Goal: Task Accomplishment & Management: Manage account settings

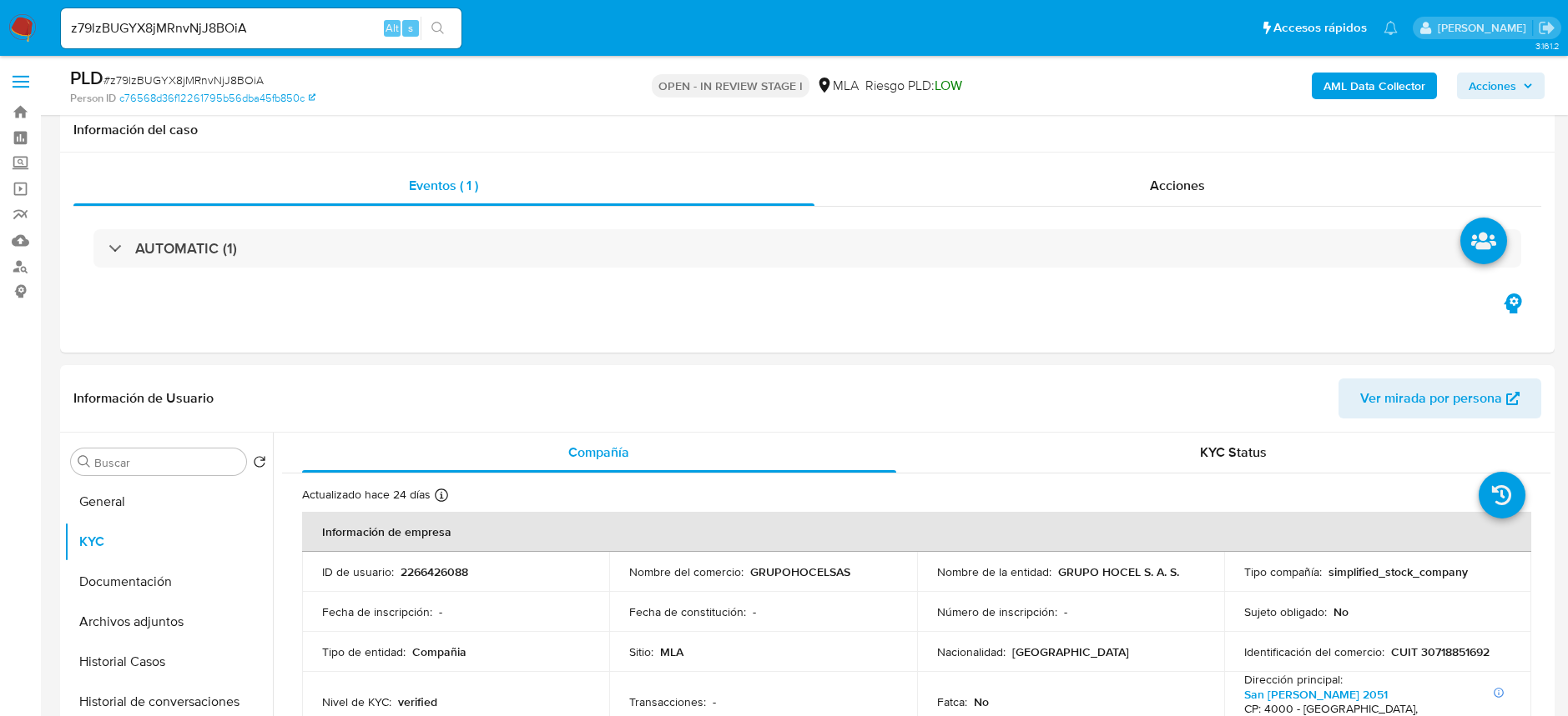
select select "10"
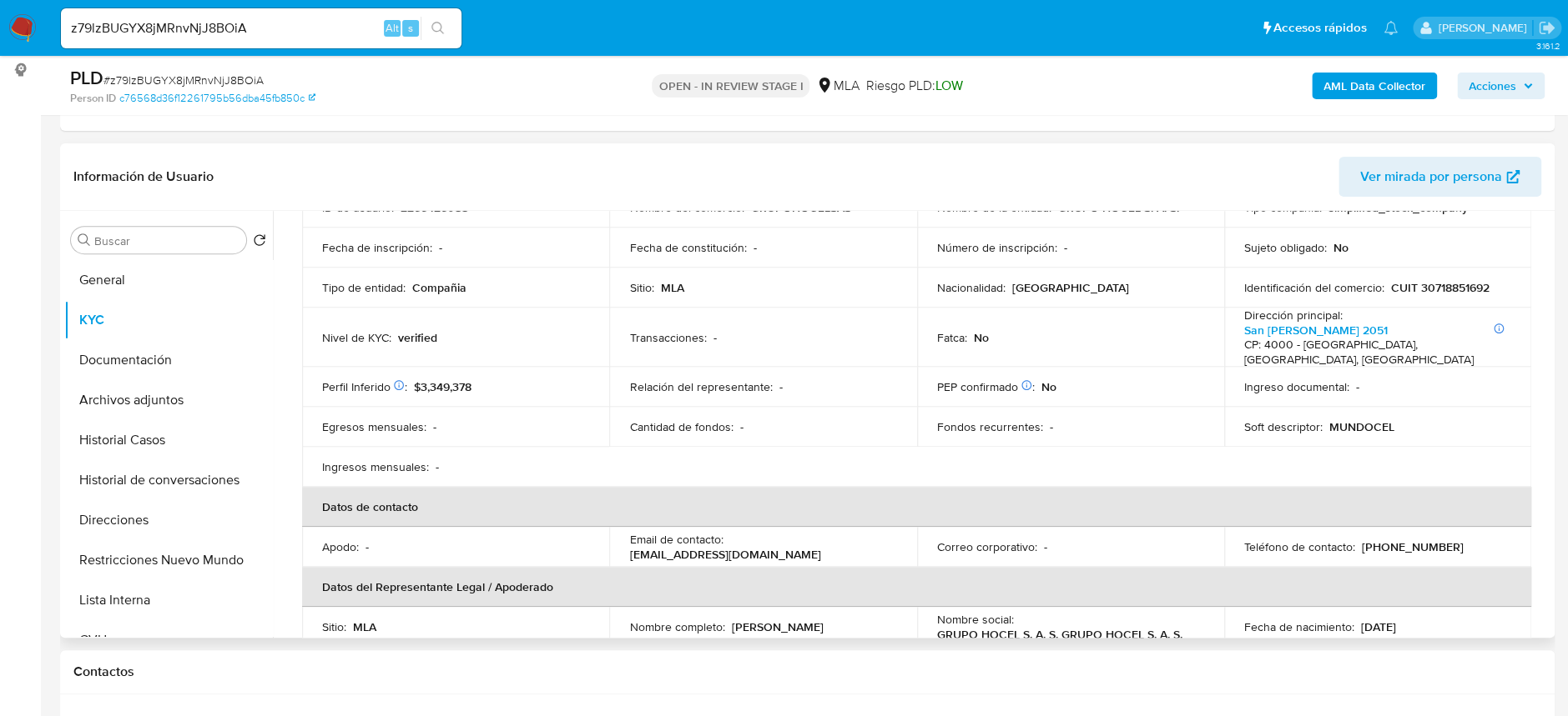
scroll to position [111, 0]
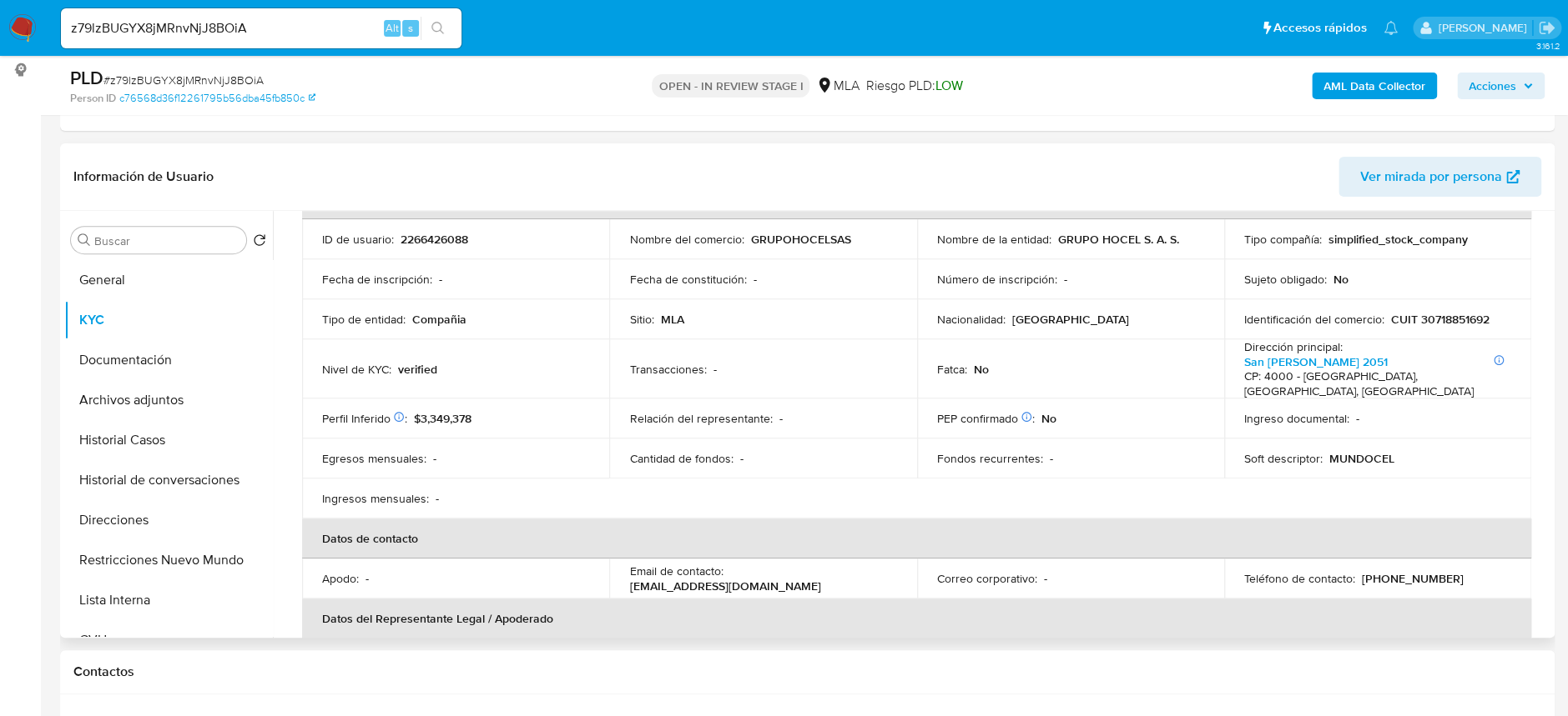
click at [449, 235] on p "2266426088" at bounding box center [435, 239] width 68 height 15
copy p "2266426088"
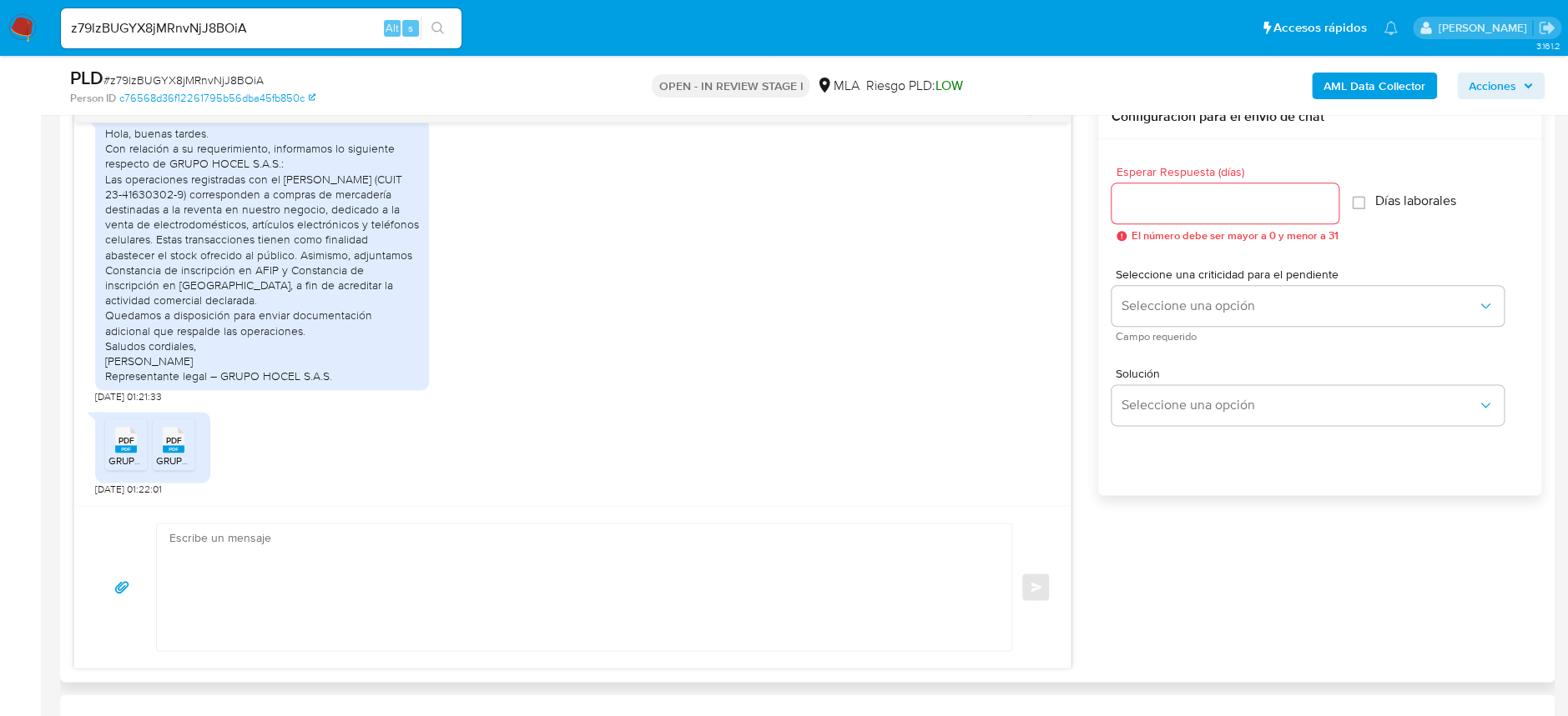
scroll to position [1881, 0]
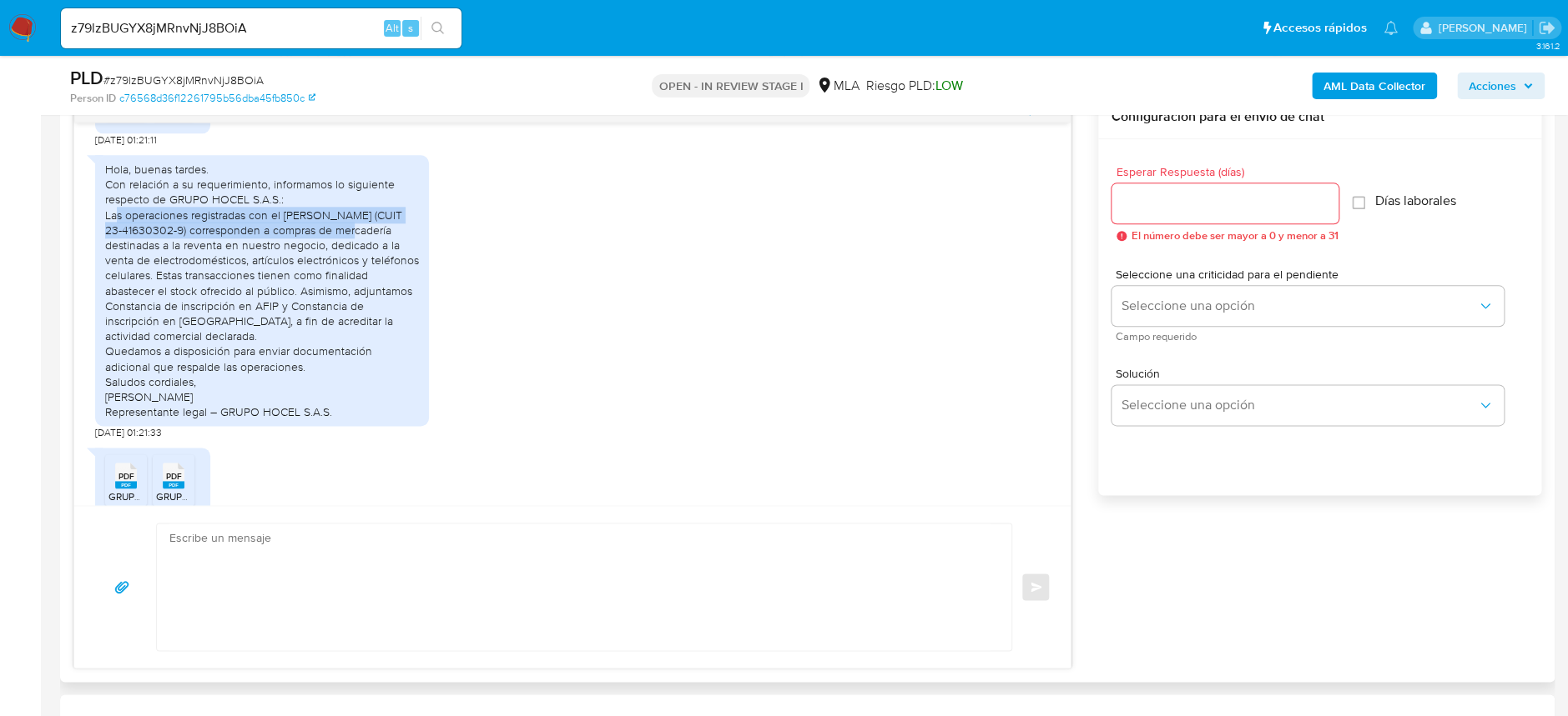
drag, startPoint x: 115, startPoint y: 287, endPoint x: 345, endPoint y: 302, distance: 230.5
click at [345, 302] on div "Hola, buenas tardes. Con relación a su requerimiento, informamos lo siguiente r…" at bounding box center [262, 291] width 314 height 258
click at [235, 309] on div "Hola, buenas tardes. Con relación a su requerimiento, informamos lo siguiente r…" at bounding box center [262, 291] width 314 height 258
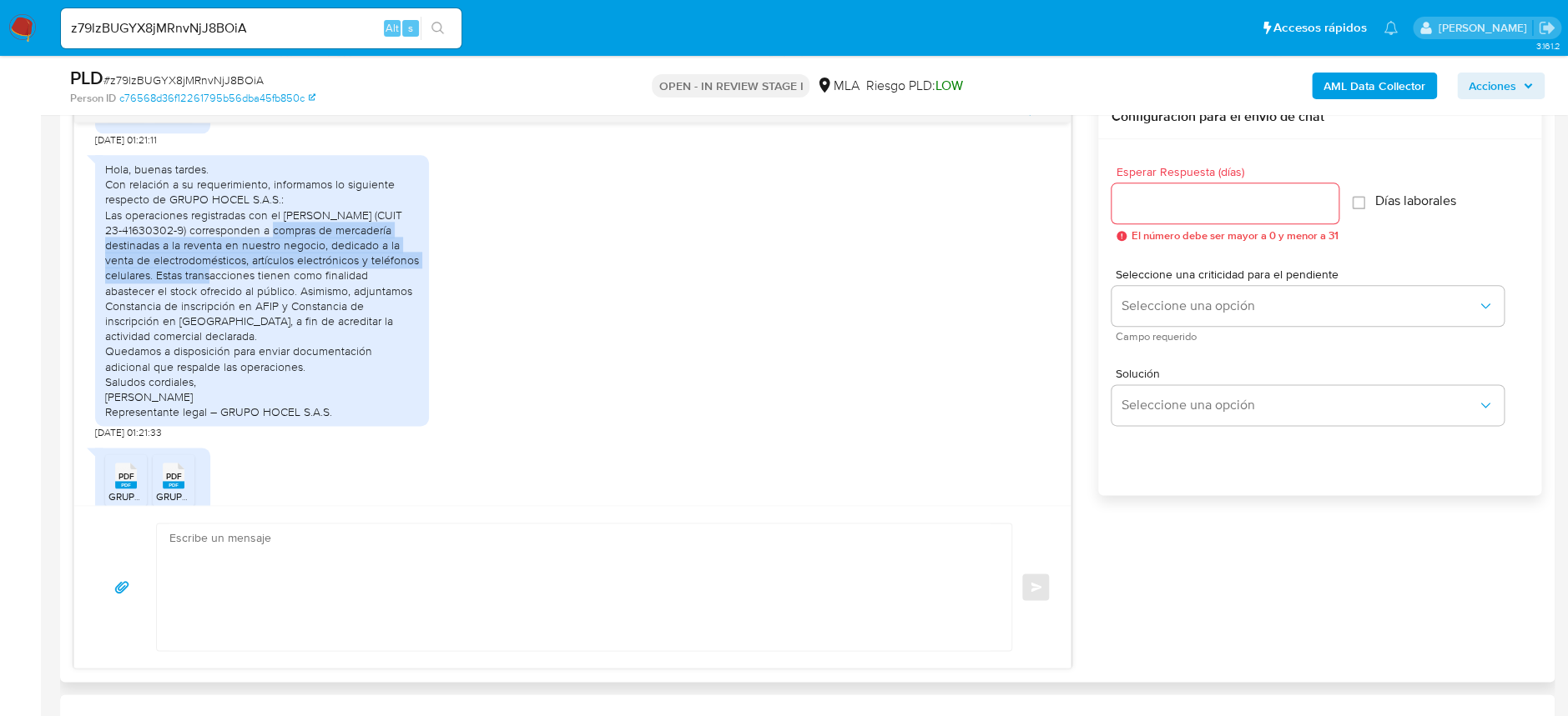
drag, startPoint x: 265, startPoint y: 306, endPoint x: 268, endPoint y: 353, distance: 47.1
click at [268, 353] on div "Hola, buenas tardes. Con relación a su requerimiento, informamos lo siguiente r…" at bounding box center [262, 291] width 314 height 258
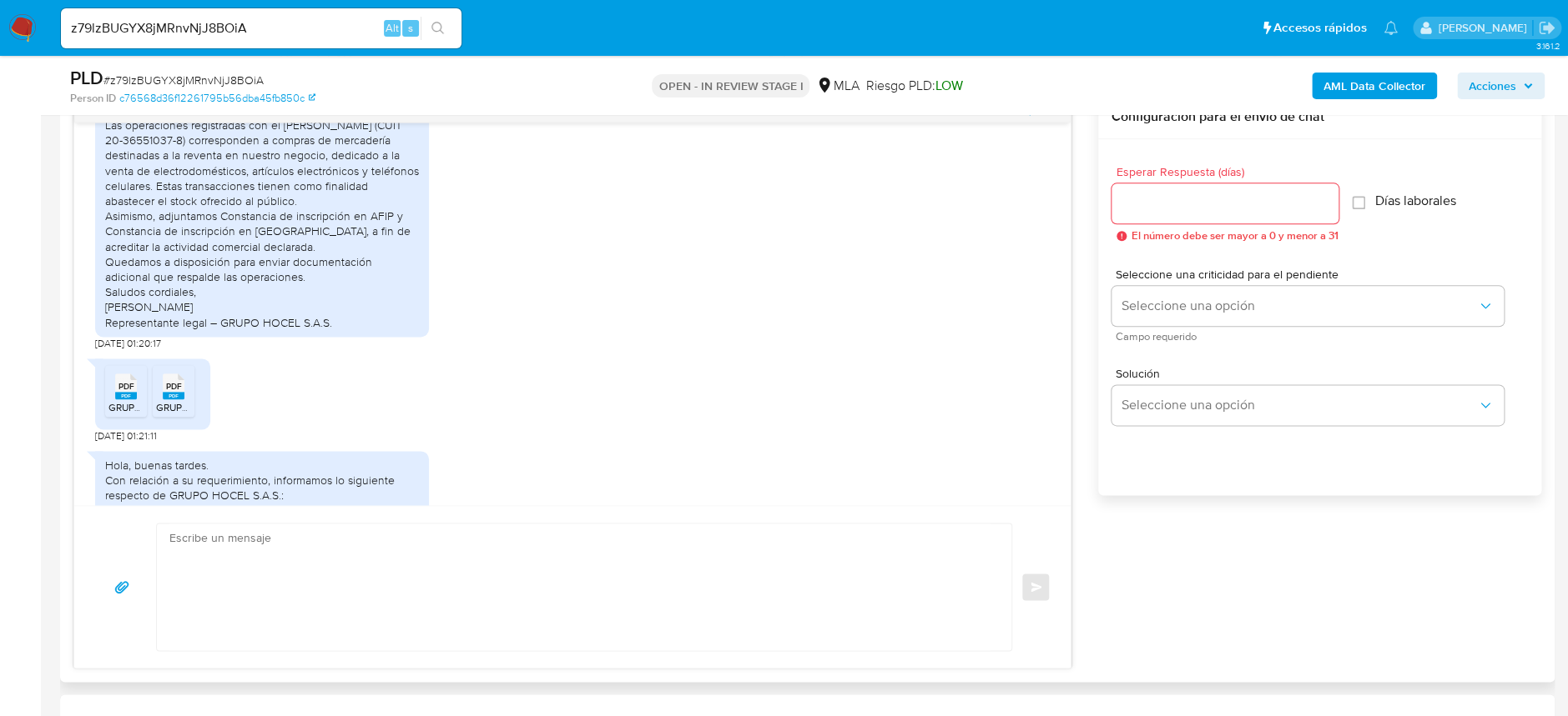
scroll to position [1547, 0]
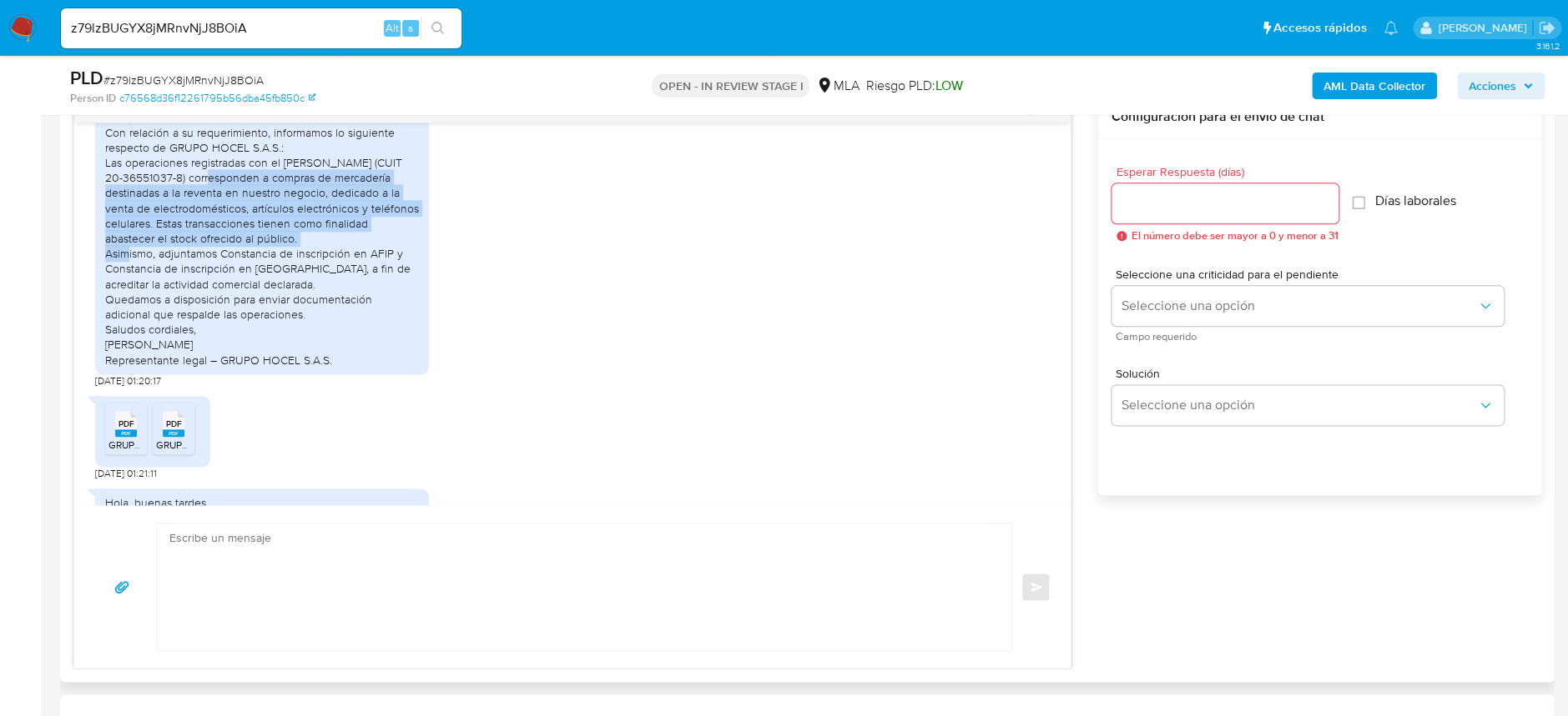
drag, startPoint x: 186, startPoint y: 251, endPoint x: 345, endPoint y: 309, distance: 169.2
click at [345, 309] on div "Hola, buenas tardes. Con relación a su requerimiento, informamos lo siguiente r…" at bounding box center [262, 239] width 314 height 258
drag, startPoint x: 310, startPoint y: 308, endPoint x: 188, endPoint y: 254, distance: 133.4
click at [188, 254] on div "Hola, buenas tardes. Con relación a su requerimiento, informamos lo siguiente r…" at bounding box center [262, 239] width 314 height 258
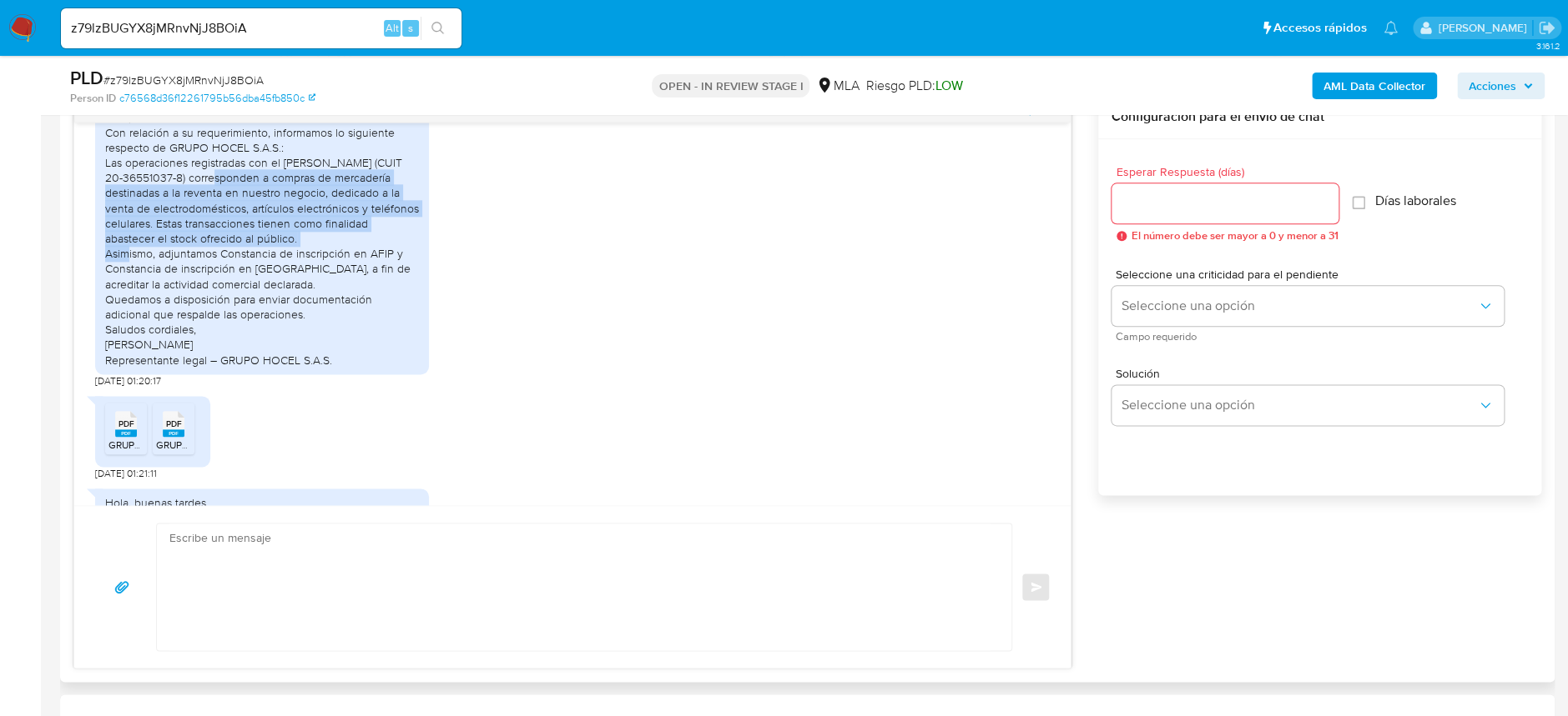
copy div "corresponden a compras de mercadería destinadas a la reventa en nuestro negocio…"
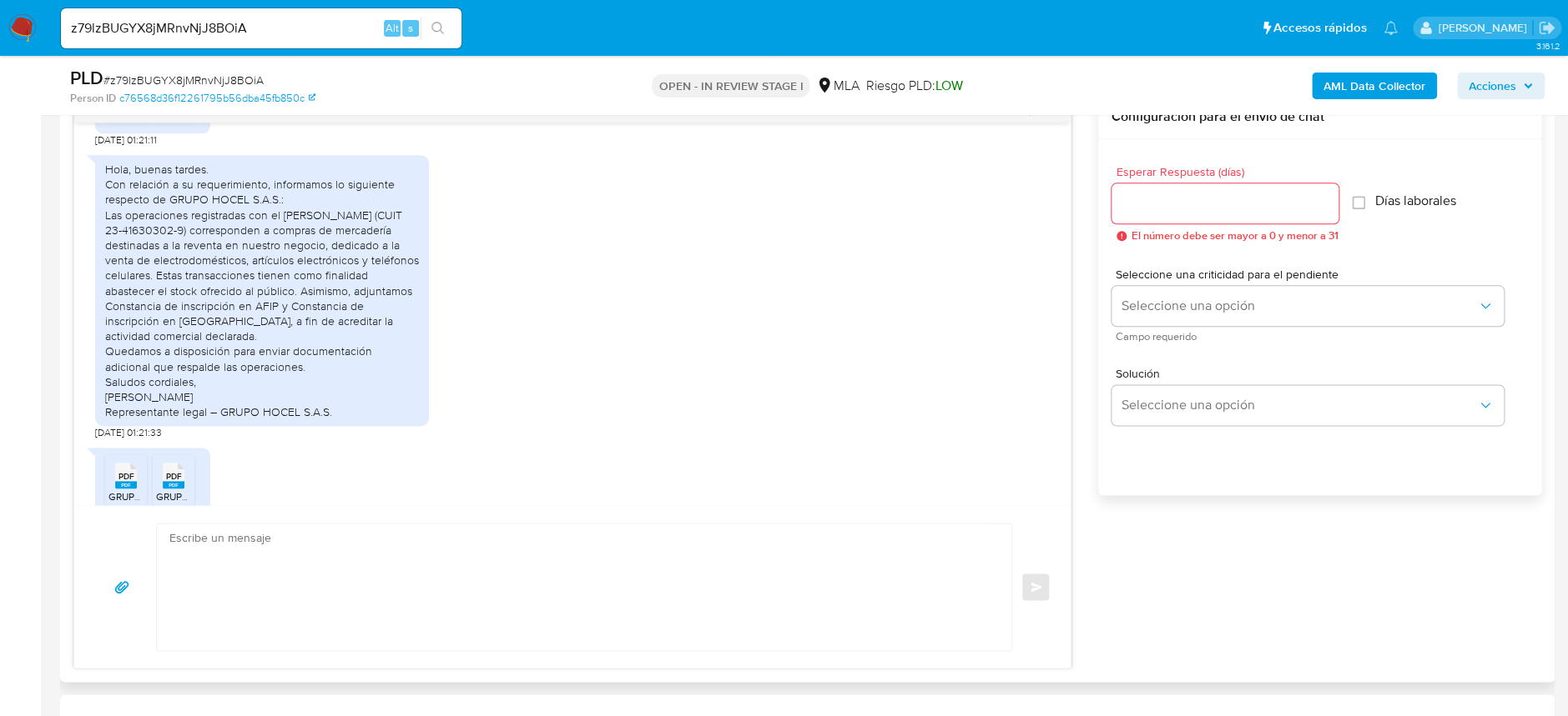
scroll to position [1992, 0]
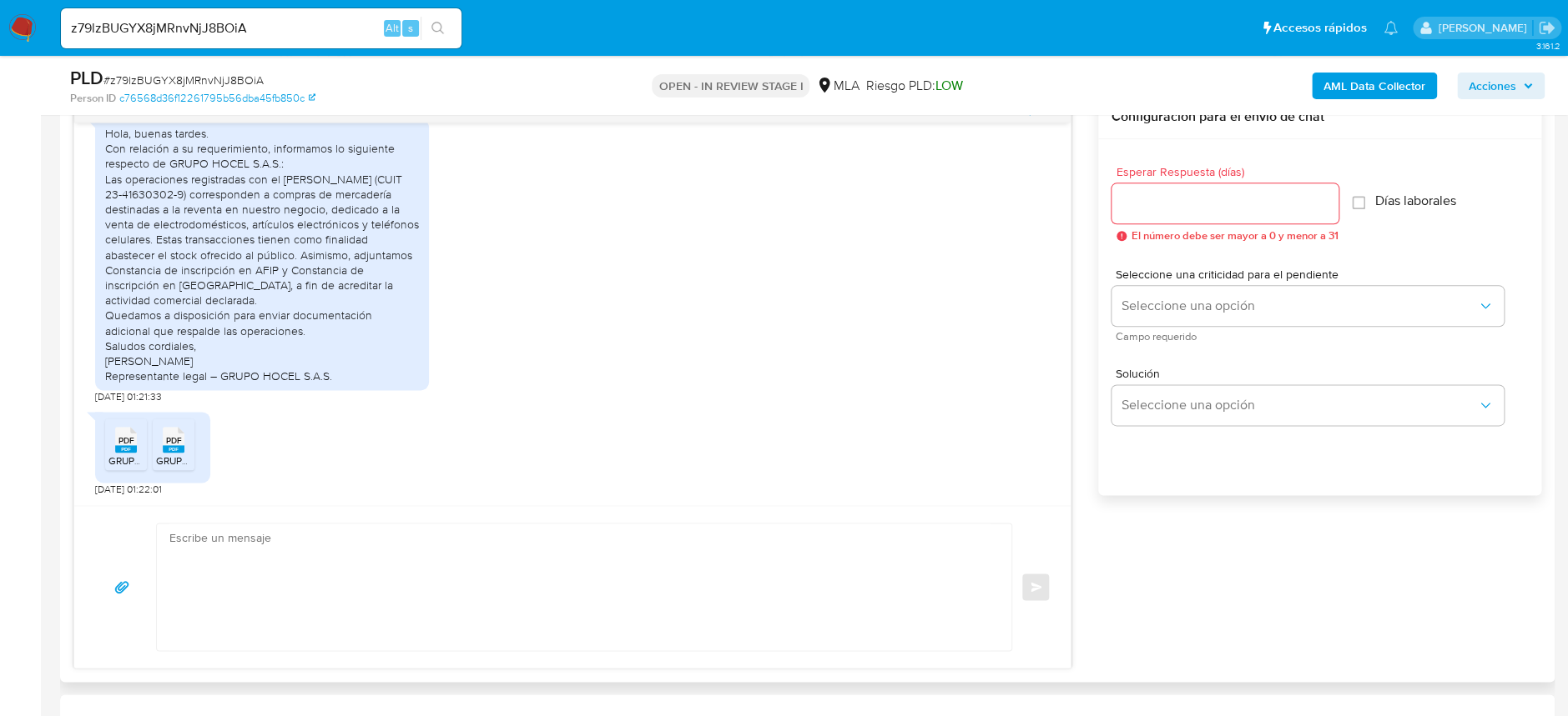
click at [166, 453] on icon "PDF" at bounding box center [173, 440] width 22 height 30
click at [131, 436] on span "PDF" at bounding box center [126, 441] width 16 height 10
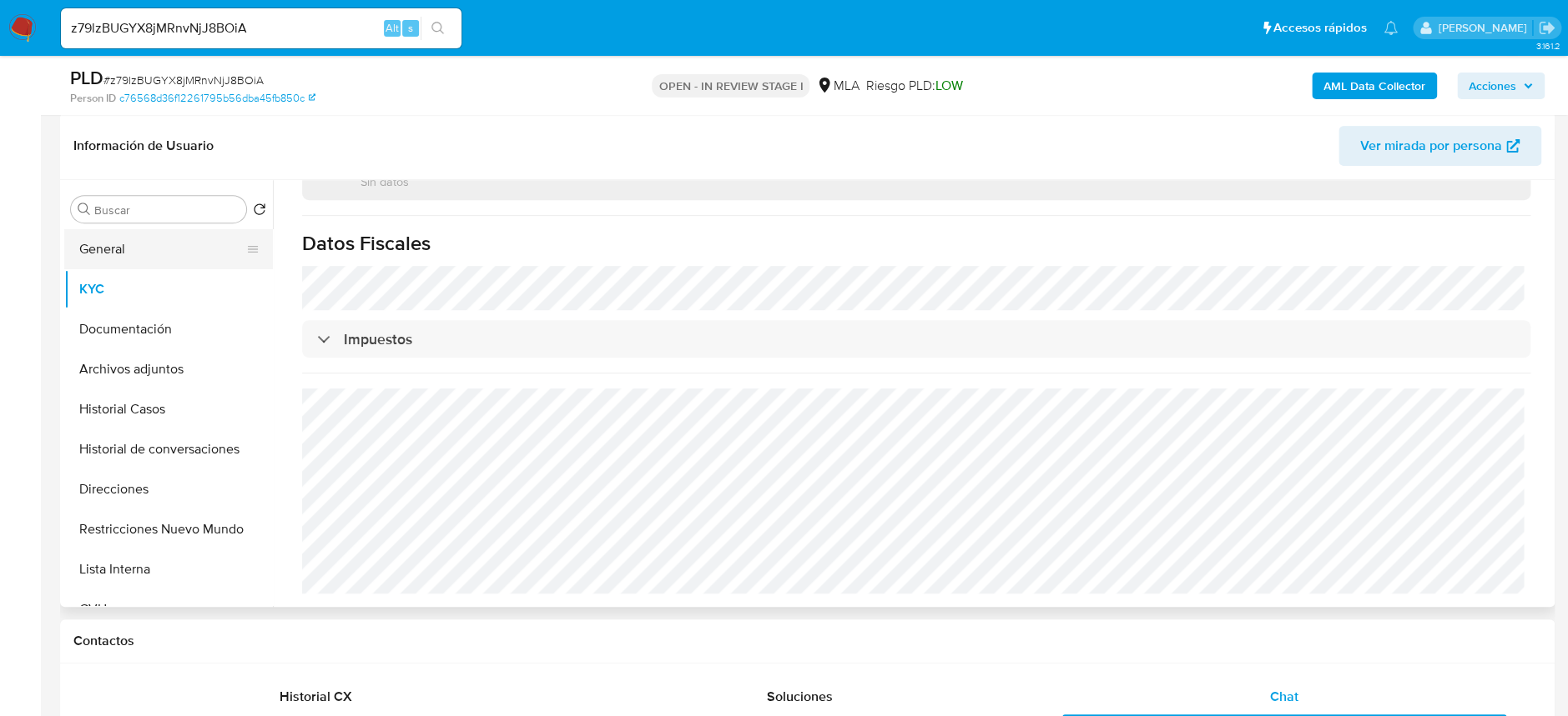
scroll to position [222, 0]
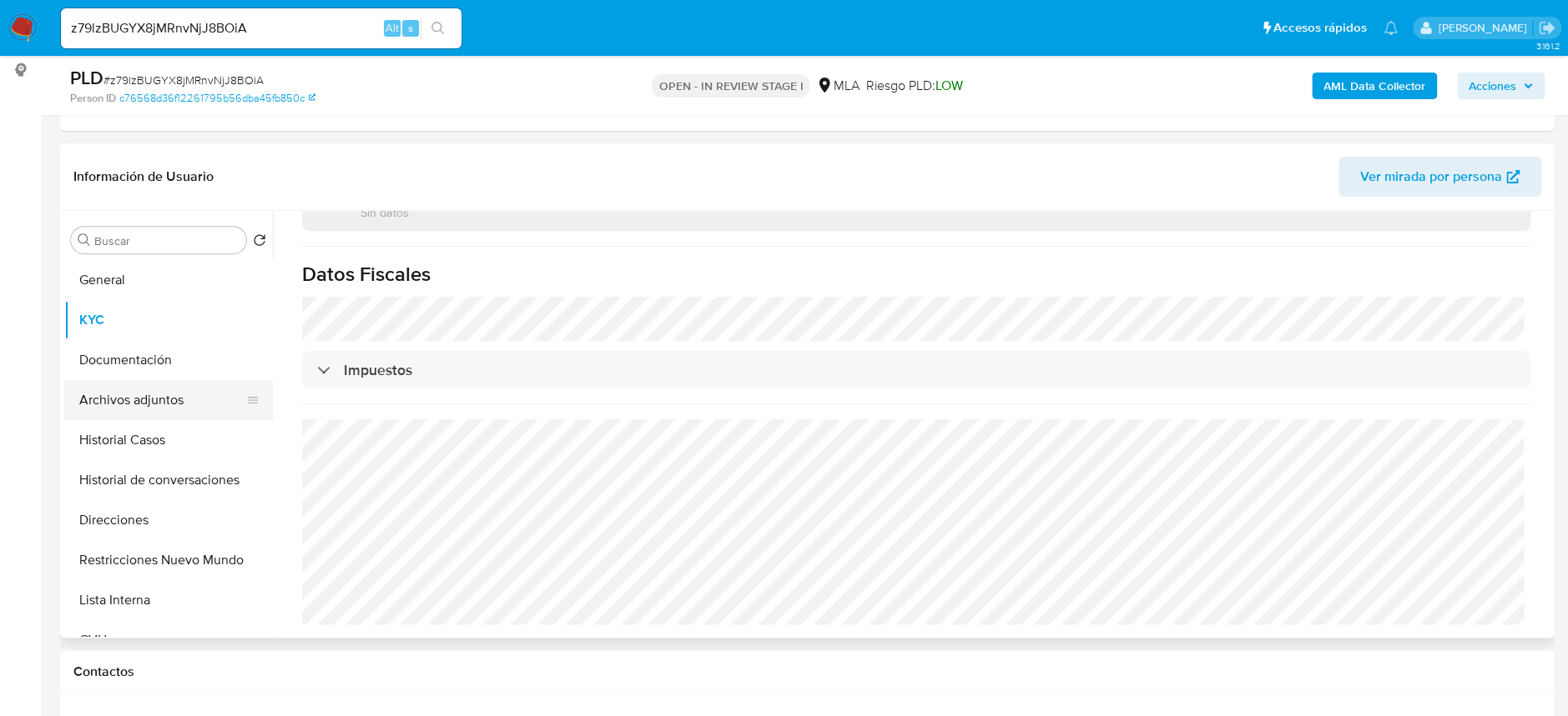
click at [170, 384] on button "Archivos adjuntos" at bounding box center [162, 401] width 195 height 40
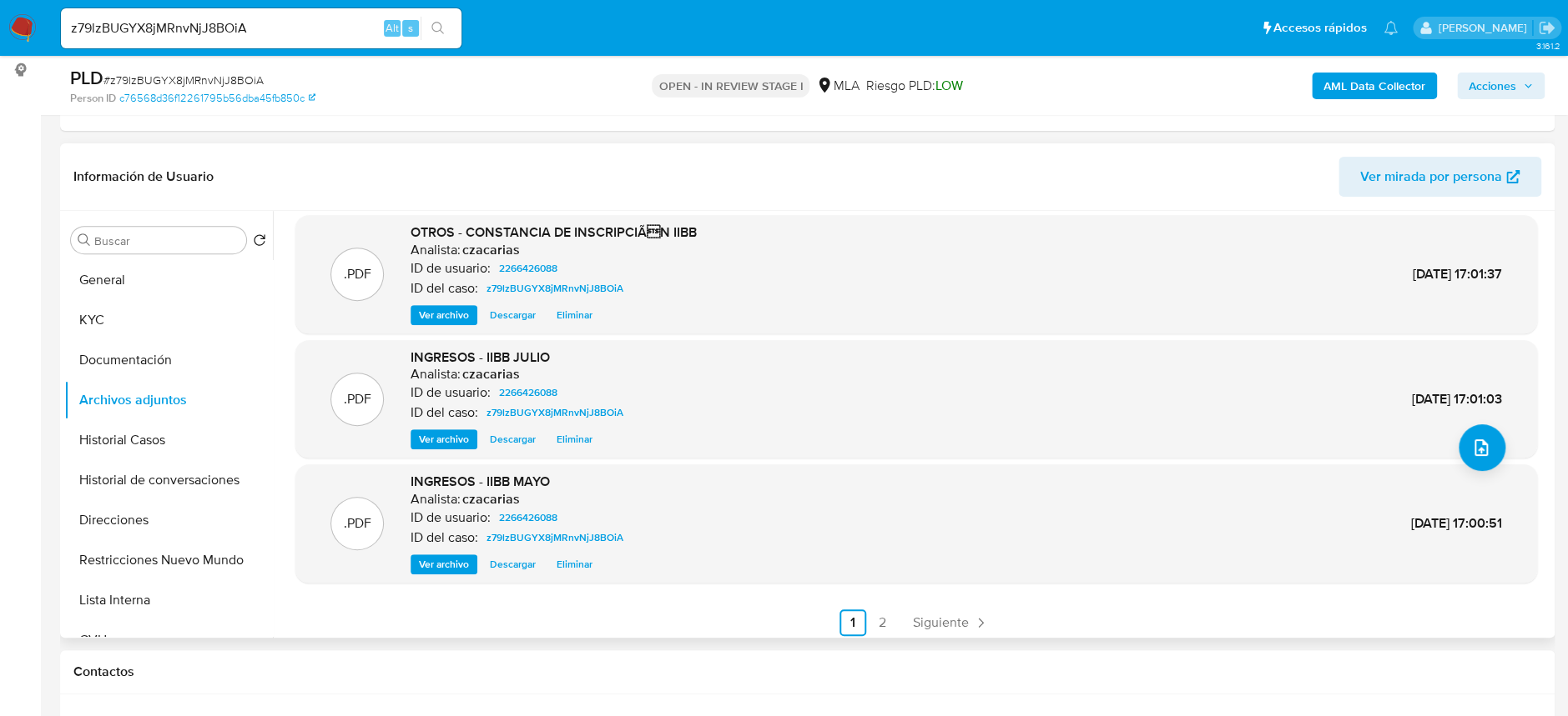
scroll to position [139, 0]
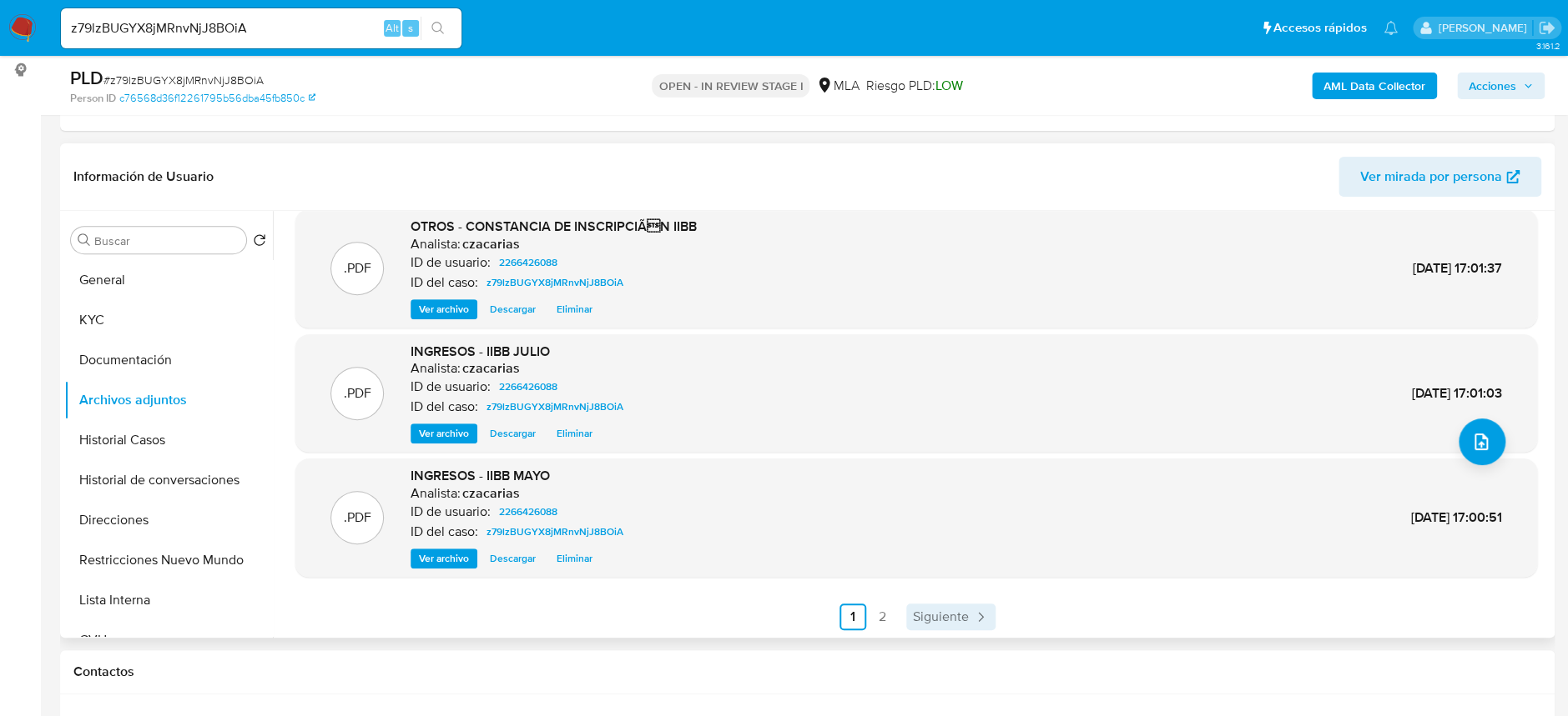
click at [930, 622] on span "Siguiente" at bounding box center [940, 617] width 56 height 13
click at [945, 616] on link "1" at bounding box center [946, 617] width 27 height 27
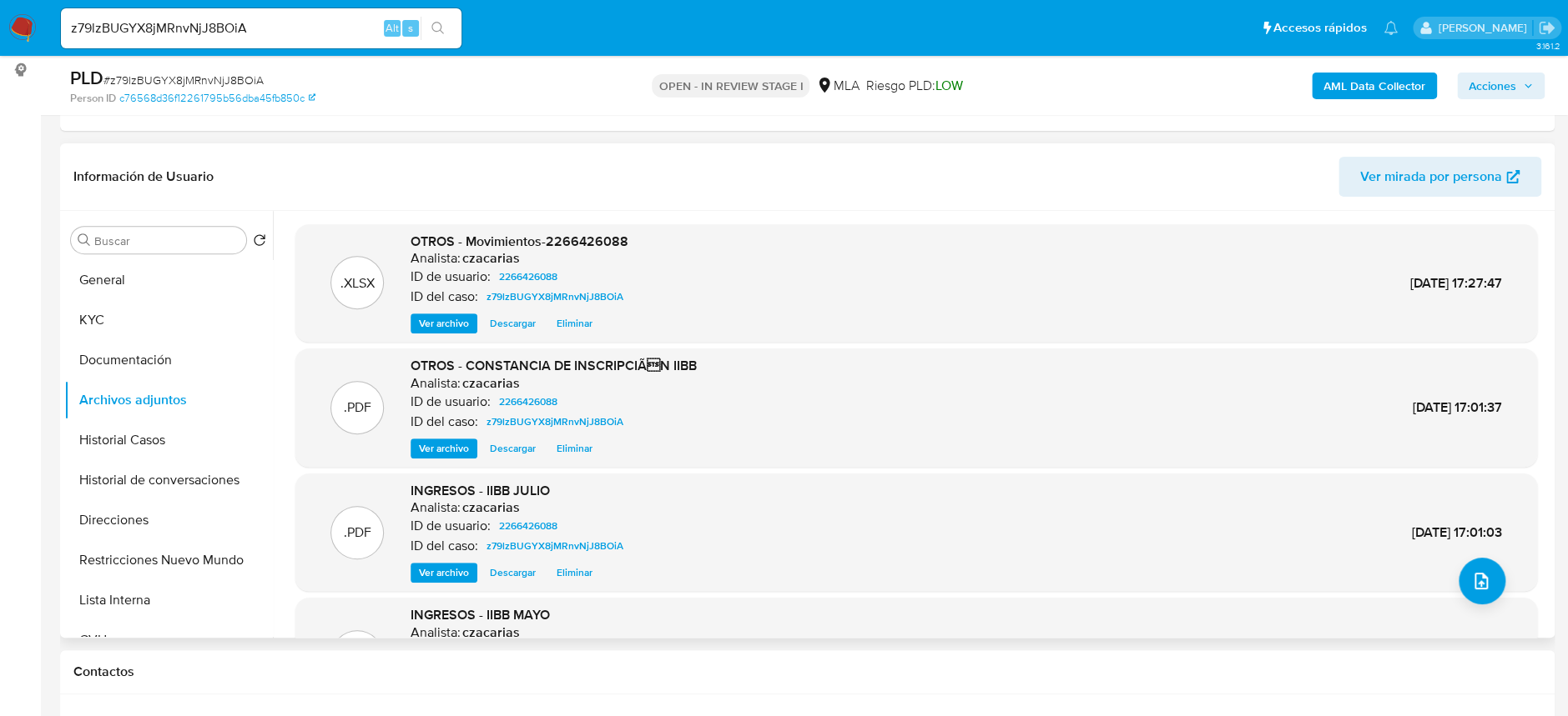
click at [445, 575] on span "Ver archivo" at bounding box center [444, 572] width 50 height 17
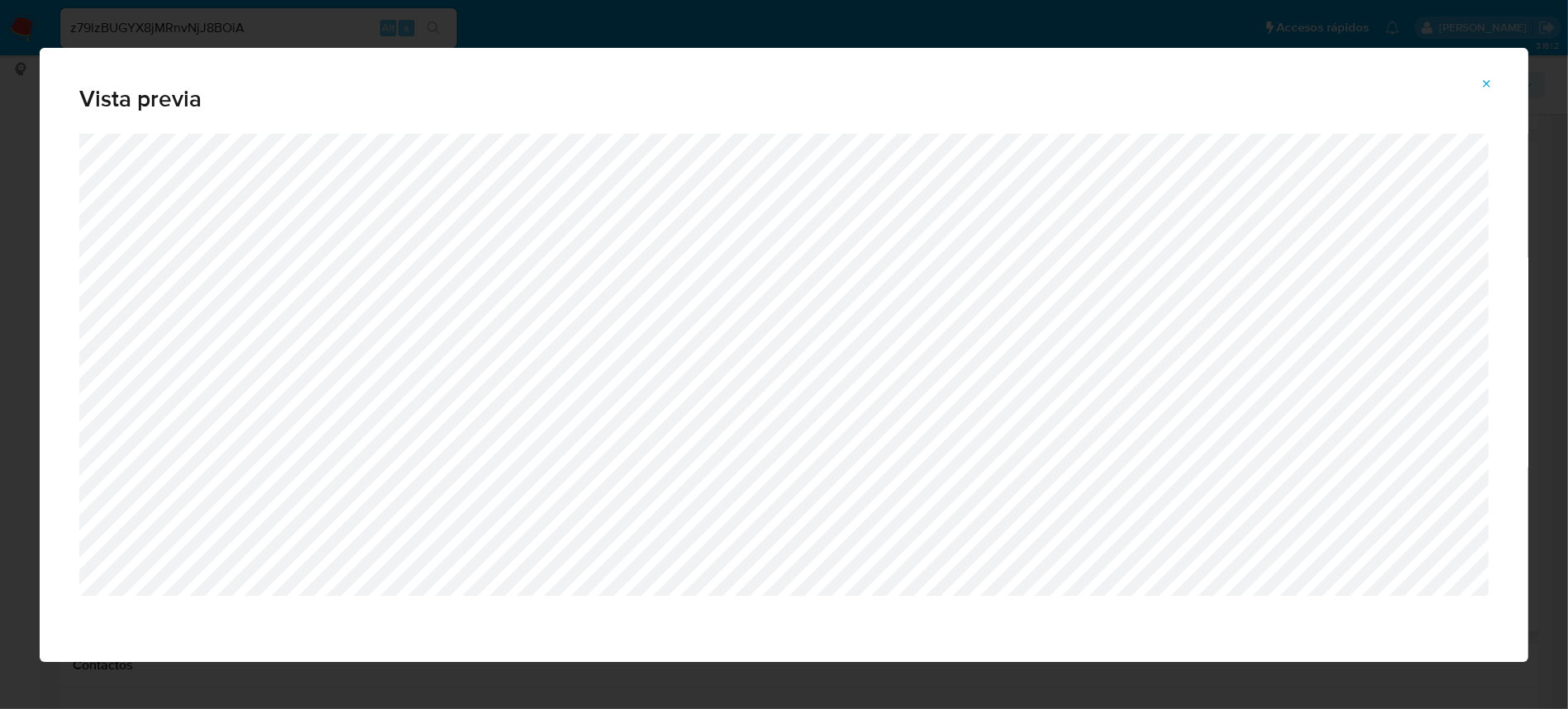
click at [1487, 78] on icon "Attachment preview" at bounding box center [1487, 84] width 13 height 13
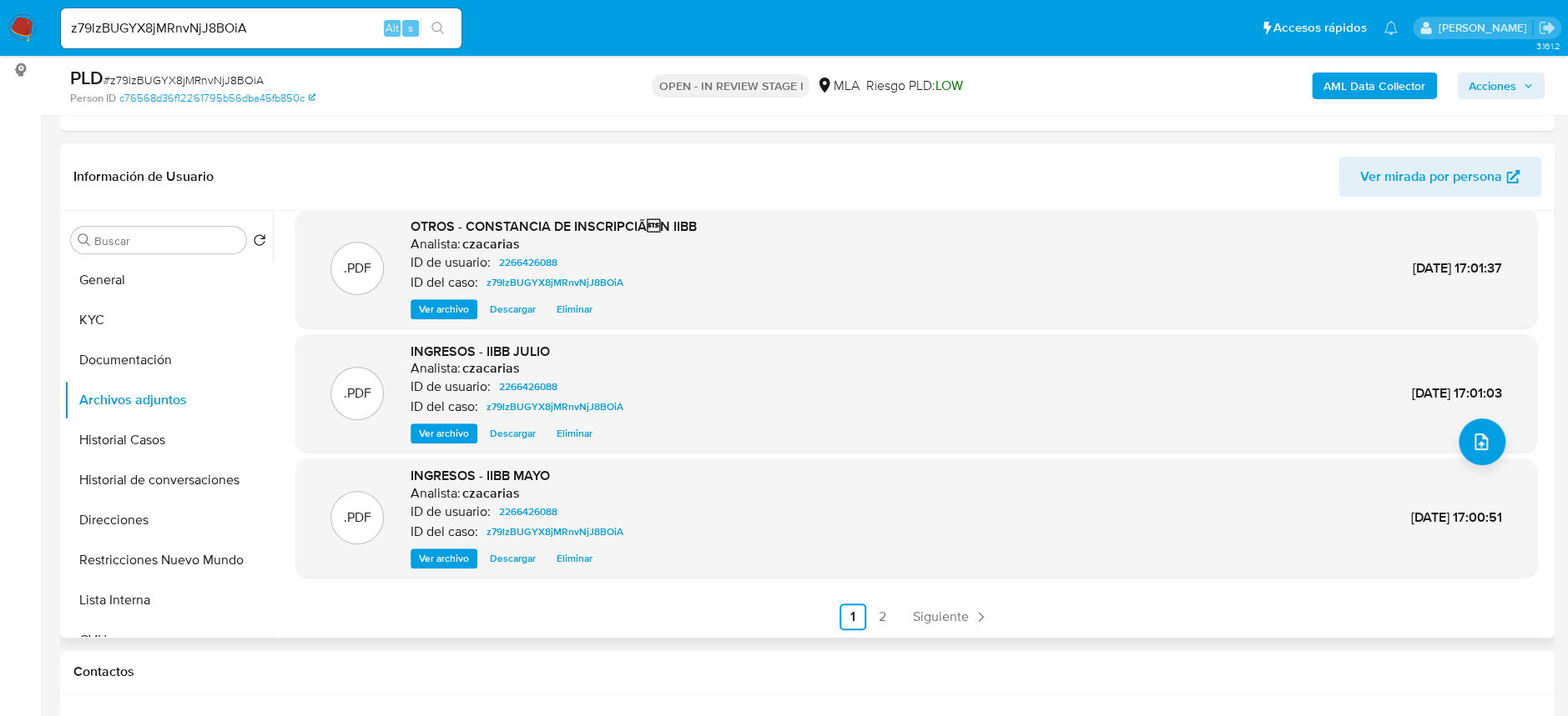
scroll to position [333, 0]
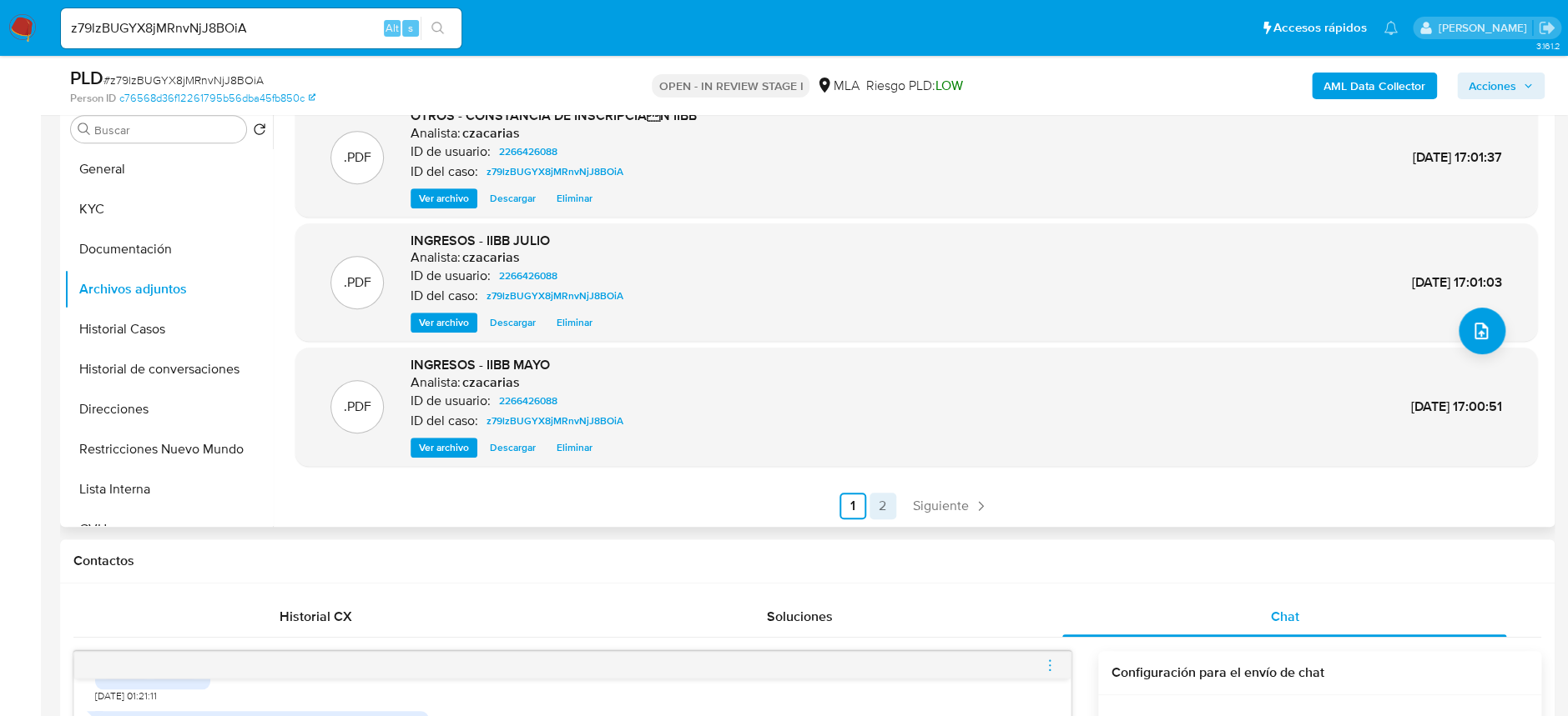
click at [886, 510] on link "2" at bounding box center [883, 506] width 27 height 27
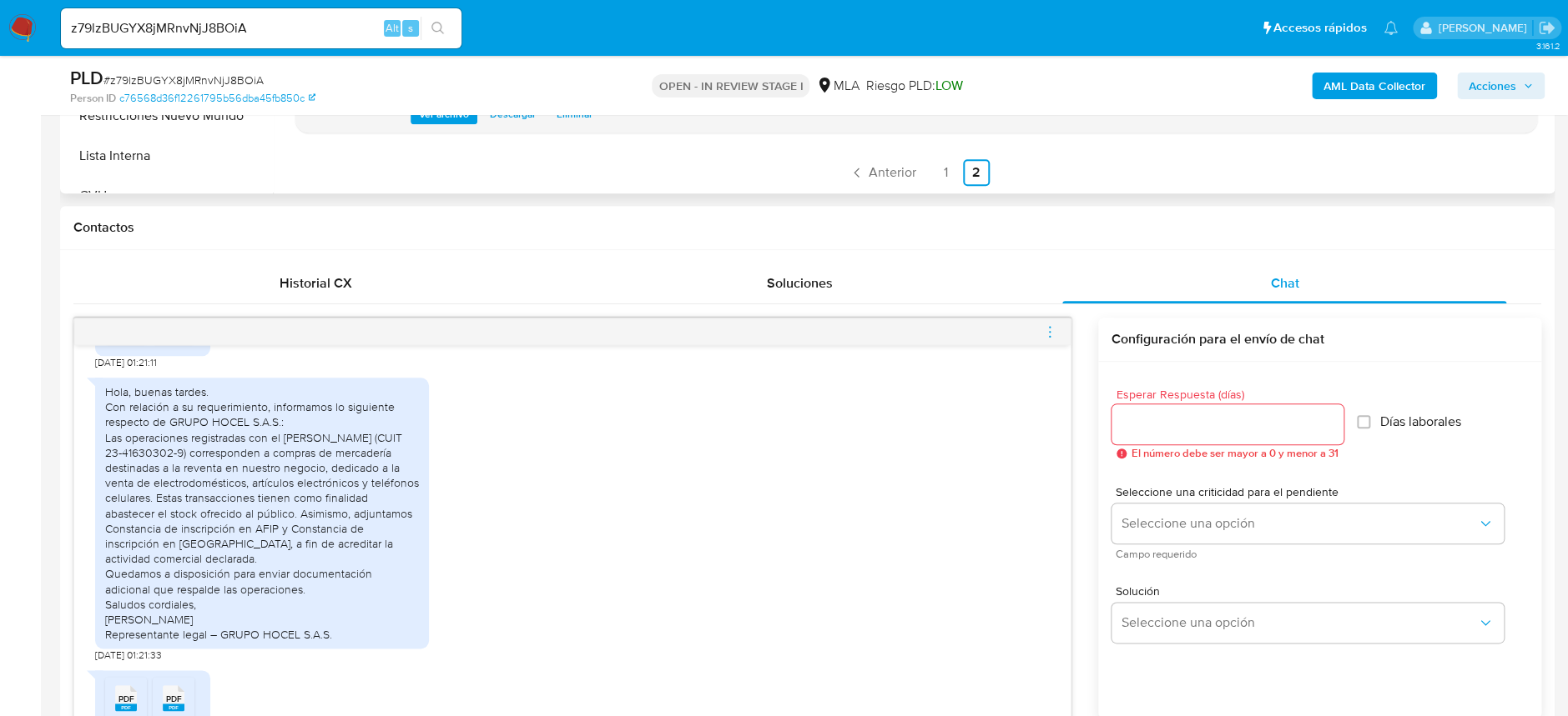
scroll to position [1992, 0]
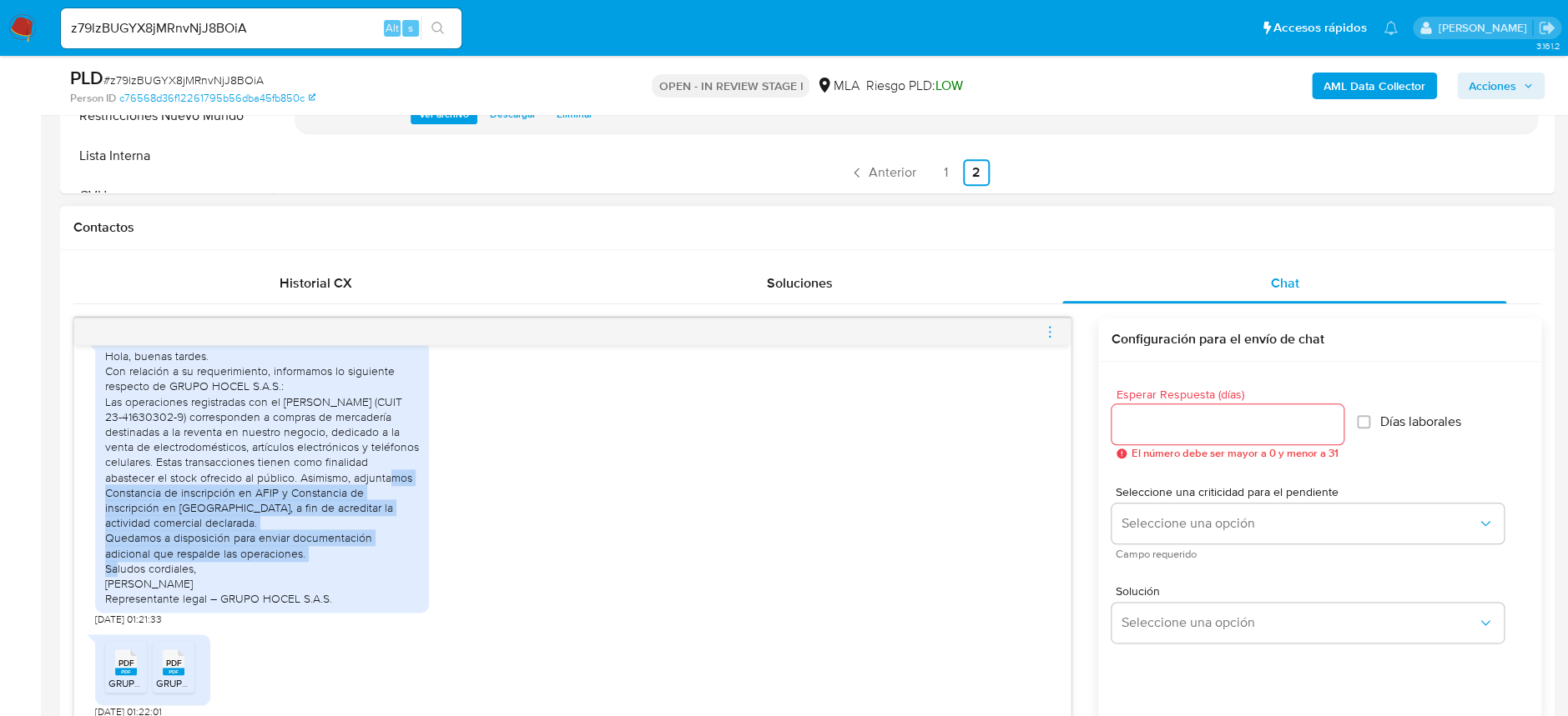
drag, startPoint x: 125, startPoint y: 498, endPoint x: 397, endPoint y: 554, distance: 277.7
click at [397, 554] on div "Hola, buenas tardes. Con relación a su requerimiento, informamos lo siguiente r…" at bounding box center [262, 477] width 314 height 258
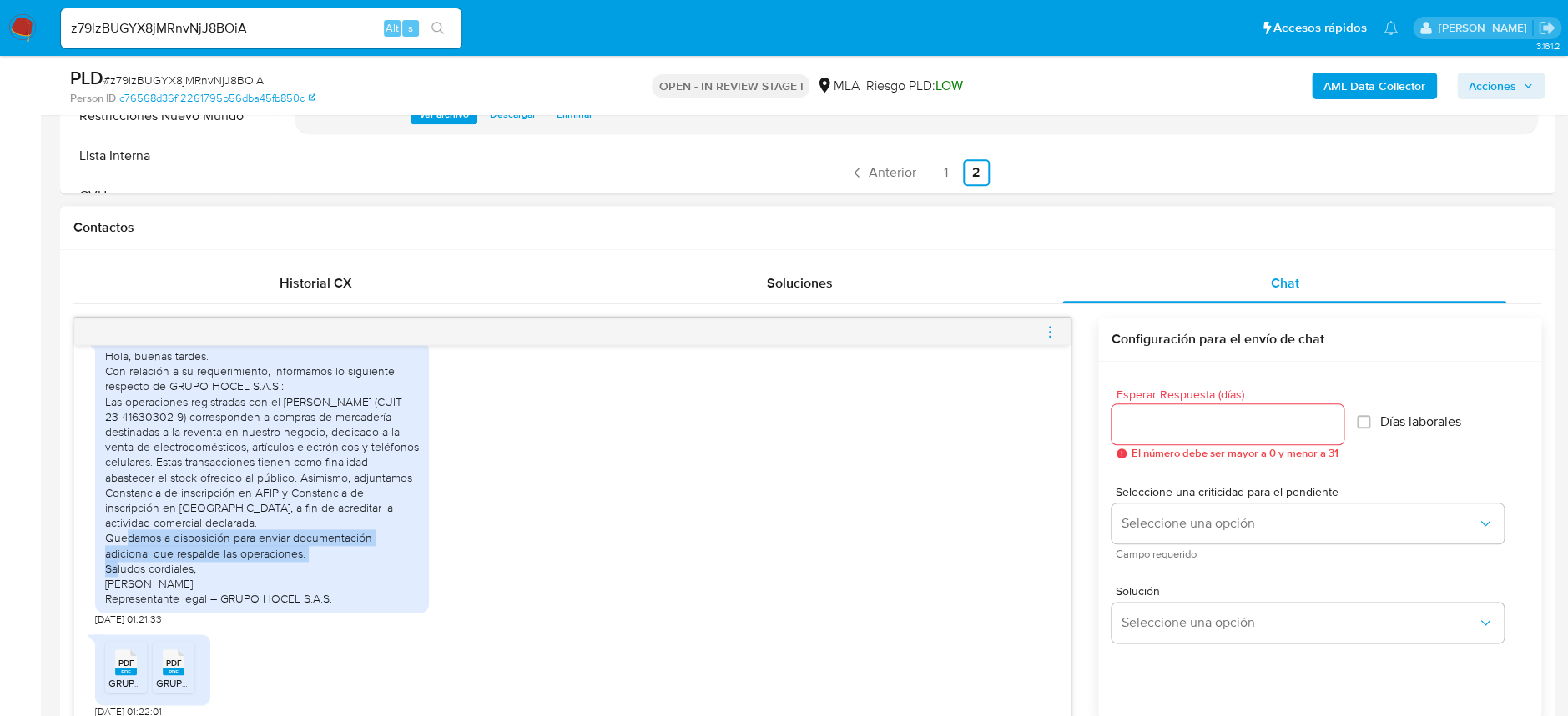
drag, startPoint x: 350, startPoint y: 550, endPoint x: 75, endPoint y: 537, distance: 275.3
click at [75, 537] on div "18/08/2025 17:44:24 PDF PDF GRUPO HOCEL - INGRESOS BRUTOS 04-2025.pdf PDF PDF G…" at bounding box center [572, 536] width 996 height 382
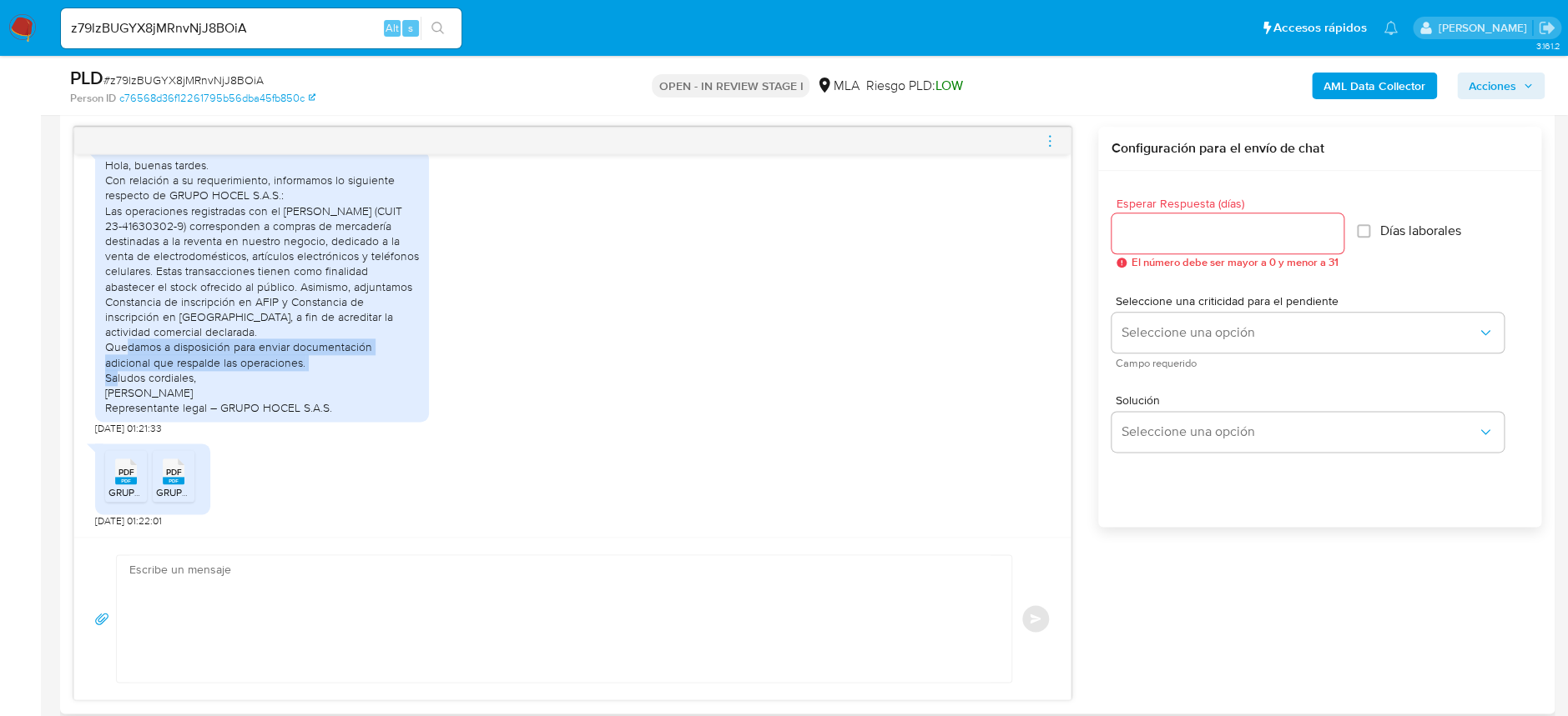
scroll to position [889, 0]
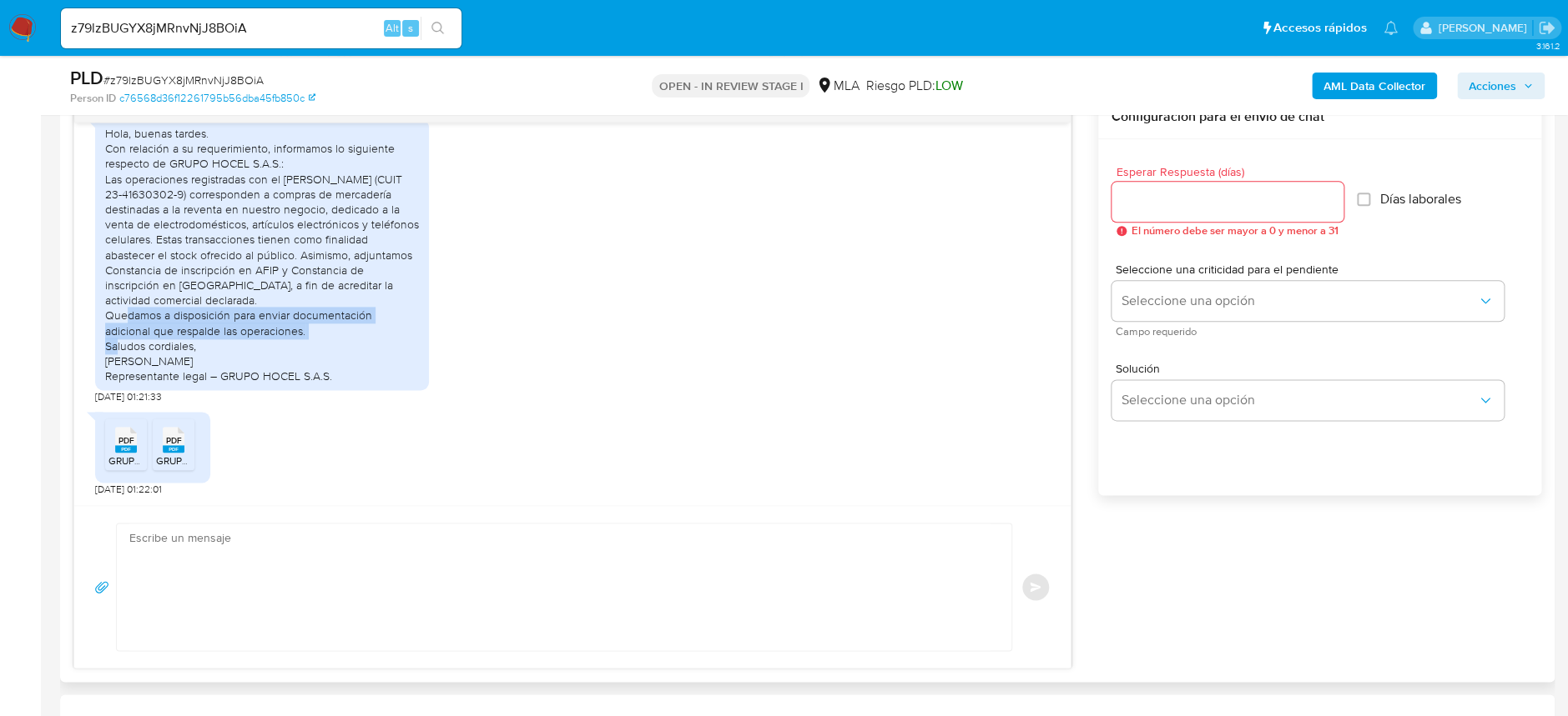
drag, startPoint x: 219, startPoint y: 376, endPoint x: 324, endPoint y: 378, distance: 105.0
click at [324, 378] on div "Hola, buenas tardes. Con relación a su requerimiento, informamos lo siguiente r…" at bounding box center [262, 255] width 314 height 258
copy div "GRUPO HOCEL S.A.S"
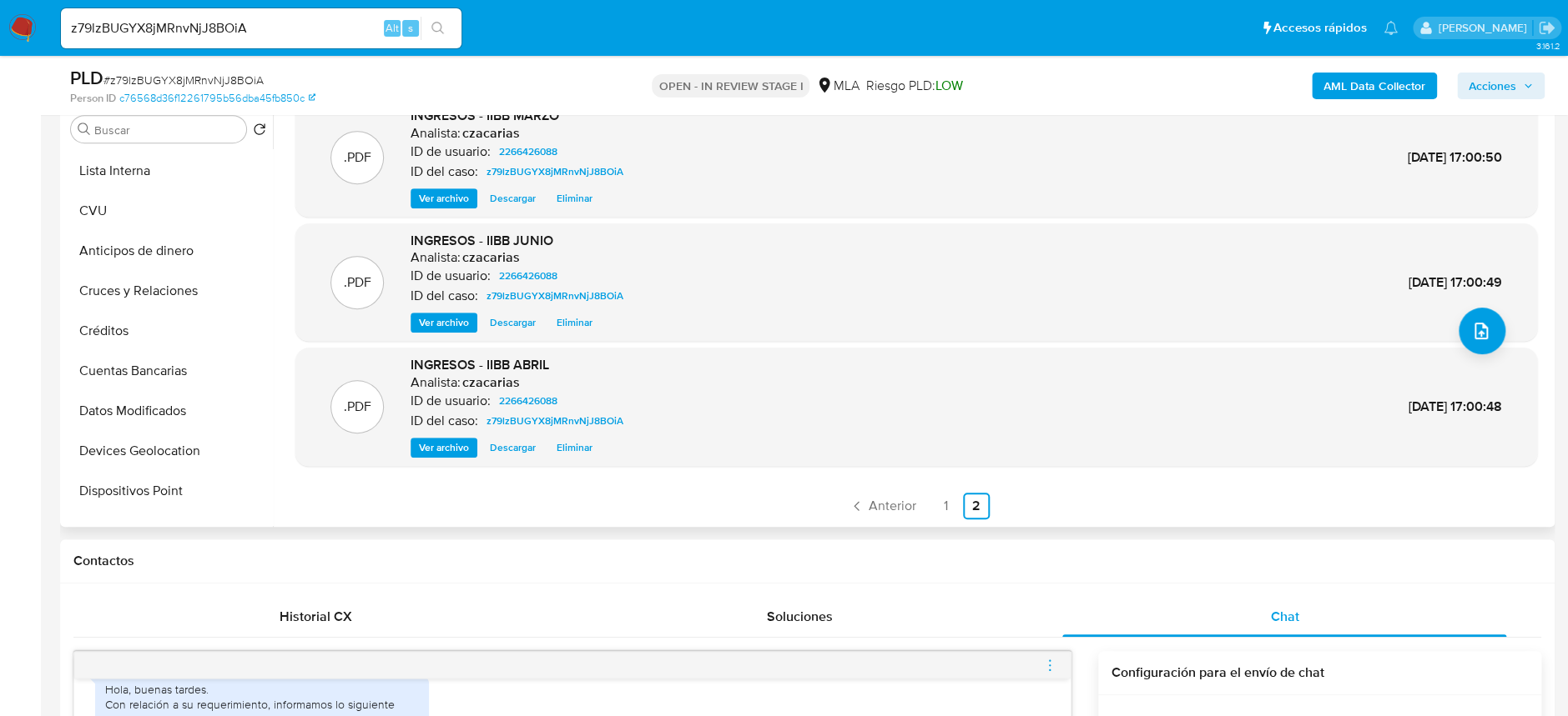
scroll to position [307, 0]
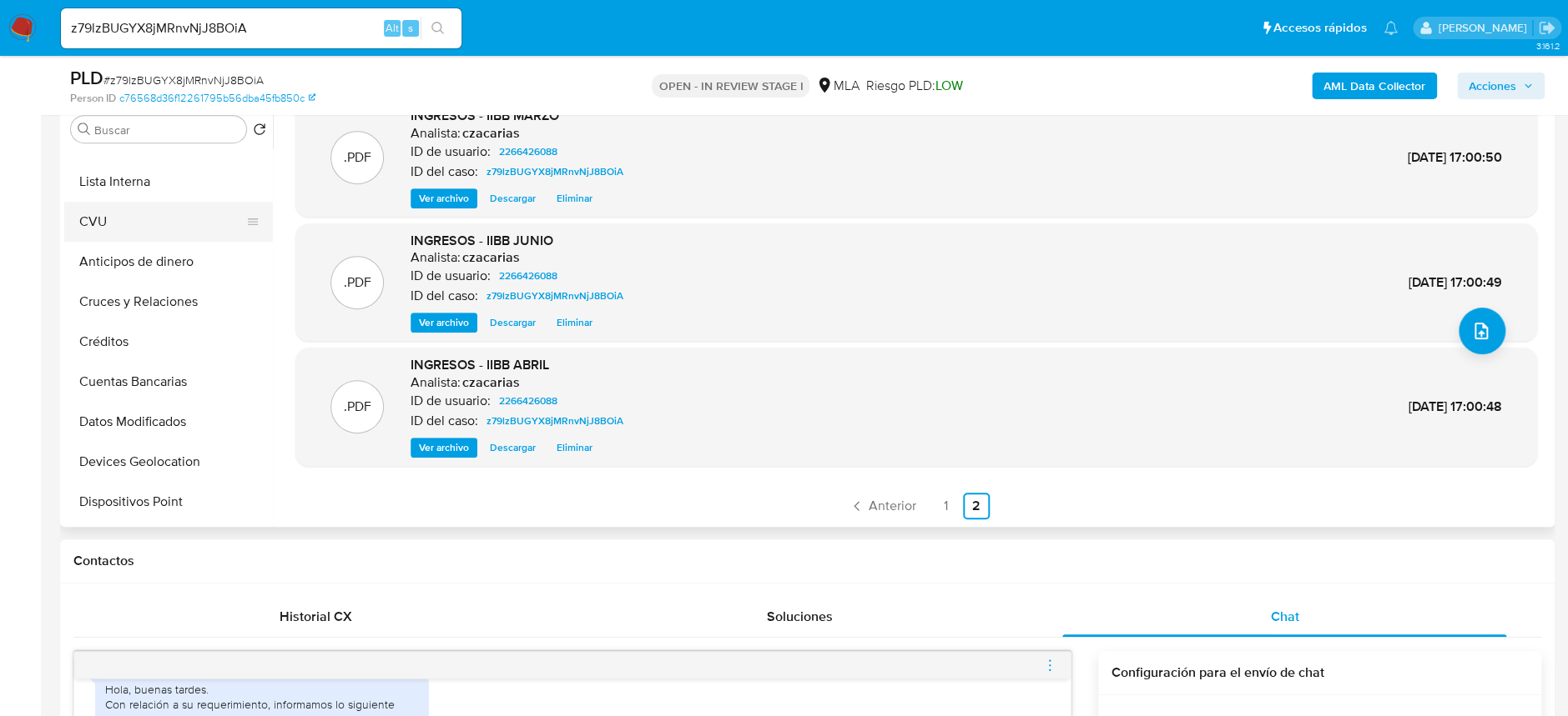
click at [95, 234] on button "CVU" at bounding box center [162, 222] width 195 height 40
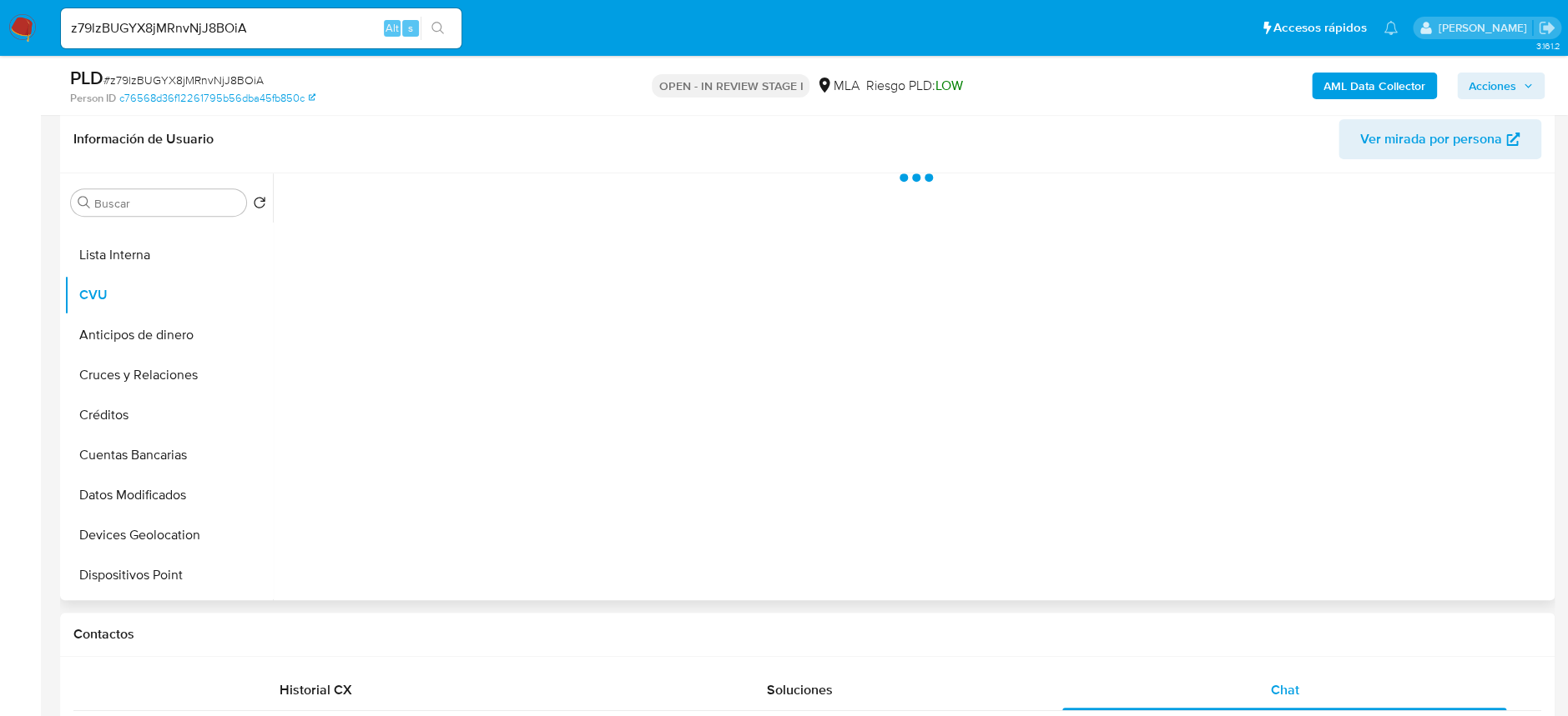
scroll to position [222, 0]
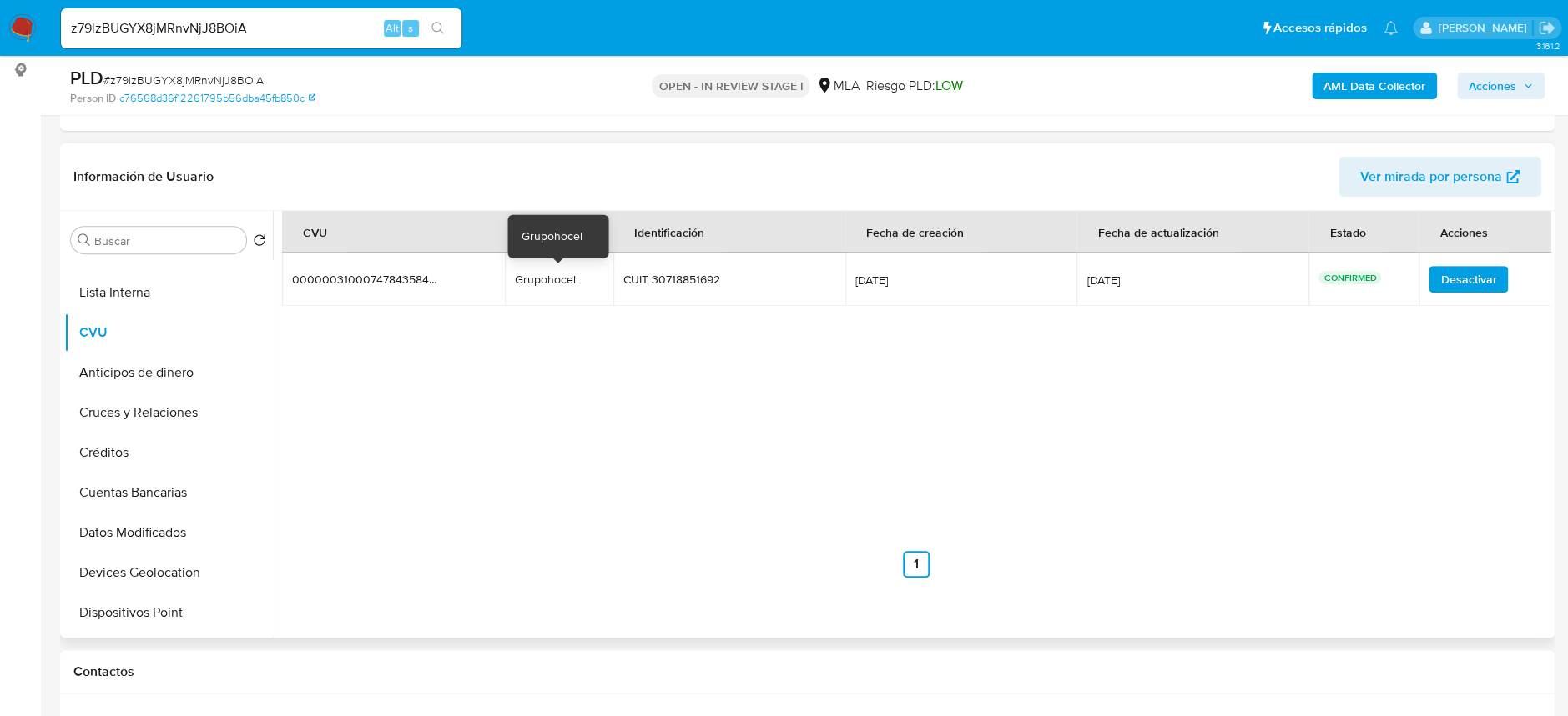
click at [551, 281] on div "Grupohocel" at bounding box center [559, 279] width 88 height 15
click at [122, 353] on button "Anticipos de dinero" at bounding box center [162, 373] width 195 height 40
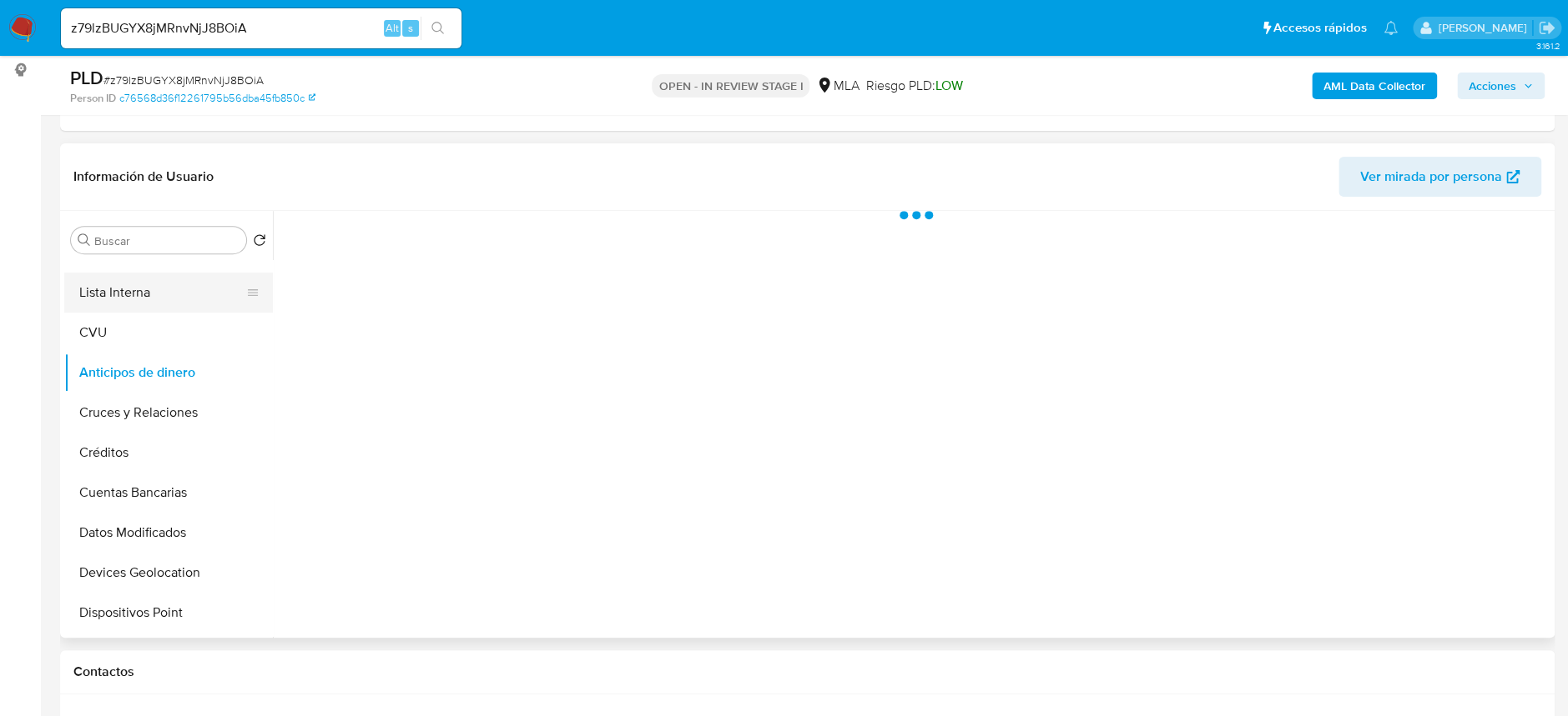
click at [112, 296] on button "Lista Interna" at bounding box center [162, 293] width 195 height 40
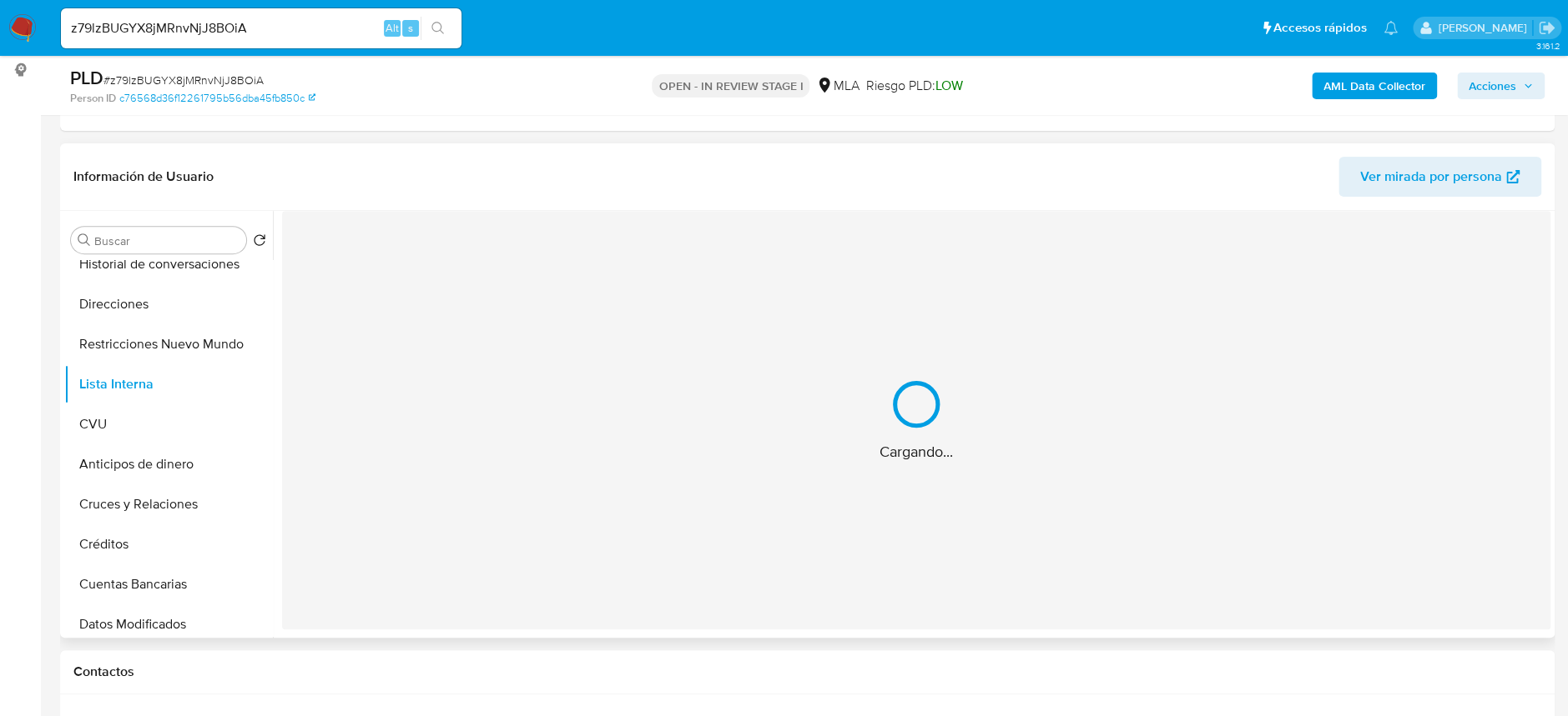
scroll to position [85, 0]
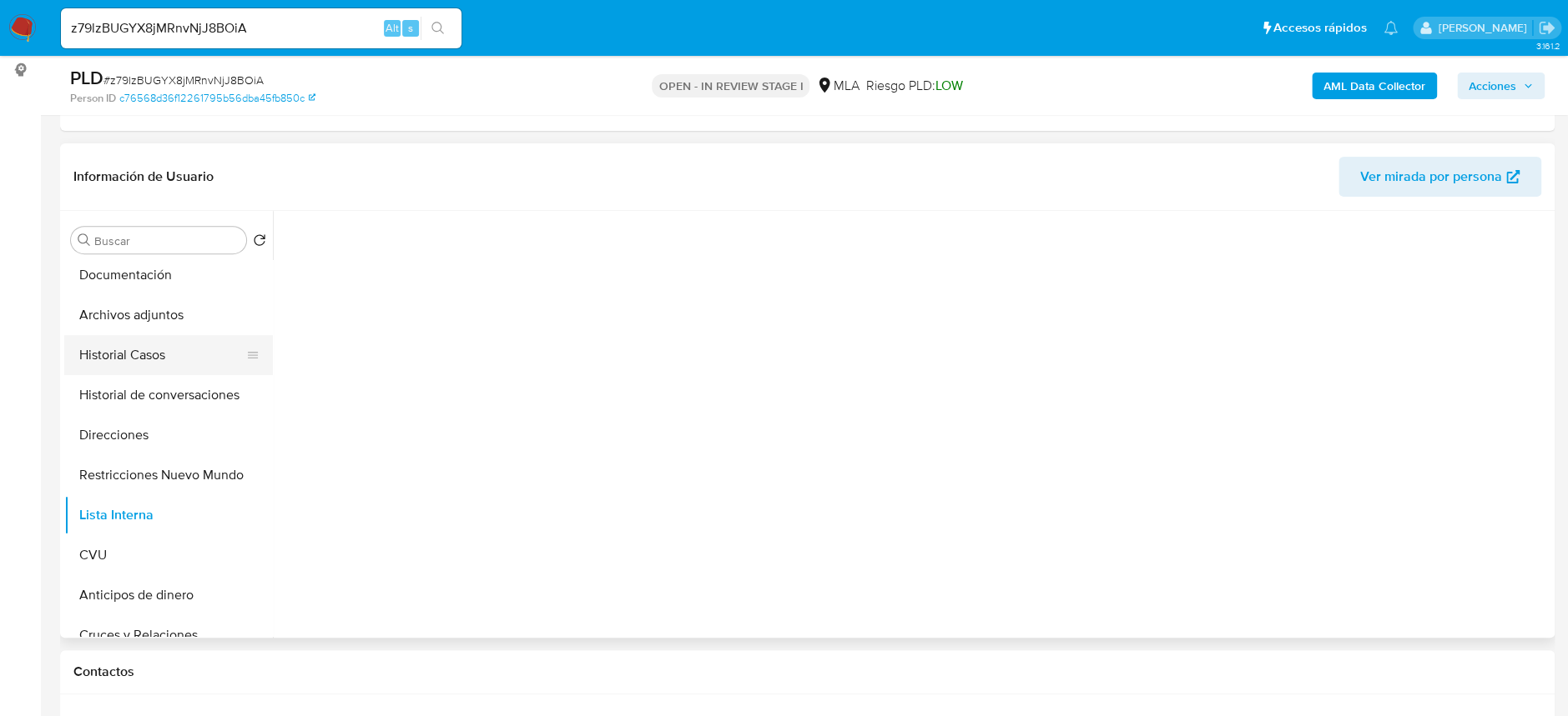
click at [110, 355] on button "Historial Casos" at bounding box center [162, 355] width 195 height 40
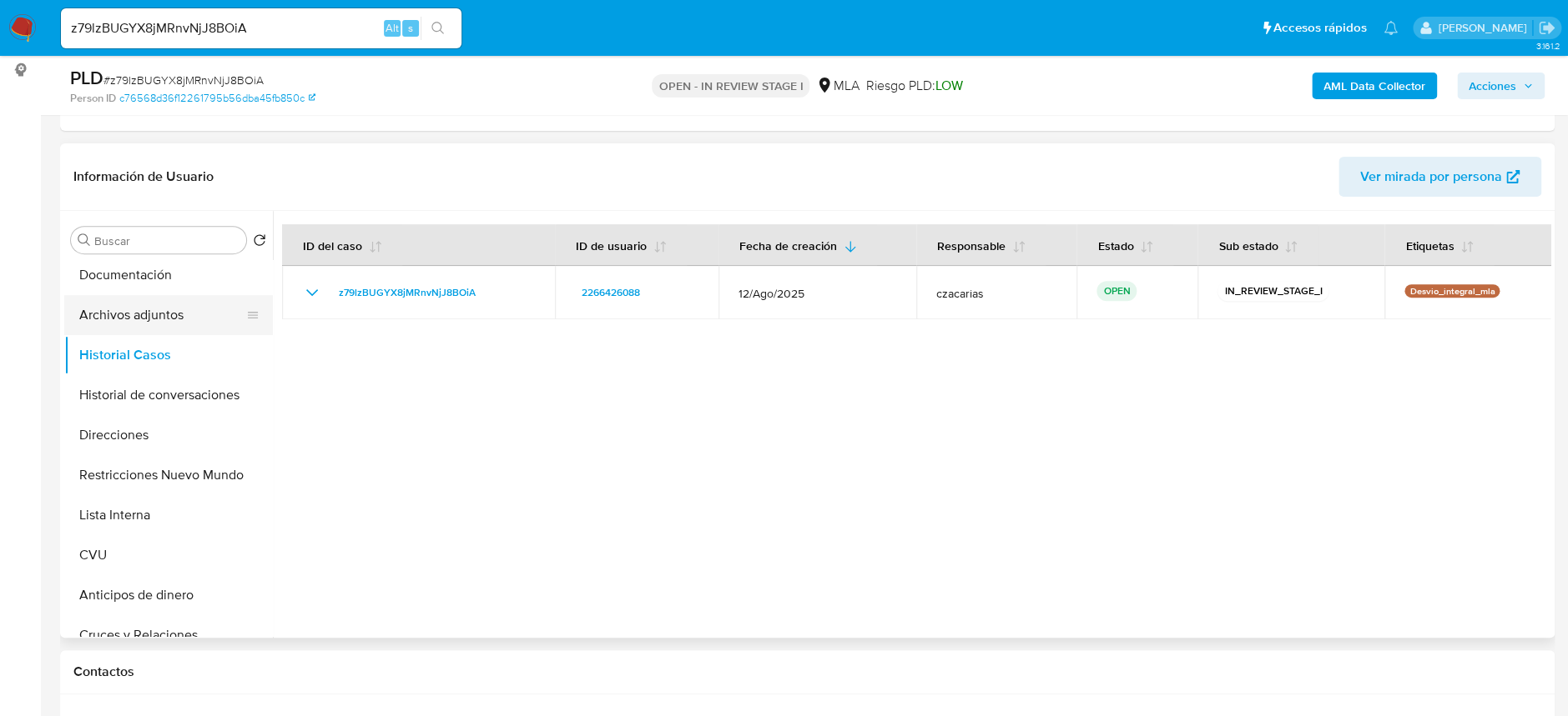
click at [160, 314] on button "Archivos adjuntos" at bounding box center [162, 315] width 195 height 40
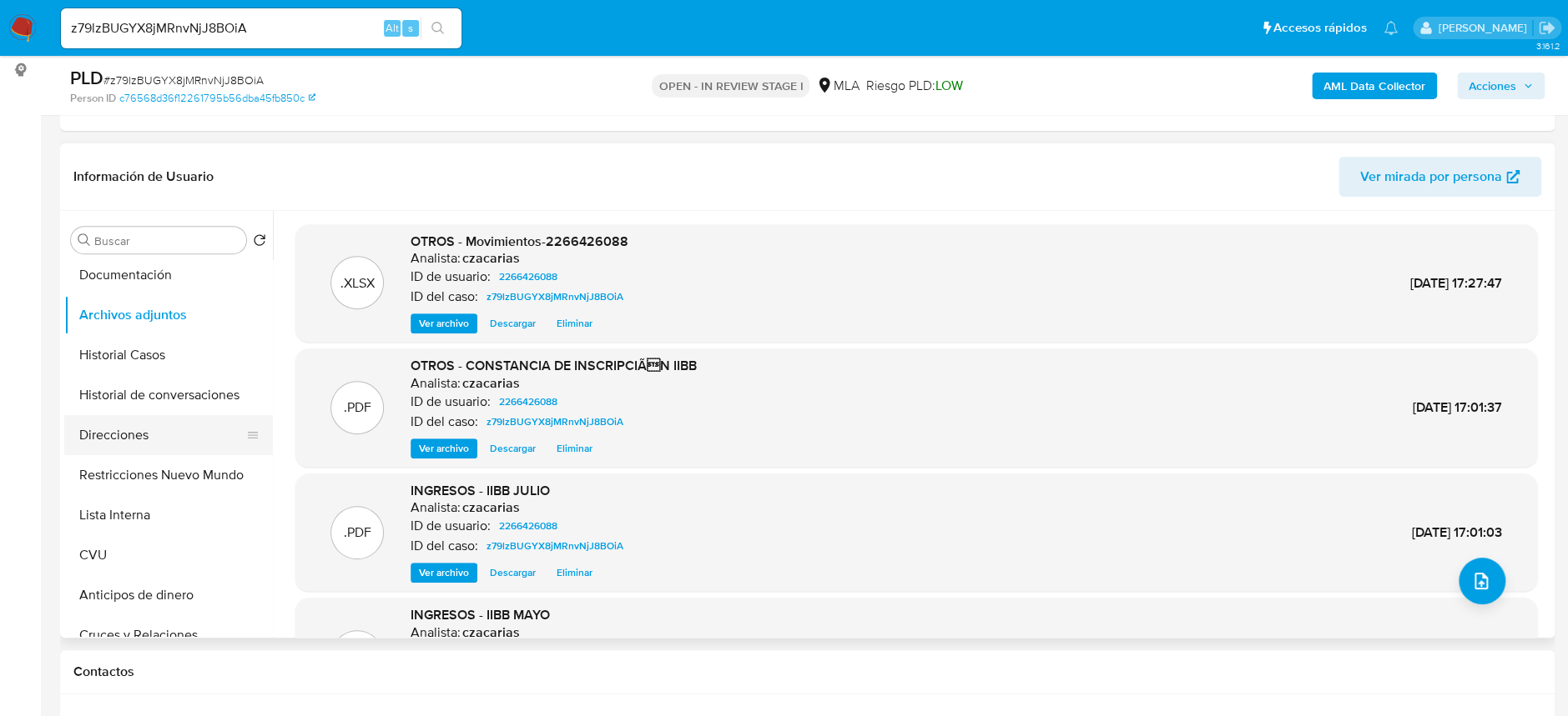
scroll to position [0, 0]
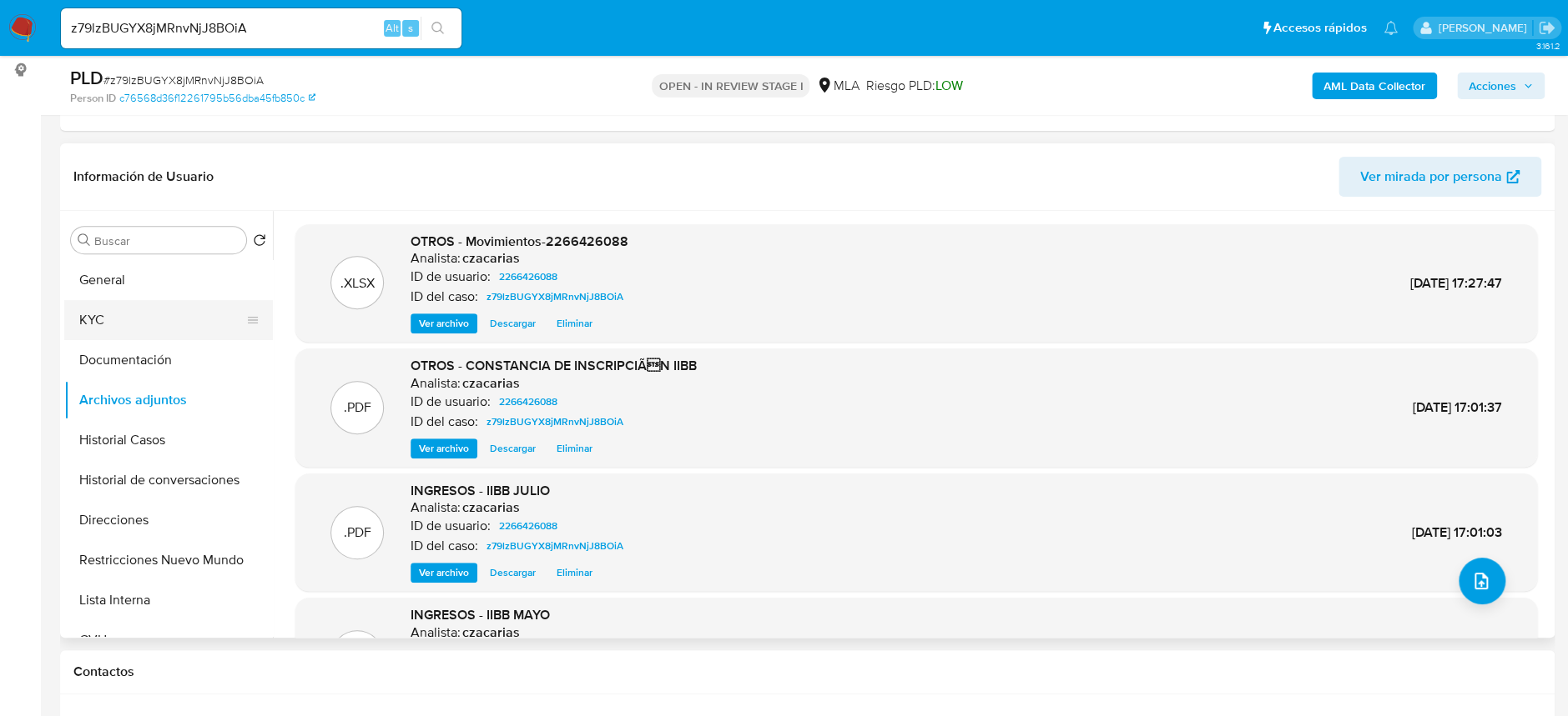
click at [112, 316] on button "KYC" at bounding box center [162, 321] width 195 height 40
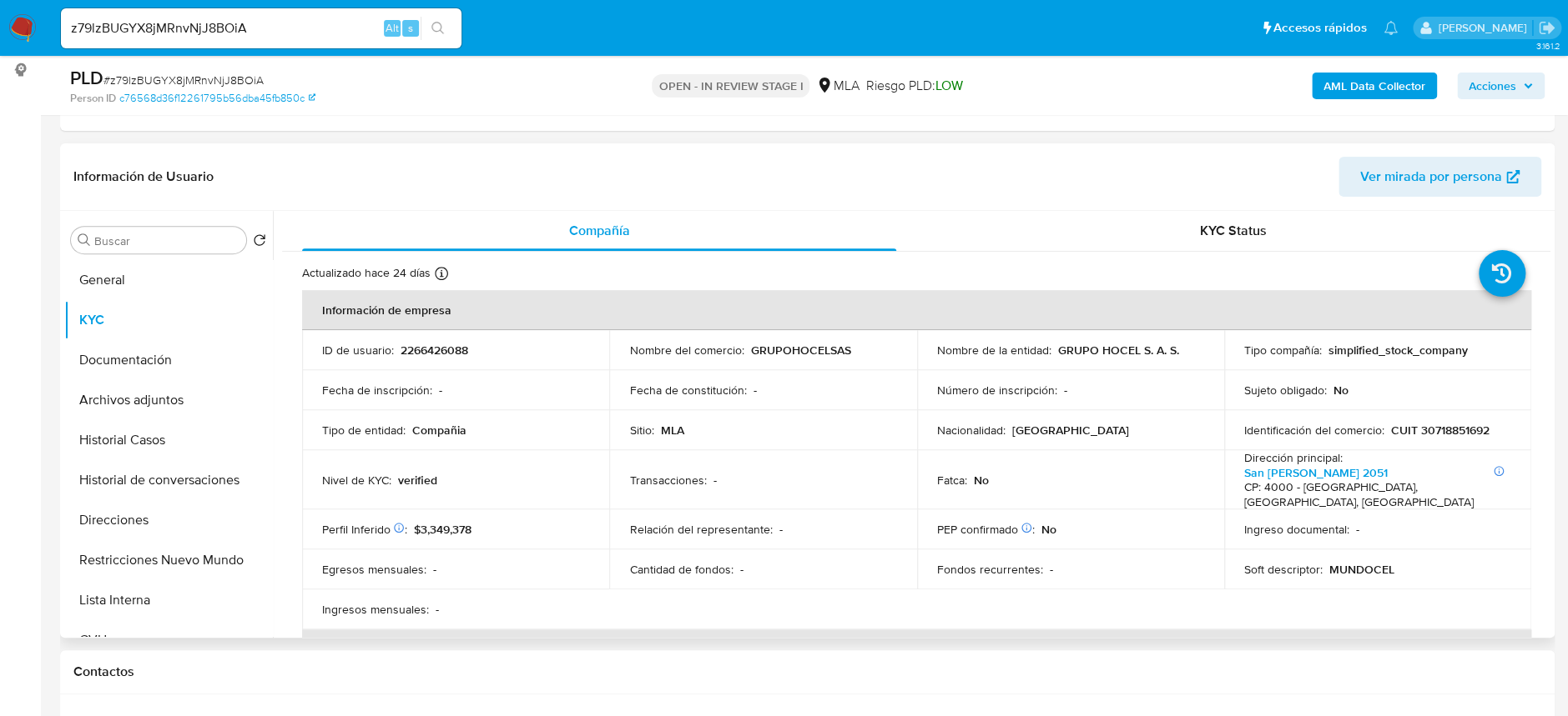
click at [1427, 433] on p "CUIT 30718851692" at bounding box center [1440, 429] width 98 height 15
click at [1427, 432] on p "CUIT 30718851692" at bounding box center [1440, 429] width 98 height 15
copy p "30718851692"
drag, startPoint x: 1319, startPoint y: 574, endPoint x: 1403, endPoint y: 572, distance: 84.0
click at [1403, 572] on div "Soft descriptor : MUNDOCEL" at bounding box center [1378, 569] width 267 height 15
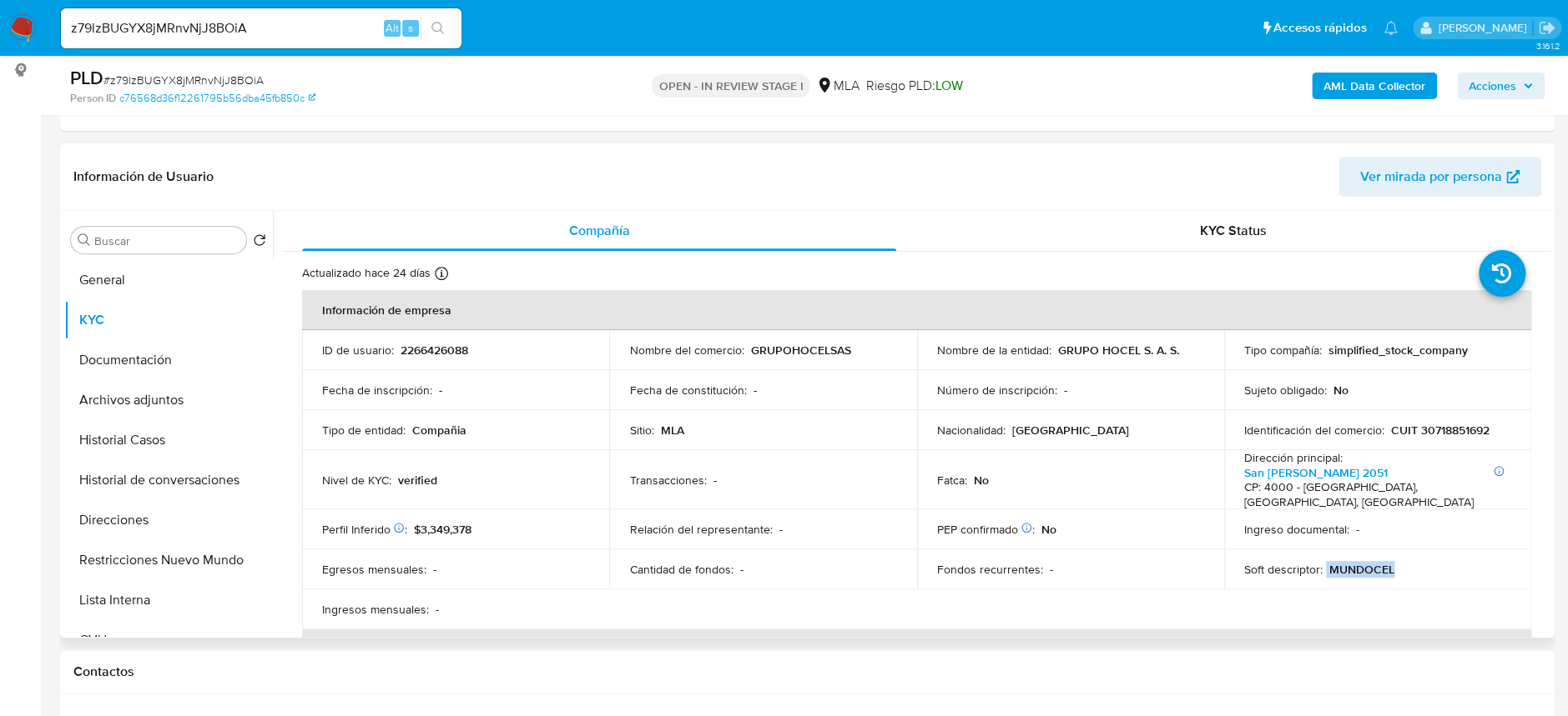
copy div "MUNDOCEL"
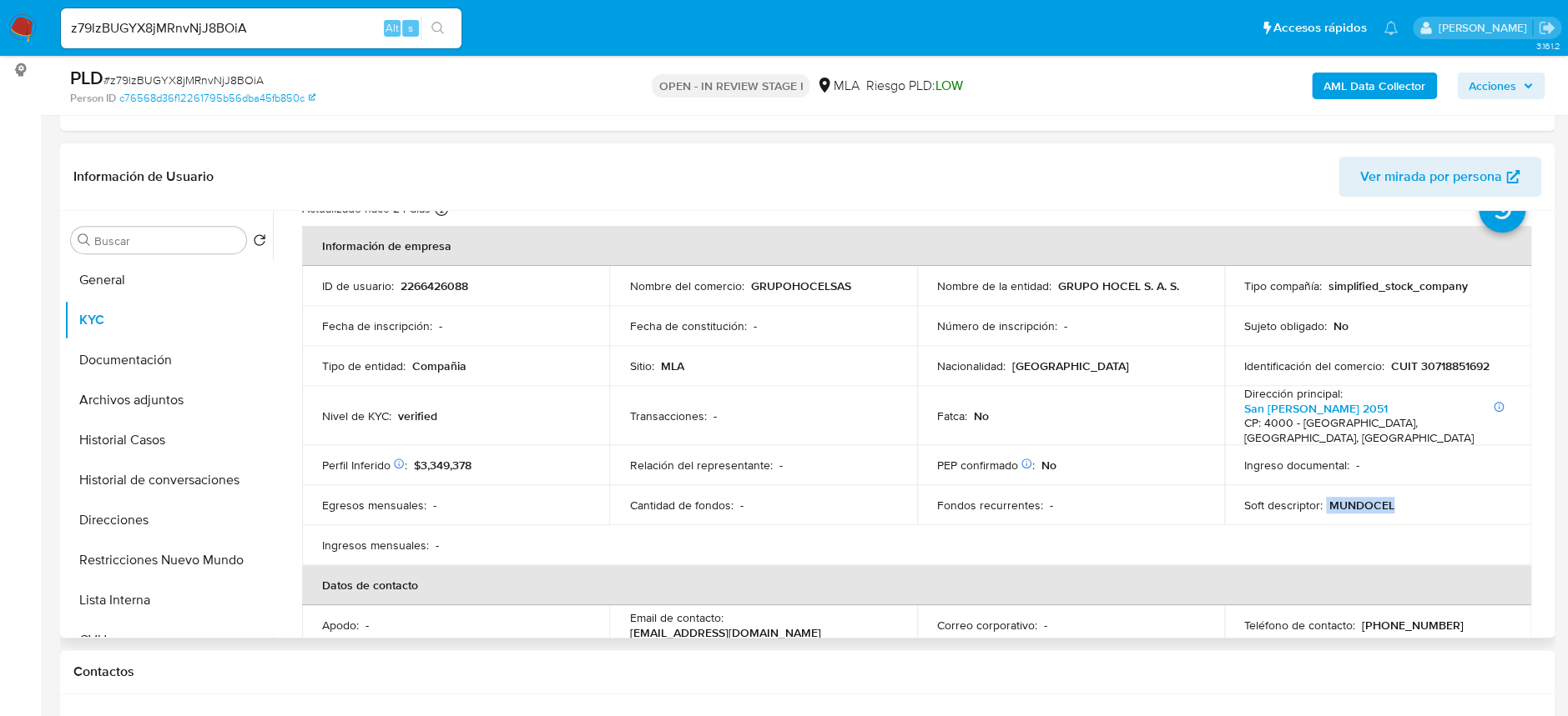
scroll to position [111, 0]
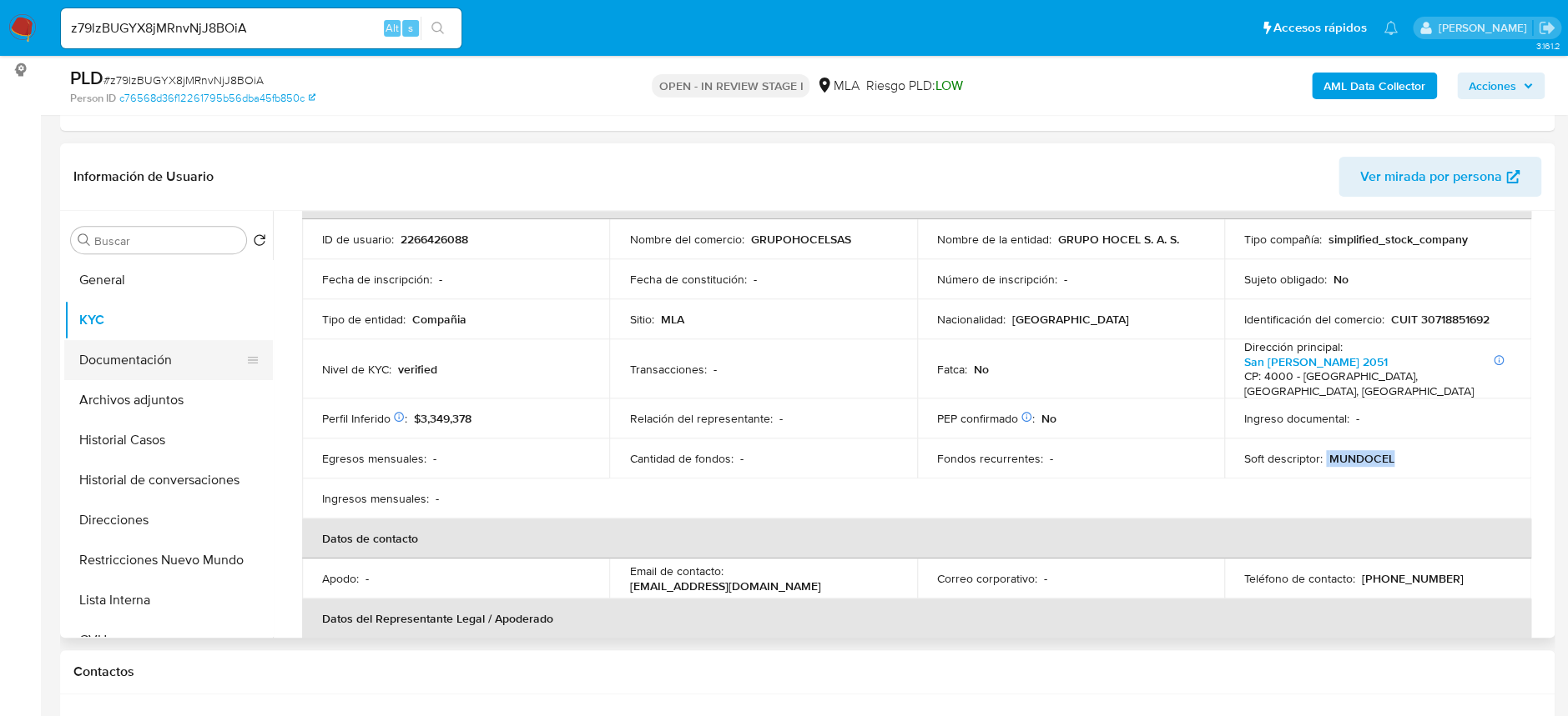
click at [138, 375] on button "Documentación" at bounding box center [162, 361] width 195 height 40
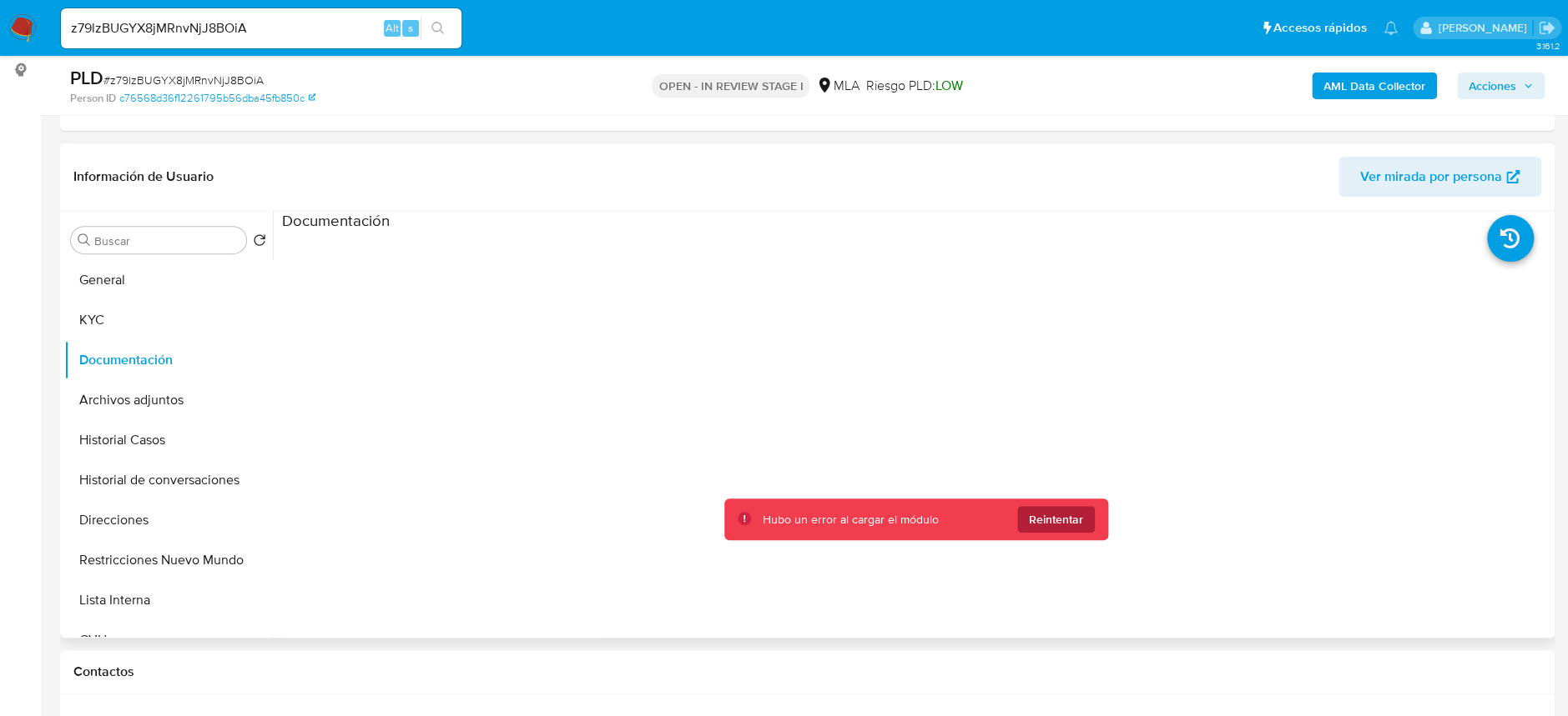
click at [1033, 526] on span "Reintentar" at bounding box center [1056, 519] width 54 height 27
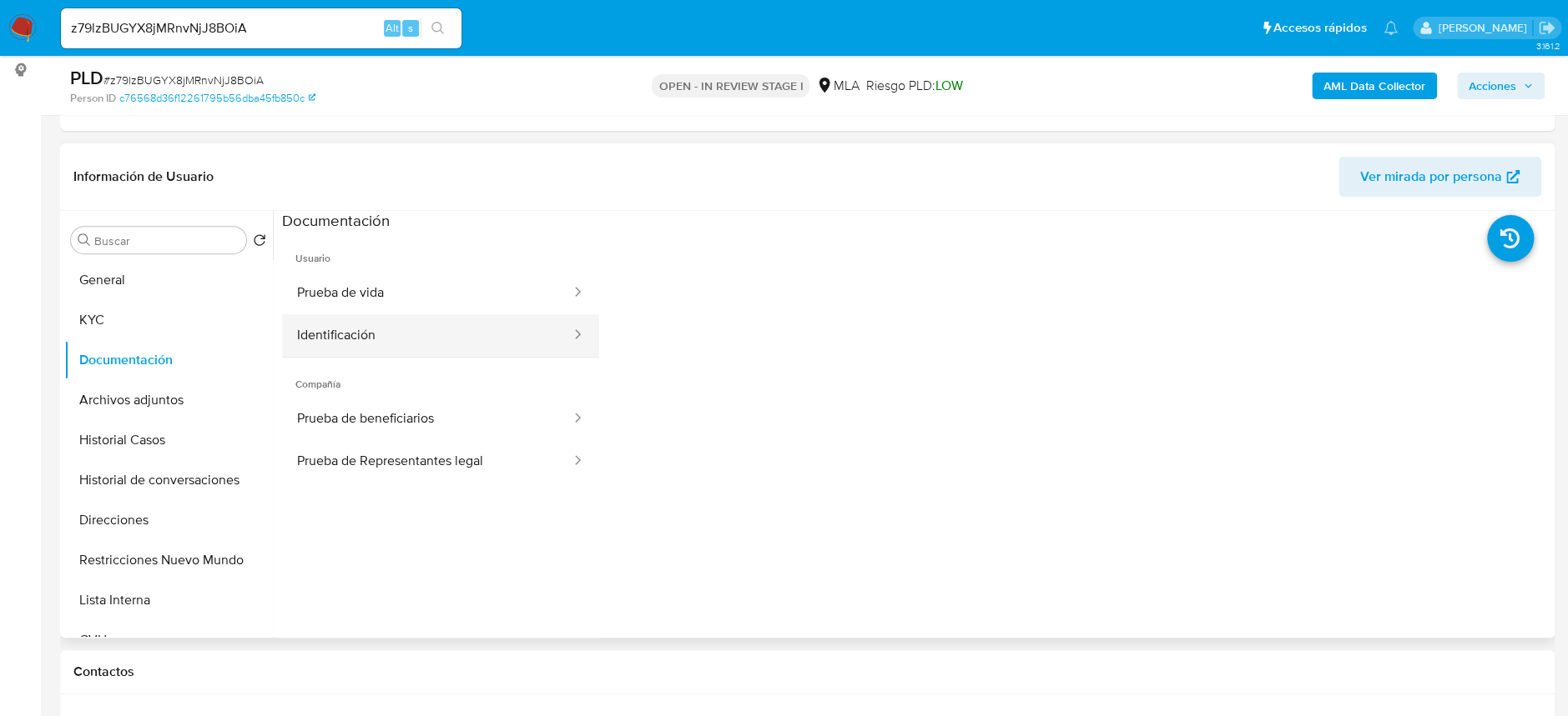
click at [456, 315] on button "Identificación" at bounding box center [427, 335] width 290 height 43
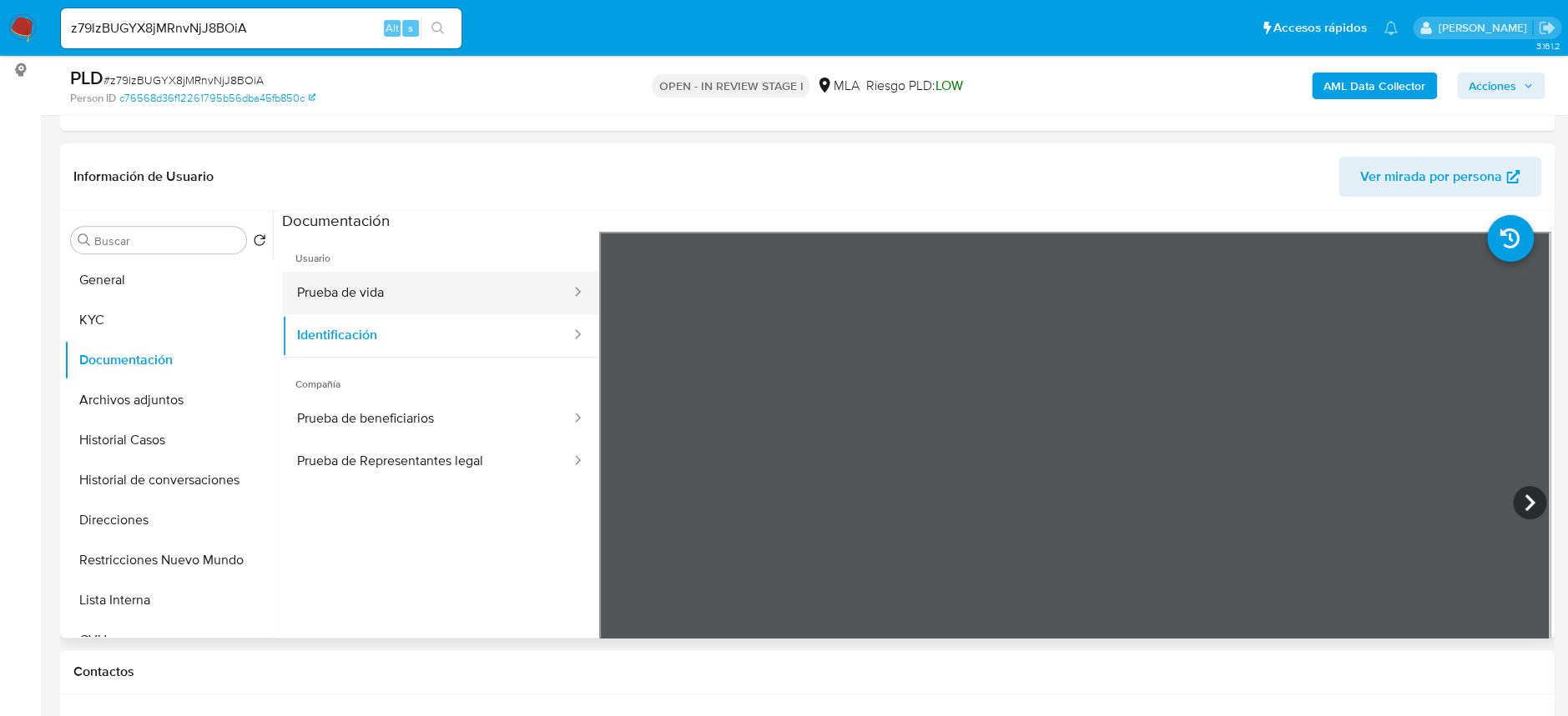
click at [420, 284] on button "Prueba de vida" at bounding box center [427, 293] width 290 height 43
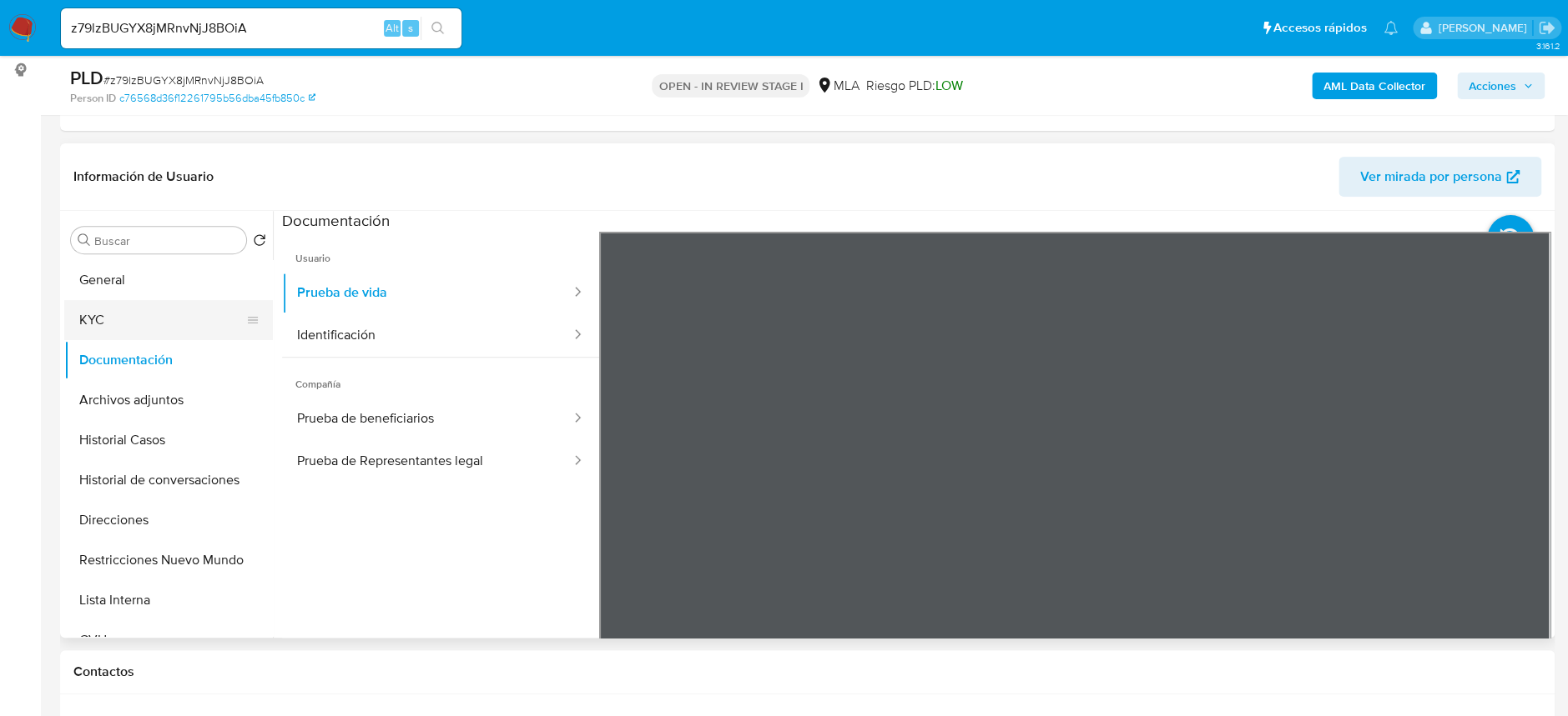
click at [128, 318] on button "KYC" at bounding box center [162, 321] width 195 height 40
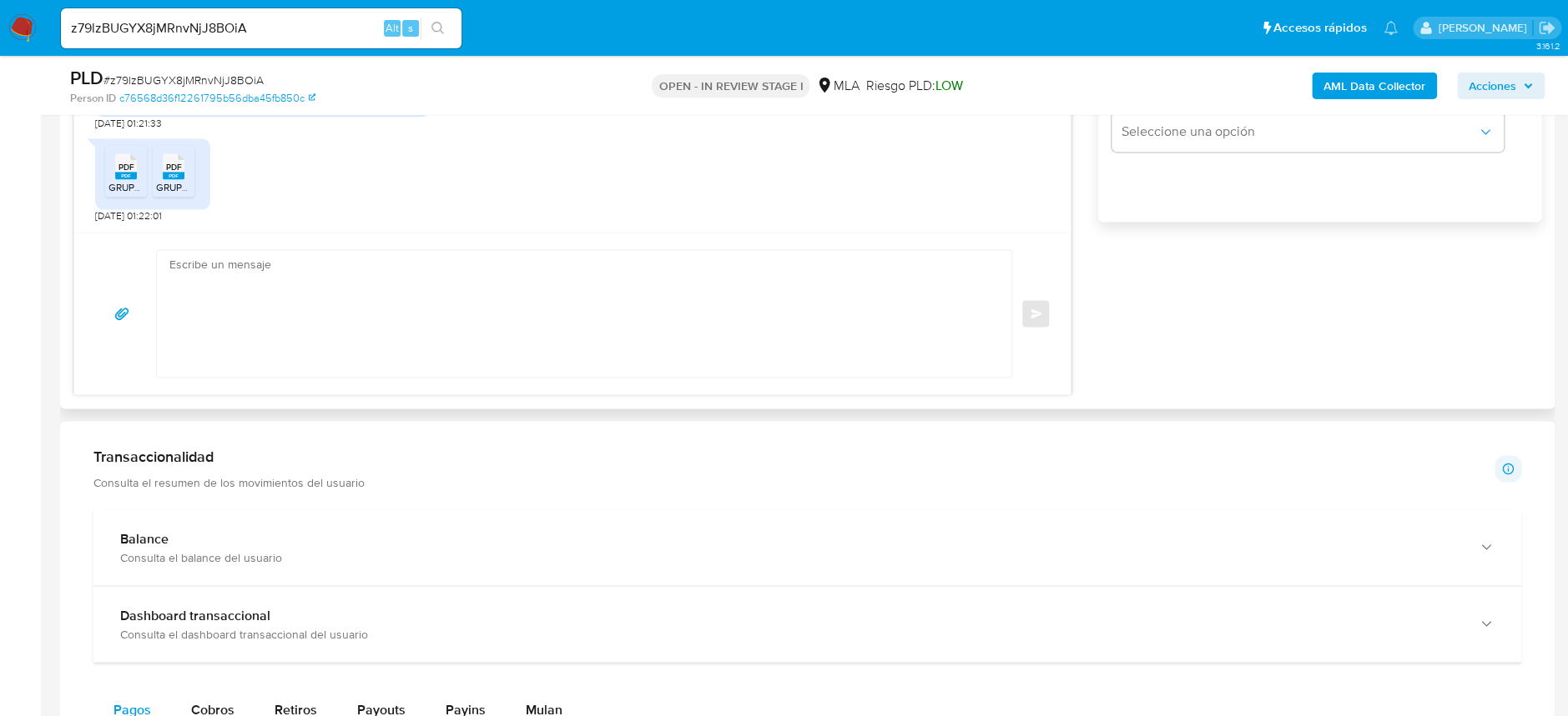
scroll to position [1111, 0]
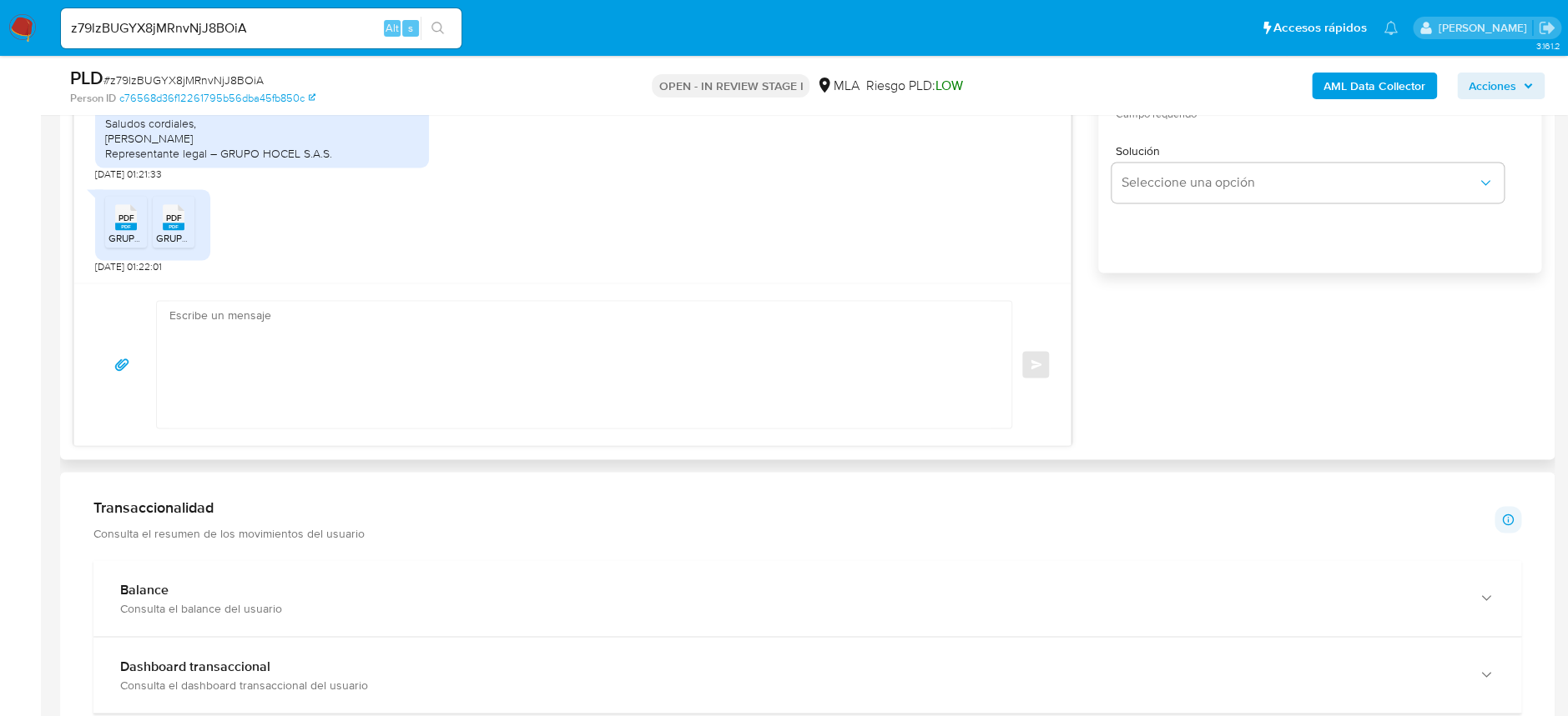
click at [262, 364] on textarea at bounding box center [580, 365] width 821 height 127
paste textarea "Hola, ¡Muchas gracias por tu respuesta! Confirmamos la recepción de la document…"
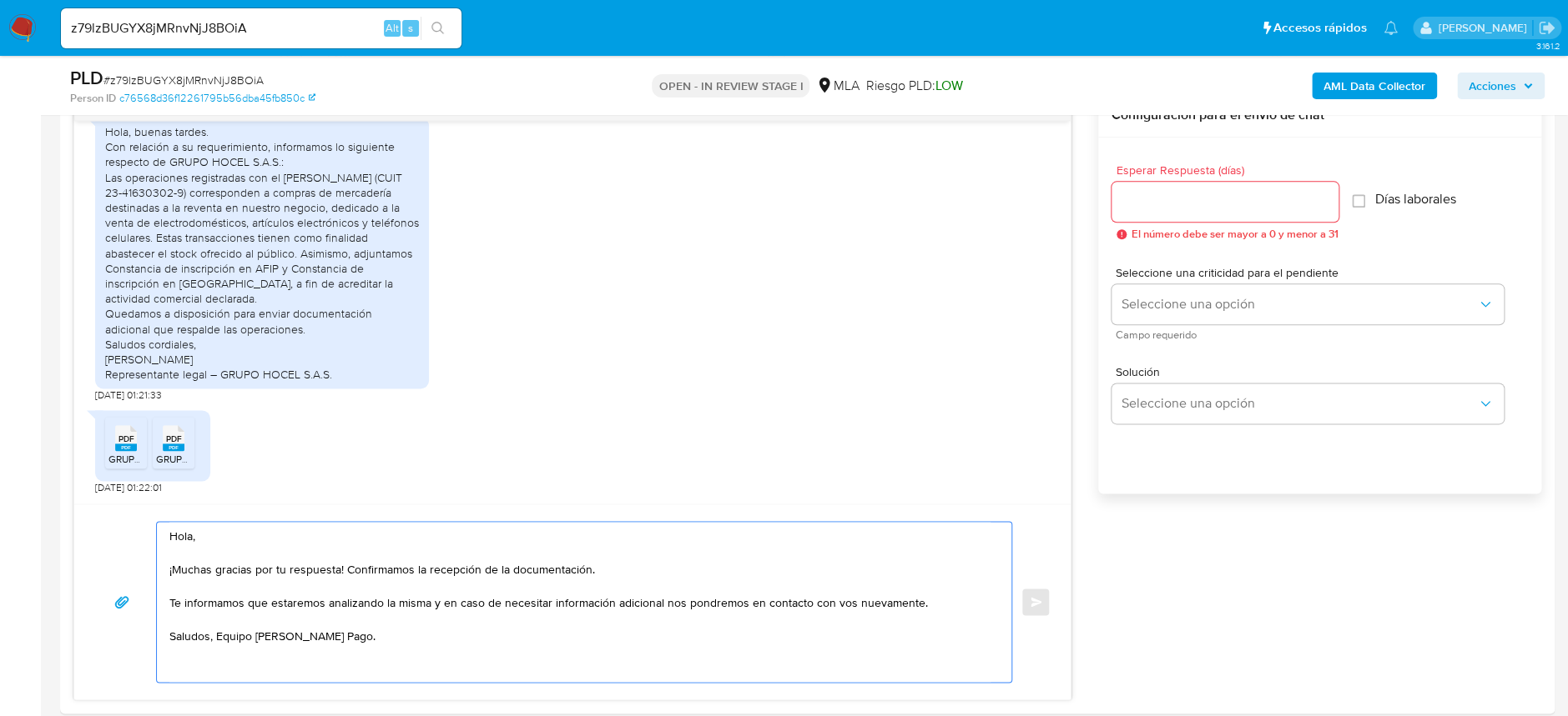
scroll to position [889, 0]
click at [201, 539] on textarea "Hola, ¡Muchas gracias por tu respuesta! Confirmamos la recepción de la document…" at bounding box center [580, 604] width 821 height 160
click at [385, 641] on textarea "Hola Patricio, ¡Muchas gracias por tu respuesta! Confirmamos la recepción de la…" at bounding box center [580, 604] width 821 height 160
type textarea "Hola Patricio, ¡Muchas gracias por tu respuesta! Confirmamos la recepción de la…"
drag, startPoint x: 1242, startPoint y: 225, endPoint x: 1237, endPoint y: 208, distance: 17.7
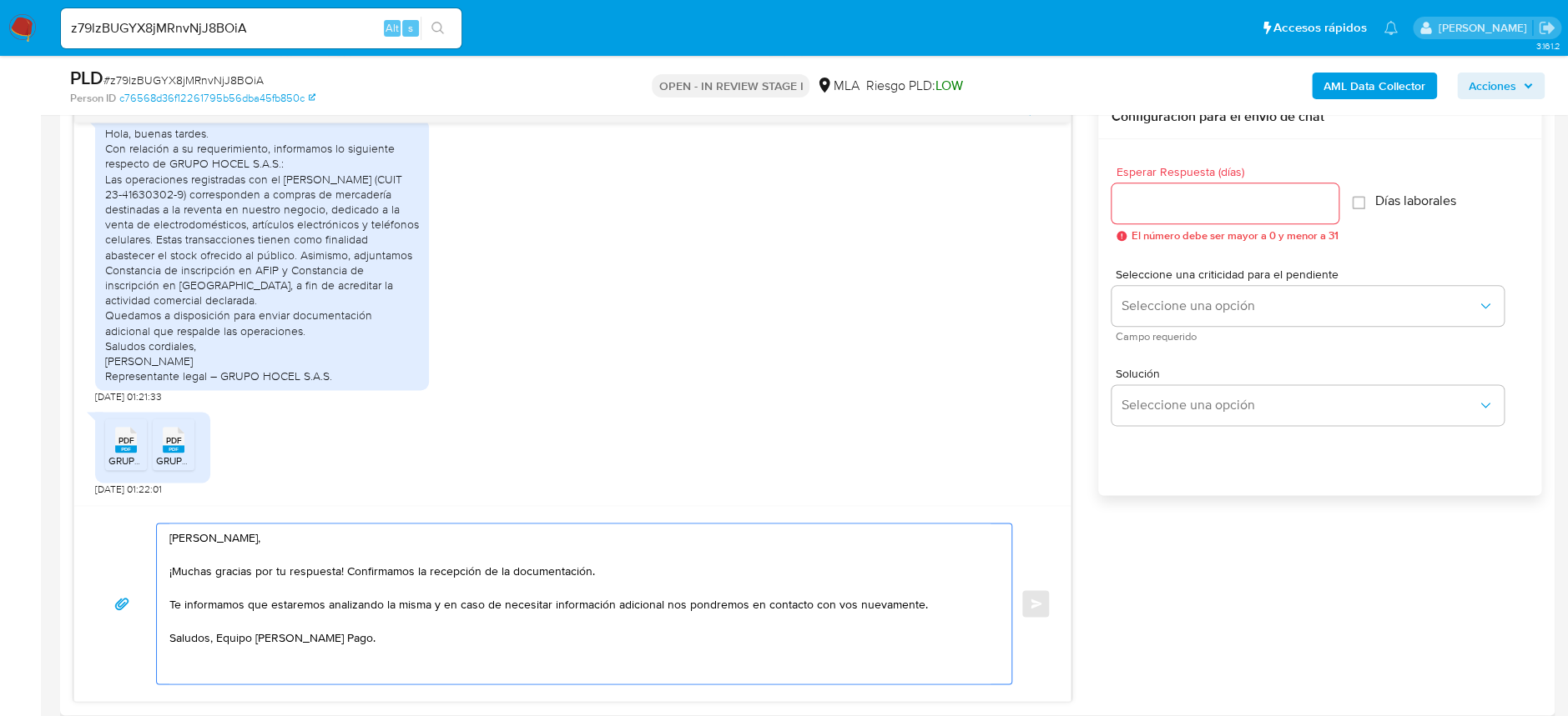
click at [1242, 222] on div "Esperar Respuesta (días) El número debe ser mayor a 0 y menor a 31" at bounding box center [1225, 204] width 227 height 76
click at [1237, 206] on input "Esperar Respuesta (días)" at bounding box center [1225, 203] width 227 height 22
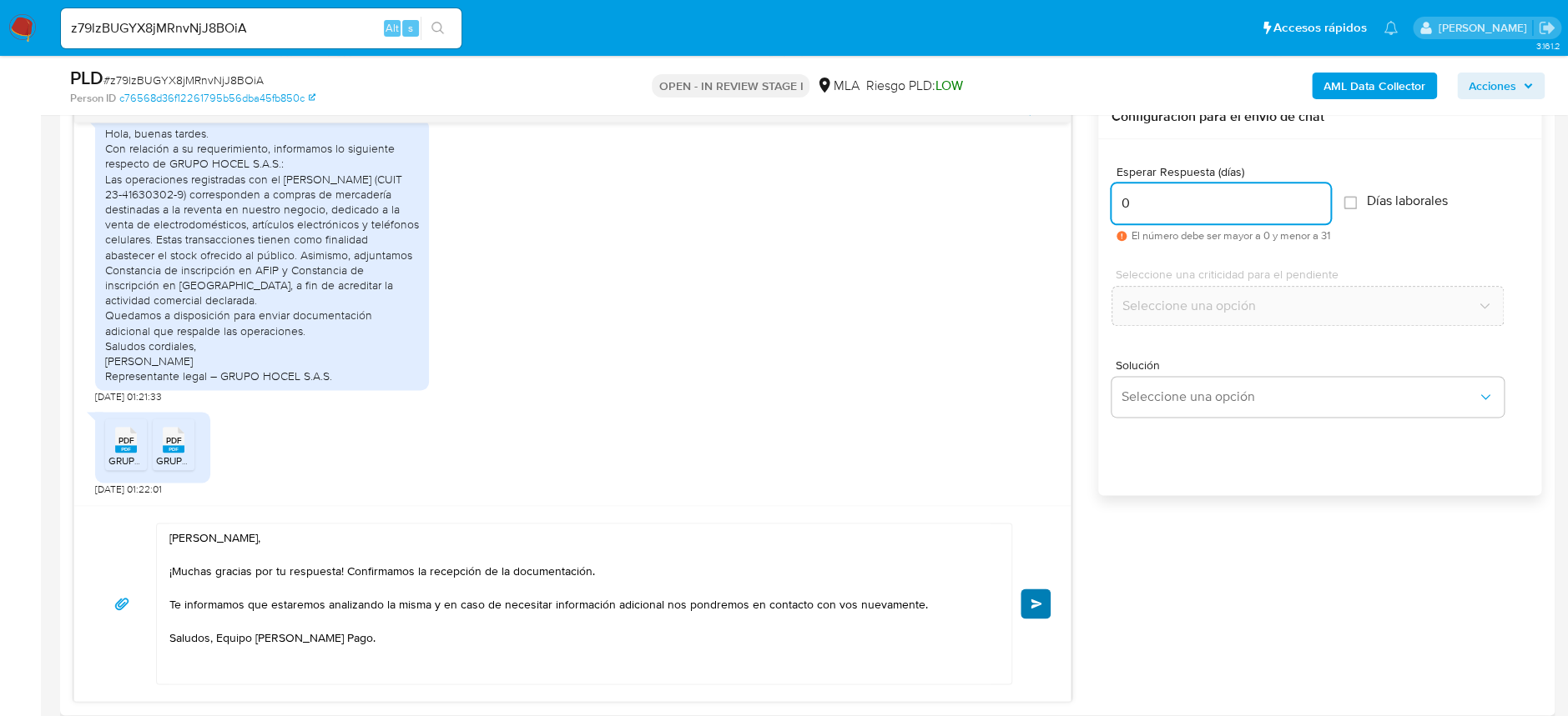
type input "0"
click at [1036, 610] on button "Enviar" at bounding box center [1035, 604] width 30 height 30
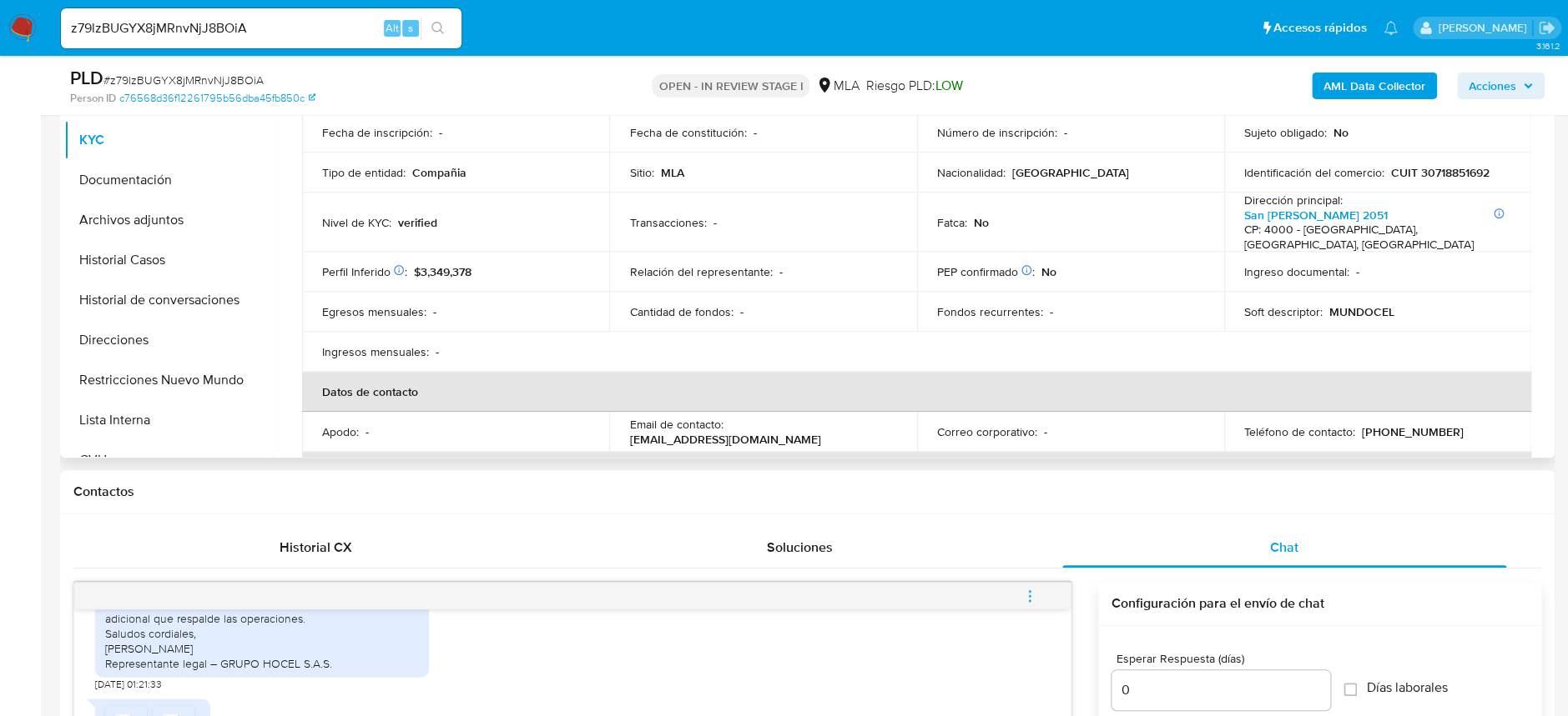
scroll to position [333, 0]
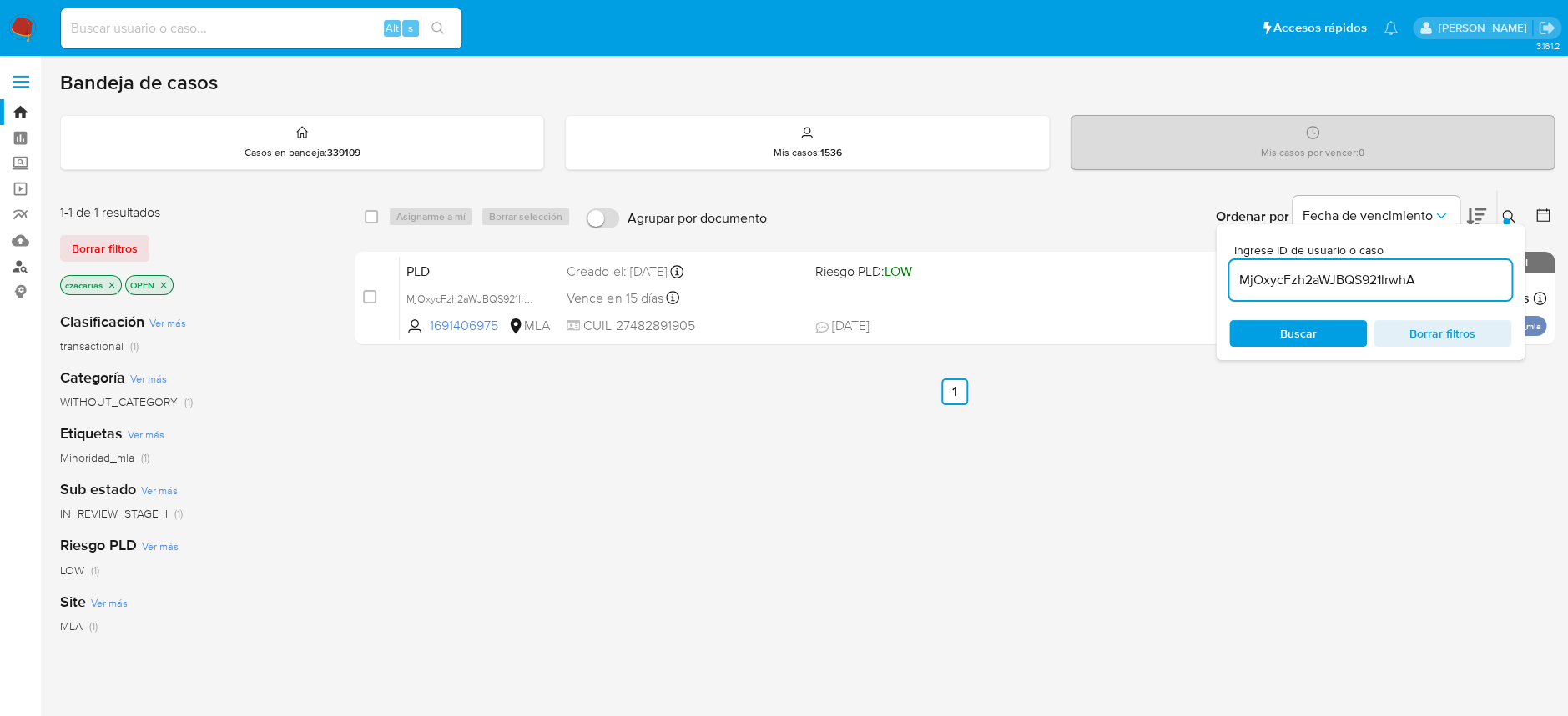
click at [15, 264] on link "Buscador de personas" at bounding box center [99, 267] width 199 height 26
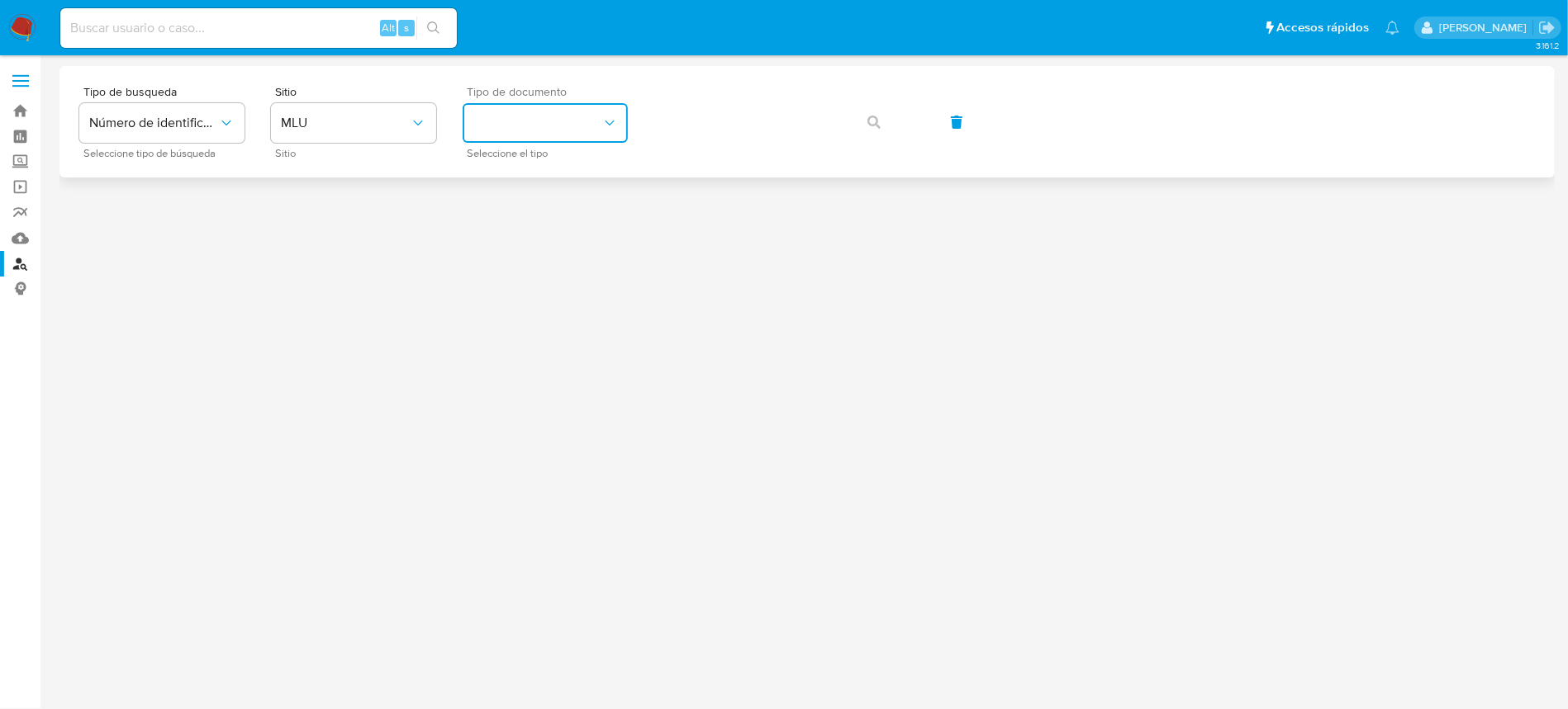
click at [488, 126] on button "identificationType" at bounding box center [545, 123] width 165 height 40
click at [340, 120] on span "MLU" at bounding box center [345, 122] width 129 height 16
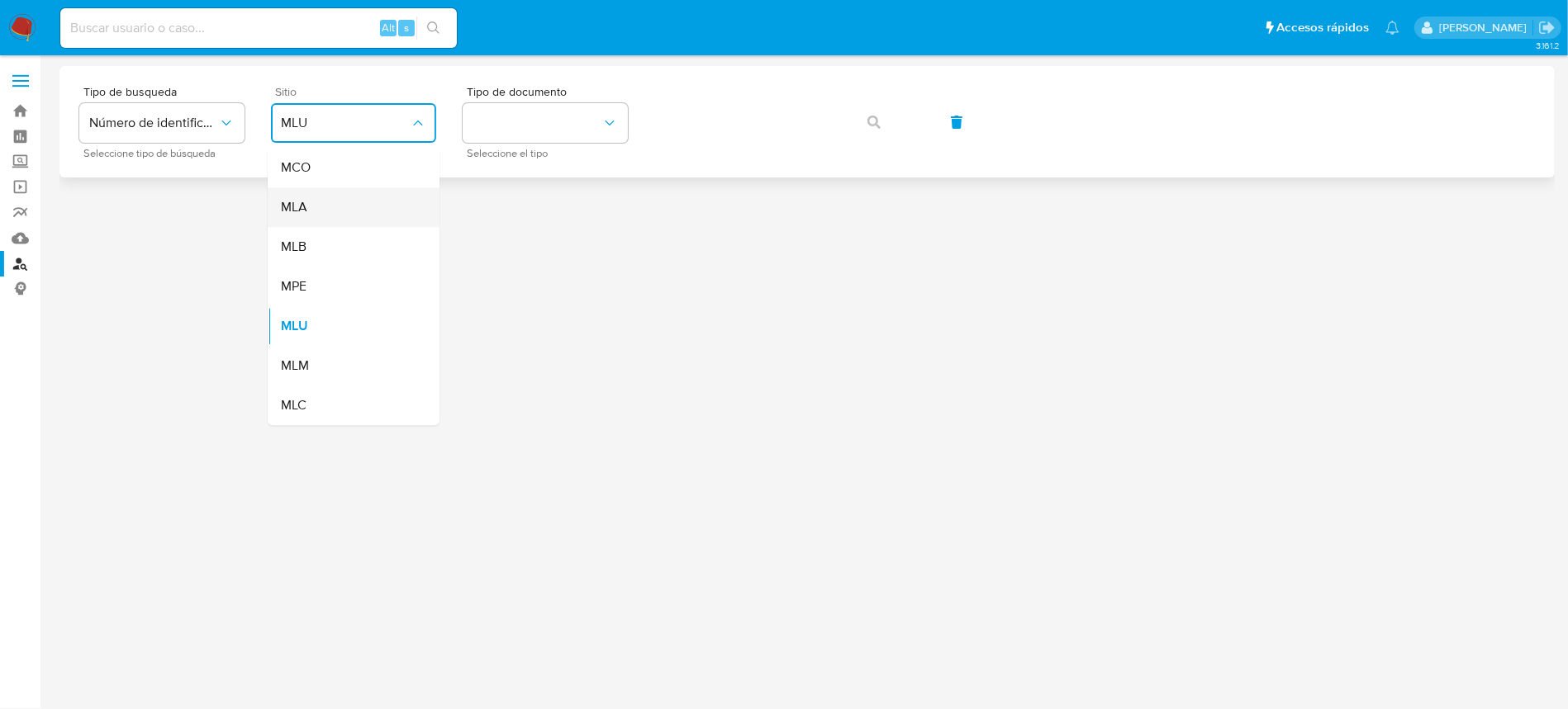
click at [337, 223] on div "MLA" at bounding box center [349, 207] width 135 height 40
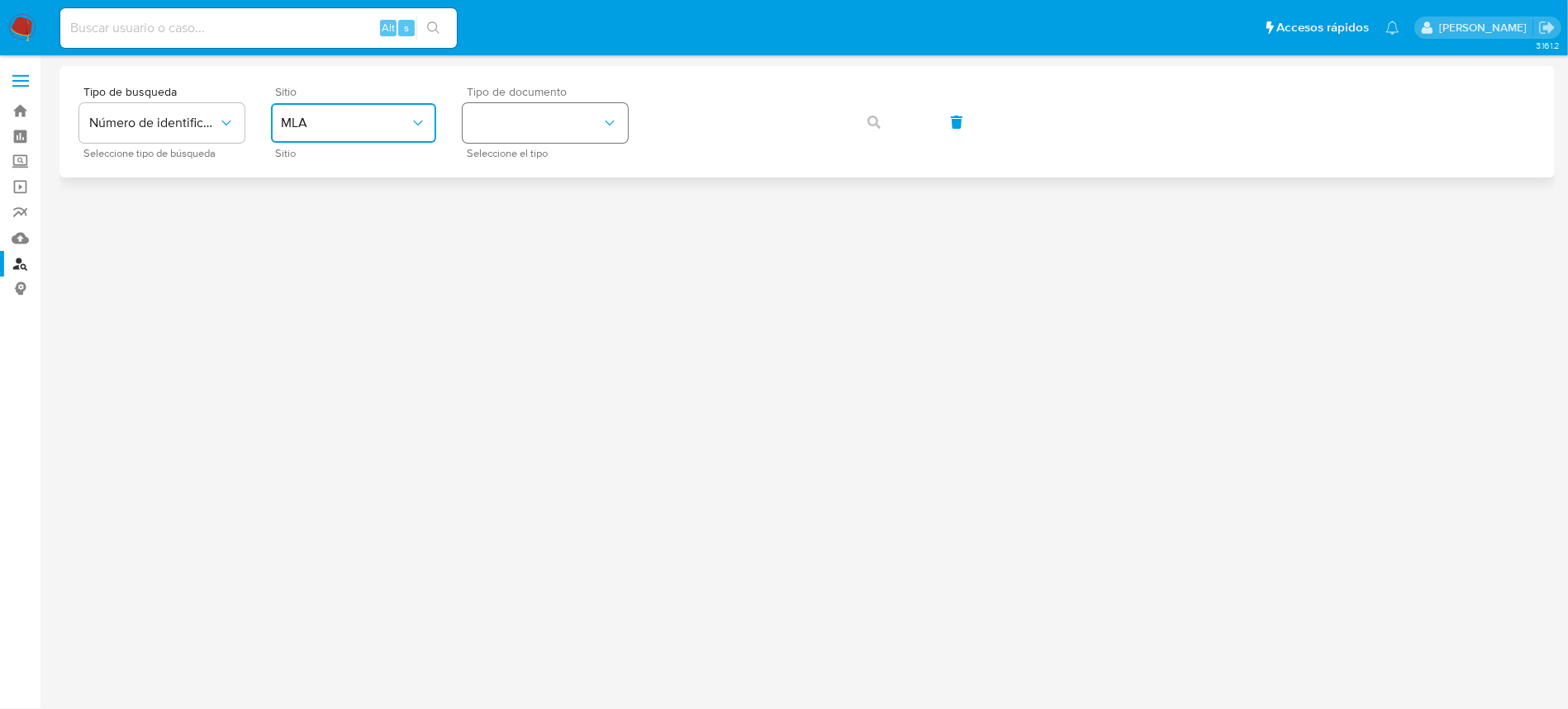
click at [582, 128] on button "identificationType" at bounding box center [545, 123] width 165 height 40
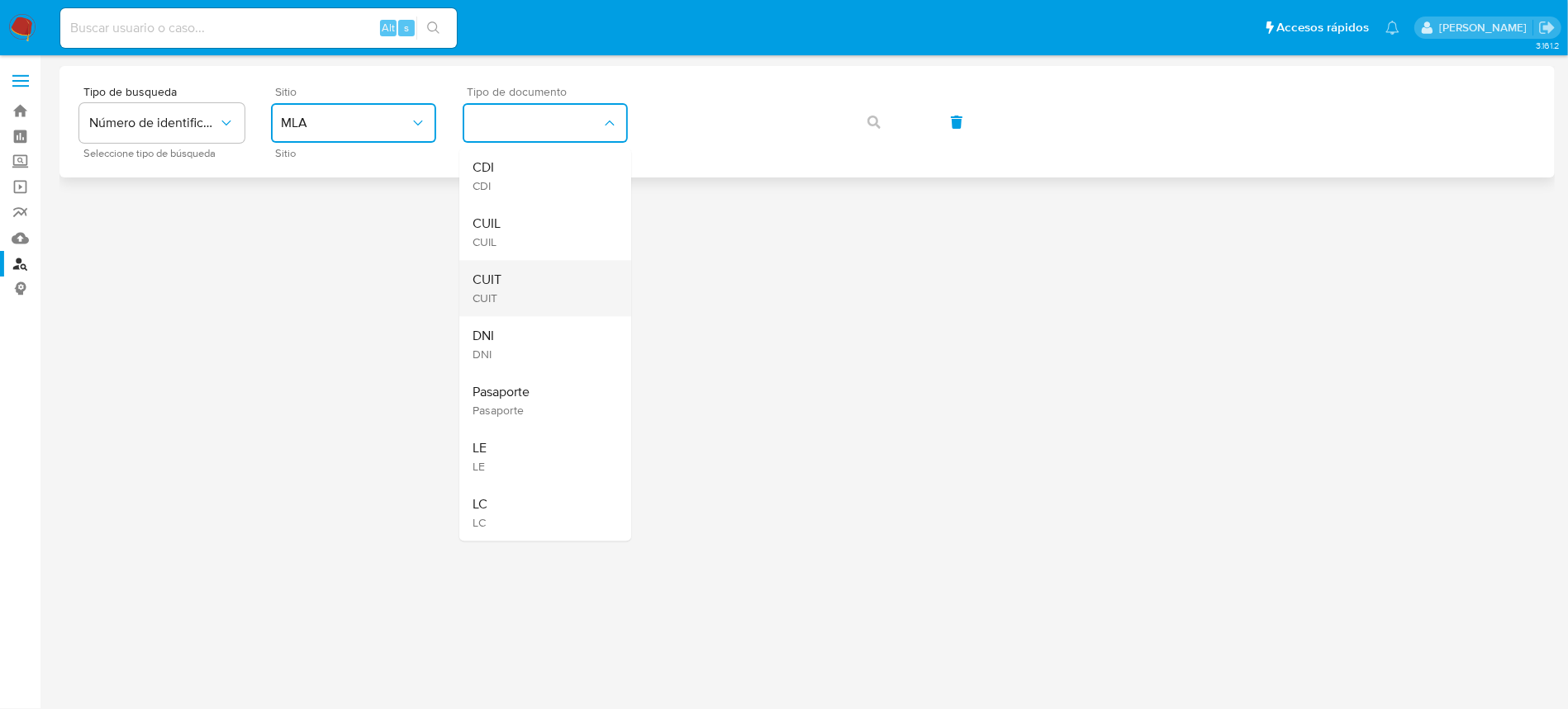
click at [517, 266] on div "CUIT CUIT" at bounding box center [540, 288] width 135 height 56
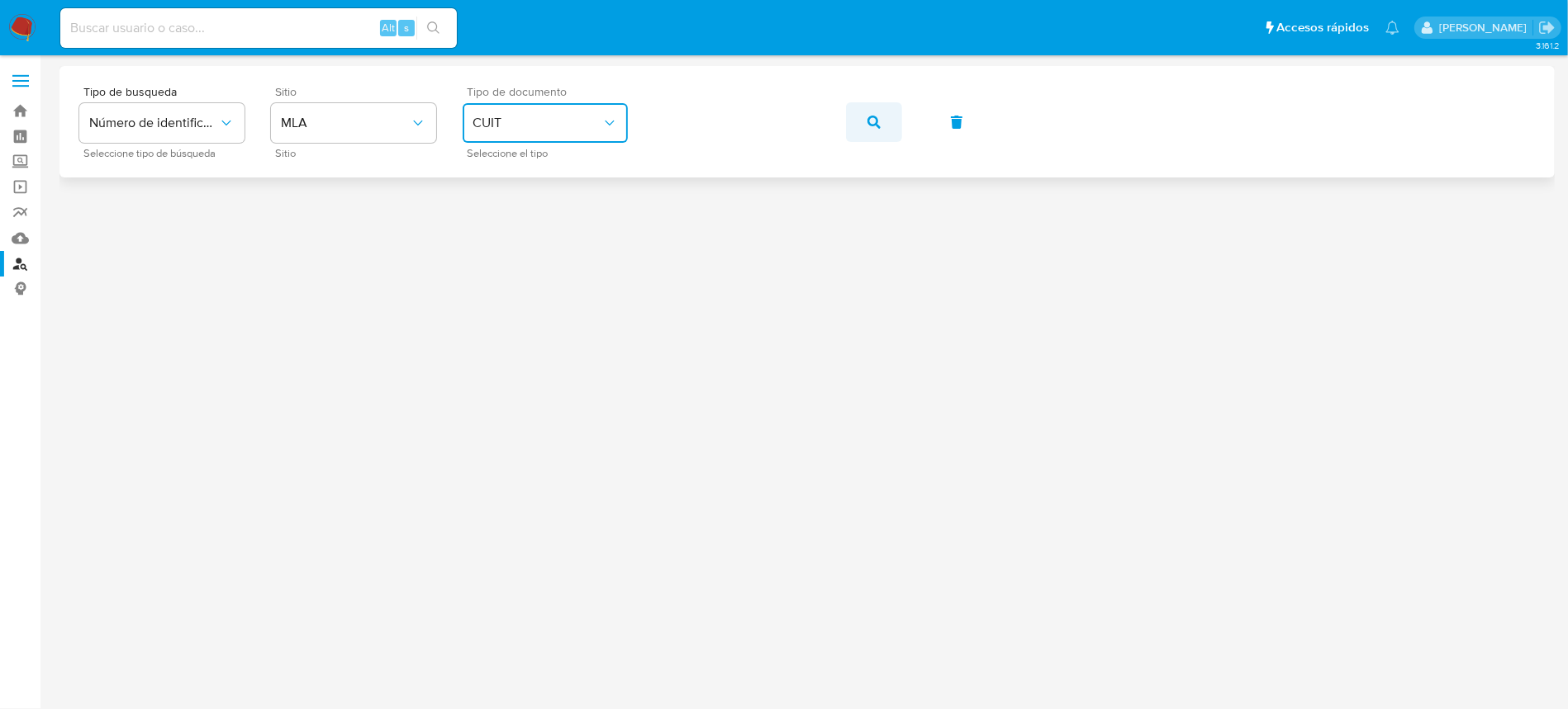
click at [877, 120] on icon "button" at bounding box center [873, 122] width 13 height 13
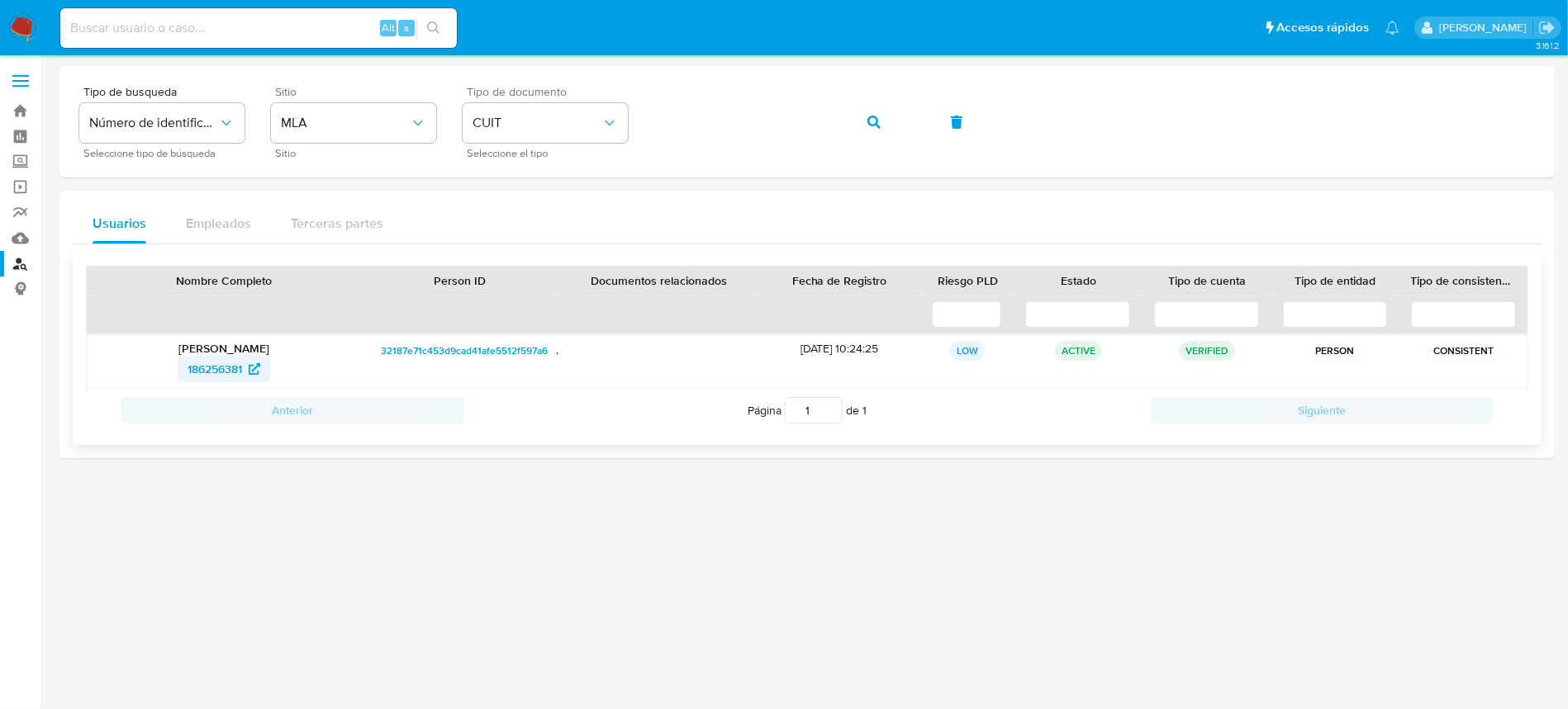
click at [203, 370] on span "186256381" at bounding box center [214, 369] width 54 height 27
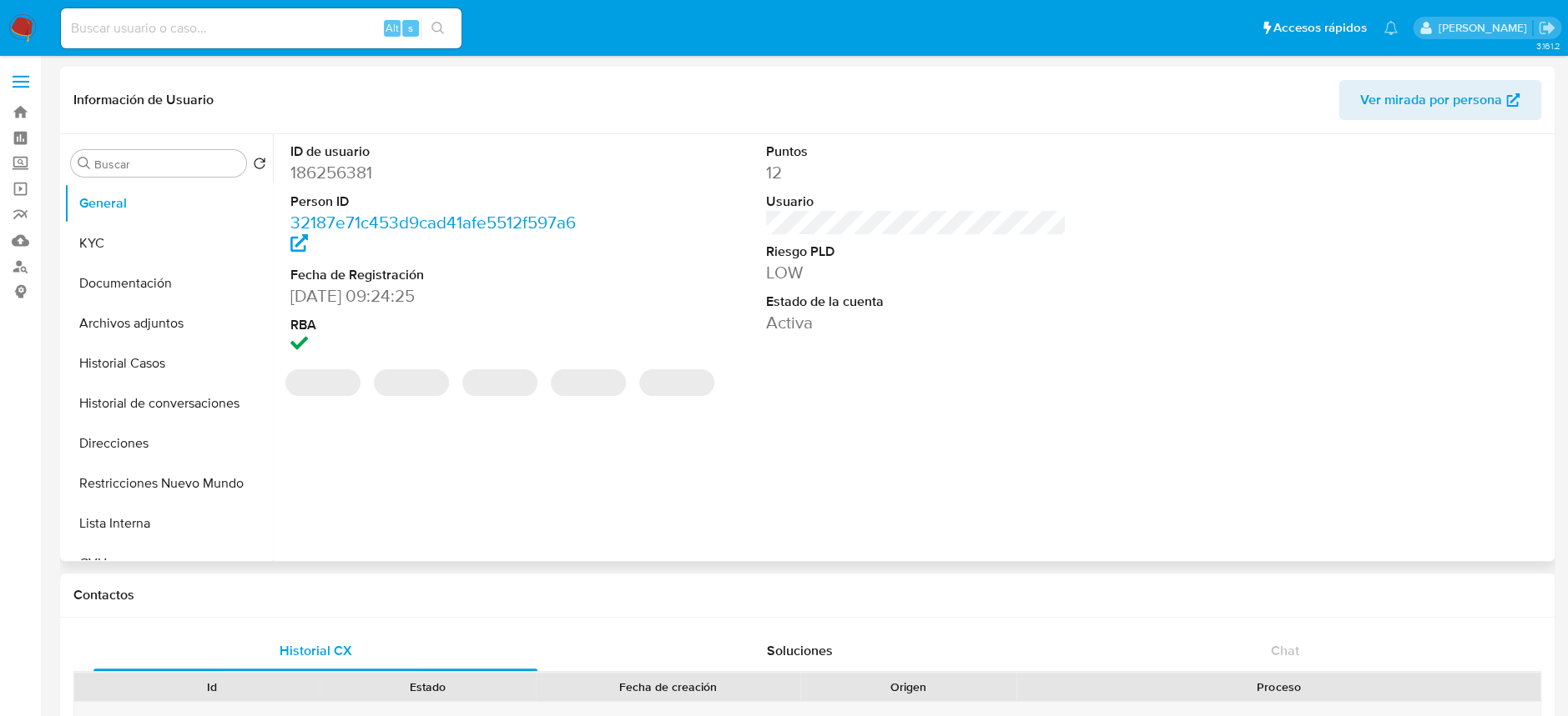
select select "10"
click at [138, 375] on button "Historial Casos" at bounding box center [162, 363] width 195 height 40
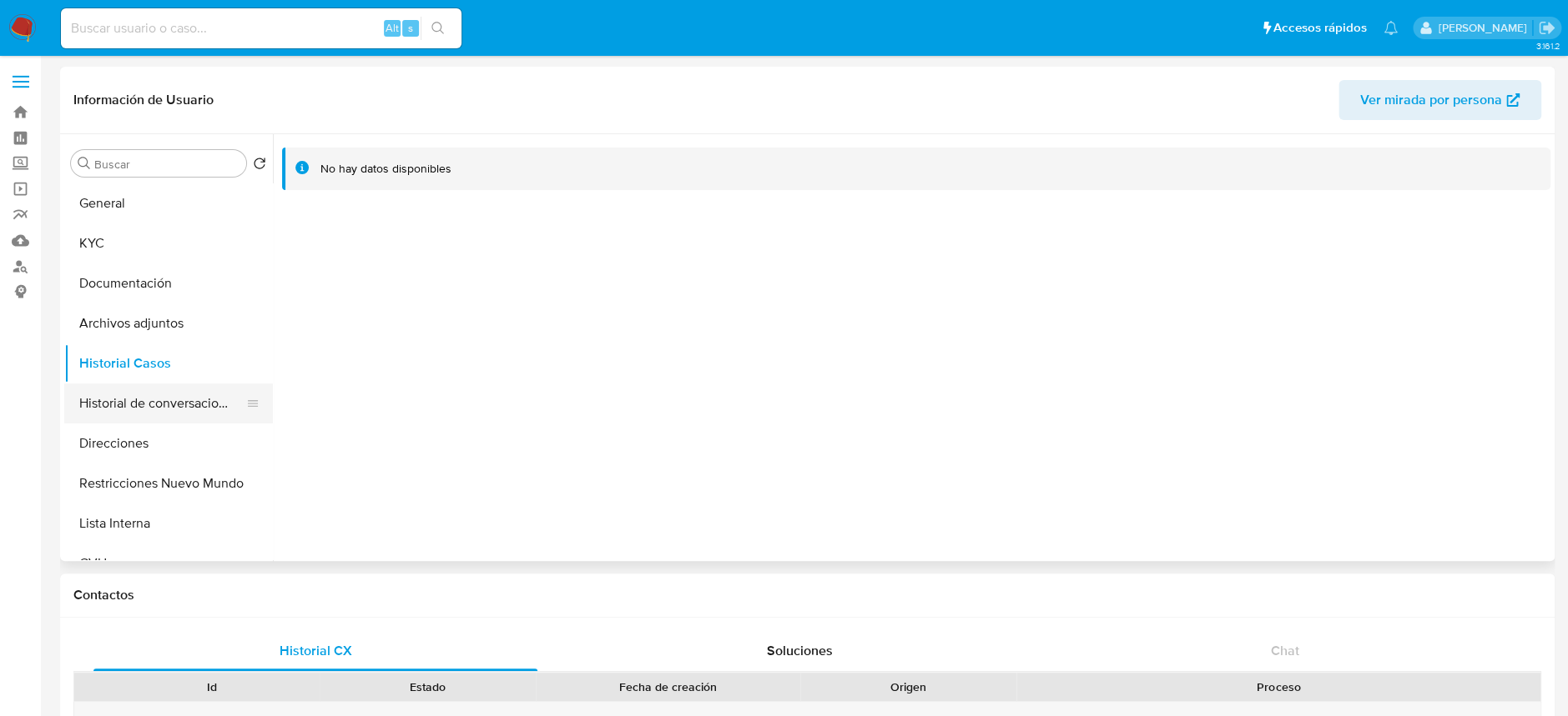
click at [142, 405] on button "Historial de conversaciones" at bounding box center [162, 403] width 195 height 40
click at [125, 323] on button "Archivos adjuntos" at bounding box center [162, 324] width 195 height 40
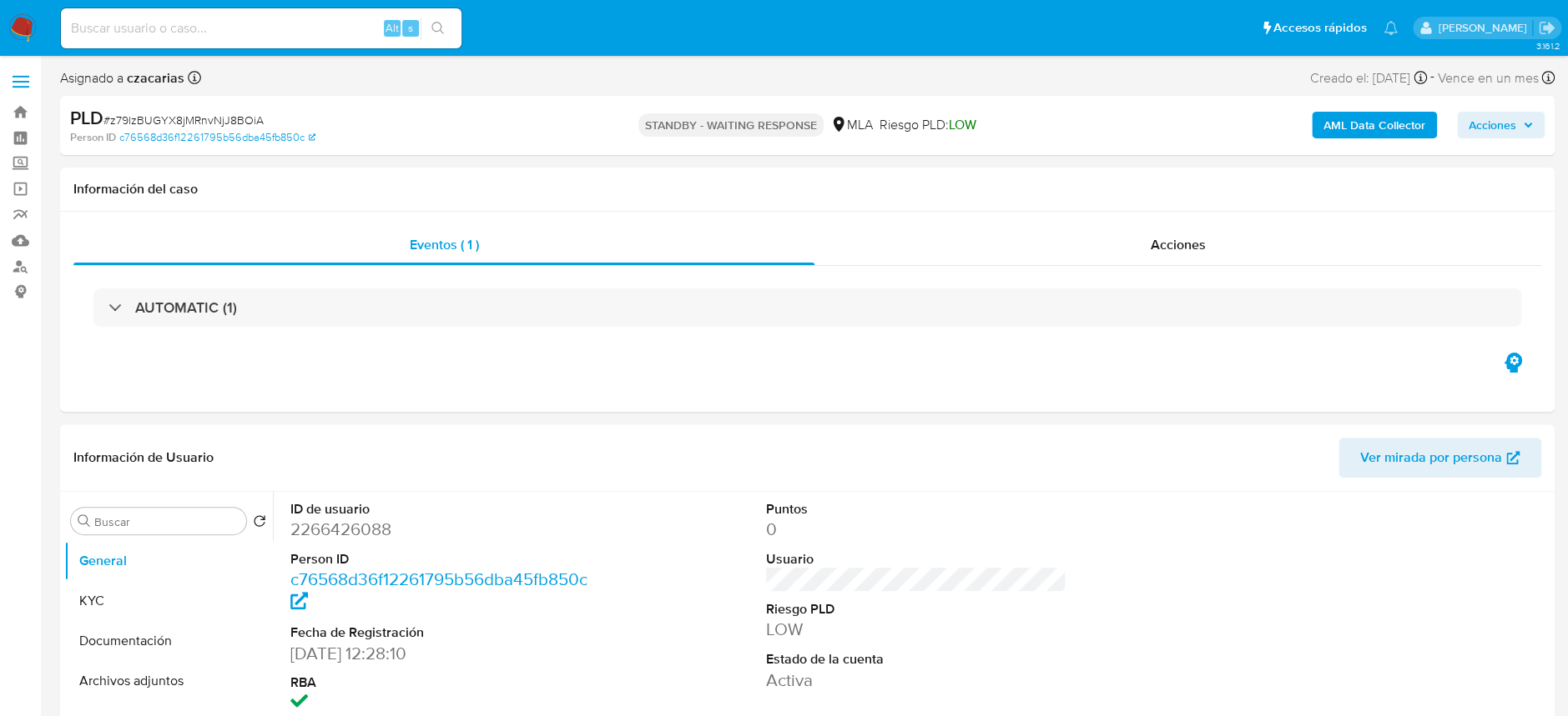
select select "10"
click at [105, 594] on button "KYC" at bounding box center [162, 601] width 195 height 40
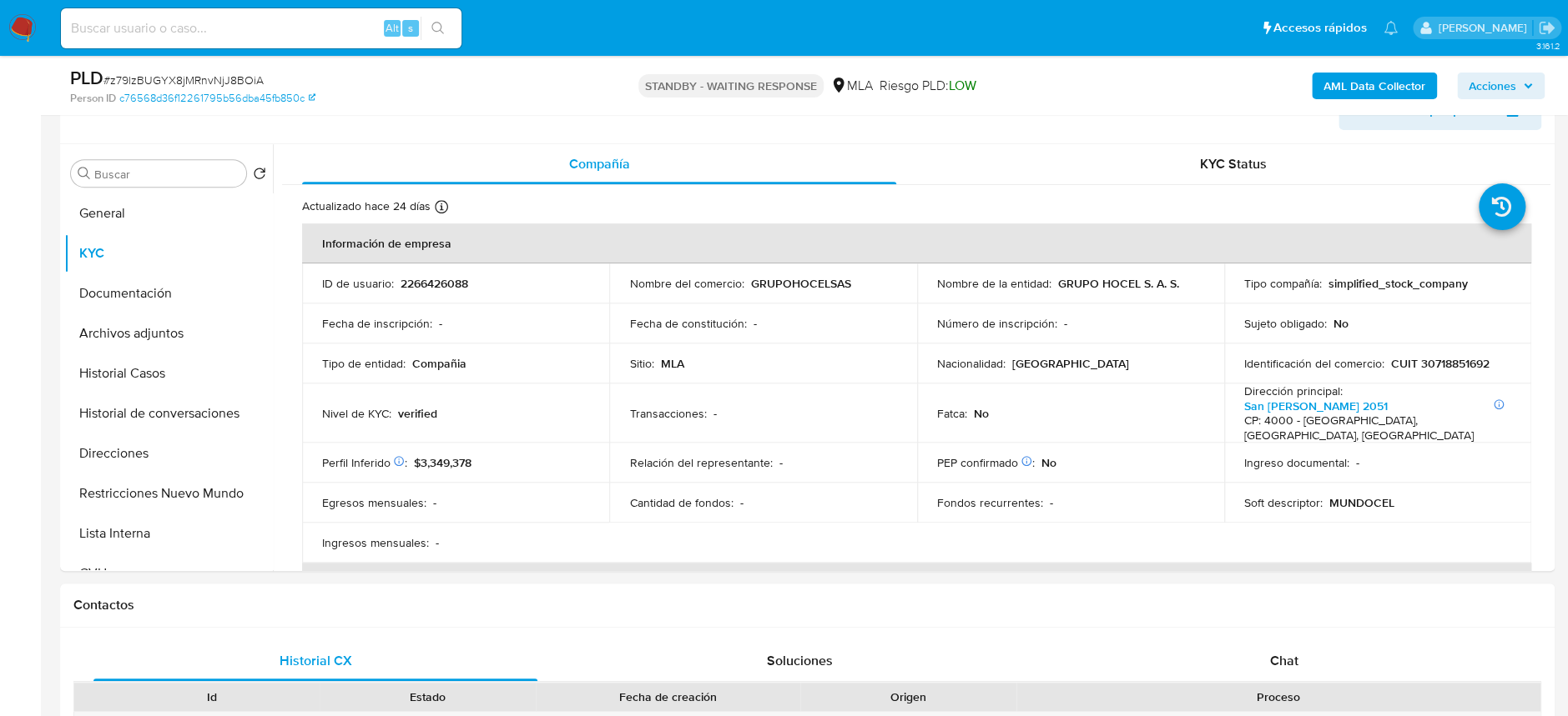
scroll to position [333, 0]
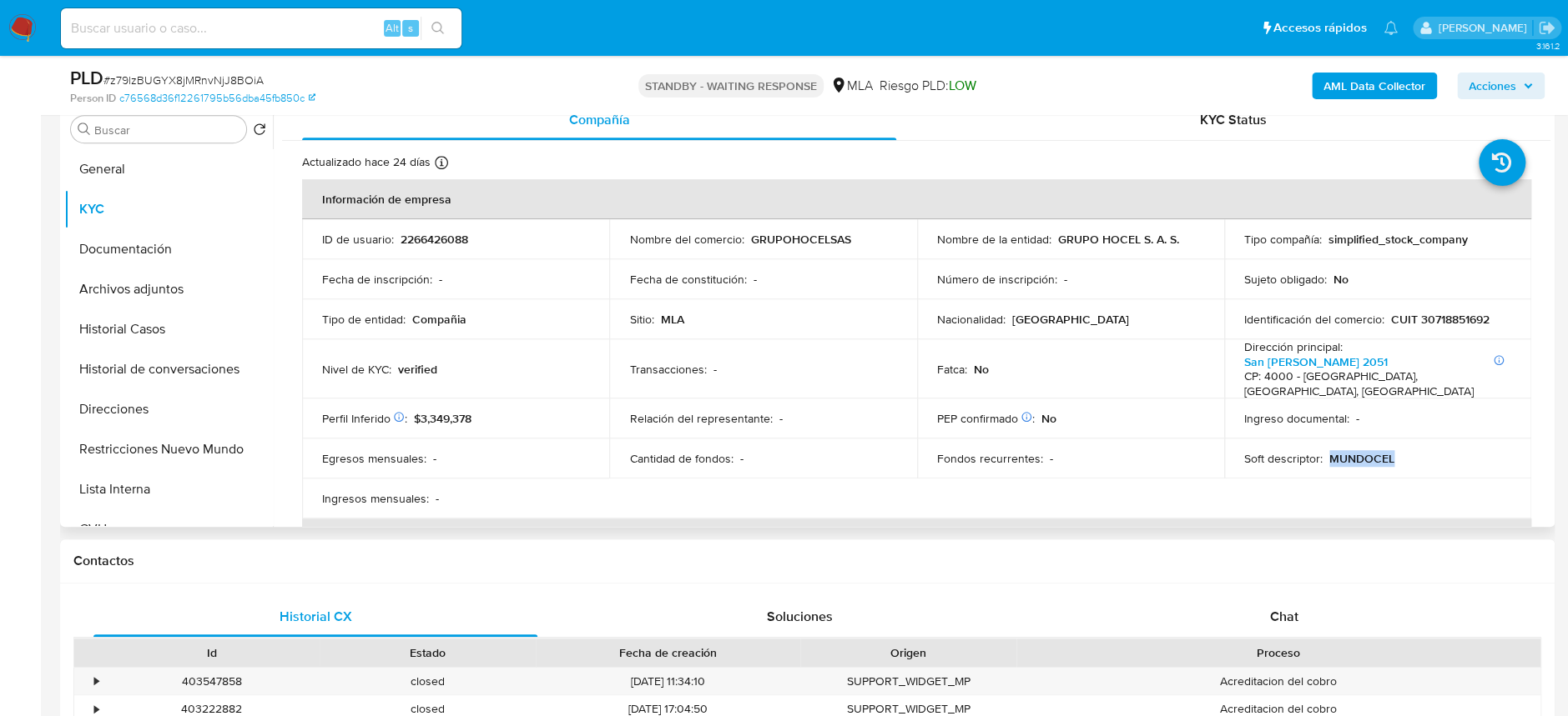
drag, startPoint x: 1323, startPoint y: 459, endPoint x: 1397, endPoint y: 461, distance: 74.0
click at [1397, 461] on div "Soft descriptor : MUNDOCEL" at bounding box center [1378, 458] width 267 height 15
drag, startPoint x: 1239, startPoint y: 458, endPoint x: 1316, endPoint y: 464, distance: 77.2
click at [1316, 464] on p "Soft descriptor :" at bounding box center [1284, 458] width 78 height 15
copy p "Soft descriptor :"
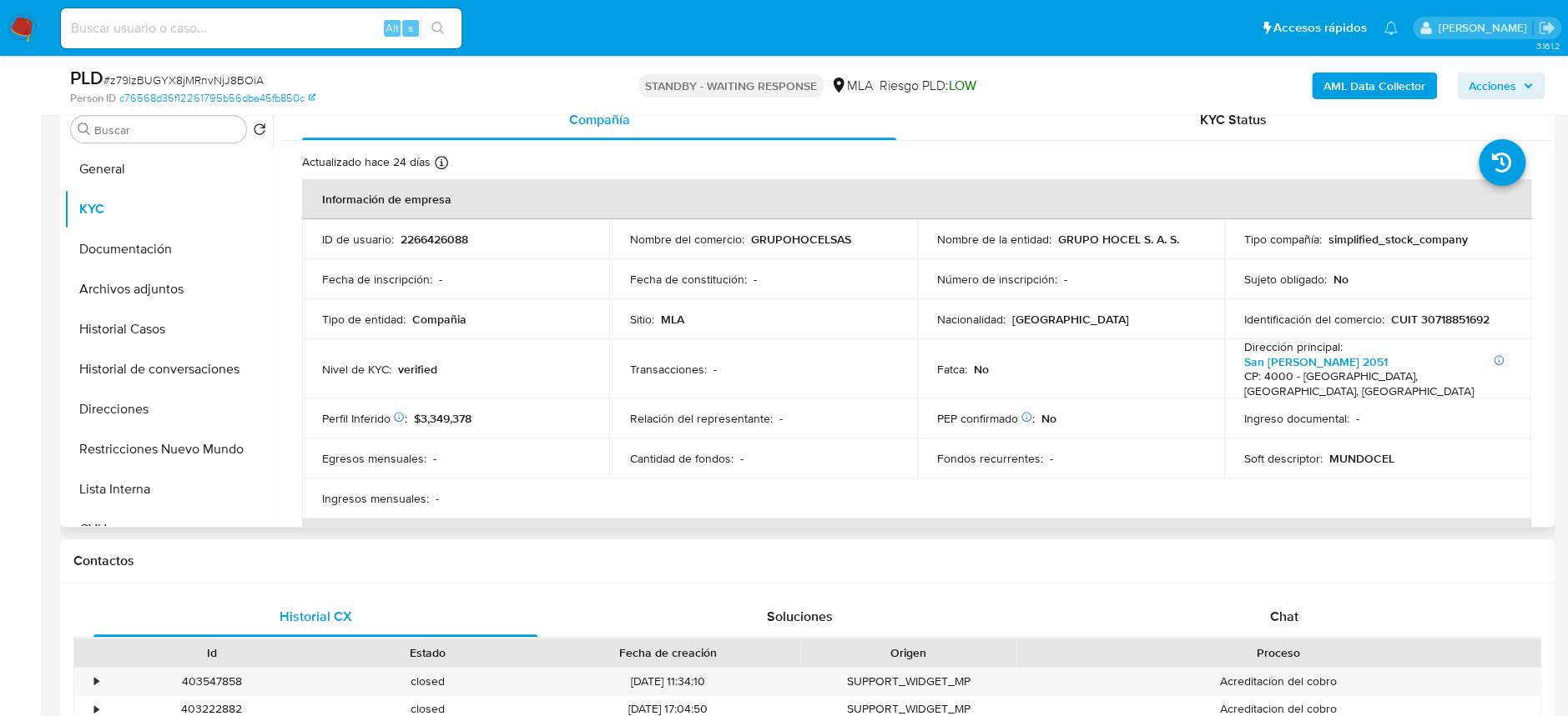
click at [1383, 447] on td "Soft descriptor : MUNDOCEL" at bounding box center [1378, 459] width 307 height 40
drag, startPoint x: 1399, startPoint y: 449, endPoint x: 1320, endPoint y: 463, distance: 80.2
click at [1320, 463] on td "Soft descriptor : MUNDOCEL" at bounding box center [1378, 459] width 307 height 40
click at [1320, 463] on div "Soft descriptor : MUNDOCEL" at bounding box center [1378, 458] width 267 height 15
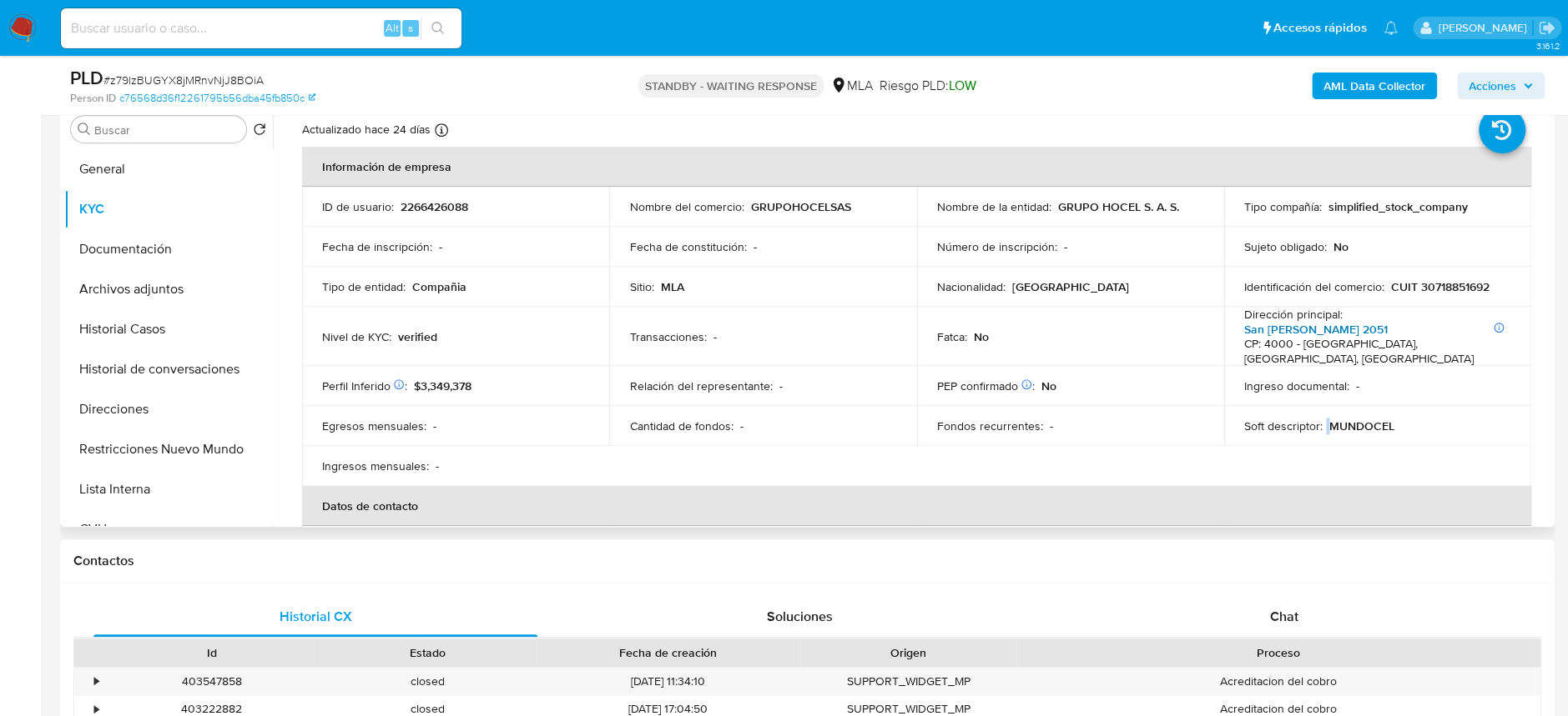
scroll to position [0, 0]
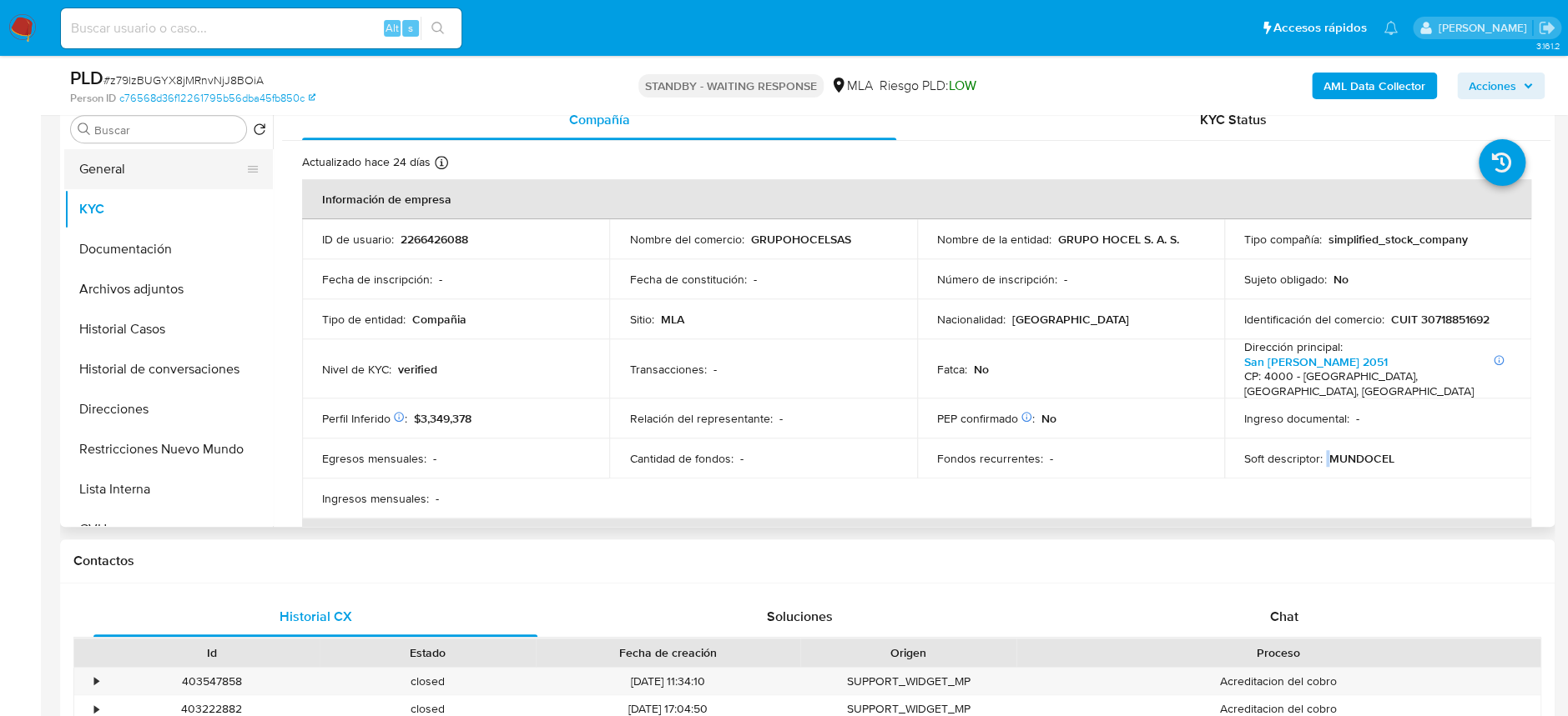
click at [163, 160] on button "General" at bounding box center [162, 169] width 195 height 40
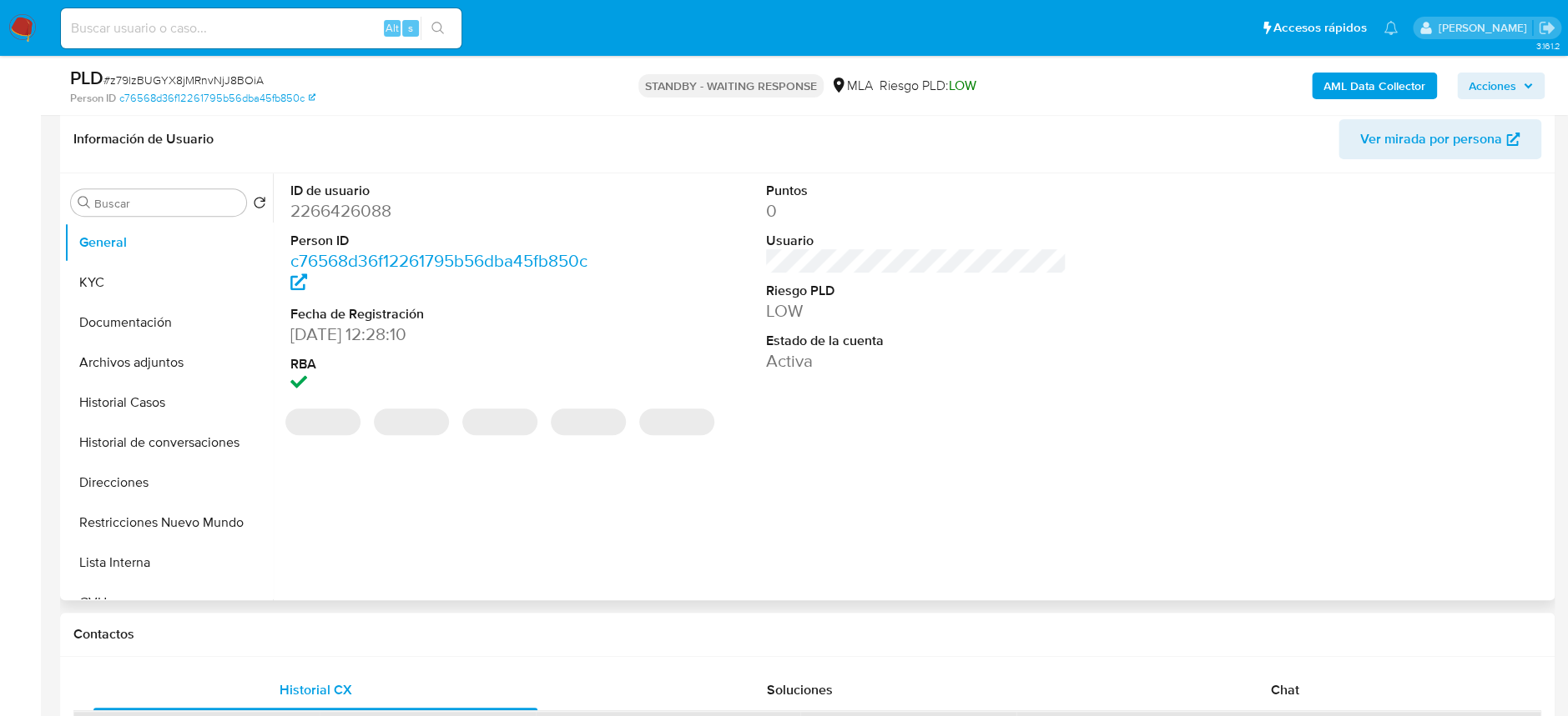
scroll to position [222, 0]
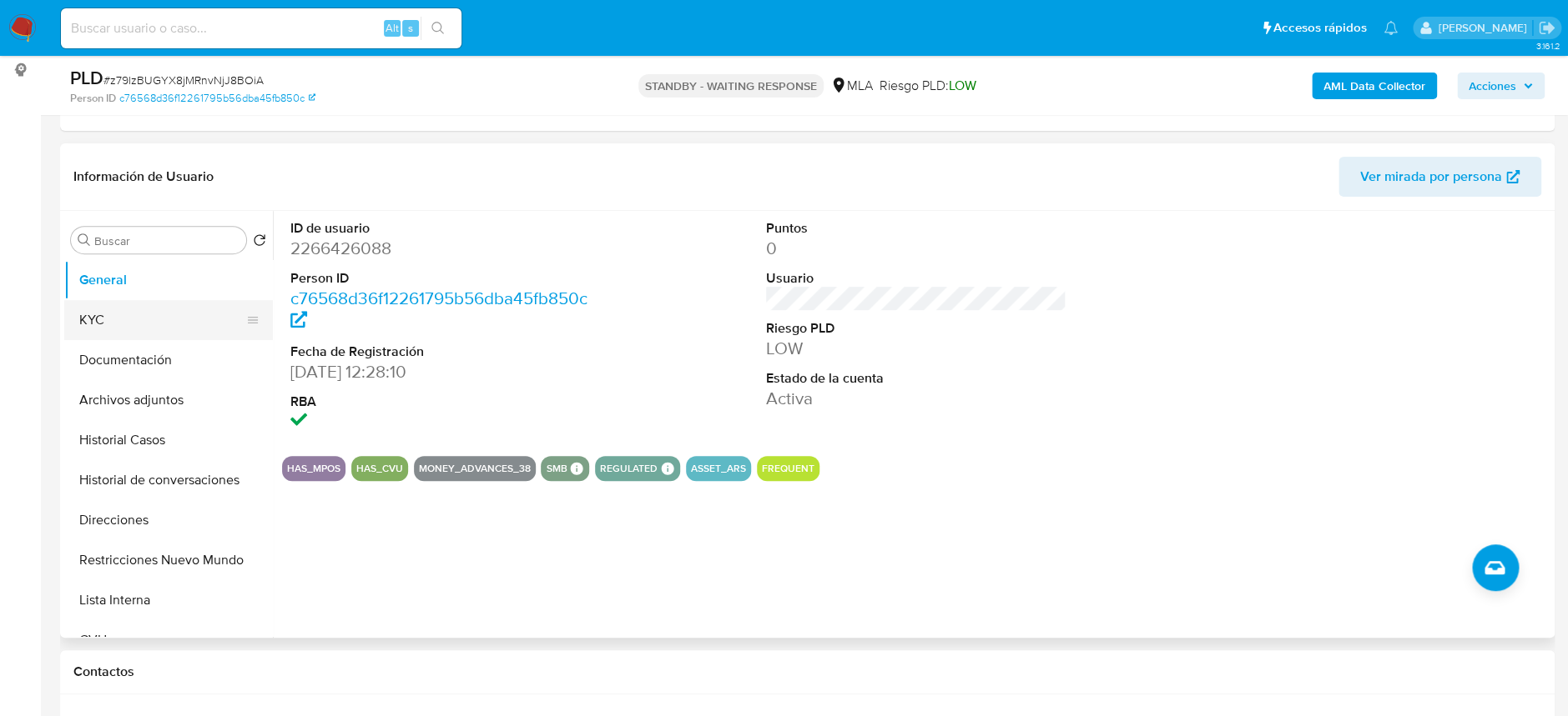
click at [111, 301] on button "KYC" at bounding box center [162, 321] width 195 height 40
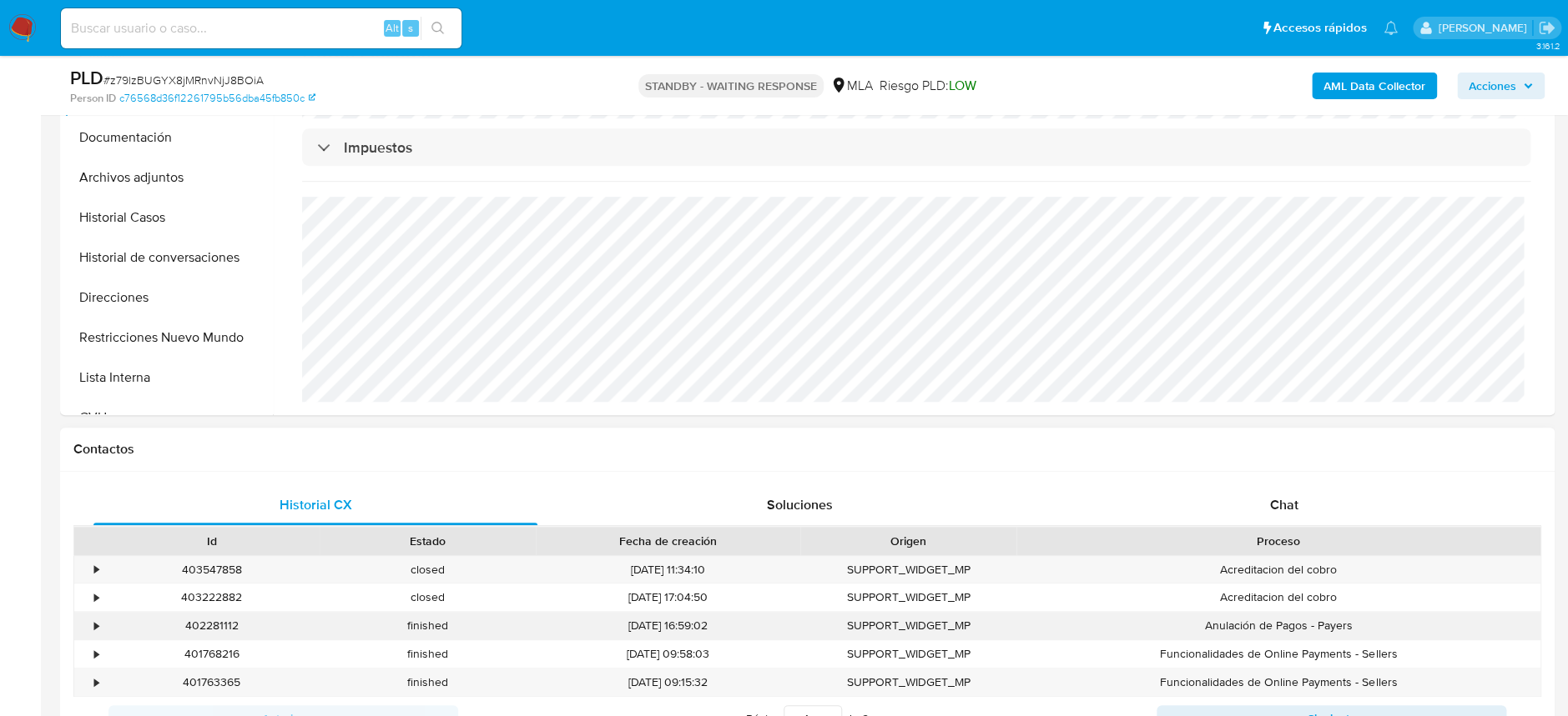
scroll to position [666, 0]
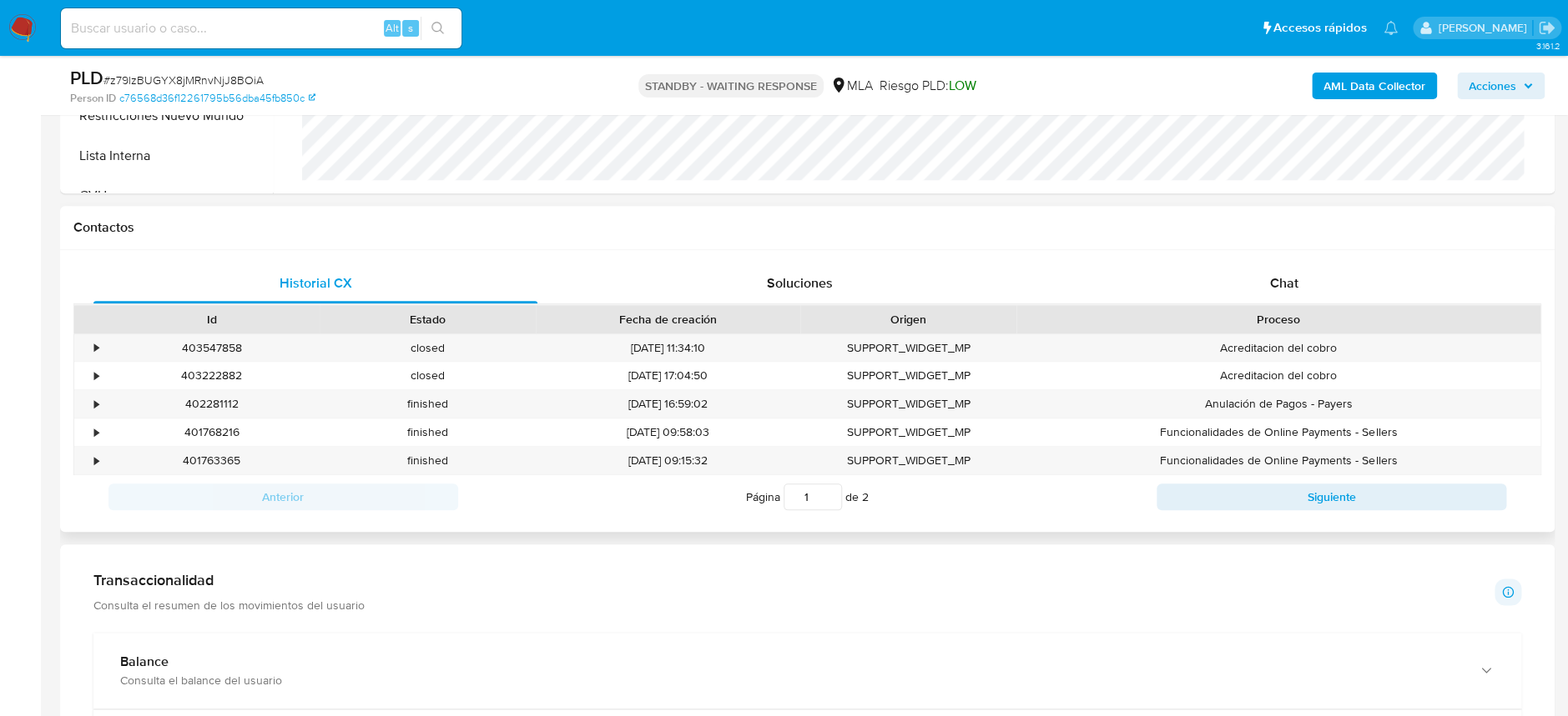
click at [1258, 307] on div "Proceso" at bounding box center [1278, 319] width 524 height 29
click at [1252, 274] on div "Chat" at bounding box center [1284, 284] width 444 height 40
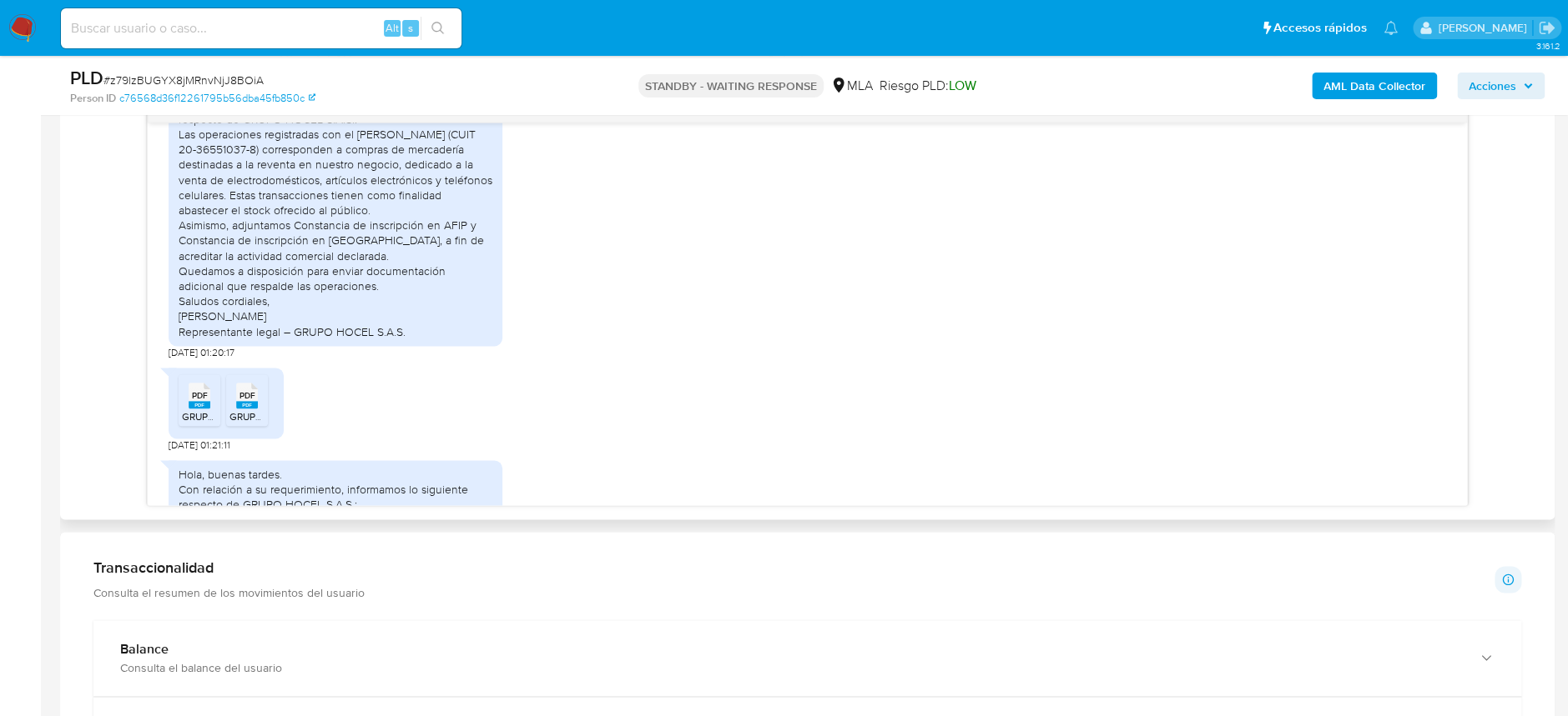
scroll to position [1540, 0]
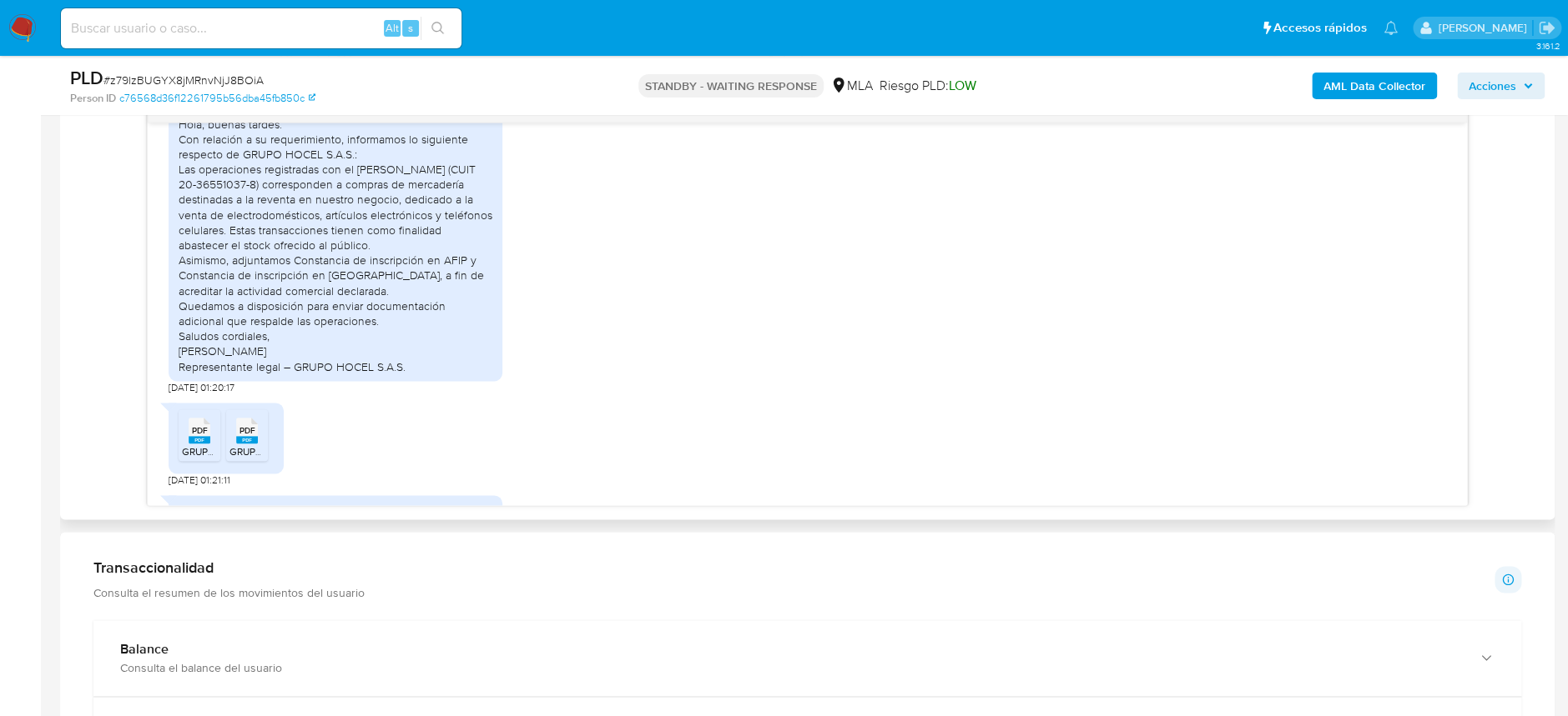
drag, startPoint x: 401, startPoint y: 280, endPoint x: 265, endPoint y: 301, distance: 137.6
click at [273, 301] on div "Hola, buenas tardes. Con relación a su requerimiento, informamos lo siguiente r…" at bounding box center [336, 246] width 314 height 258
drag, startPoint x: 228, startPoint y: 306, endPoint x: 399, endPoint y: 280, distance: 173.0
click at [399, 280] on div "Hola, buenas tardes. Con relación a su requerimiento, informamos lo siguiente r…" at bounding box center [336, 246] width 314 height 258
copy div "dedicado a la venta de electrodomésticos, artículos electrónicos y teléfonos ce…"
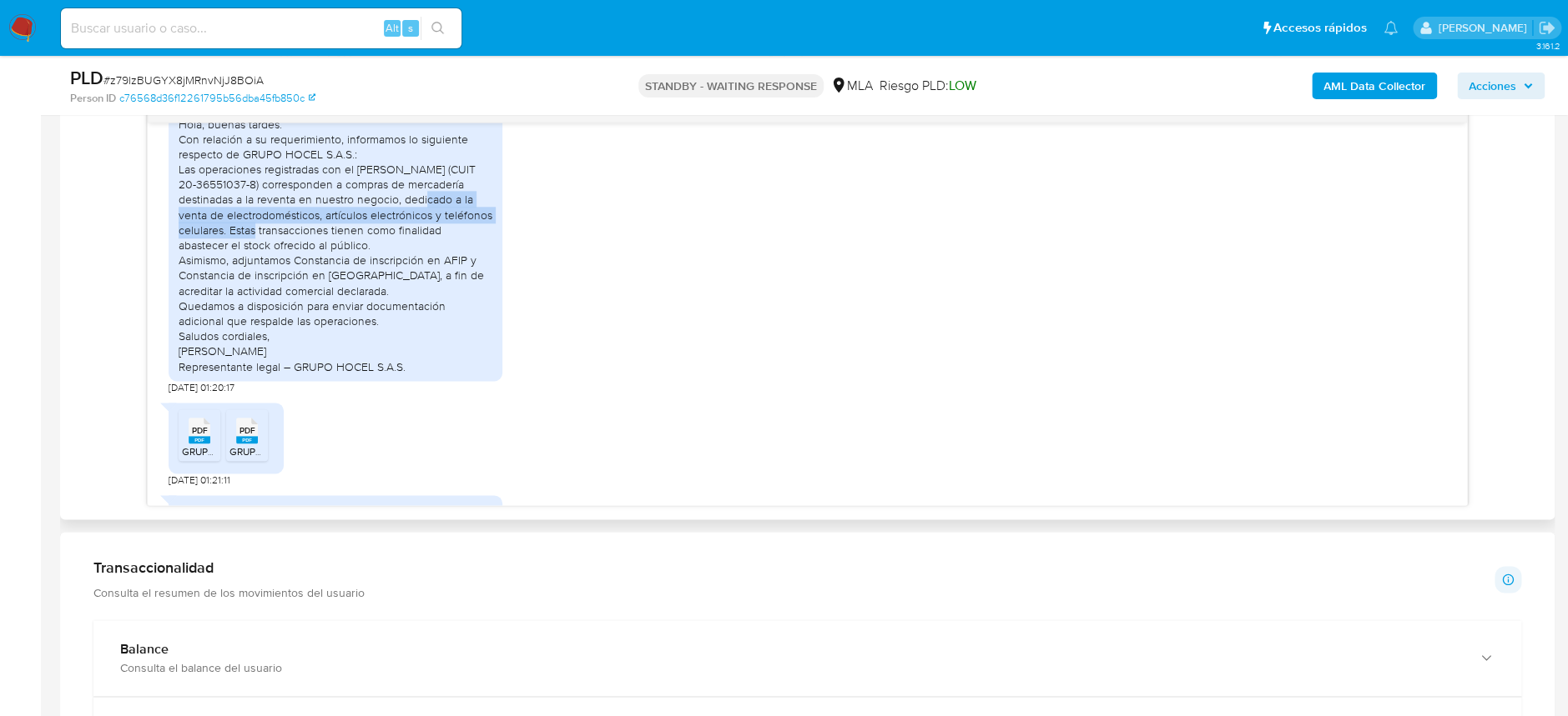
click at [411, 282] on div "Hola, buenas tardes. Con relación a su requerimiento, informamos lo siguiente r…" at bounding box center [336, 246] width 314 height 258
click at [400, 280] on div "Hola, buenas tardes. Con relación a su requerimiento, informamos lo siguiente r…" at bounding box center [336, 246] width 314 height 258
drag, startPoint x: 406, startPoint y: 284, endPoint x: 227, endPoint y: 307, distance: 180.5
click at [227, 307] on div "Hola, buenas tardes. Con relación a su requerimiento, informamos lo siguiente r…" at bounding box center [336, 246] width 314 height 258
copy div "dedicado a la venta de electrodomésticos, artículos electrónicos y teléfonos ce…"
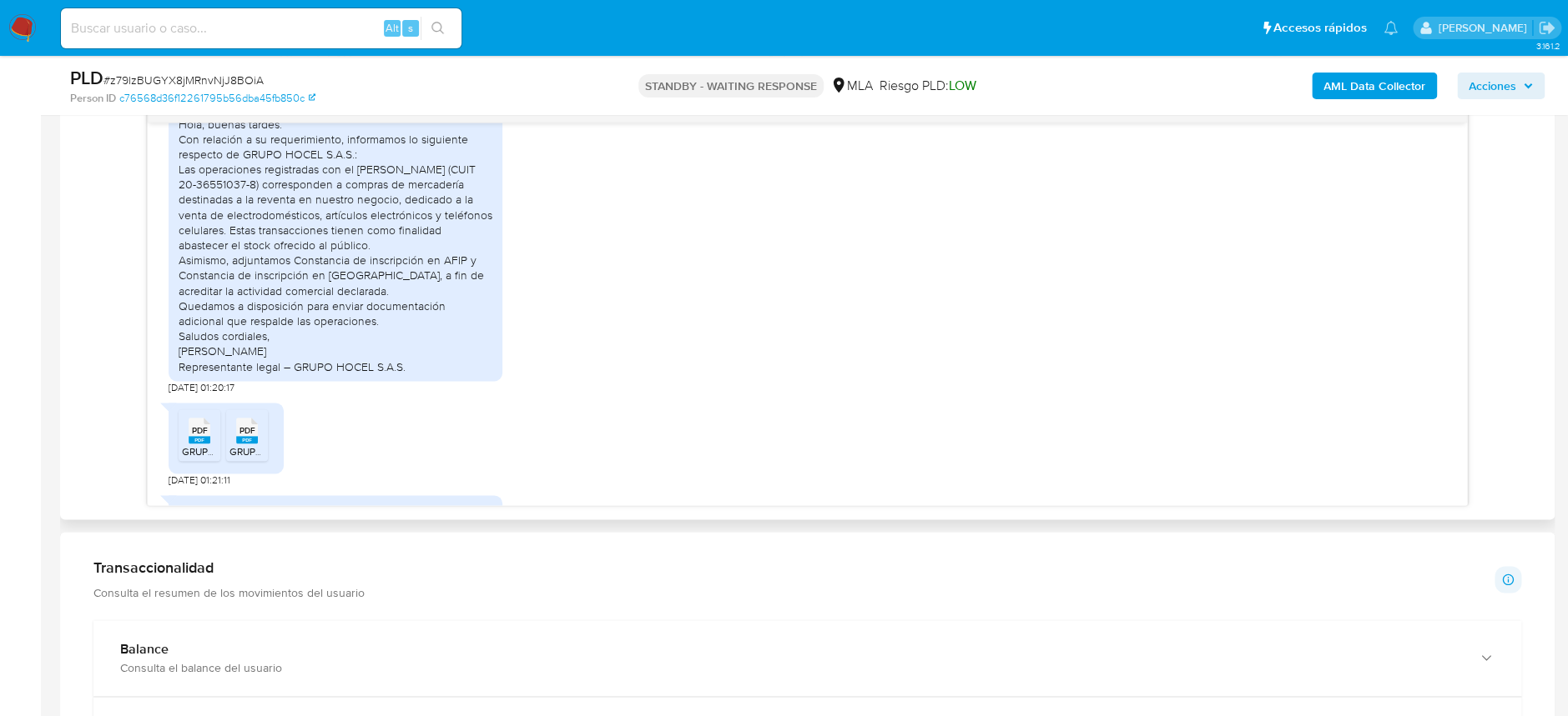
click at [353, 266] on div "Hola, buenas tardes. Con relación a su requerimiento, informamos lo siguiente r…" at bounding box center [336, 246] width 314 height 258
drag, startPoint x: 371, startPoint y: 247, endPoint x: 449, endPoint y: 245, distance: 78.0
click at [449, 245] on div "Hola, buenas tardes. Con relación a su requerimiento, informamos lo siguiente r…" at bounding box center [336, 246] width 314 height 258
copy div "Leandro Blasco"
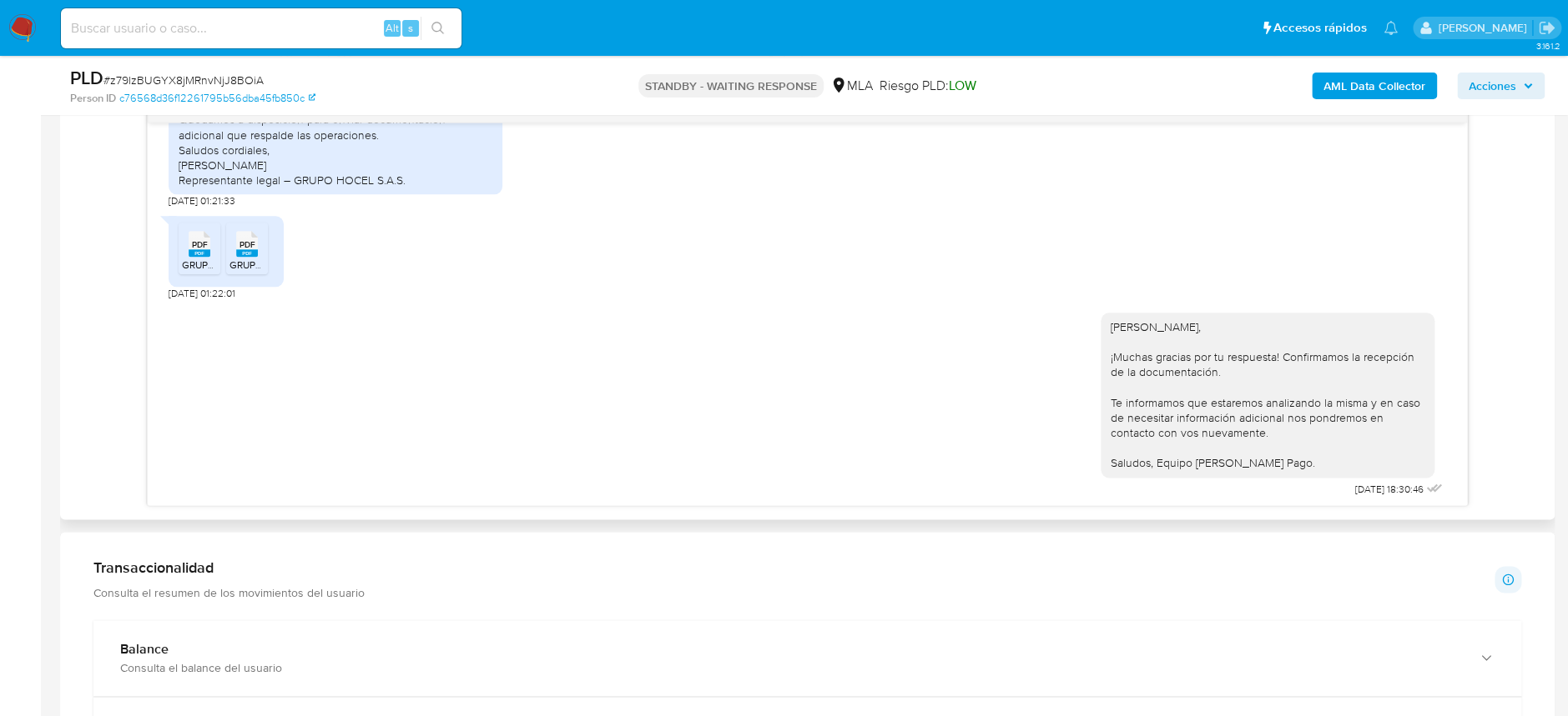
scroll to position [1890, 0]
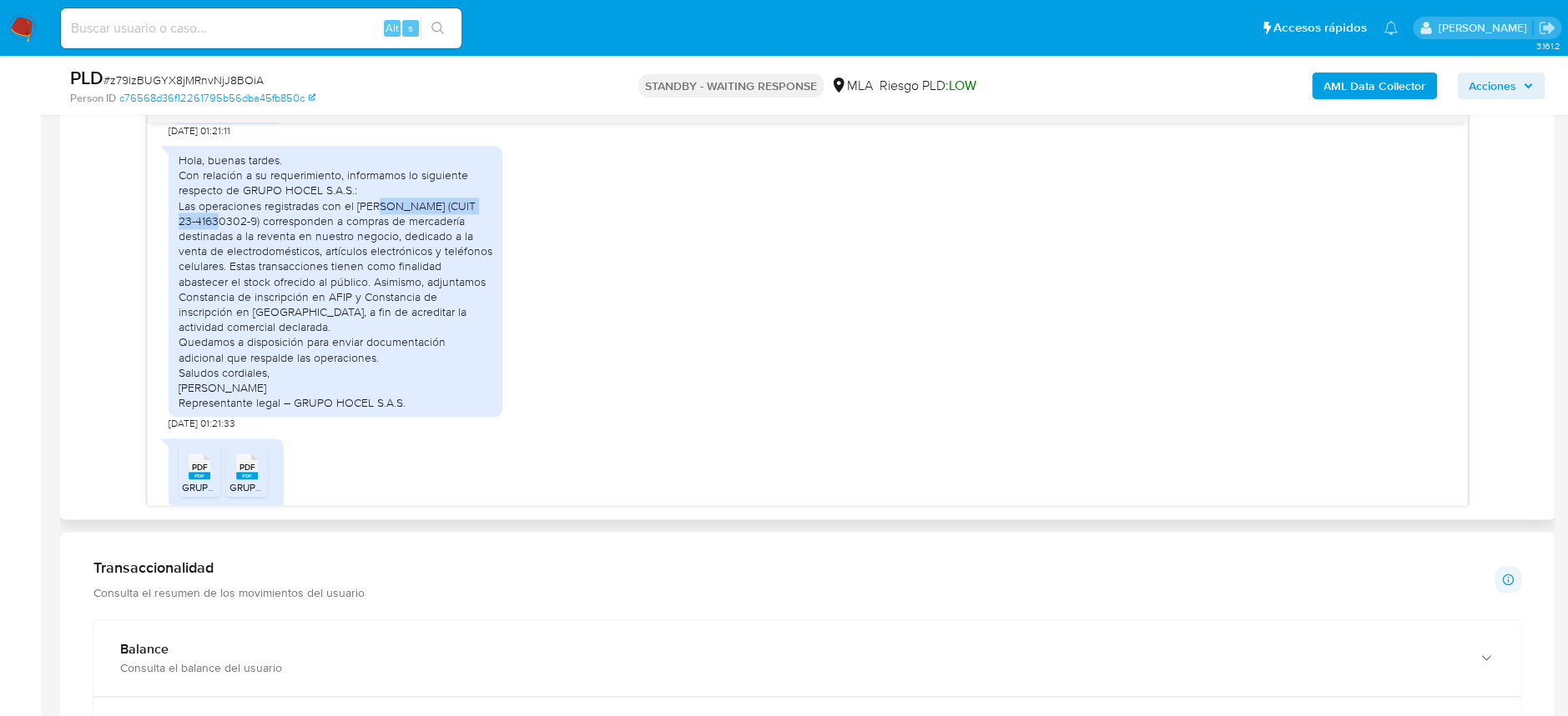
drag, startPoint x: 373, startPoint y: 284, endPoint x: 217, endPoint y: 304, distance: 157.3
click at [217, 304] on div "Hola, buenas tardes. Con relación a su requerimiento, informamos lo siguiente r…" at bounding box center [336, 281] width 314 height 258
copy div "Francisco Matías Romero"
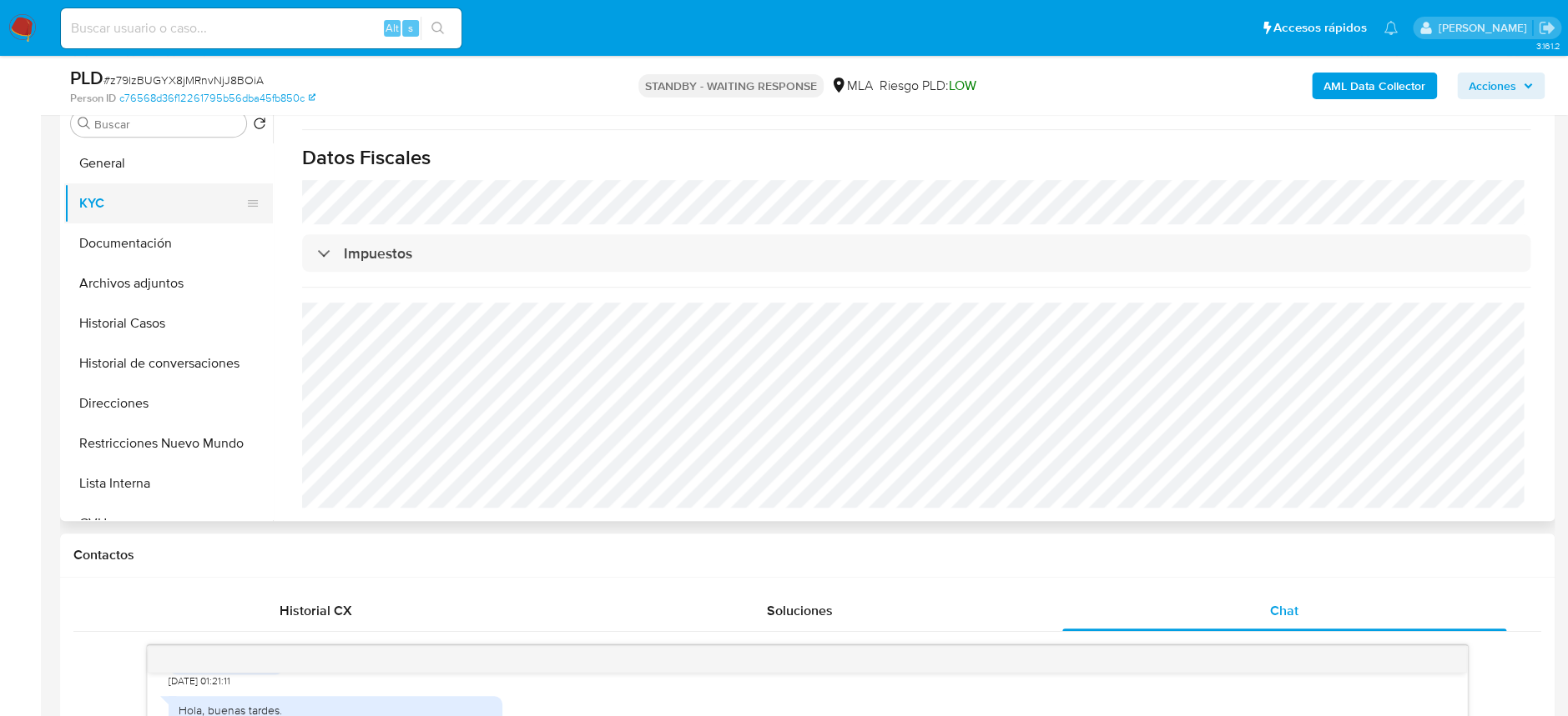
scroll to position [222, 0]
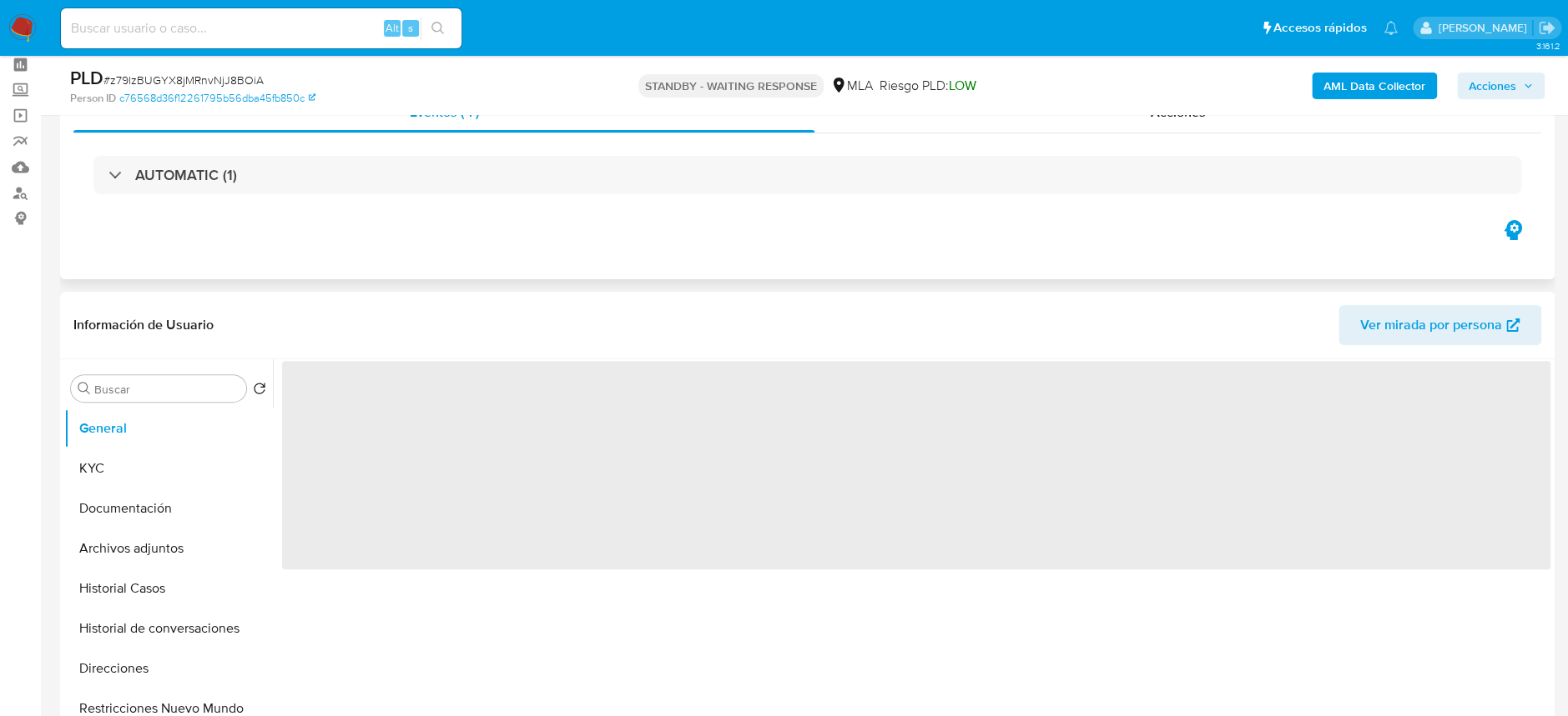
scroll to position [111, 0]
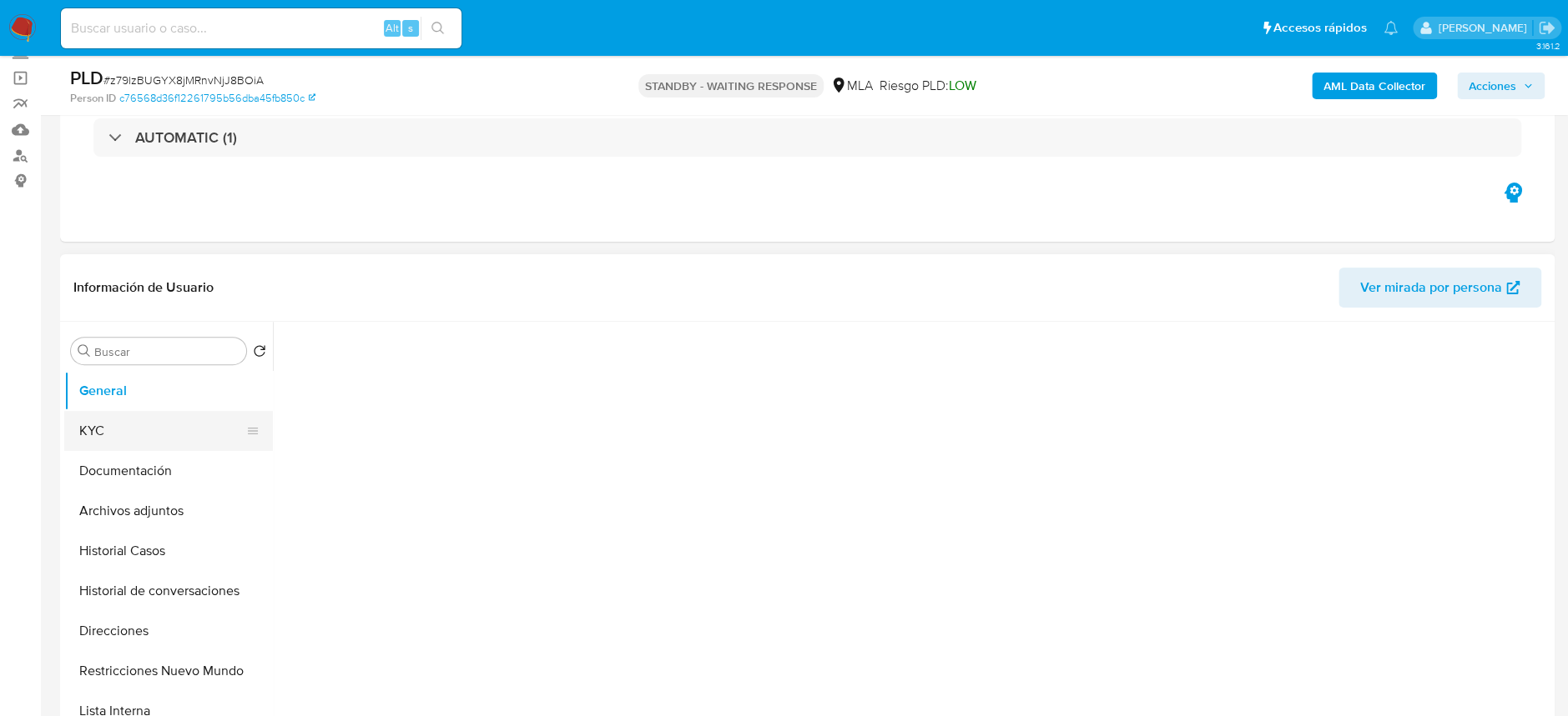
select select "10"
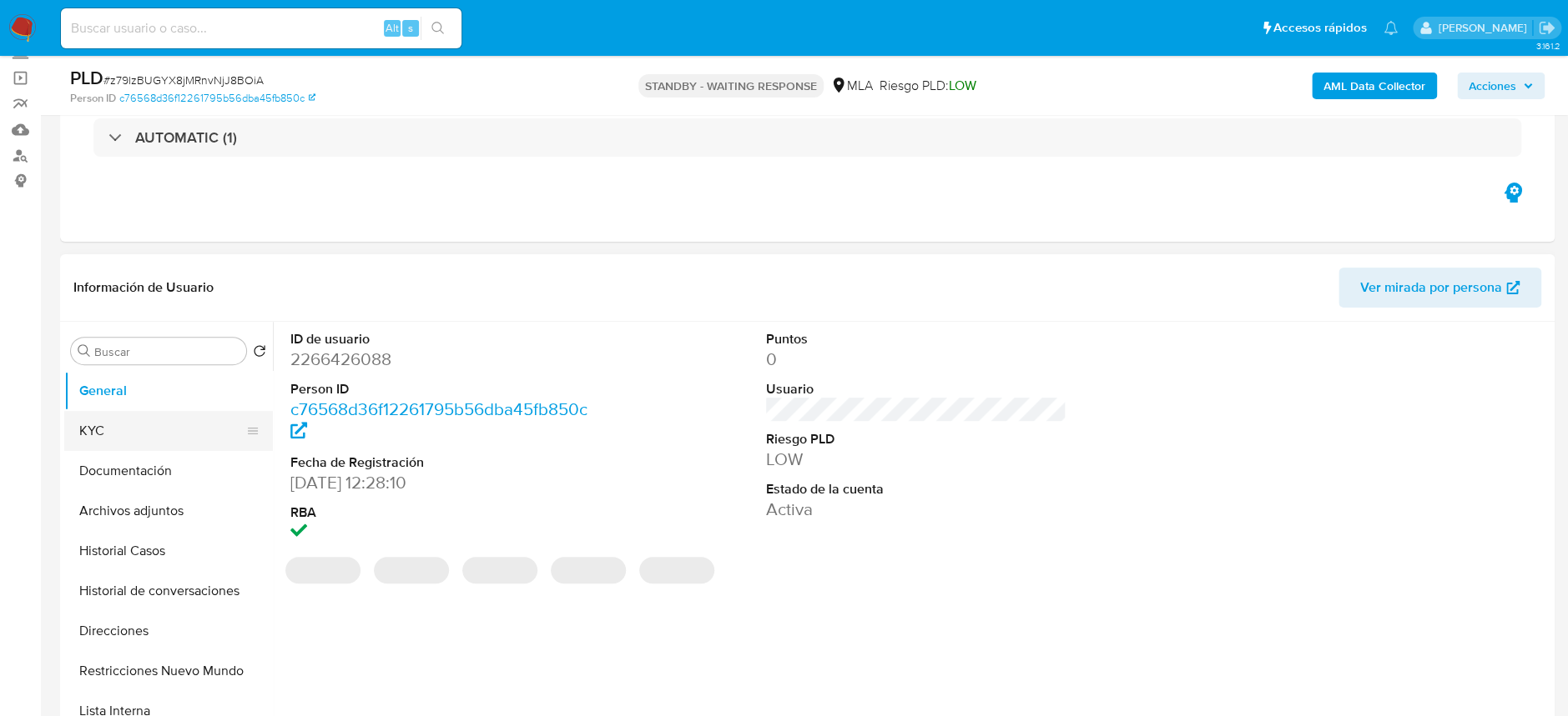
click at [145, 444] on button "KYC" at bounding box center [162, 431] width 195 height 40
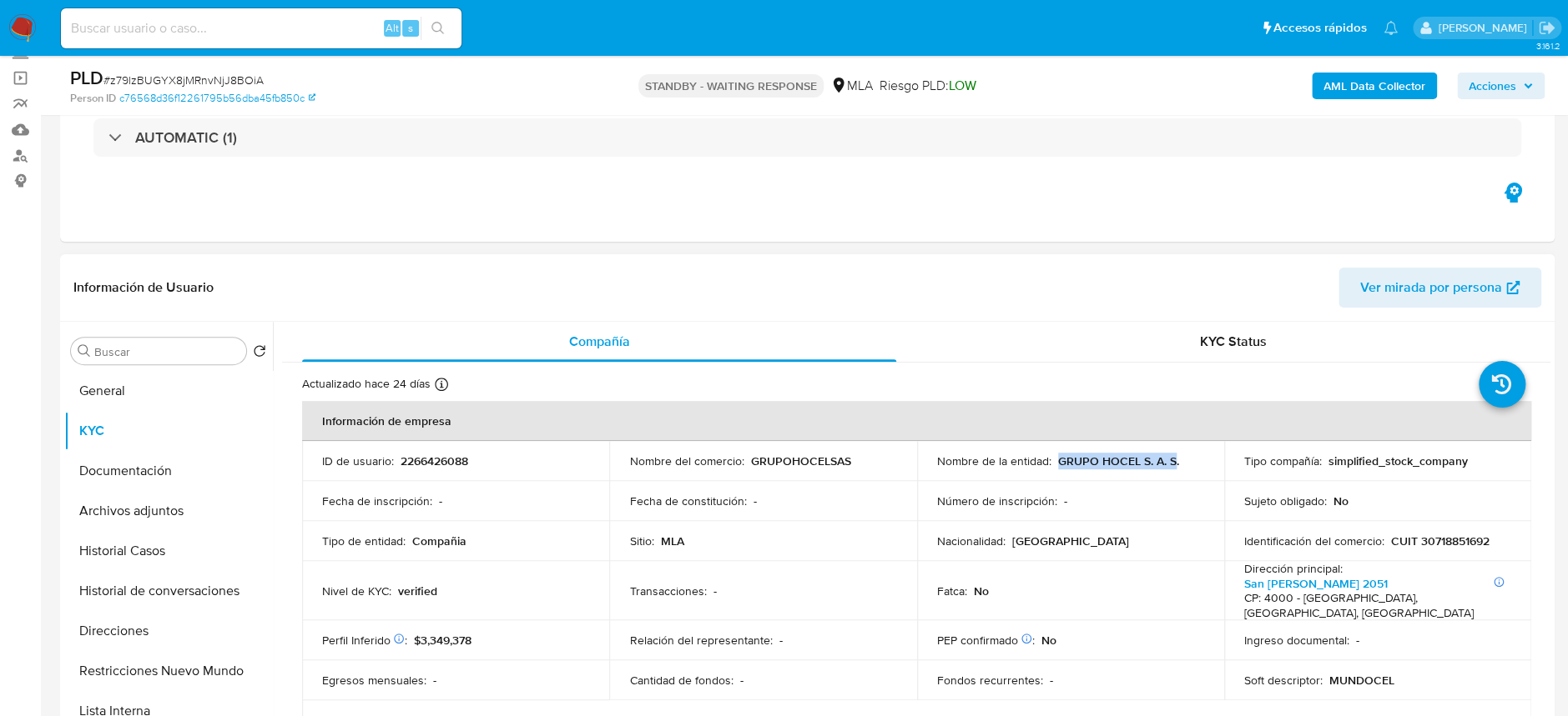
drag, startPoint x: 1053, startPoint y: 455, endPoint x: 1170, endPoint y: 457, distance: 117.0
click at [1170, 457] on p "GRUPO HOCEL S. A. S." at bounding box center [1118, 461] width 121 height 15
copy p "GRUPO HOCEL S. A. S"
click at [182, 507] on button "Archivos adjuntos" at bounding box center [162, 511] width 195 height 40
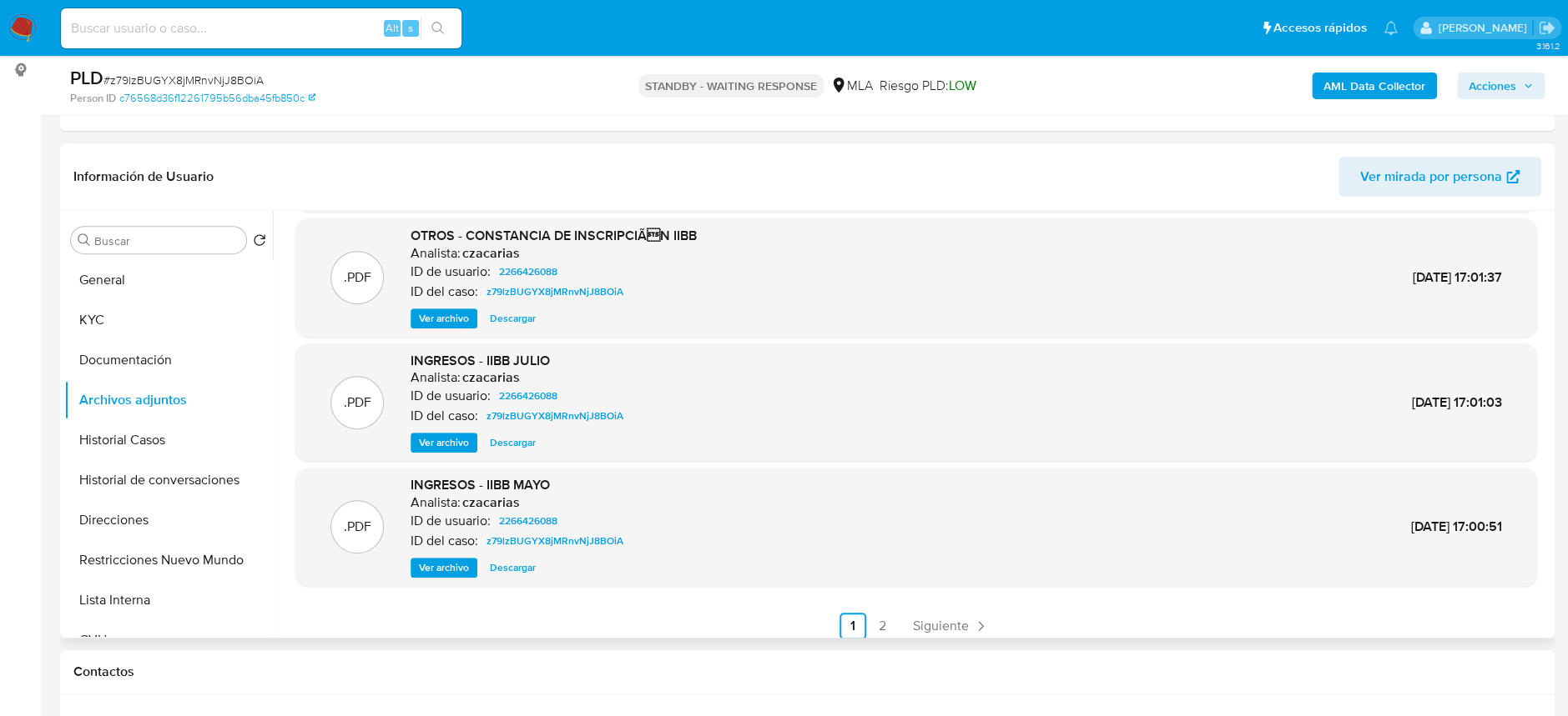
scroll to position [139, 0]
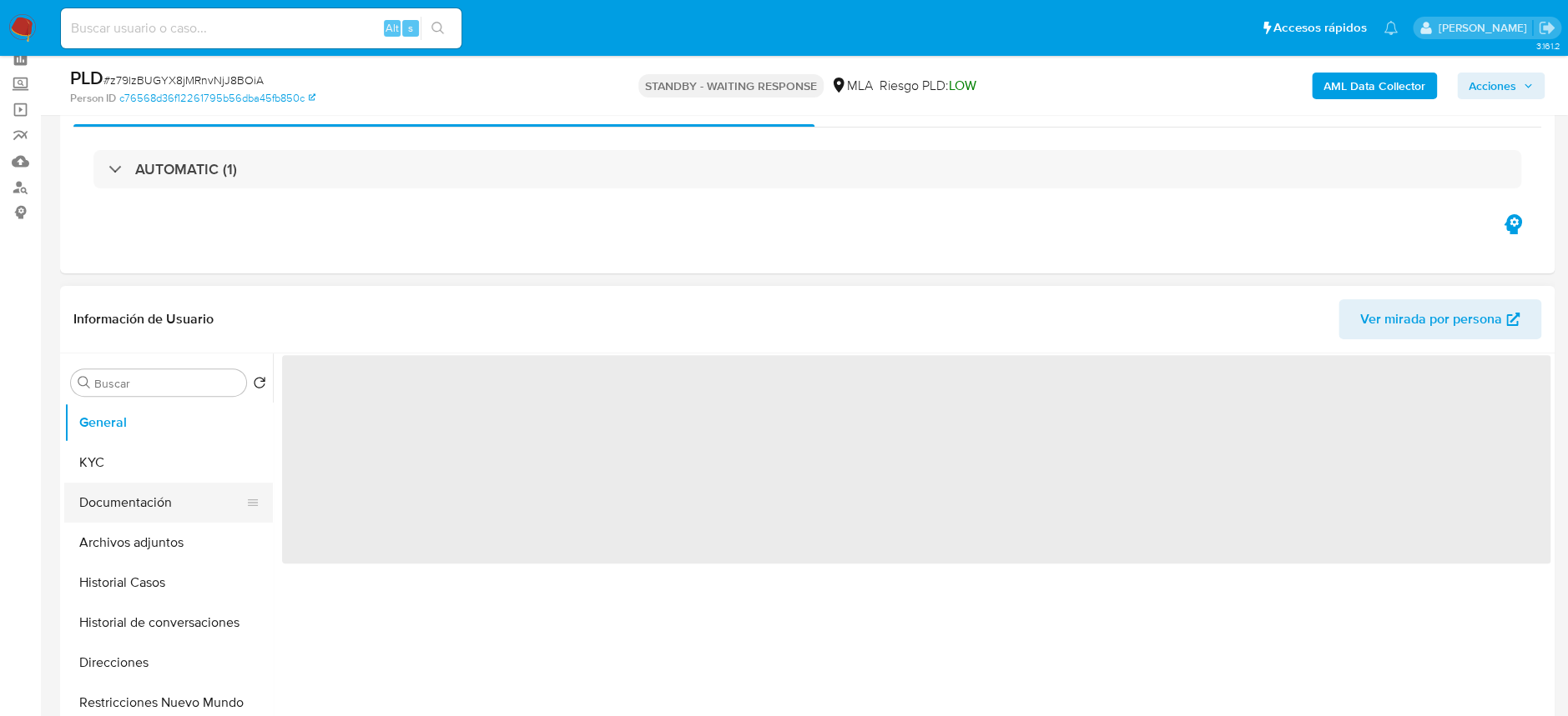
scroll to position [222, 0]
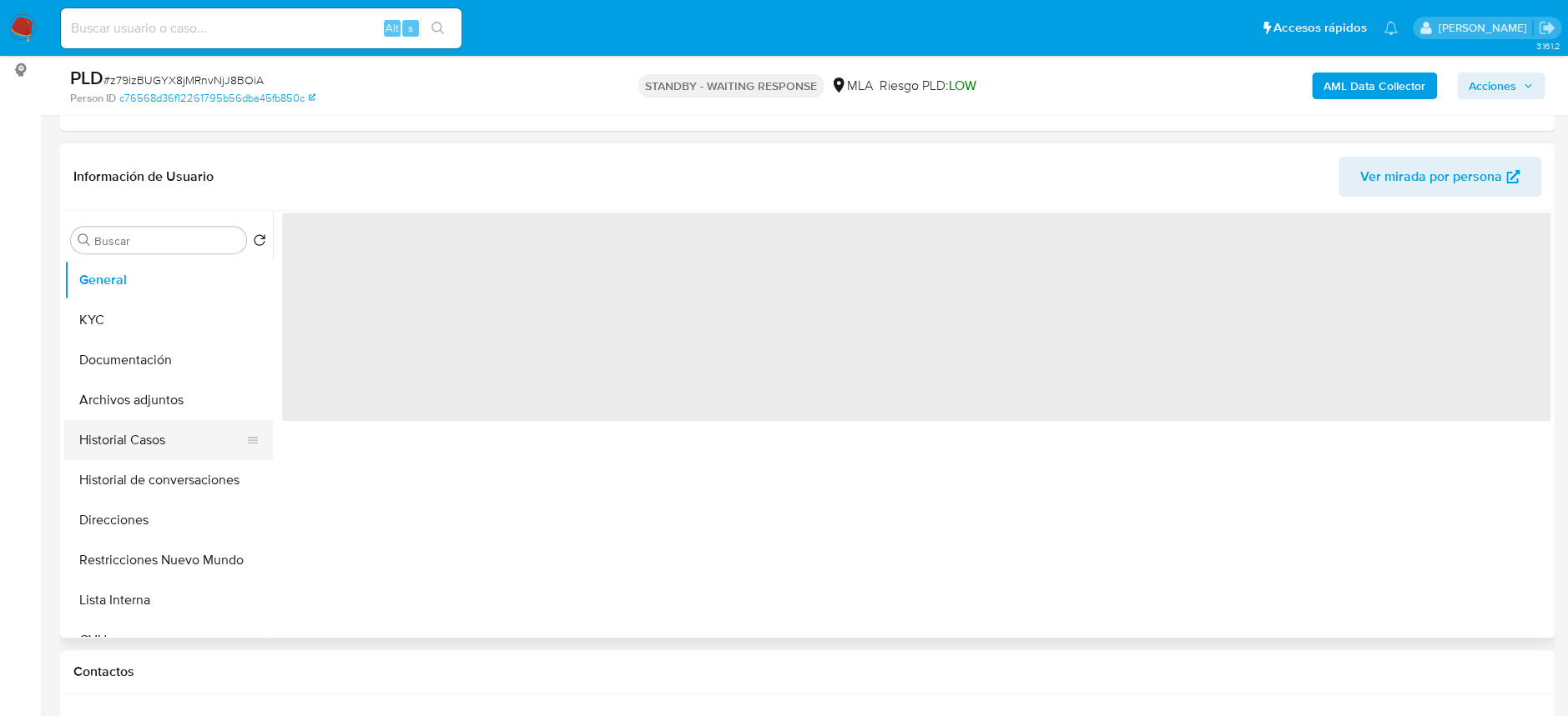
select select "10"
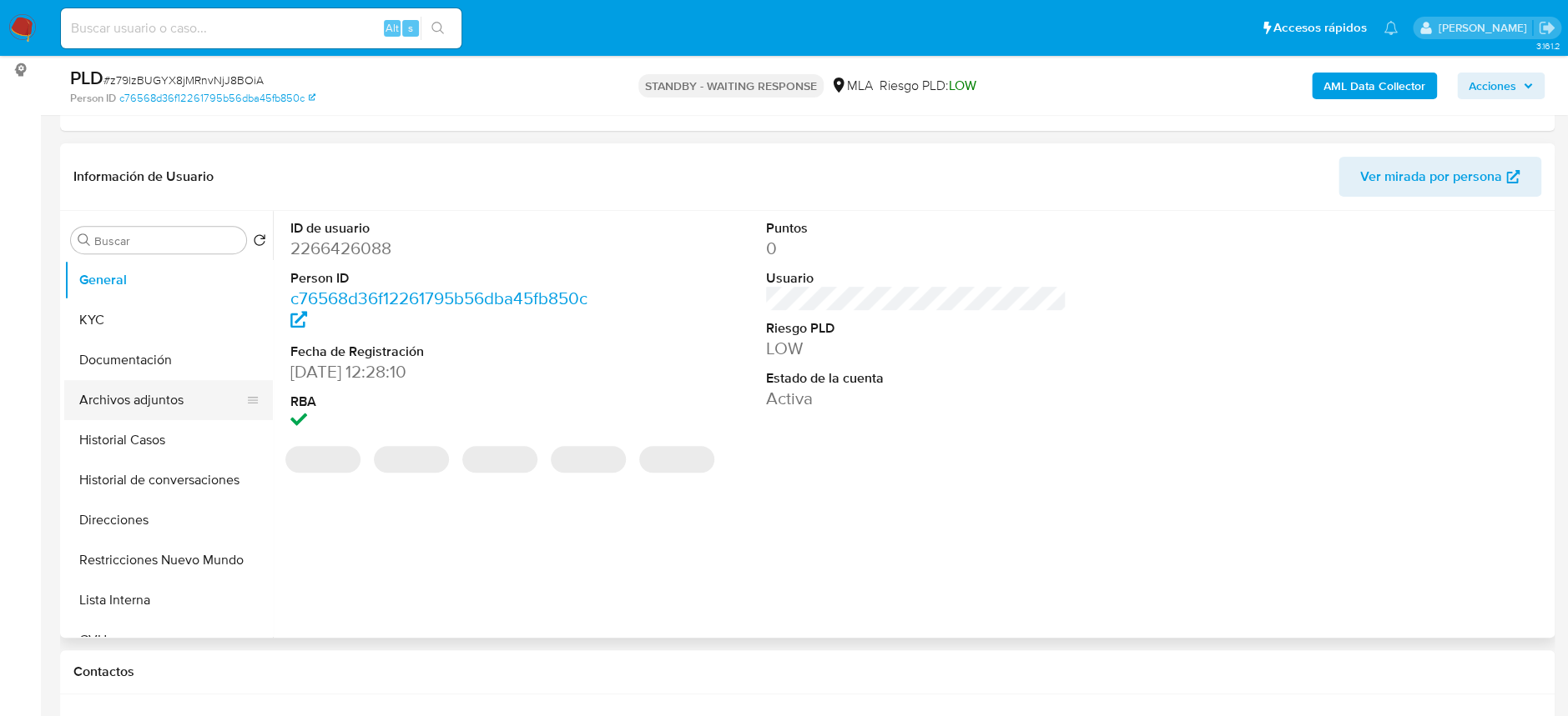
click at [147, 404] on button "Archivos adjuntos" at bounding box center [162, 401] width 195 height 40
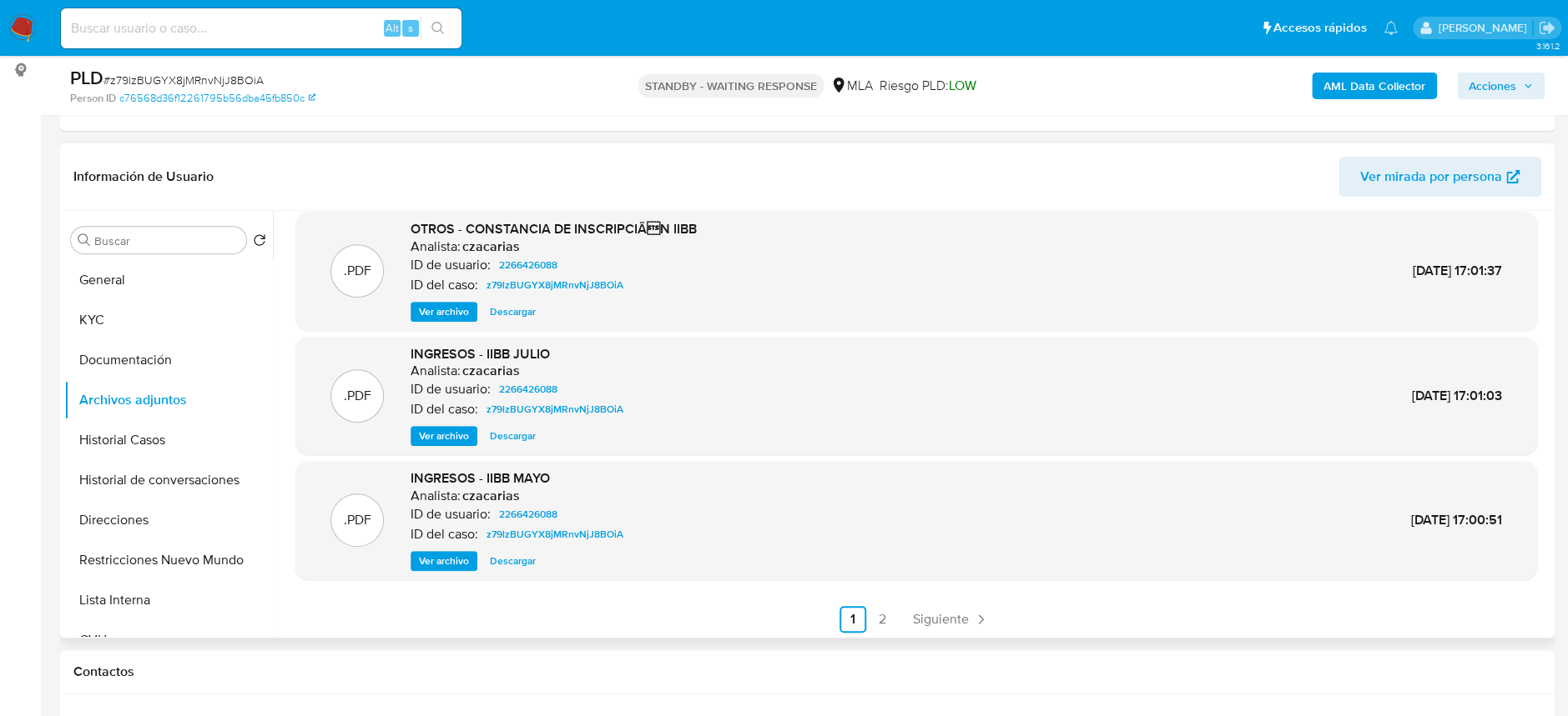
scroll to position [139, 0]
click at [871, 612] on link "2" at bounding box center [883, 617] width 27 height 27
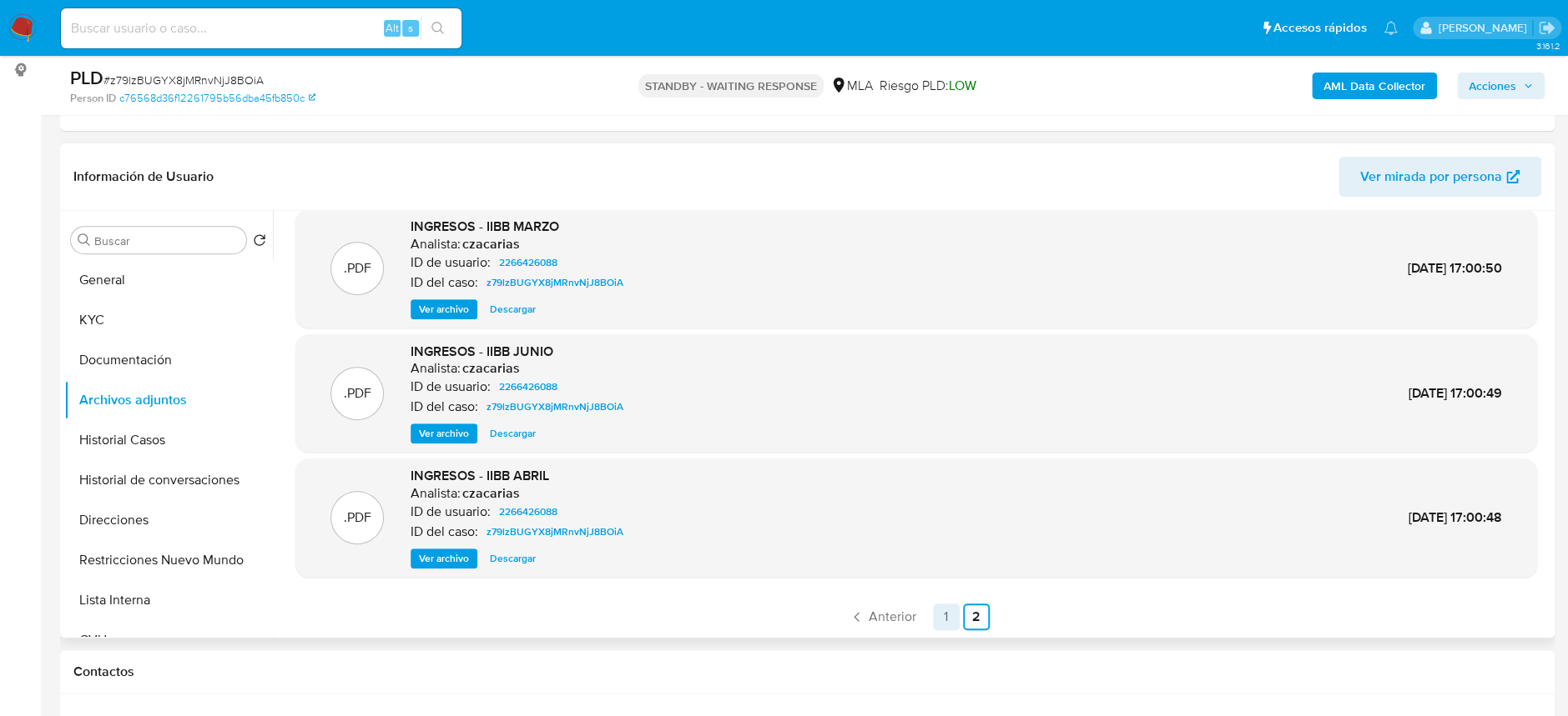
click at [939, 619] on link "1" at bounding box center [946, 617] width 27 height 27
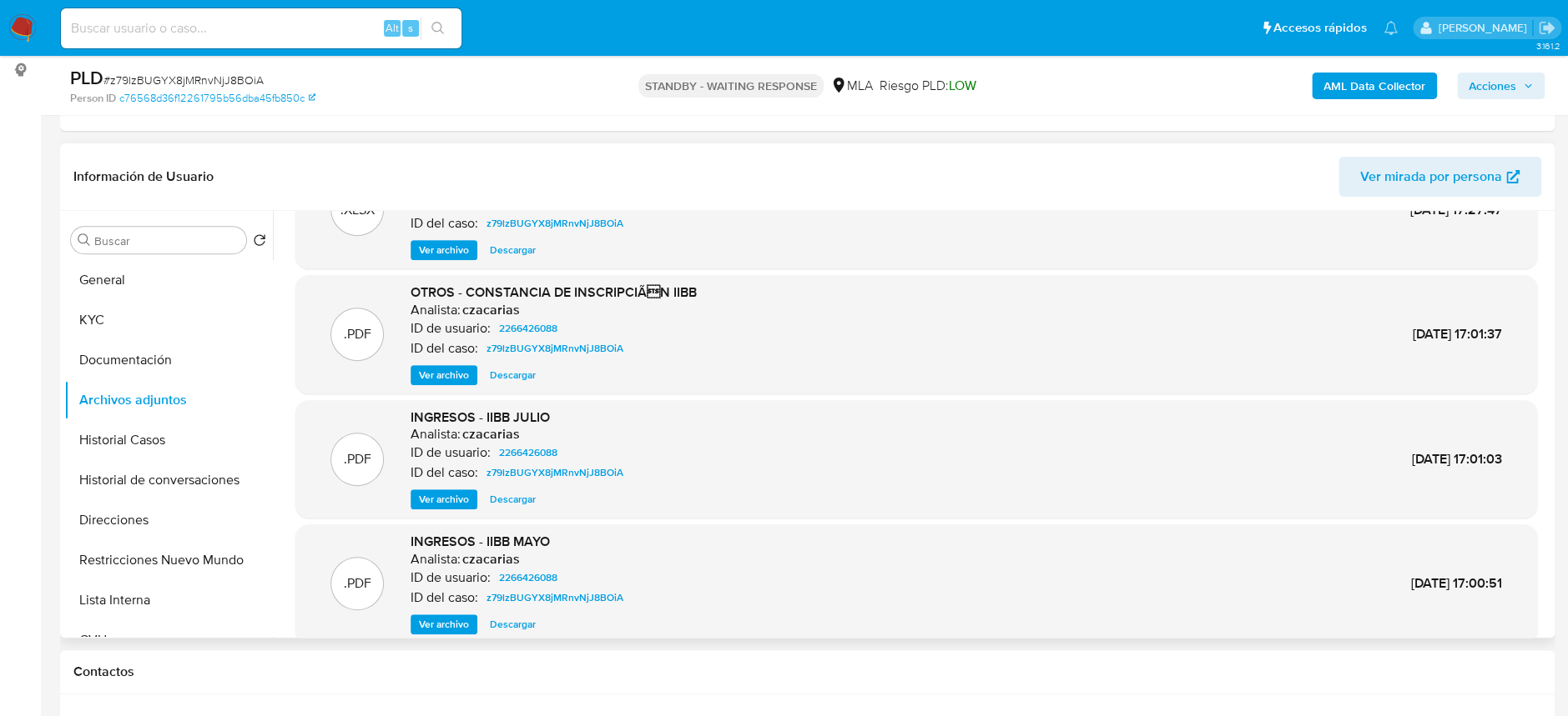
scroll to position [111, 0]
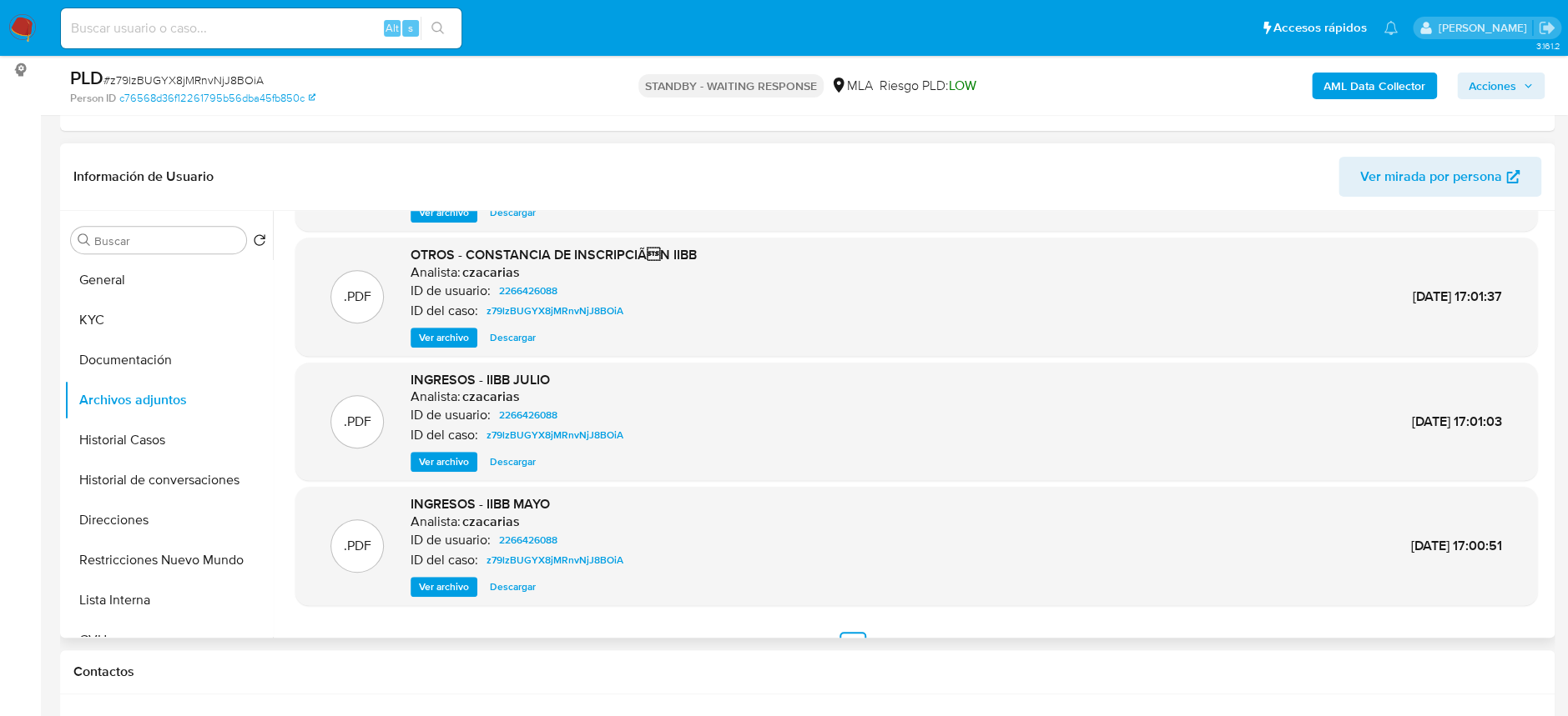
click at [411, 463] on button "Ver archivo" at bounding box center [444, 462] width 67 height 20
click at [424, 458] on div "Ver archivo Ver archivo Descargar" at bounding box center [520, 462] width 220 height 20
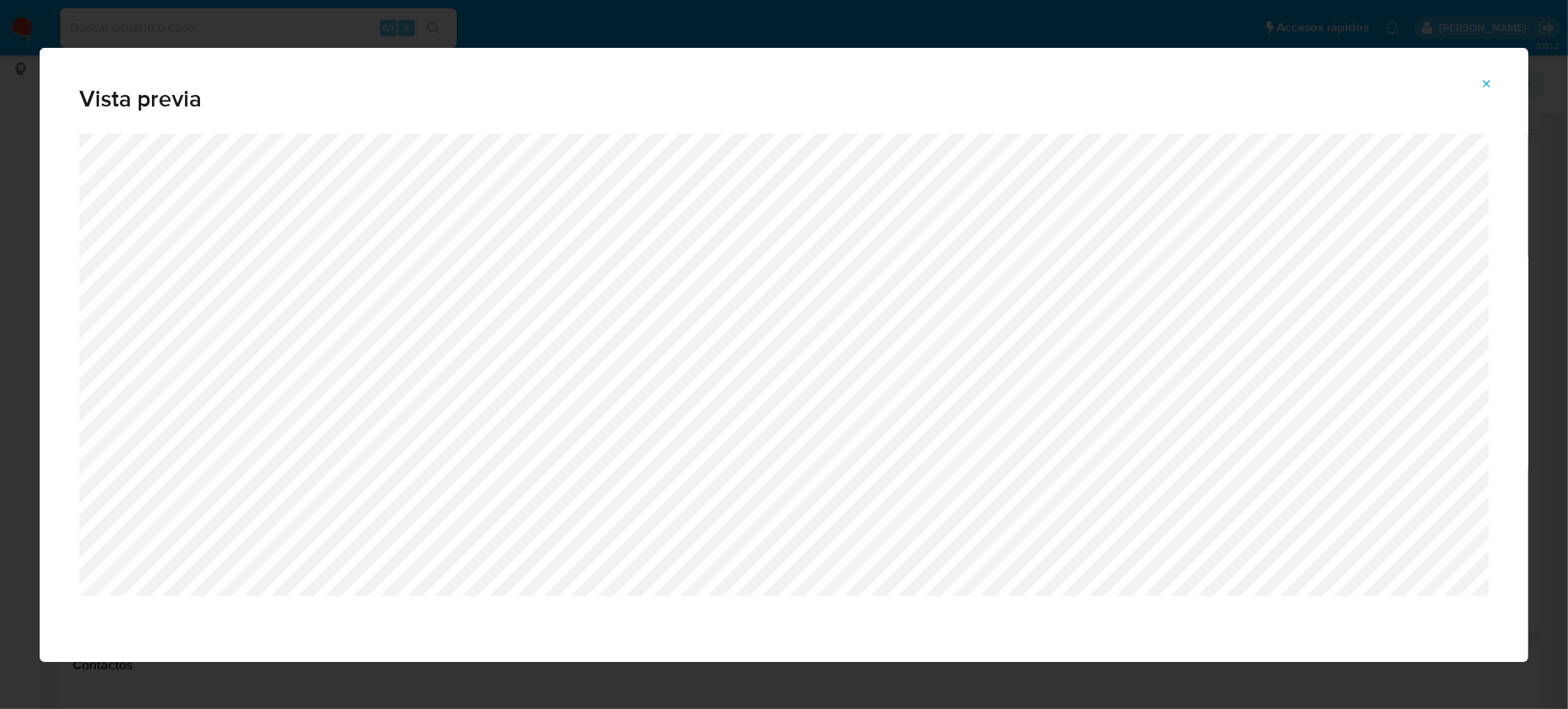
click at [1493, 82] on icon "Attachment preview" at bounding box center [1487, 84] width 13 height 13
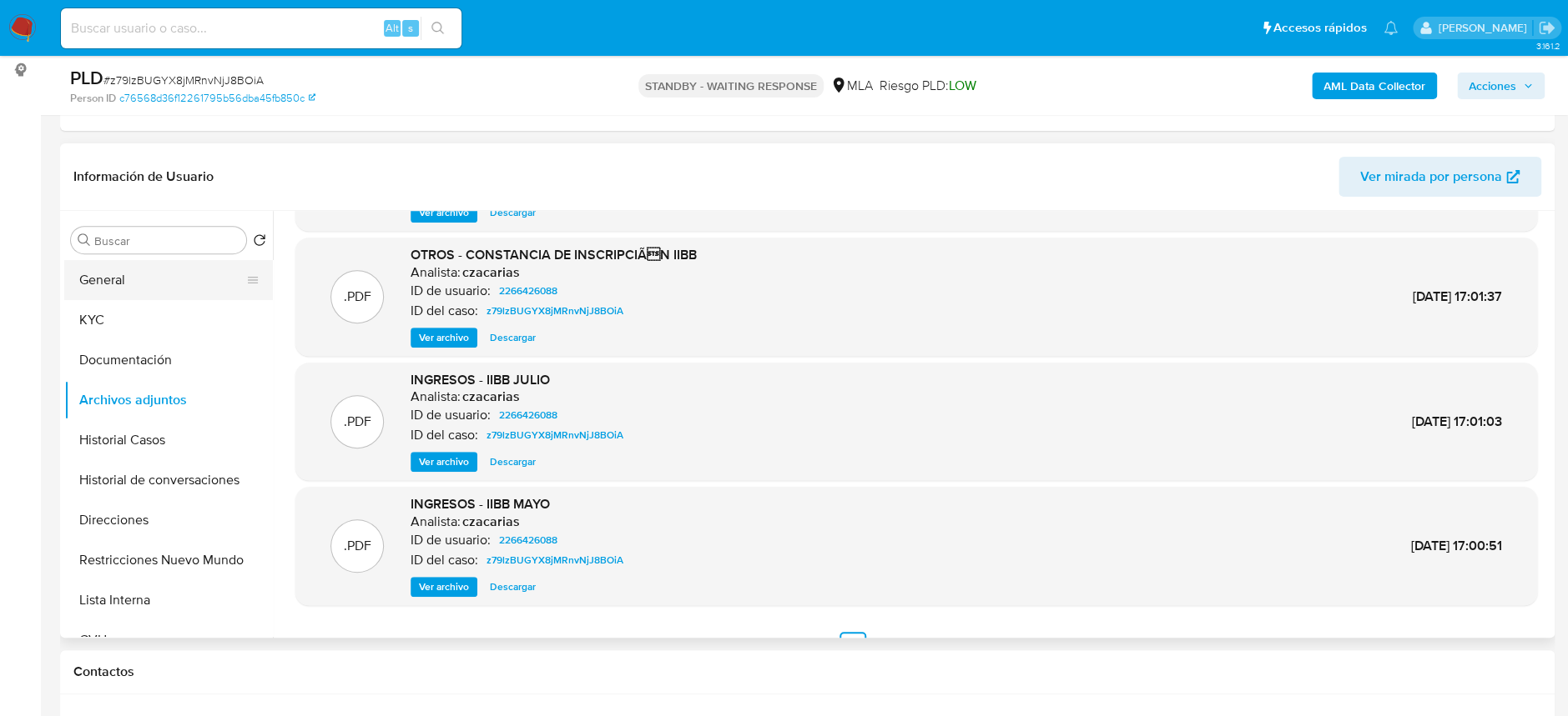
click at [123, 287] on button "General" at bounding box center [162, 280] width 195 height 40
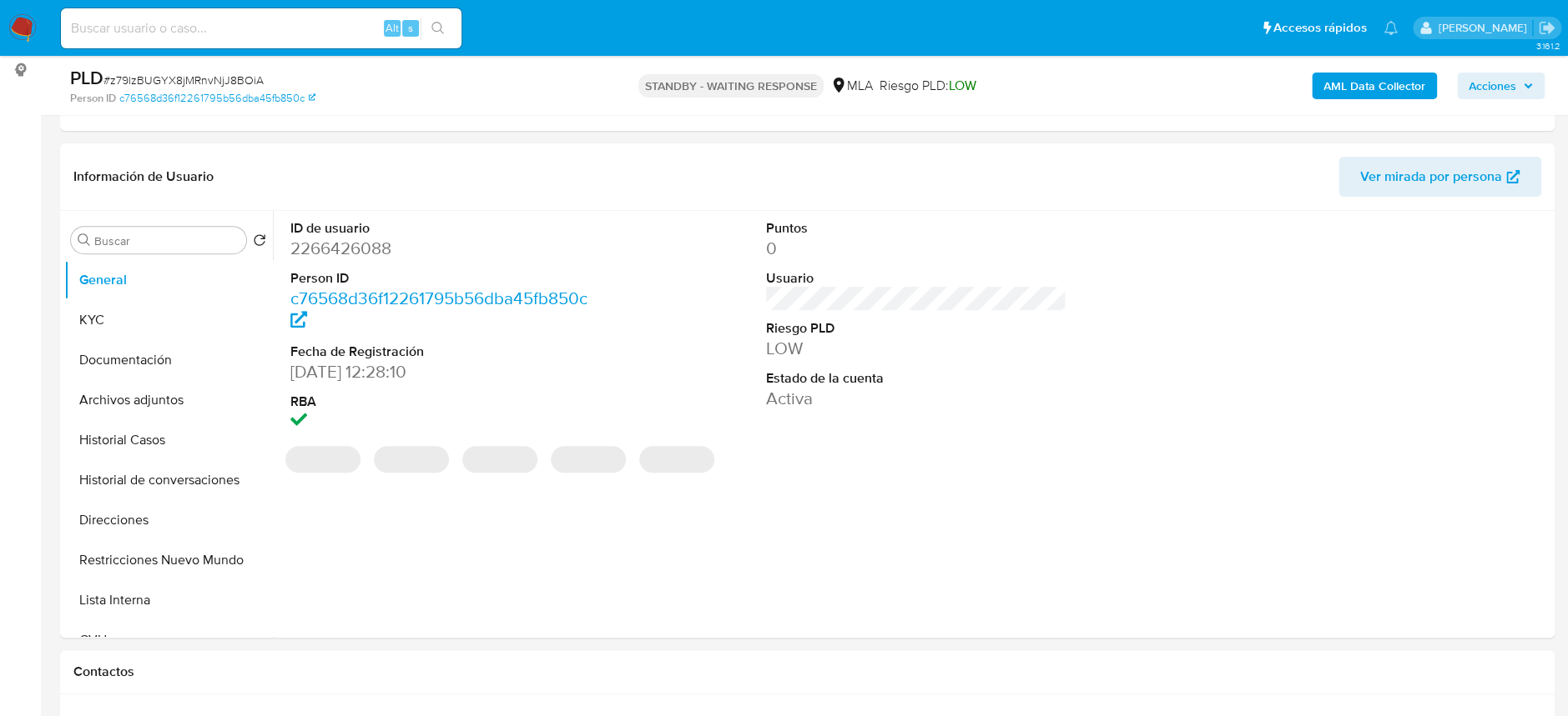
click at [369, 255] on dd "2266426088" at bounding box center [440, 248] width 301 height 24
click at [367, 256] on dd "2266426088" at bounding box center [440, 248] width 301 height 24
copy dd "2266426088"
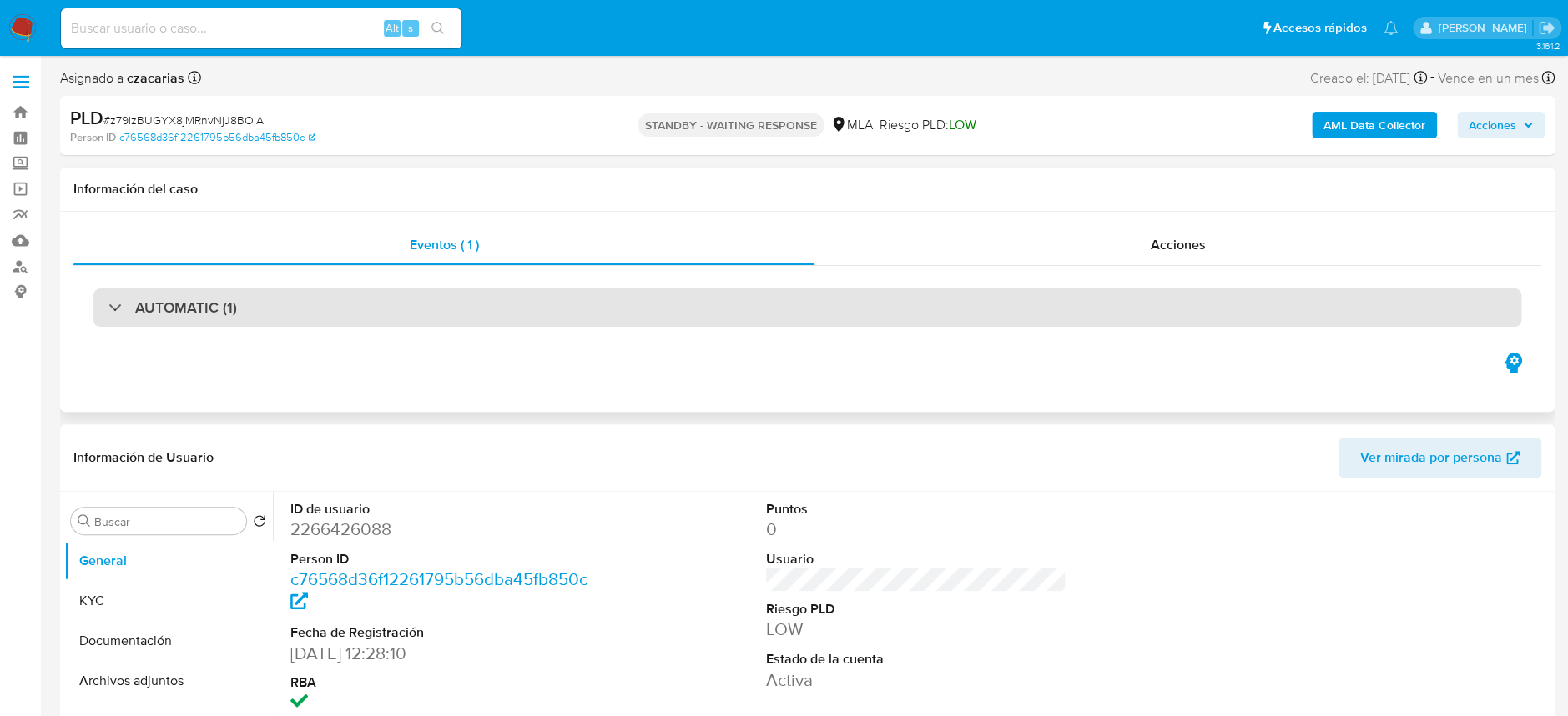
click at [236, 312] on div "AUTOMATIC (1)" at bounding box center [807, 307] width 1428 height 38
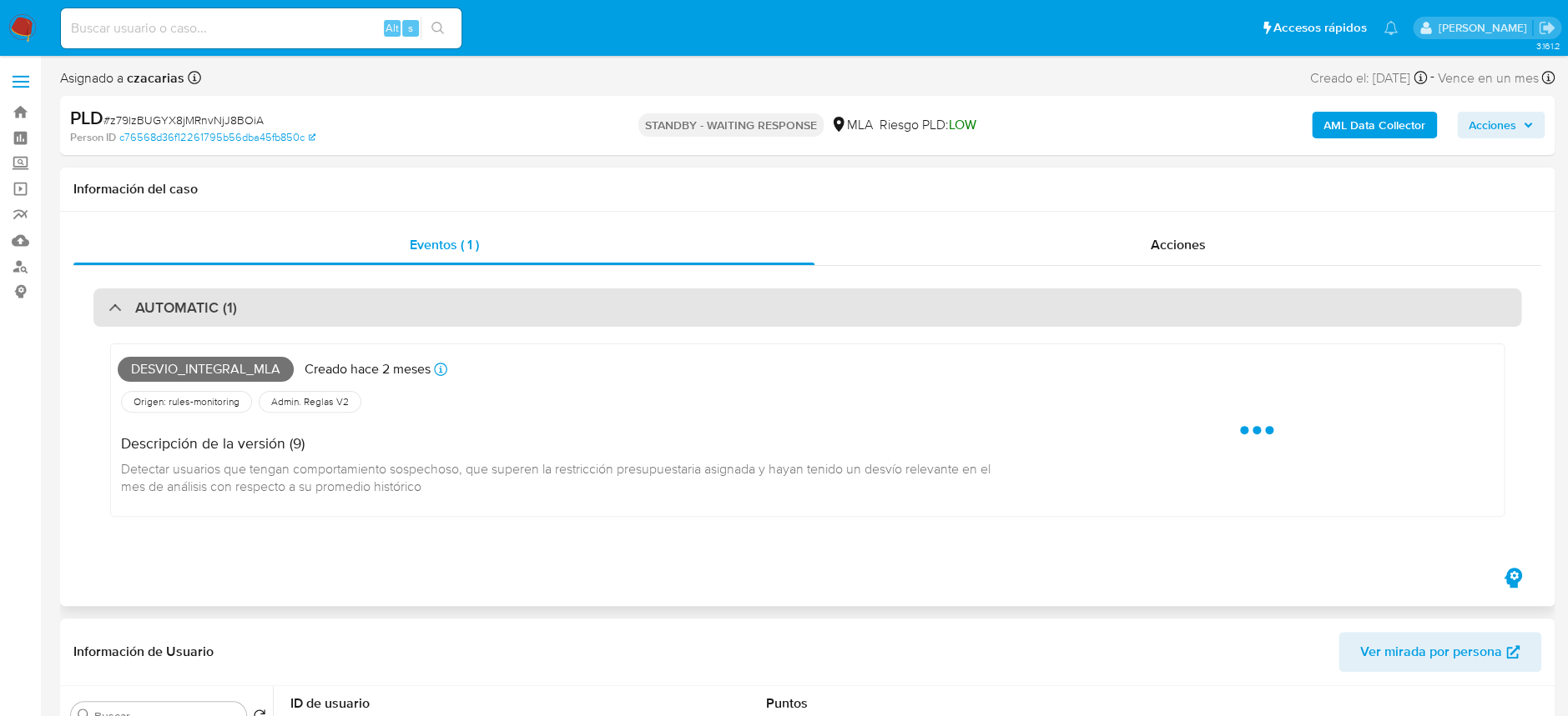
click at [236, 312] on div "AUTOMATIC (1)" at bounding box center [807, 307] width 1428 height 38
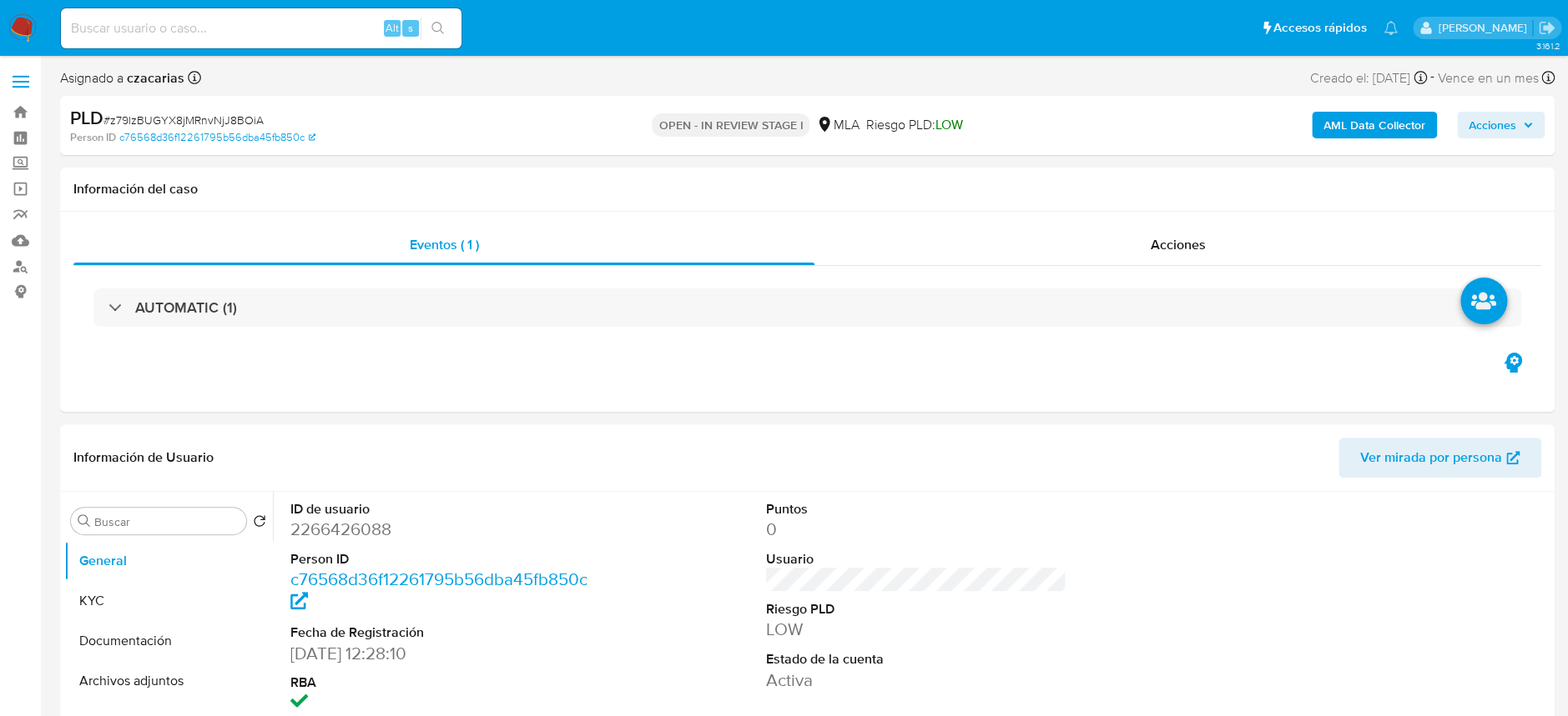
select select "10"
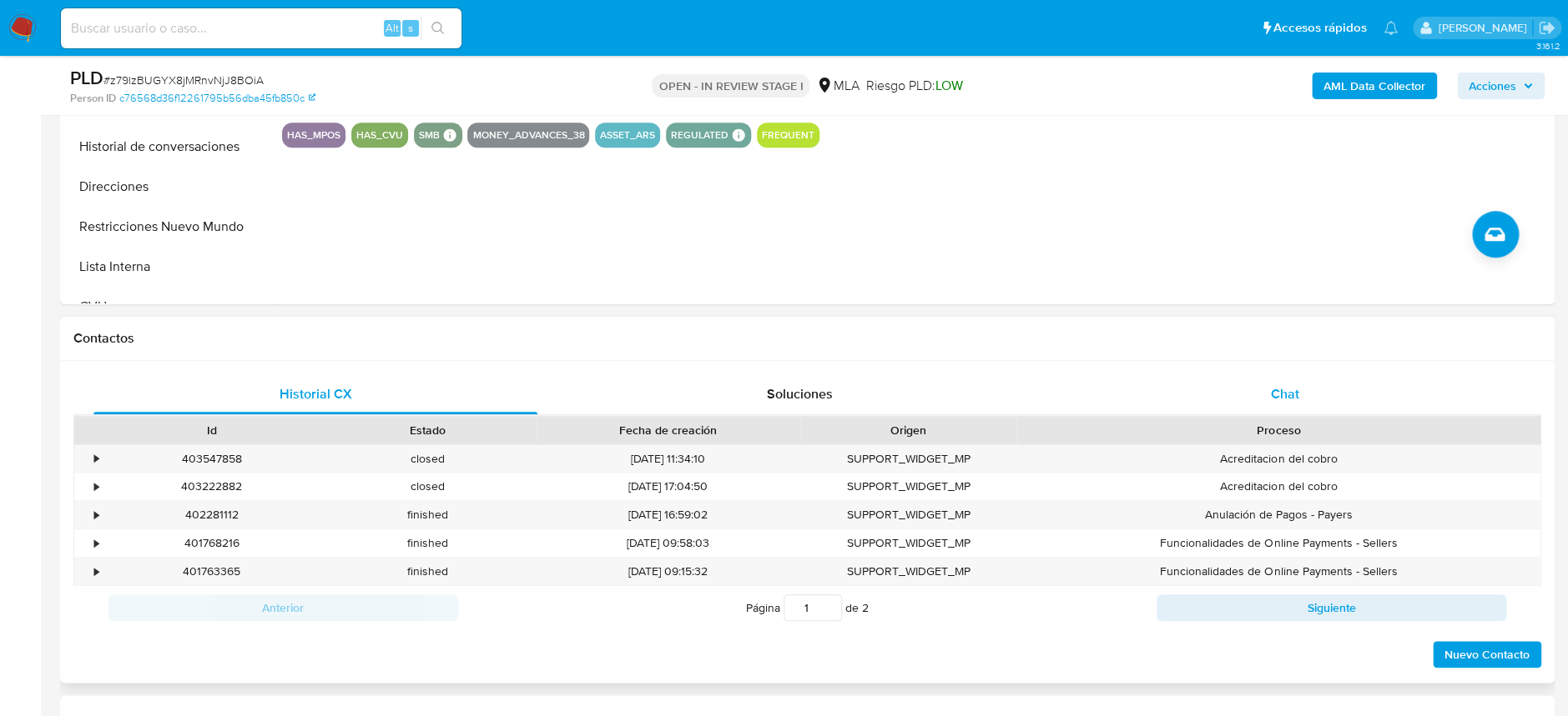
click at [1265, 404] on div "Chat" at bounding box center [1284, 395] width 444 height 40
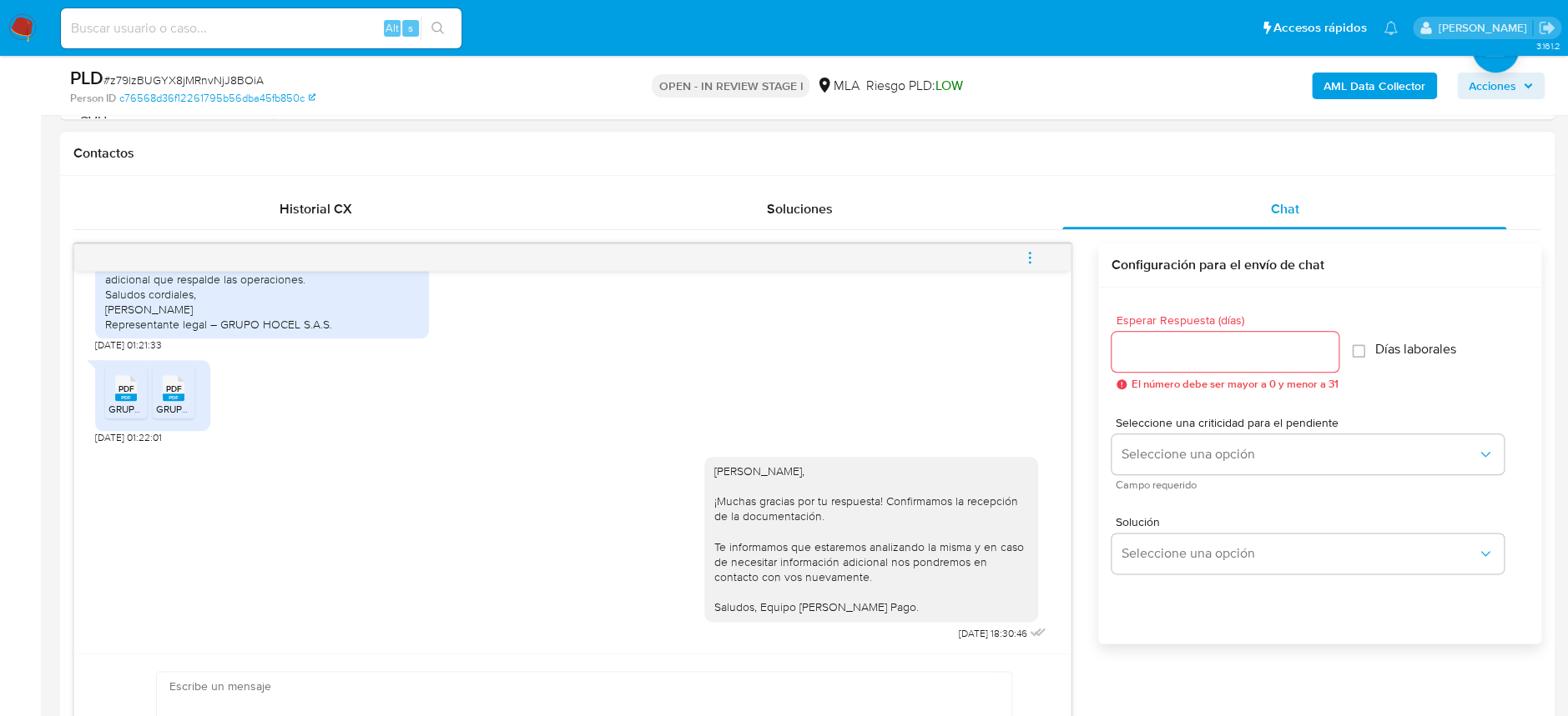
scroll to position [778, 0]
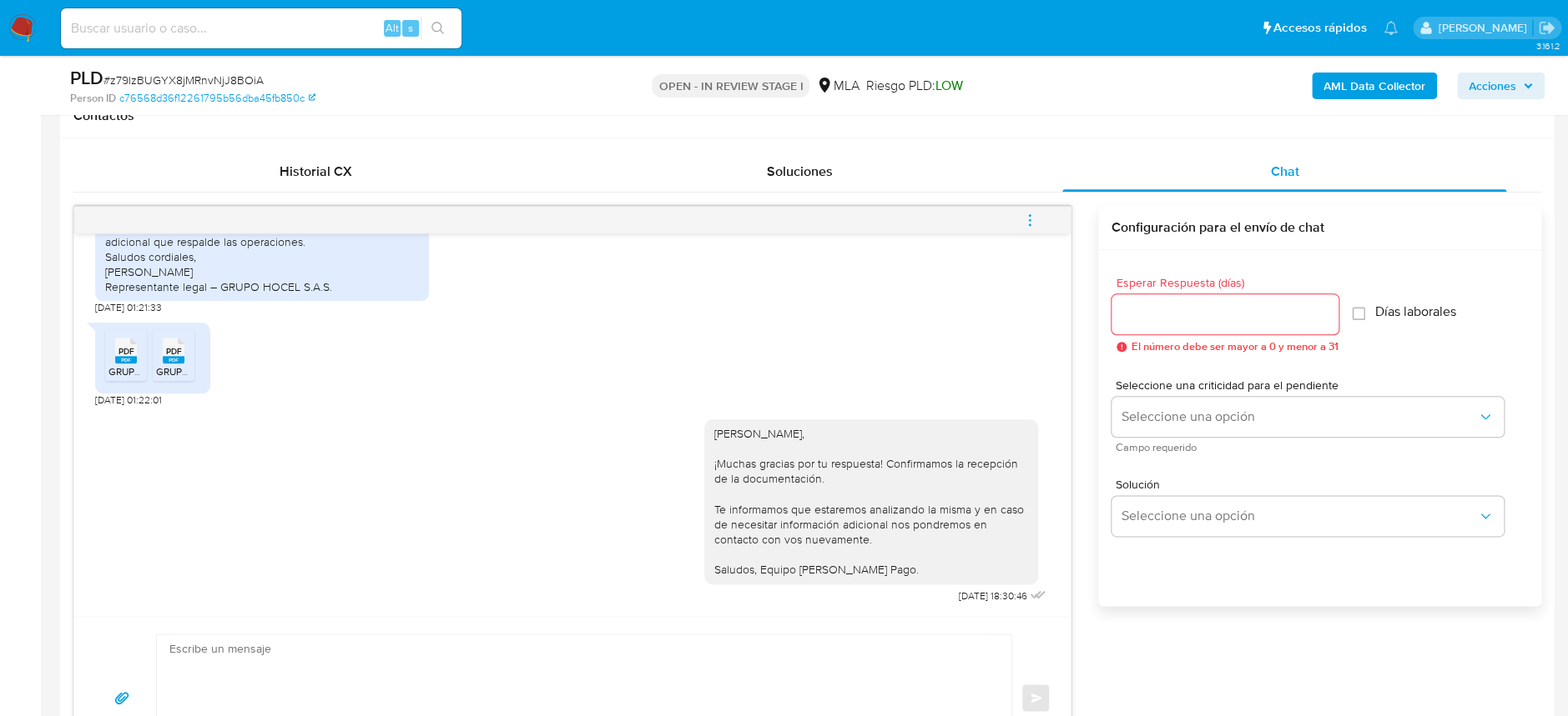
drag, startPoint x: 1031, startPoint y: 223, endPoint x: 982, endPoint y: 215, distance: 49.6
click at [1032, 223] on icon "menu-action" at bounding box center [1029, 220] width 15 height 15
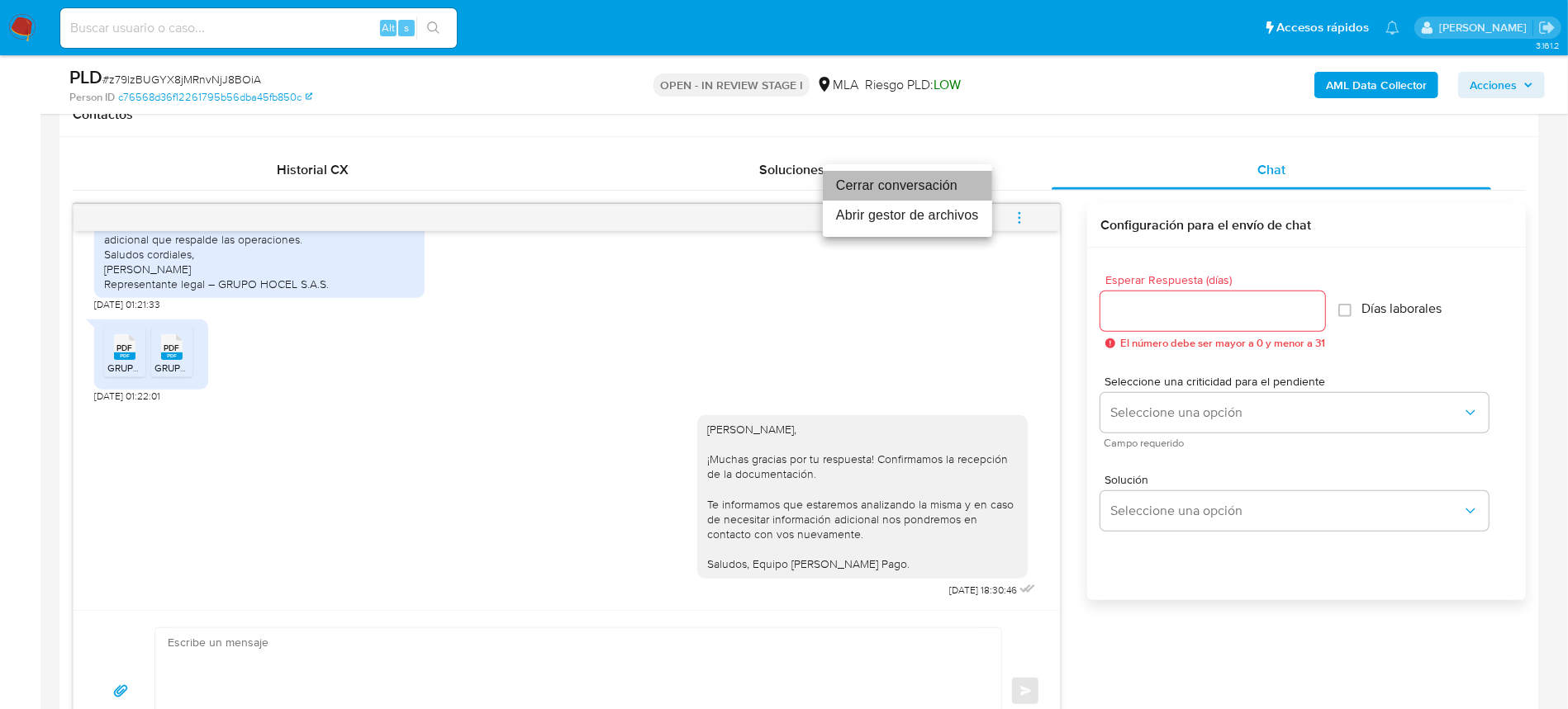
click at [893, 196] on li "Cerrar conversación" at bounding box center [908, 185] width 169 height 29
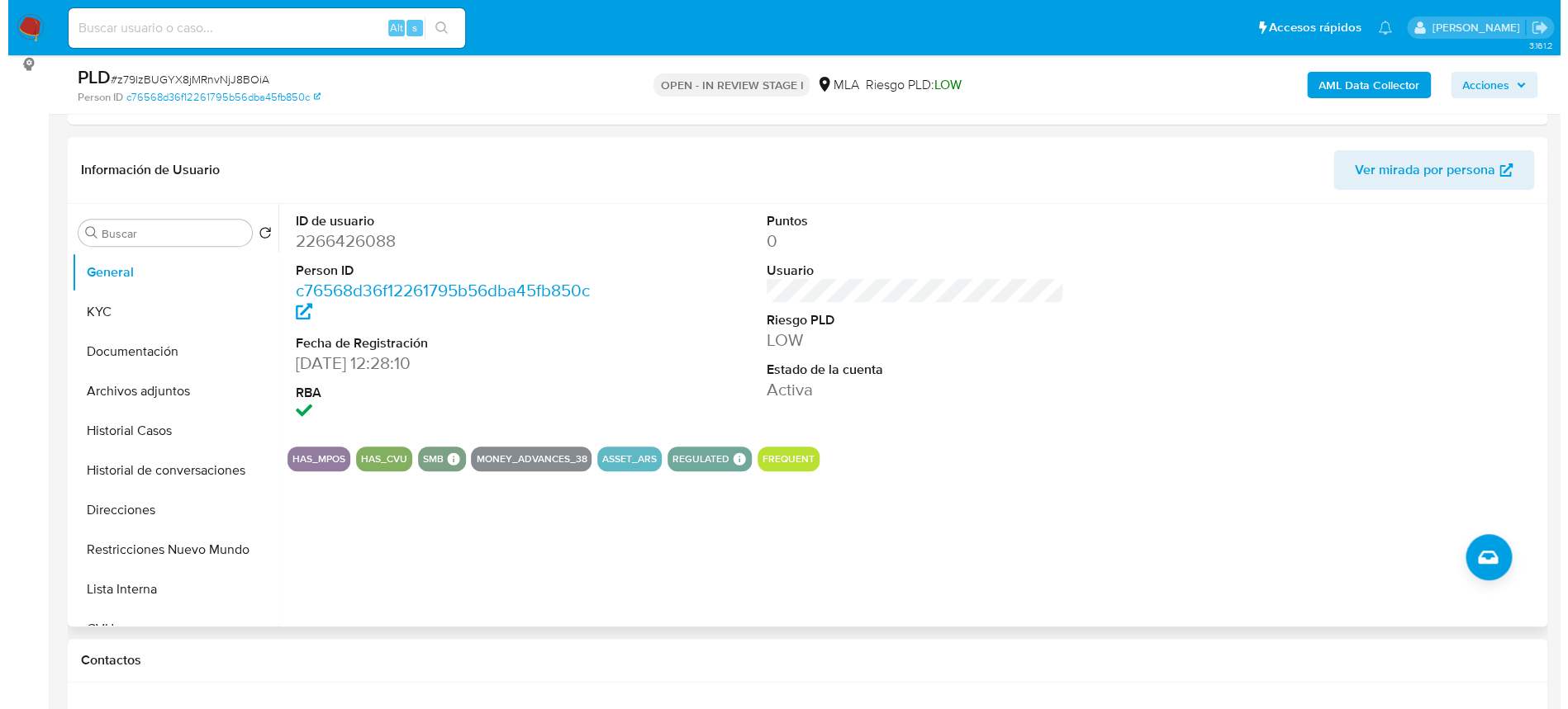
scroll to position [220, 0]
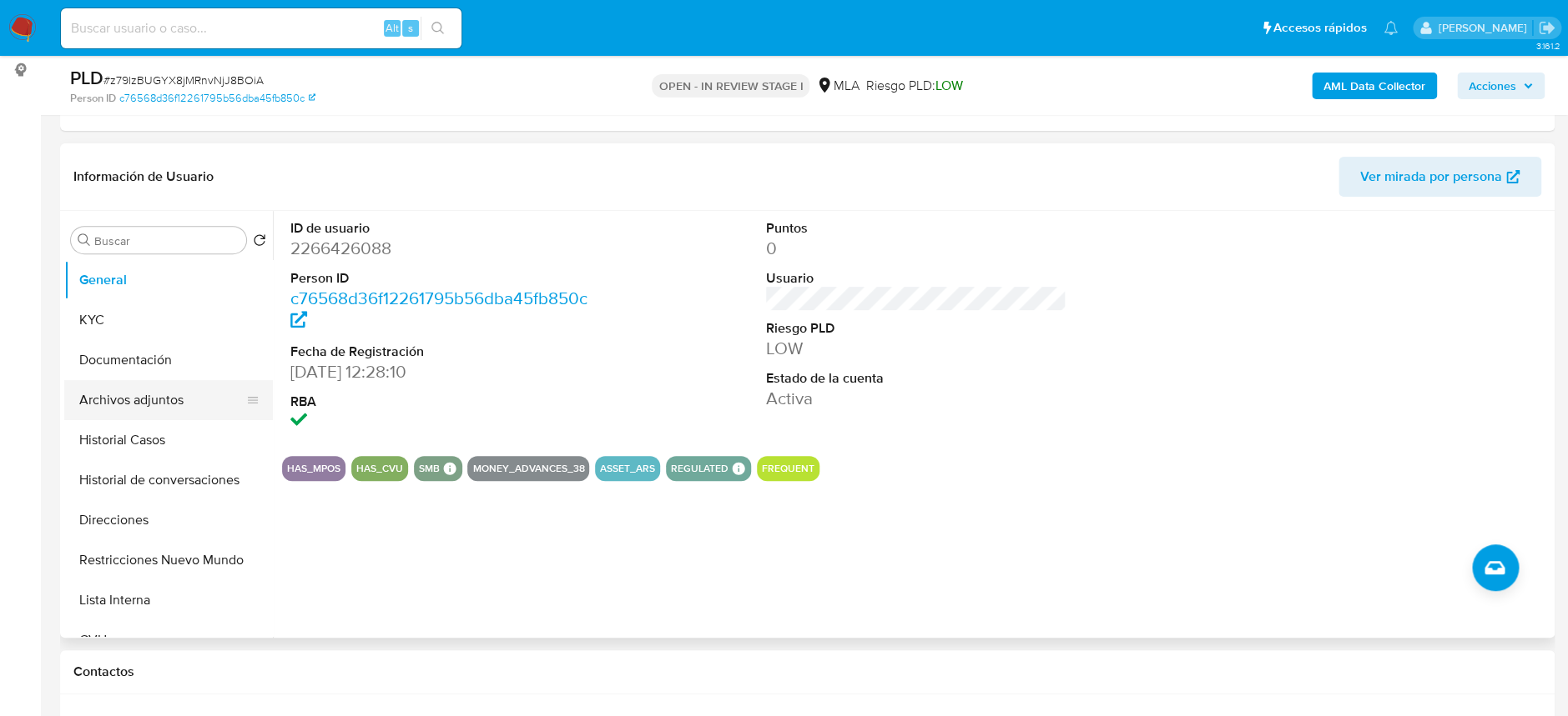
click at [130, 399] on button "Archivos adjuntos" at bounding box center [162, 401] width 195 height 40
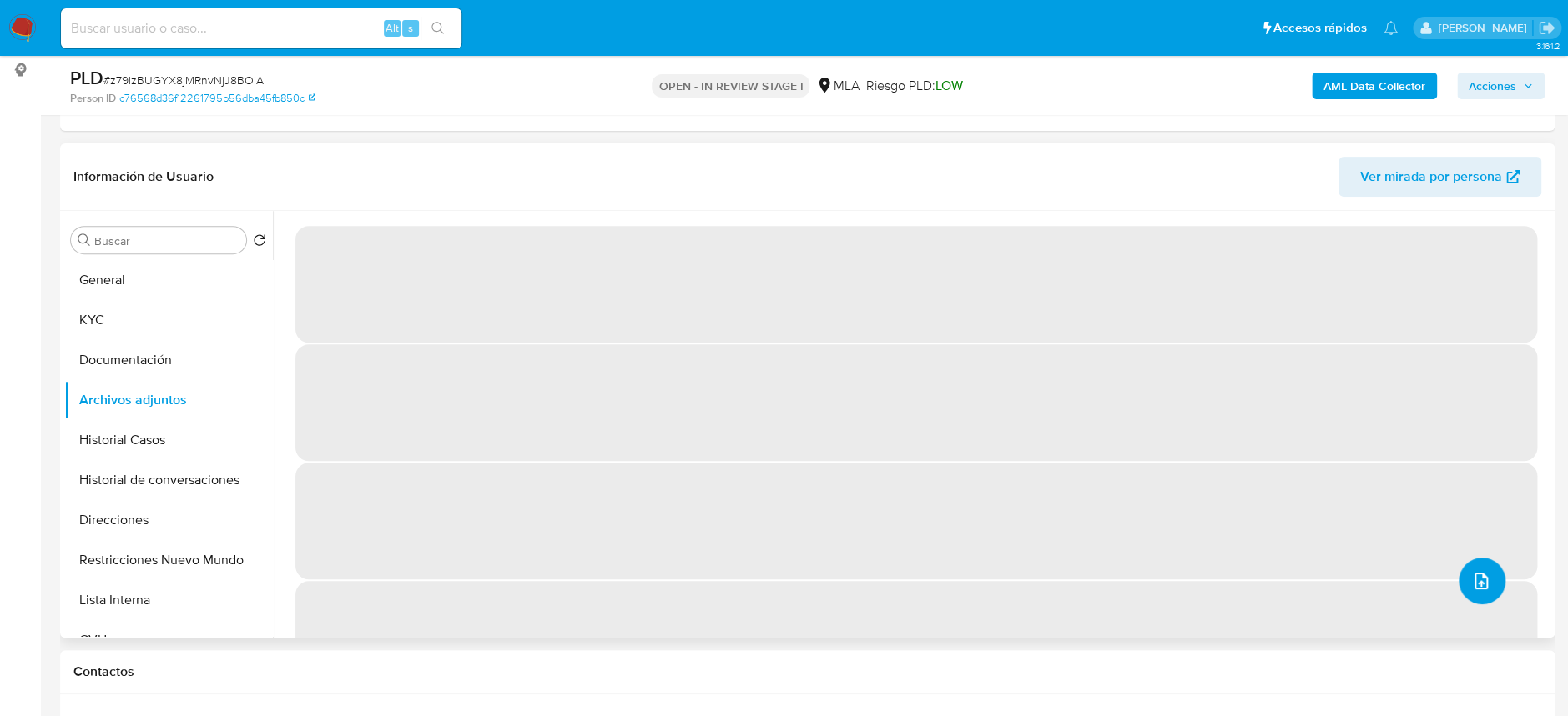
click at [1471, 574] on icon "upload-file" at bounding box center [1481, 581] width 20 height 20
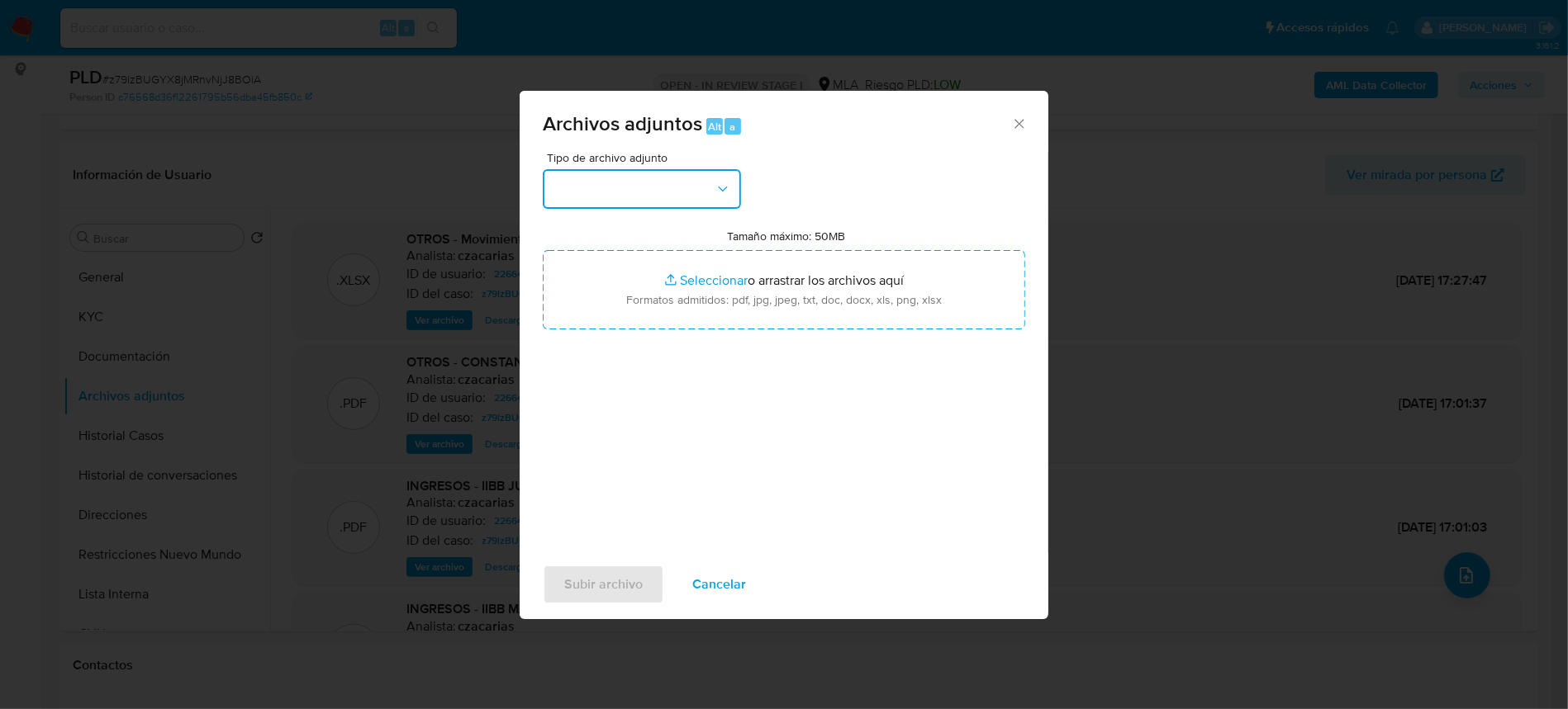
click at [694, 169] on button "button" at bounding box center [642, 189] width 198 height 40
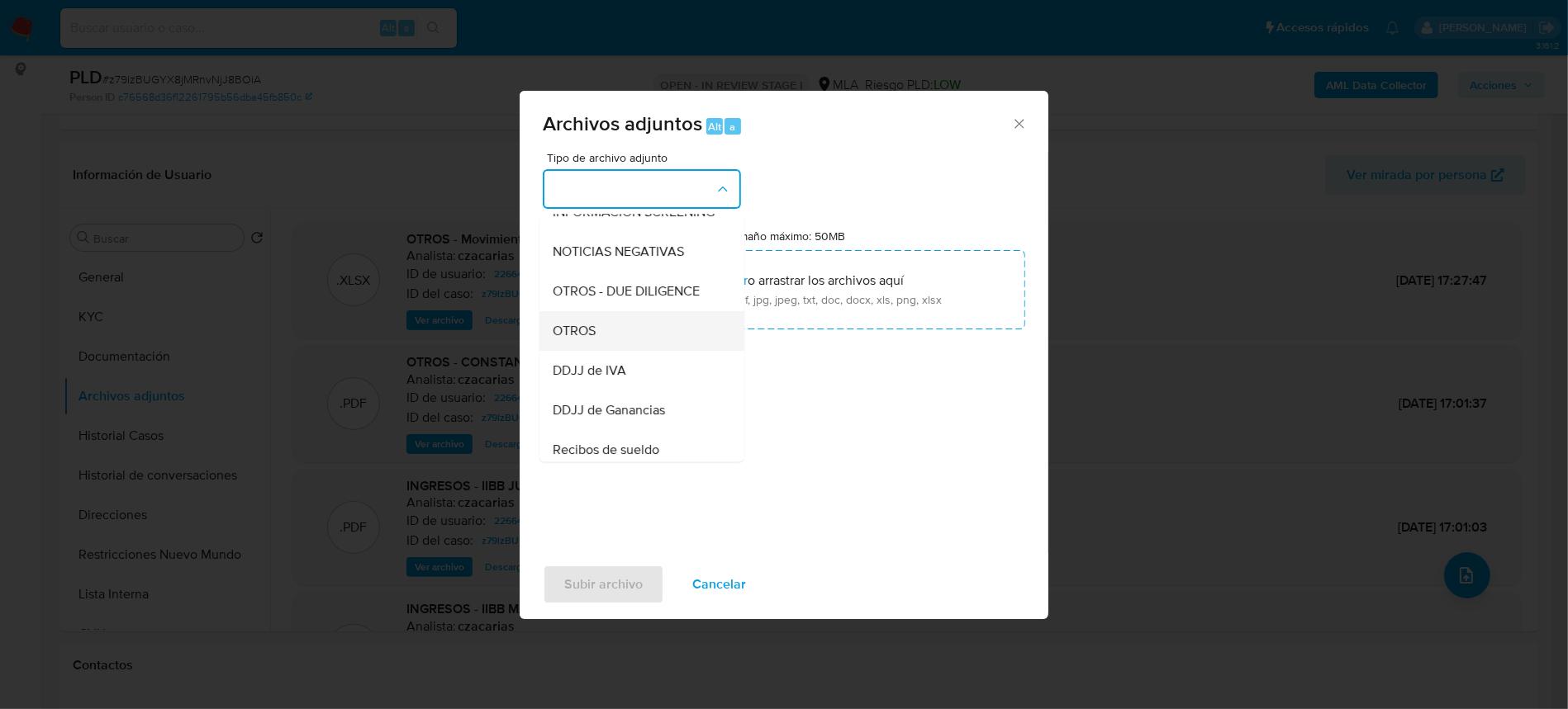
click at [588, 340] on span "OTROS" at bounding box center [575, 330] width 43 height 16
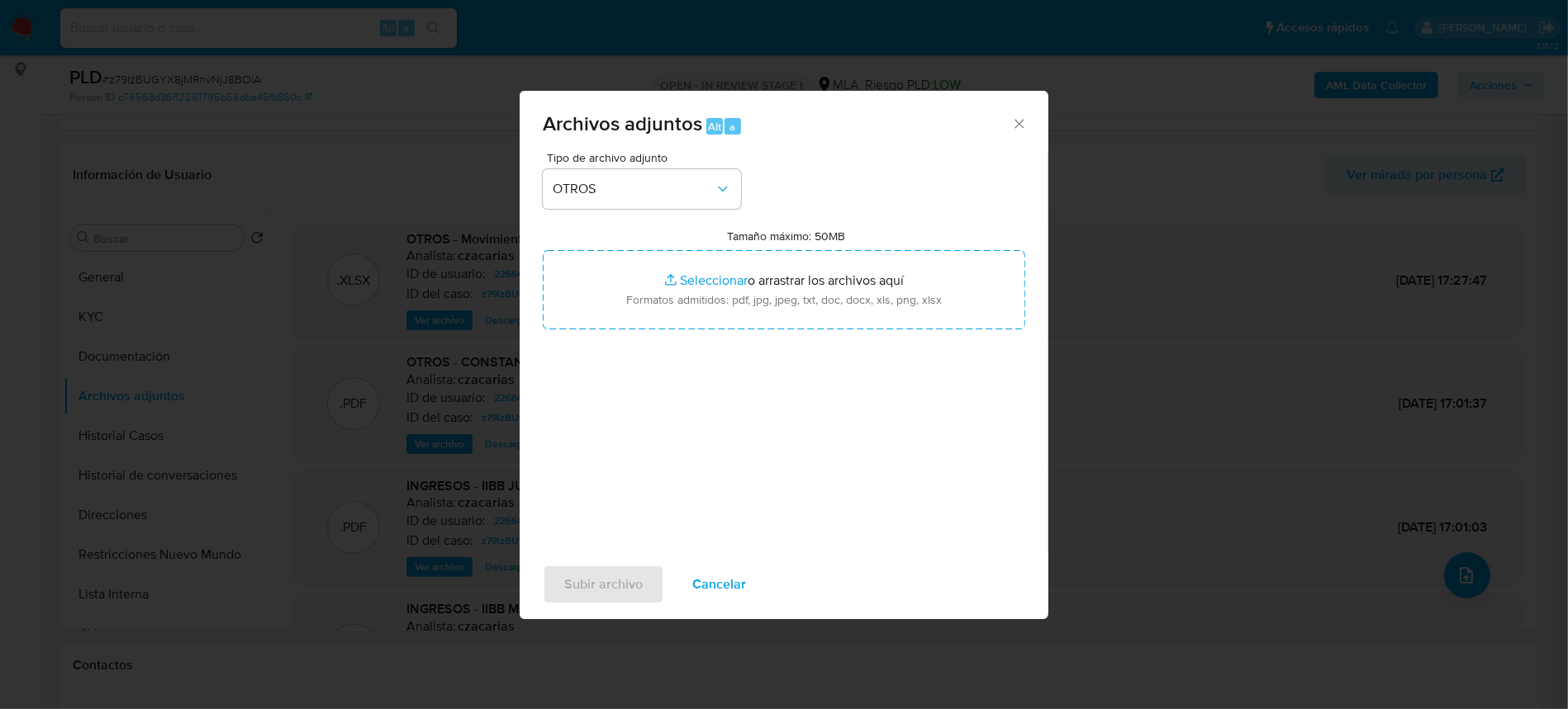
click at [721, 595] on span "Cancelar" at bounding box center [719, 585] width 54 height 36
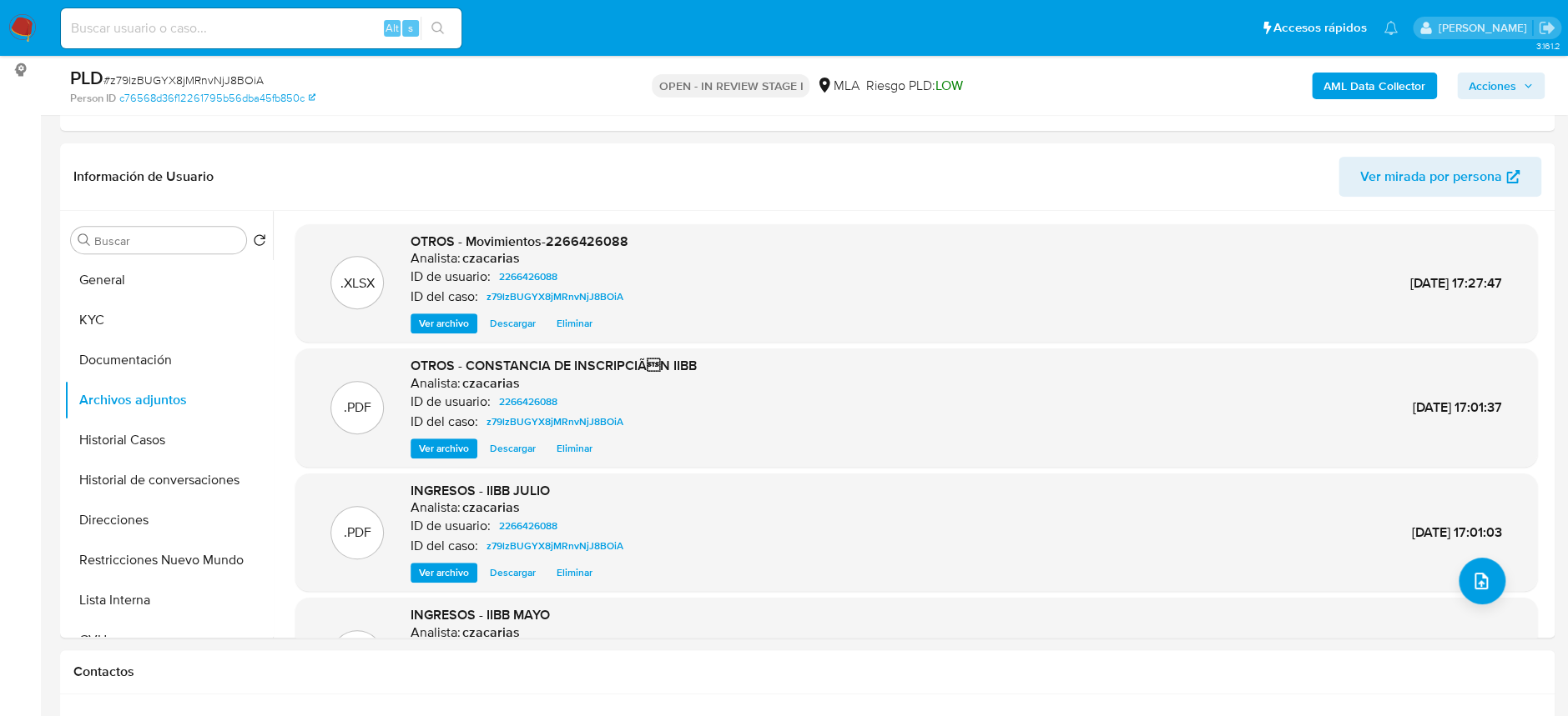
click at [198, 75] on span "# z79lzBUGYX8jMRnvNjJ8BOiA" at bounding box center [184, 79] width 160 height 17
copy span "z79lzBUGYX8jMRnvNjJ8BOiA"
click at [1490, 573] on button "upload-file" at bounding box center [1483, 582] width 47 height 47
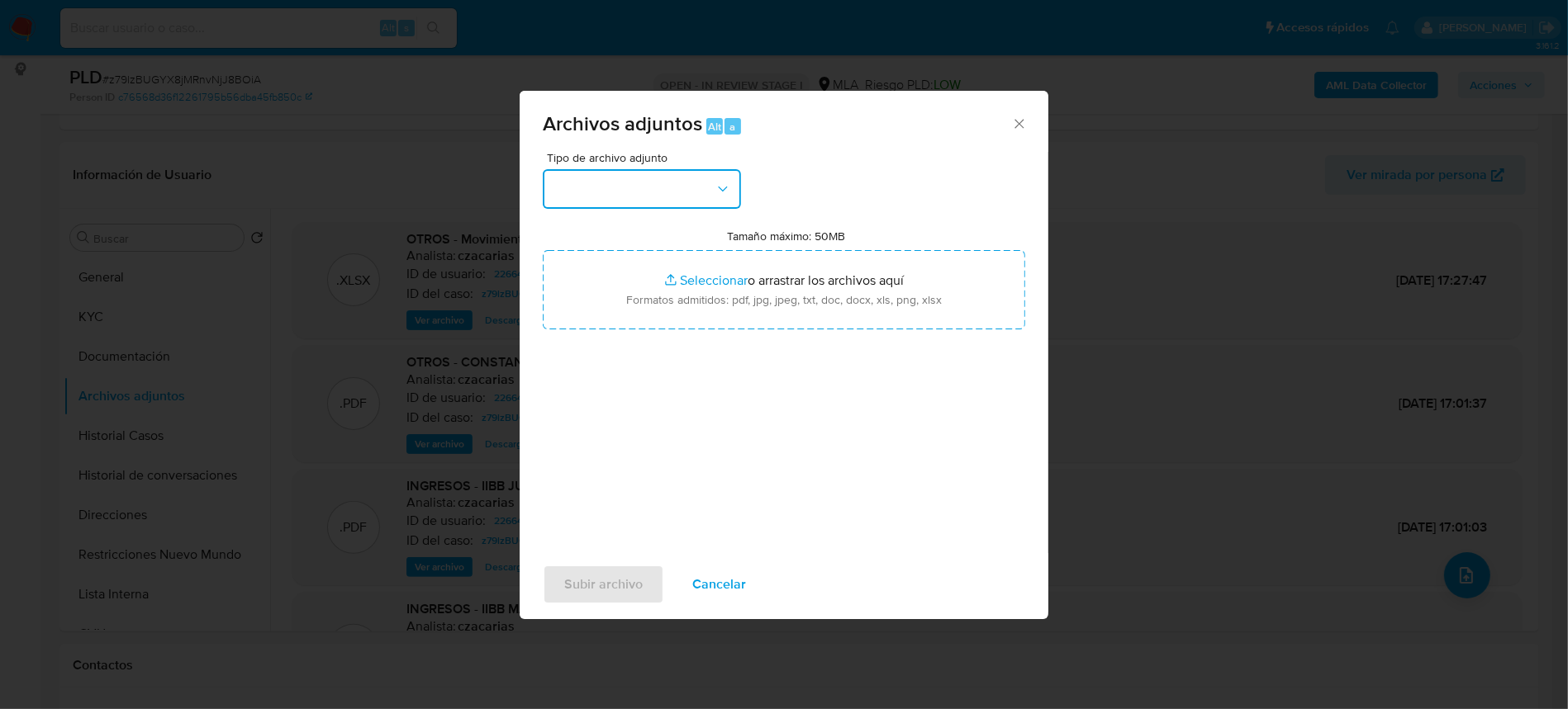
click at [642, 198] on button "button" at bounding box center [642, 189] width 198 height 40
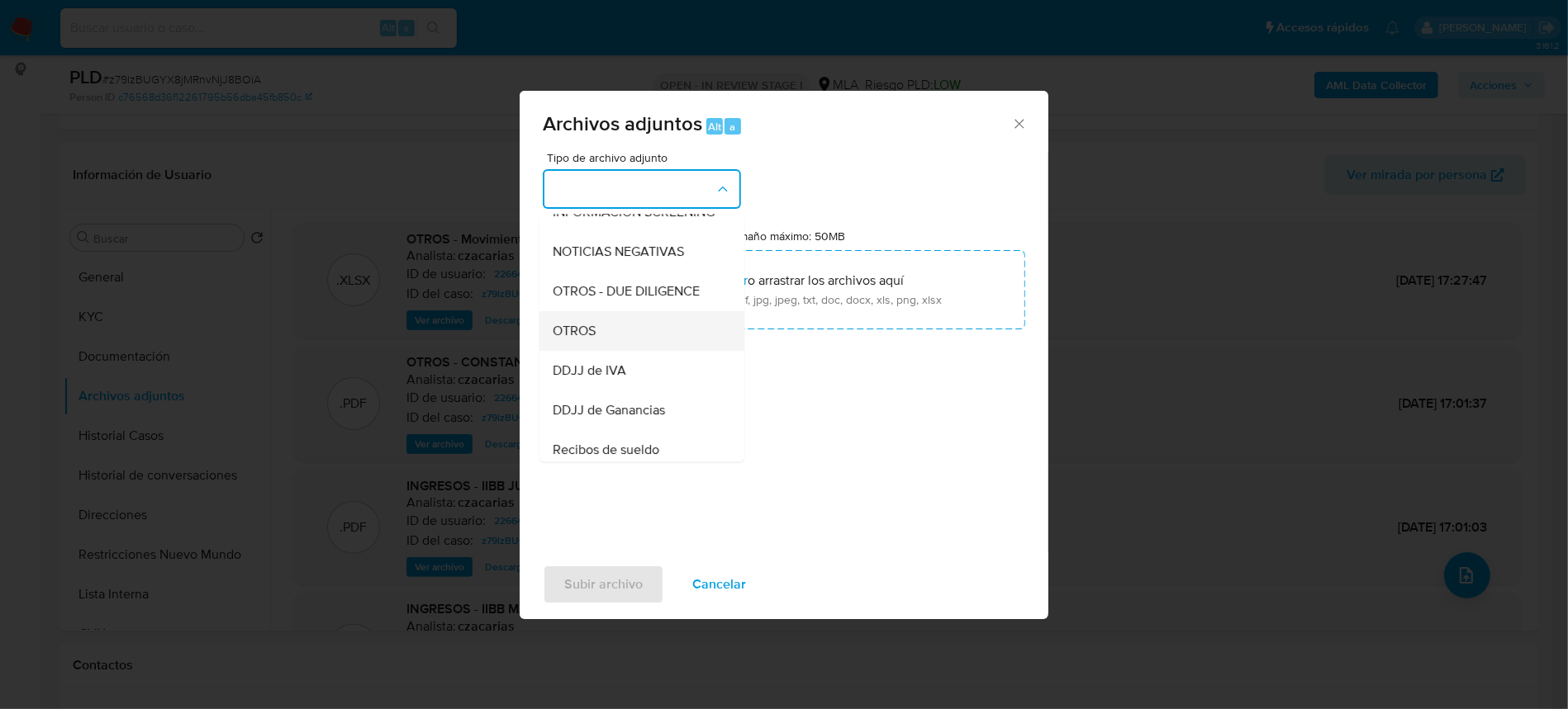
click at [588, 351] on div "OTROS" at bounding box center [637, 331] width 168 height 40
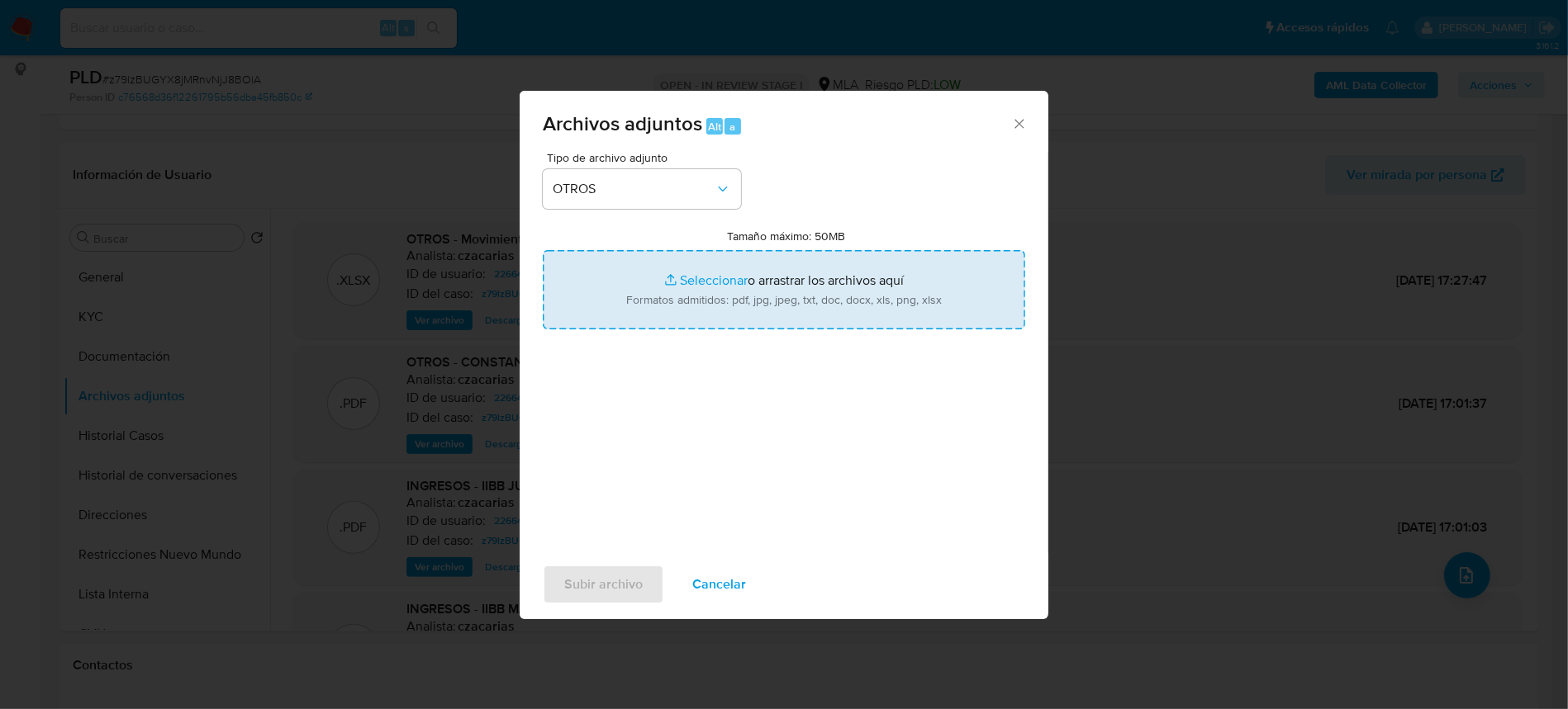
type input "C:\fakepath\Caselog z79lzBUGYX8jMRnvNjJ8BOiA_2025_08_18_13_25_09.docx"
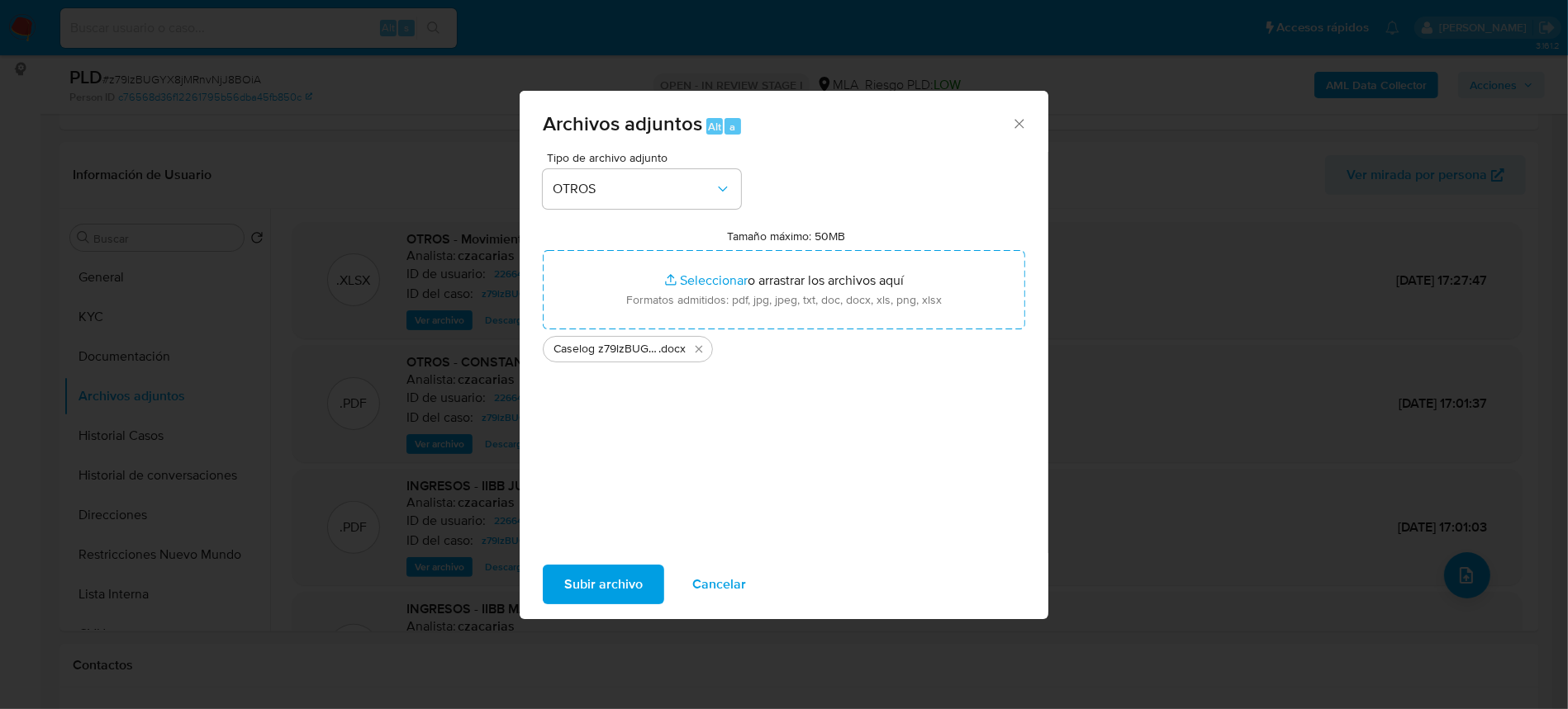
click at [627, 590] on span "Subir archivo" at bounding box center [603, 585] width 79 height 36
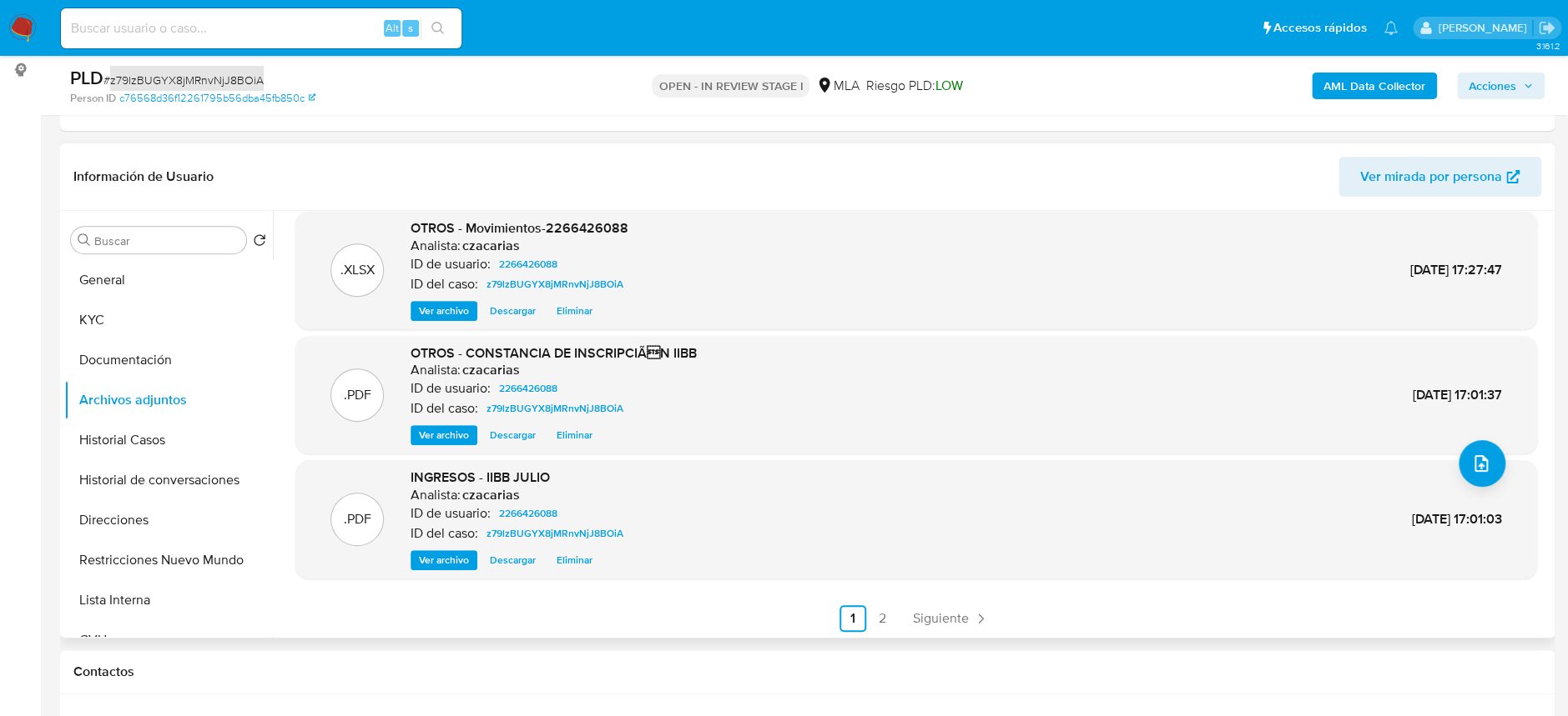
scroll to position [120, 0]
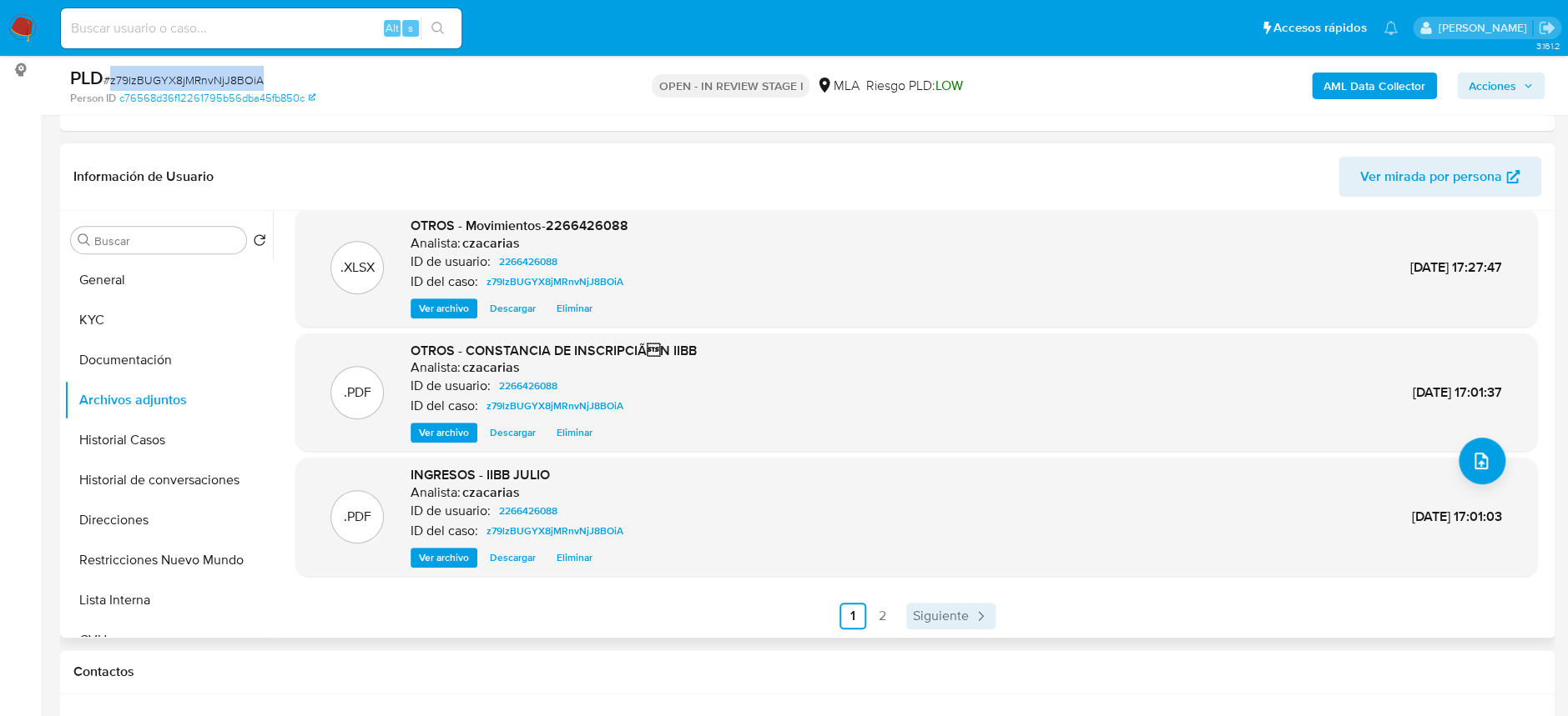
click at [927, 603] on link "Siguiente" at bounding box center [951, 616] width 89 height 27
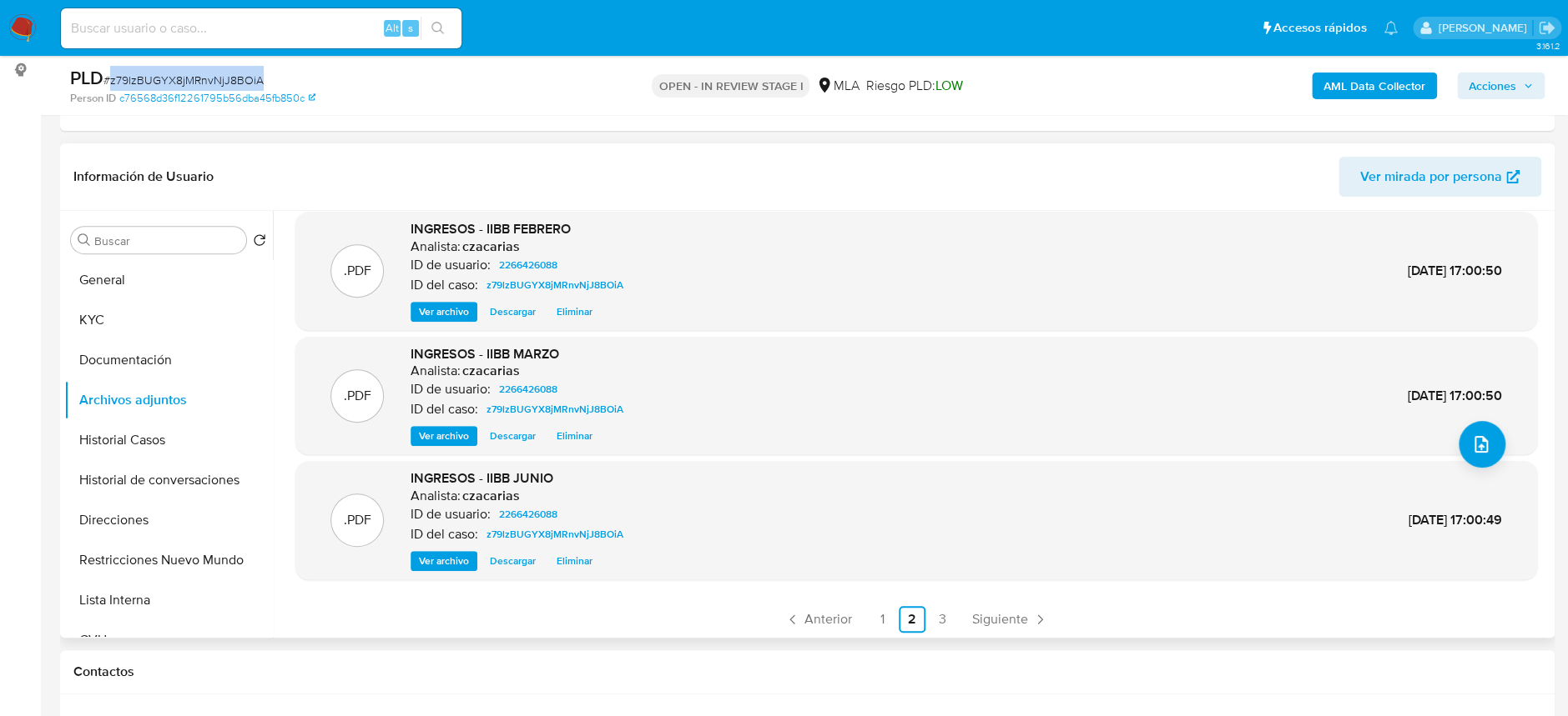
scroll to position [139, 0]
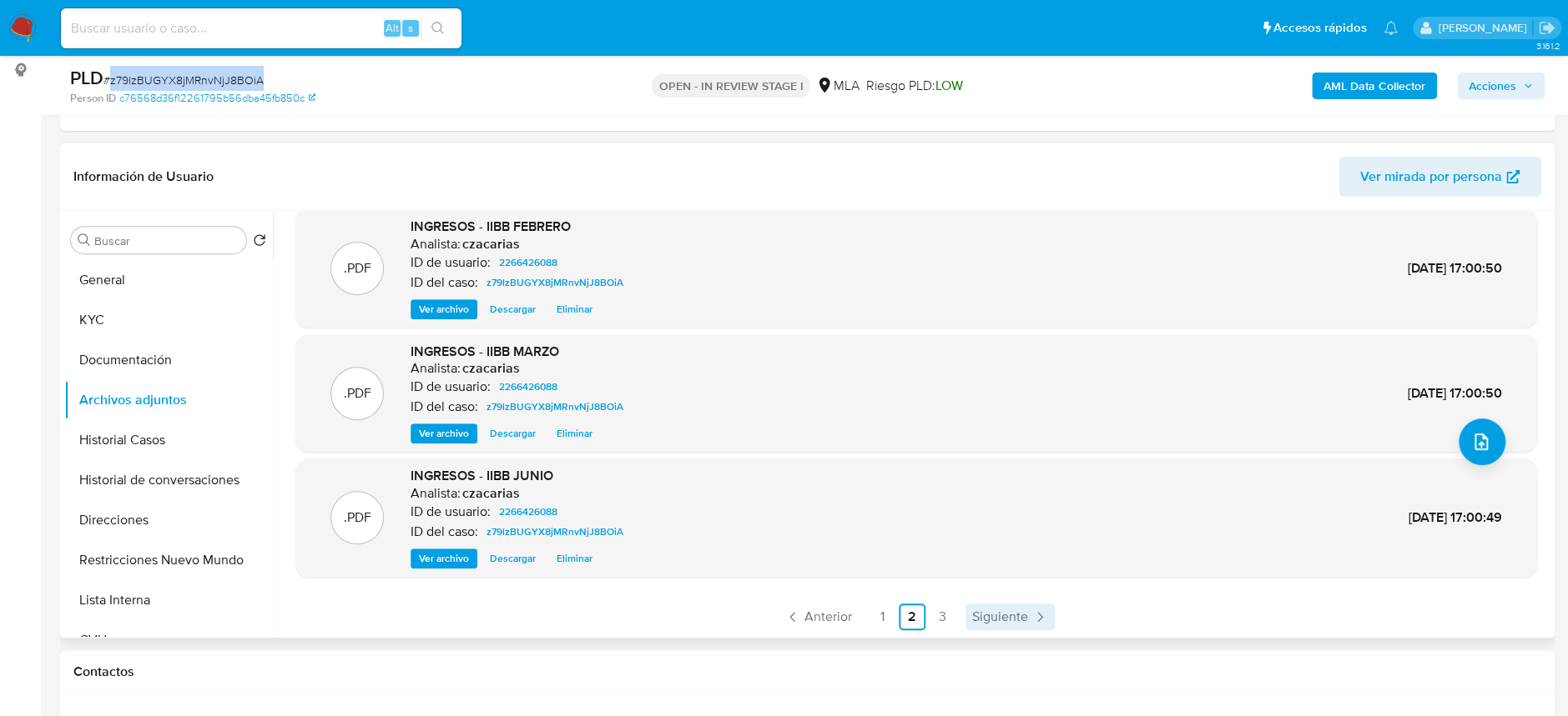
click at [991, 611] on span "Siguiente" at bounding box center [1000, 617] width 56 height 13
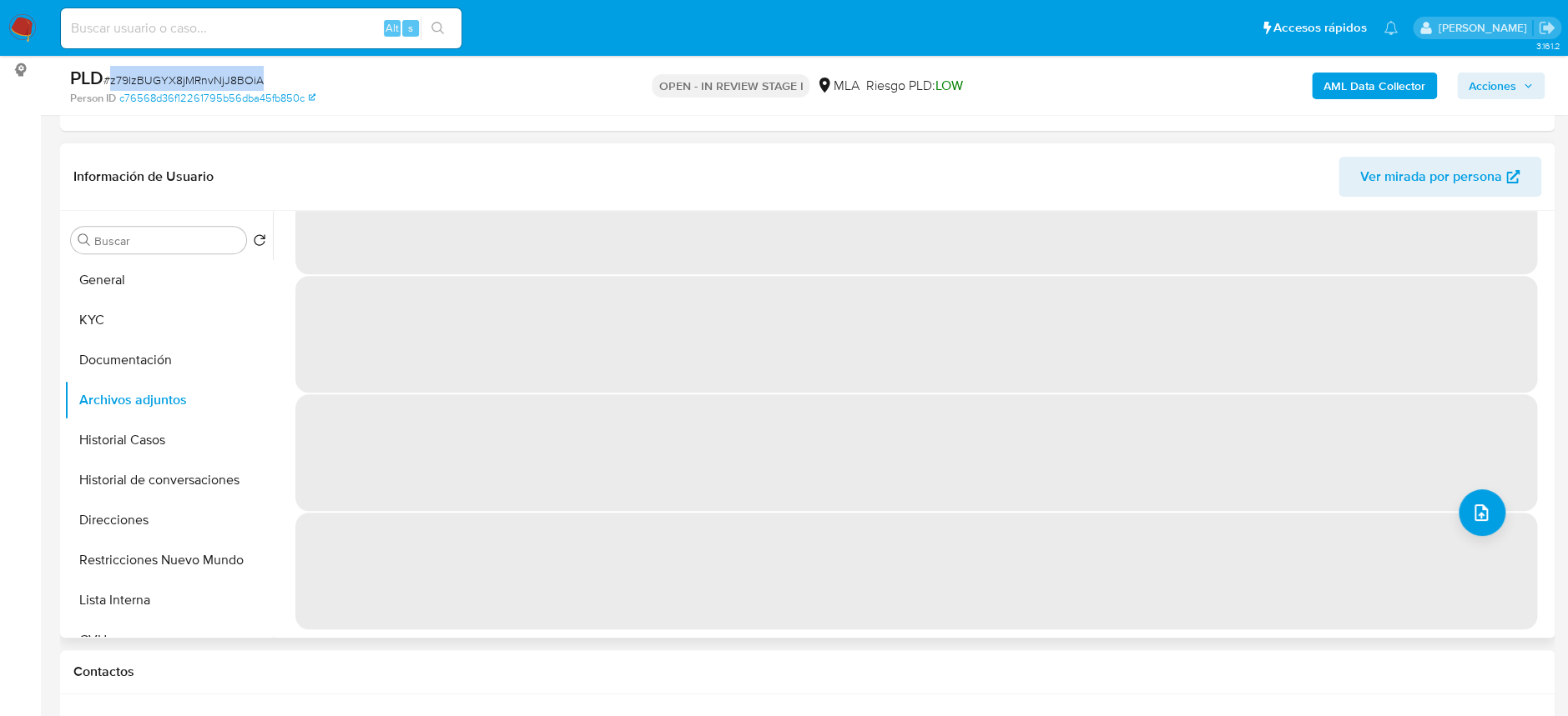
scroll to position [0, 0]
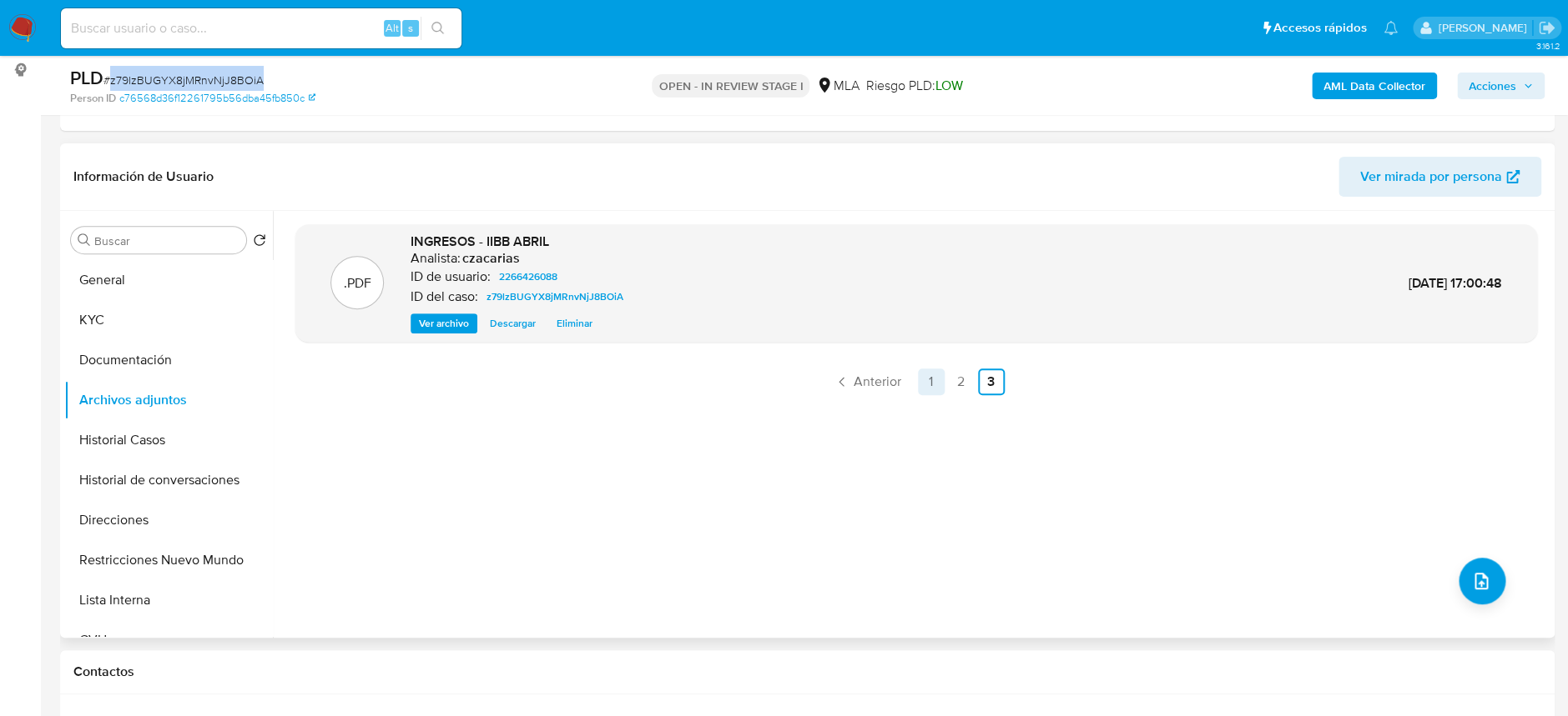
click at [927, 382] on link "1" at bounding box center [931, 382] width 27 height 27
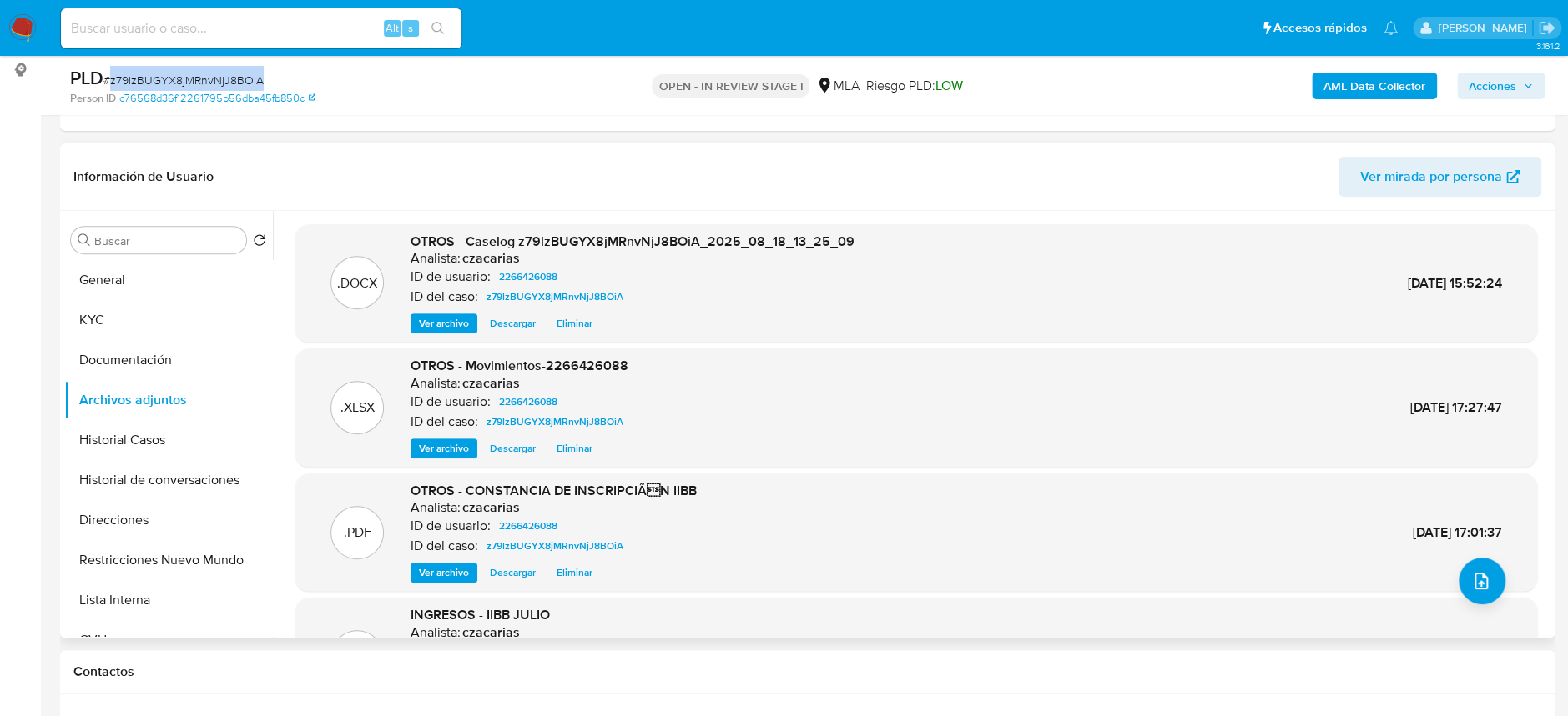
click at [1382, 78] on b "AML Data Collector" at bounding box center [1374, 85] width 102 height 27
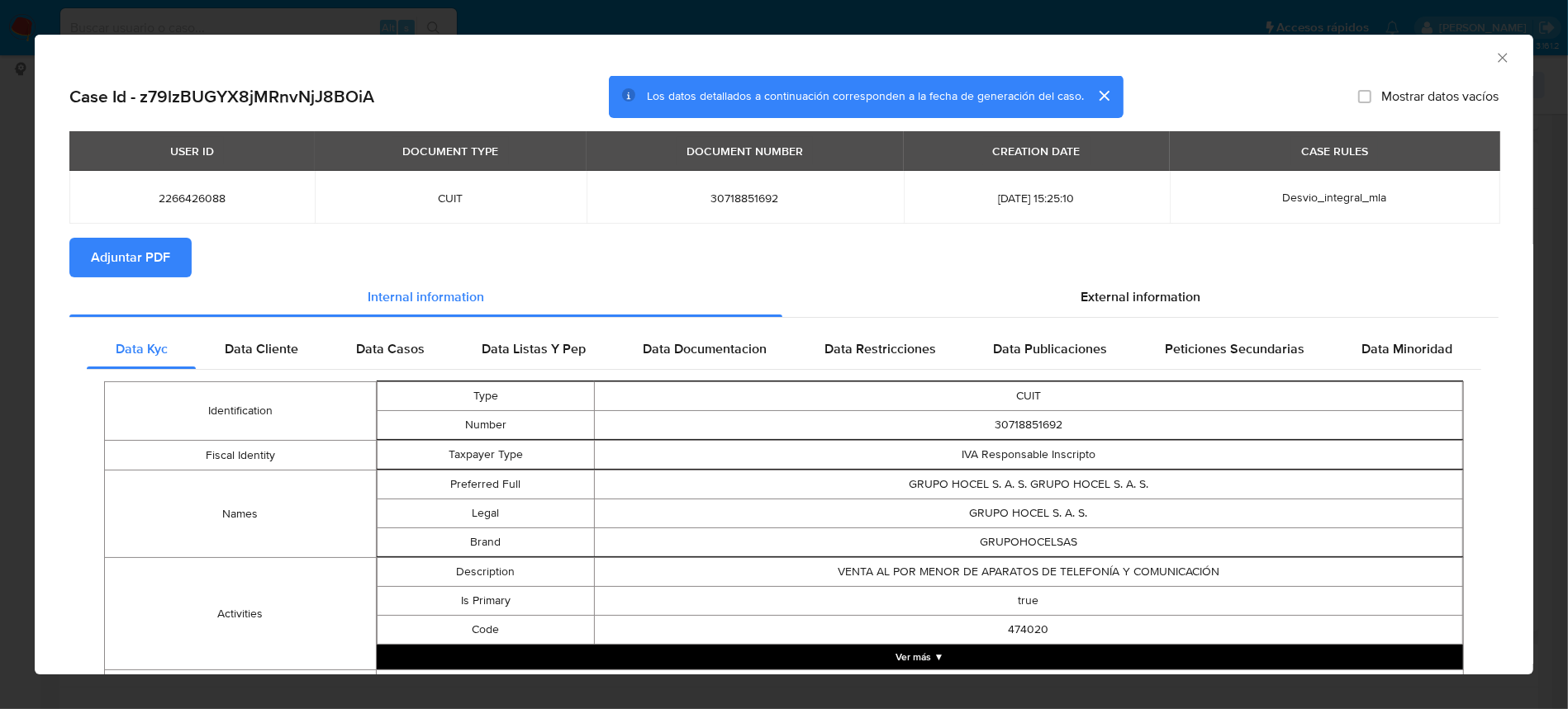
click at [123, 263] on span "Adjuntar PDF" at bounding box center [130, 258] width 79 height 36
click at [1495, 63] on icon "Cerrar ventana" at bounding box center [1502, 57] width 16 height 16
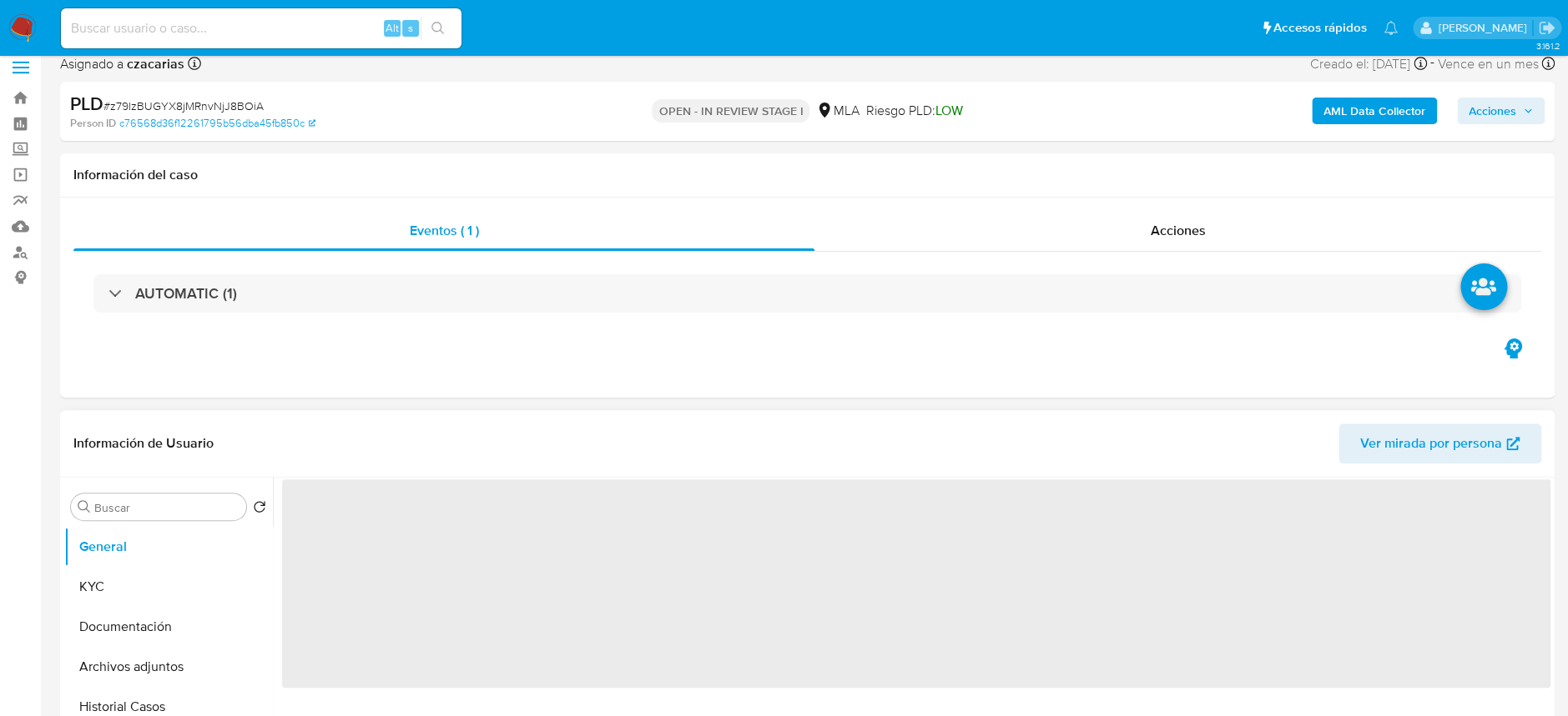
scroll to position [222, 0]
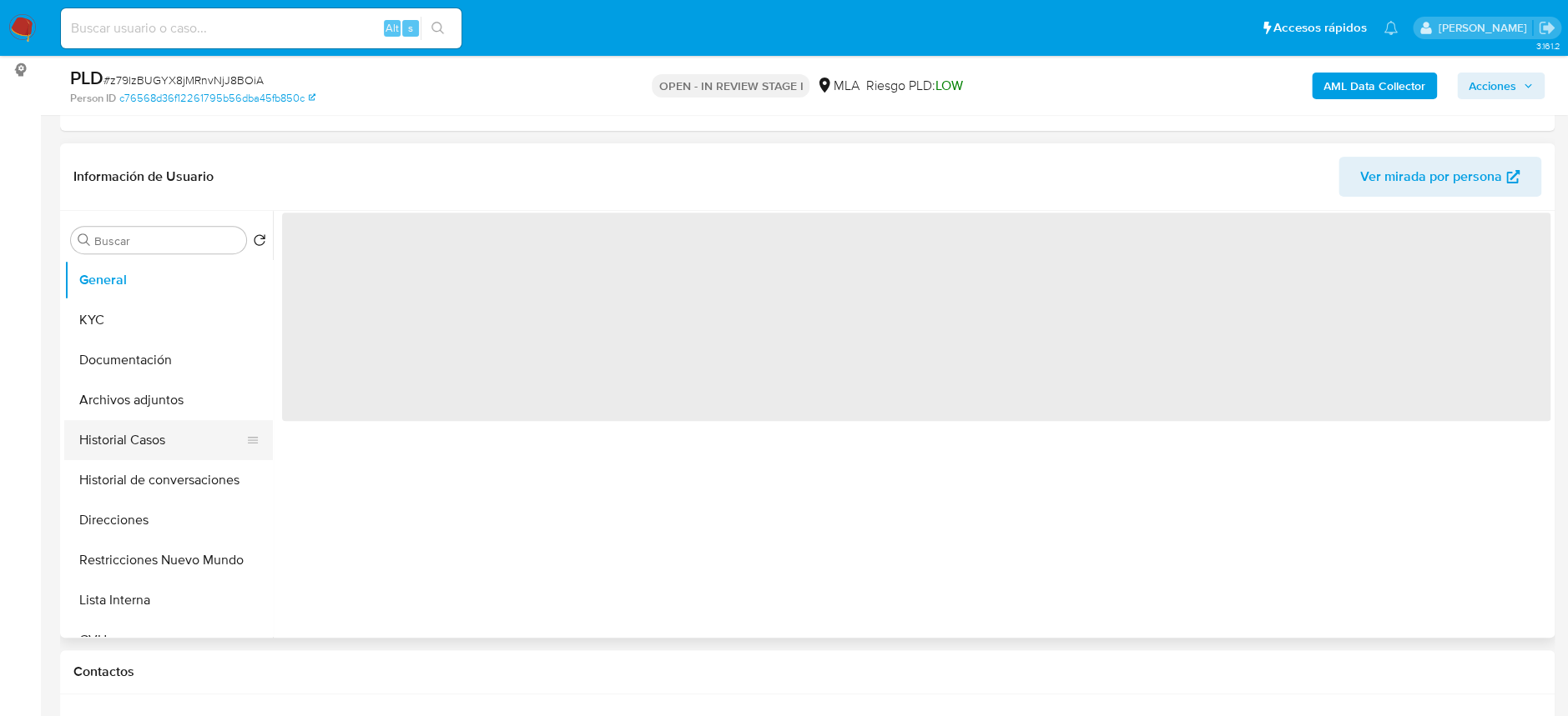
select select "10"
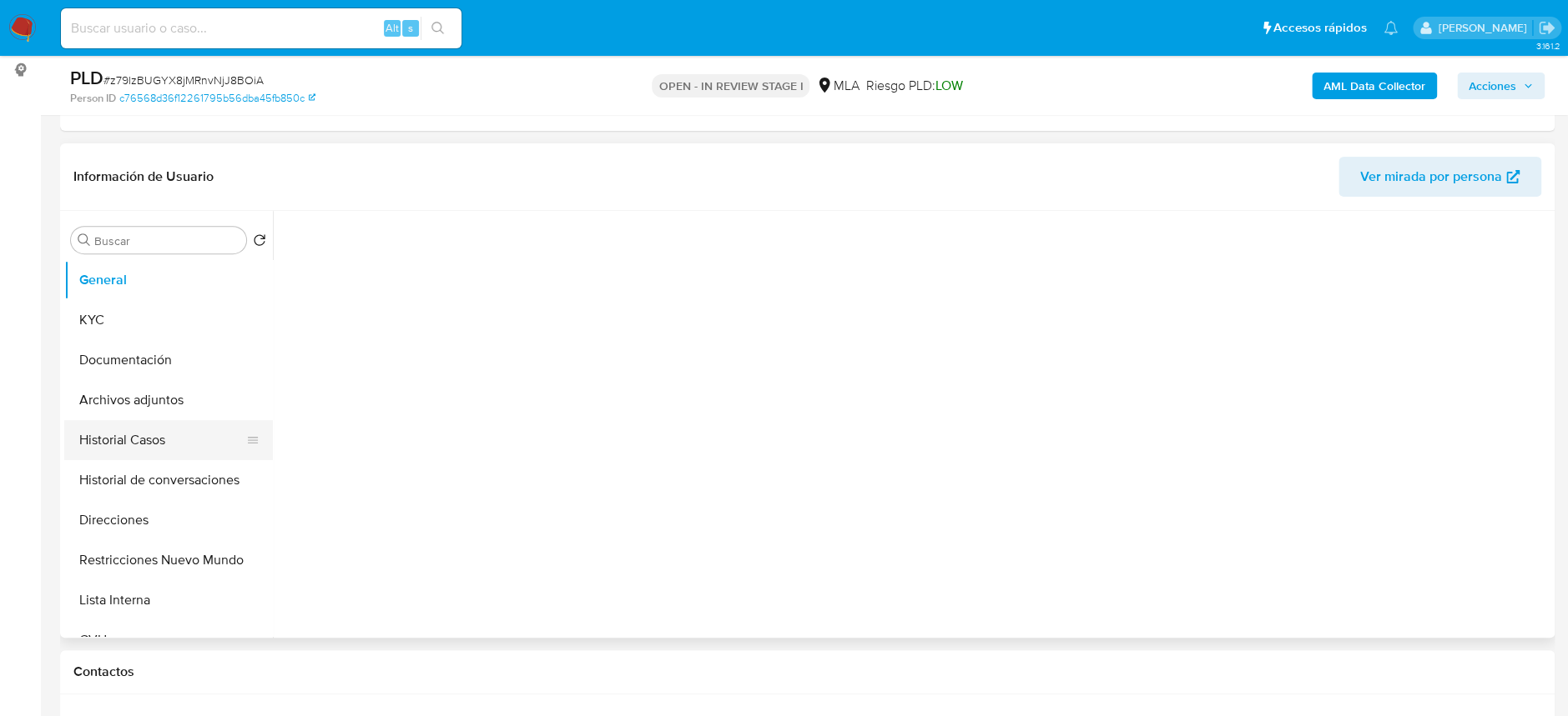
click at [112, 423] on button "Historial Casos" at bounding box center [162, 441] width 195 height 40
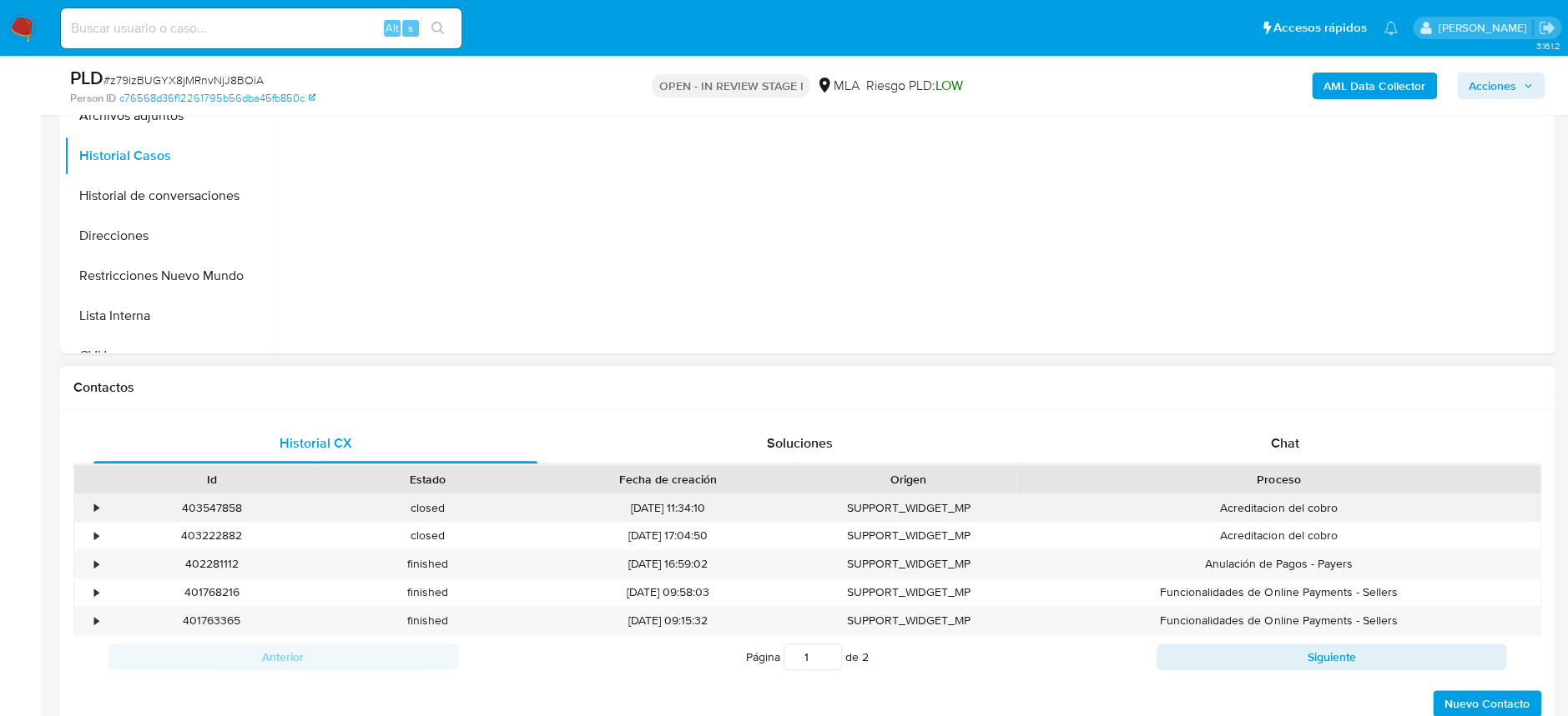
scroll to position [556, 0]
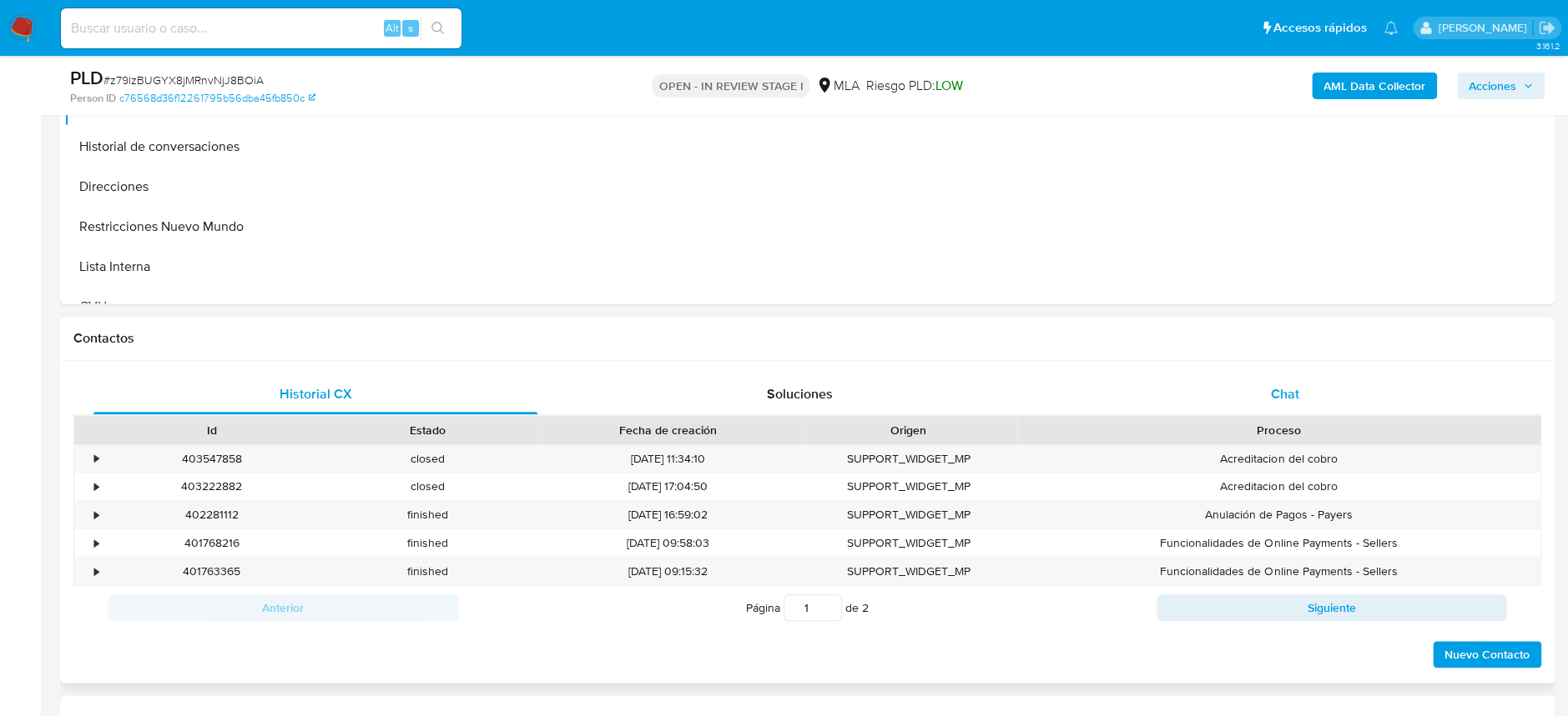
click at [1271, 401] on span "Chat" at bounding box center [1284, 394] width 29 height 19
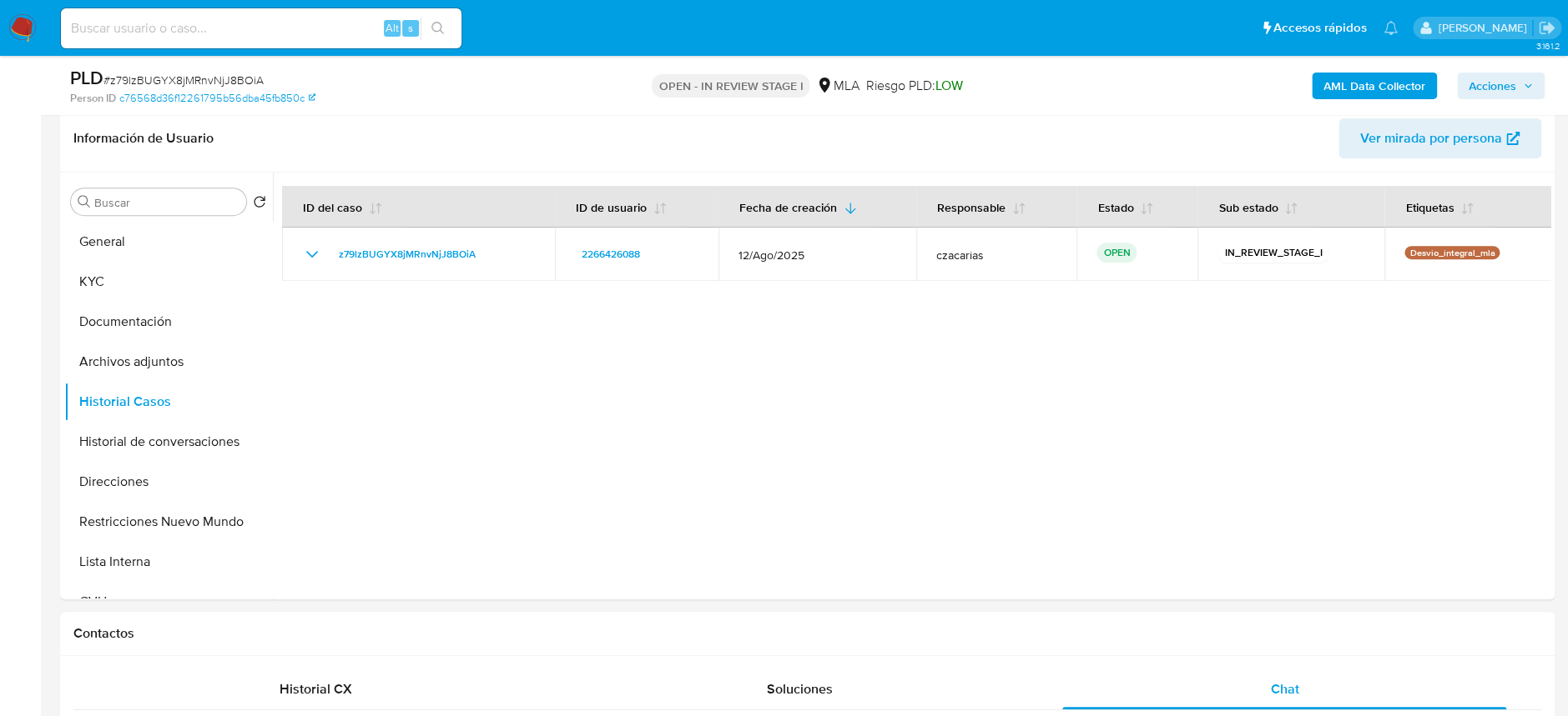
scroll to position [111, 0]
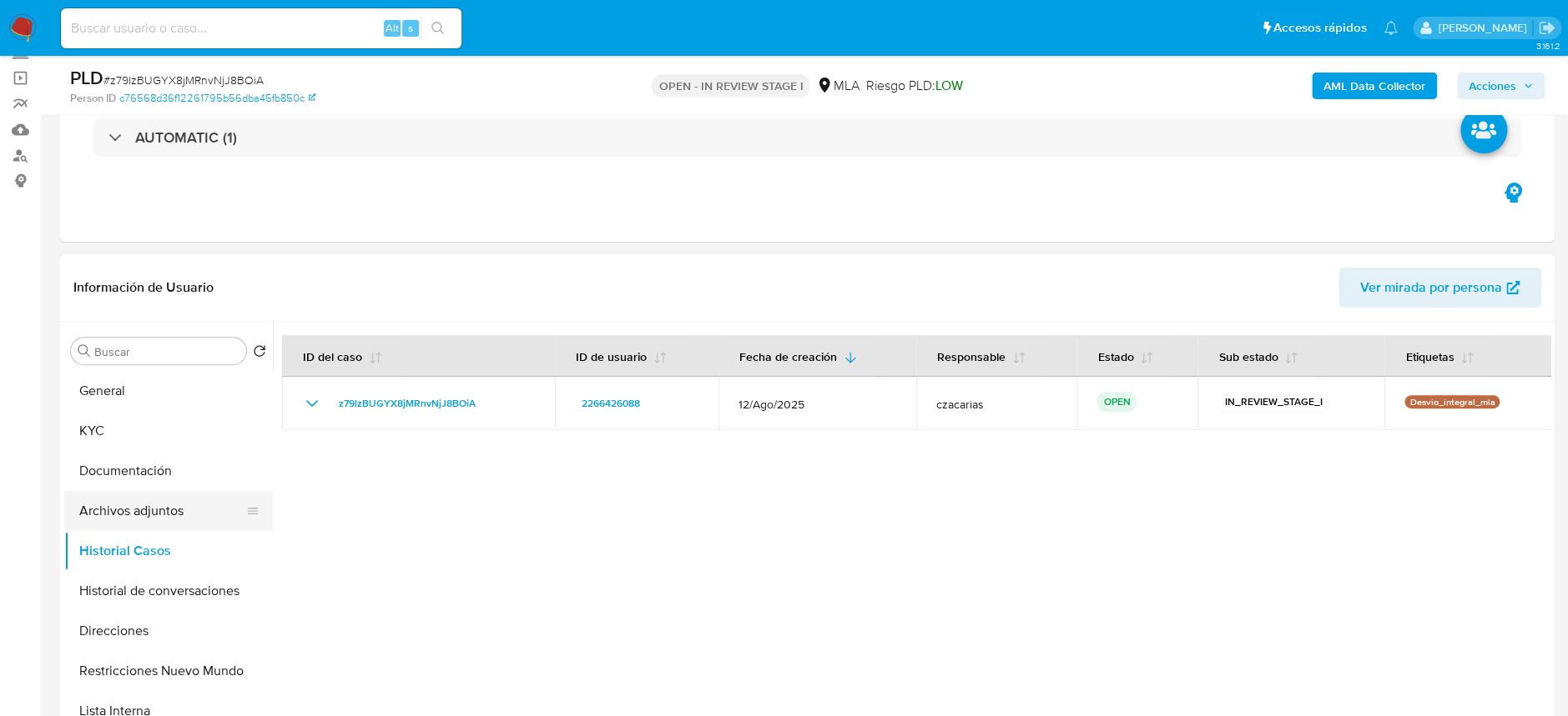
click at [125, 502] on button "Archivos adjuntos" at bounding box center [162, 511] width 195 height 40
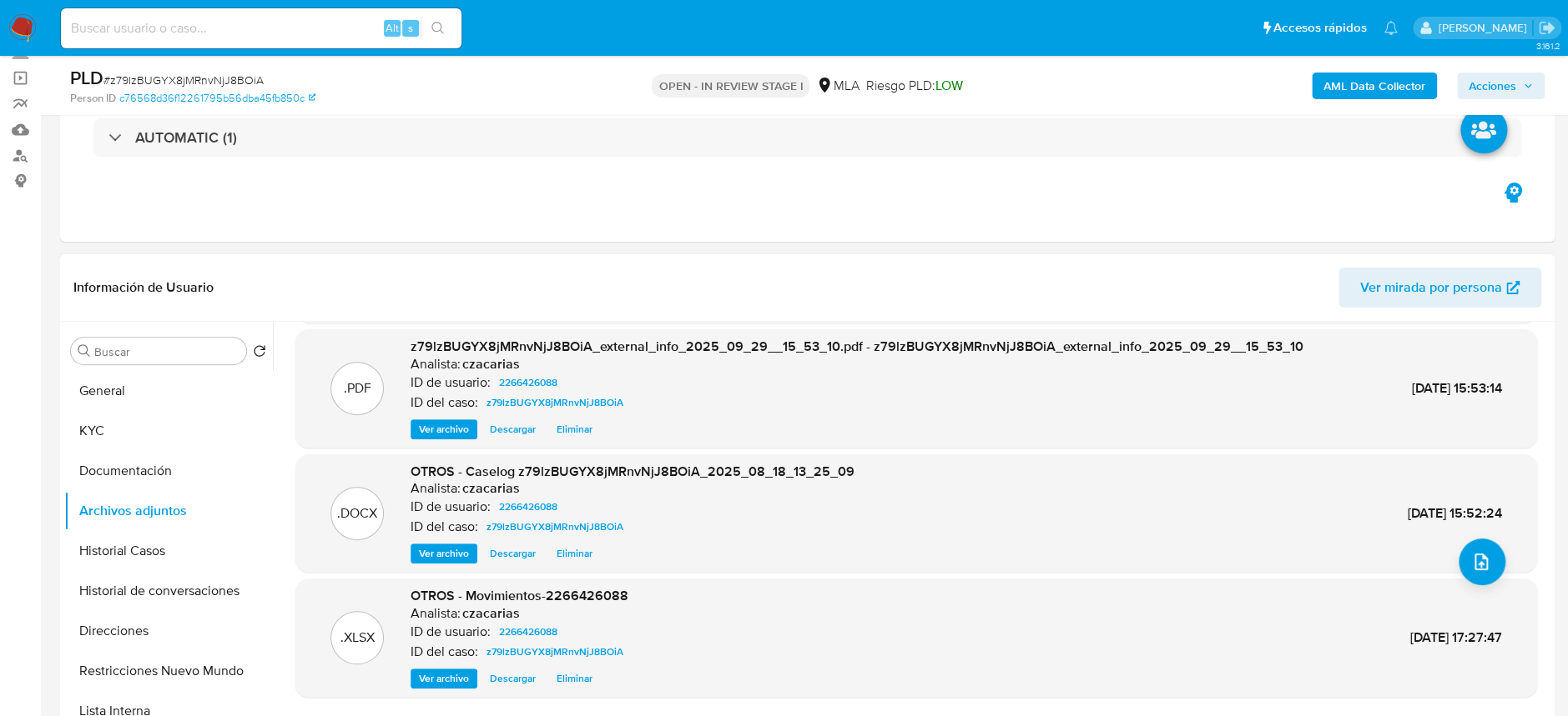
scroll to position [139, 0]
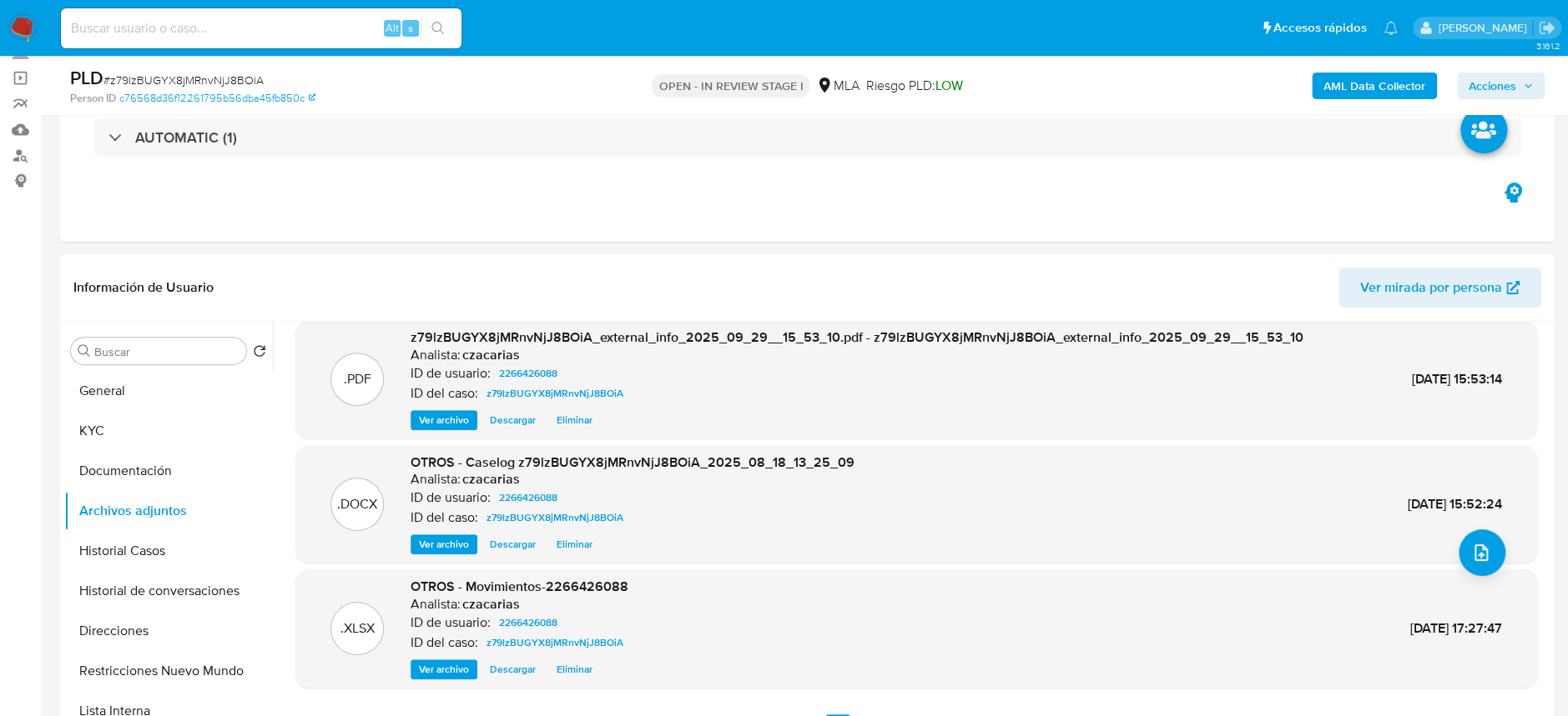
drag, startPoint x: 1472, startPoint y: 88, endPoint x: 1460, endPoint y: 93, distance: 13.0
click at [1473, 88] on span "Acciones" at bounding box center [1492, 85] width 48 height 27
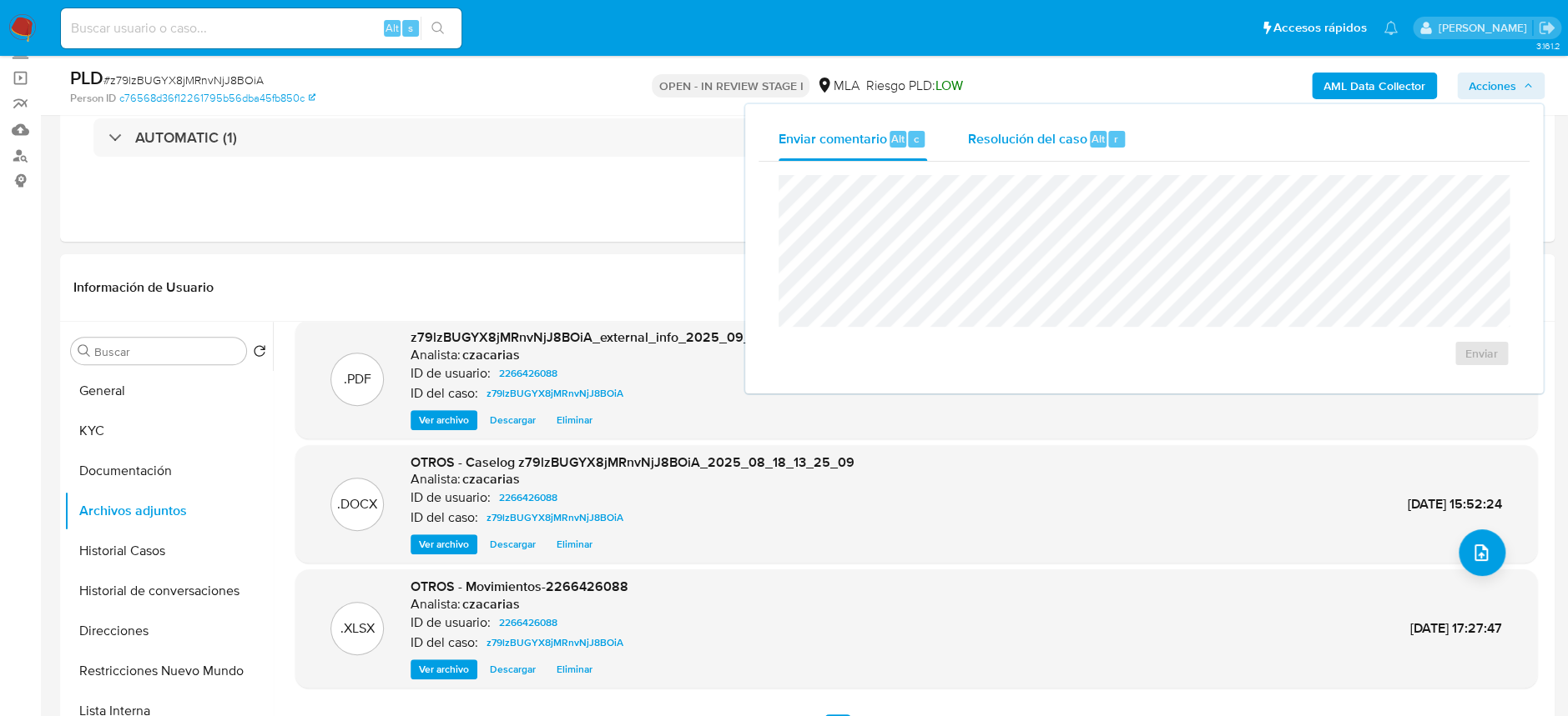
click at [1000, 133] on span "Resolución del caso" at bounding box center [1027, 138] width 119 height 19
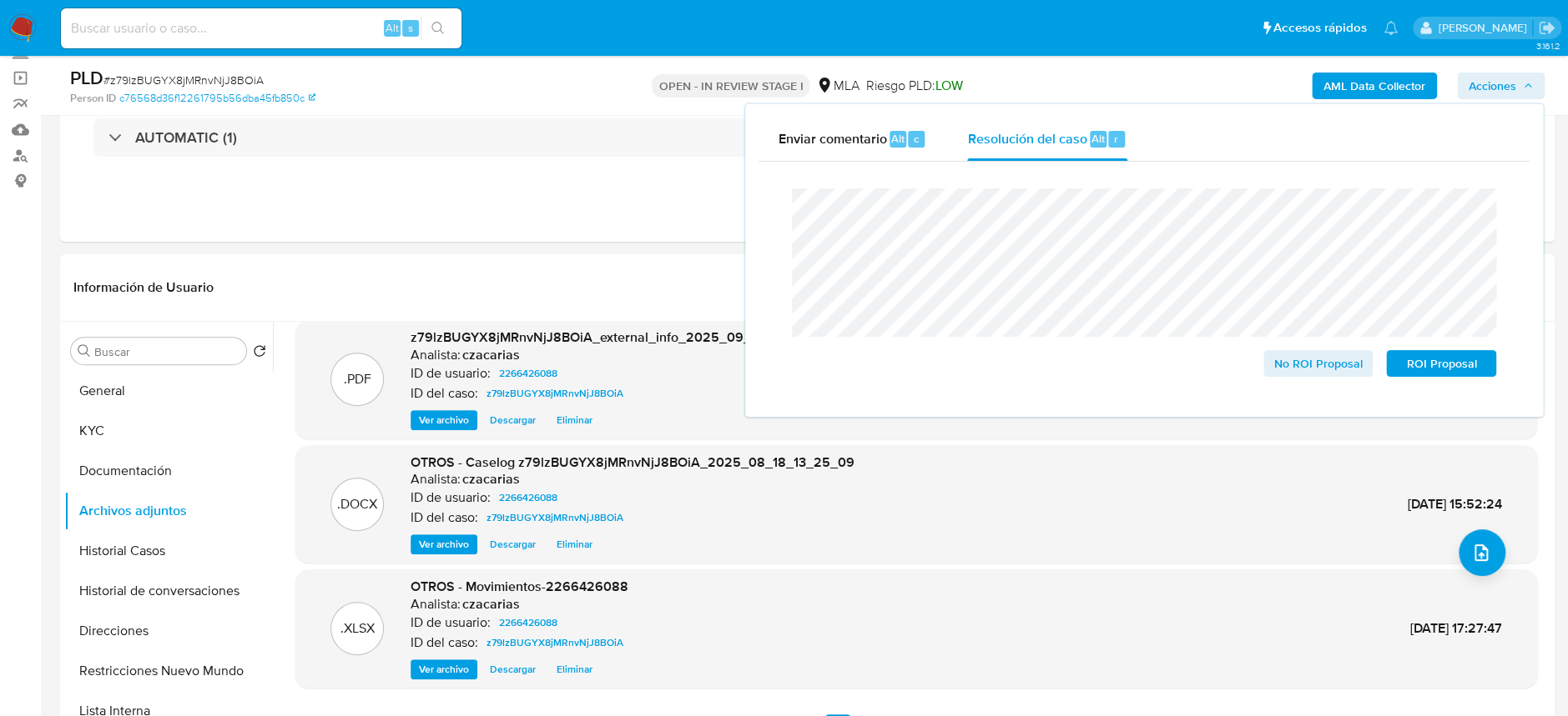
click at [241, 74] on span "# z79lzBUGYX8jMRnvNjJ8BOiA" at bounding box center [184, 79] width 160 height 17
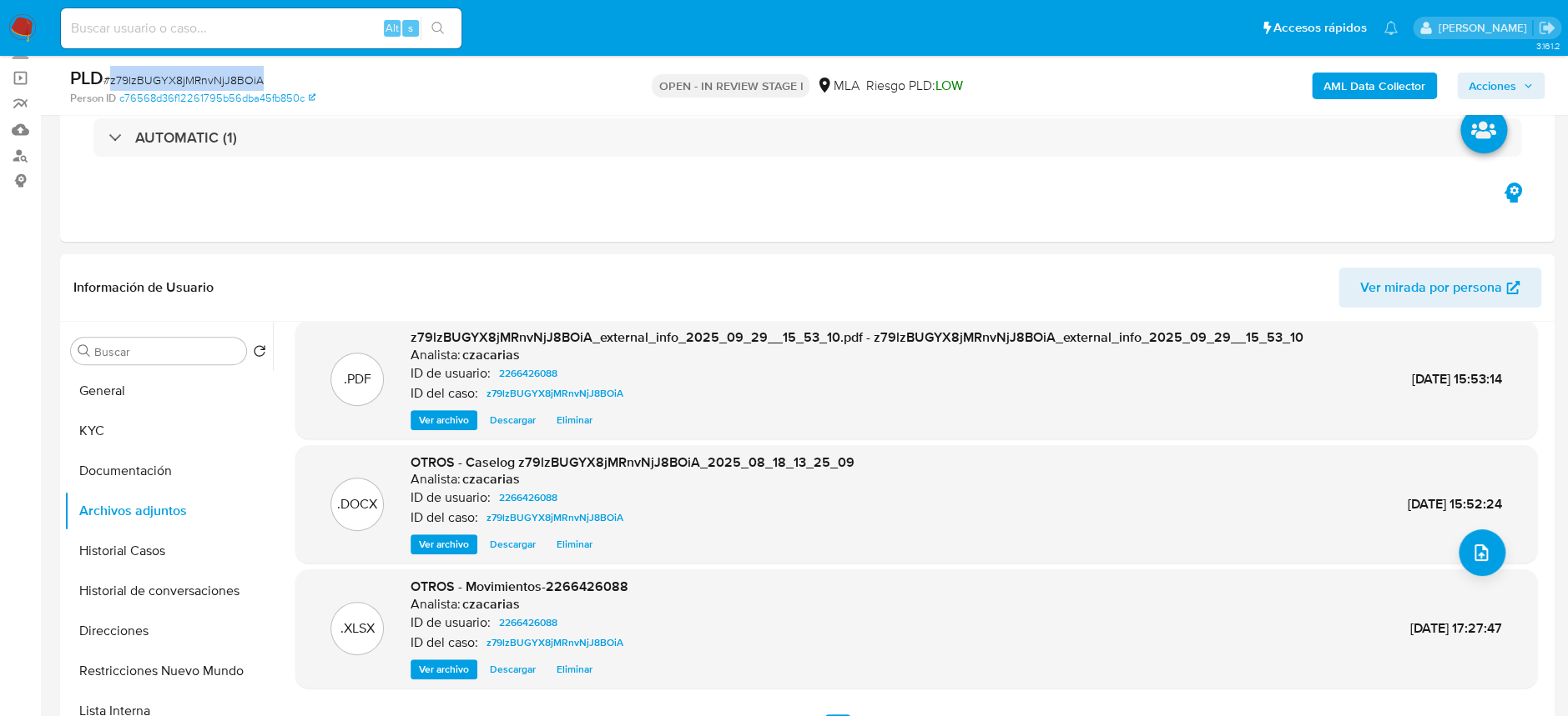
click at [241, 74] on span "# z79lzBUGYX8jMRnvNjJ8BOiA" at bounding box center [184, 79] width 160 height 17
copy span "z79lzBUGYX8jMRnvNjJ8BOiA"
click at [1485, 73] on span "Acciones" at bounding box center [1492, 85] width 48 height 27
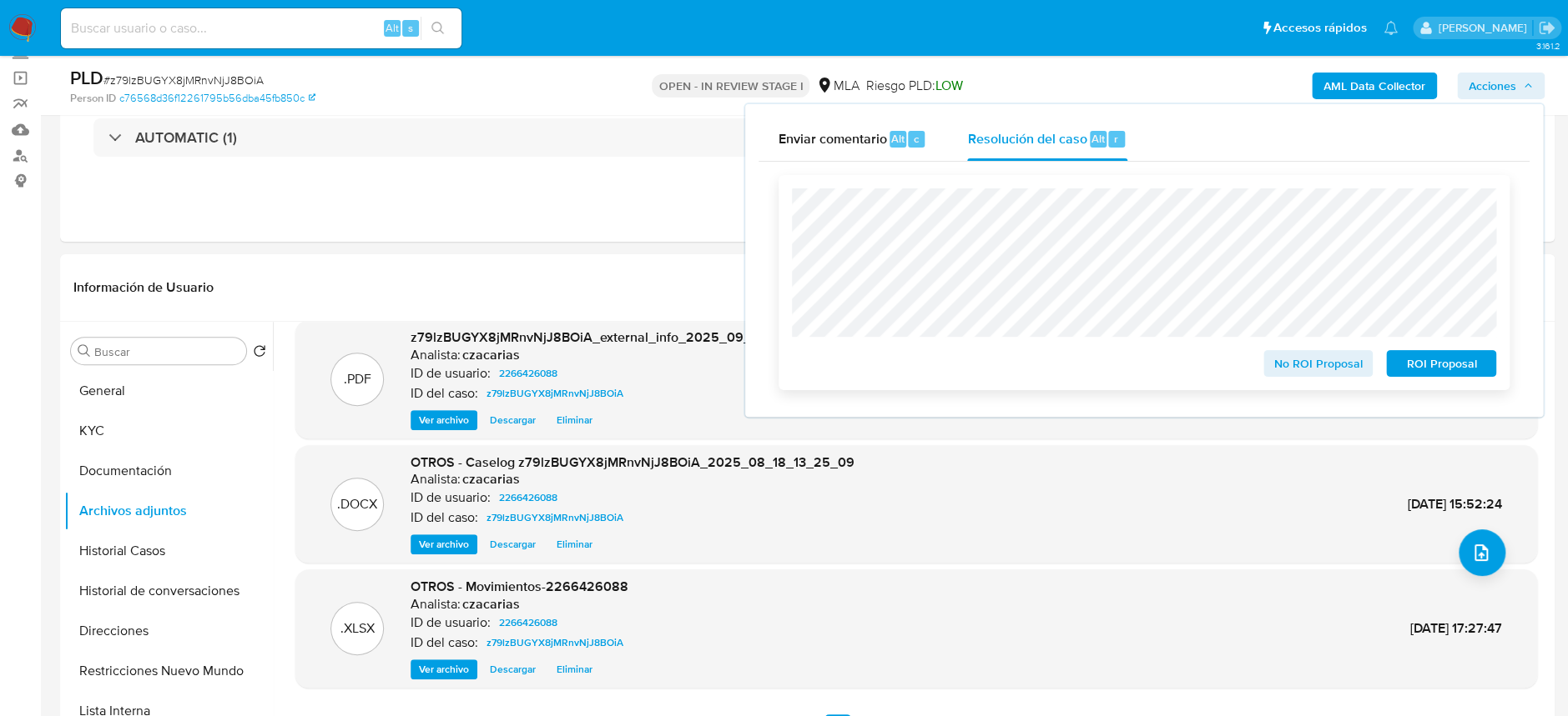
click at [1325, 366] on span "No ROI Proposal" at bounding box center [1319, 363] width 87 height 24
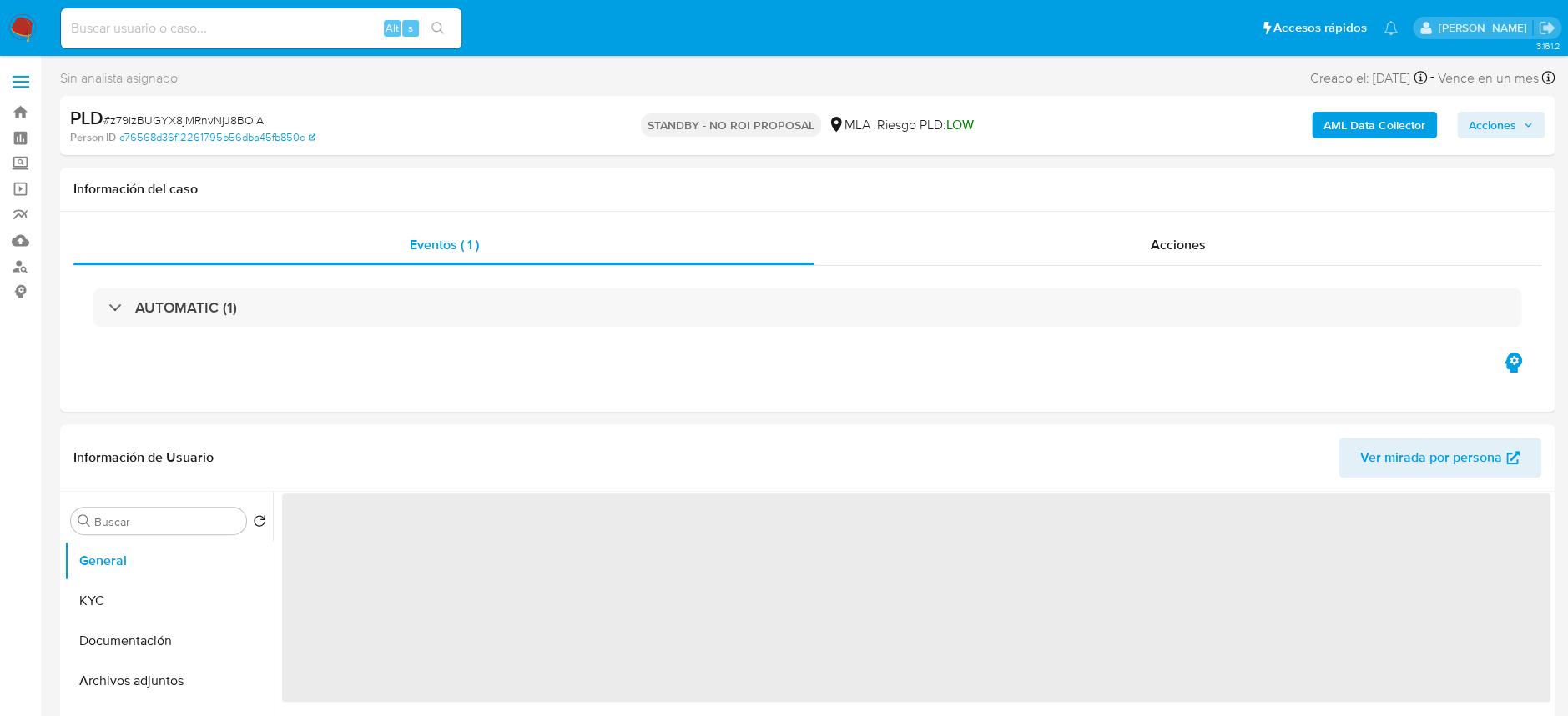
select select "10"
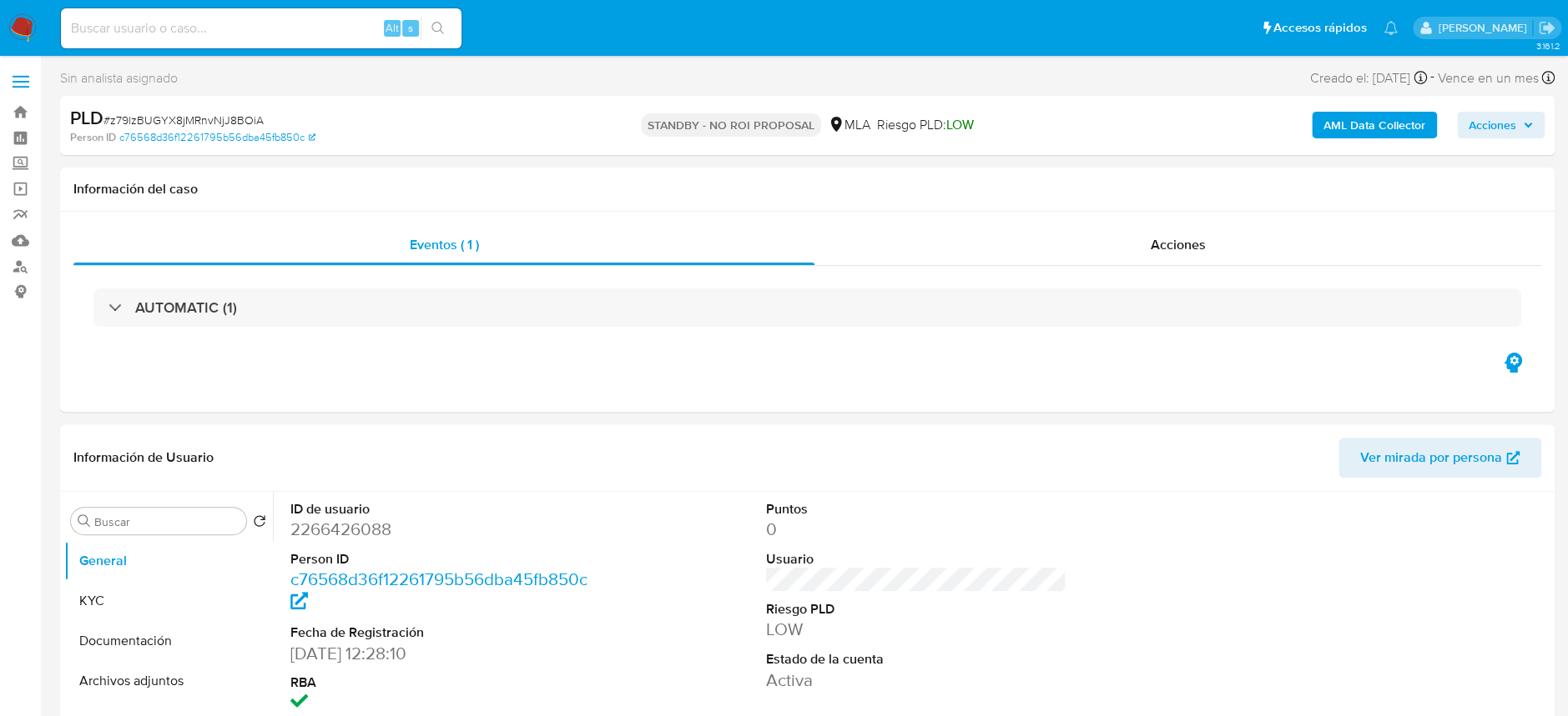
click at [17, 30] on img at bounding box center [23, 28] width 29 height 29
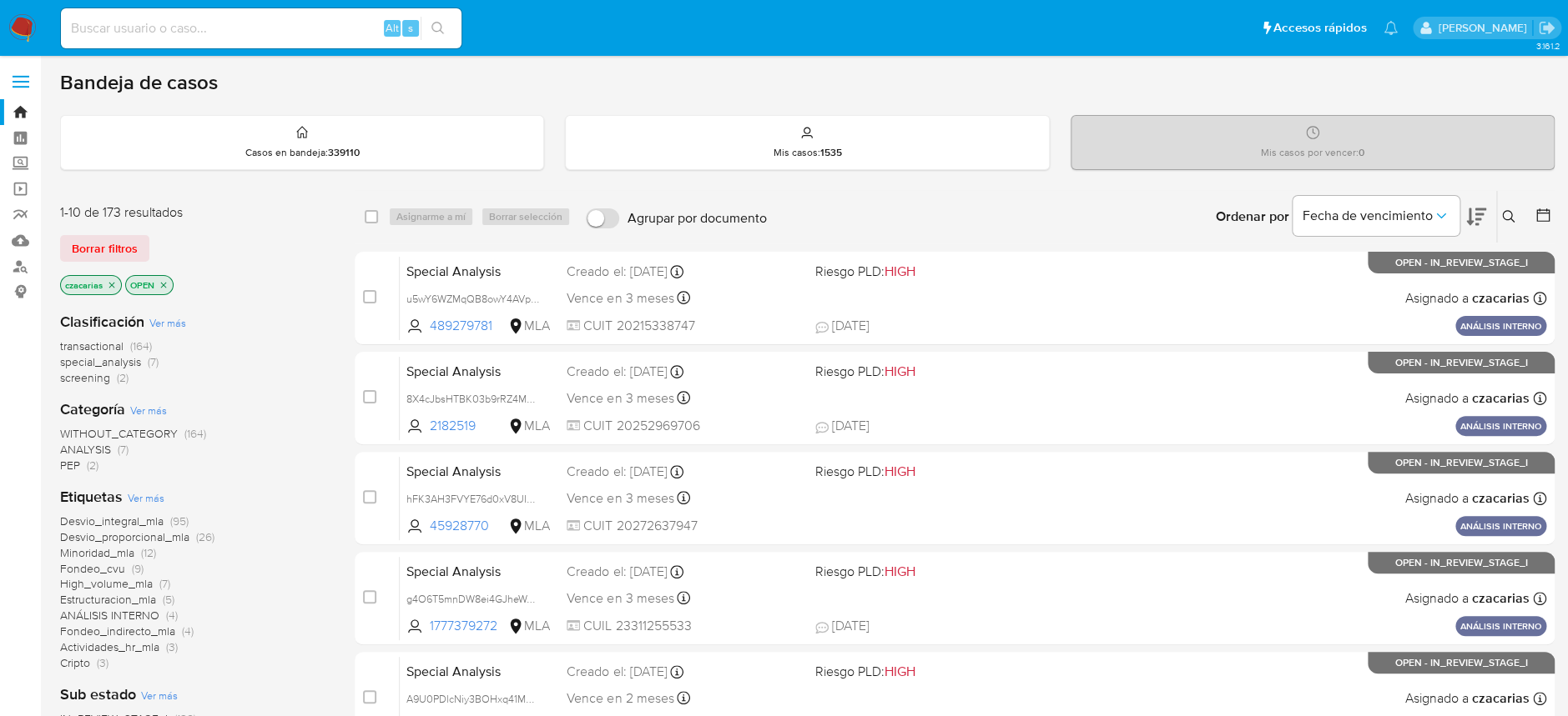
click at [5, 28] on nav "Pausado Ver notificaciones Alt s Accesos rápidos Presiona las siguientes teclas…" at bounding box center [784, 28] width 1568 height 56
click at [17, 28] on img at bounding box center [23, 28] width 29 height 29
click at [208, 10] on div "Alt s" at bounding box center [261, 29] width 401 height 40
click at [228, 24] on input at bounding box center [261, 28] width 401 height 22
paste input "I0ET8HihhjXvybUHSYao7c6L"
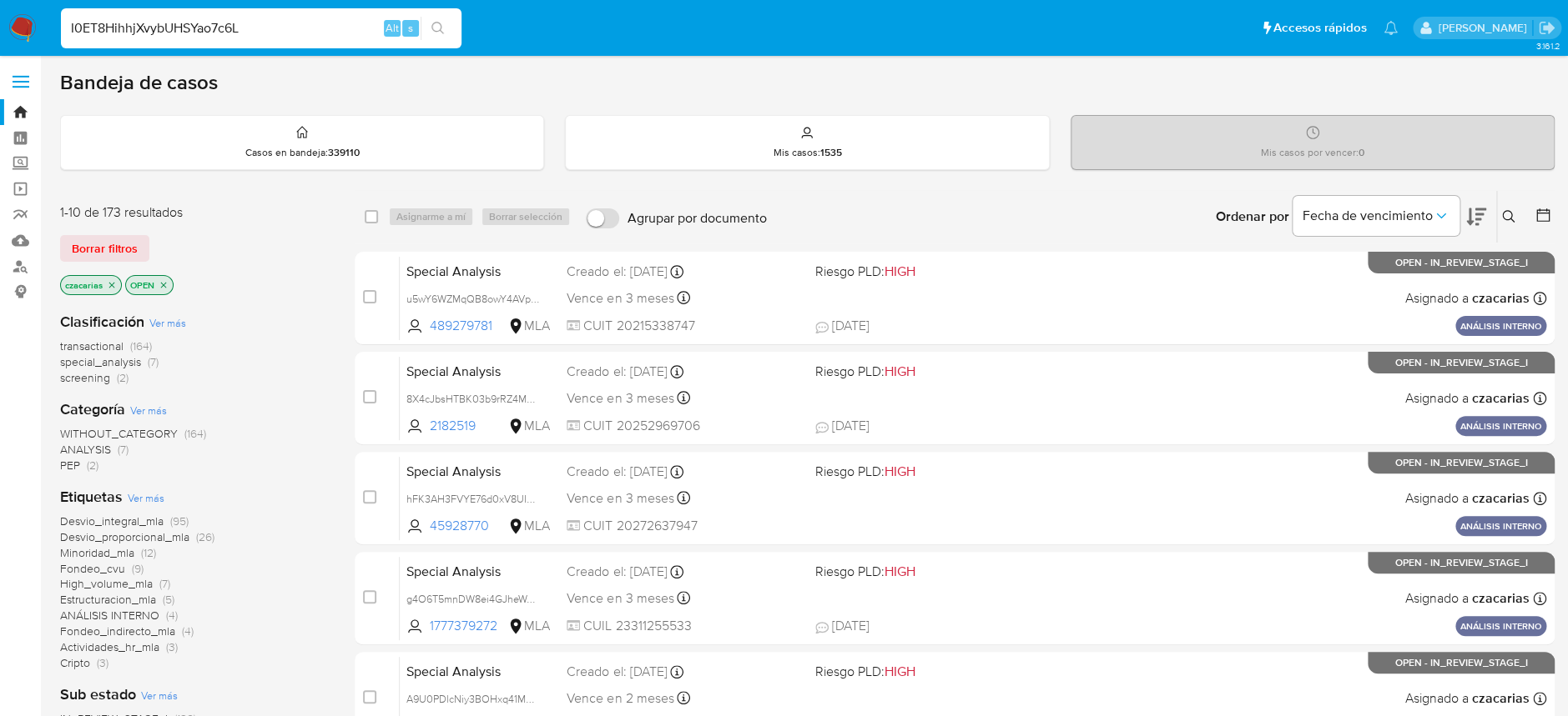
type input "I0ET8HihhjXvybUHSYao7c6L"
click at [423, 17] on button "search-icon" at bounding box center [438, 28] width 34 height 24
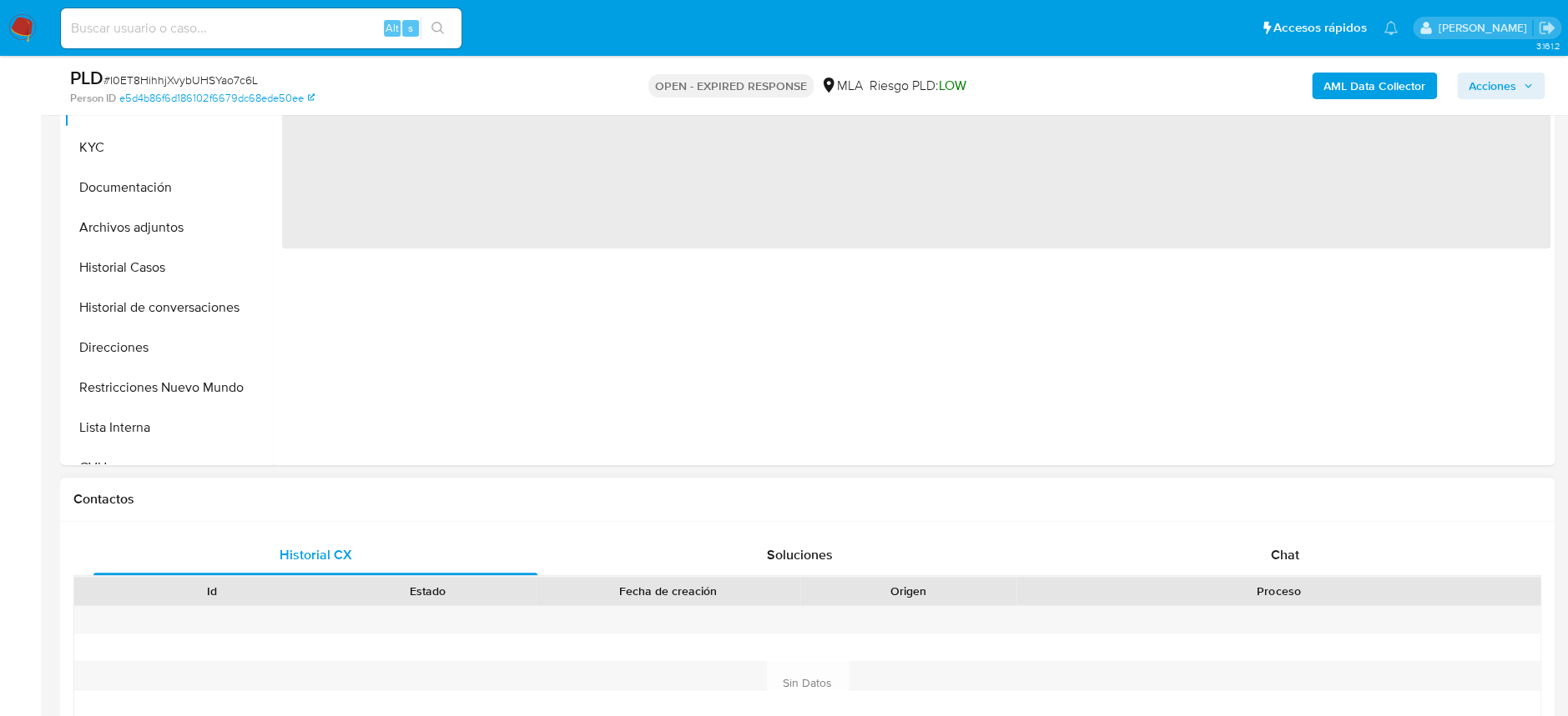
scroll to position [444, 0]
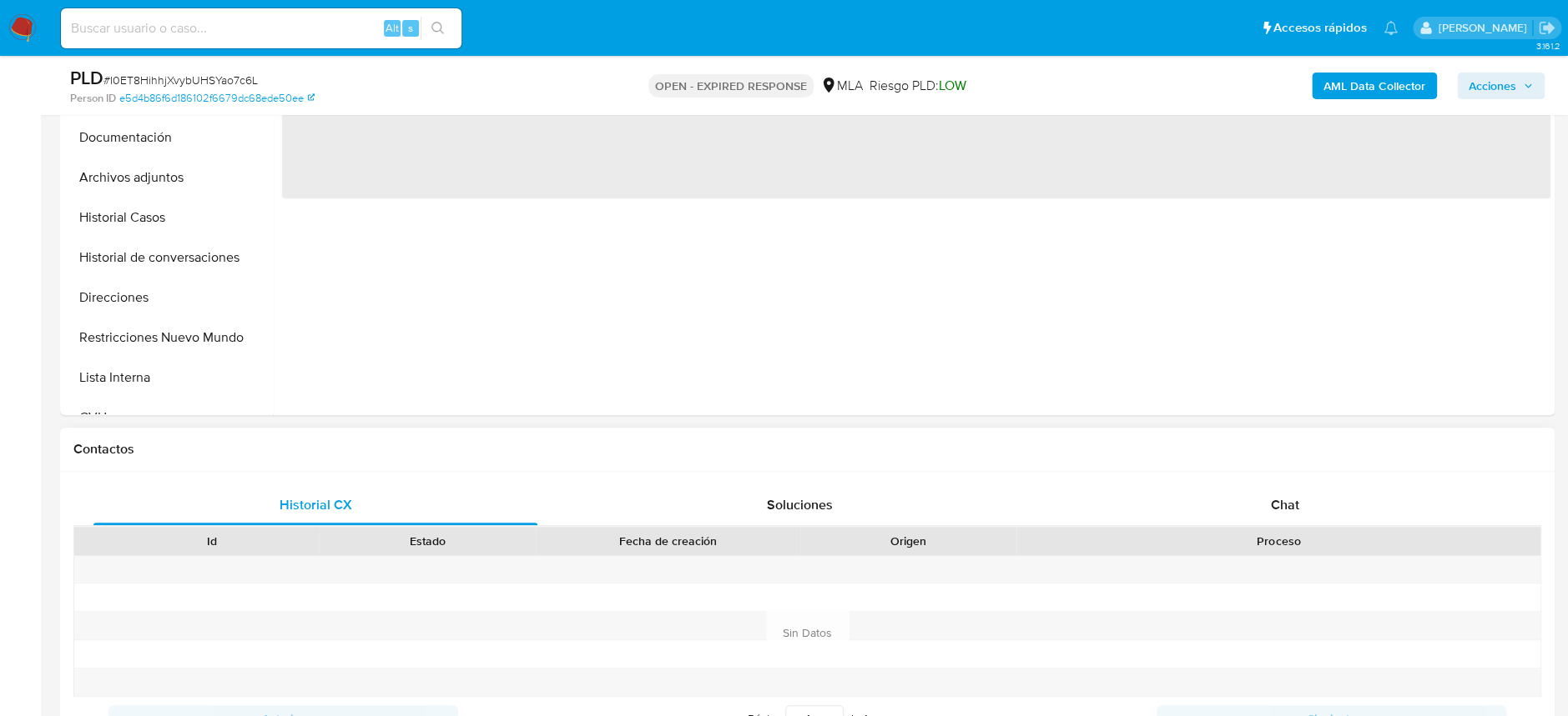
click at [1306, 478] on div "Historial CX Soluciones Chat Id Estado Fecha de creación Origen Proceso Anterio…" at bounding box center [807, 613] width 1495 height 282
select select "10"
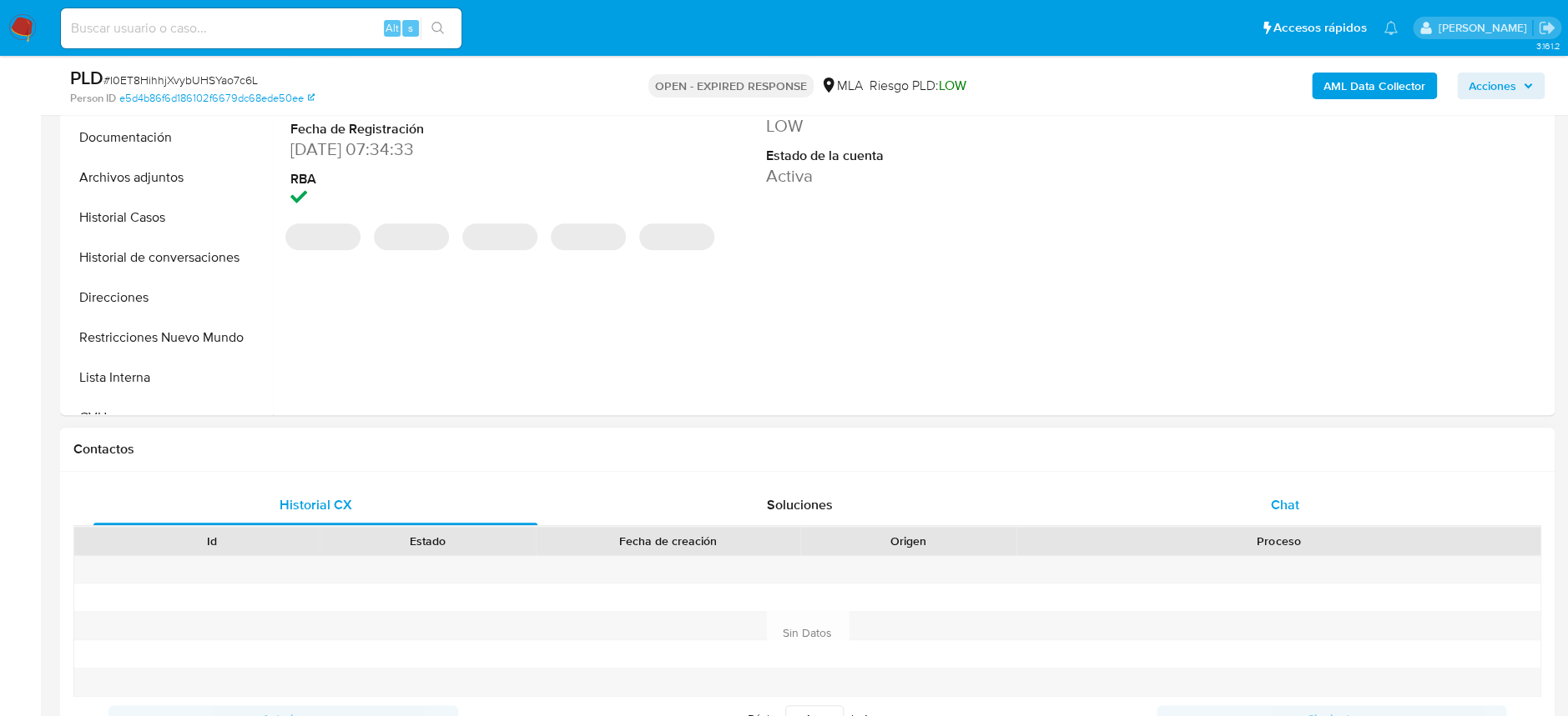
click at [1295, 493] on div "Chat" at bounding box center [1284, 505] width 444 height 40
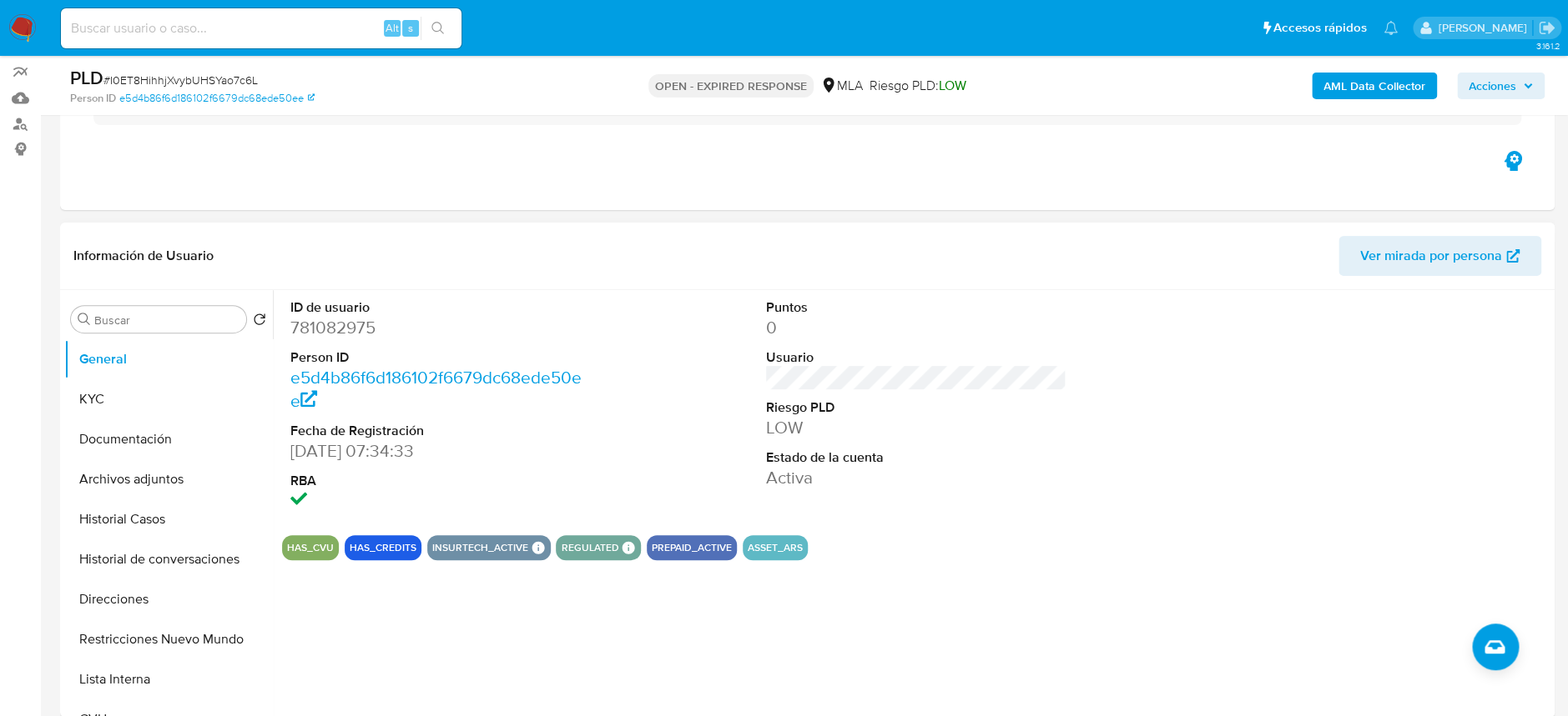
scroll to position [111, 0]
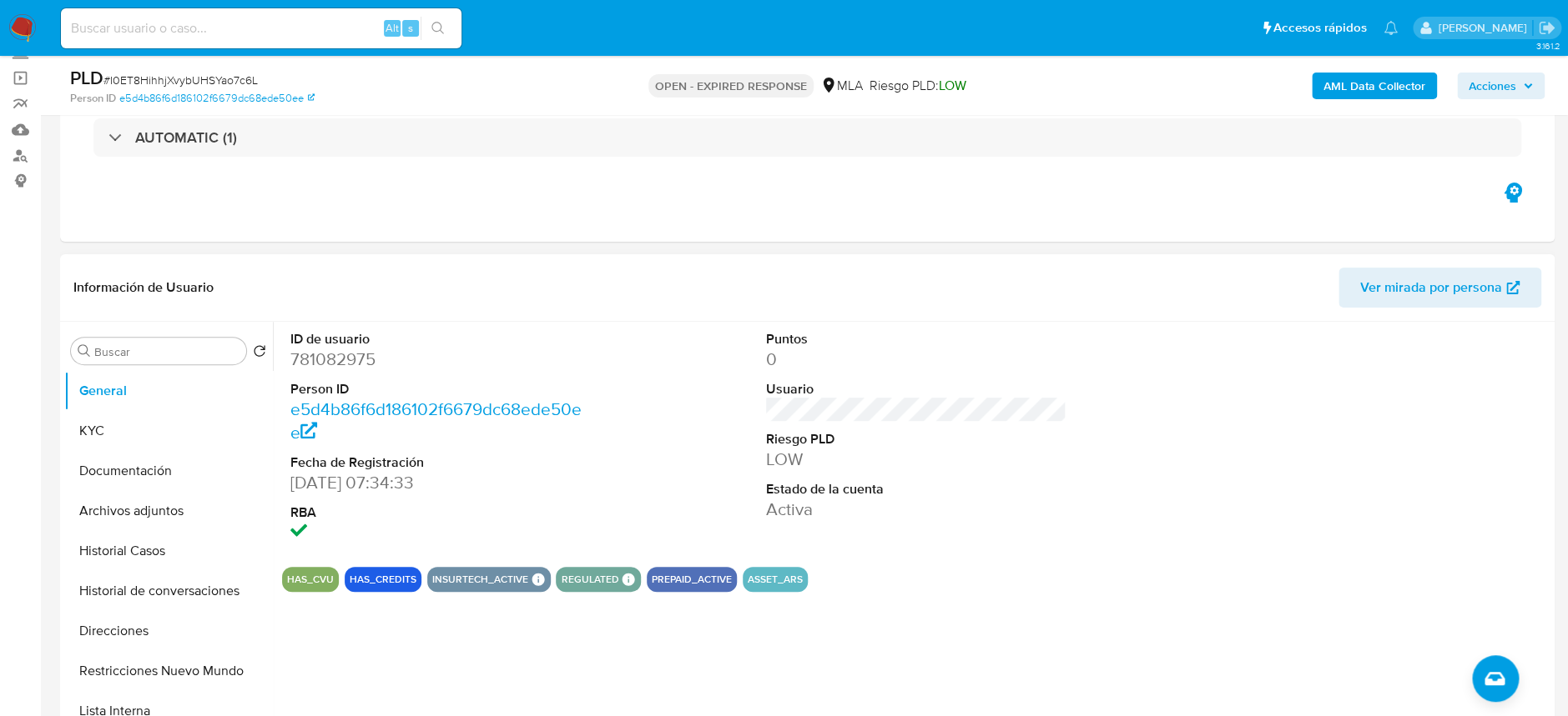
click at [361, 362] on dd "781082975" at bounding box center [440, 359] width 301 height 24
copy dd "781082975"
click at [161, 483] on button "Documentación" at bounding box center [162, 471] width 195 height 40
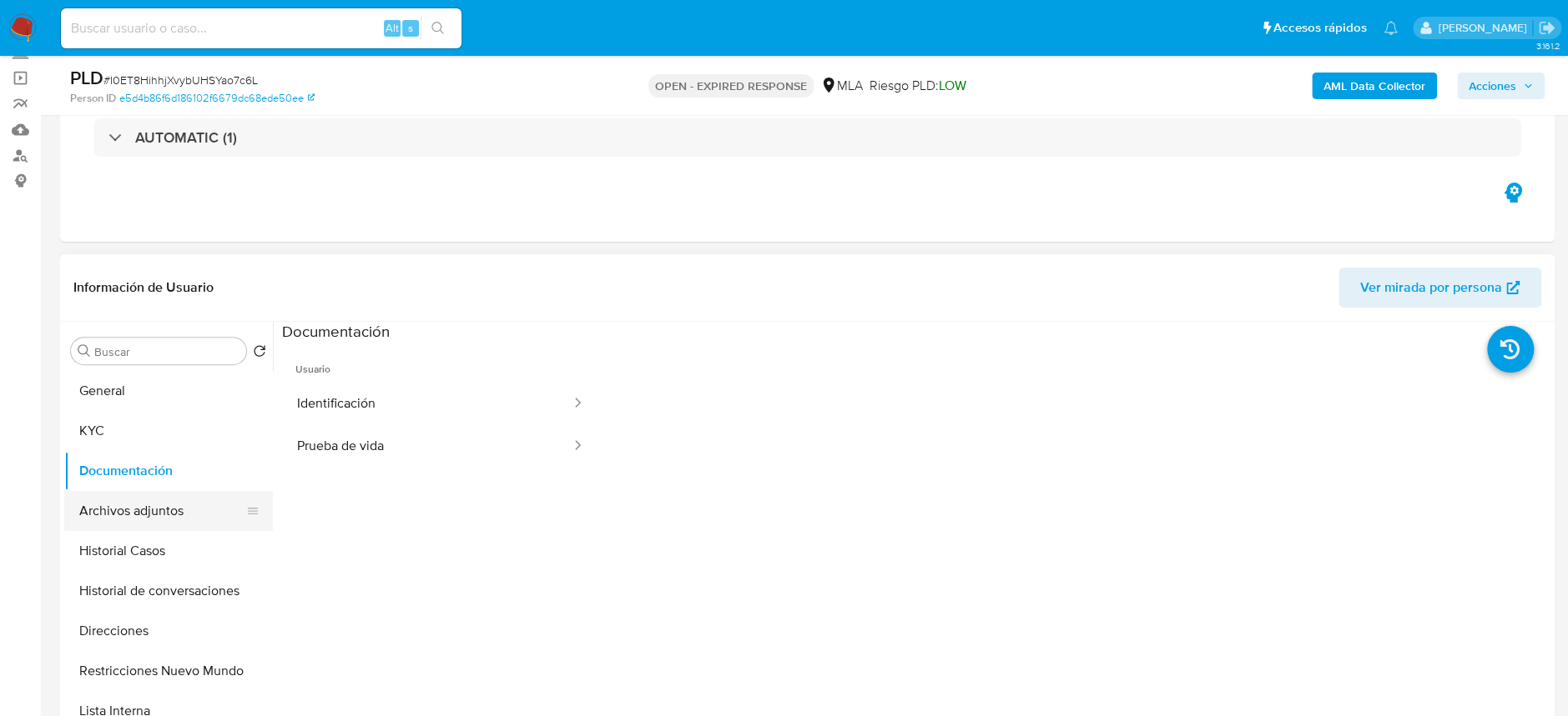
click at [150, 517] on button "Archivos adjuntos" at bounding box center [162, 511] width 195 height 40
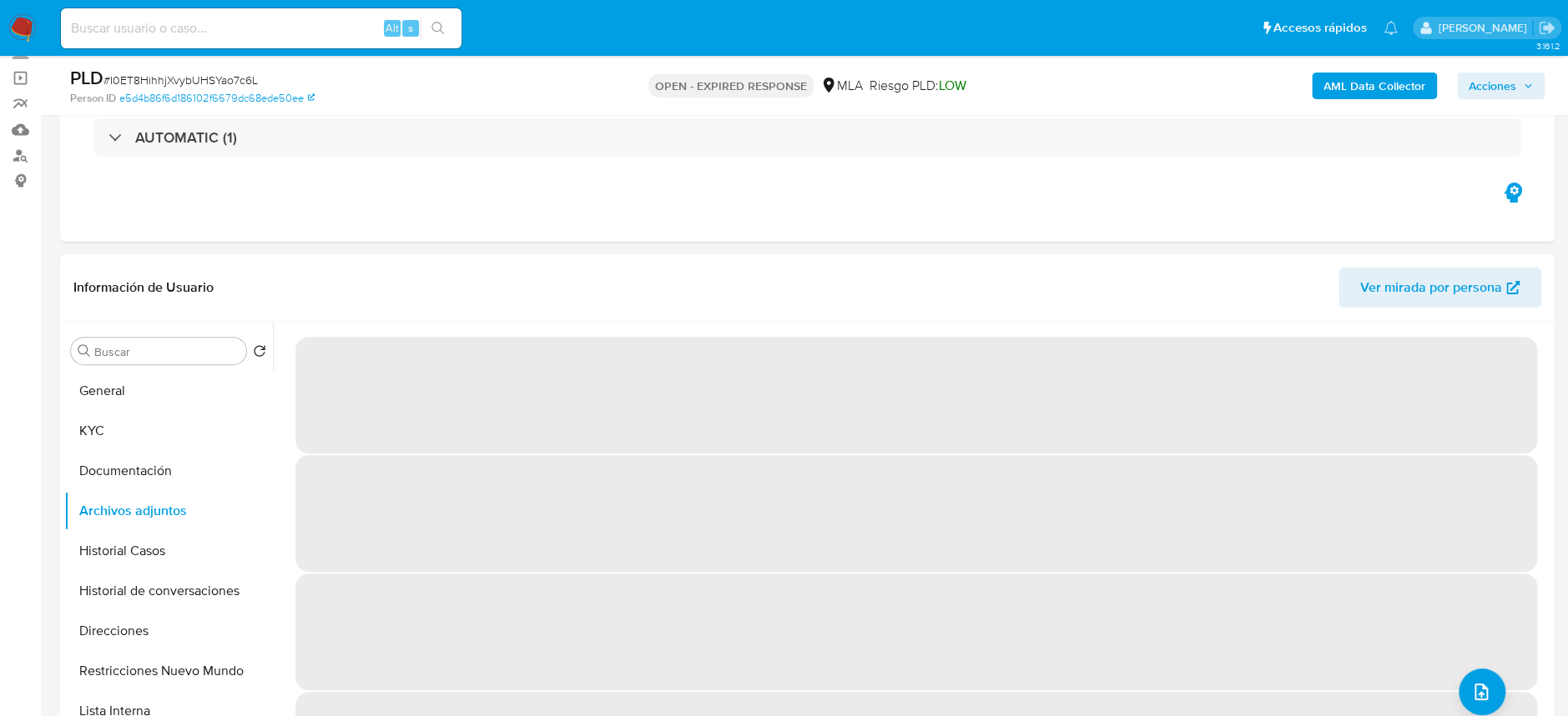
click at [224, 75] on span "# I0ET8HihhjXvybUHSYao7c6L" at bounding box center [180, 79] width 154 height 17
copy span "I0ET8HihhjXvybUHSYao7c6L"
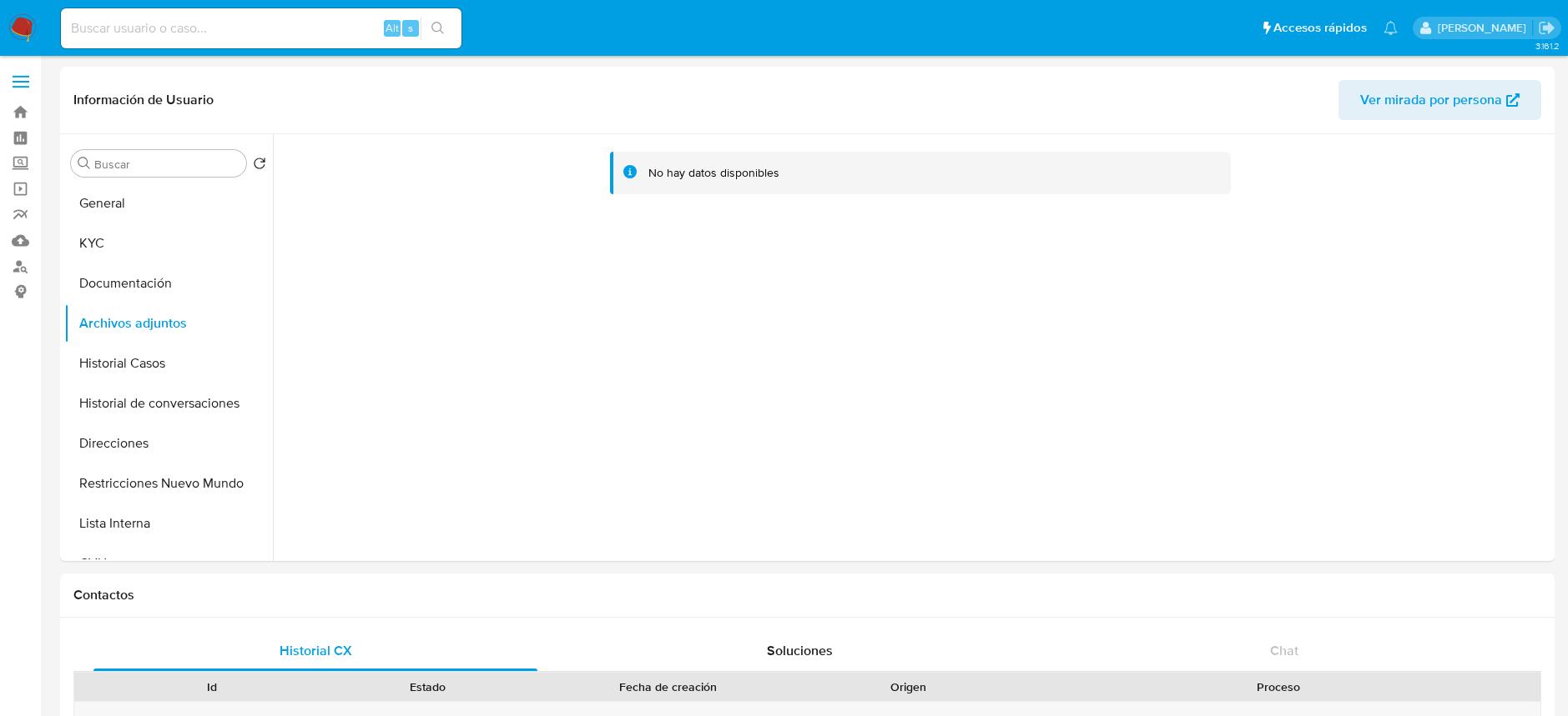
select select "10"
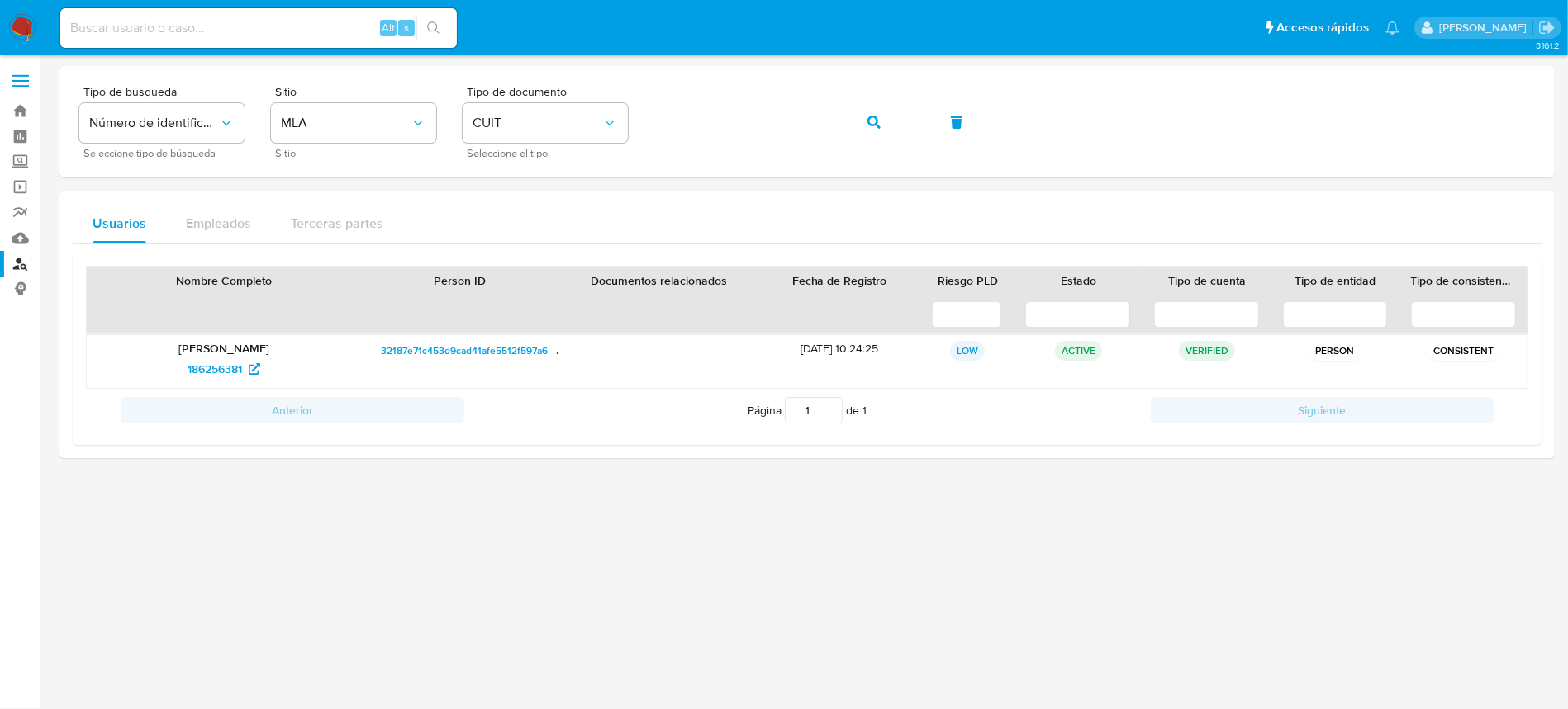
click at [29, 26] on img at bounding box center [22, 28] width 28 height 28
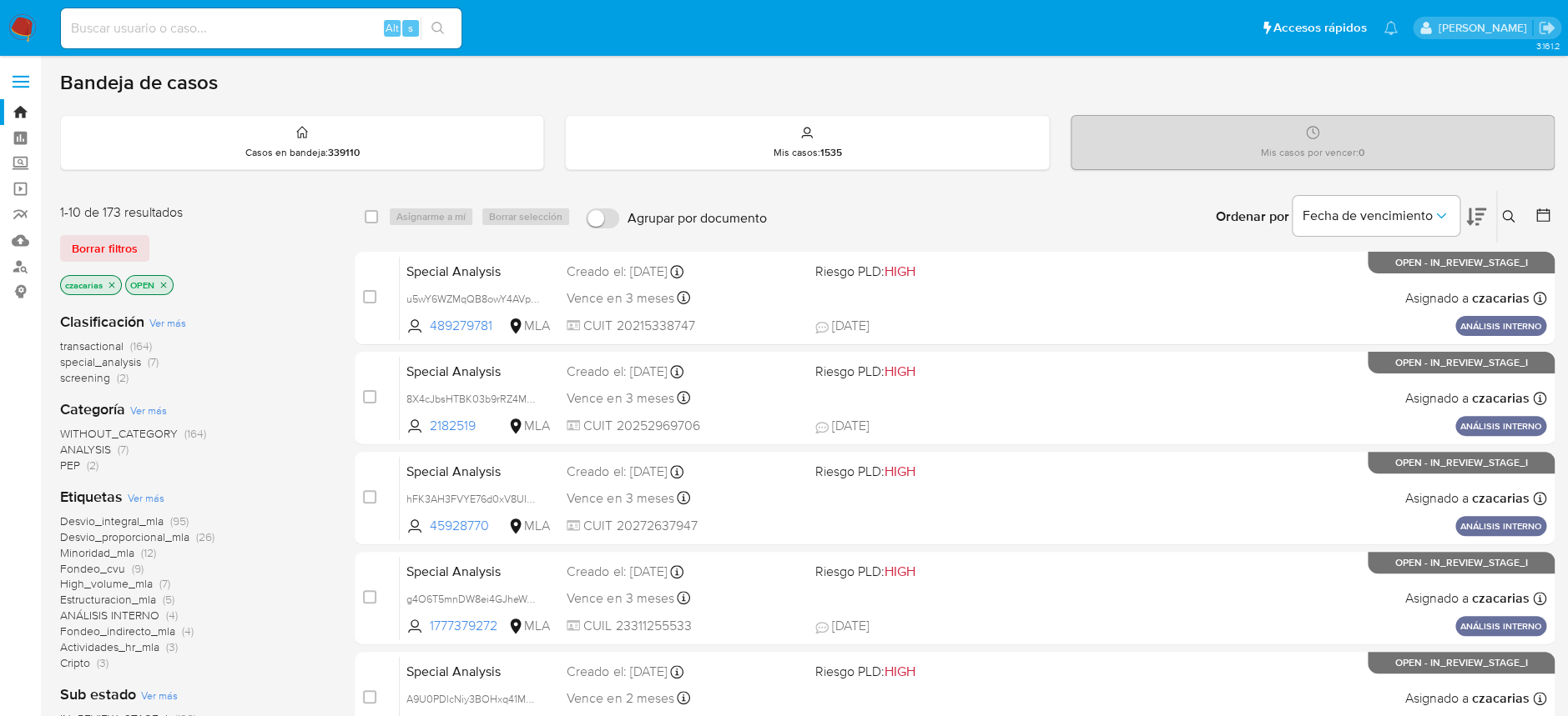
click at [1517, 218] on button at bounding box center [1511, 216] width 28 height 20
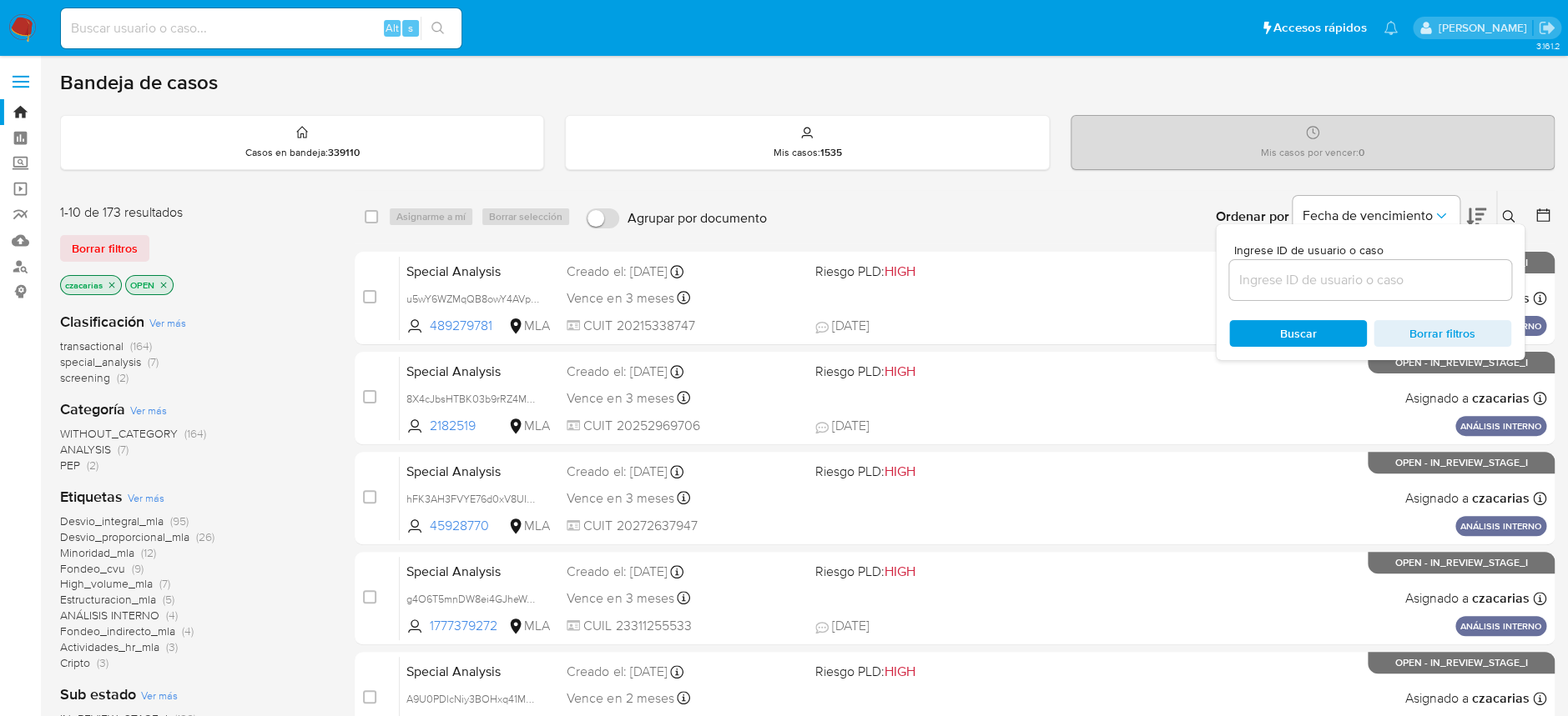
click at [1413, 272] on input at bounding box center [1370, 280] width 282 height 22
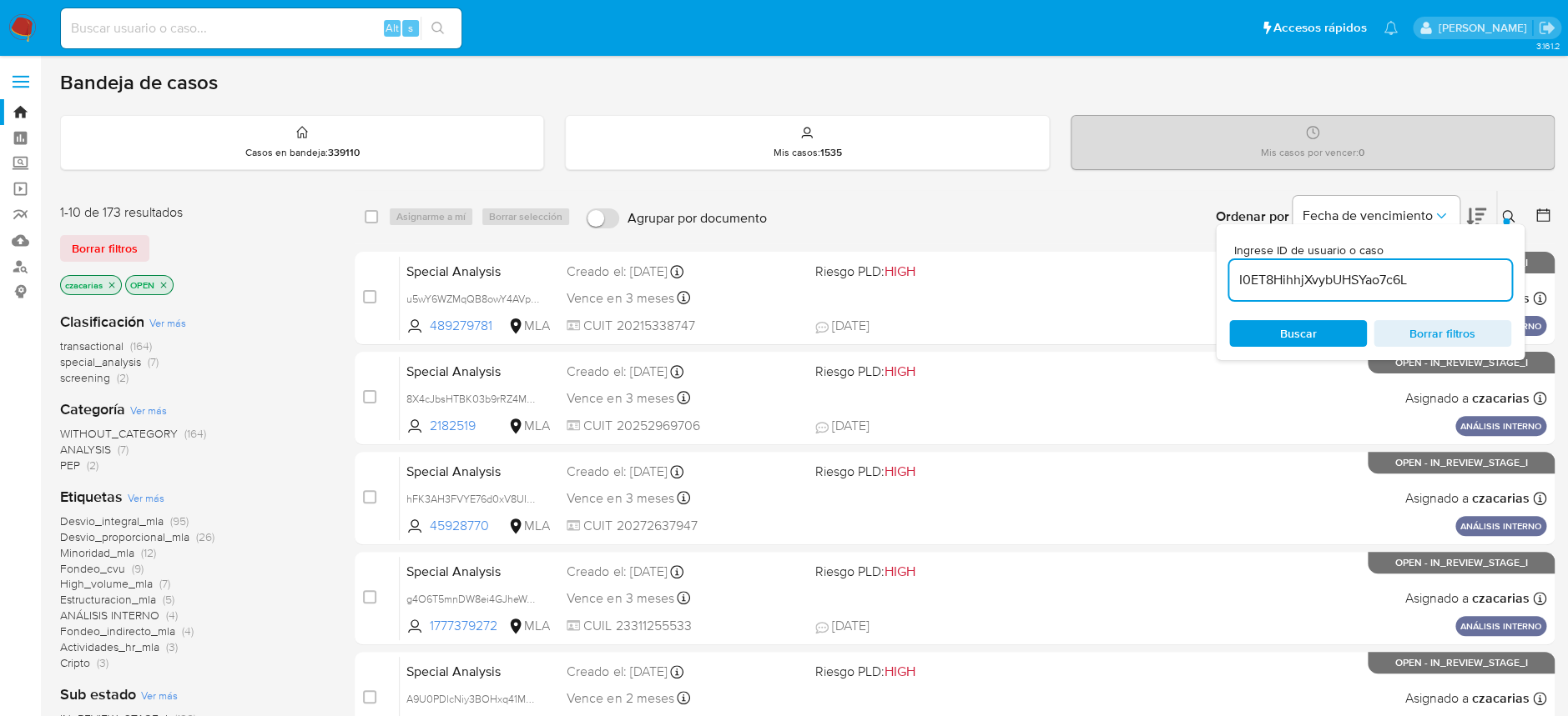
type input "I0ET8HihhjXvybUHSYao7c6L"
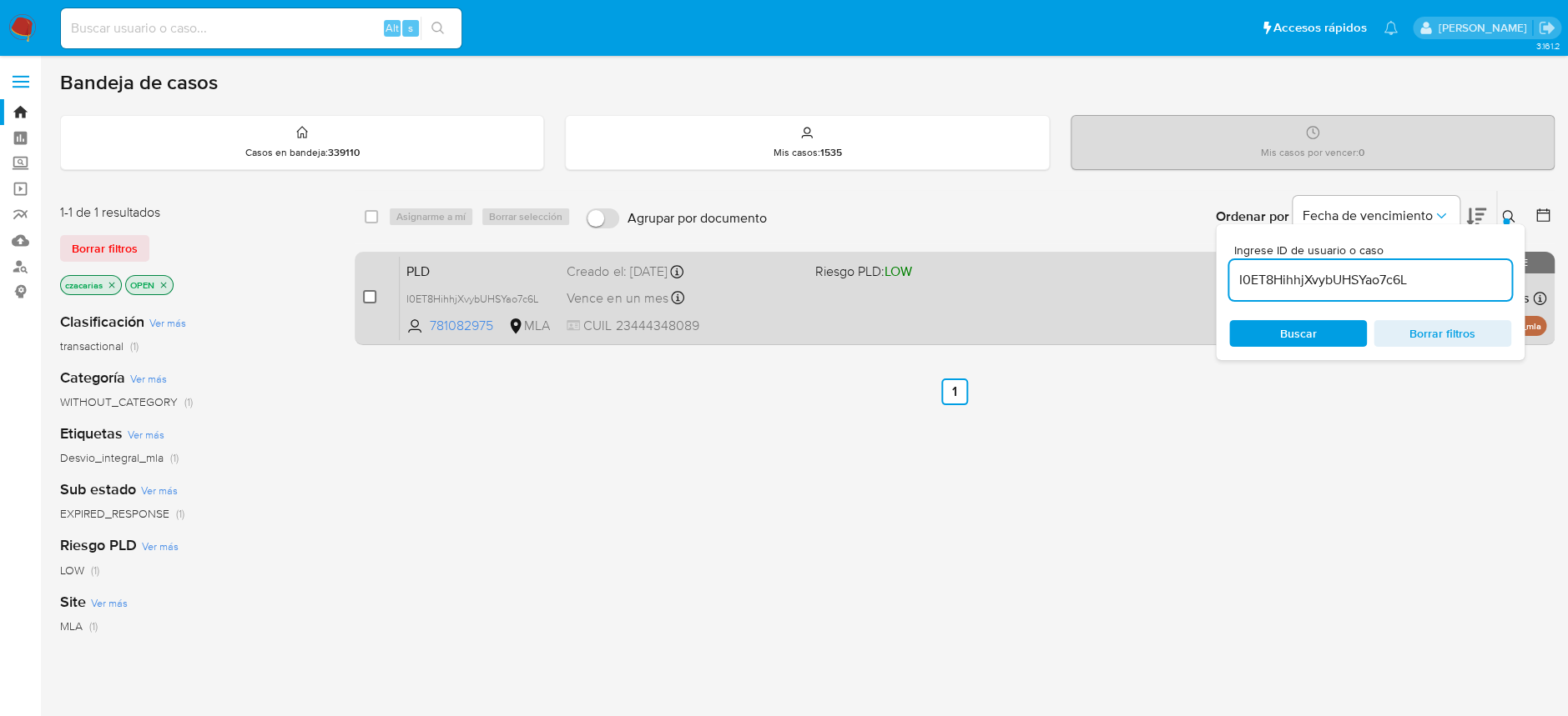
click at [368, 299] on input "checkbox" at bounding box center [369, 296] width 13 height 13
checkbox input "true"
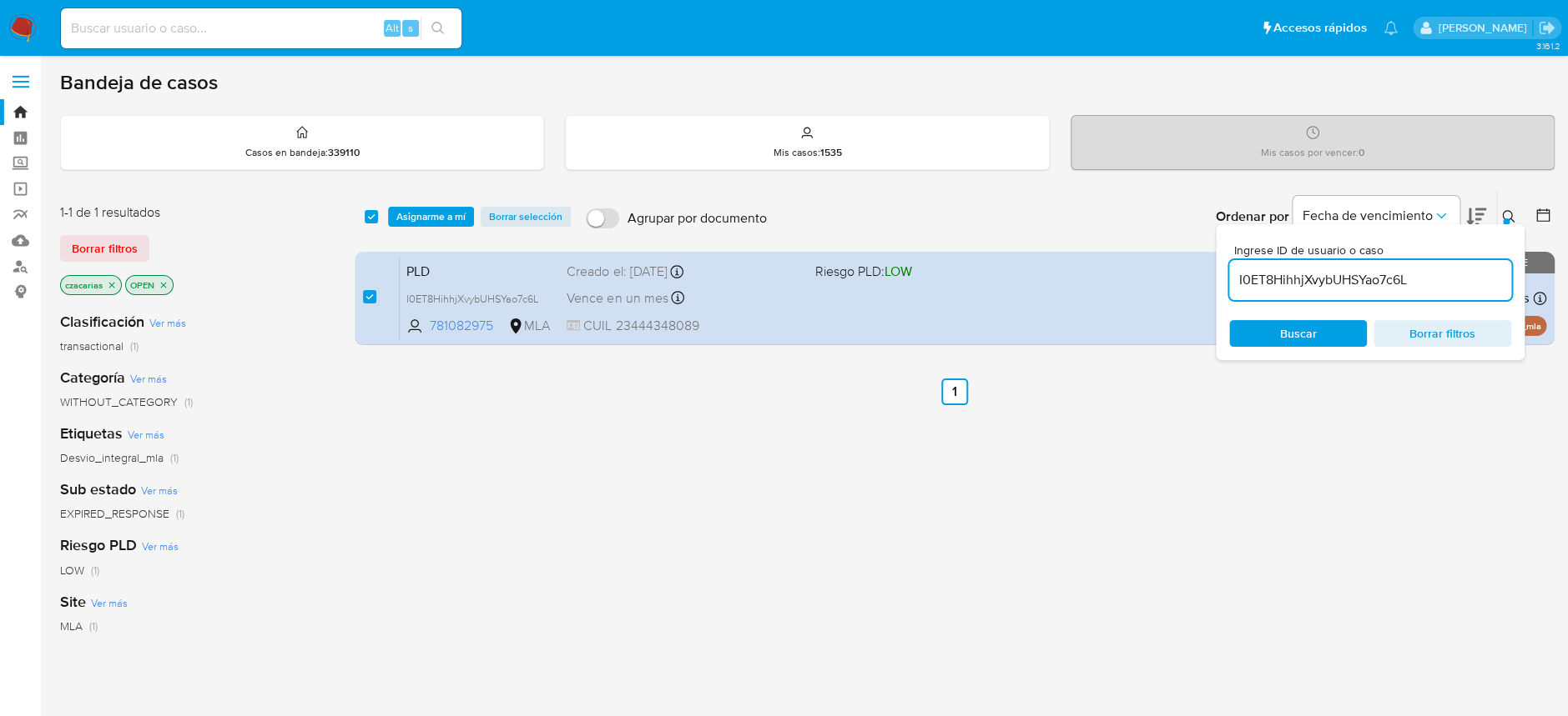
click at [442, 199] on div "select-all-cases-checkbox Asignarme a mí Borrar selección Agrupar por documento…" at bounding box center [954, 216] width 1200 height 51
click at [437, 213] on span "Asignarme a mí" at bounding box center [431, 216] width 69 height 17
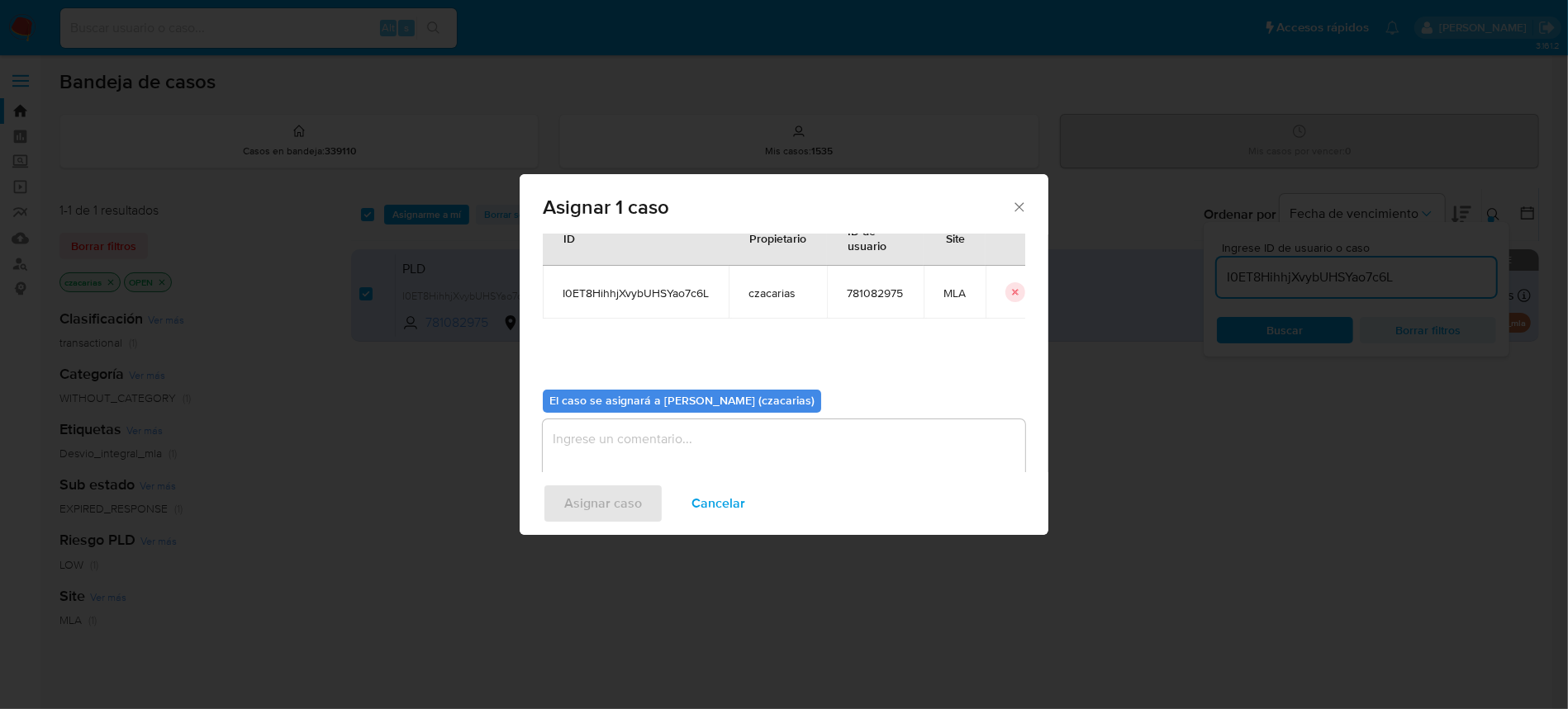
scroll to position [85, 0]
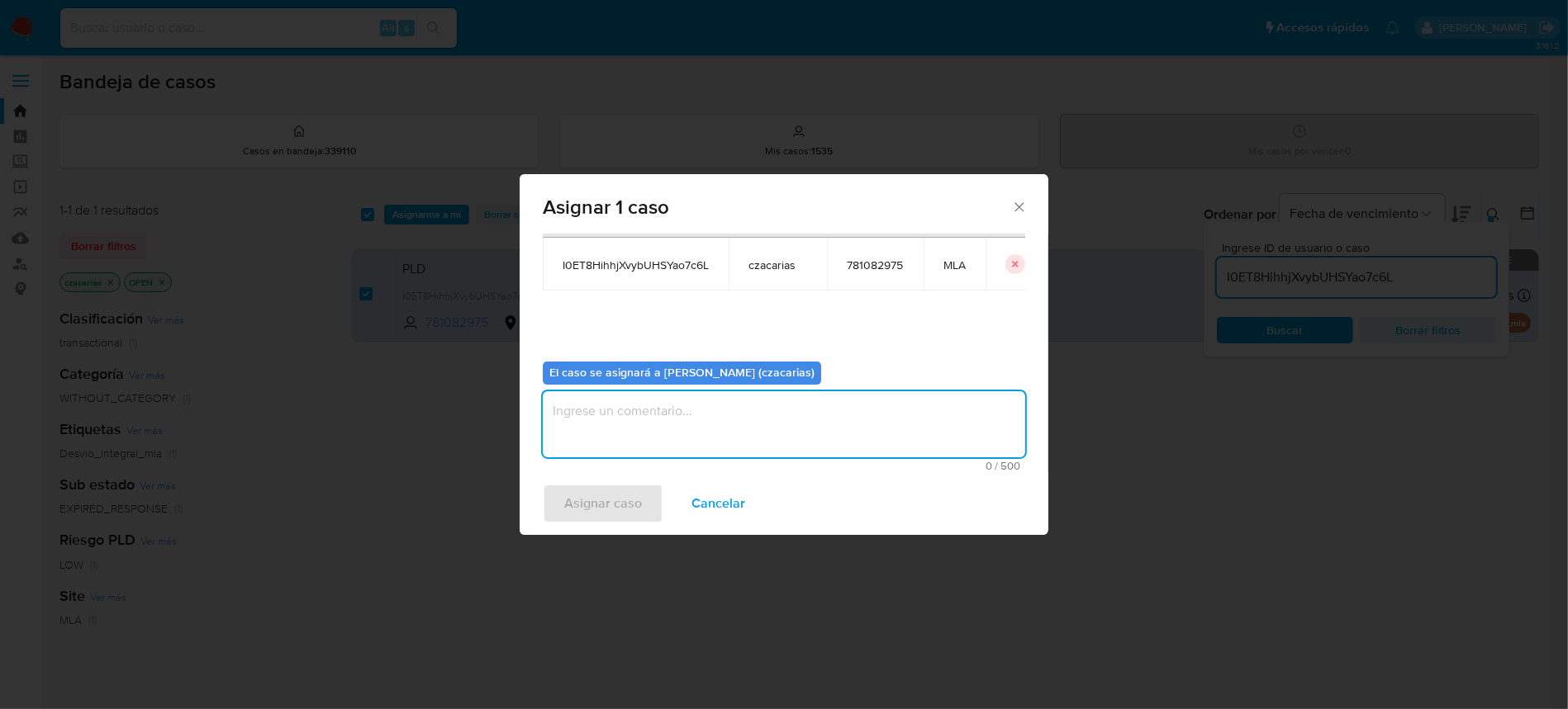
click at [683, 441] on textarea "assign-modal" at bounding box center [784, 424] width 482 height 66
click at [586, 511] on span "Asignar caso" at bounding box center [603, 504] width 78 height 36
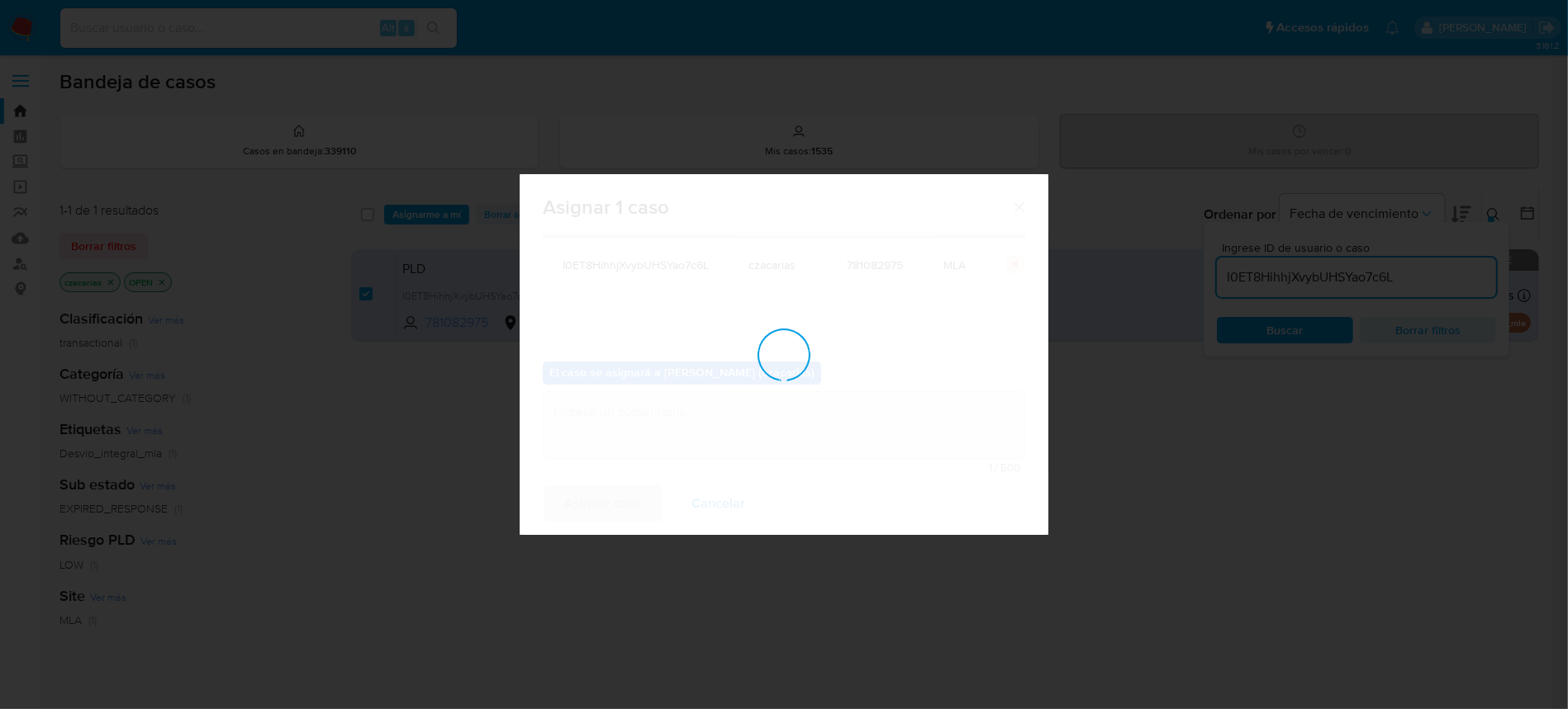
checkbox input "false"
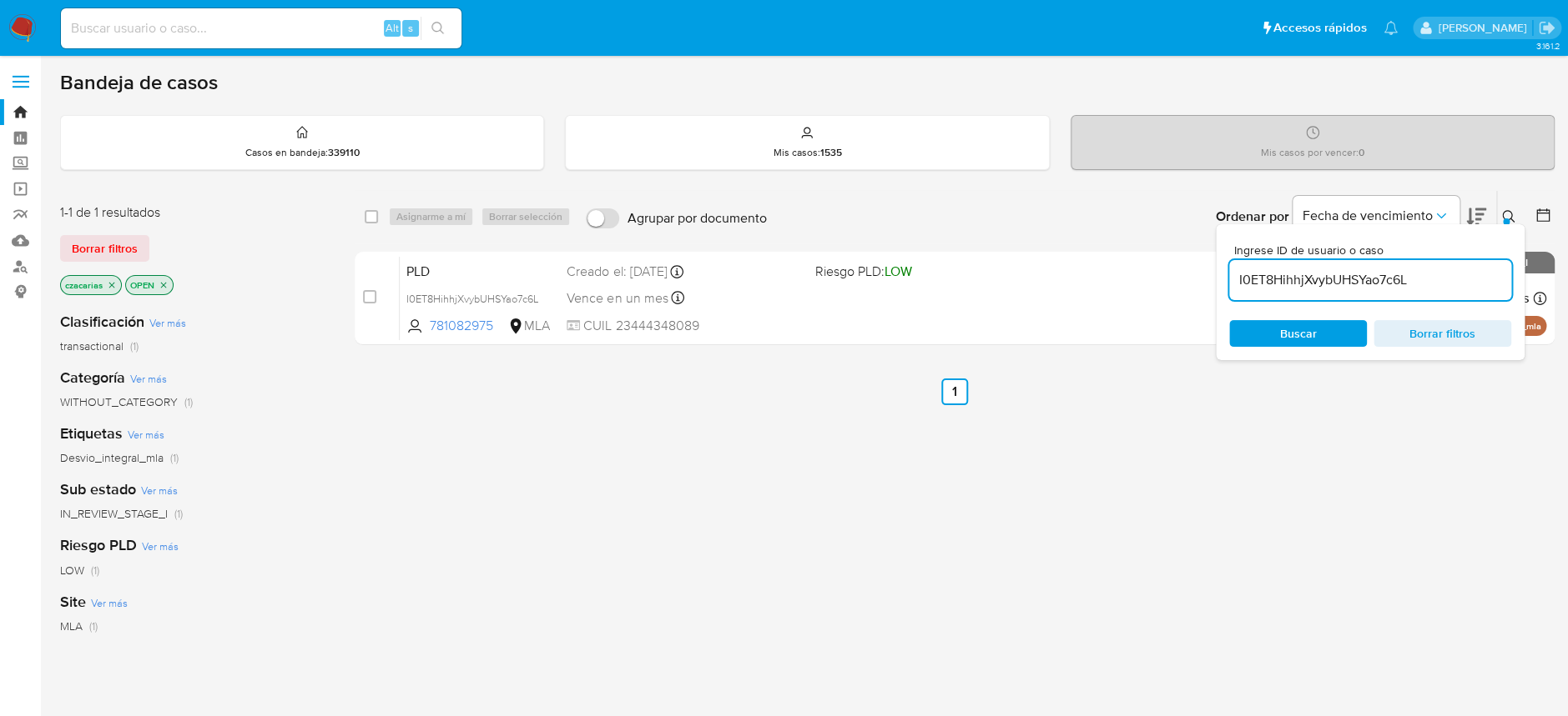
click at [1392, 274] on input "I0ET8HihhjXvybUHSYao7c6L" at bounding box center [1370, 280] width 282 height 22
paste input "yWyRchzw5t0Ef7kNViIHMSoi"
type input "yWyRchzw5t0Ef7kNViIHMSoi"
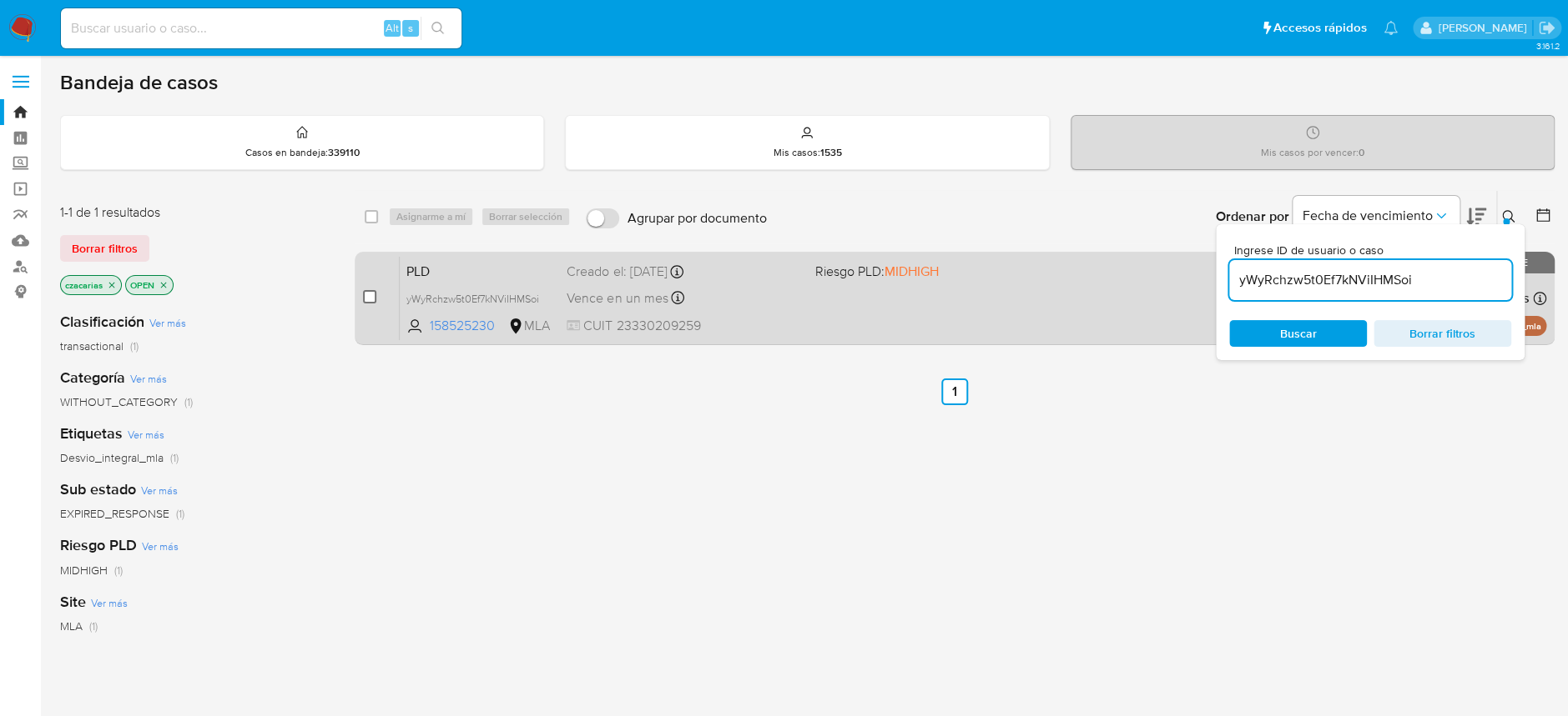
click at [365, 297] on input "checkbox" at bounding box center [369, 296] width 13 height 13
checkbox input "true"
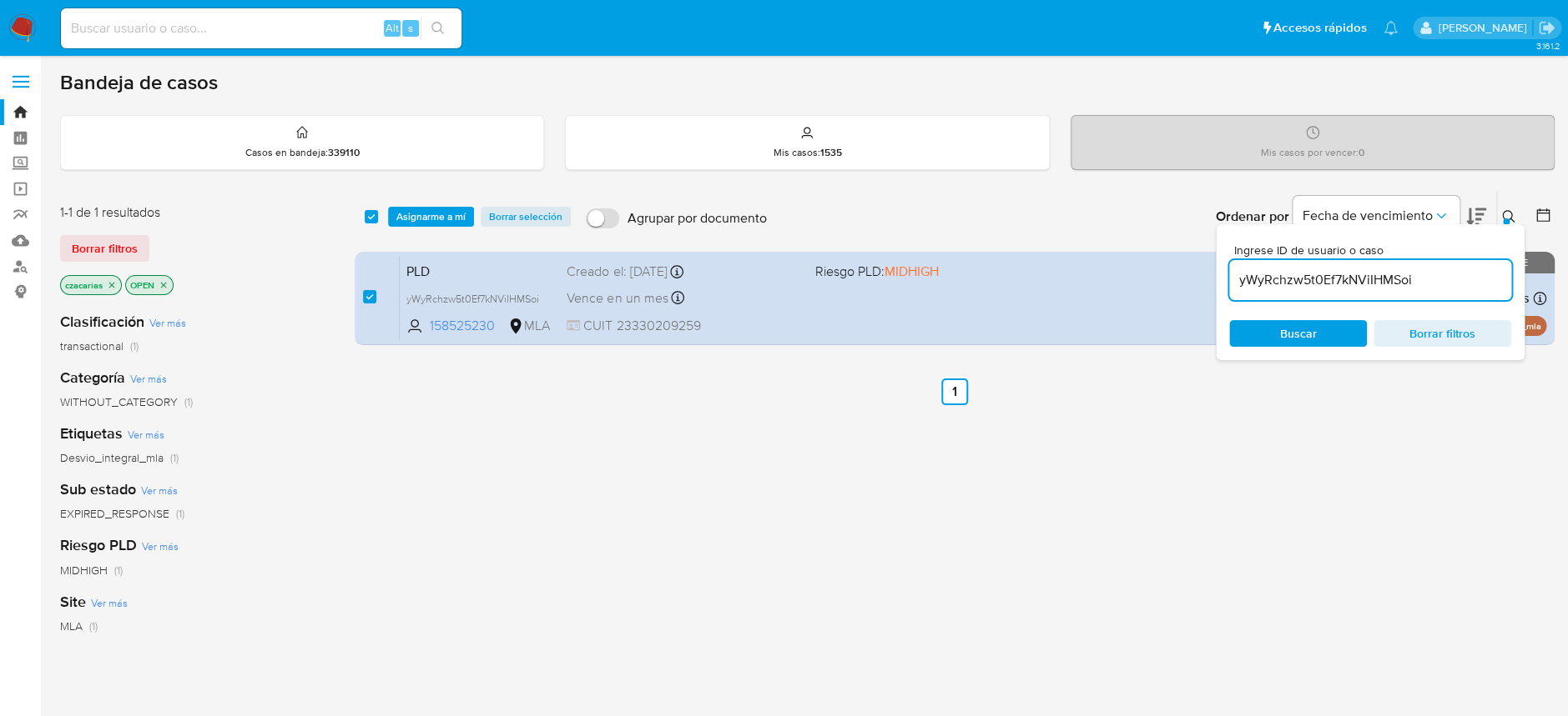
click at [422, 236] on div "select-all-cases-checkbox Asignarme a mí Borrar selección Agrupar por documento…" at bounding box center [954, 216] width 1200 height 51
click at [427, 223] on span "Asignarme a mí" at bounding box center [431, 216] width 69 height 17
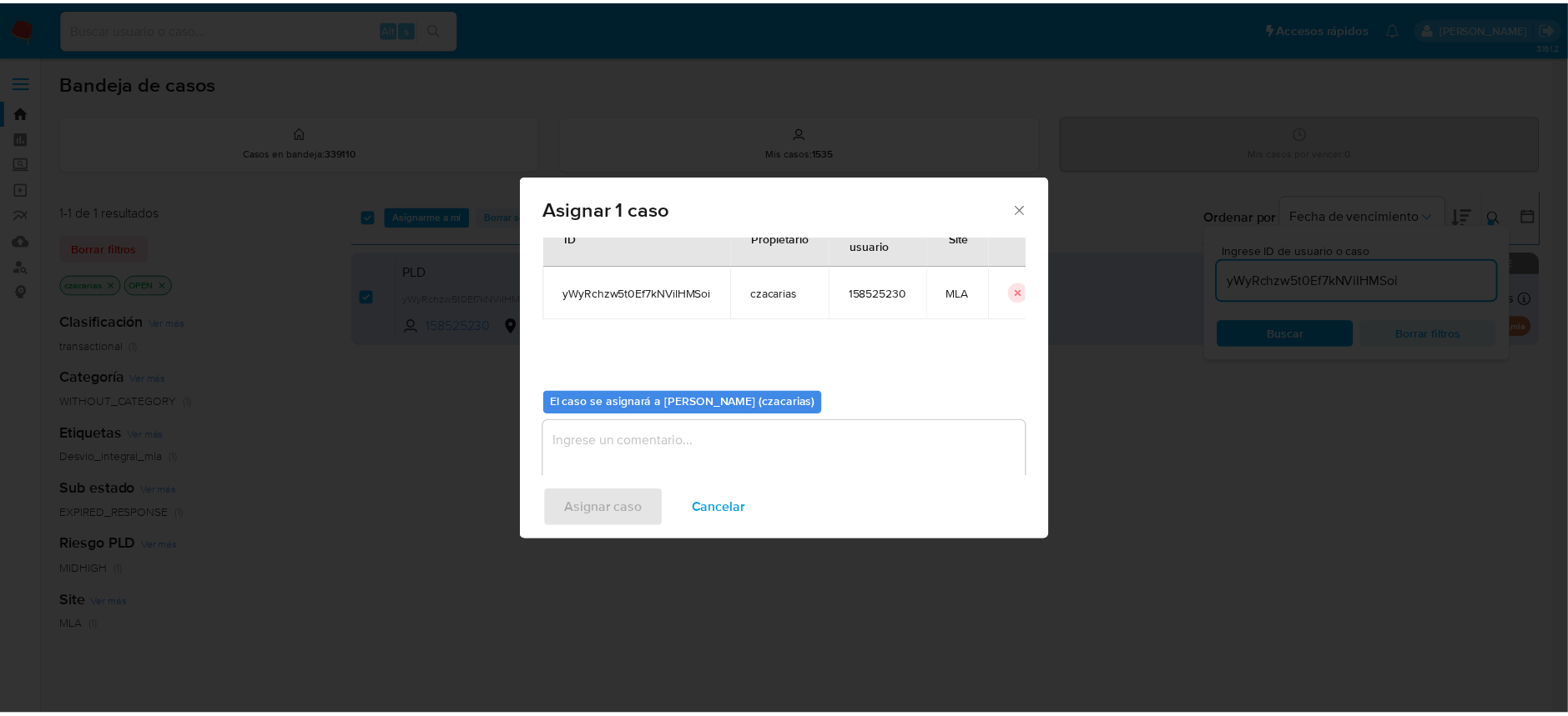
scroll to position [85, 0]
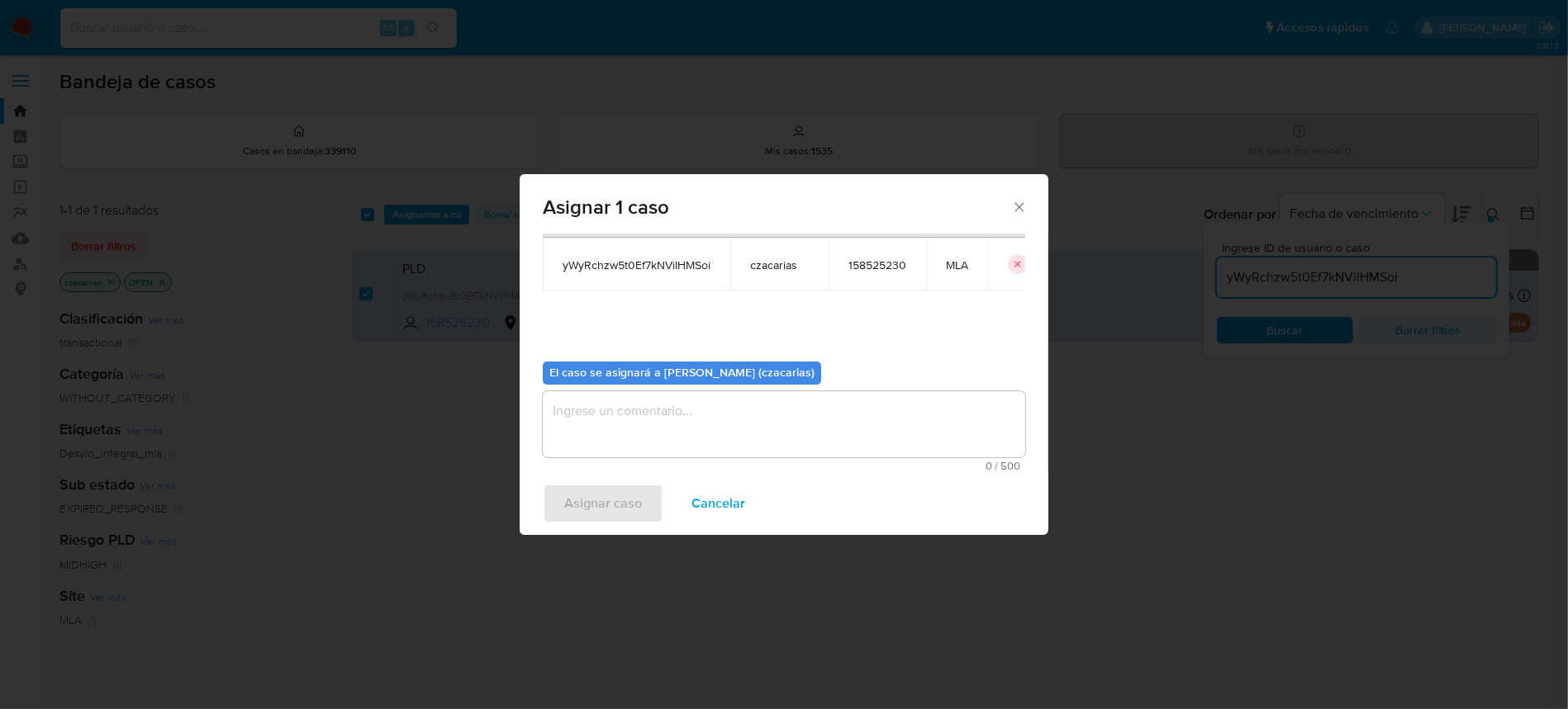
click at [675, 405] on textarea "assign-modal" at bounding box center [784, 424] width 482 height 66
click at [631, 491] on span "Asignar caso" at bounding box center [603, 504] width 78 height 36
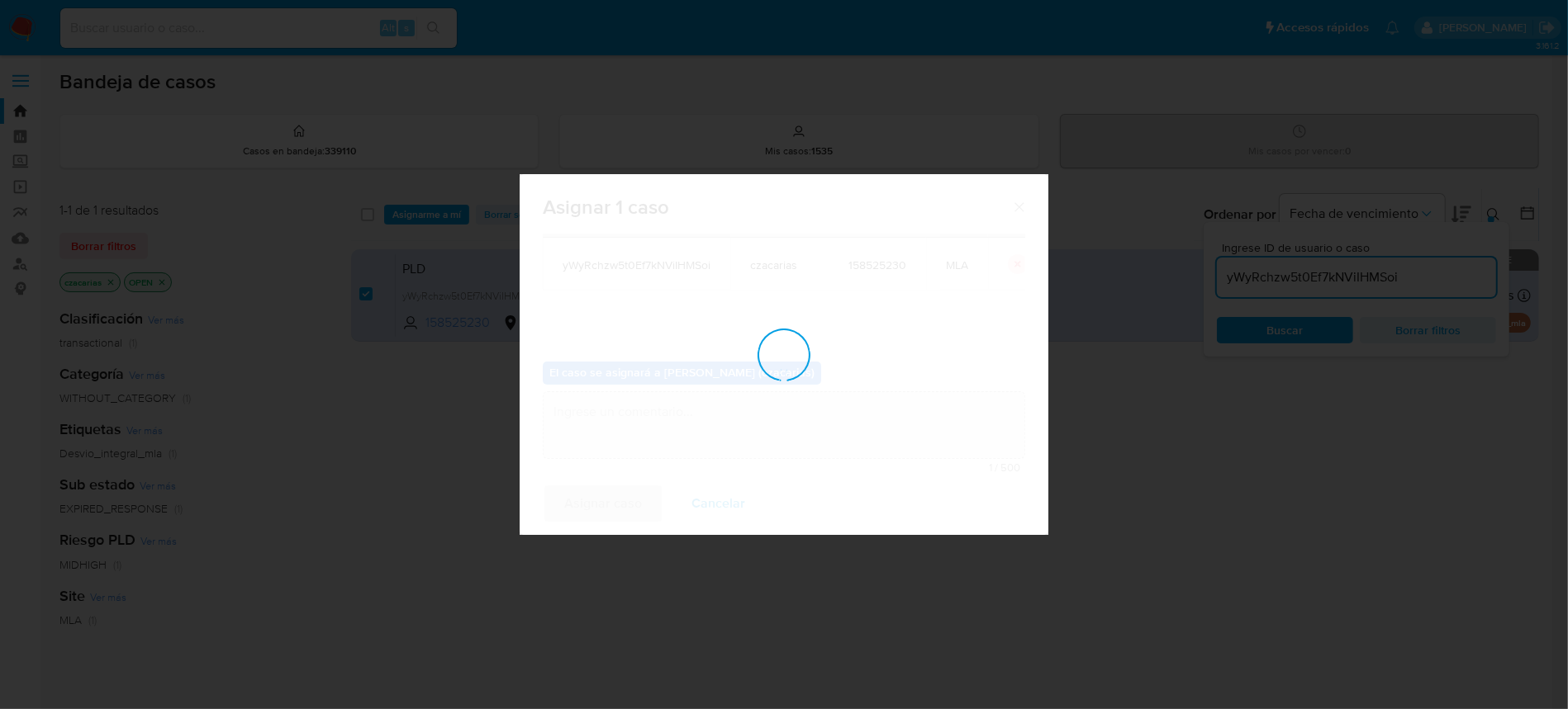
checkbox input "false"
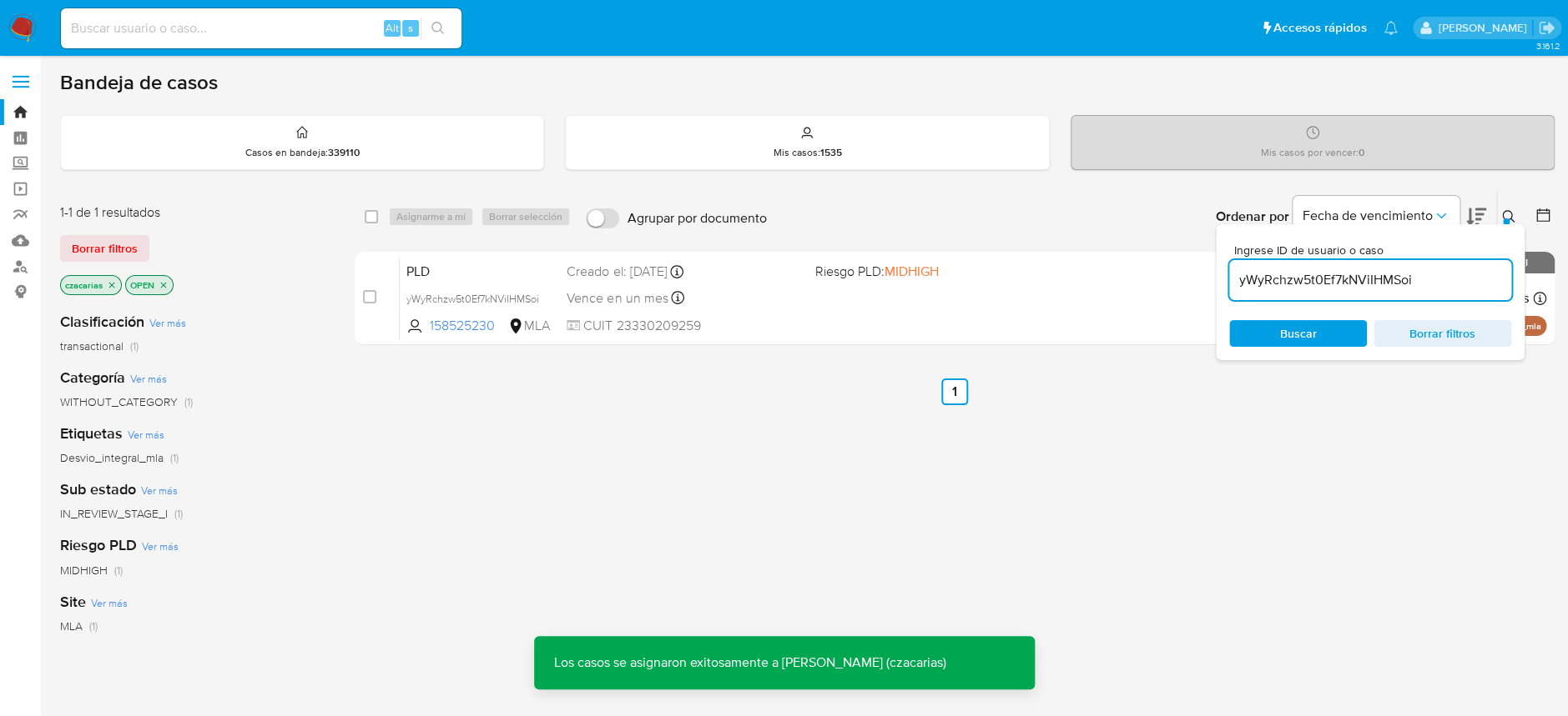
click at [195, 20] on input at bounding box center [261, 28] width 401 height 22
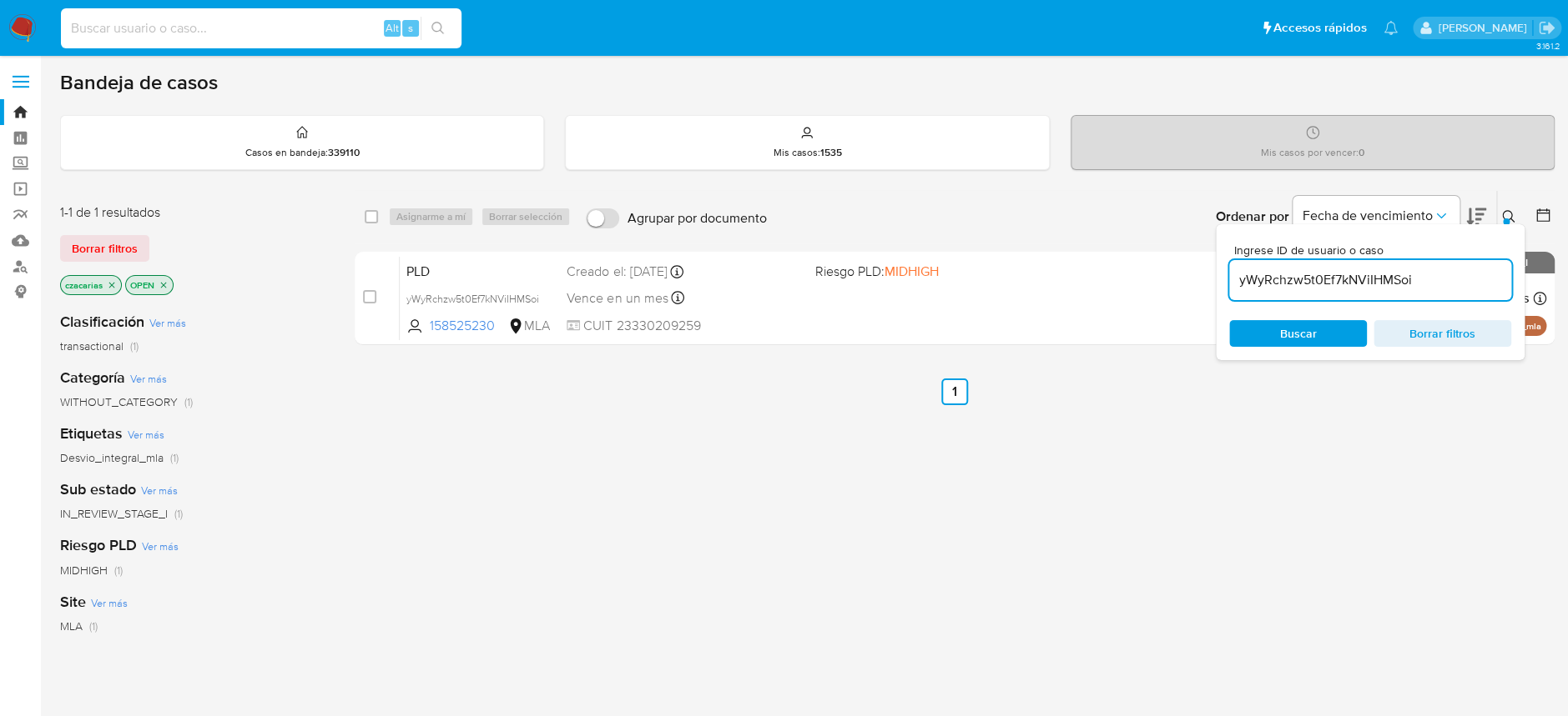
paste input "I0ET8HihhjXvybUHSYao7c6L"
type input "I0ET8HihhjXvybUHSYao7c6L"
click at [445, 32] on button "search-icon" at bounding box center [438, 28] width 34 height 24
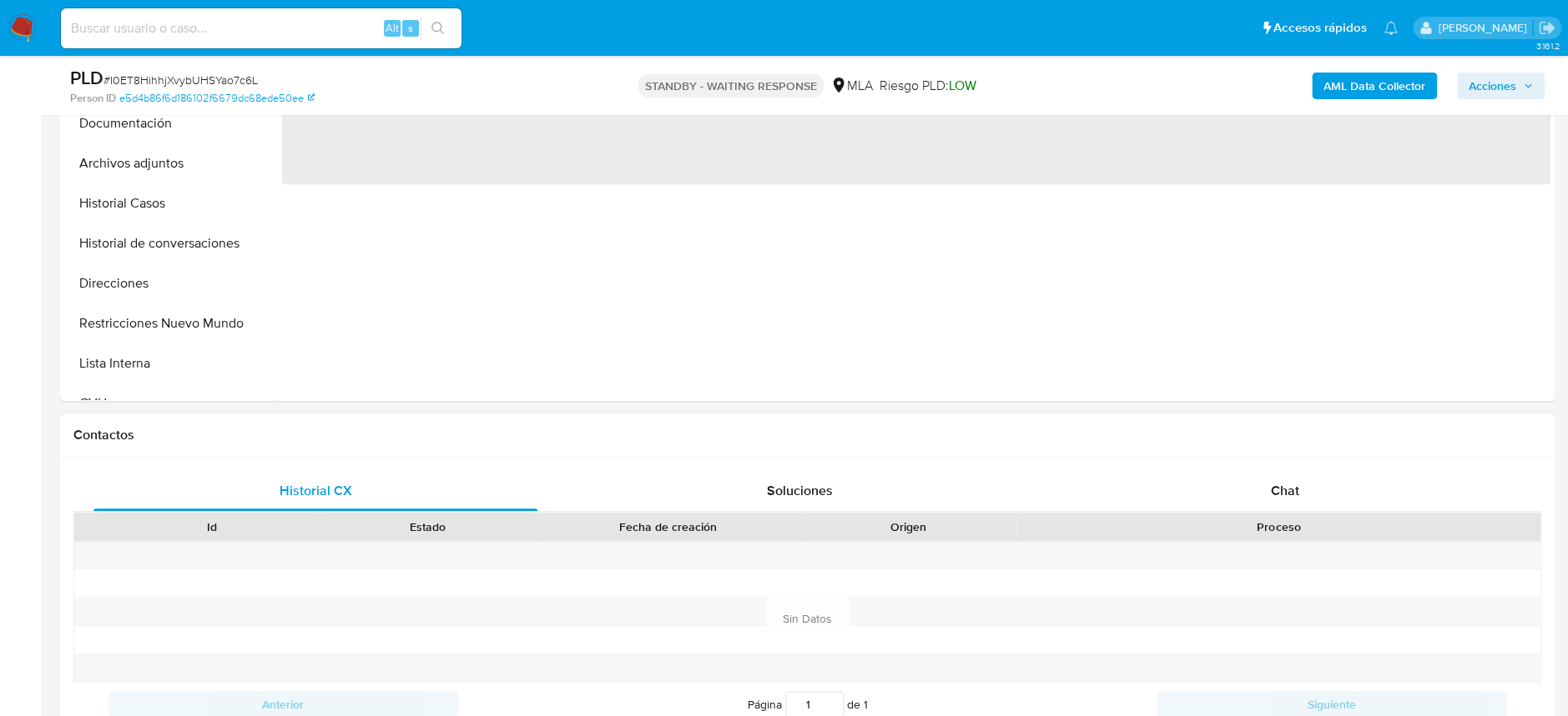
scroll to position [556, 0]
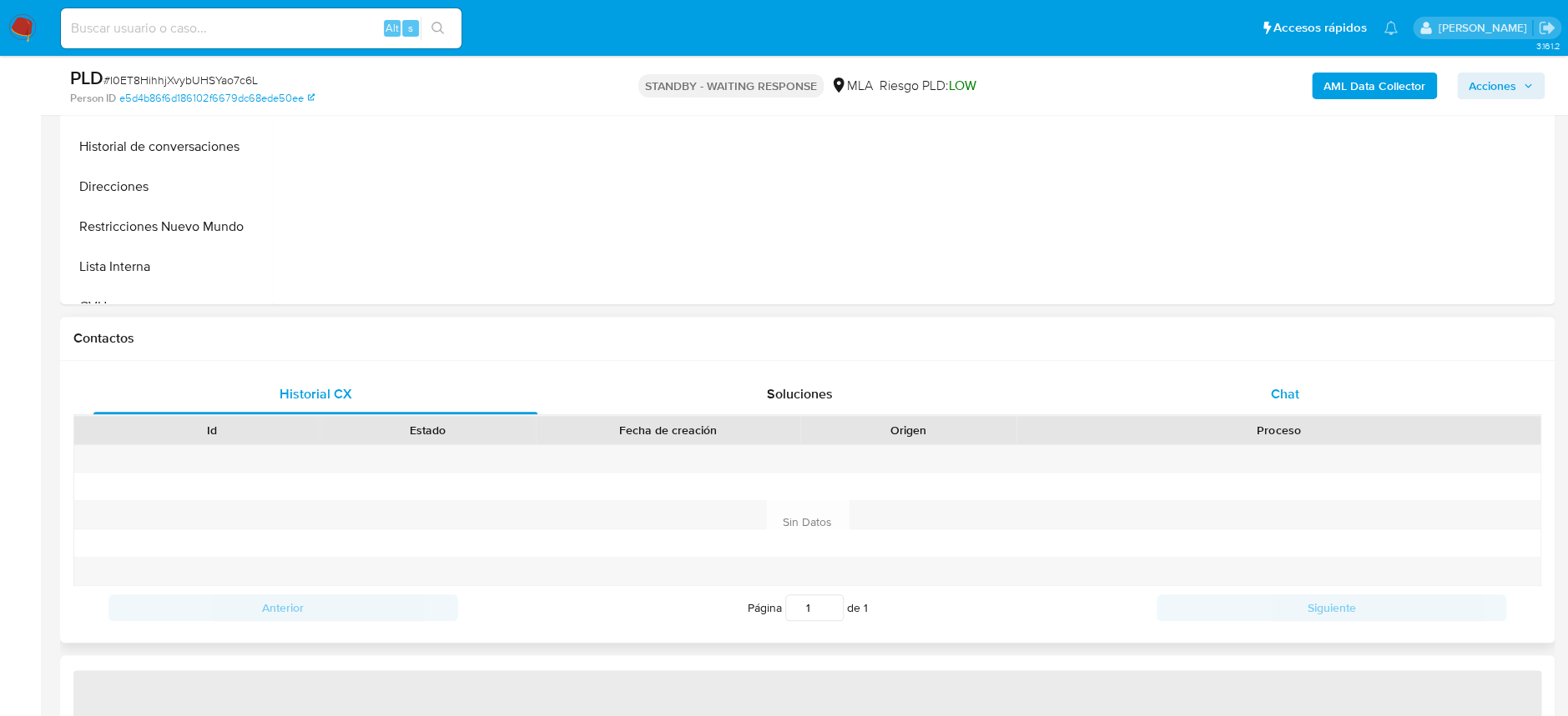
click at [1293, 402] on span "Chat" at bounding box center [1284, 394] width 29 height 19
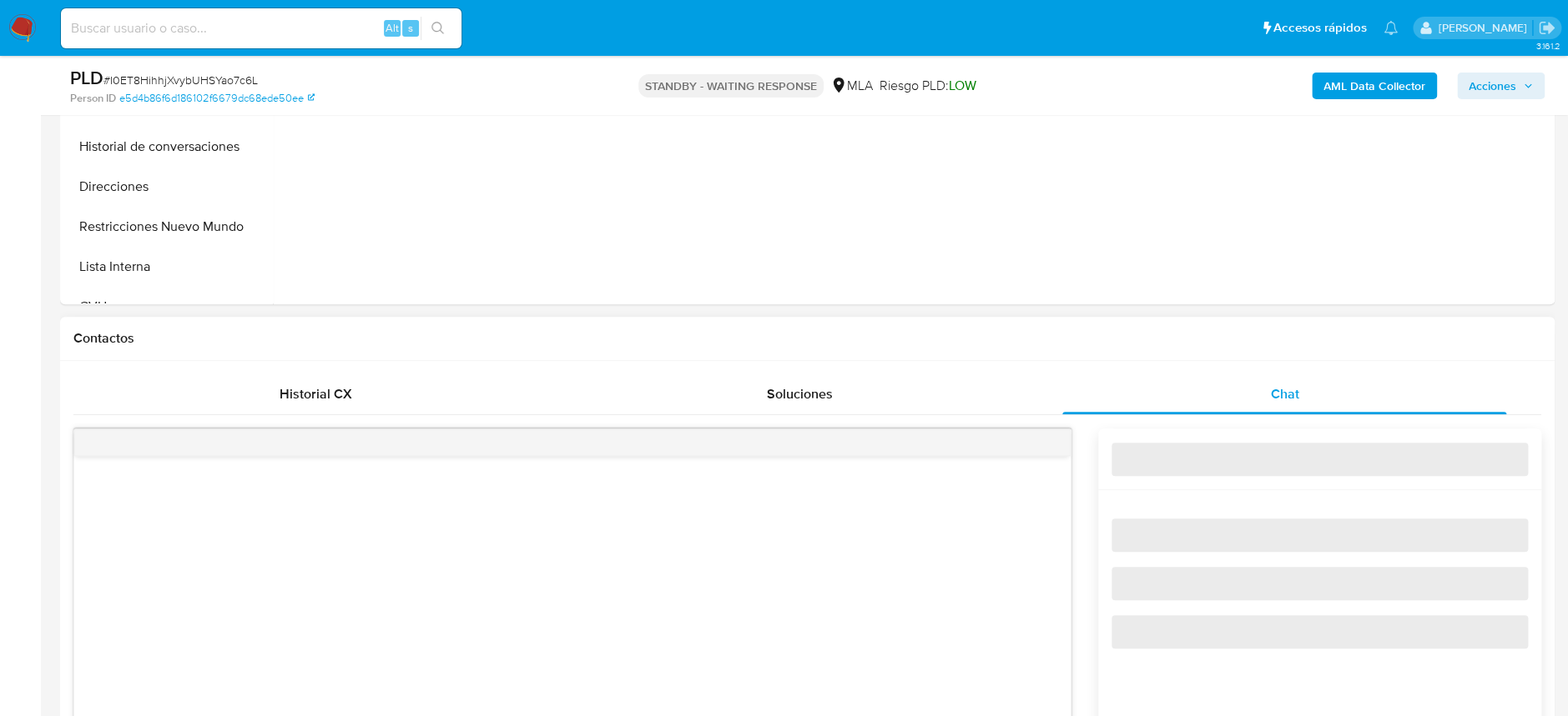
select select "10"
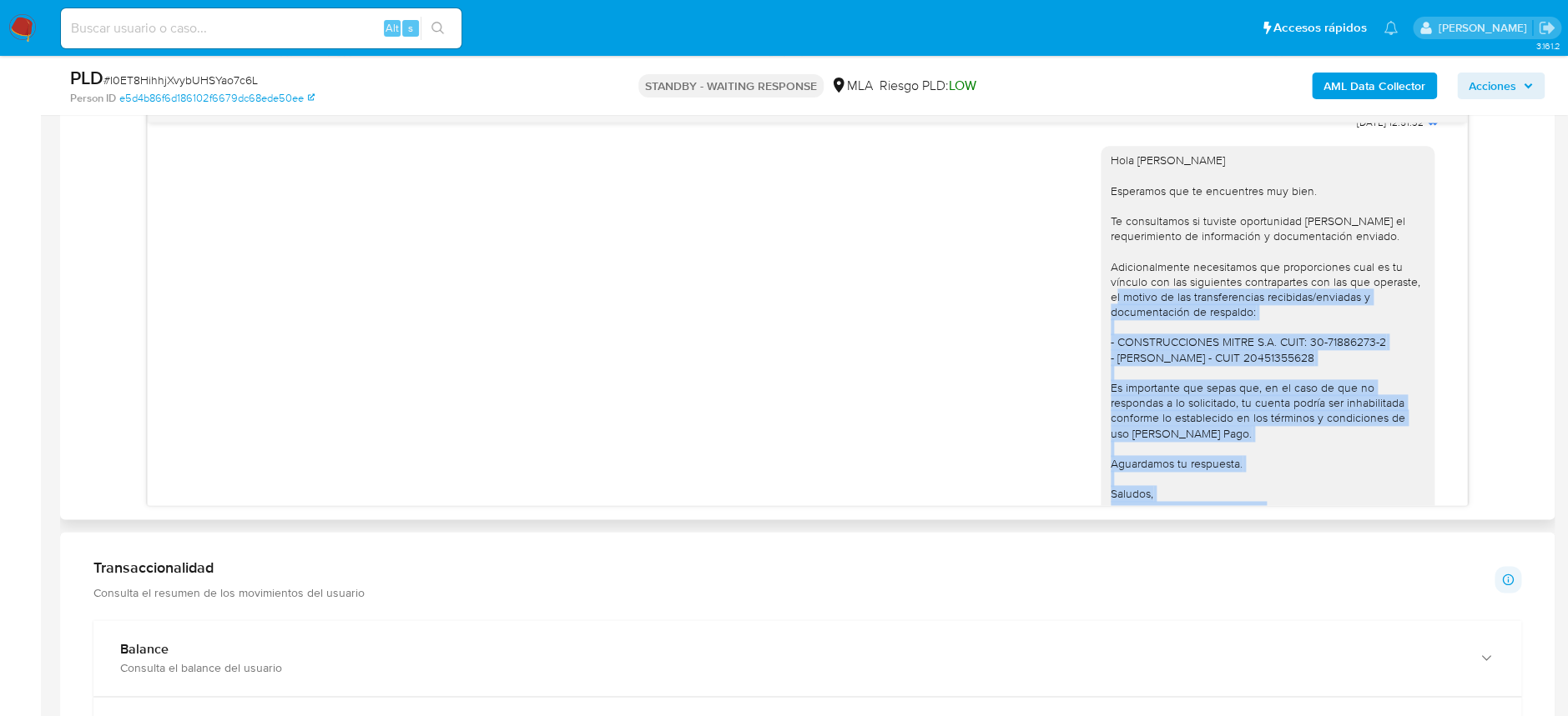
scroll to position [1134, 0]
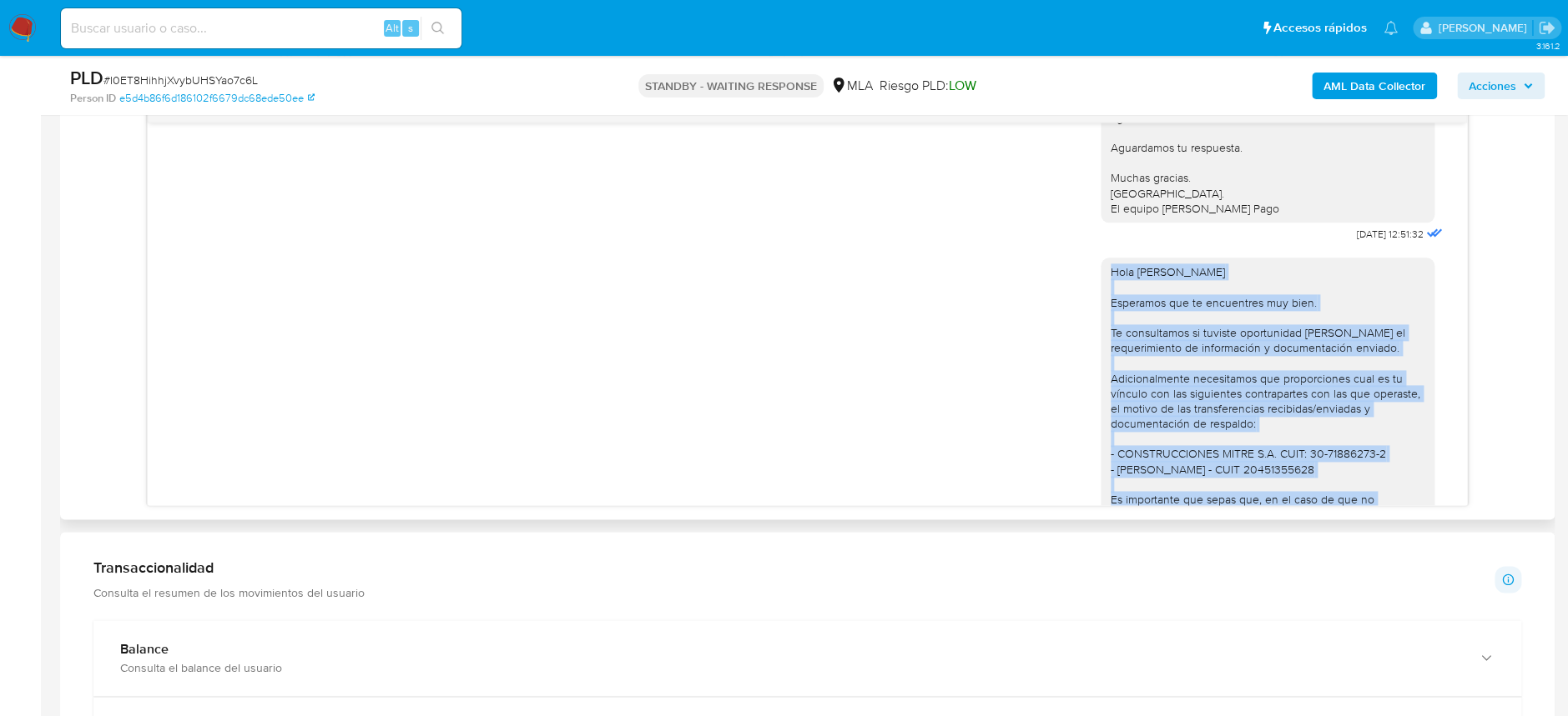
drag, startPoint x: 1276, startPoint y: 446, endPoint x: 1091, endPoint y: 319, distance: 224.4
click at [1101, 319] on div "Hola Jose Adrian Silvera Esperamos que te encuentres muy bien. Te consultamos s…" at bounding box center [1267, 447] width 334 height 378
copy div "Hola Jose Adrian Silvera Esperamos que te encuentres muy bien. Te consultamos s…"
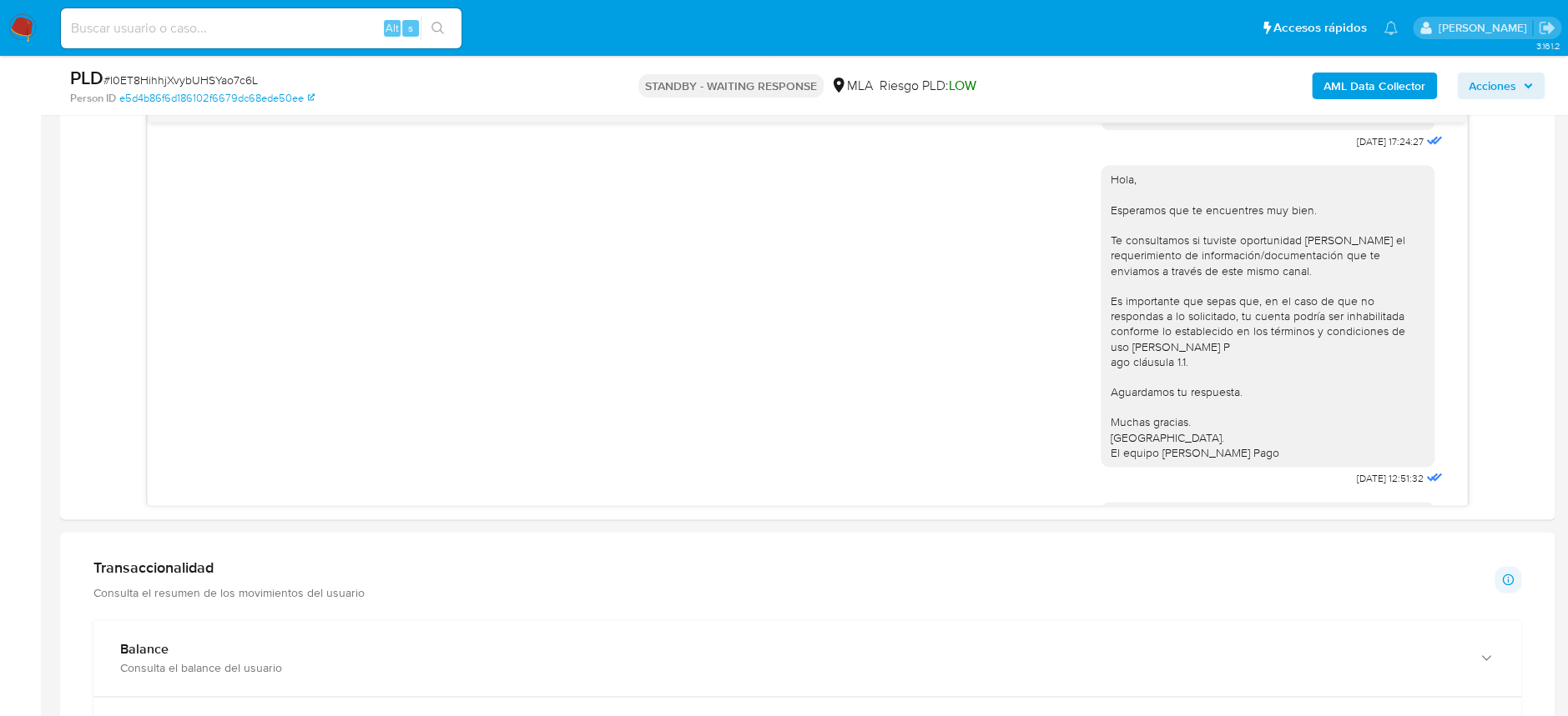
scroll to position [800, 0]
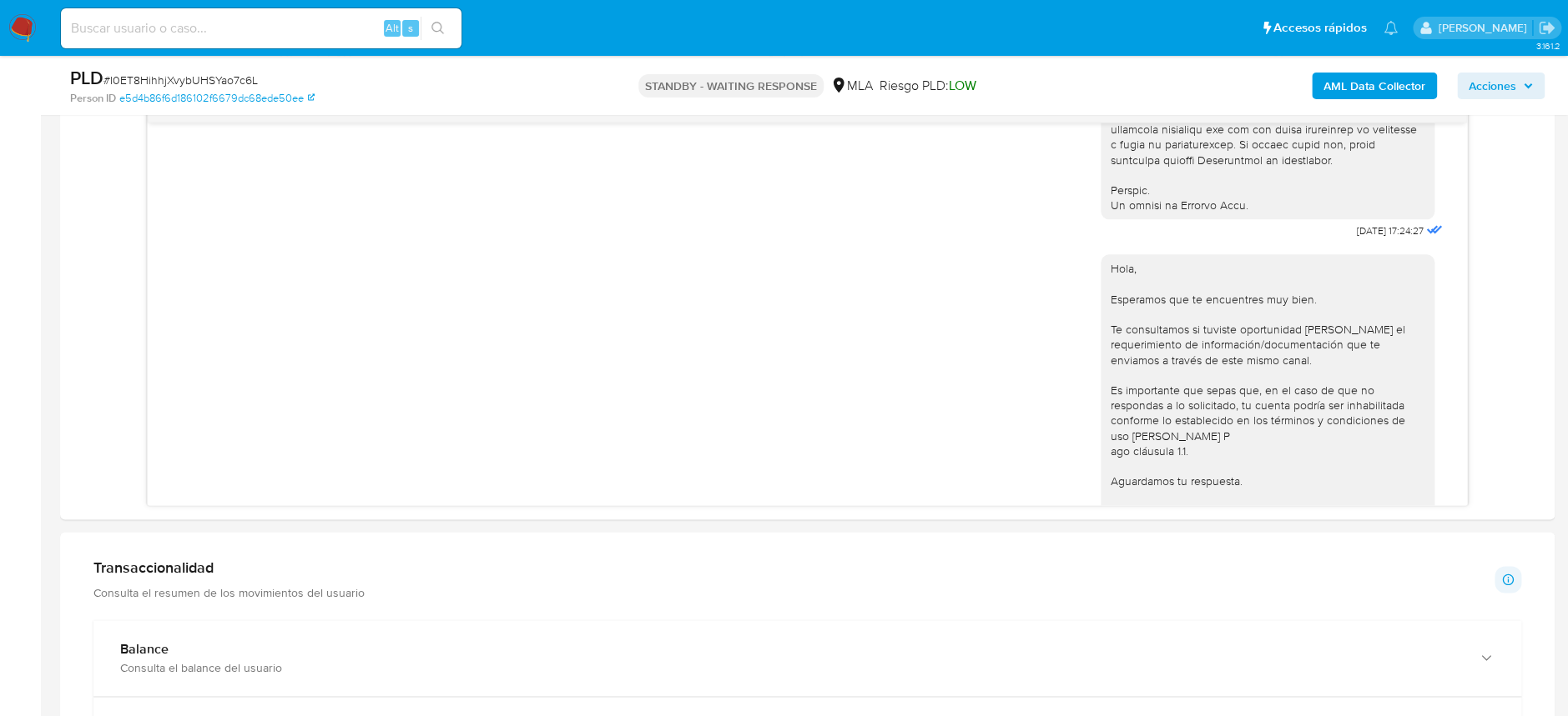
click at [14, 34] on img at bounding box center [23, 28] width 29 height 29
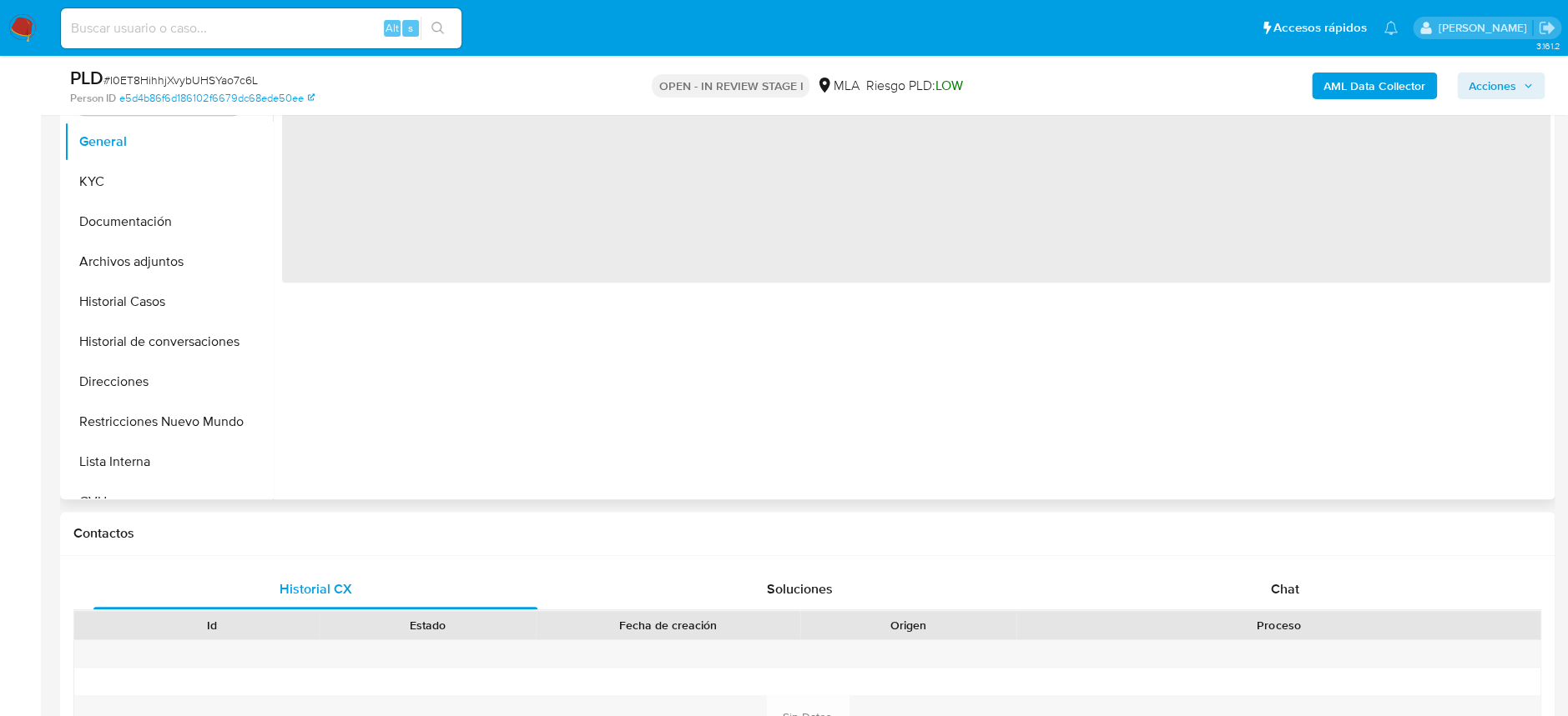
scroll to position [444, 0]
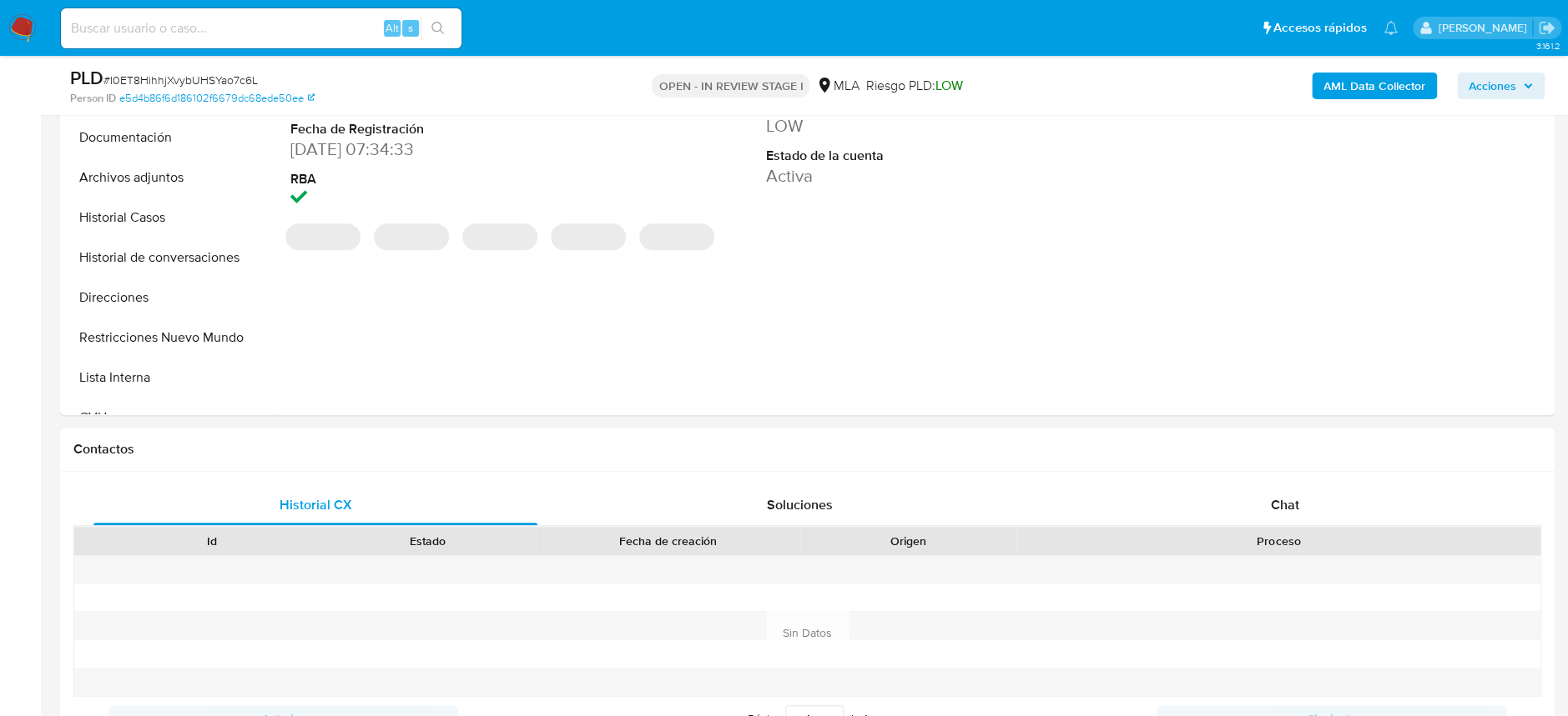
select select "10"
click at [1320, 498] on div "Chat" at bounding box center [1284, 505] width 444 height 40
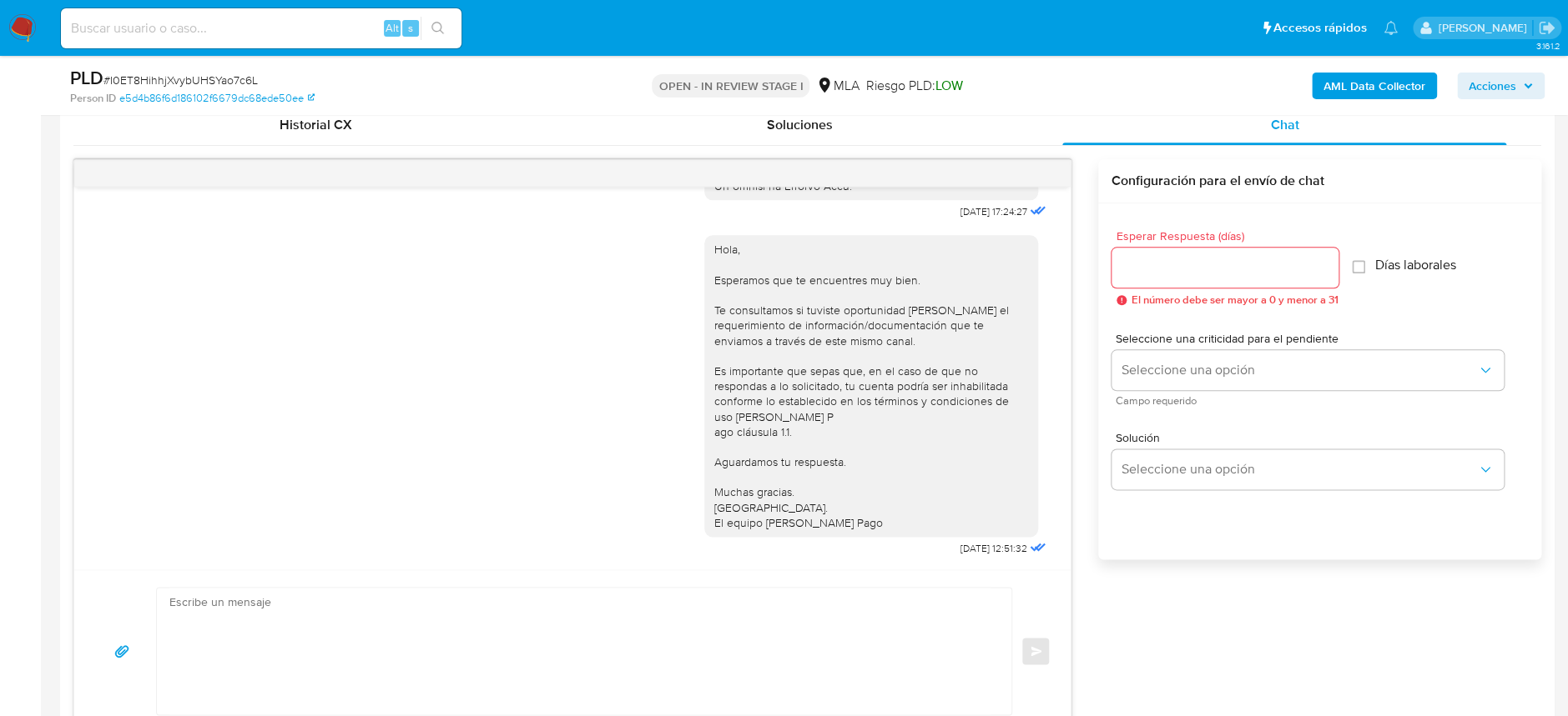
scroll to position [889, 0]
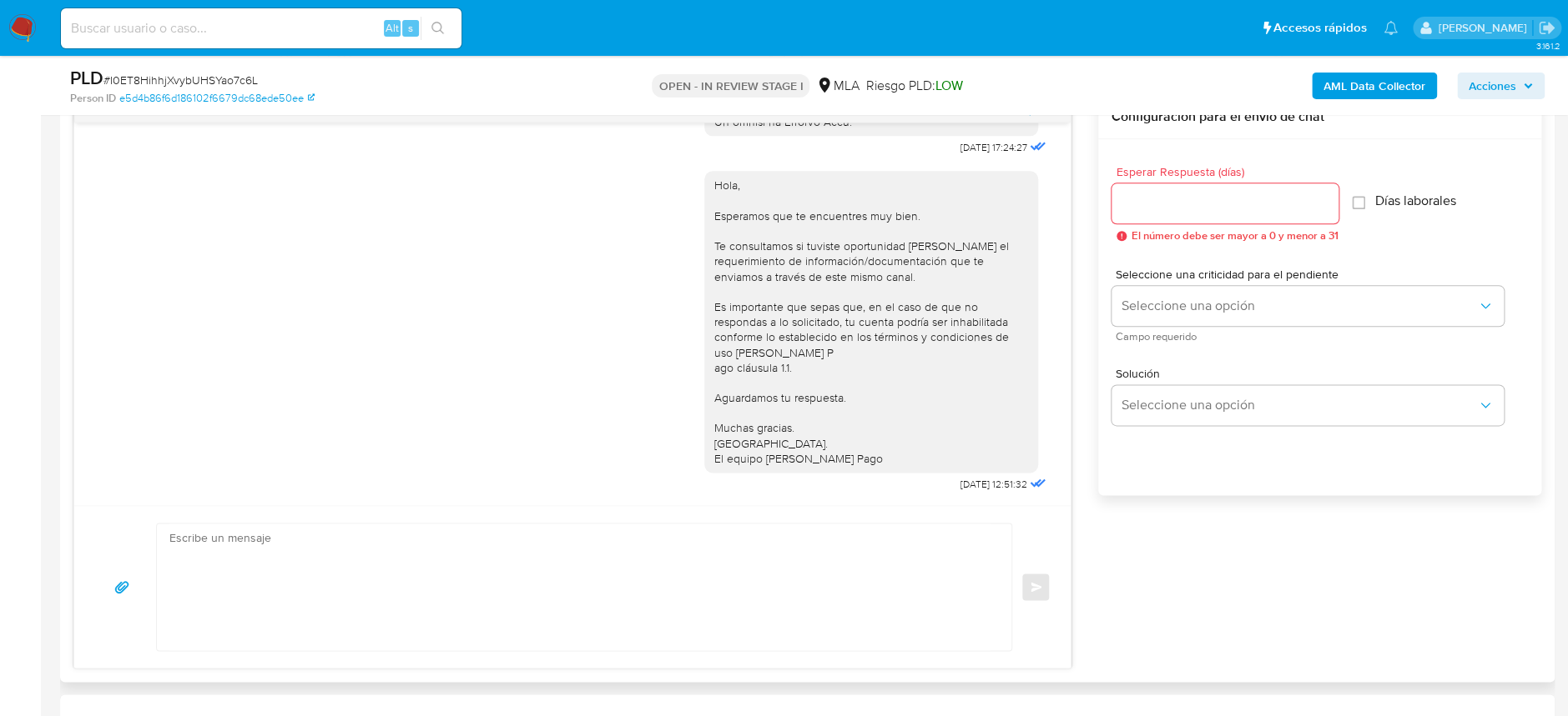
click at [570, 585] on textarea at bounding box center [580, 587] width 821 height 127
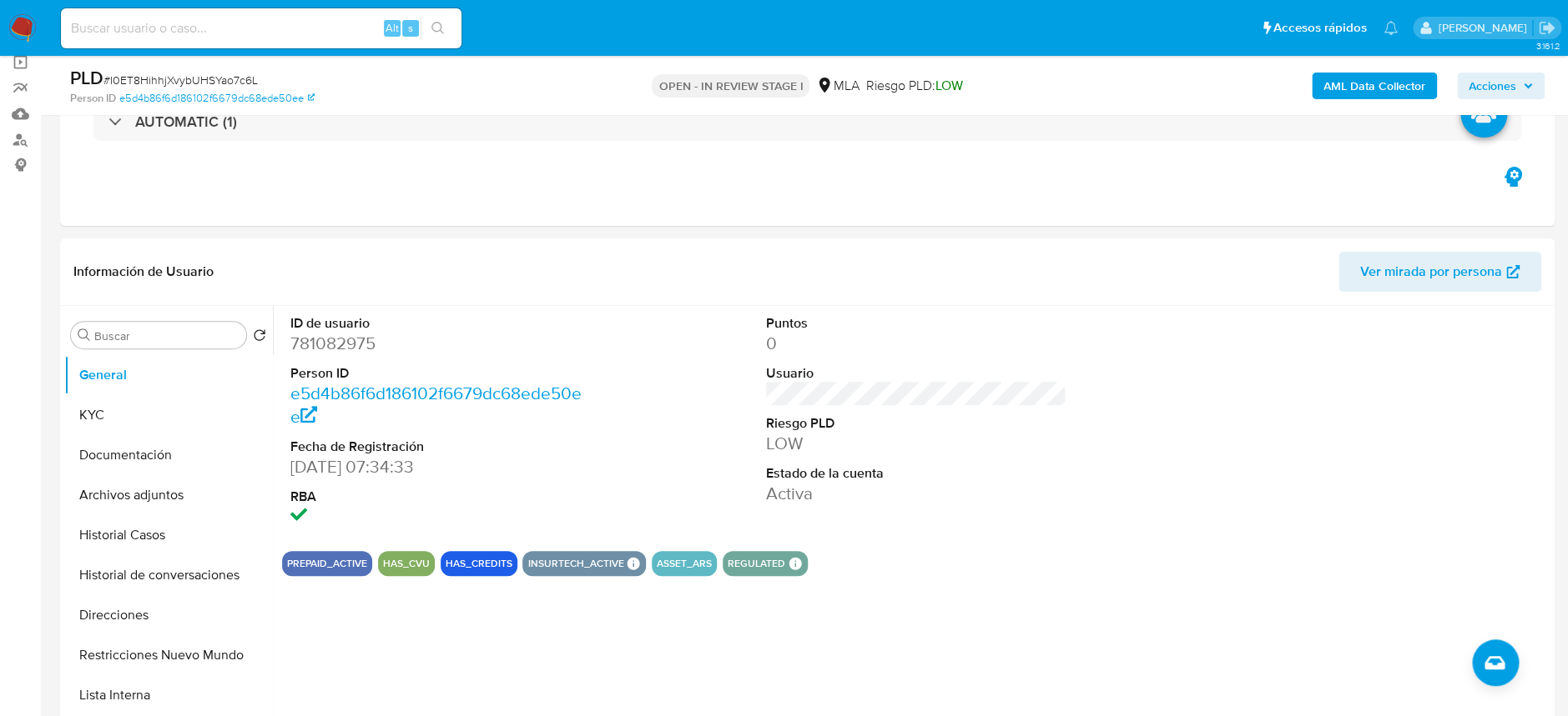
scroll to position [111, 0]
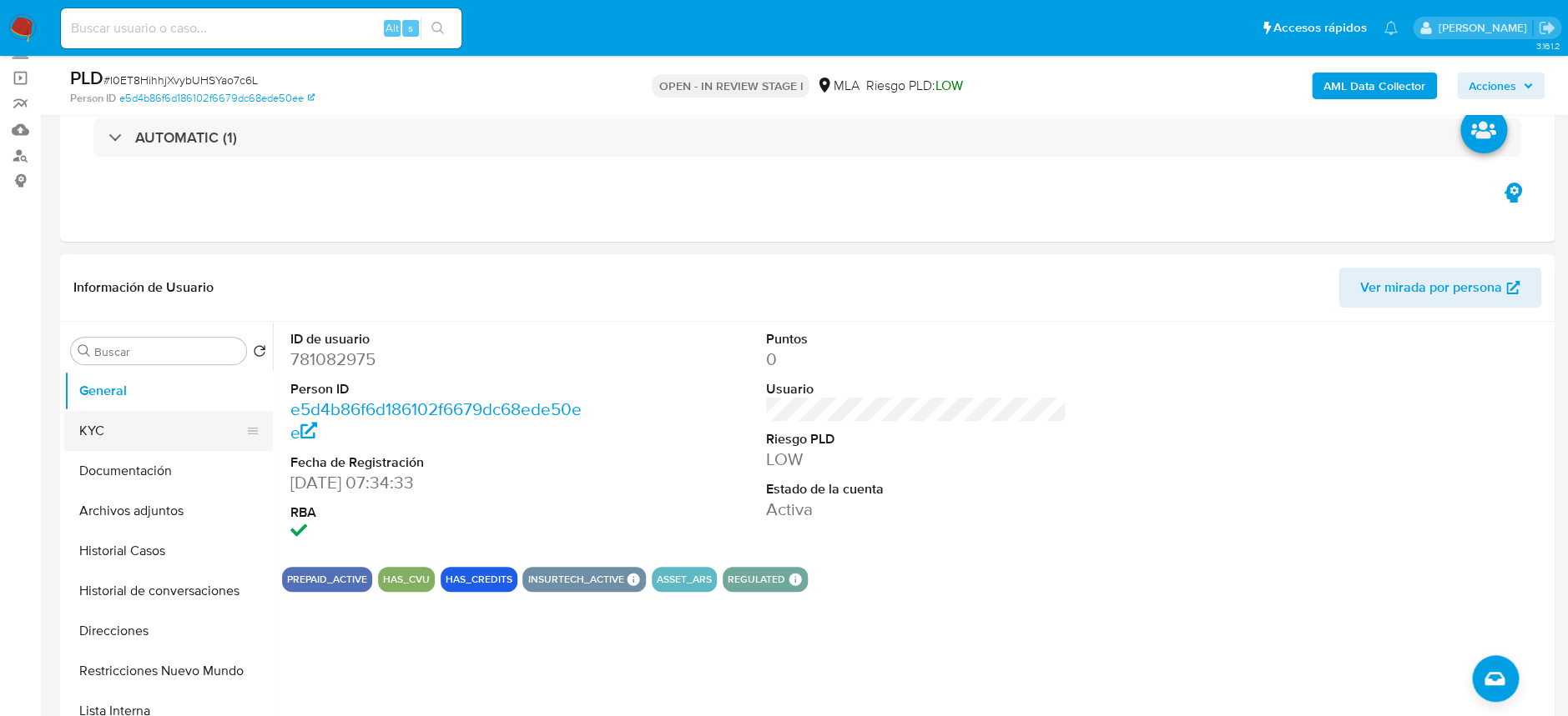
click at [66, 429] on button "KYC" at bounding box center [162, 431] width 195 height 40
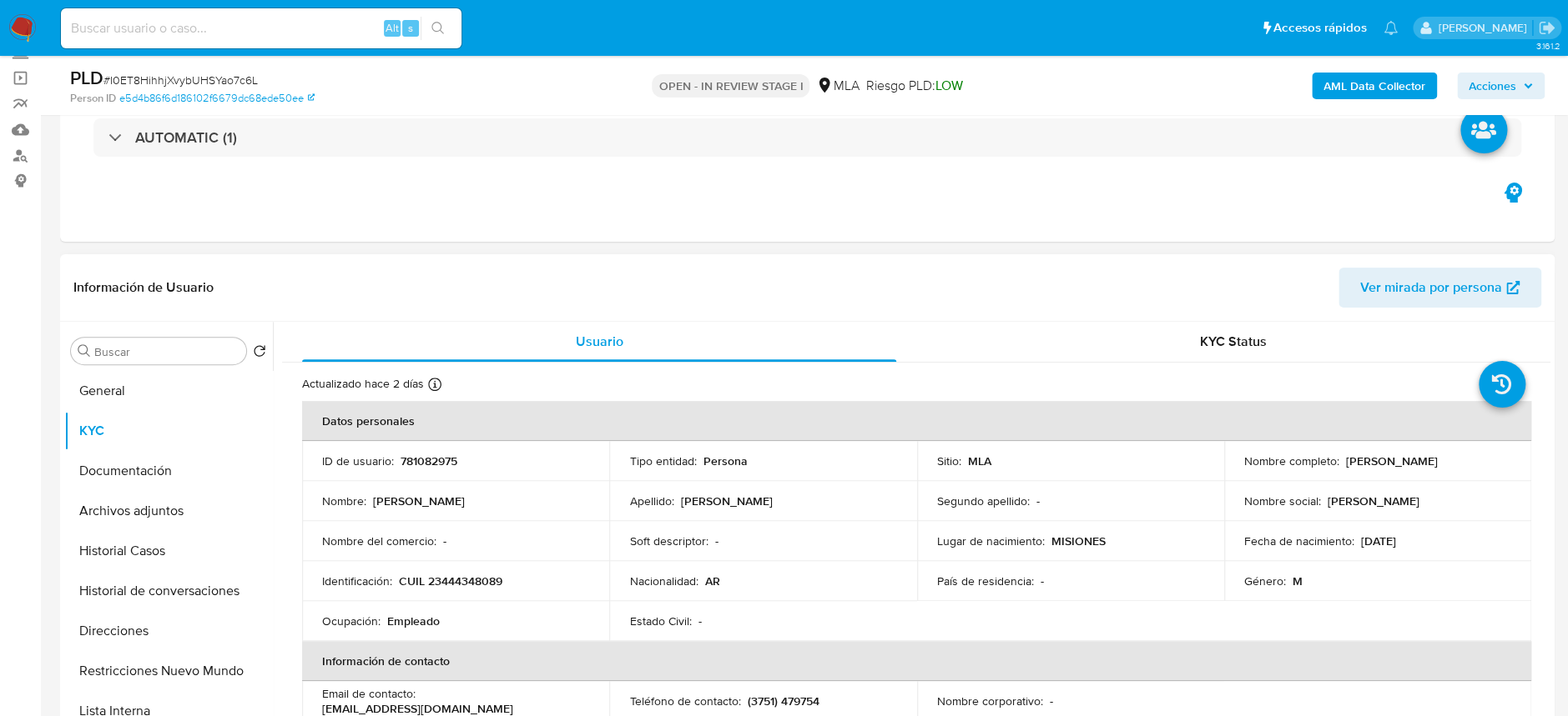
drag, startPoint x: 1336, startPoint y: 462, endPoint x: 1471, endPoint y: 469, distance: 135.2
click at [1471, 469] on td "Nombre completo : Jose Adrian Silvera" at bounding box center [1378, 461] width 307 height 40
copy div "Jose Adrian Silvera"
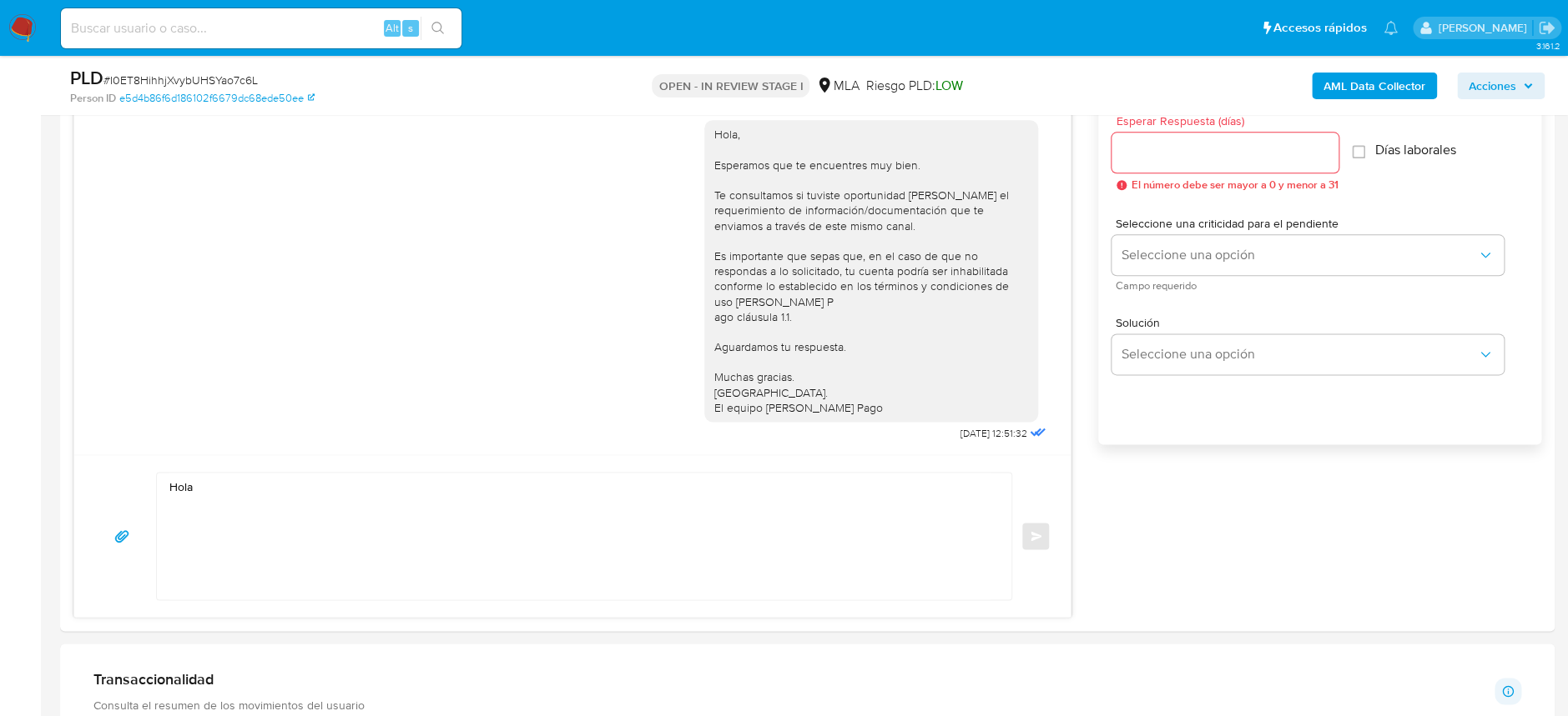
scroll to position [1223, 0]
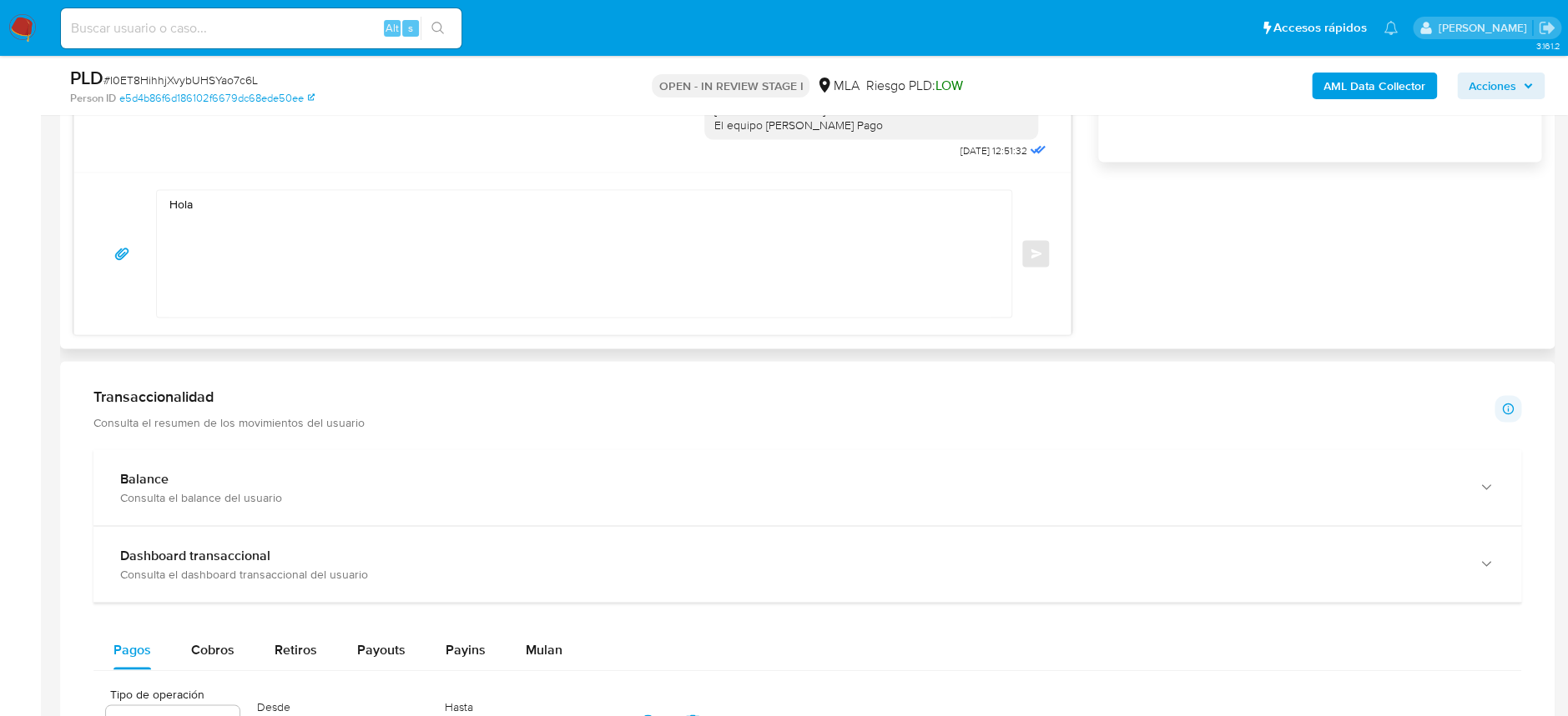
click at [287, 185] on div "Hola Enviar" at bounding box center [572, 253] width 996 height 163
click at [284, 206] on textarea "Hola" at bounding box center [580, 253] width 821 height 127
paste textarea "Jose Adrian Silvera"
paste textarea "Esperamos que te encuentres muy bien. Te consultamos si tuviste oportunidad de …"
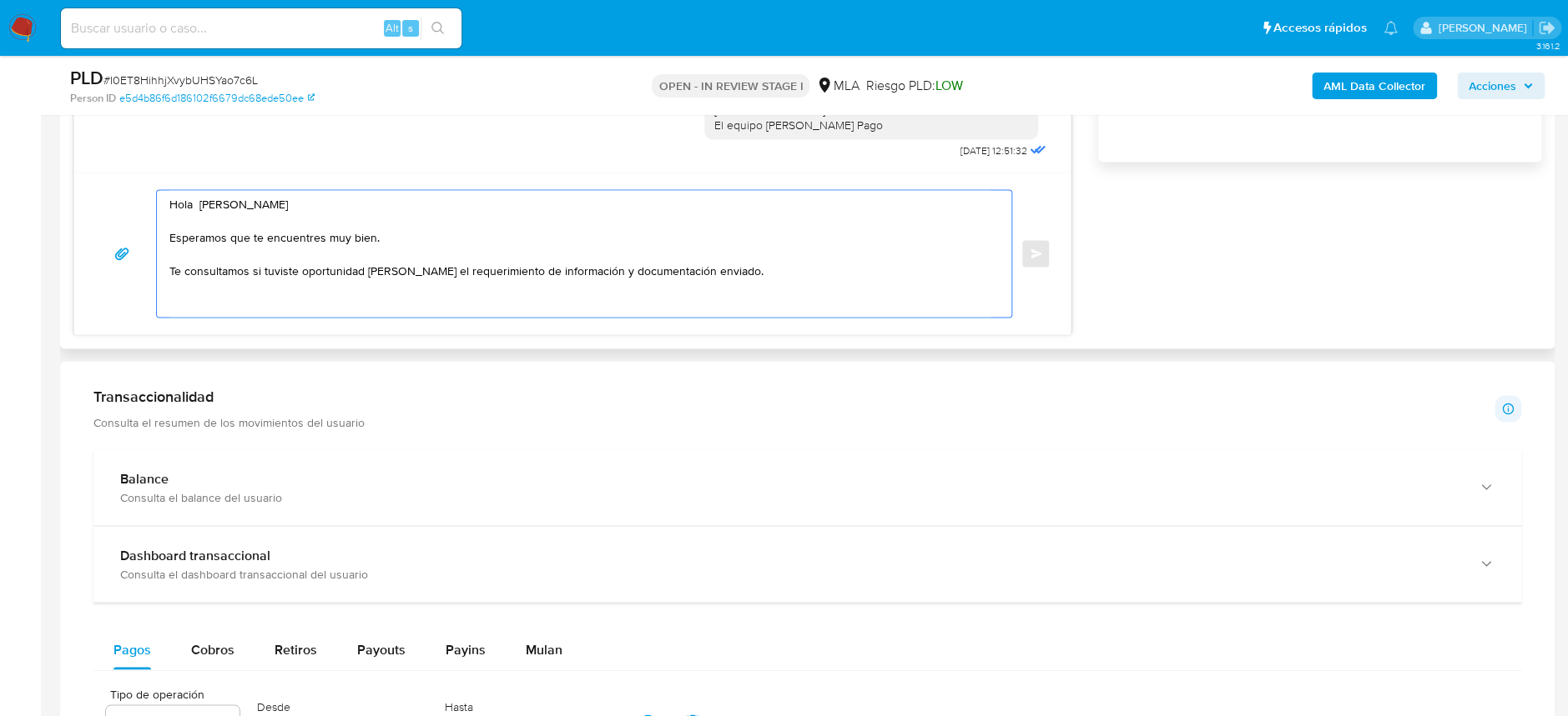
click at [705, 266] on textarea "Hola Jose Adrian Silvera Esperamos que te encuentres muy bien. Te consultamos s…" at bounding box center [580, 253] width 821 height 127
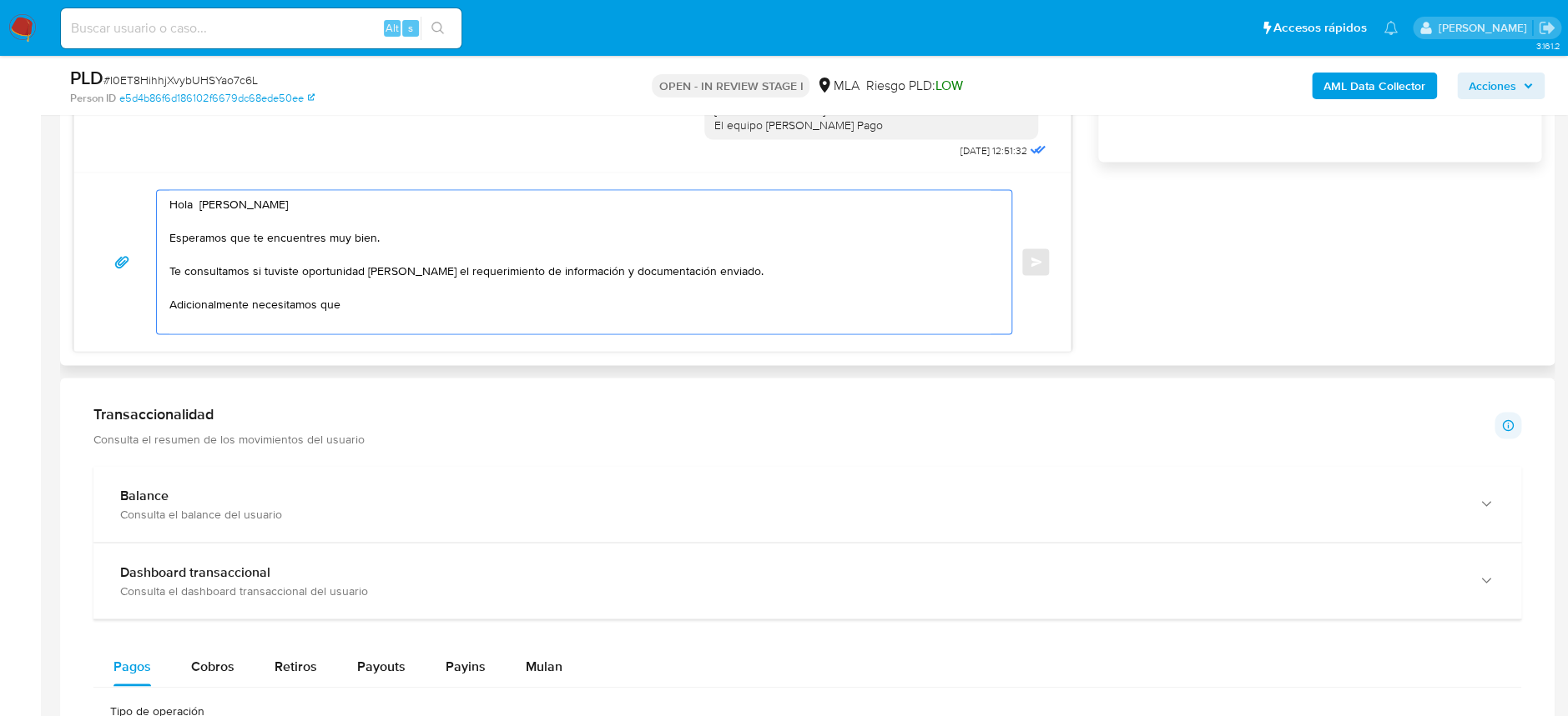
paste textarea "Proporciona el vínculo con las siguientes contrapartes con las que operaste, el…"
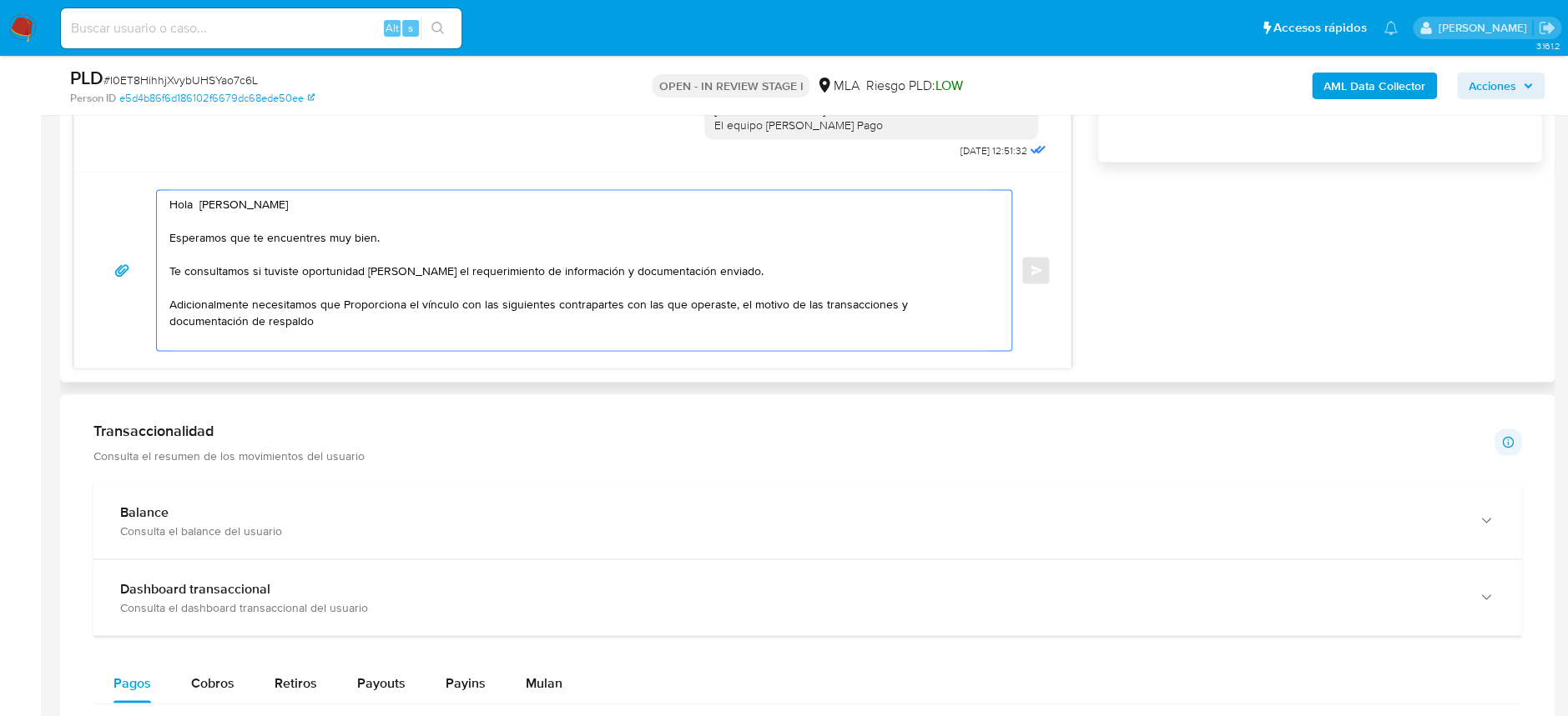
click at [356, 303] on textarea "Hola Jose Adrian Silvera Esperamos que te encuentres muy bien. Te consultamos s…" at bounding box center [580, 270] width 821 height 160
drag, startPoint x: 250, startPoint y: 304, endPoint x: 488, endPoint y: 299, distance: 238.1
click at [488, 299] on textarea "Hola Jose Adrian Silvera Esperamos que te encuentres muy bien. Te consultamos s…" at bounding box center [580, 270] width 821 height 160
click at [501, 301] on textarea "Hola Jose Adrian Silvera Esperamos que te encuentres muy bien. Te consultamos s…" at bounding box center [580, 270] width 821 height 160
drag, startPoint x: 520, startPoint y: 300, endPoint x: 546, endPoint y: 294, distance: 26.7
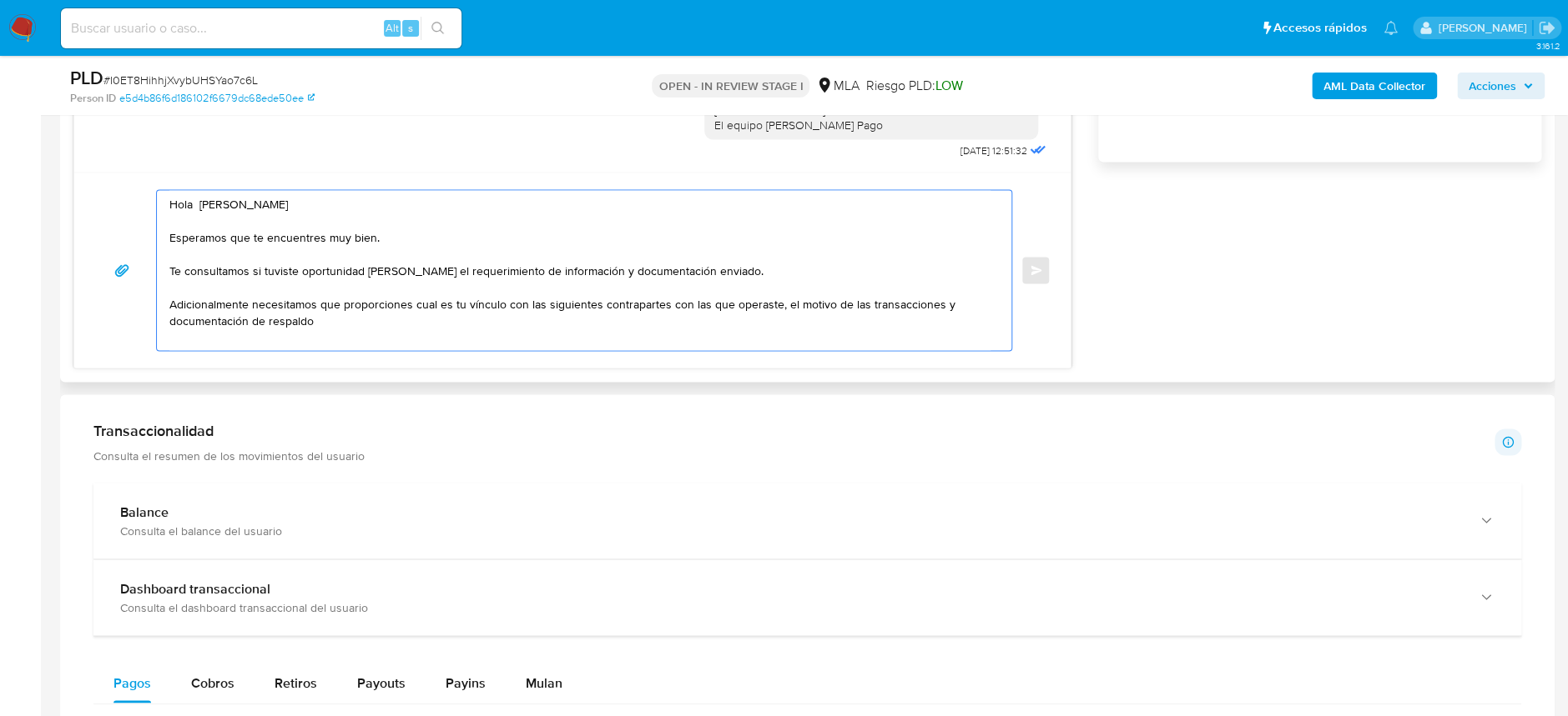
click at [546, 294] on textarea "Hola Jose Adrian Silvera Esperamos que te encuentres muy bien. Te consultamos s…" at bounding box center [580, 270] width 821 height 160
click at [717, 296] on textarea "Hola Jose Adrian Silvera Esperamos que te encuentres muy bien. Te consultamos s…" at bounding box center [580, 270] width 821 height 160
drag, startPoint x: 533, startPoint y: 304, endPoint x: 772, endPoint y: 304, distance: 239.0
click at [772, 304] on textarea "Hola Jose Adrian Silvera Esperamos que te encuentres muy bien. Te consultamos s…" at bounding box center [580, 270] width 821 height 160
paste textarea "Construcciones Mit - 30718862732"
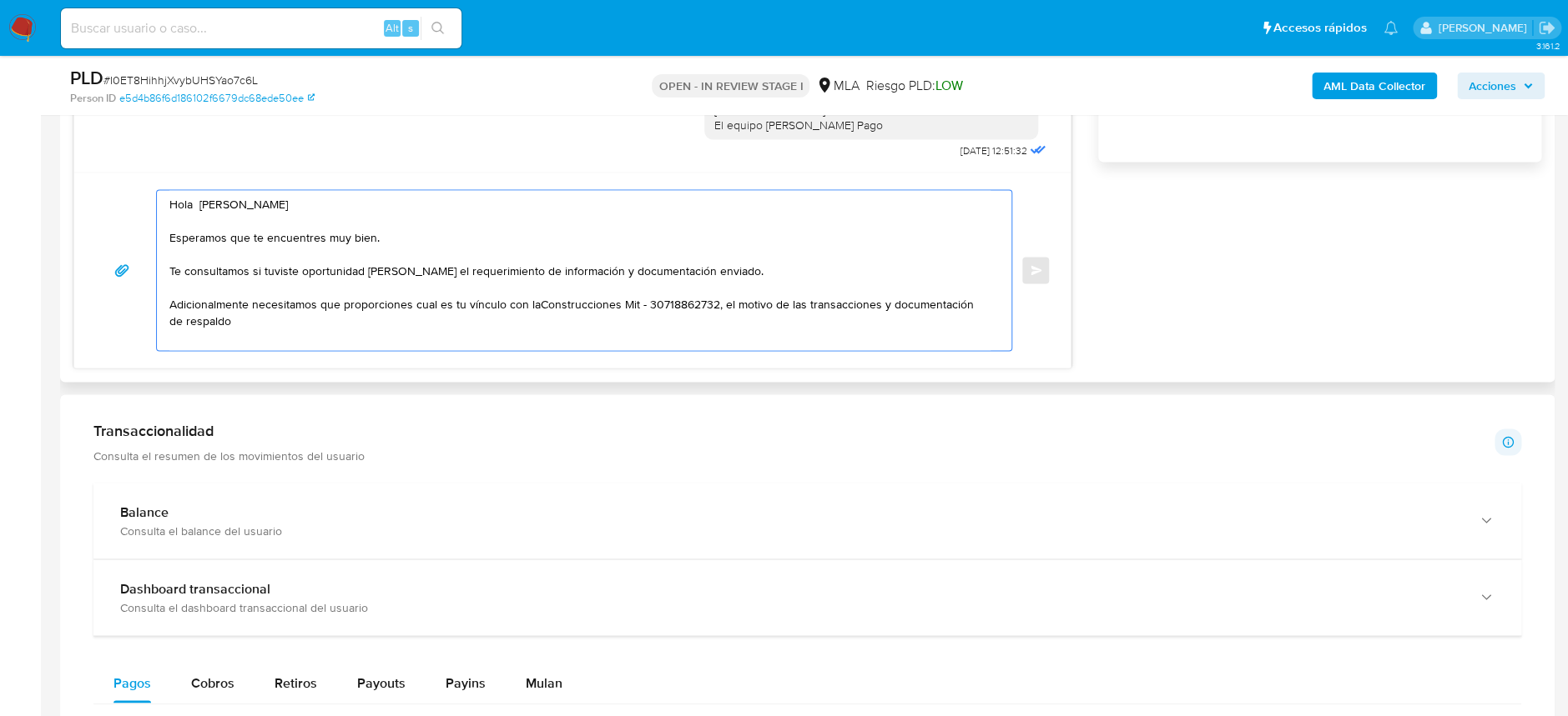
click at [536, 306] on textarea "Hola Jose Adrian Silvera Esperamos que te encuentres muy bien. Te consultamos s…" at bounding box center [580, 270] width 821 height 160
click at [637, 297] on textarea "Hola Jose Adrian Silvera Esperamos que te encuentres muy bien. Te consultamos s…" at bounding box center [580, 270] width 821 height 160
click at [893, 301] on textarea "Hola Jose Adrian Silvera Esperamos que te encuentres muy bien. Te consultamos s…" at bounding box center [580, 270] width 821 height 160
click at [350, 321] on textarea "Hola Jose Adrian Silvera Esperamos que te encuentres muy bien. Te consultamos s…" at bounding box center [580, 270] width 821 height 160
click at [524, 303] on textarea "Hola Jose Adrian Silvera Esperamos que te encuentres muy bien. Te consultamos s…" at bounding box center [580, 270] width 821 height 160
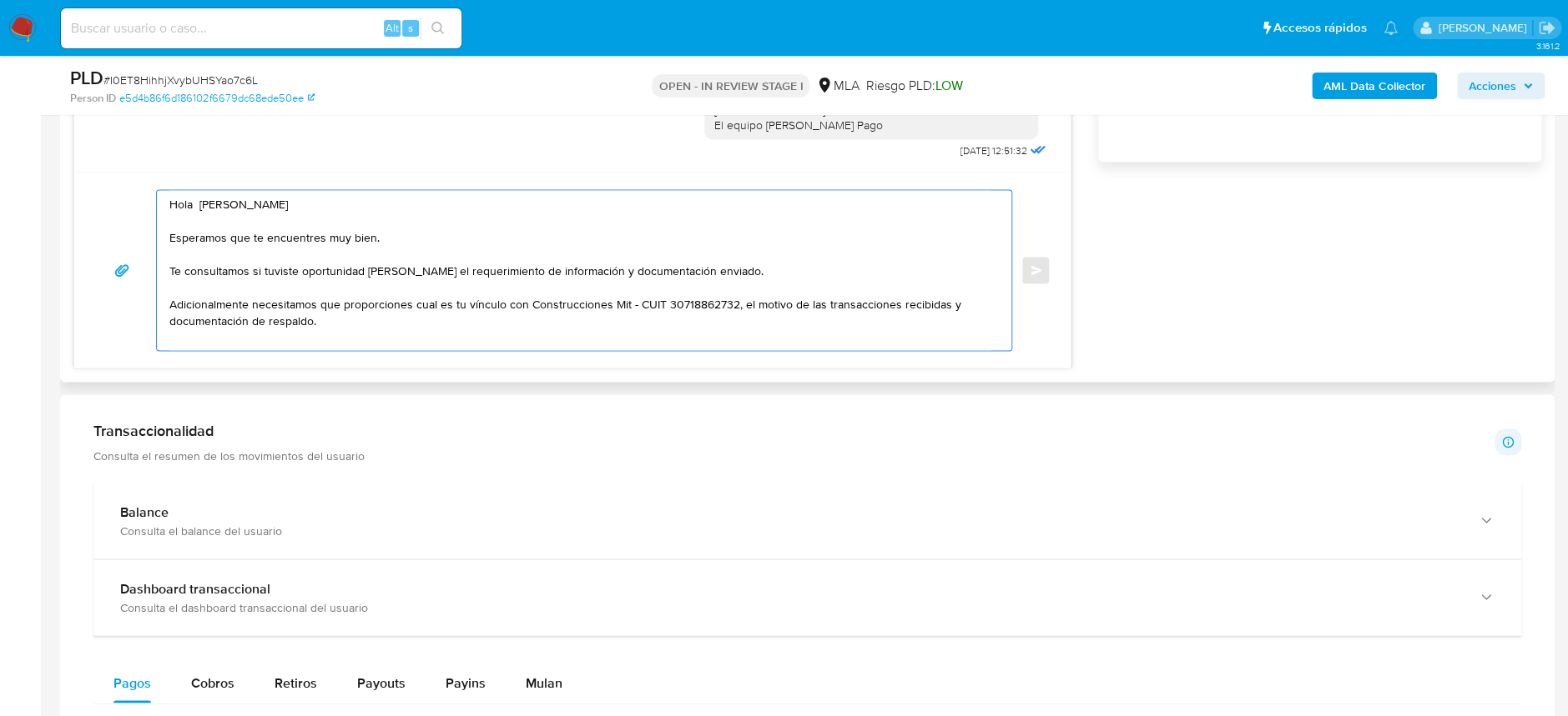
click at [597, 321] on textarea "Hola Jose Adrian Silvera Esperamos que te encuentres muy bien. Te consultamos s…" at bounding box center [580, 270] width 821 height 160
click at [524, 299] on textarea "Hola Jose Adrian Silvera Esperamos que te encuentres muy bien. Te consultamos s…" at bounding box center [580, 270] width 821 height 160
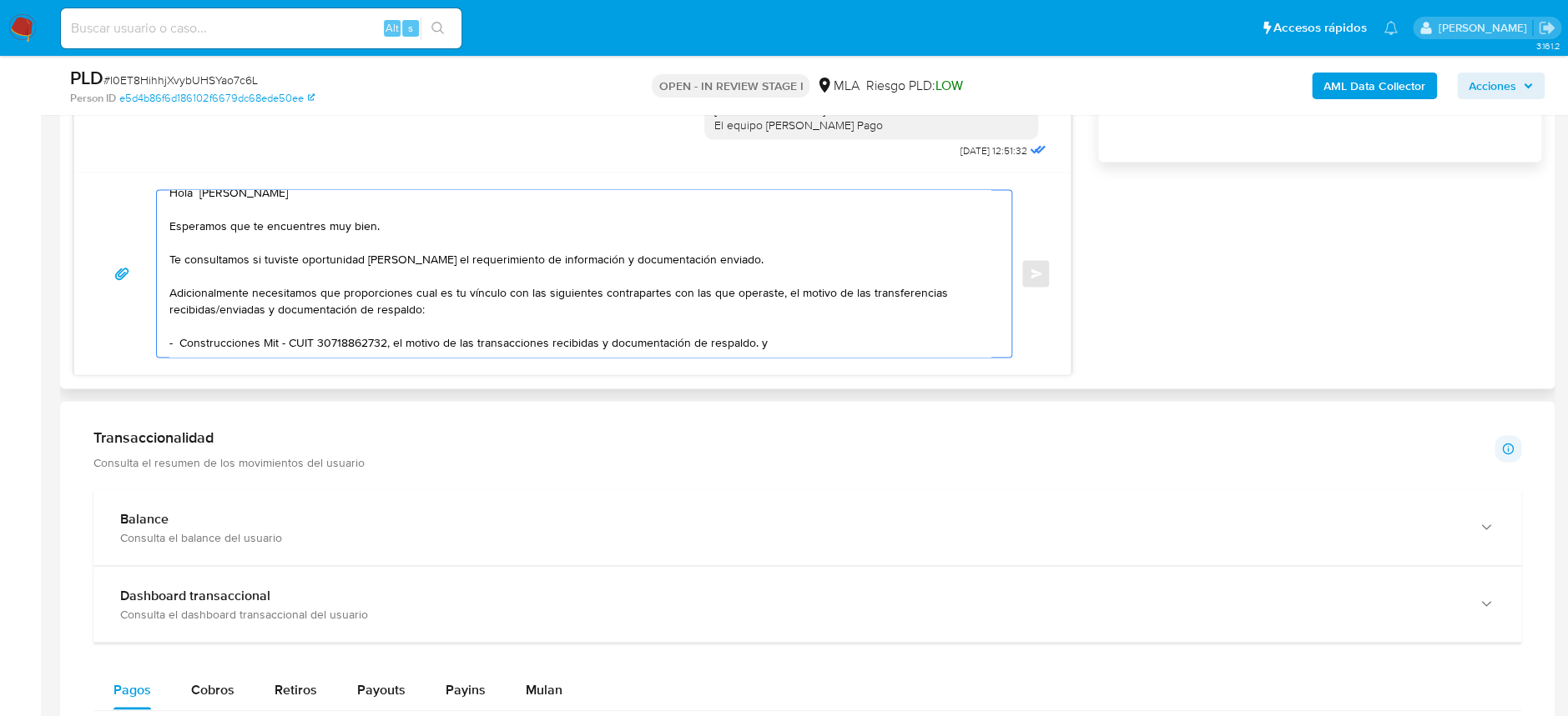
scroll to position [25, 0]
drag, startPoint x: 778, startPoint y: 333, endPoint x: 386, endPoint y: 328, distance: 392.0
click at [386, 328] on textarea "Hola Jose Adrian Silvera Esperamos que te encuentres muy bien. Te consultamos s…" at bounding box center [580, 273] width 821 height 166
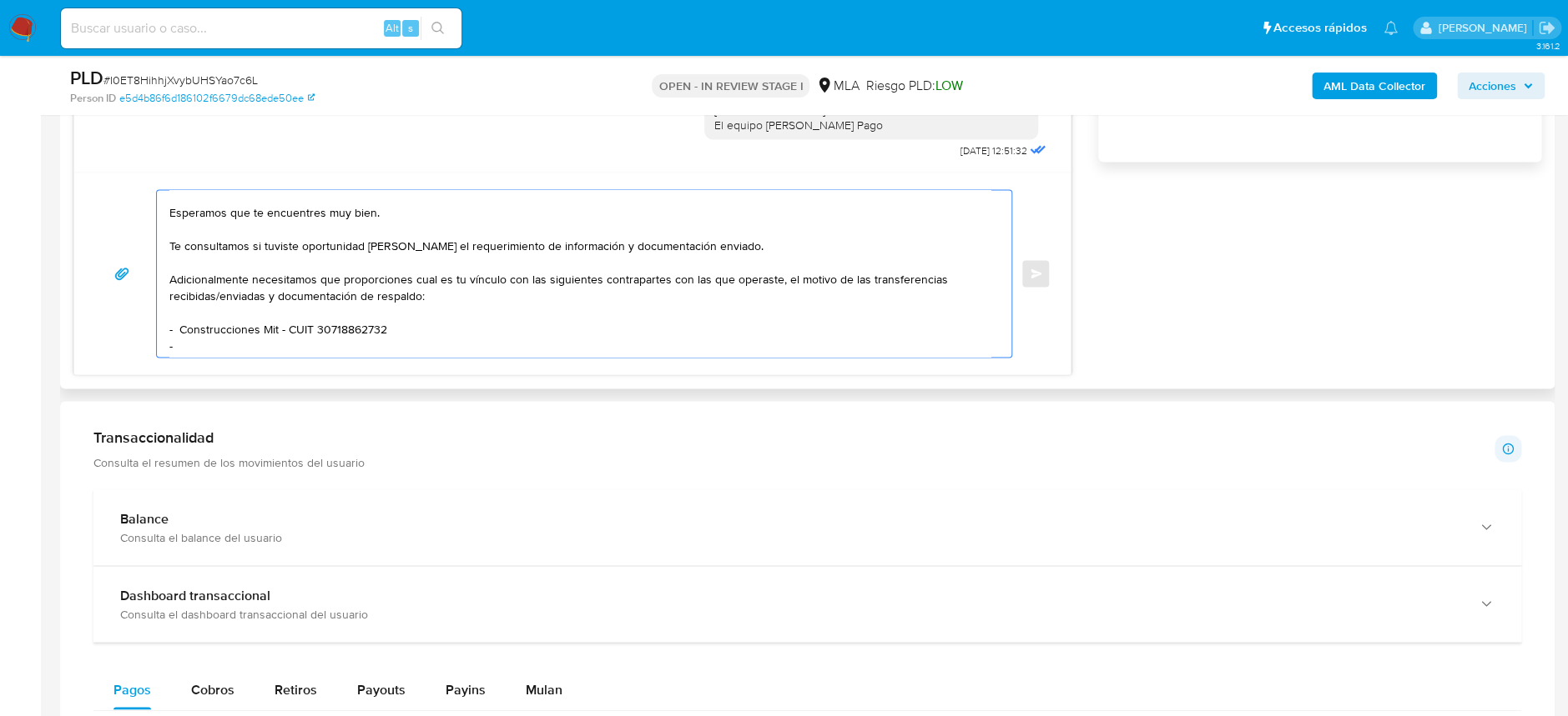
paste textarea "Roa Agustin Julian - CUIT 20451355628"
click at [332, 316] on textarea "Hola Jose Adrian Silvera Esperamos que te encuentres muy bien. Te consultamos s…" at bounding box center [580, 273] width 821 height 166
click at [343, 322] on textarea "Hola Jose Adrian Silvera Esperamos que te encuentres muy bien. Te consultamos s…" at bounding box center [580, 273] width 821 height 166
drag, startPoint x: 277, startPoint y: 323, endPoint x: 185, endPoint y: 323, distance: 92.0
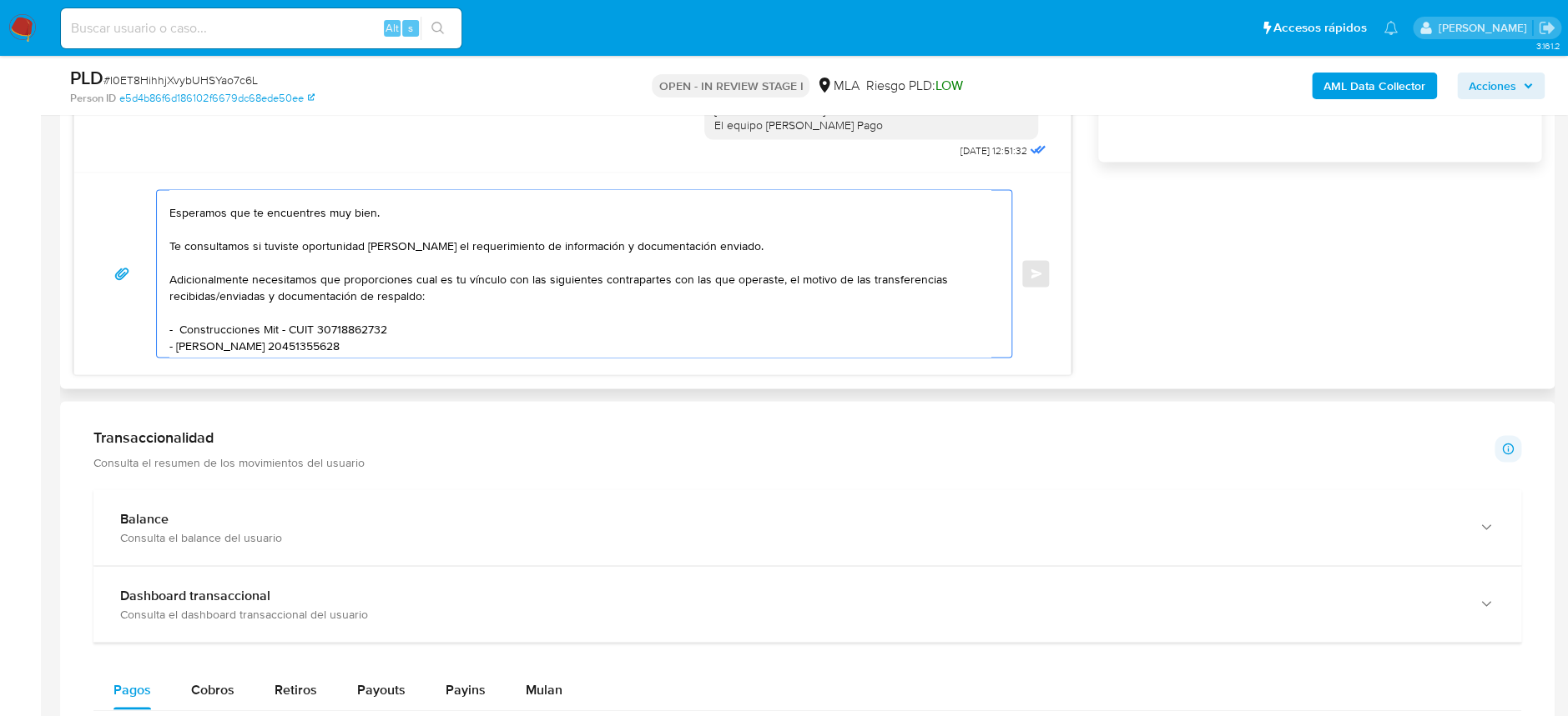
click at [185, 323] on textarea "Hola Jose Adrian Silvera Esperamos que te encuentres muy bien. Te consultamos s…" at bounding box center [580, 273] width 821 height 166
click at [175, 321] on textarea "Hola Jose Adrian Silvera Esperamos que te encuentres muy bien. Te consultamos s…" at bounding box center [580, 273] width 821 height 166
drag, startPoint x: 181, startPoint y: 324, endPoint x: 409, endPoint y: 325, distance: 228.0
click at [409, 325] on textarea "Hola Jose Adrian Silvera Esperamos que te encuentres muy bien. Te consultamos s…" at bounding box center [580, 273] width 821 height 166
paste textarea "ONSTRUCCIONES MITRE S.A. CUIT: 30-71886273-"
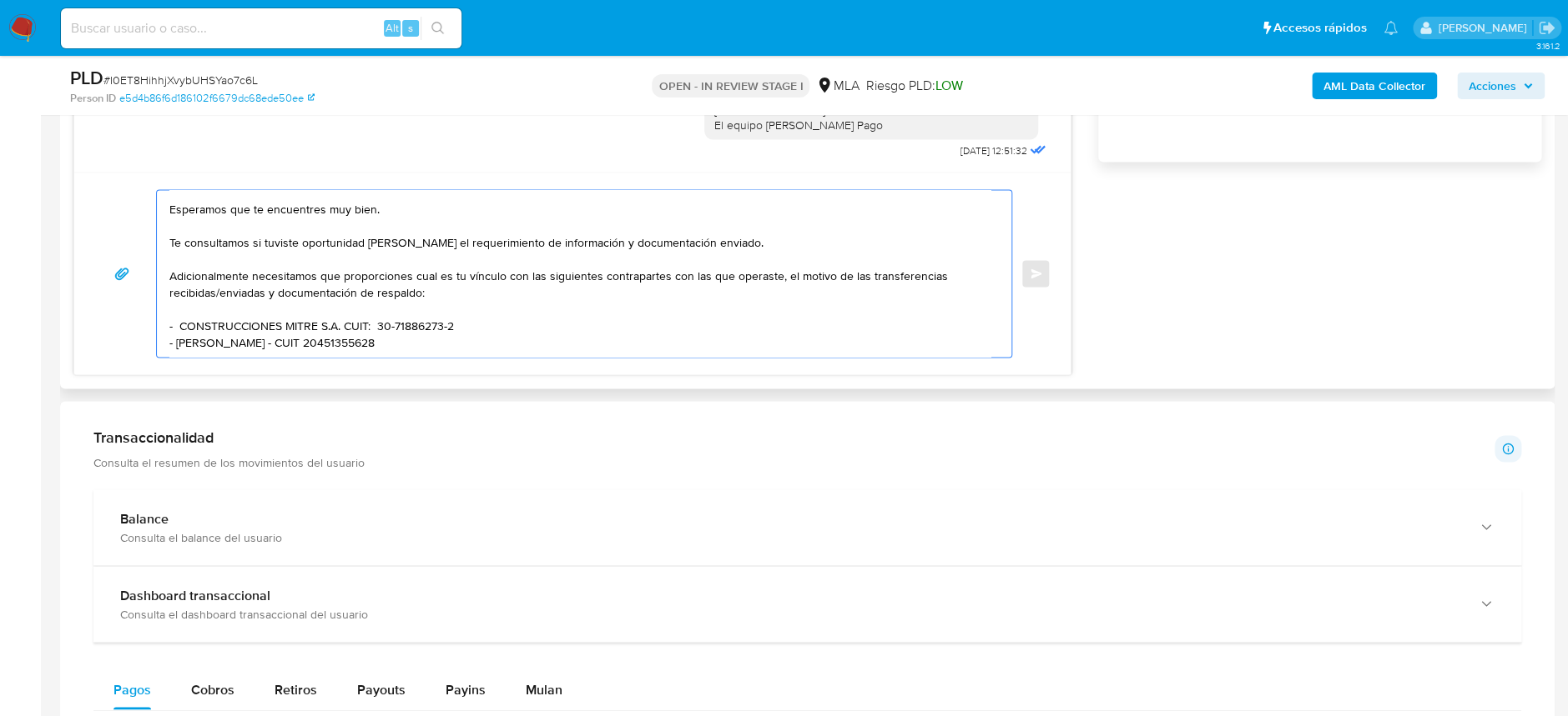
scroll to position [42, 0]
click at [465, 332] on textarea "Hola Jose Adrian Silvera Esperamos que te encuentres muy bien. Te consultamos s…" at bounding box center [580, 273] width 821 height 166
paste textarea "Es importante que sepas que, en el caso de que no respondas a lo solicitado, tu…"
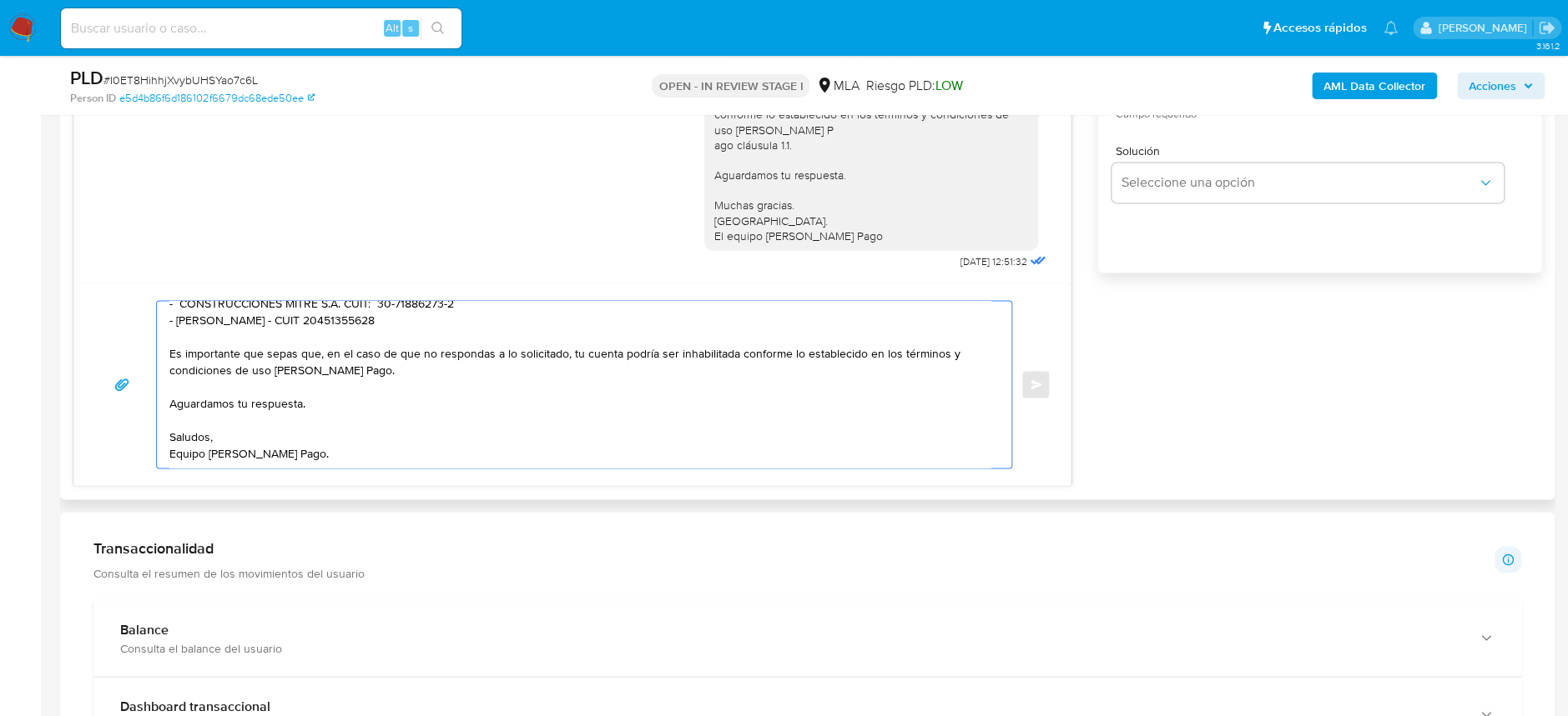
scroll to position [666, 0]
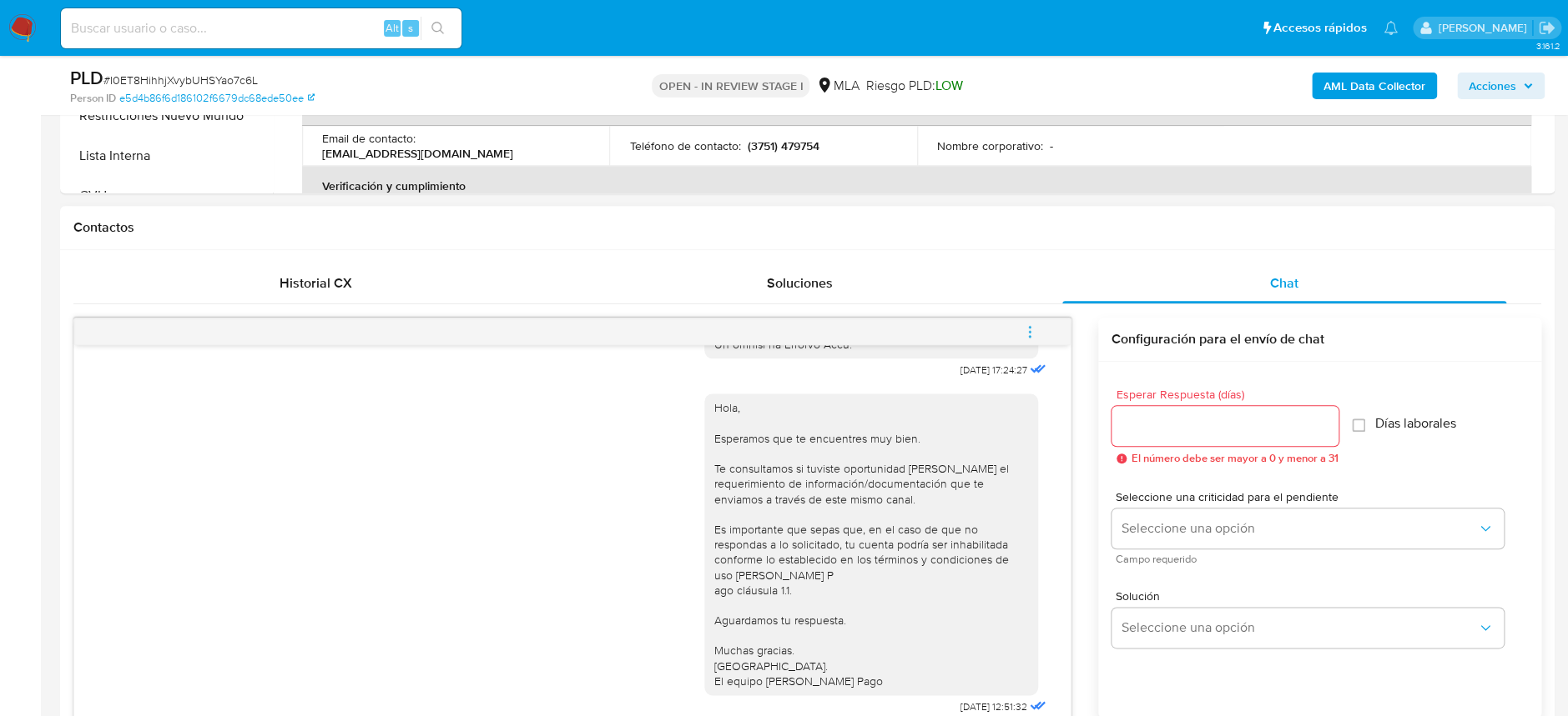
type textarea "Hola Jose Adrian Silvera Esperamos que te encuentres muy bien. Te consultamos s…"
click at [1197, 428] on input "Esperar Respuesta (días)" at bounding box center [1225, 426] width 227 height 22
type input "2"
drag, startPoint x: 1169, startPoint y: 503, endPoint x: 1174, endPoint y: 515, distance: 13.0
click at [1170, 503] on span "Seleccione una criticidad para el pendiente" at bounding box center [1312, 496] width 392 height 11
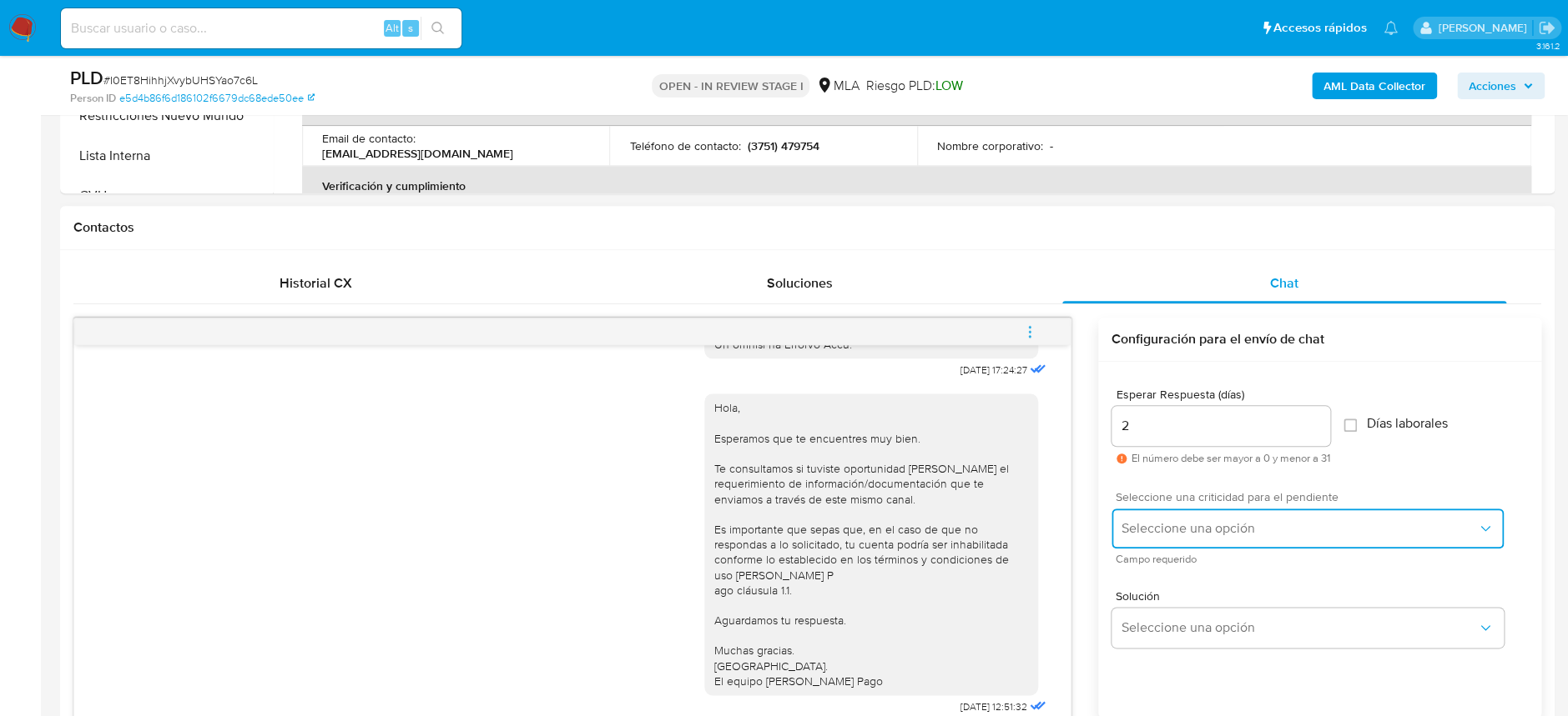
click at [1180, 525] on span "Seleccione una opción" at bounding box center [1300, 528] width 356 height 17
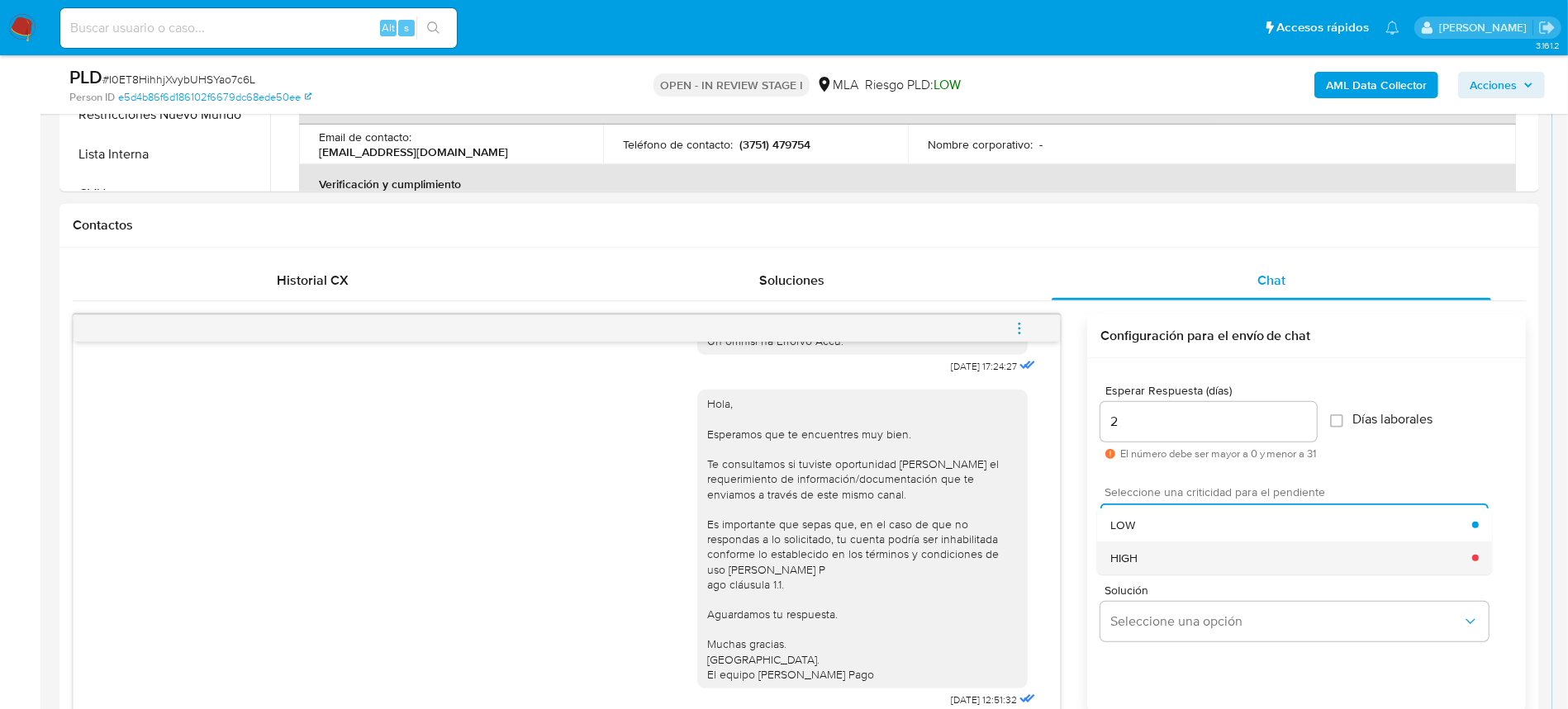
click at [1164, 546] on div "HIGH" at bounding box center [1291, 558] width 362 height 33
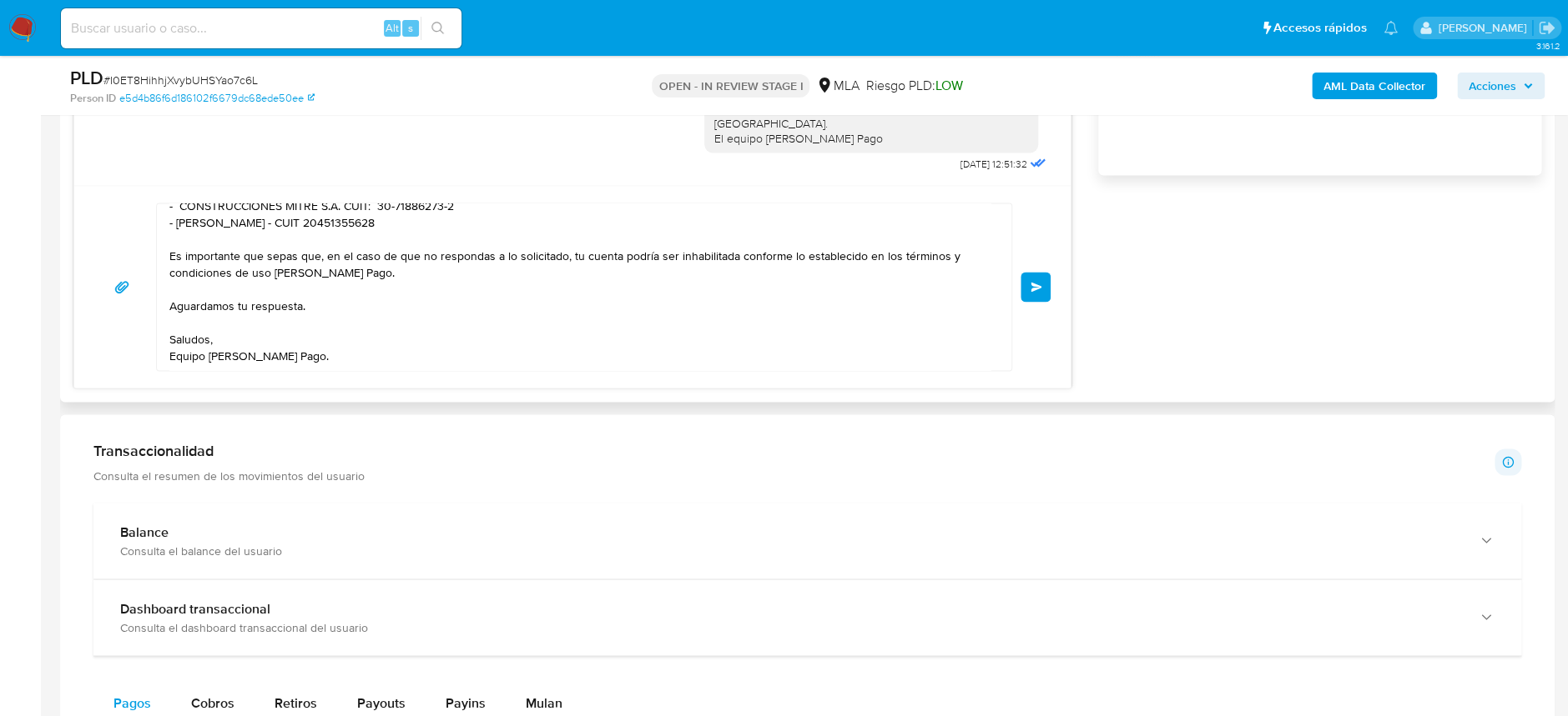
scroll to position [1223, 0]
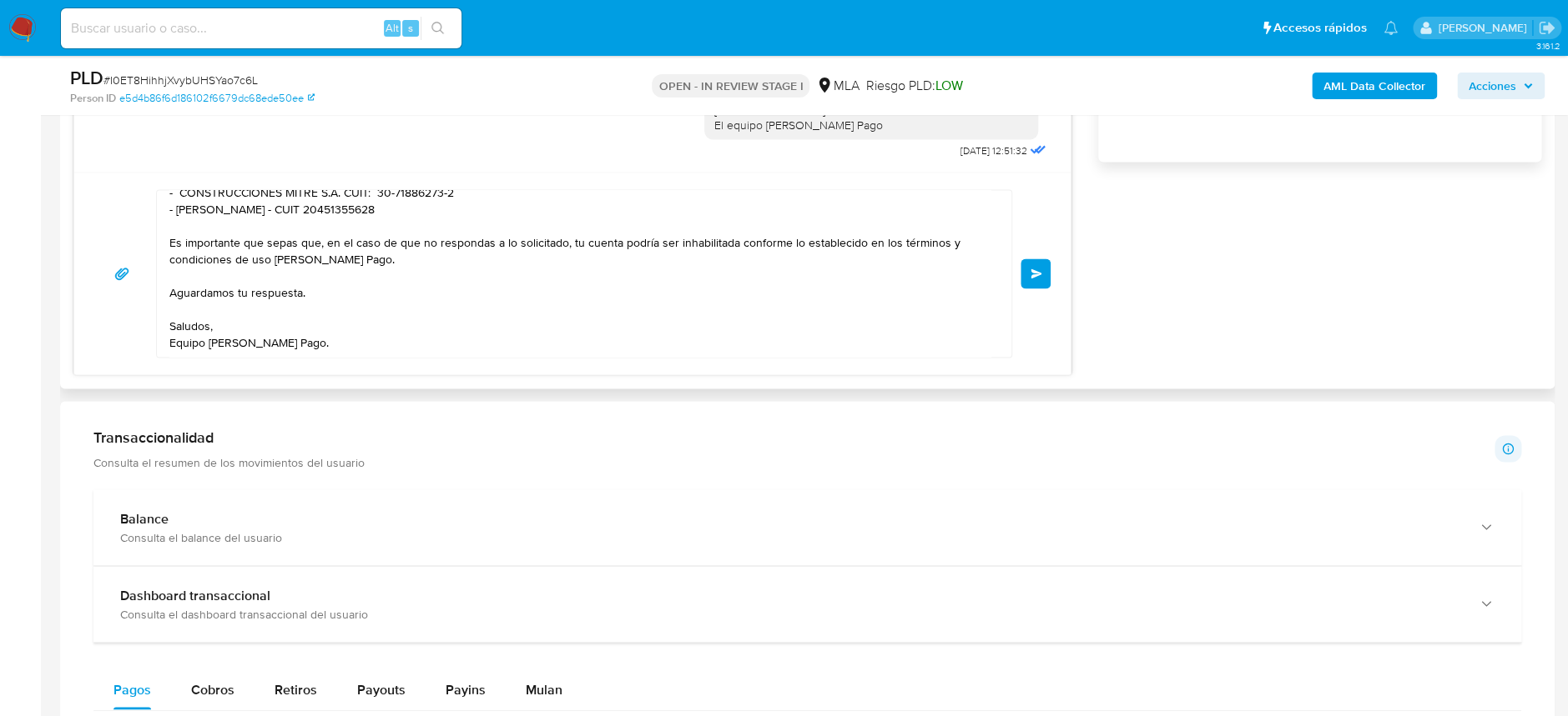
click at [1035, 273] on span "Enviar" at bounding box center [1035, 273] width 11 height 10
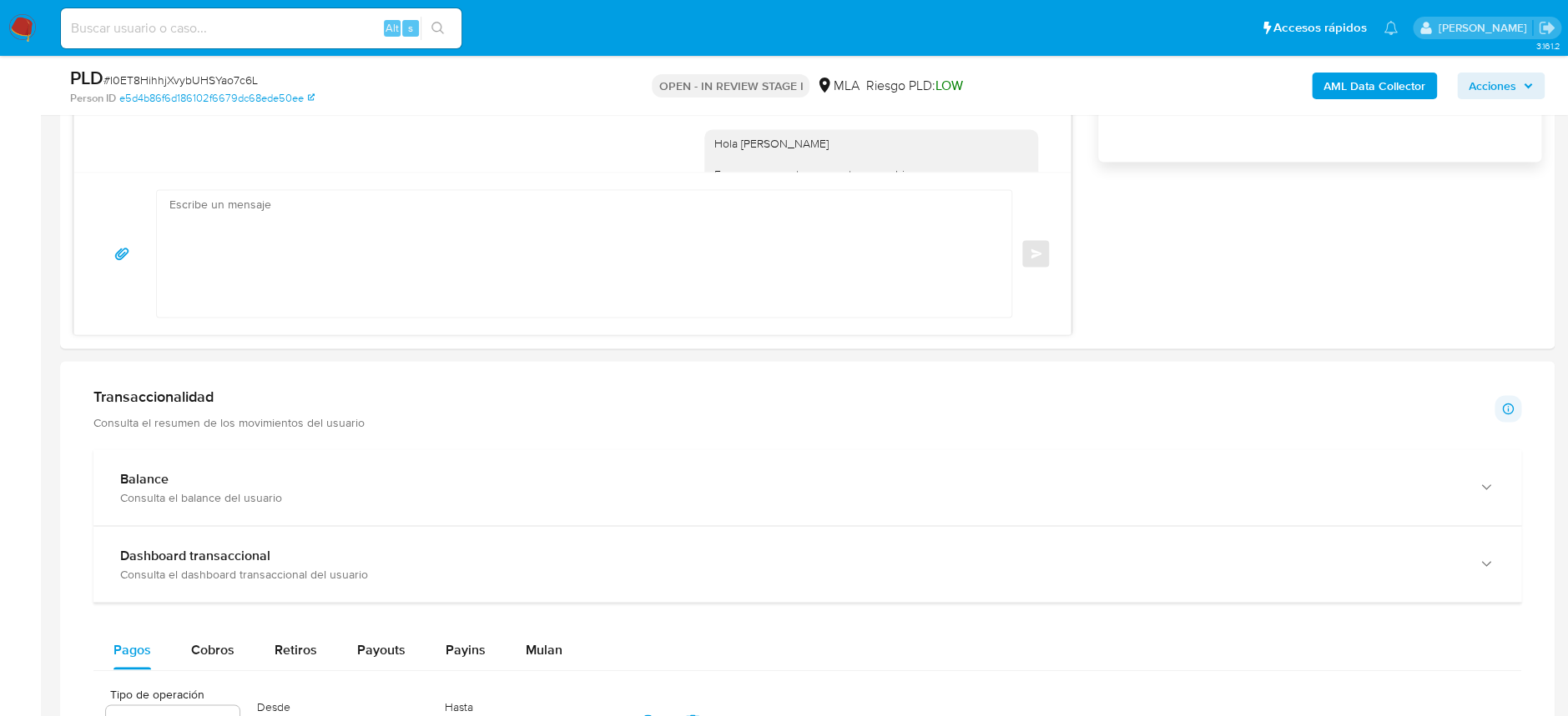
scroll to position [1357, 0]
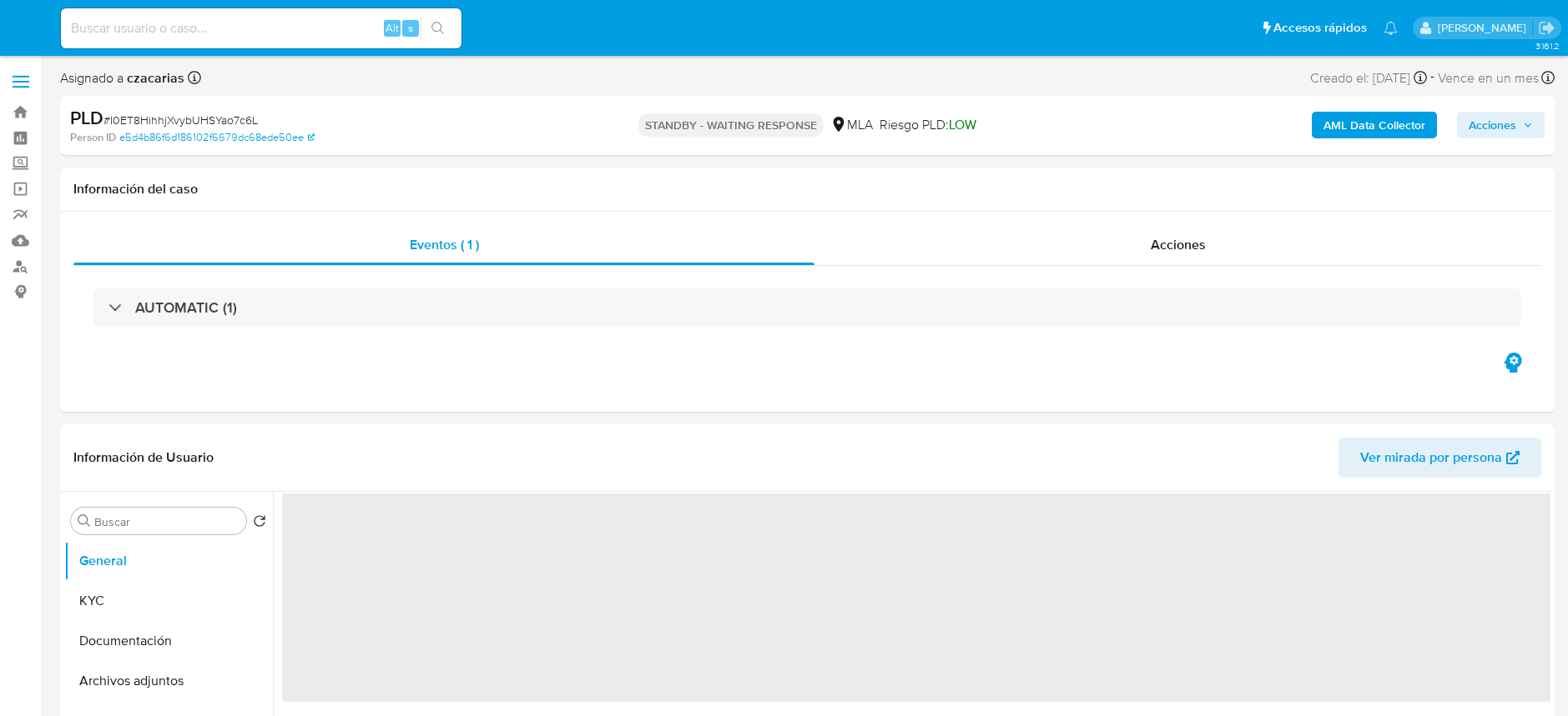
select select "10"
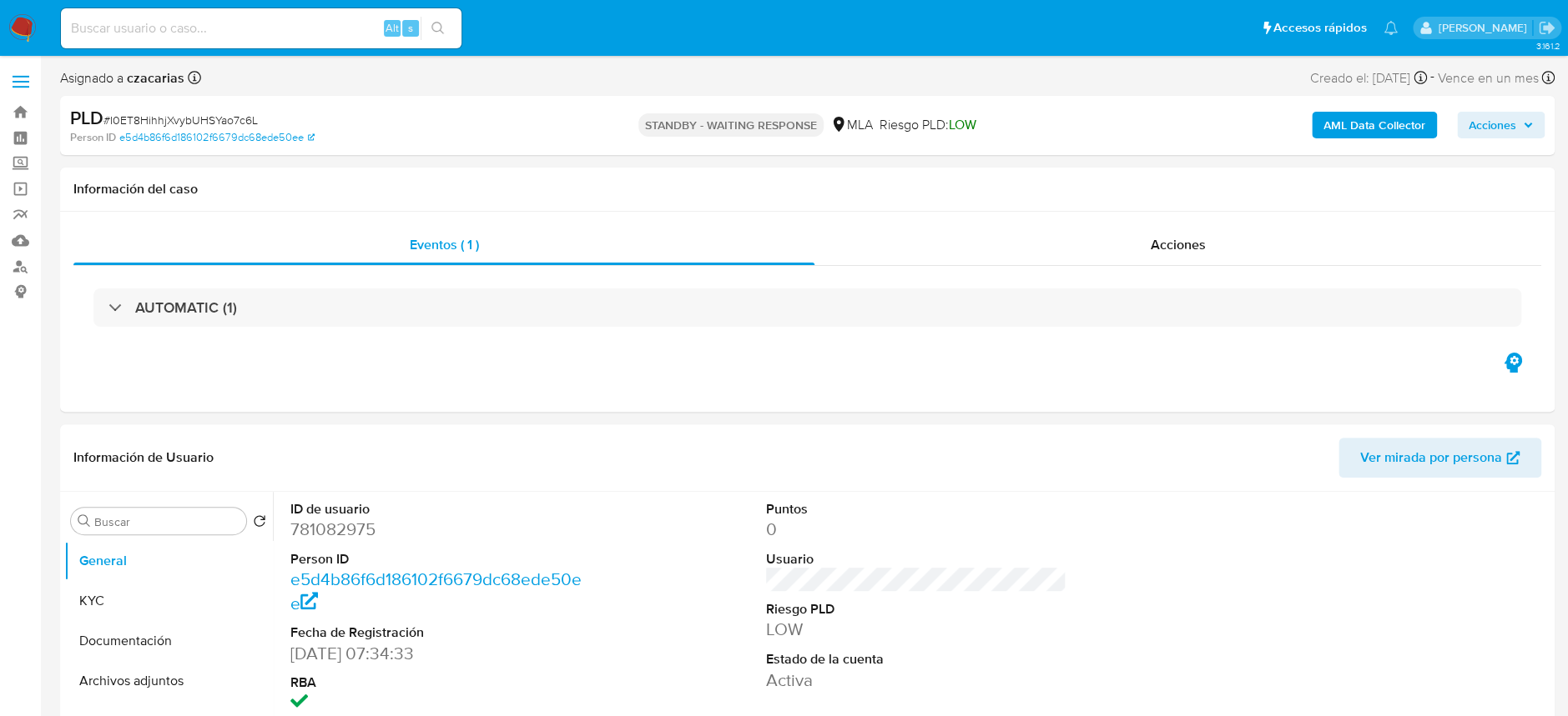
click at [298, 20] on input at bounding box center [261, 28] width 401 height 22
paste input "yWyRchzw5t0Ef7kNViIHMSoi"
type input "yWyRchzw5t0Ef7kNViIHMSoi"
click at [433, 17] on button "search-icon" at bounding box center [438, 28] width 34 height 24
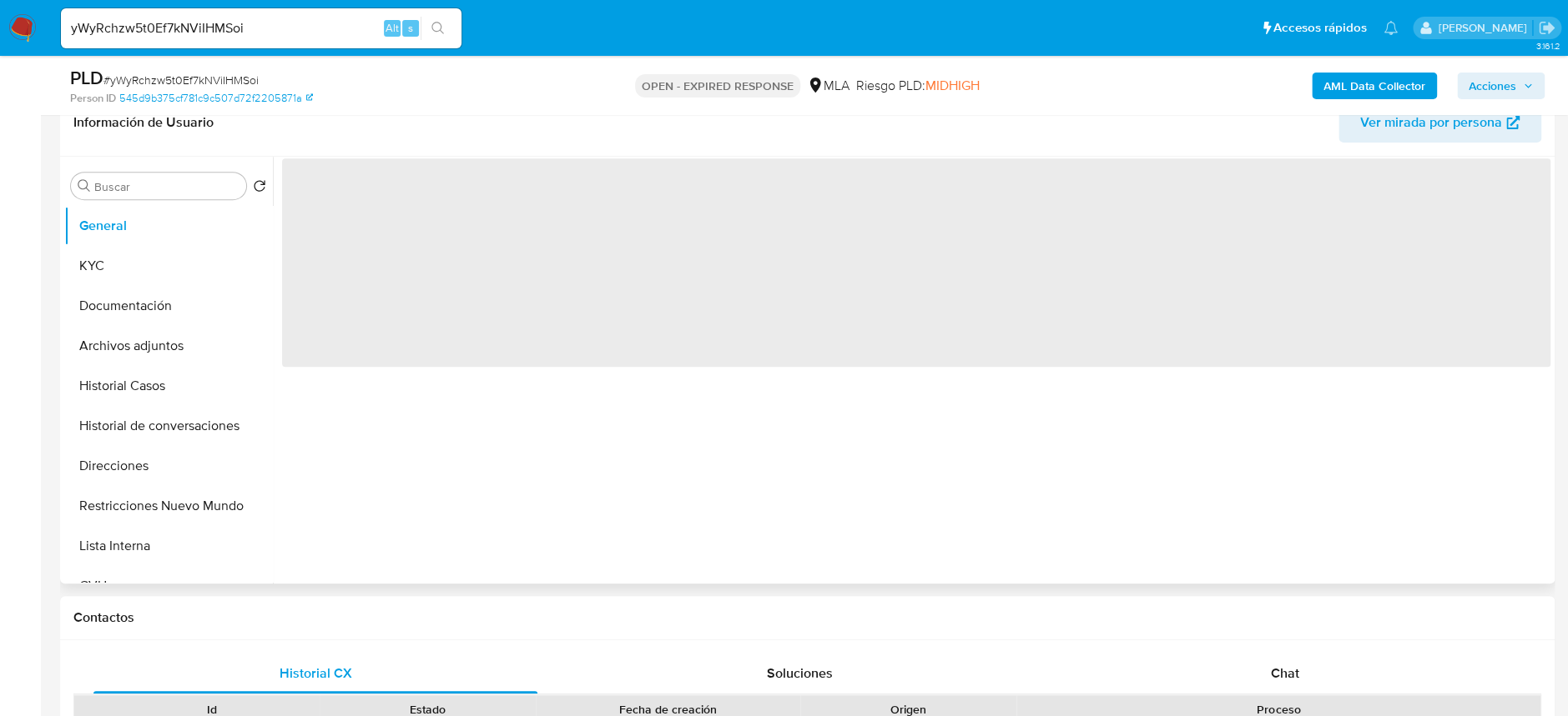
scroll to position [333, 0]
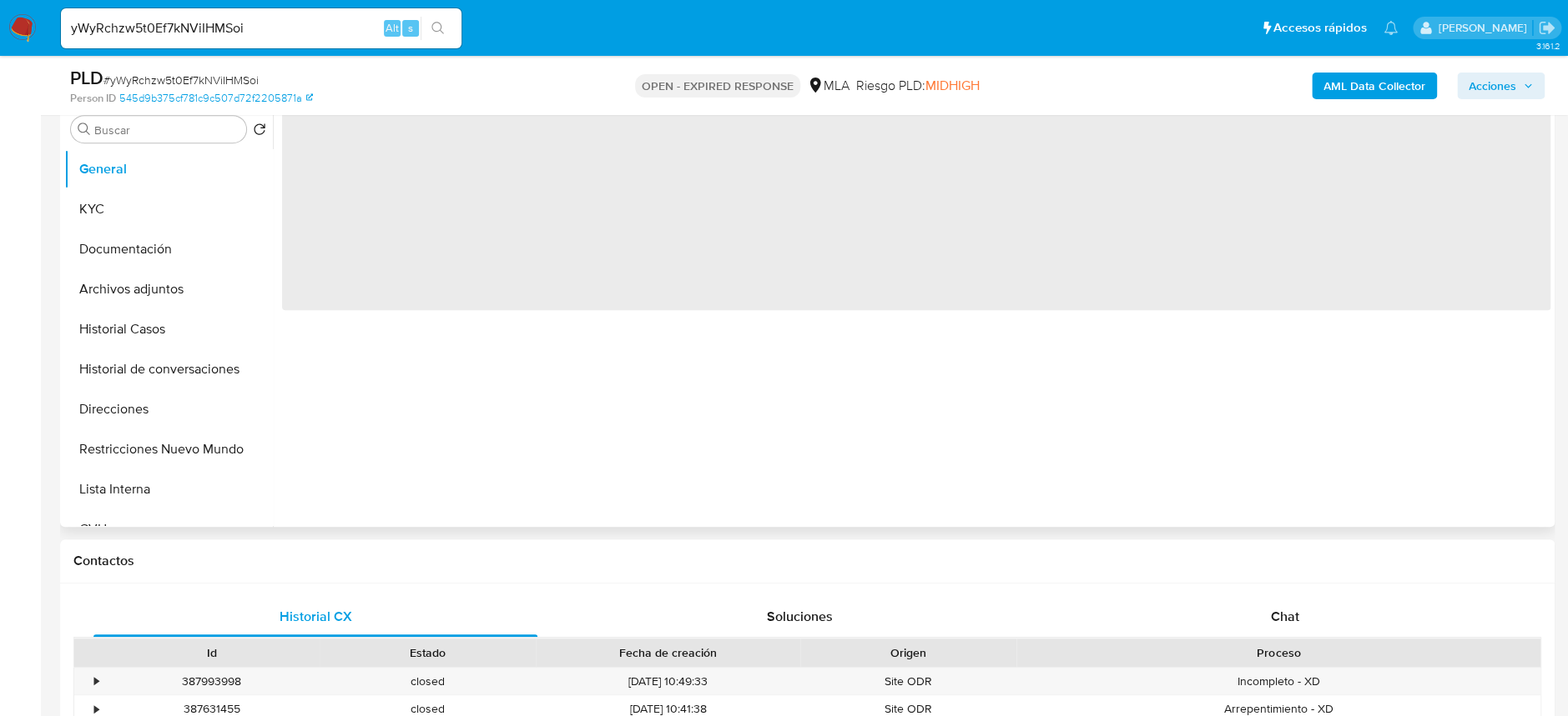
select select "10"
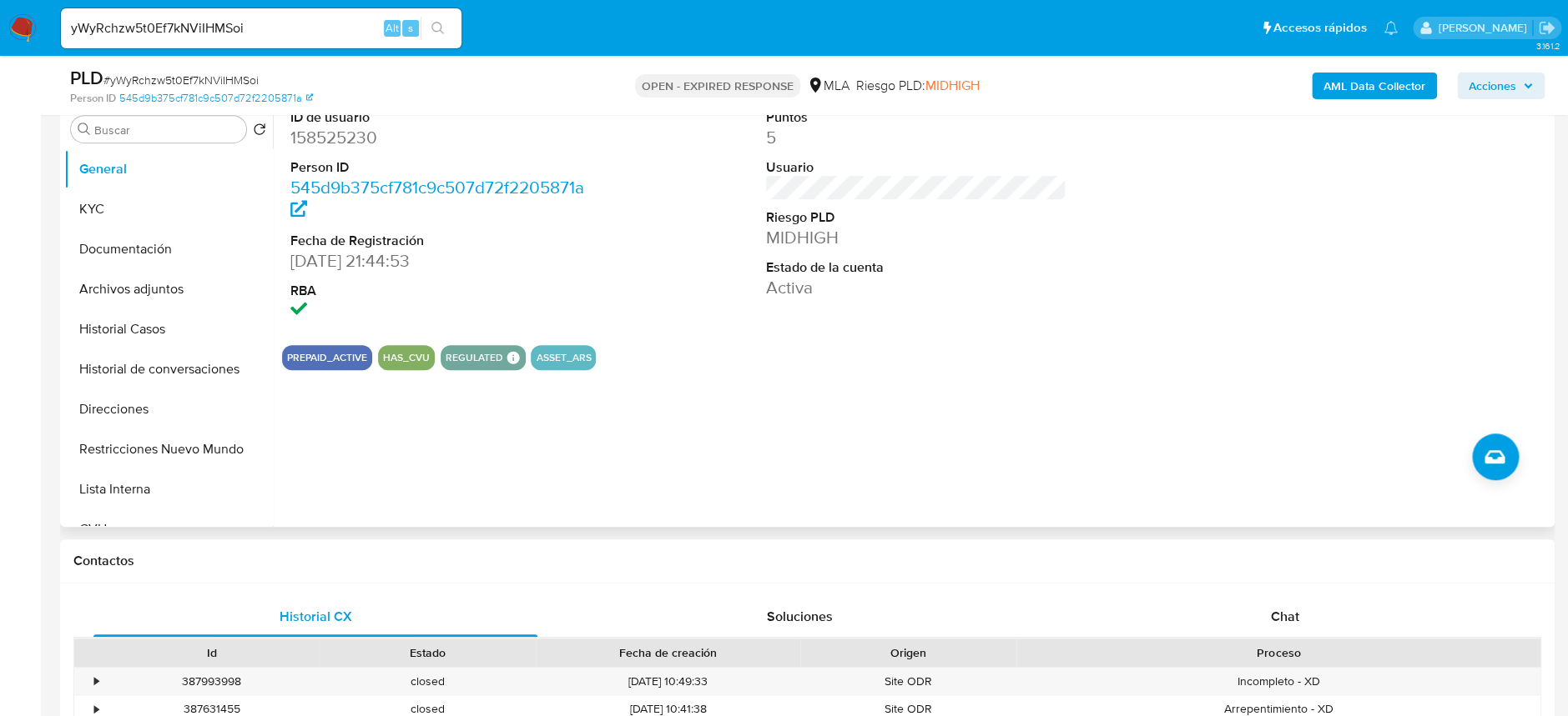
scroll to position [444, 0]
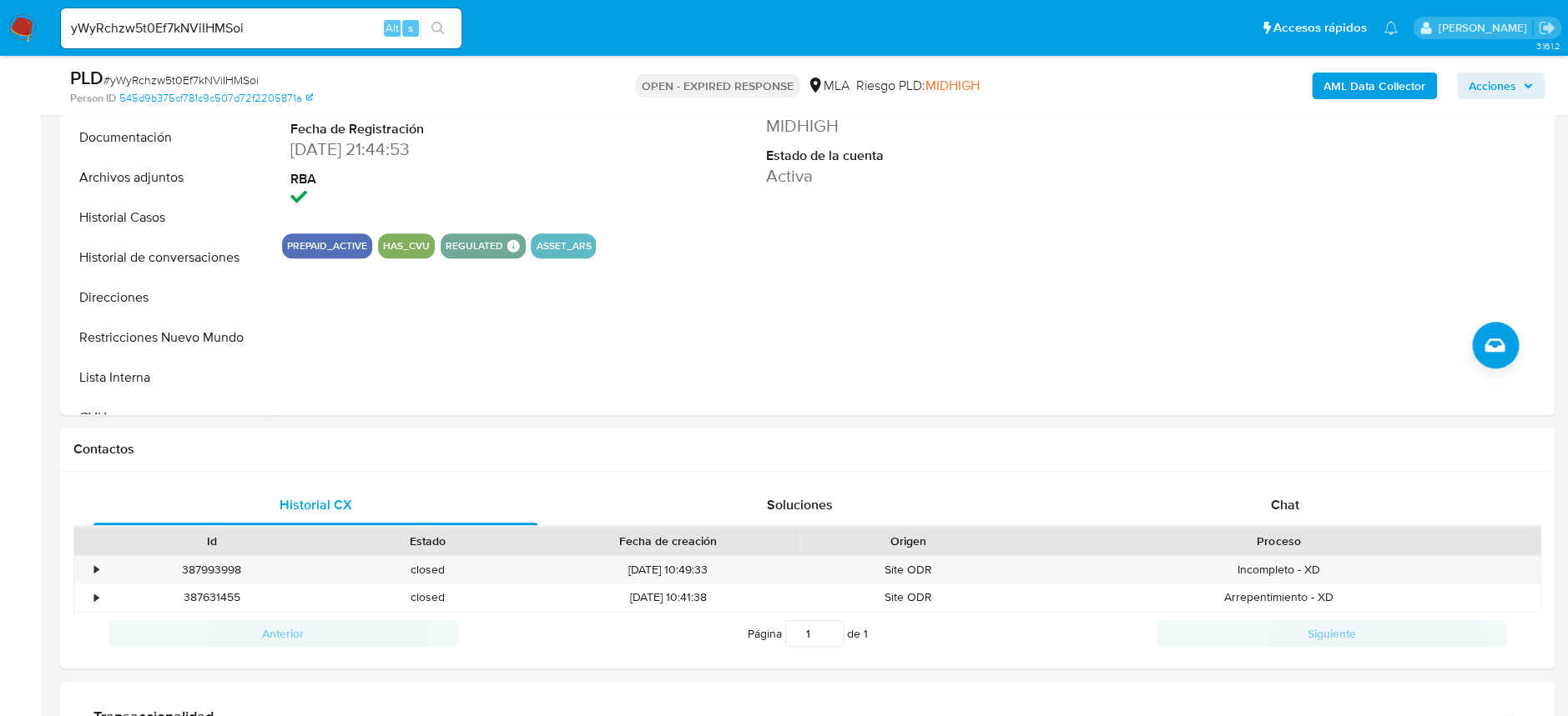
click at [214, 74] on span "# yWyRchzw5t0Ef7kNViIHMSoi" at bounding box center [181, 79] width 155 height 17
copy span "yWyRchzw5t0Ef7kNViIHMSoi"
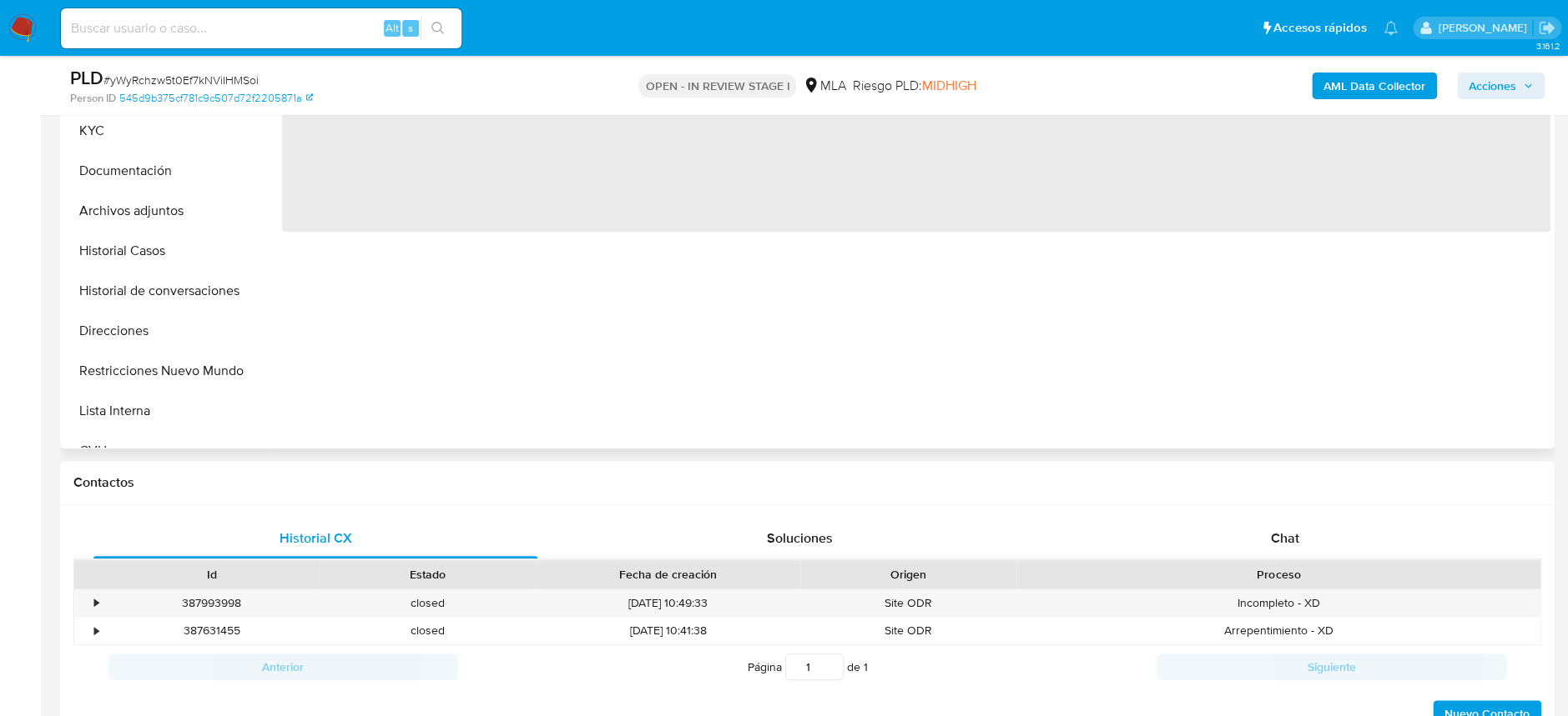
scroll to position [444, 0]
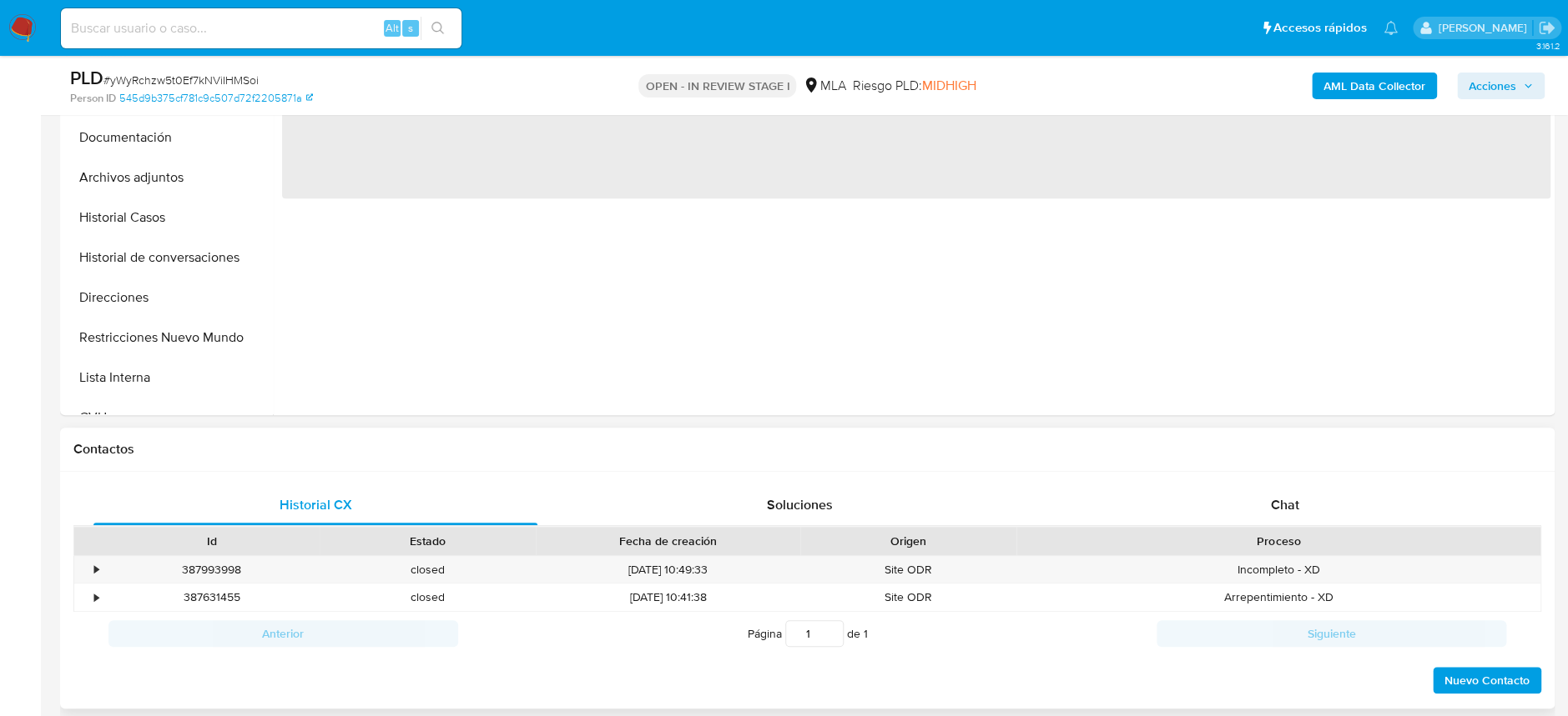
click at [1270, 529] on div "Proceso" at bounding box center [1278, 541] width 524 height 29
select select "10"
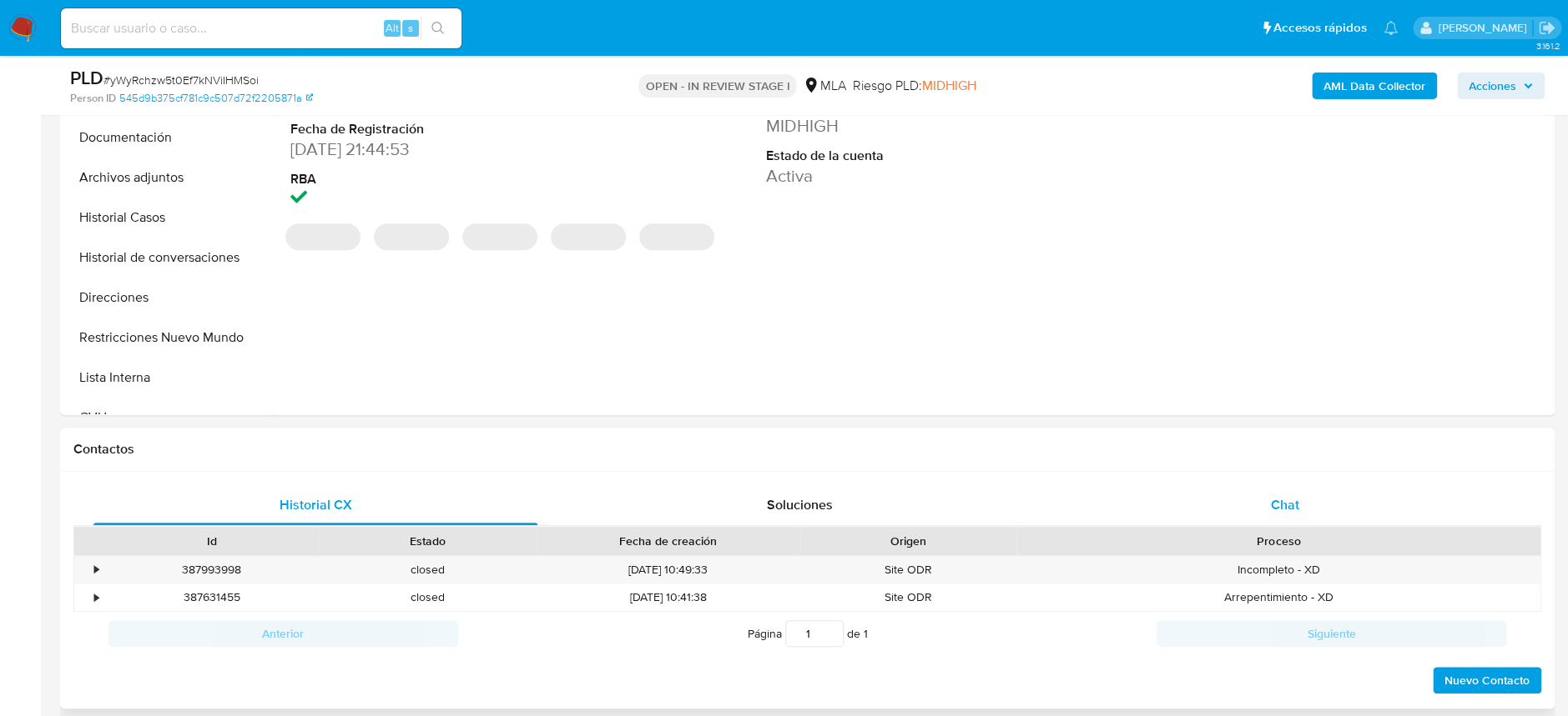
click at [1275, 512] on span "Chat" at bounding box center [1284, 505] width 29 height 19
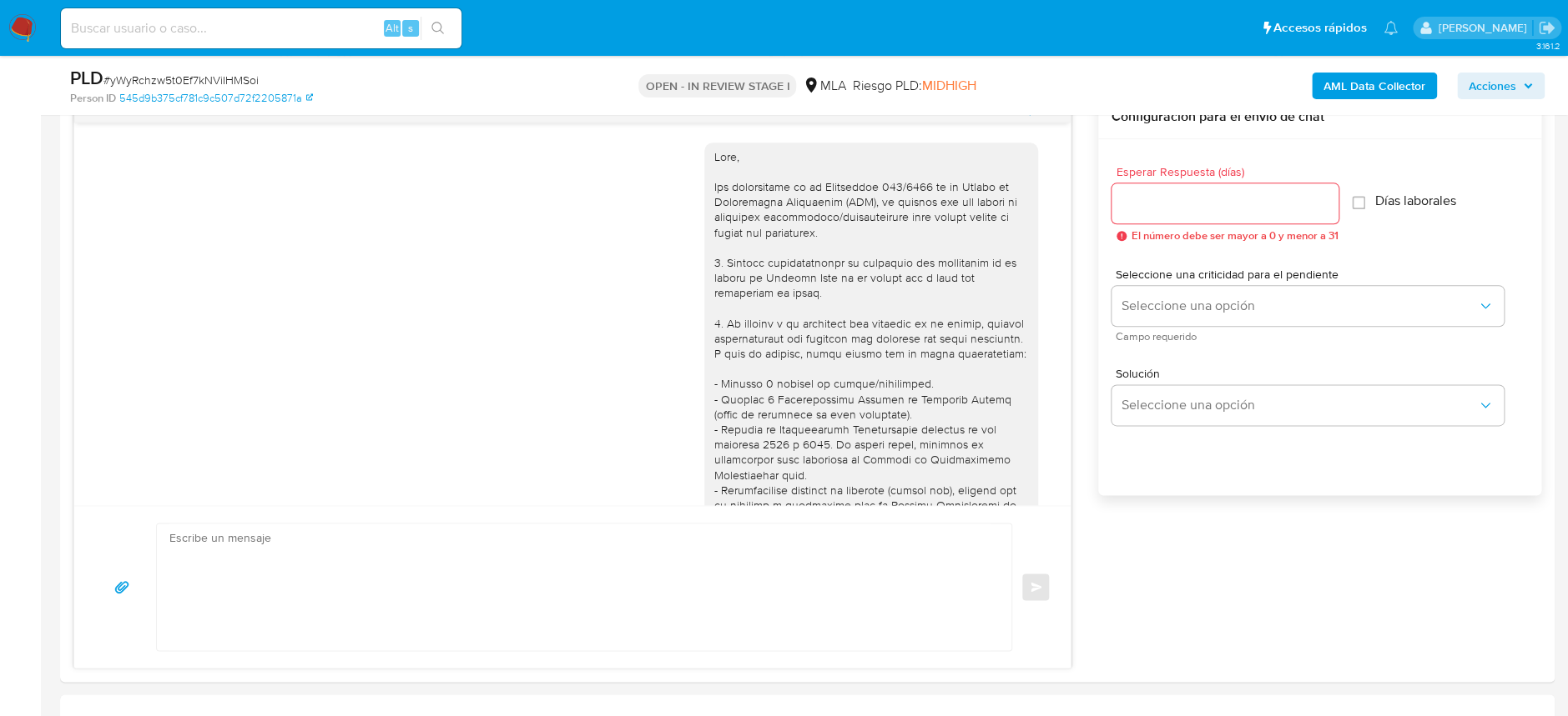
scroll to position [930, 0]
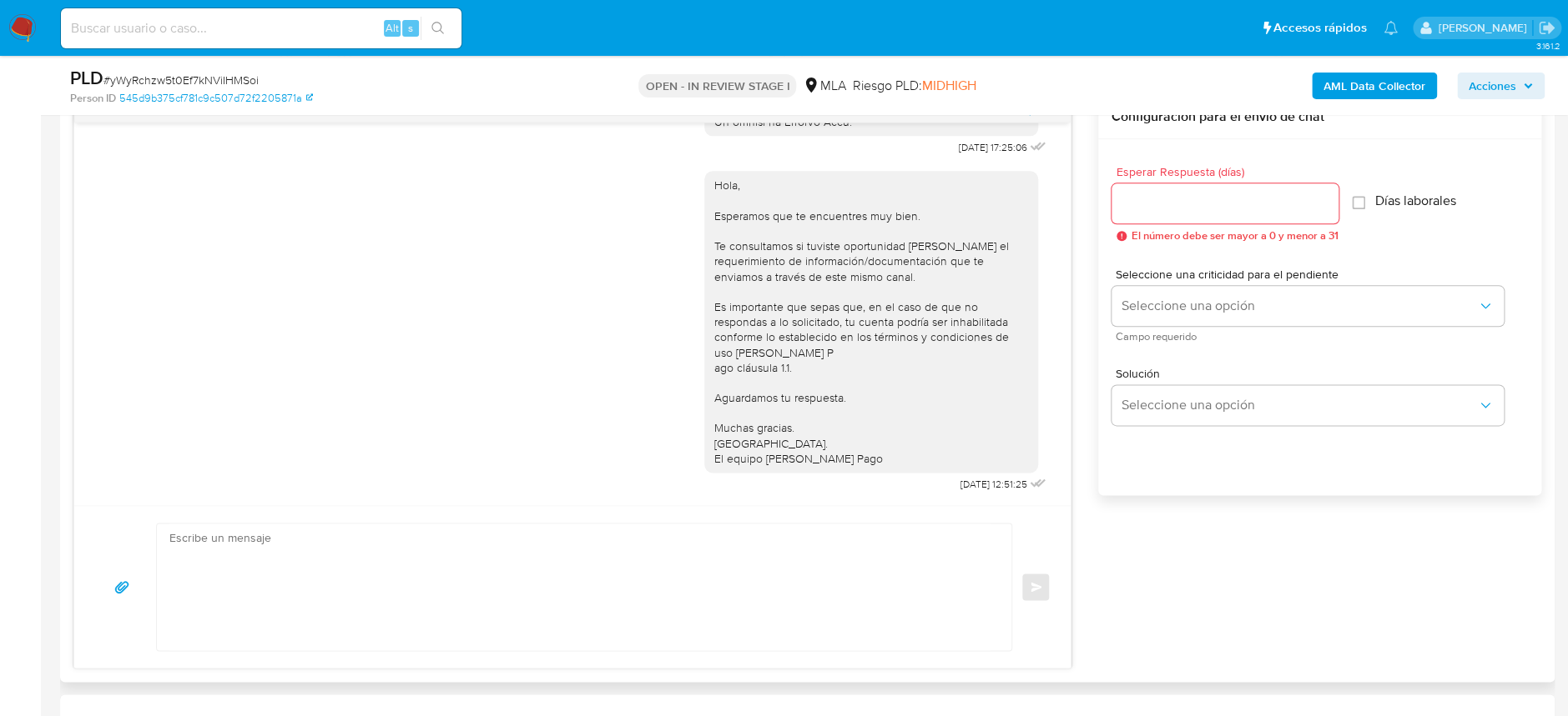
click at [748, 594] on textarea at bounding box center [580, 587] width 821 height 127
paste textarea "Hola [PERSON_NAME] Esperamos que te encuentres muy bien. Te consultamos si tuvi…"
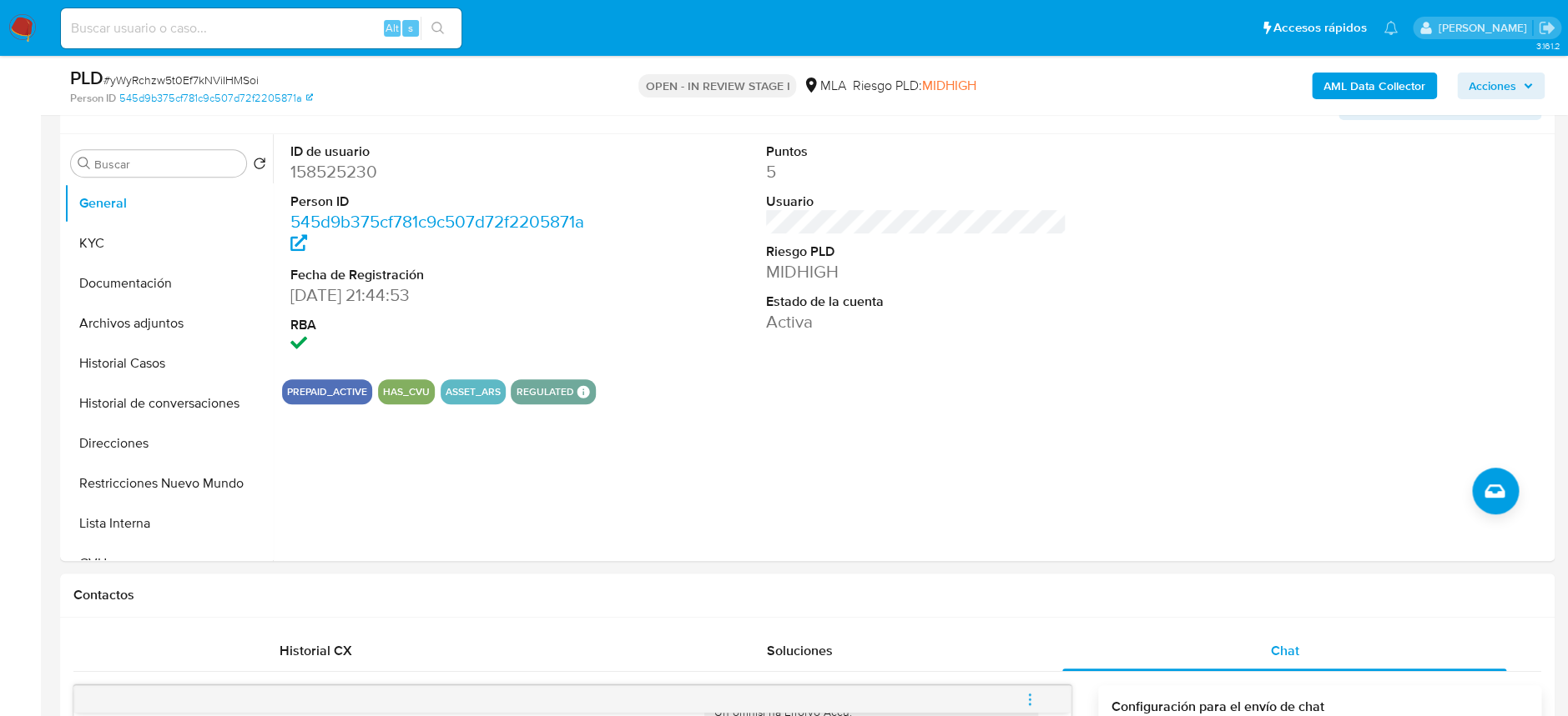
scroll to position [222, 0]
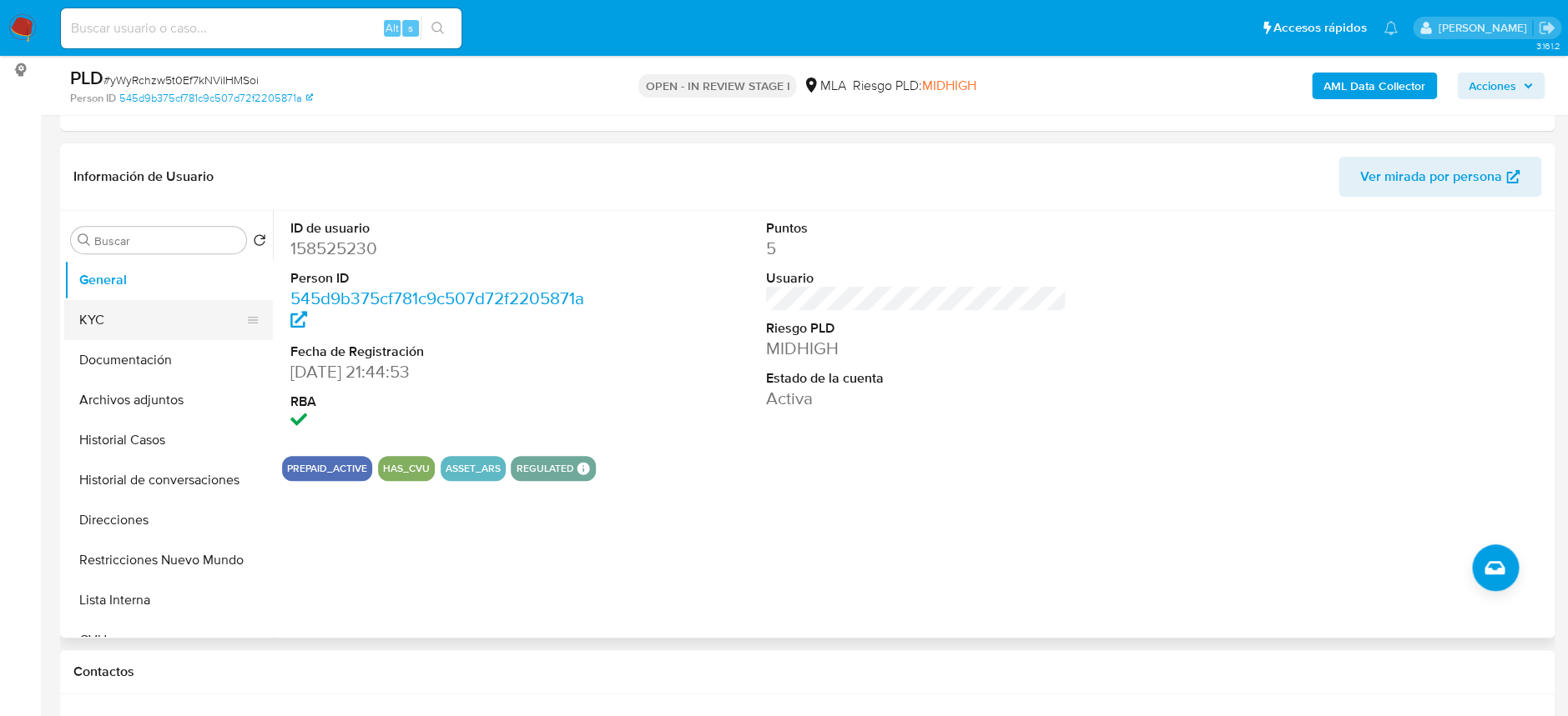
click at [119, 328] on button "KYC" at bounding box center [162, 321] width 195 height 40
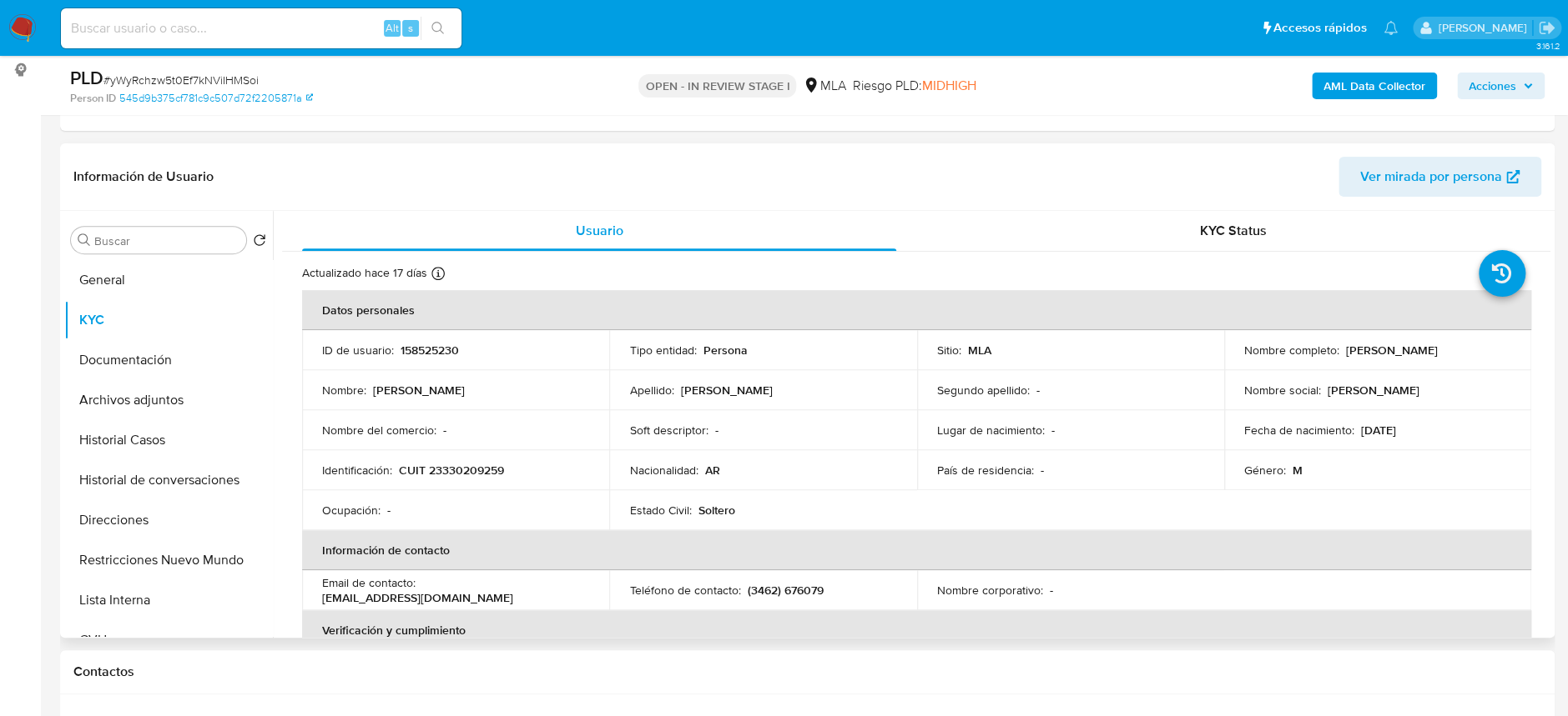
click at [1236, 359] on td "Nombre completo : [PERSON_NAME]" at bounding box center [1378, 350] width 307 height 40
drag, startPoint x: 1239, startPoint y: 359, endPoint x: 1413, endPoint y: 351, distance: 174.2
click at [1413, 351] on div "Nombre completo : [PERSON_NAME]" at bounding box center [1378, 350] width 267 height 15
copy p "[PERSON_NAME]"
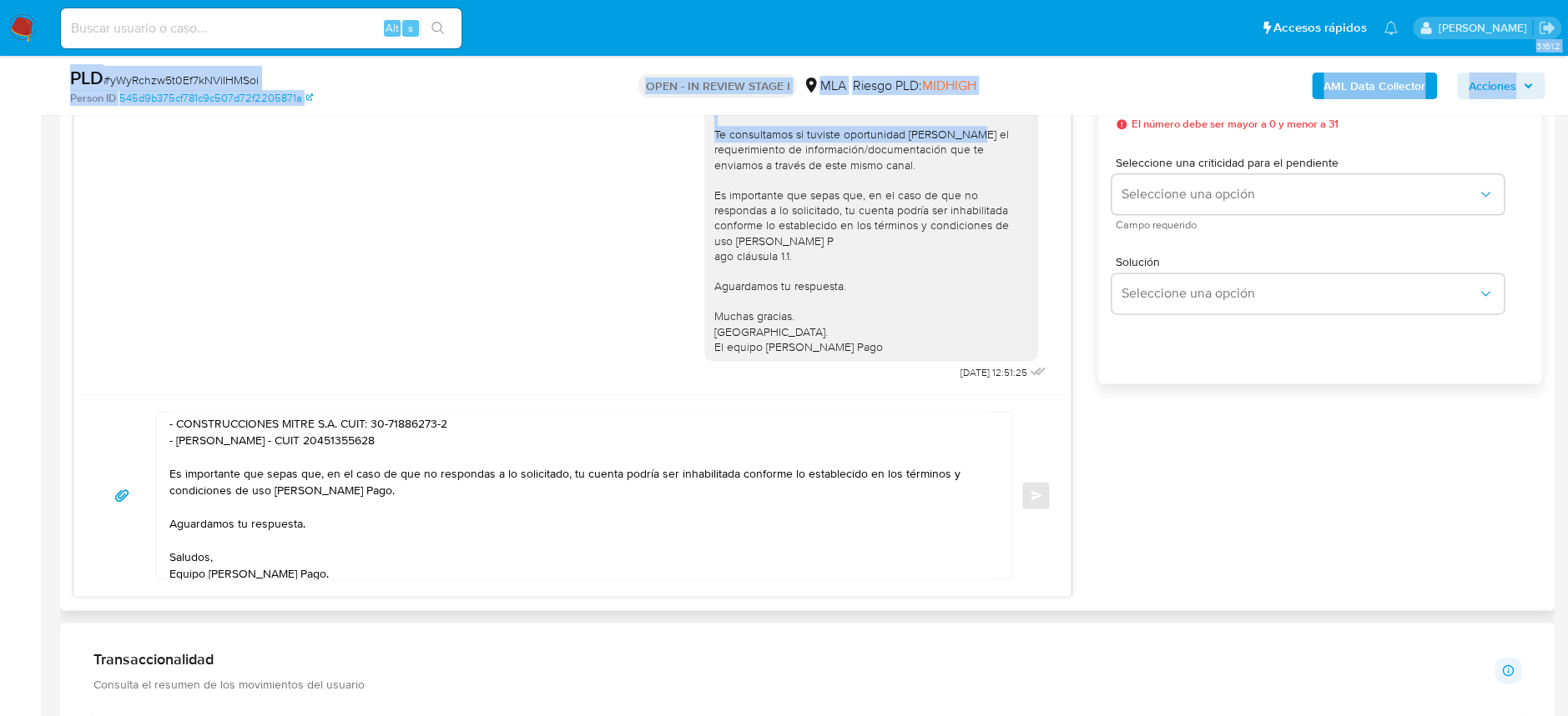
scroll to position [0, 0]
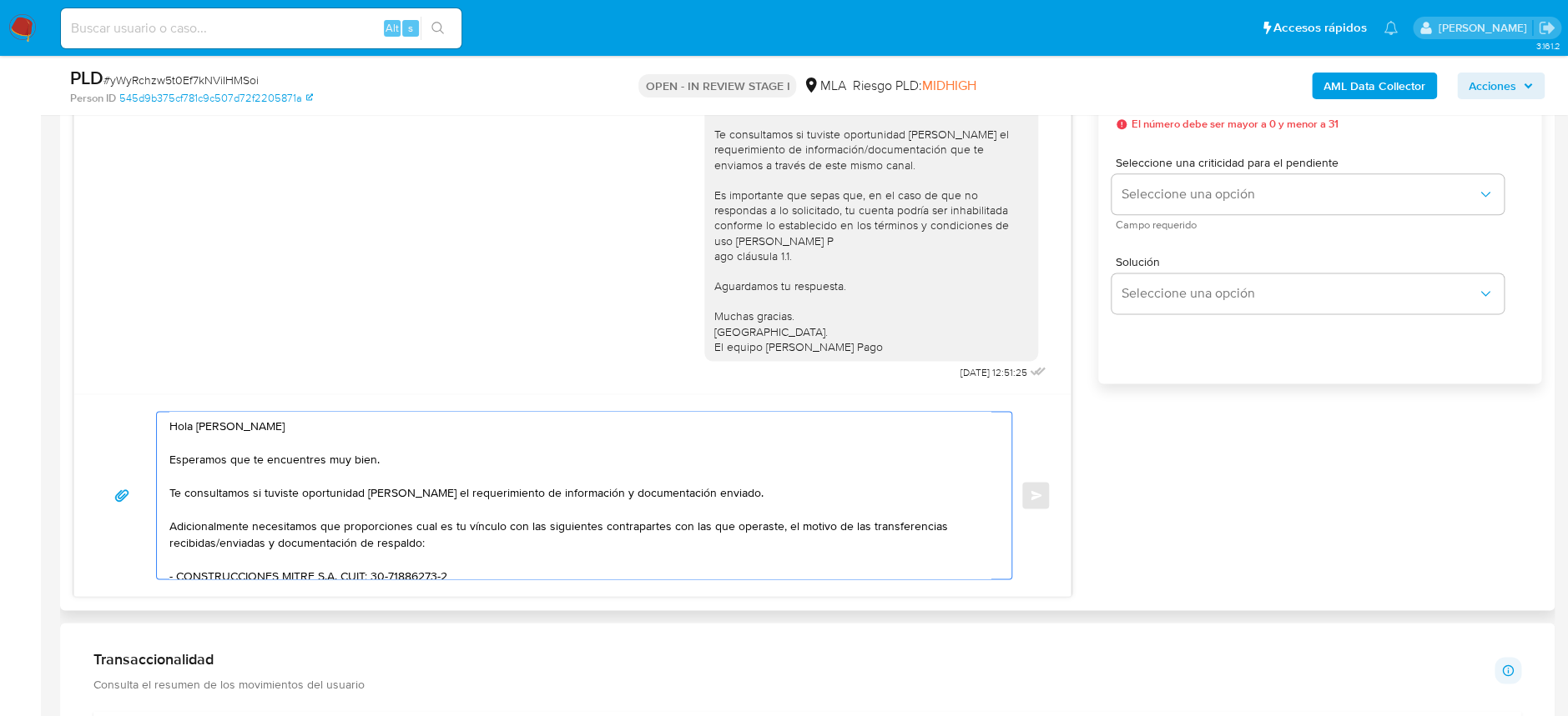
drag, startPoint x: 319, startPoint y: 426, endPoint x: 199, endPoint y: 428, distance: 120.0
click at [199, 428] on textarea "Hola Jose Adrian Silvera Esperamos que te encuentres muy bien. Te consultamos s…" at bounding box center [580, 495] width 821 height 166
paste textarea "Ramiro Reynaldo Garcia Varel"
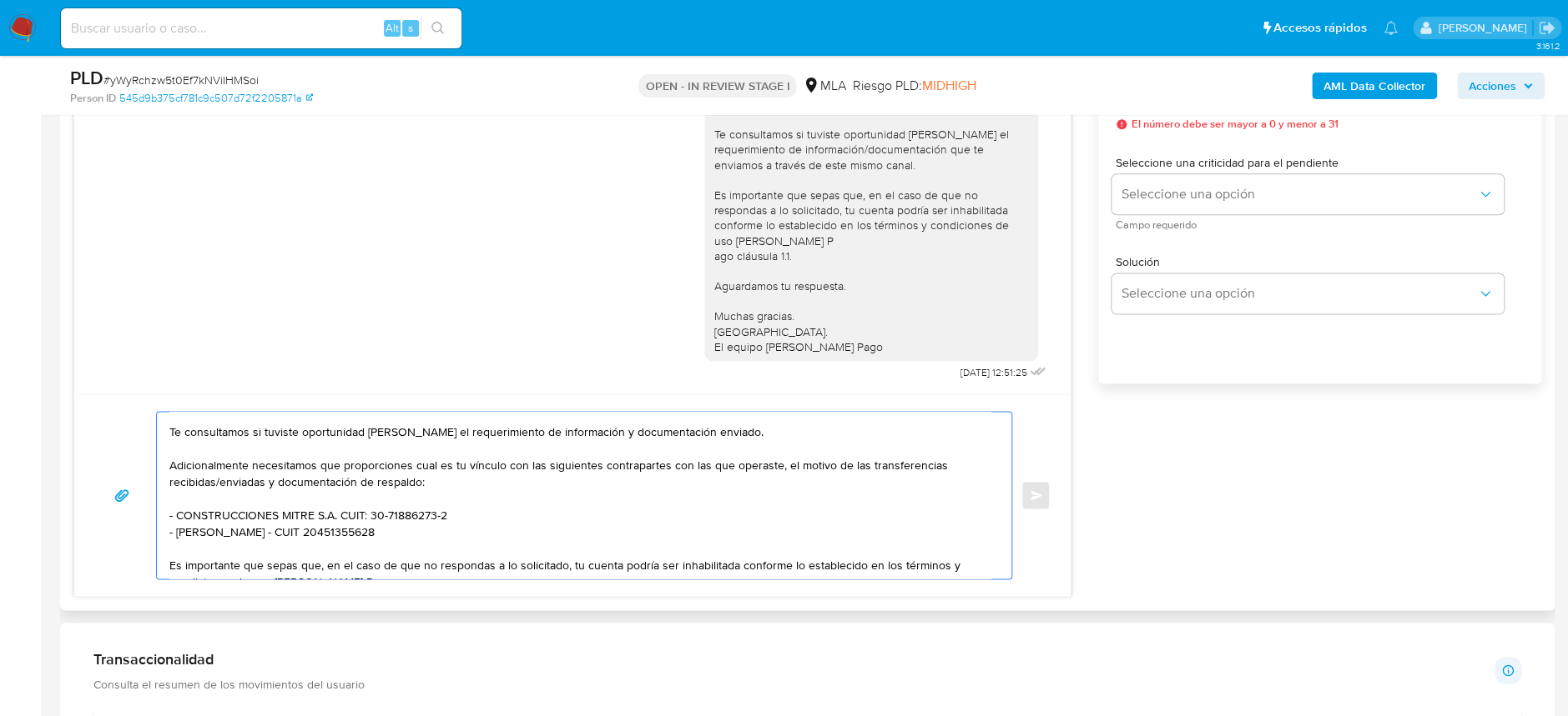
scroll to position [111, 0]
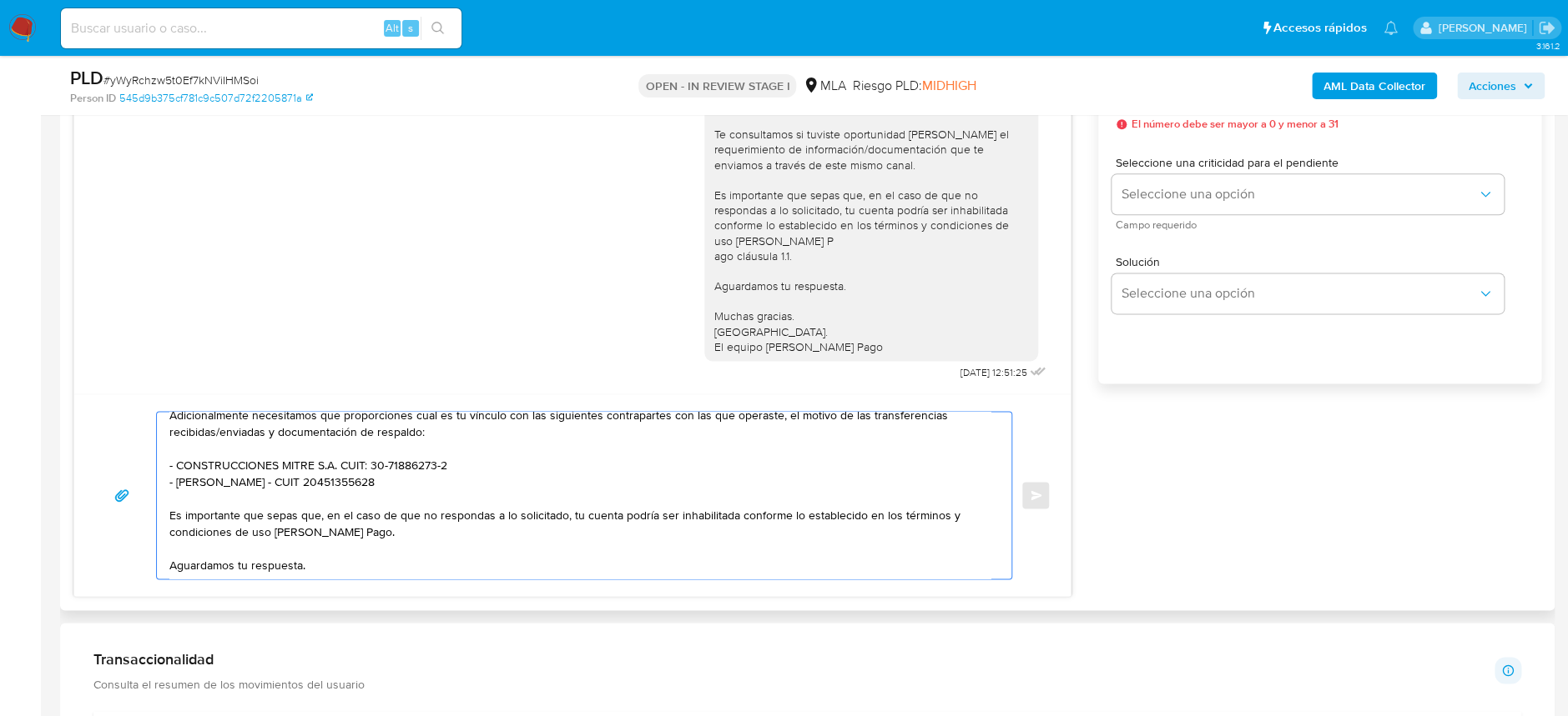
drag, startPoint x: 177, startPoint y: 462, endPoint x: 466, endPoint y: 461, distance: 289.0
click at [466, 461] on textarea "Hola Ramiro Reynaldo Garcia Varela Esperamos que te encuentres muy bien. Te con…" at bounding box center [580, 495] width 821 height 166
paste textarea "Santiago Varesi - CUIT 2031666143"
drag, startPoint x: 176, startPoint y: 480, endPoint x: 445, endPoint y: 488, distance: 269.1
click at [445, 488] on textarea "Hola Ramiro Reynaldo Garcia Varela Esperamos que te encuentres muy bien. Te con…" at bounding box center [580, 495] width 821 height 166
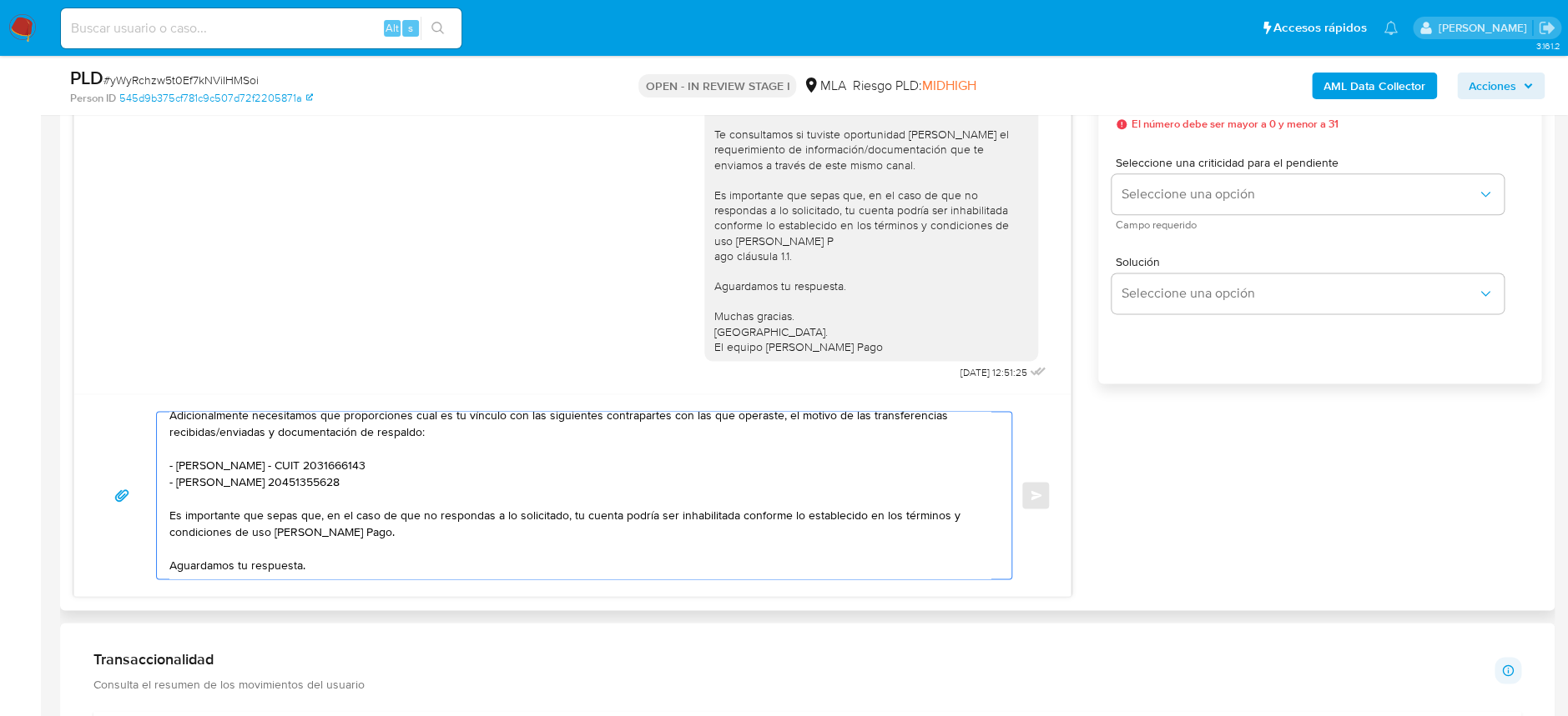
paste textarea "Mendez Kyoudai Sa - CUIL 30710356609"
click at [308, 477] on textarea "Hola Ramiro Reynaldo Garcia Varela Esperamos que te encuentres muy bien. Te con…" at bounding box center [580, 495] width 821 height 166
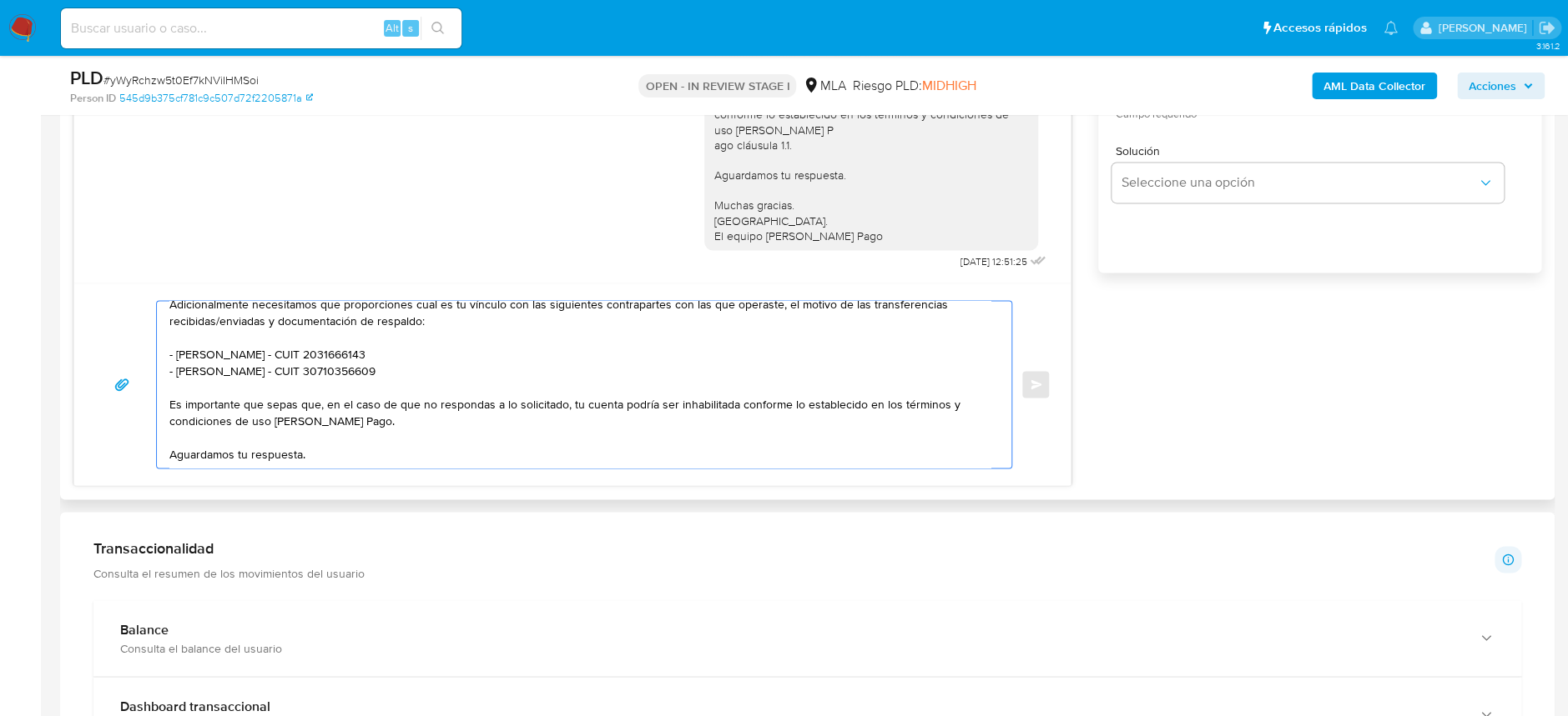
click at [394, 367] on textarea "Hola Ramiro Reynaldo Garcia Varela Esperamos que te encuentres muy bien. Te con…" at bounding box center [580, 384] width 821 height 166
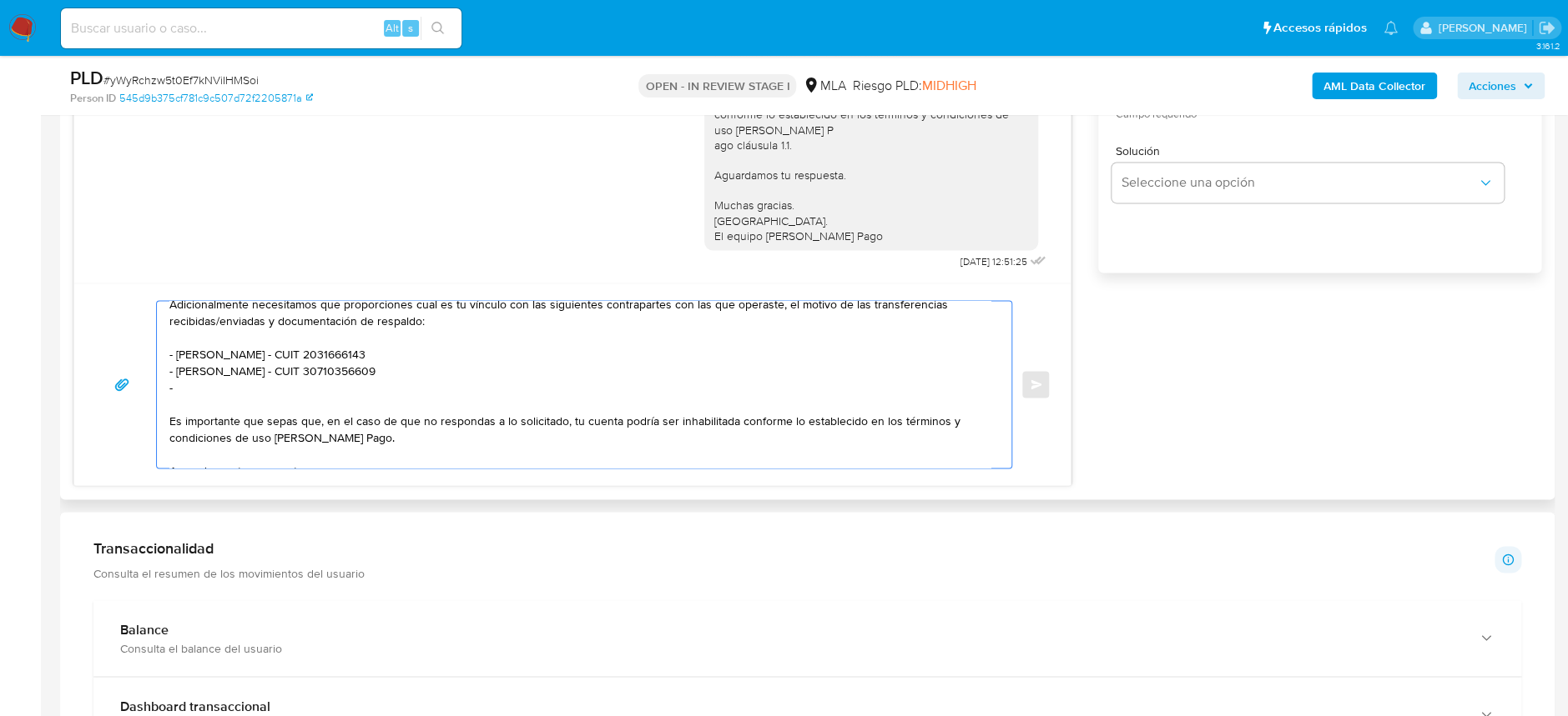
paste textarea "Gabriel Alejandro Rovea - CUIL 20330209152"
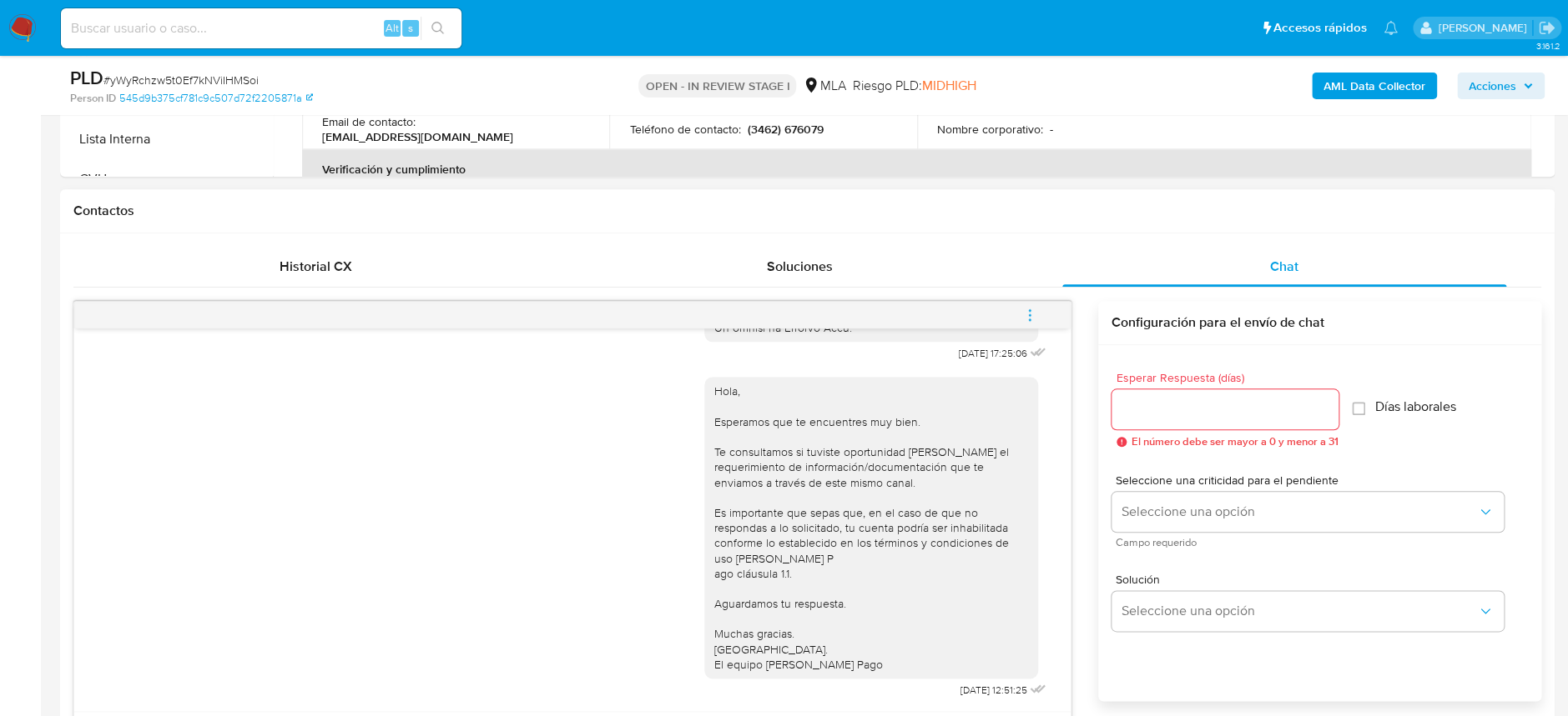
scroll to position [666, 0]
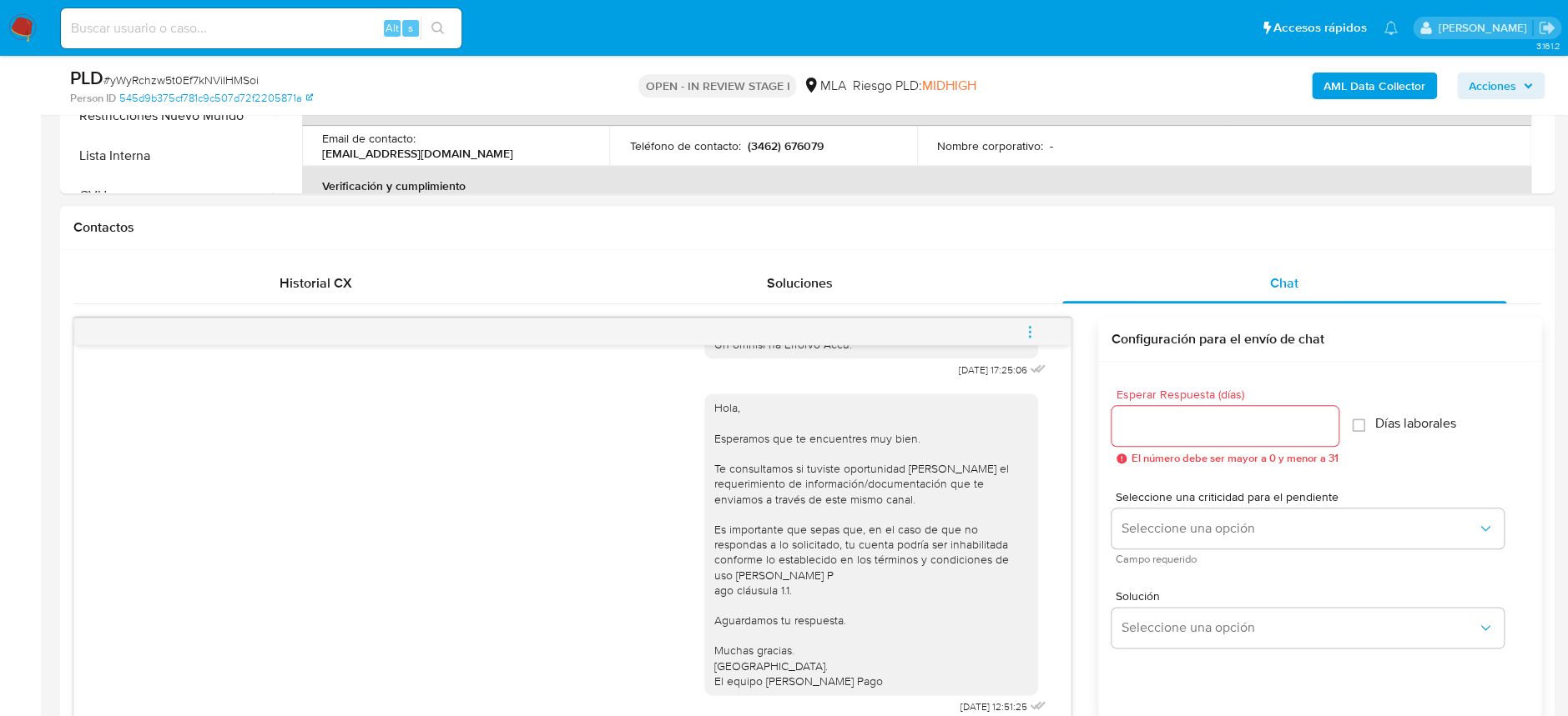
type textarea "Hola Ramiro Reynaldo Garcia Varela Esperamos que te encuentres muy bien. Te con…"
click at [1190, 420] on input "Esperar Respuesta (días)" at bounding box center [1225, 426] width 227 height 22
type input "2"
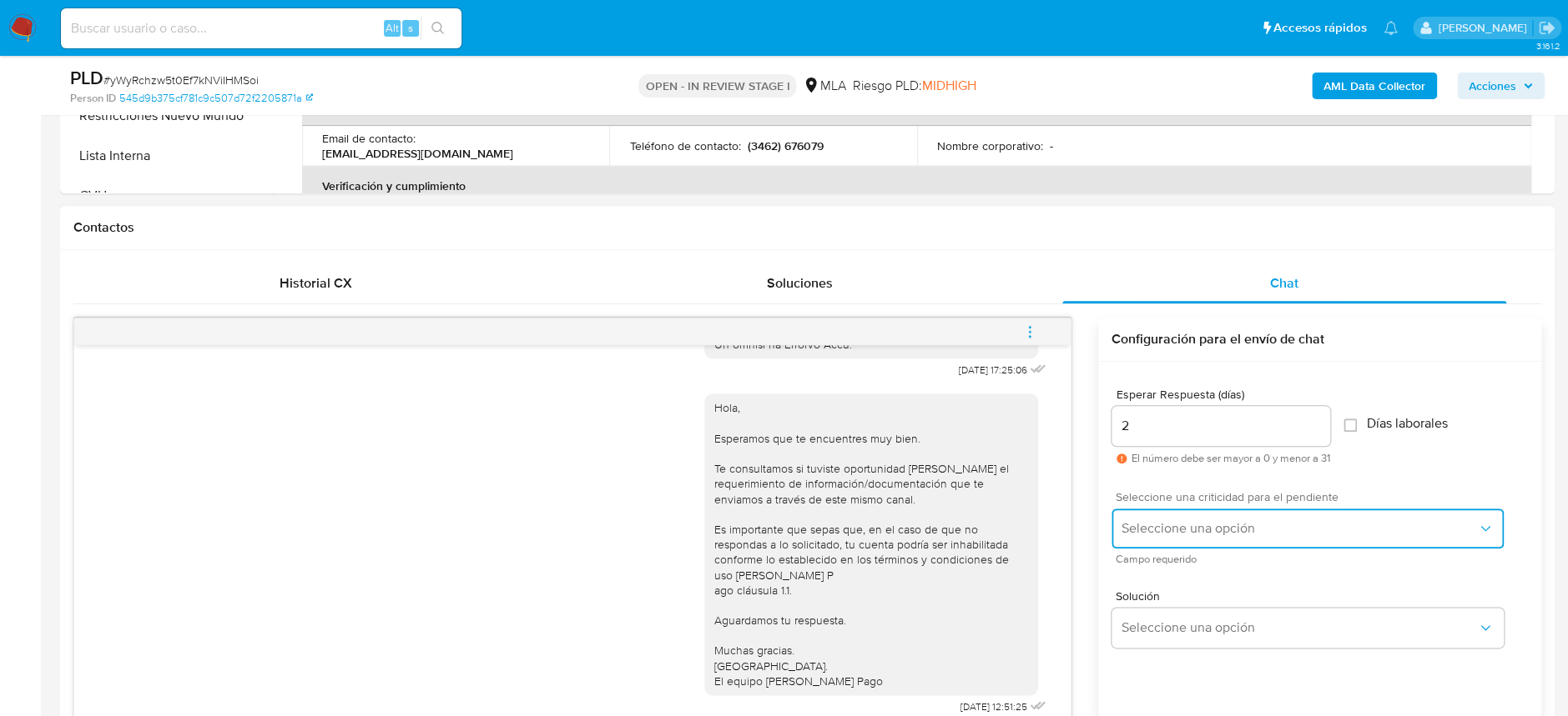
click at [1218, 531] on span "Seleccione una opción" at bounding box center [1300, 528] width 356 height 17
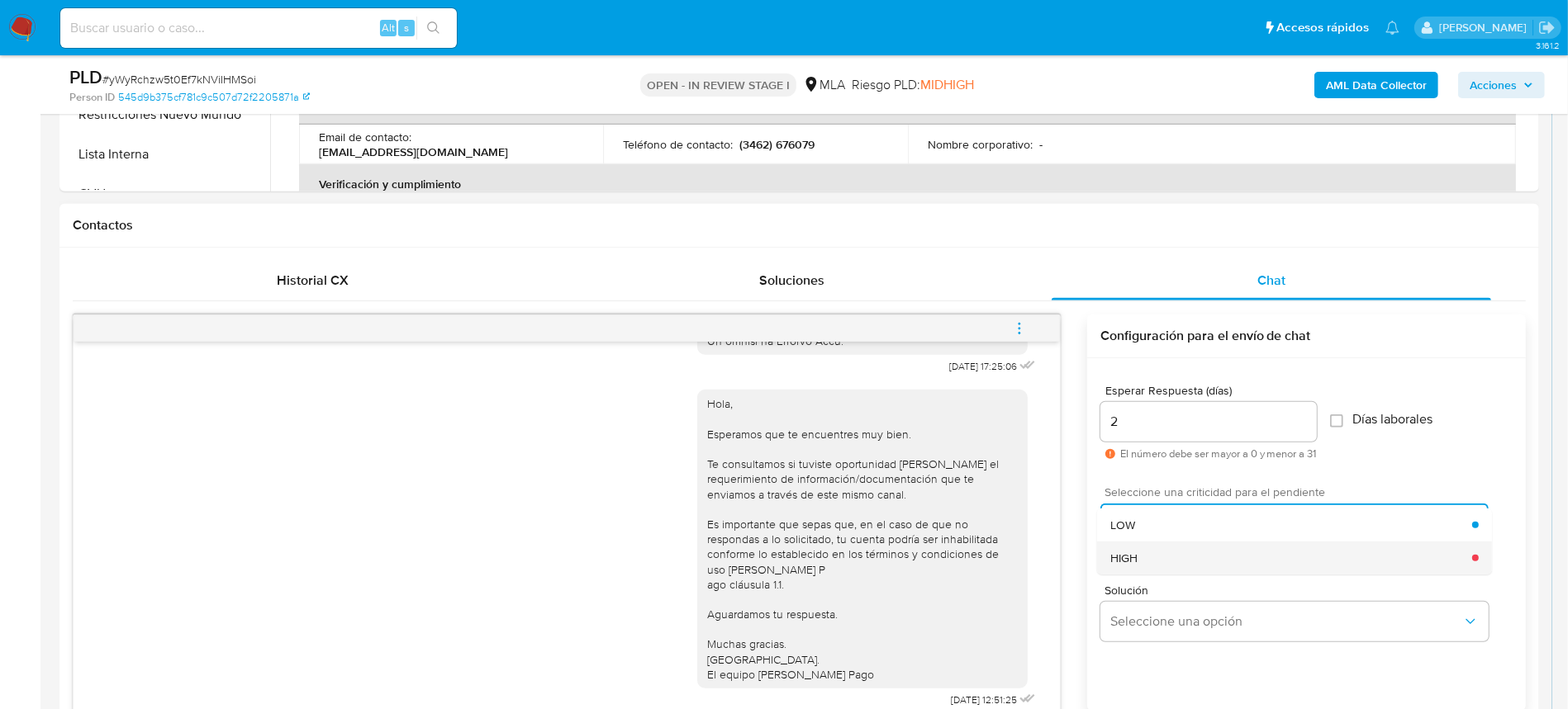
click at [1200, 564] on div "HIGH" at bounding box center [1291, 558] width 362 height 33
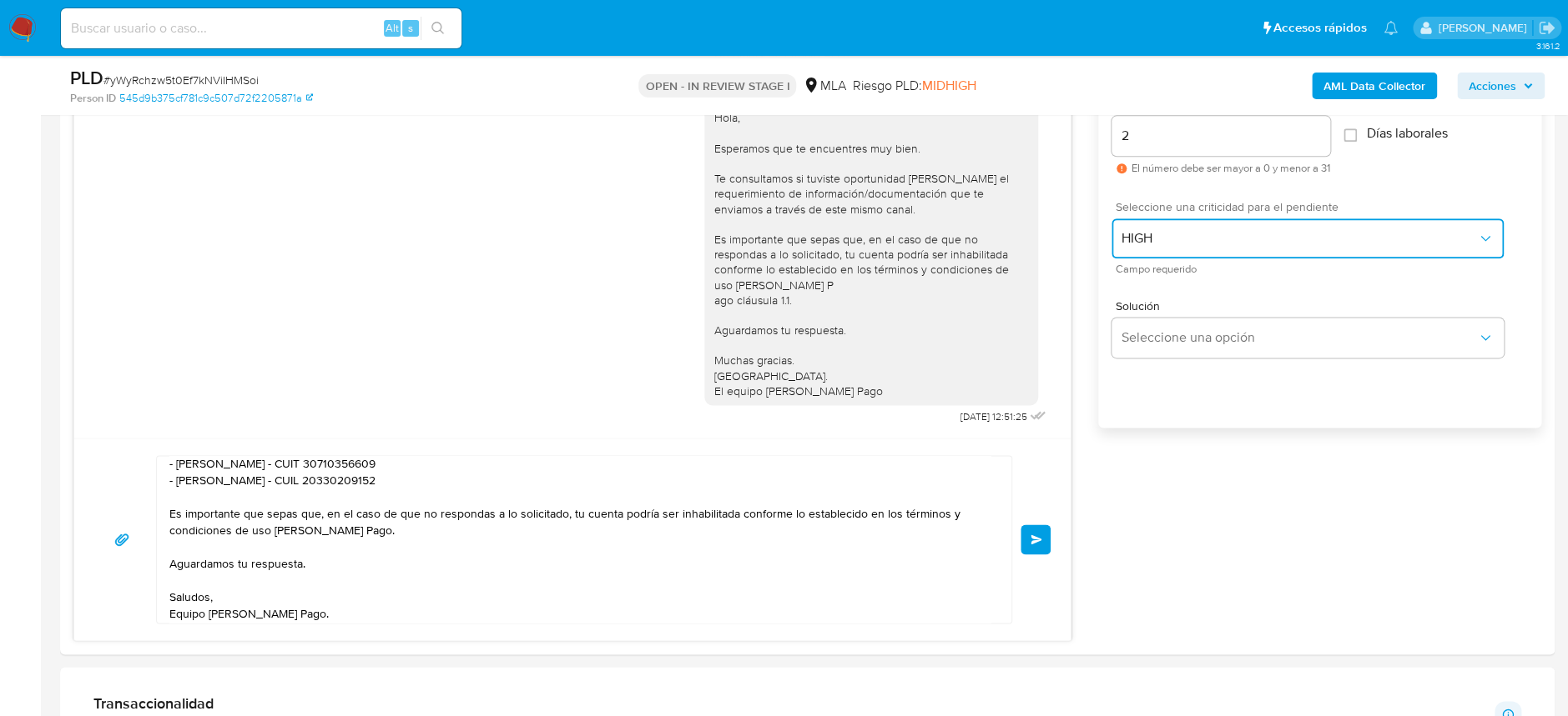
scroll to position [1111, 0]
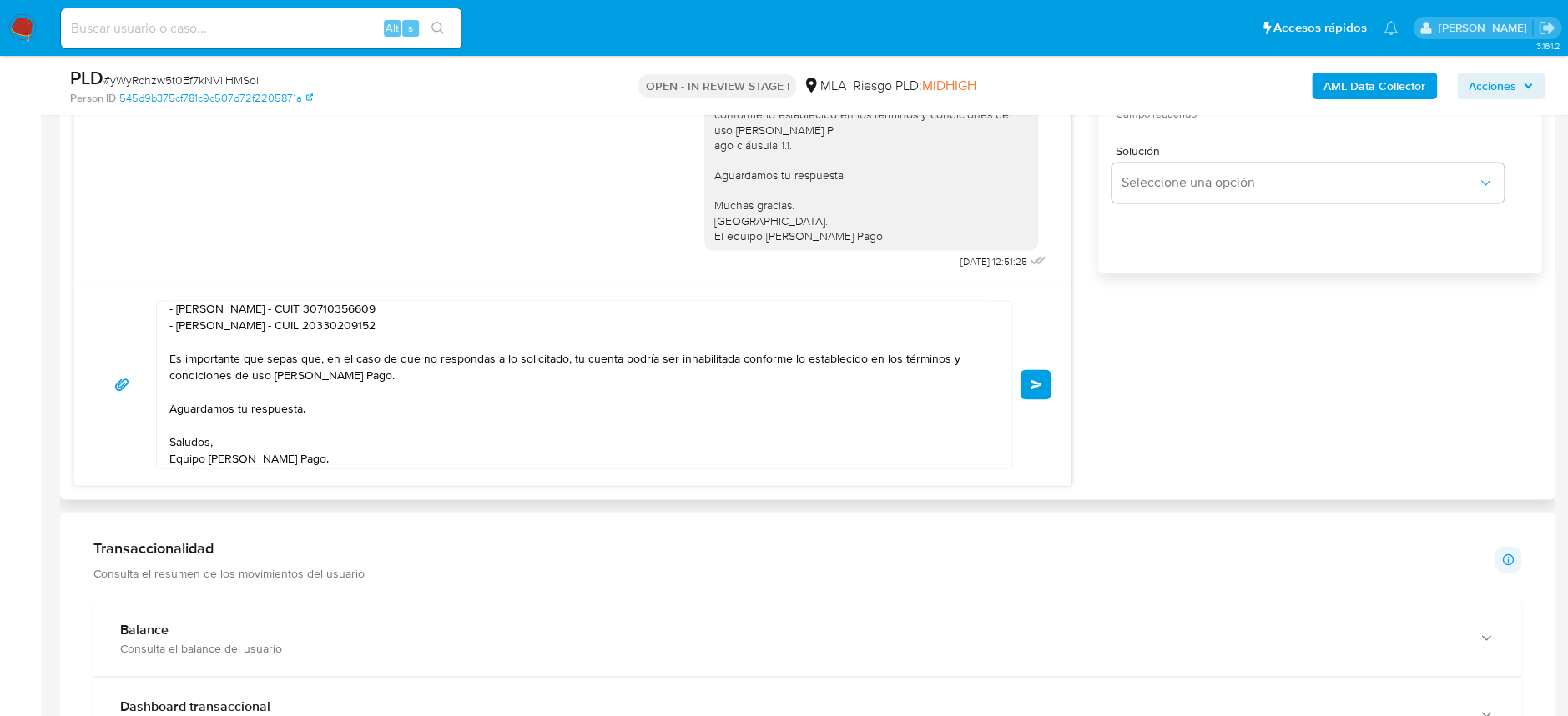
click at [1029, 394] on button "Enviar" at bounding box center [1035, 384] width 30 height 30
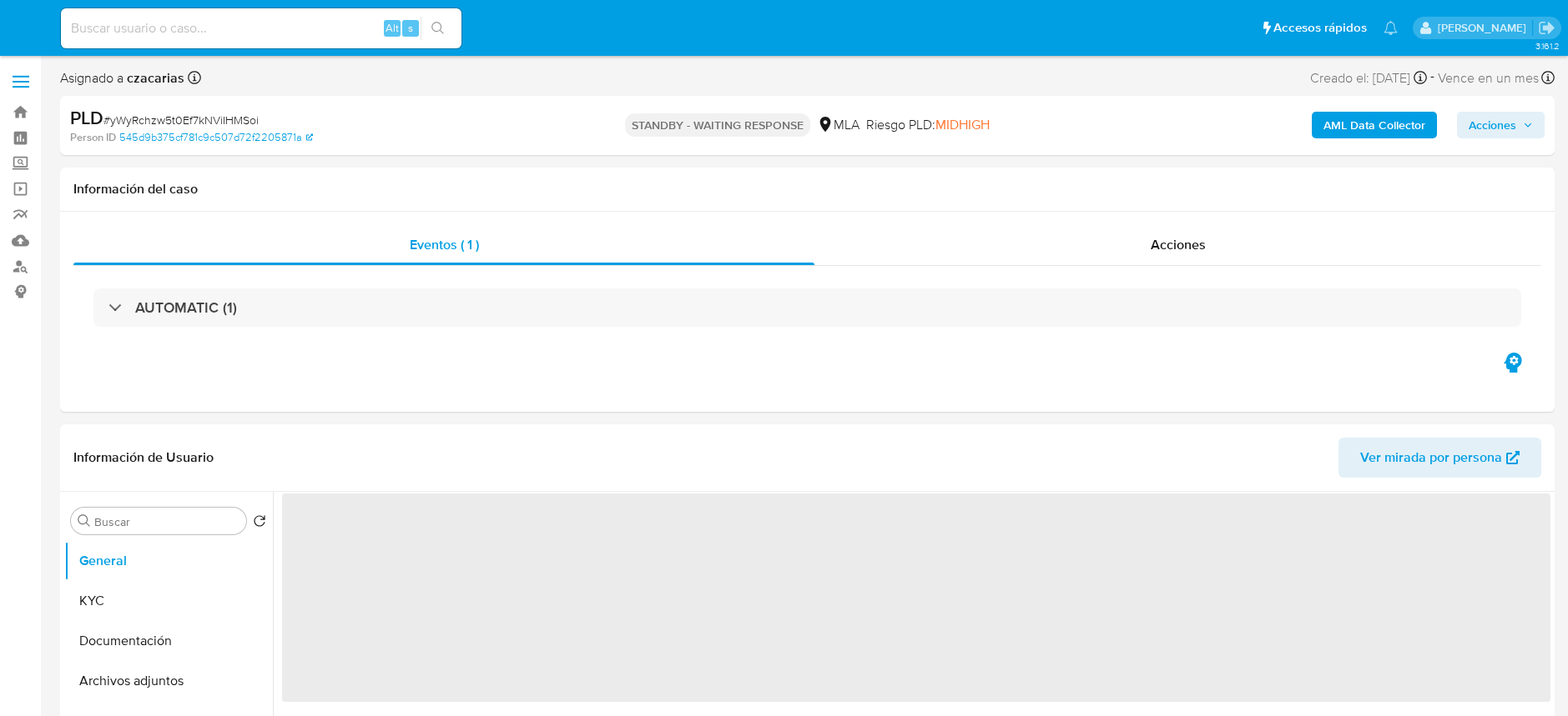
select select "10"
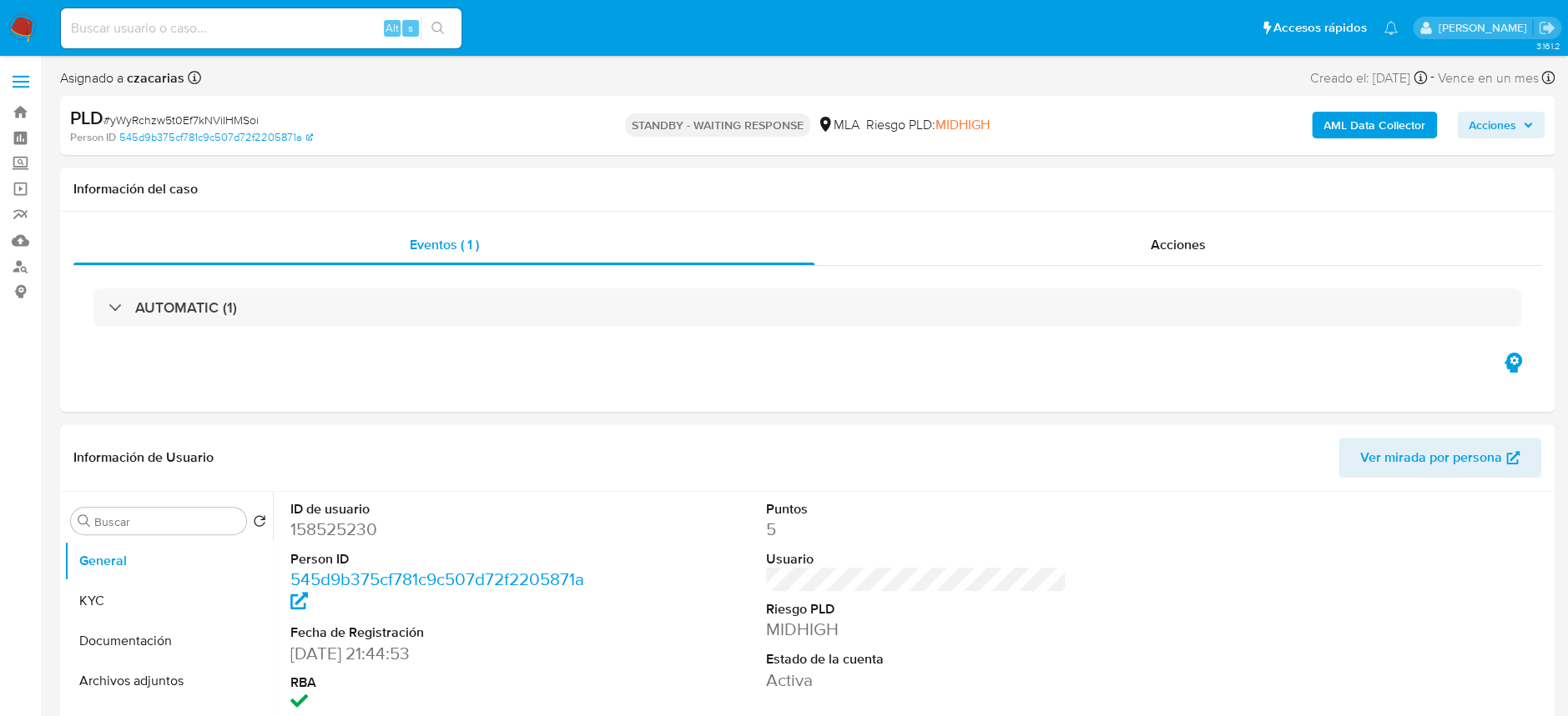
click at [214, 34] on input at bounding box center [261, 28] width 401 height 22
paste input "Mg1iOHpQv7ryPlNvz2Y3hbpe"
type input "Mg1iOHpQv7ryPlNvz2Y3hbpe"
click at [429, 22] on button "search-icon" at bounding box center [438, 28] width 34 height 24
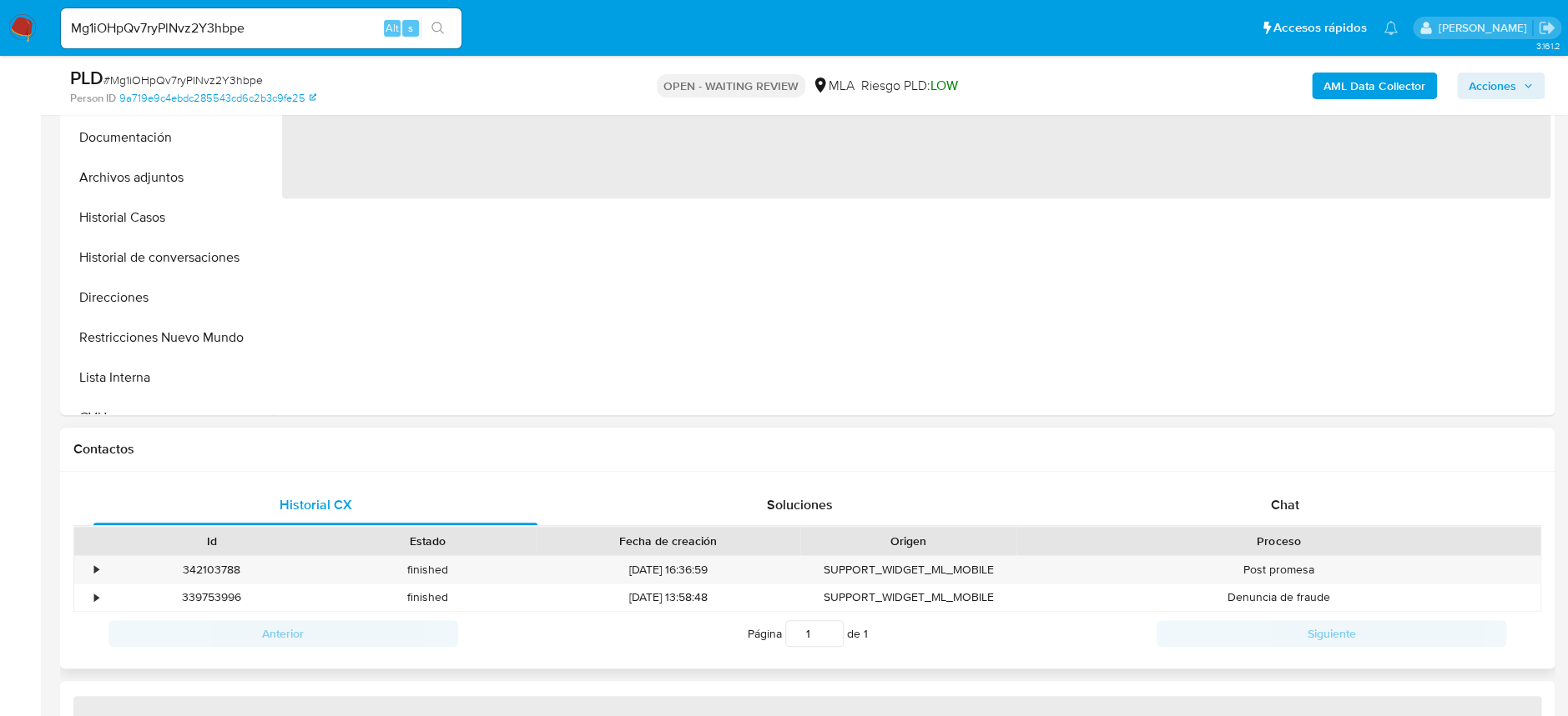
select select "10"
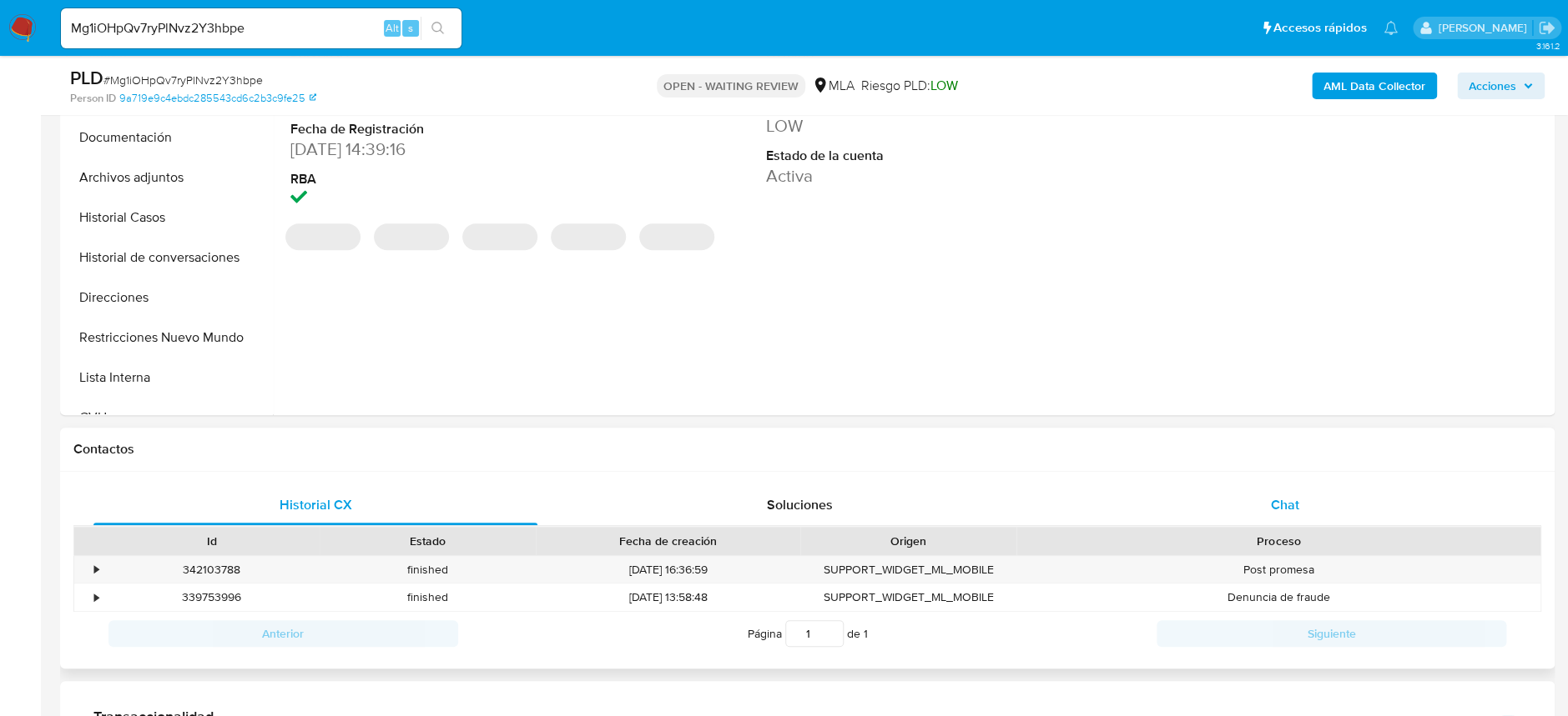
click at [1235, 489] on div "Chat" at bounding box center [1284, 505] width 444 height 40
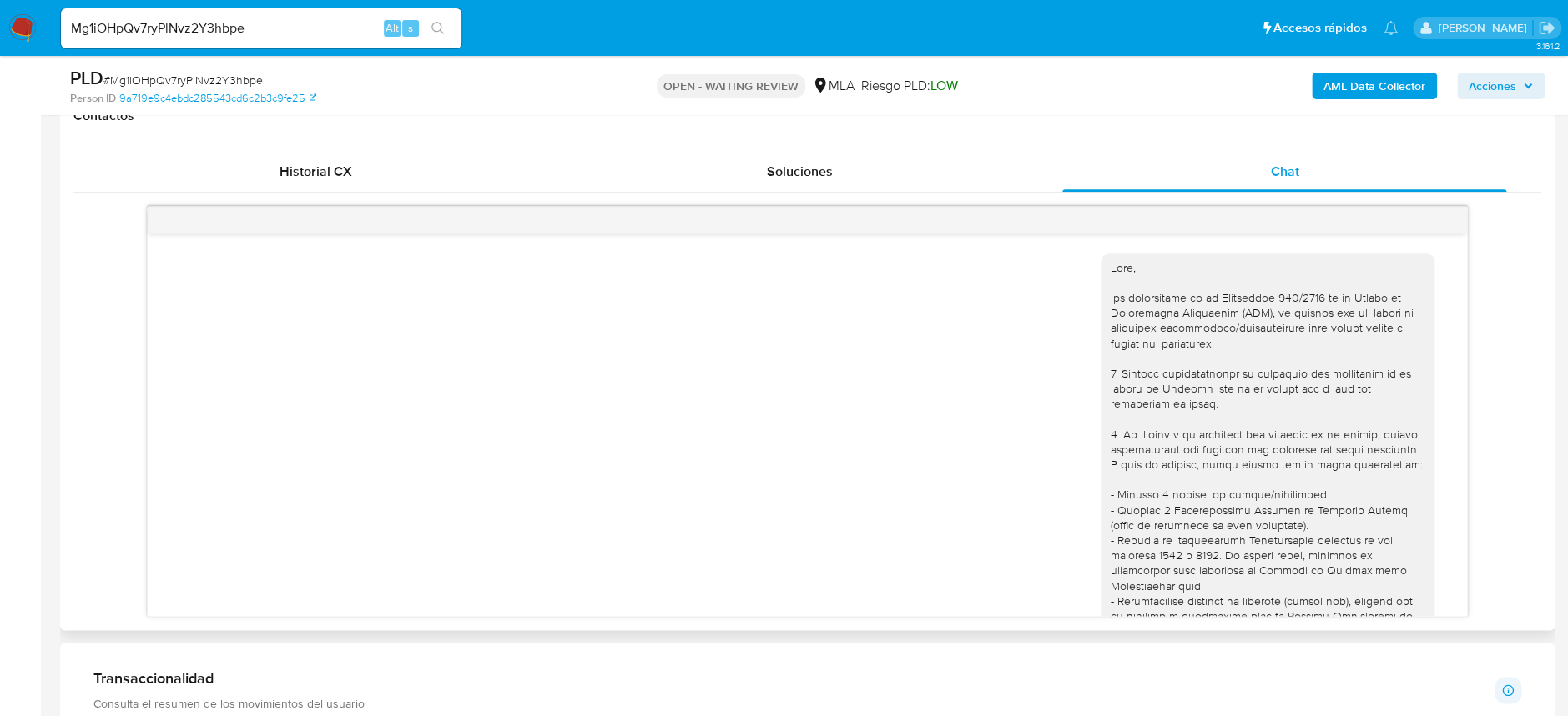
scroll to position [444, 0]
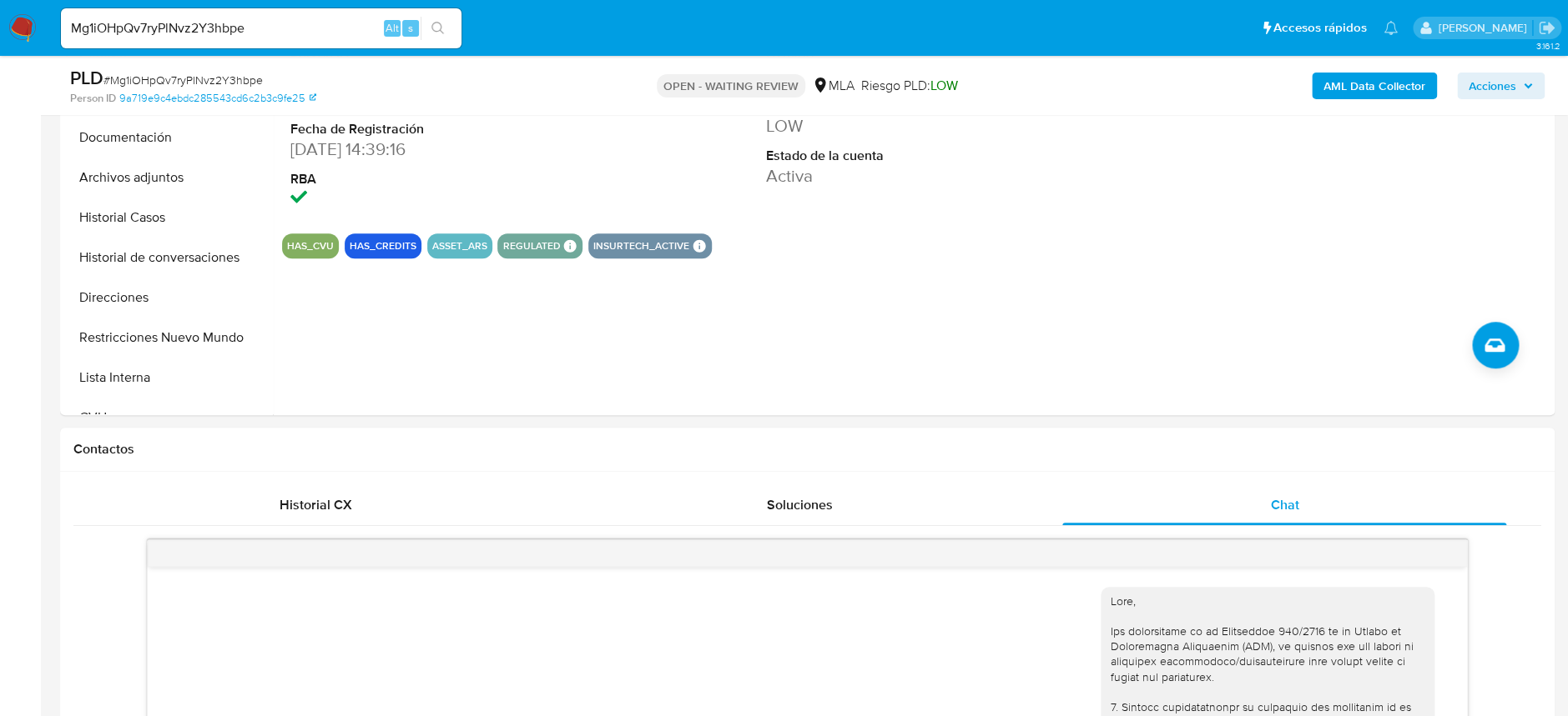
click at [219, 75] on span "# Mg1iOHpQv7ryPlNvz2Y3hbpe" at bounding box center [183, 79] width 160 height 17
copy span "Mg1iOHpQv7ryPlNvz2Y3hbpe"
click at [236, 73] on span "# Mg1iOHpQv7ryPlNvz2Y3hbpe" at bounding box center [183, 79] width 160 height 17
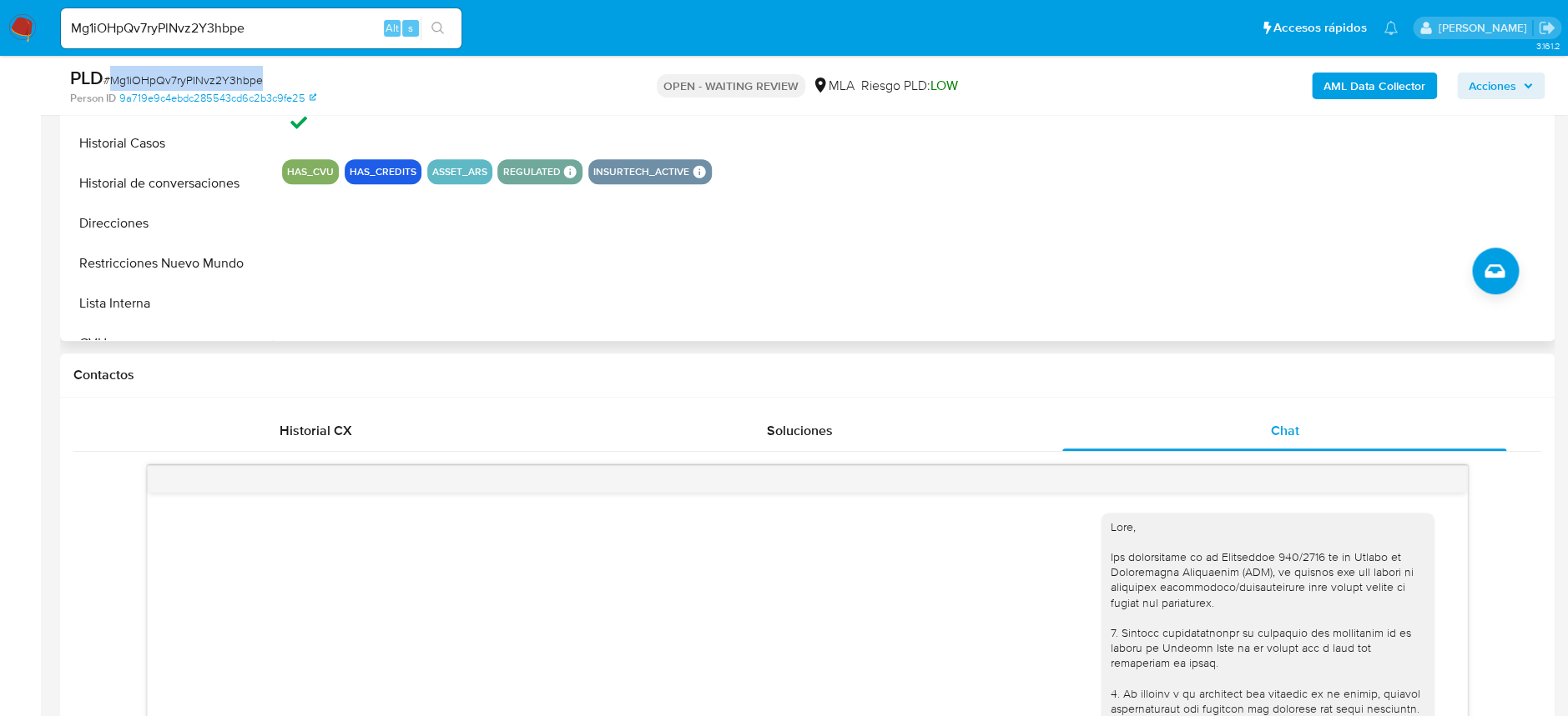
scroll to position [556, 0]
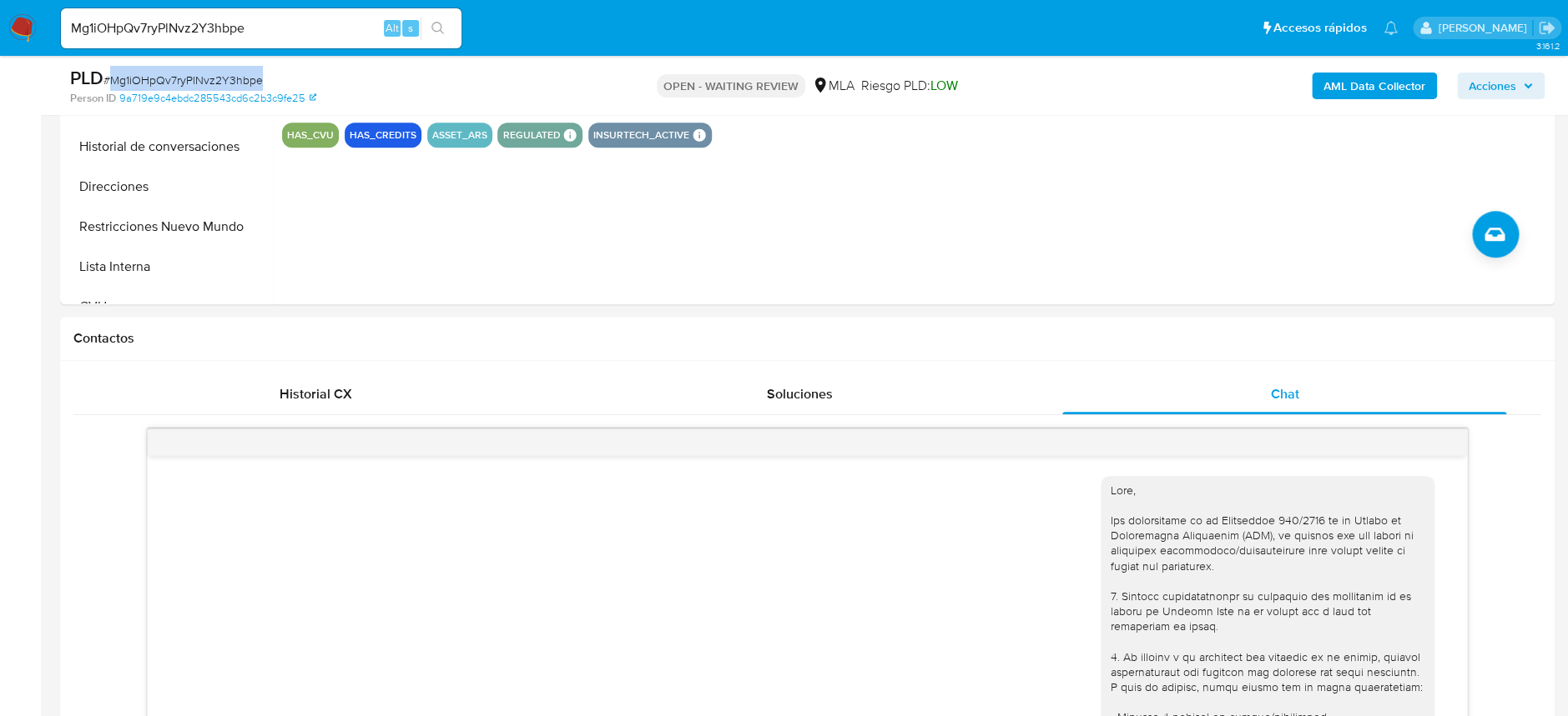
click at [231, 69] on div "PLD # Mg1iOHpQv7ryPlNvz2Y3hbpe" at bounding box center [312, 78] width 485 height 25
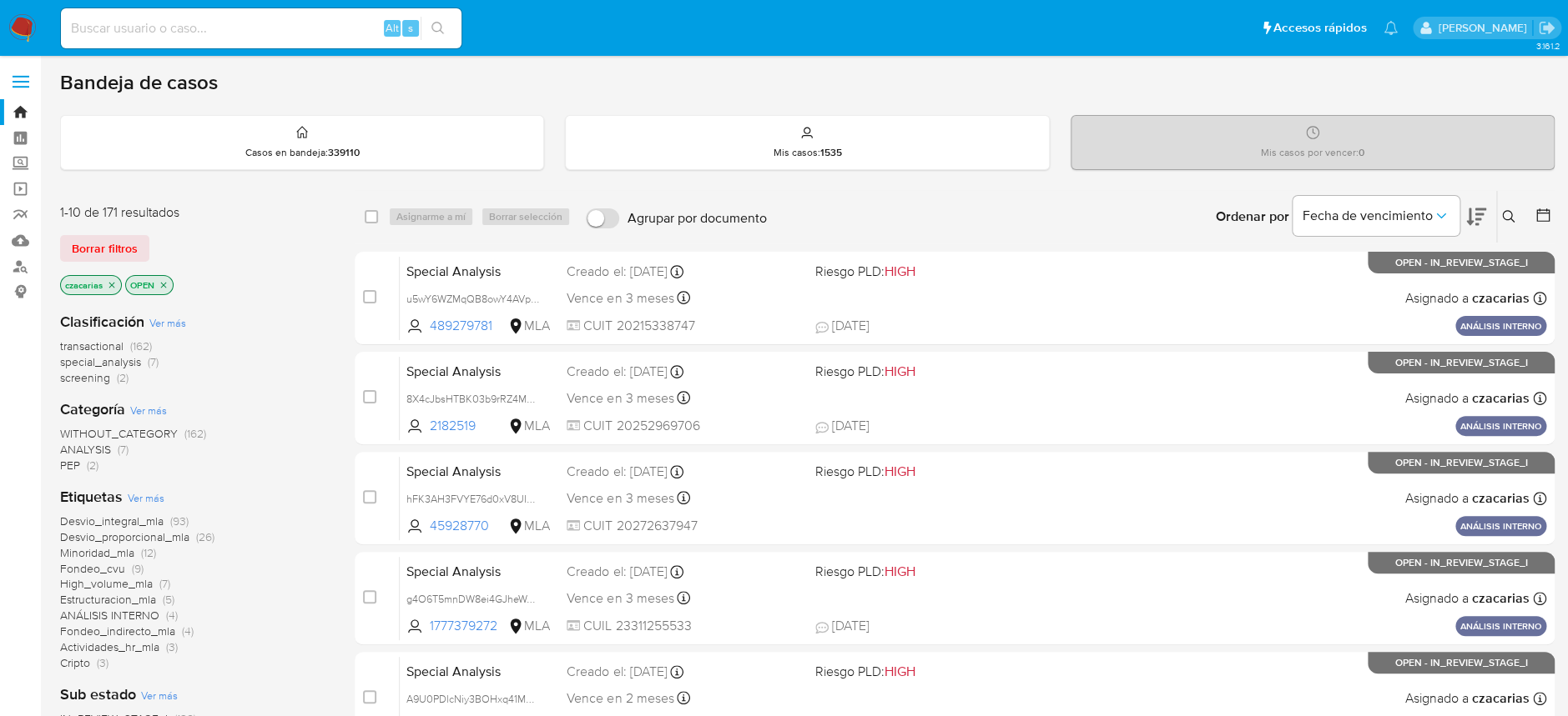
click at [1504, 217] on icon at bounding box center [1508, 216] width 13 height 13
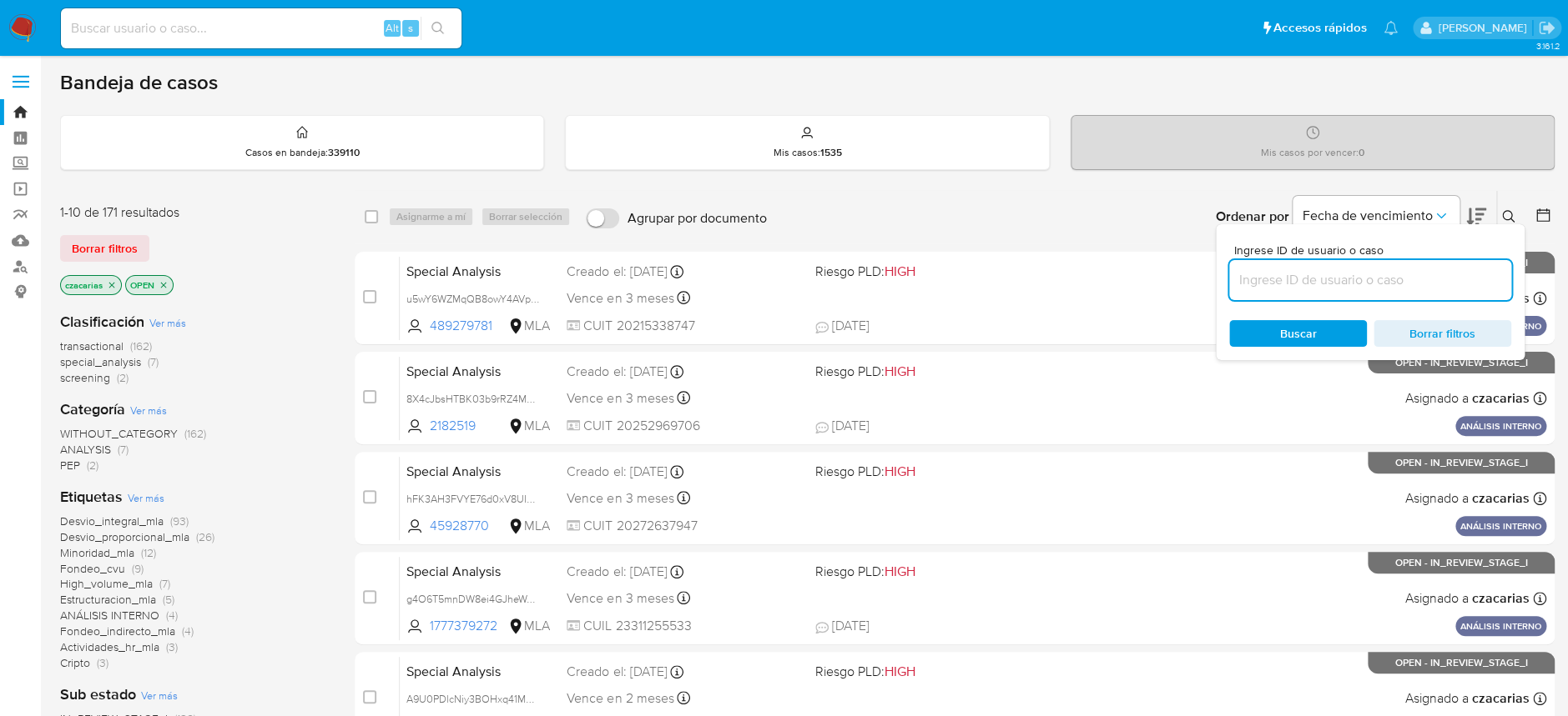
click at [1431, 279] on input at bounding box center [1370, 280] width 282 height 22
type input "Mg1iOHpQv7ryPlNvz2Y3hbpe"
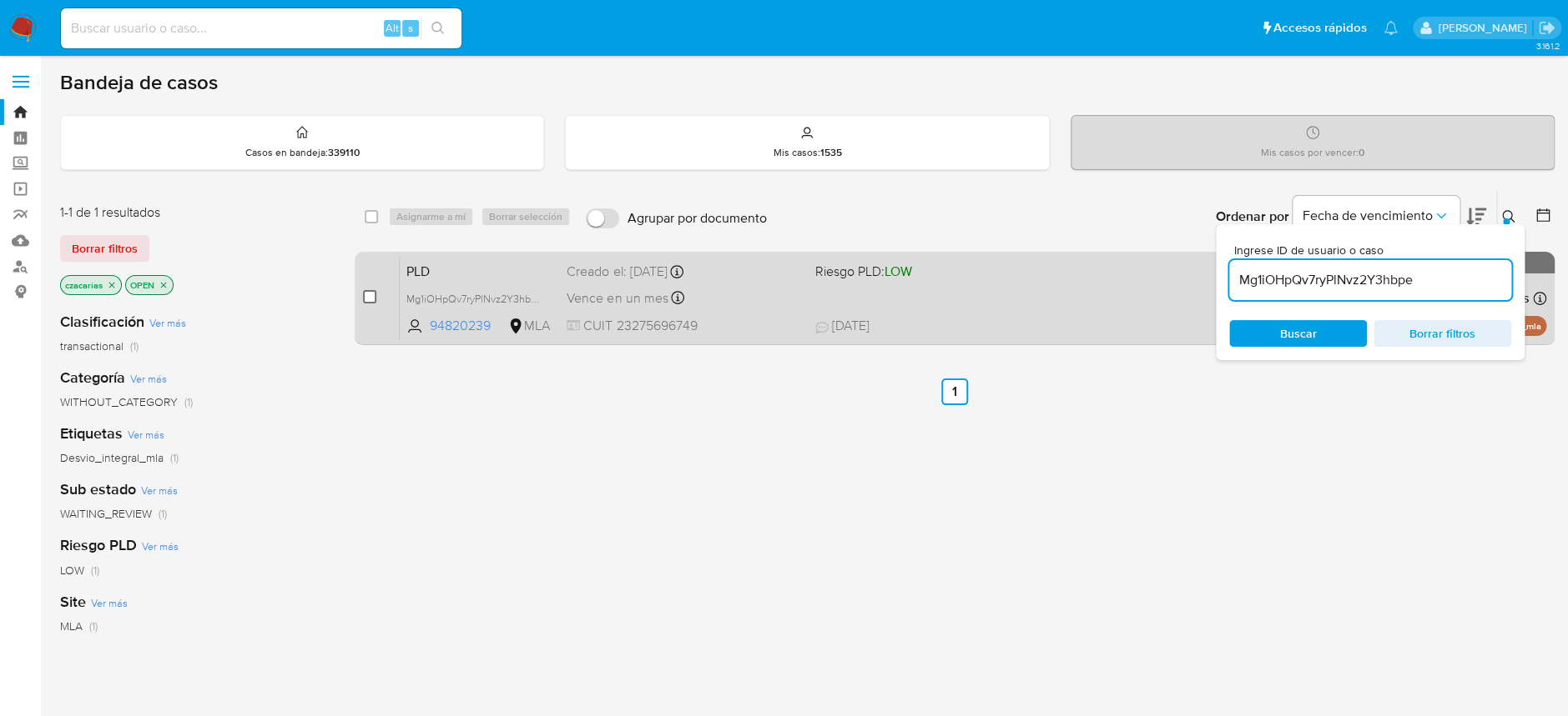
click at [369, 299] on input "checkbox" at bounding box center [369, 296] width 13 height 13
checkbox input "true"
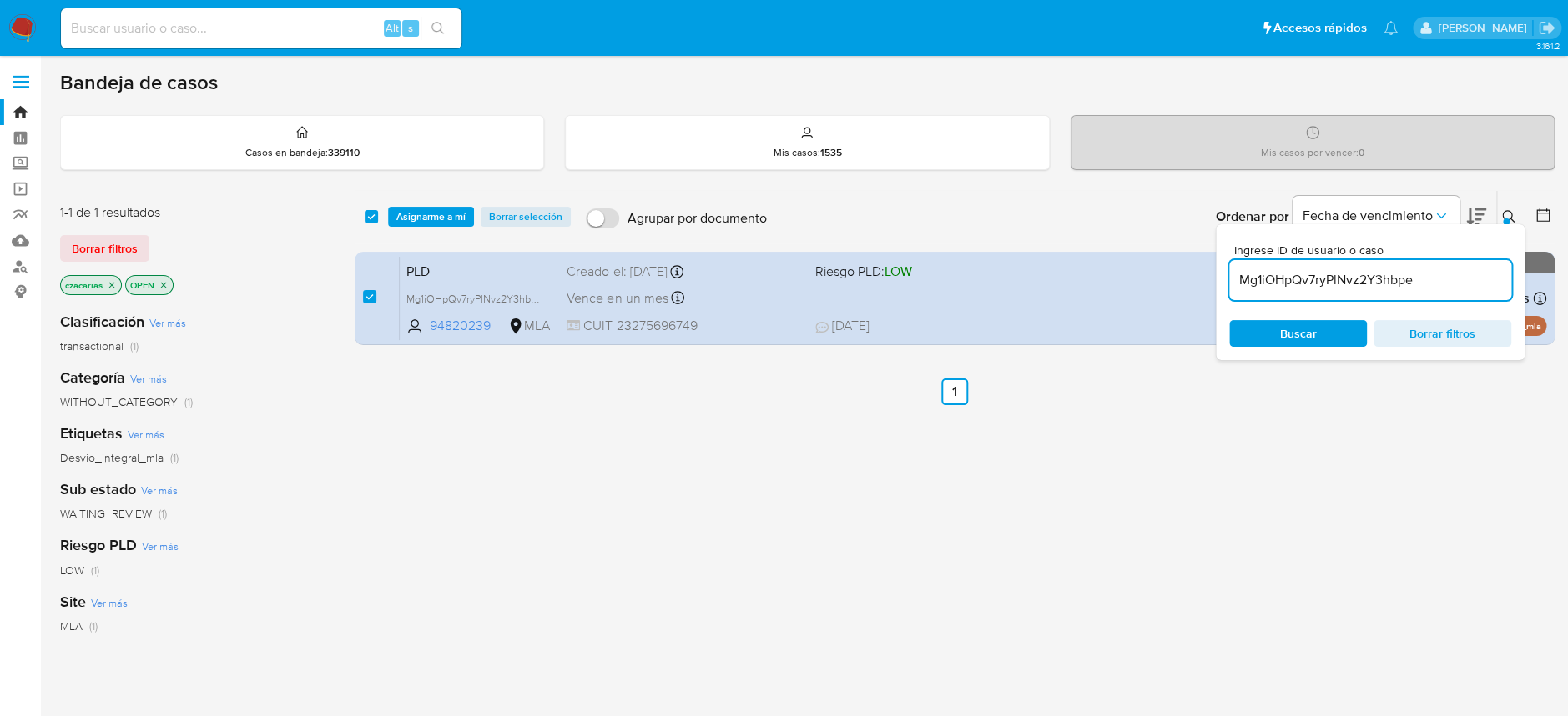
click at [404, 233] on div "select-all-cases-checkbox Asignarme a mí Borrar selección Agrupar por documento…" at bounding box center [954, 216] width 1200 height 51
click at [410, 224] on span "Asignarme a mí" at bounding box center [431, 216] width 69 height 17
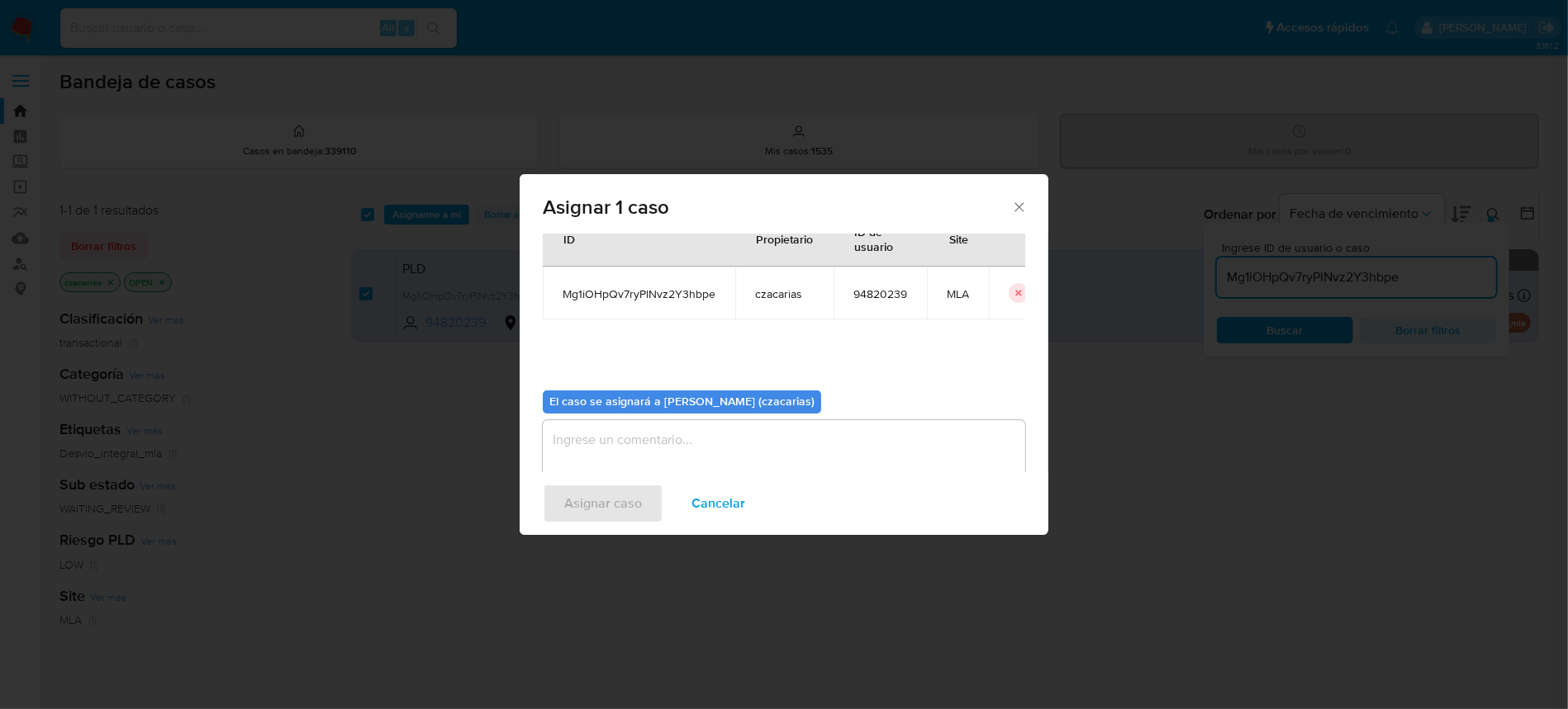
scroll to position [85, 0]
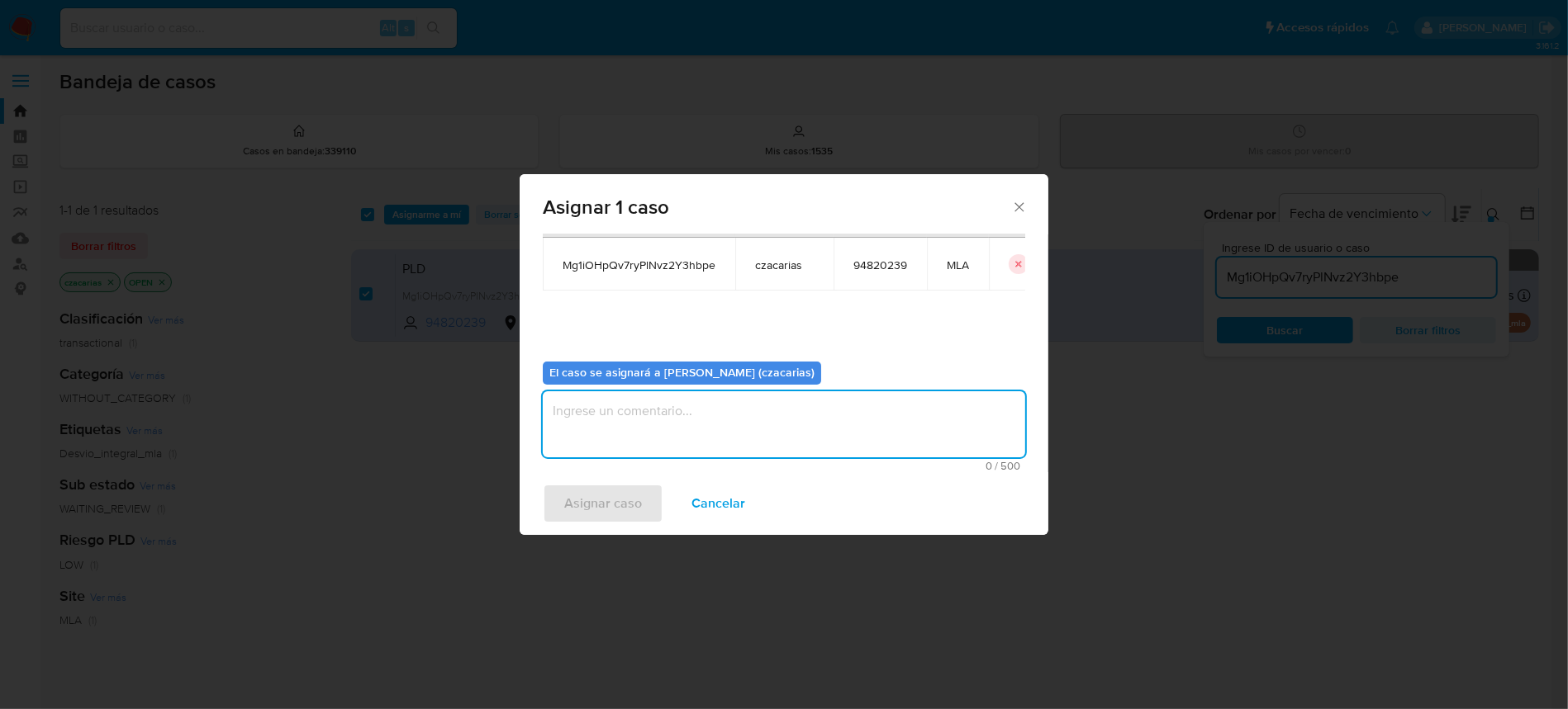
click at [699, 438] on textarea "assign-modal" at bounding box center [784, 424] width 482 height 66
click at [648, 498] on button "Asignar caso" at bounding box center [603, 504] width 121 height 40
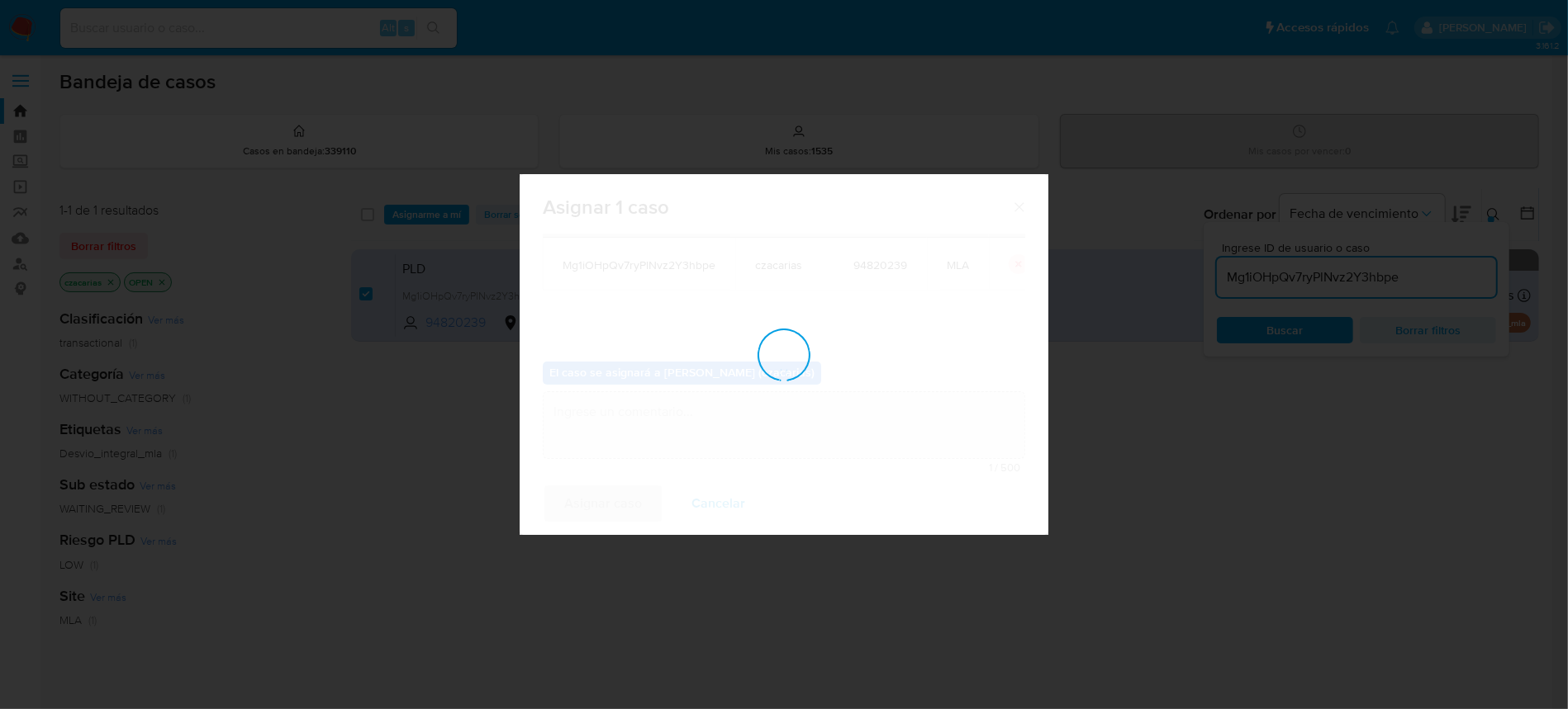
checkbox input "false"
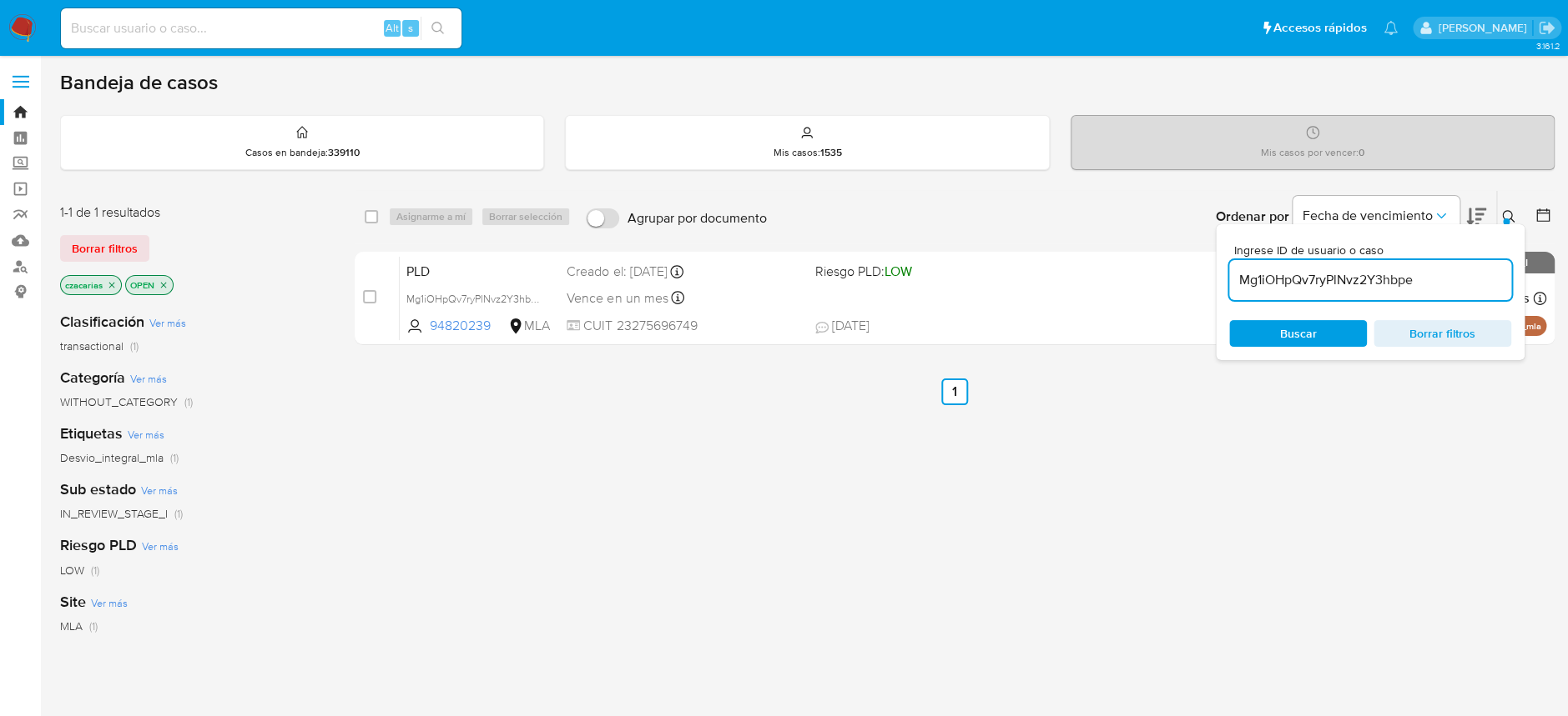
click at [1272, 288] on input "Mg1iOHpQv7ryPlNvz2Y3hbpe" at bounding box center [1370, 280] width 282 height 22
click at [1321, 284] on input "Mg1iOHpQv7ryPlNvz2Y3hbpe" at bounding box center [1370, 280] width 282 height 22
paste input "I3ON2t0ApQnRwZJlCzs2Ywh0"
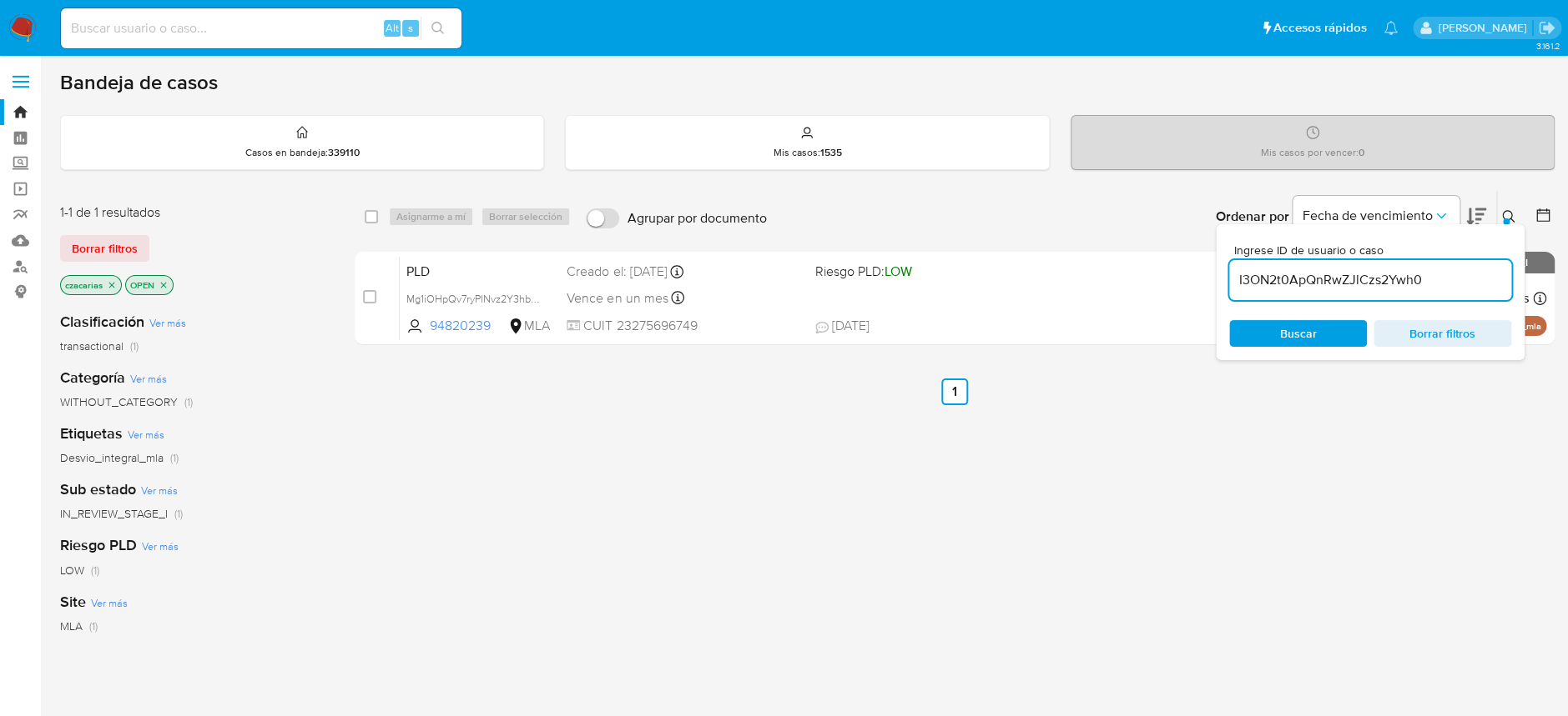
type input "I3ON2t0ApQnRwZJlCzs2Ywh0"
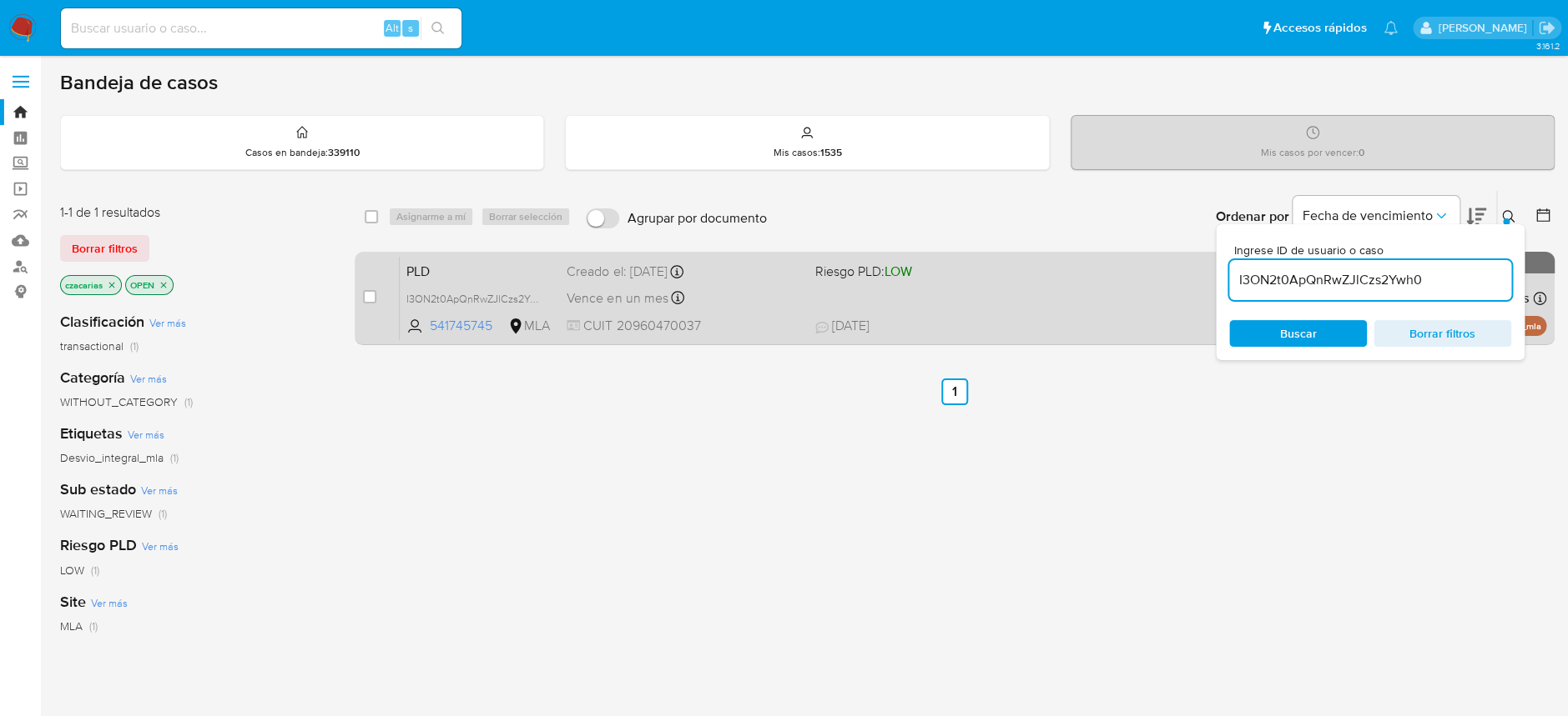
click at [378, 293] on div "case-item-checkbox No es posible asignar el caso" at bounding box center [381, 298] width 37 height 84
click at [370, 301] on input "checkbox" at bounding box center [369, 296] width 13 height 13
checkbox input "true"
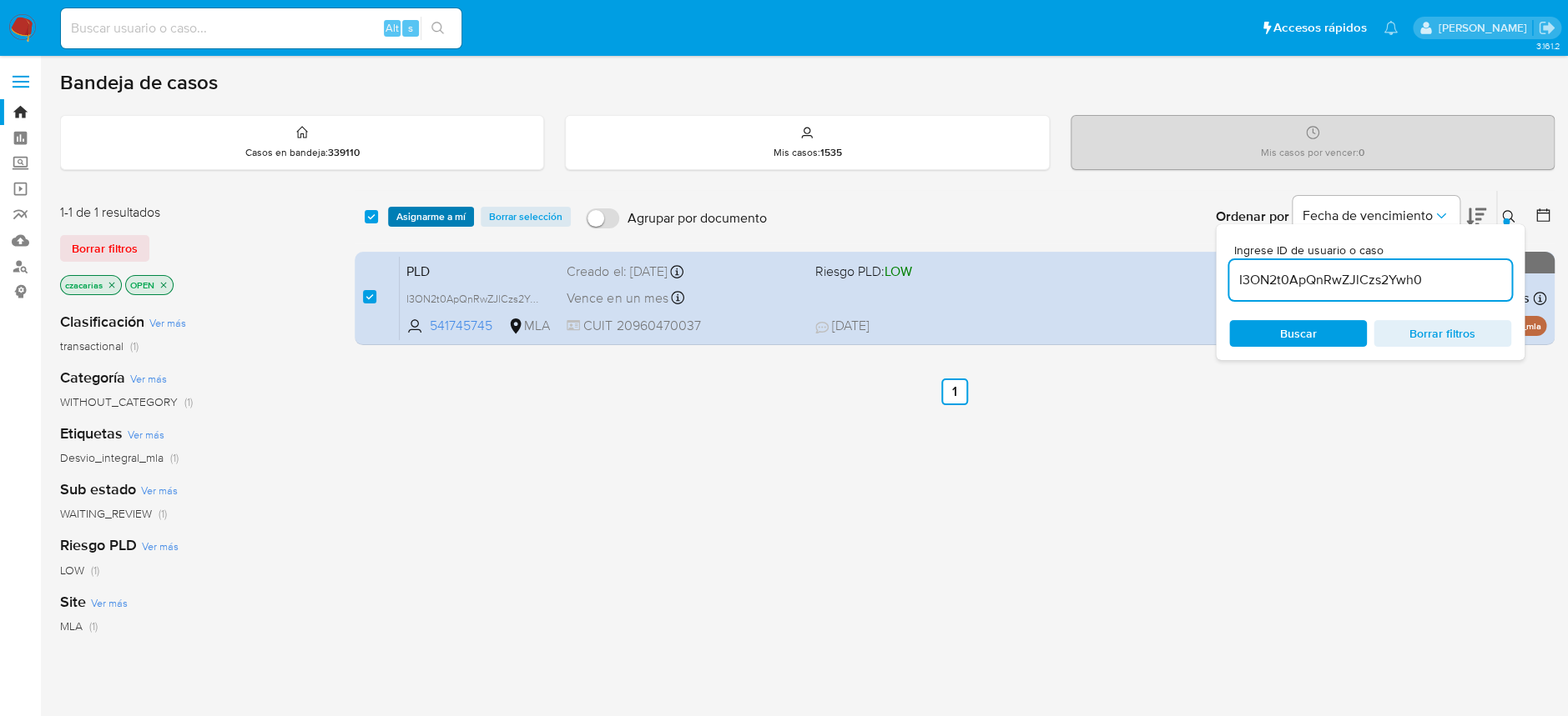
click at [432, 221] on span "Asignarme a mí" at bounding box center [431, 216] width 69 height 17
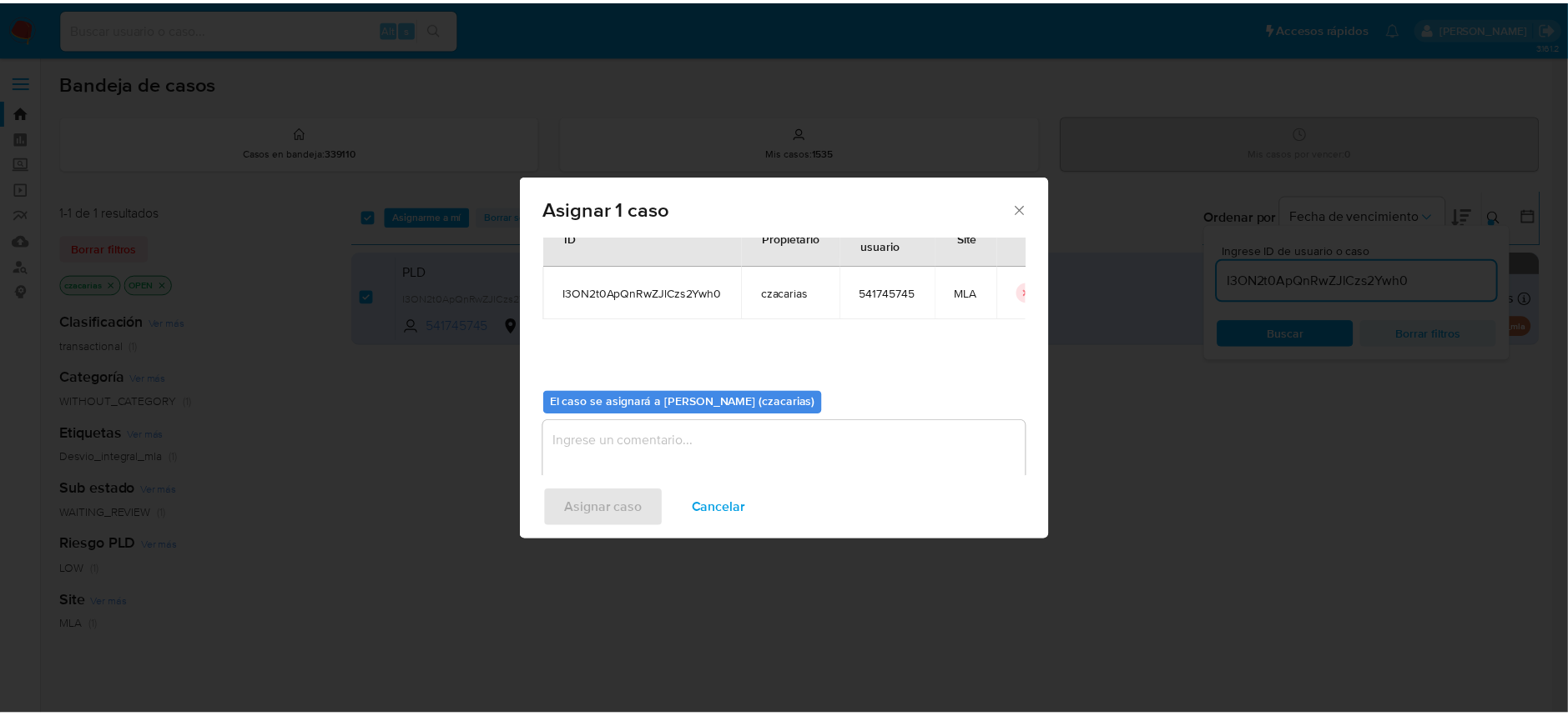
scroll to position [85, 0]
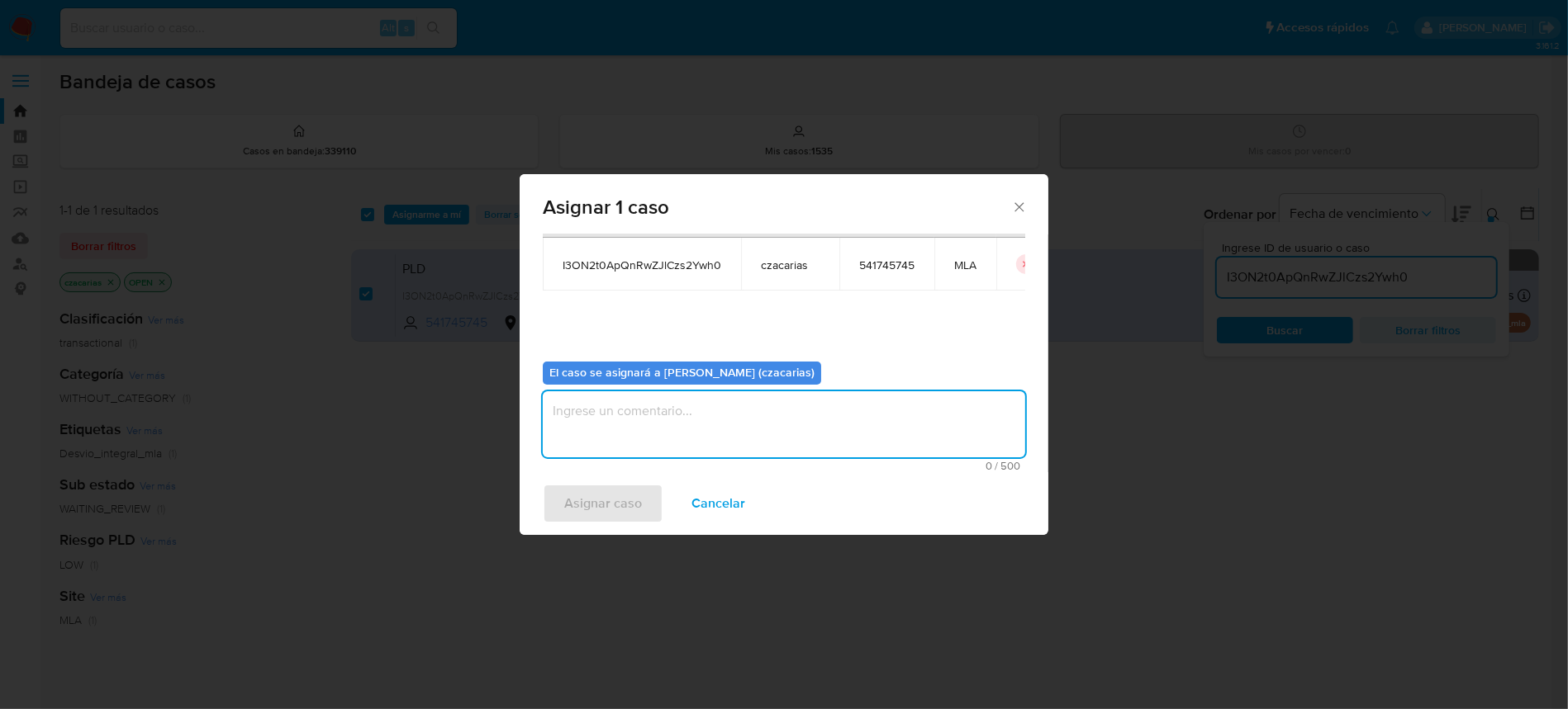
click at [675, 396] on textarea "assign-modal" at bounding box center [784, 424] width 482 height 66
click at [594, 492] on span "Asignar caso" at bounding box center [603, 504] width 78 height 36
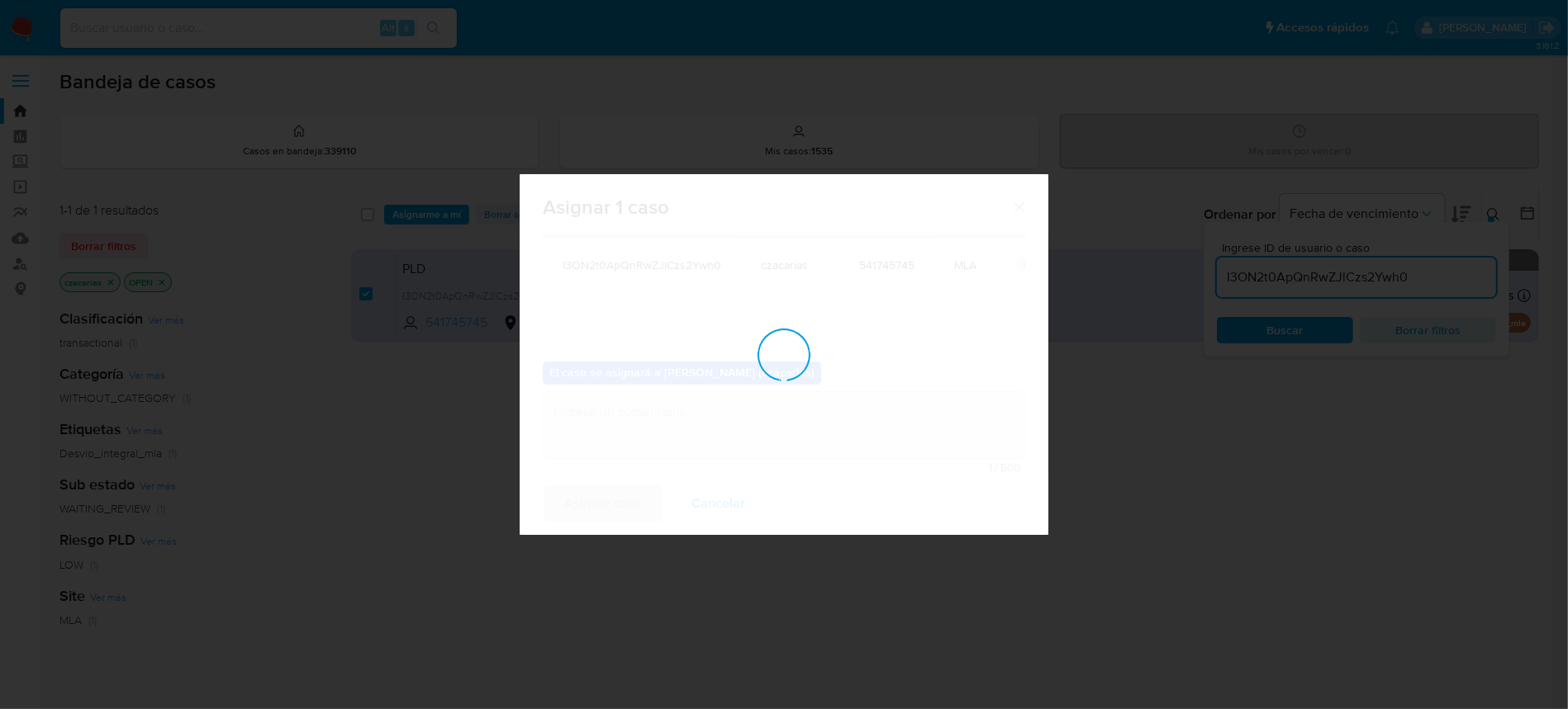
checkbox input "false"
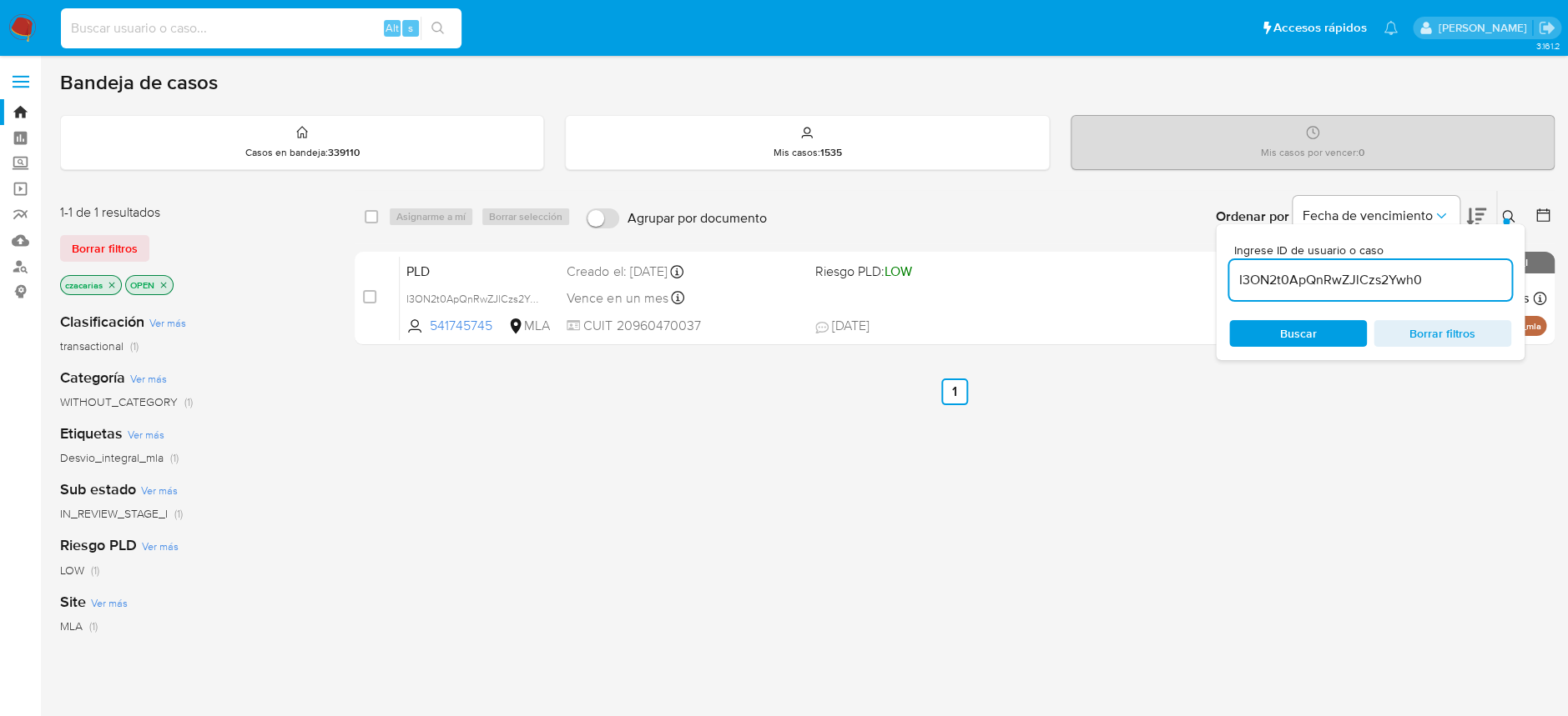
click at [247, 30] on input at bounding box center [261, 28] width 401 height 22
paste input "yWyRchzw5t0Ef7kNViIHMSoi"
type input "yWyRchzw5t0Ef7kNViIHMSoi"
click at [437, 27] on icon "search-icon" at bounding box center [438, 28] width 13 height 13
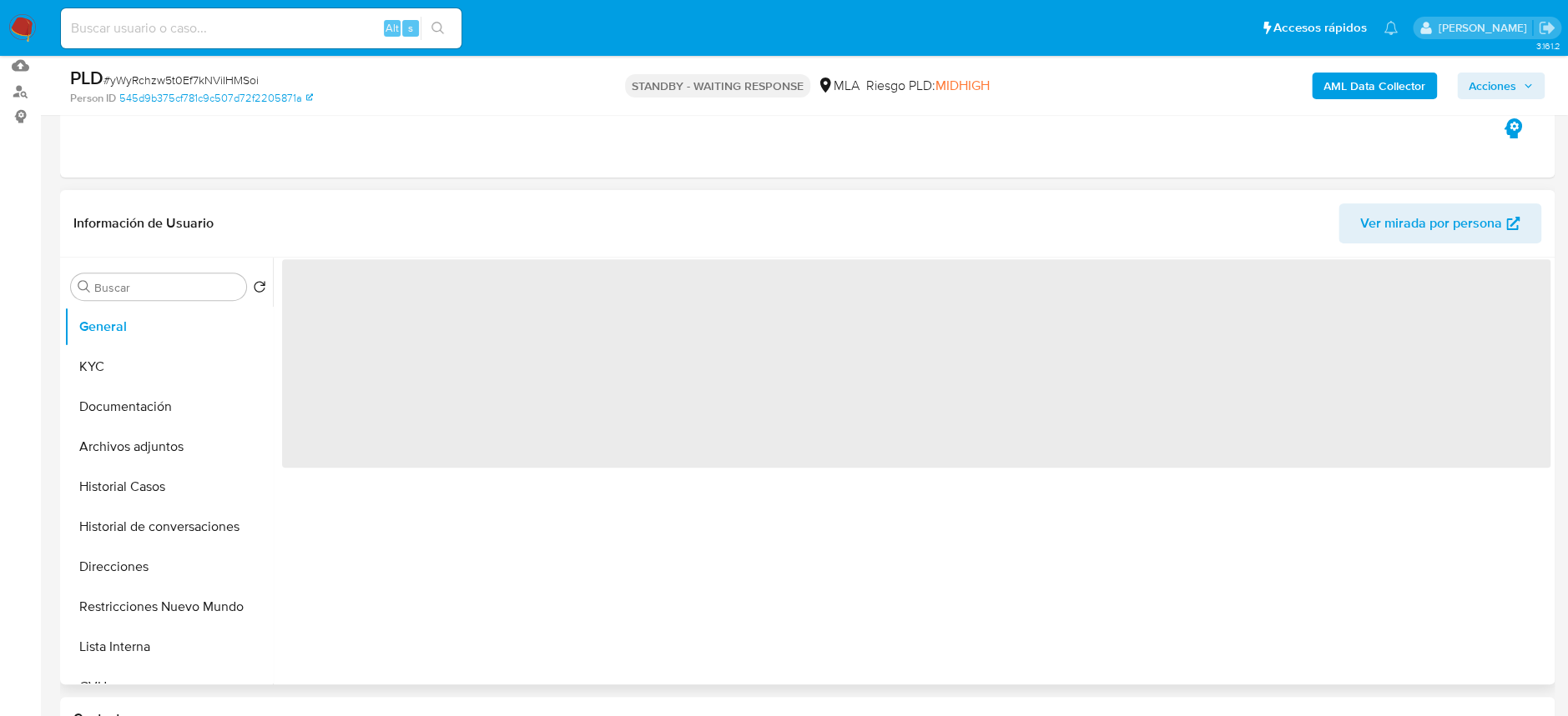
scroll to position [333, 0]
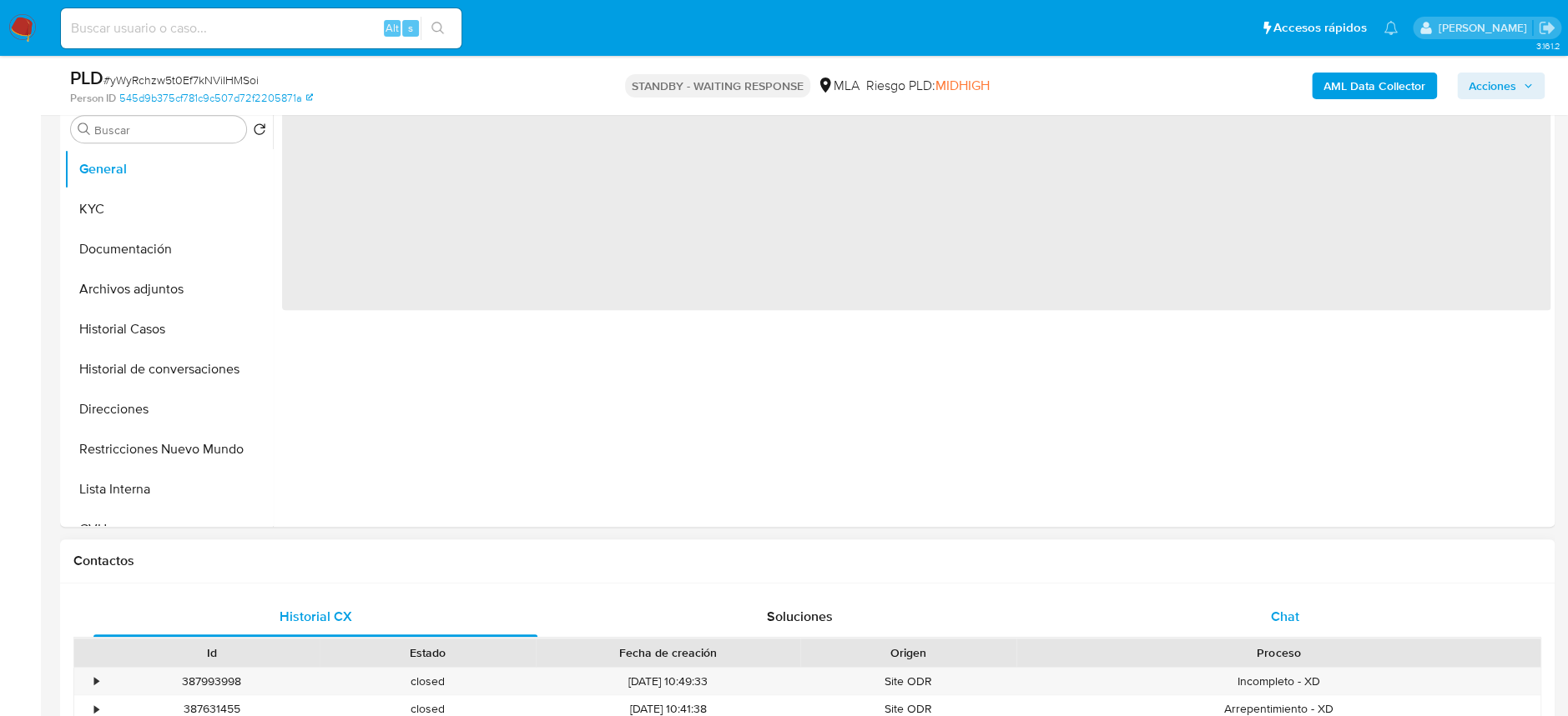
select select "10"
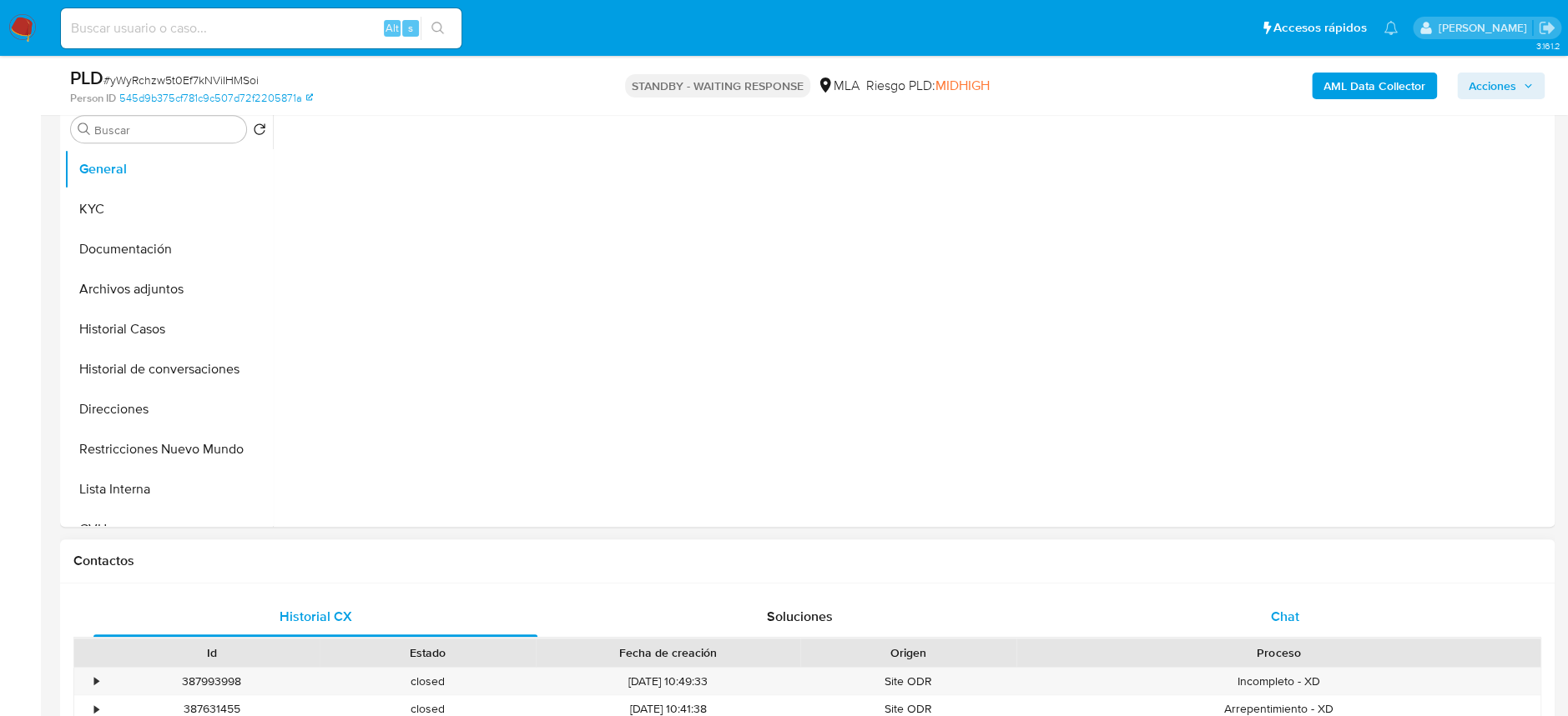
click at [1305, 601] on div "Chat" at bounding box center [1284, 618] width 444 height 40
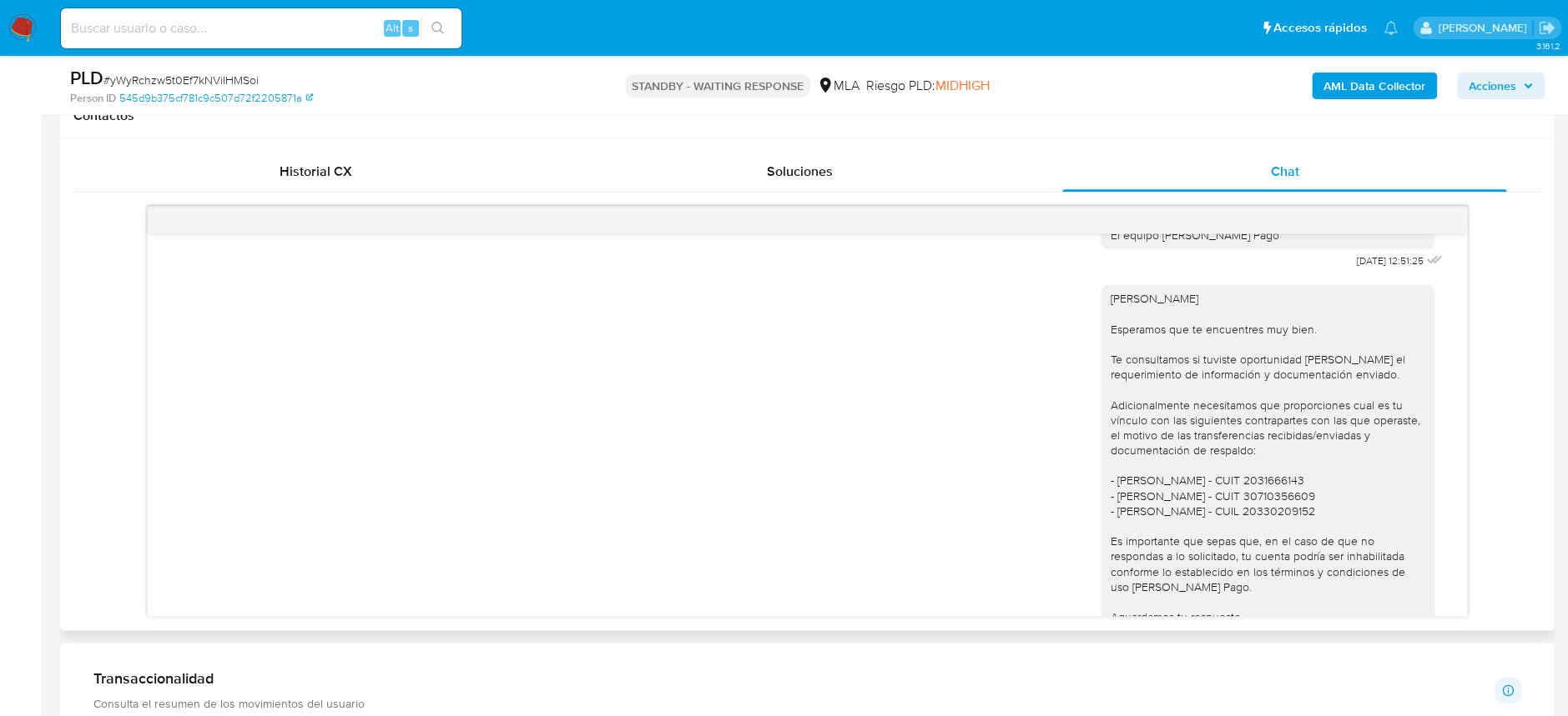
scroll to position [1134, 0]
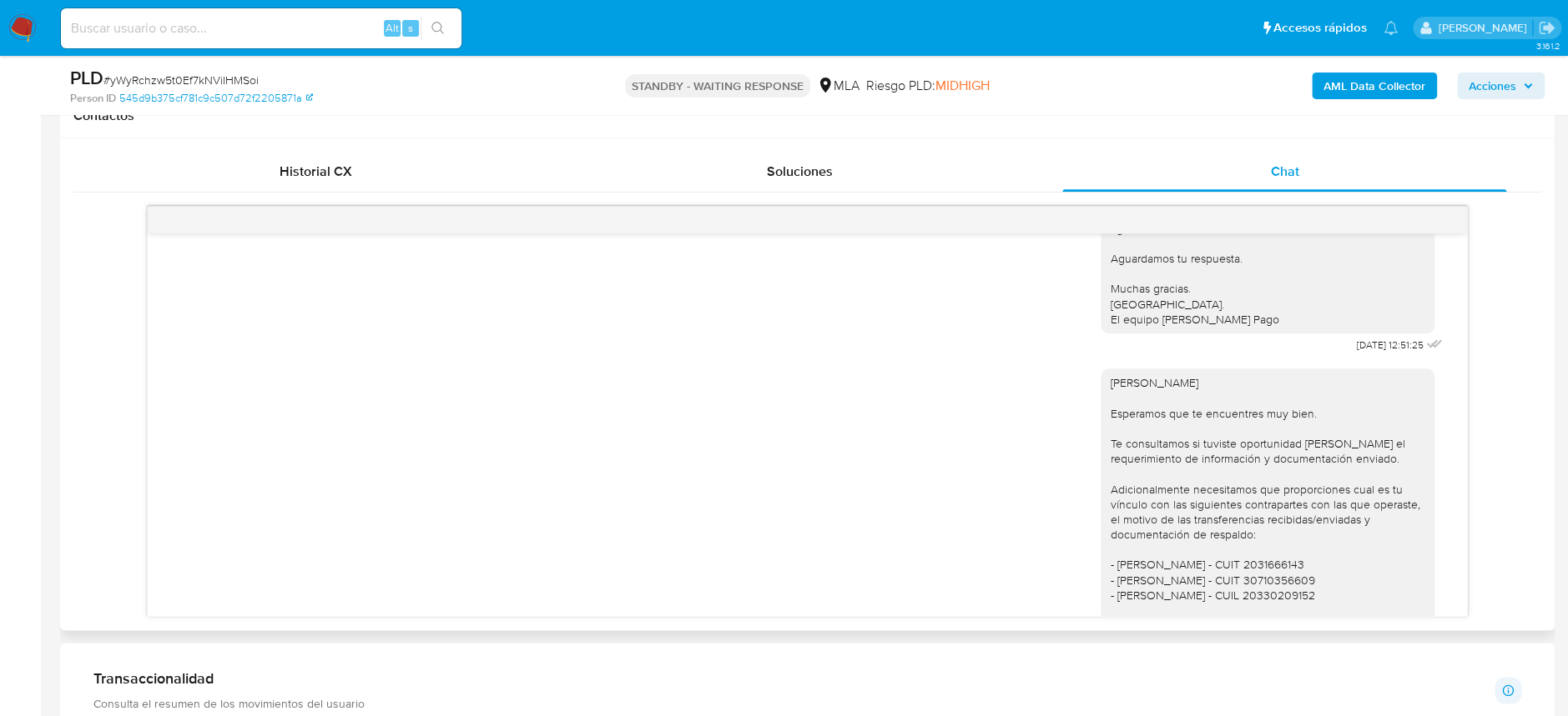
drag, startPoint x: 1235, startPoint y: 568, endPoint x: 1083, endPoint y: 432, distance: 204.0
click at [1101, 432] on div "[PERSON_NAME] Esperamos que te encuentres muy bien. Te consultamos si tuviste o…" at bounding box center [1267, 564] width 334 height 393
copy div "Hola [PERSON_NAME] Esperamos que te encuentres muy bien. Te consultamos si tuvi…"
click at [30, 34] on img at bounding box center [23, 28] width 29 height 29
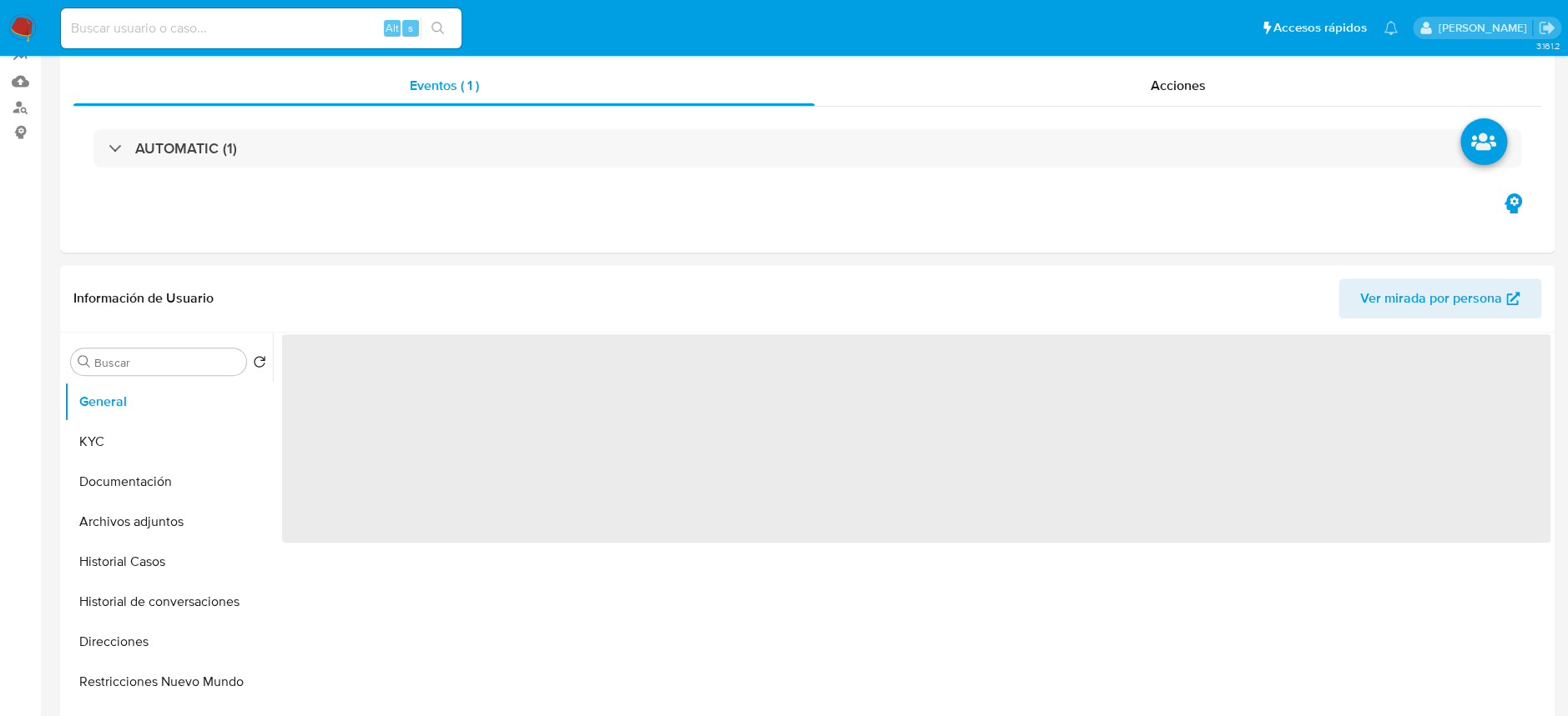
scroll to position [333, 0]
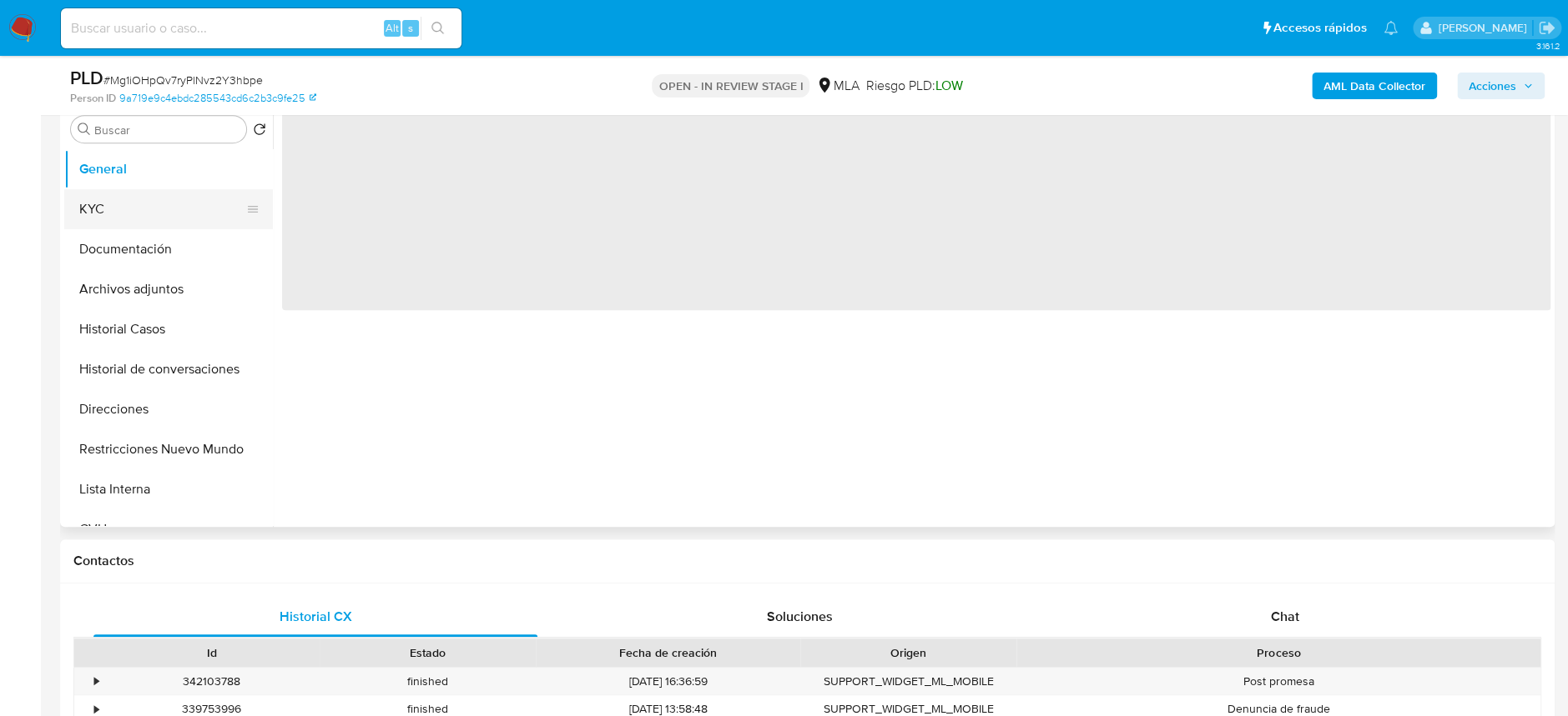
select select "10"
click at [115, 205] on button "KYC" at bounding box center [162, 209] width 195 height 40
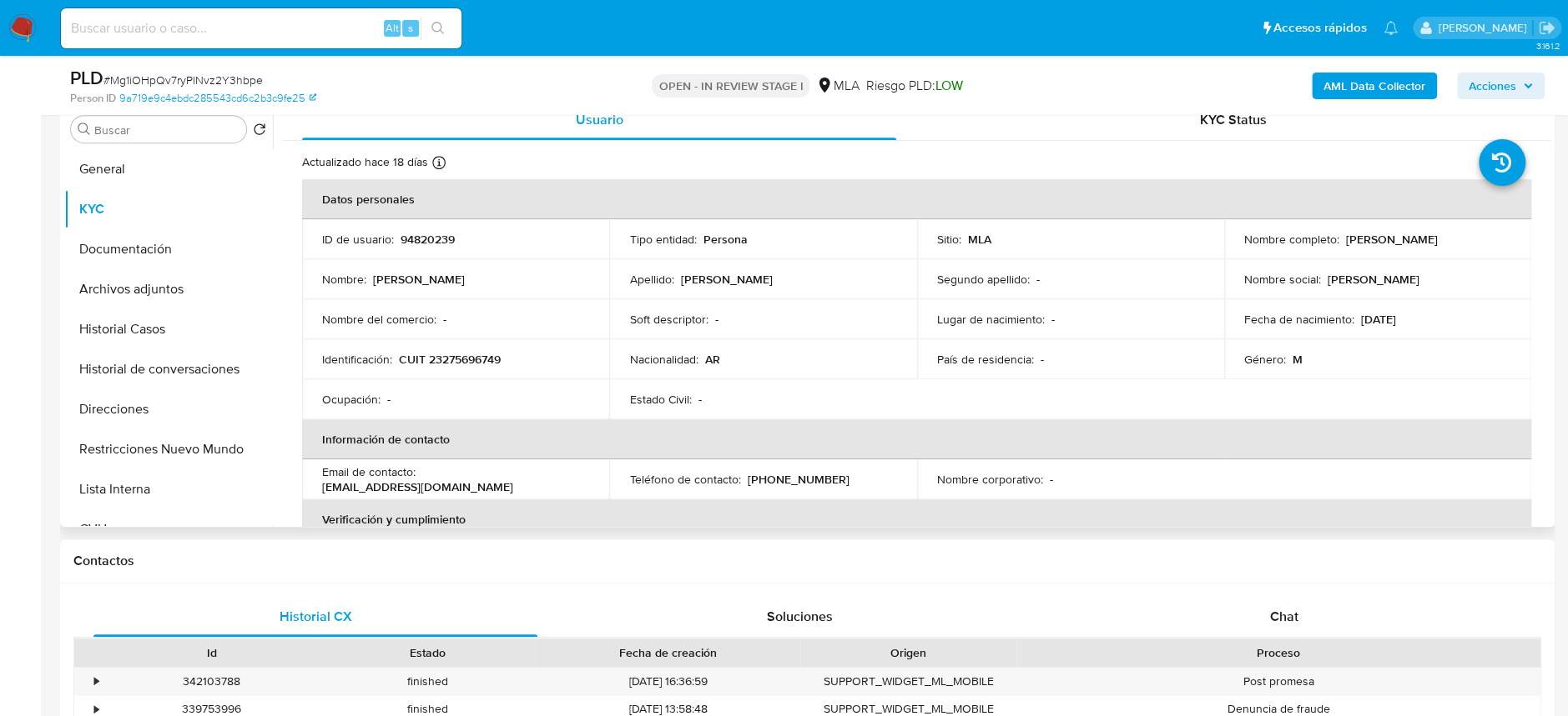
drag, startPoint x: 1340, startPoint y: 238, endPoint x: 1488, endPoint y: 254, distance: 148.9
click at [1488, 254] on td "Nombre completo : [PERSON_NAME]" at bounding box center [1378, 240] width 307 height 40
copy p "[PERSON_NAME]"
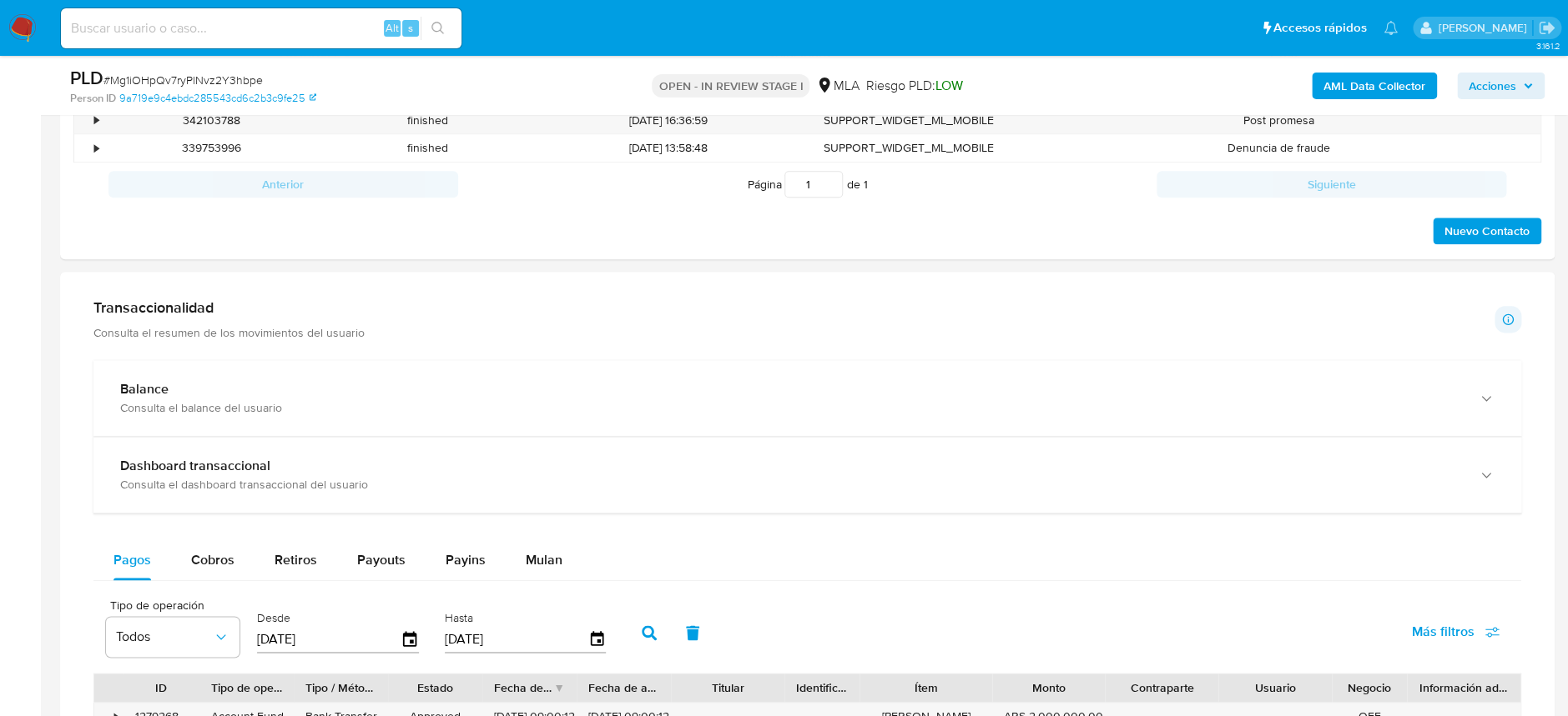
scroll to position [778, 0]
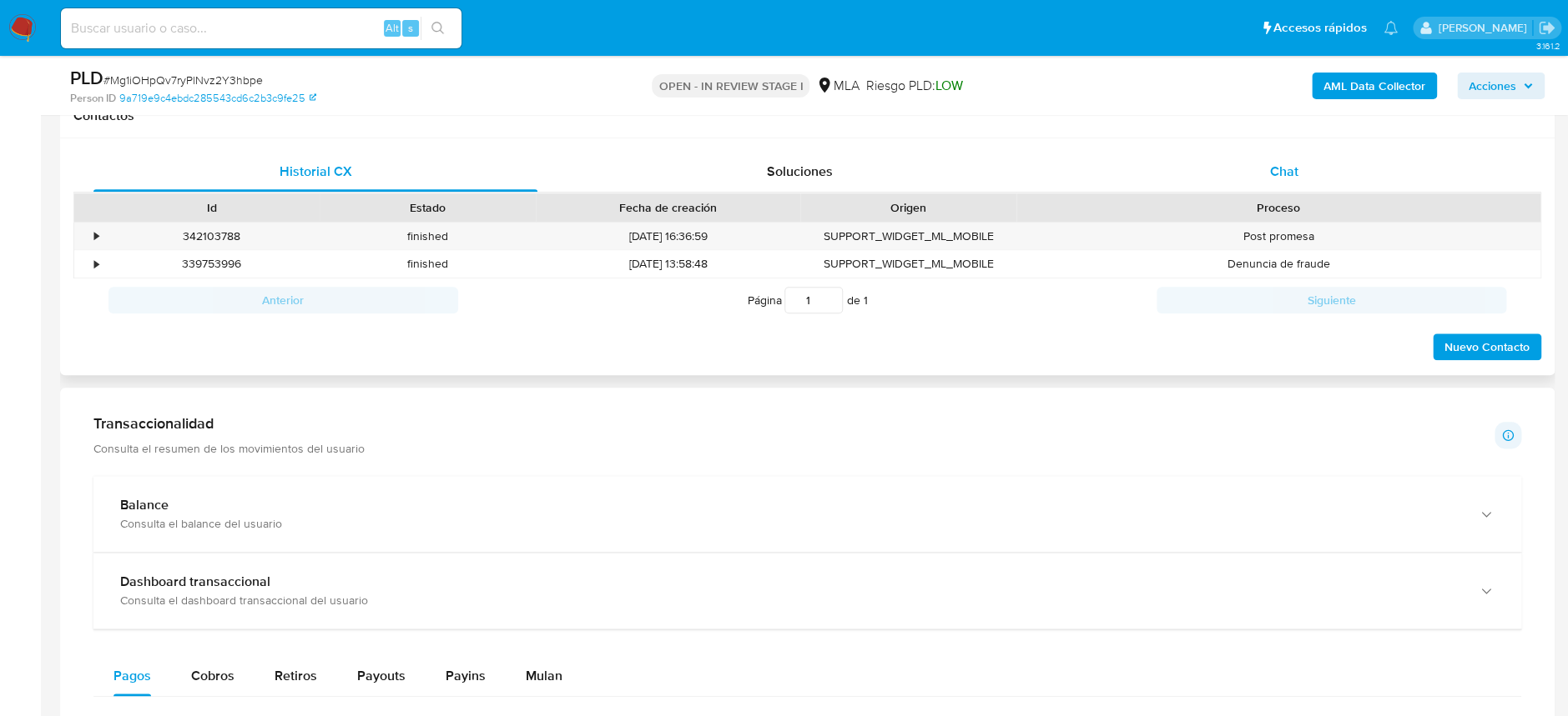
click at [1261, 177] on div "Chat" at bounding box center [1284, 172] width 444 height 40
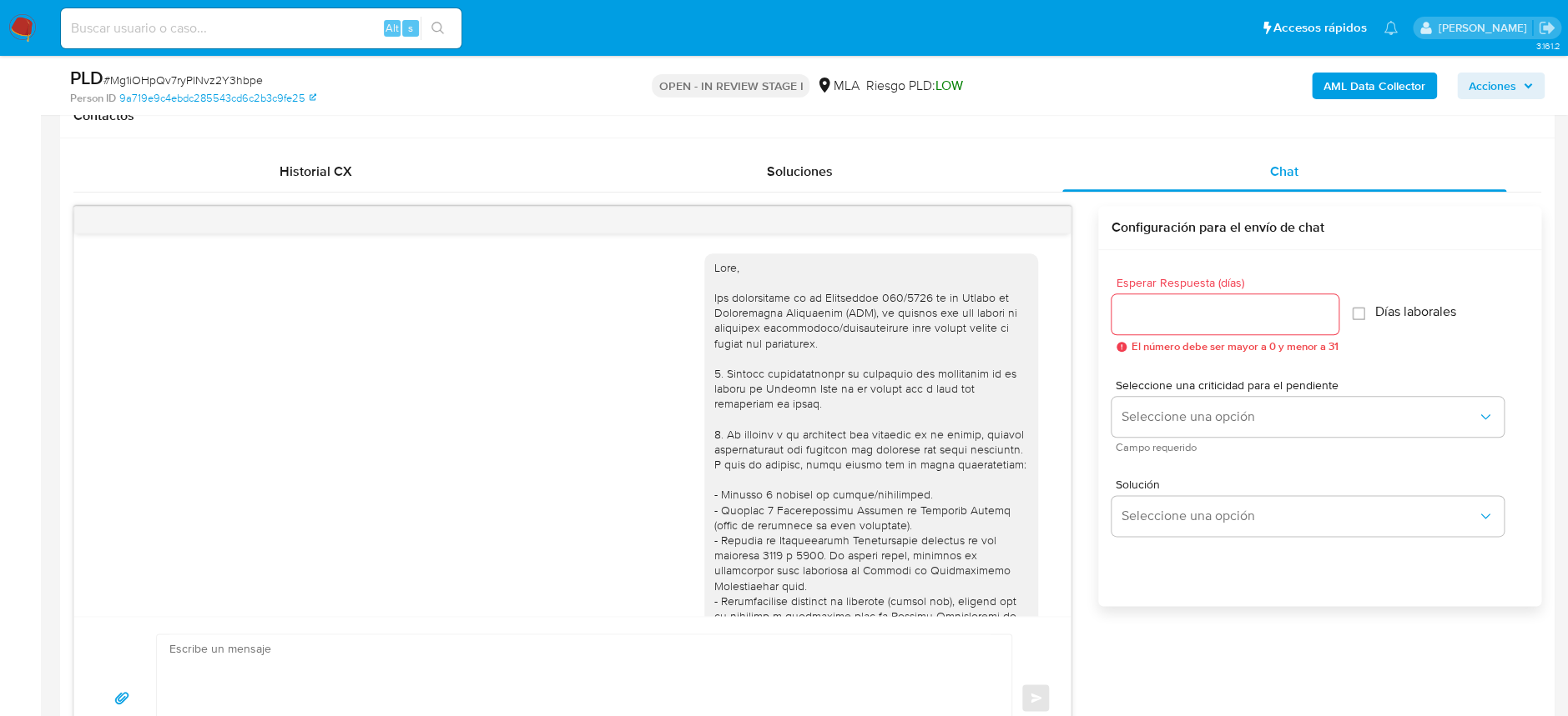
scroll to position [627, 0]
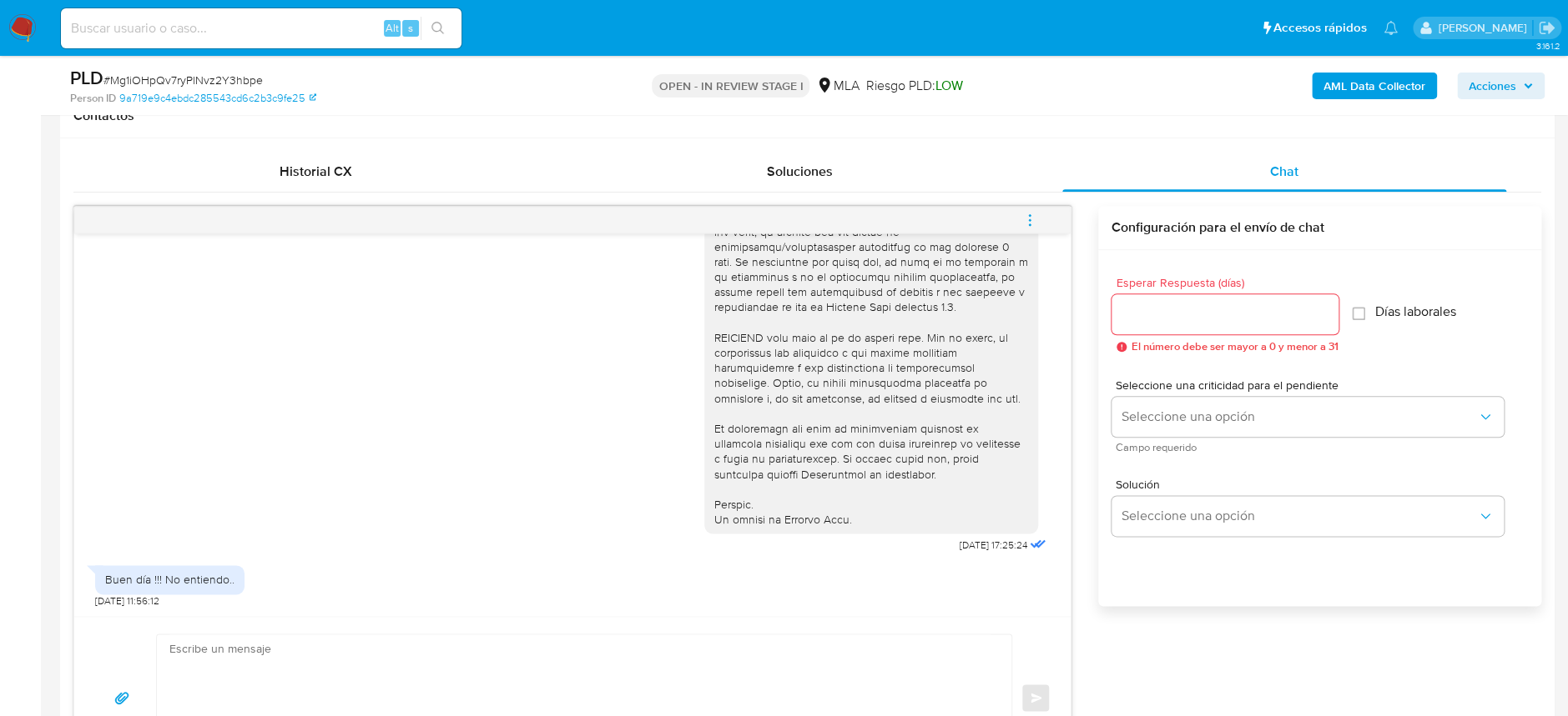
click at [529, 663] on textarea at bounding box center [580, 699] width 821 height 127
paste textarea "[PERSON_NAME]"
paste textarea "En función de las operaciones registradas en tu cuenta [PERSON_NAME] Pago, nece…"
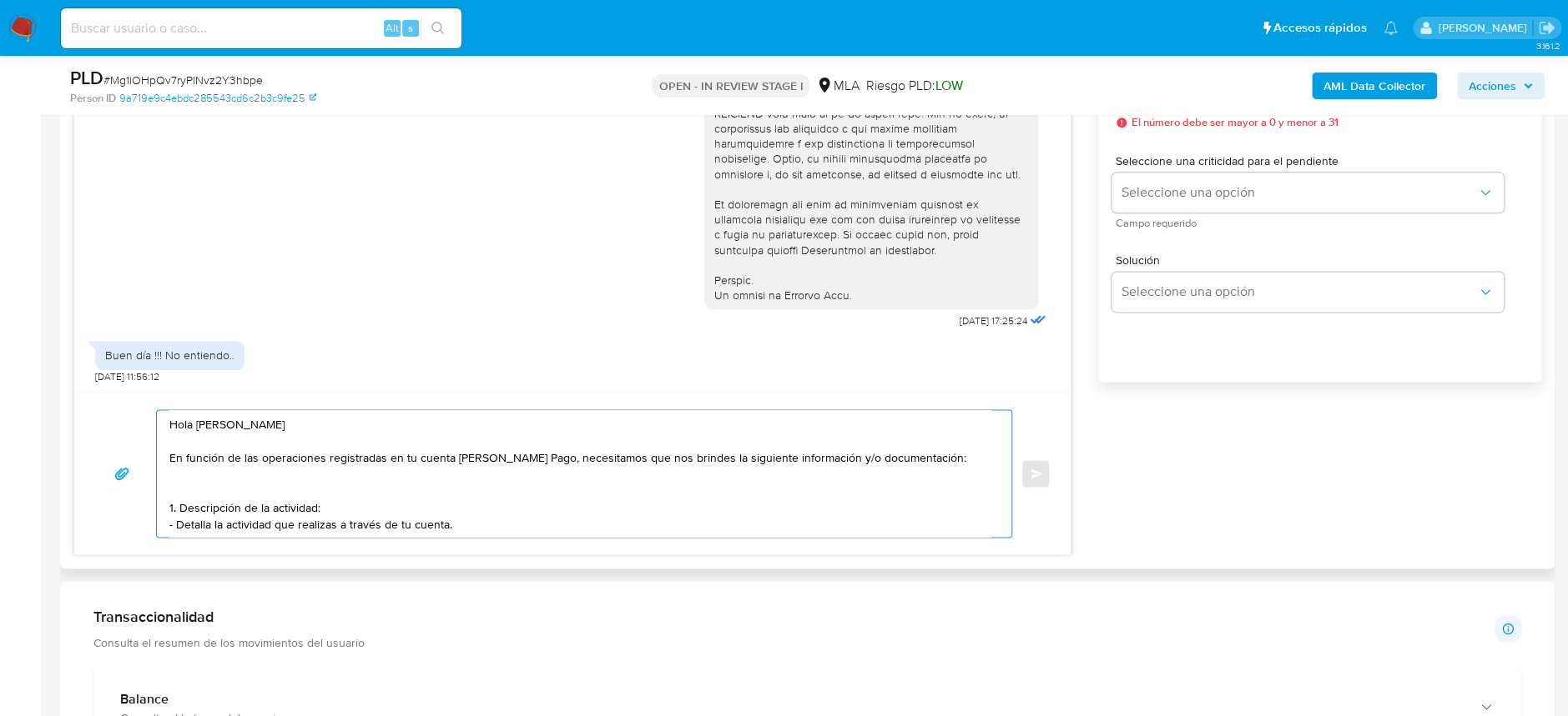
scroll to position [1040, 0]
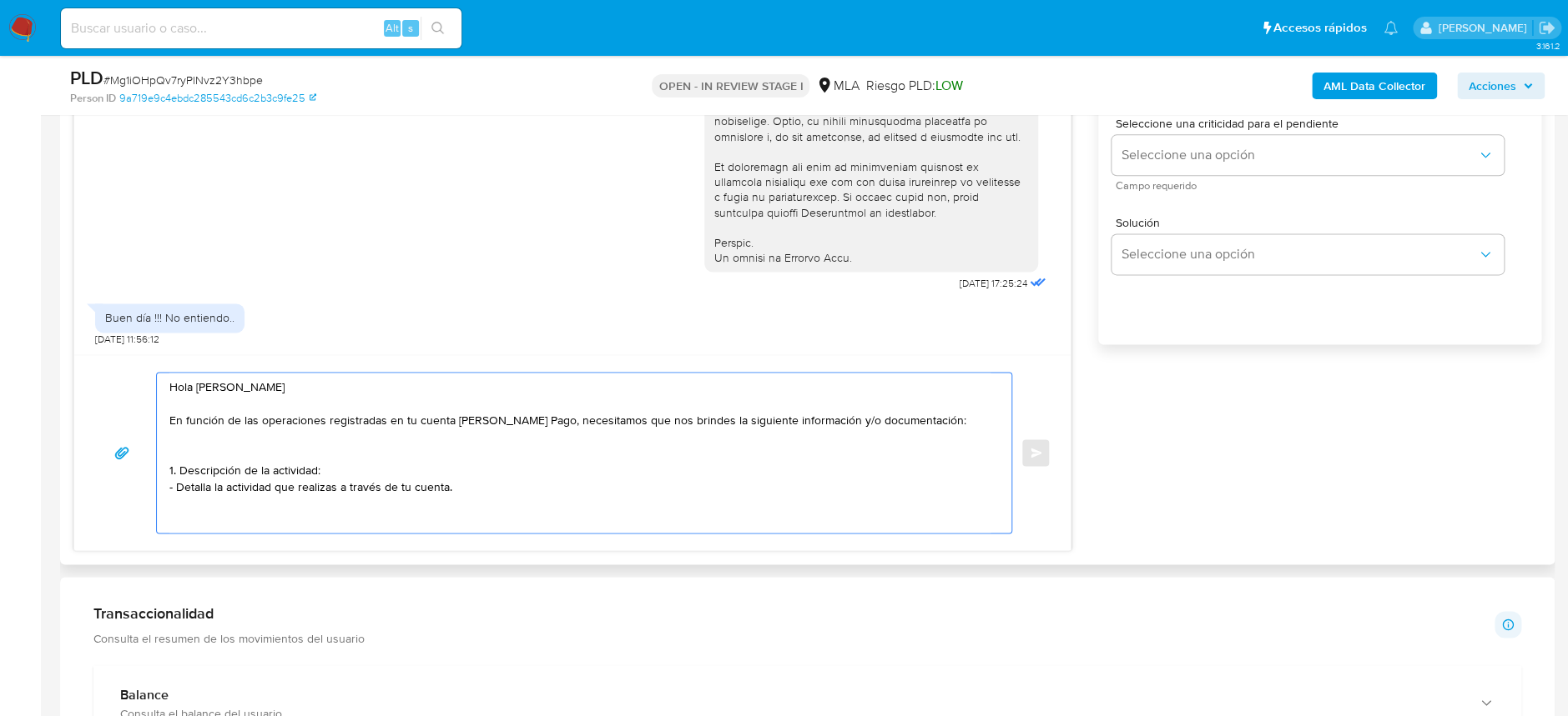
paste textarea "2. De acuerdo a la actividad que realices en tu cuenta, adjunta la siguiente do…"
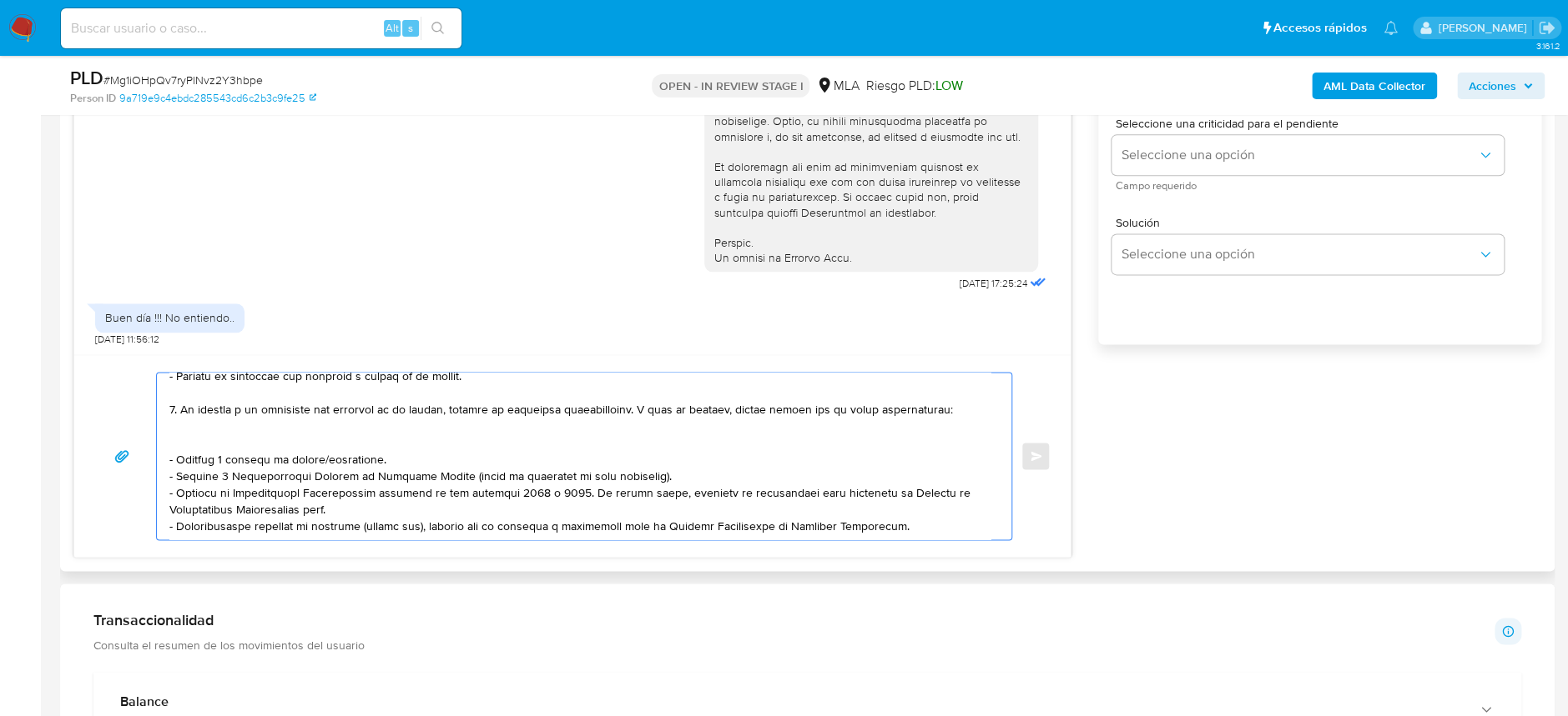
scroll to position [190, 0]
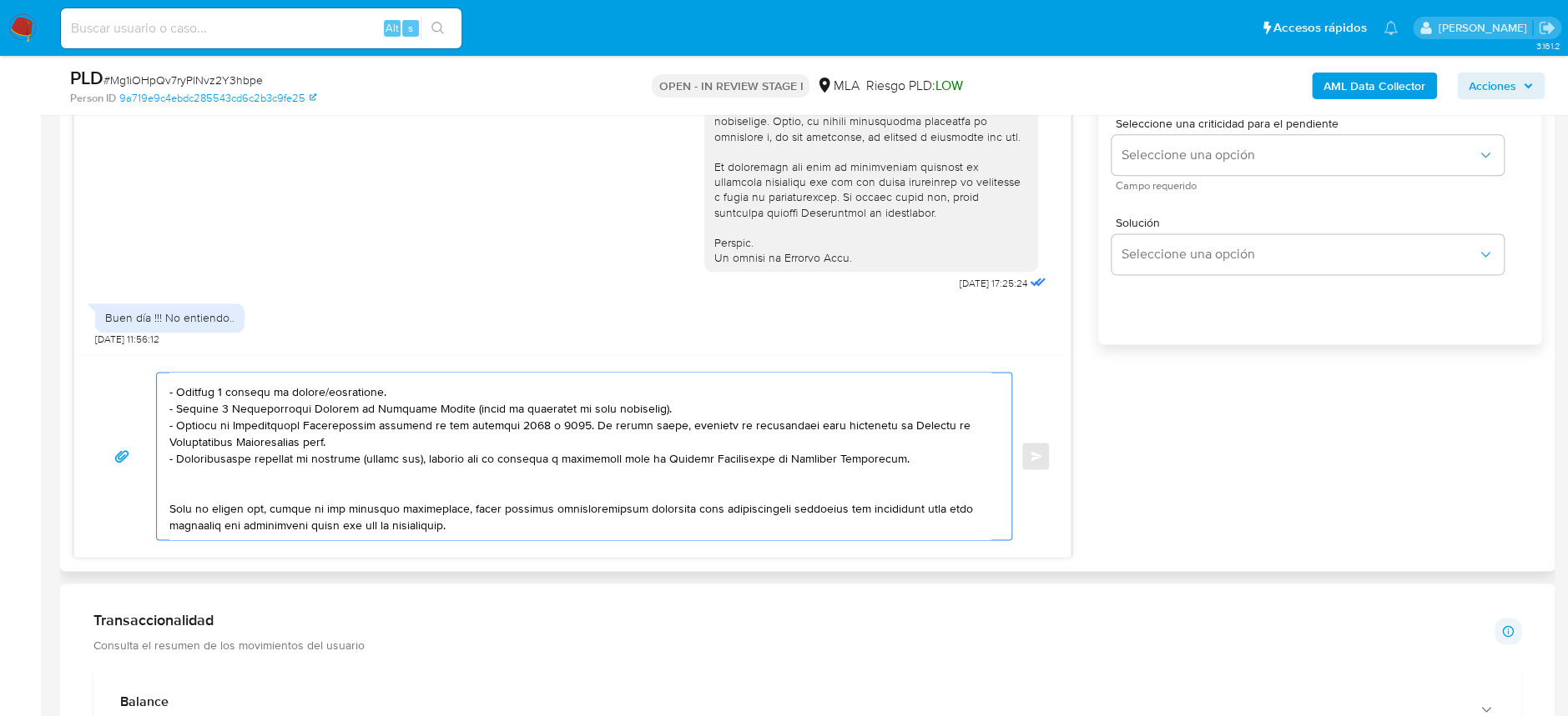
drag, startPoint x: 441, startPoint y: 408, endPoint x: 553, endPoint y: 410, distance: 112.0
click at [553, 410] on textarea at bounding box center [580, 456] width 821 height 166
click at [546, 532] on textarea at bounding box center [580, 456] width 821 height 166
paste textarea "3. Proporciona el vínculo con las siguientes contrapartes con las que operaste,…"
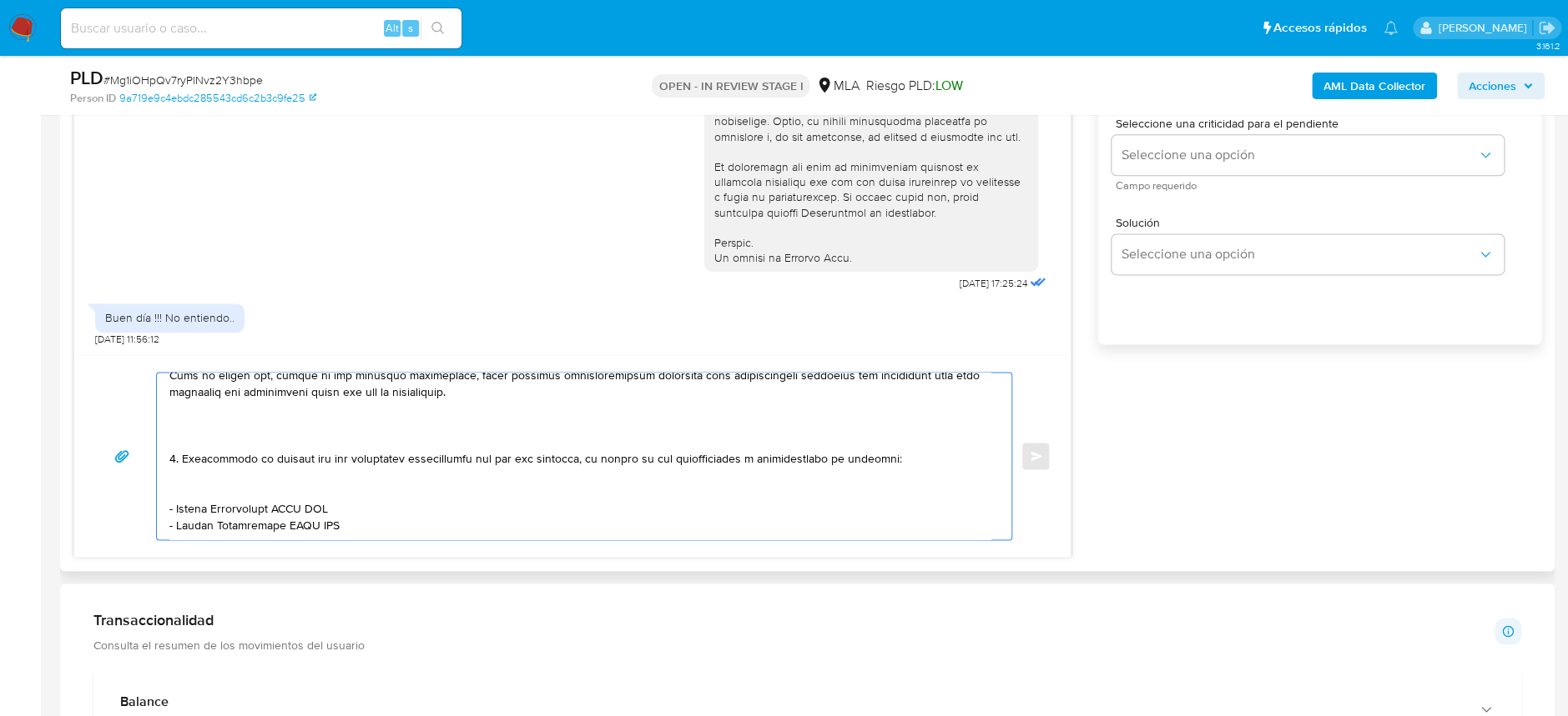
scroll to position [1151, 0]
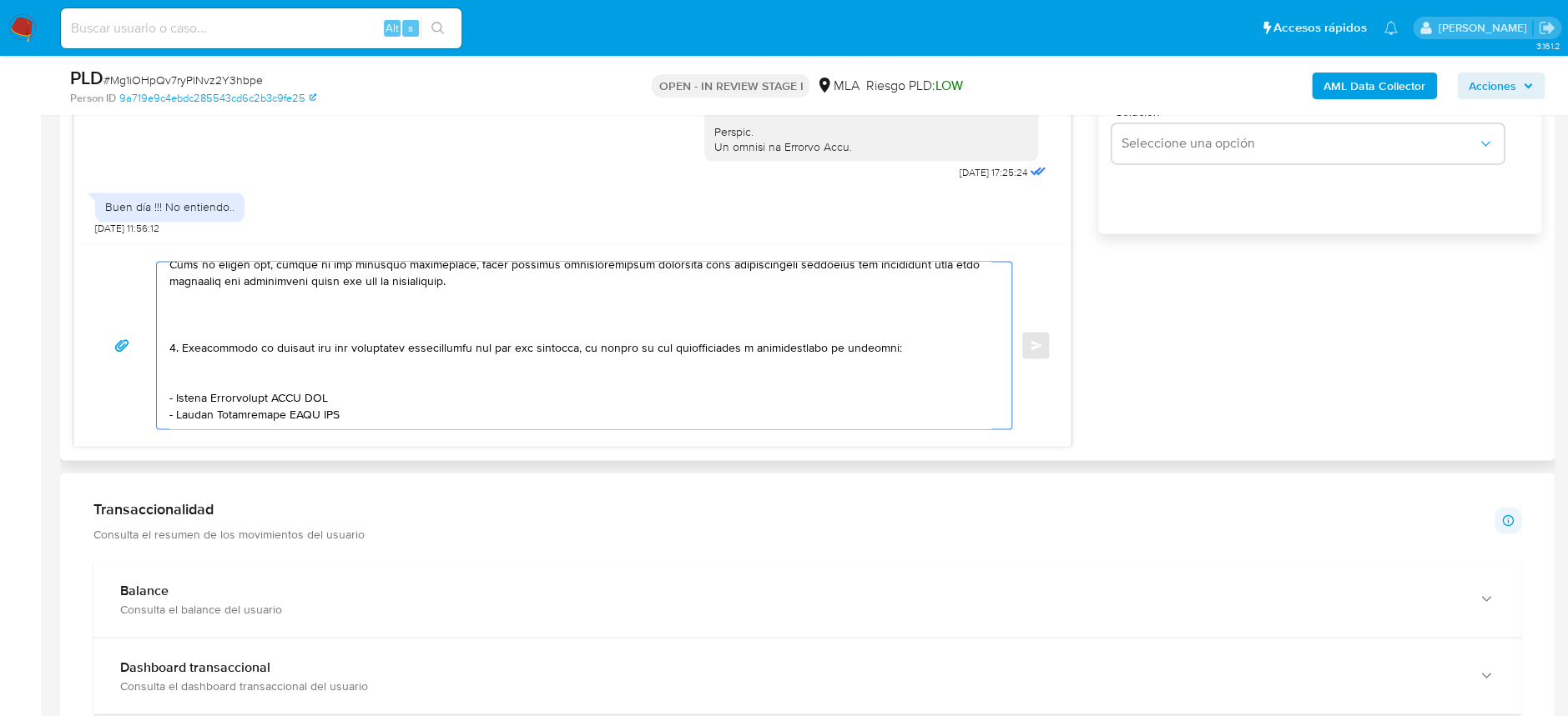
drag, startPoint x: 351, startPoint y: 385, endPoint x: 156, endPoint y: 380, distance: 195.1
click at [157, 380] on div at bounding box center [580, 345] width 846 height 166
paste textarea "[PERSON_NAME] - CUIT 20179162149"
click at [172, 382] on textarea at bounding box center [580, 345] width 821 height 166
click at [207, 407] on textarea at bounding box center [580, 345] width 821 height 166
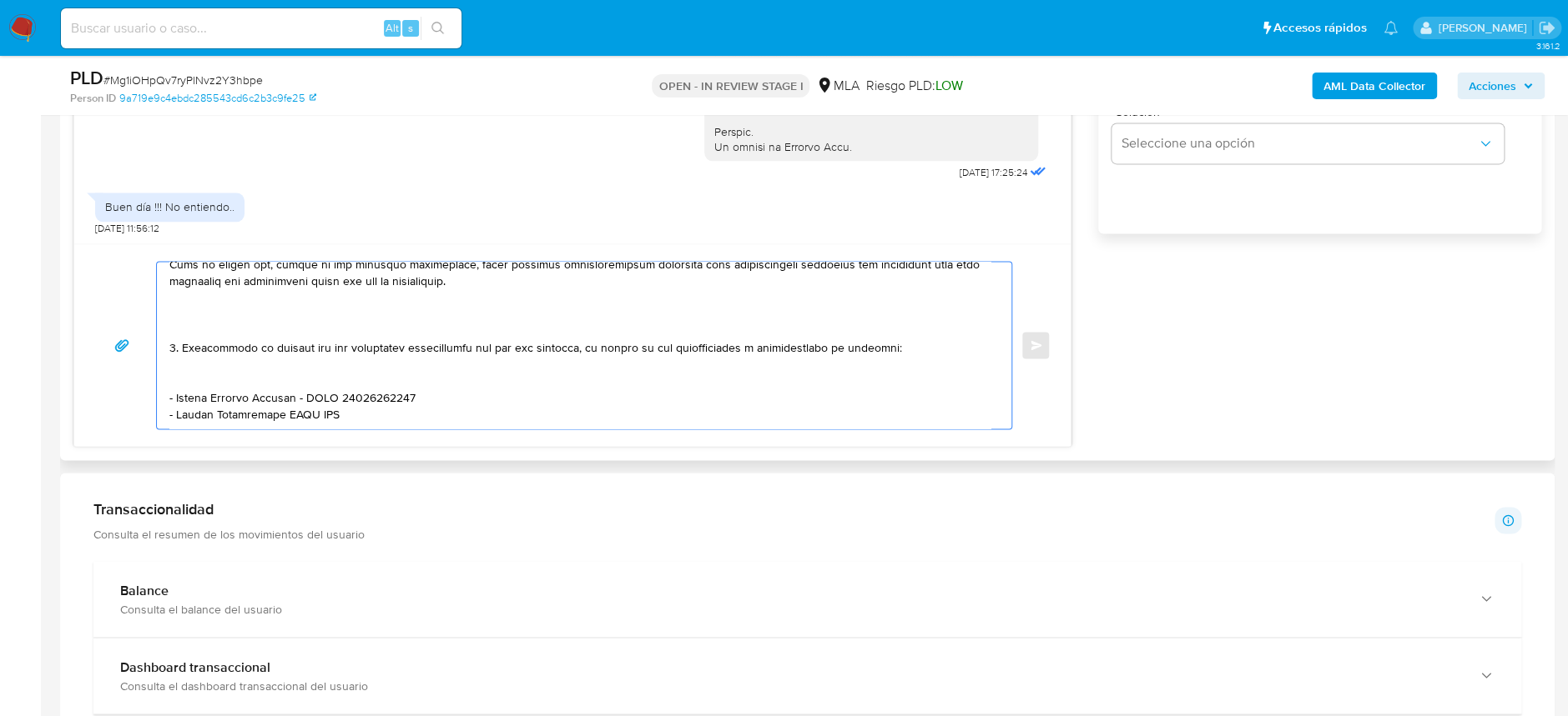
drag, startPoint x: 352, startPoint y: 402, endPoint x: 177, endPoint y: 394, distance: 175.2
click at [177, 394] on textarea at bounding box center [580, 345] width 821 height 166
paste textarea "Fideicomiso Afluenta I - CUIL 30712212639"
click at [293, 401] on textarea at bounding box center [580, 345] width 821 height 166
click at [319, 397] on textarea at bounding box center [580, 345] width 821 height 166
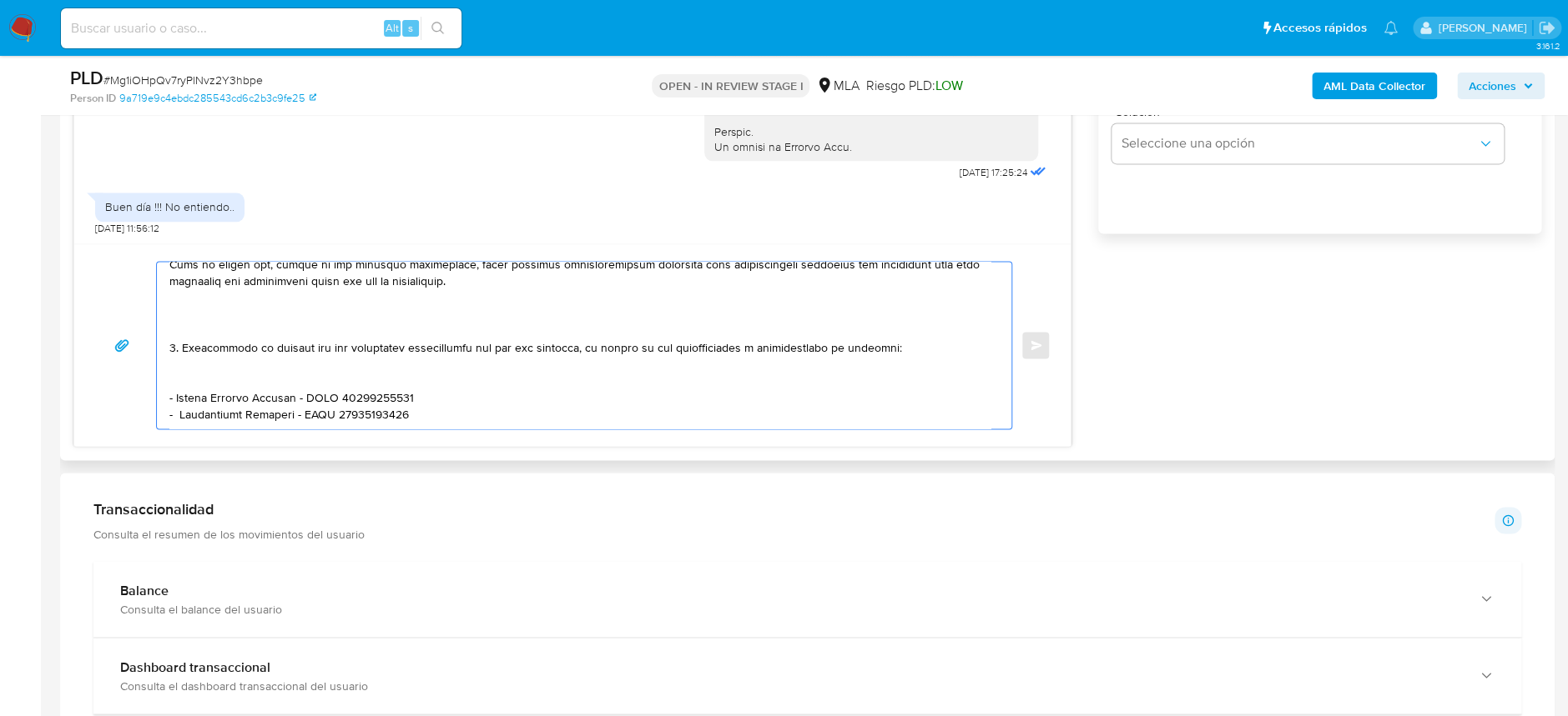
click at [427, 400] on textarea at bounding box center [580, 345] width 821 height 166
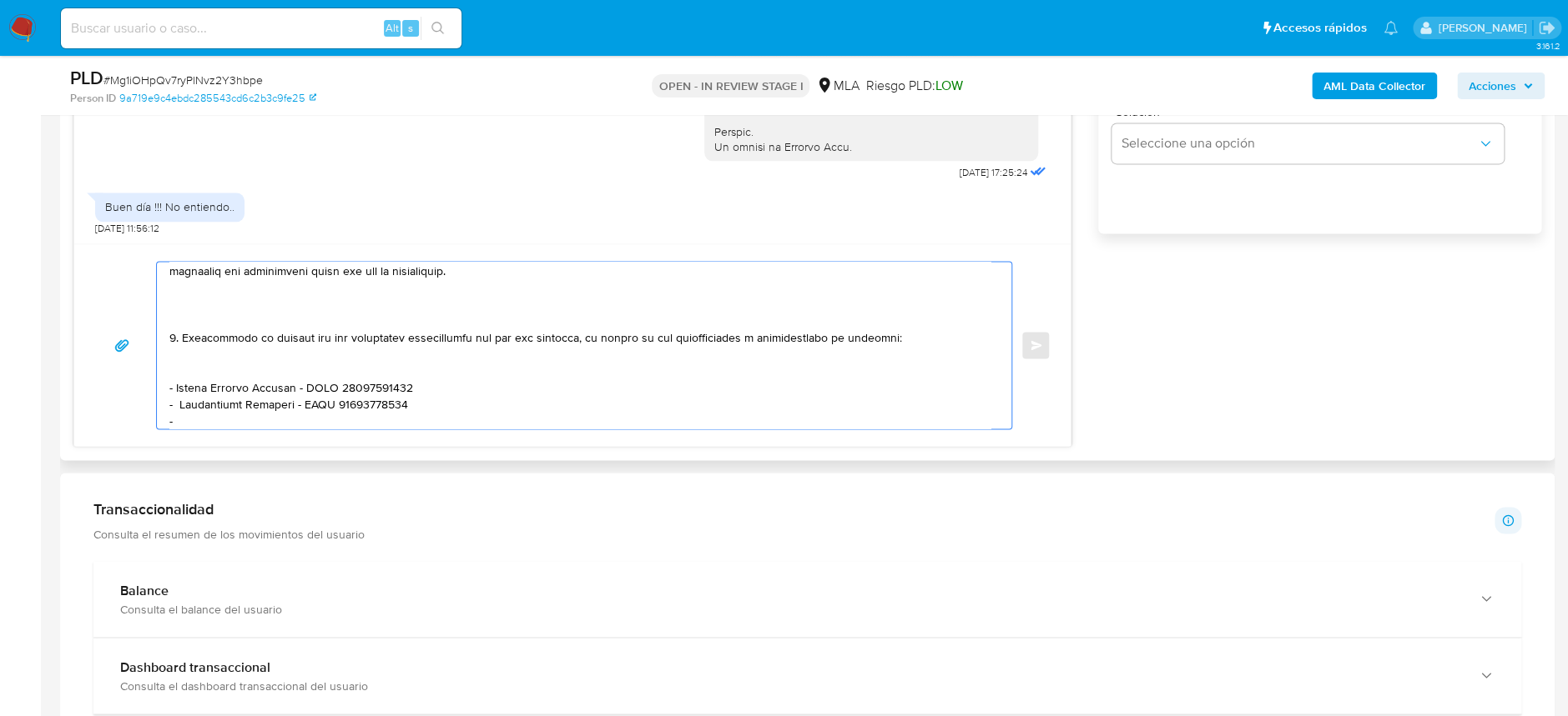
paste textarea "Gustavo David Frias - CUIT 23283140989"
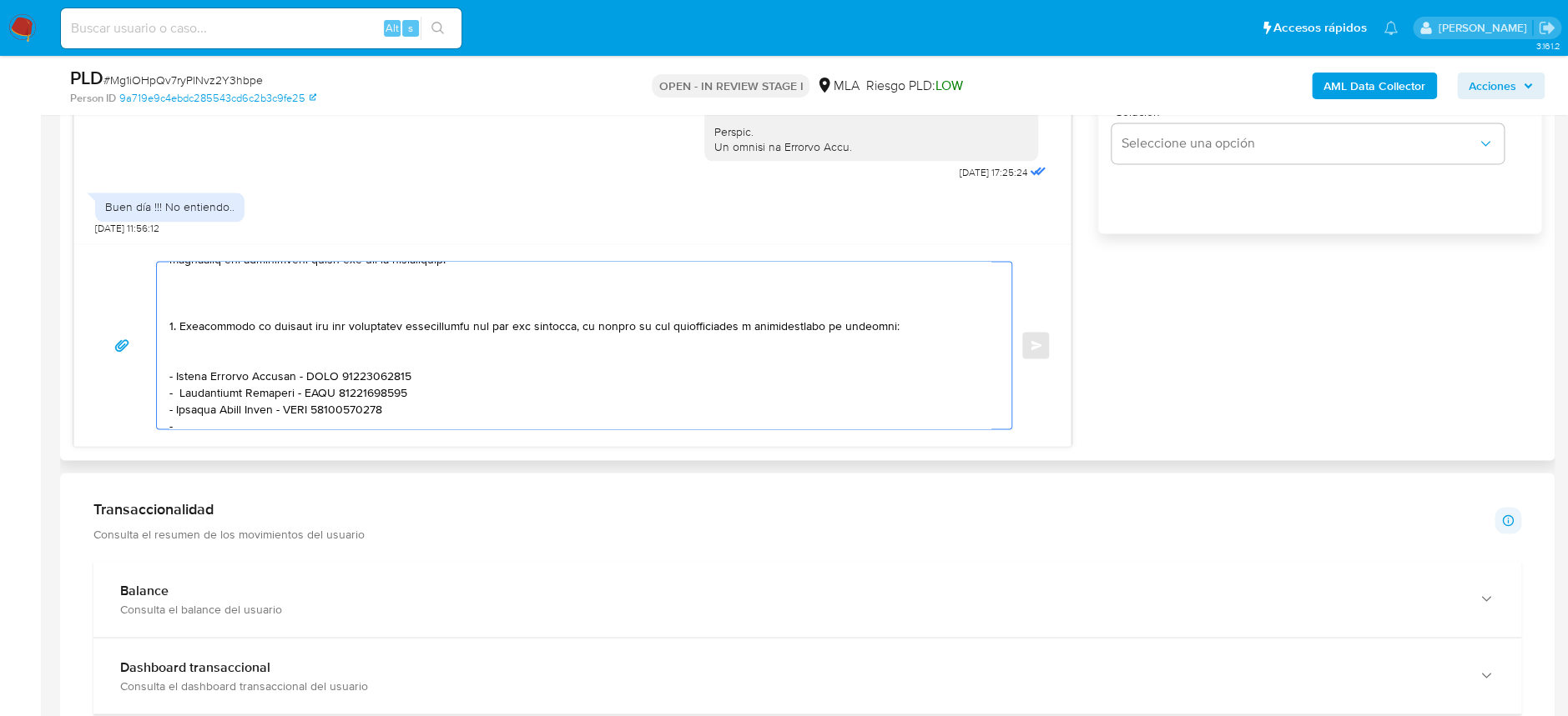
paste textarea "Quilogran Jose Fabian - CUIT 20237981074"
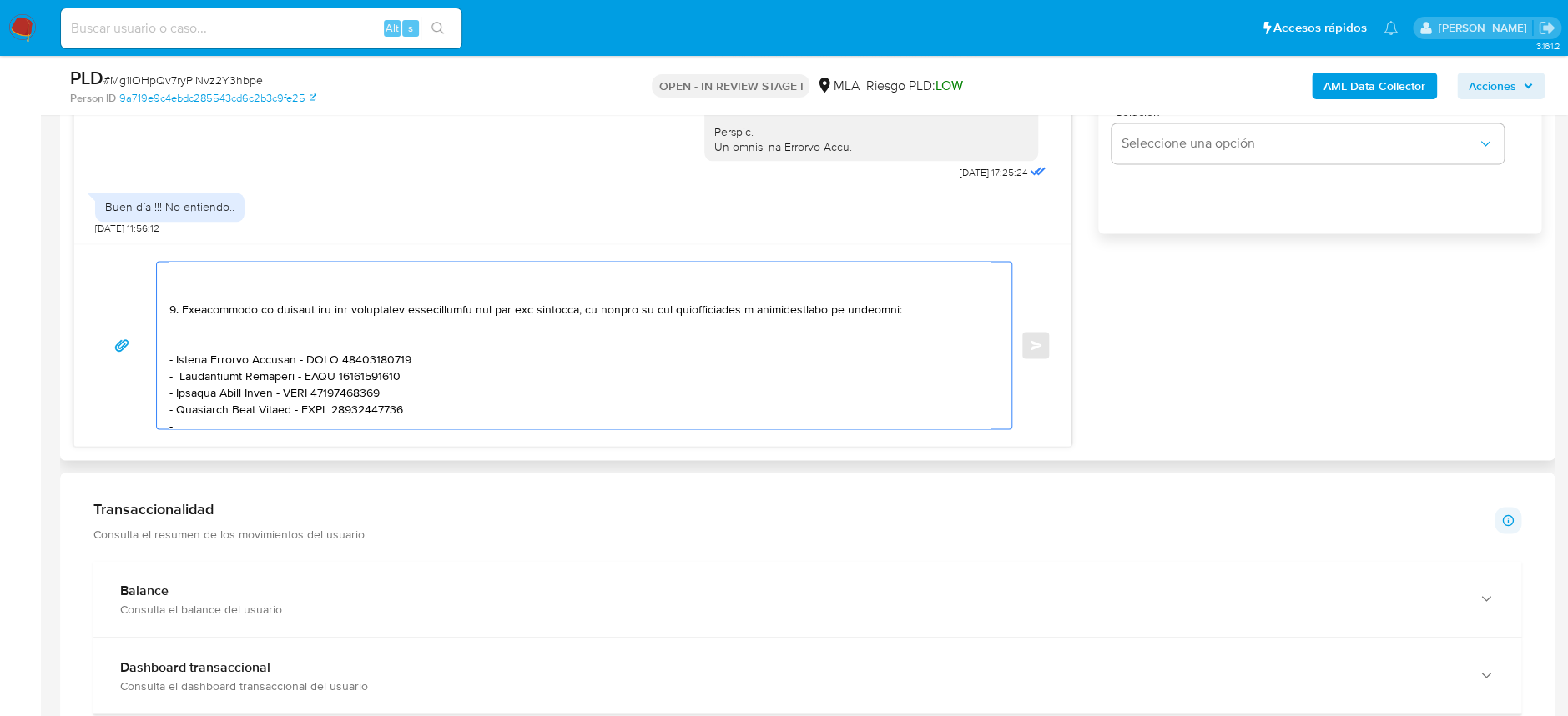
paste textarea "Miguel Rafael David - CUIT 20373950832"
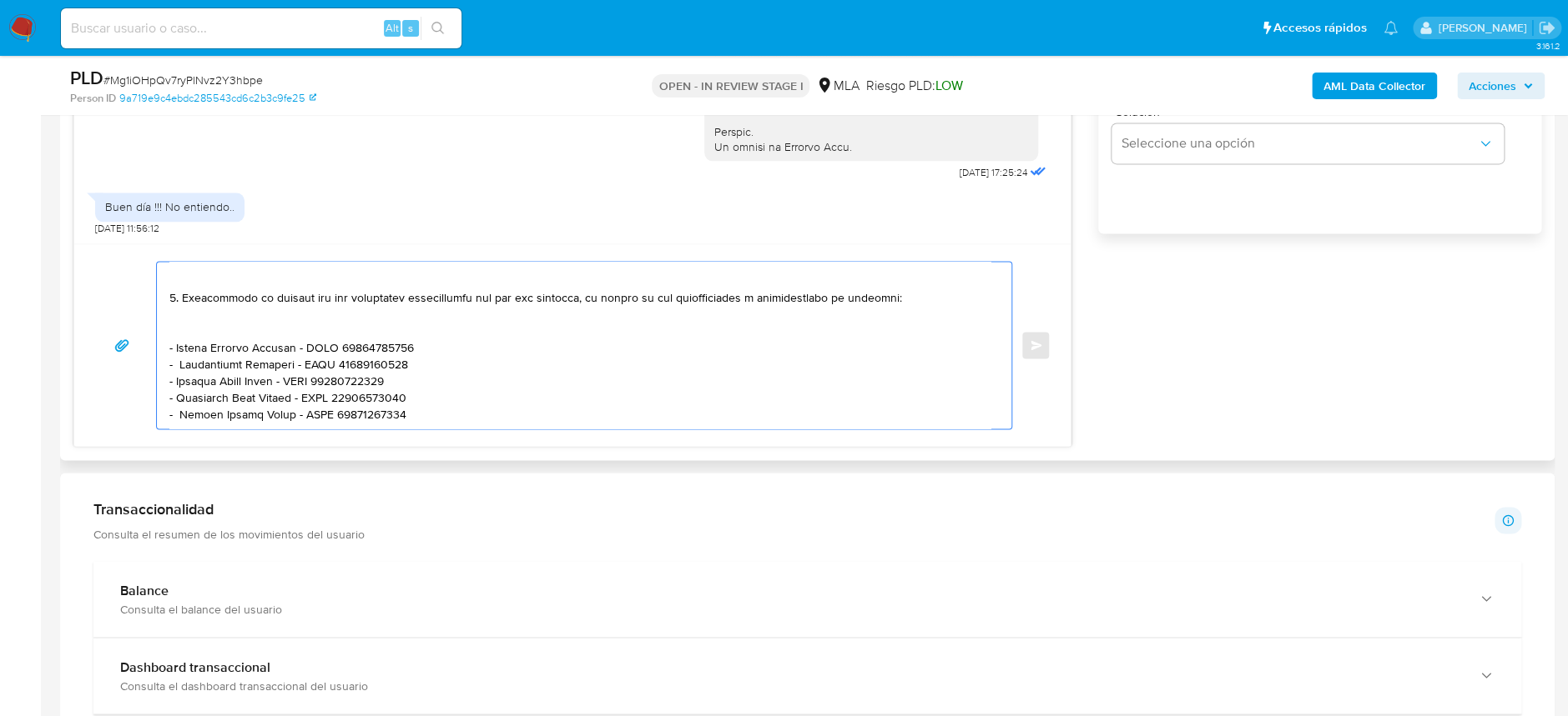
scroll to position [383, 0]
paste textarea "Es importante que sepas que, en el caso de que no respondas a lo solicitado, tu…"
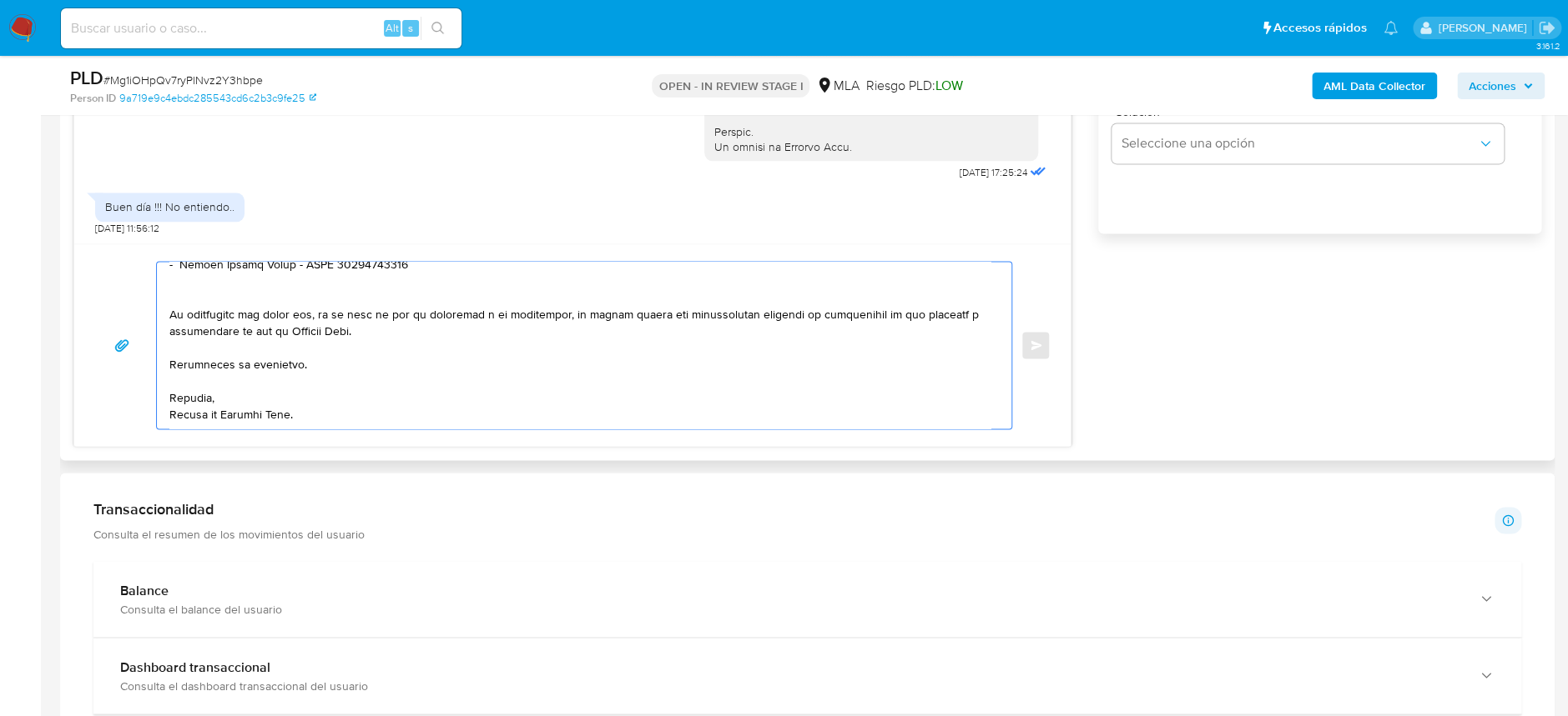
scroll to position [817, 0]
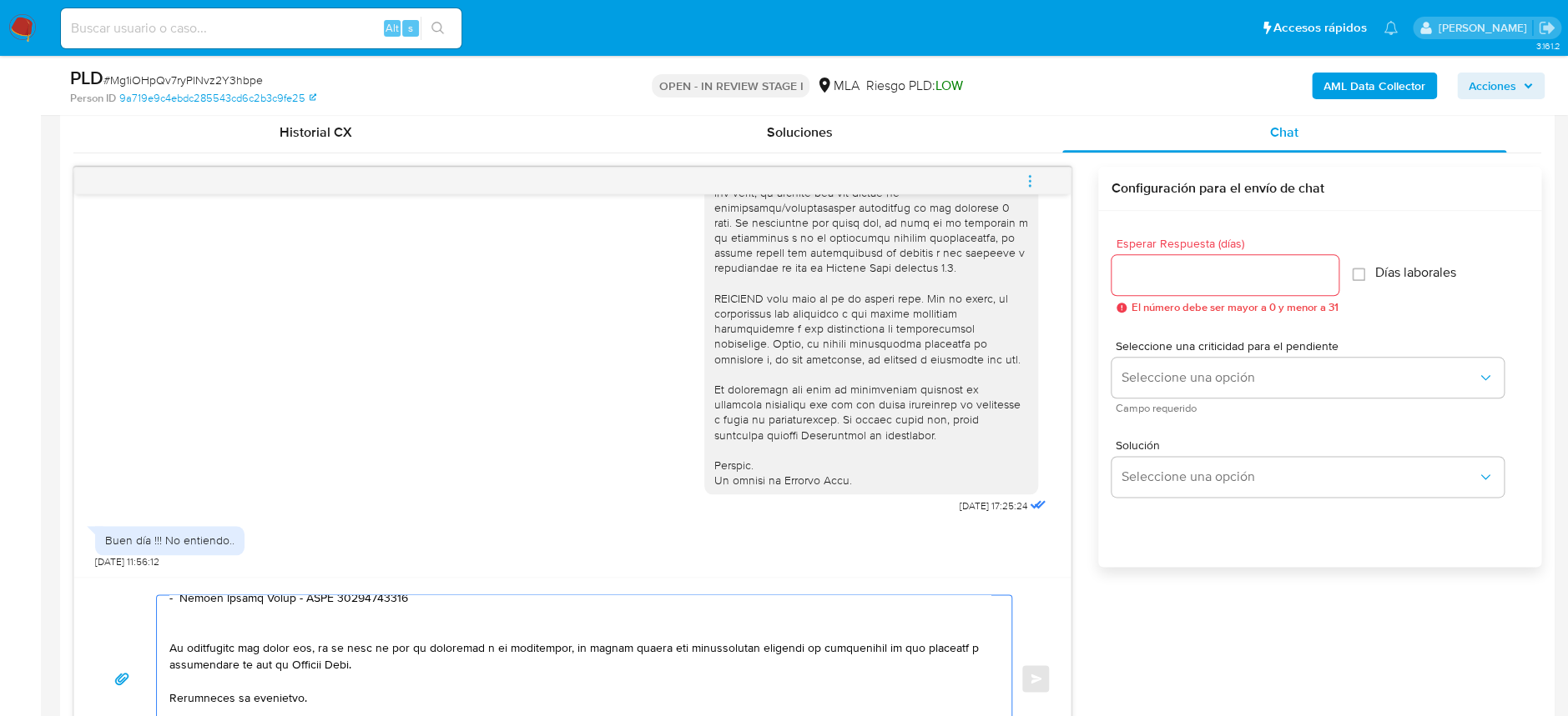
type textarea "Hola Pablo Sebastian Boutet En función de las operaciones registradas en tu cue…"
click at [1228, 293] on div at bounding box center [1225, 275] width 227 height 40
click at [1237, 280] on input "Esperar Respuesta (días)" at bounding box center [1225, 275] width 227 height 22
type input "2"
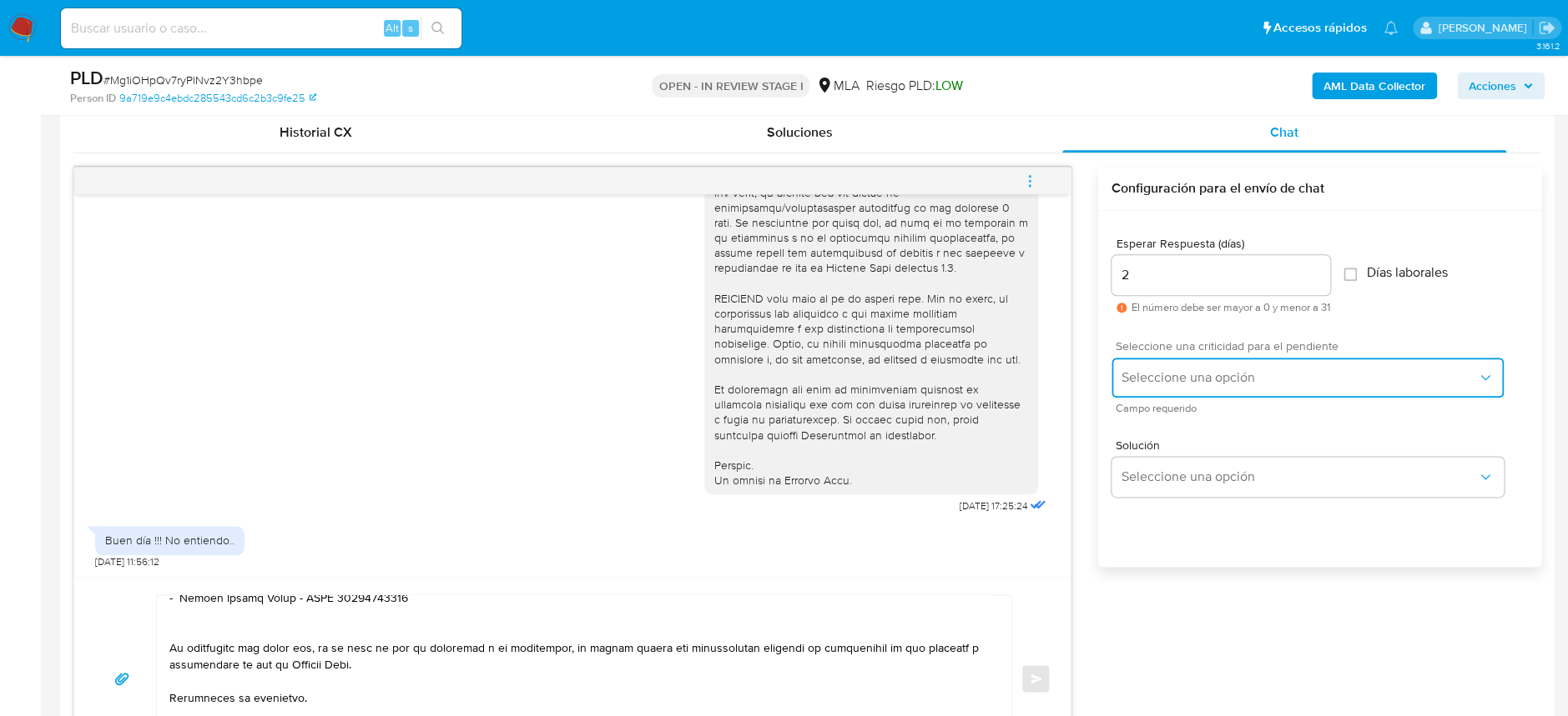
click at [1240, 390] on button "Seleccione una opción" at bounding box center [1307, 378] width 392 height 40
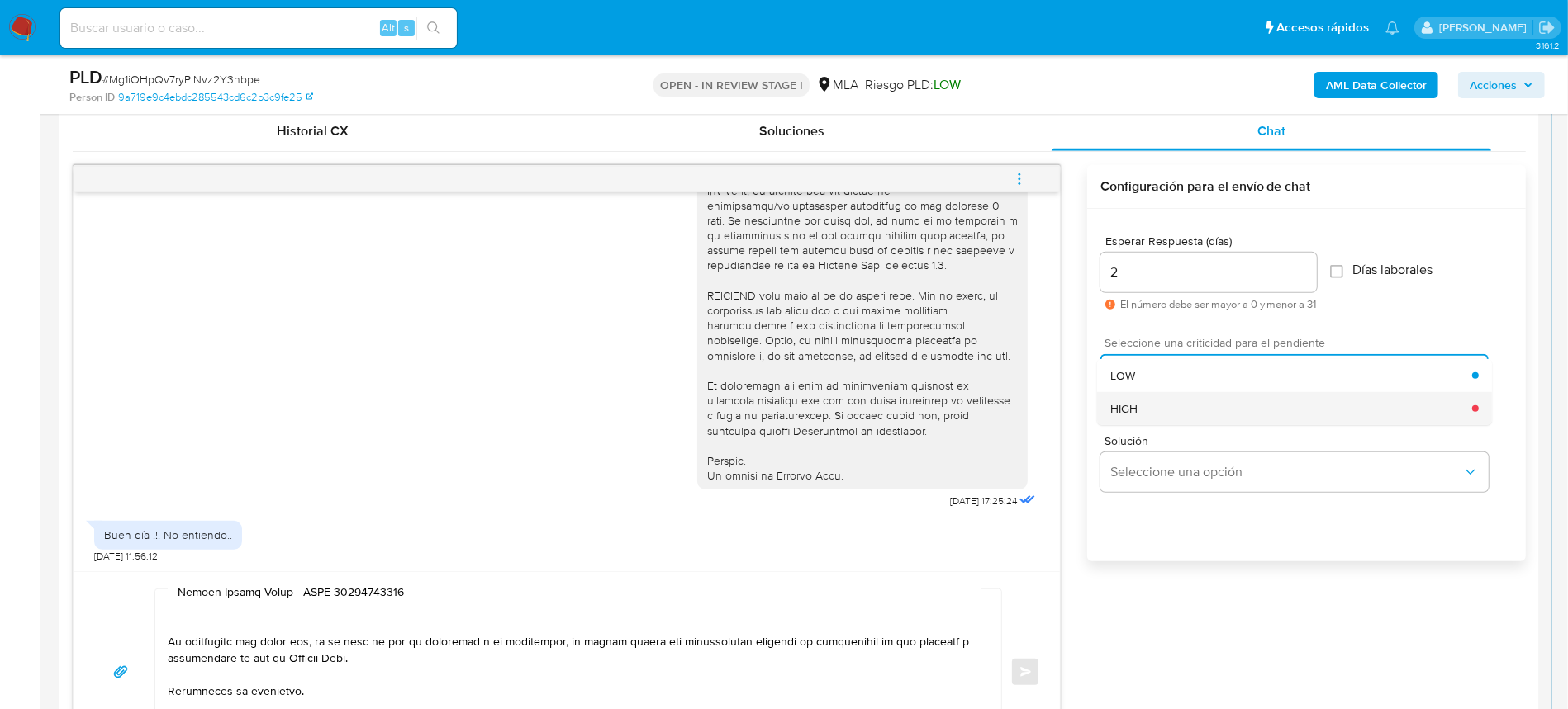
click at [1213, 411] on div "HIGH" at bounding box center [1291, 409] width 362 height 33
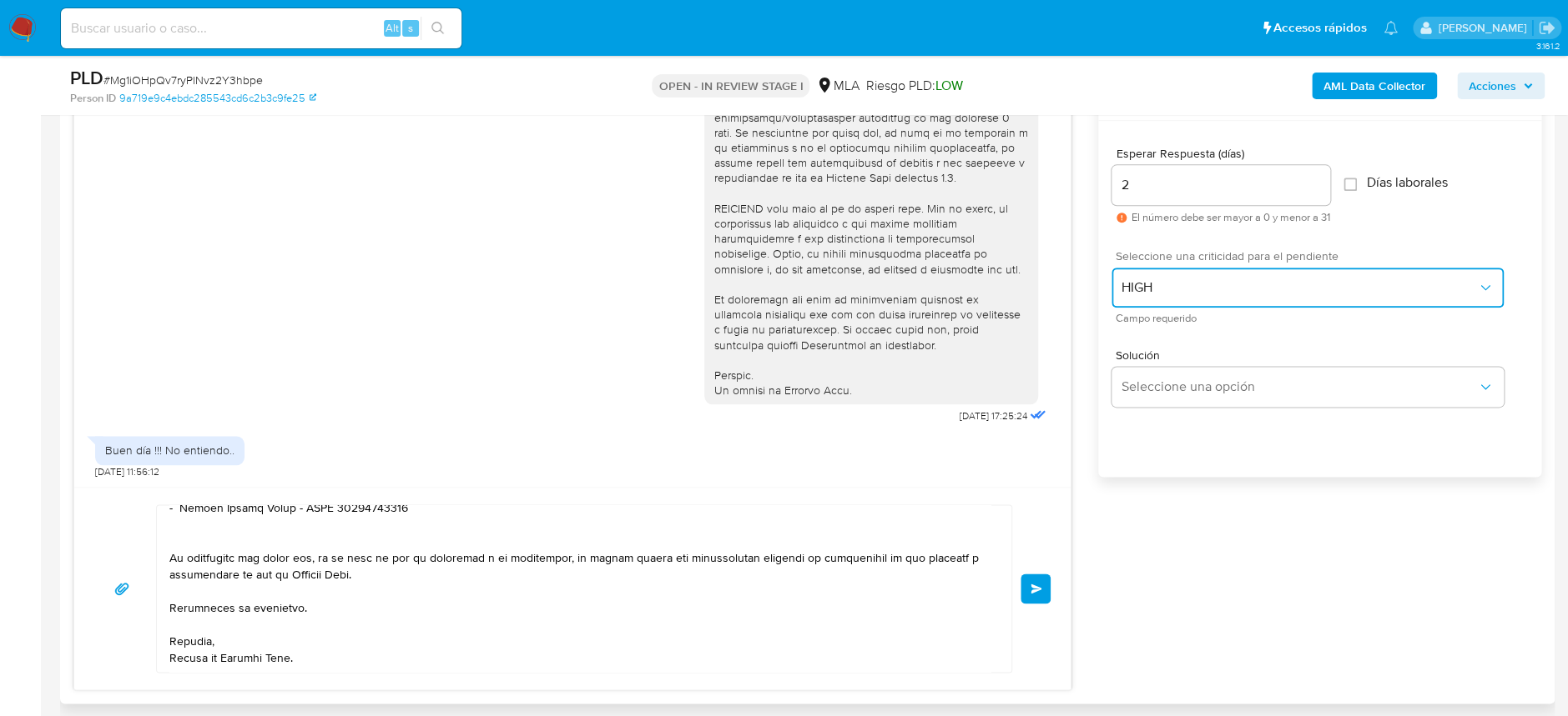
scroll to position [1040, 0]
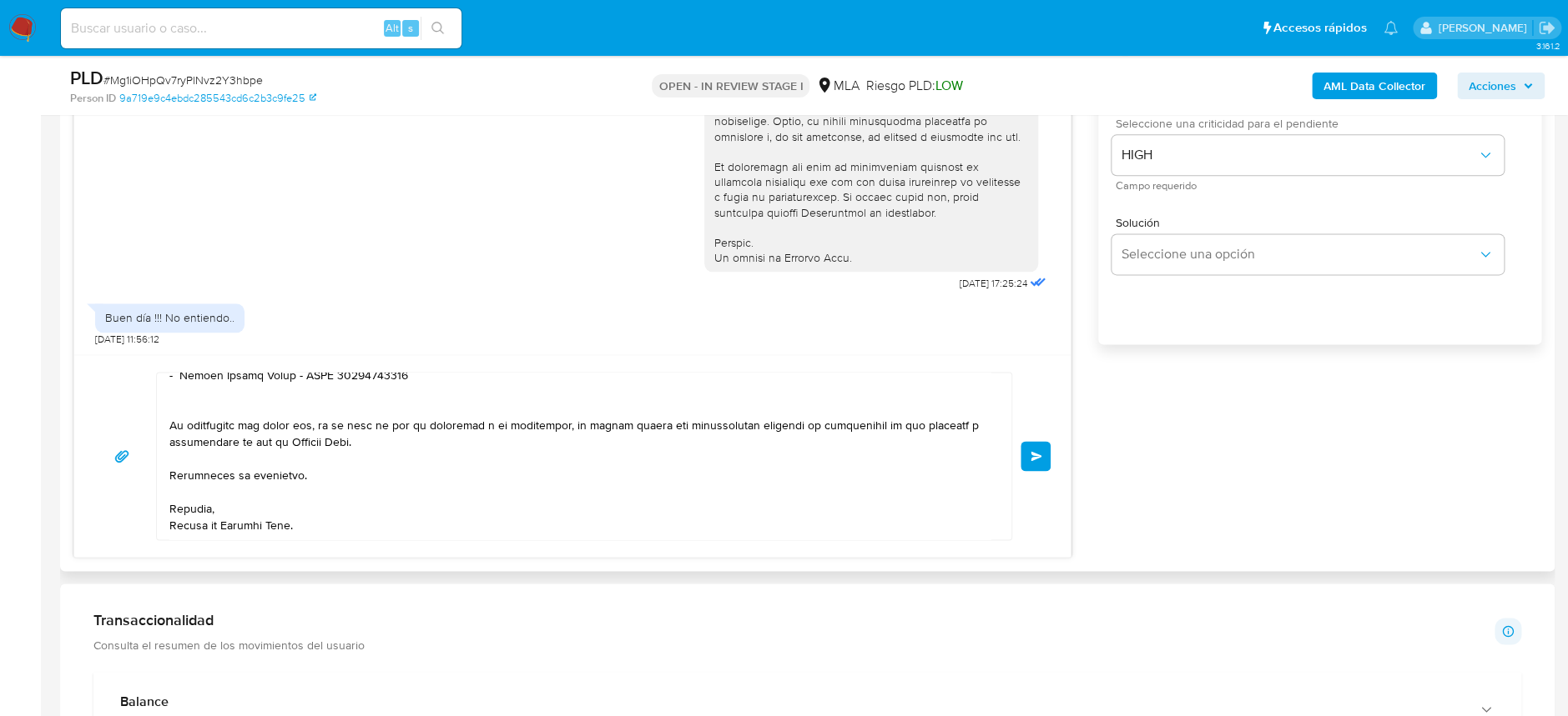
click at [1026, 461] on button "Enviar" at bounding box center [1035, 456] width 30 height 30
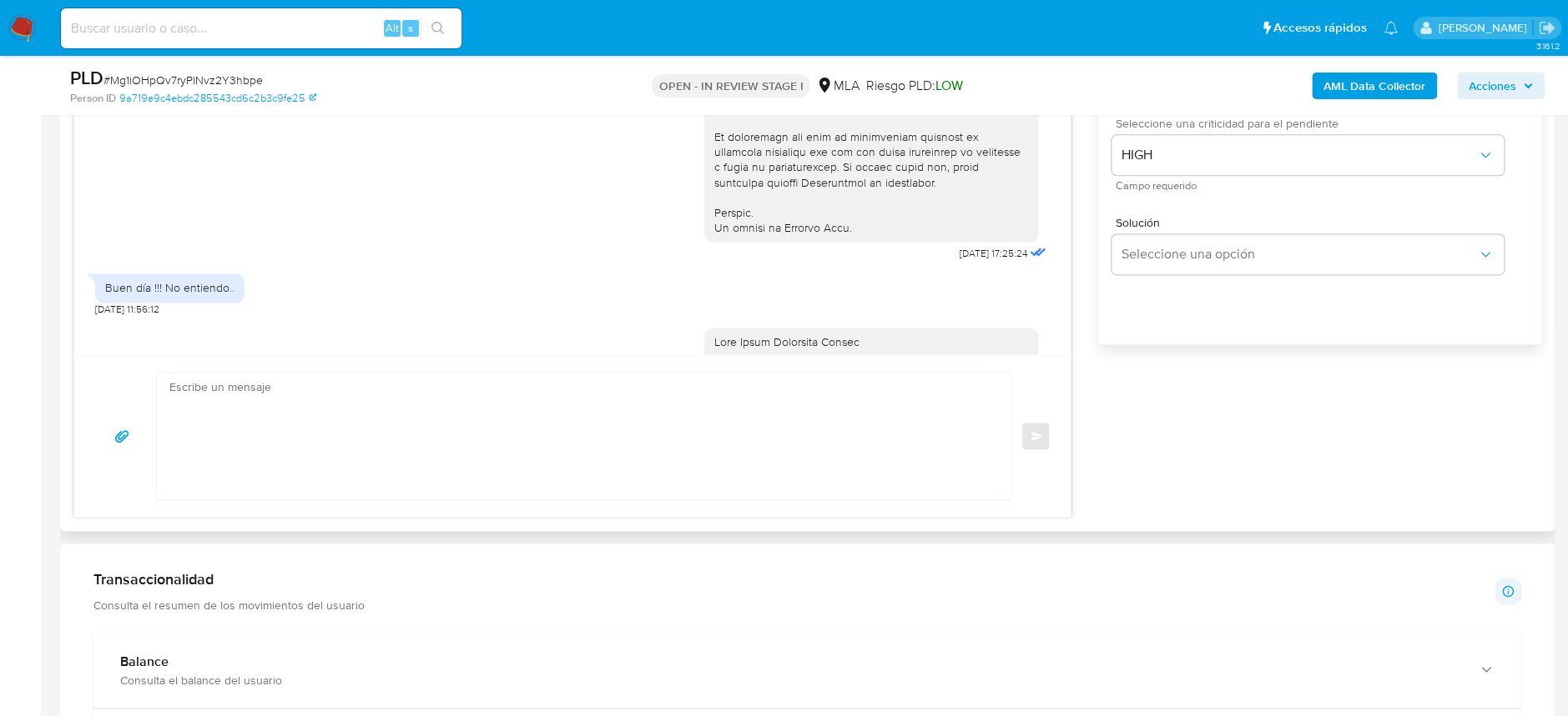
scroll to position [1526, 0]
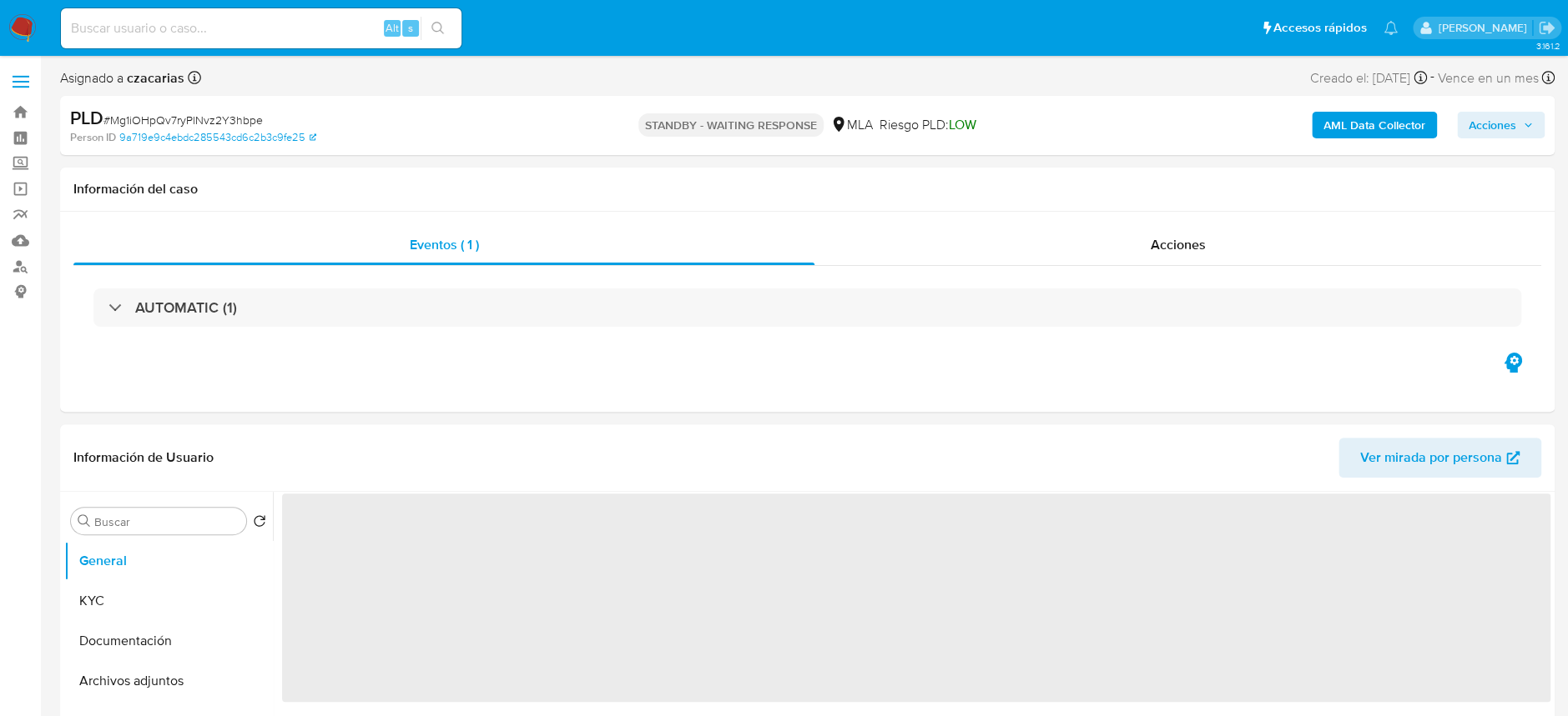
select select "10"
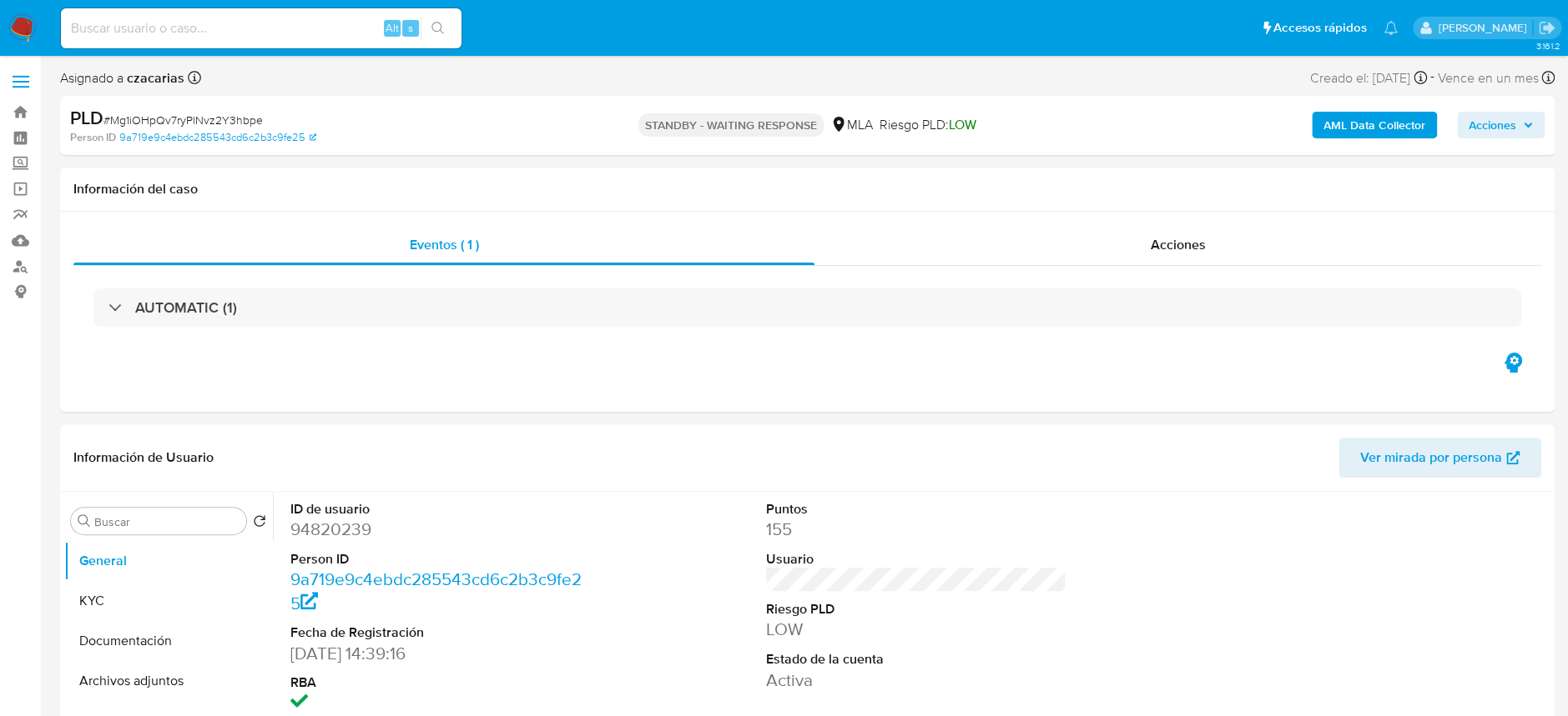
click at [284, 26] on input at bounding box center [261, 28] width 401 height 22
paste input "6gFmx5T2A0yJtFxVm0TE7ckE"
type input "6gFmx5T2A0yJtFxVm0TE7ckE"
click at [428, 31] on button "search-icon" at bounding box center [438, 28] width 34 height 24
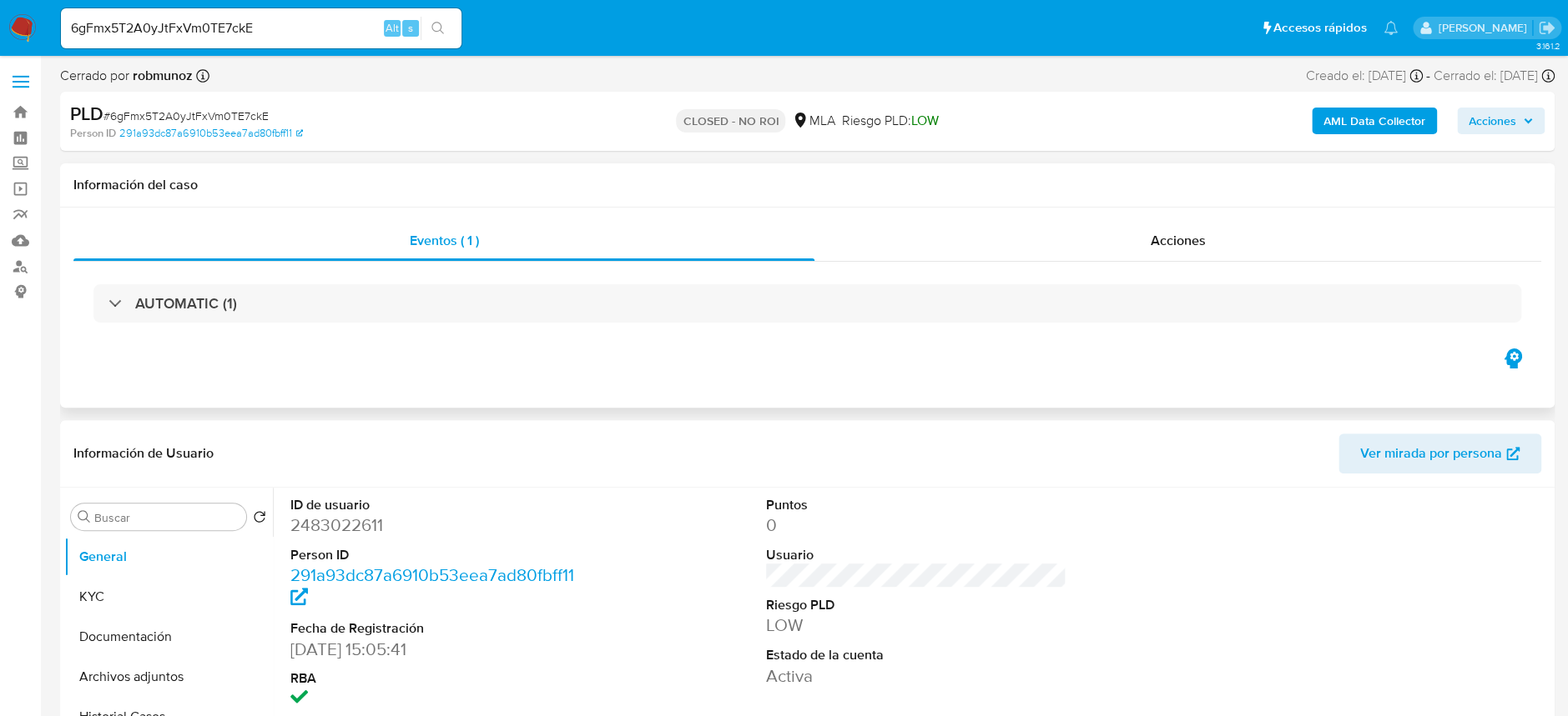
select select "10"
click at [350, 45] on div "6gFmx5T2A0yJtFxVm0TE7ckE Alt s" at bounding box center [261, 29] width 401 height 40
click at [343, 29] on input "6gFmx5T2A0yJtFxVm0TE7ckE" at bounding box center [261, 28] width 401 height 22
paste input "I3ON2t0ApQnRwZJlCzs2Ywh0"
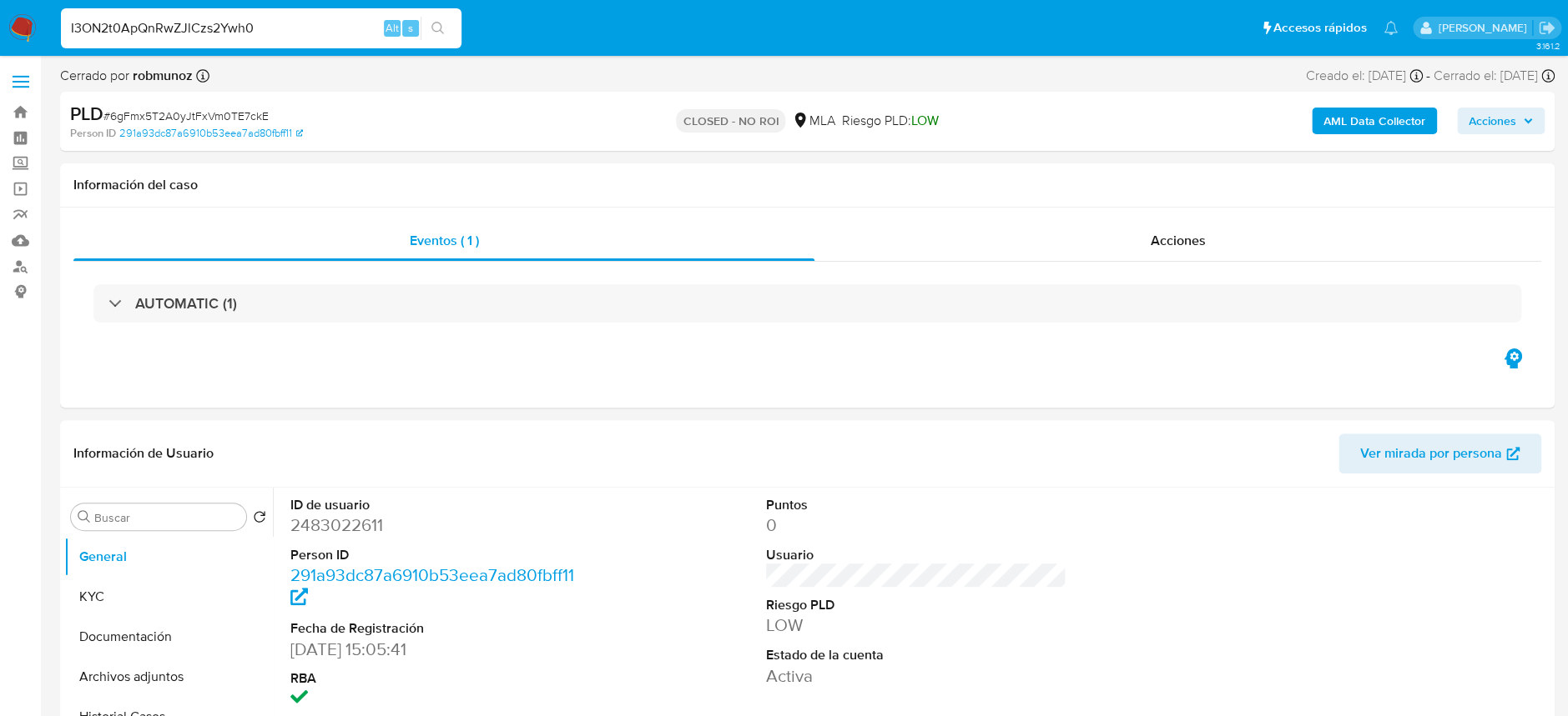
type input "I3ON2t0ApQnRwZJlCzs2Ywh0"
click at [445, 24] on button "search-icon" at bounding box center [438, 28] width 34 height 24
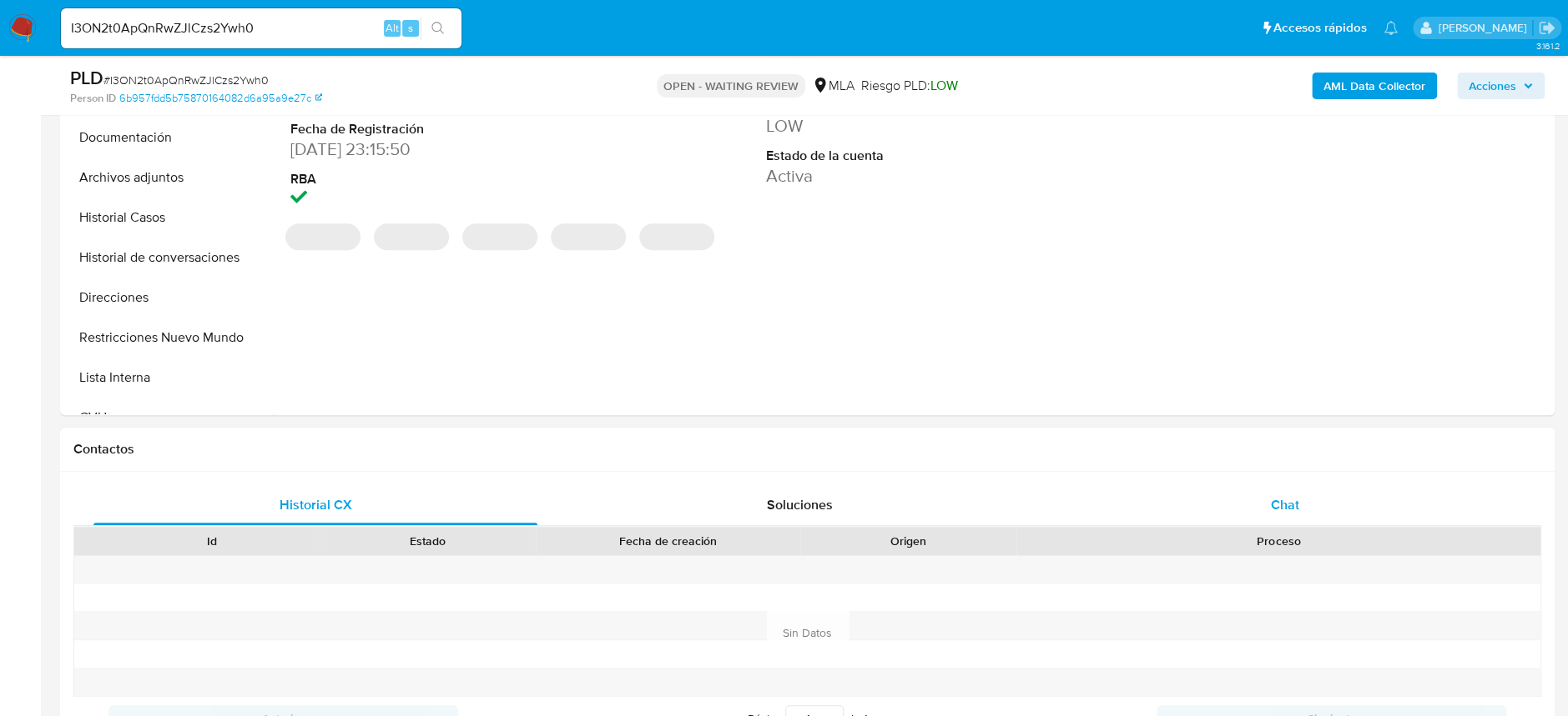
select select "10"
click at [1284, 503] on span "Chat" at bounding box center [1284, 505] width 29 height 19
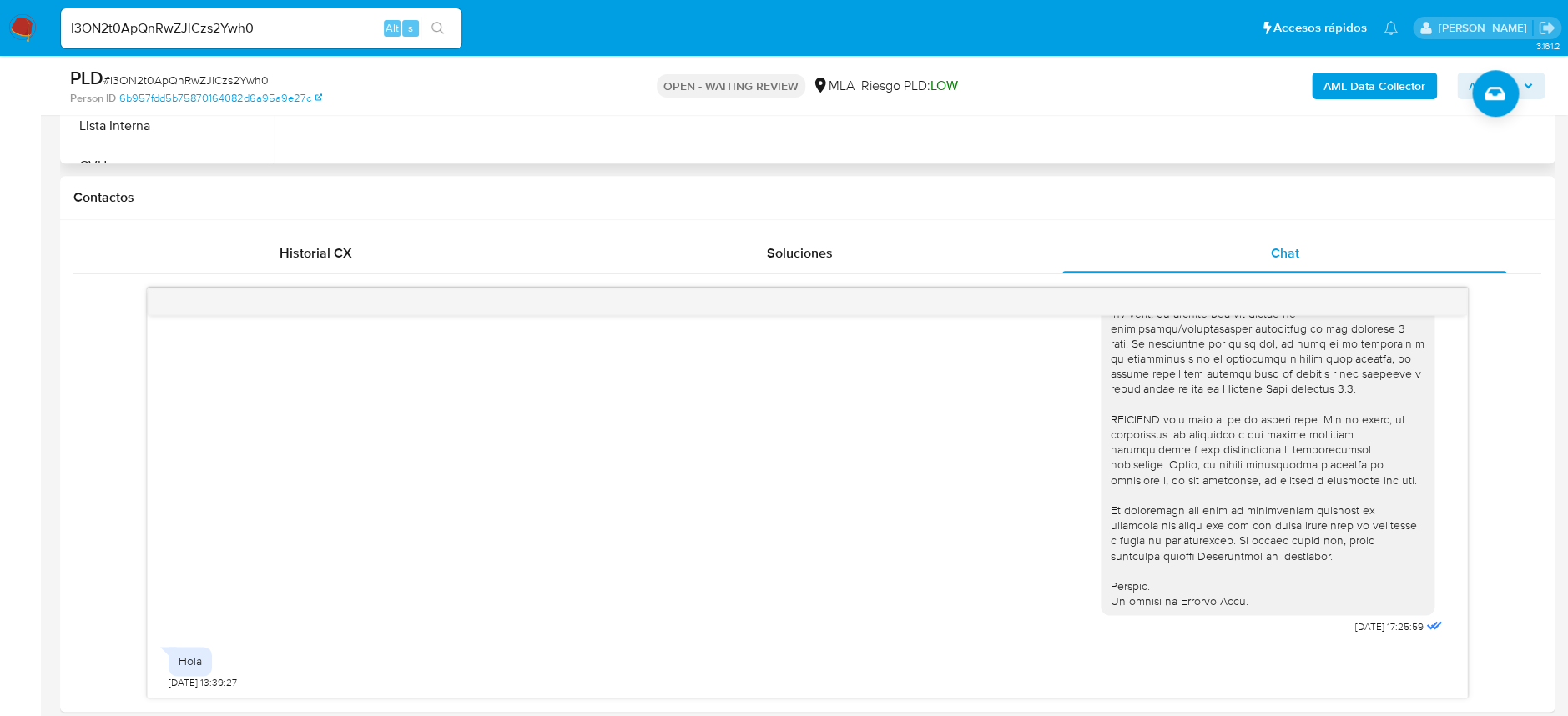
scroll to position [778, 0]
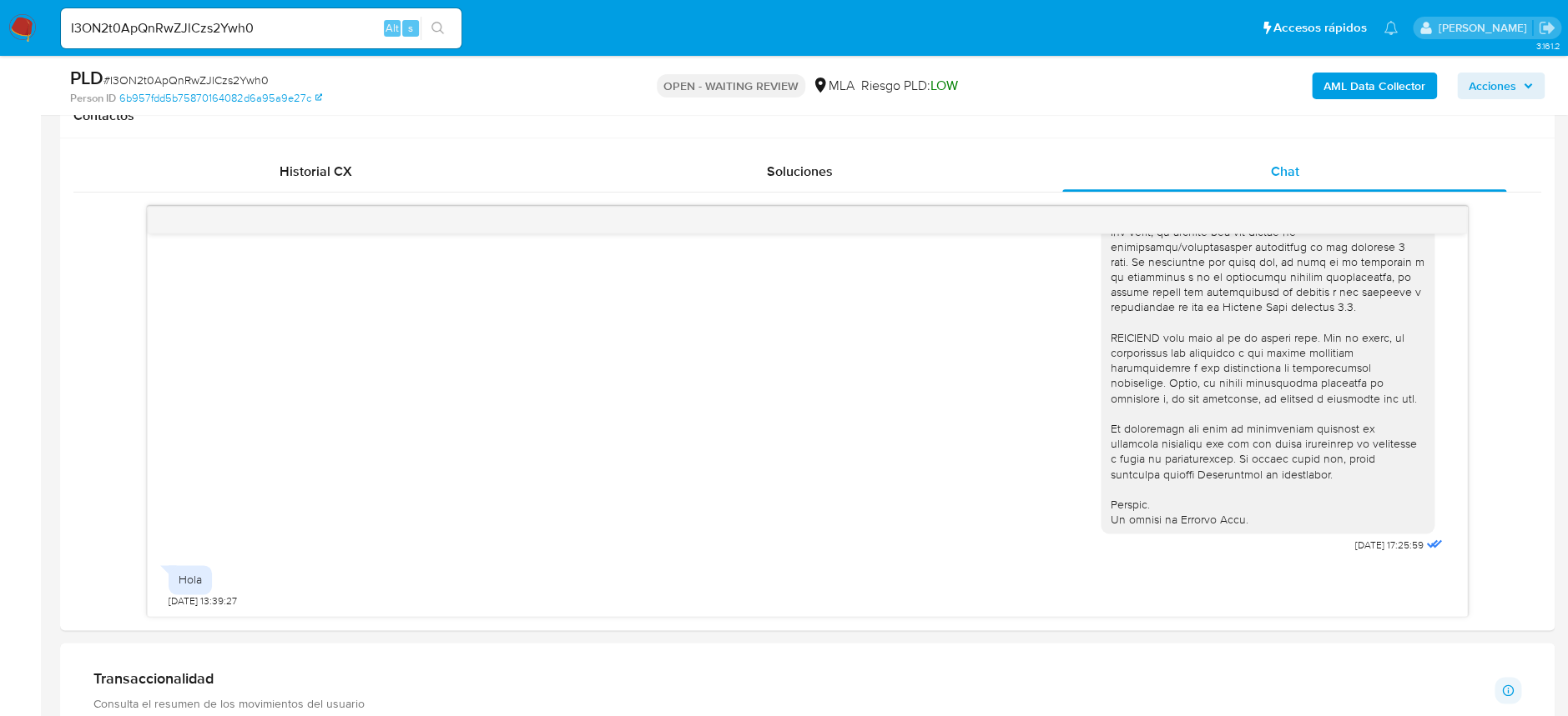
click at [185, 82] on span "# I3ON2t0ApQnRwZJlCzs2Ywh0" at bounding box center [187, 79] width 166 height 17
copy span "I3ON2t0ApQnRwZJlCzs2Ywh0"
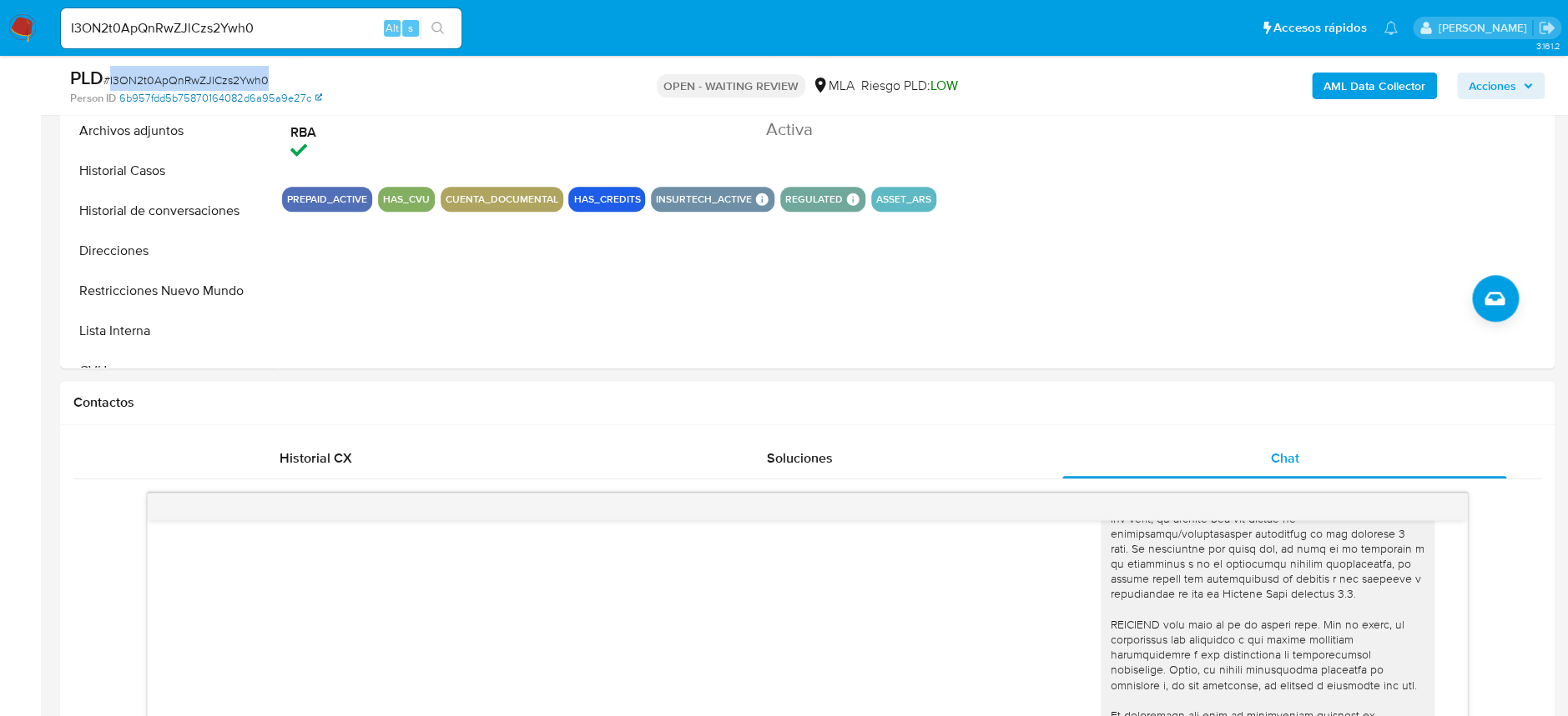
scroll to position [444, 0]
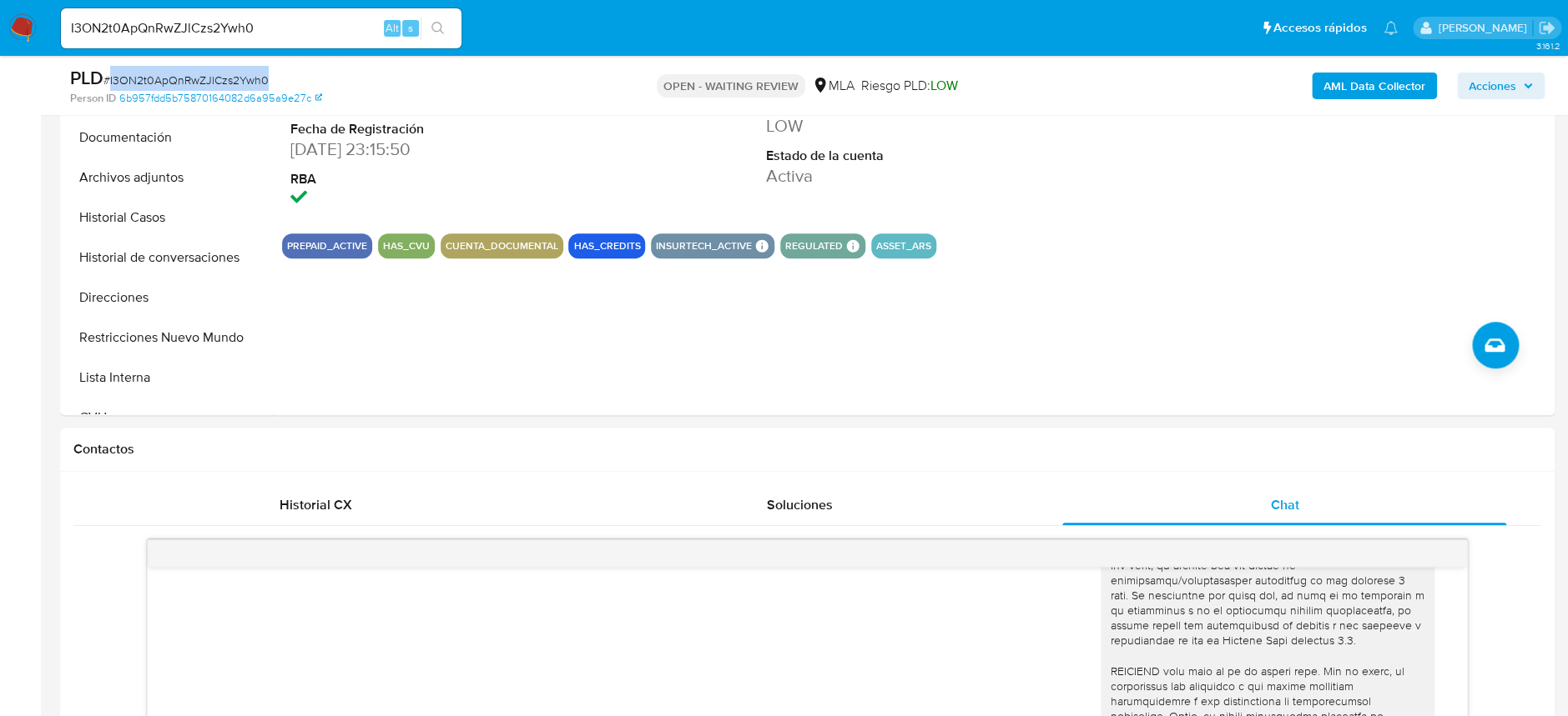
click at [240, 79] on span "# I3ON2t0ApQnRwZJlCzs2Ywh0" at bounding box center [187, 79] width 166 height 17
copy div "PLD # I3ON2t0ApQnRwZJlCzs2Ywh0"
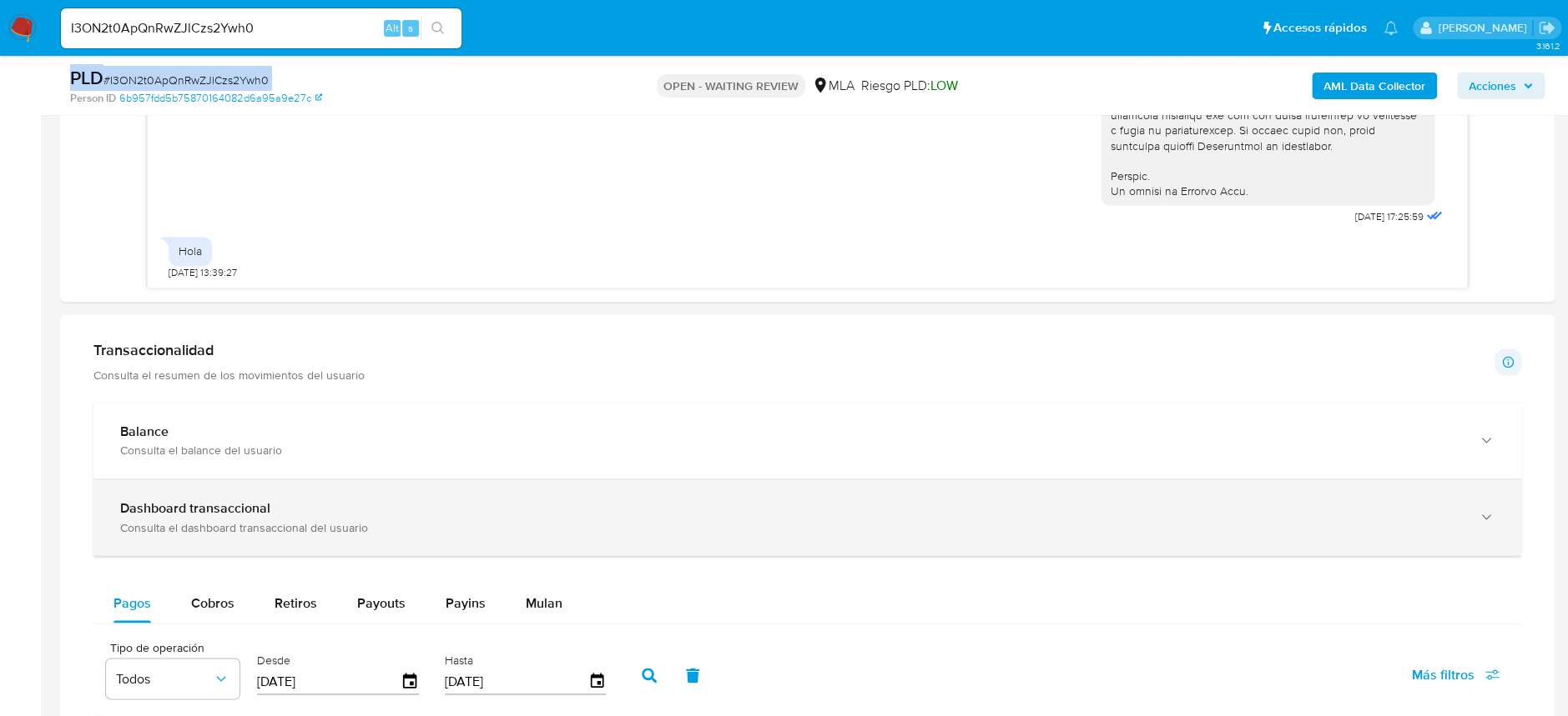
scroll to position [1334, 0]
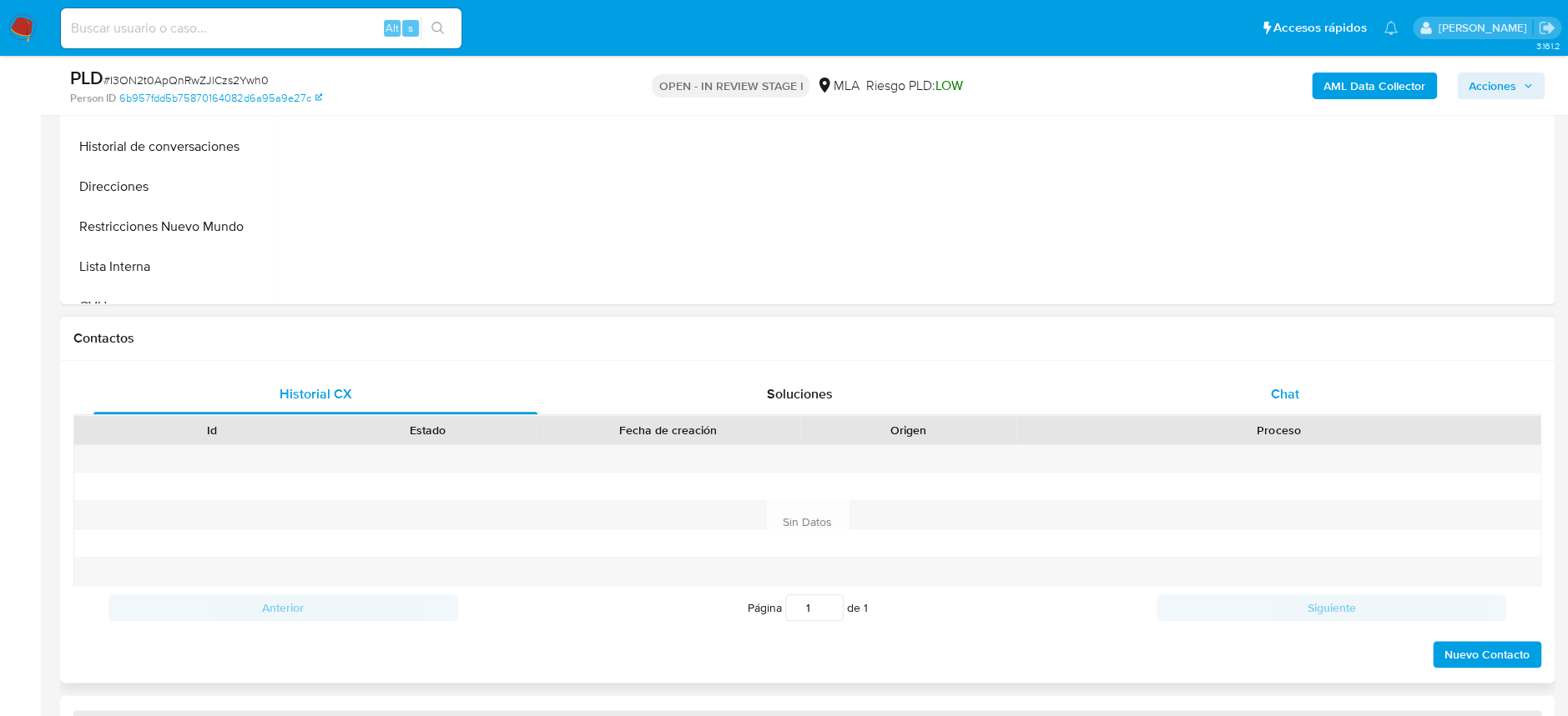
select select "10"
click at [1261, 357] on div "Contactos" at bounding box center [807, 339] width 1495 height 44
click at [1292, 396] on span "Chat" at bounding box center [1284, 394] width 29 height 19
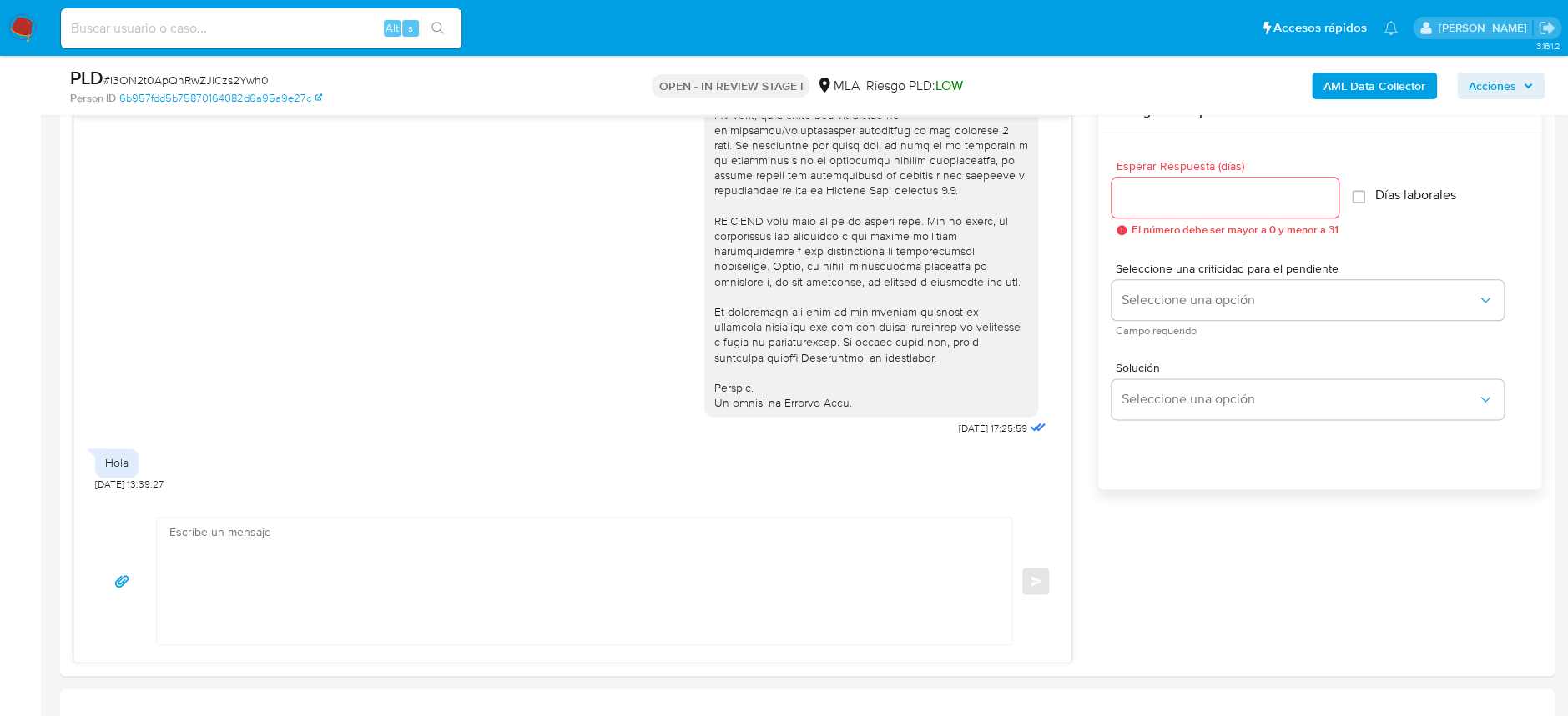
scroll to position [1001, 0]
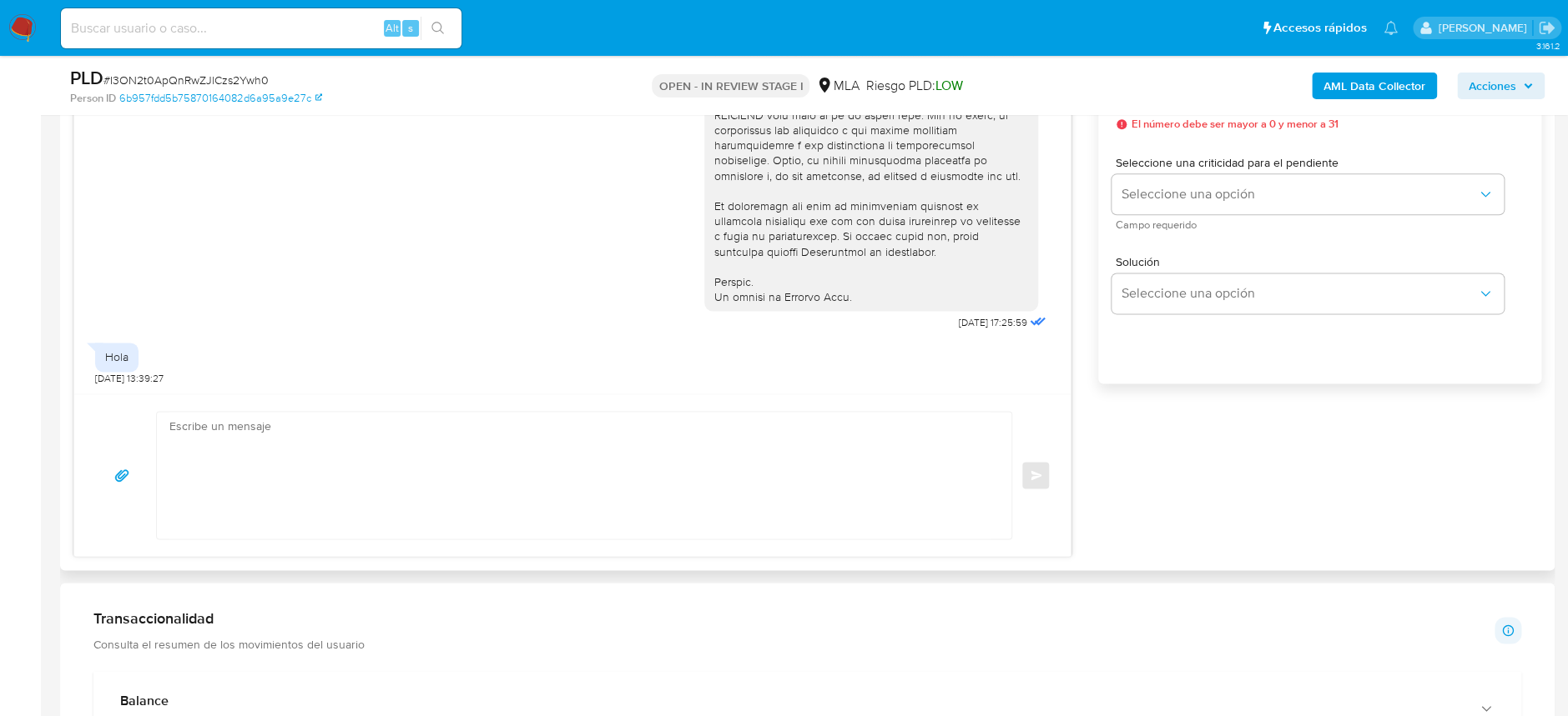
click at [405, 443] on textarea at bounding box center [580, 476] width 821 height 127
paste textarea "[PERSON_NAME] Esperamos que te encuentres muy bien. Te consultamos si tuviste o…"
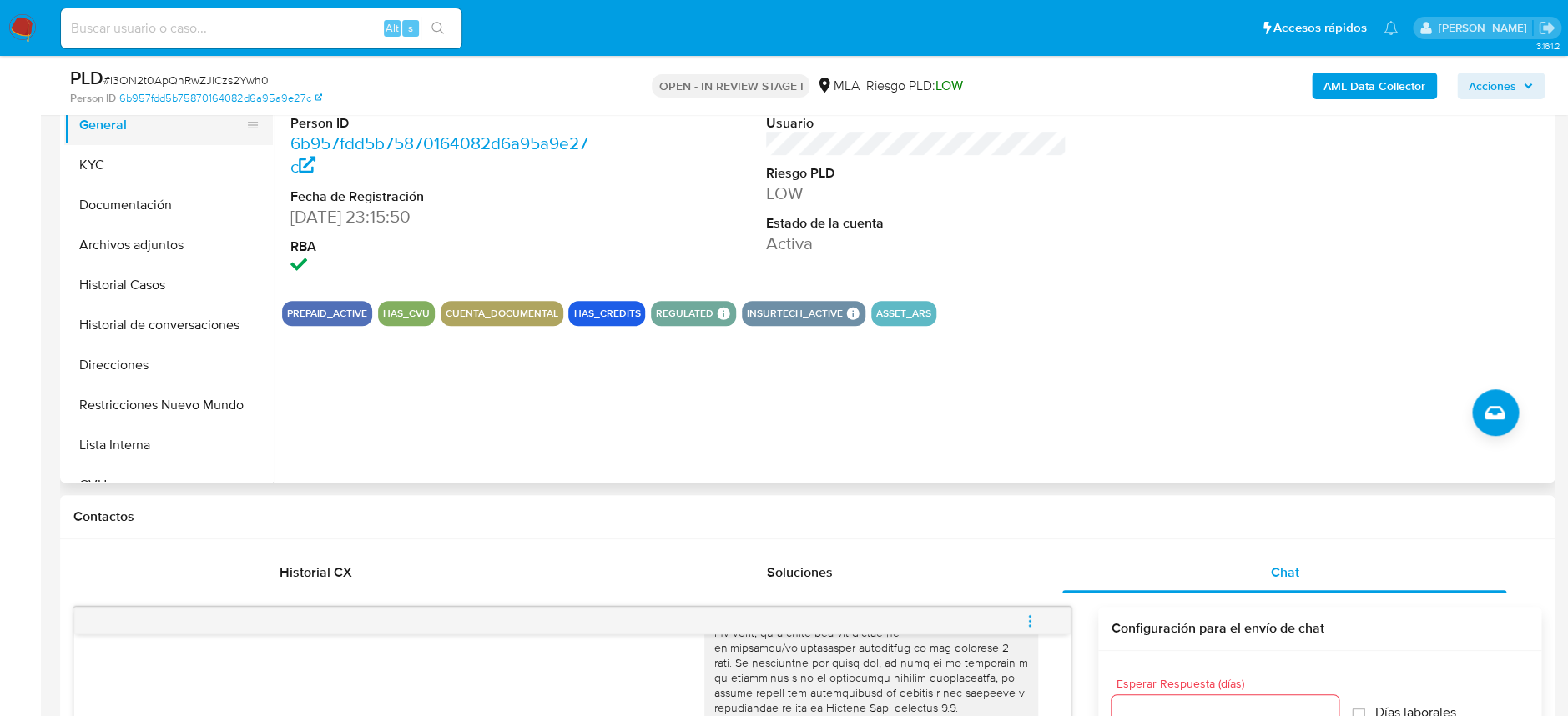
scroll to position [333, 0]
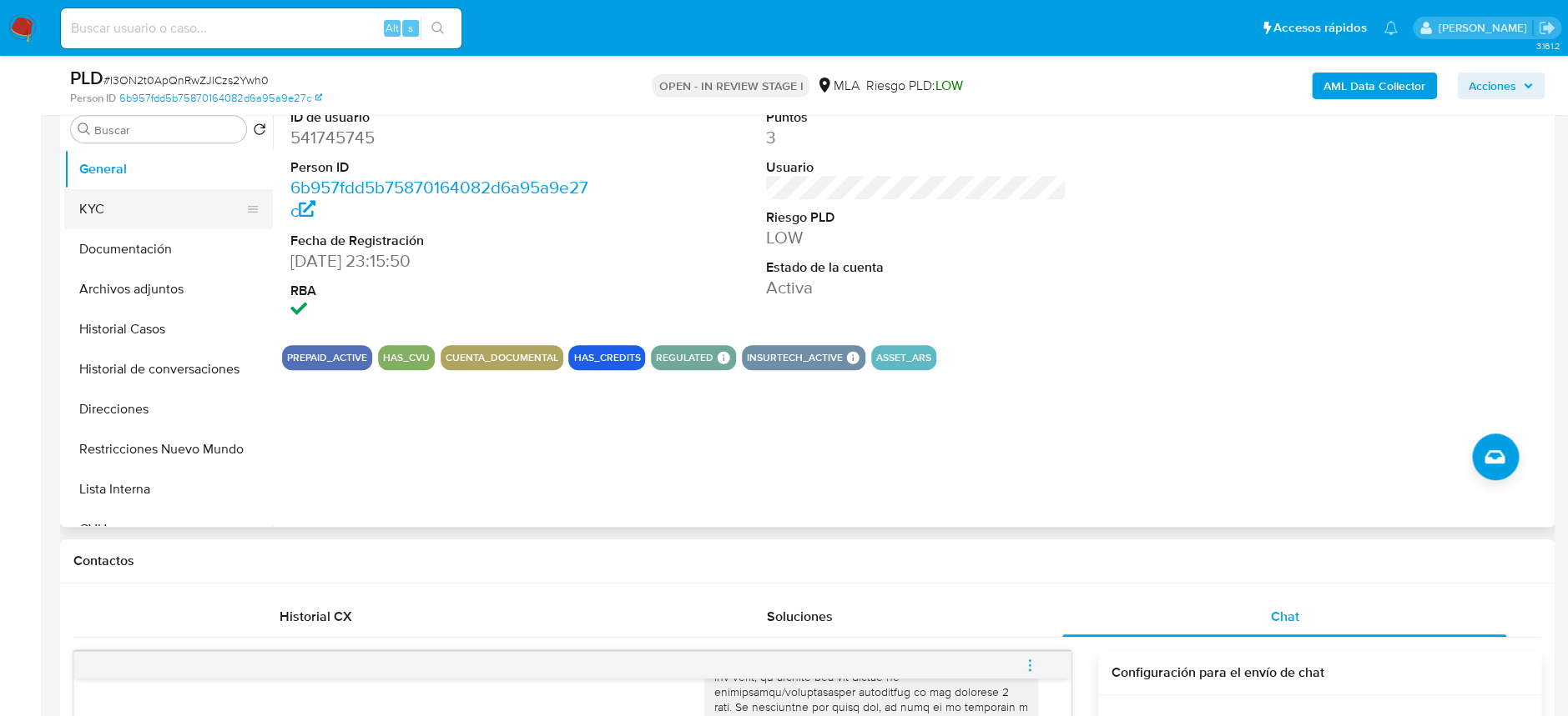
click at [105, 198] on button "KYC" at bounding box center [162, 209] width 195 height 40
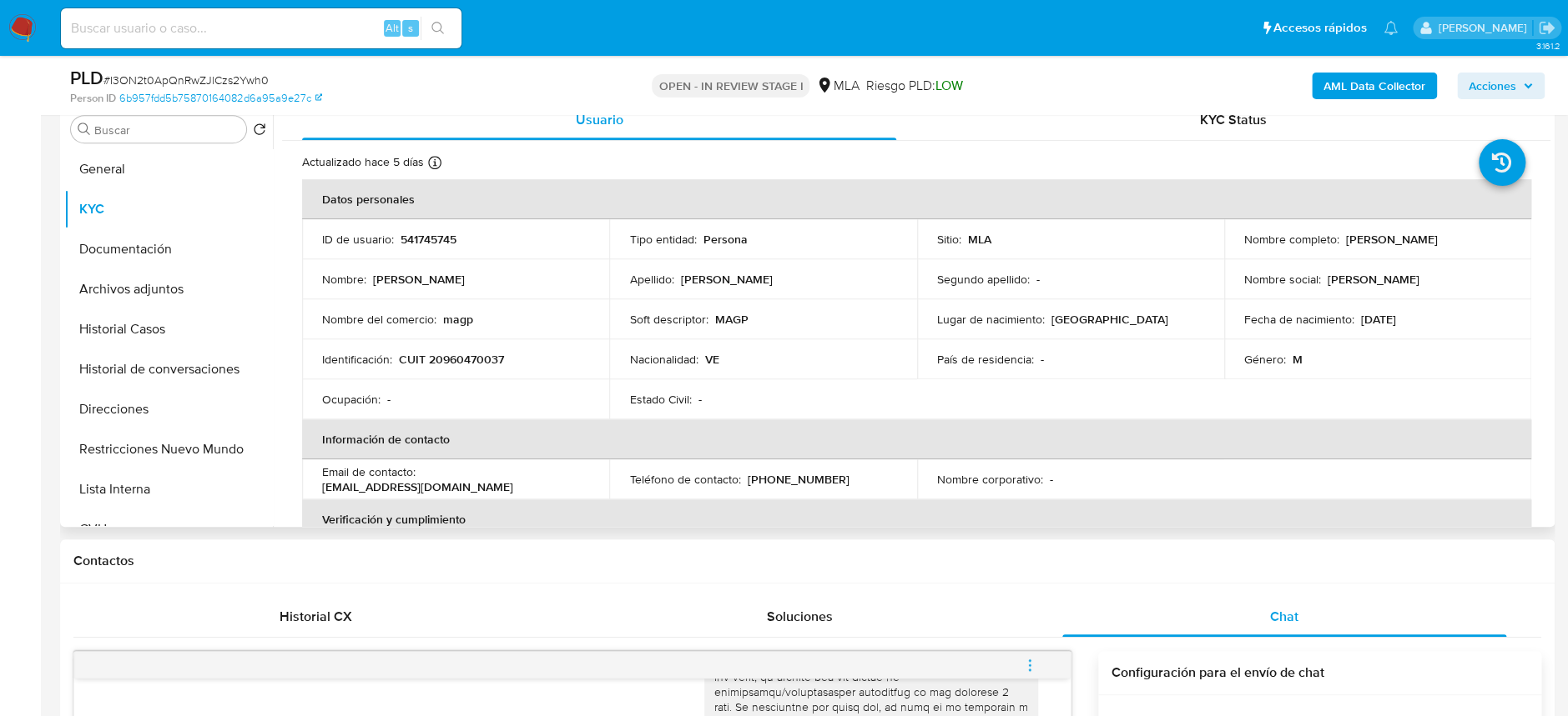
drag, startPoint x: 1240, startPoint y: 245, endPoint x: 1443, endPoint y: 249, distance: 203.0
click at [1443, 247] on div "Nombre completo : [PERSON_NAME]" at bounding box center [1378, 239] width 267 height 15
copy p "[PERSON_NAME]"
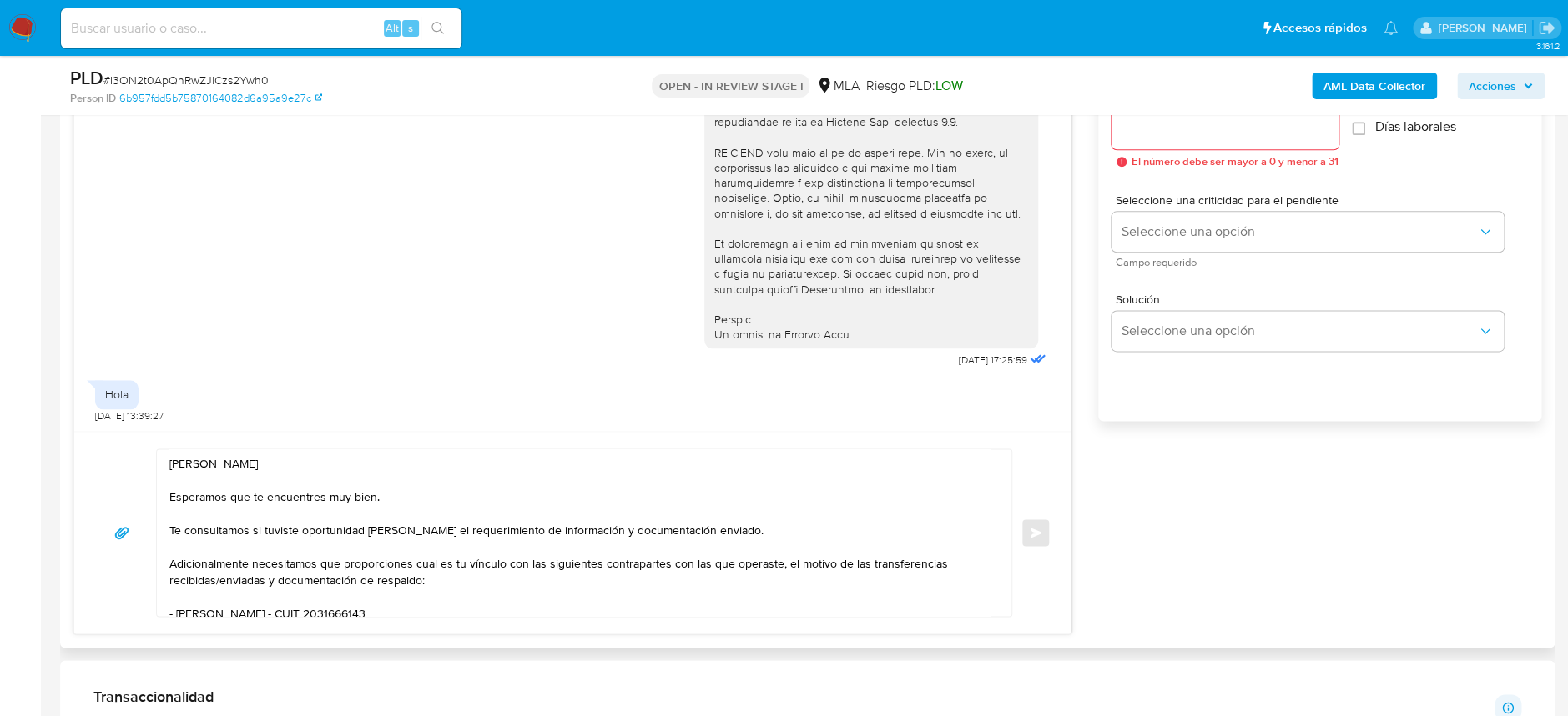
scroll to position [1001, 0]
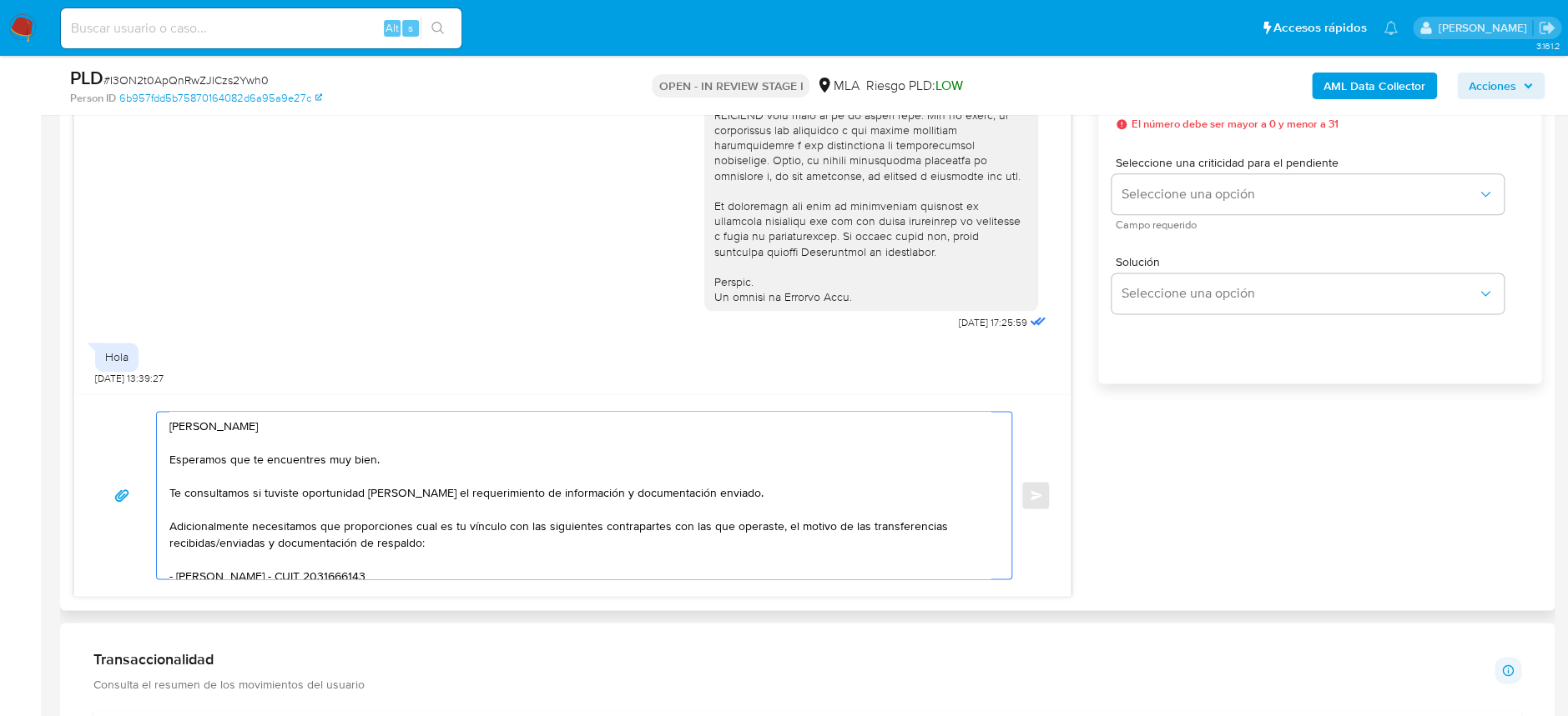
drag, startPoint x: 211, startPoint y: 428, endPoint x: 406, endPoint y: 439, distance: 195.3
click at [406, 439] on textarea "Hola Ramiro Reynaldo Garcia Varela Esperamos que te encuentres muy bien. Te con…" at bounding box center [580, 495] width 821 height 166
paste textarea "[PERSON_NAME] [PERSON_NAME] [PERSON_NAME]"
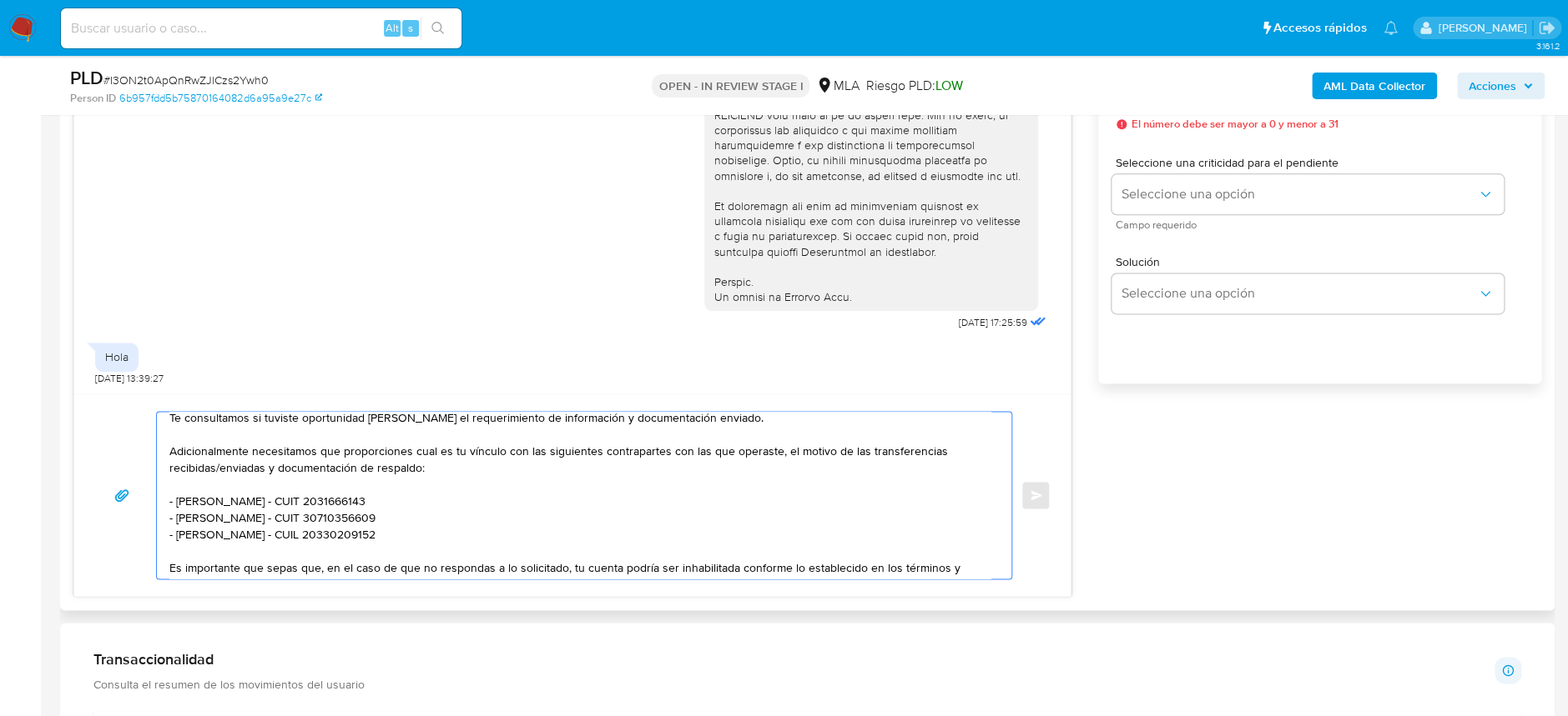
scroll to position [111, 0]
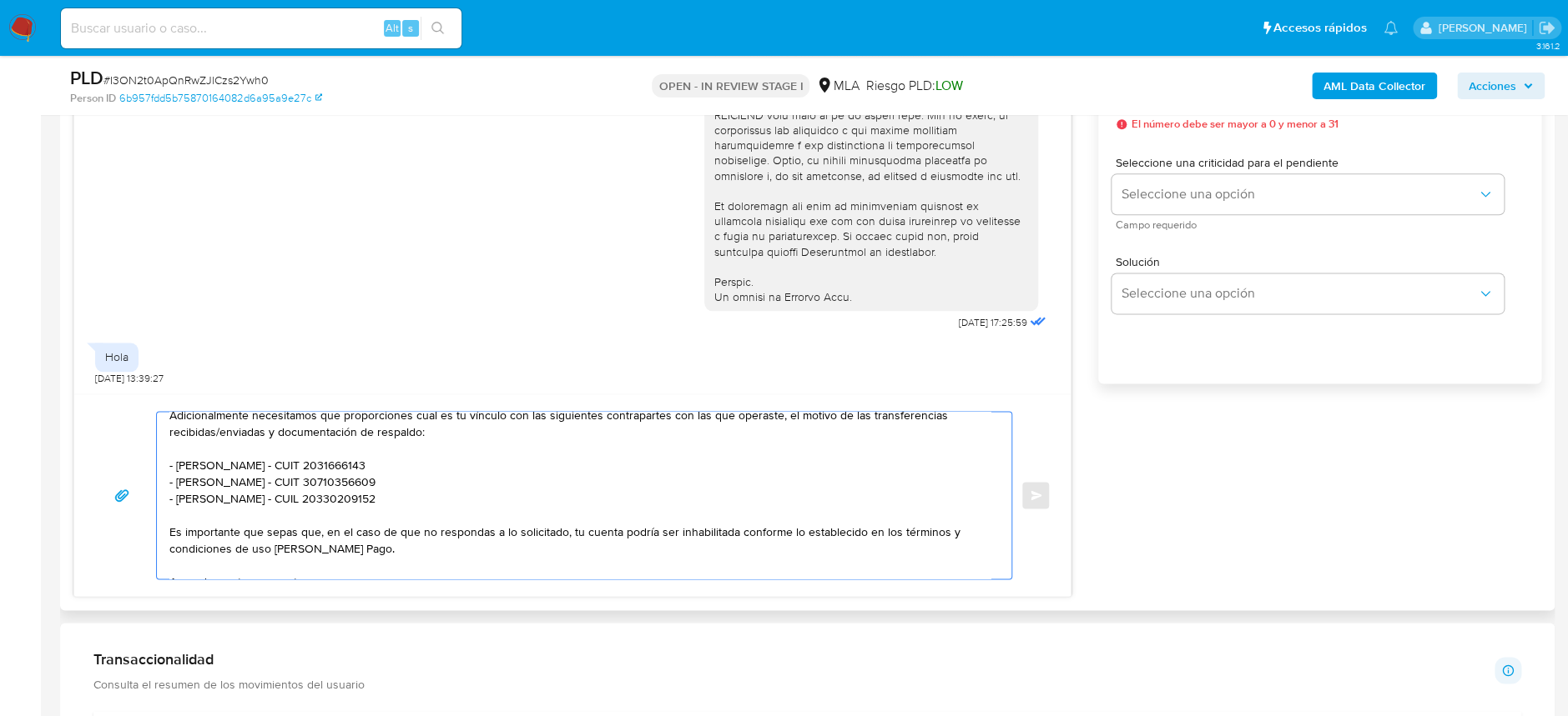
drag, startPoint x: 175, startPoint y: 462, endPoint x: 347, endPoint y: 463, distance: 172.0
click at [370, 463] on textarea "Hola Manuel Alejandro Gutierrez Perez Esperamos que te encuentres muy bien. Te …" at bounding box center [580, 495] width 821 height 166
paste textarea "Dorielis Del Valle Rojas Salas - F 27962373688"
click at [337, 463] on textarea "Hola Manuel Alejandro Gutierrez Perez Esperamos que te encuentres muy bien. Te …" at bounding box center [580, 495] width 821 height 166
drag, startPoint x: 178, startPoint y: 478, endPoint x: 400, endPoint y: 482, distance: 222.0
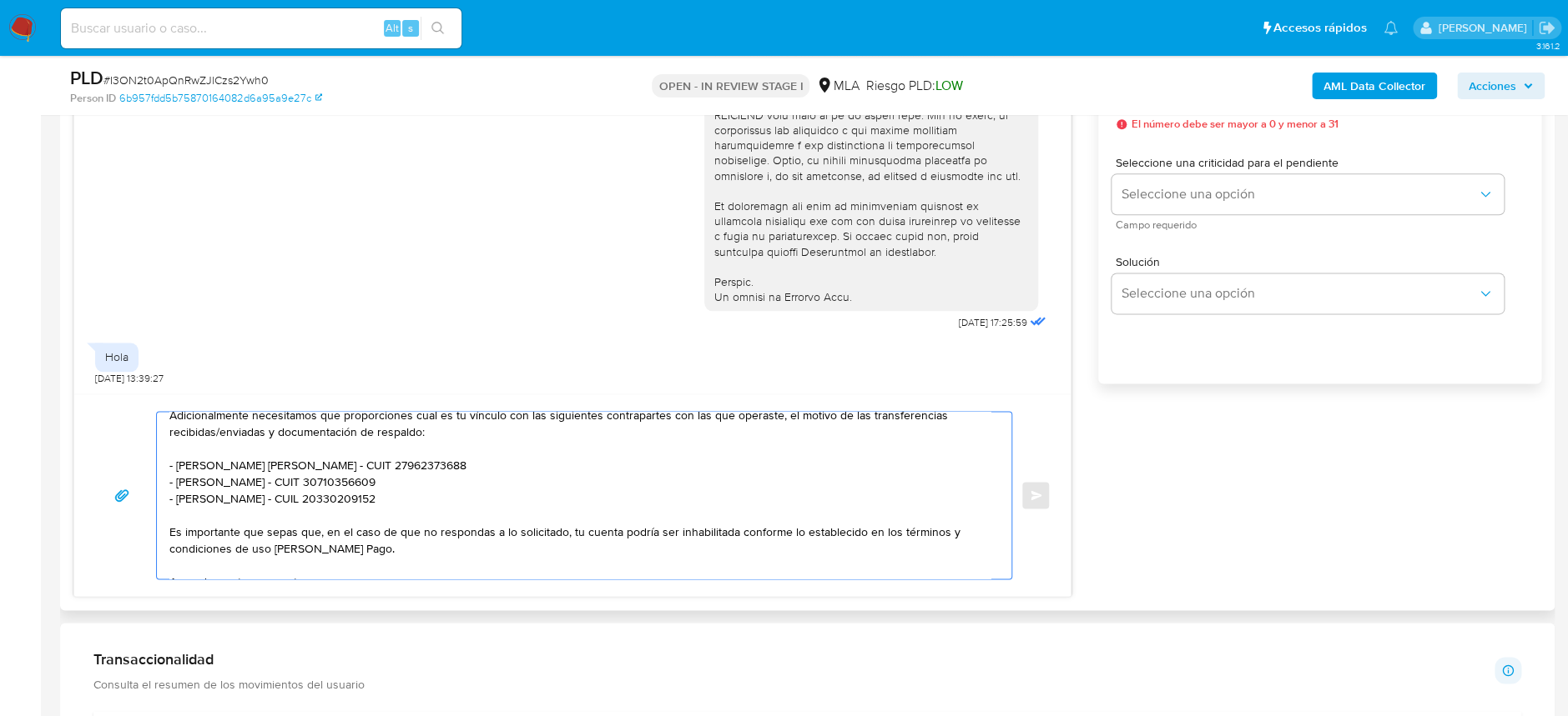
click at [400, 482] on textarea "Hola Manuel Alejandro Gutierrez Perez Esperamos que te encuentres muy bien. Te …" at bounding box center [580, 495] width 821 height 166
paste textarea "anyor Jose Salinas Magallanes - CUIT 20961089590"
drag, startPoint x: 175, startPoint y: 499, endPoint x: 433, endPoint y: 500, distance: 258.0
click at [433, 500] on textarea "Hola Manuel Alejandro Gutierrez Perez Esperamos que te encuentres muy bien. Te …" at bounding box center [580, 495] width 821 height 166
paste textarea "Ebanx Sa - 30715313886"
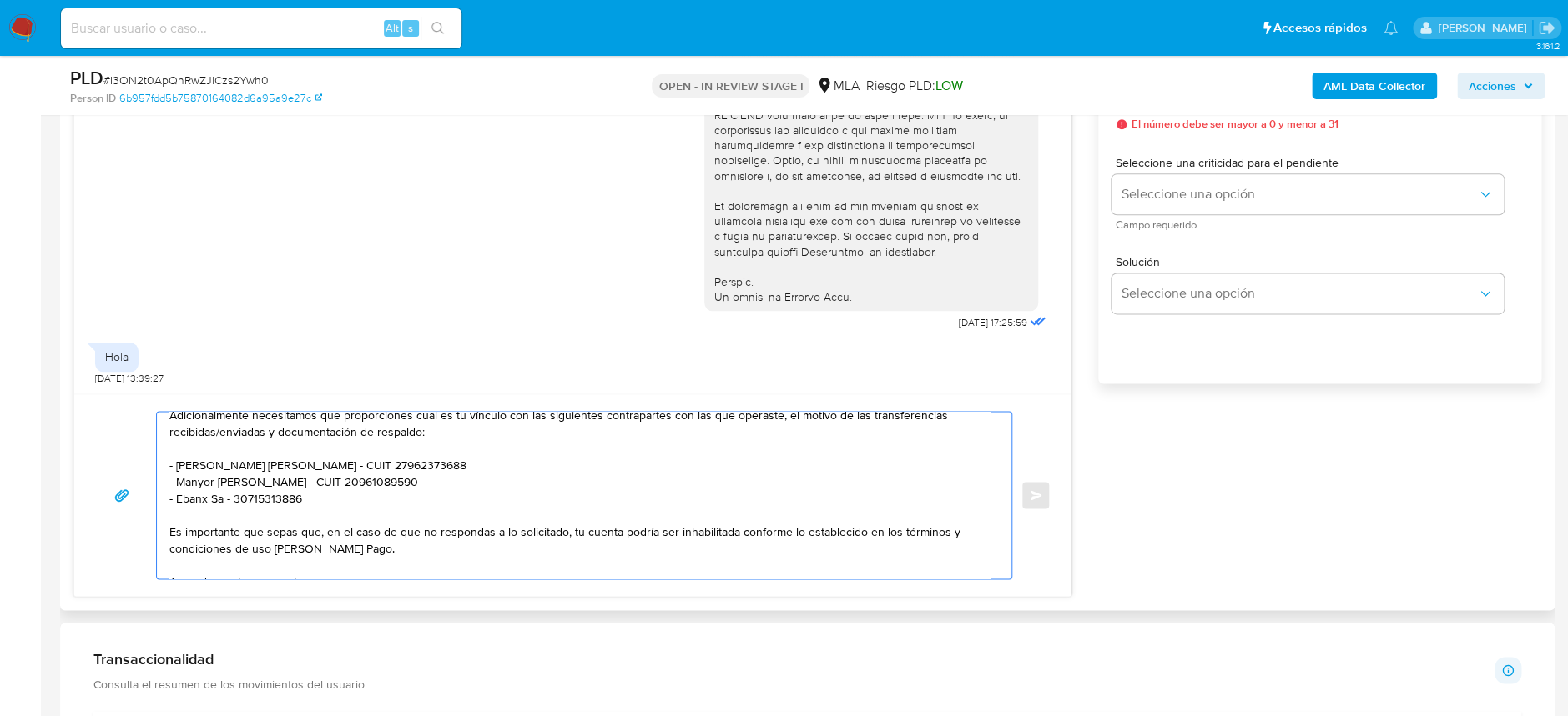
click at [237, 494] on textarea "Hola Manuel Alejandro Gutierrez Perez Esperamos que te encuentres muy bien. Te …" at bounding box center [580, 495] width 821 height 166
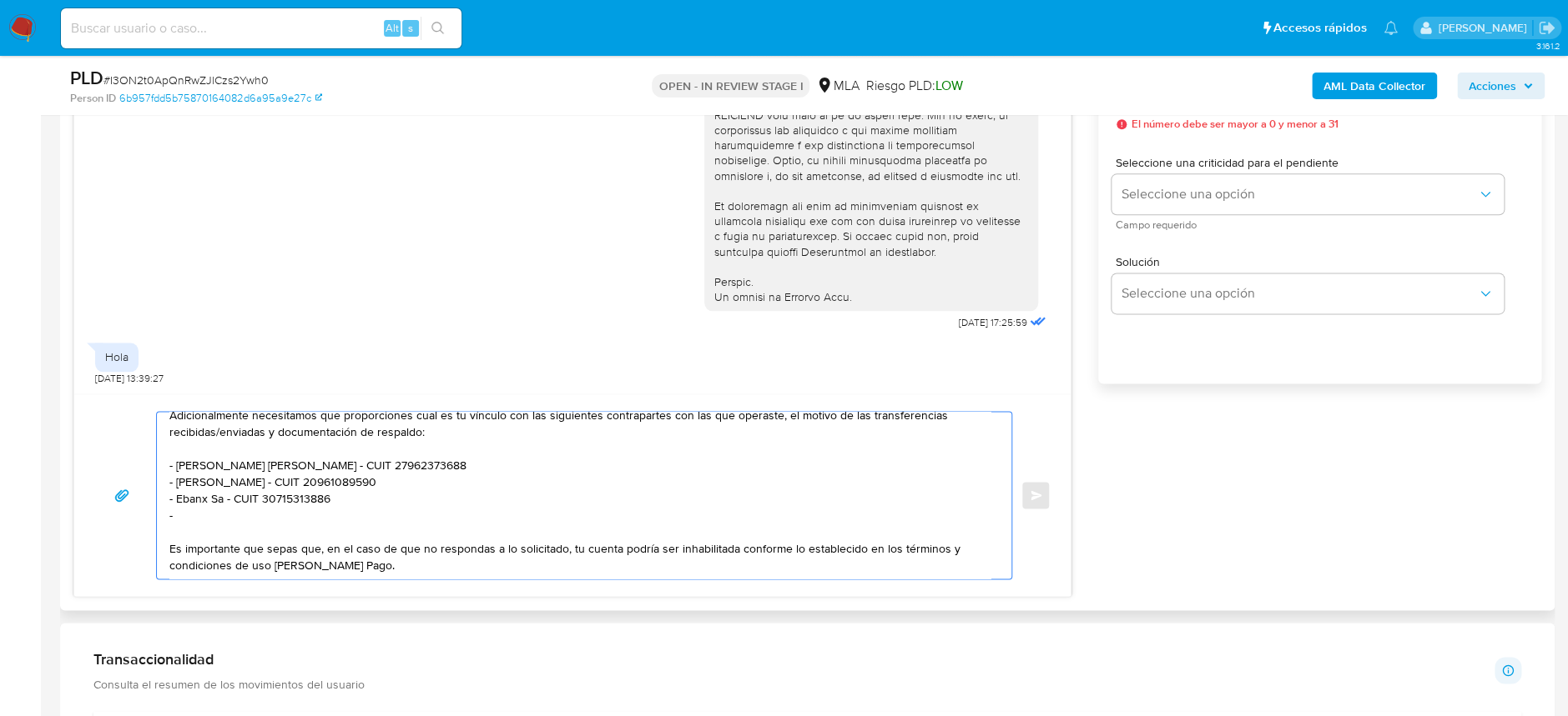
paste textarea "Zabala Oli Carlos Alb - CUIT 20958843470"
drag, startPoint x: 213, startPoint y: 513, endPoint x: 226, endPoint y: 513, distance: 13.0
click at [226, 513] on textarea "Hola Manuel Alejandro Gutierrez Perez Esperamos que te encuentres muy bien. Te …" at bounding box center [580, 495] width 821 height 166
click at [269, 512] on textarea "Hola Manuel Alejandro Gutierrez Perez Esperamos que te encuentres muy bien. Te …" at bounding box center [580, 495] width 821 height 166
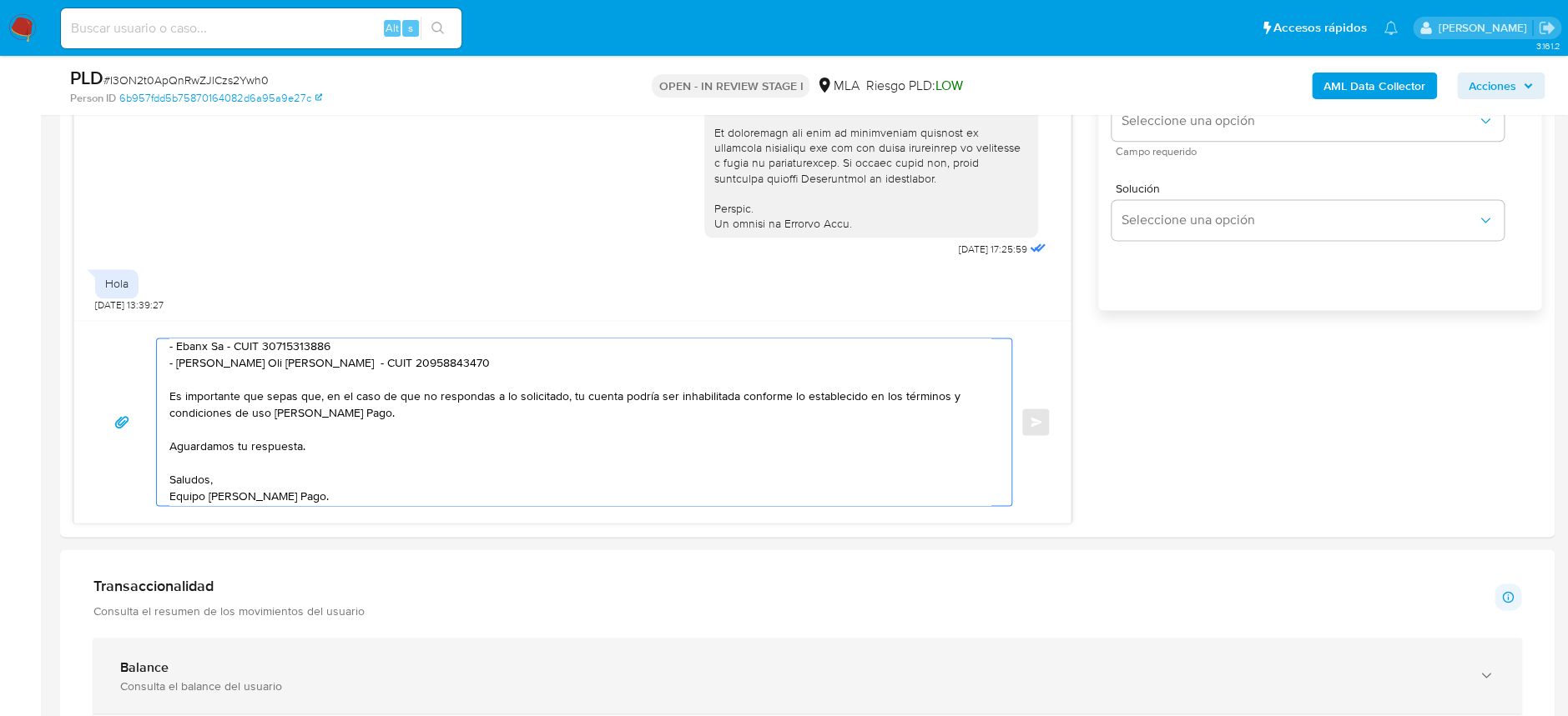
scroll to position [778, 0]
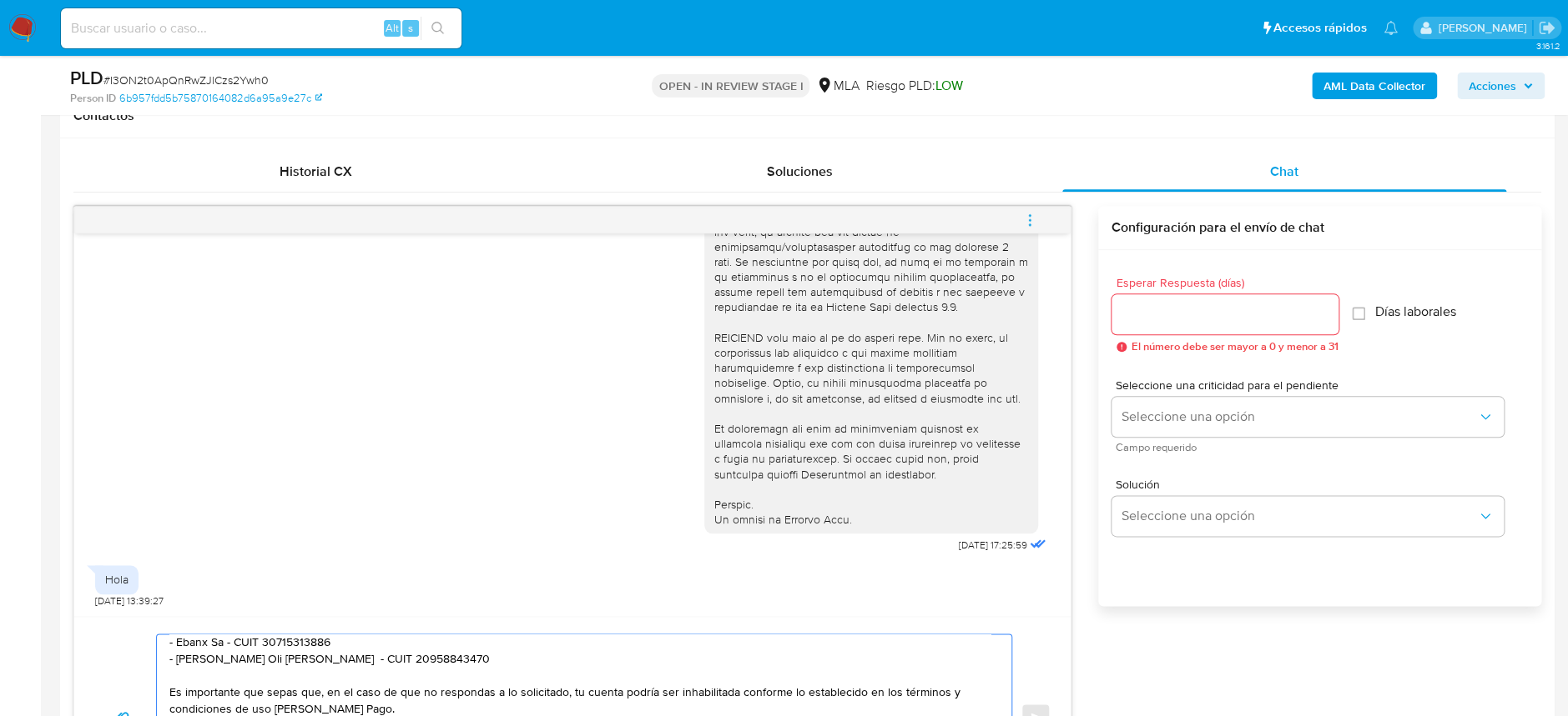
type textarea "Hola Manuel Alejandro Gutierrez Perez Esperamos que te encuentres muy bien. Te …"
click at [1193, 313] on input "Esperar Respuesta (días)" at bounding box center [1225, 314] width 227 height 22
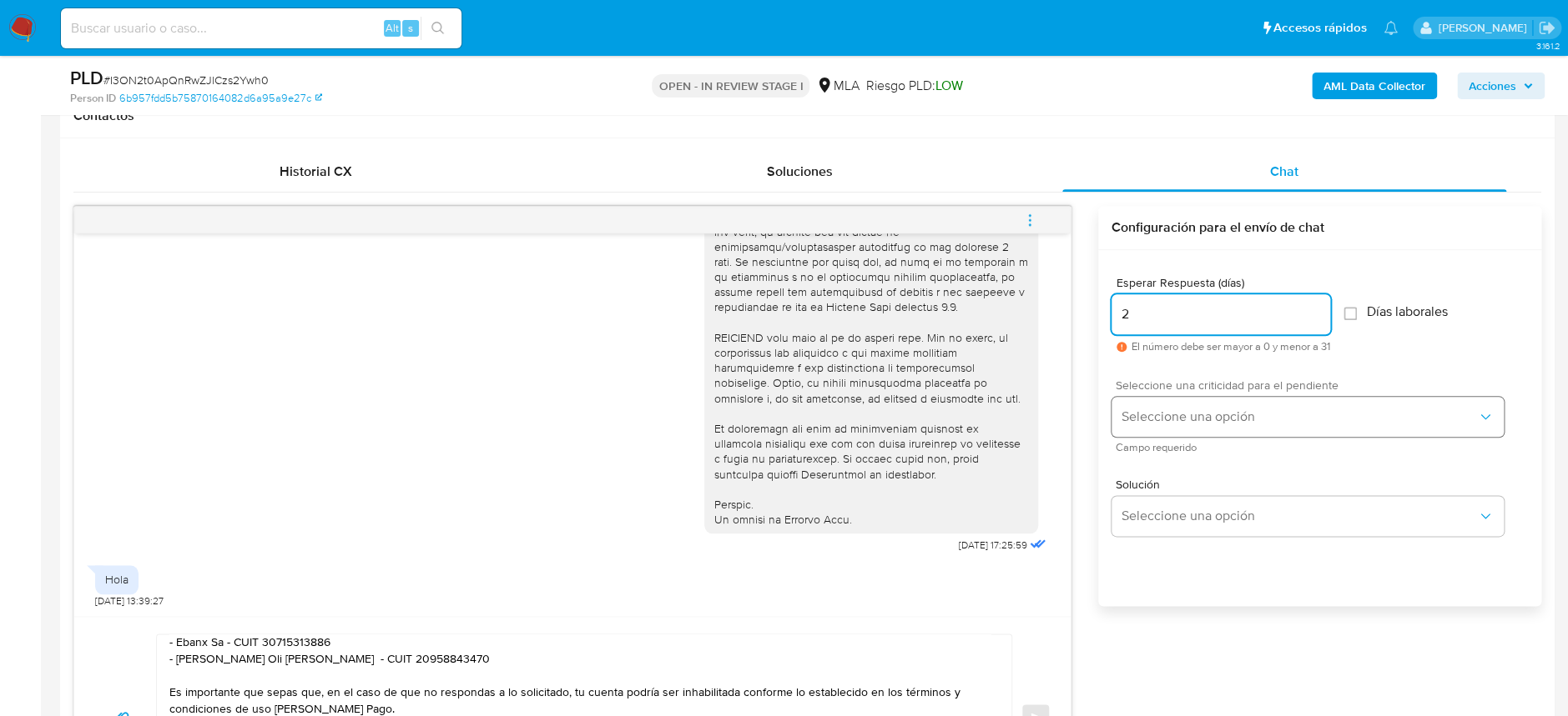
type input "2"
click at [1161, 417] on span "Seleccione una opción" at bounding box center [1300, 416] width 356 height 17
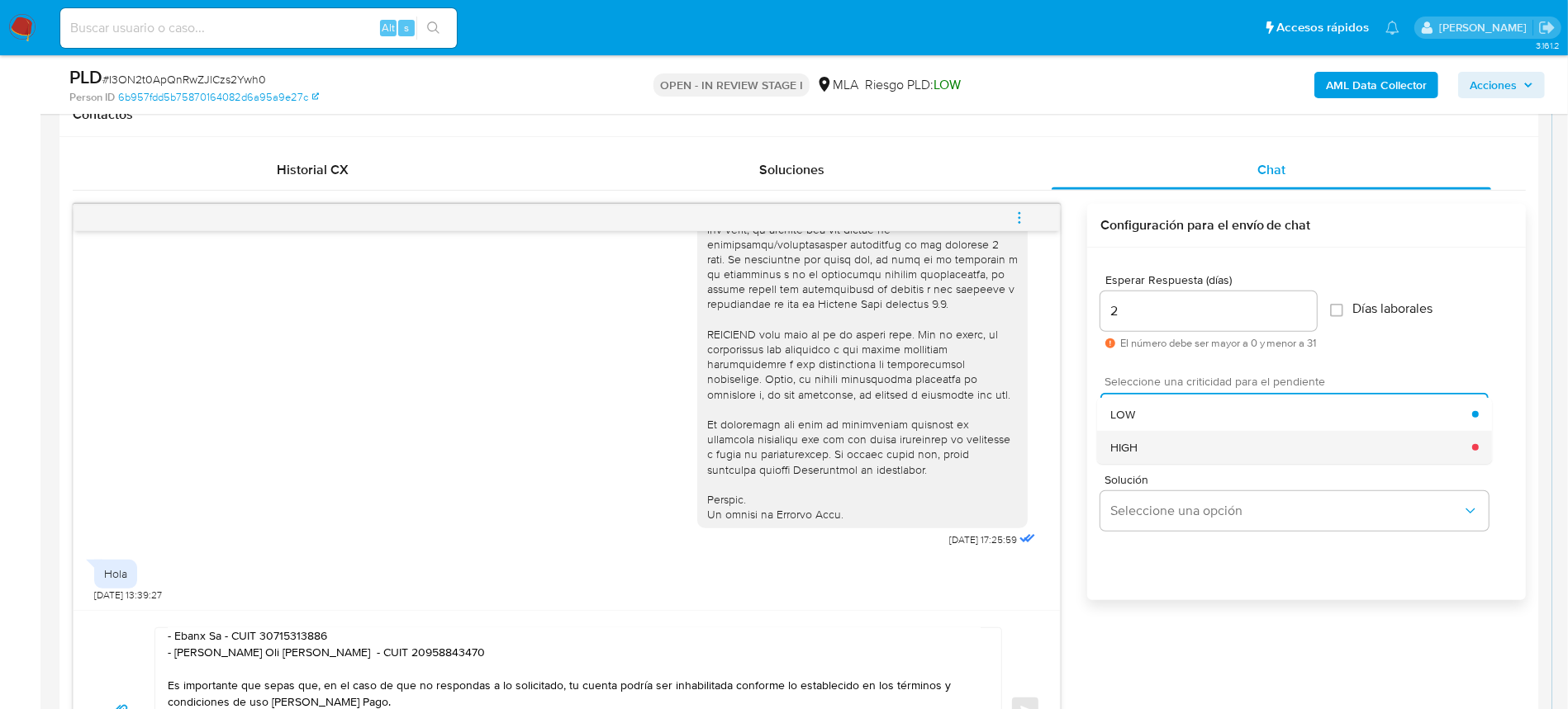
click at [1169, 449] on div "HIGH" at bounding box center [1291, 448] width 362 height 33
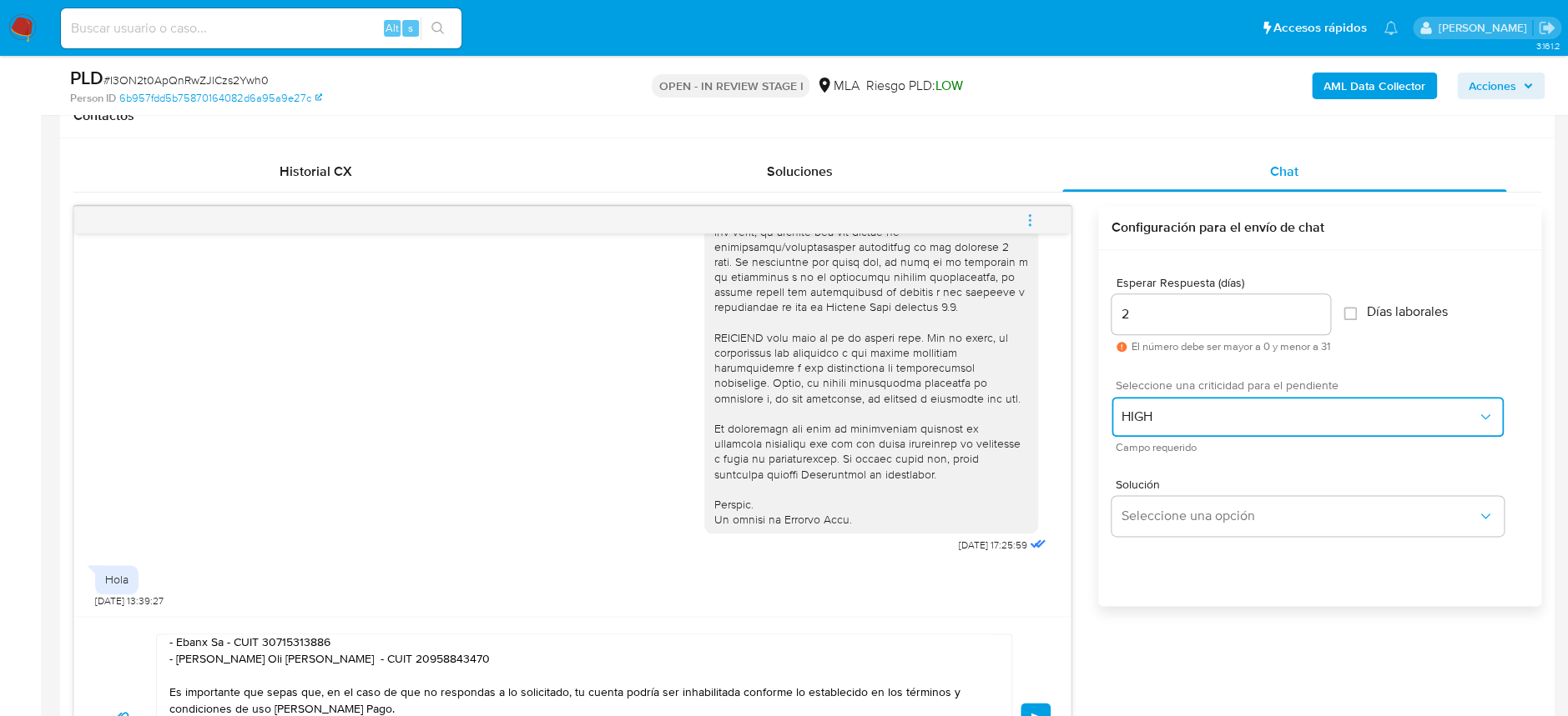
scroll to position [889, 0]
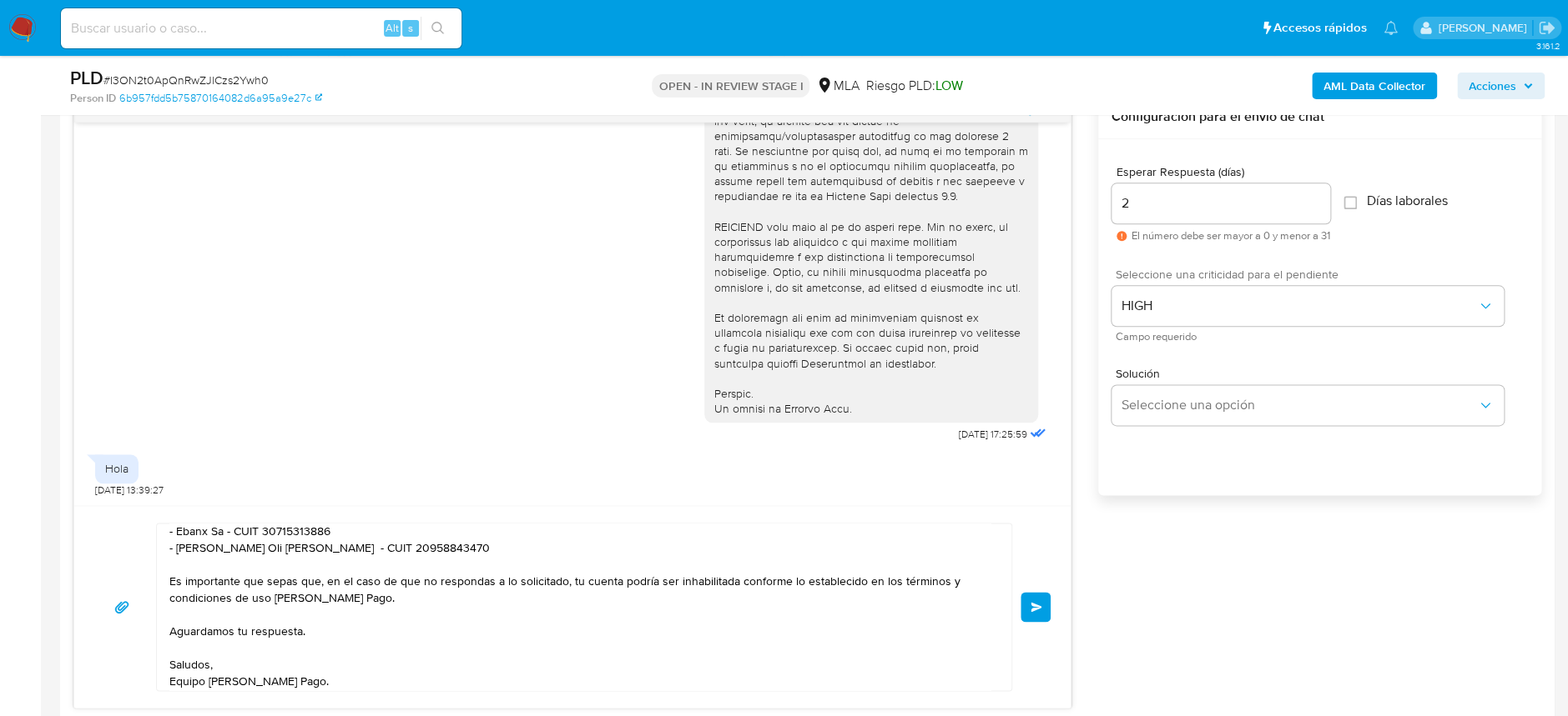
click at [1048, 608] on button "Enviar" at bounding box center [1035, 607] width 30 height 30
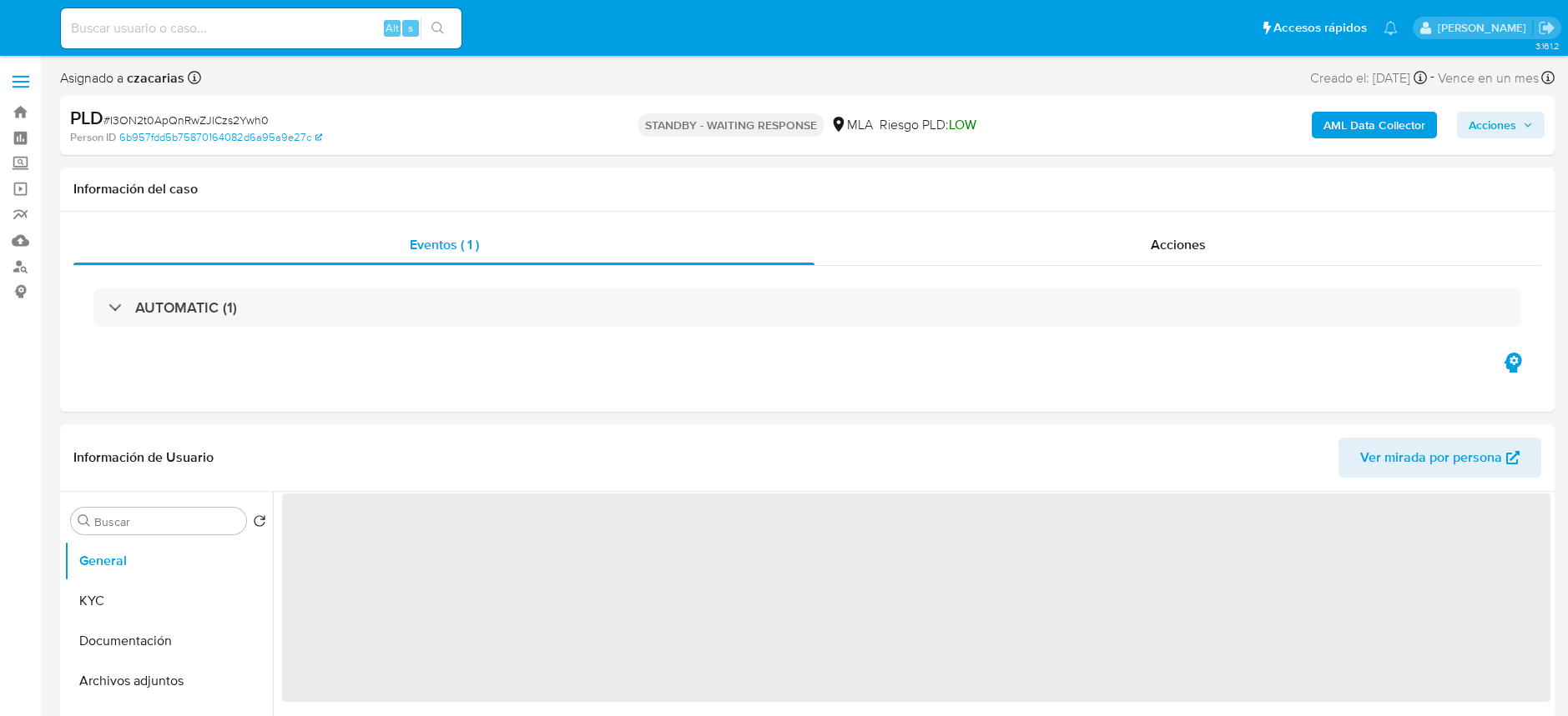
select select "10"
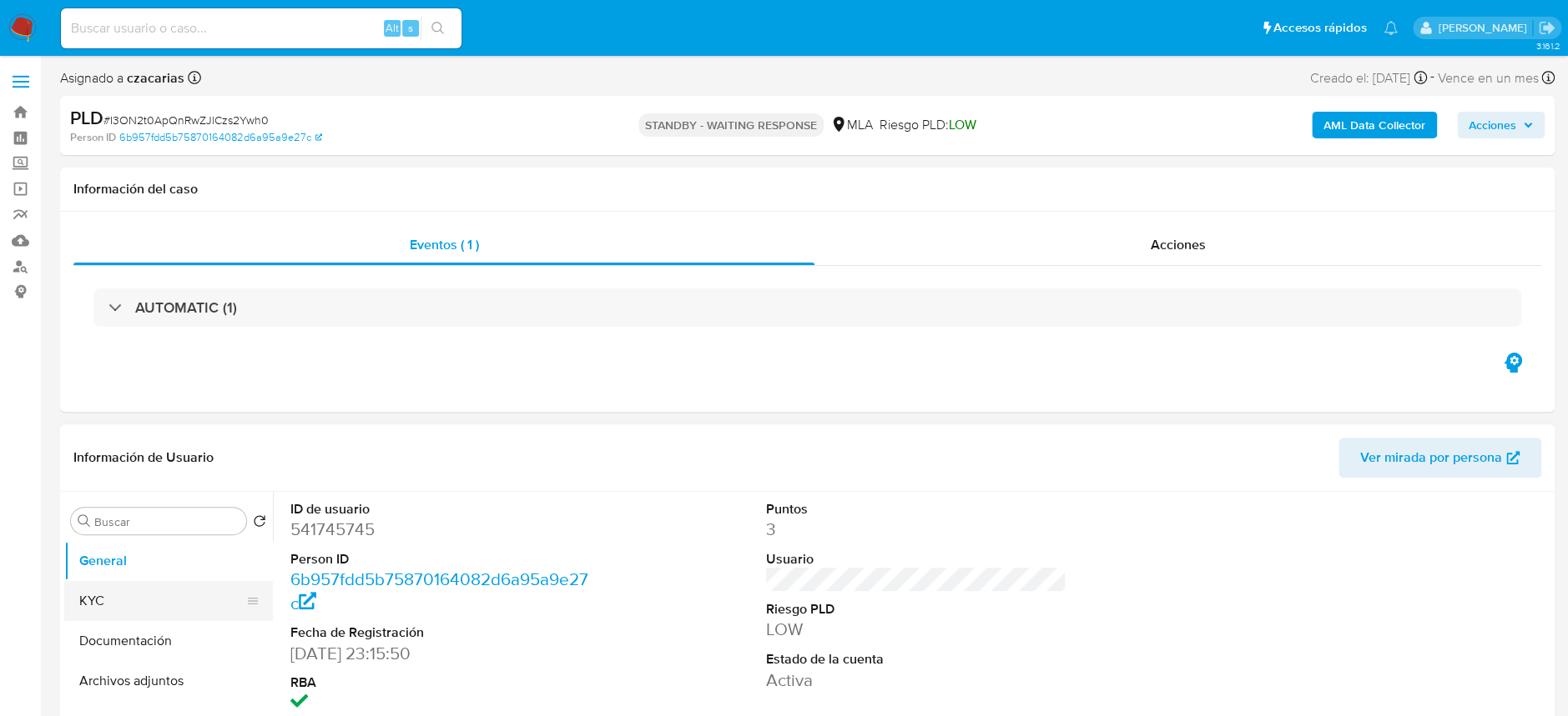
drag, startPoint x: 82, startPoint y: 585, endPoint x: 109, endPoint y: 586, distance: 27.0
click at [85, 586] on button "KYC" at bounding box center [162, 601] width 195 height 40
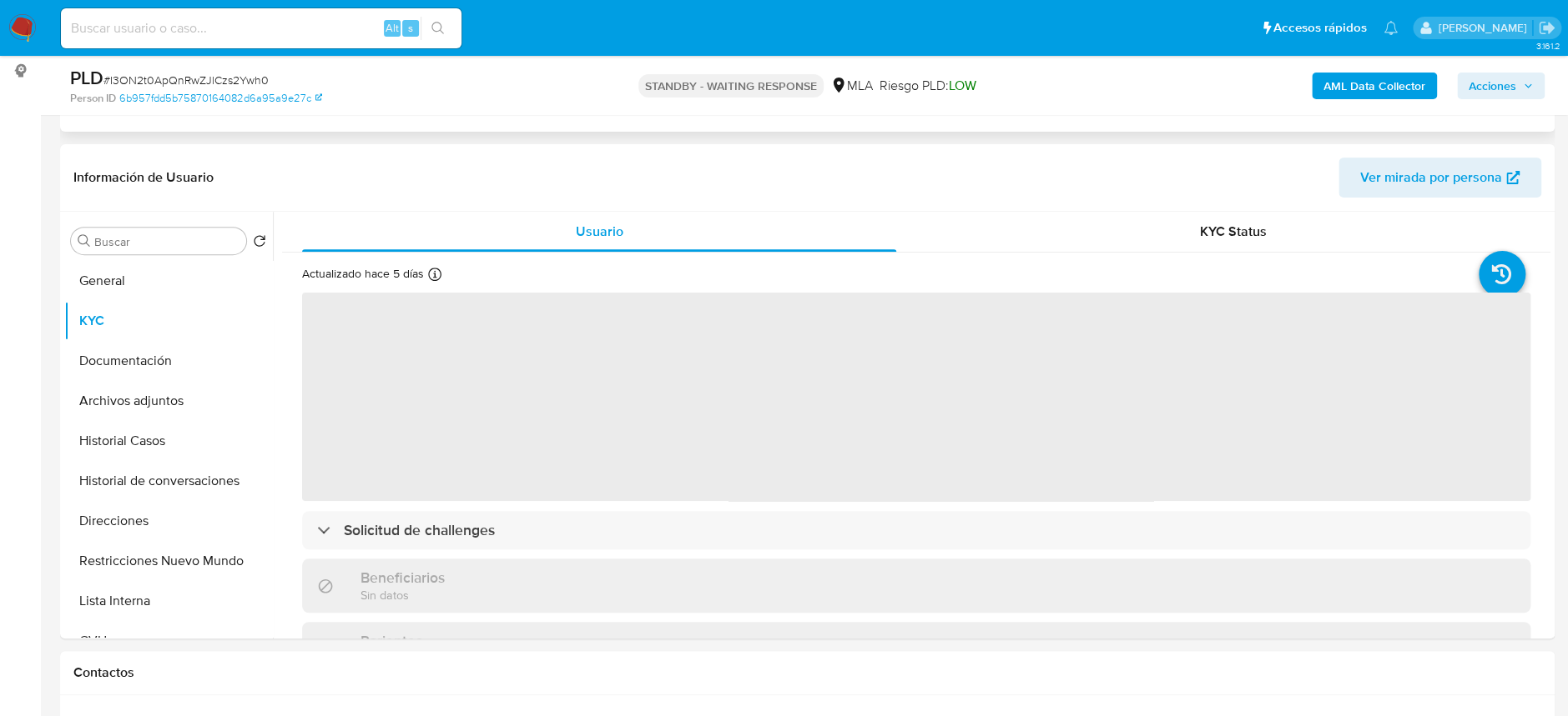
scroll to position [222, 0]
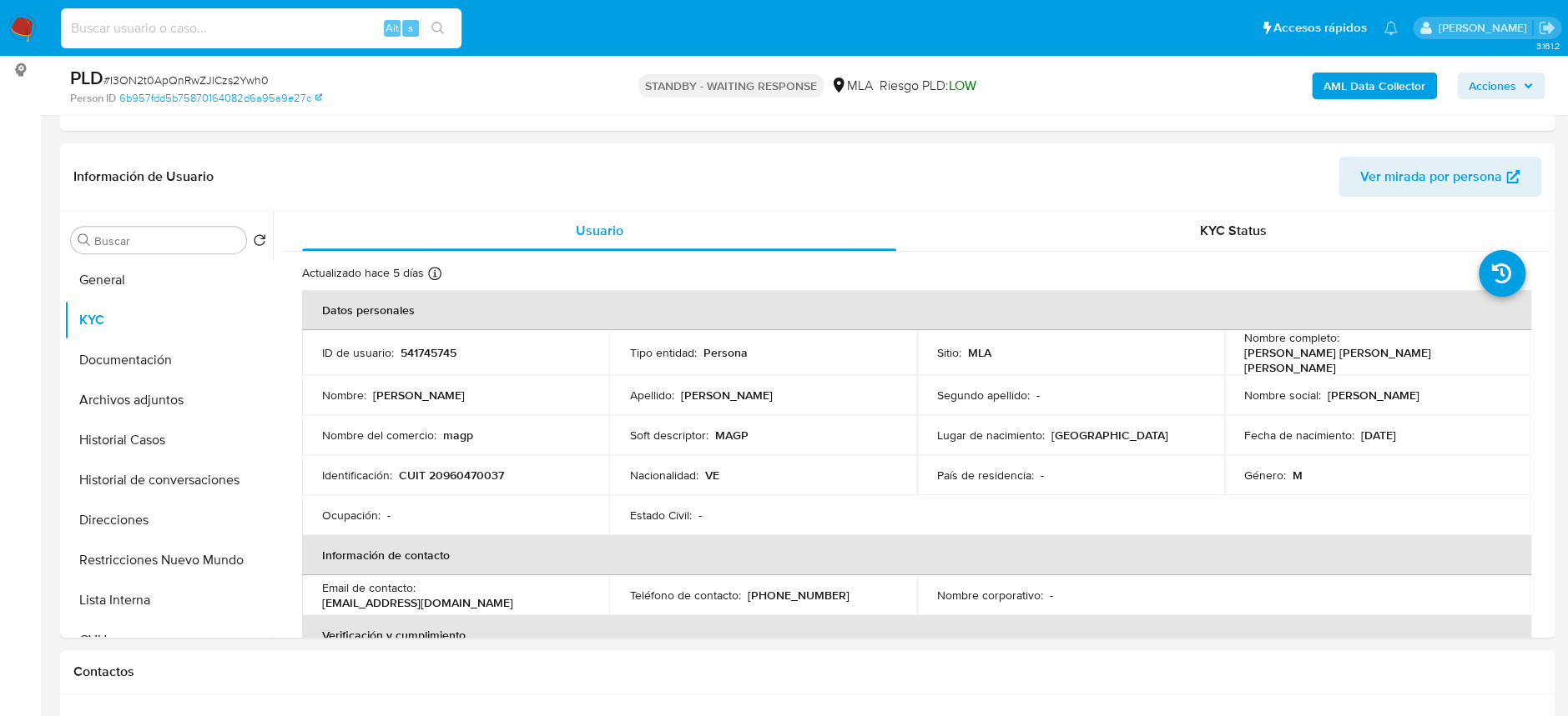
click at [180, 29] on input at bounding box center [261, 28] width 401 height 22
paste input "ckJFrjIWYXwpAu8ZxAXtQnVW"
type input "ckJFrjIWYXwpAu8ZxAXtQnVW"
click at [451, 27] on button "search-icon" at bounding box center [438, 28] width 34 height 24
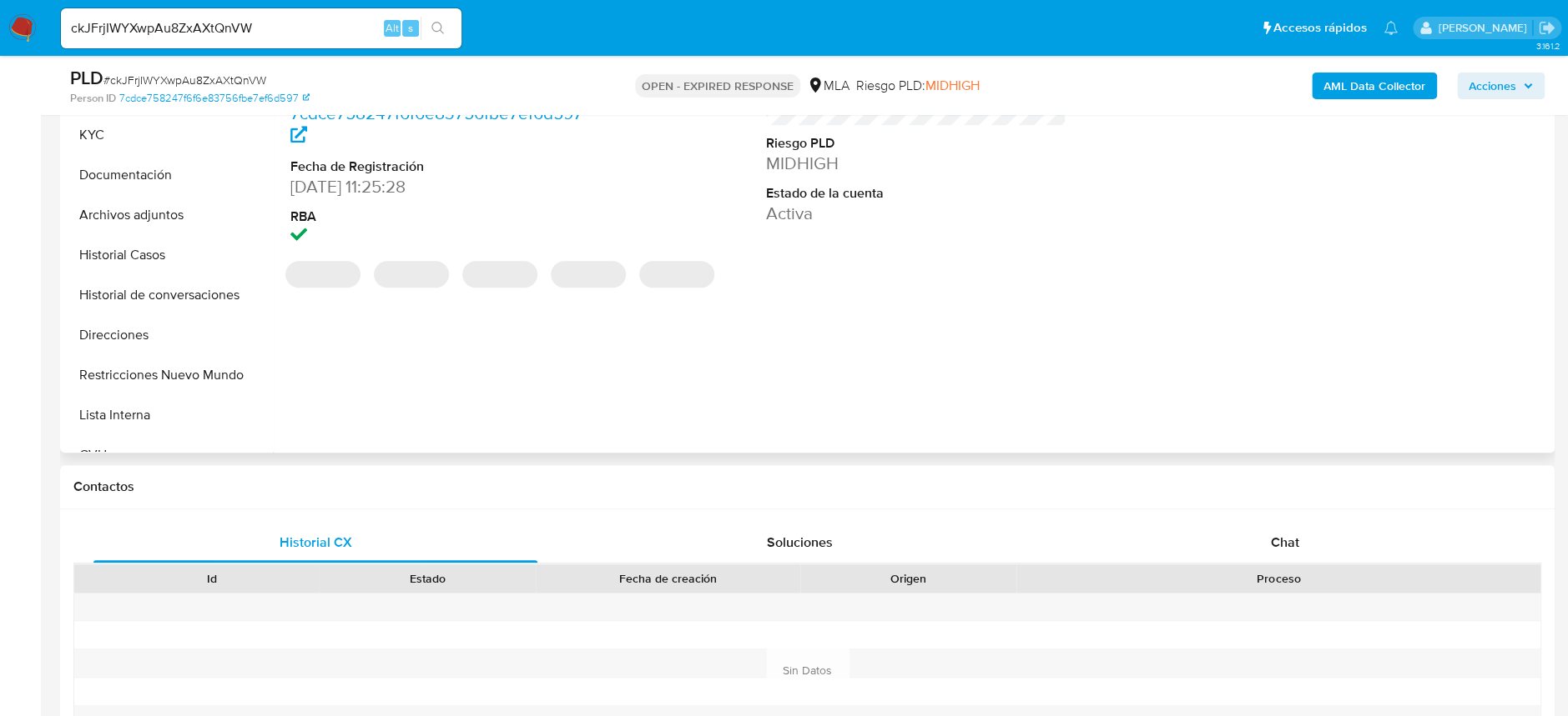
select select "10"
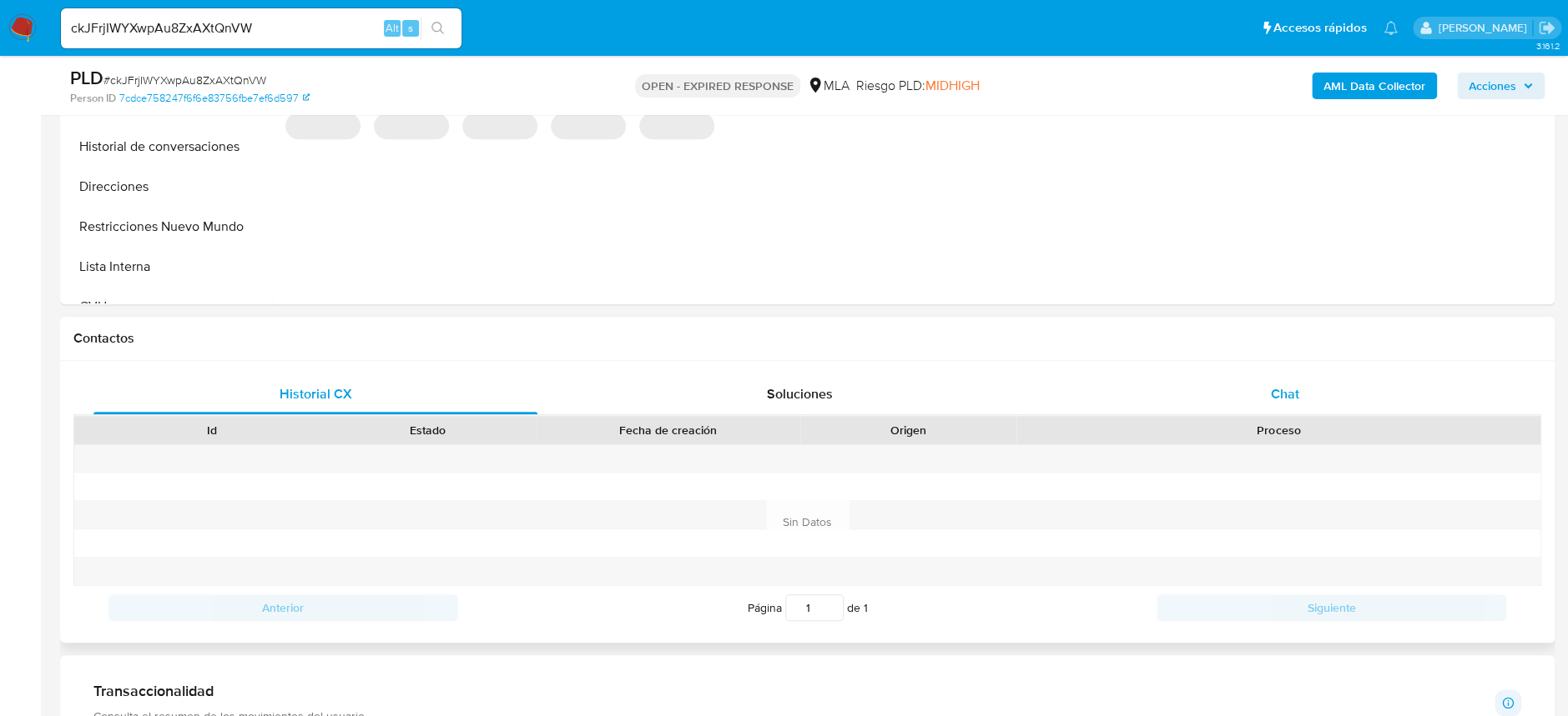
click at [1293, 402] on span "Chat" at bounding box center [1284, 394] width 29 height 19
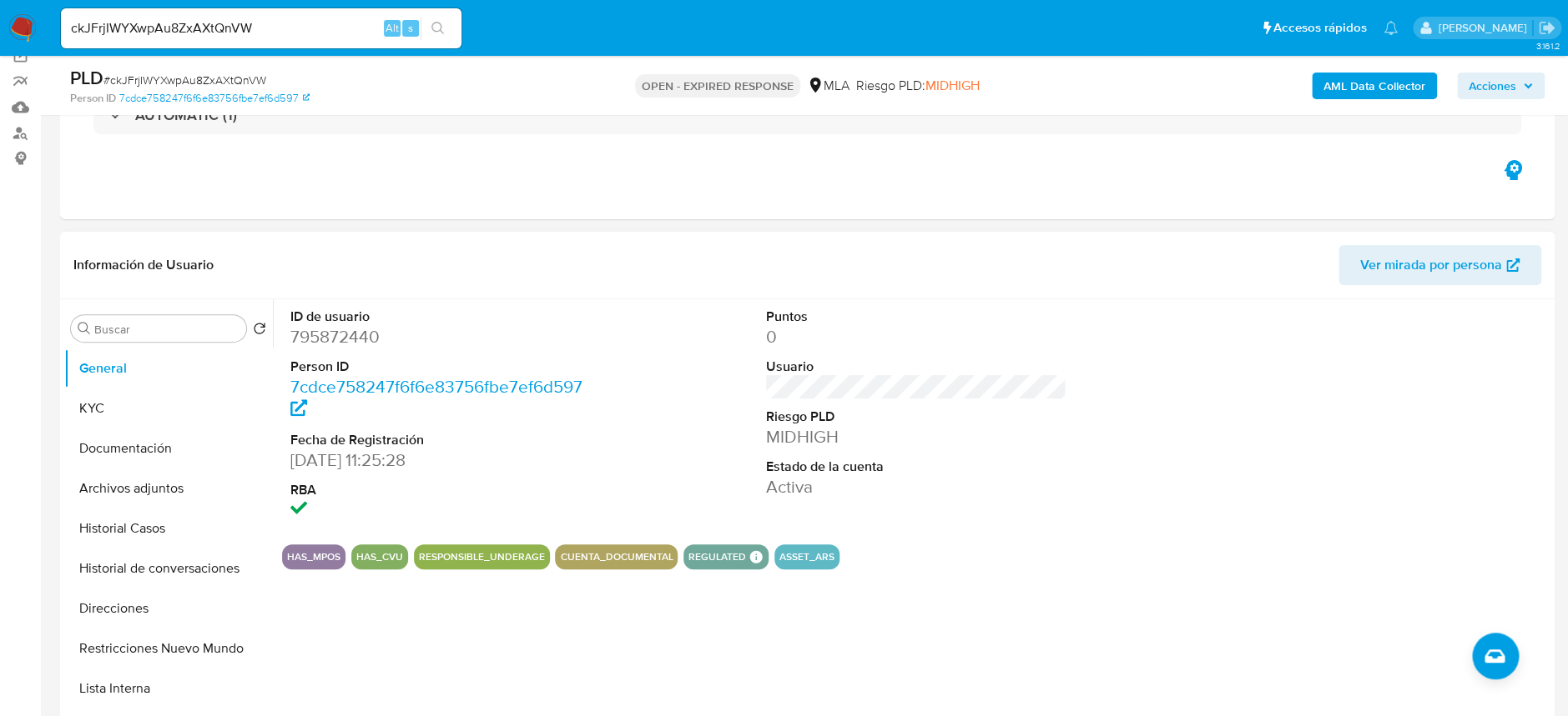
scroll to position [111, 0]
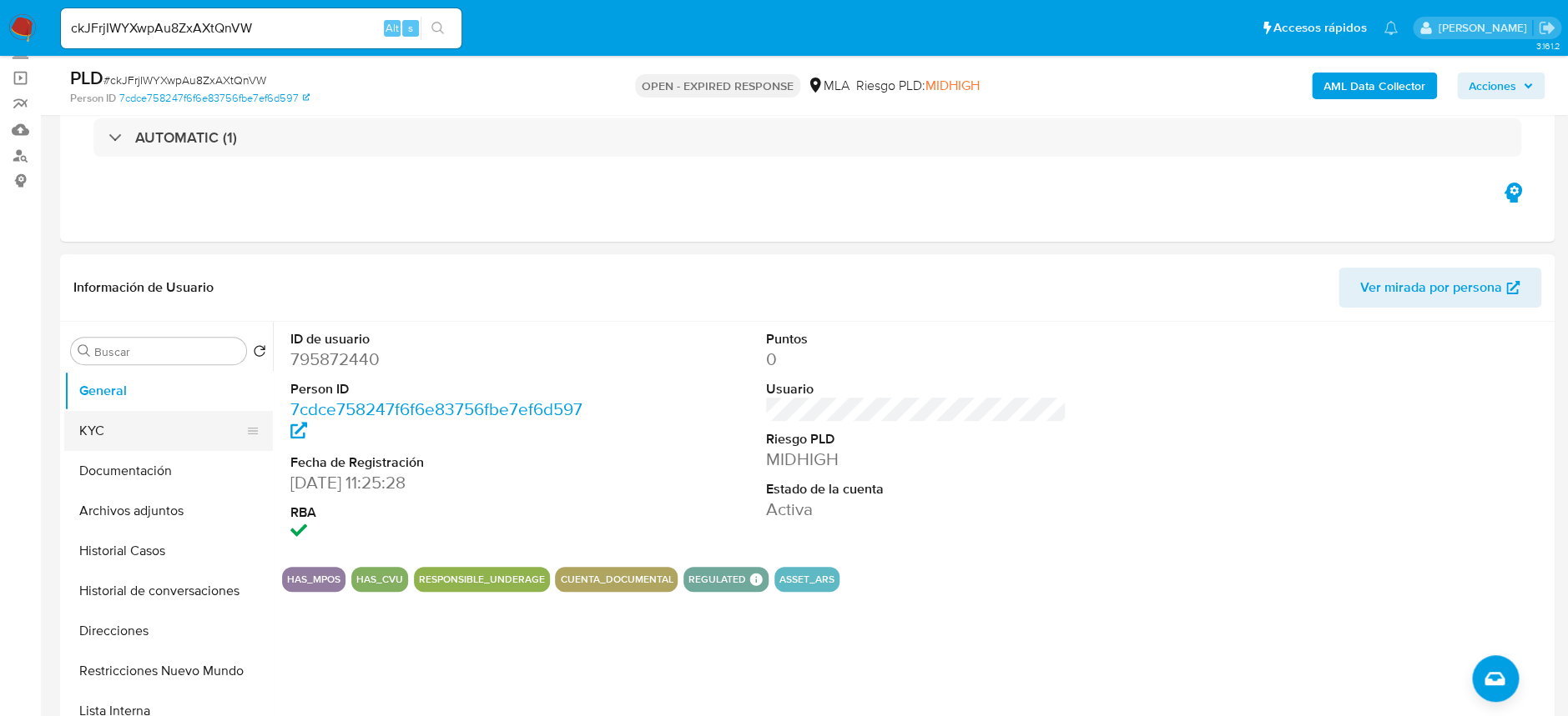
click at [153, 430] on button "KYC" at bounding box center [162, 431] width 195 height 40
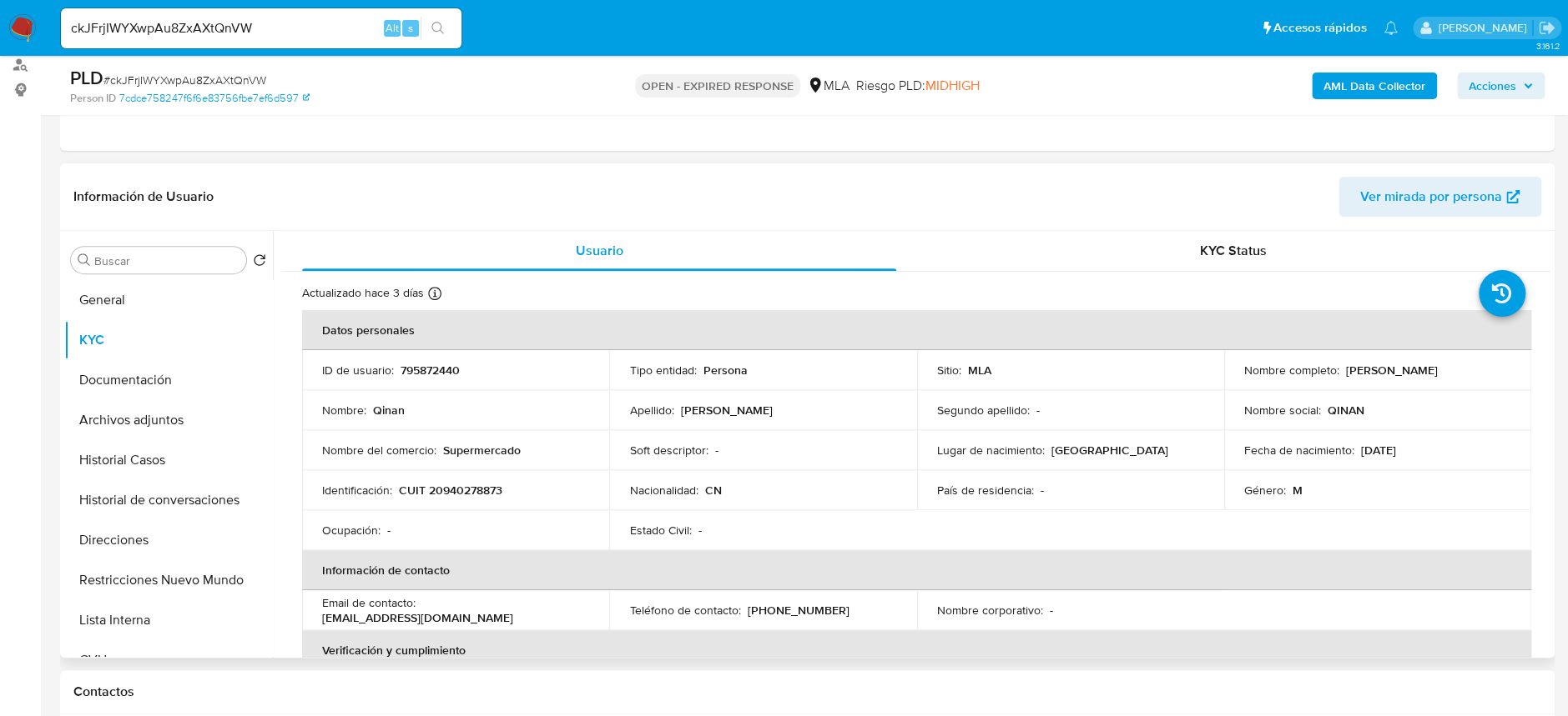
scroll to position [222, 0]
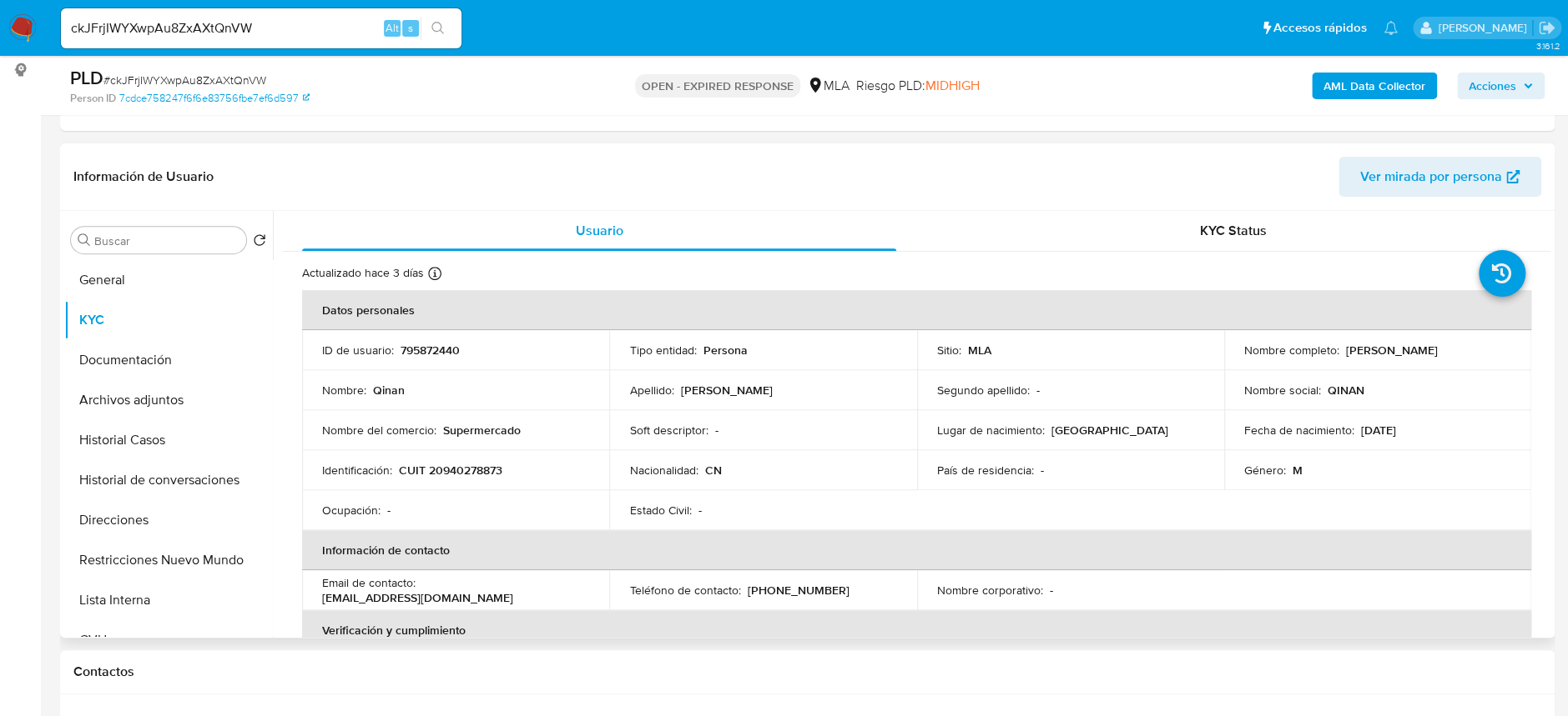
click at [487, 469] on p "CUIT 20940278873" at bounding box center [451, 469] width 104 height 15
copy p "20940278873"
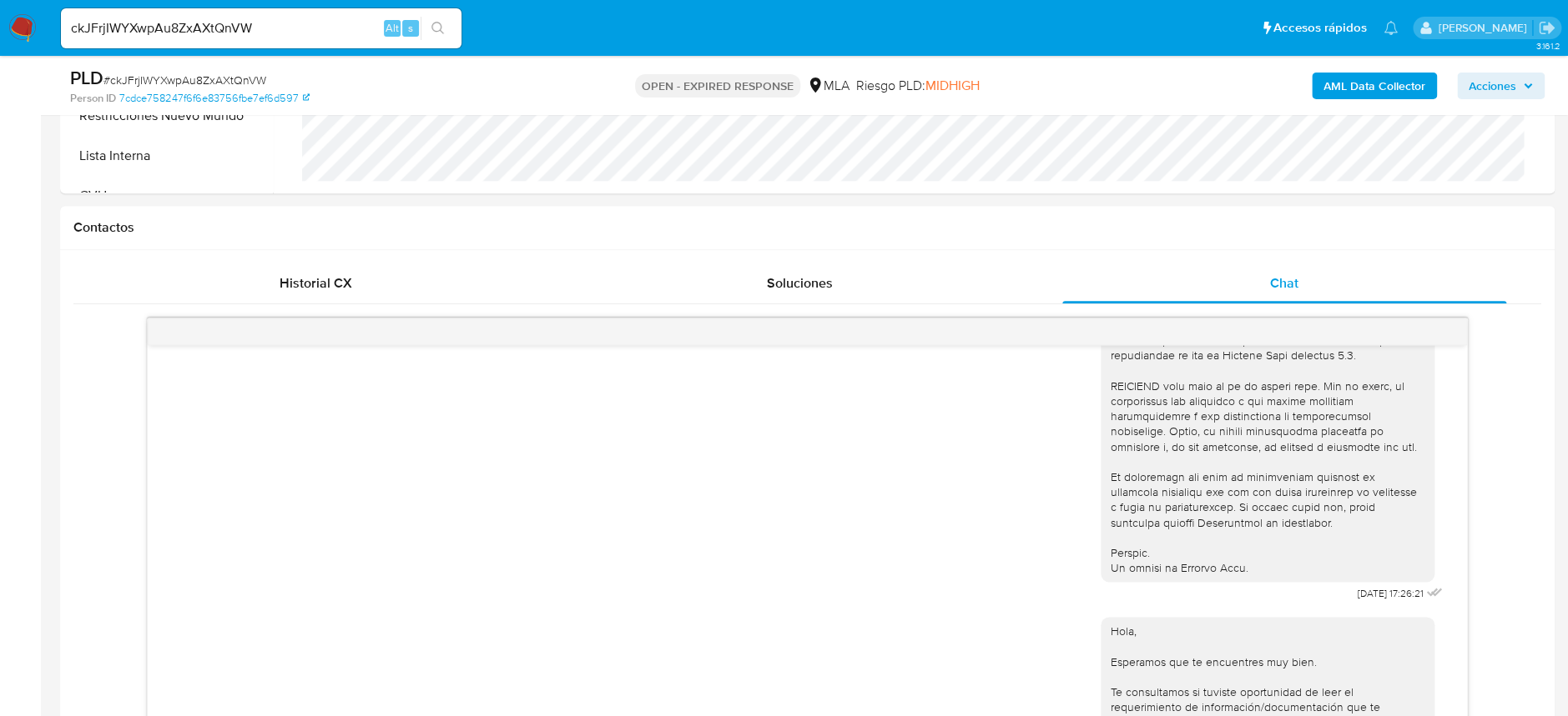
scroll to position [889, 0]
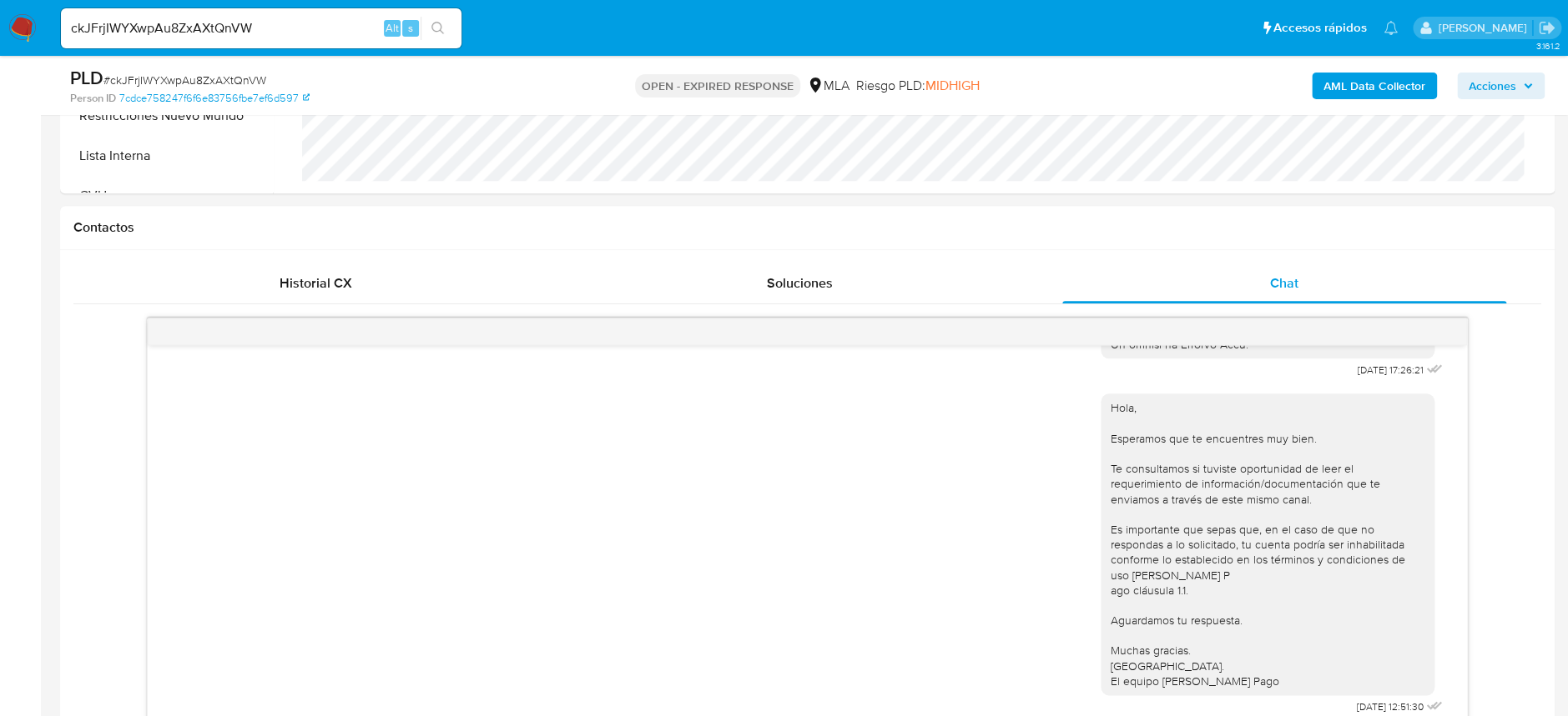
click at [198, 85] on span "# ckJFrjIWYXwpAu8ZxAXtQnVW" at bounding box center [185, 79] width 163 height 17
copy span "ckJFrjIWYXwpAu8ZxAXtQnVW"
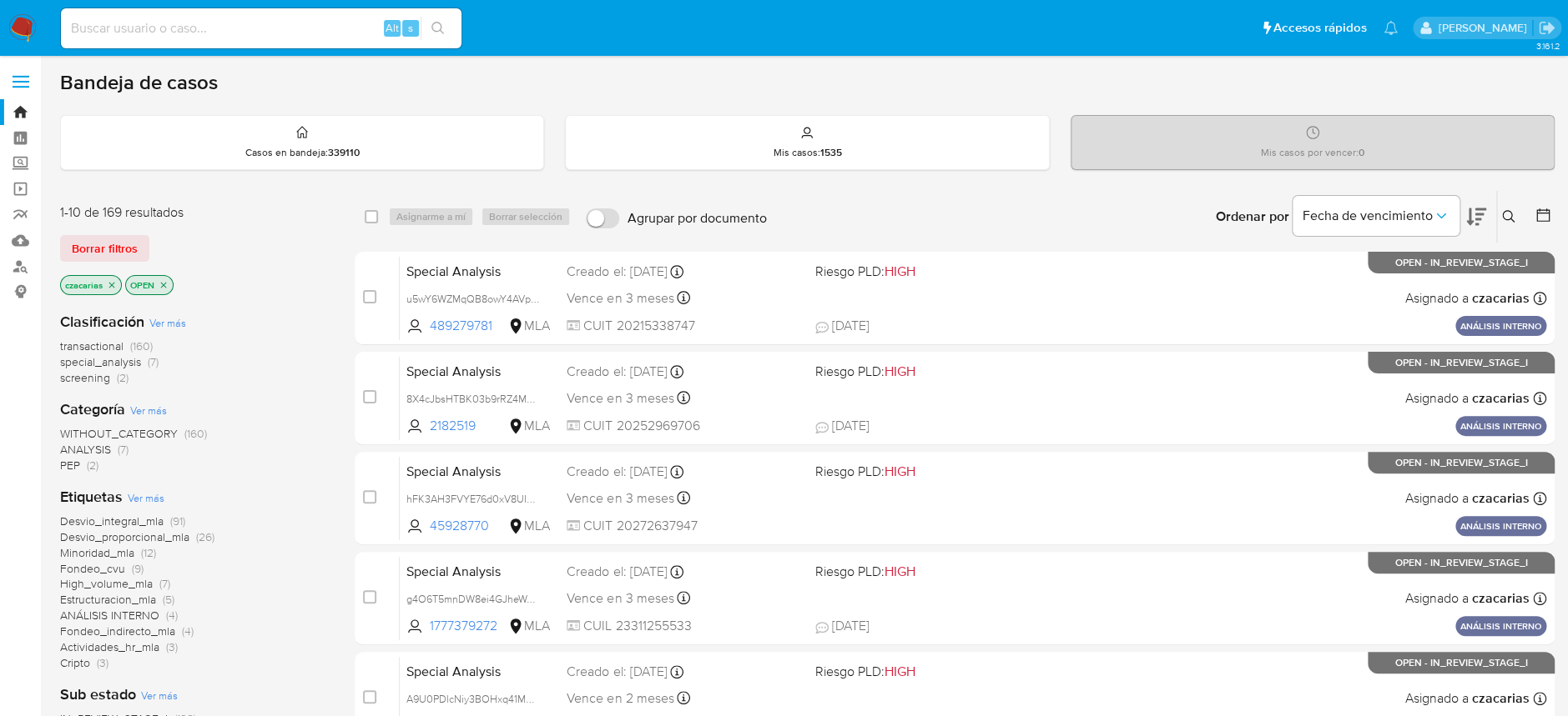
click at [1514, 223] on icon at bounding box center [1508, 216] width 13 height 13
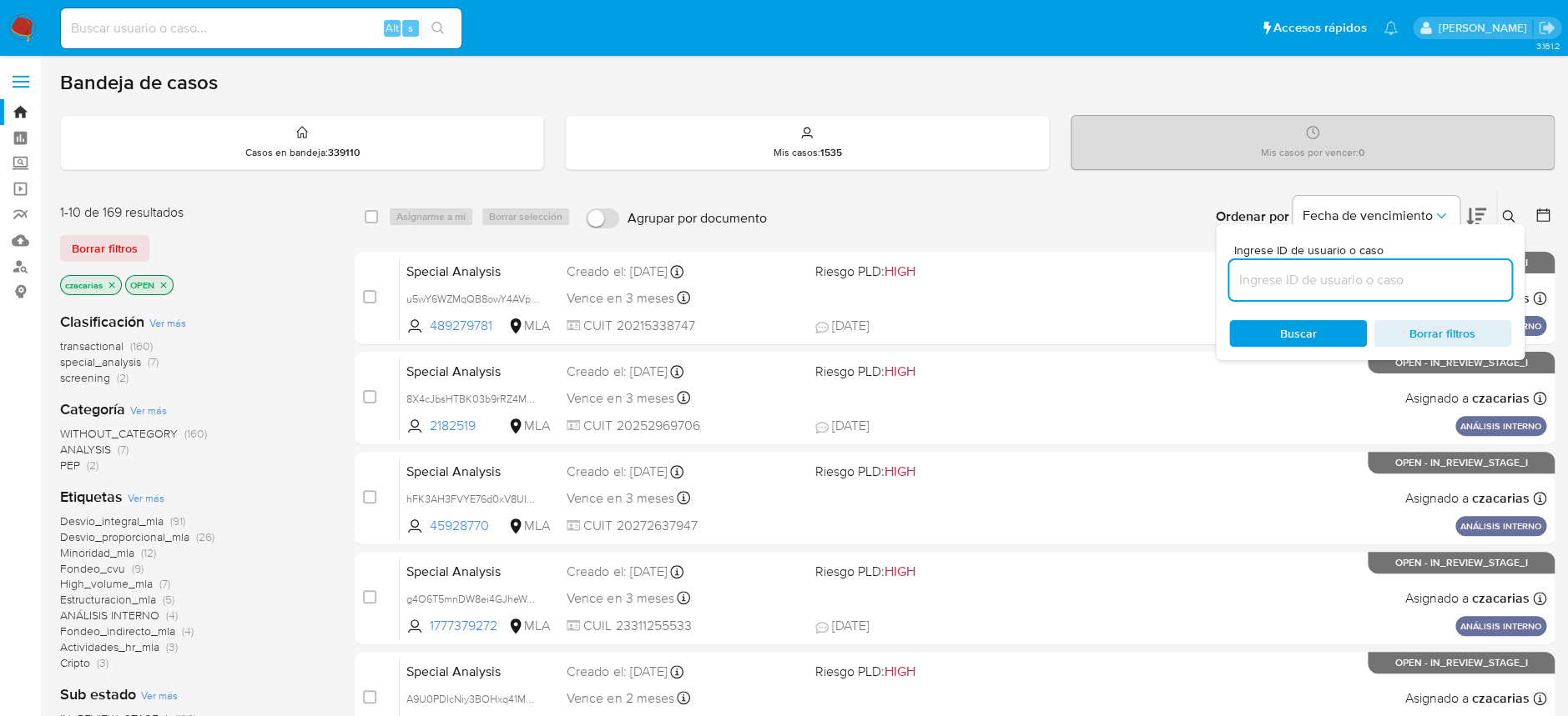
click at [1429, 278] on input at bounding box center [1370, 280] width 282 height 22
type input "ckJFrjIWYXwpAu8ZxAXtQnVW"
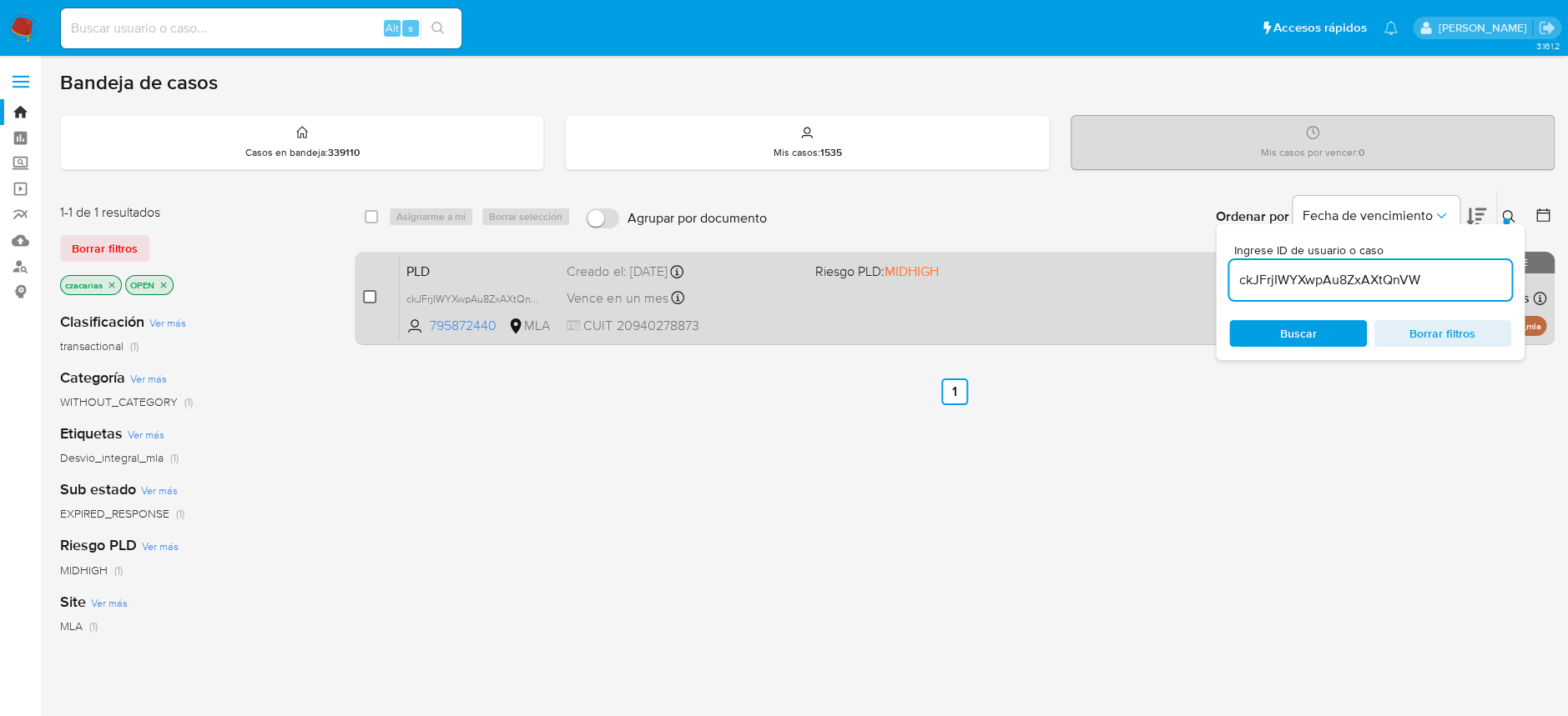
click at [363, 294] on input "checkbox" at bounding box center [369, 296] width 13 height 13
checkbox input "true"
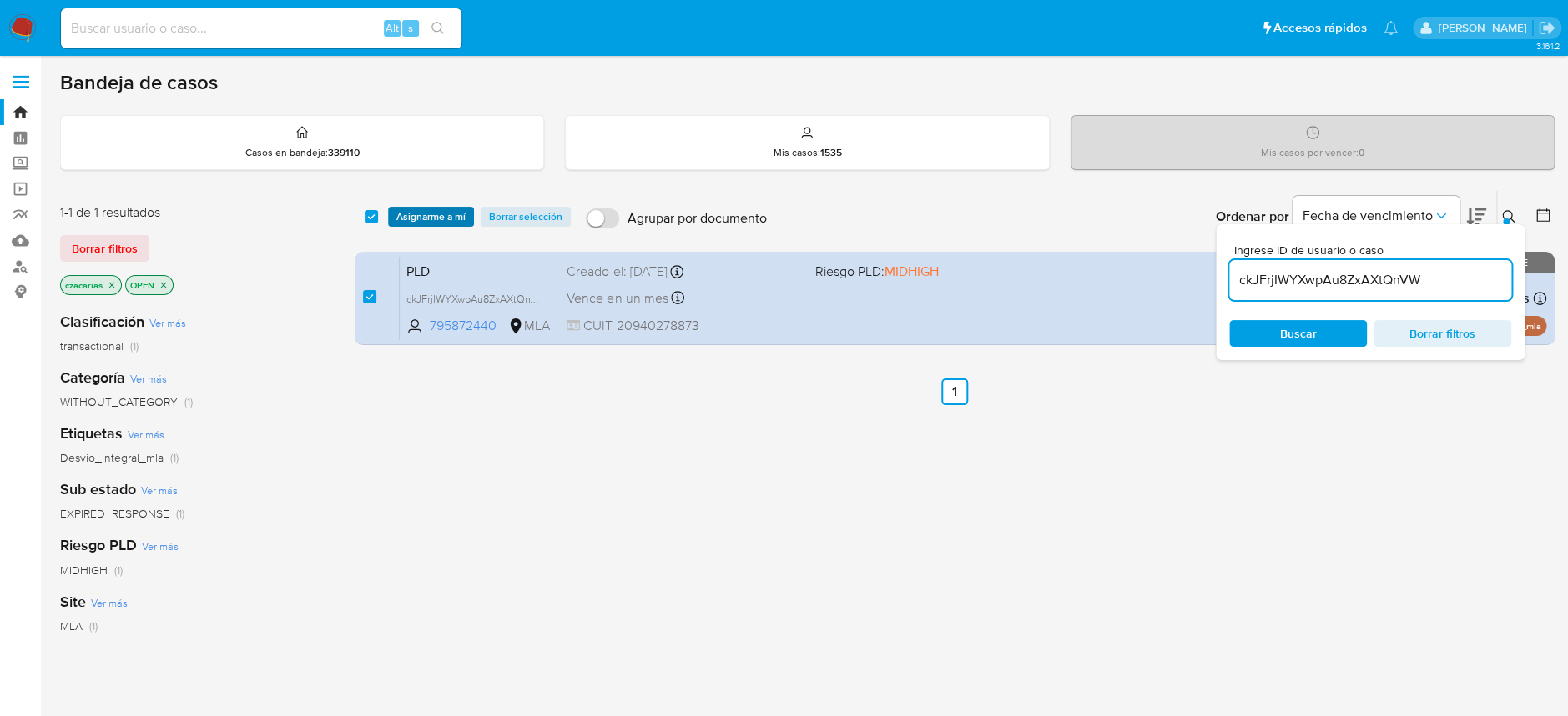
click at [439, 221] on span "Asignarme a mí" at bounding box center [431, 216] width 69 height 17
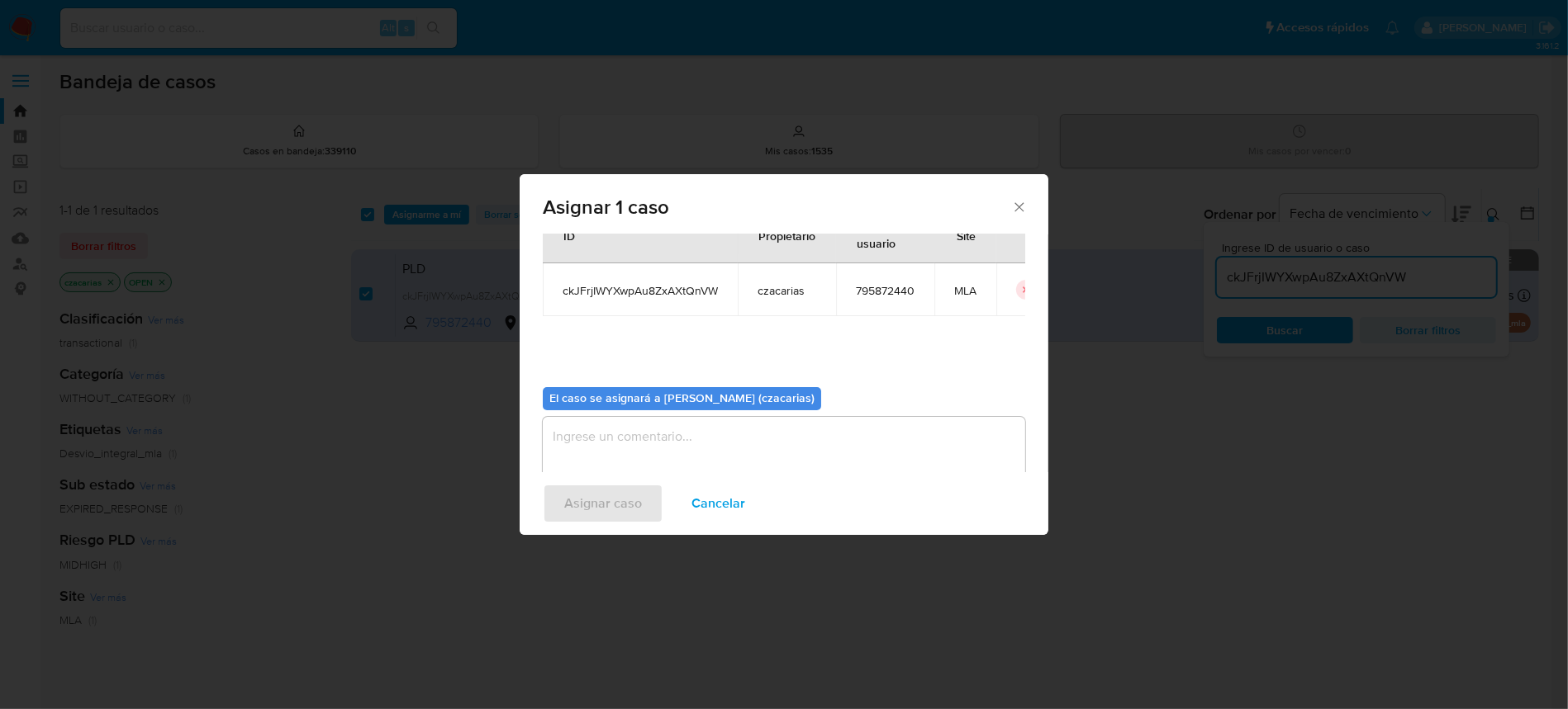
scroll to position [85, 0]
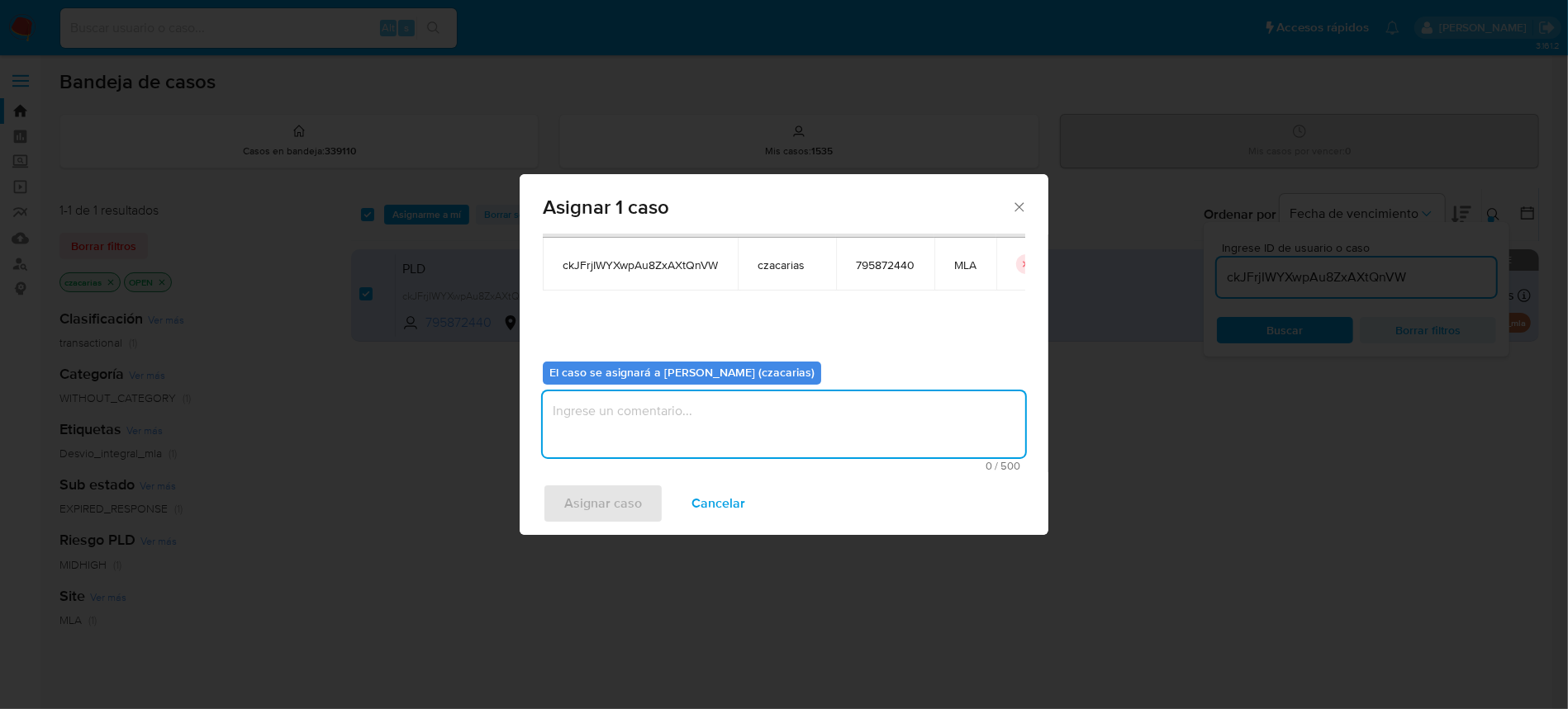
click at [676, 405] on textarea "assign-modal" at bounding box center [784, 424] width 482 height 66
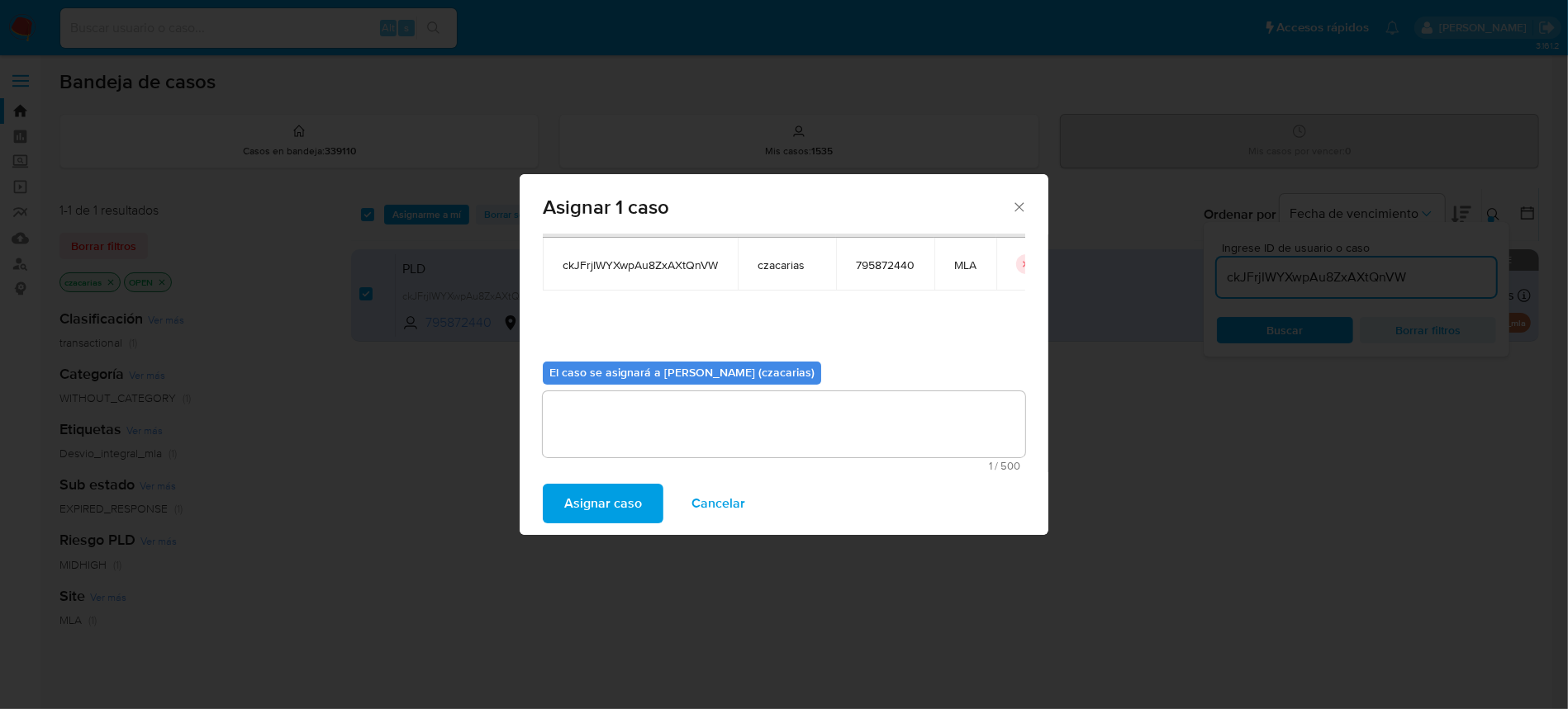
click at [604, 498] on span "Asignar caso" at bounding box center [603, 504] width 78 height 36
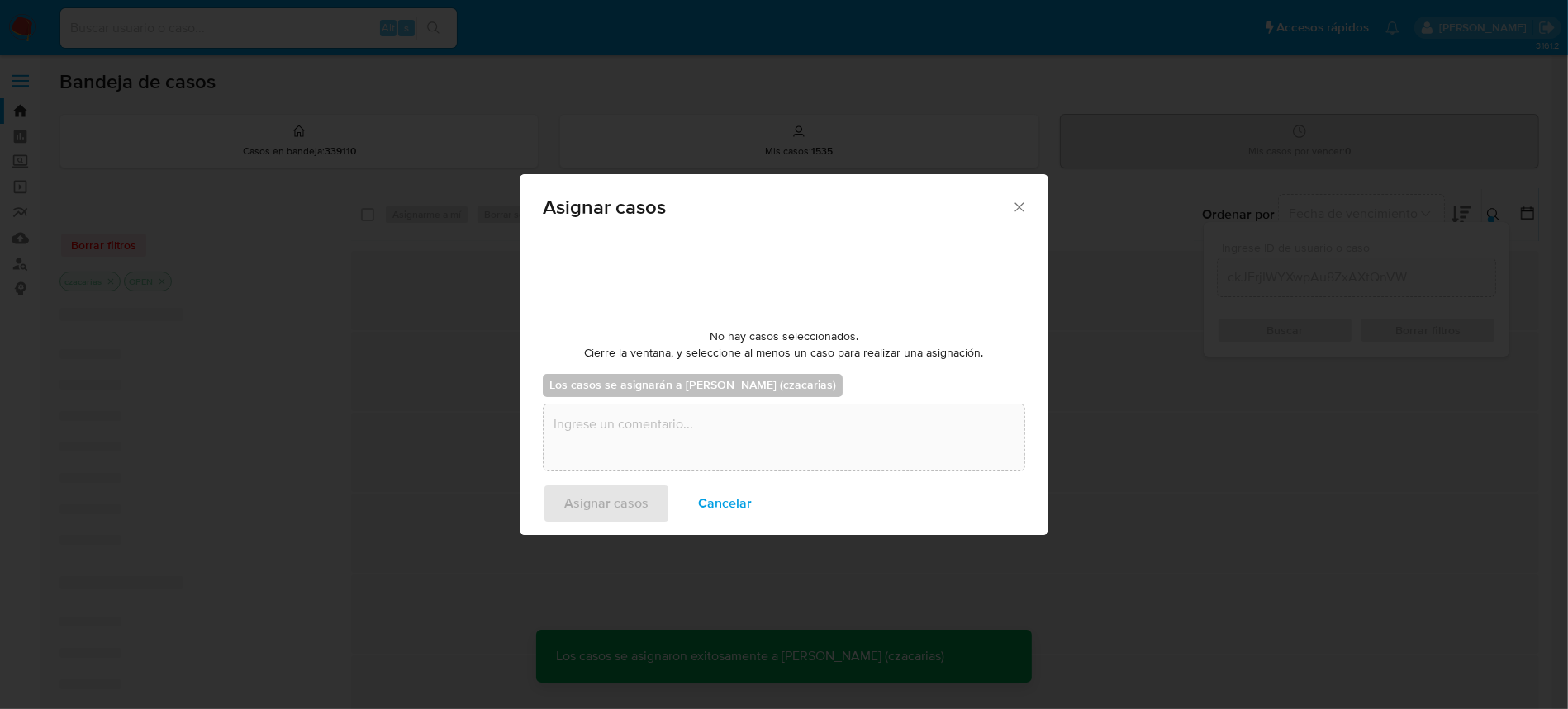
checkbox input "false"
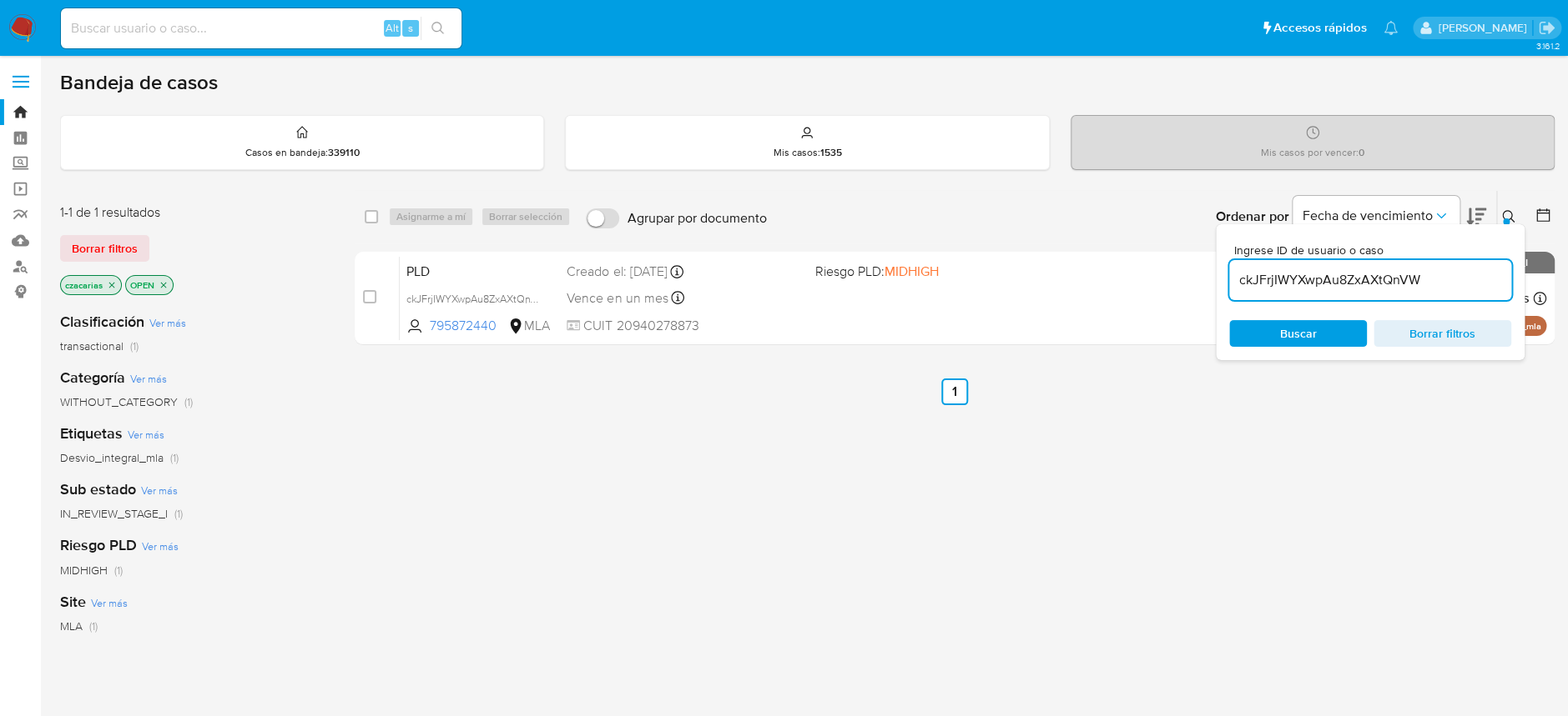
click at [1372, 273] on input "ckJFrjIWYXwpAu8ZxAXtQnVW" at bounding box center [1370, 280] width 282 height 22
paste input "M3yETeLuPcNyCELn03LByD5I"
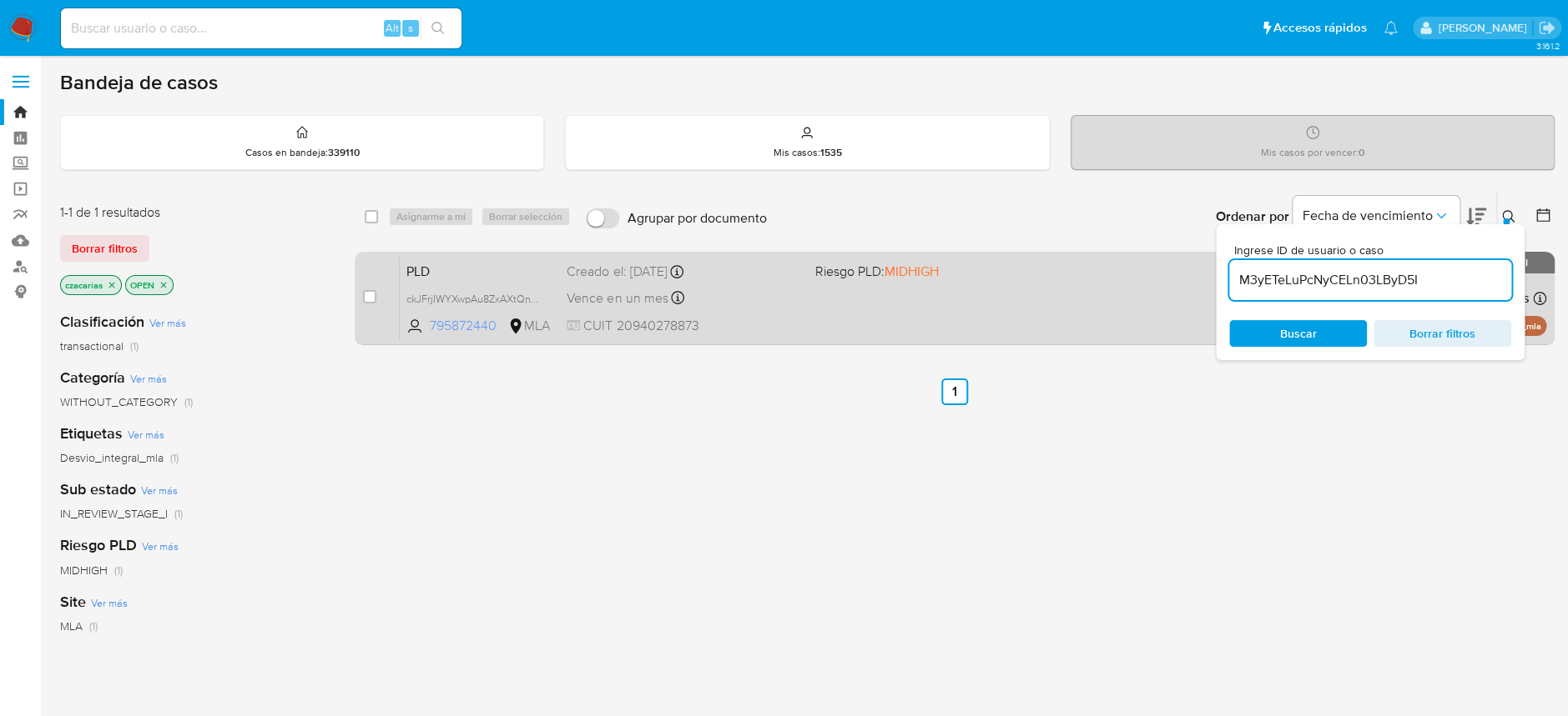
type input "M3yETeLuPcNyCELn03LByD5I"
click at [363, 301] on input "checkbox" at bounding box center [369, 296] width 13 height 13
checkbox input "true"
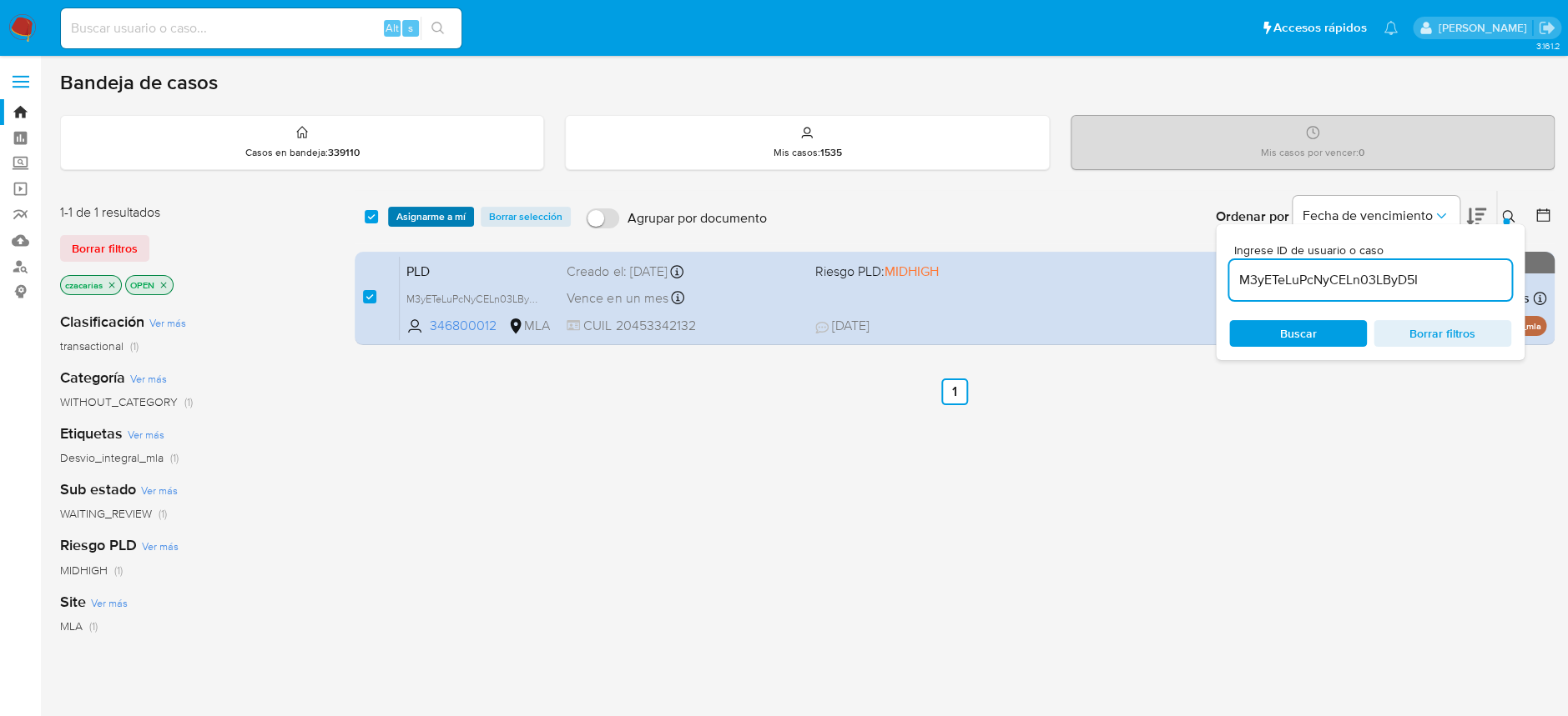
click at [404, 214] on span "Asignarme a mí" at bounding box center [431, 216] width 69 height 17
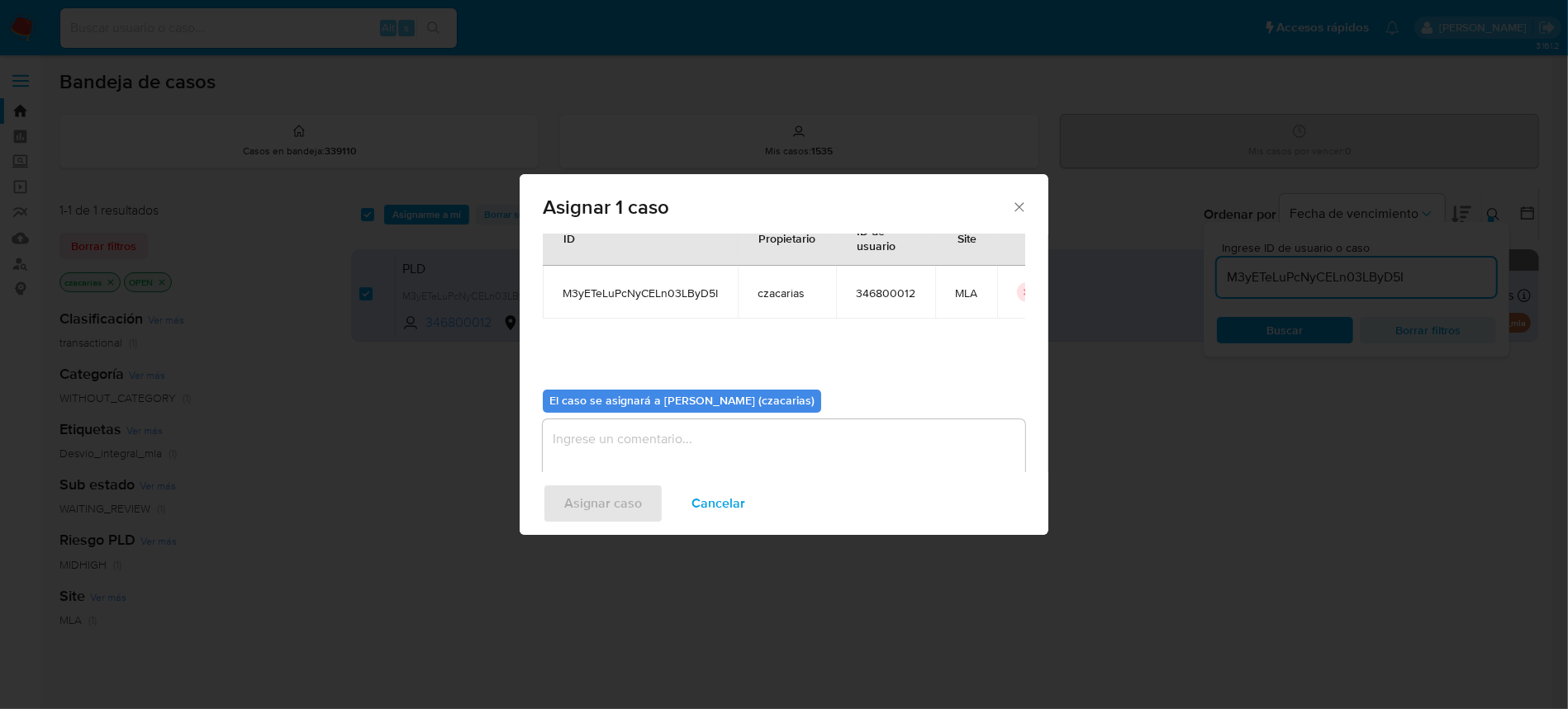
scroll to position [85, 0]
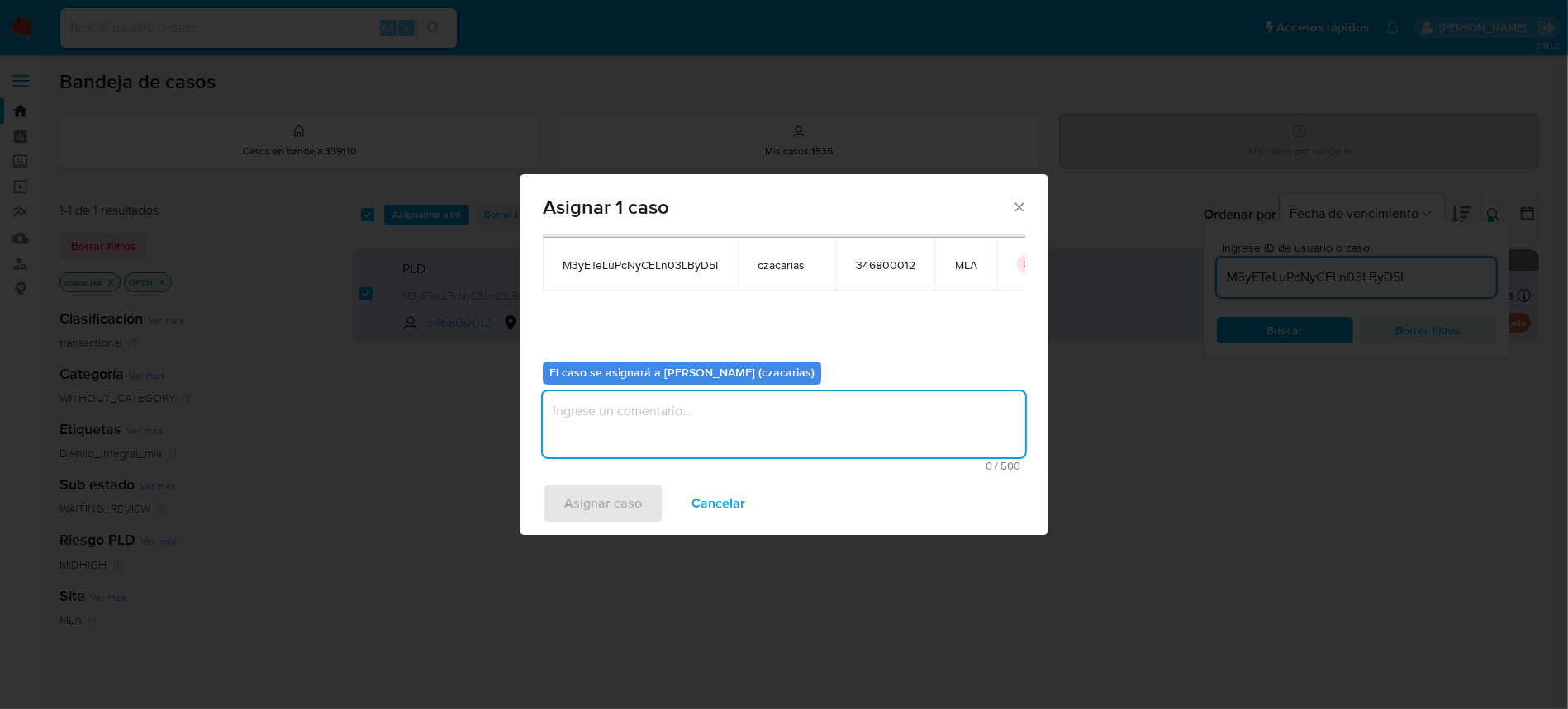
click at [629, 433] on textarea "assign-modal" at bounding box center [784, 424] width 482 height 66
click at [598, 494] on span "Asignar caso" at bounding box center [603, 504] width 78 height 36
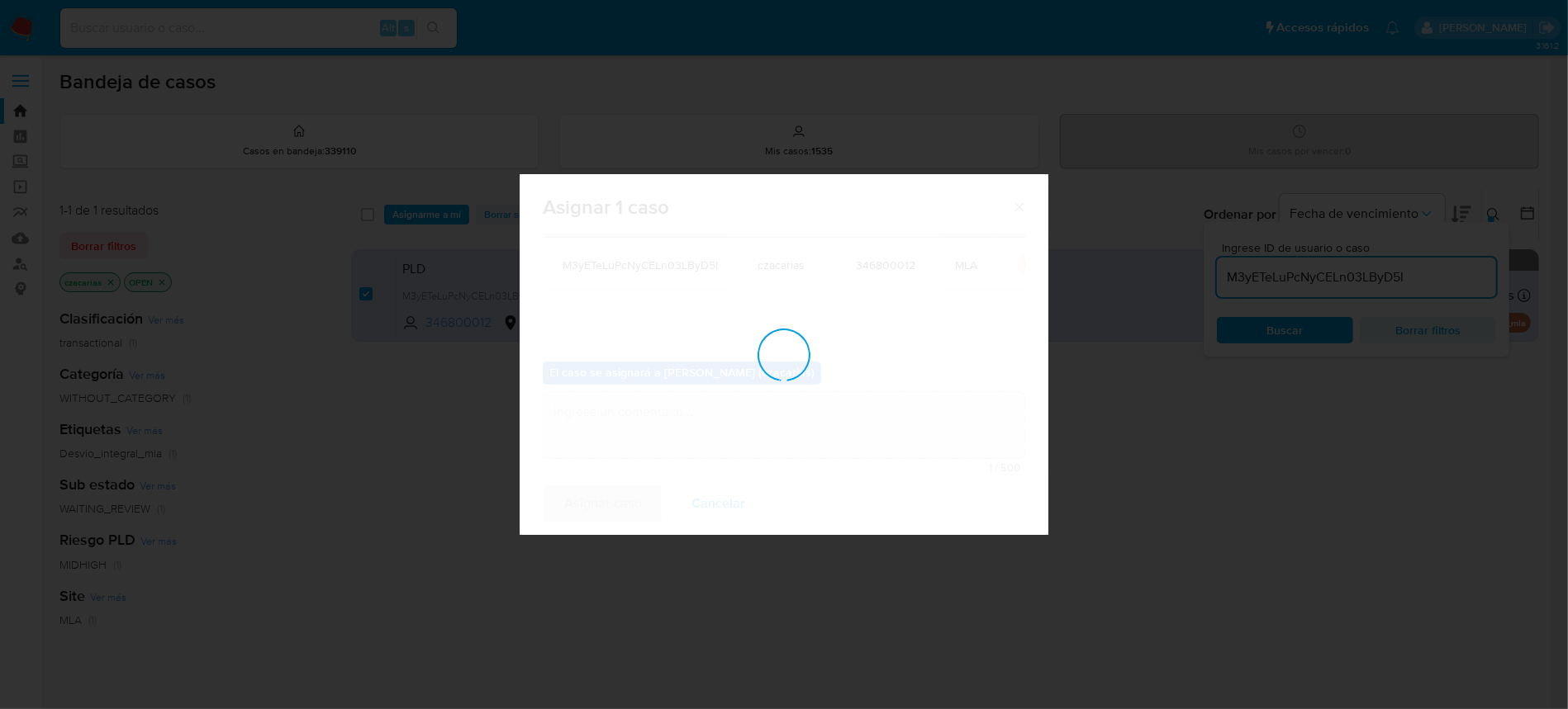
checkbox input "false"
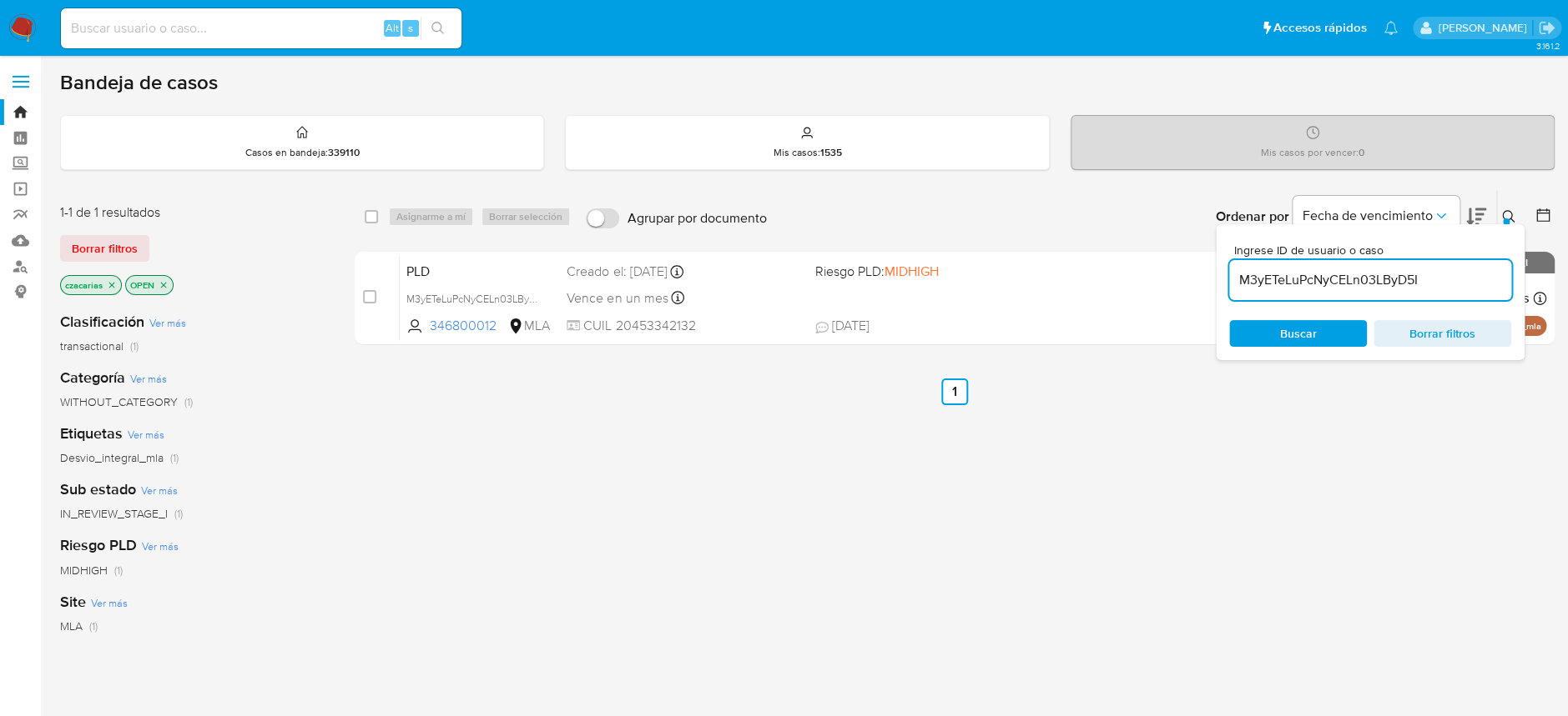
click at [1340, 286] on input "M3yETeLuPcNyCELn03LByD5I" at bounding box center [1370, 280] width 282 height 22
paste input "Pm5Utfm29yQIy7GdHoHzsi8B"
type input "Pm5Utfm29yQIy7GdHoHzsi8B"
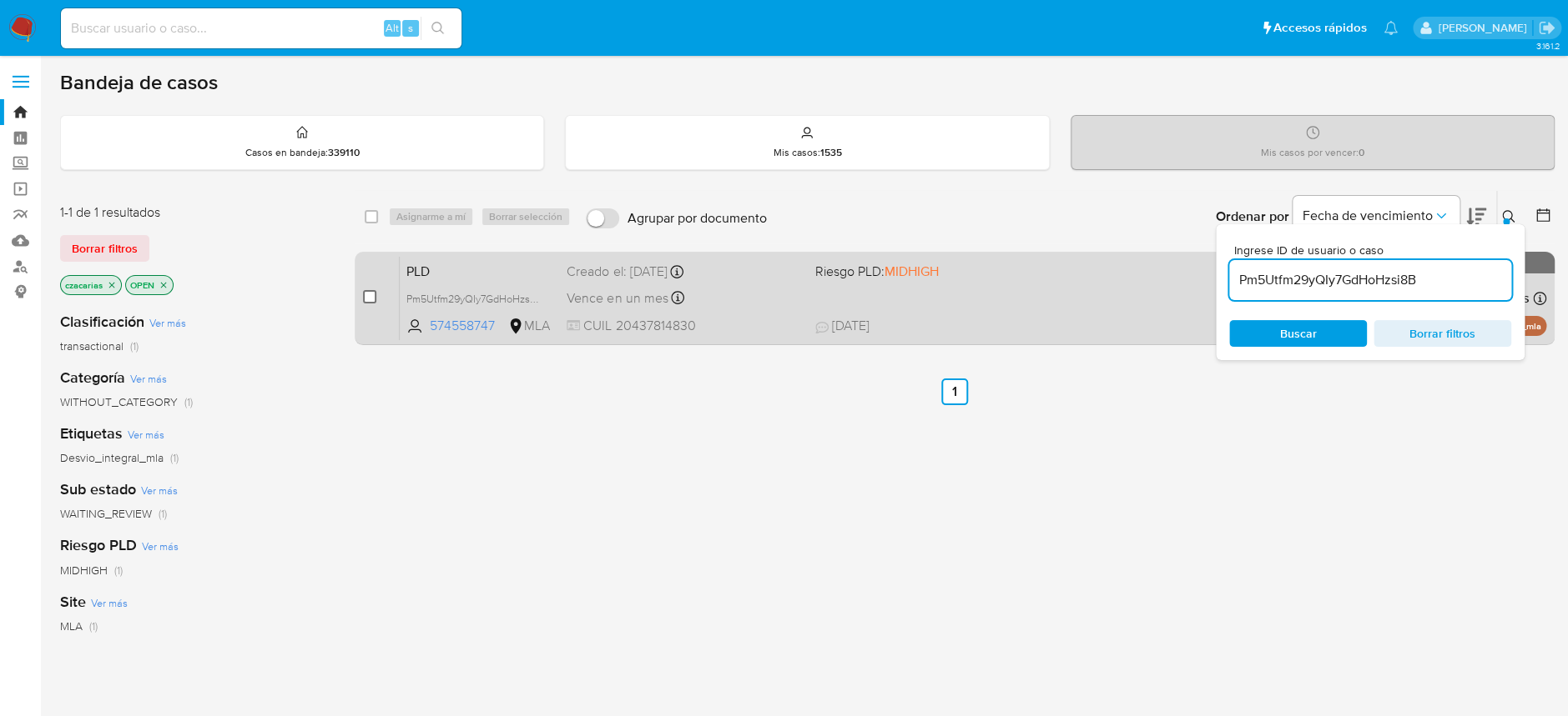
click at [368, 301] on input "checkbox" at bounding box center [369, 296] width 13 height 13
checkbox input "true"
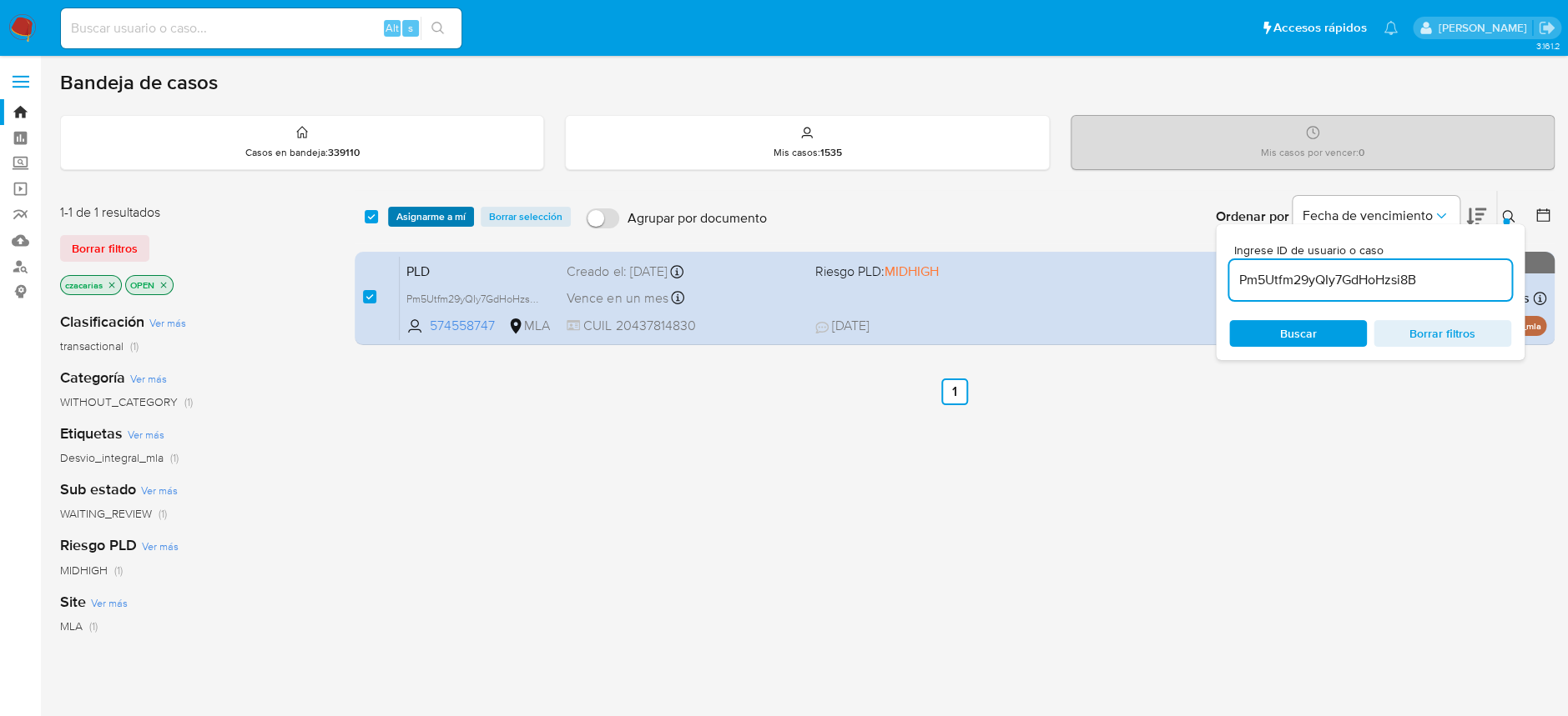
click at [441, 224] on span "Asignarme a mí" at bounding box center [431, 216] width 69 height 17
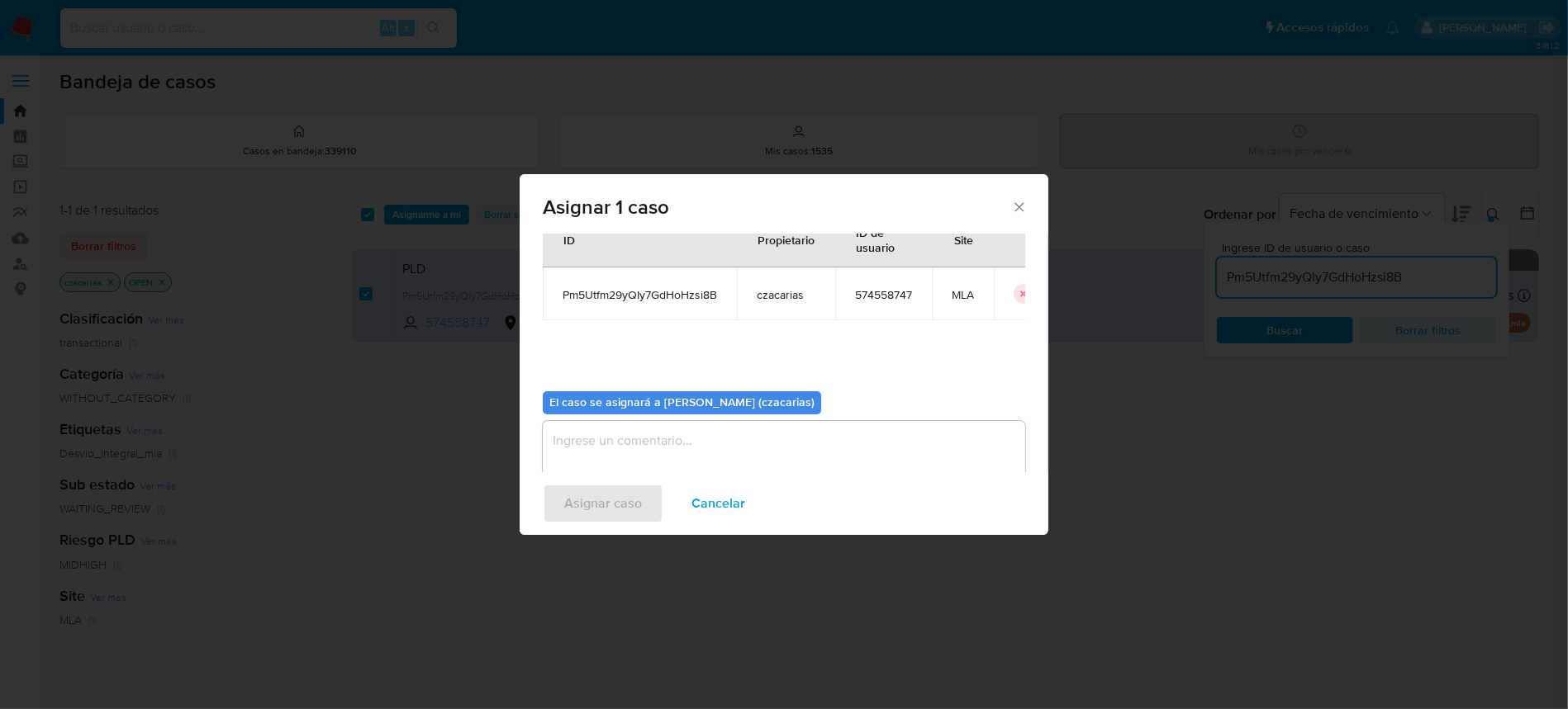
scroll to position [85, 0]
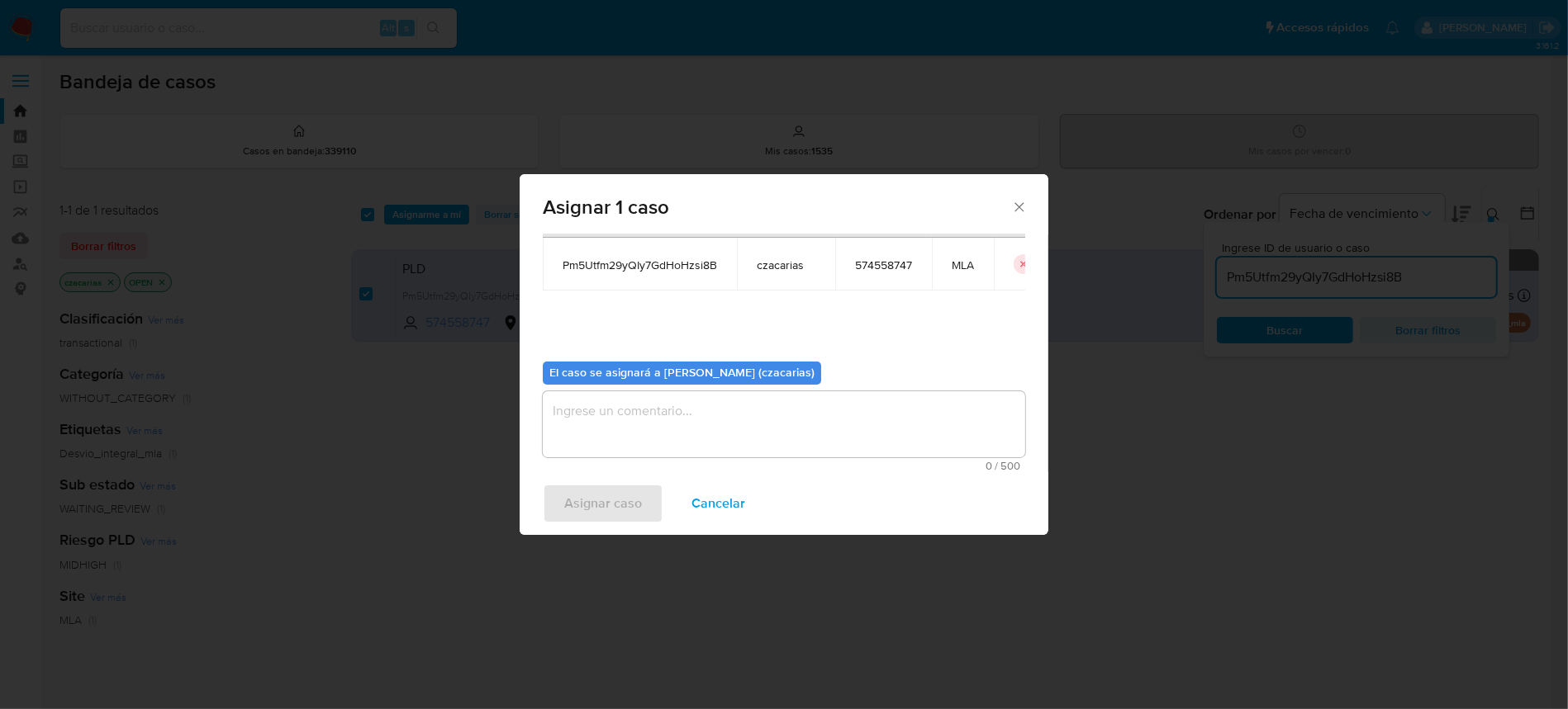
click at [702, 439] on textarea "assign-modal" at bounding box center [784, 424] width 482 height 66
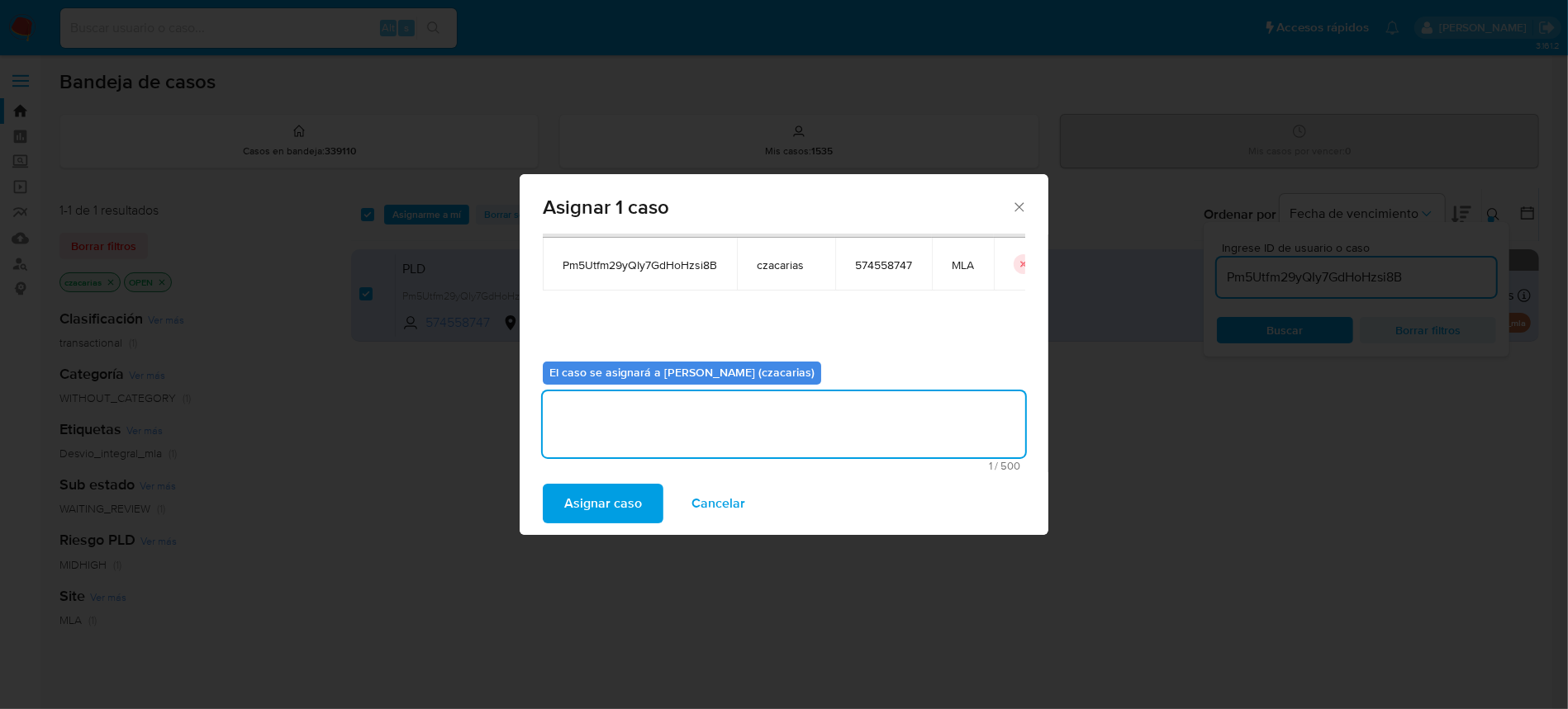
click at [595, 503] on span "Asignar caso" at bounding box center [603, 504] width 78 height 36
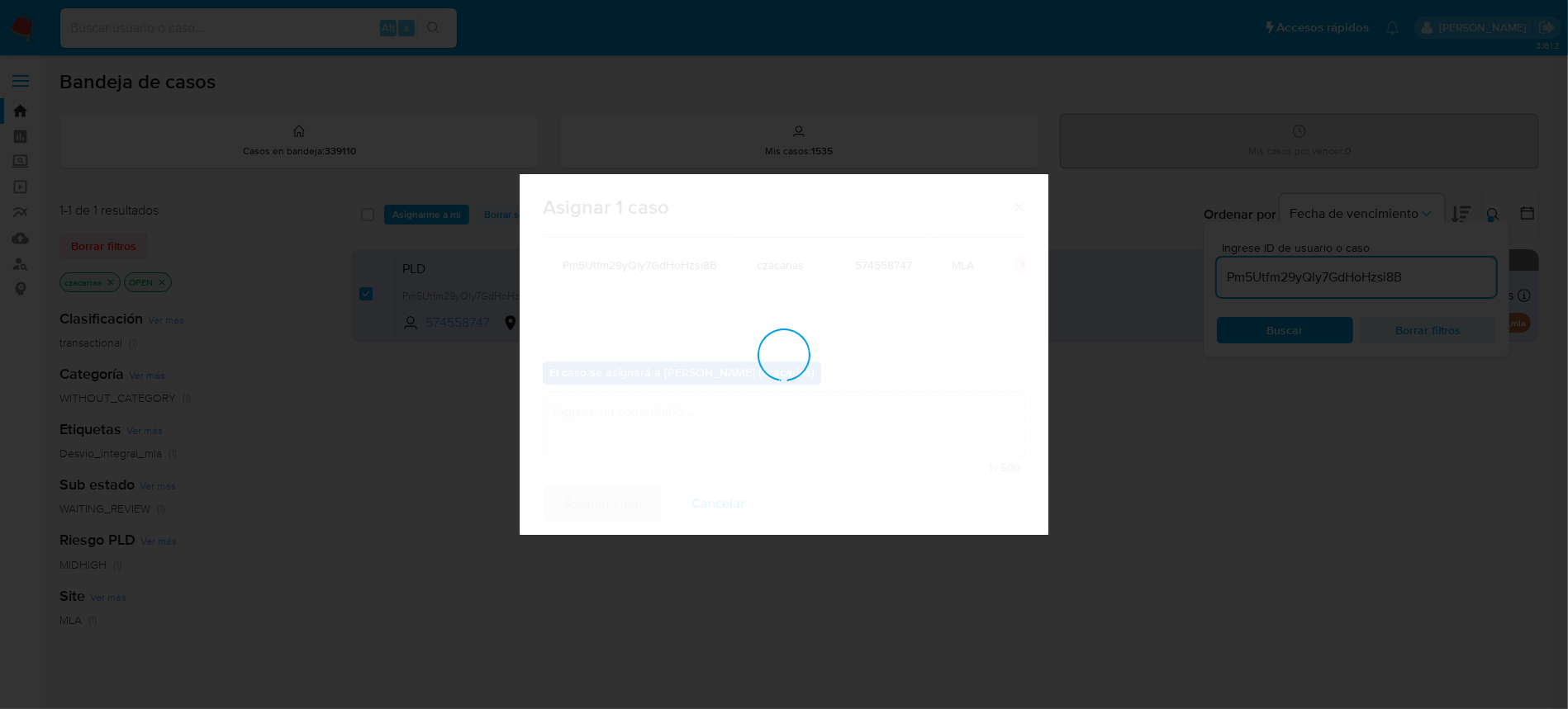
checkbox input "false"
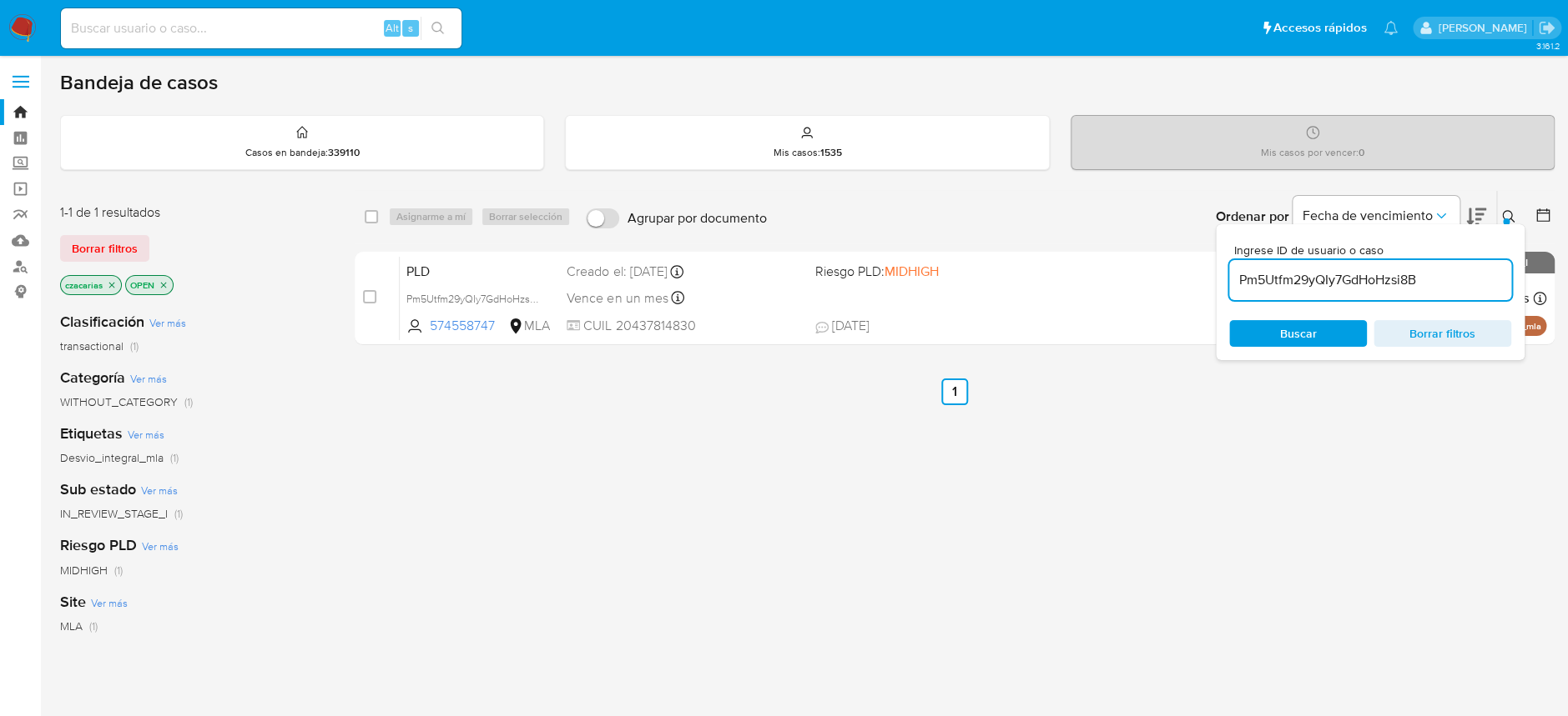
click at [1273, 280] on input "Pm5Utfm29yQIy7GdHoHzsi8B" at bounding box center [1370, 280] width 282 height 22
paste input "gCwYCw8gD28vQLUcafKCuC8a"
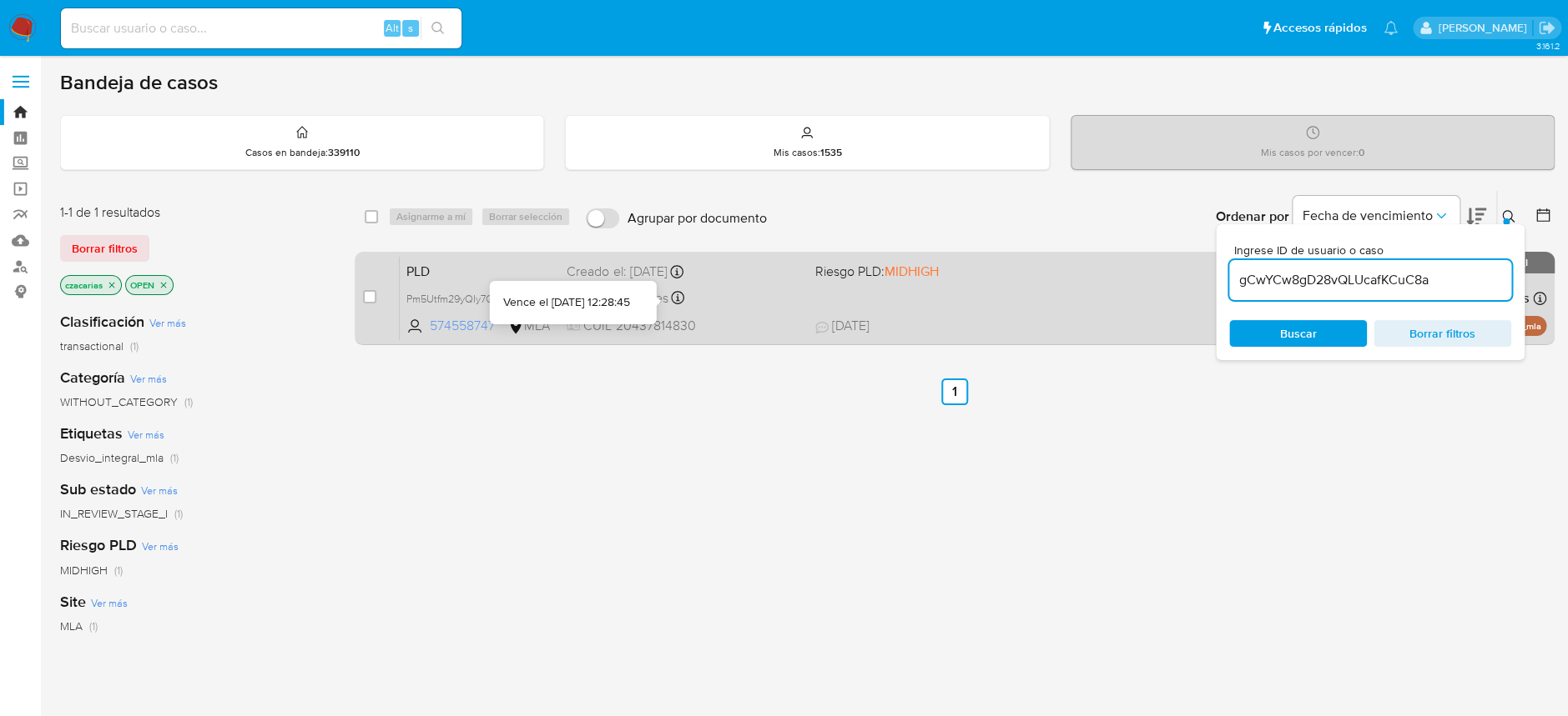
type input "gCwYCw8gD28vQLUcafKCuC8a"
click at [367, 296] on input "checkbox" at bounding box center [369, 296] width 13 height 13
checkbox input "true"
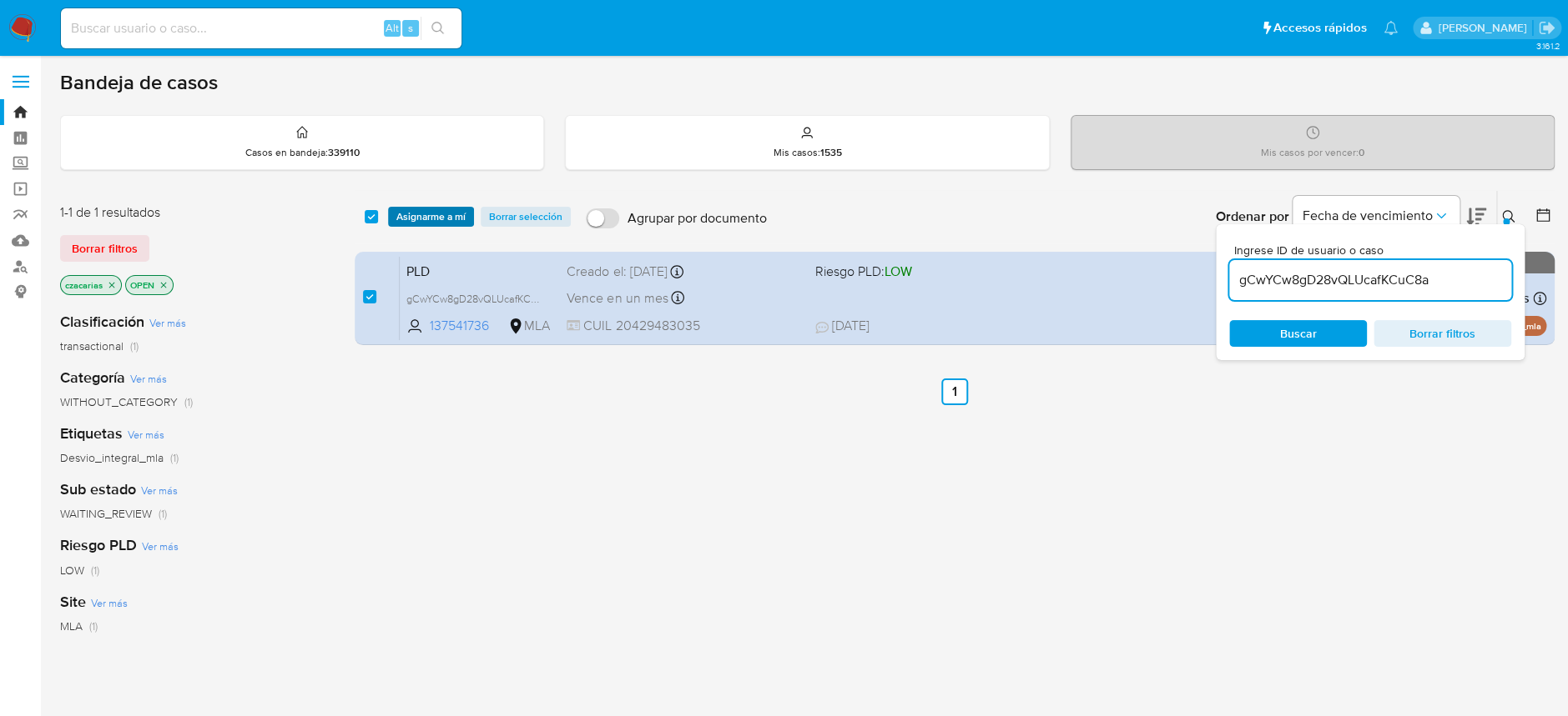
click at [452, 225] on span "Asignarme a mí" at bounding box center [431, 216] width 69 height 17
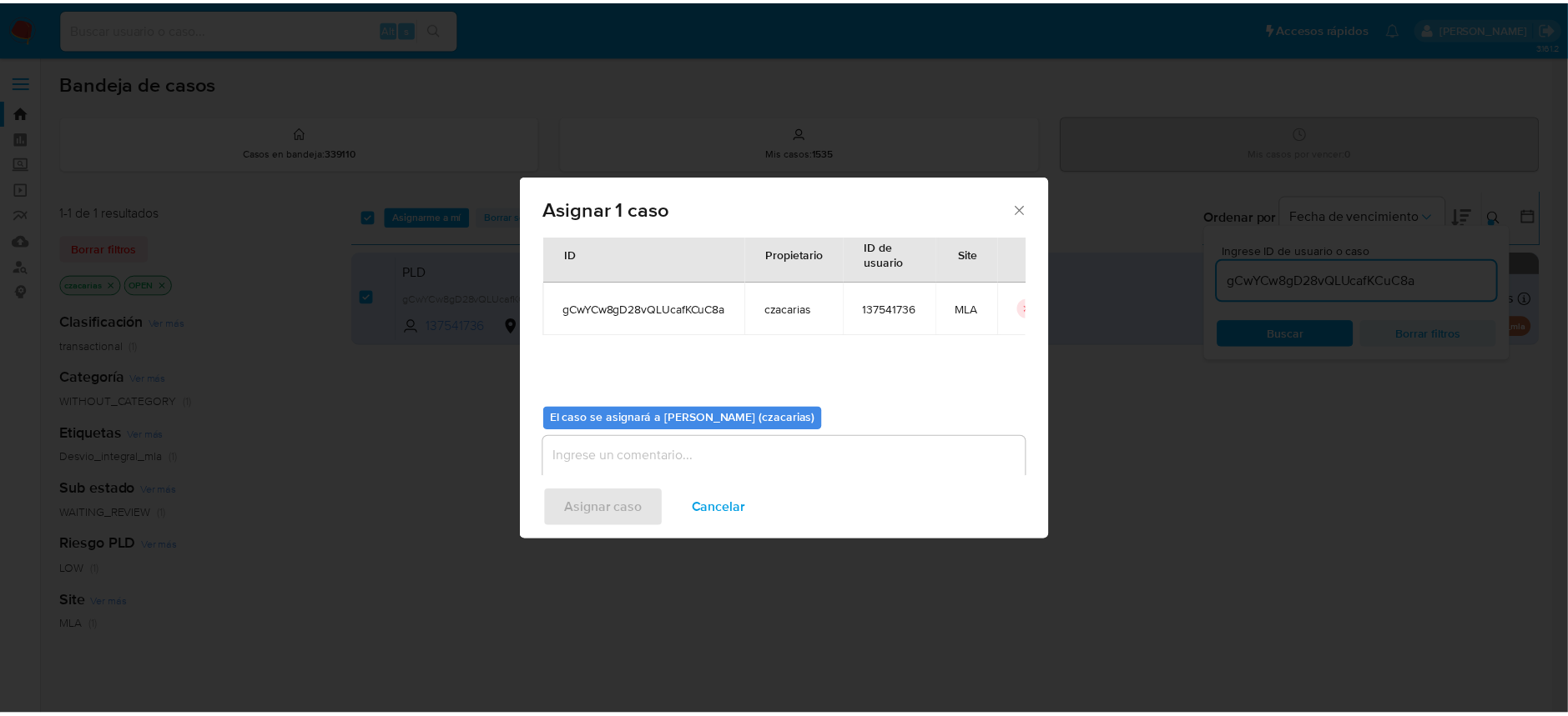
scroll to position [85, 0]
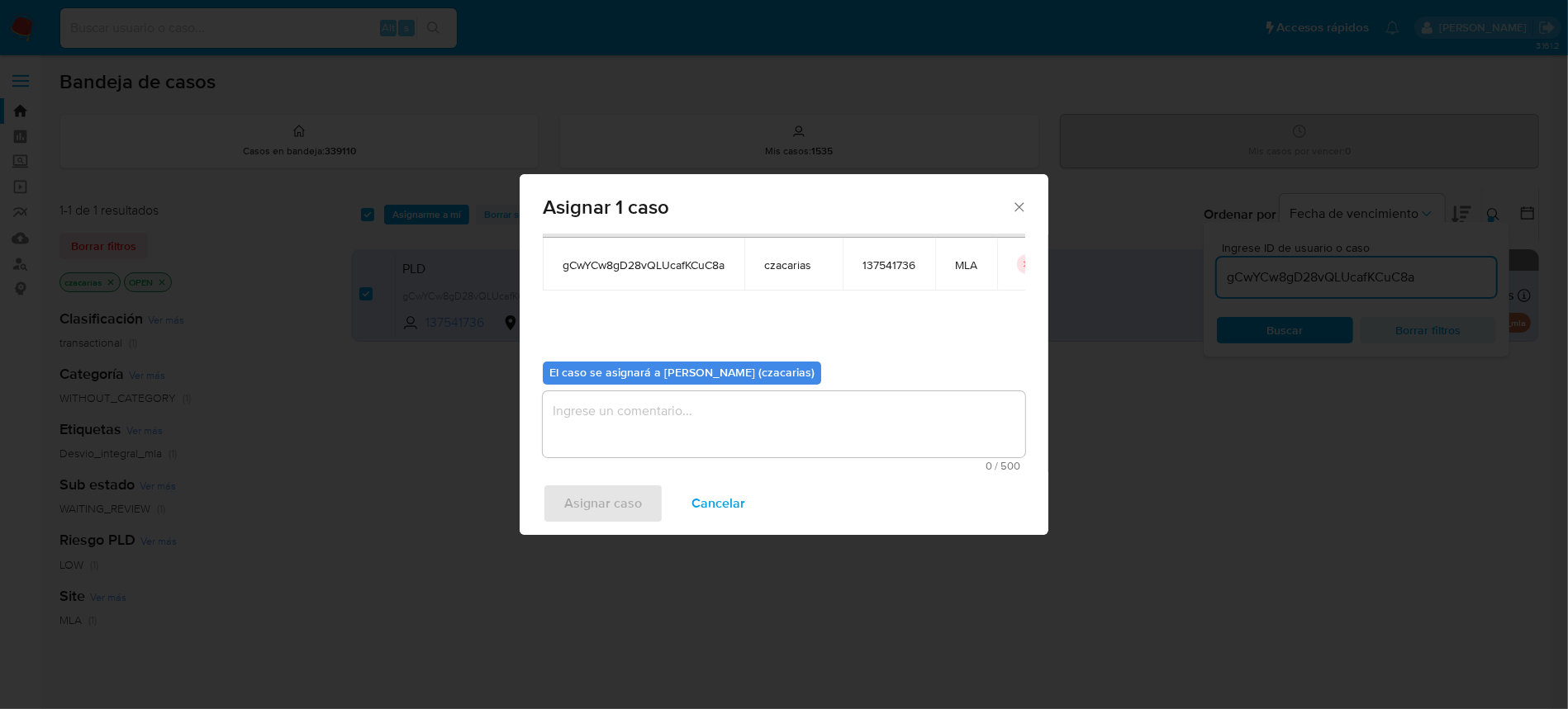
click at [587, 426] on textarea "assign-modal" at bounding box center [784, 424] width 482 height 66
click at [592, 518] on span "Asignar caso" at bounding box center [603, 504] width 78 height 36
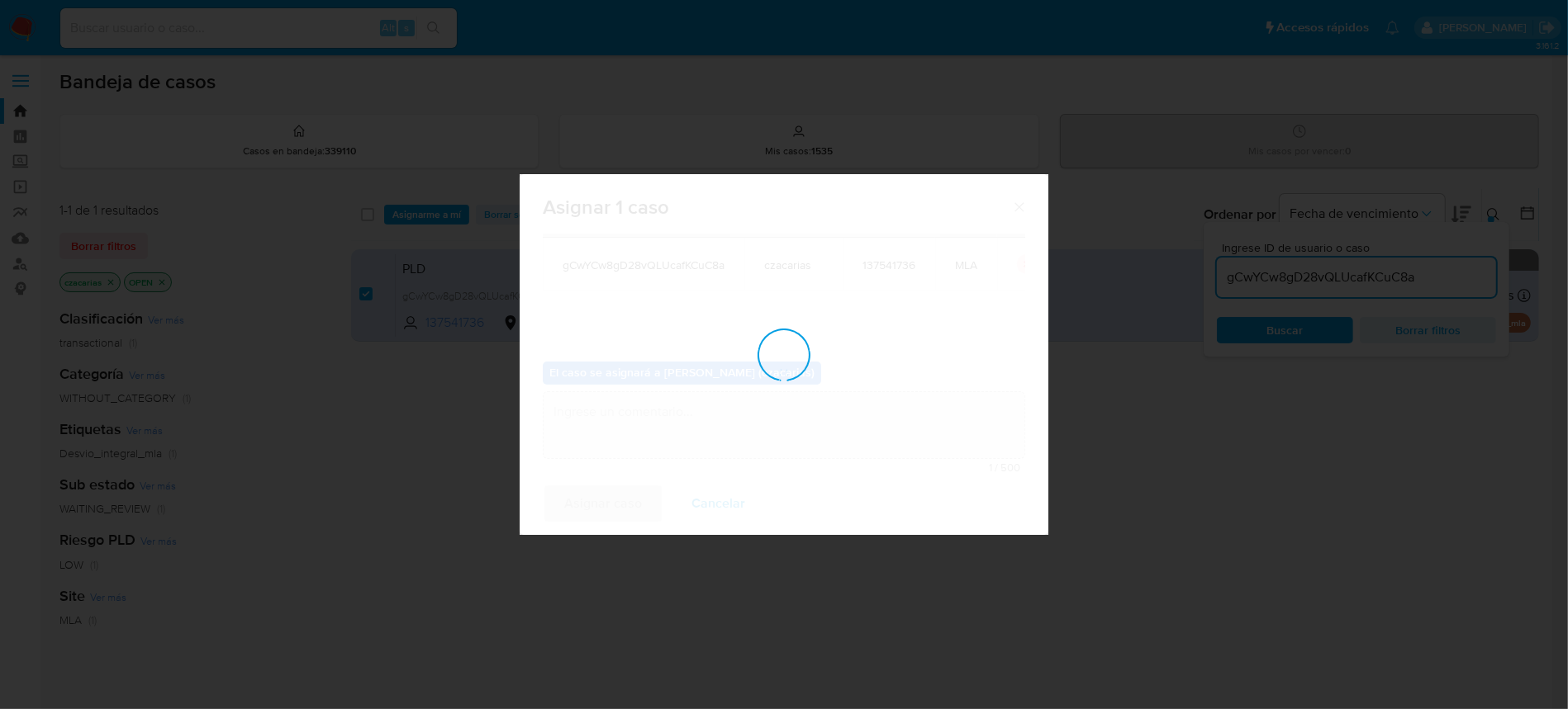
checkbox input "false"
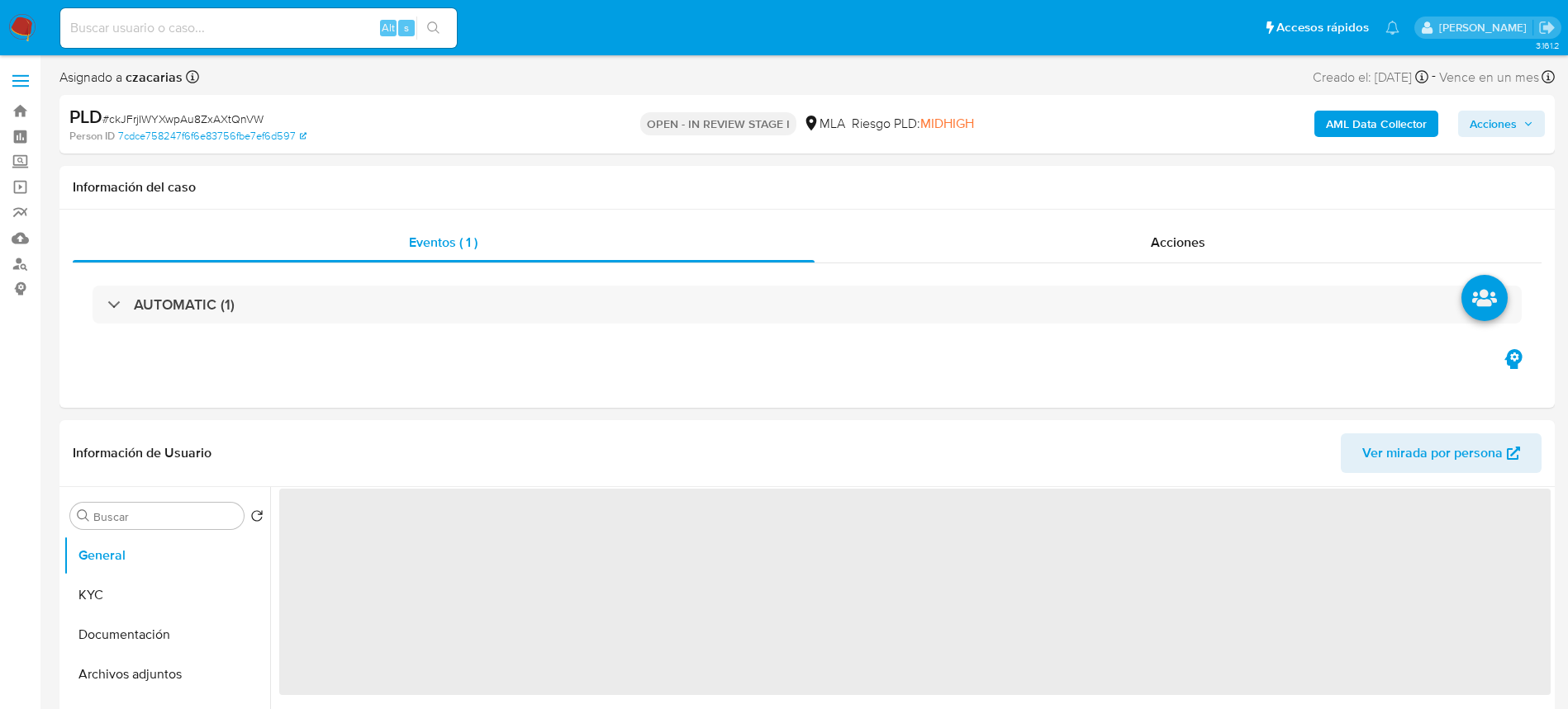
select select "10"
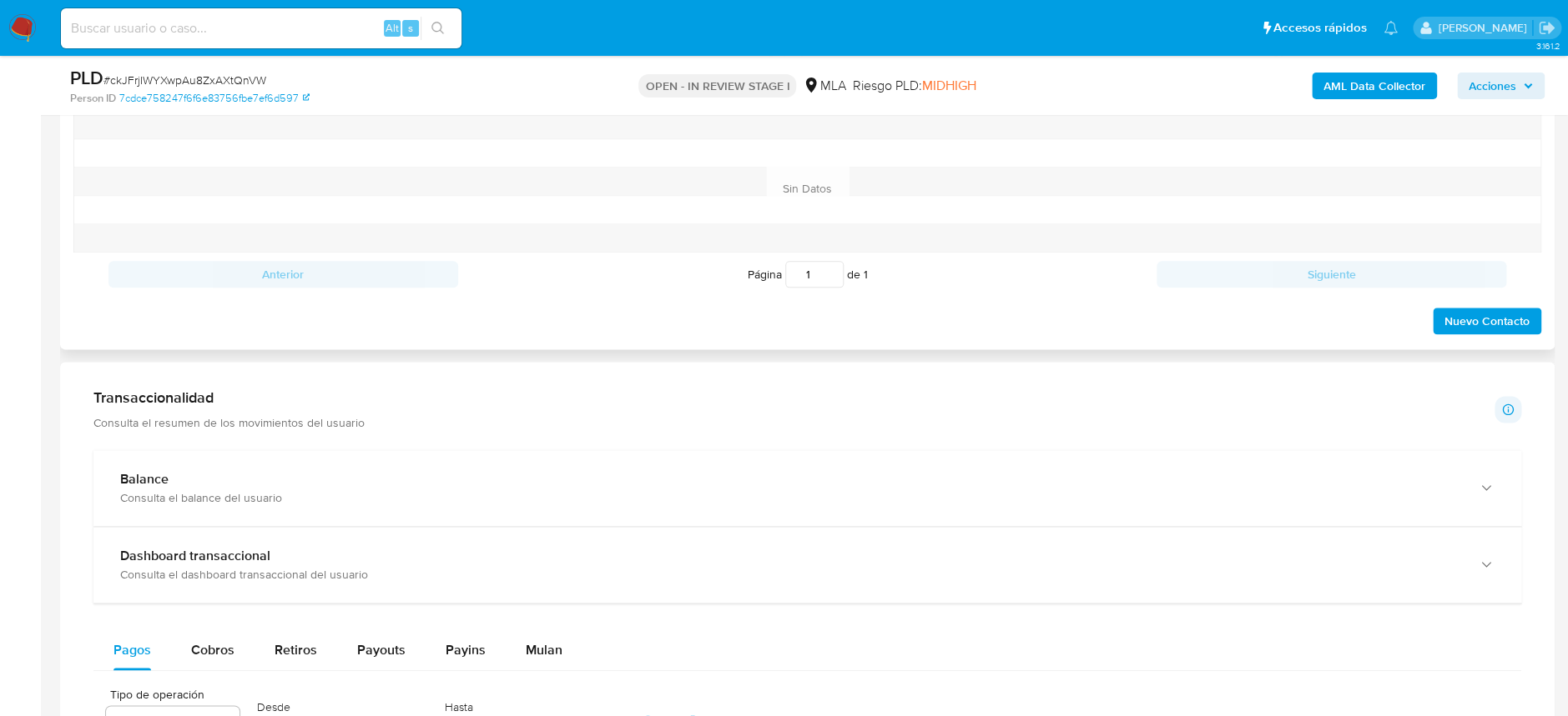
scroll to position [556, 0]
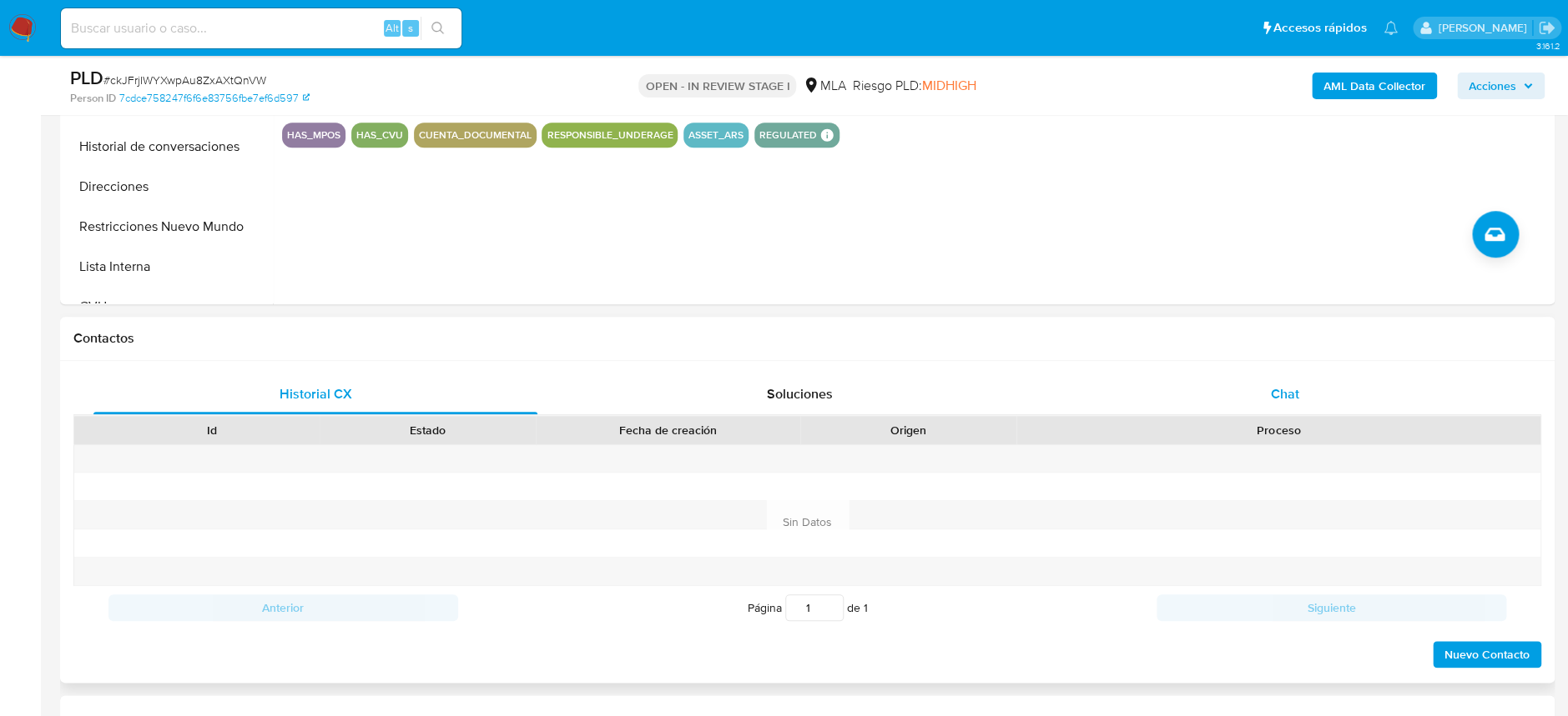
click at [1310, 403] on div "Chat" at bounding box center [1284, 395] width 444 height 40
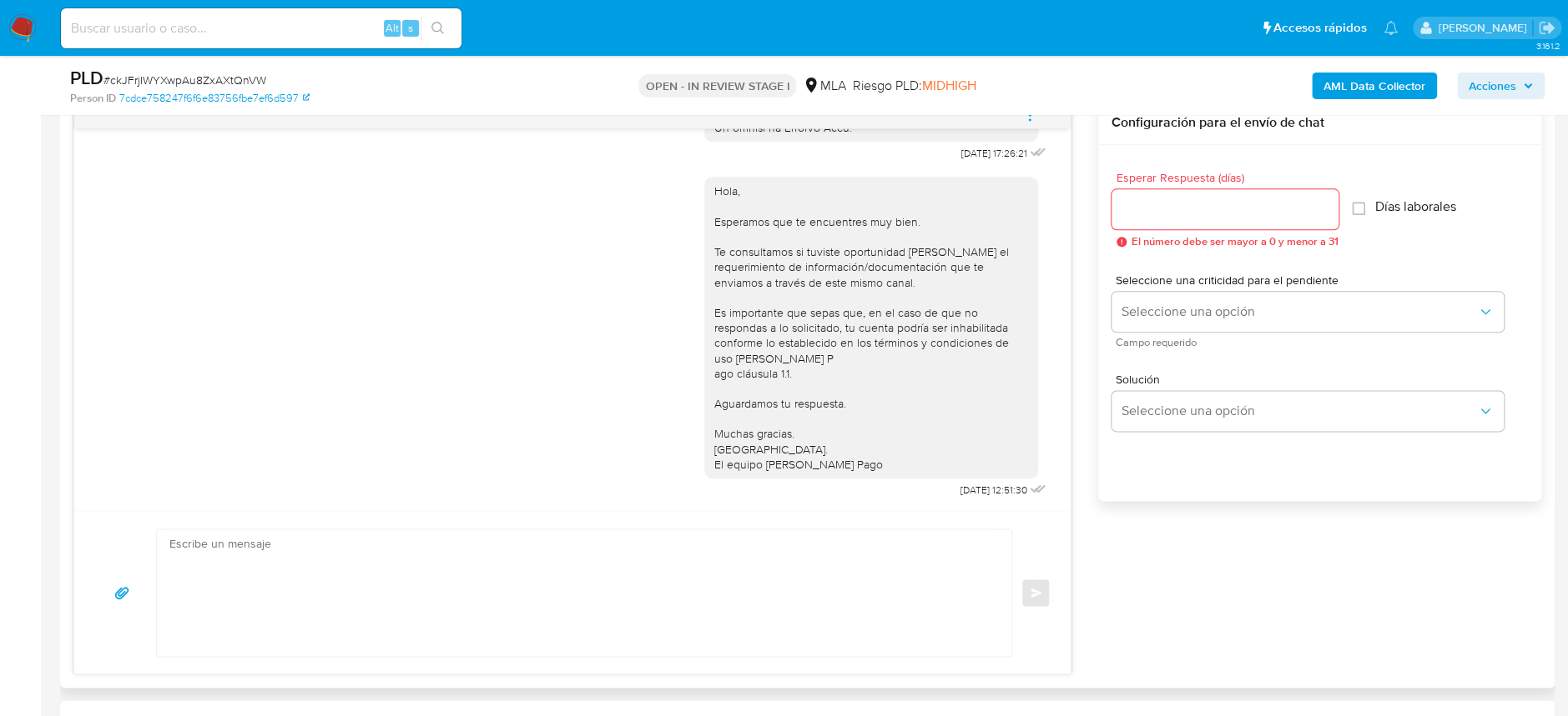
scroll to position [1001, 0]
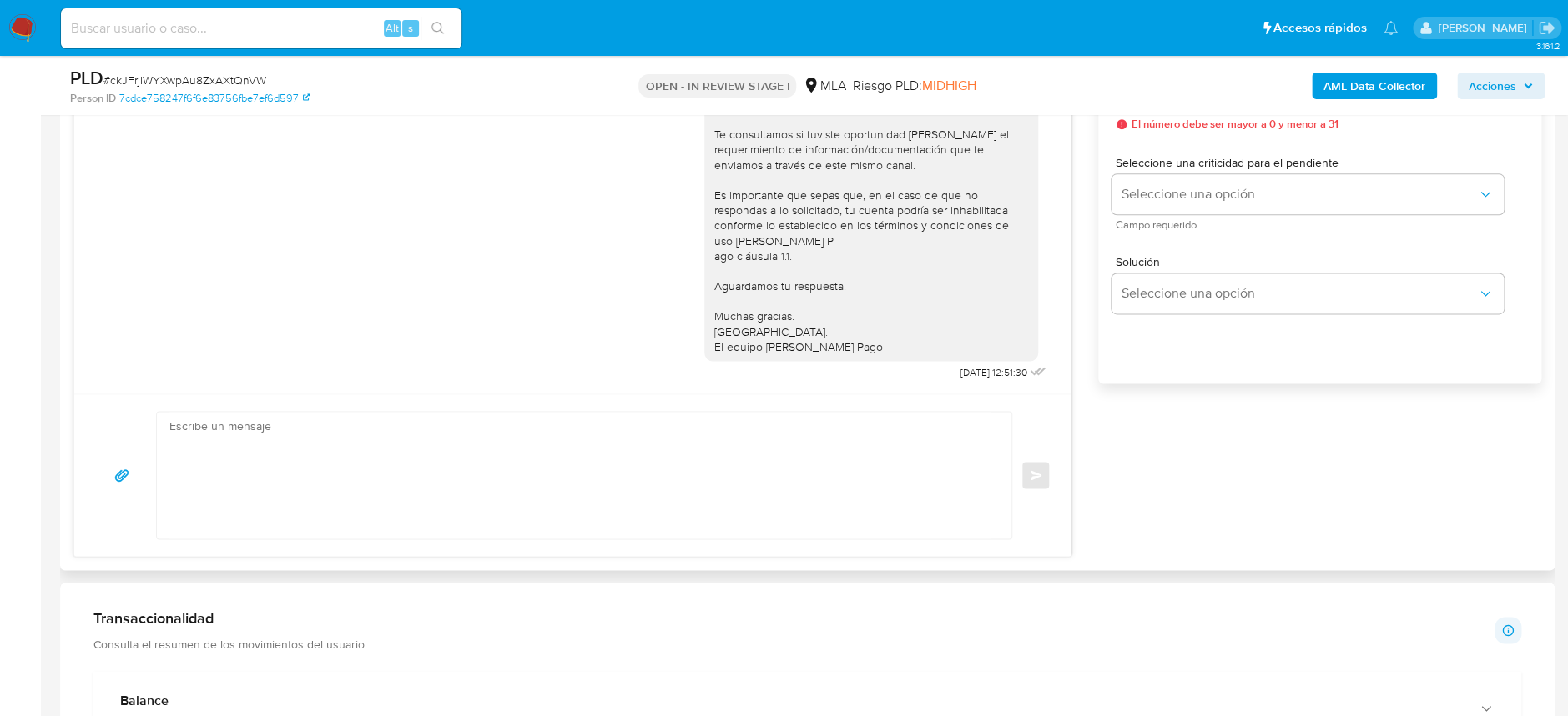
click at [647, 499] on textarea at bounding box center [580, 476] width 821 height 127
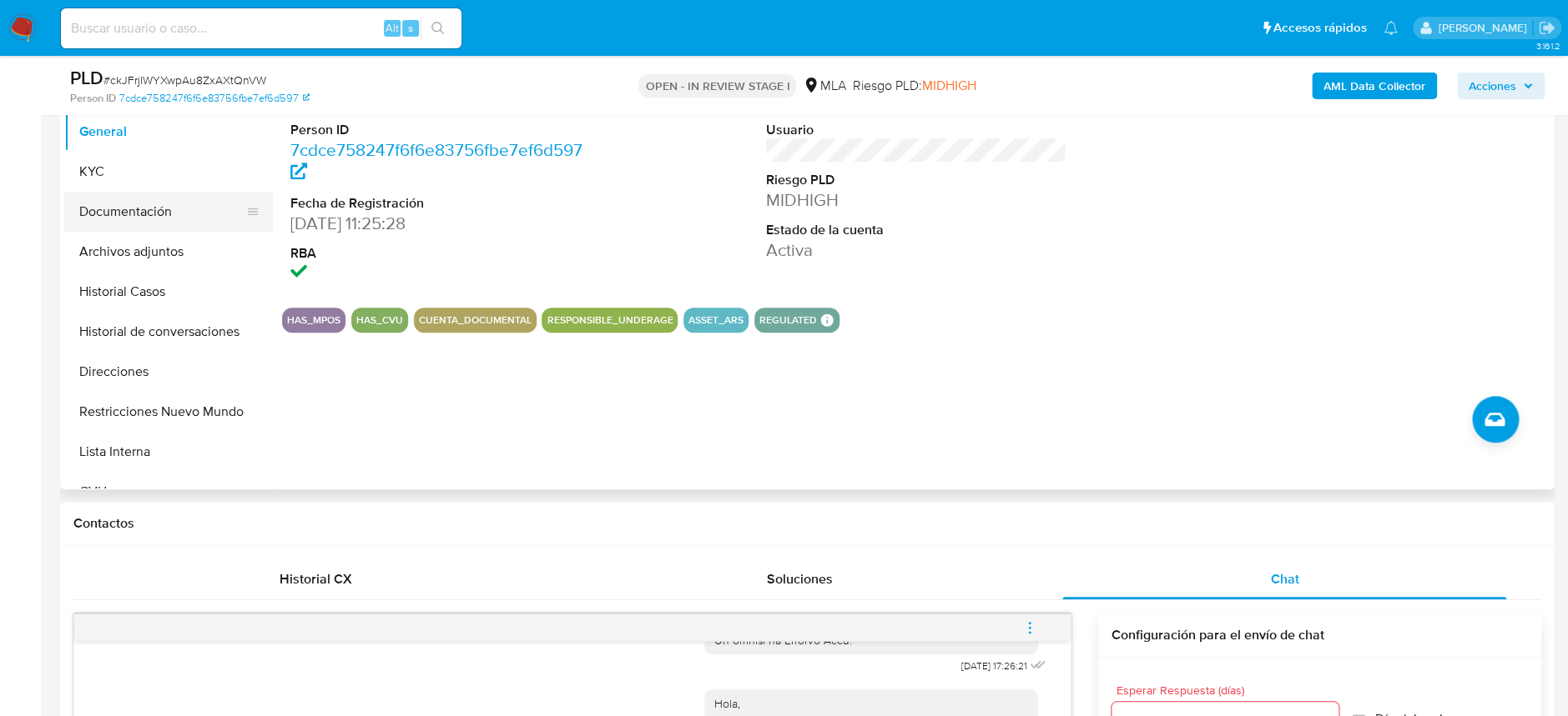
scroll to position [333, 0]
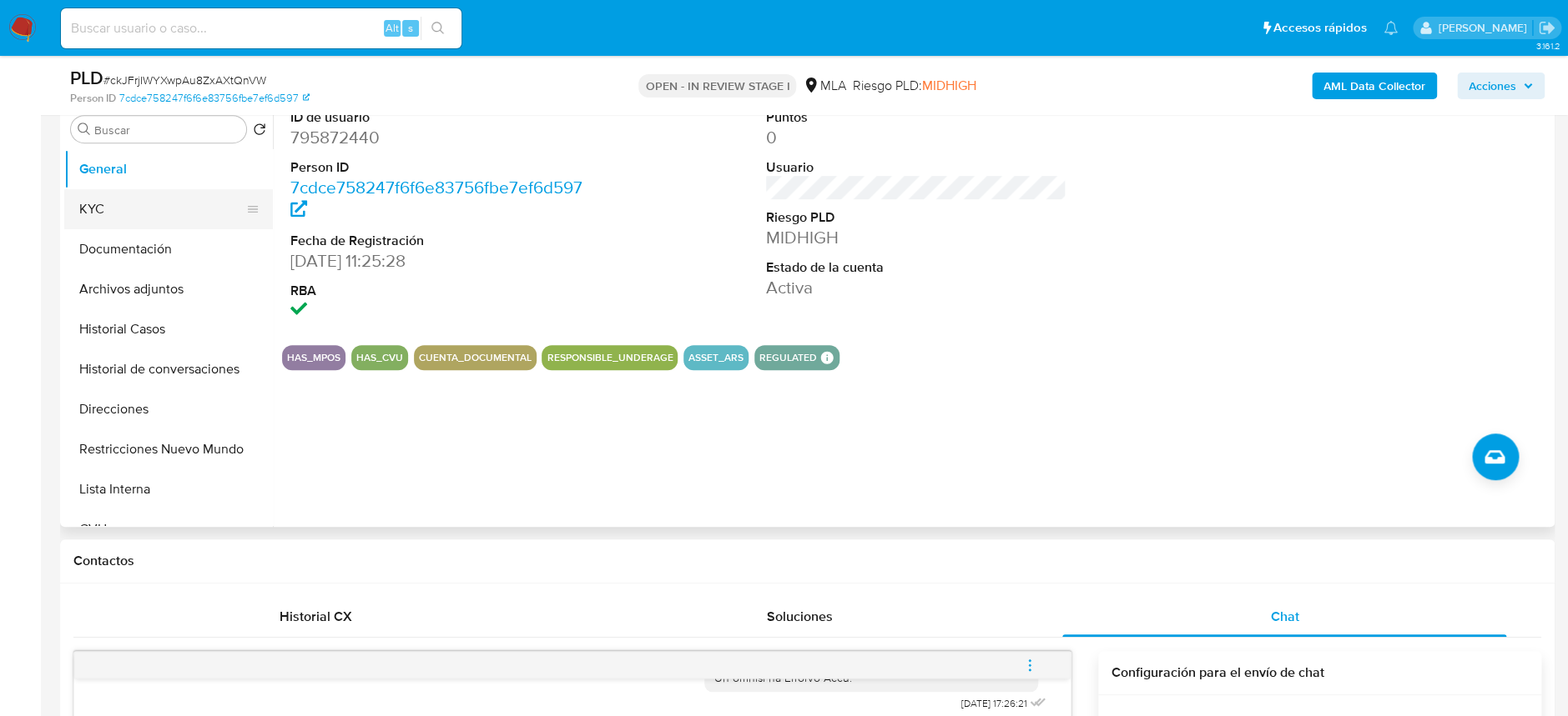
drag, startPoint x: 133, startPoint y: 199, endPoint x: 161, endPoint y: 200, distance: 28.0
click at [133, 198] on button "KYC" at bounding box center [162, 209] width 195 height 40
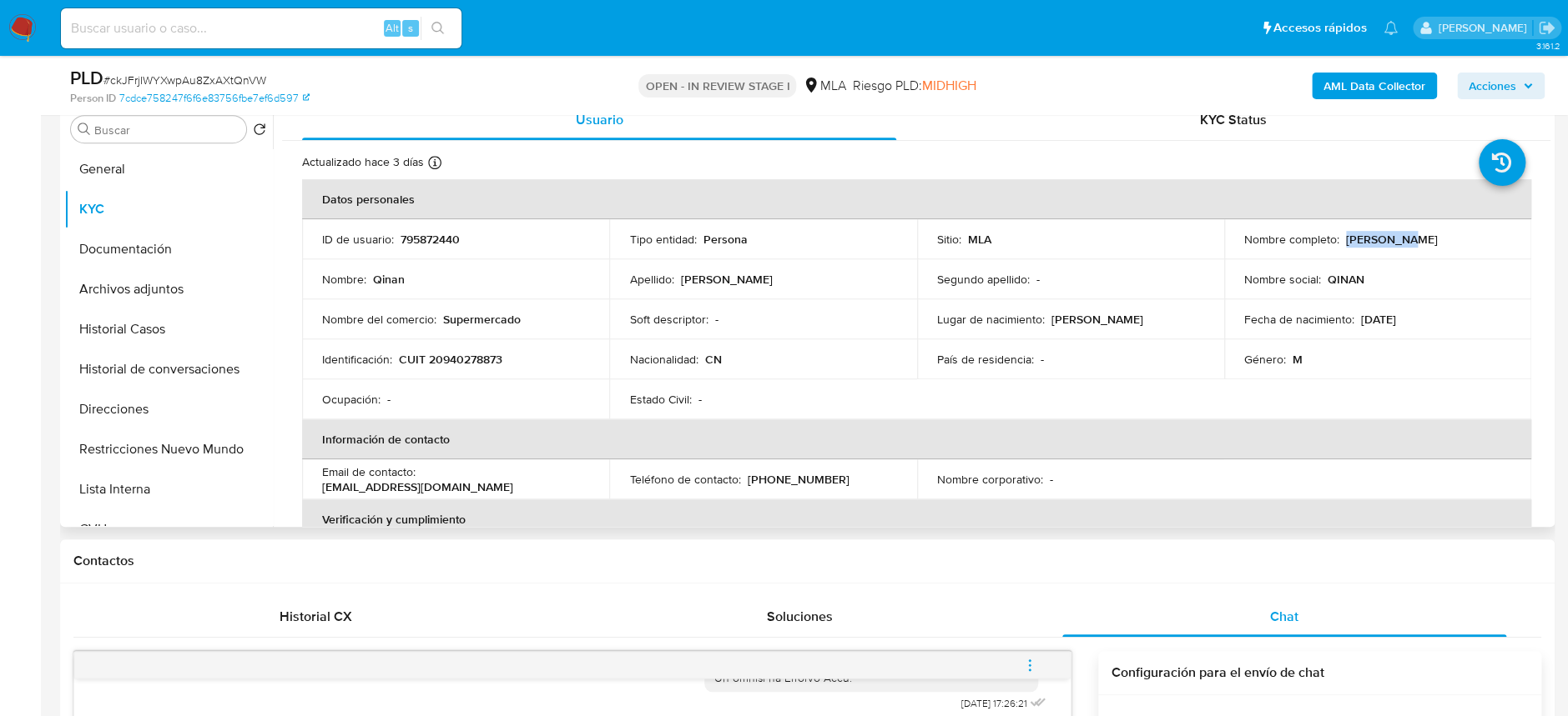
drag, startPoint x: 1342, startPoint y: 237, endPoint x: 1429, endPoint y: 240, distance: 87.1
click at [1429, 240] on div "Nombre completo : Qinan Wang" at bounding box center [1378, 239] width 267 height 15
copy p "Qinan Wang"
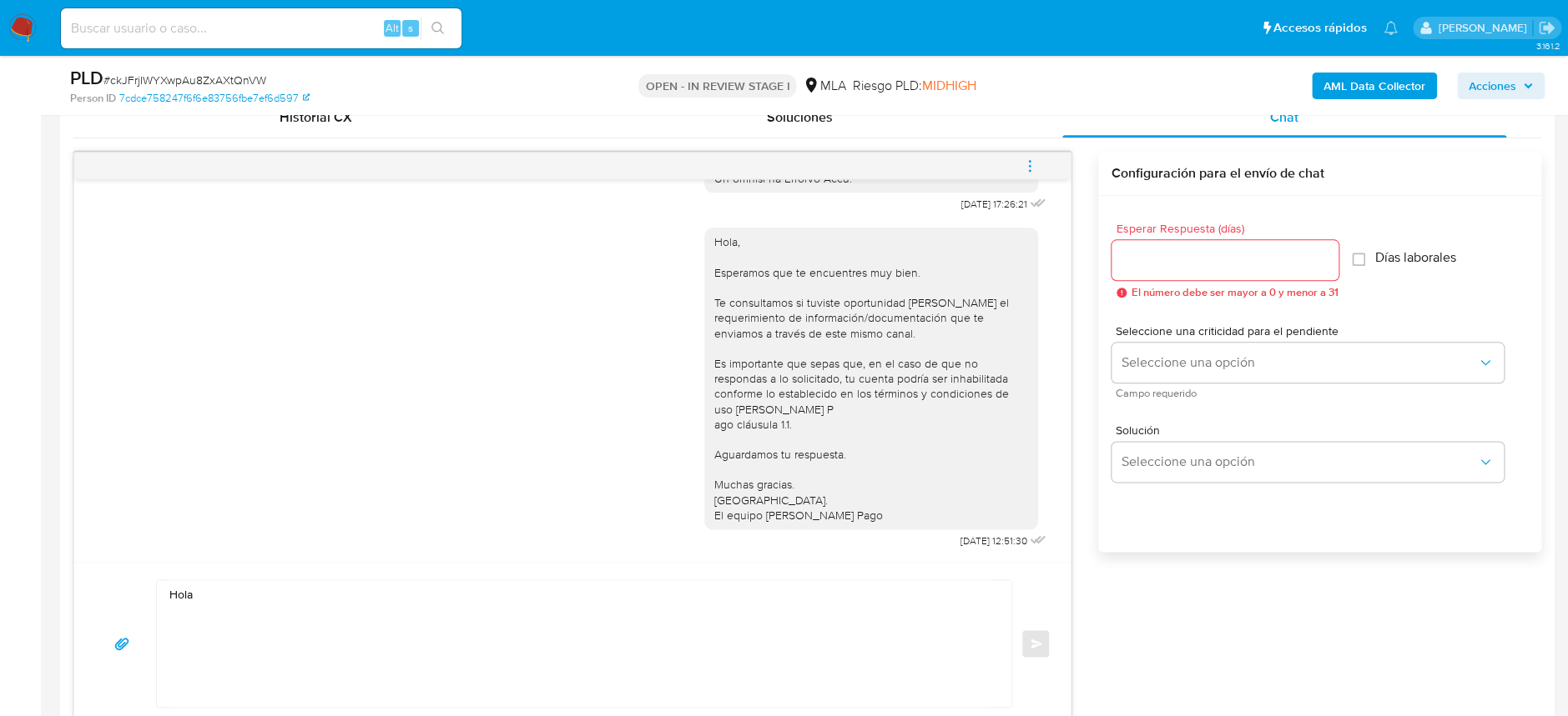
scroll to position [889, 0]
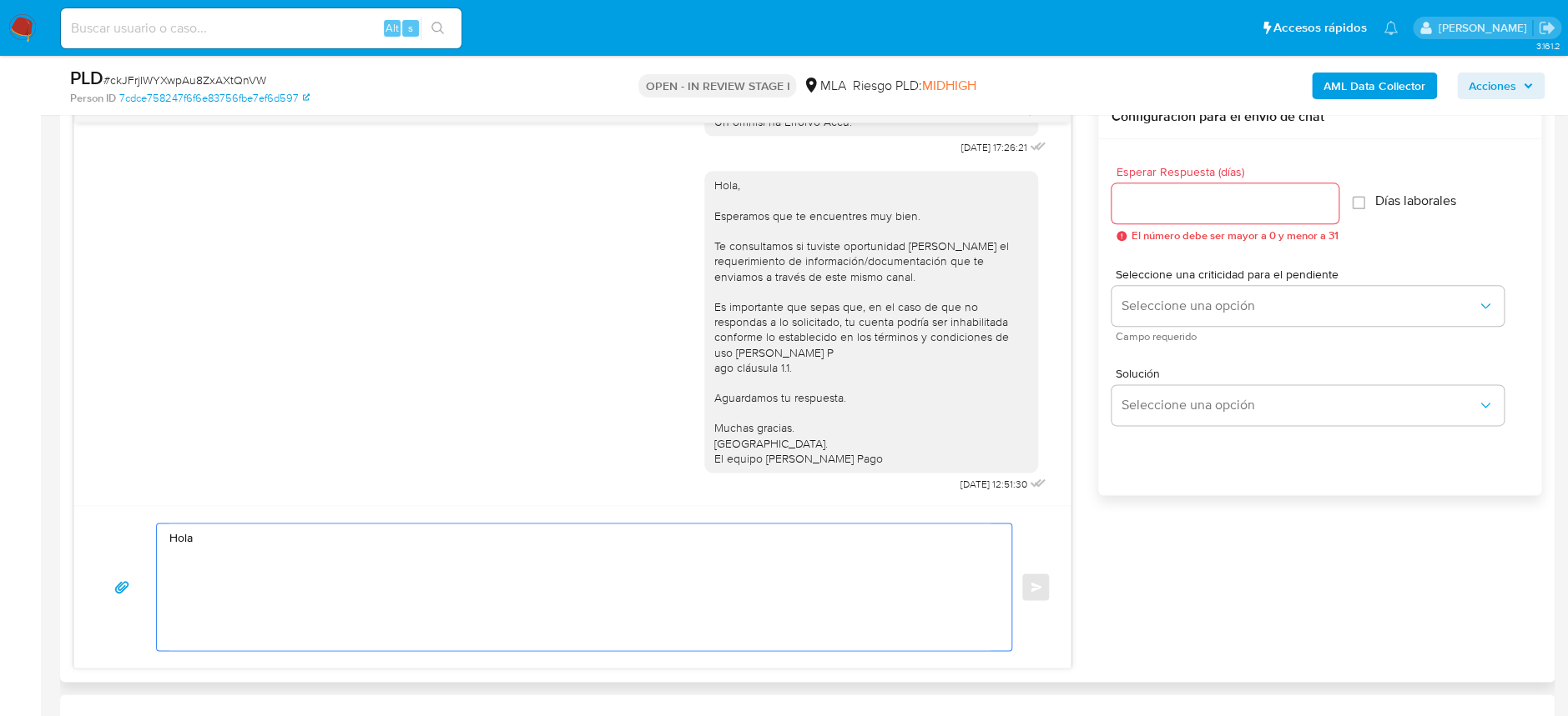
click at [363, 568] on textarea "Hola" at bounding box center [580, 587] width 821 height 127
paste textarea "Qinan Wang"
paste textarea "En función de las operaciones registradas en tu cuenta de Mercado Pago, necesit…"
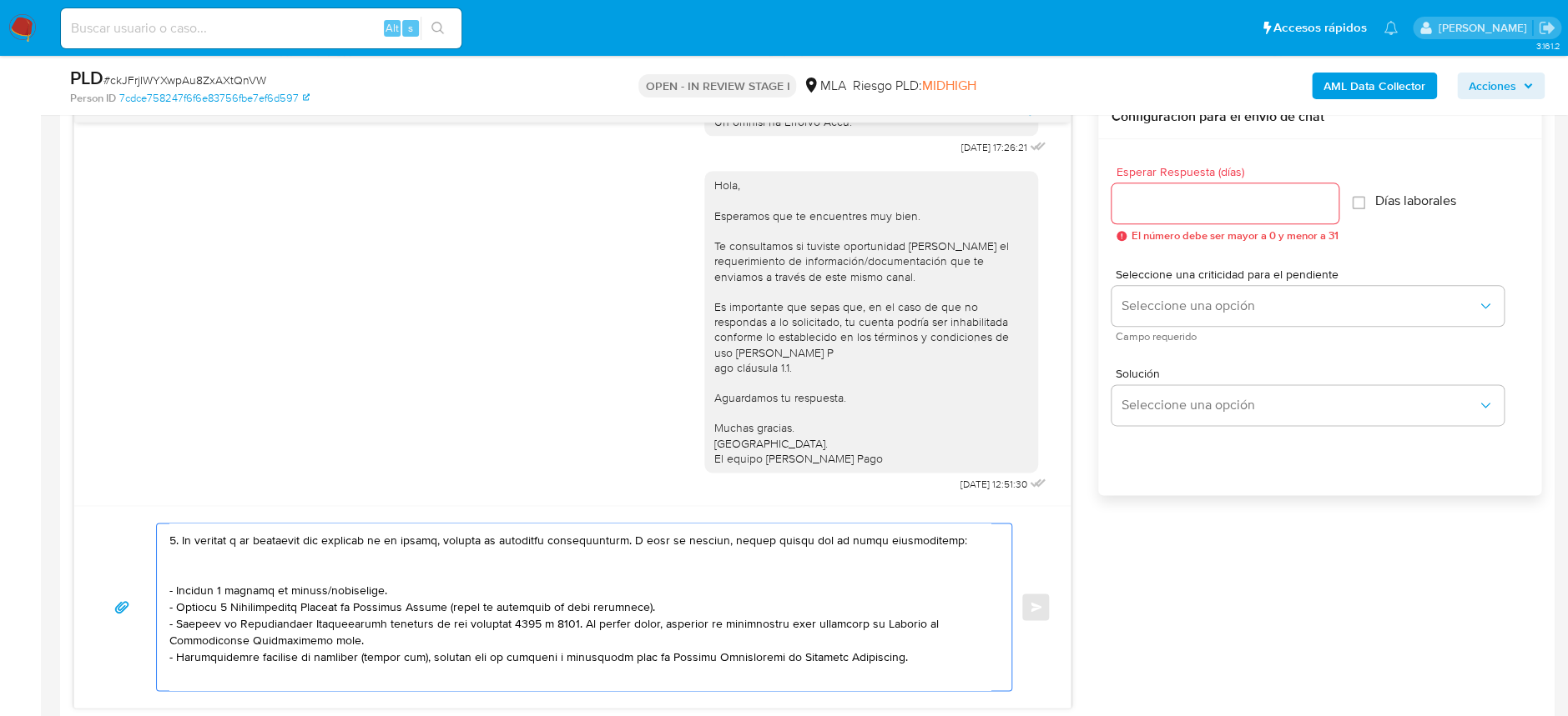
scroll to position [111, 0]
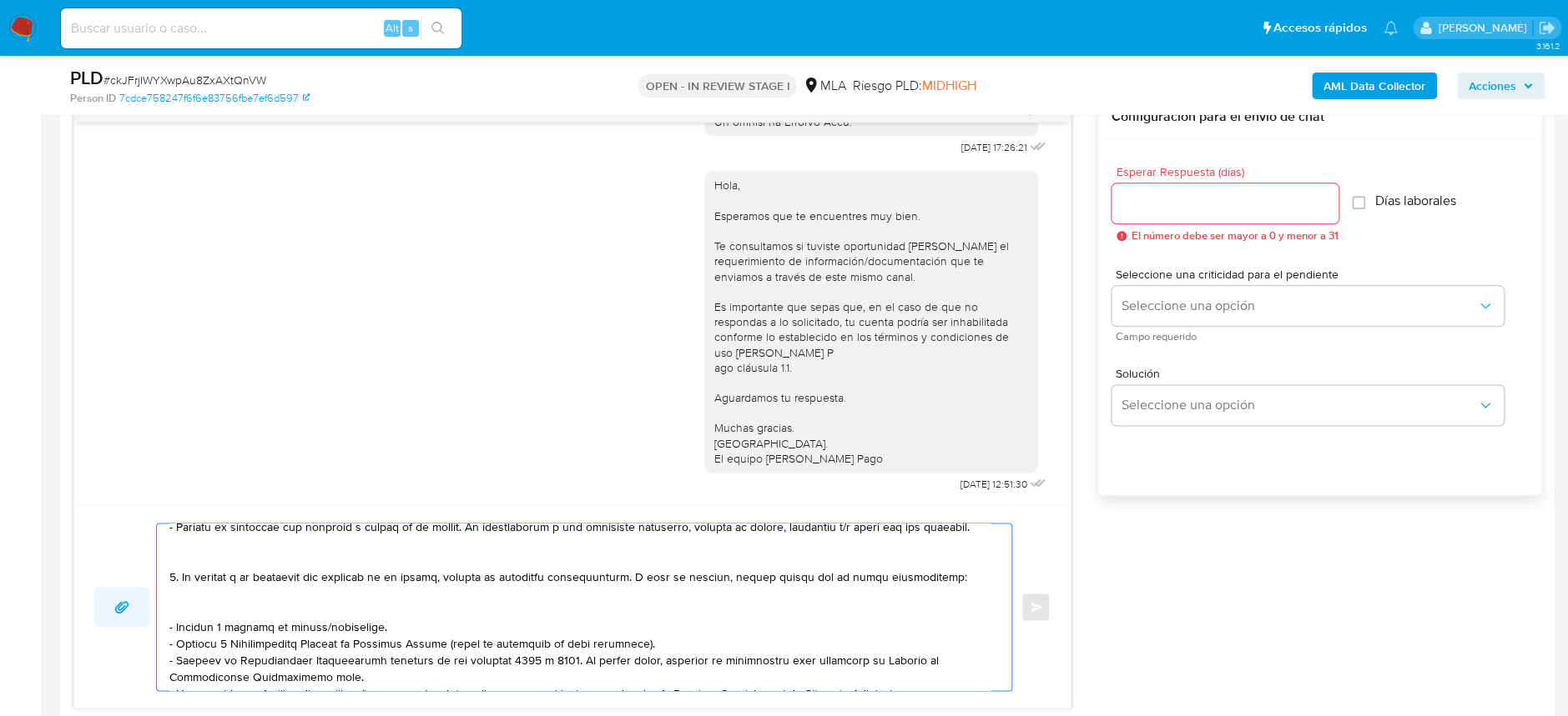
drag, startPoint x: 382, startPoint y: 627, endPoint x: 141, endPoint y: 618, distance: 241.2
click at [141, 618] on div "Enviar" at bounding box center [572, 606] width 956 height 168
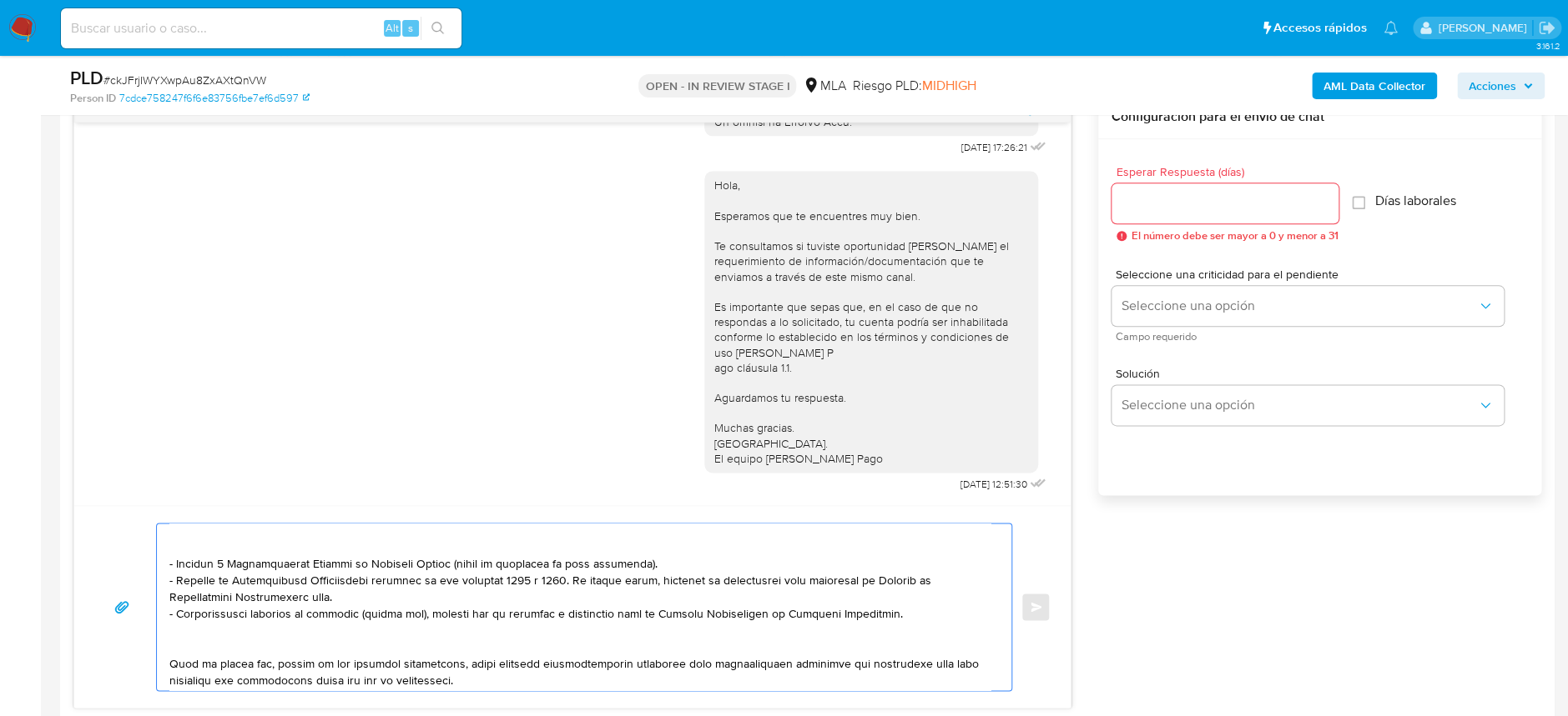
scroll to position [240, 0]
click at [533, 638] on textarea at bounding box center [580, 606] width 821 height 166
paste textarea "3. Proporciona el vínculo con las siguientes contrapartes con las que operaste,…"
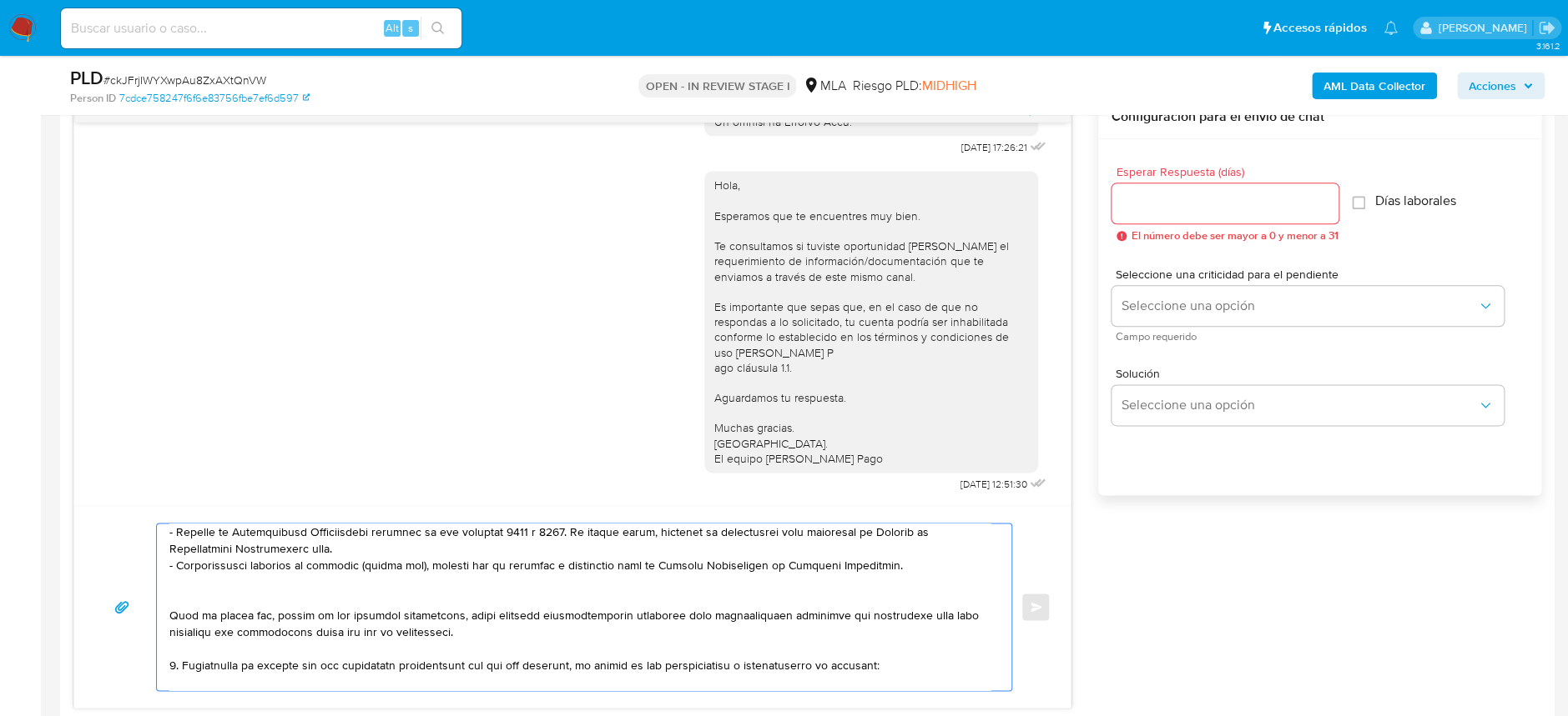
scroll to position [301, 0]
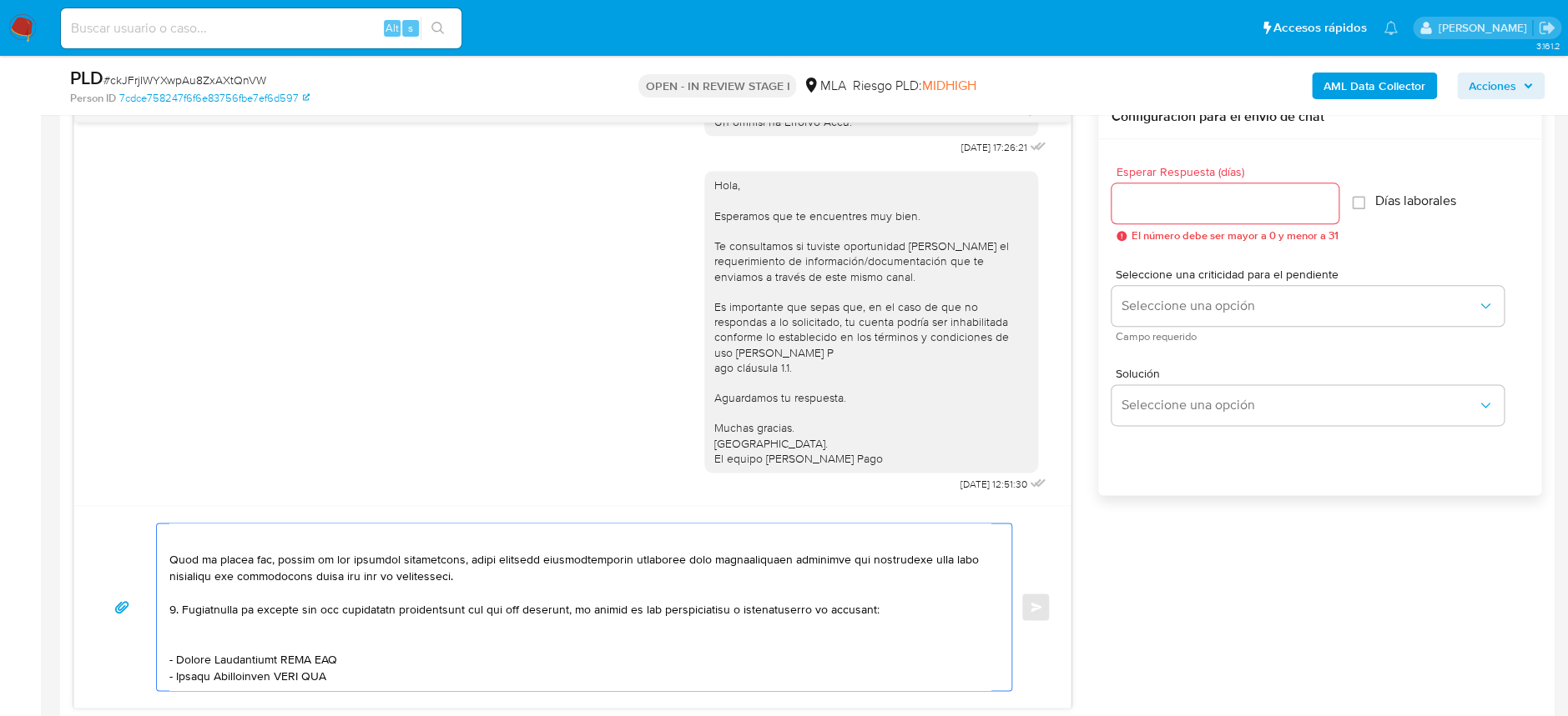
drag, startPoint x: 174, startPoint y: 642, endPoint x: 335, endPoint y: 648, distance: 161.1
click at [335, 649] on textarea at bounding box center [580, 606] width 821 height 166
paste textarea "Yuyi Wang - CUIT 27954924934"
drag, startPoint x: 346, startPoint y: 667, endPoint x: 176, endPoint y: 661, distance: 170.1
click at [176, 661] on textarea at bounding box center [580, 606] width 821 height 166
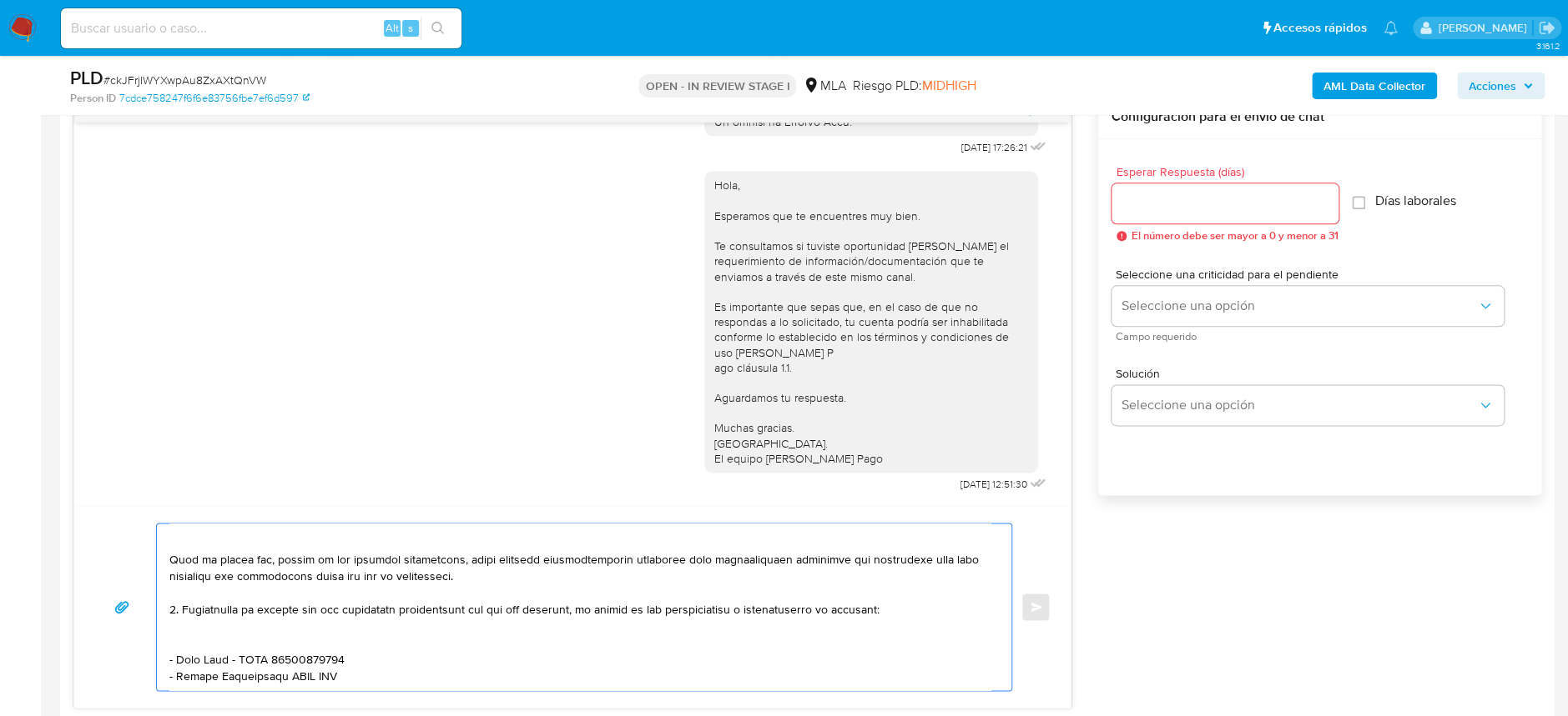
paste textarea "Jiayu Shi - CUIT 20939292013"
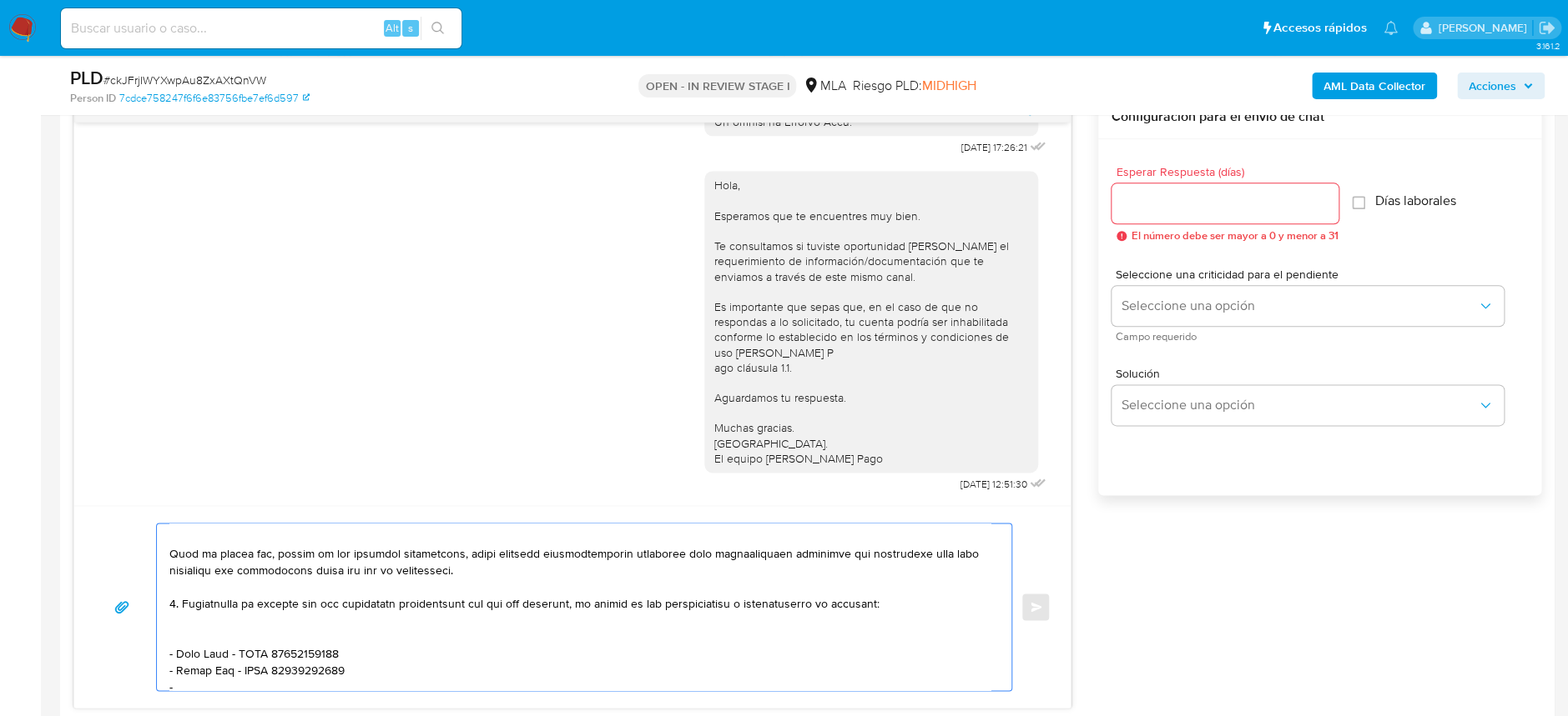
paste textarea "Dario Alan You - CUIT 20400151203"
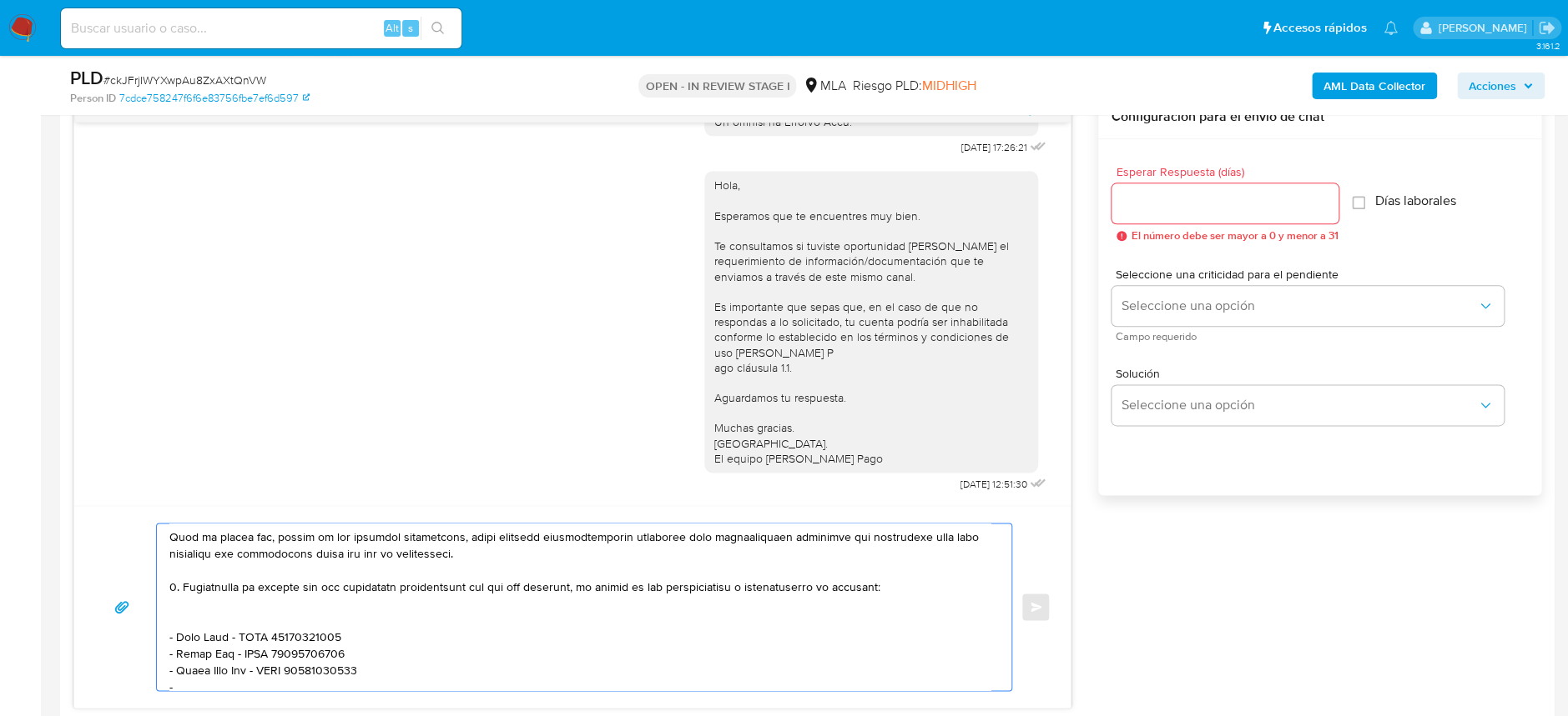
paste textarea "Evermore Srl - 30712281959"
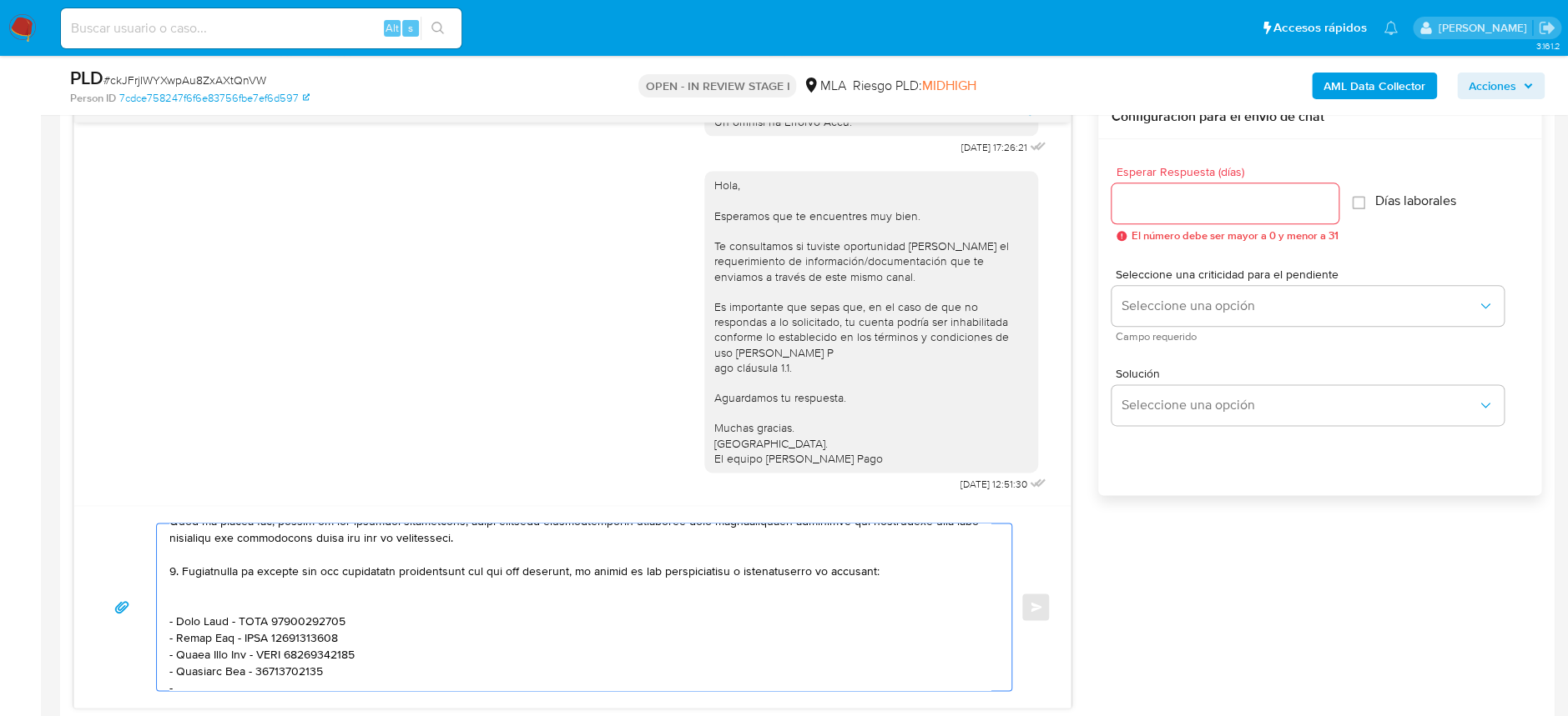
click at [251, 665] on textarea at bounding box center [580, 606] width 821 height 166
click at [343, 674] on textarea at bounding box center [580, 606] width 821 height 166
paste textarea "D Arc Libertador Sa - CUIL 30597228984"
click at [307, 679] on textarea at bounding box center [580, 606] width 821 height 166
click at [363, 683] on textarea at bounding box center [580, 606] width 821 height 166
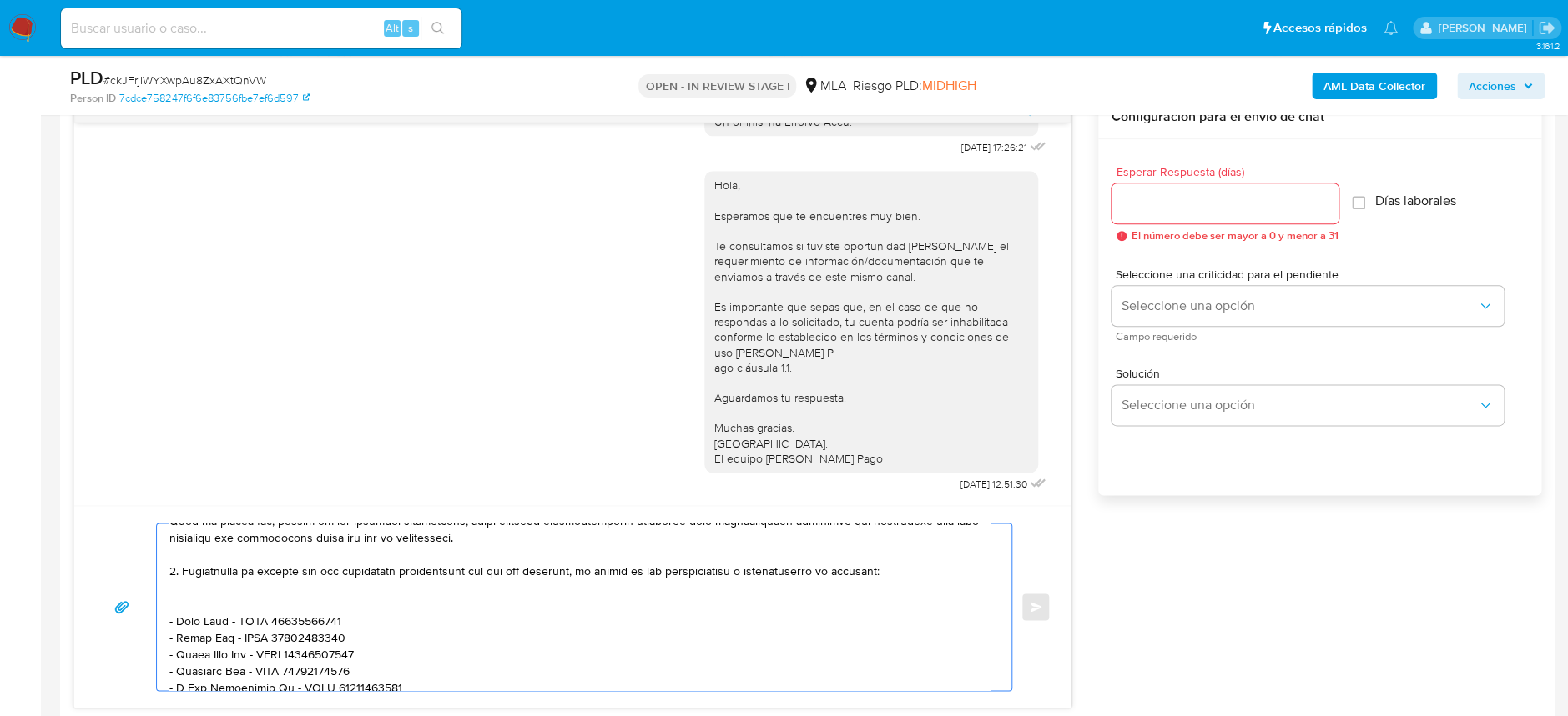
click at [363, 683] on textarea at bounding box center [580, 606] width 821 height 166
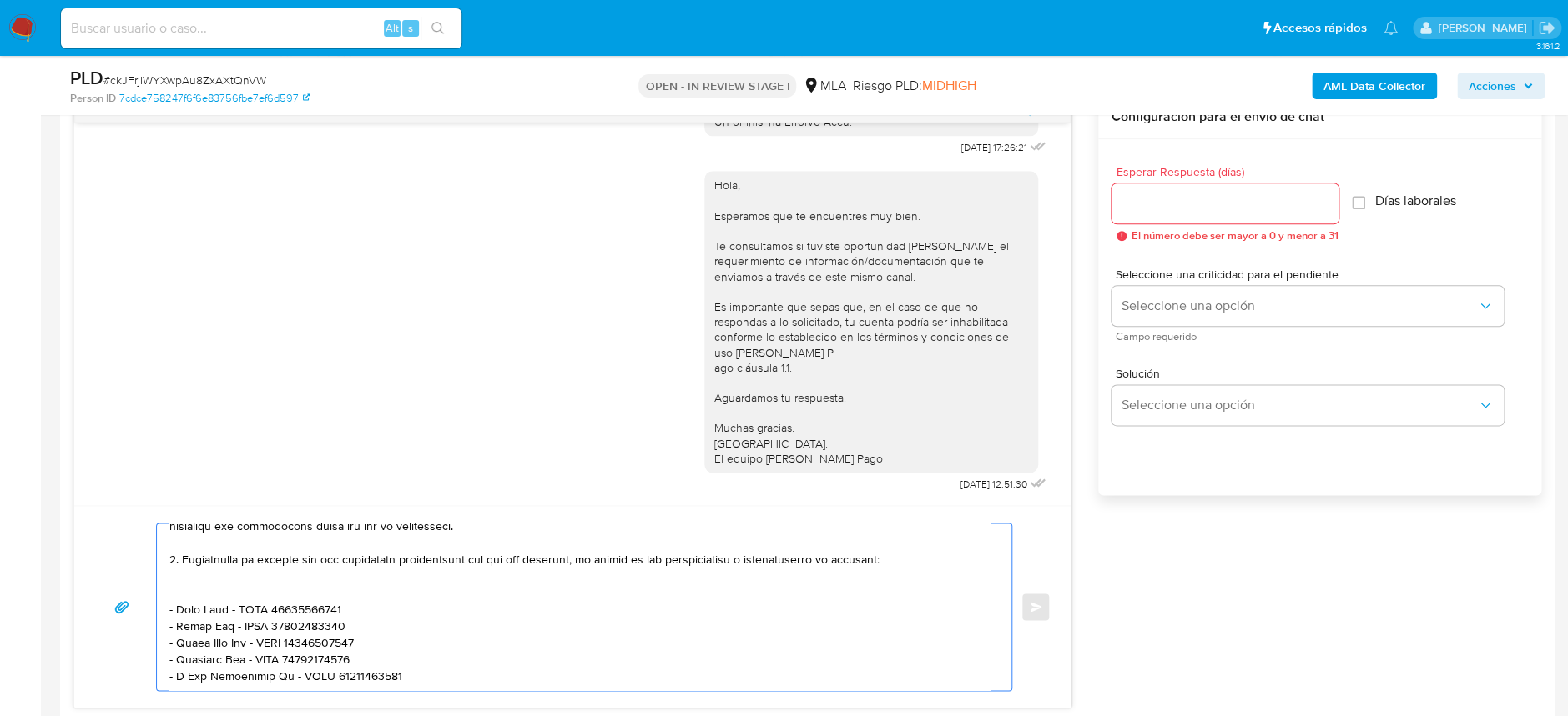
drag, startPoint x: 172, startPoint y: 680, endPoint x: 404, endPoint y: 635, distance: 236.3
click at [404, 635] on textarea at bounding box center [580, 606] width 821 height 166
click at [400, 631] on textarea at bounding box center [580, 606] width 821 height 166
drag, startPoint x: 408, startPoint y: 630, endPoint x: 173, endPoint y: 627, distance: 235.0
click at [173, 627] on textarea at bounding box center [580, 606] width 821 height 166
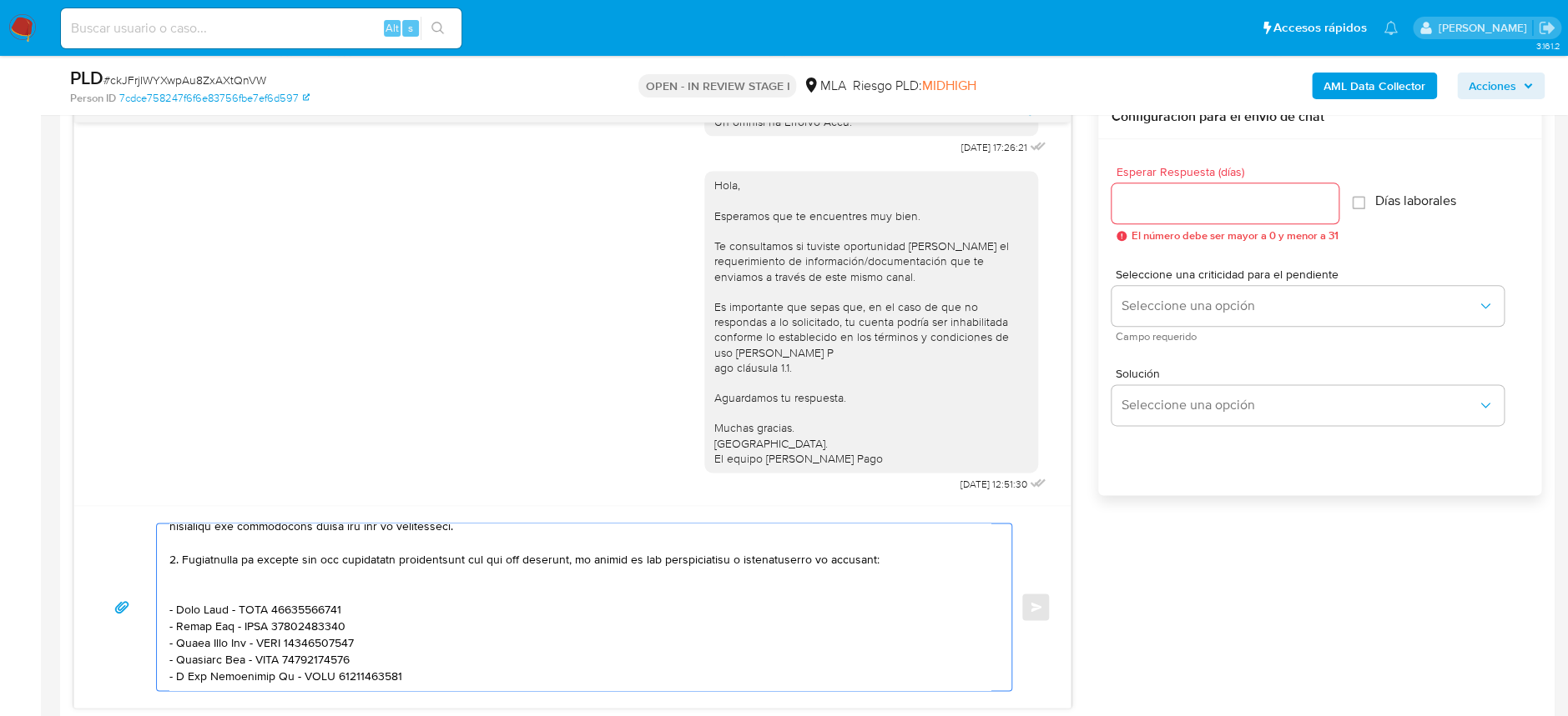
paste textarea "RC LIBERTADOR SOCIEDAD ANONIMA CUIT: 30-59722898-"
paste textarea "Es importante que sepas que, en caso de no responder a lo solicitado o si lo pr…"
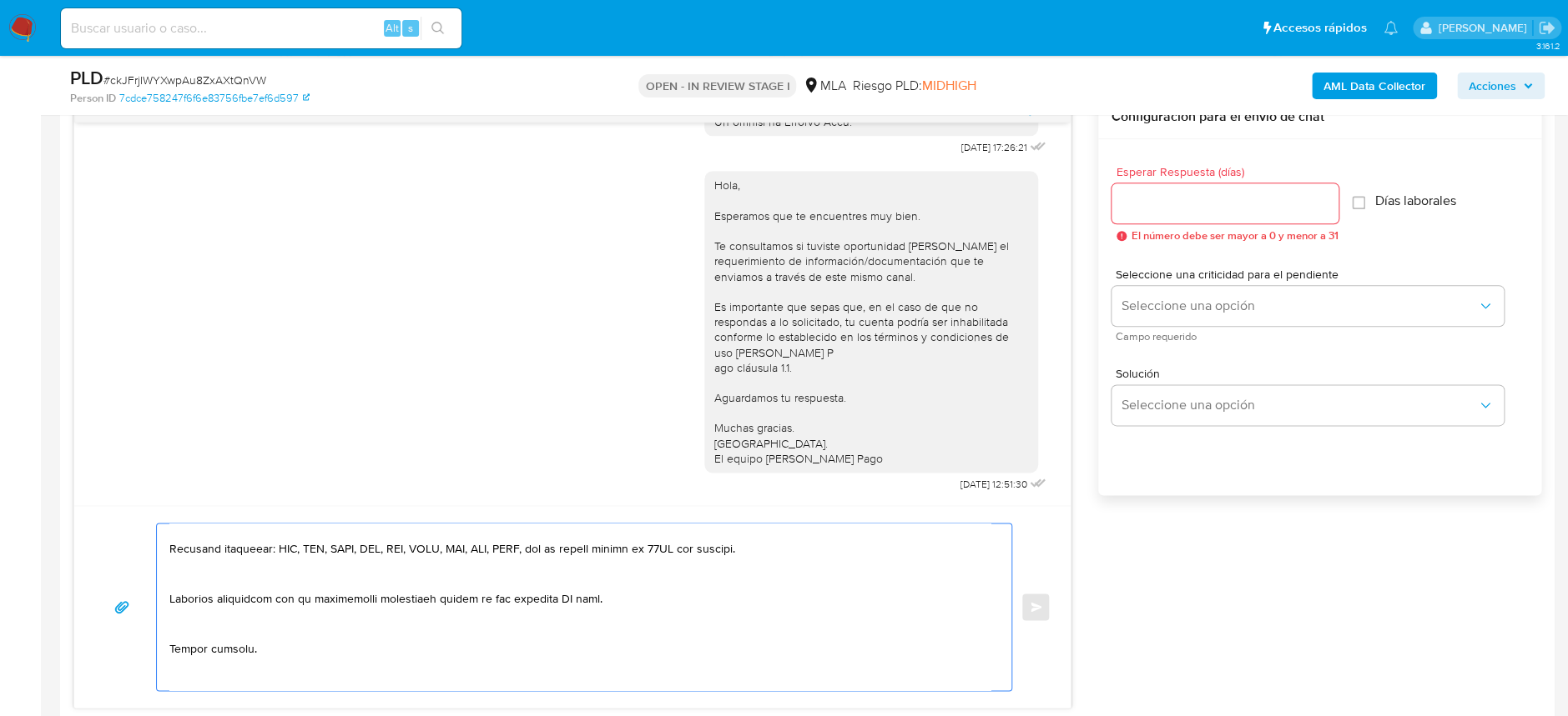
scroll to position [536, 0]
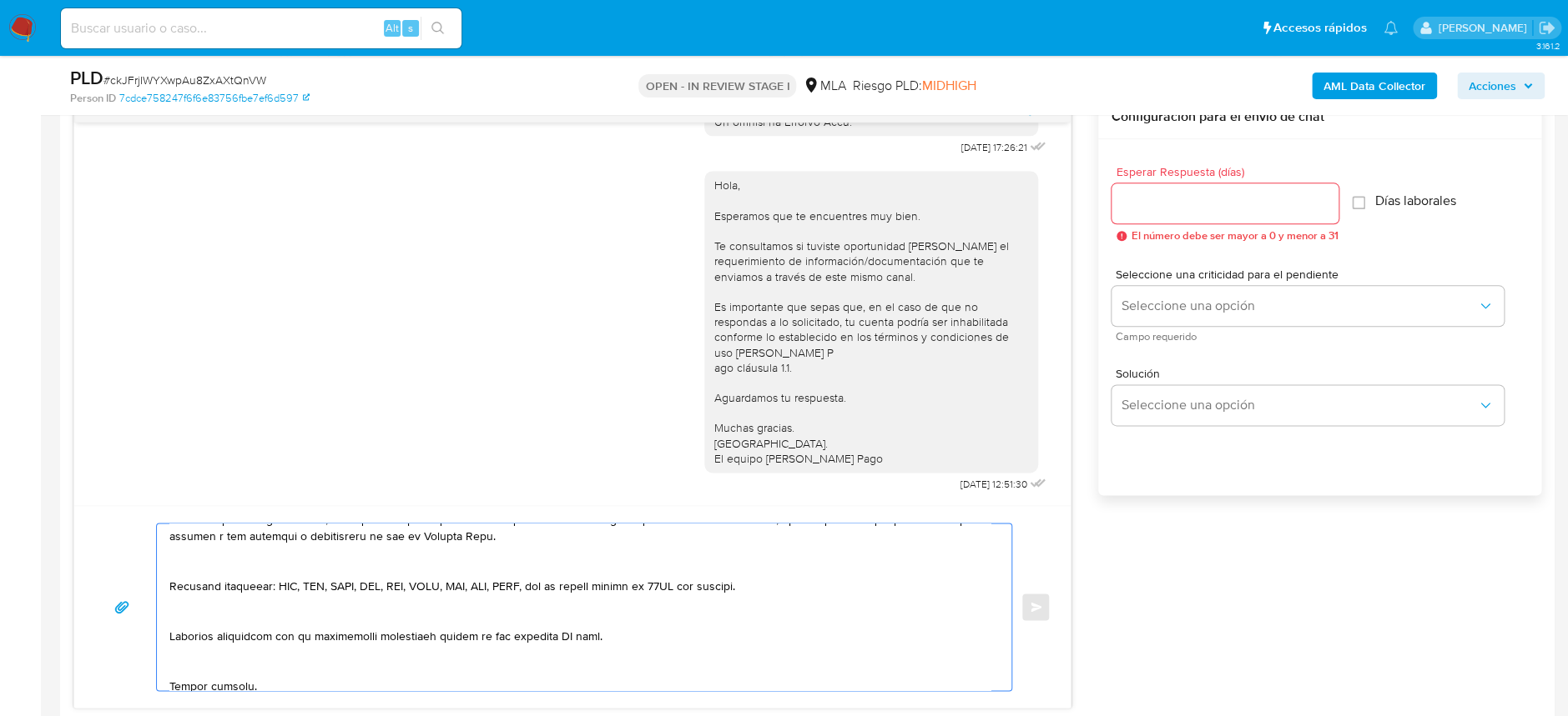
click at [568, 624] on textarea at bounding box center [580, 606] width 821 height 166
click at [568, 623] on textarea at bounding box center [580, 606] width 821 height 166
type textarea "Hola Qinan Wang En función de las operaciones registradas en tu cuenta de Merca…"
click at [1191, 203] on input "Esperar Respuesta (días)" at bounding box center [1225, 203] width 227 height 22
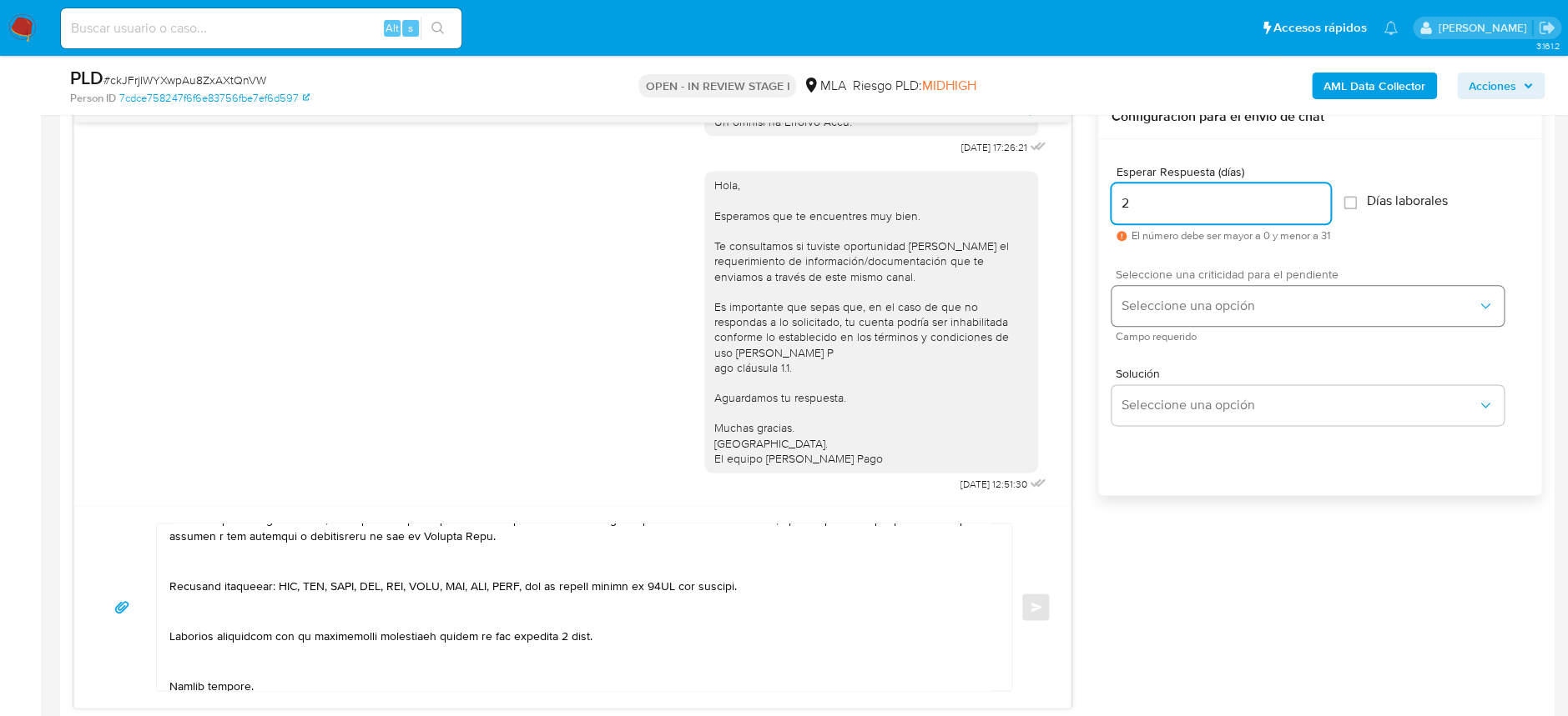
type input "2"
click at [1242, 321] on button "Seleccione una opción" at bounding box center [1307, 306] width 392 height 40
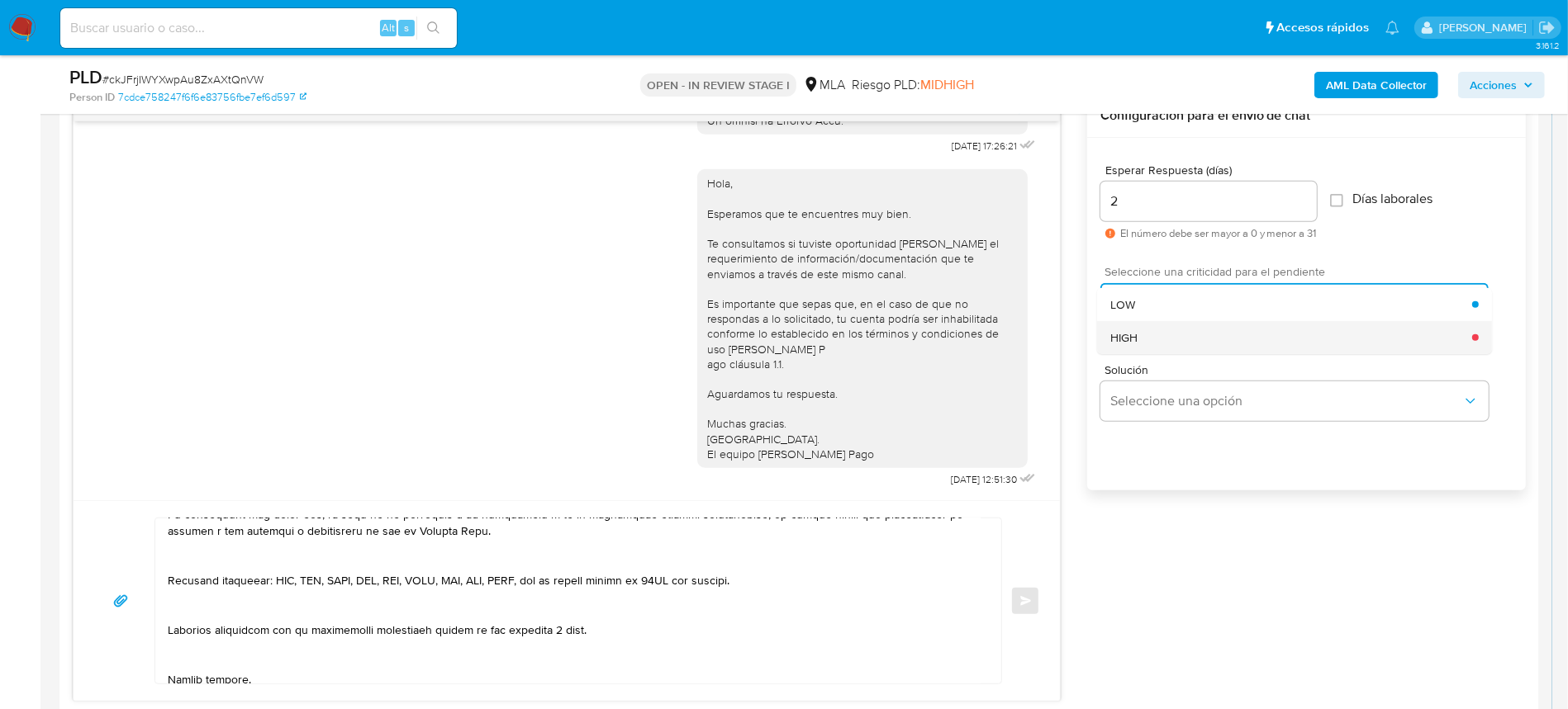
click at [1247, 352] on div "HIGH" at bounding box center [1291, 337] width 362 height 33
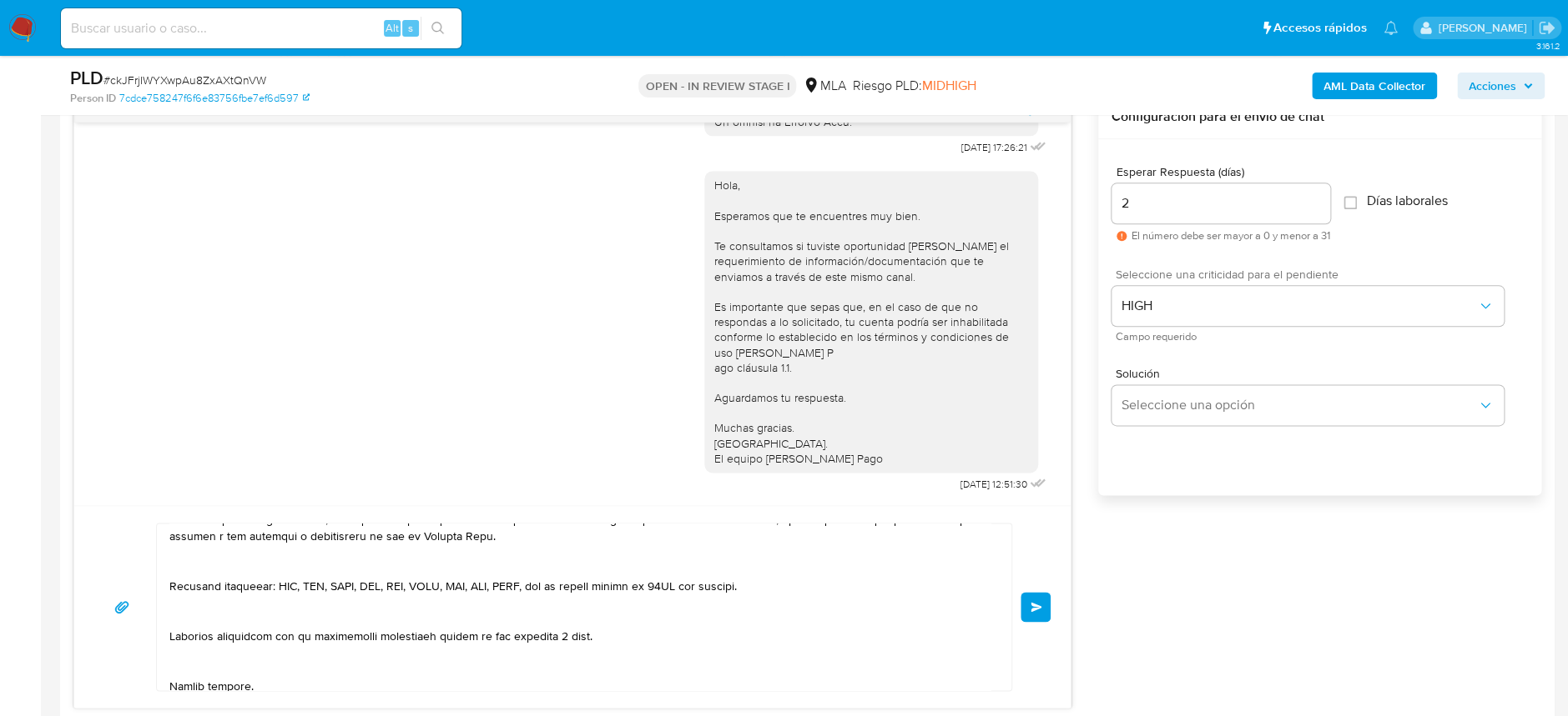
click at [1036, 610] on span "Enviar" at bounding box center [1035, 606] width 11 height 10
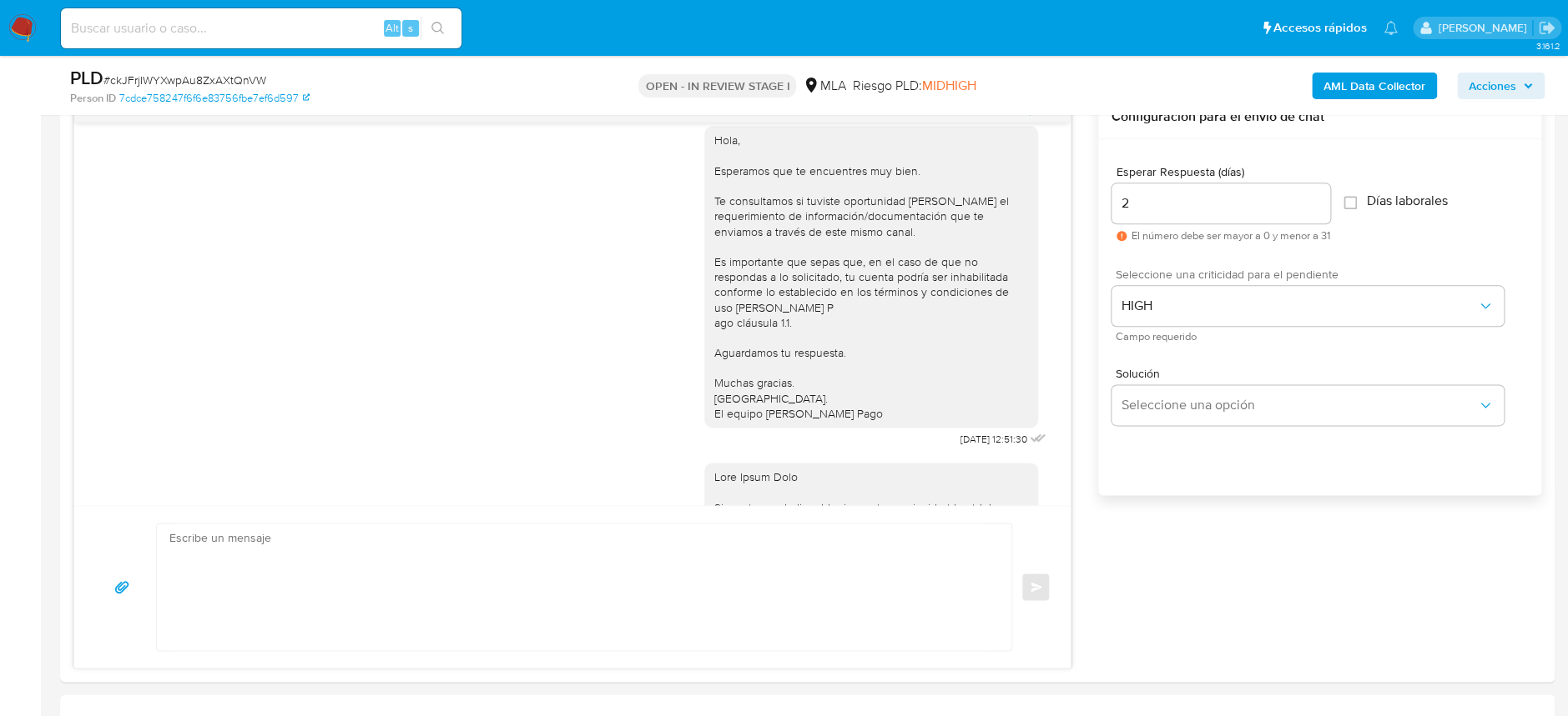
scroll to position [2056, 0]
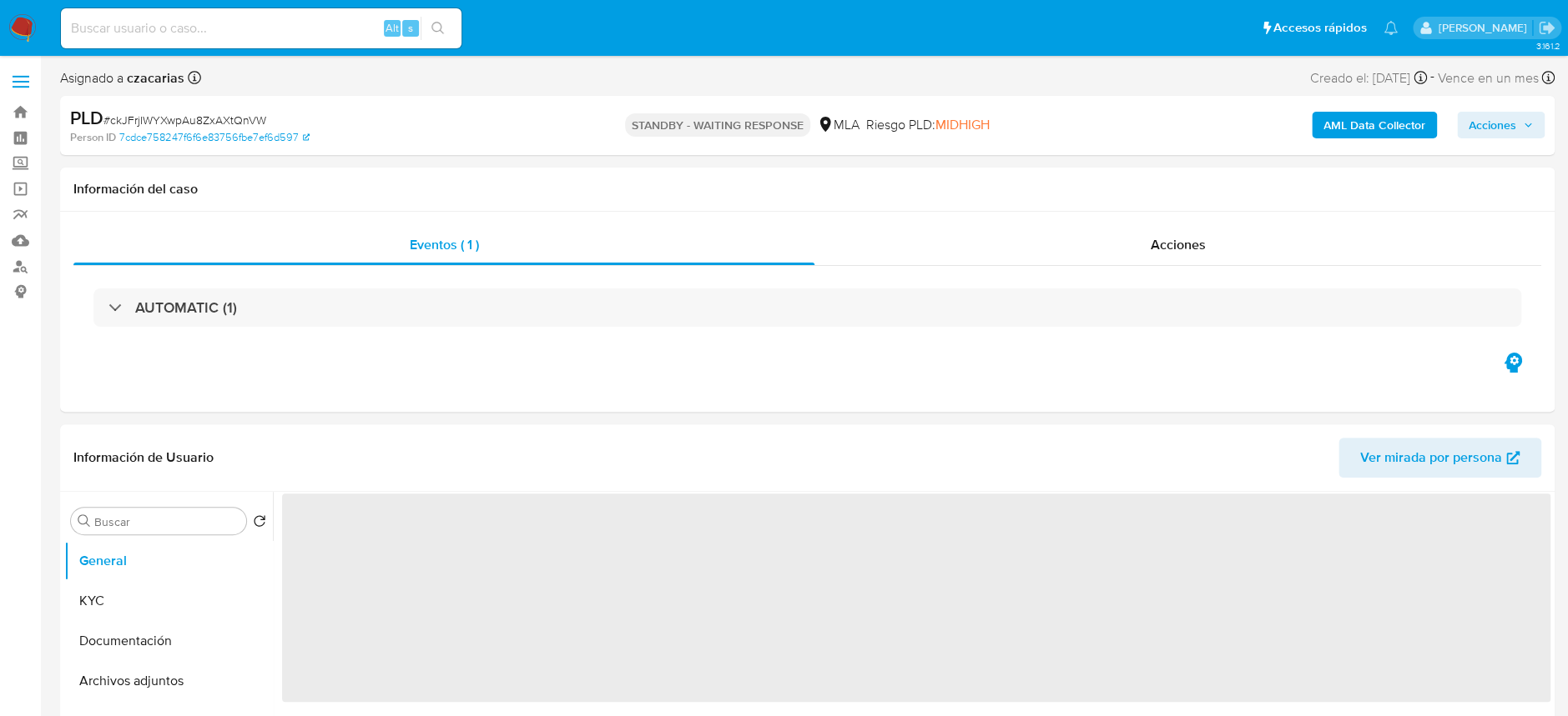
select select "10"
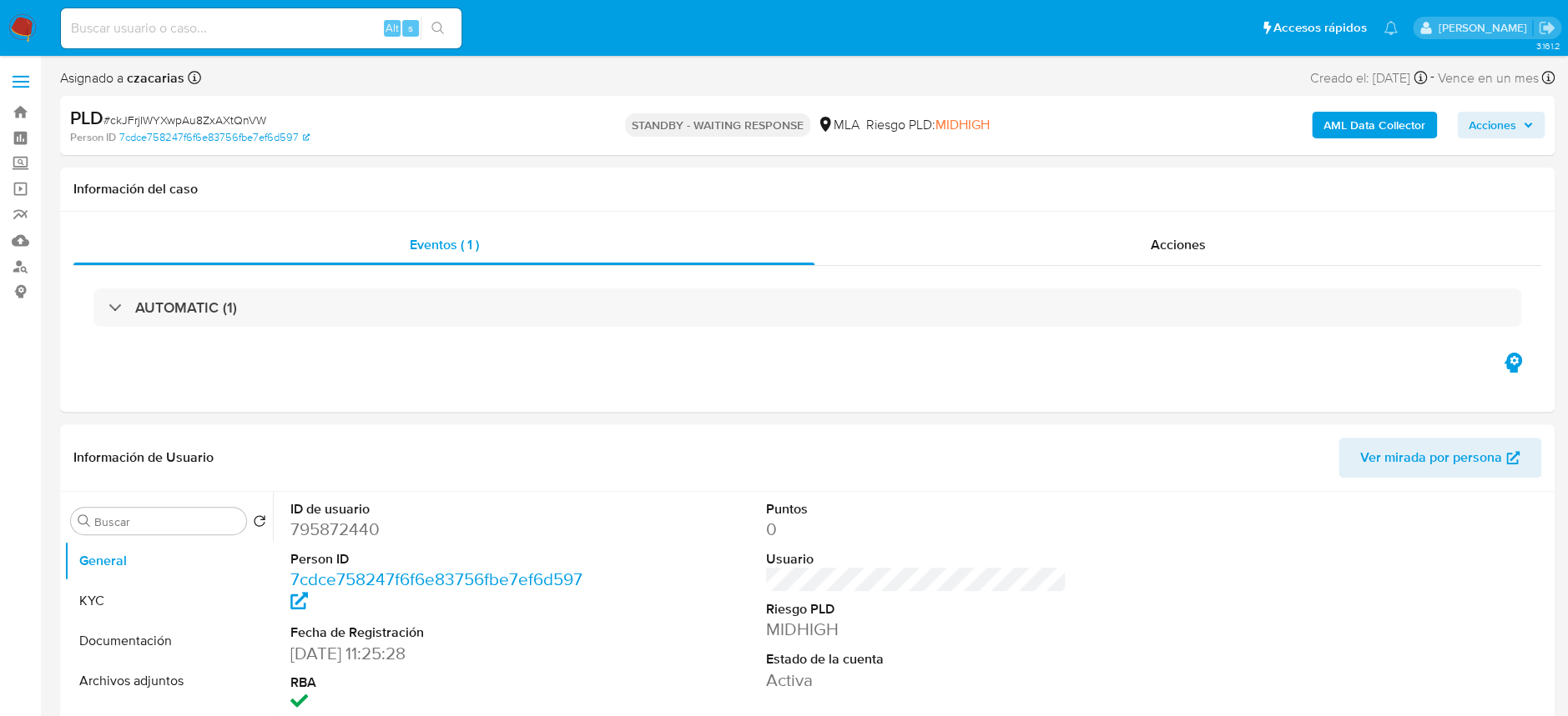
click at [273, 13] on div "Alt s" at bounding box center [261, 29] width 401 height 40
click at [297, 30] on input at bounding box center [261, 28] width 401 height 22
paste input "VuMsgYO76CjbMpRtvjquHBEE"
type input "VuMsgYO76CjbMpRtvjquHBEE"
click at [450, 20] on button "search-icon" at bounding box center [438, 28] width 34 height 24
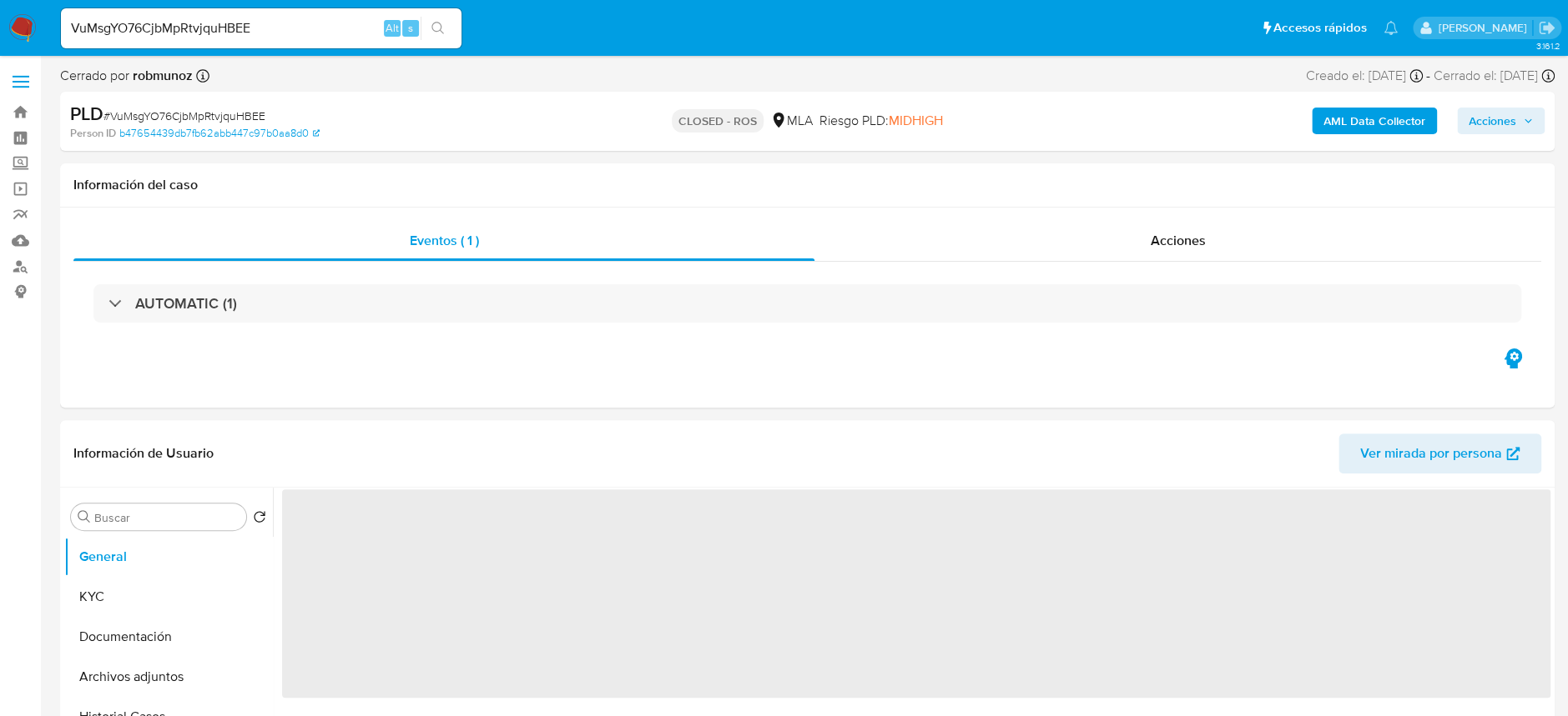
select select "10"
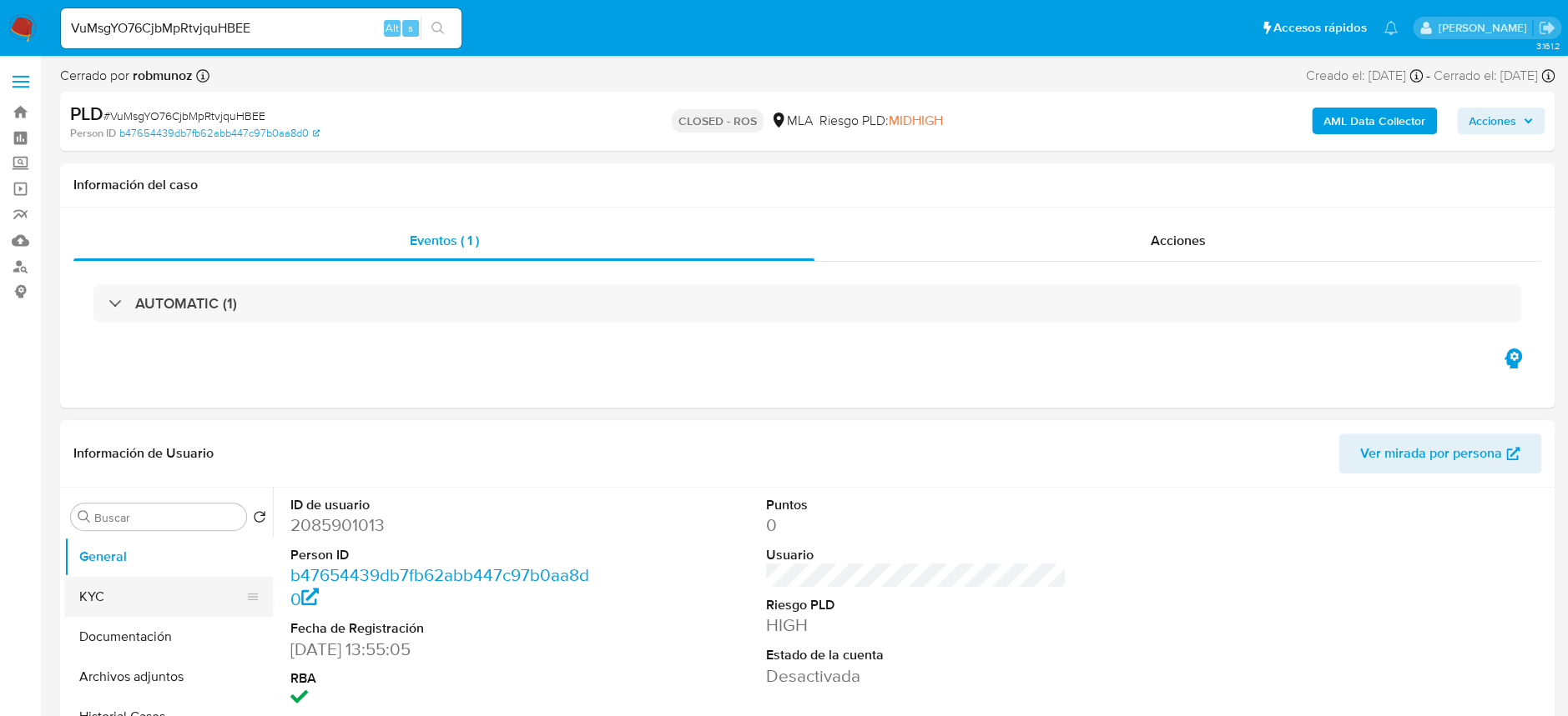
click at [149, 611] on button "KYC" at bounding box center [162, 598] width 195 height 40
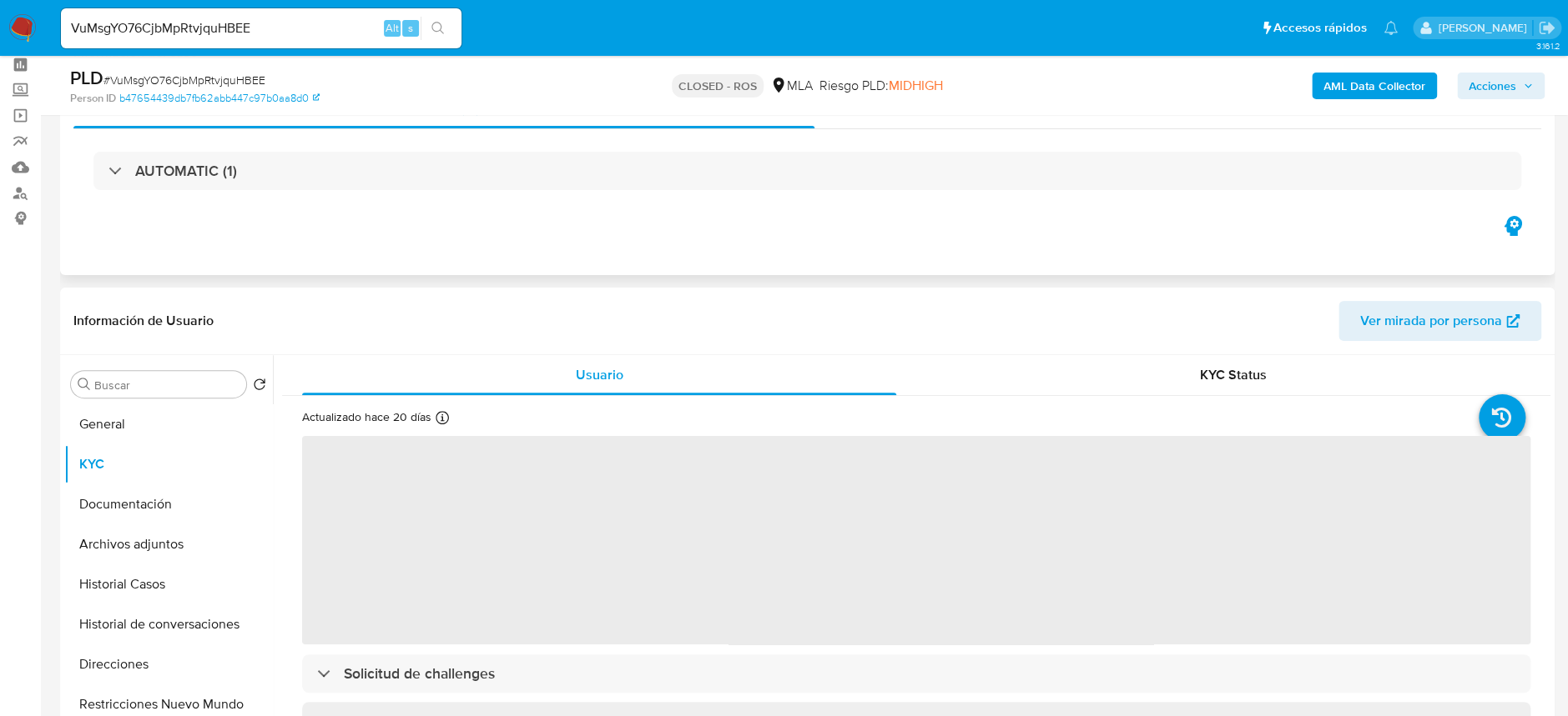
scroll to position [111, 0]
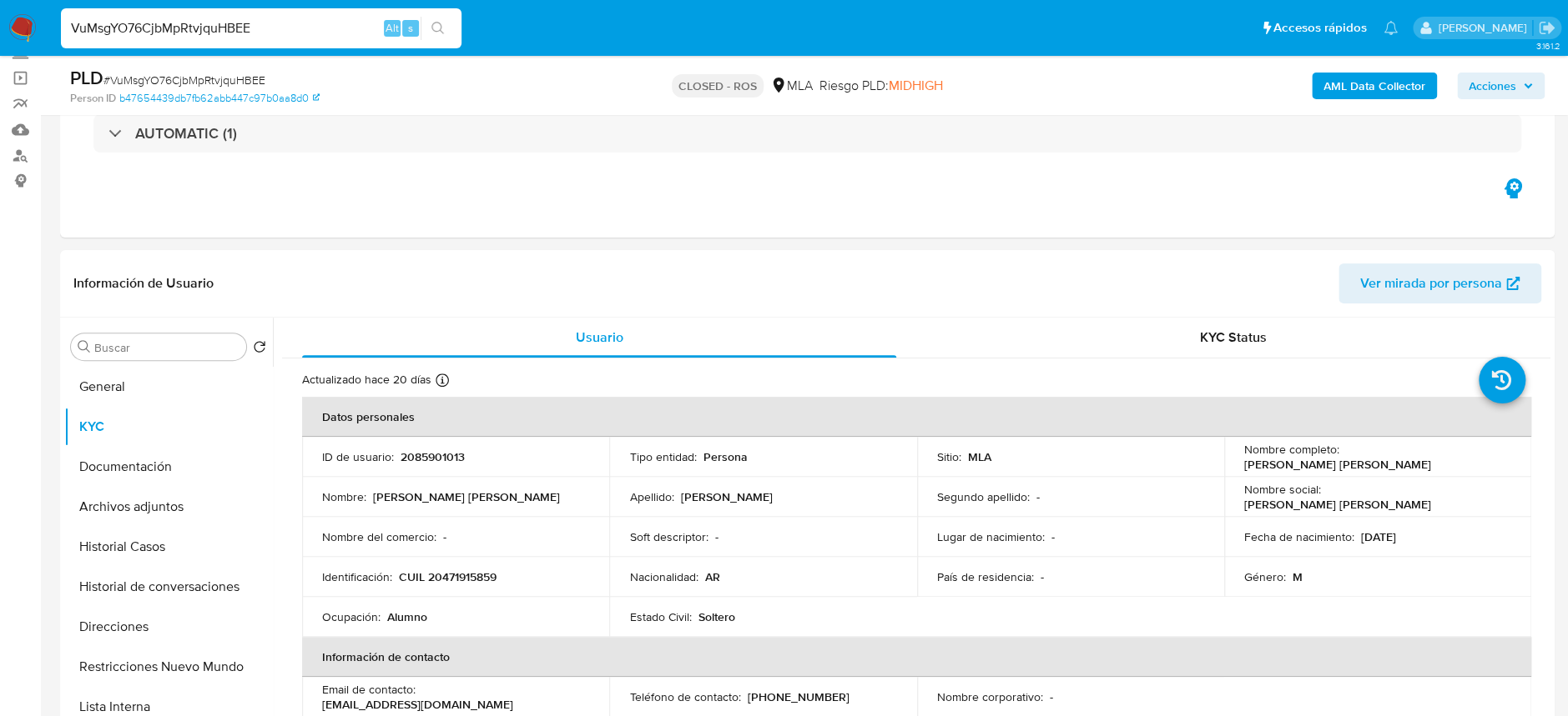
click at [307, 34] on input "VuMsgYO76CjbMpRtvjquHBEE" at bounding box center [261, 28] width 401 height 22
drag, startPoint x: 307, startPoint y: 34, endPoint x: 361, endPoint y: 30, distance: 54.1
click at [308, 34] on input "VuMsgYO76CjbMpRtvjquHBEE" at bounding box center [261, 28] width 401 height 22
paste input "DSfnt0eJEeCrZ4YxyRAWpB17"
type input "DSfnt0eJEeCrZ4YxyRAWpB17"
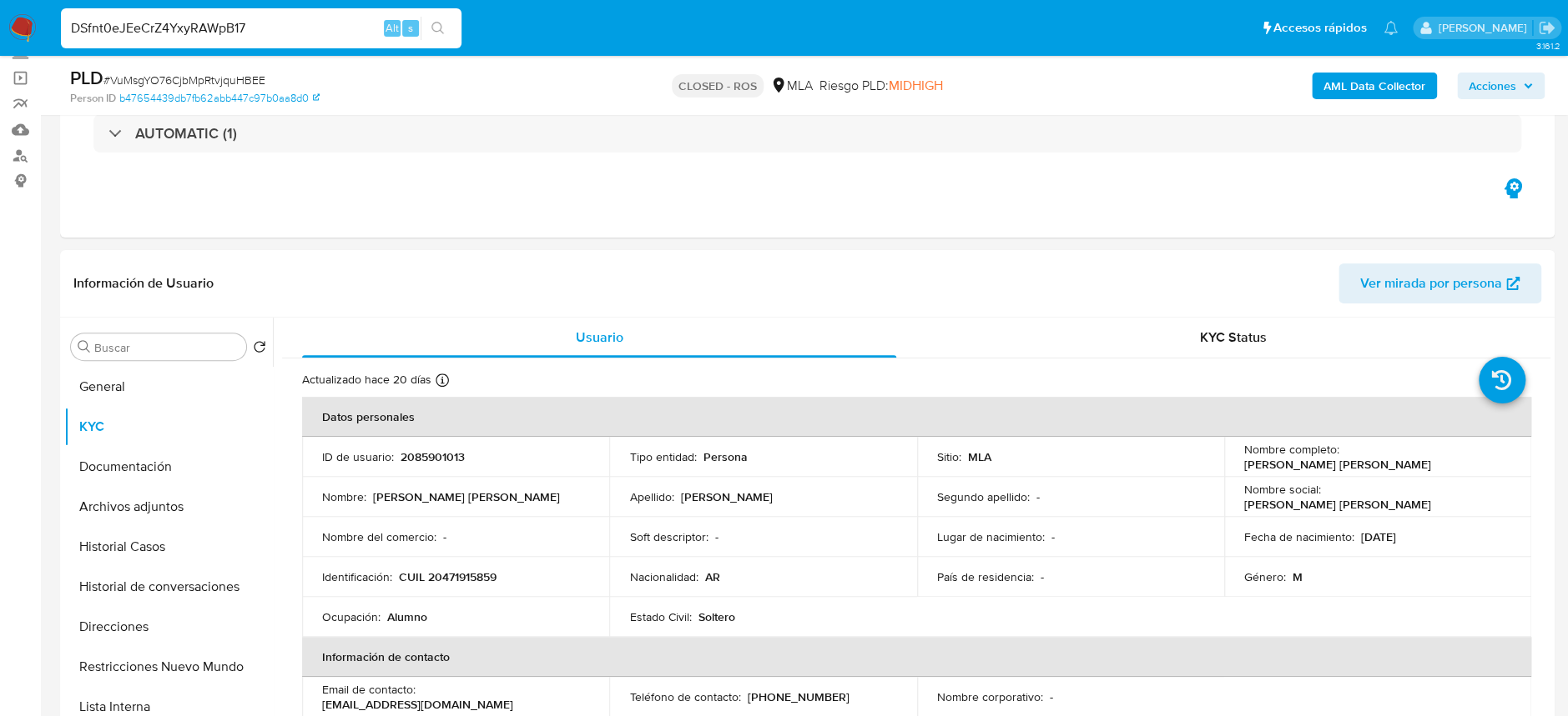
click at [445, 41] on div "DSfnt0eJEeCrZ4YxyRAWpB17 Alt s" at bounding box center [261, 29] width 401 height 40
click at [447, 35] on button "search-icon" at bounding box center [438, 28] width 34 height 24
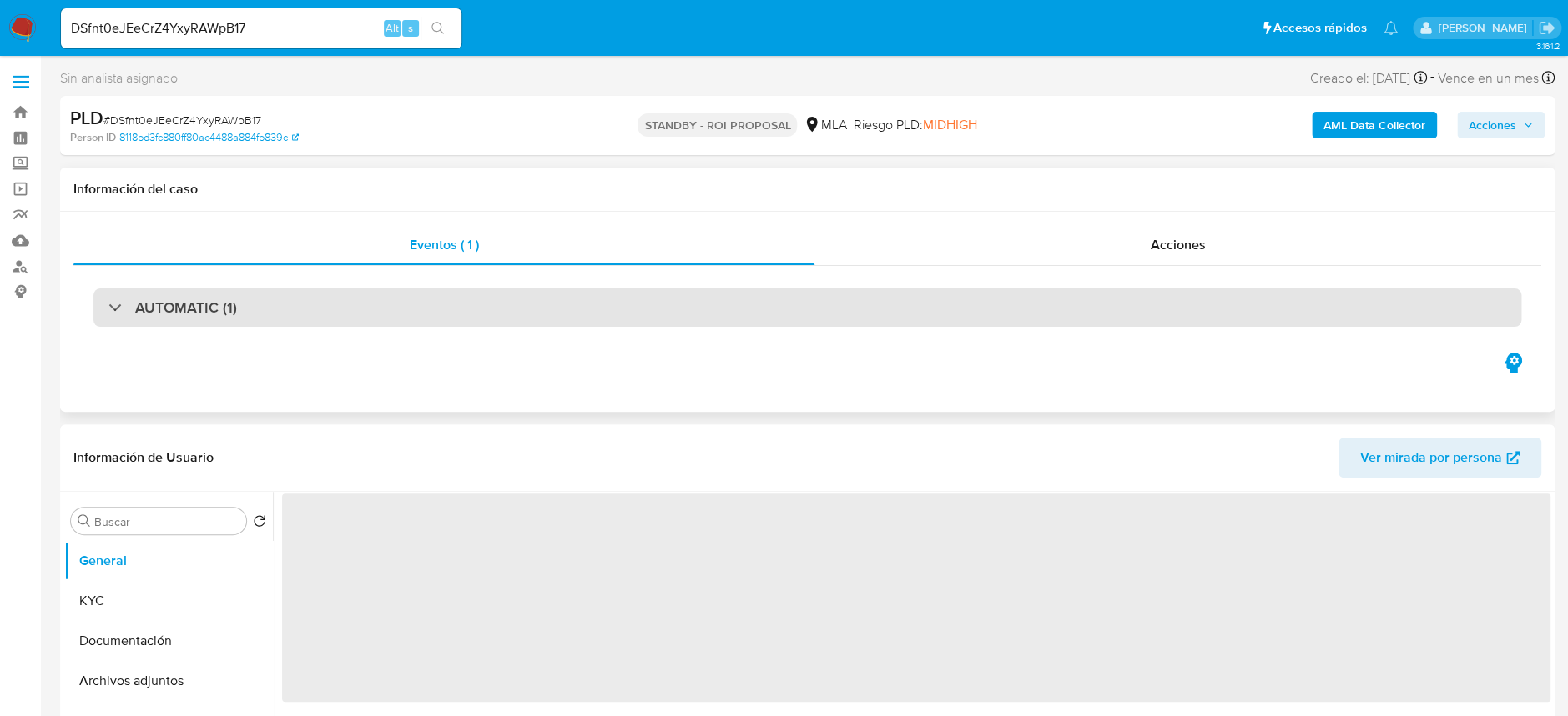
select select "10"
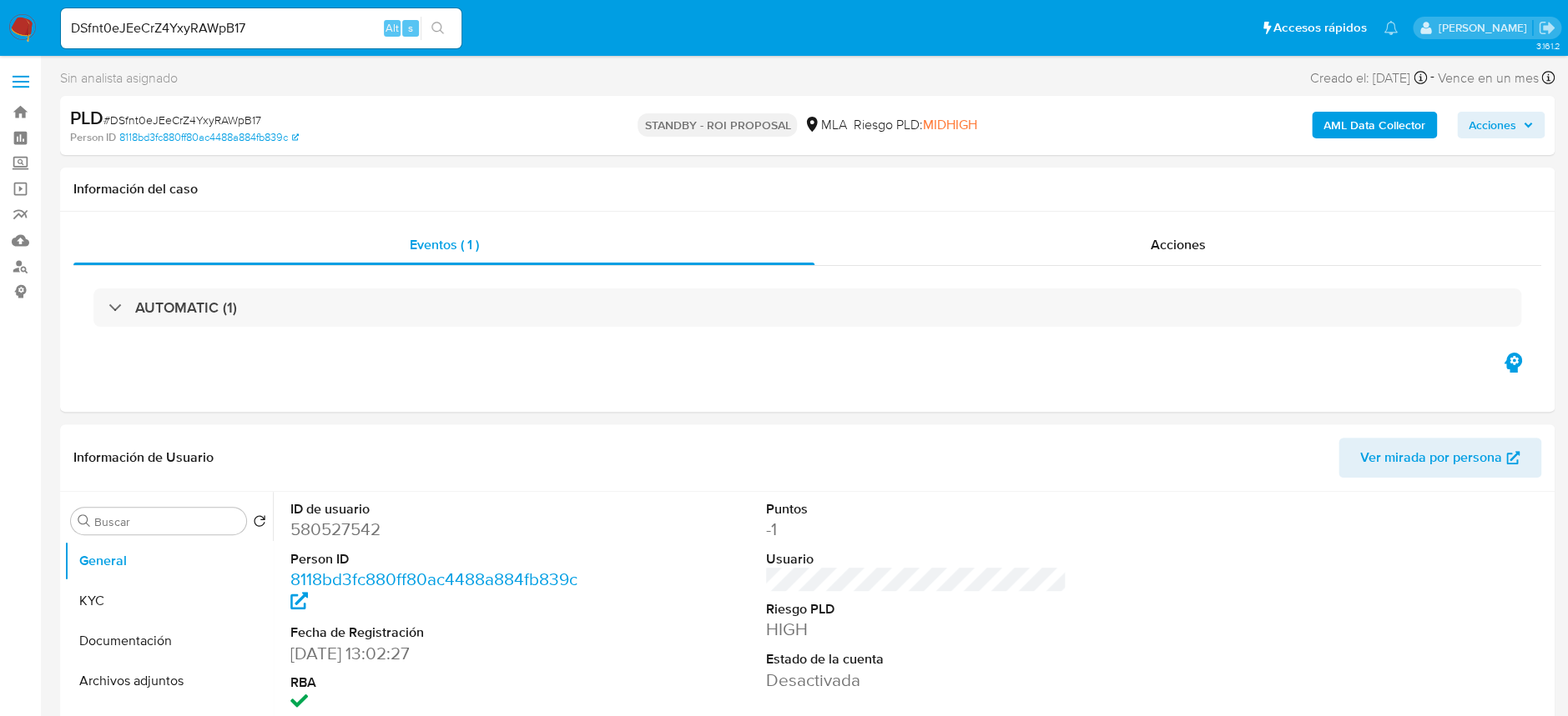
click at [226, 30] on input "DSfnt0eJEeCrZ4YxyRAWpB17" at bounding box center [261, 28] width 401 height 22
paste input "M3yETeLuPcNyCELn03LByD5I"
type input "M3yETeLuPcNyCELn03LByD5I"
click at [438, 34] on icon "search-icon" at bounding box center [438, 28] width 13 height 13
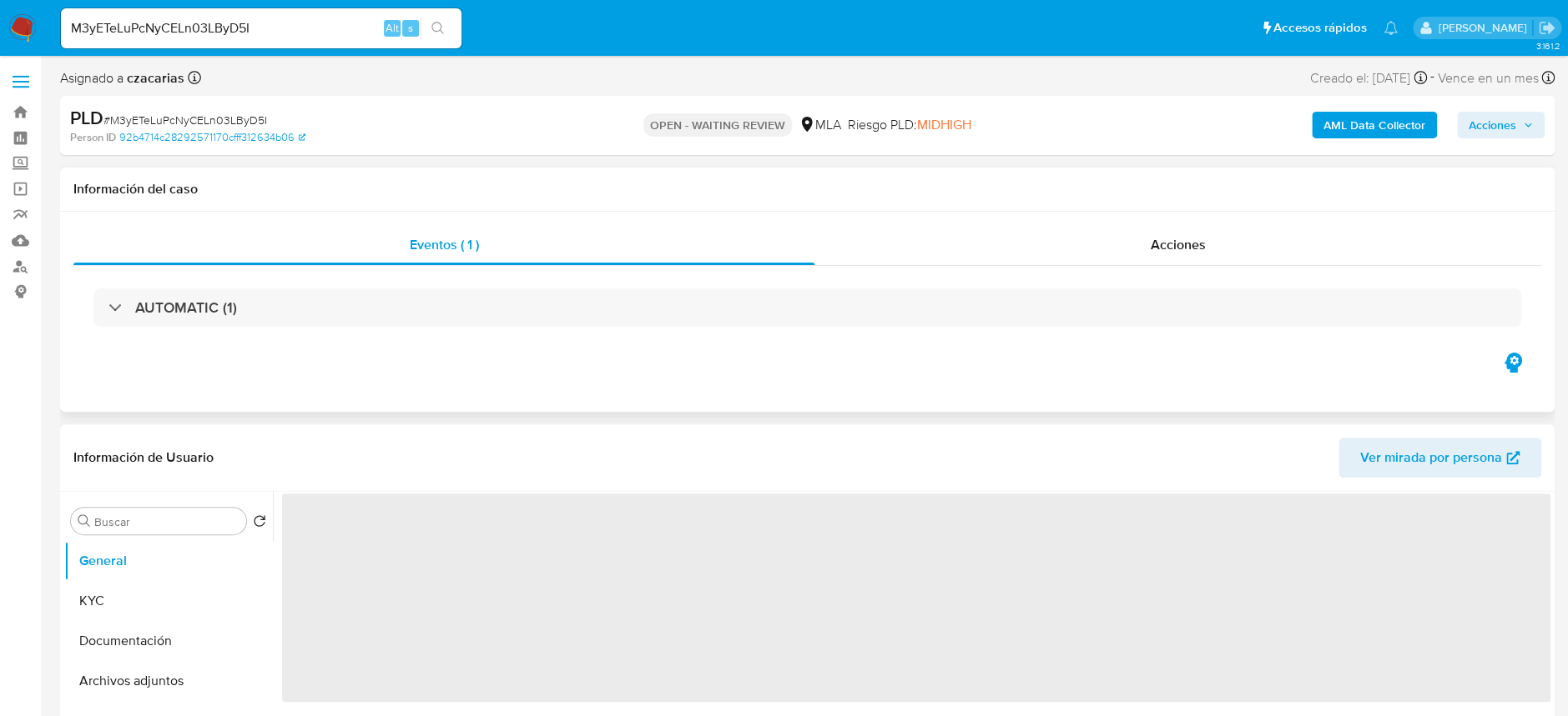
select select "10"
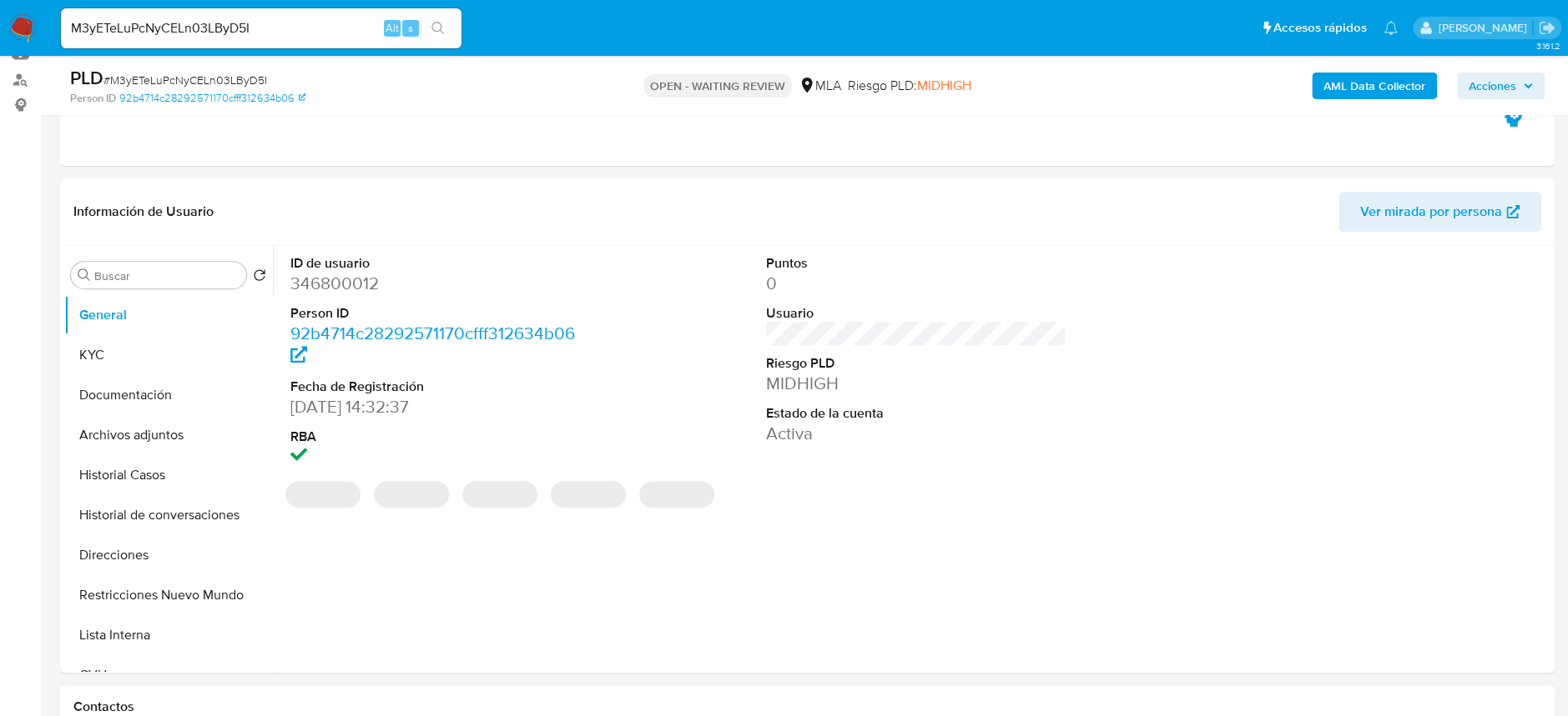
scroll to position [444, 0]
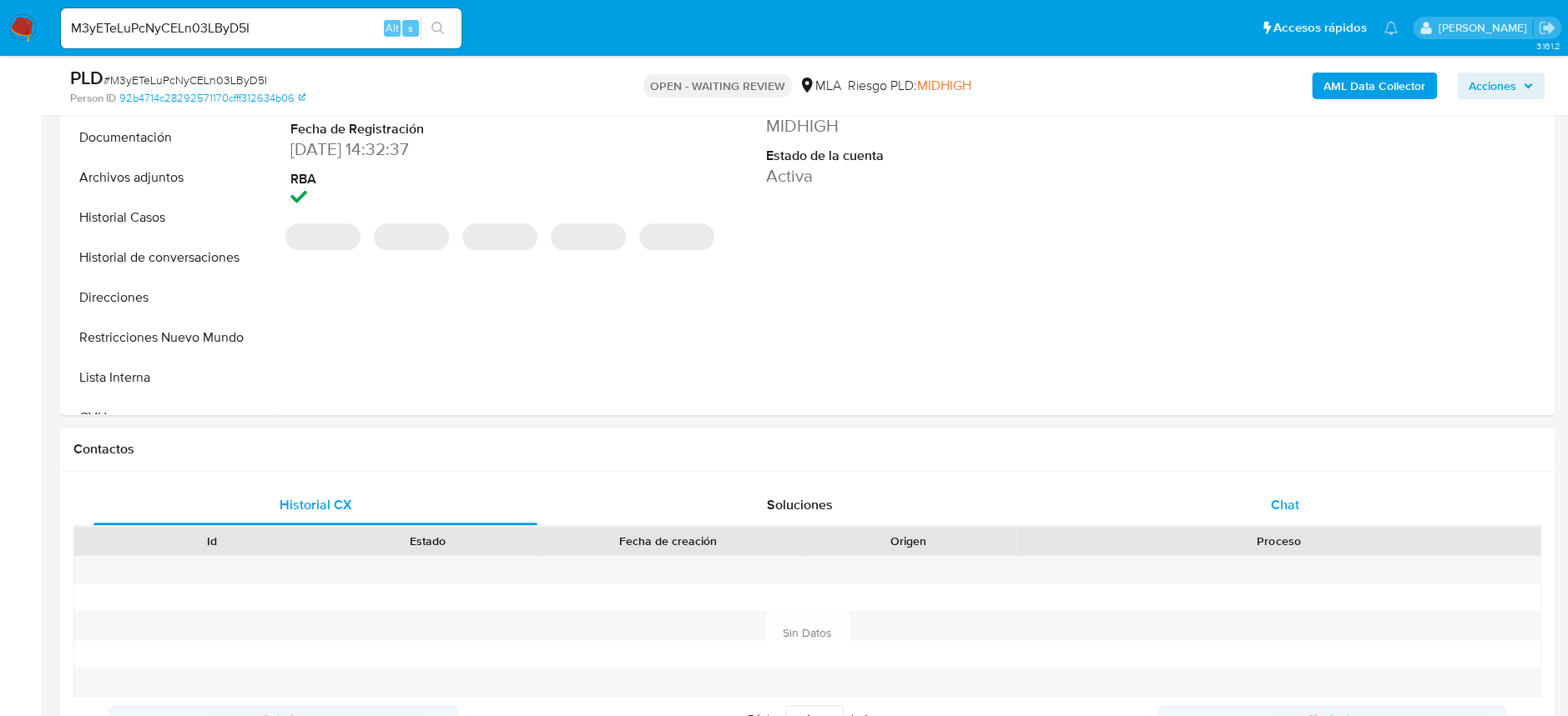
click at [1318, 501] on div "Chat" at bounding box center [1284, 505] width 444 height 40
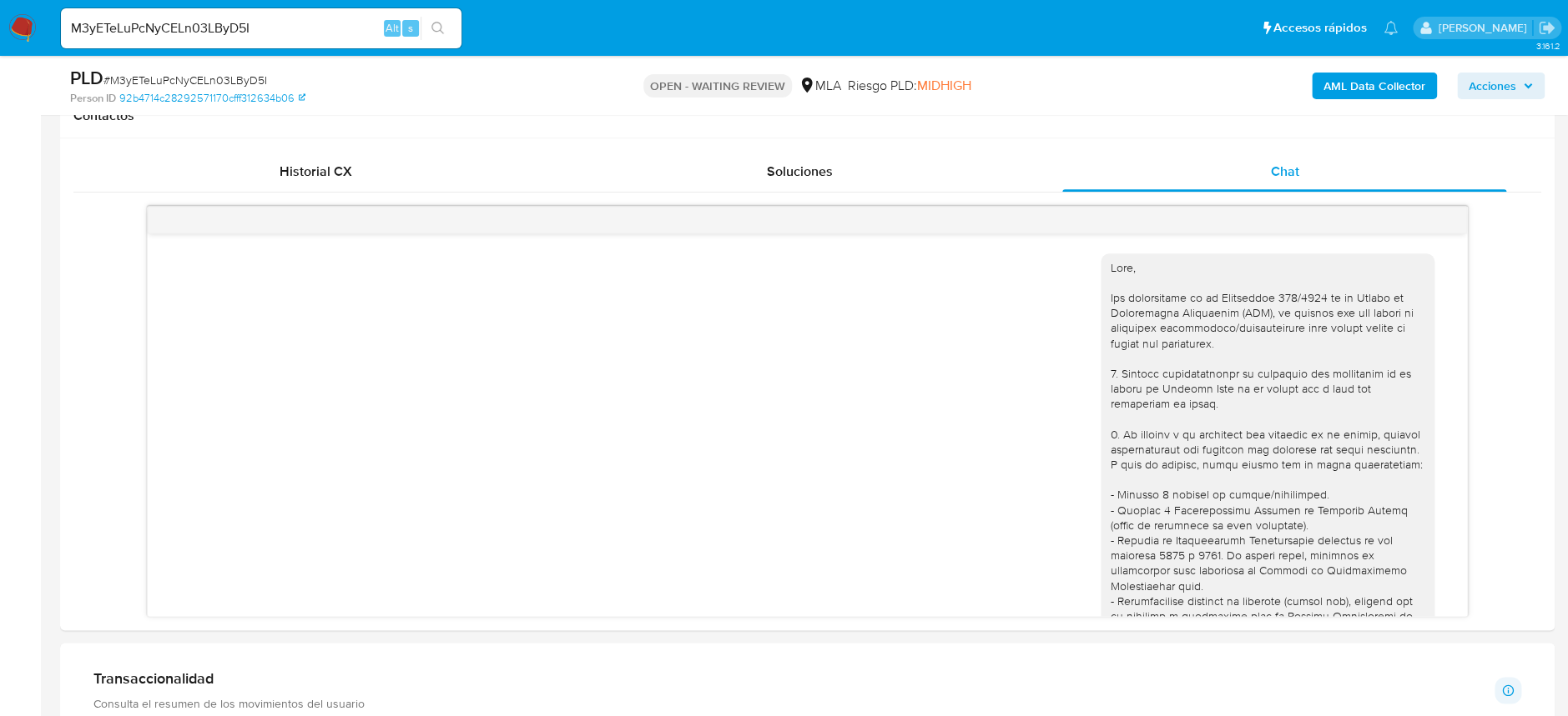
scroll to position [677, 0]
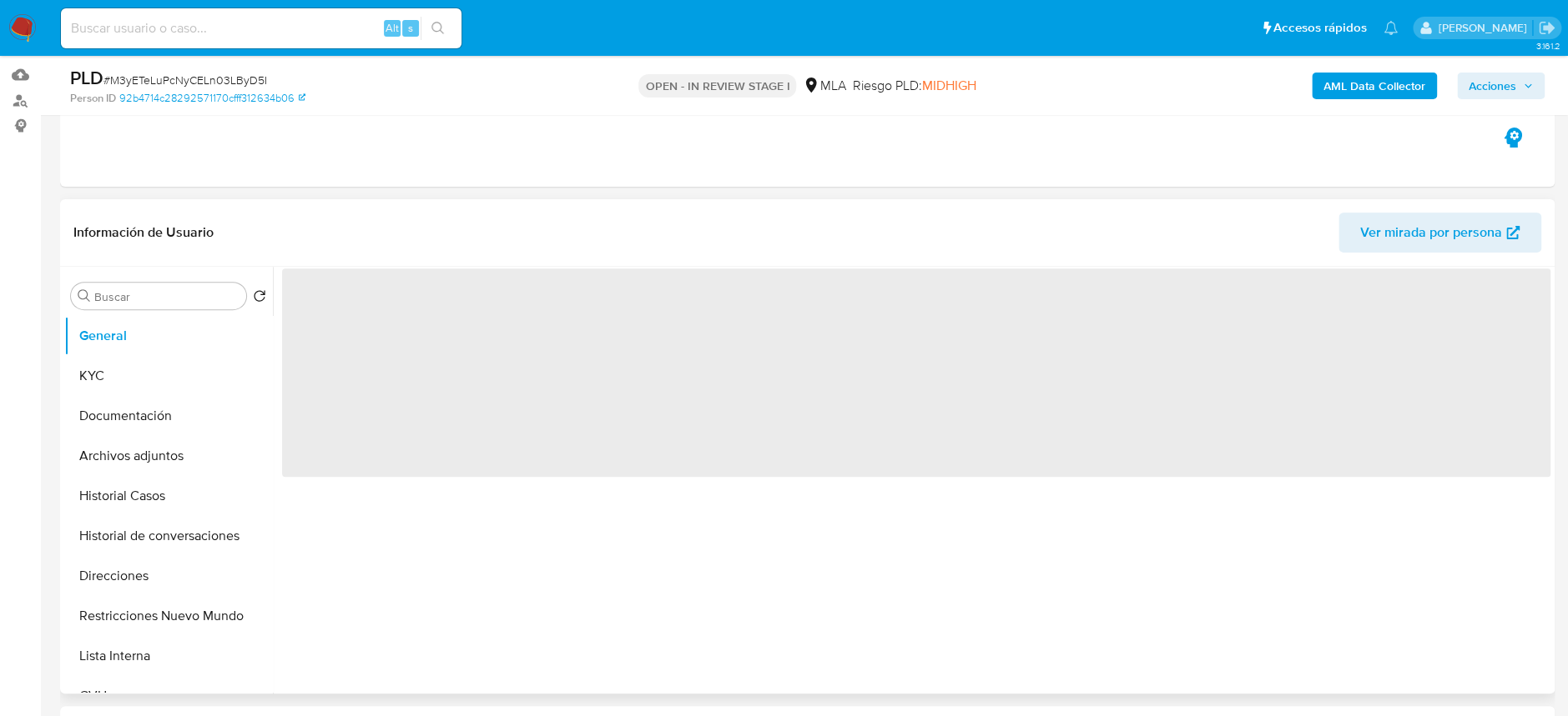
scroll to position [222, 0]
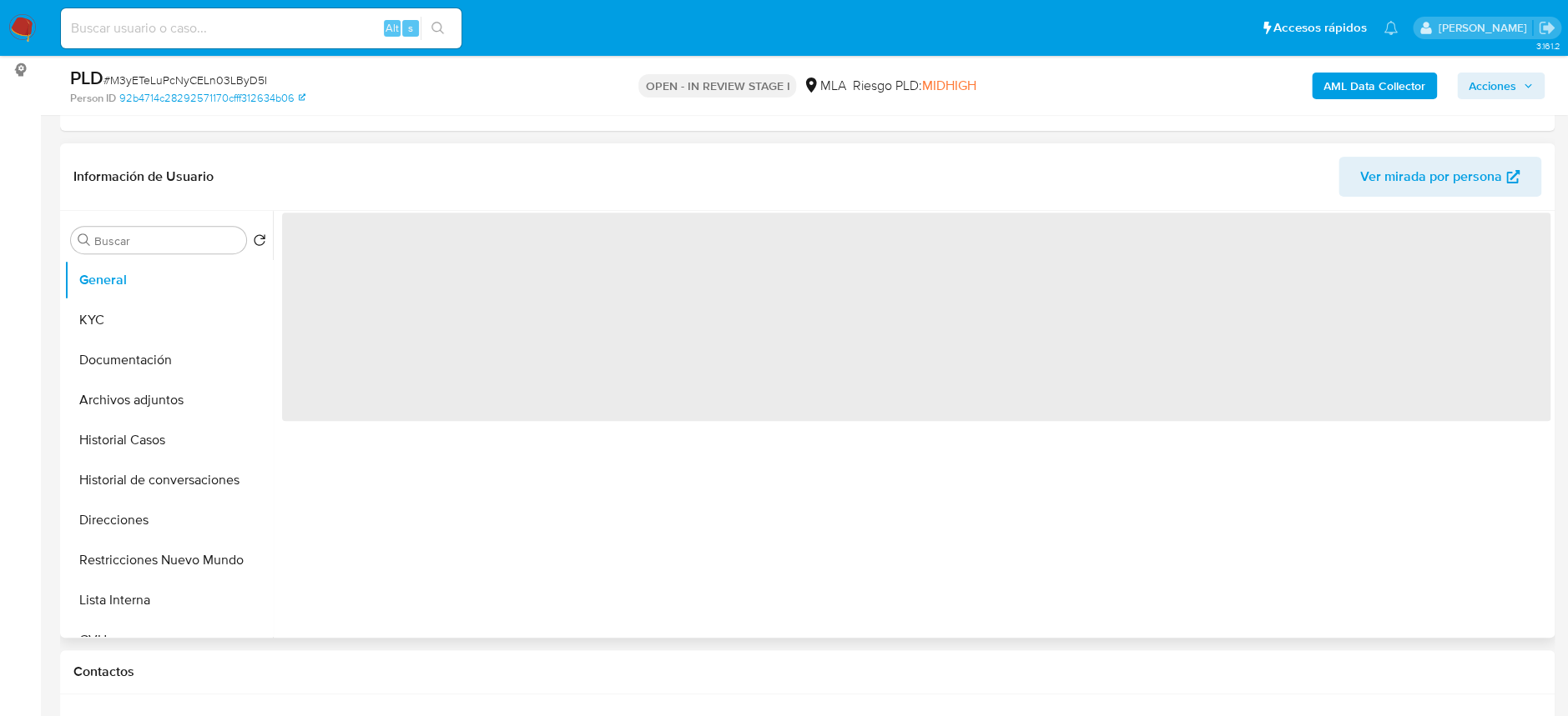
select select "10"
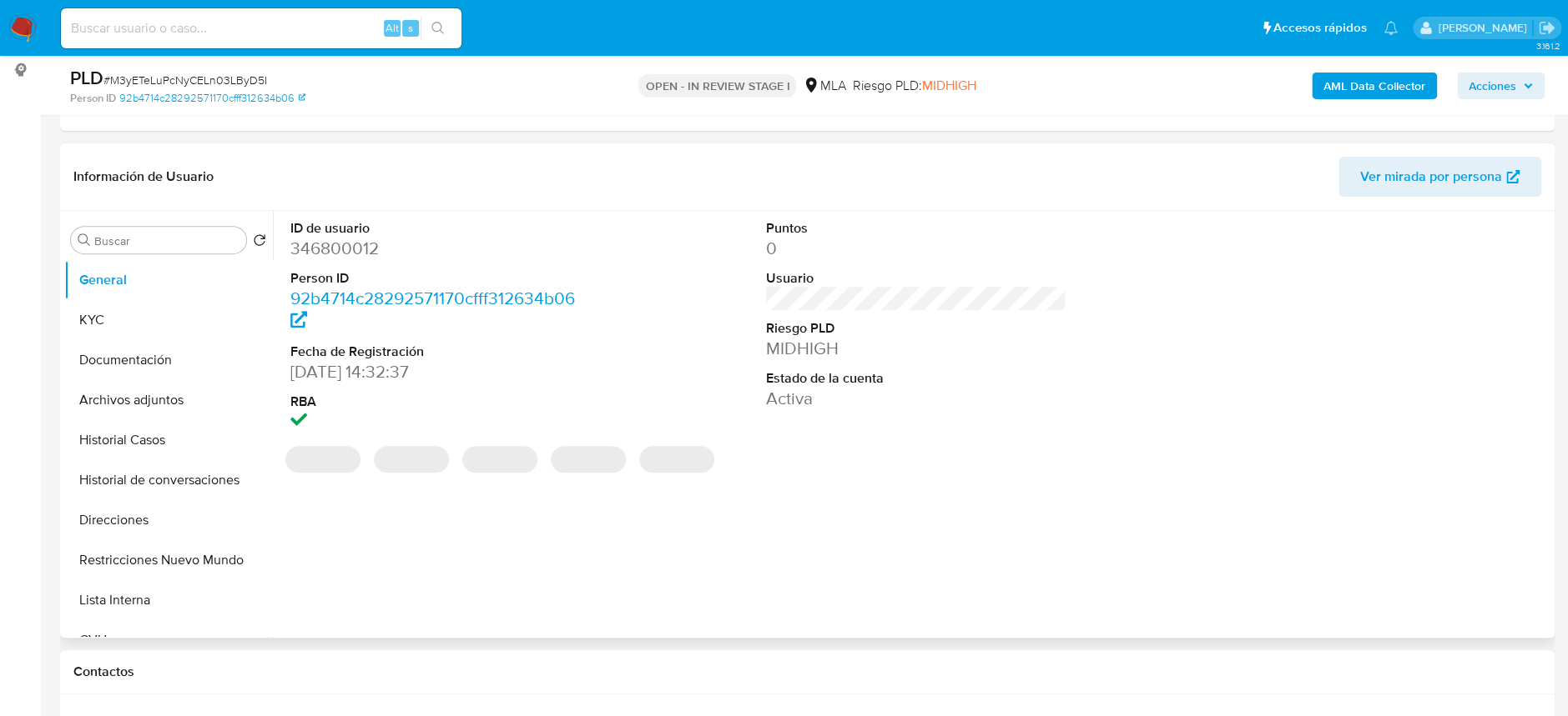
click at [349, 248] on dd "346800012" at bounding box center [440, 248] width 301 height 24
click at [349, 247] on dd "346800012" at bounding box center [440, 248] width 301 height 24
copy dd "346800012"
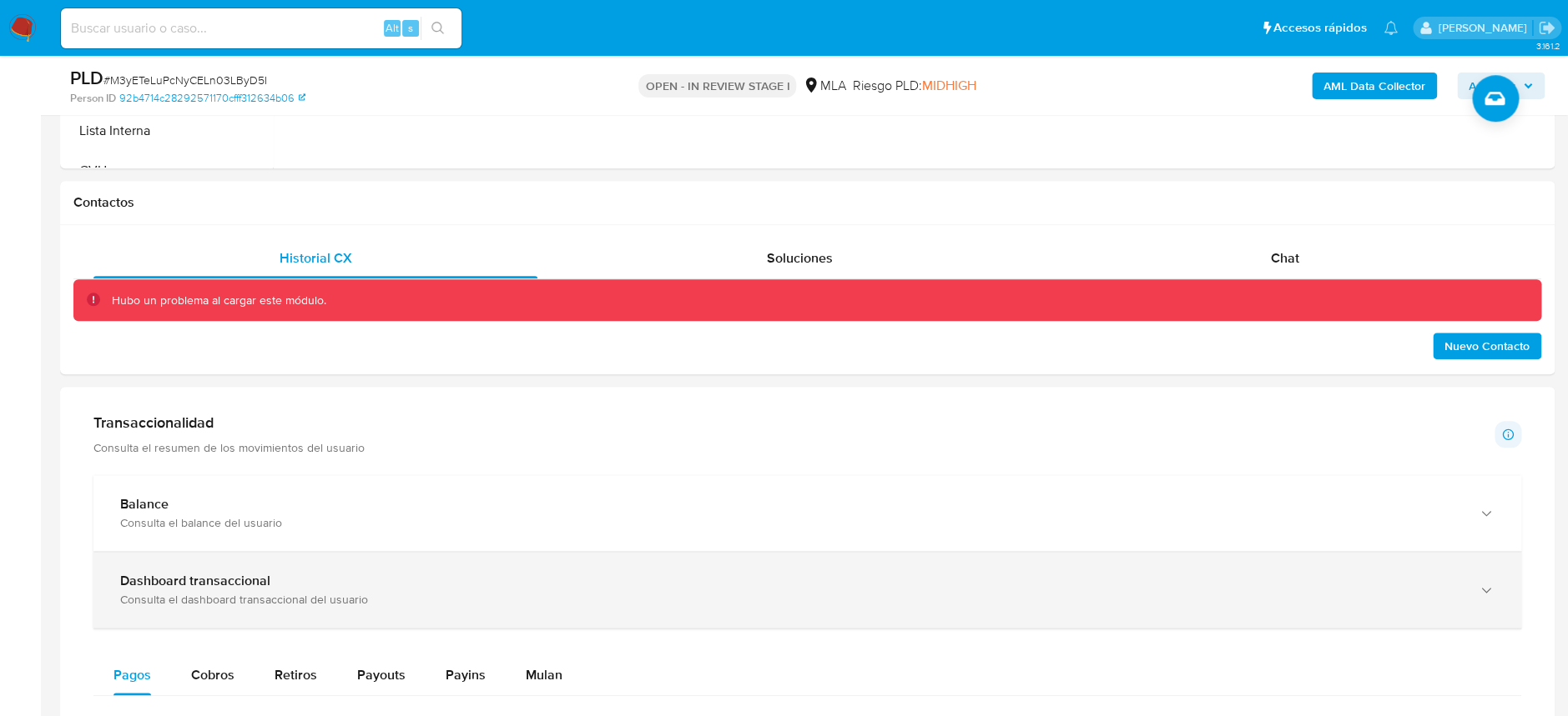
scroll to position [666, 0]
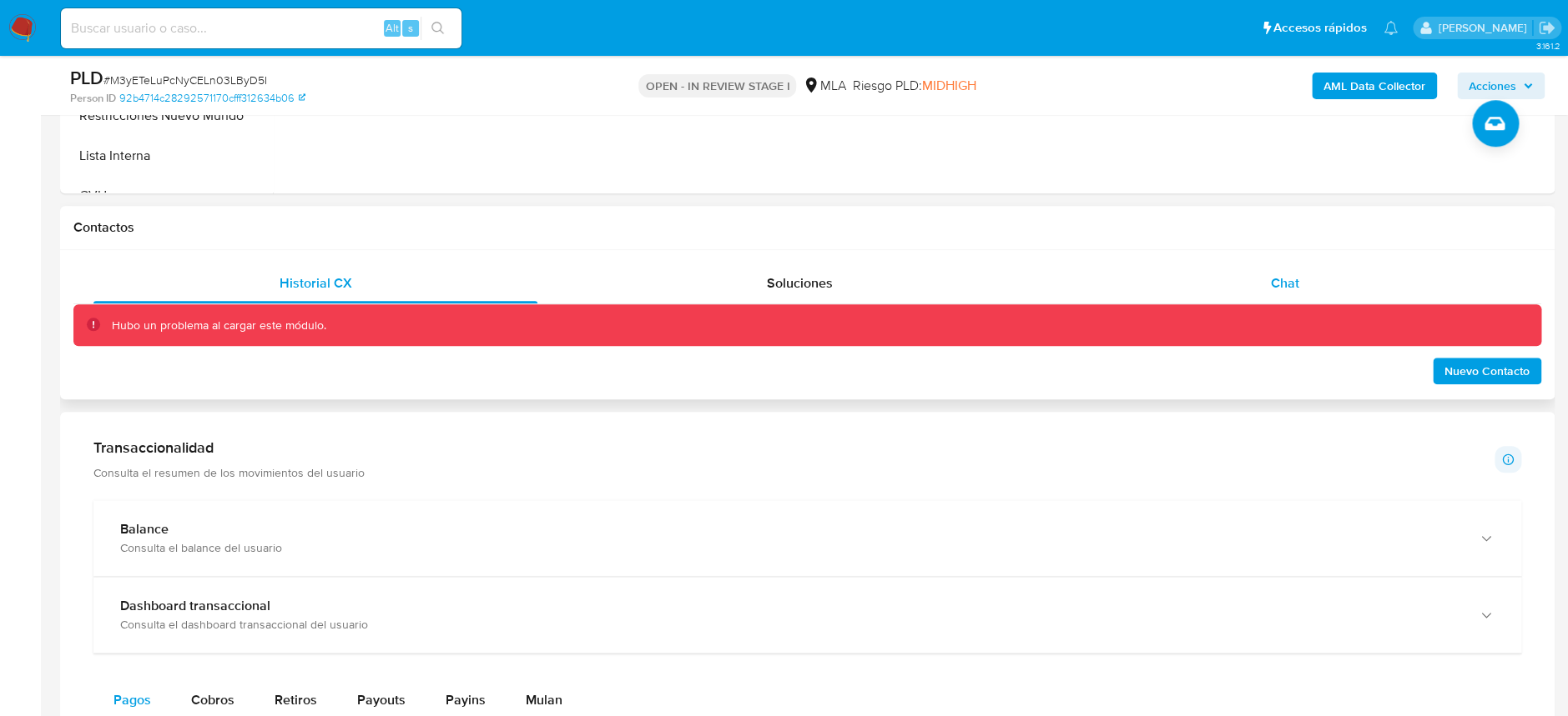
click at [1269, 301] on div "Chat" at bounding box center [1284, 284] width 444 height 40
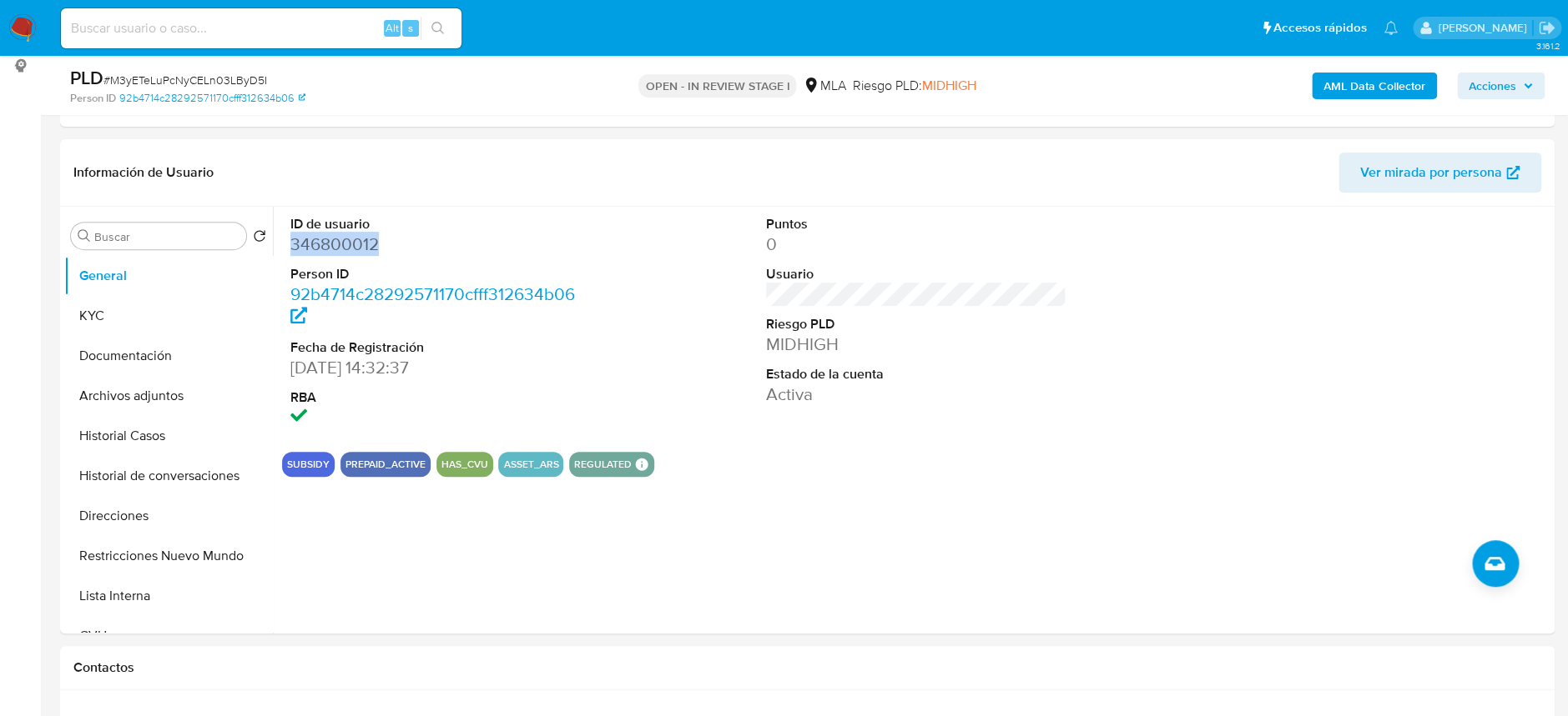
scroll to position [222, 0]
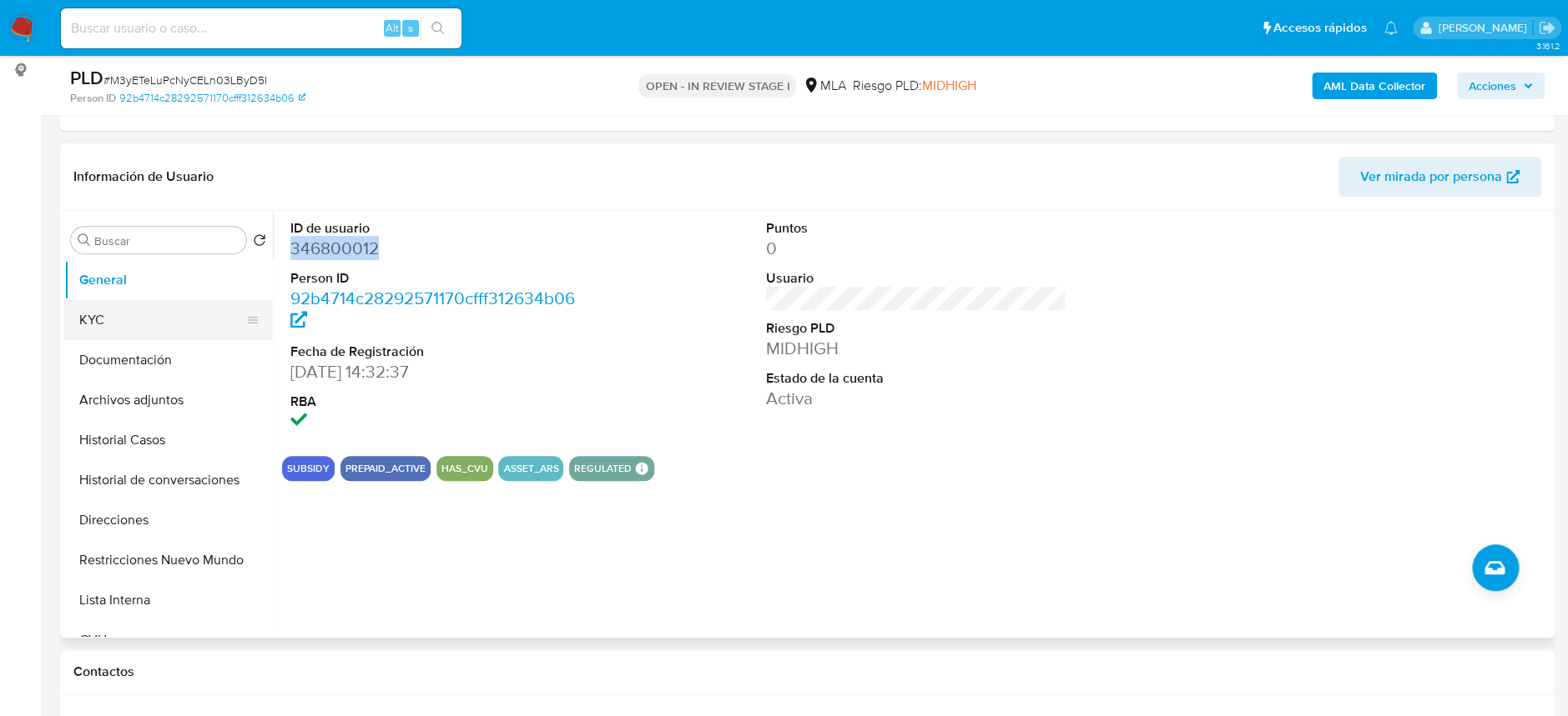
click at [170, 319] on button "KYC" at bounding box center [162, 321] width 195 height 40
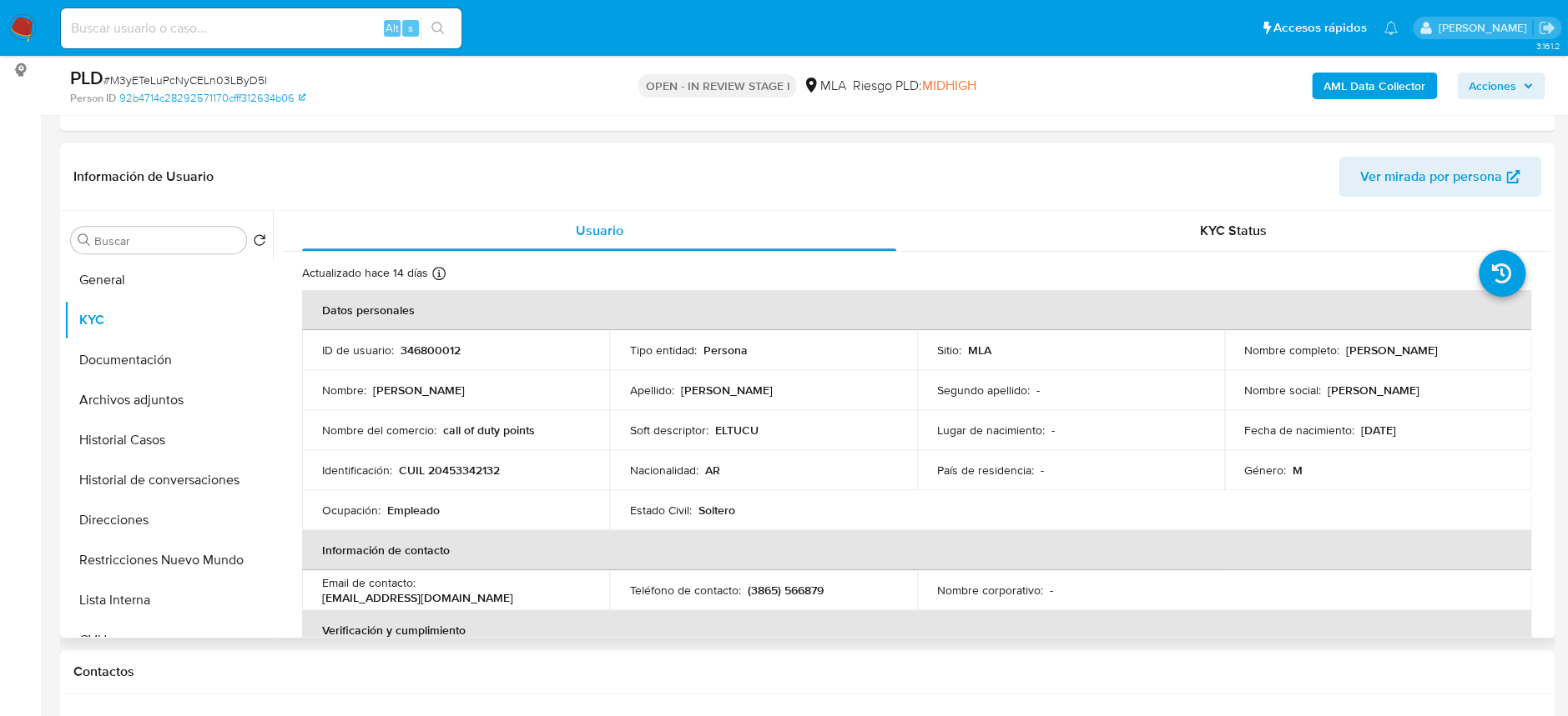
click at [484, 477] on p "CUIL 20453342132" at bounding box center [450, 469] width 101 height 15
copy p "20453342132"
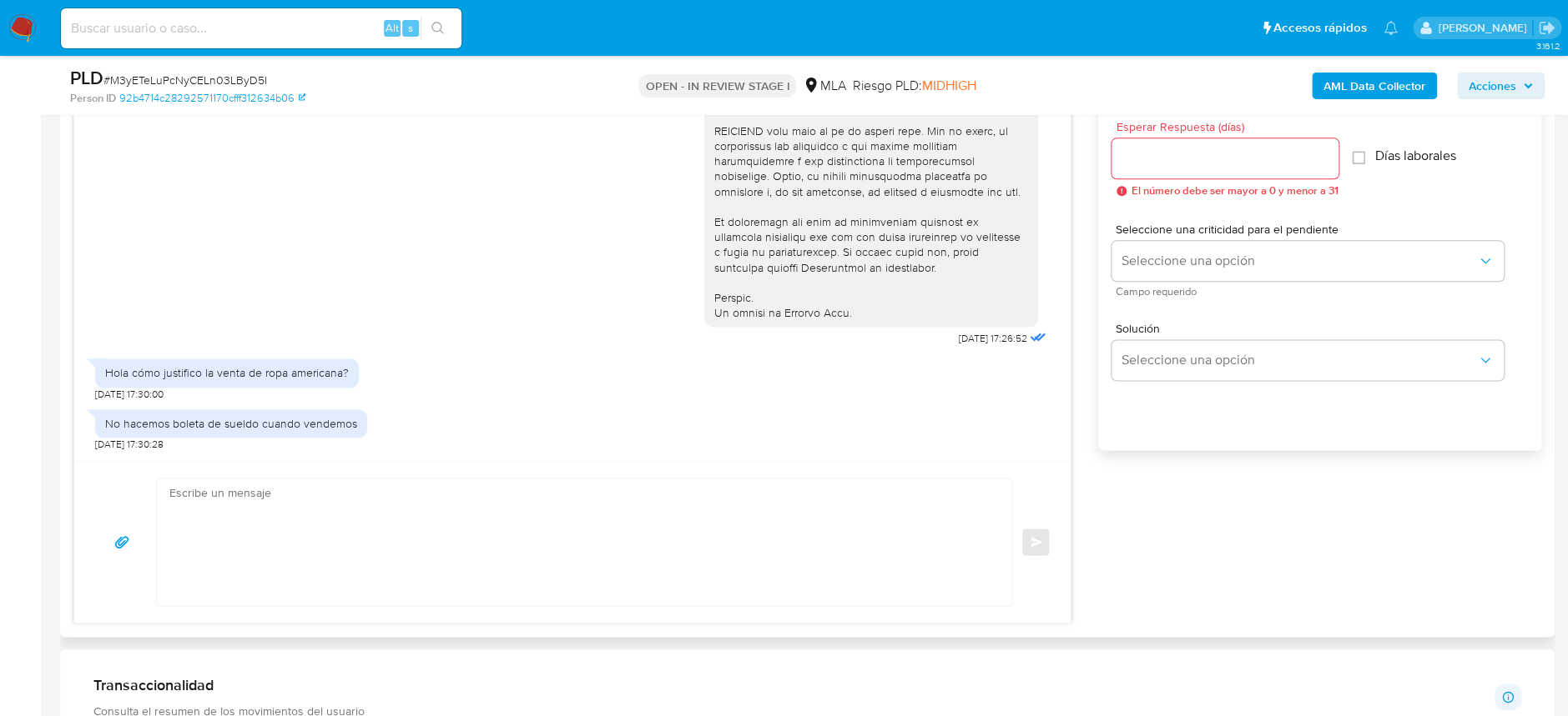
scroll to position [1001, 0]
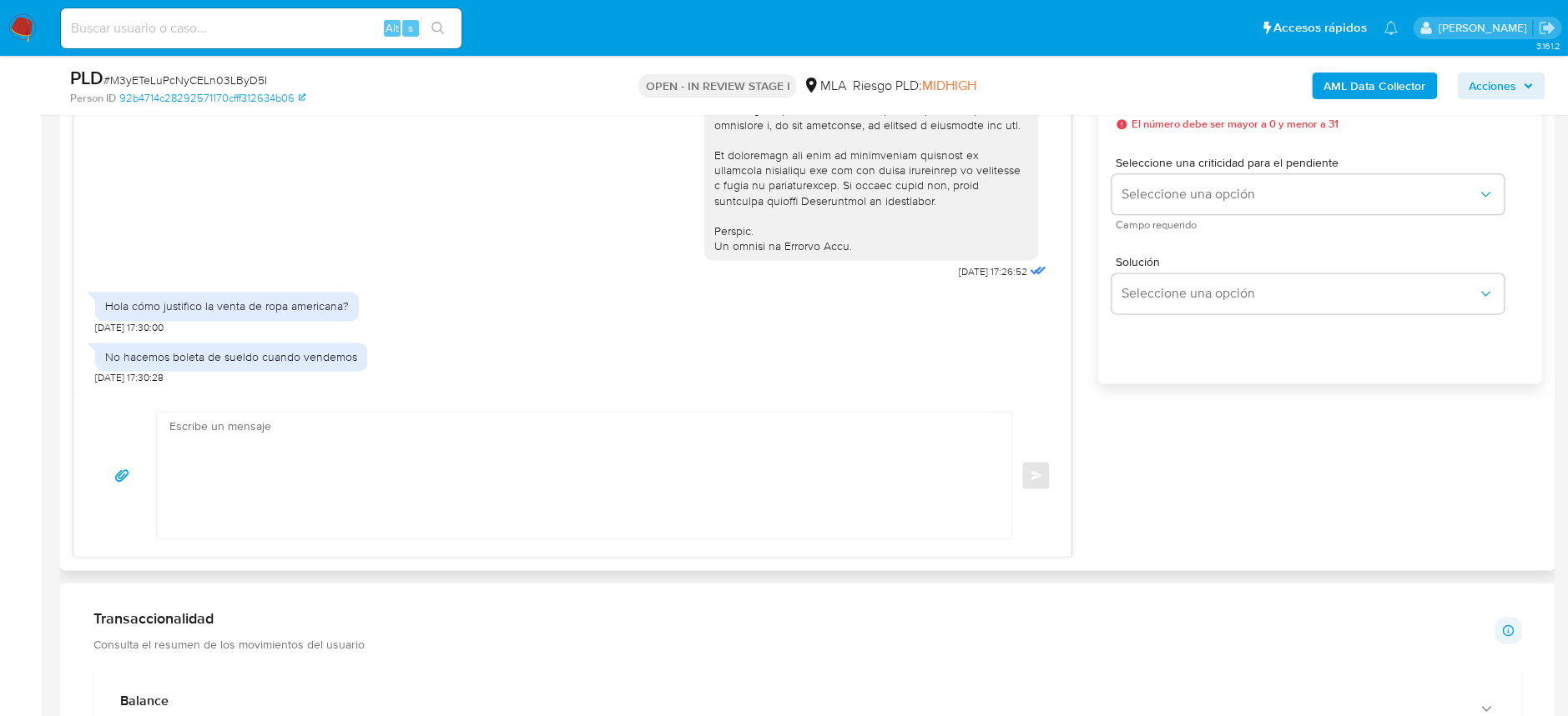
click at [301, 509] on textarea at bounding box center [580, 476] width 821 height 127
paste textarea "Hola XXX, Muchas gracias por tu respuesta. Analizamos tu caso y verificamos que…"
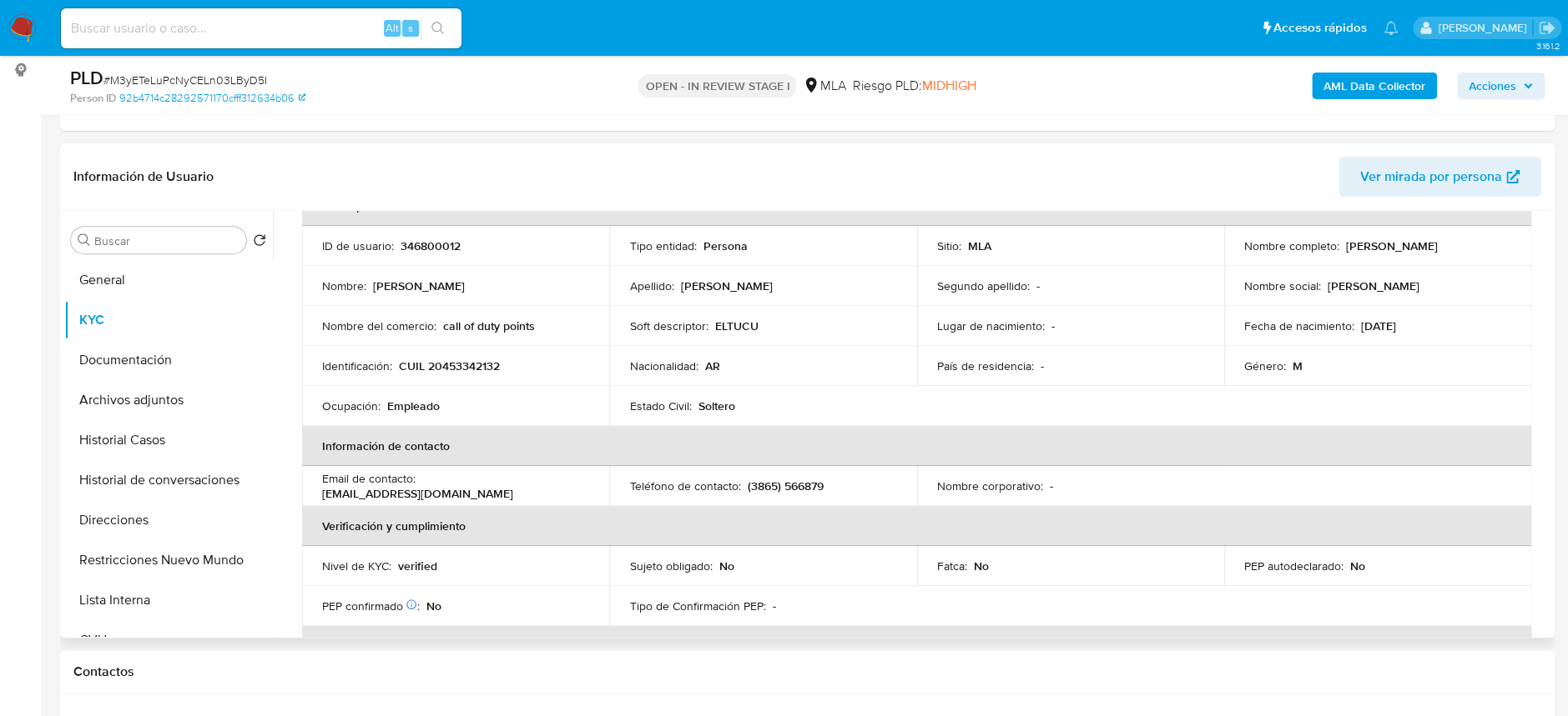
scroll to position [84, 0]
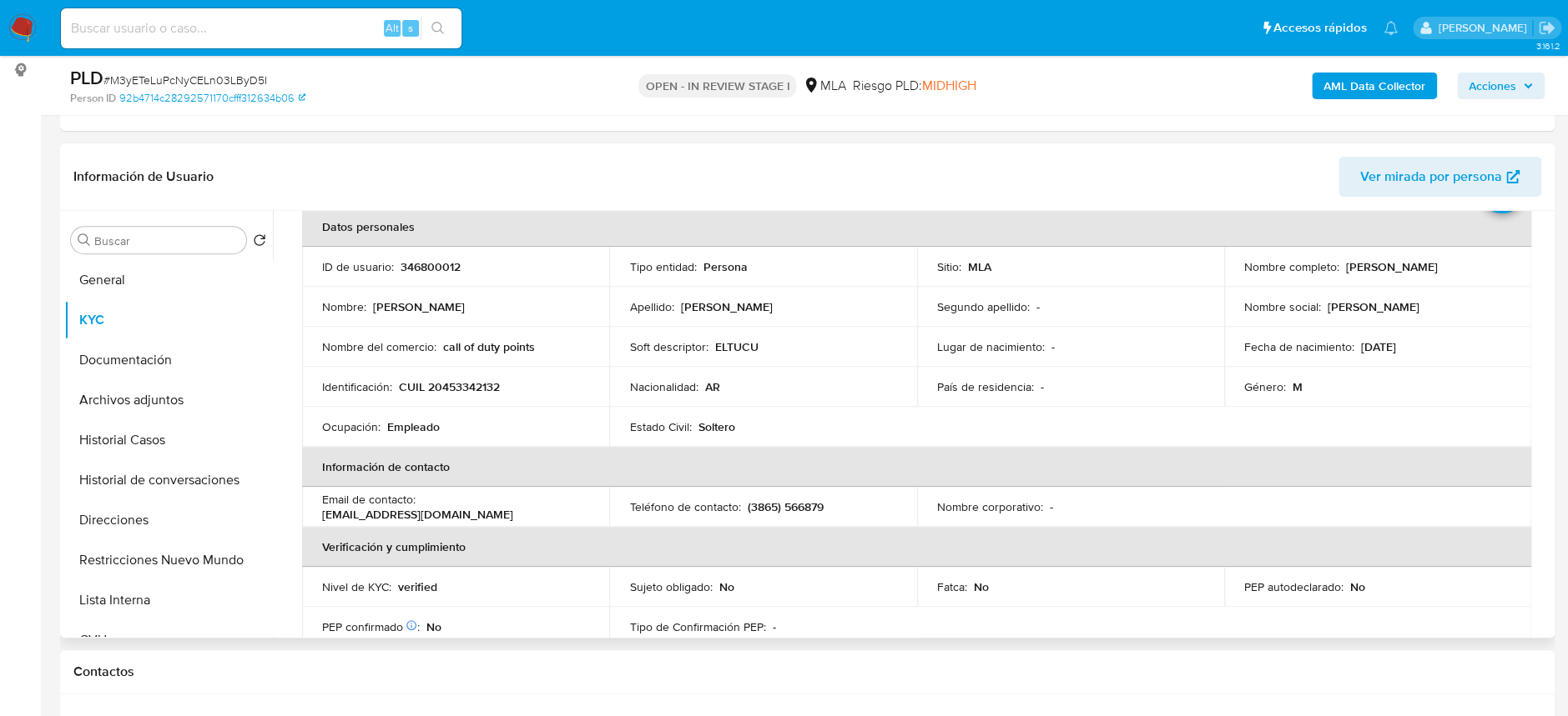
drag, startPoint x: 1342, startPoint y: 266, endPoint x: 1487, endPoint y: 262, distance: 145.1
click at [1487, 262] on div "Nombre completo : Horacio Valentin Romero" at bounding box center [1378, 267] width 267 height 15
copy p "[PERSON_NAME]"
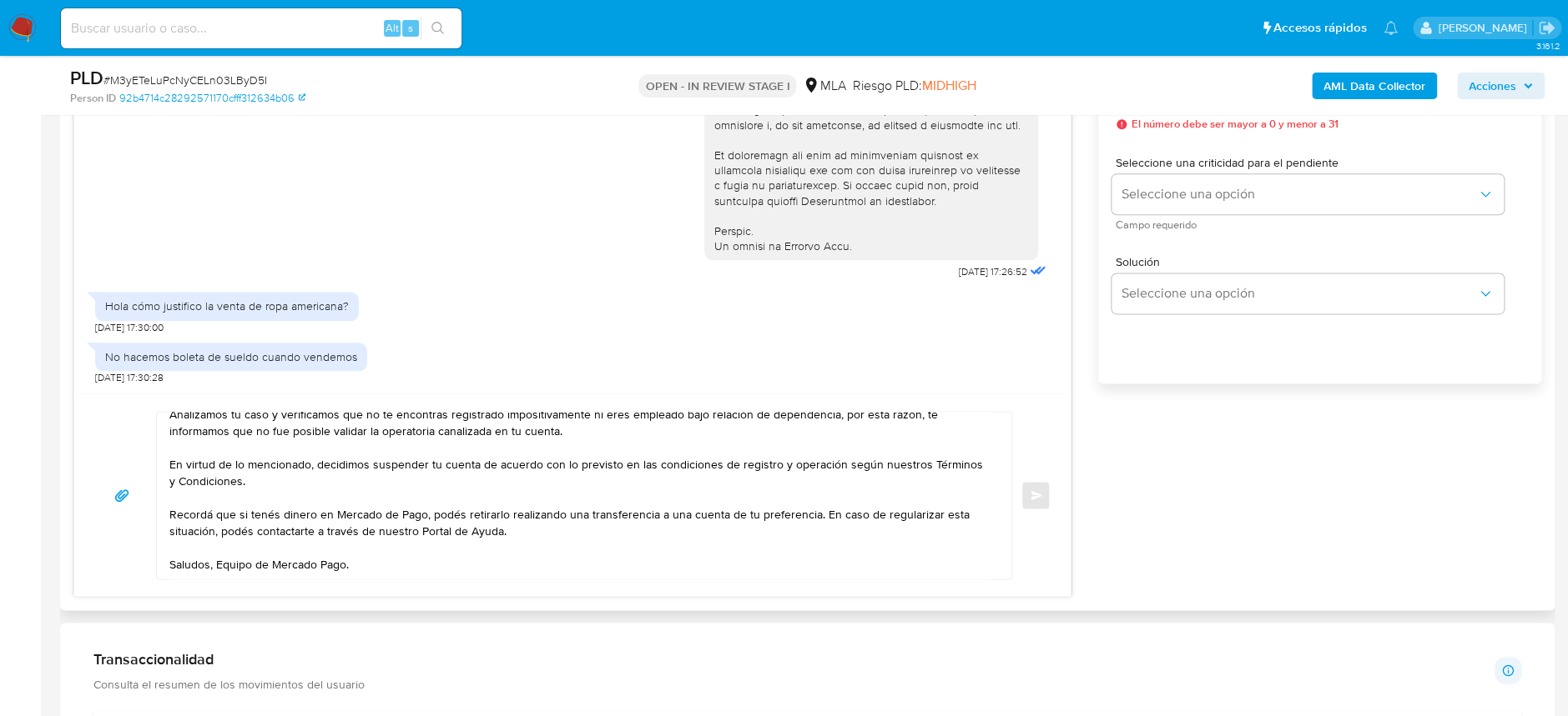
scroll to position [0, 0]
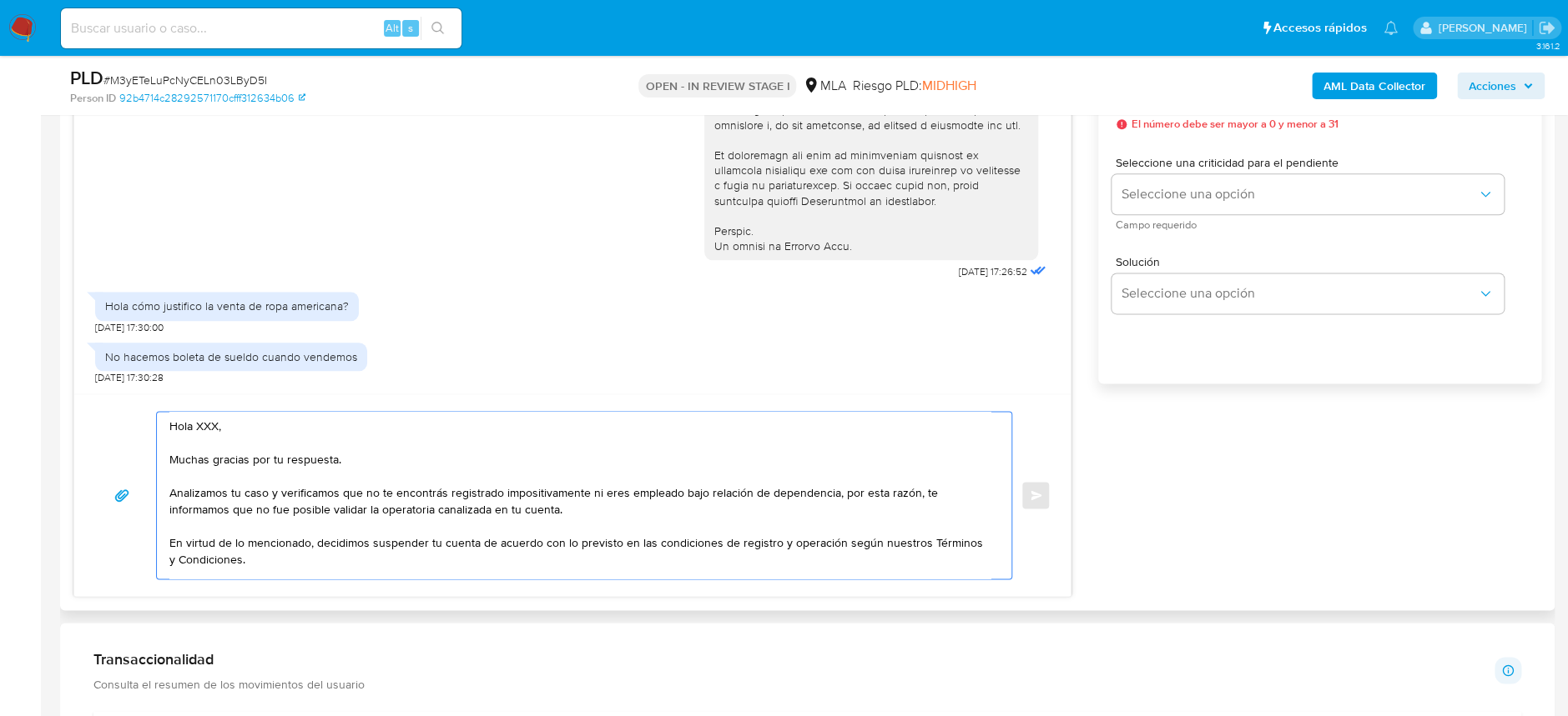
drag, startPoint x: 239, startPoint y: 421, endPoint x: 196, endPoint y: 425, distance: 43.2
click at [196, 425] on textarea "Hola XXX, Muchas gracias por tu respuesta. Analizamos tu caso y verificamos que…" at bounding box center [580, 495] width 821 height 166
paste textarea "[PERSON_NAME]"
drag, startPoint x: 585, startPoint y: 499, endPoint x: 835, endPoint y: 493, distance: 250.1
click at [835, 493] on textarea "Hola Horacio Valentin Romero Muchas gracias por tu respuesta. Analizamos tu cas…" at bounding box center [580, 495] width 821 height 166
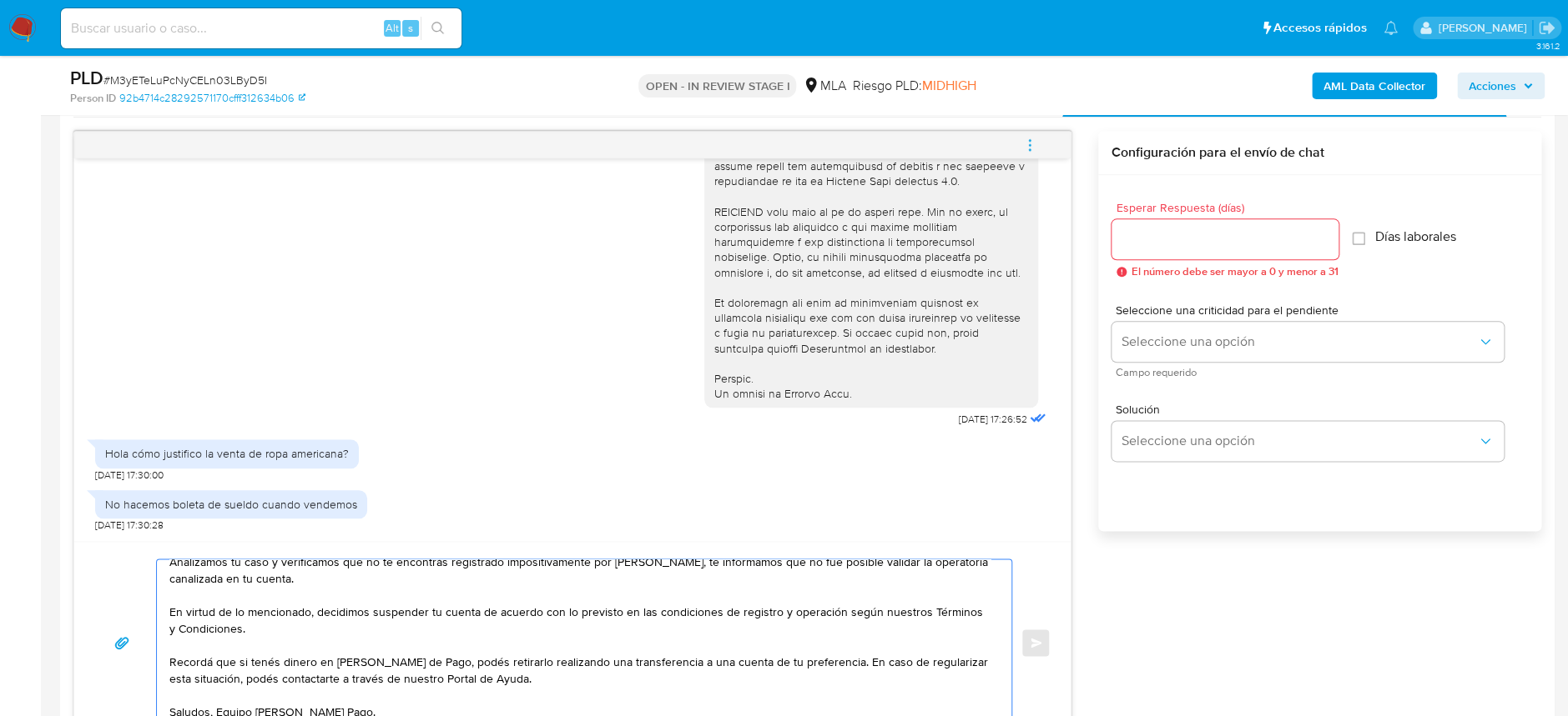
scroll to position [778, 0]
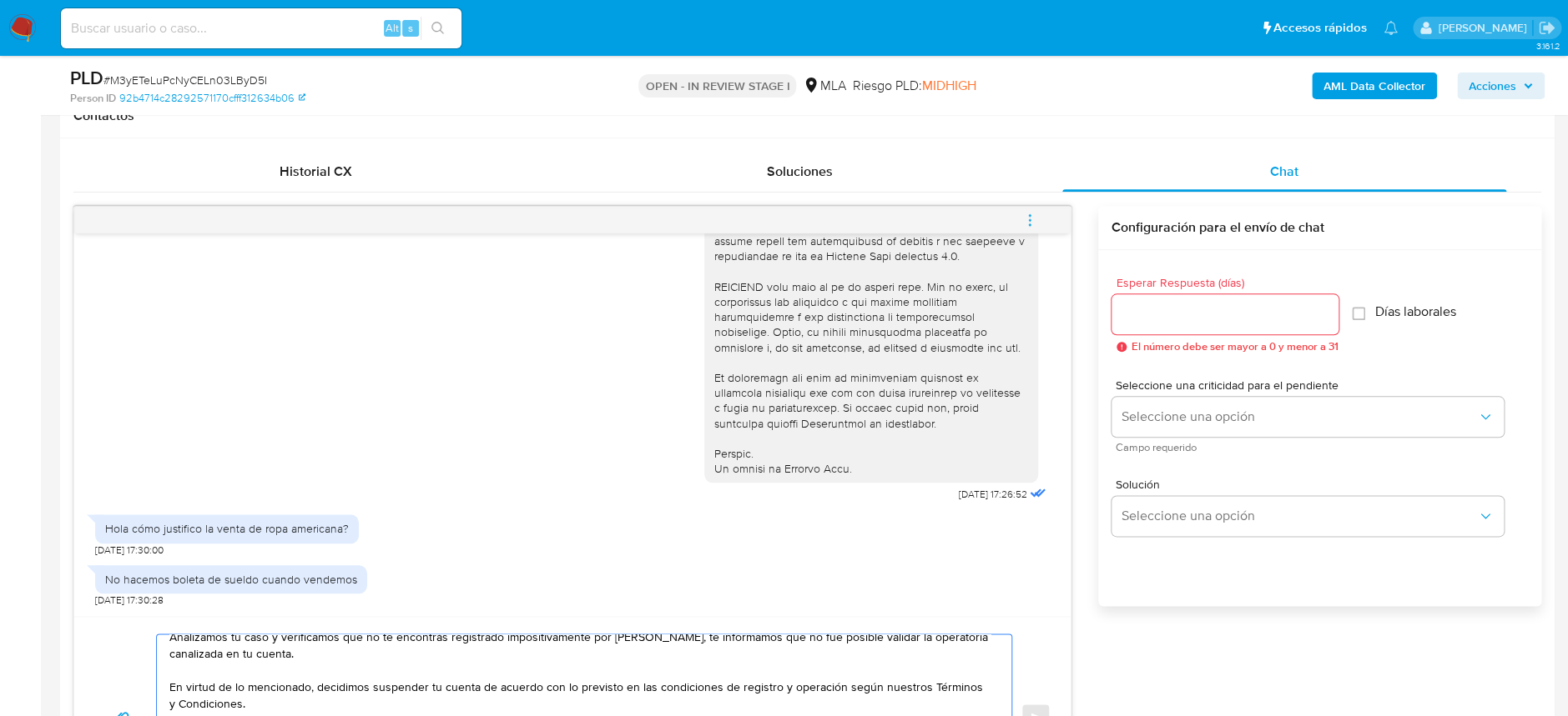
type textarea "Hola [PERSON_NAME] Muchas gracias por tu respuesta. Analizamos tu caso y verifi…"
click at [1205, 321] on input "Esperar Respuesta (días)" at bounding box center [1225, 314] width 227 height 22
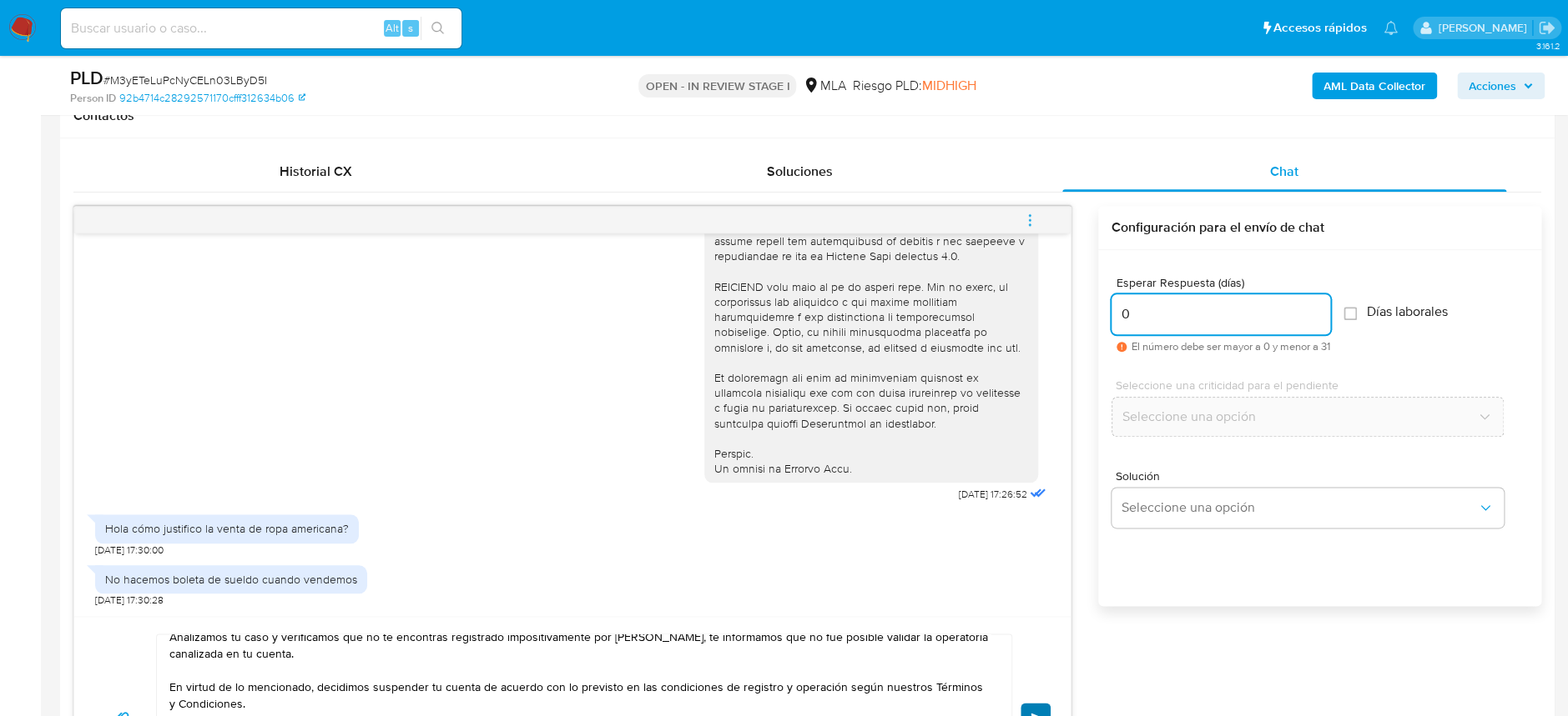
type input "0"
click at [1036, 707] on button "Enviar" at bounding box center [1035, 718] width 30 height 30
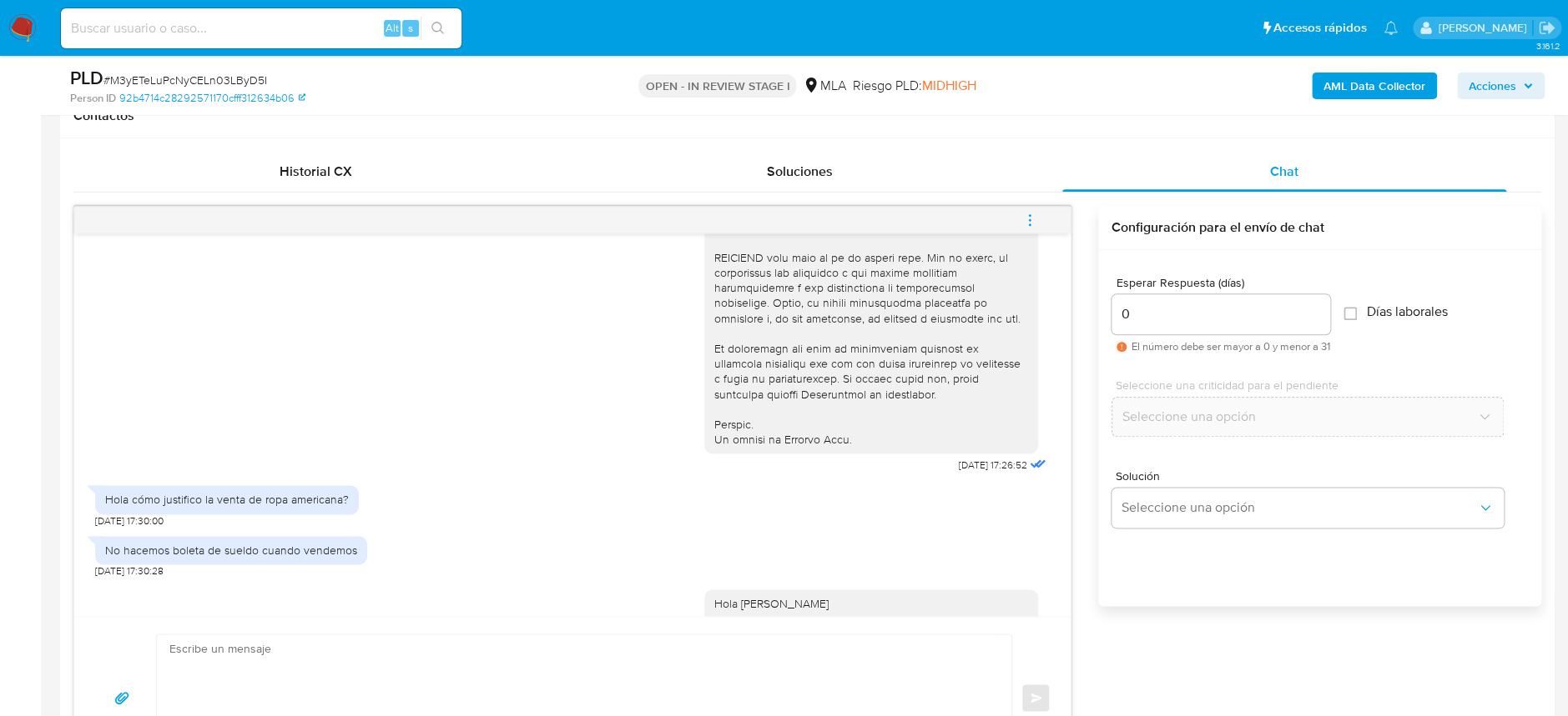
scroll to position [1015, 0]
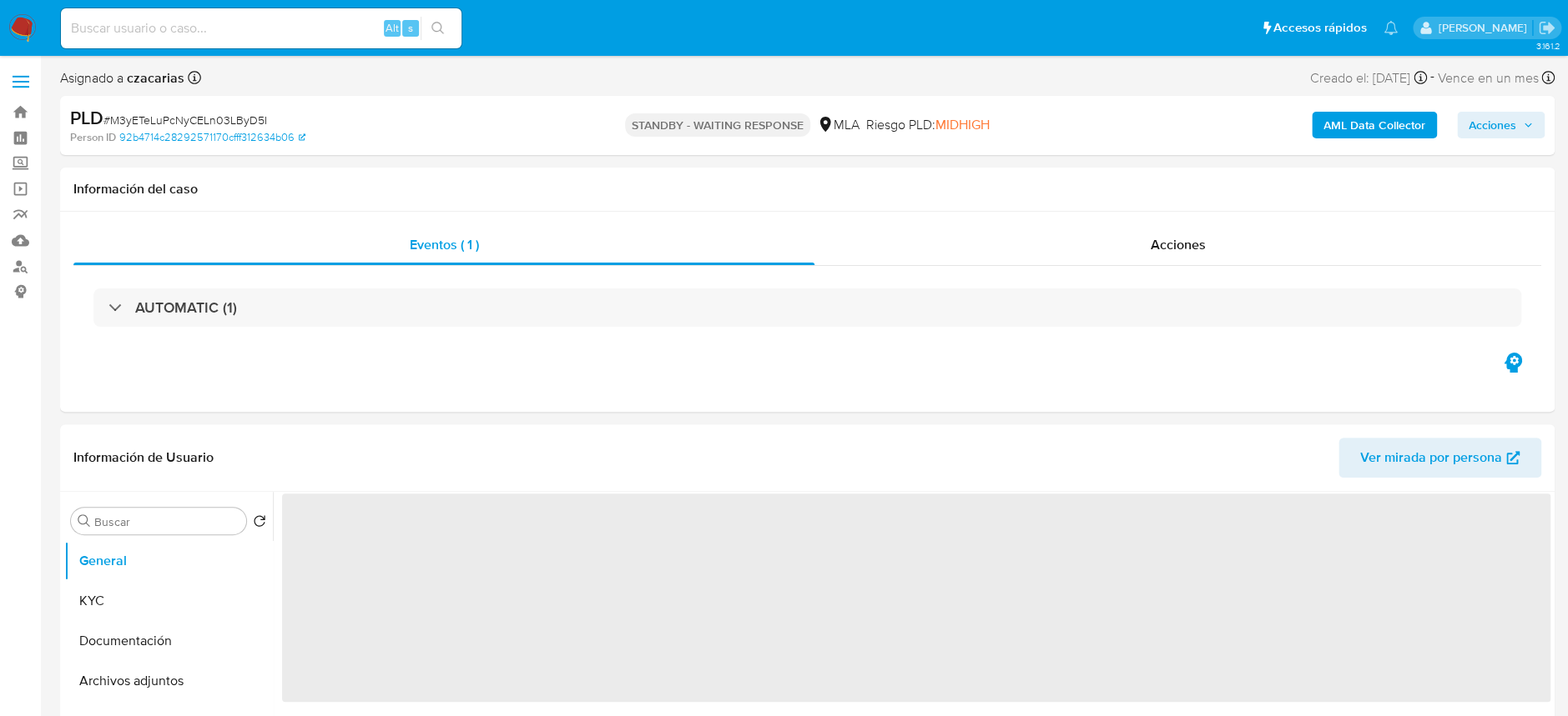
select select "10"
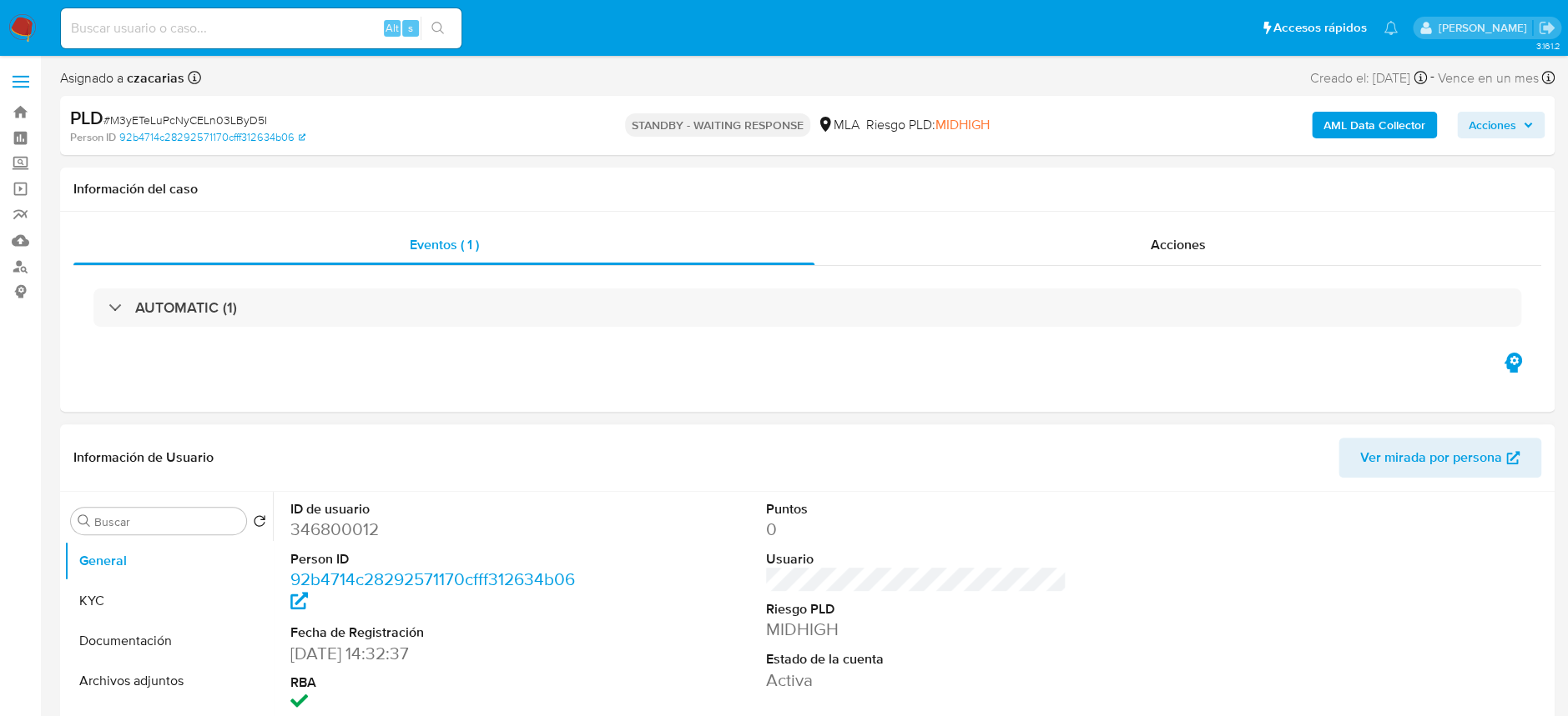
click at [323, 525] on dd "346800012" at bounding box center [440, 530] width 301 height 24
copy dd "346800012"
click at [343, 531] on dd "346800012" at bounding box center [440, 530] width 301 height 24
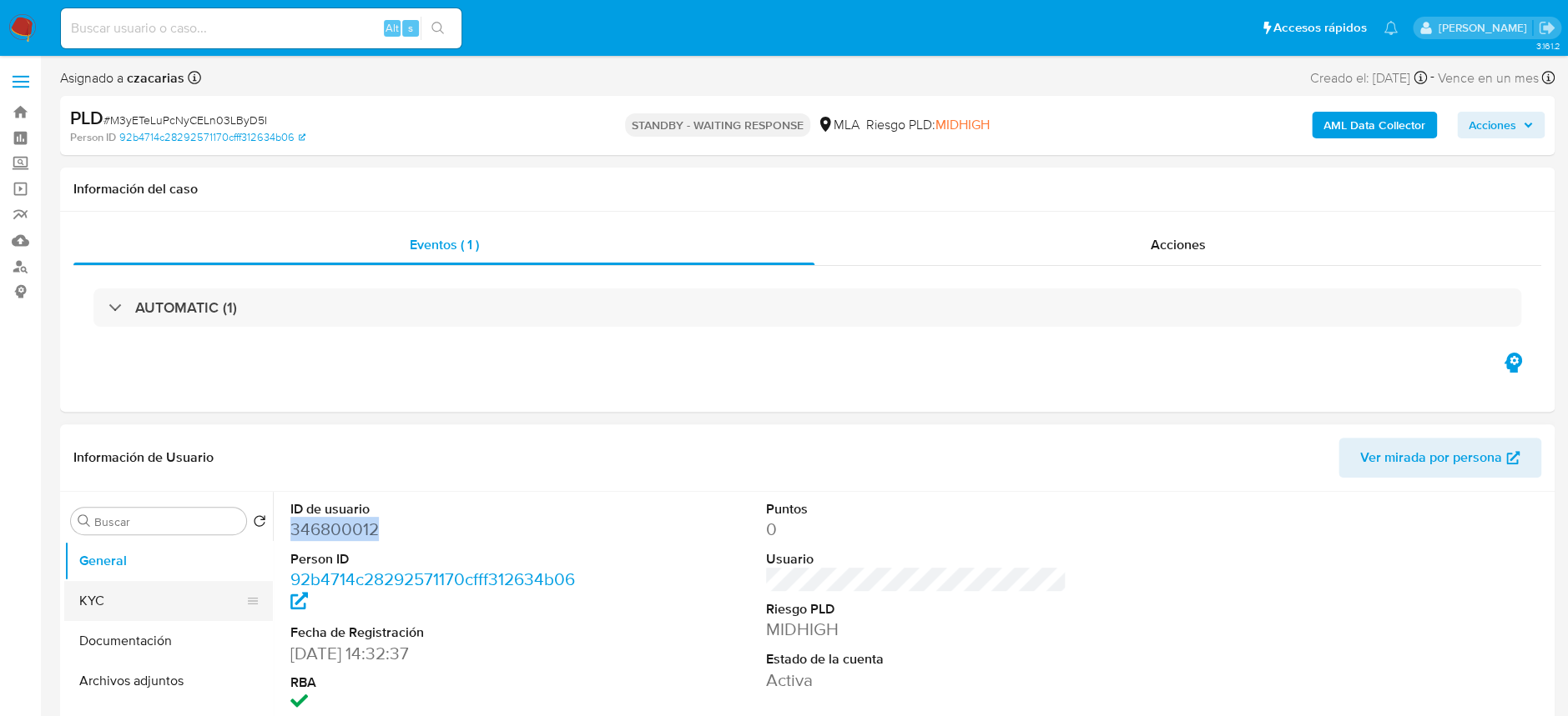
click at [153, 612] on button "KYC" at bounding box center [162, 601] width 195 height 40
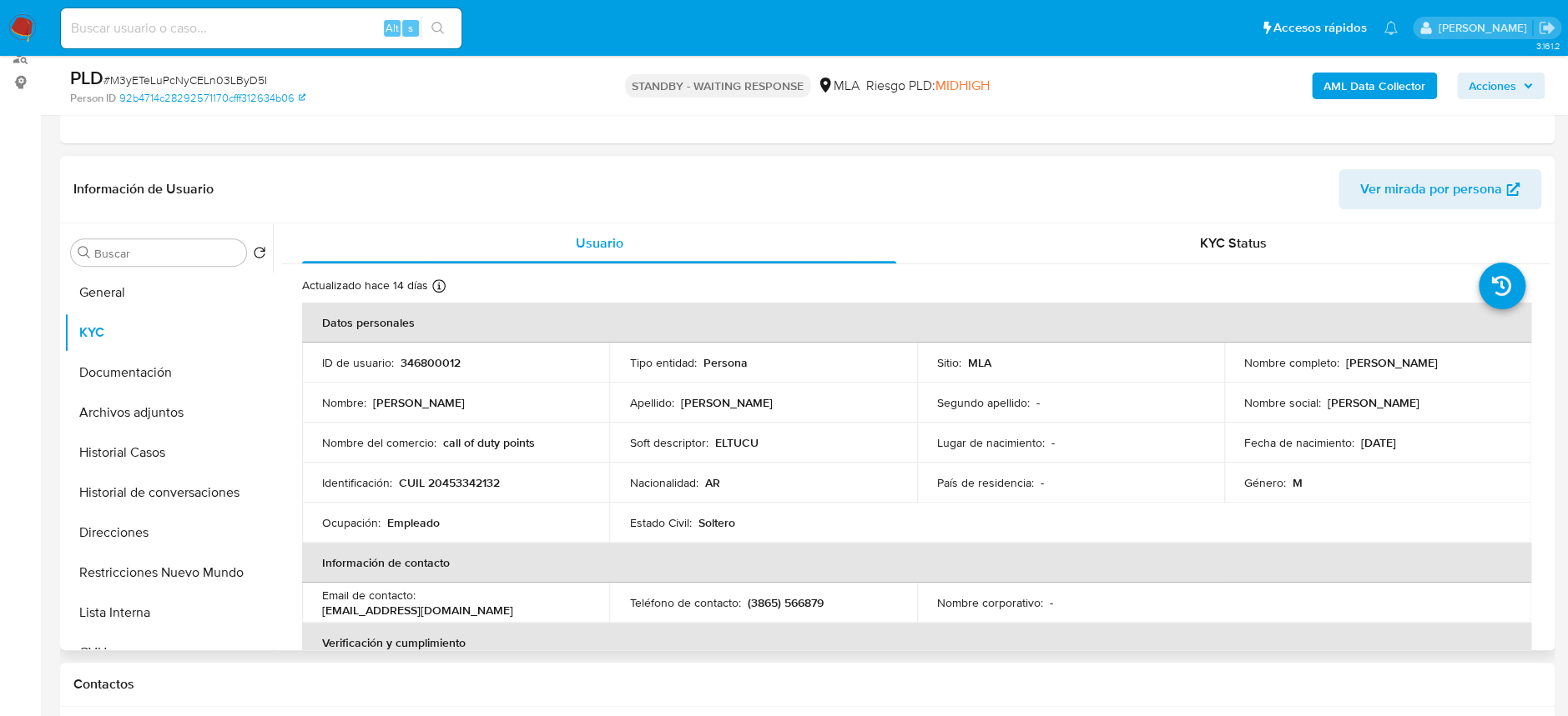
scroll to position [222, 0]
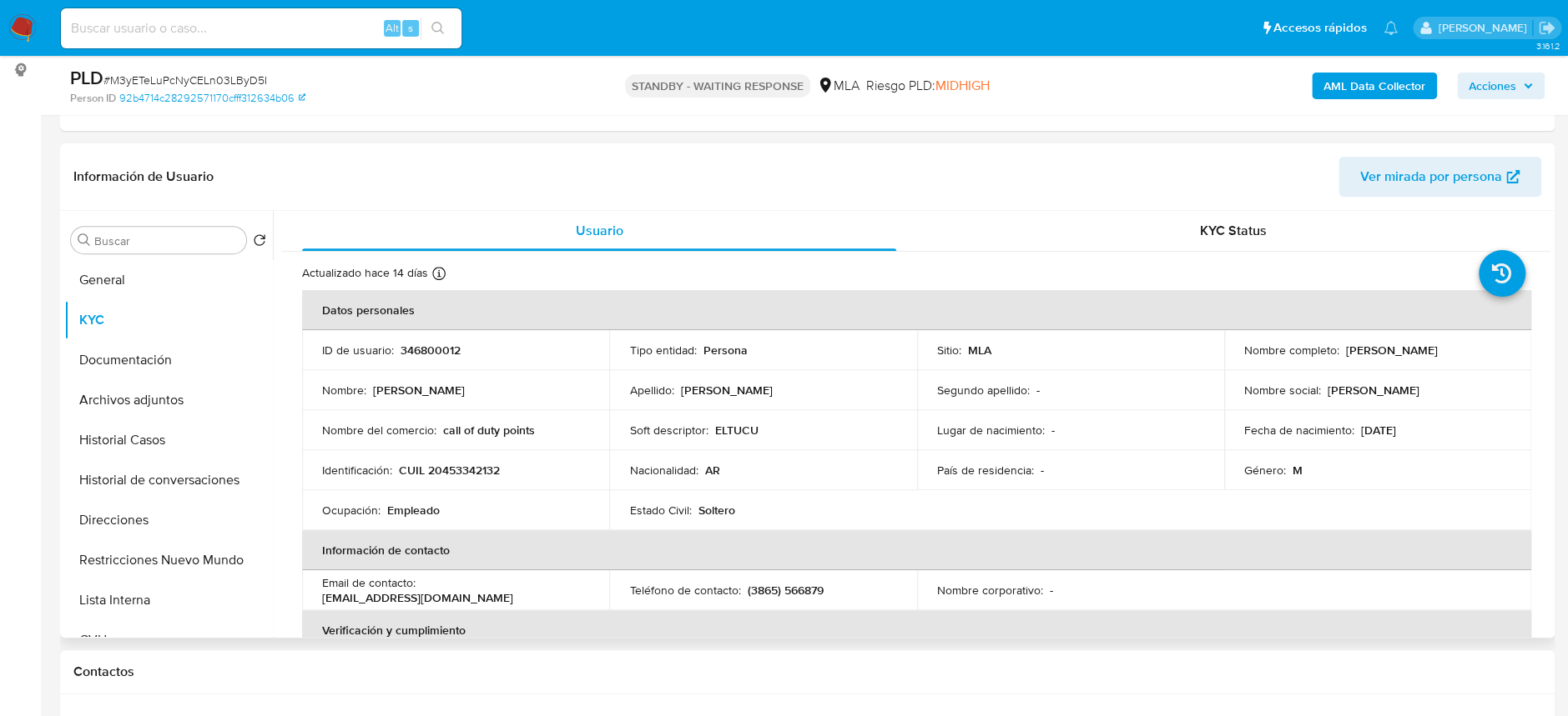
click at [437, 463] on p "CUIL 20453342132" at bounding box center [450, 469] width 101 height 15
click at [438, 463] on p "CUIL 20453342132" at bounding box center [450, 469] width 101 height 15
drag, startPoint x: 494, startPoint y: 485, endPoint x: 483, endPoint y: 473, distance: 16.3
click at [492, 483] on td "Identificación : CUIL 20453342132" at bounding box center [456, 470] width 307 height 40
click at [483, 473] on p "CUIL 20453342132" at bounding box center [450, 469] width 101 height 15
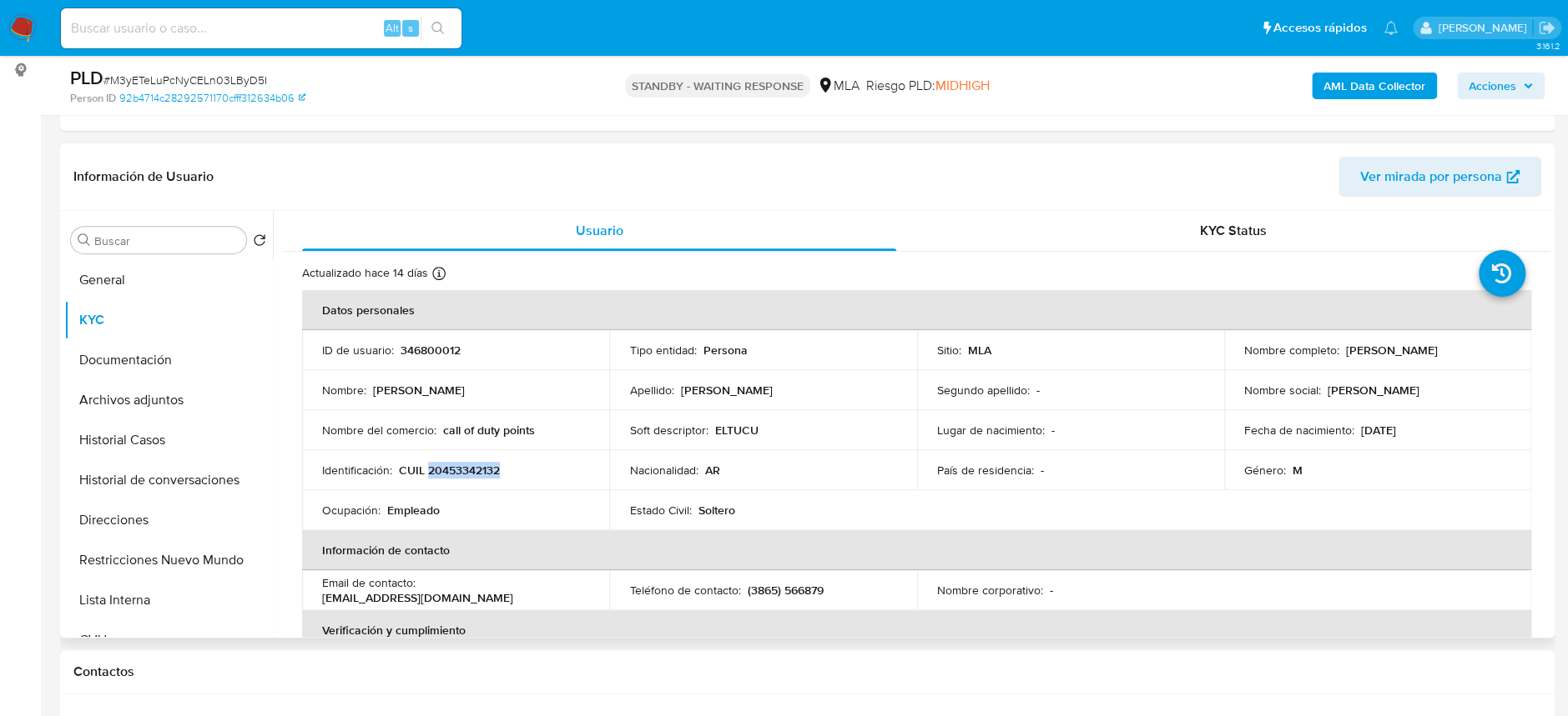
click at [483, 473] on p "CUIL 20453342132" at bounding box center [450, 469] width 101 height 15
copy p "20453342132"
click at [118, 398] on button "Archivos adjuntos" at bounding box center [162, 401] width 195 height 40
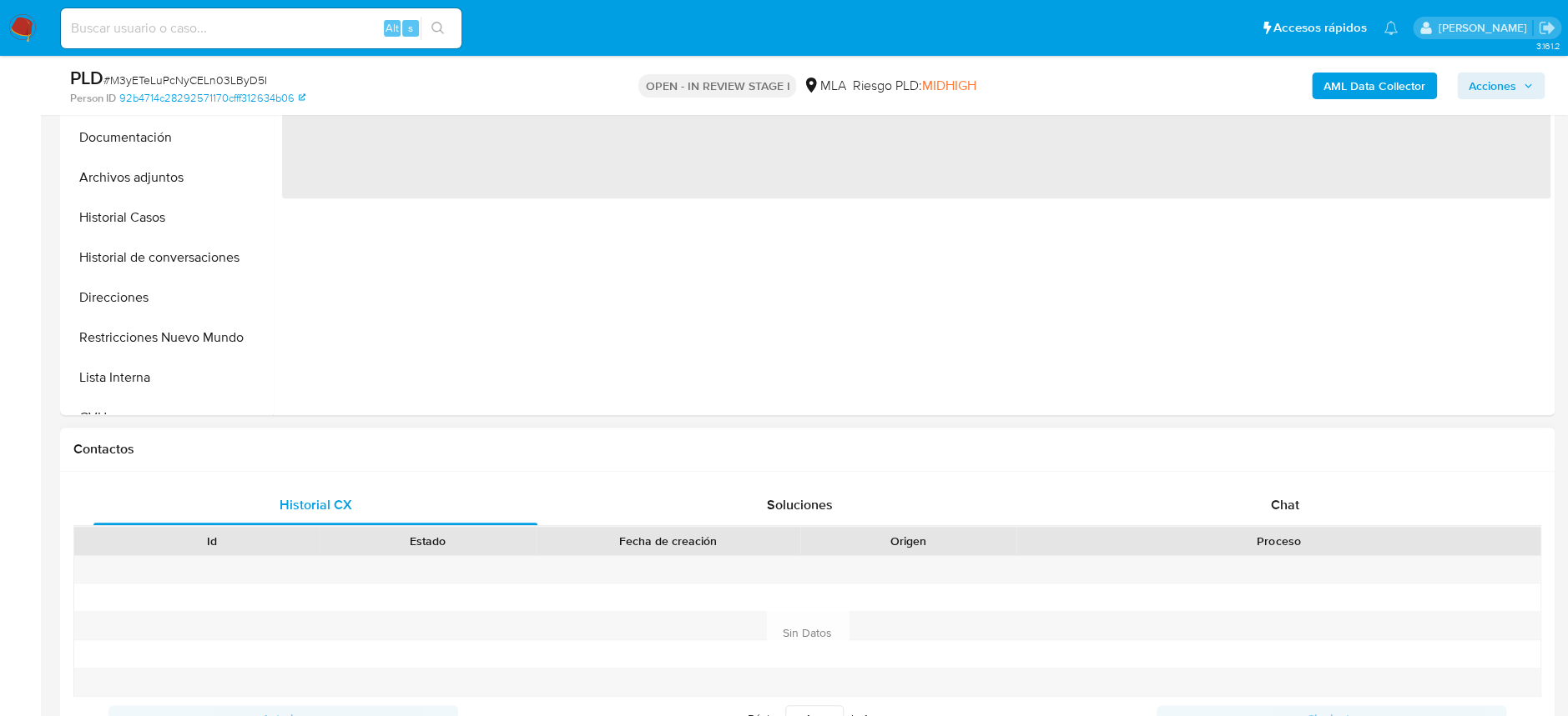
select select "10"
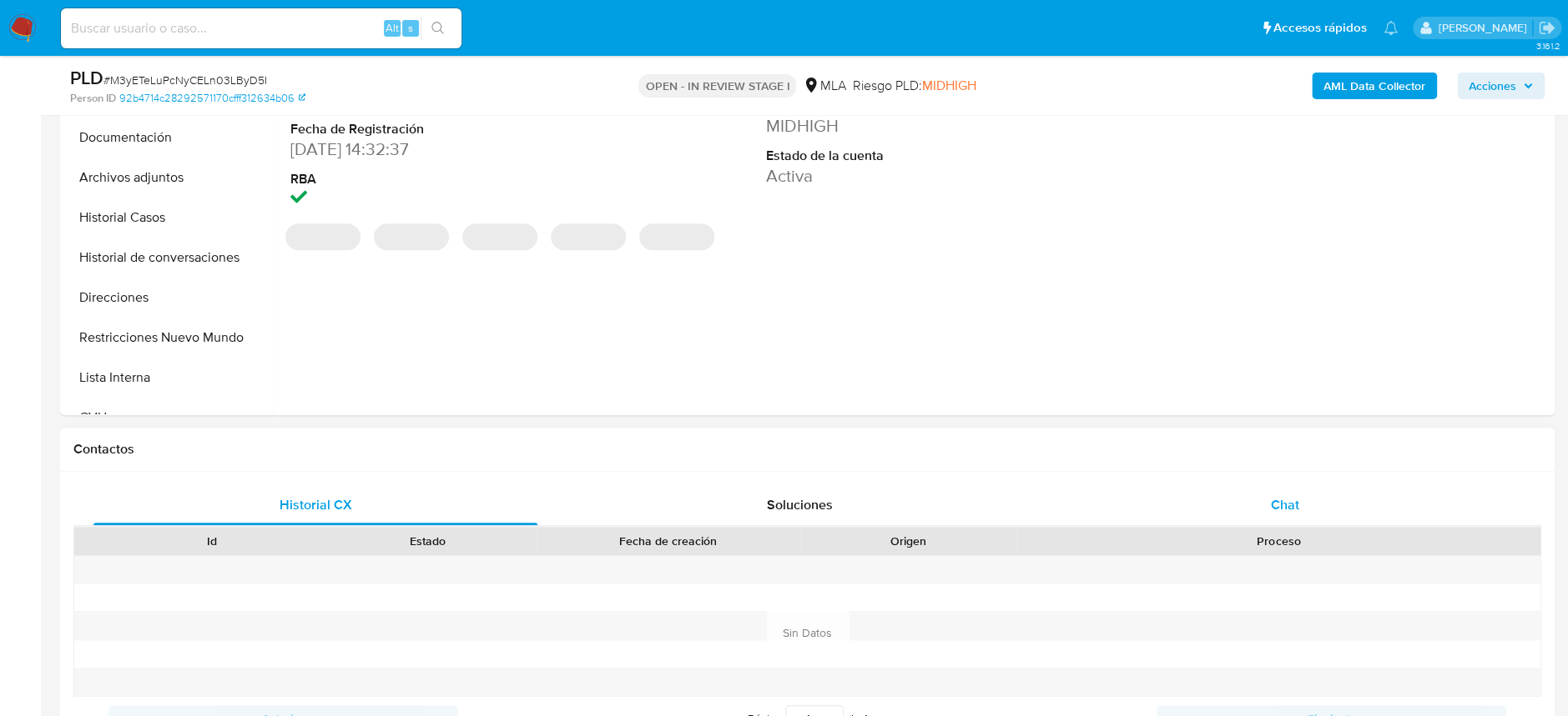
click at [1278, 486] on div "Chat" at bounding box center [1284, 505] width 444 height 40
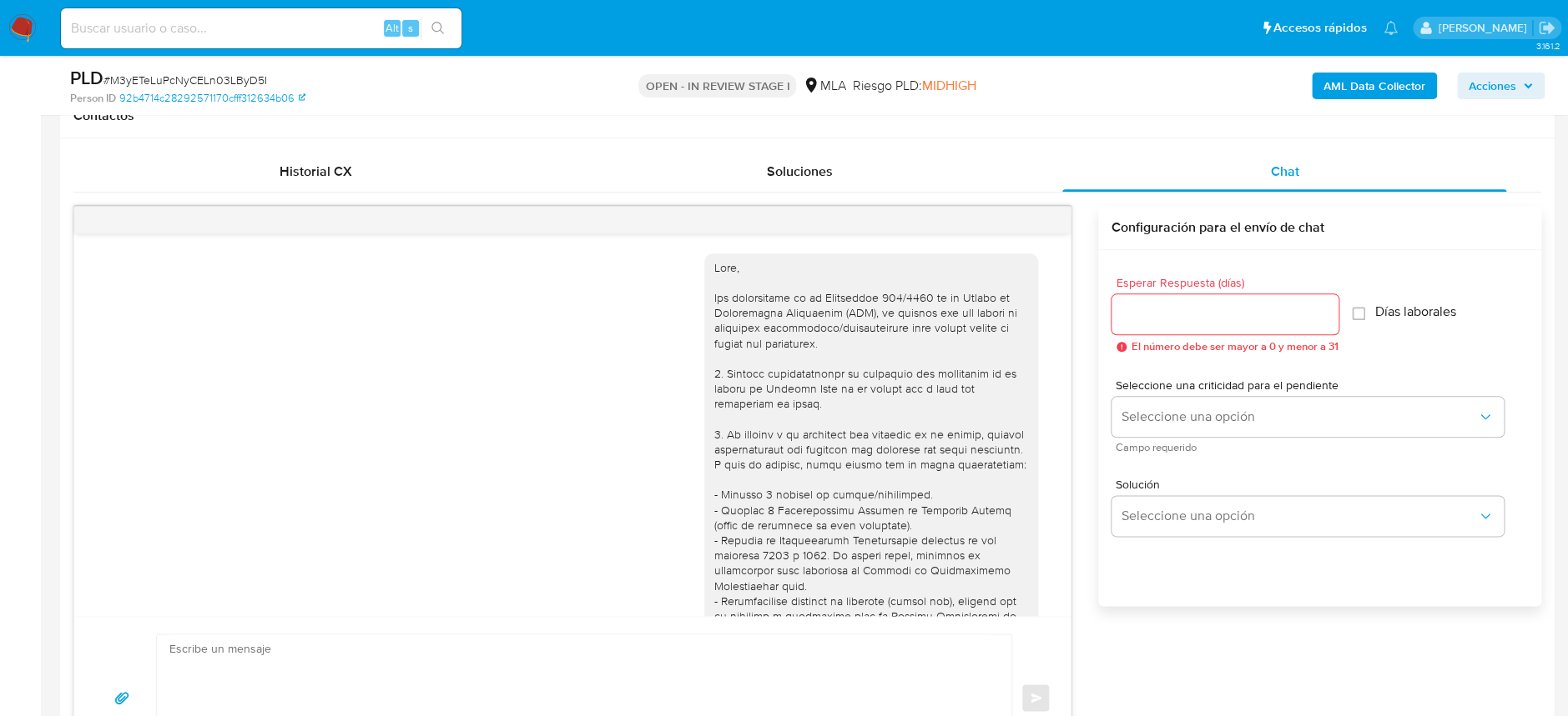
scroll to position [1015, 0]
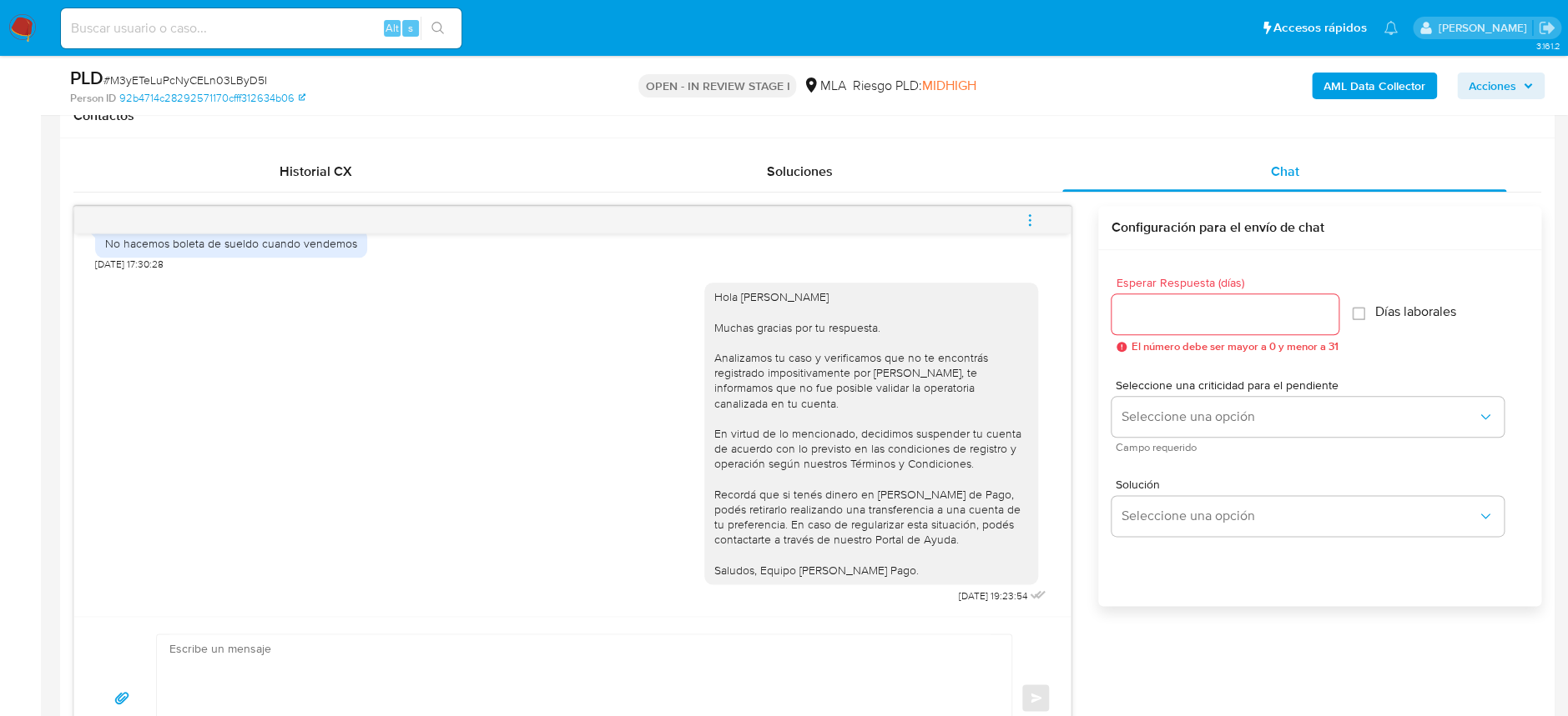
click at [1035, 215] on icon "menu-action" at bounding box center [1029, 220] width 15 height 15
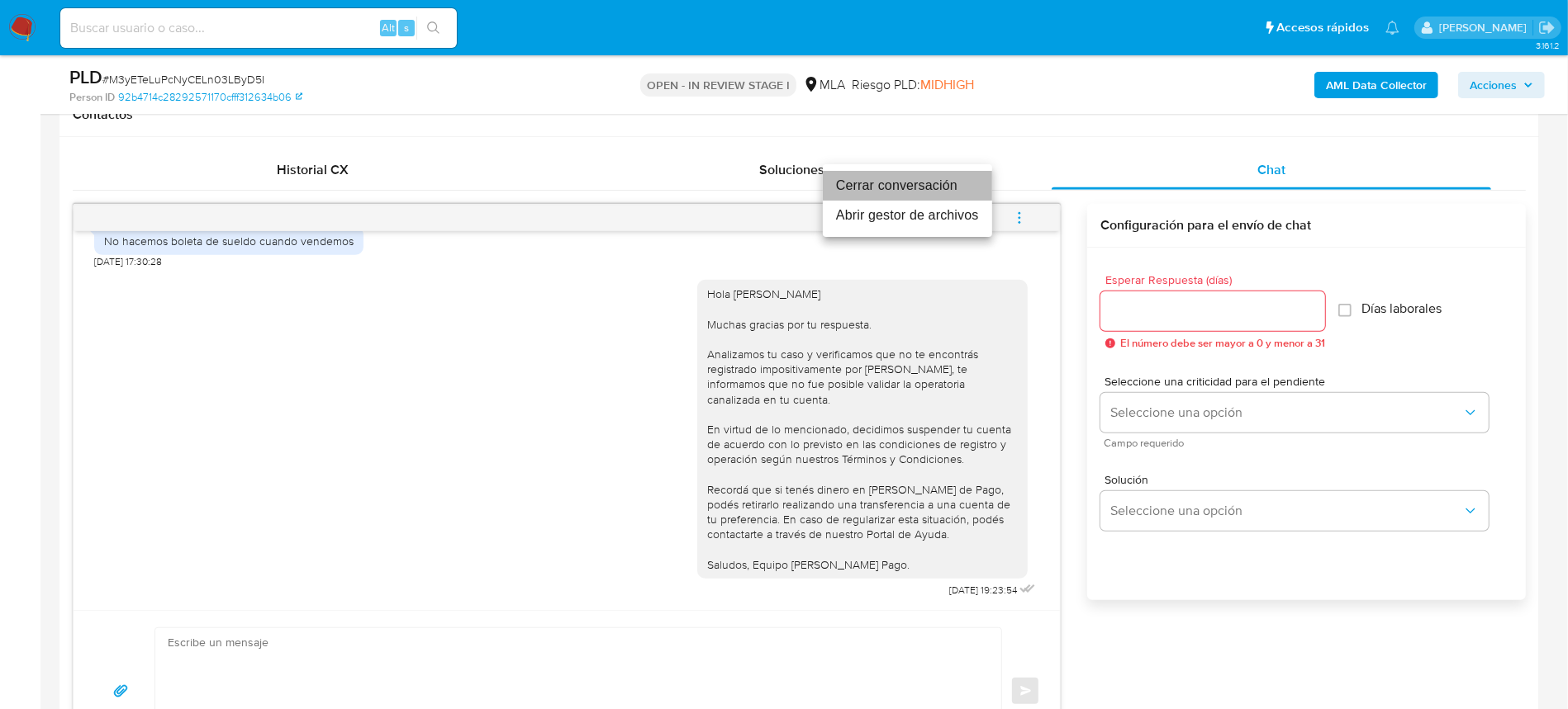
click at [847, 178] on li "Cerrar conversación" at bounding box center [908, 185] width 169 height 29
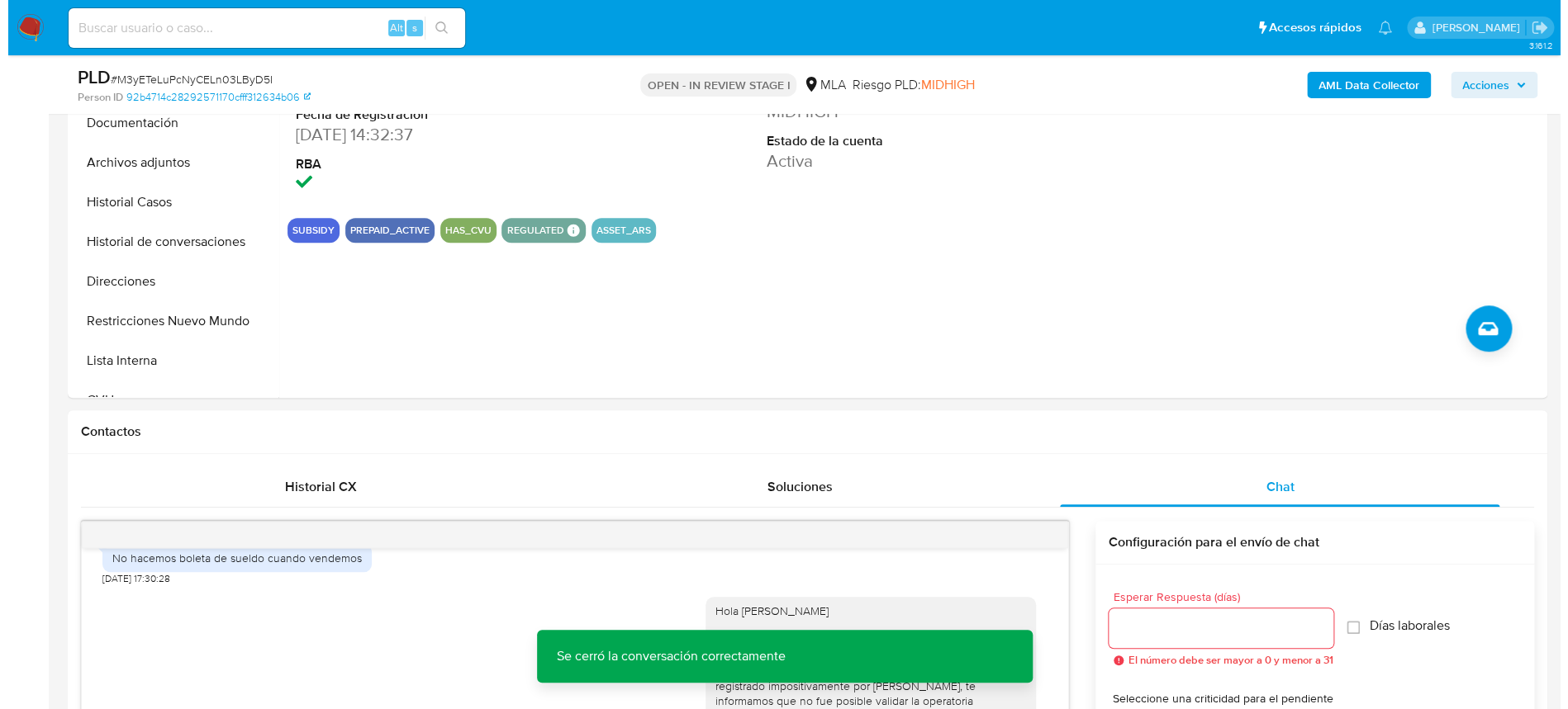
scroll to position [440, 0]
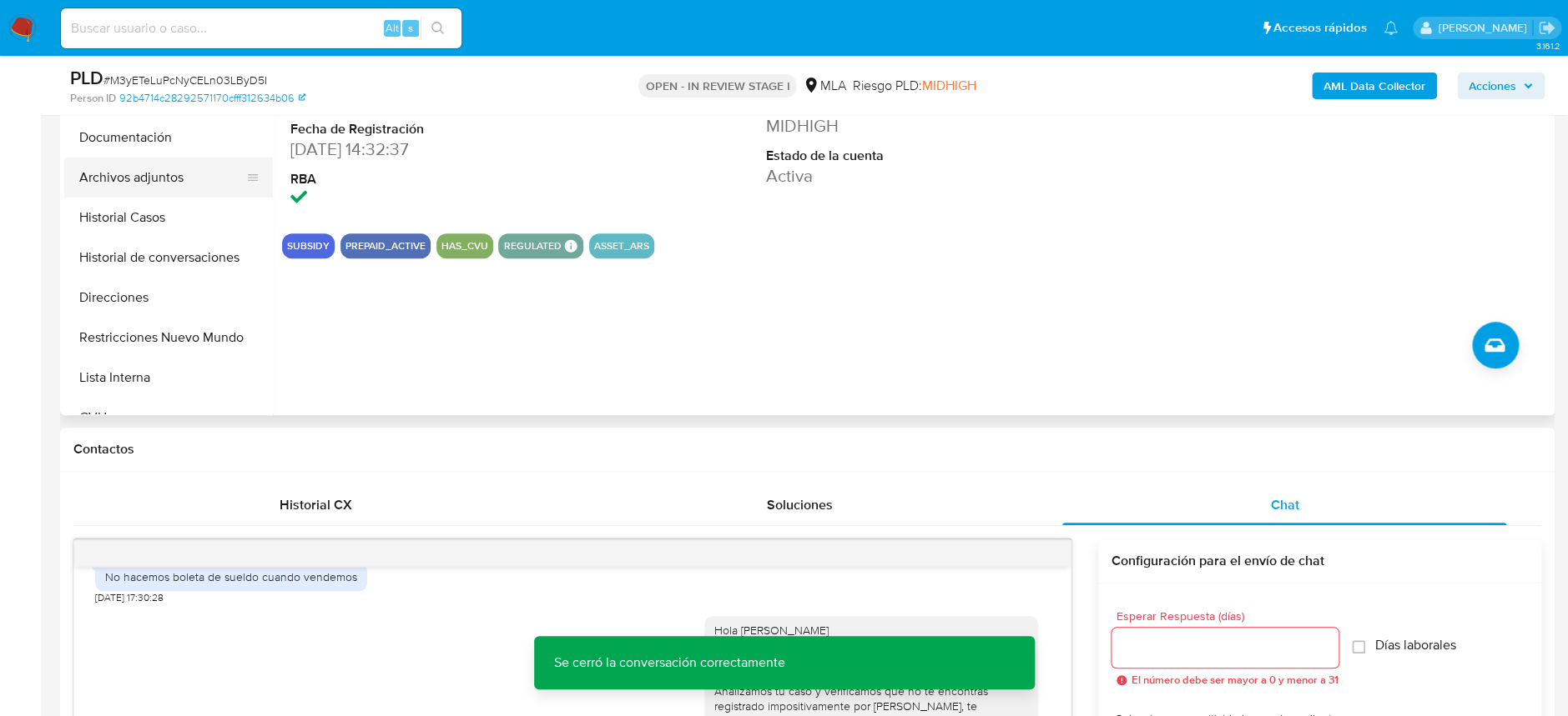
click at [187, 177] on button "Archivos adjuntos" at bounding box center [162, 178] width 195 height 40
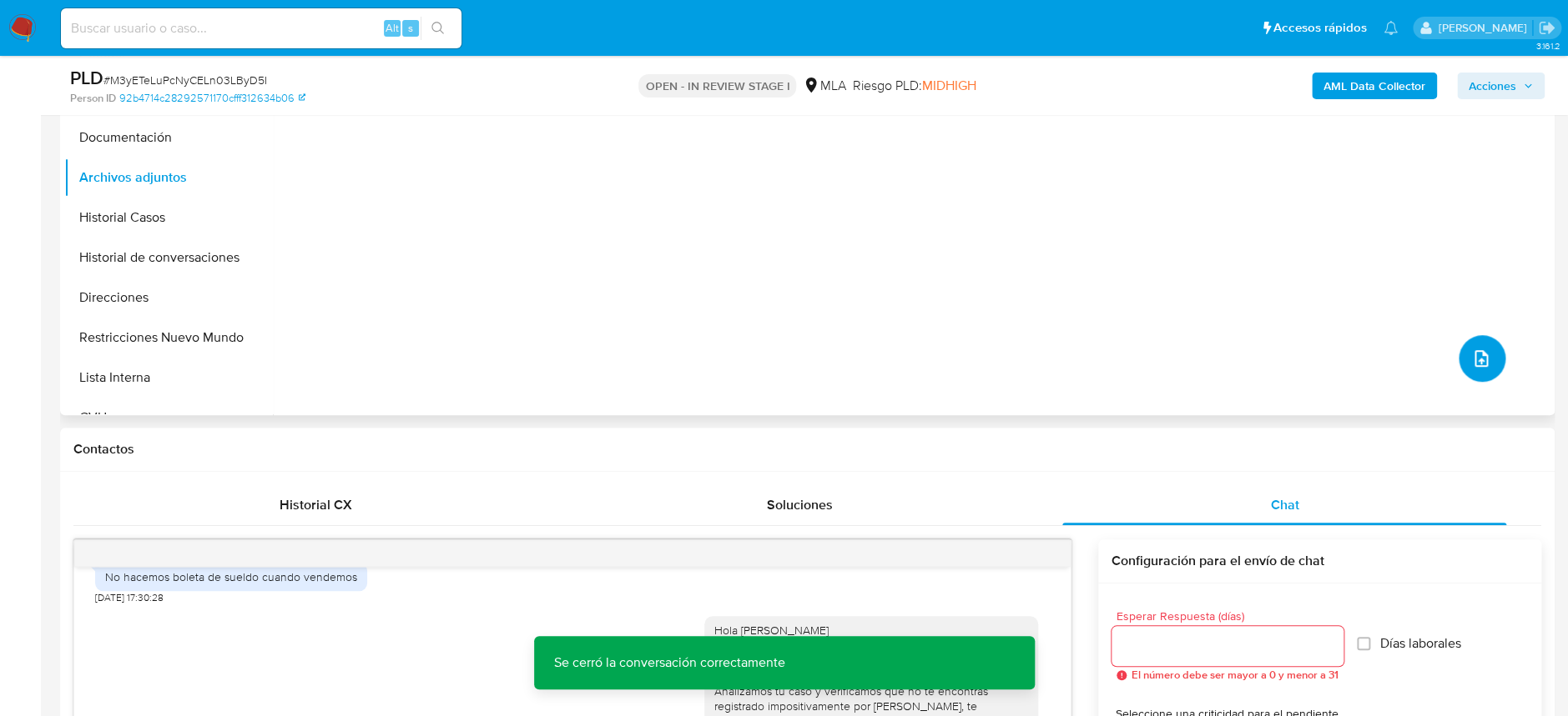
click at [1472, 363] on icon "upload-file" at bounding box center [1481, 358] width 20 height 20
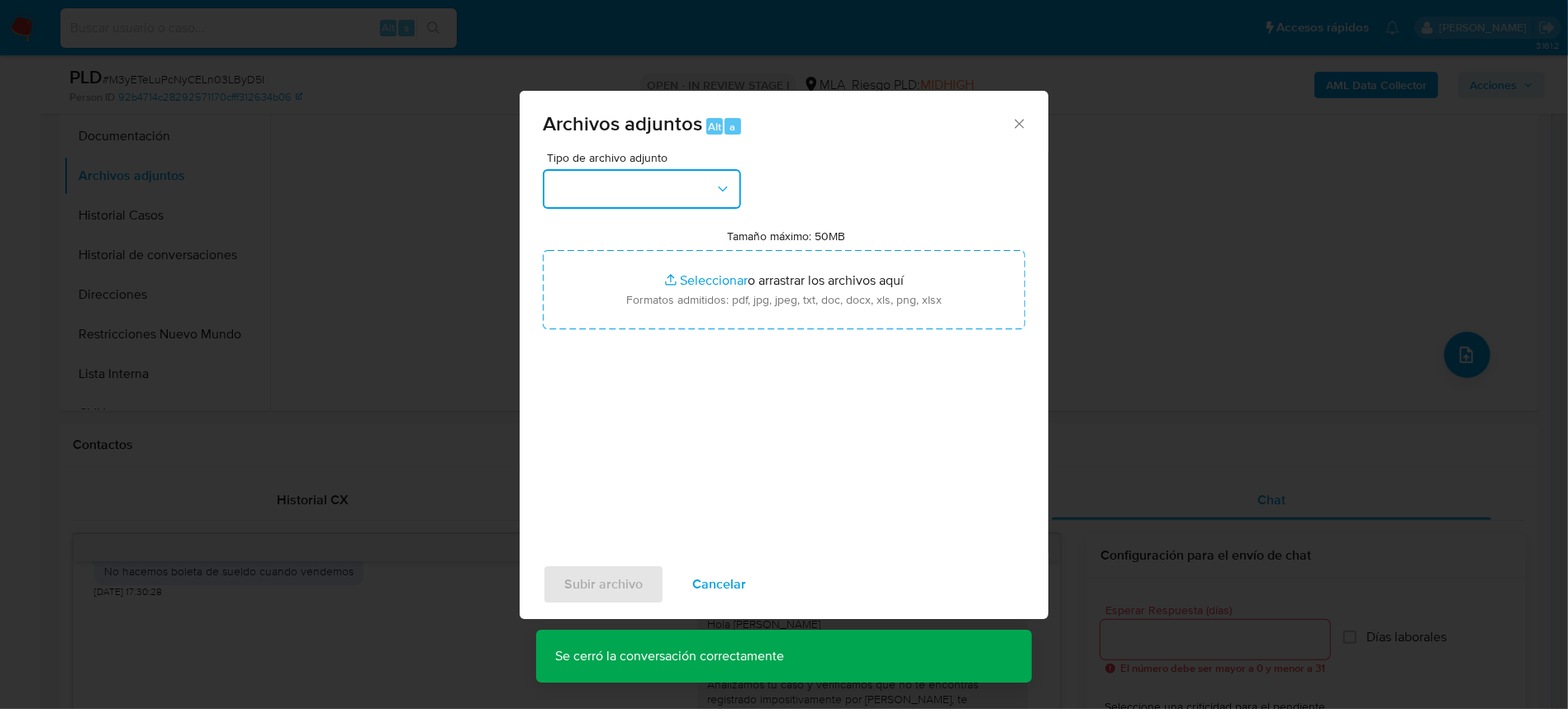
click at [677, 200] on button "button" at bounding box center [642, 189] width 198 height 40
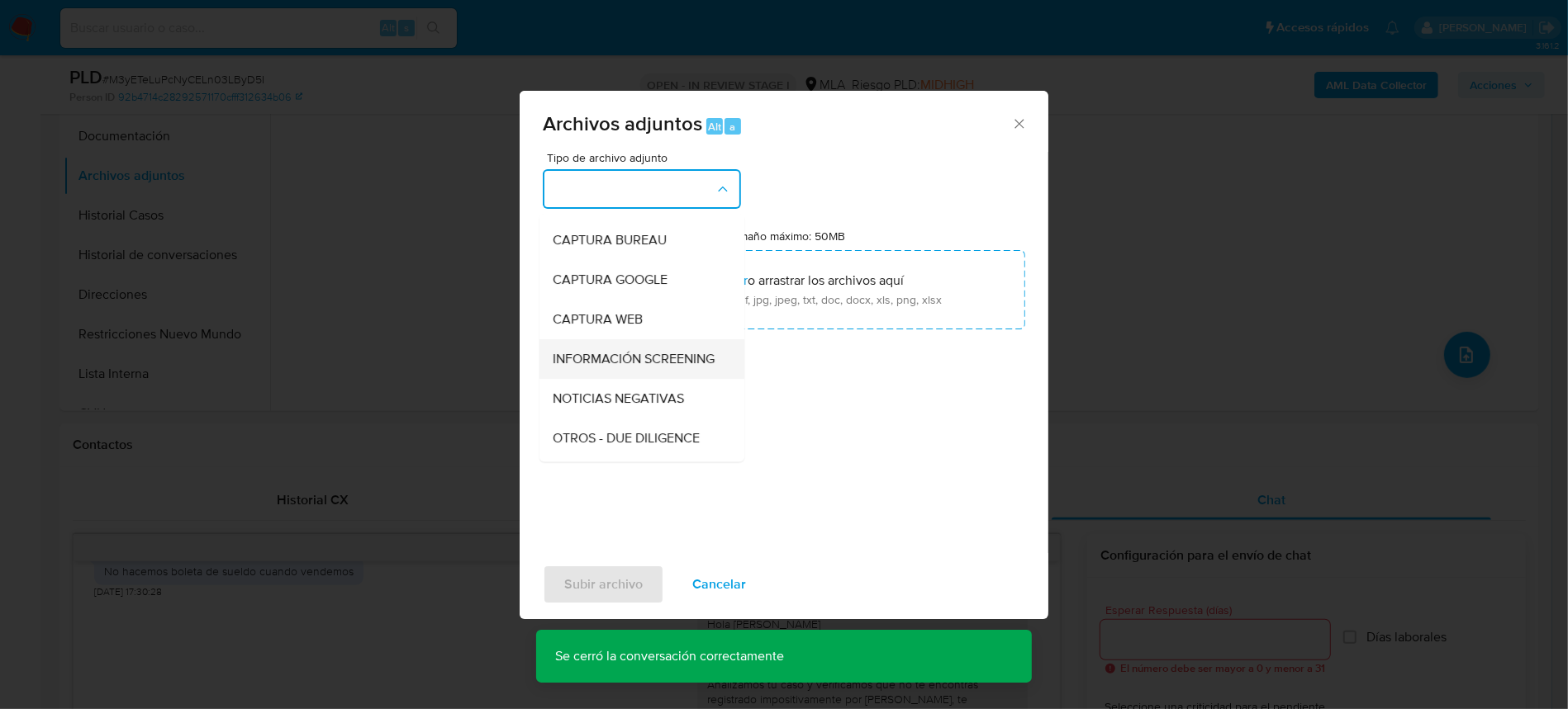
scroll to position [110, 0]
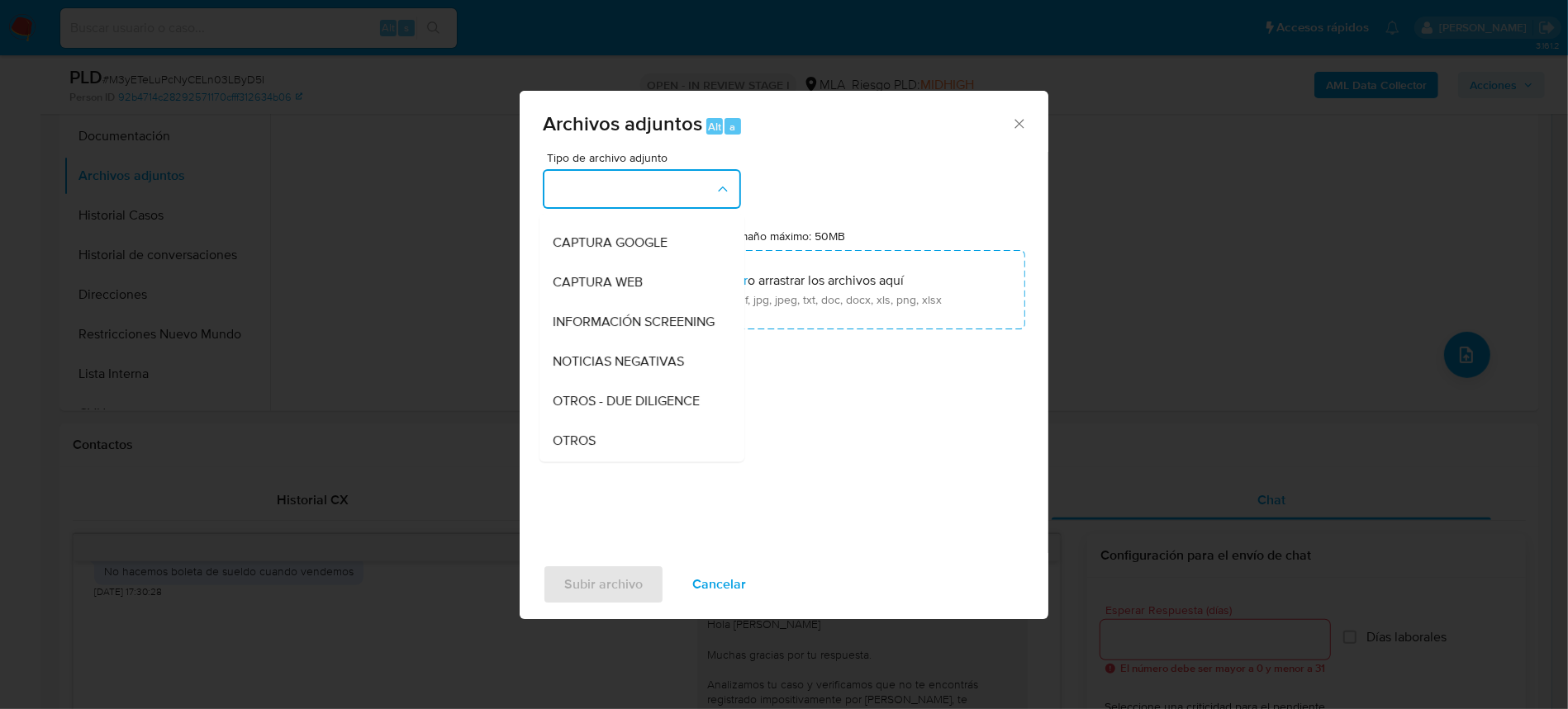
click at [600, 464] on div "Tipo de archivo adjunto IDENTIFICACIÓN INGRESOS CAPTURA BUREAU CAPTURA GOOGLE C…" at bounding box center [784, 347] width 482 height 390
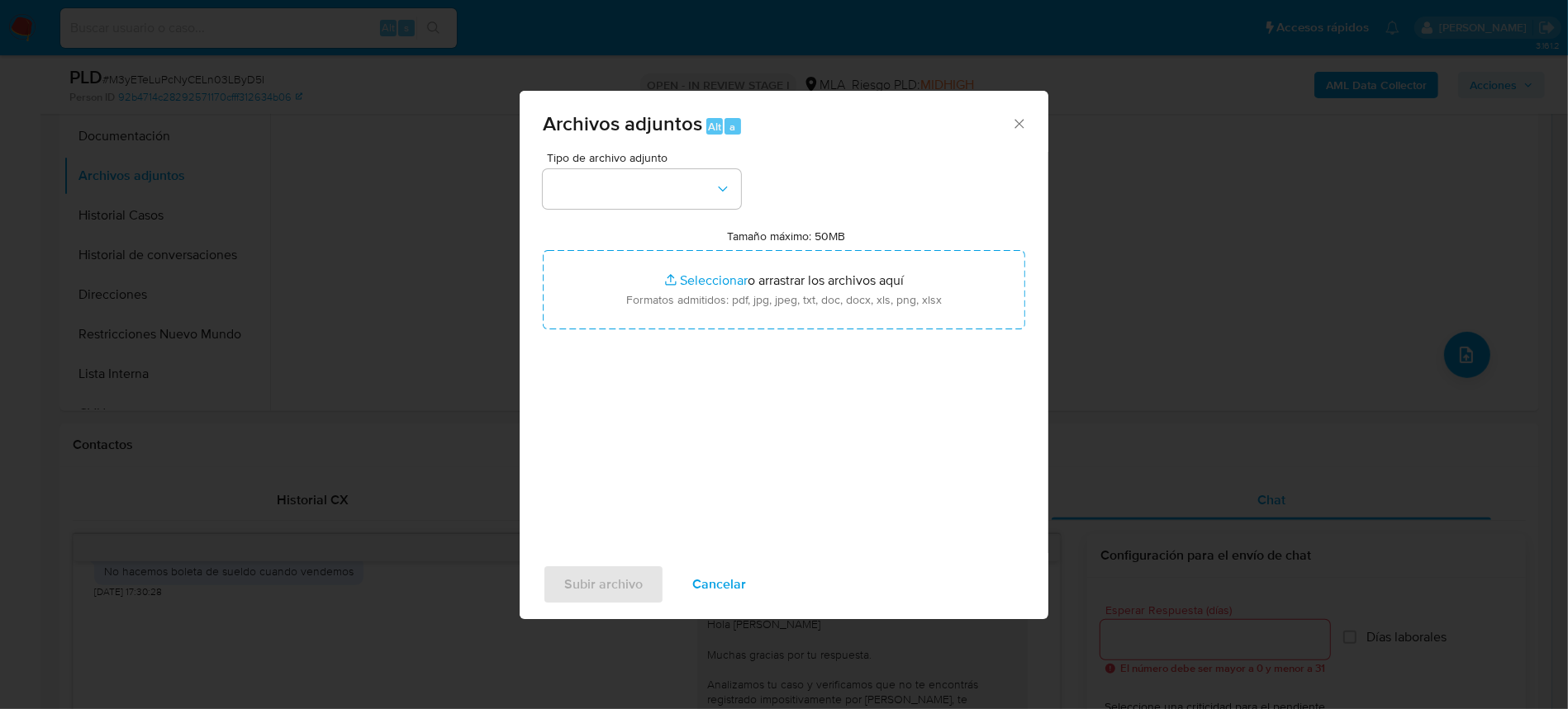
click at [632, 166] on div "Tipo de archivo adjunto" at bounding box center [642, 180] width 198 height 57
click at [639, 176] on button "button" at bounding box center [642, 189] width 198 height 40
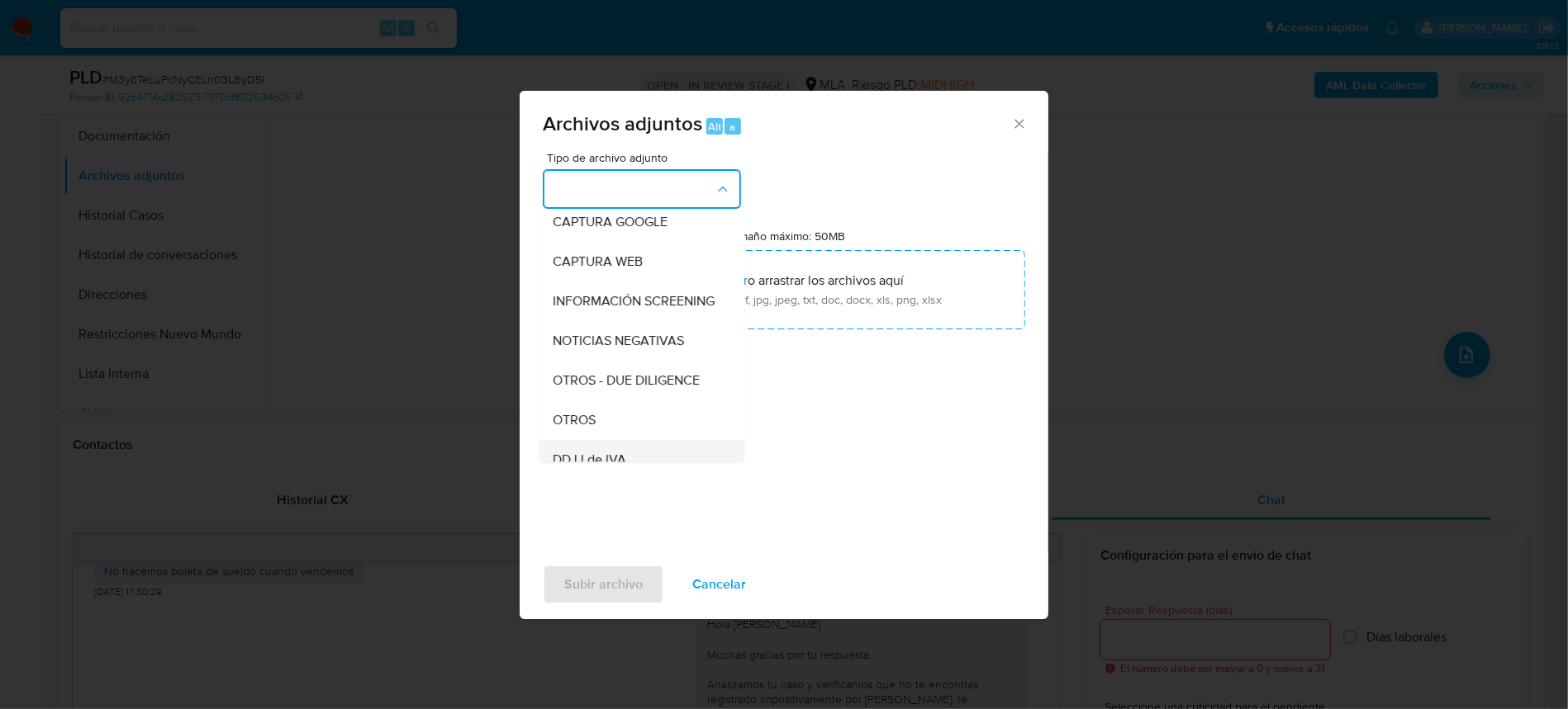
scroll to position [220, 0]
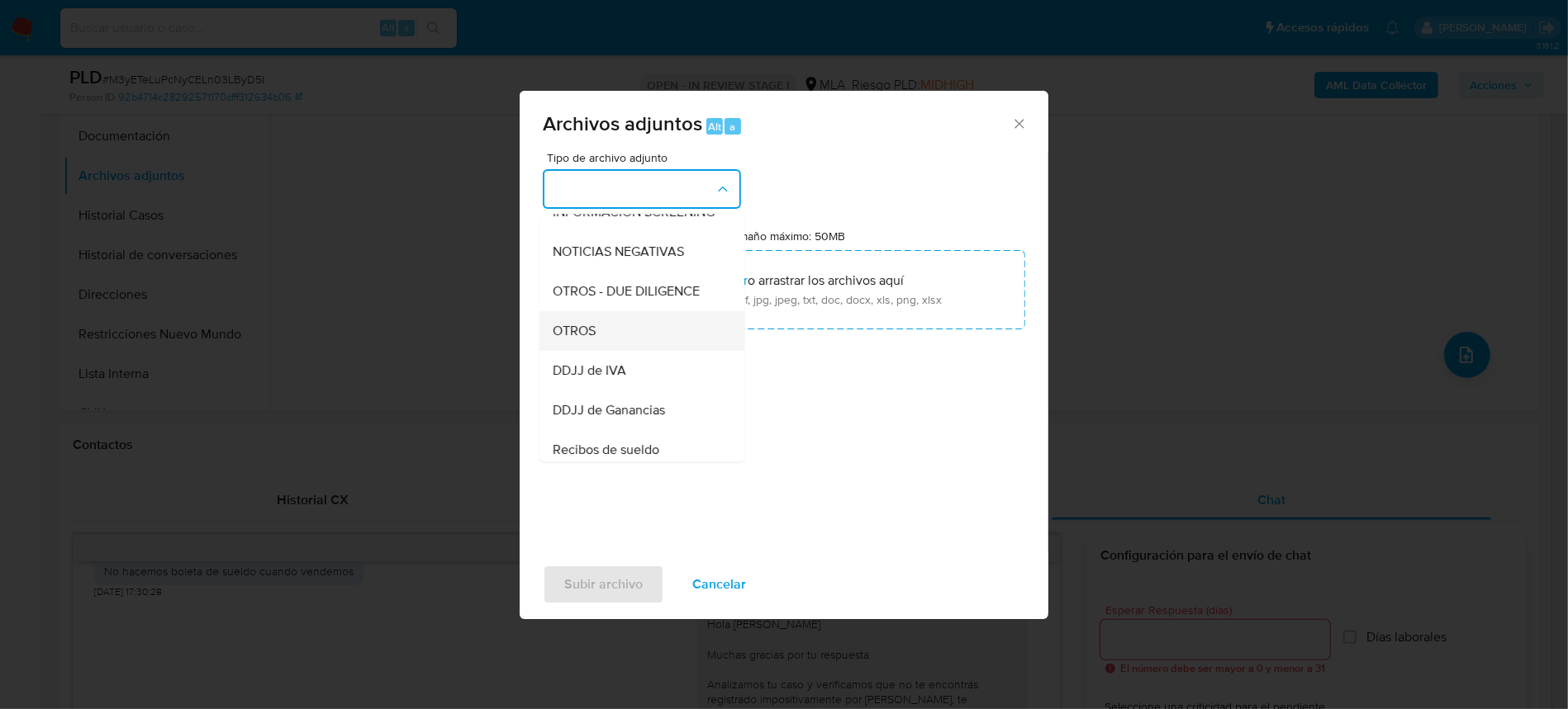
click at [572, 340] on span "OTROS" at bounding box center [575, 330] width 43 height 16
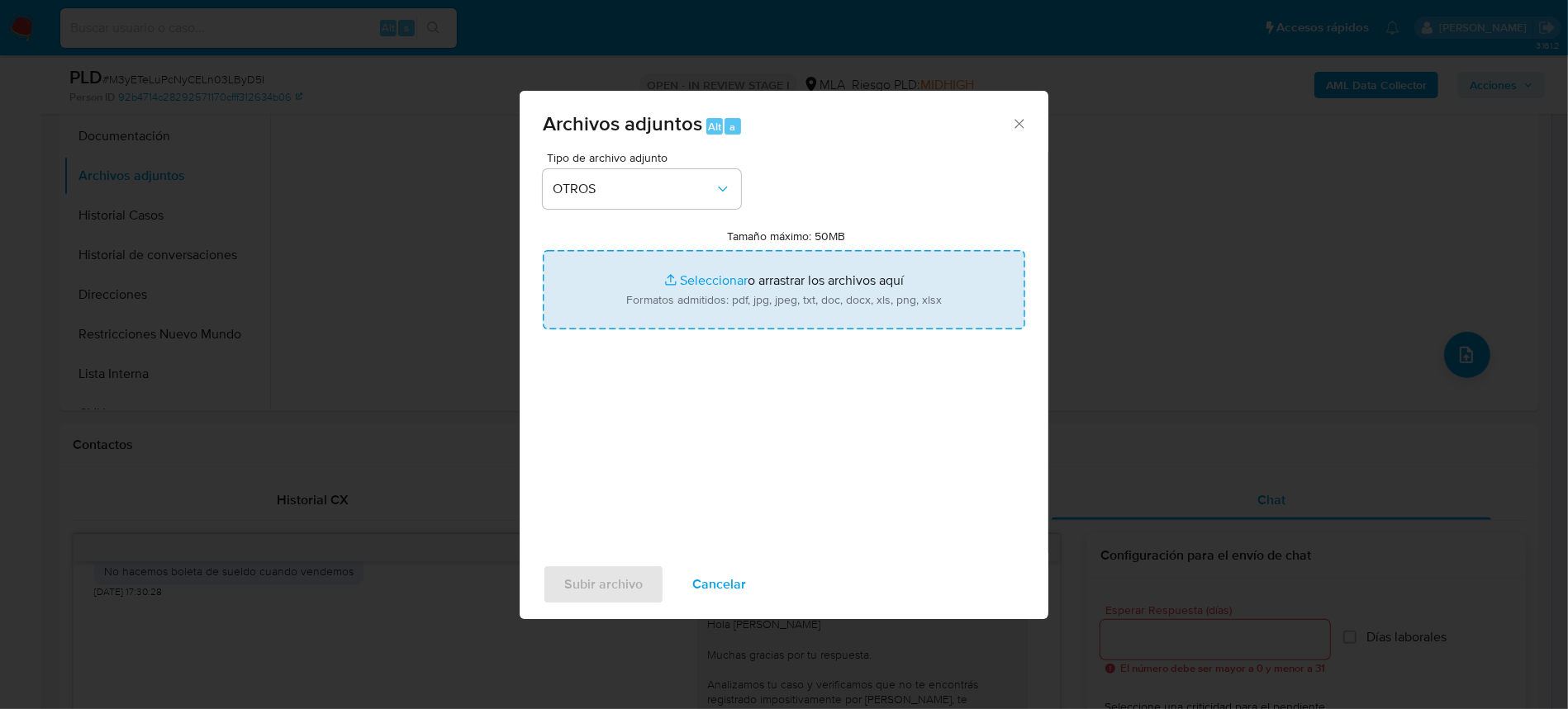
type input "C:\fakepath\Movimientos-346800012.xlsx"
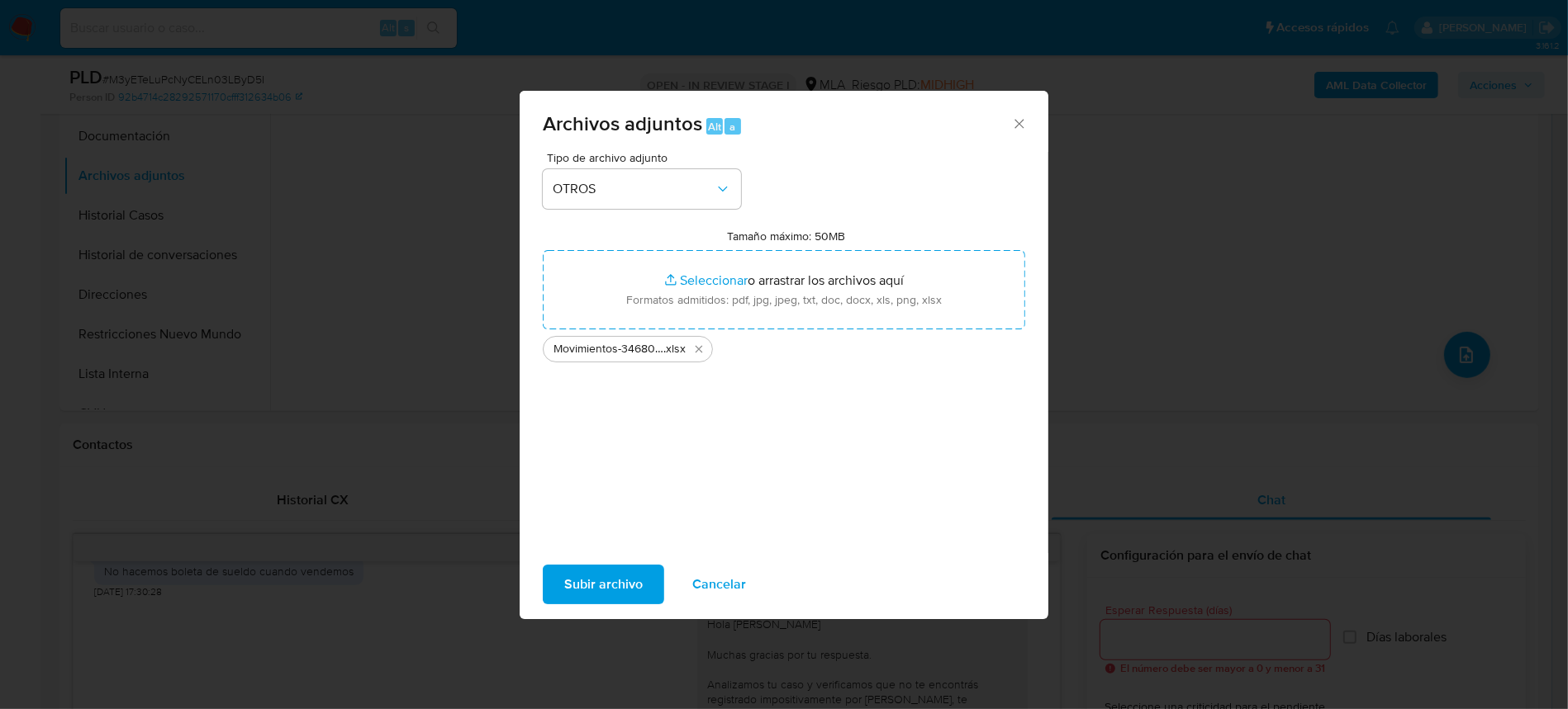
click at [600, 586] on span "Subir archivo" at bounding box center [603, 585] width 79 height 36
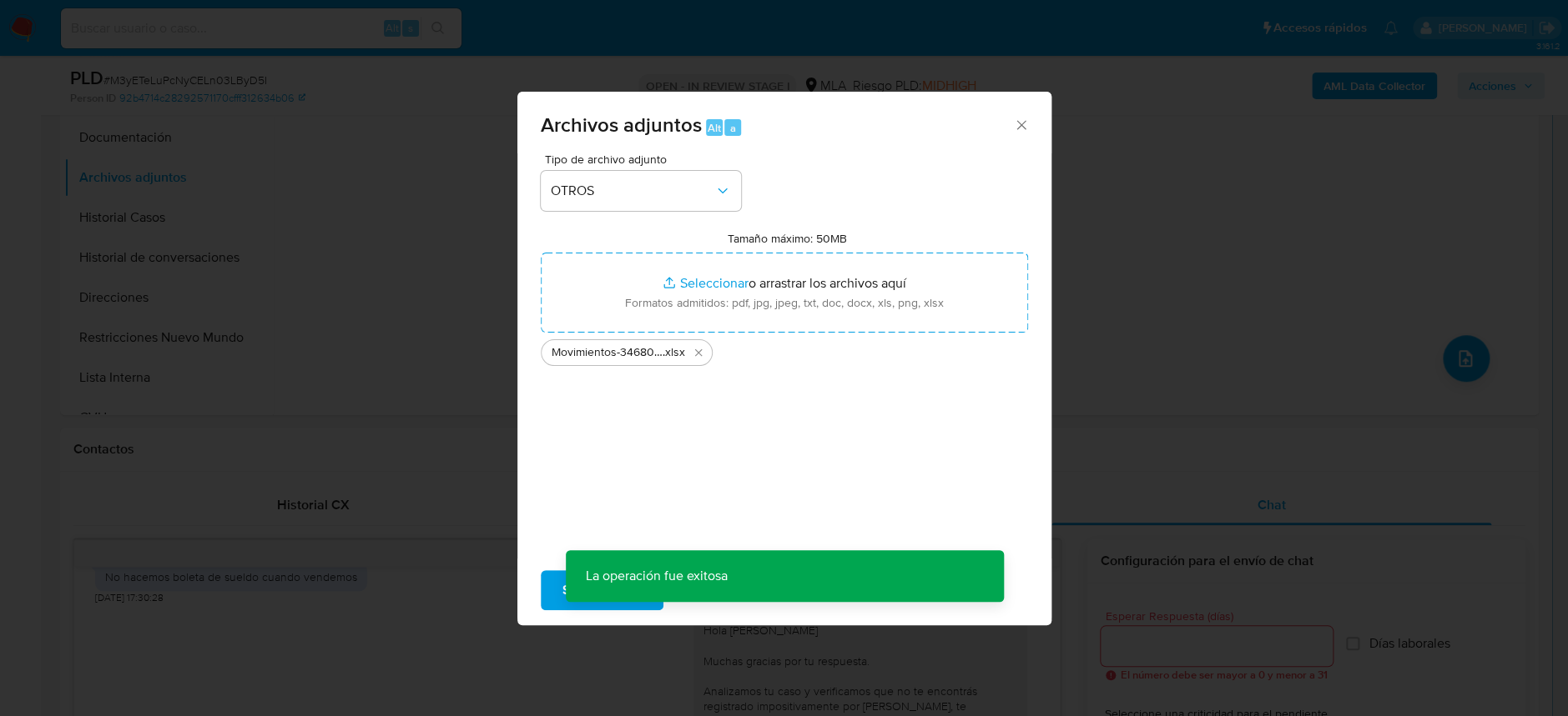
click at [1393, 91] on b "AML Data Collector" at bounding box center [1374, 85] width 102 height 27
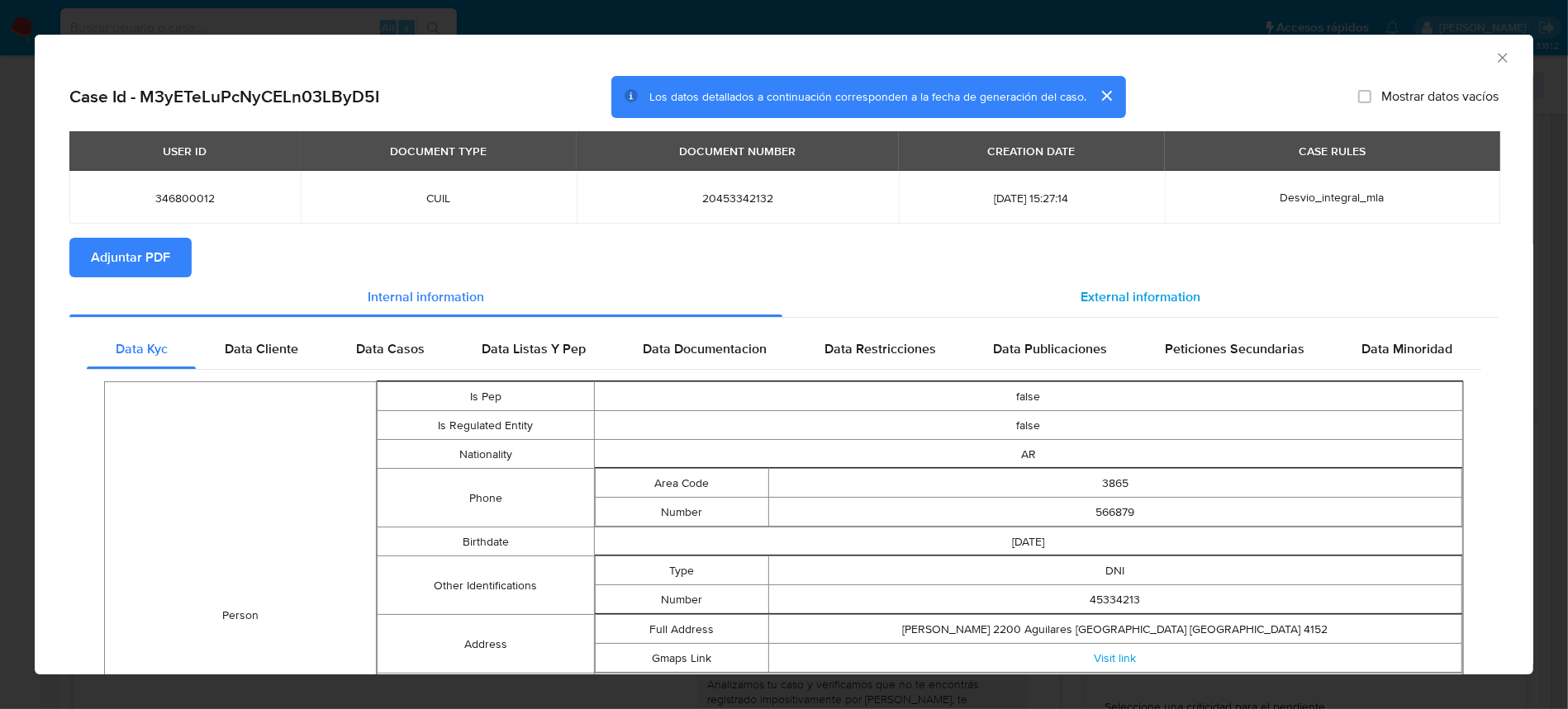
click at [1143, 306] on div "External information" at bounding box center [1141, 298] width 716 height 40
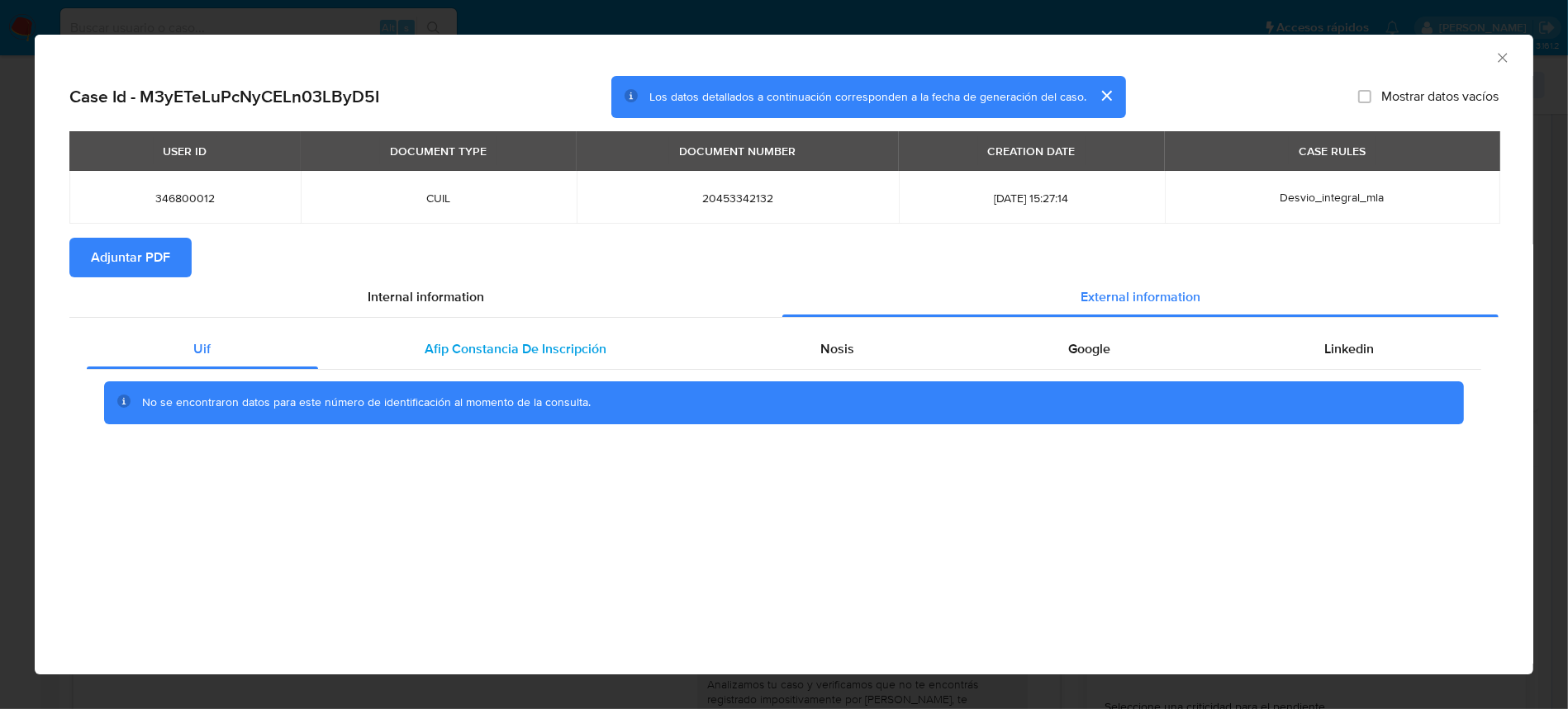
click at [495, 348] on span "Afip Constancia De Inscripción" at bounding box center [516, 349] width 182 height 19
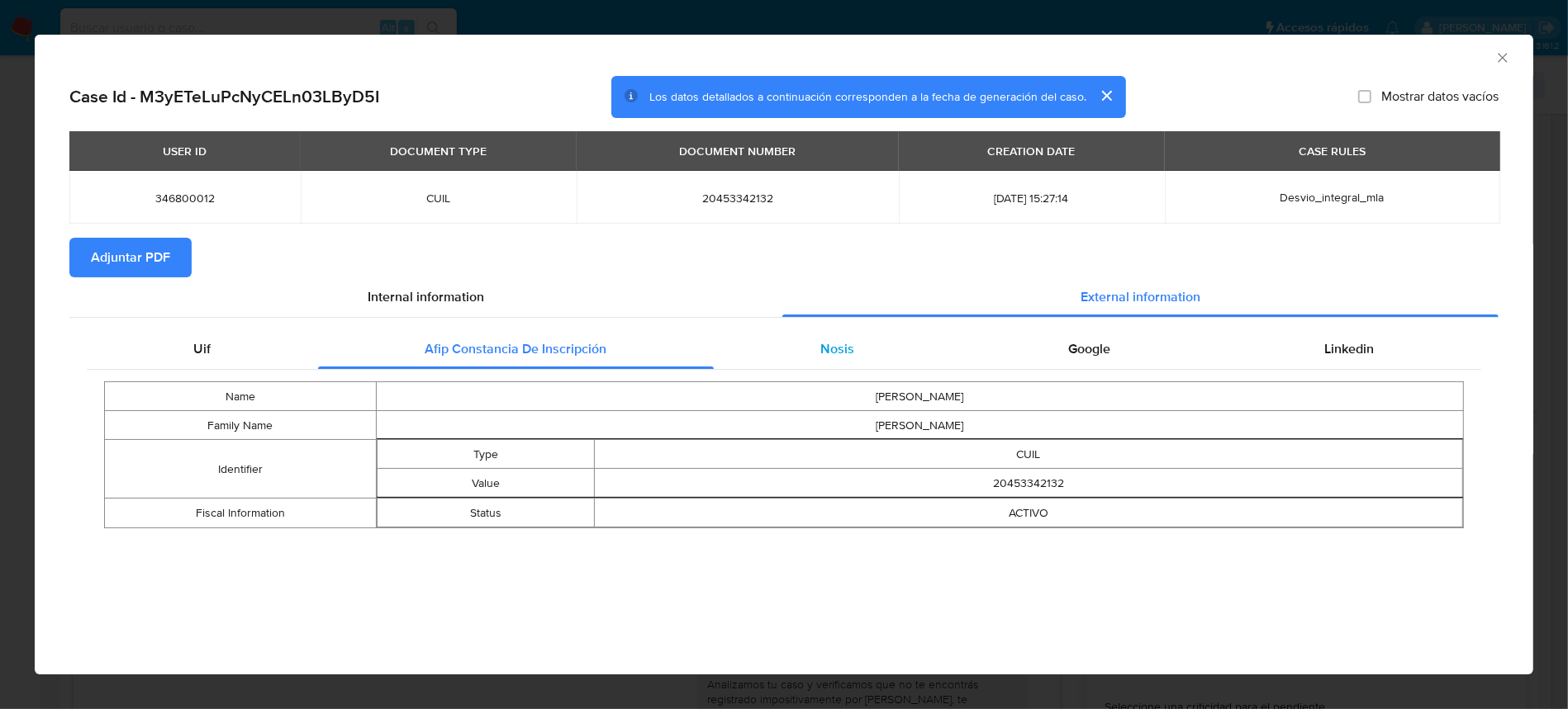
click at [846, 354] on span "Nosis" at bounding box center [838, 349] width 34 height 19
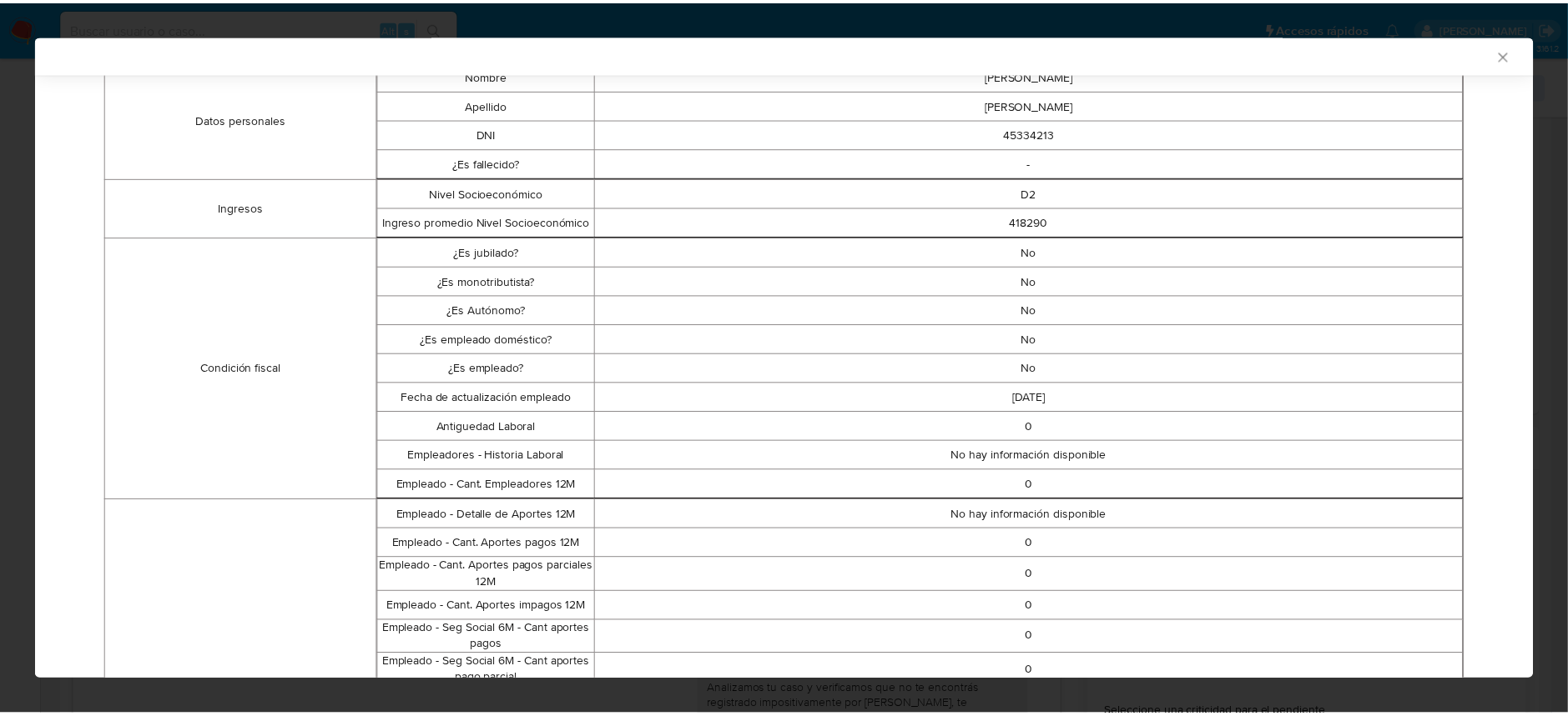
scroll to position [0, 0]
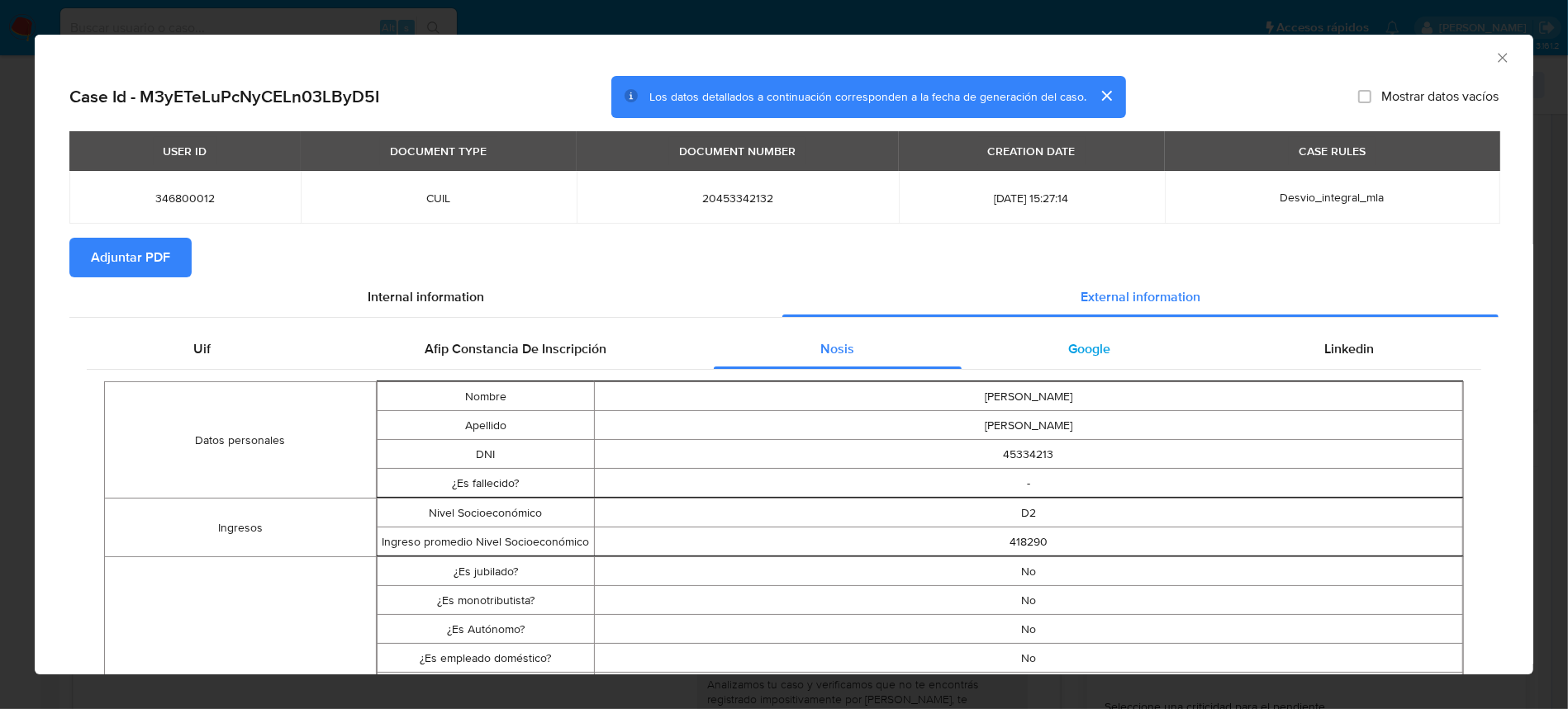
click at [1099, 354] on div "Google" at bounding box center [1089, 349] width 256 height 40
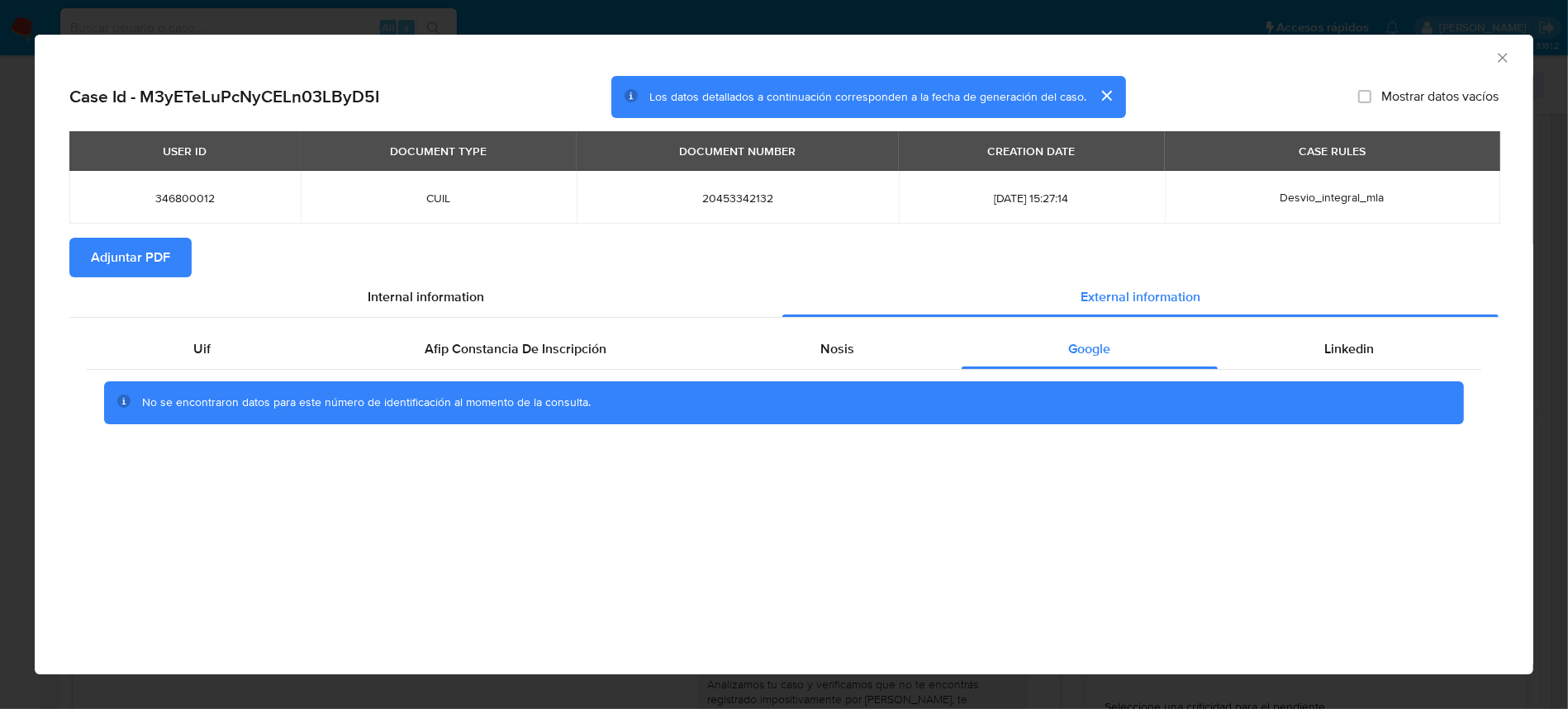
click at [171, 269] on button "Adjuntar PDF" at bounding box center [130, 258] width 123 height 40
click at [1495, 56] on icon "Cerrar ventana" at bounding box center [1502, 57] width 16 height 16
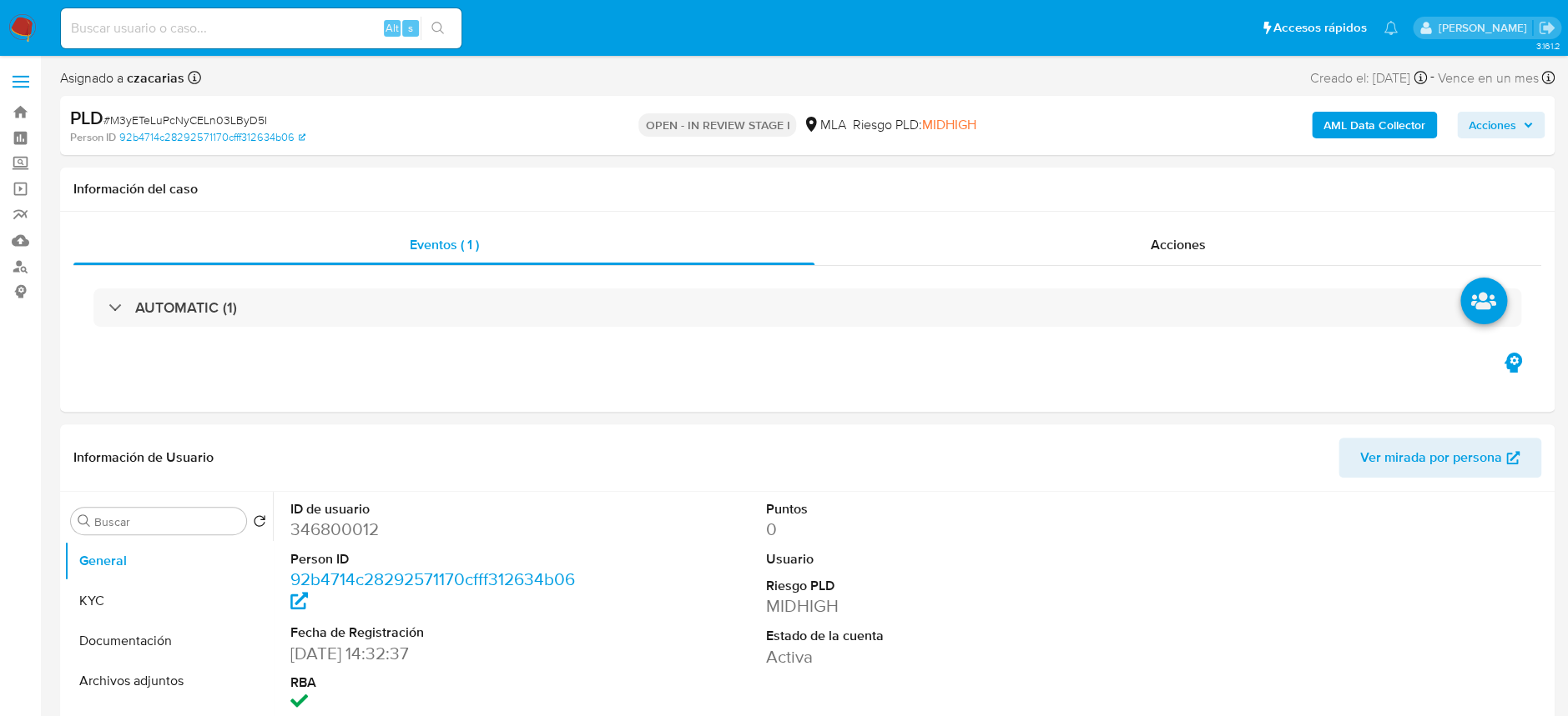
select select "10"
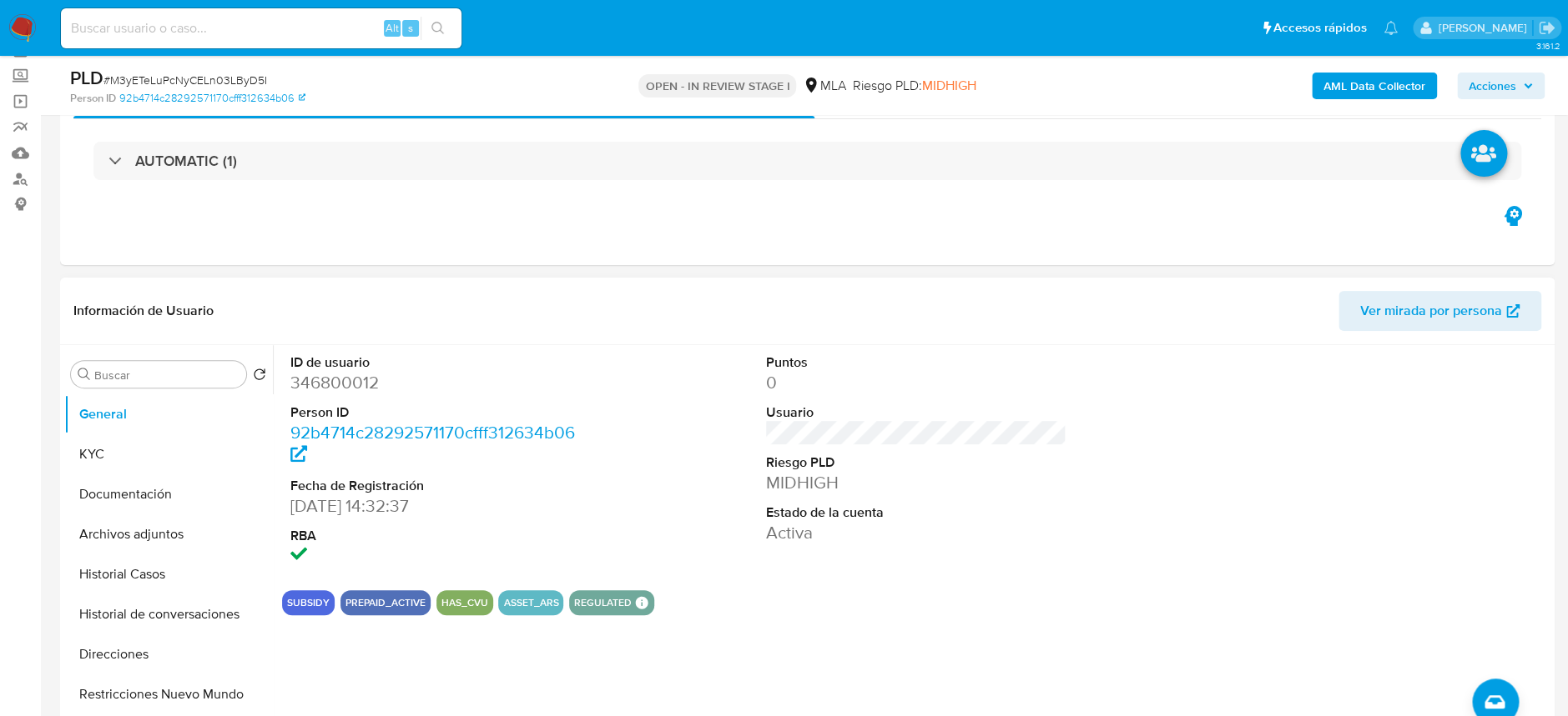
scroll to position [222, 0]
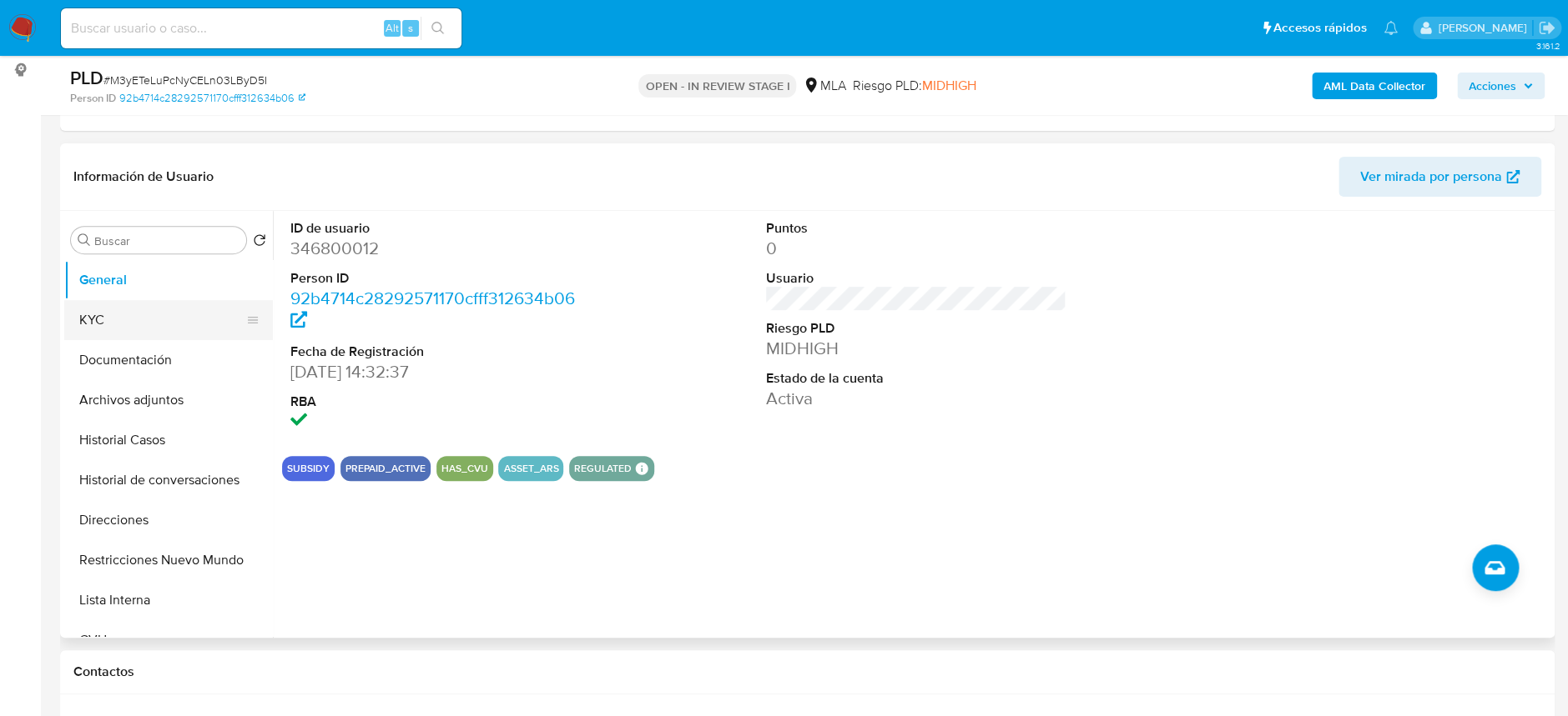
click at [158, 318] on button "KYC" at bounding box center [162, 321] width 195 height 40
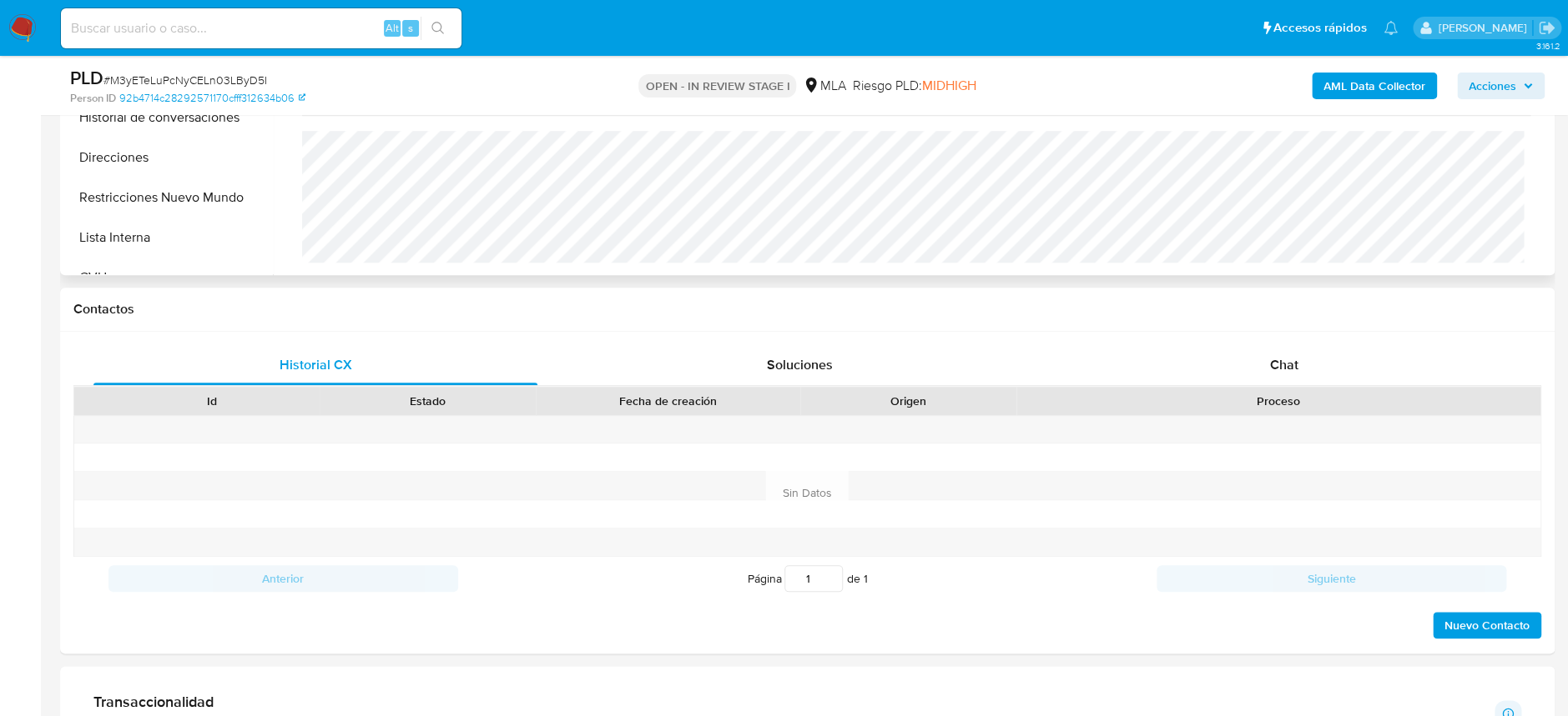
scroll to position [666, 0]
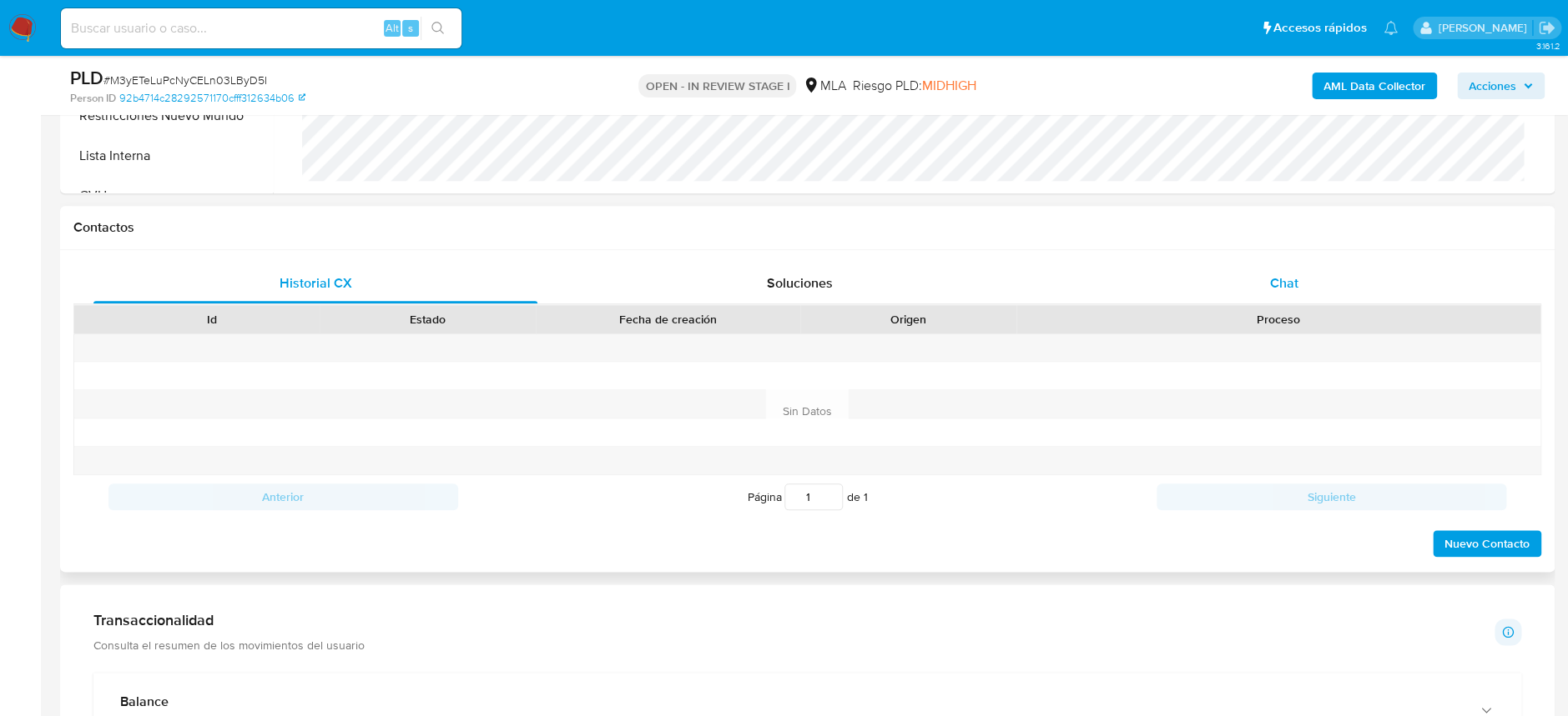
click at [1324, 291] on div "Chat" at bounding box center [1284, 284] width 444 height 40
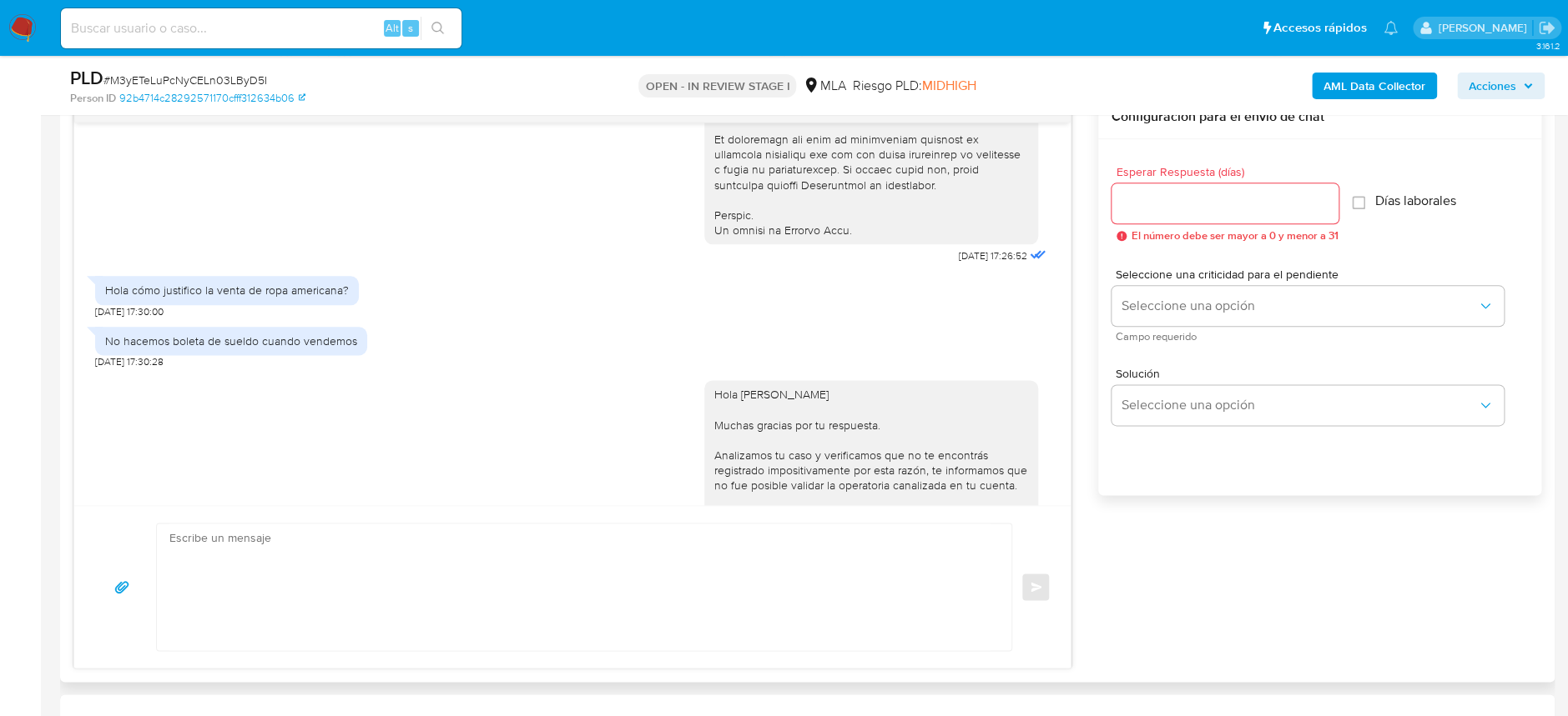
scroll to position [778, 0]
drag, startPoint x: 918, startPoint y: 283, endPoint x: 971, endPoint y: 287, distance: 53.2
copy span "18/08/2025"
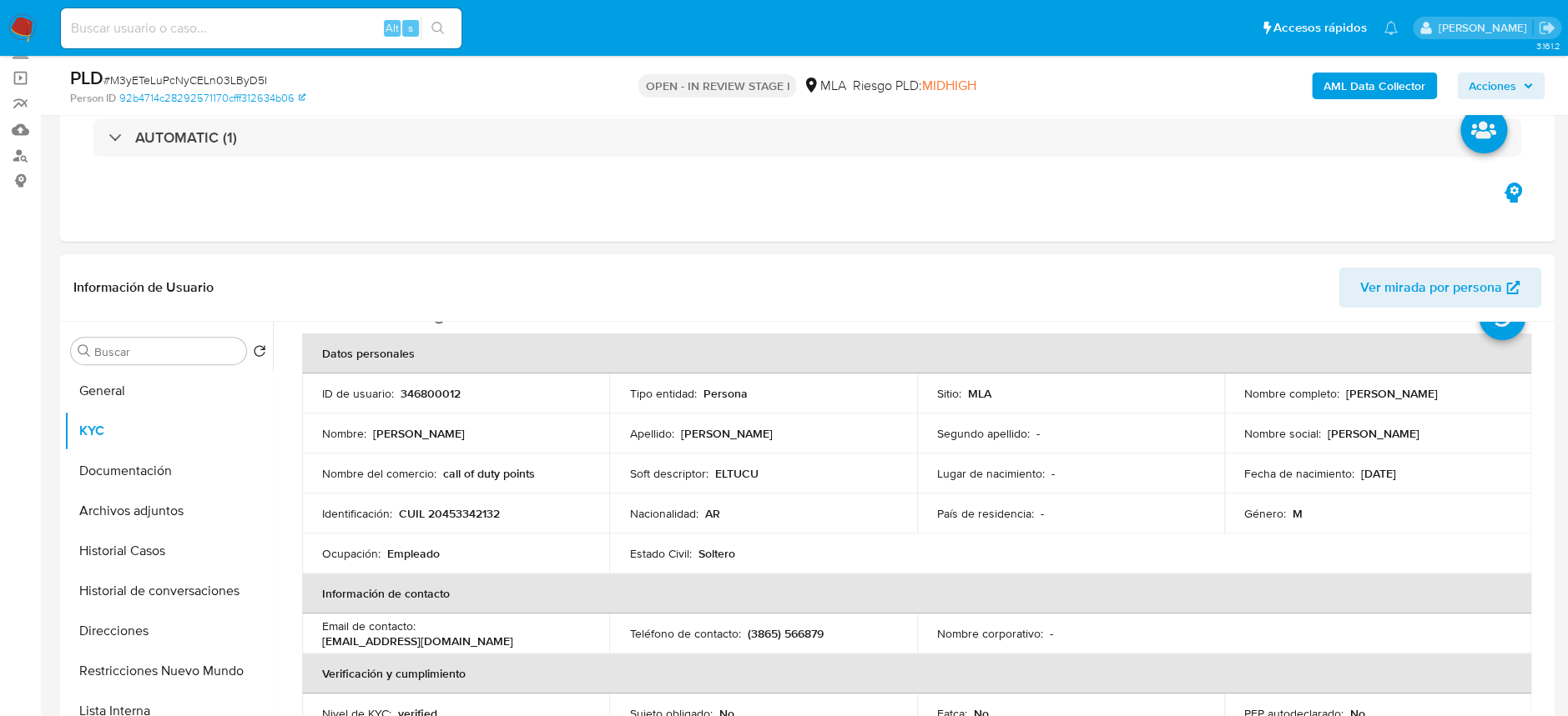
scroll to position [0, 0]
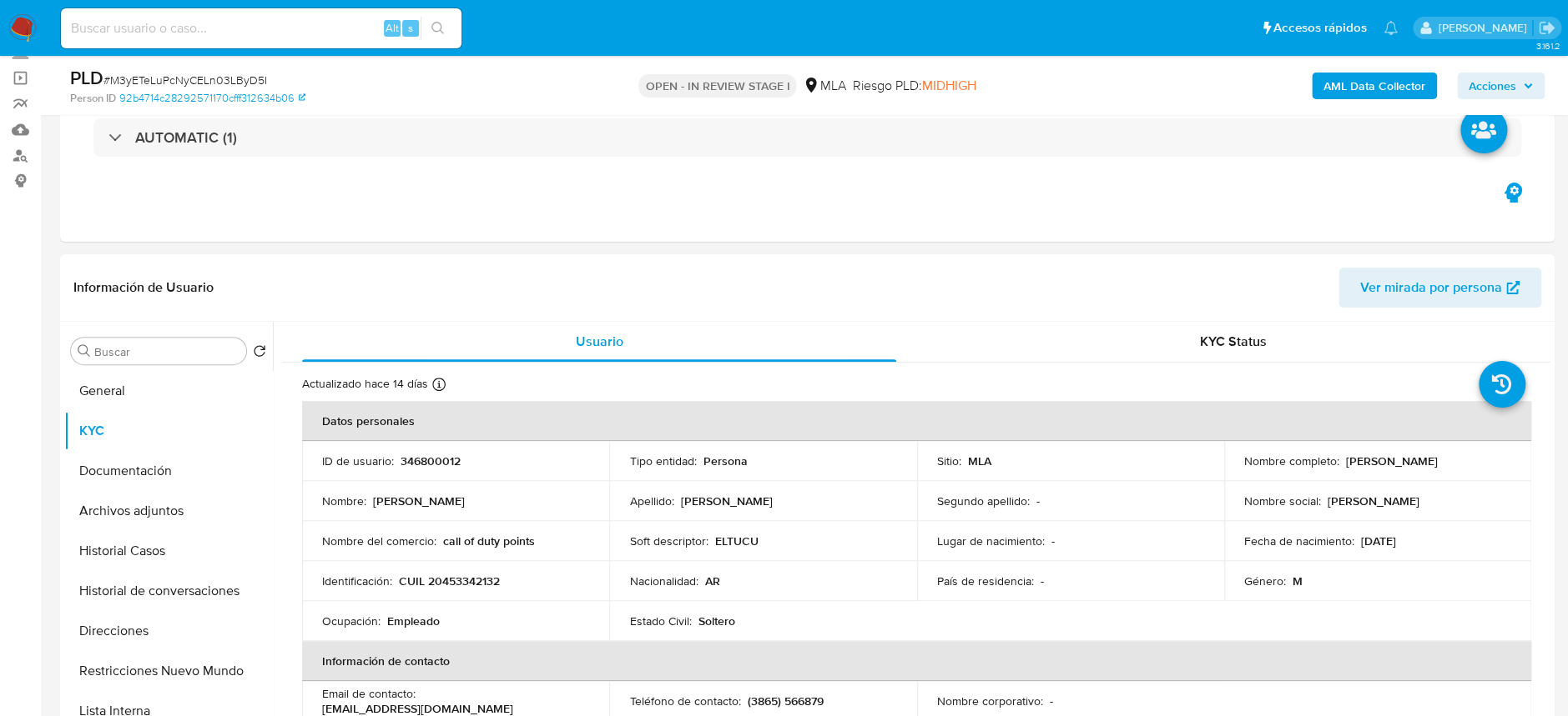
click at [429, 449] on td "ID de usuario : 346800012" at bounding box center [456, 461] width 307 height 40
copy p "346800012"
click at [124, 525] on button "Archivos adjuntos" at bounding box center [162, 511] width 195 height 40
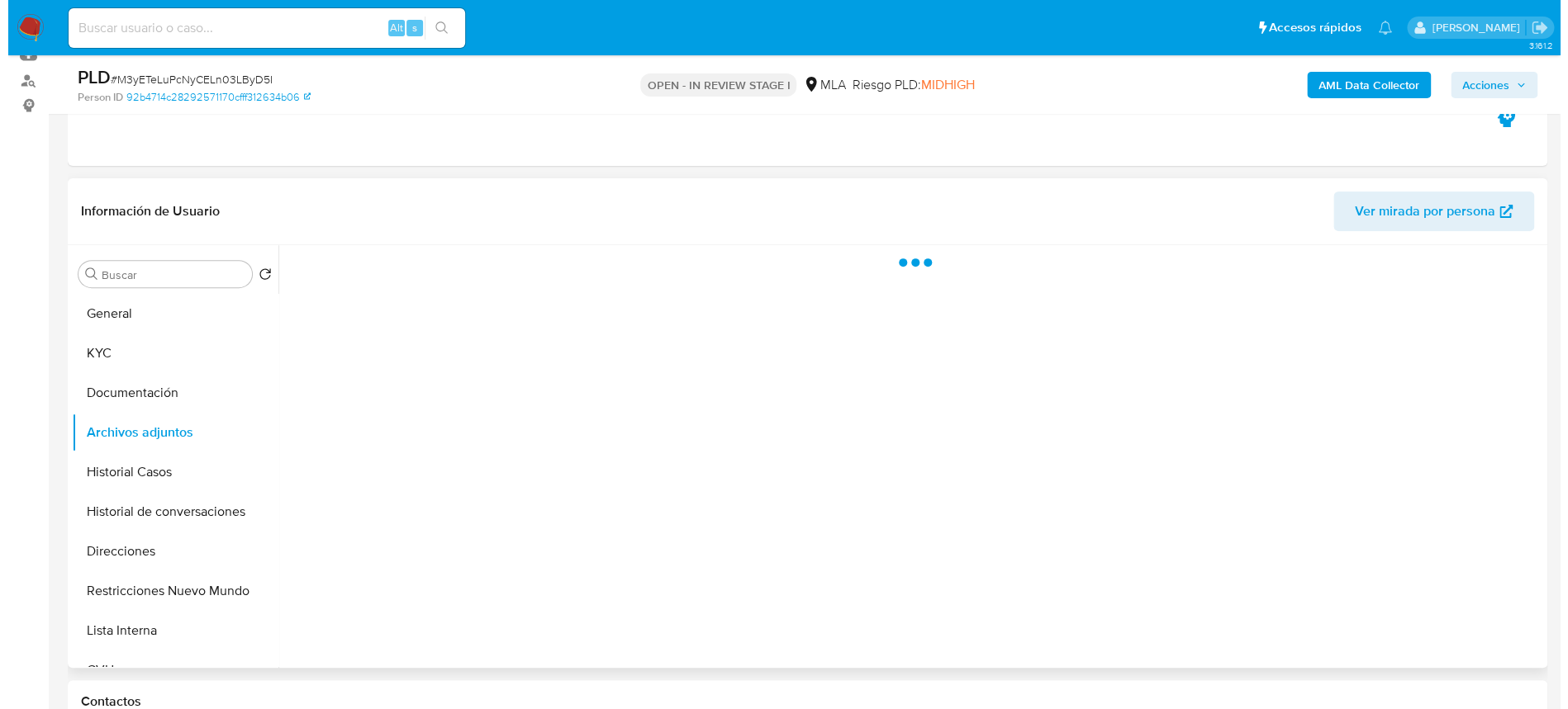
scroll to position [220, 0]
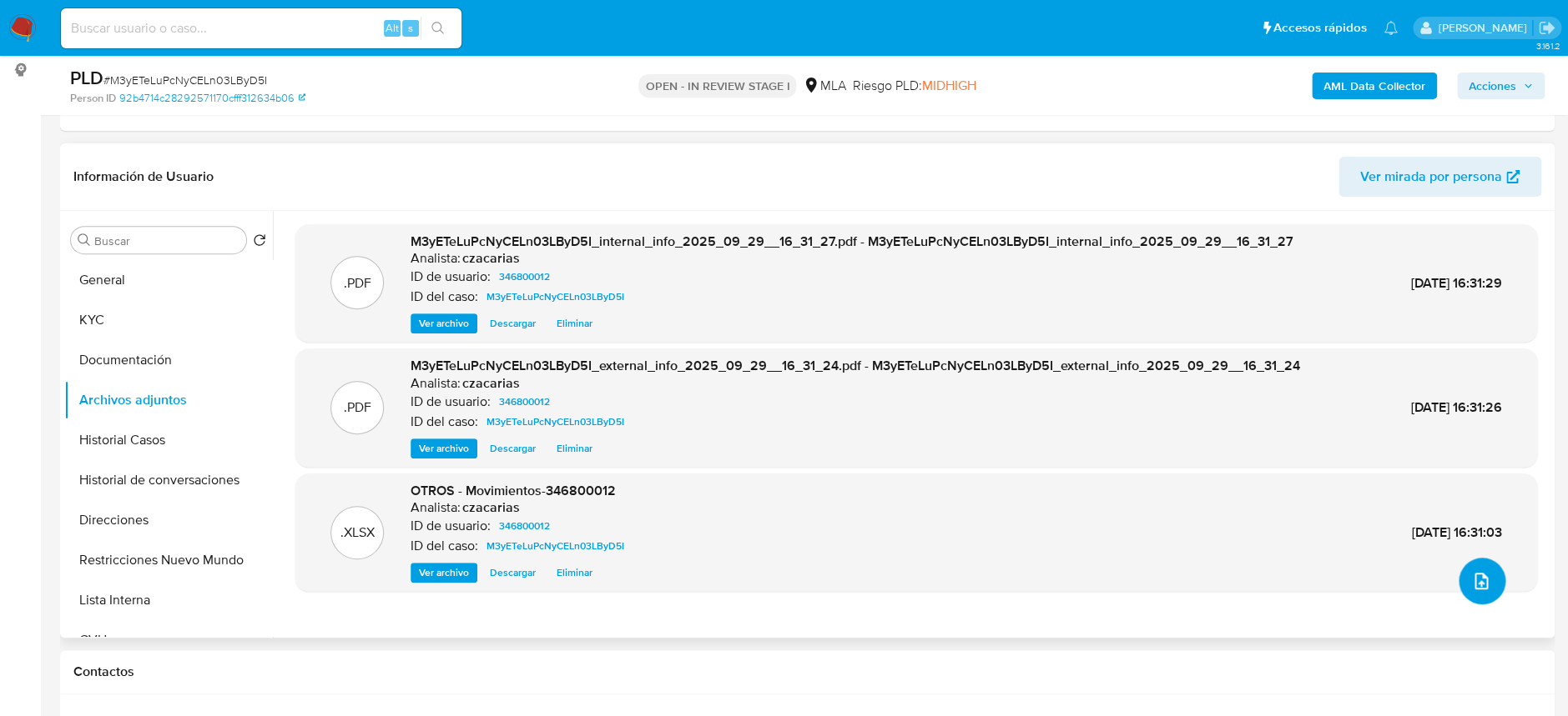
click at [1471, 572] on icon "upload-file" at bounding box center [1481, 581] width 20 height 20
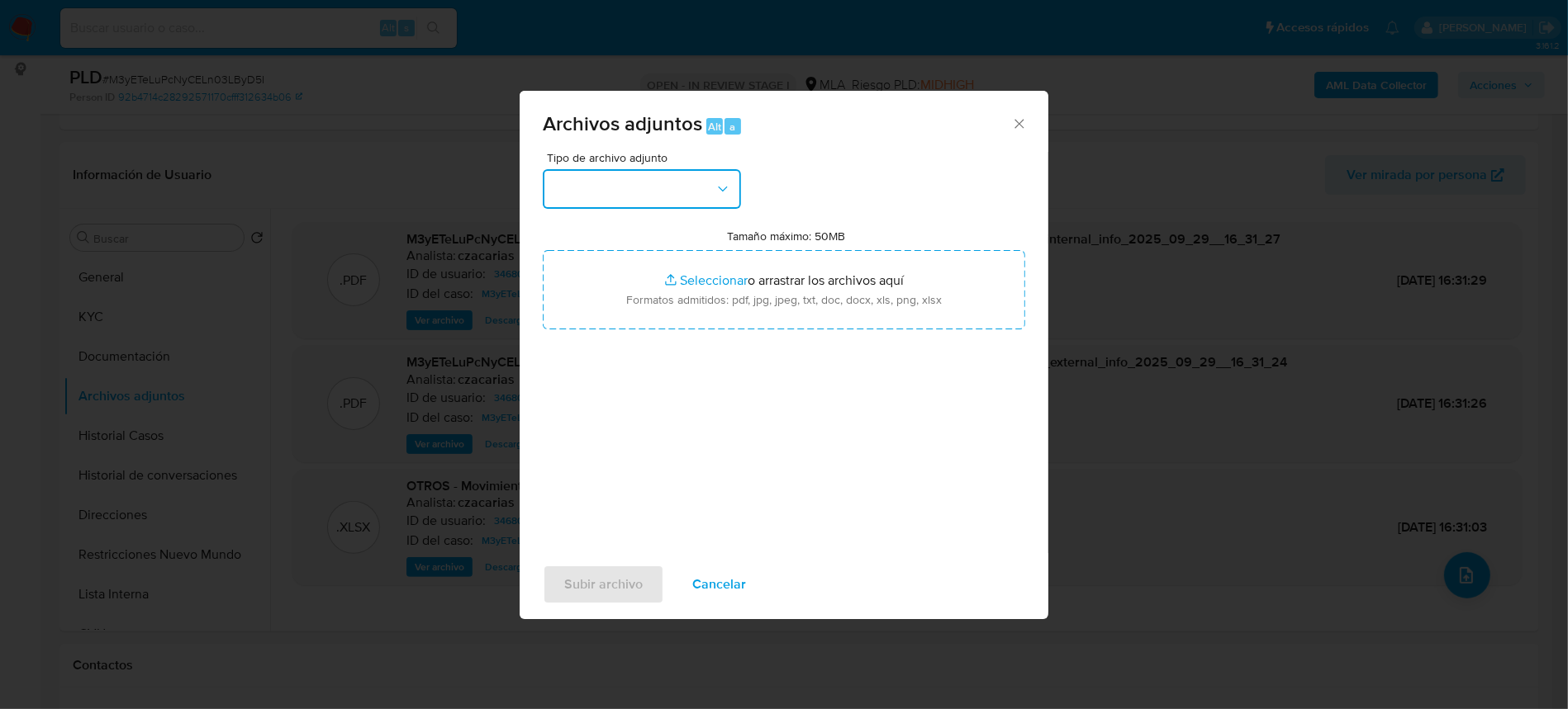
click at [706, 182] on button "button" at bounding box center [642, 189] width 198 height 40
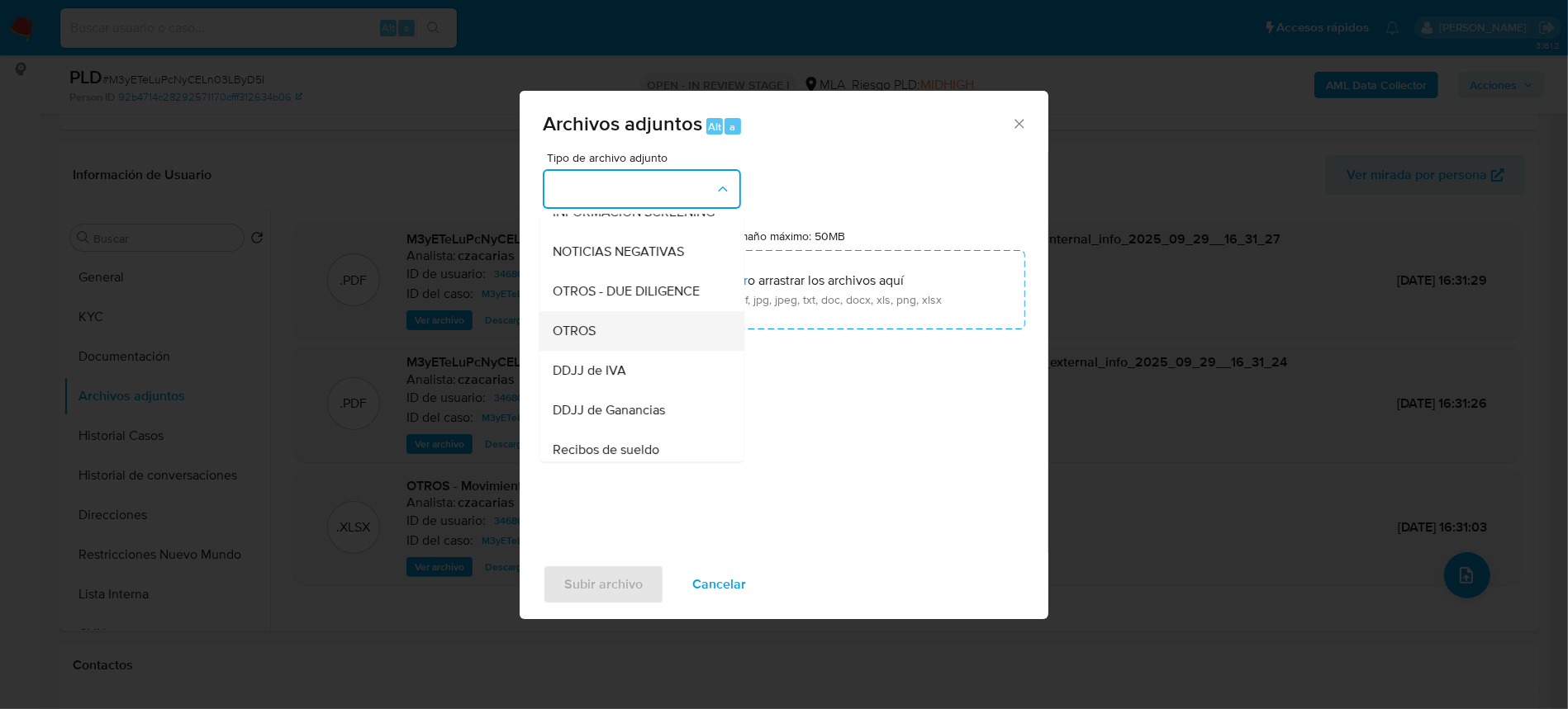
click at [602, 343] on div "OTROS" at bounding box center [637, 331] width 168 height 40
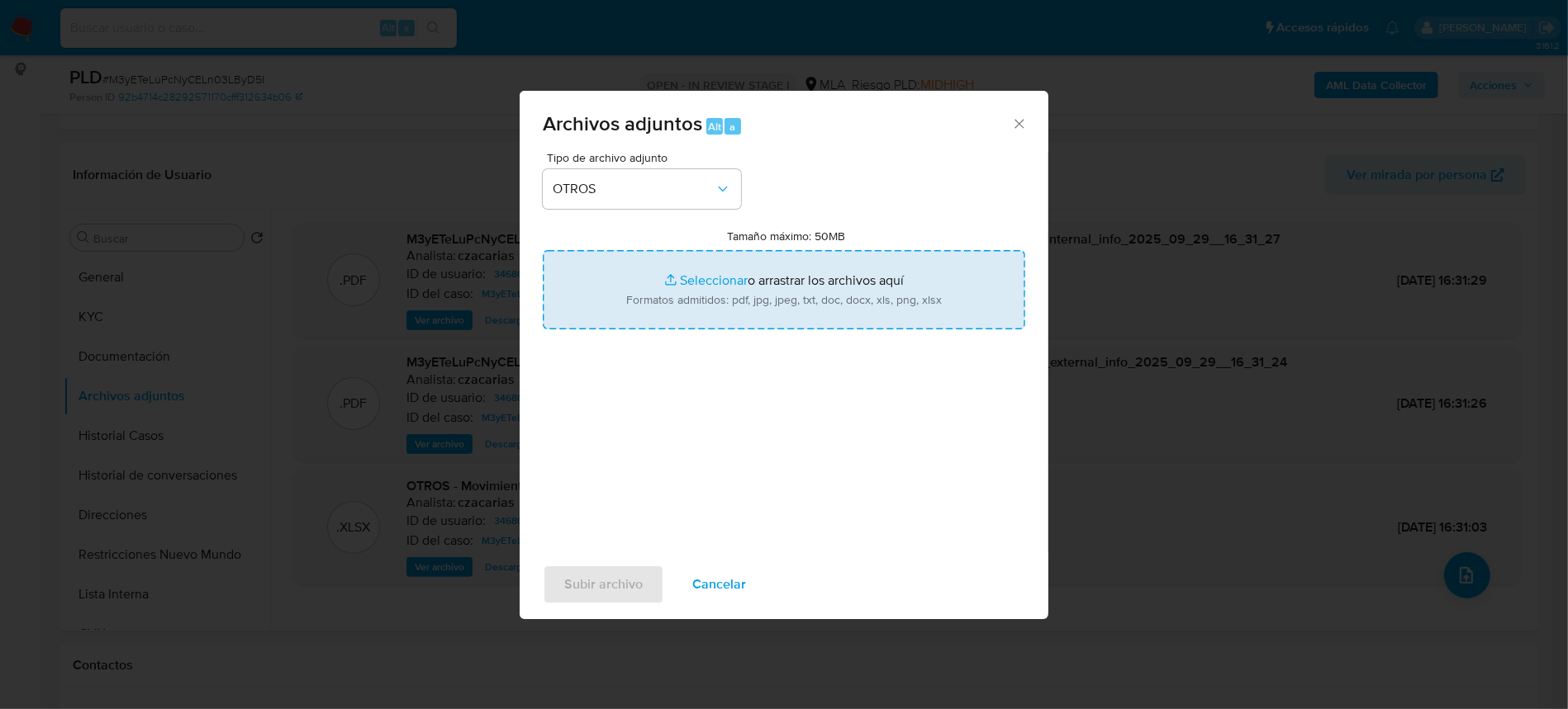
type input "C:\fakepath\Caselog M3yETeLuPcNyCELn03LByD5I_2025_08_19_10_12_41.docx"
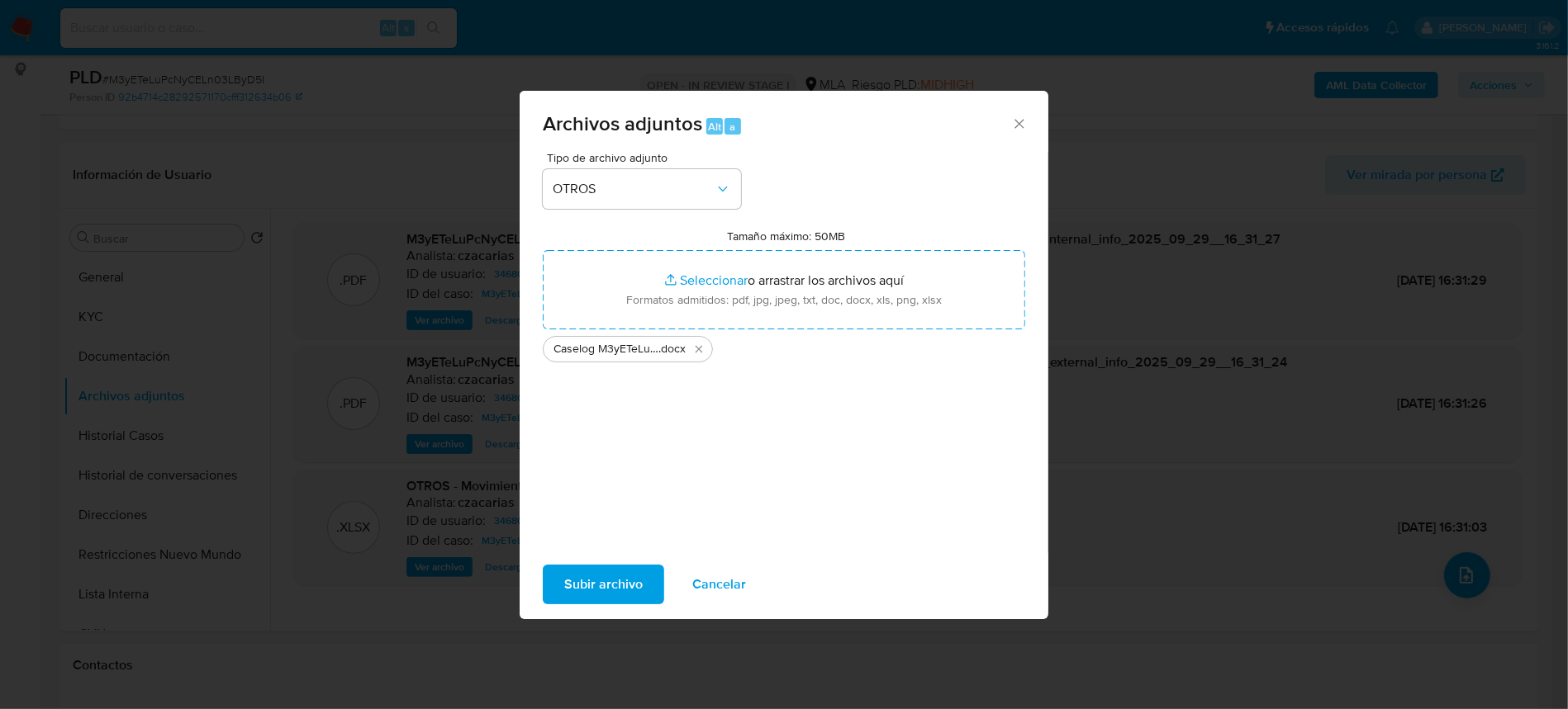
click at [592, 586] on span "Subir archivo" at bounding box center [603, 585] width 79 height 36
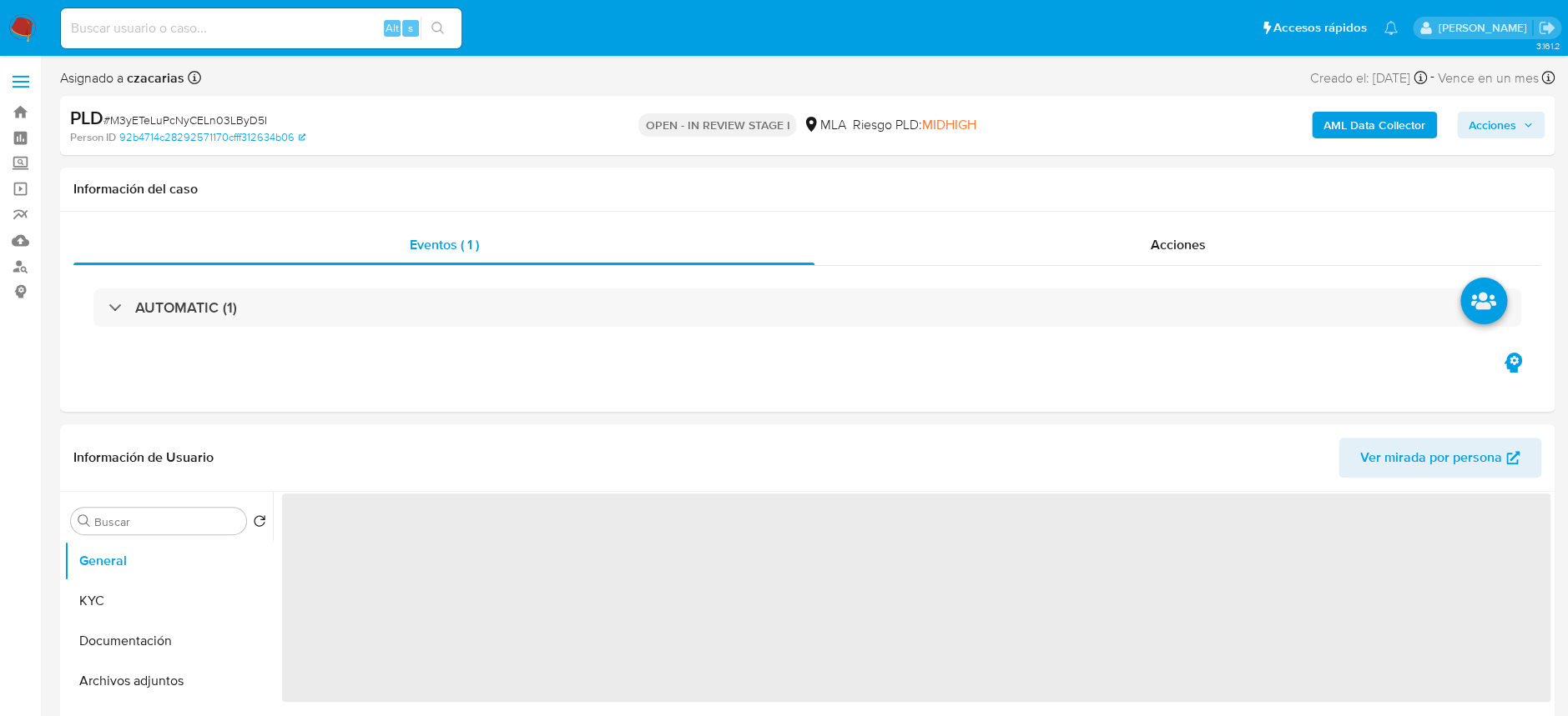
select select "10"
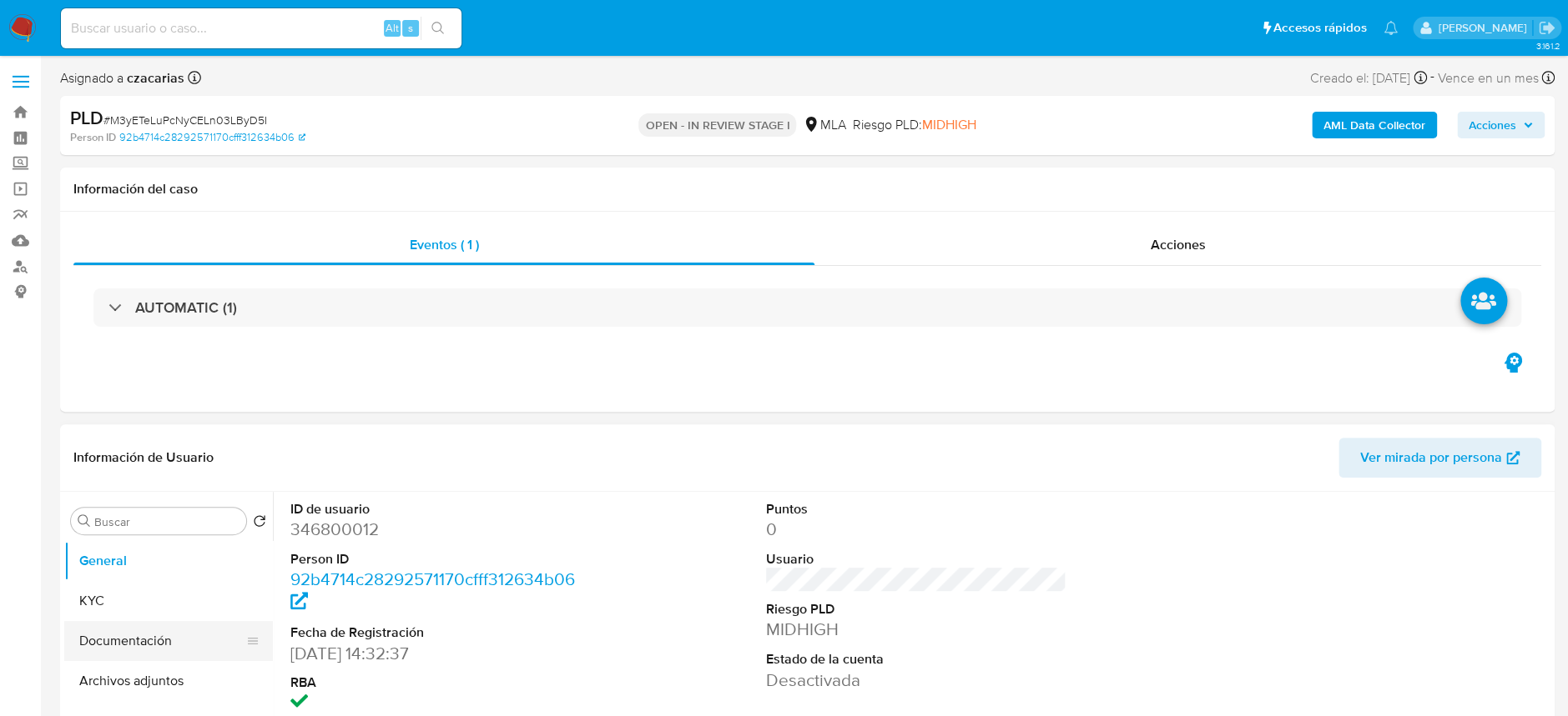
drag, startPoint x: 110, startPoint y: 678, endPoint x: 137, endPoint y: 650, distance: 38.9
click at [110, 678] on button "Archivos adjuntos" at bounding box center [168, 681] width 208 height 40
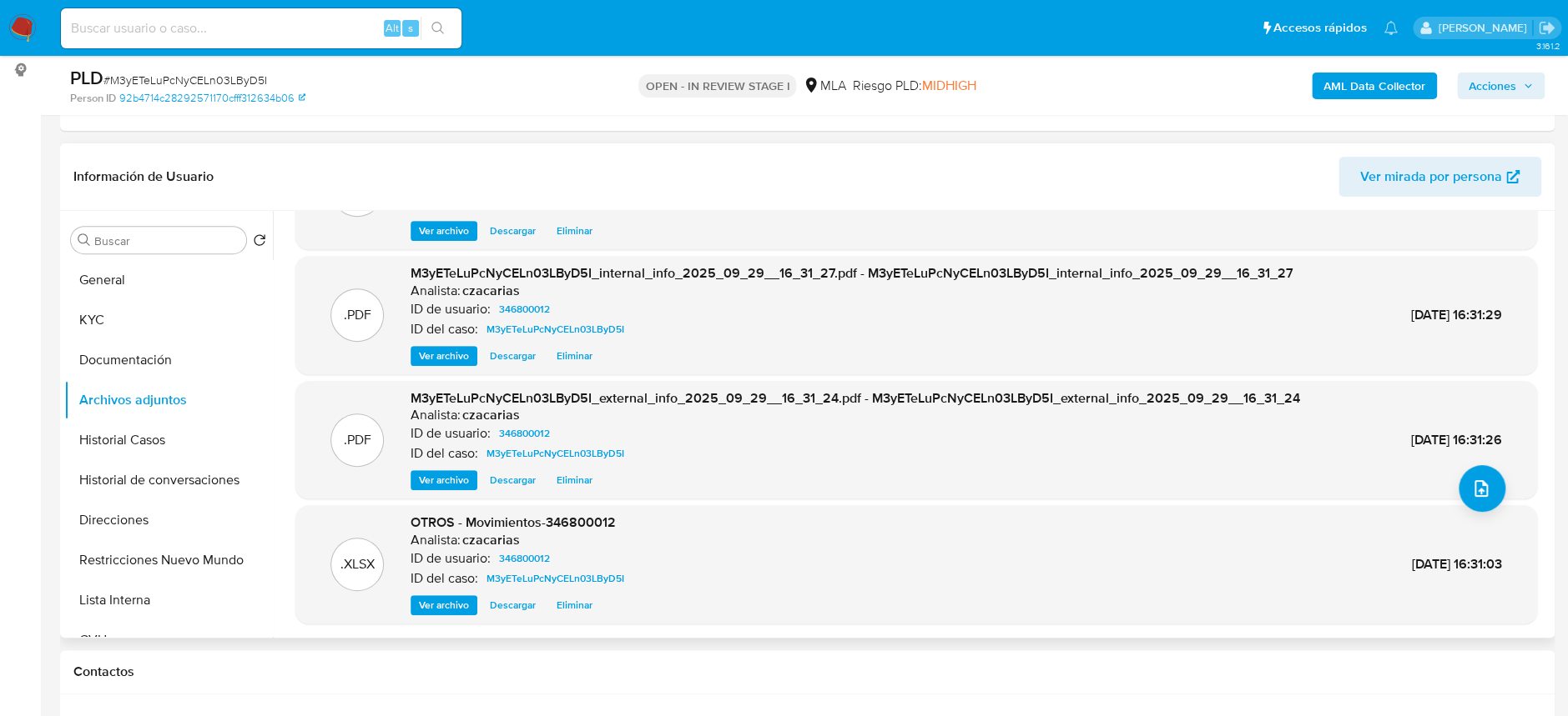
scroll to position [666, 0]
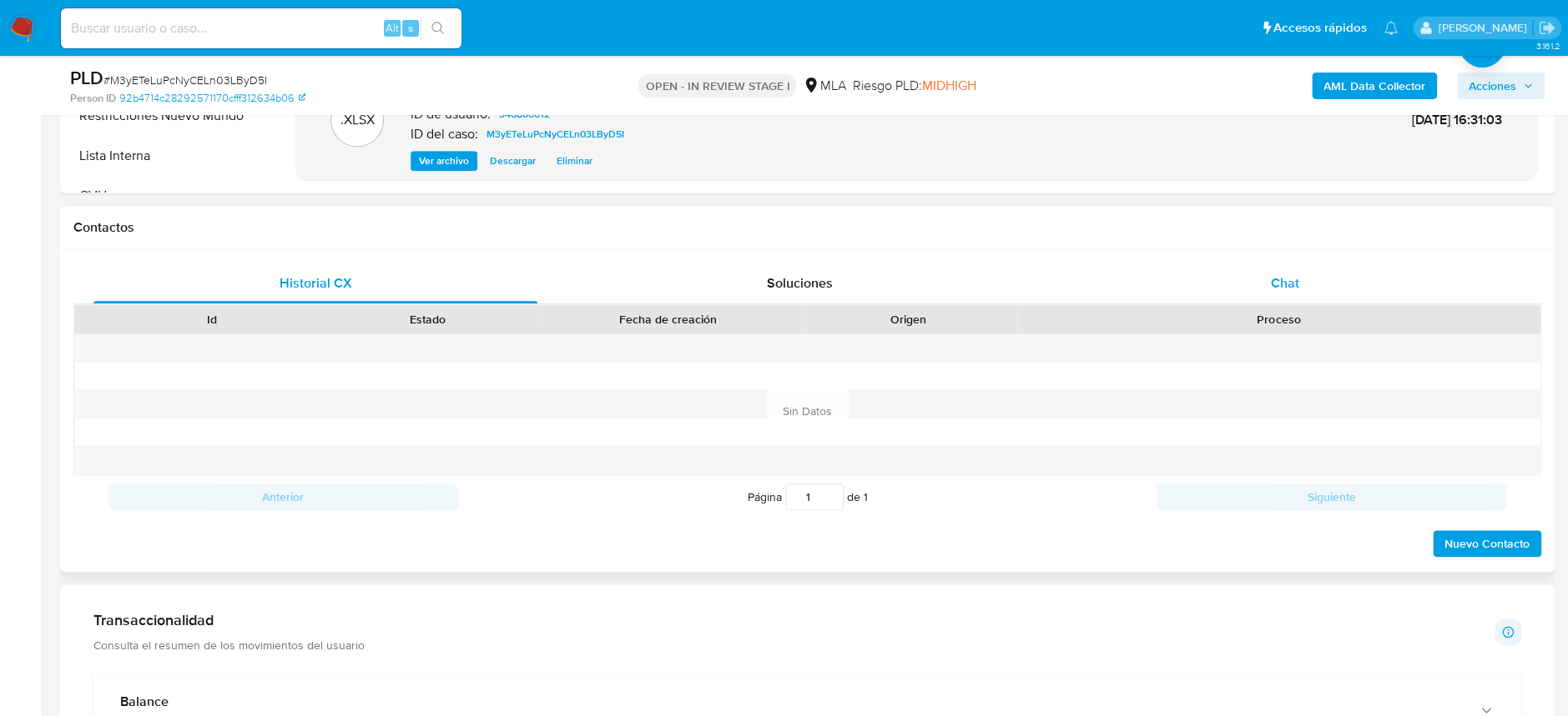
click at [1310, 287] on div "Chat" at bounding box center [1284, 284] width 444 height 40
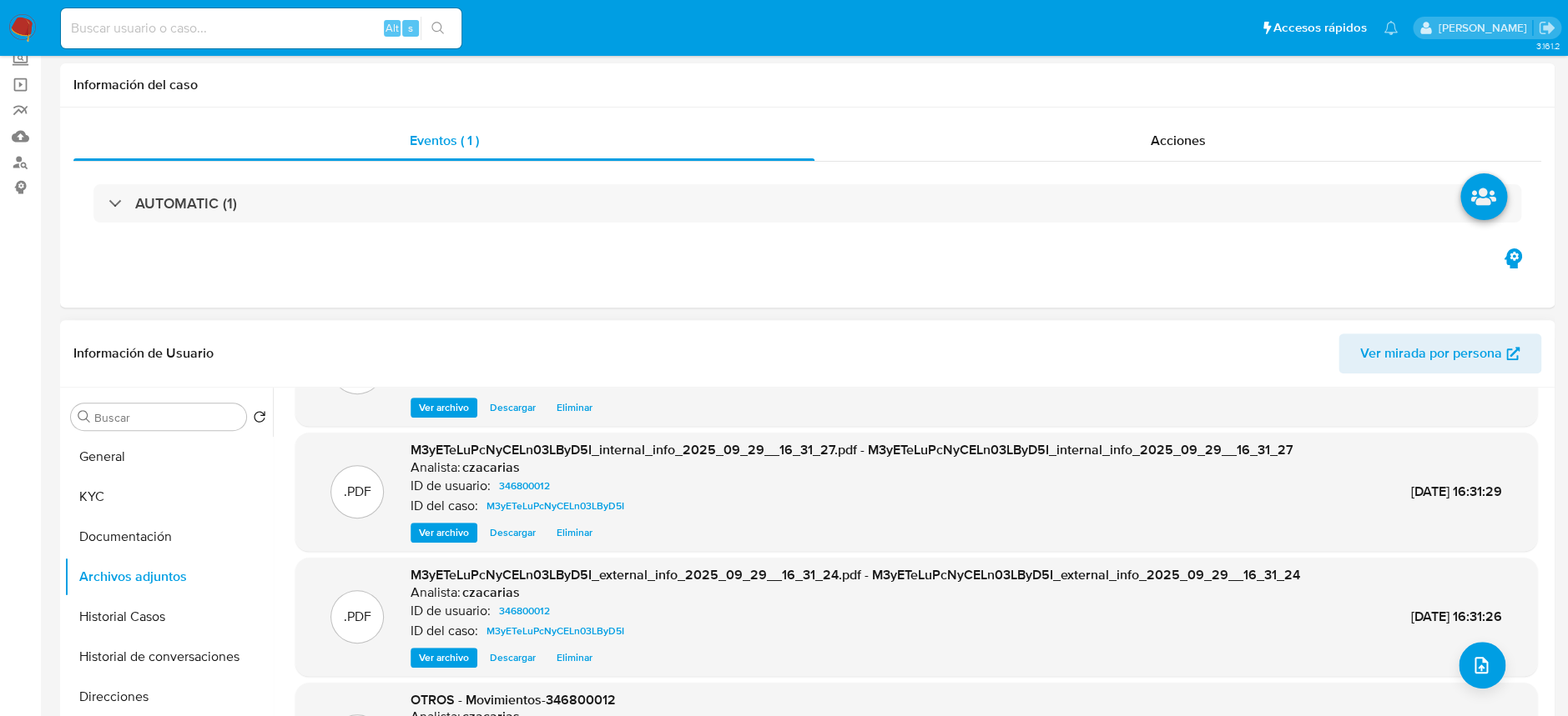
scroll to position [0, 0]
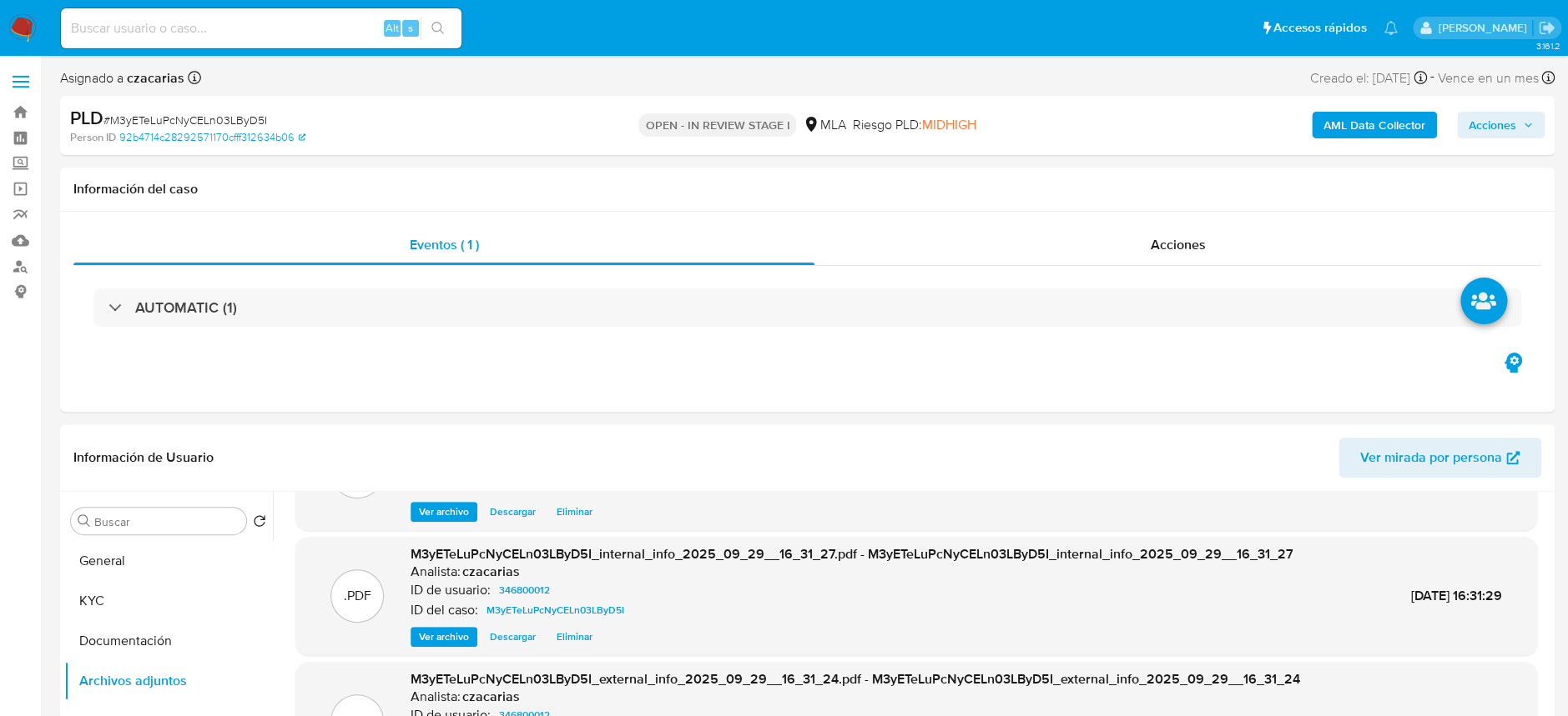
click at [1523, 118] on span "Acciones" at bounding box center [1501, 125] width 64 height 24
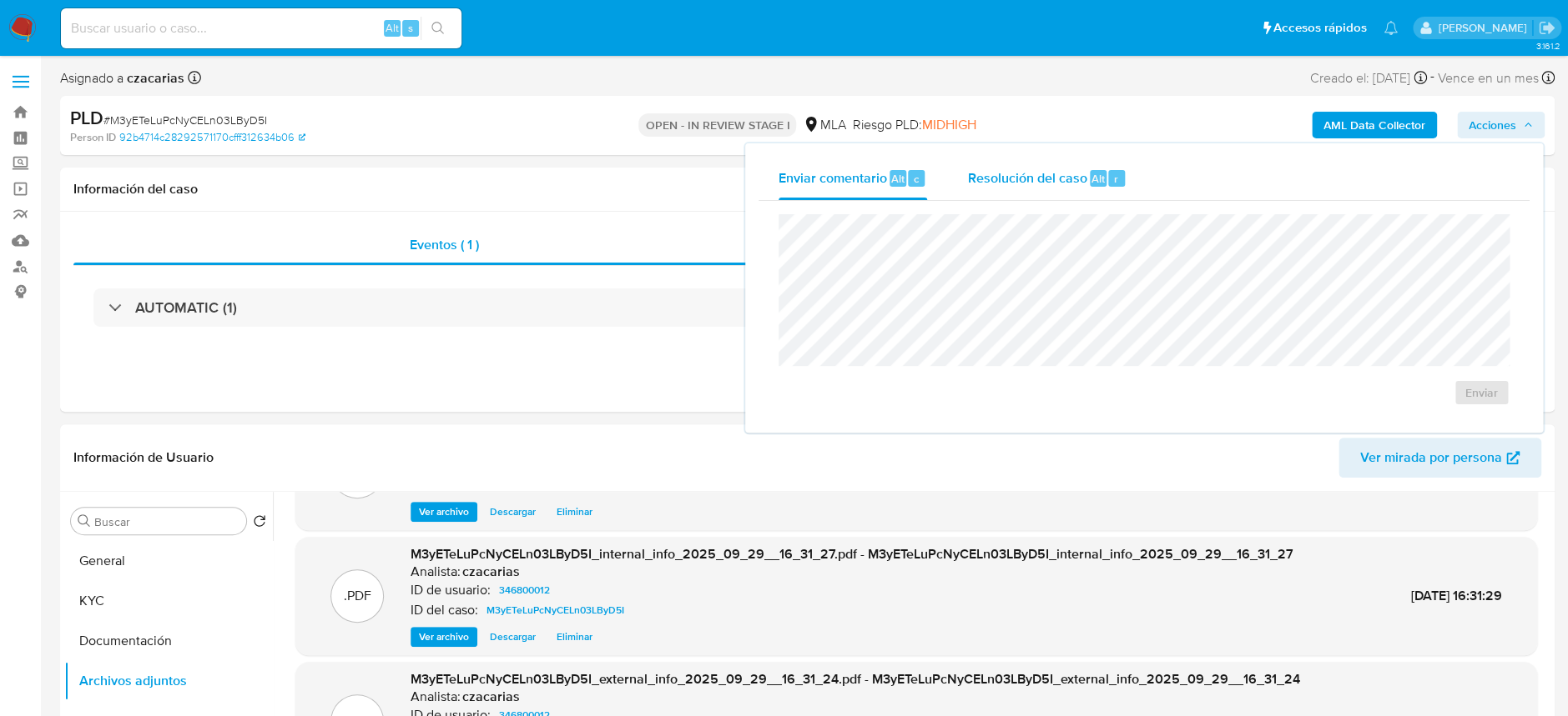
click at [1042, 184] on span "Resolución del caso" at bounding box center [1027, 178] width 119 height 19
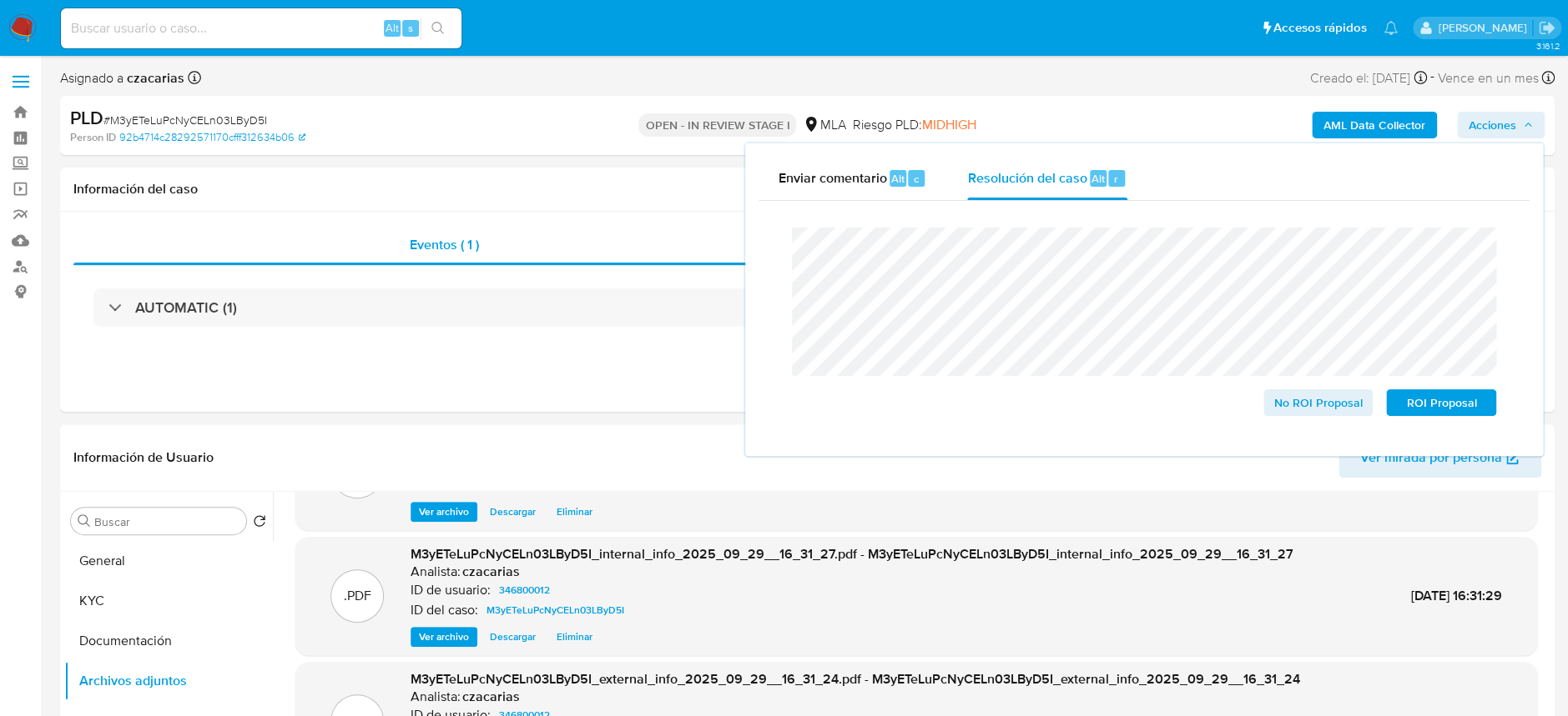
click at [147, 112] on span "# M3yETeLuPcNyCELn03LByD5I" at bounding box center [186, 119] width 164 height 17
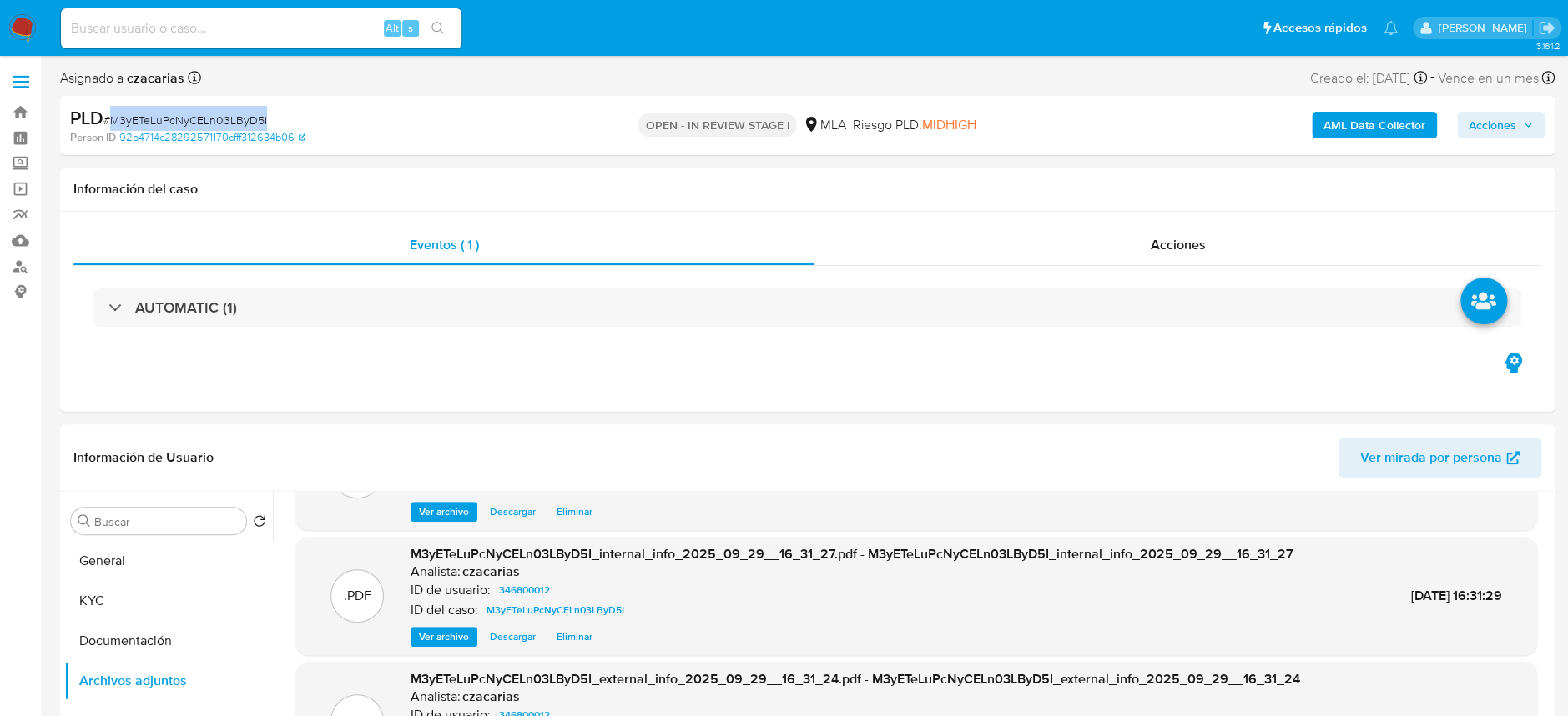
click at [147, 112] on span "# M3yETeLuPcNyCELn03LByD5I" at bounding box center [186, 119] width 164 height 17
copy span "M3yETeLuPcNyCELn03LByD5I"
click at [1519, 129] on span "Acciones" at bounding box center [1501, 125] width 64 height 24
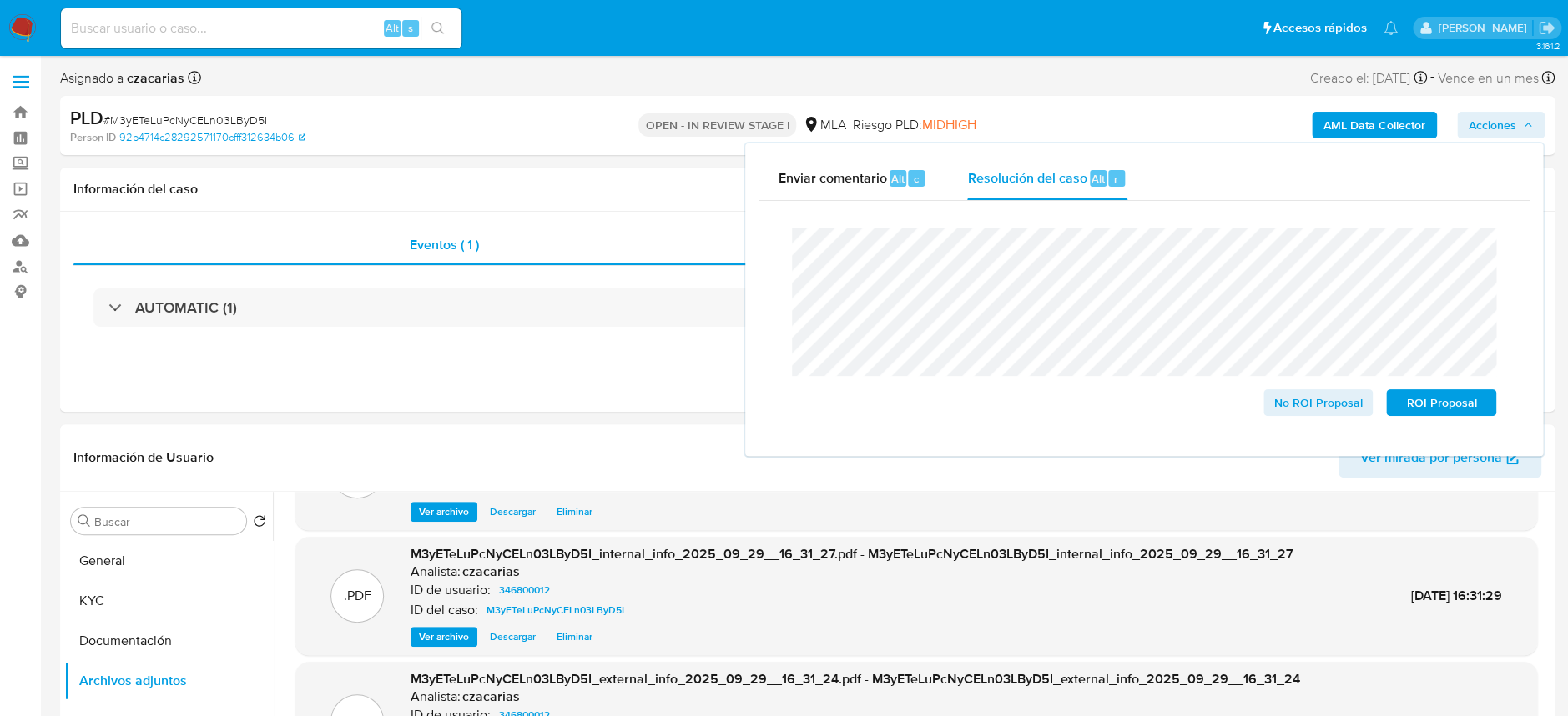
click at [760, 243] on div "Cierre de caso No ROI Proposal ROI Proposal" at bounding box center [1144, 322] width 771 height 242
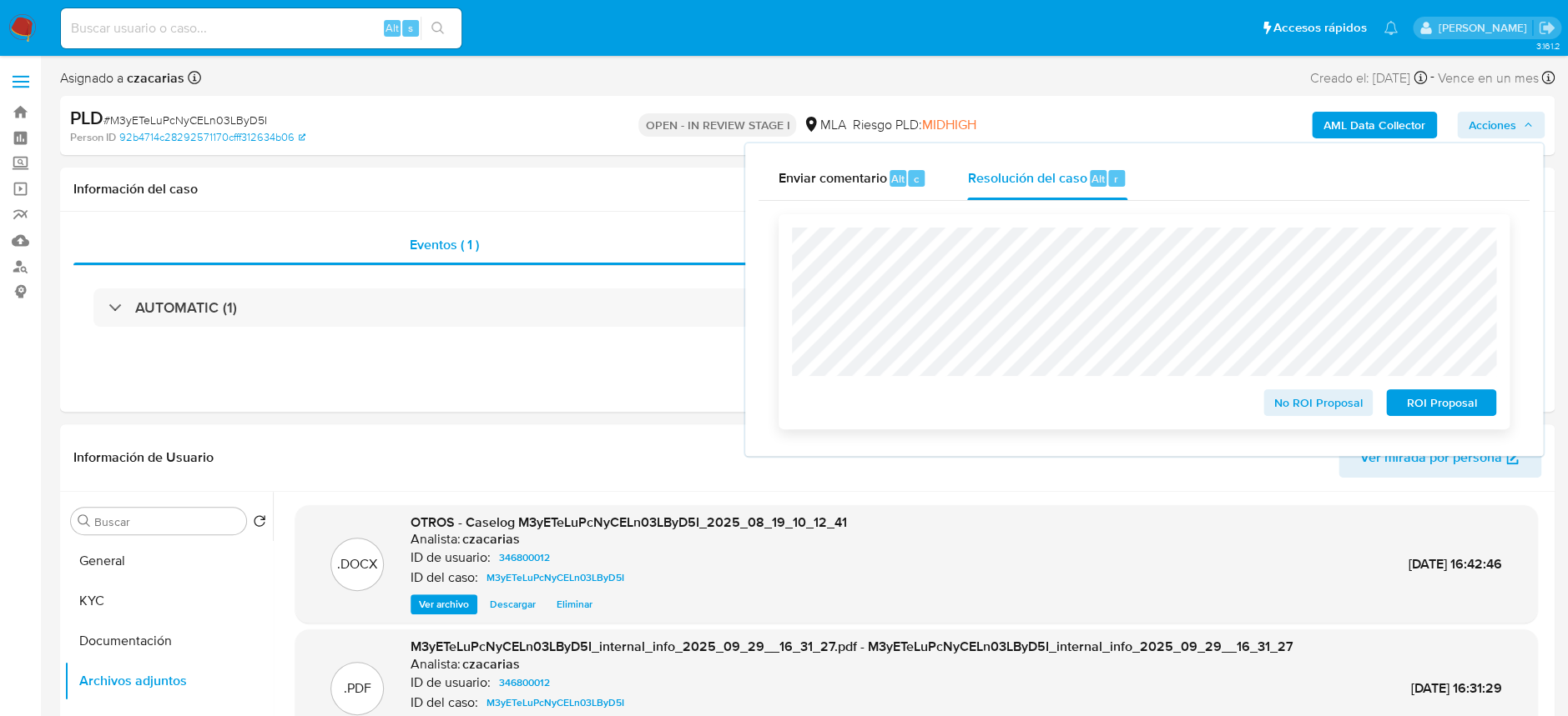
click at [1470, 415] on span "ROI Proposal" at bounding box center [1442, 402] width 87 height 24
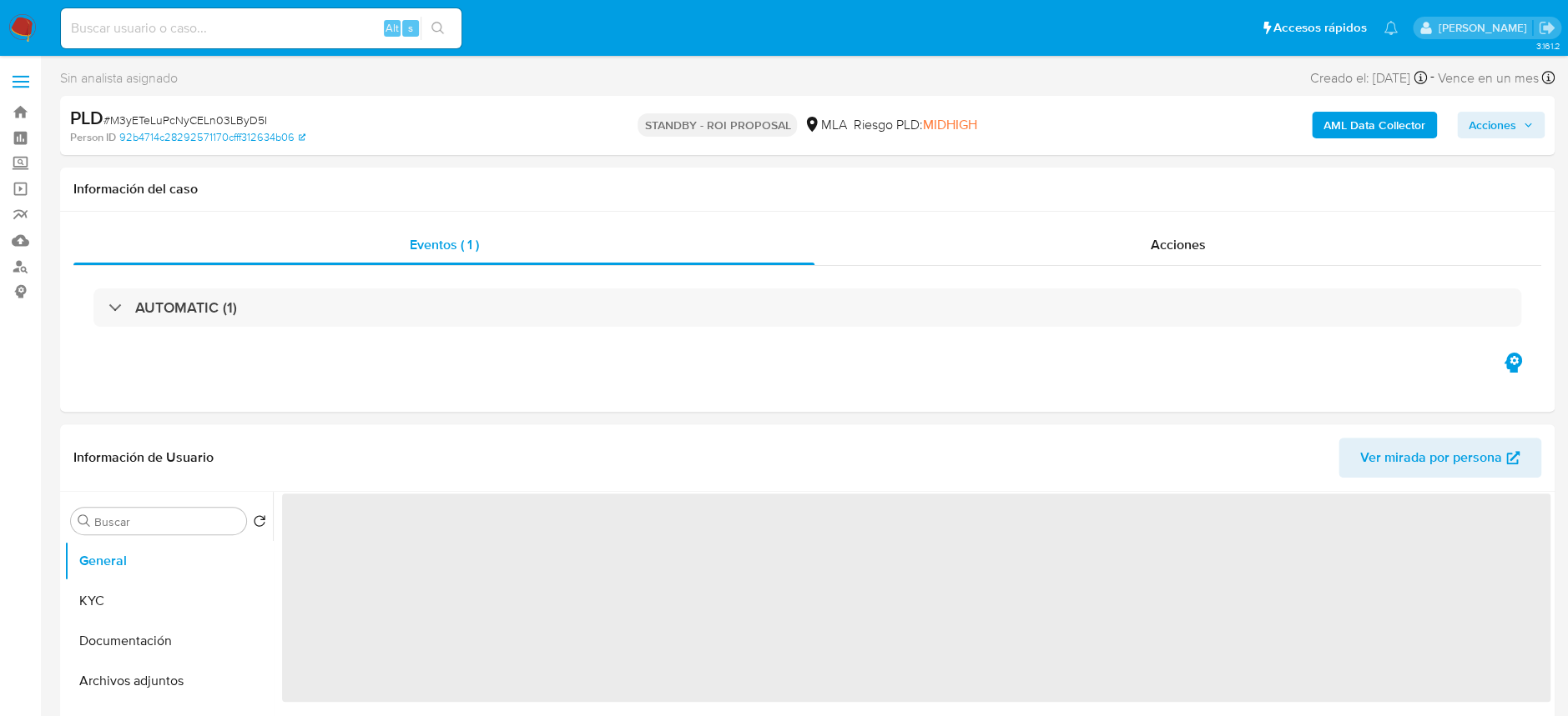
select select "10"
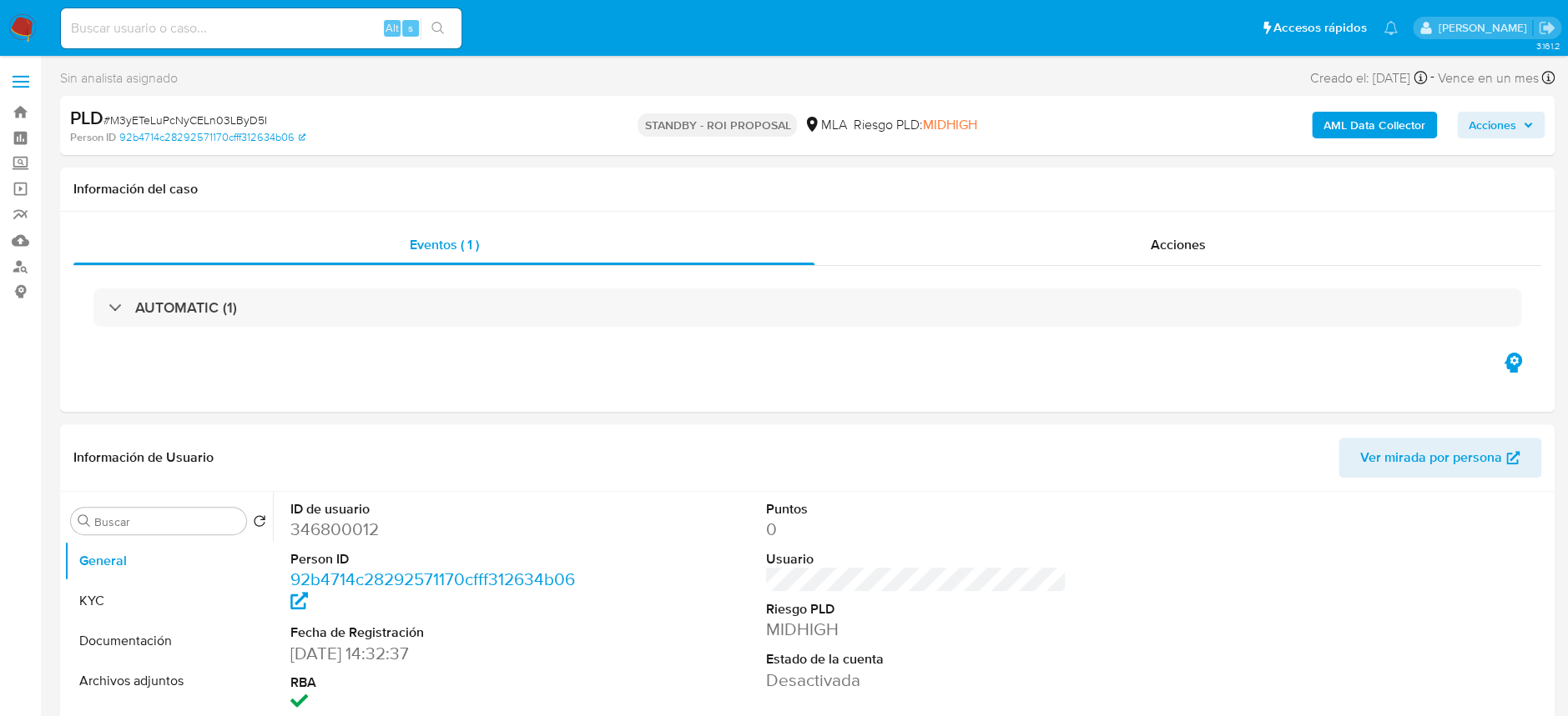
drag, startPoint x: 237, startPoint y: 16, endPoint x: 270, endPoint y: 18, distance: 33.1
click at [238, 17] on div "Alt s" at bounding box center [261, 29] width 401 height 40
click at [347, 29] on input at bounding box center [261, 28] width 401 height 22
paste input "Pm5Utfm29yQIy7GdHoHzsi8B"
type input "Pm5Utfm29yQIy7GdHoHzsi8B"
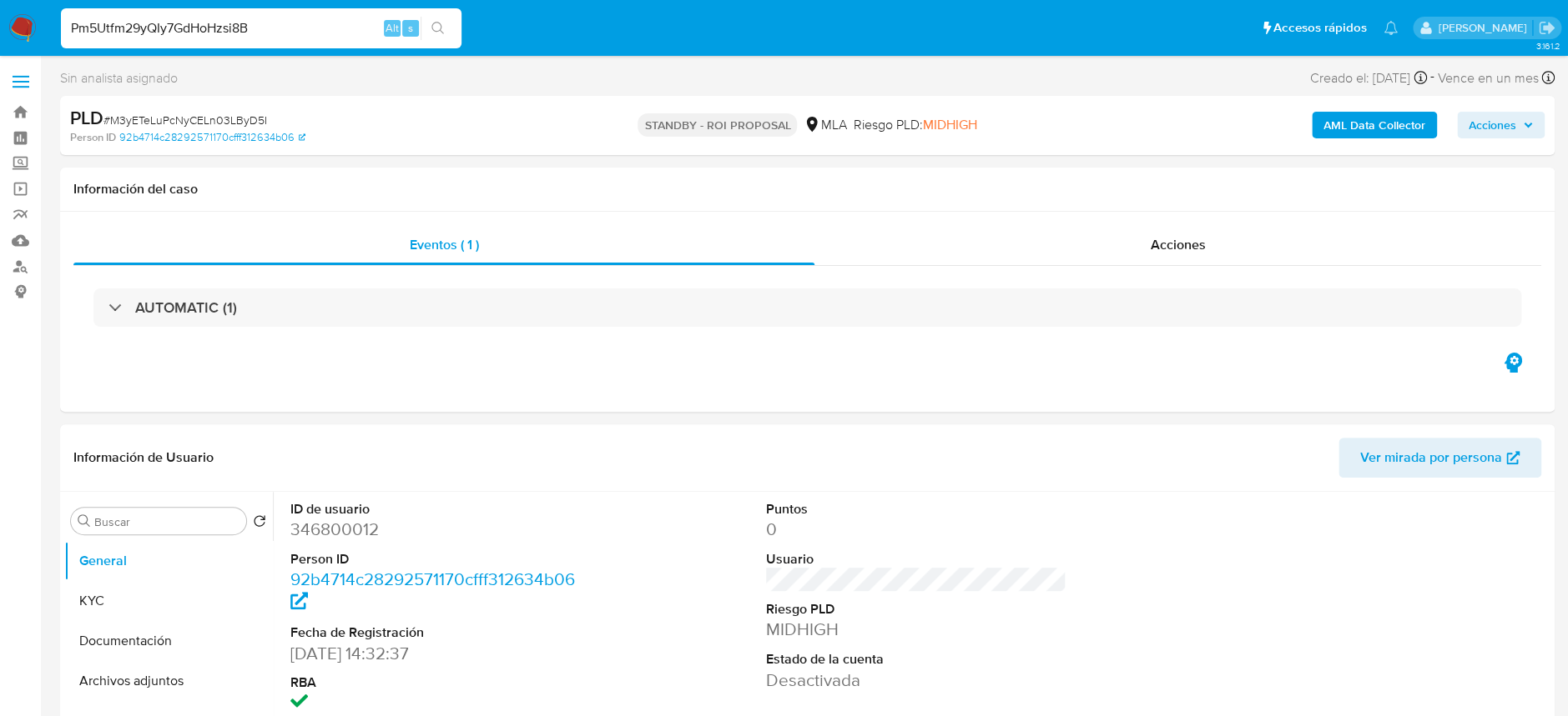
click at [413, 28] on div "s" at bounding box center [410, 28] width 17 height 17
click at [422, 28] on button "search-icon" at bounding box center [438, 28] width 34 height 24
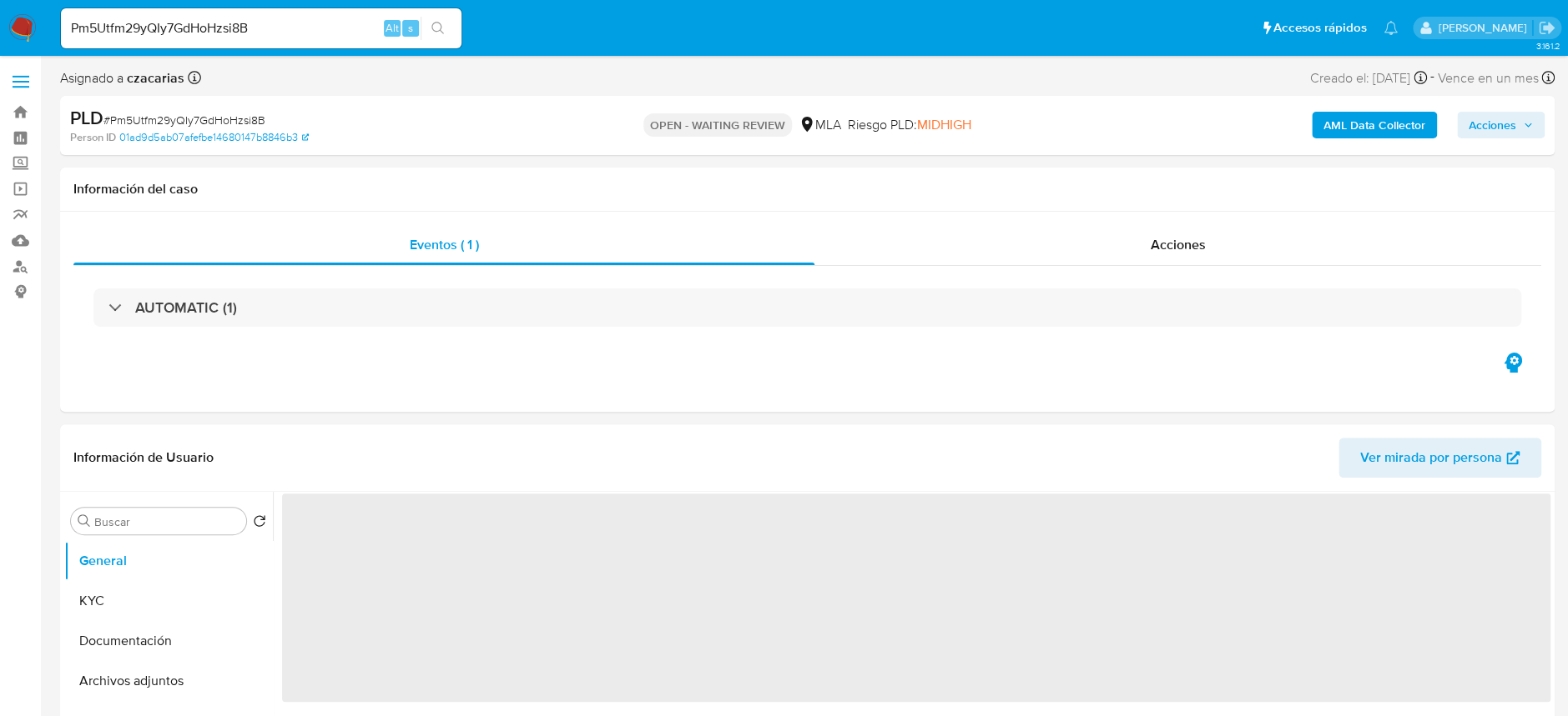
select select "10"
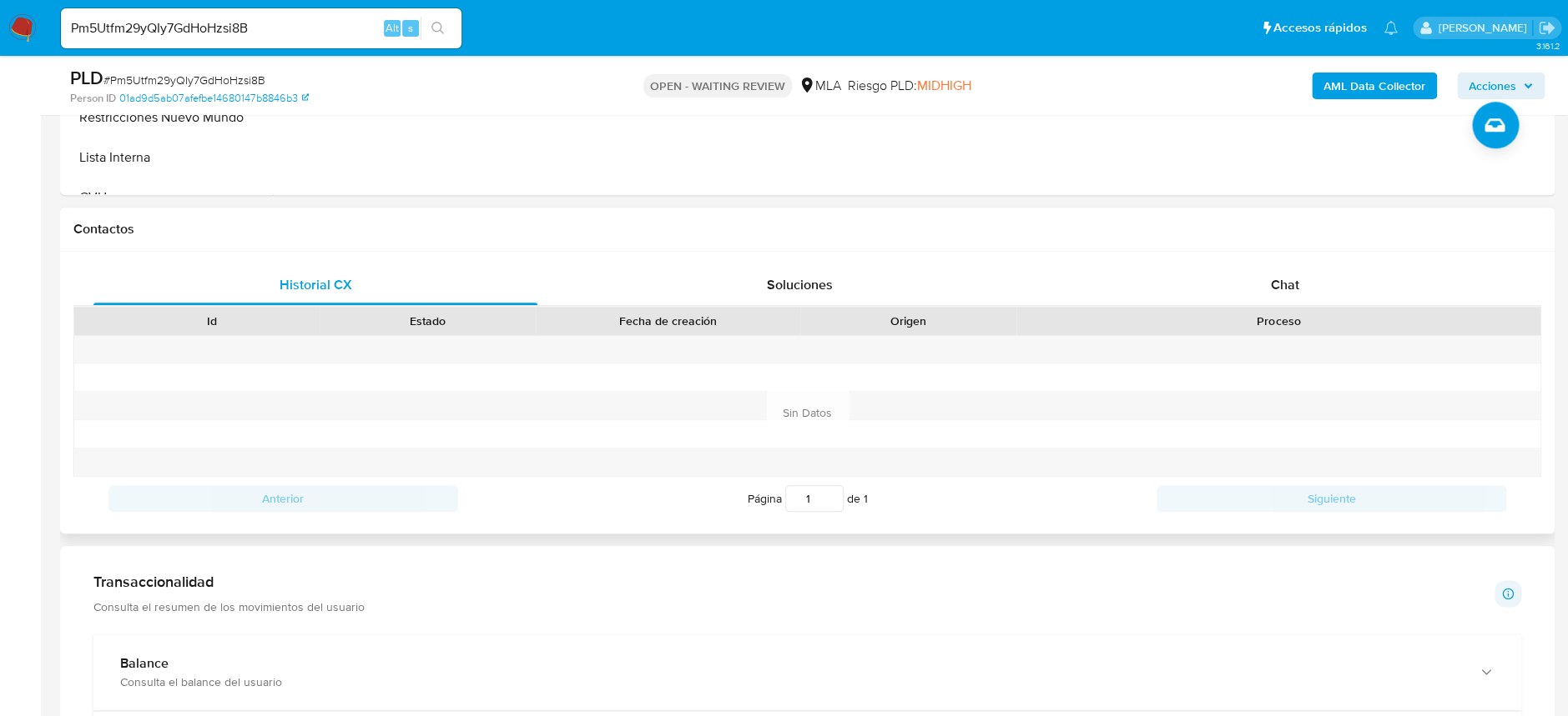
scroll to position [778, 0]
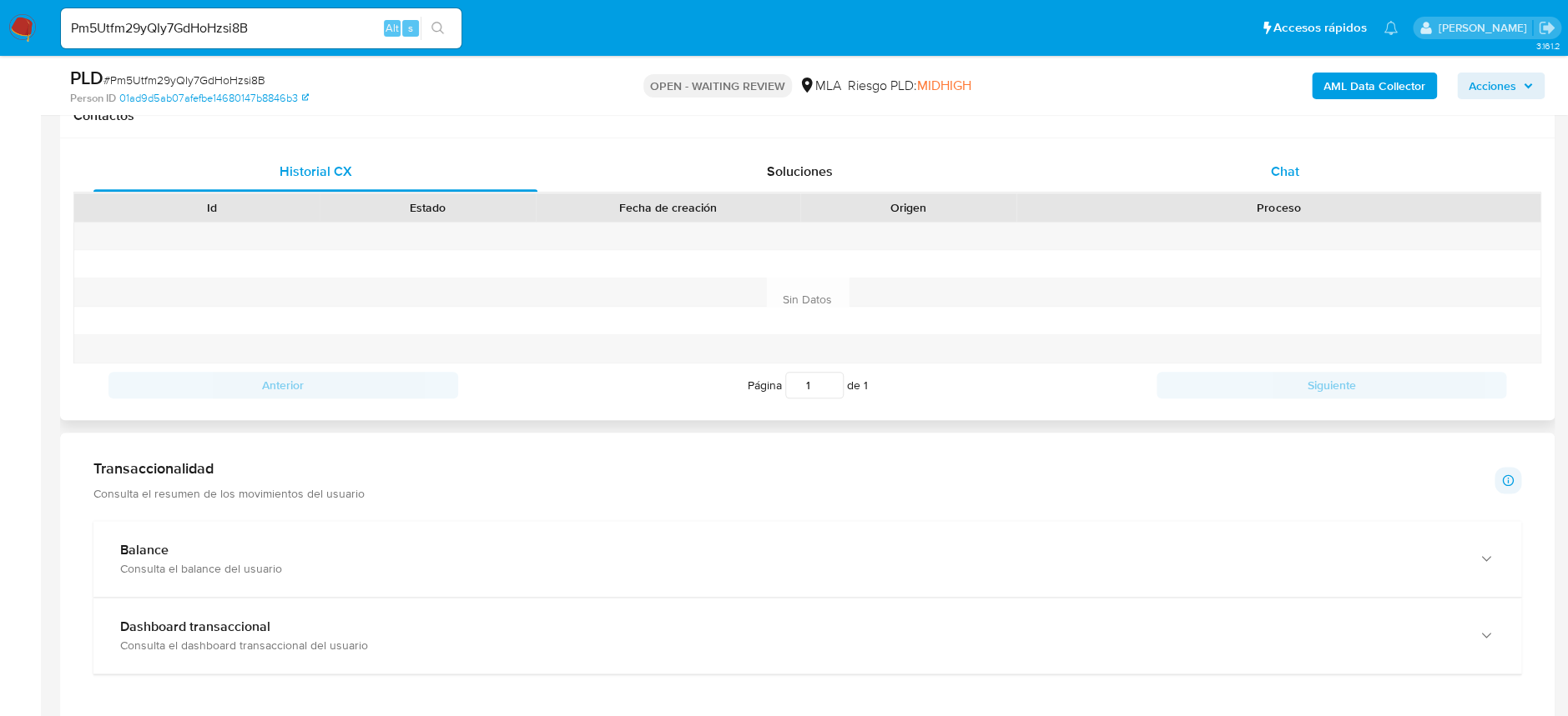
click at [1297, 175] on span "Chat" at bounding box center [1284, 172] width 29 height 19
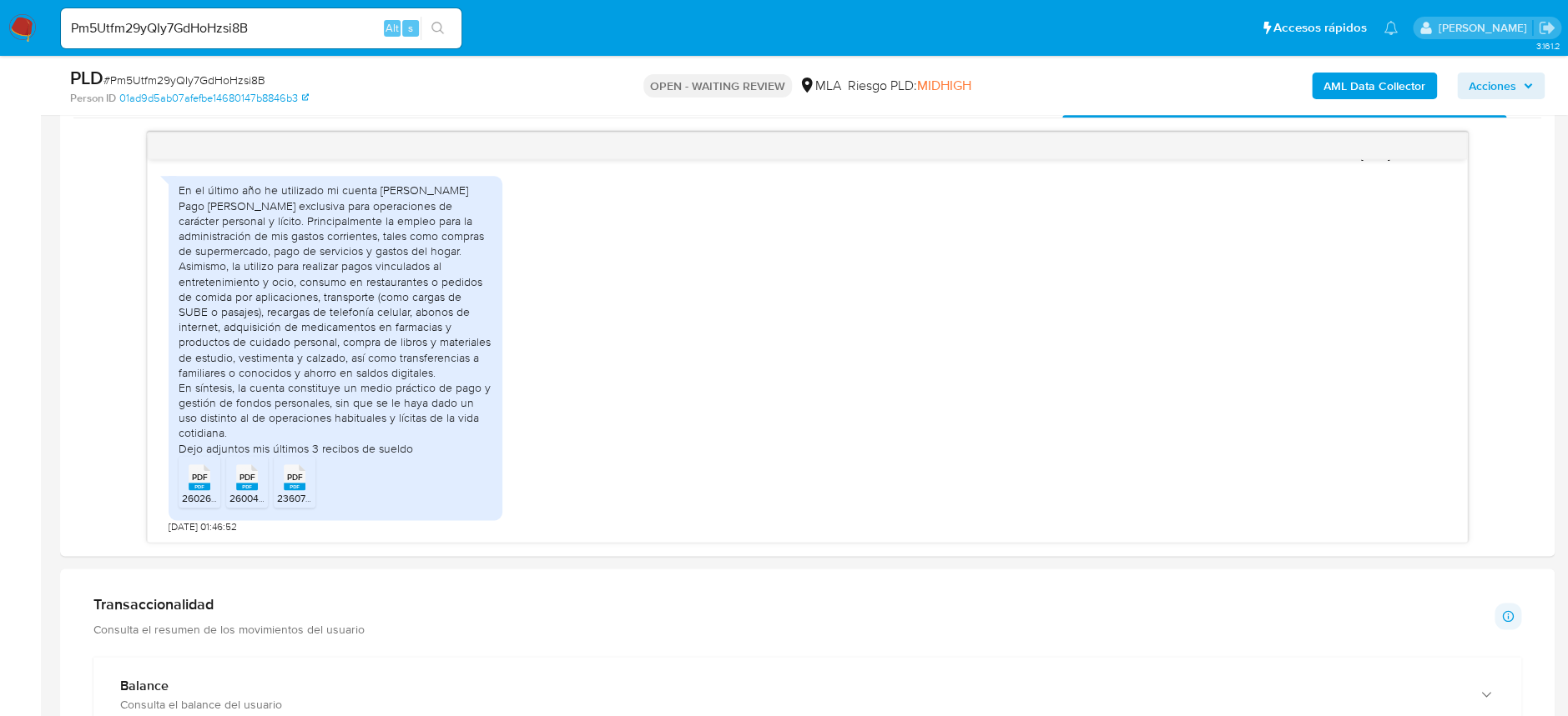
scroll to position [889, 0]
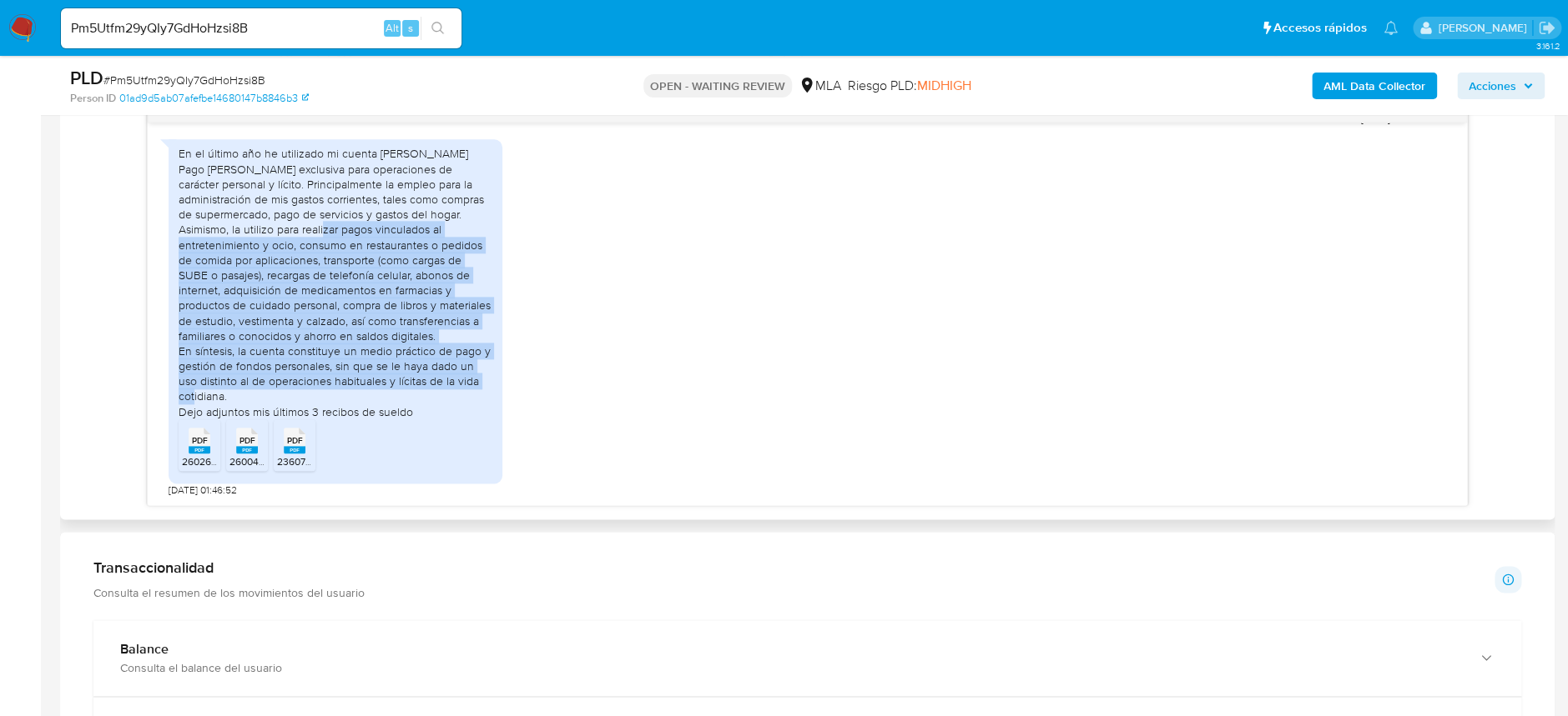
drag, startPoint x: 357, startPoint y: 232, endPoint x: 481, endPoint y: 391, distance: 201.6
click at [481, 391] on div "En el último año he utilizado mi cuenta [PERSON_NAME] Pago [PERSON_NAME] exclus…" at bounding box center [336, 282] width 314 height 273
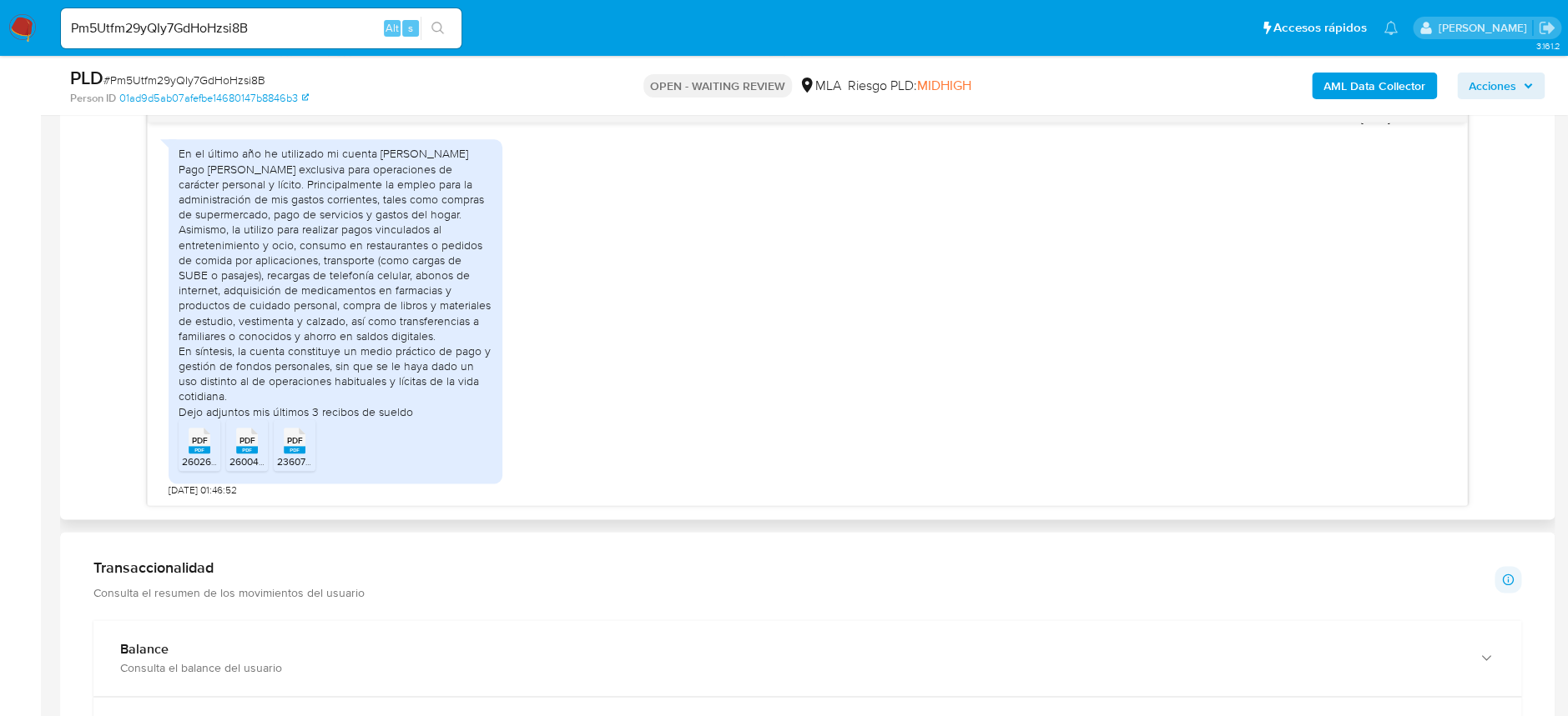
click at [200, 451] on rect at bounding box center [199, 449] width 22 height 8
click at [255, 454] on li "PDF PDF 260047-MEN_1997_20250801_124_0.pdf" at bounding box center [247, 445] width 42 height 51
click at [299, 443] on span "PDF" at bounding box center [294, 441] width 16 height 10
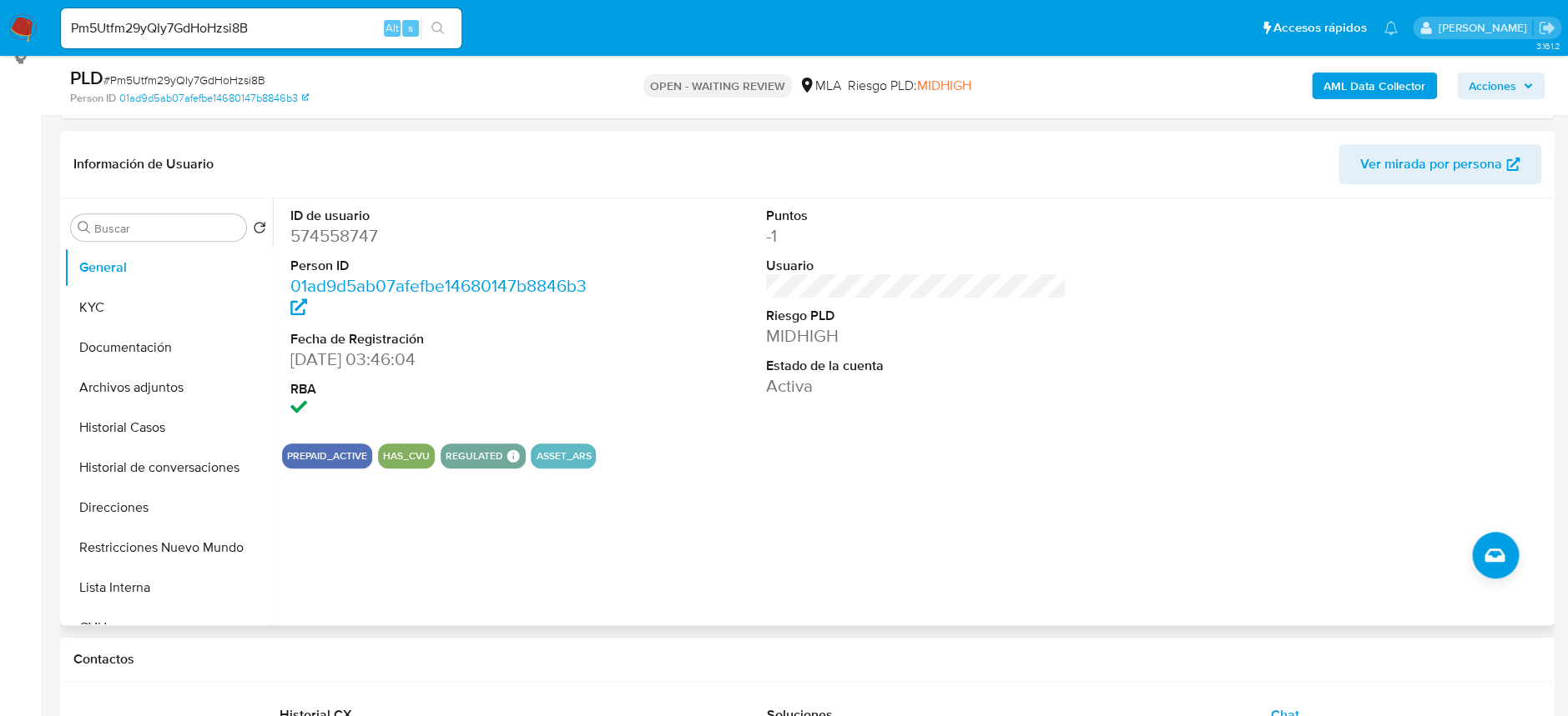
scroll to position [222, 0]
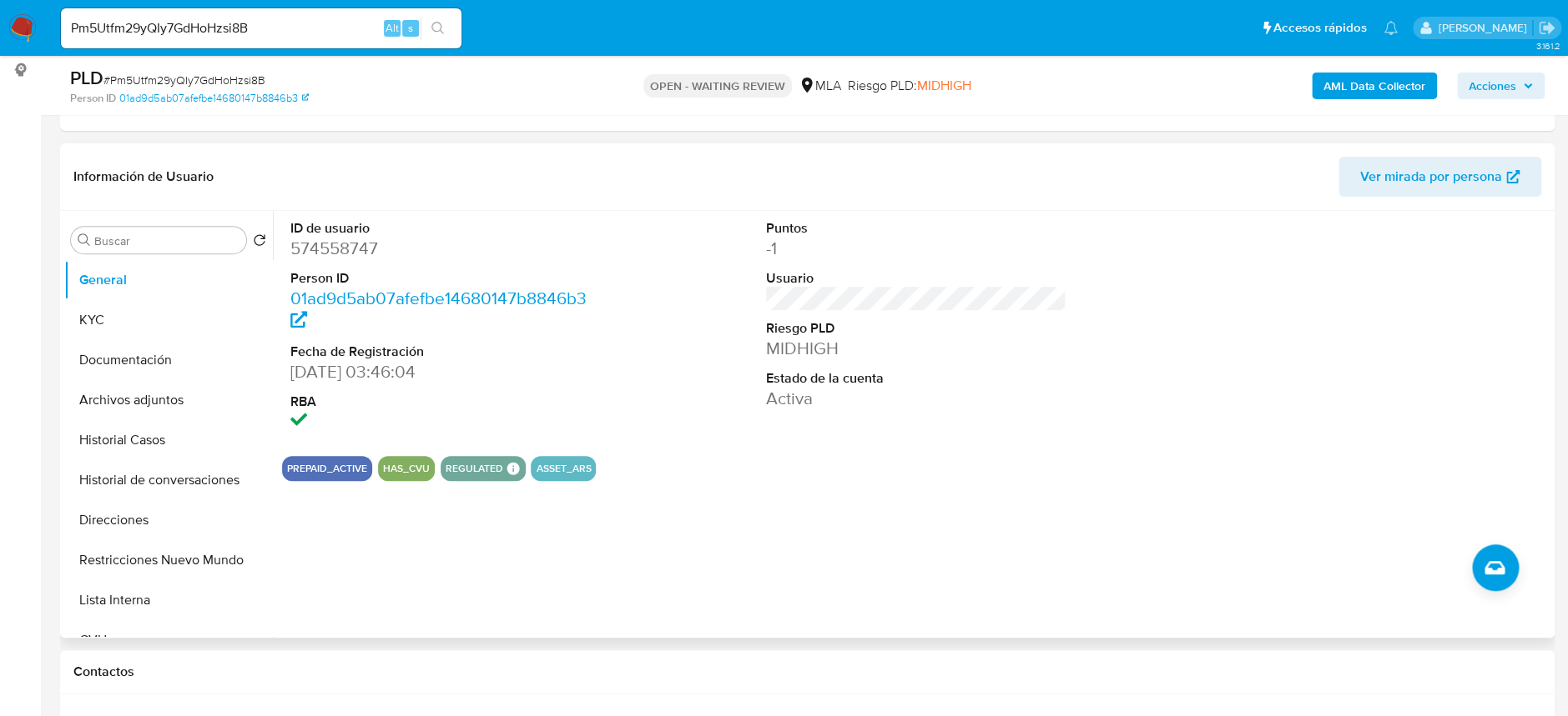
click at [325, 249] on dd "574558747" at bounding box center [440, 248] width 301 height 24
copy dd "574558747"
click at [350, 244] on dd "574558747" at bounding box center [440, 248] width 301 height 24
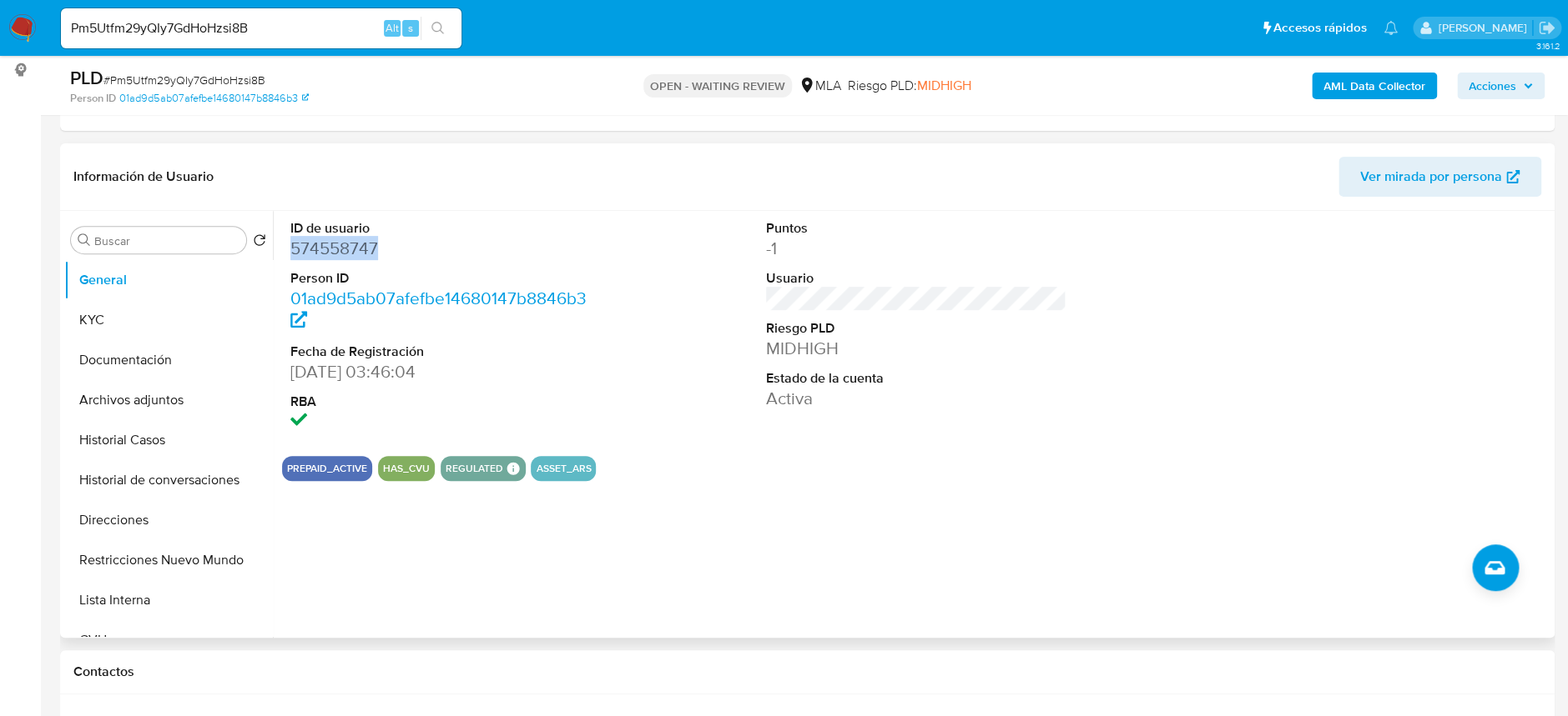
copy dd "574558747"
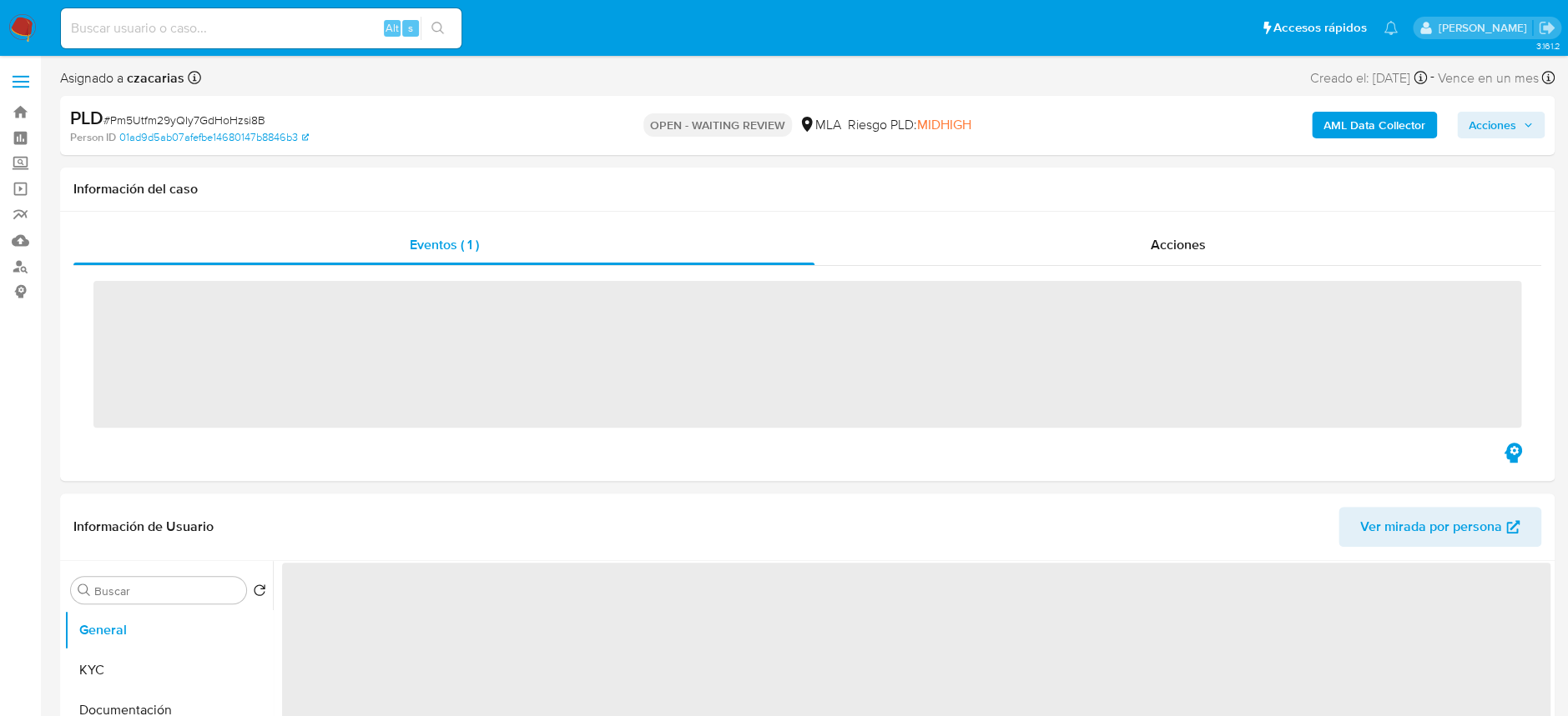
select select "10"
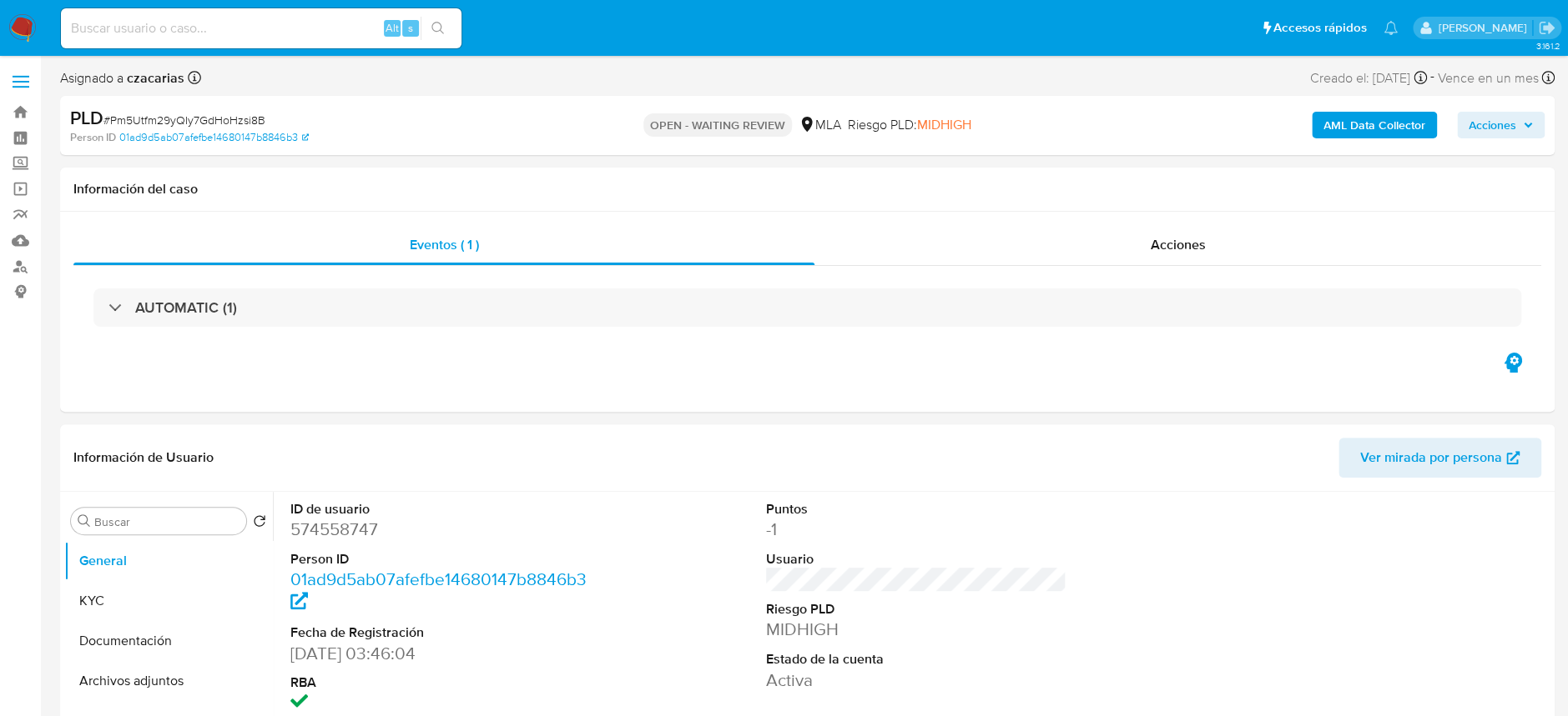
click at [167, 125] on span "# Pm5Utfm29yQIy7GdHoHzsi8B" at bounding box center [185, 119] width 162 height 17
click at [168, 125] on span "# Pm5Utfm29yQIy7GdHoHzsi8B" at bounding box center [185, 119] width 162 height 17
copy span "Pm5Utfm29yQIy7GdHoHzsi8B"
click at [98, 611] on button "KYC" at bounding box center [162, 601] width 195 height 40
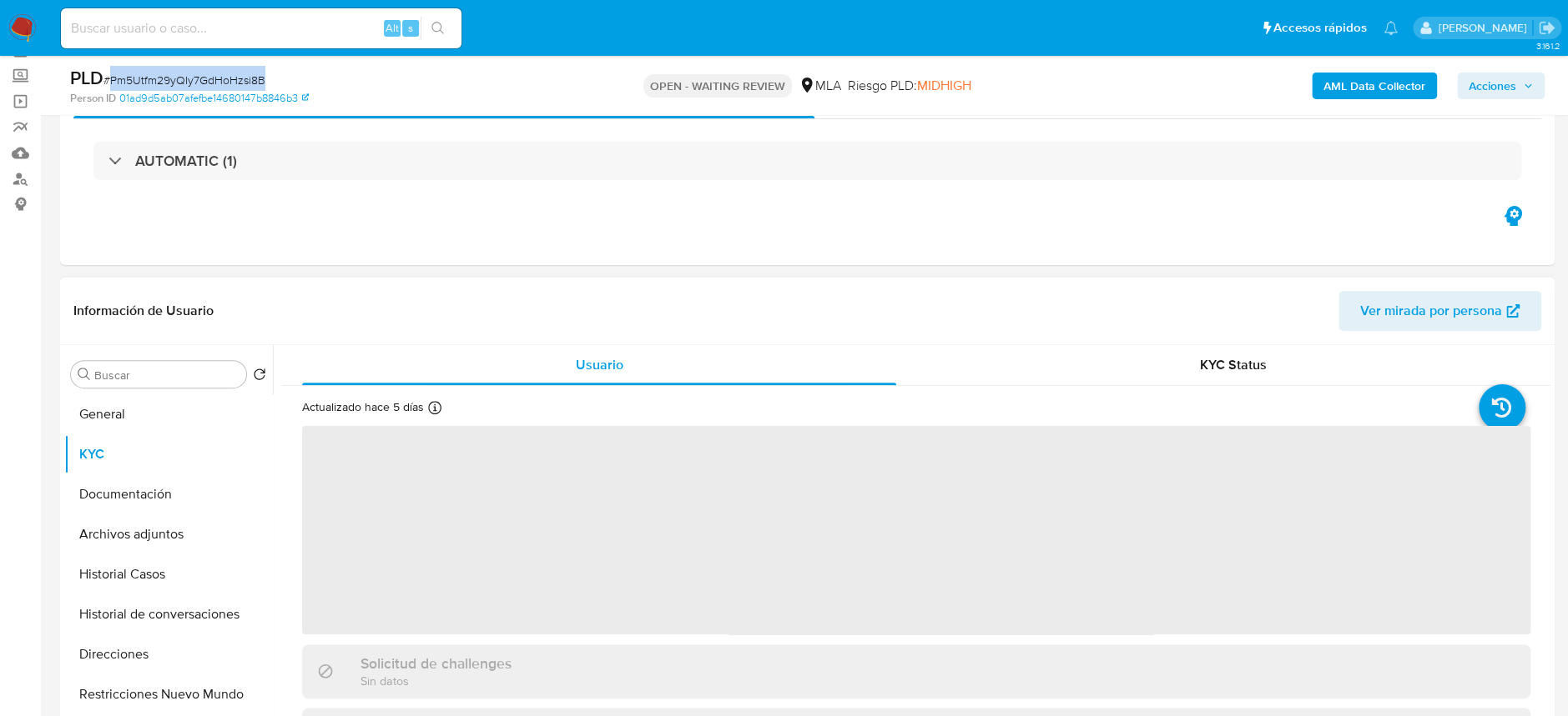
scroll to position [222, 0]
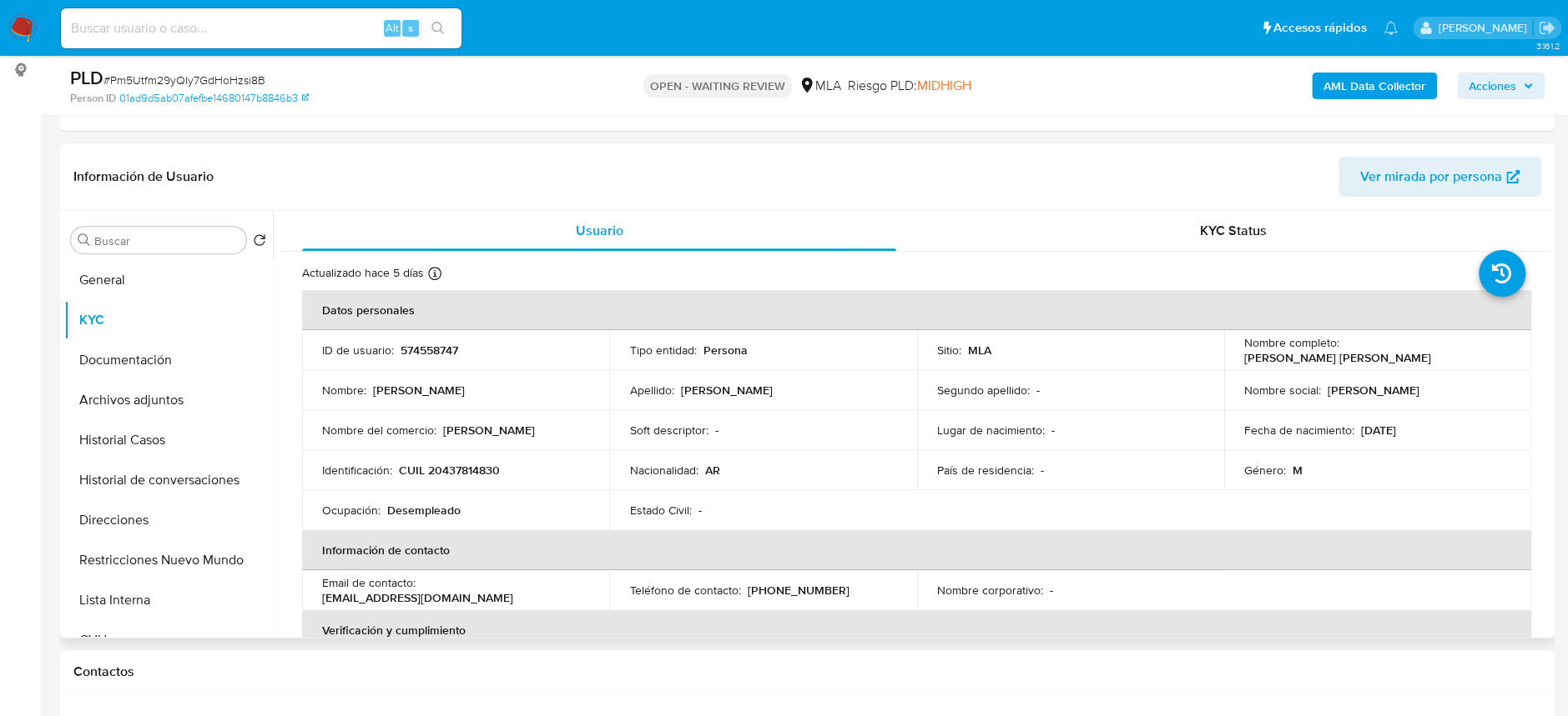
drag, startPoint x: 1339, startPoint y: 349, endPoint x: 1486, endPoint y: 351, distance: 147.0
click at [1486, 351] on div "Nombre completo : [PERSON_NAME] [PERSON_NAME]" at bounding box center [1378, 350] width 267 height 30
drag, startPoint x: 1341, startPoint y: 346, endPoint x: 1499, endPoint y: 351, distance: 158.1
click at [1499, 351] on div "Nombre completo : [PERSON_NAME] [PERSON_NAME]" at bounding box center [1378, 350] width 267 height 30
copy p "[PERSON_NAME] [PERSON_NAME]"
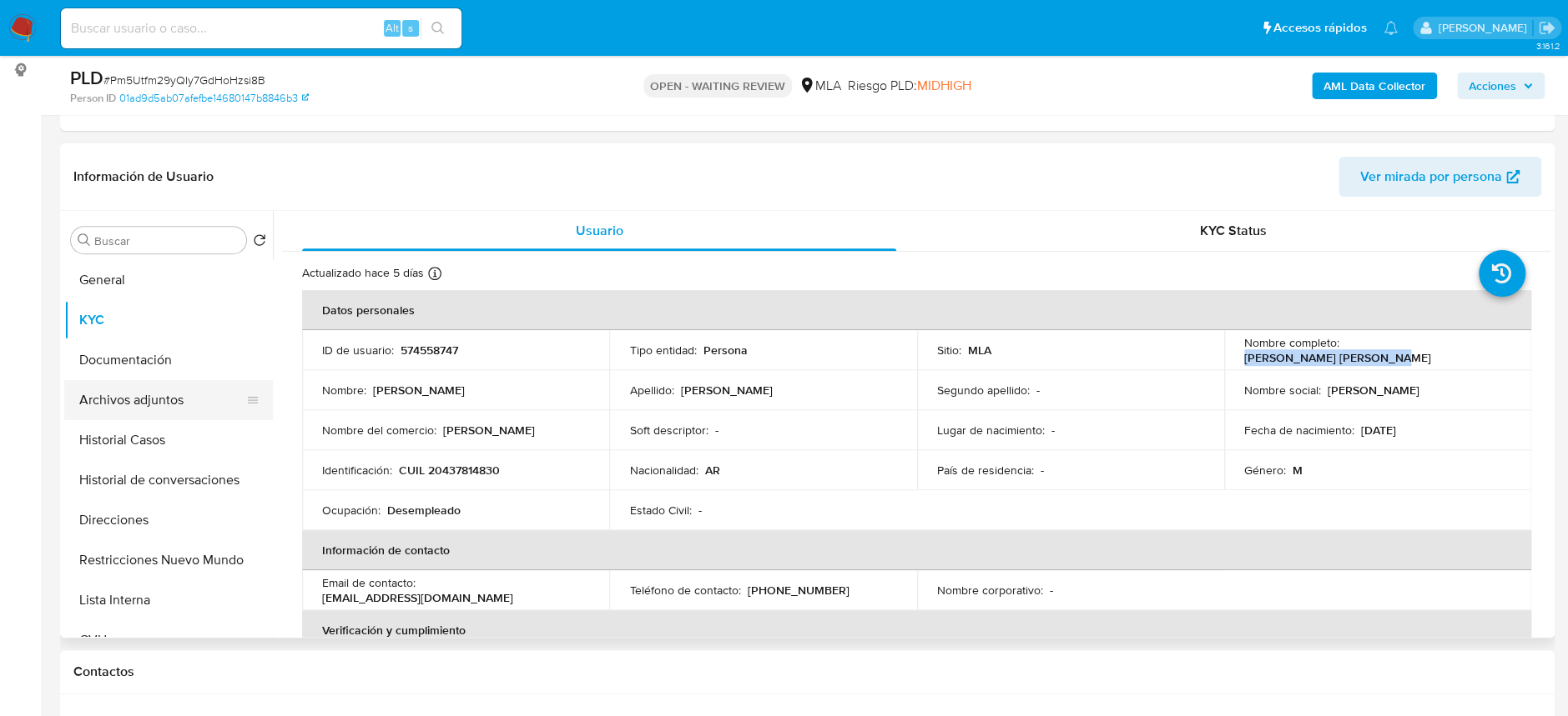
click at [165, 391] on button "Archivos adjuntos" at bounding box center [162, 401] width 195 height 40
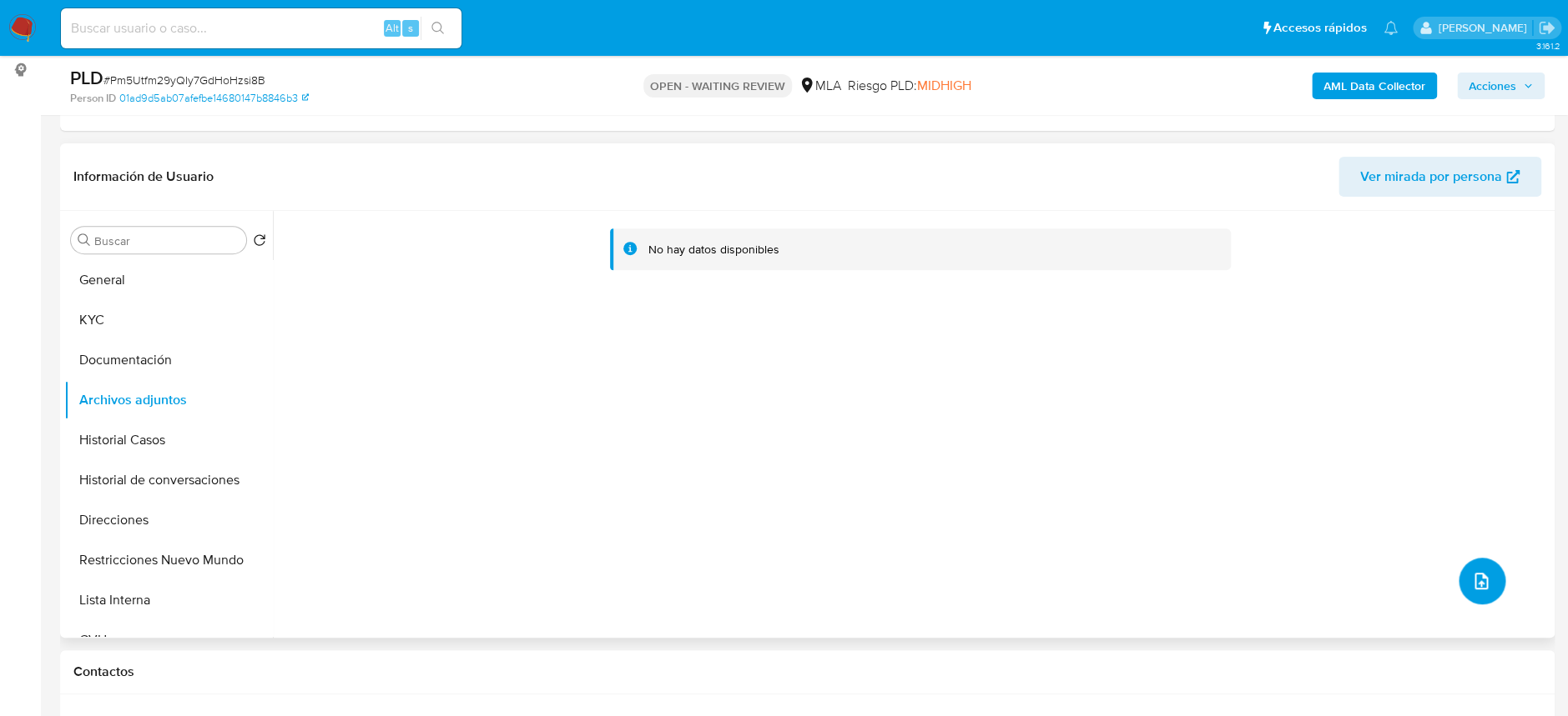
click at [1470, 561] on button "upload-file" at bounding box center [1483, 582] width 47 height 47
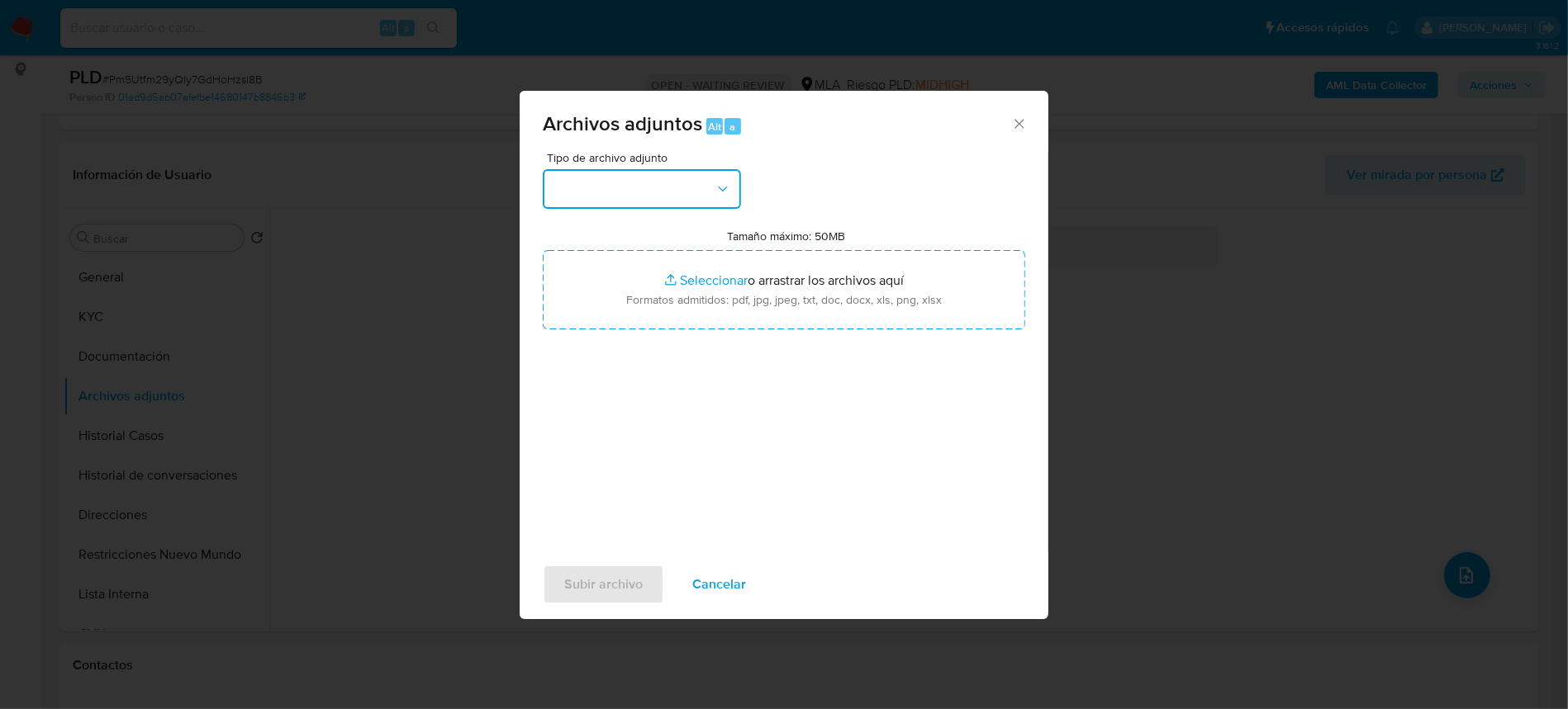
click at [654, 186] on button "button" at bounding box center [642, 189] width 198 height 40
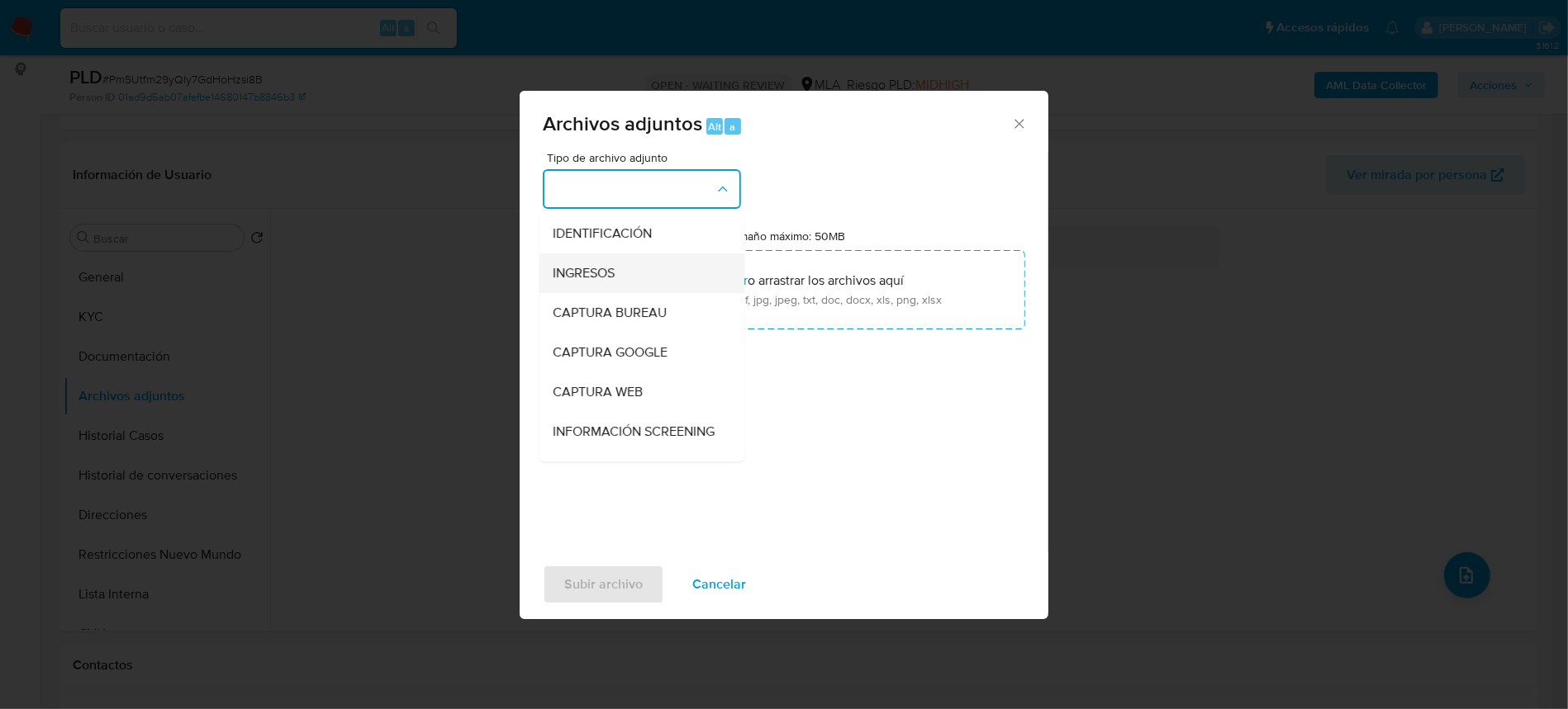
click at [627, 272] on div "INGRESOS" at bounding box center [637, 273] width 168 height 40
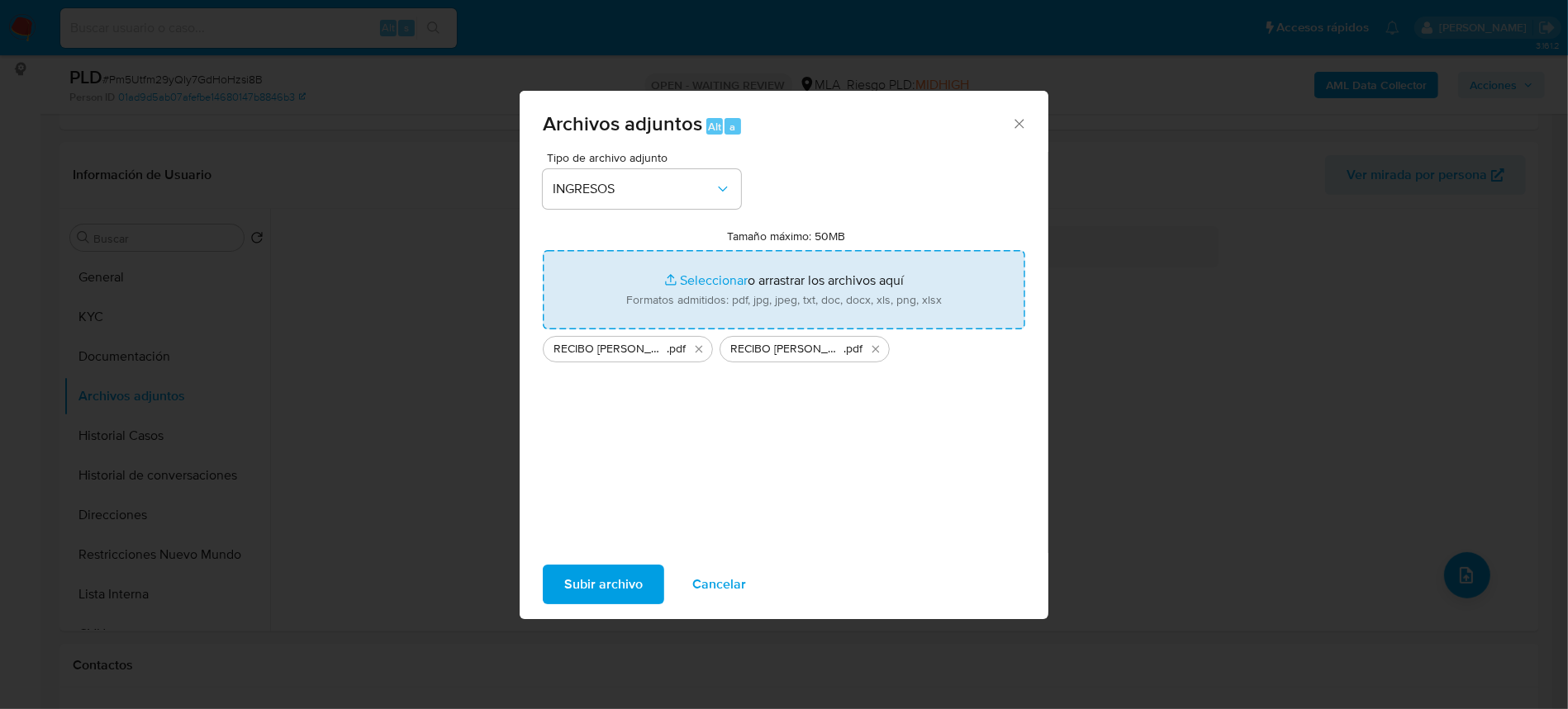
type input "C:\fakepath\RECIBO JUNIO - Ezequiel Leandro Buscemi.pdf"
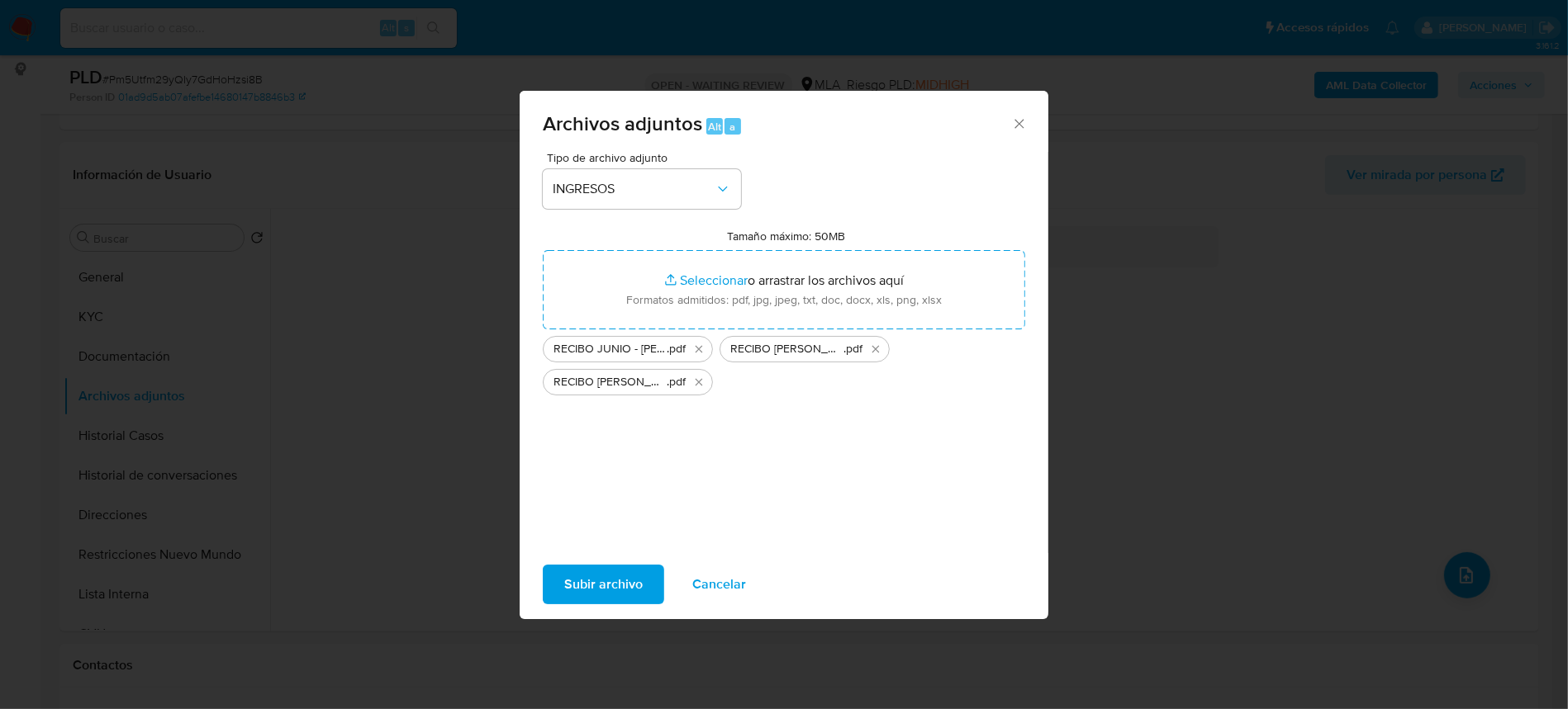
click at [578, 584] on span "Subir archivo" at bounding box center [603, 585] width 79 height 36
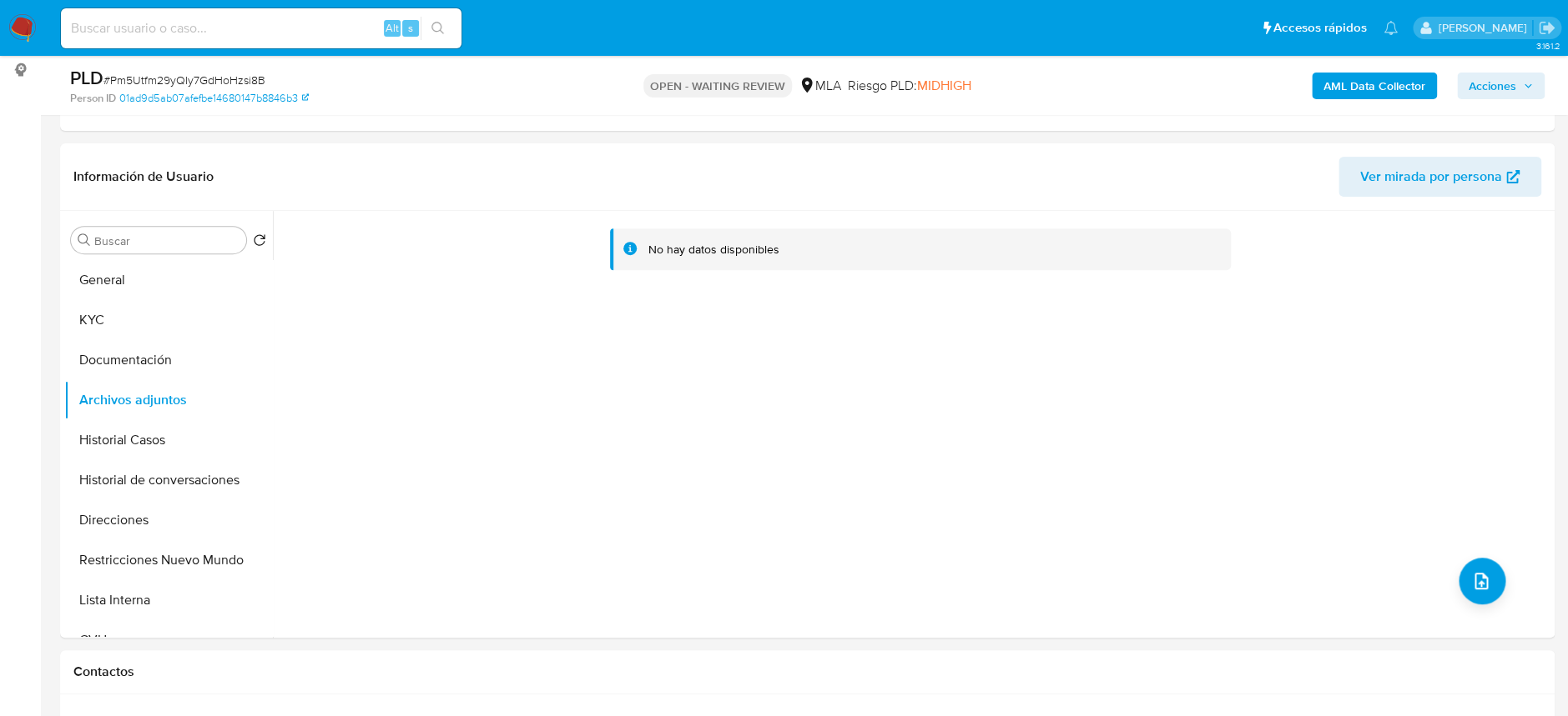
click at [1363, 94] on b "AML Data Collector" at bounding box center [1374, 85] width 102 height 27
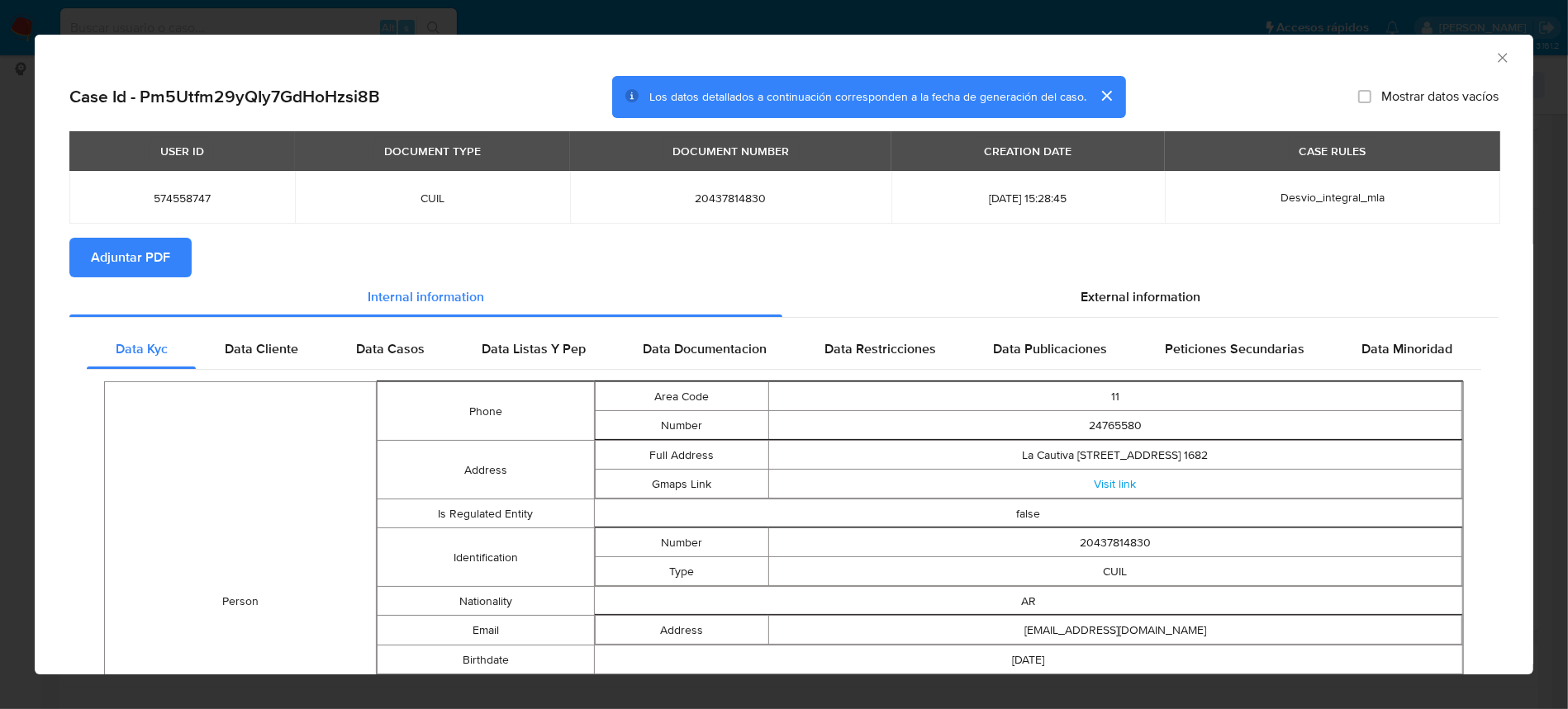
click at [134, 267] on span "Adjuntar PDF" at bounding box center [130, 258] width 79 height 36
click at [1495, 58] on icon "Cerrar ventana" at bounding box center [1502, 57] width 16 height 16
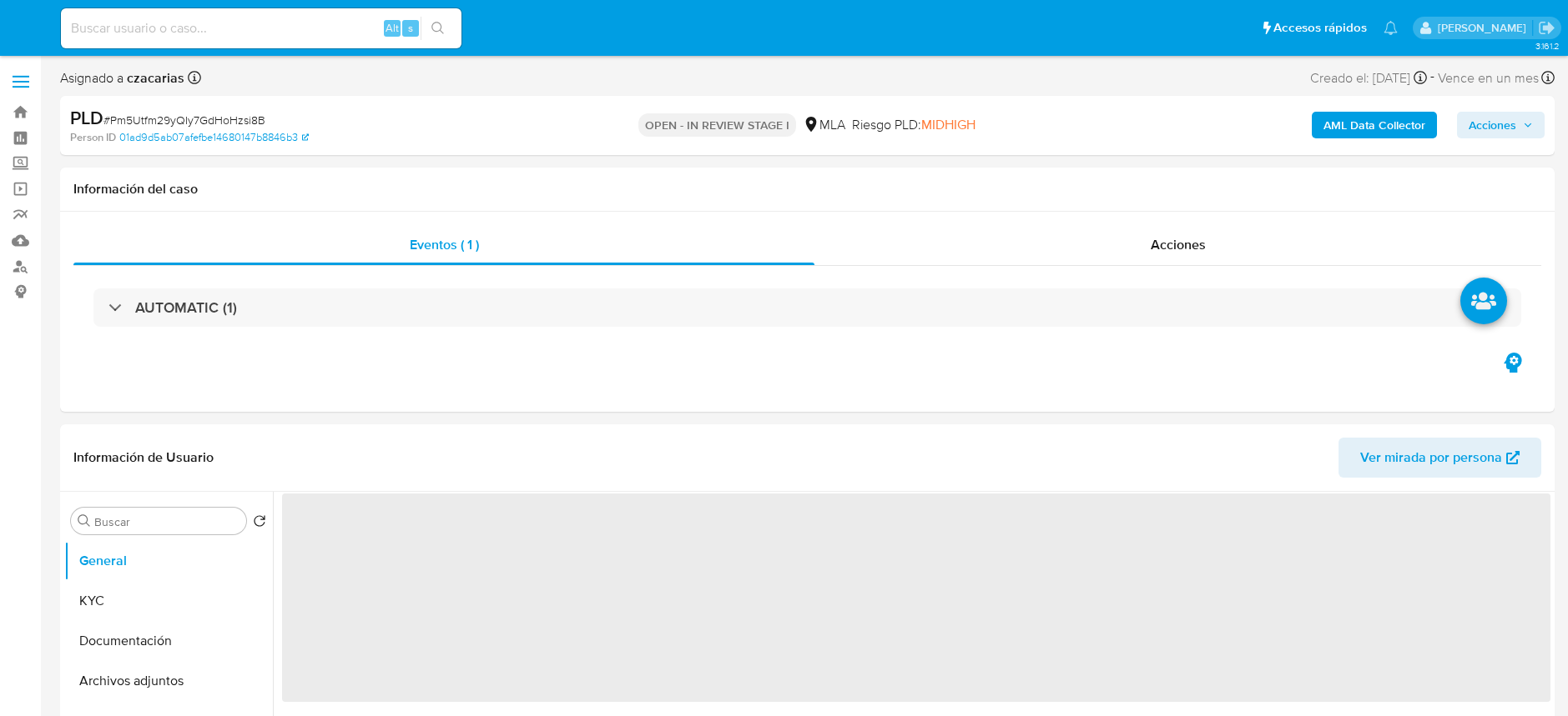
select select "10"
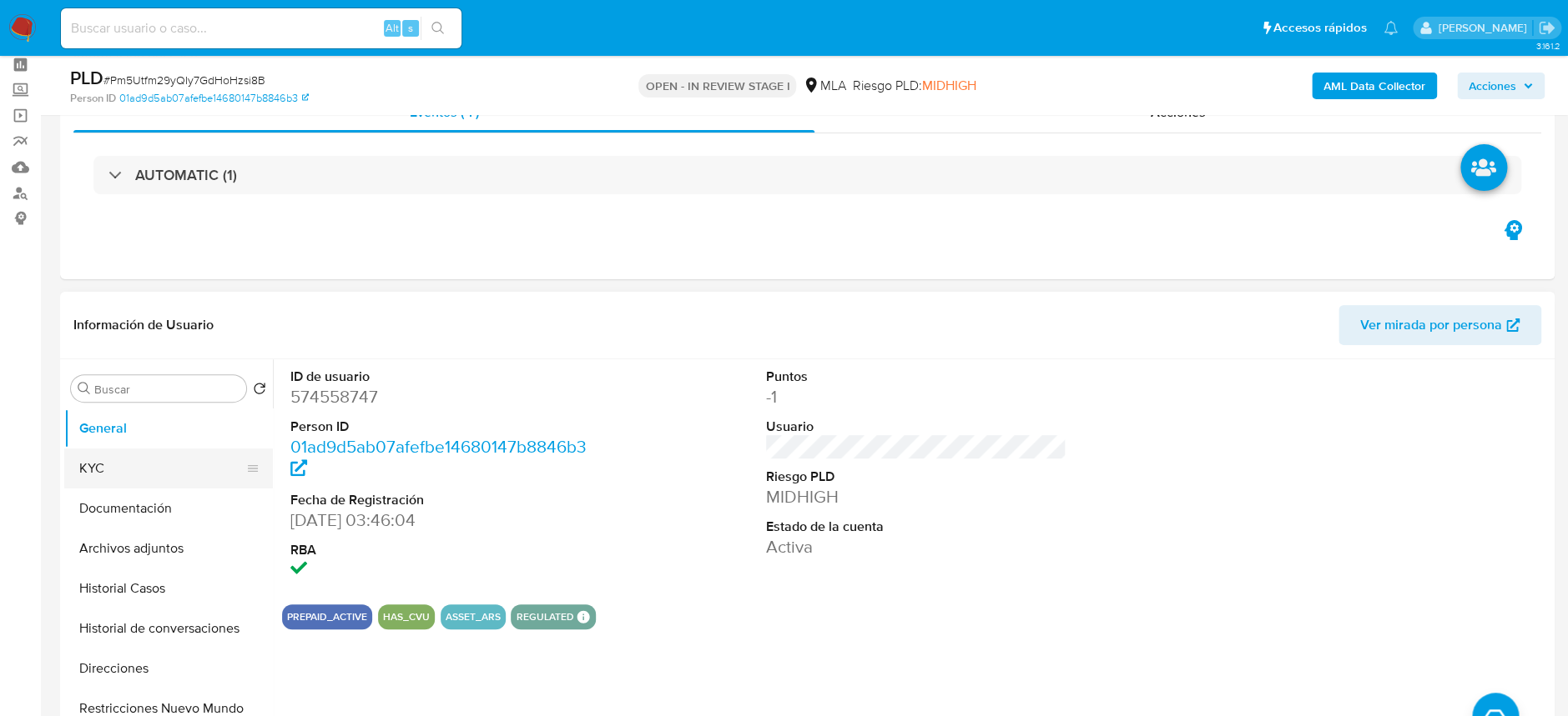
scroll to position [111, 0]
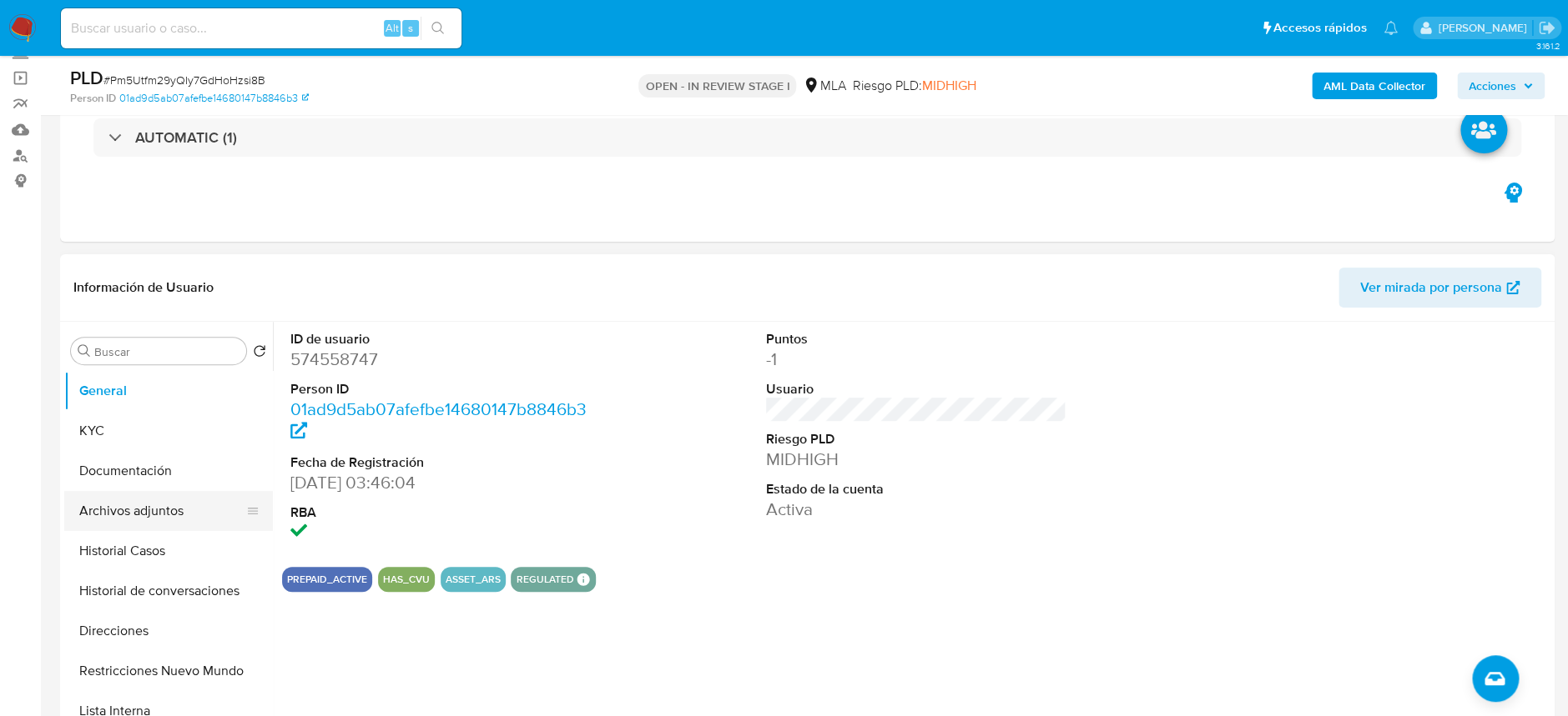
click at [119, 493] on button "Archivos adjuntos" at bounding box center [162, 511] width 195 height 40
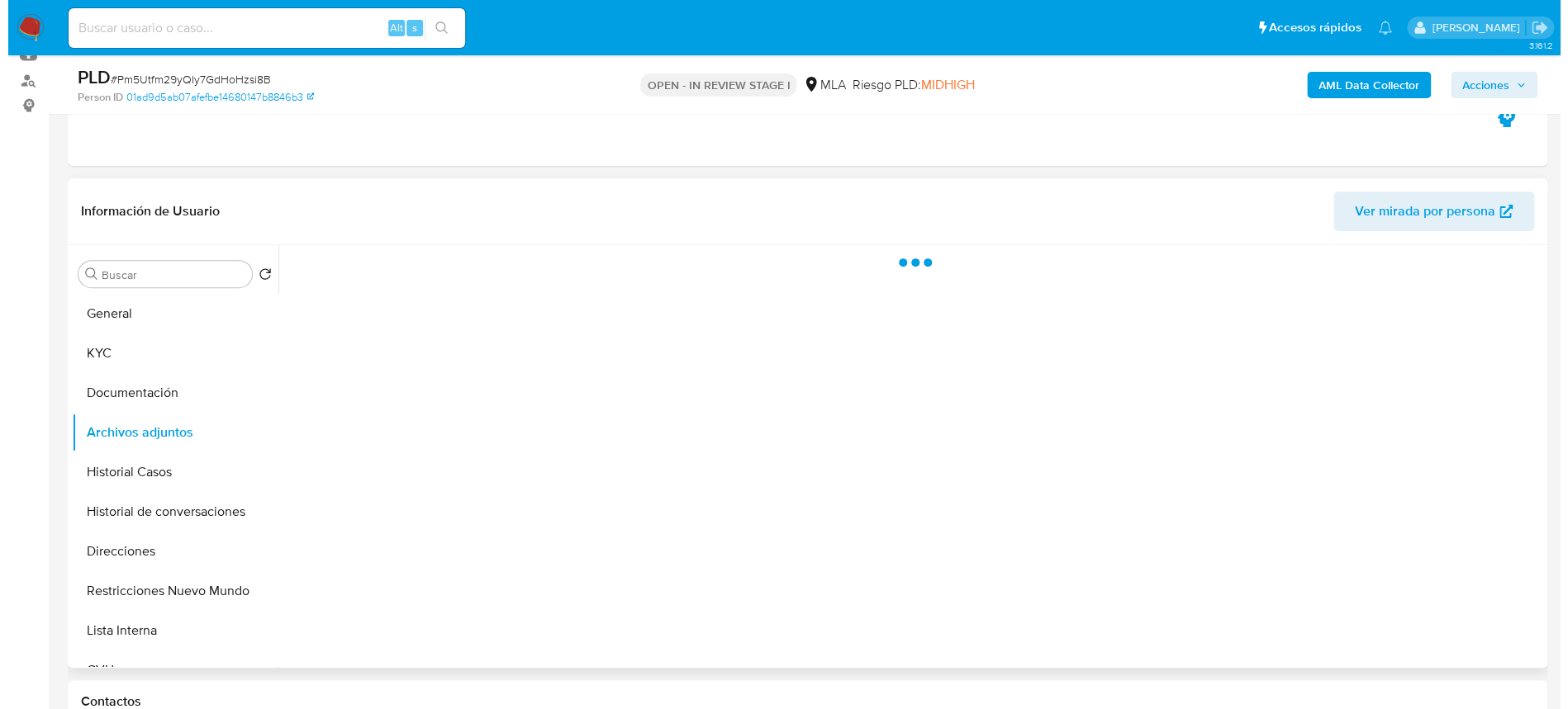
scroll to position [220, 0]
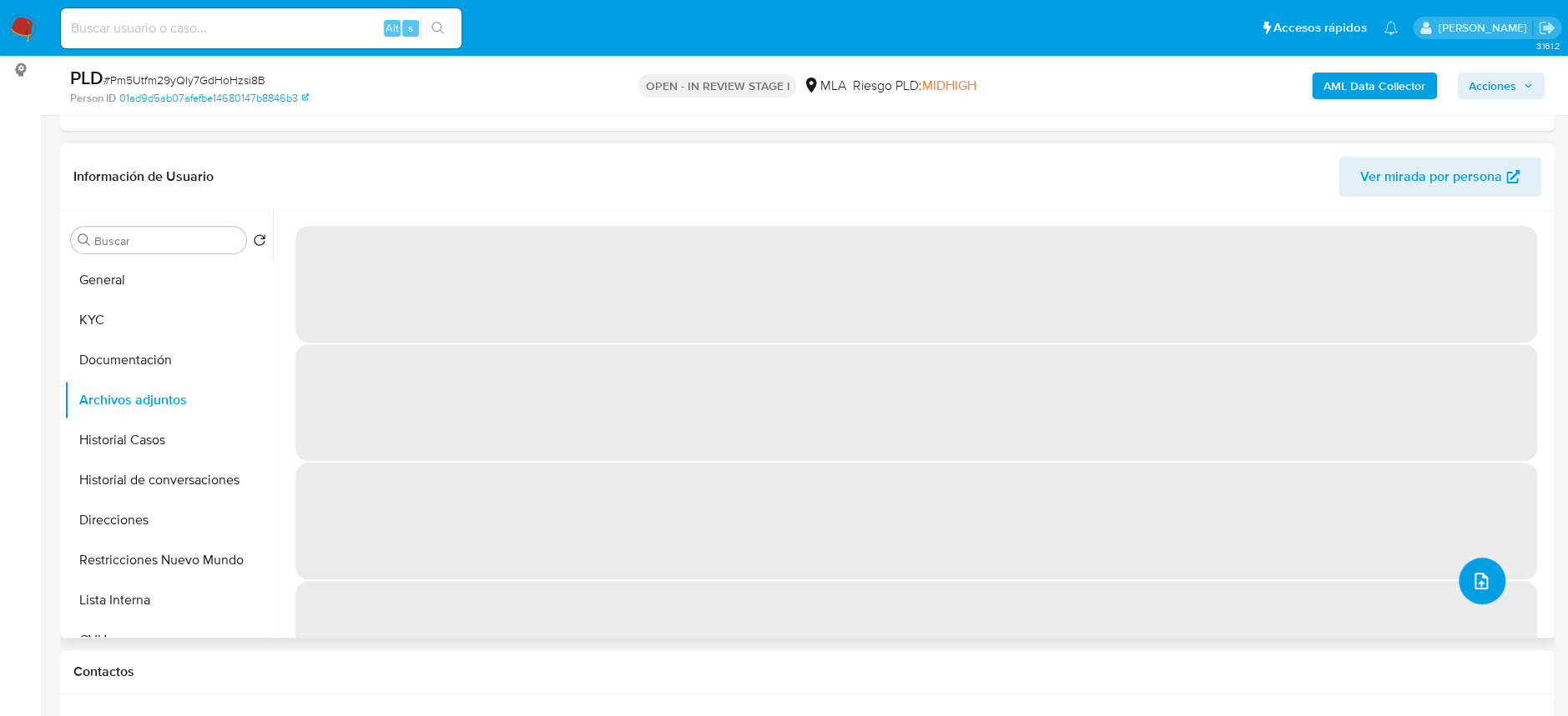
click at [1482, 593] on button "upload-file" at bounding box center [1483, 582] width 47 height 47
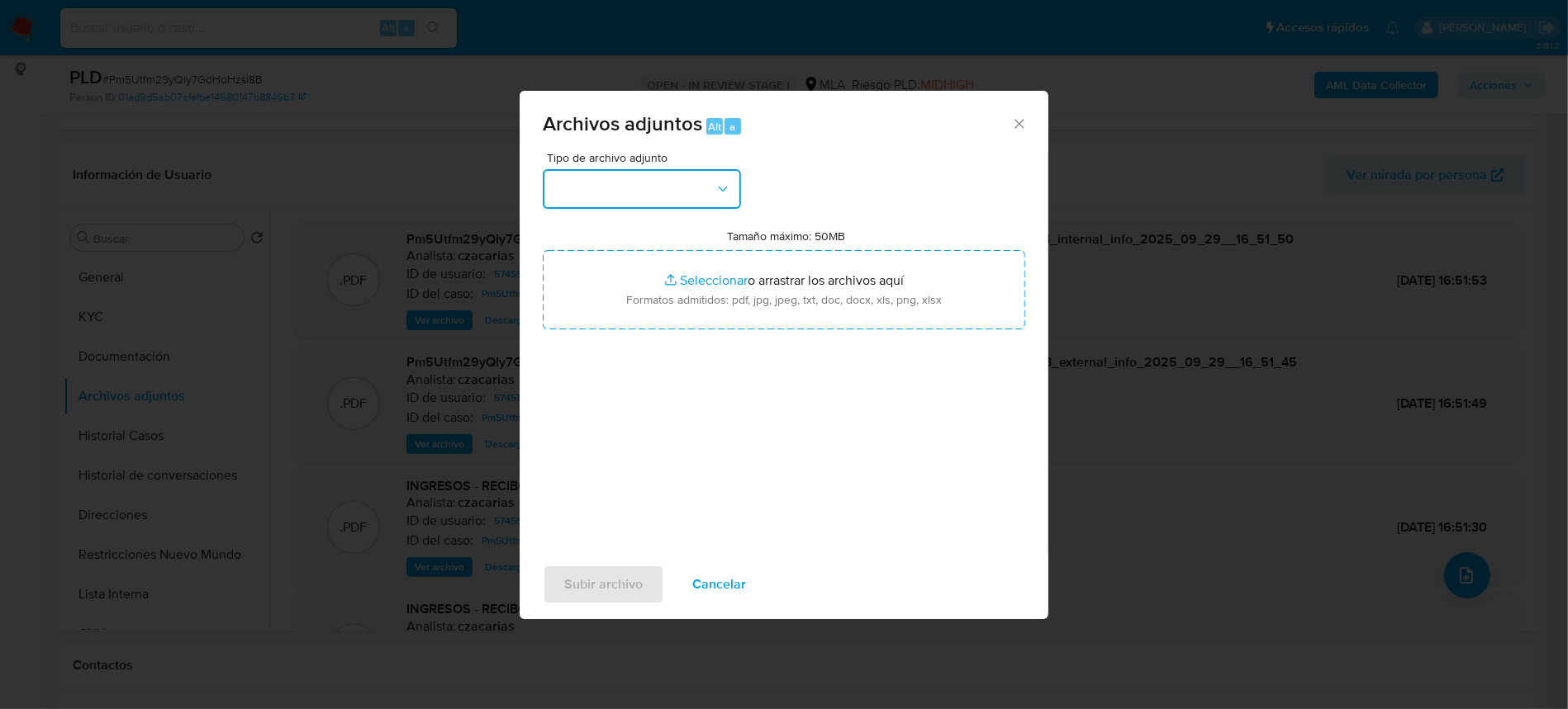
click at [656, 181] on button "button" at bounding box center [642, 189] width 198 height 40
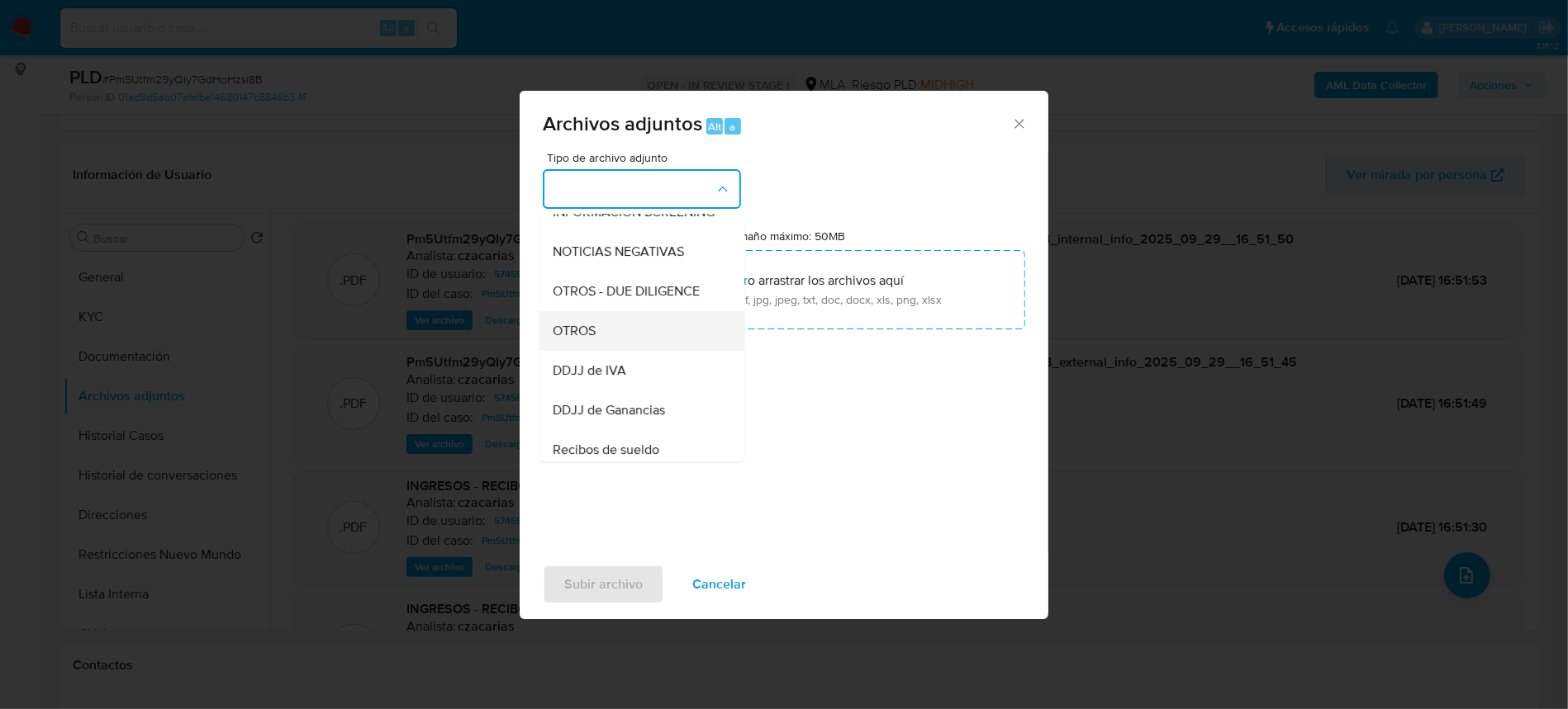
click at [601, 337] on div "OTROS" at bounding box center [637, 331] width 168 height 40
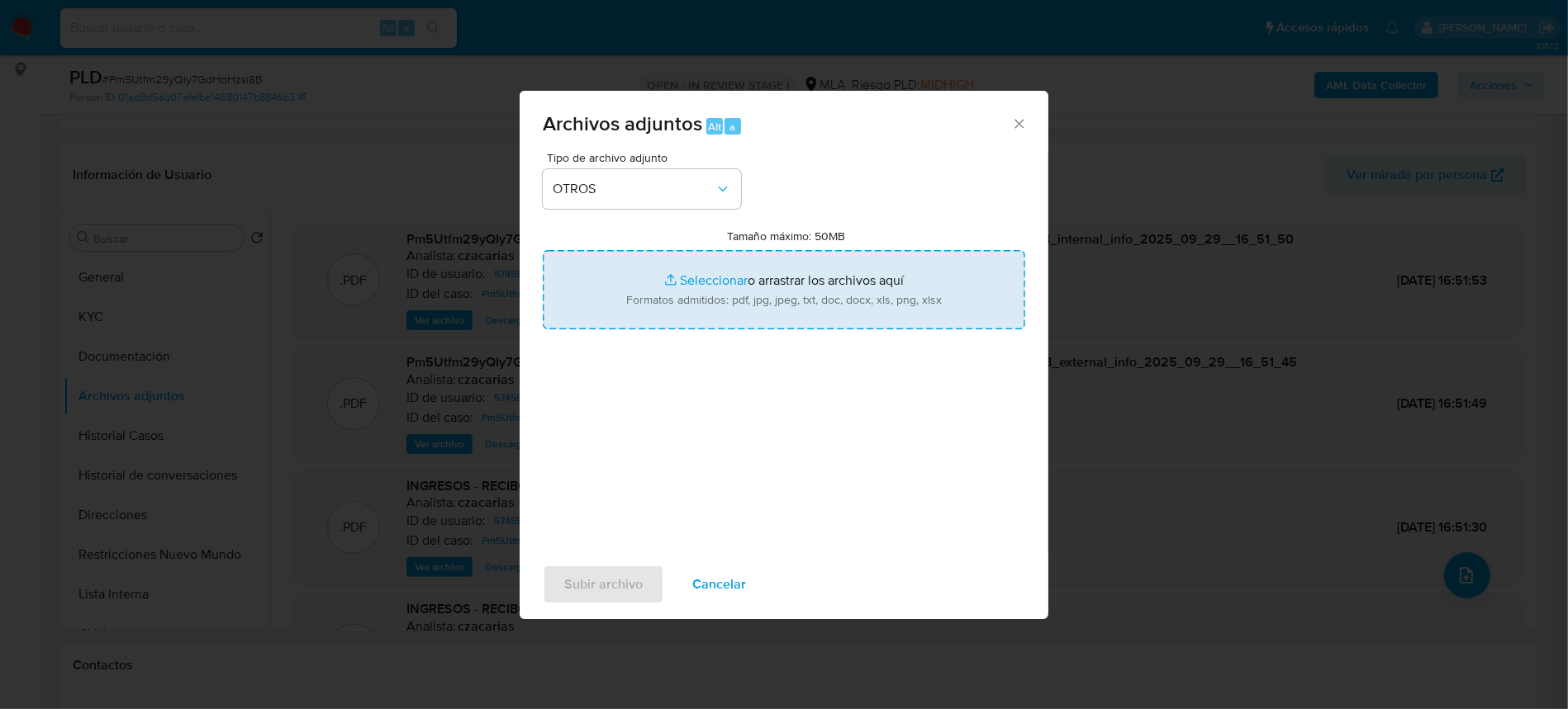
type input "C:\fakepath\Movimientos-574558747.xlsx"
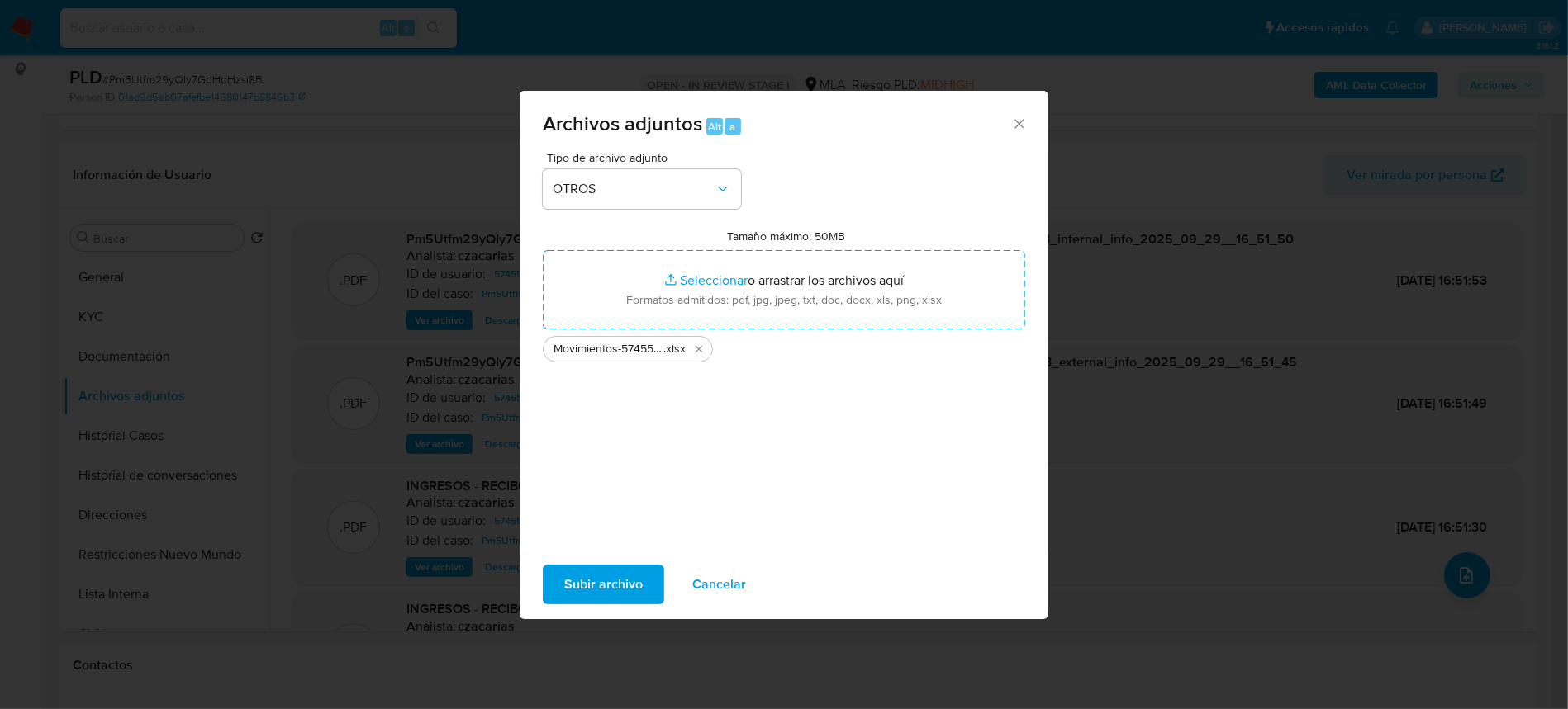
click at [608, 588] on span "Subir archivo" at bounding box center [603, 585] width 79 height 36
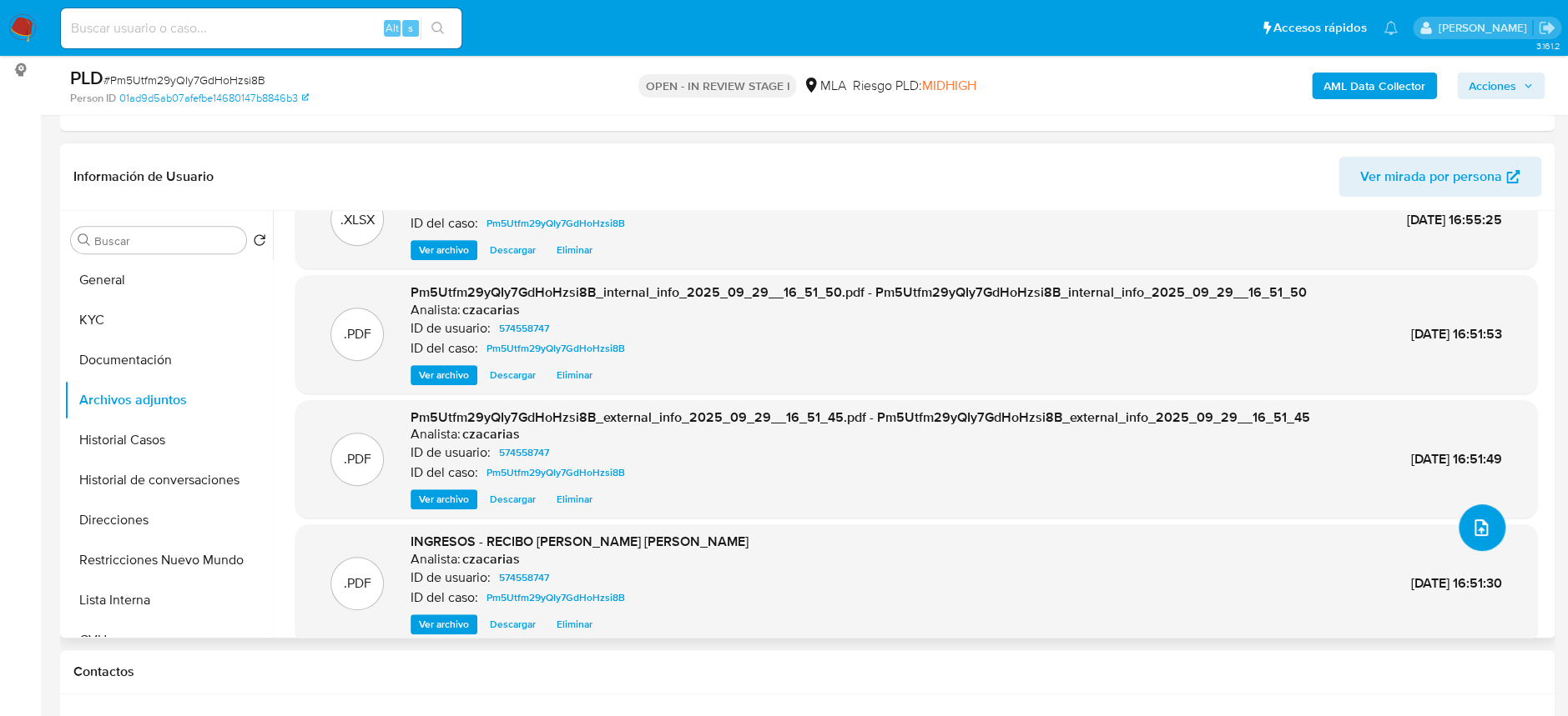
scroll to position [0, 0]
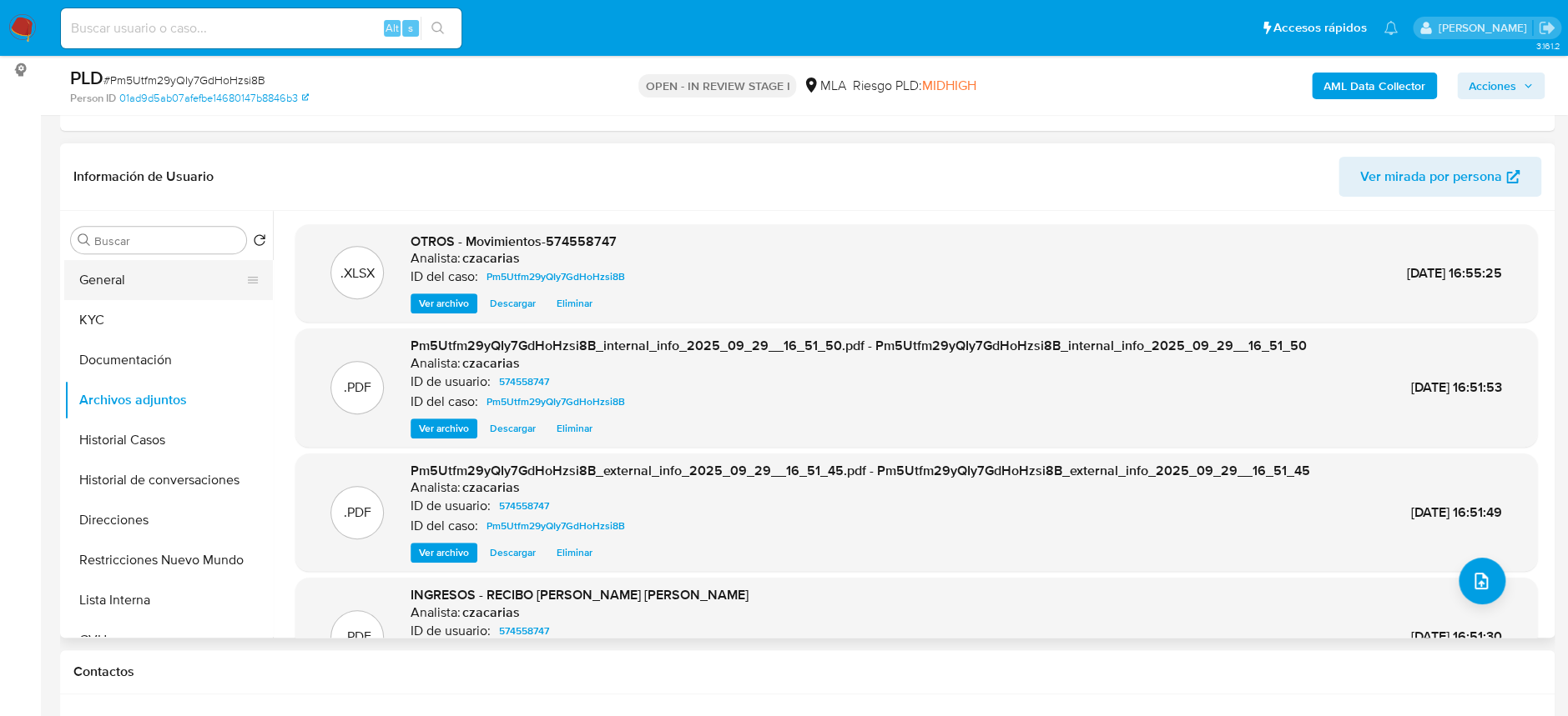
click at [166, 272] on button "General" at bounding box center [162, 280] width 195 height 40
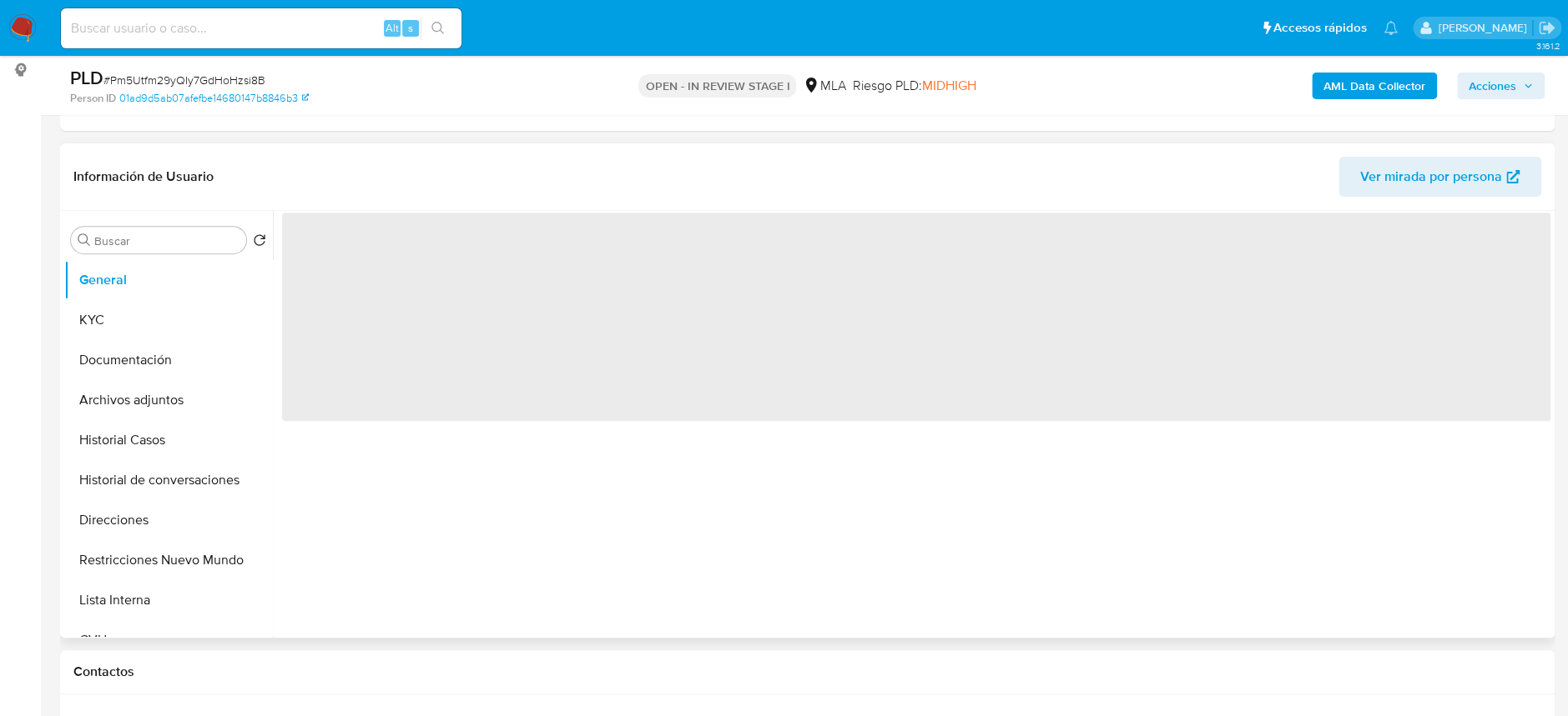
click at [385, 252] on span "‌" at bounding box center [916, 316] width 1268 height 208
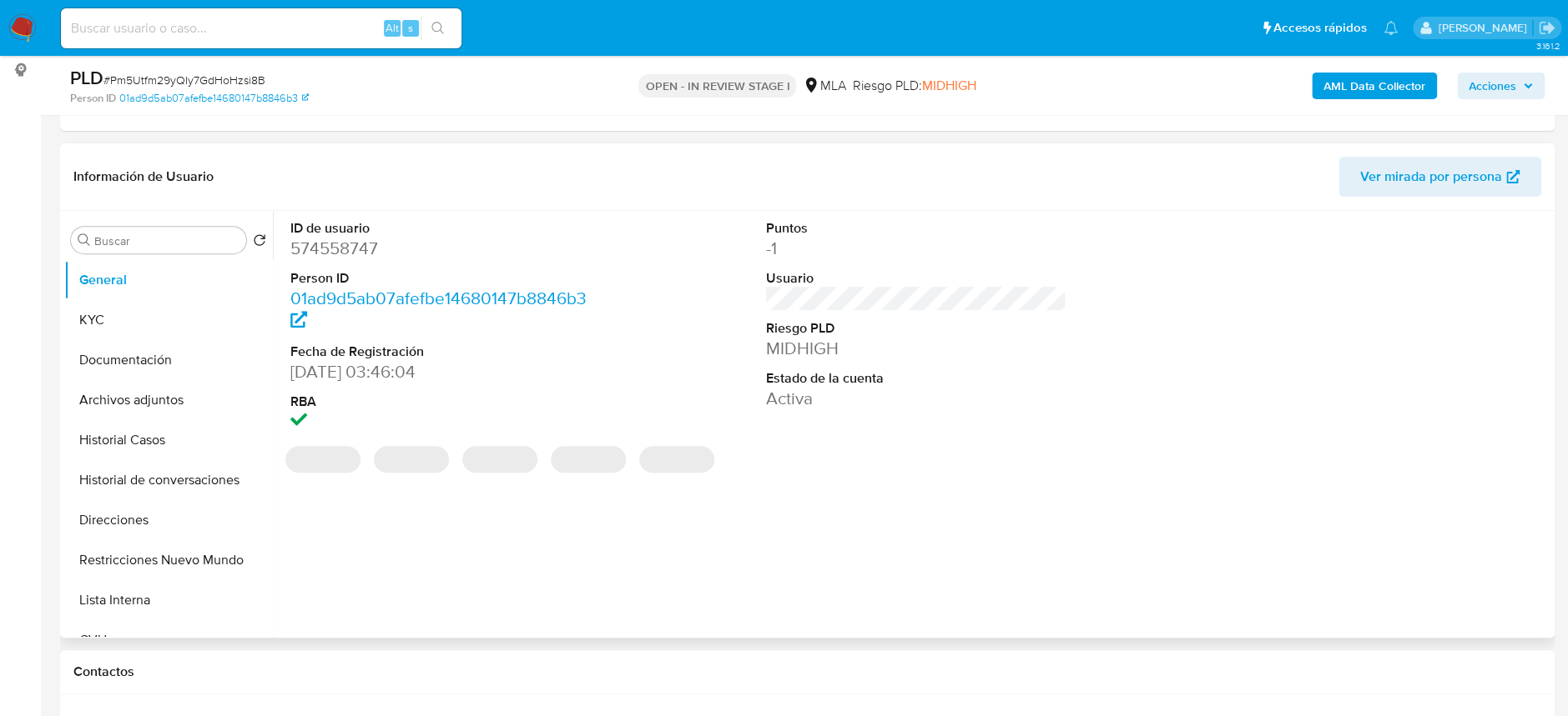
click at [328, 252] on dd "574558747" at bounding box center [440, 248] width 301 height 24
click at [329, 251] on dd "574558747" at bounding box center [440, 248] width 301 height 24
copy dd "574558747"
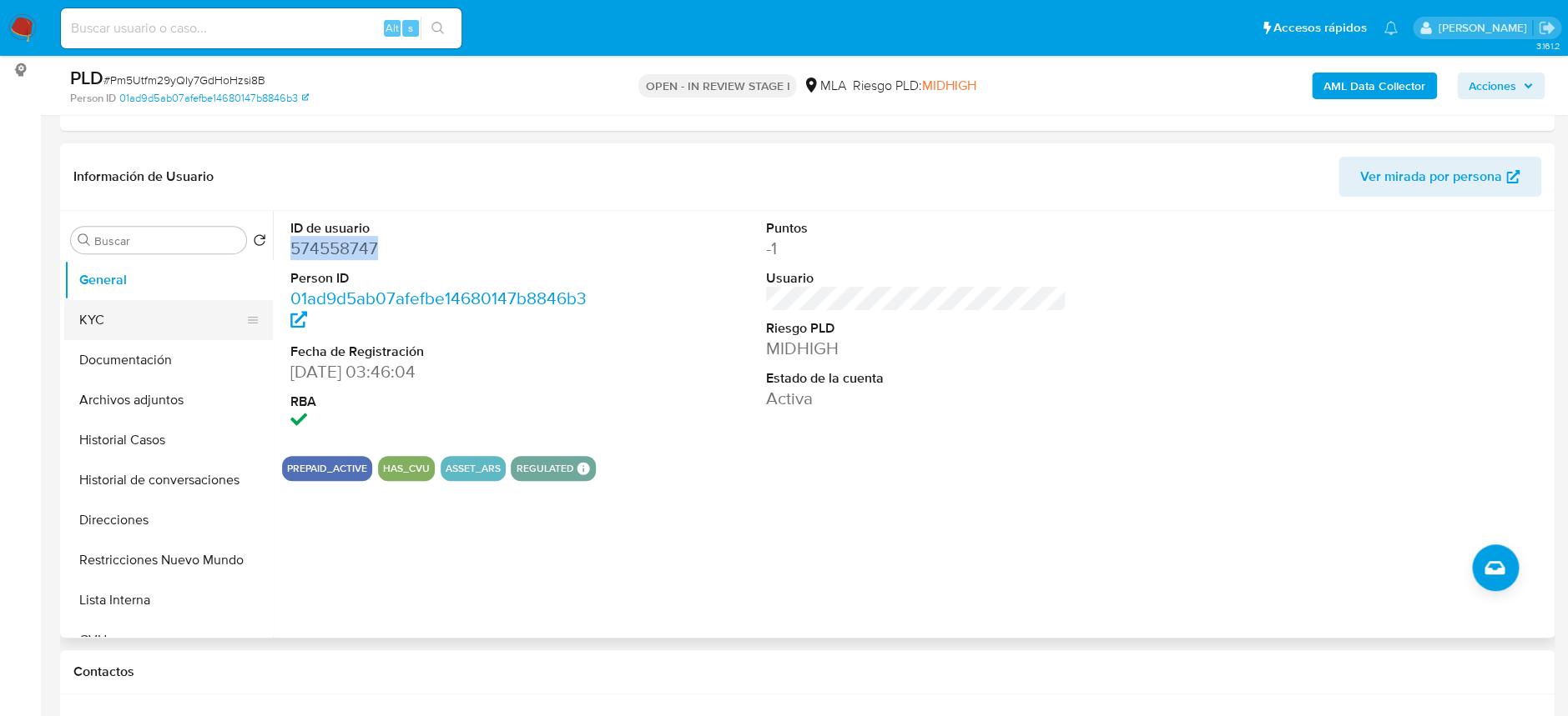
click at [73, 313] on button "KYC" at bounding box center [162, 321] width 195 height 40
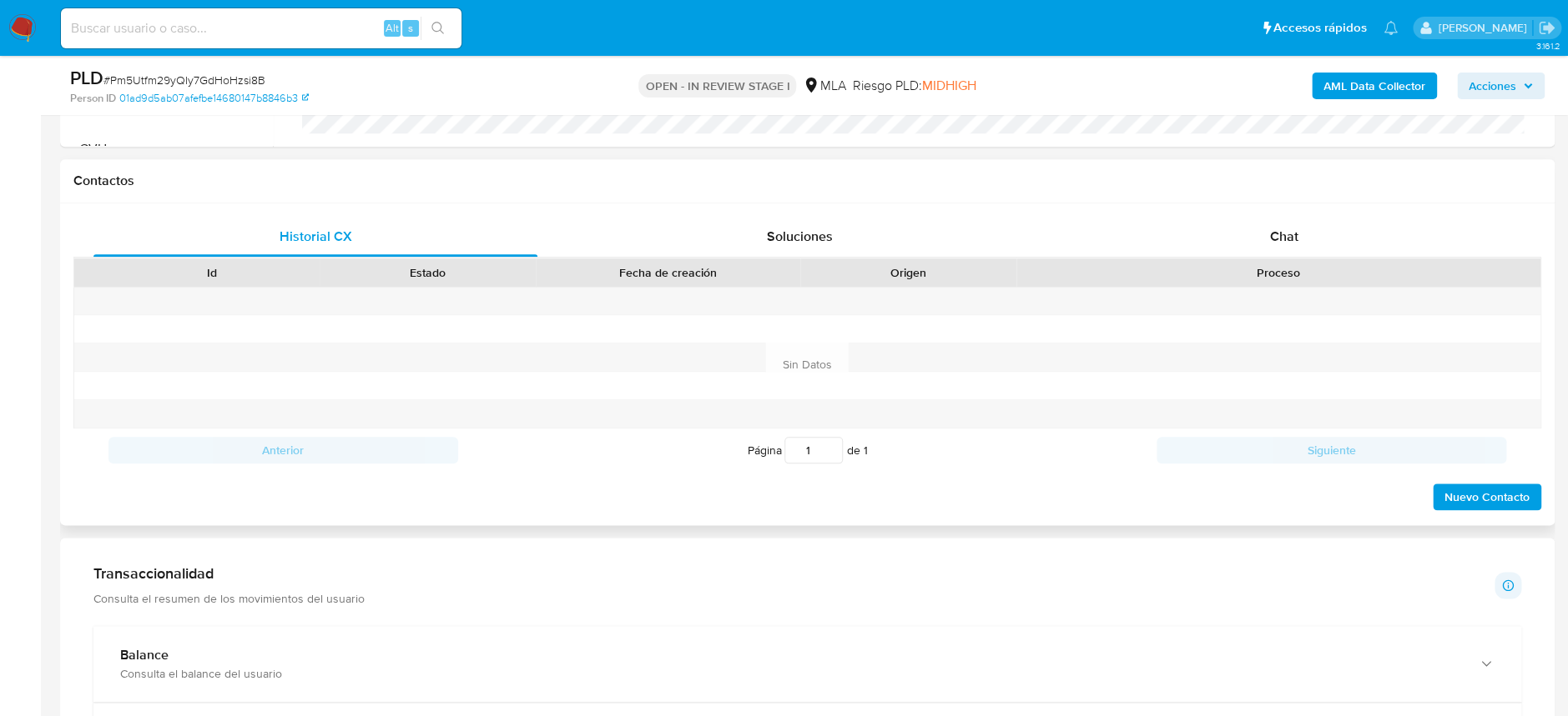
scroll to position [778, 0]
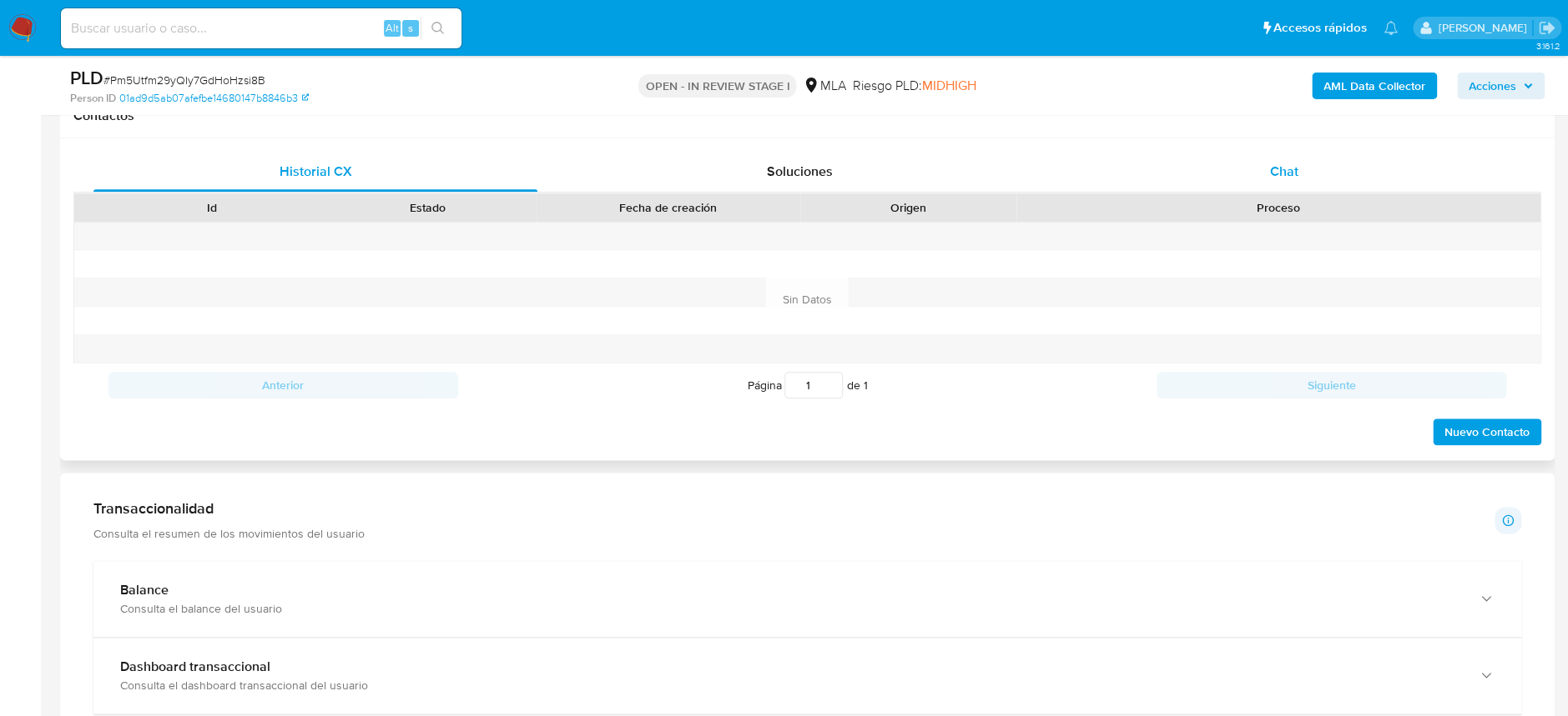
click at [1273, 165] on span "Chat" at bounding box center [1284, 172] width 29 height 19
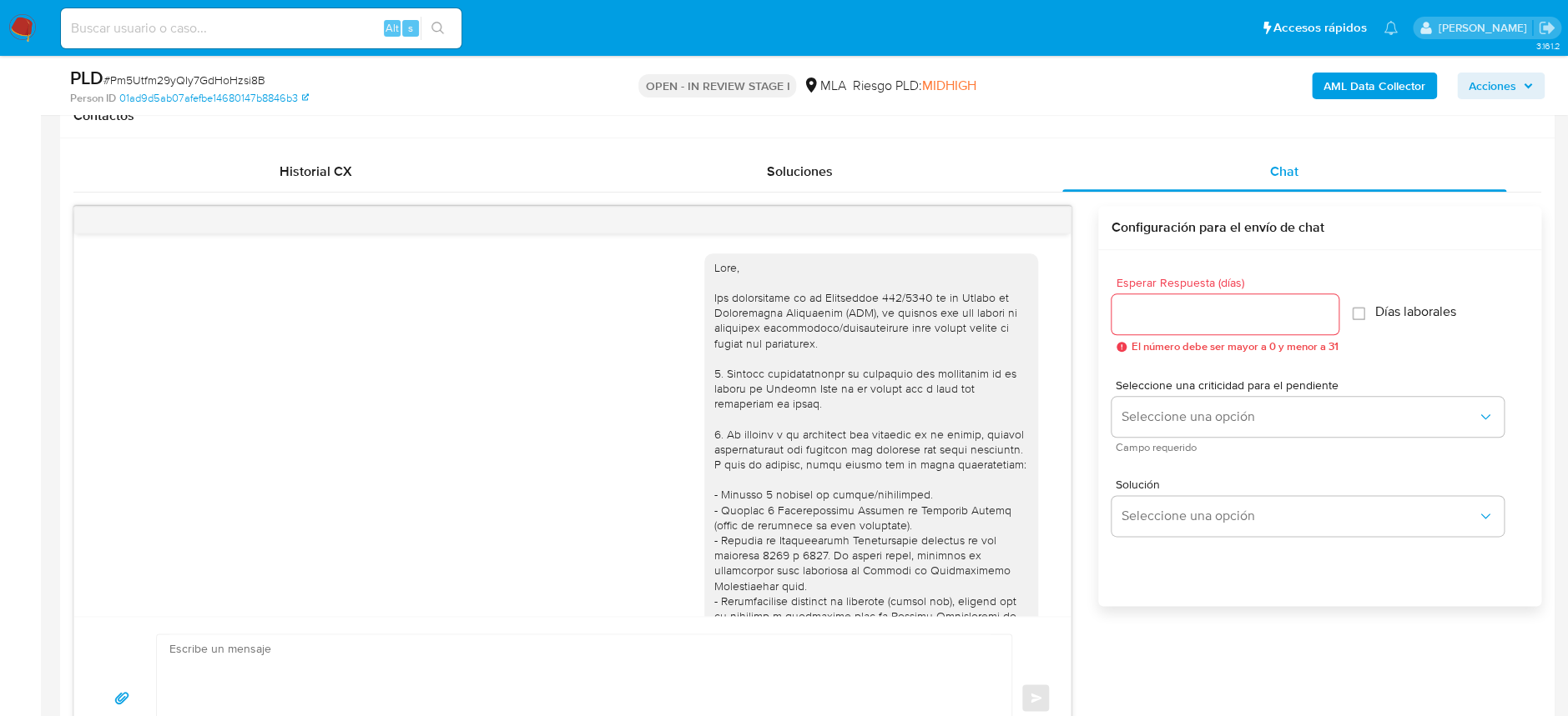
scroll to position [942, 0]
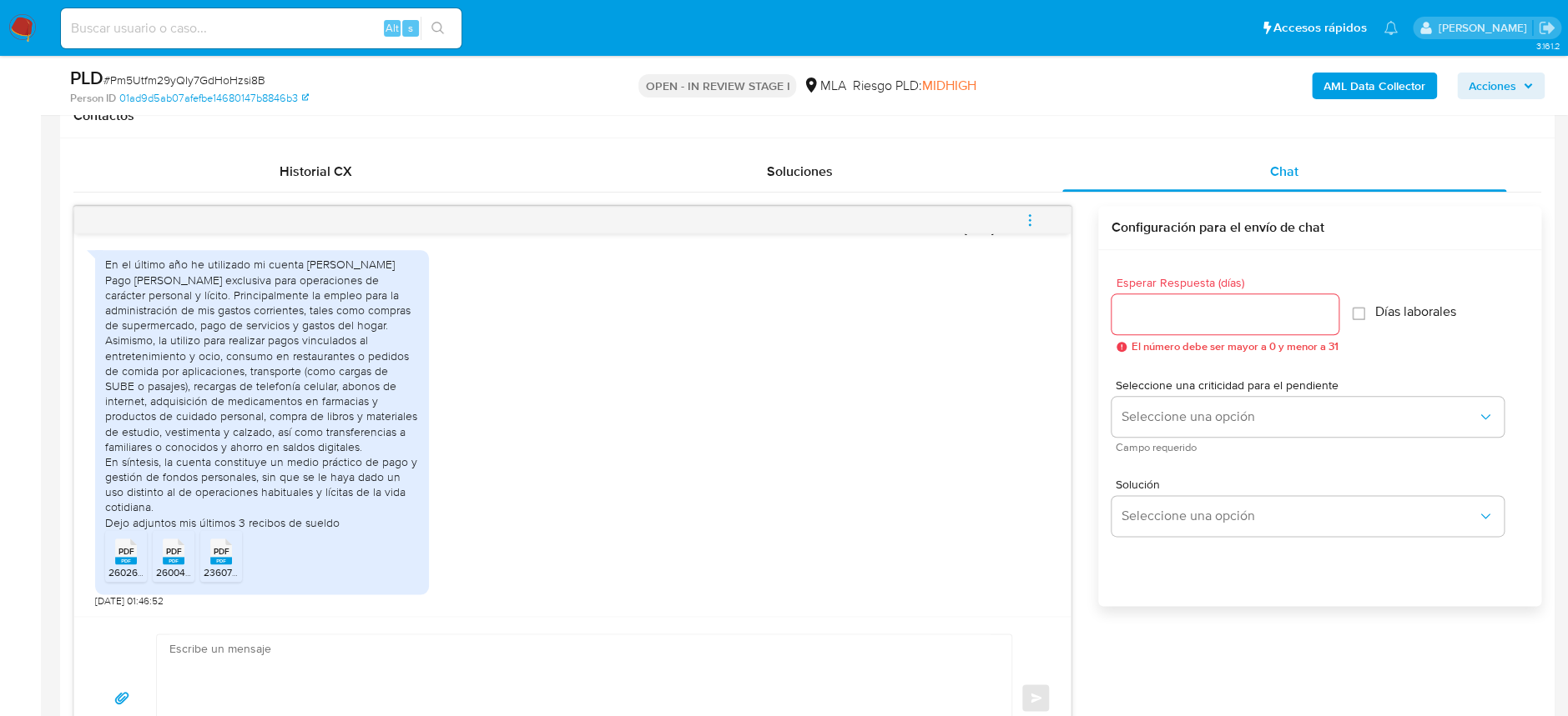
drag, startPoint x: 1037, startPoint y: 222, endPoint x: 980, endPoint y: 212, distance: 57.9
click at [1036, 221] on button "menu-action" at bounding box center [1029, 220] width 55 height 40
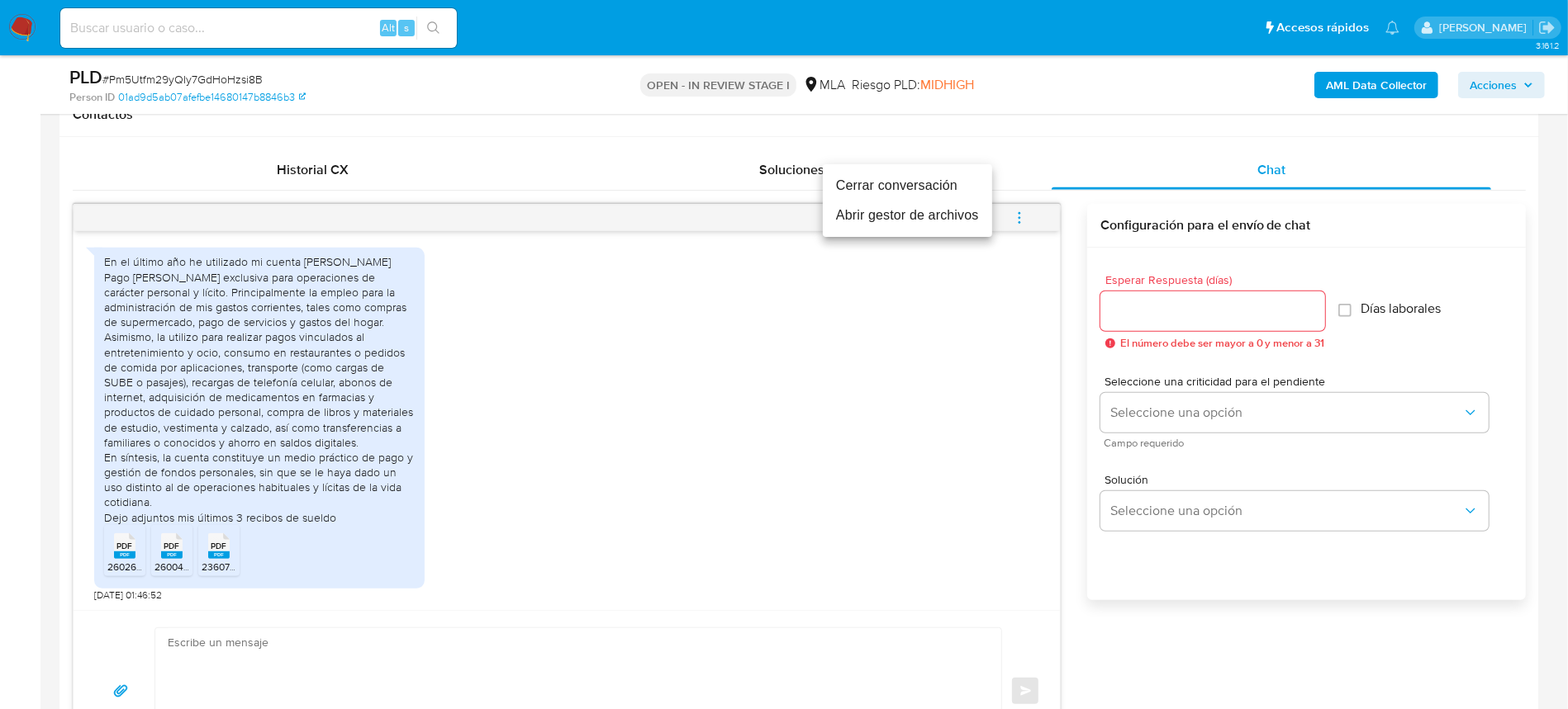
click at [922, 185] on li "Cerrar conversación" at bounding box center [908, 185] width 169 height 29
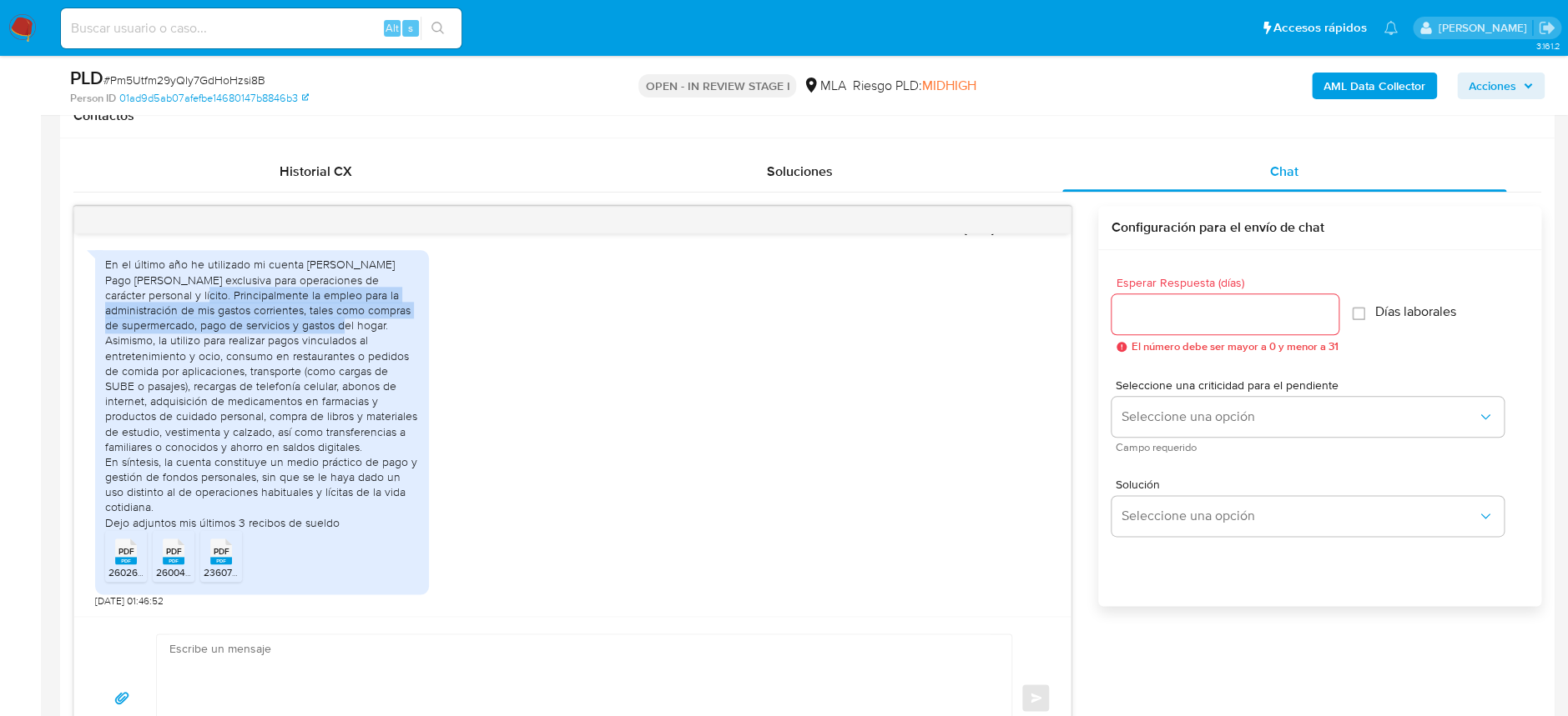
drag, startPoint x: 139, startPoint y: 296, endPoint x: 288, endPoint y: 325, distance: 151.8
click at [288, 325] on div "En el último año he utilizado mi cuenta de Mercado Pago de manera exclusiva par…" at bounding box center [262, 393] width 314 height 273
click at [287, 320] on div "En el último año he utilizado mi cuenta de Mercado Pago de manera exclusiva par…" at bounding box center [262, 393] width 314 height 273
drag, startPoint x: 301, startPoint y: 324, endPoint x: 265, endPoint y: 293, distance: 47.5
click at [265, 293] on div "En el último año he utilizado mi cuenta de Mercado Pago de manera exclusiva par…" at bounding box center [262, 393] width 314 height 273
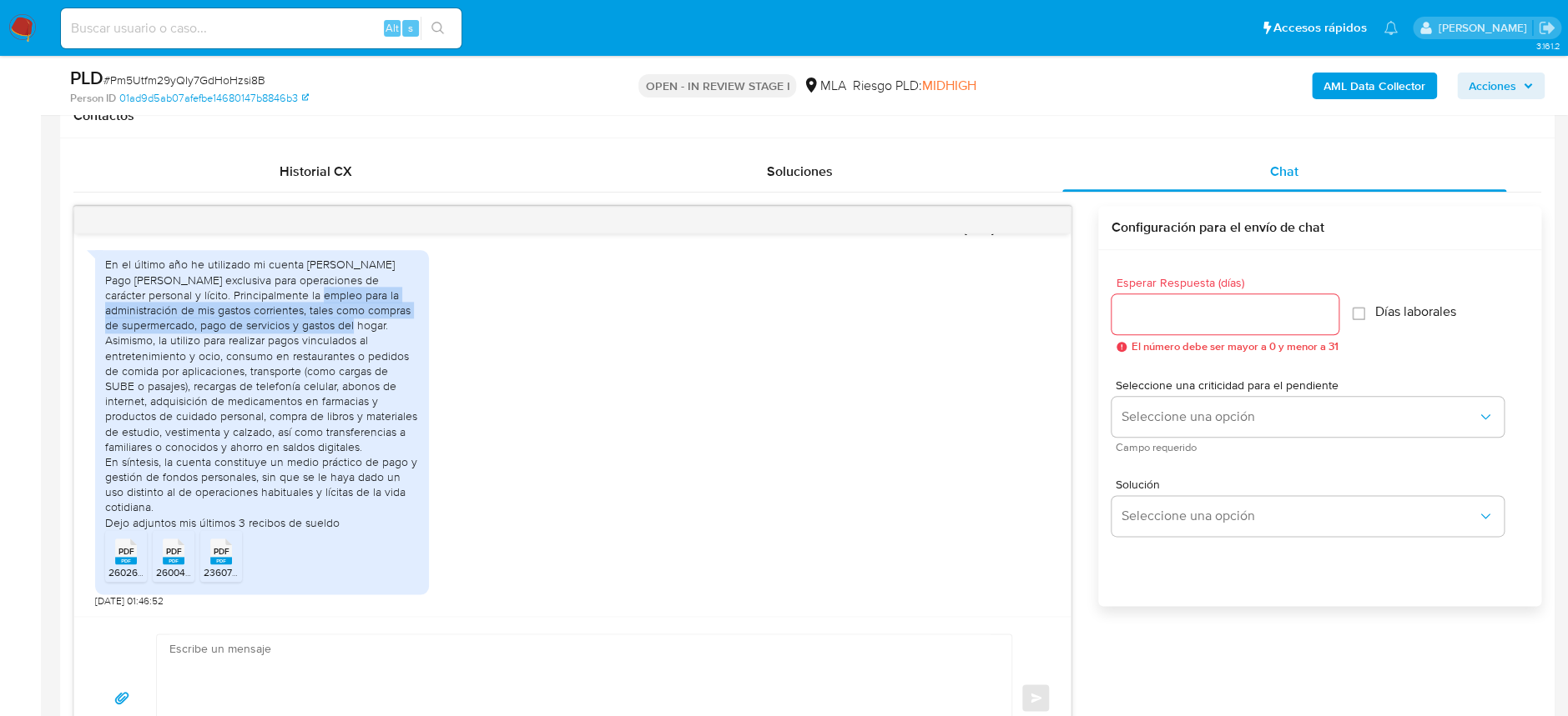
copy div "para la administración de mis gastos corrientes, tales como compras de supermer…"
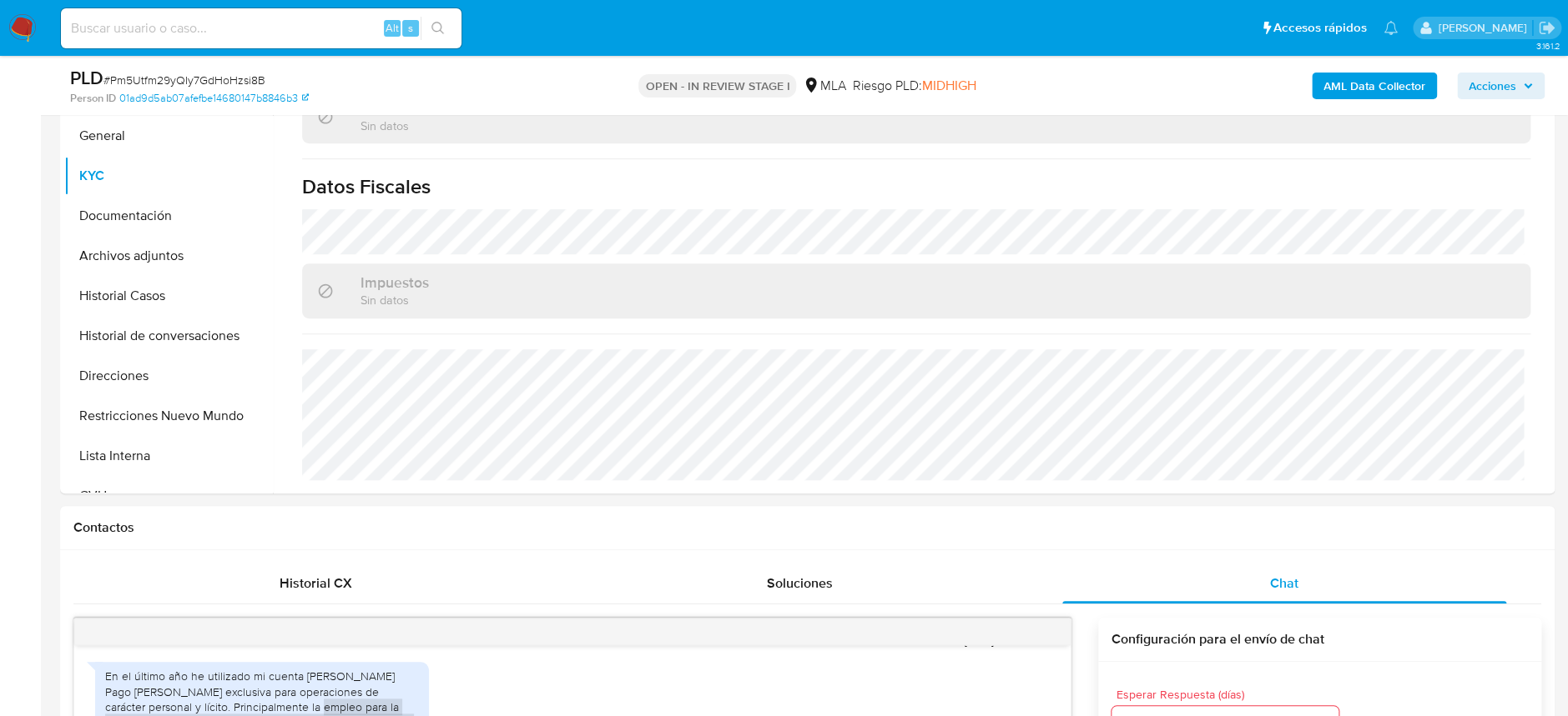
scroll to position [333, 0]
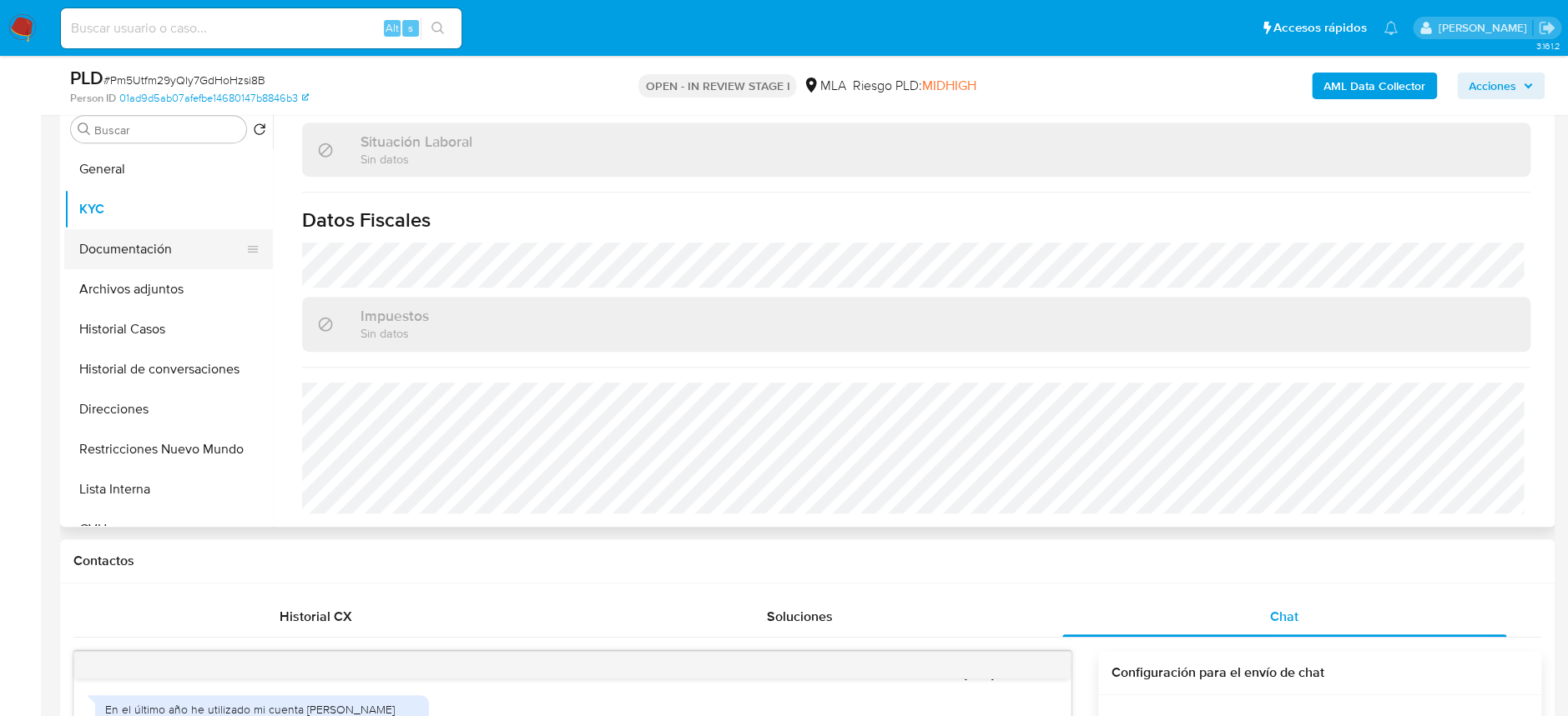
click at [147, 231] on button "Documentación" at bounding box center [162, 249] width 195 height 40
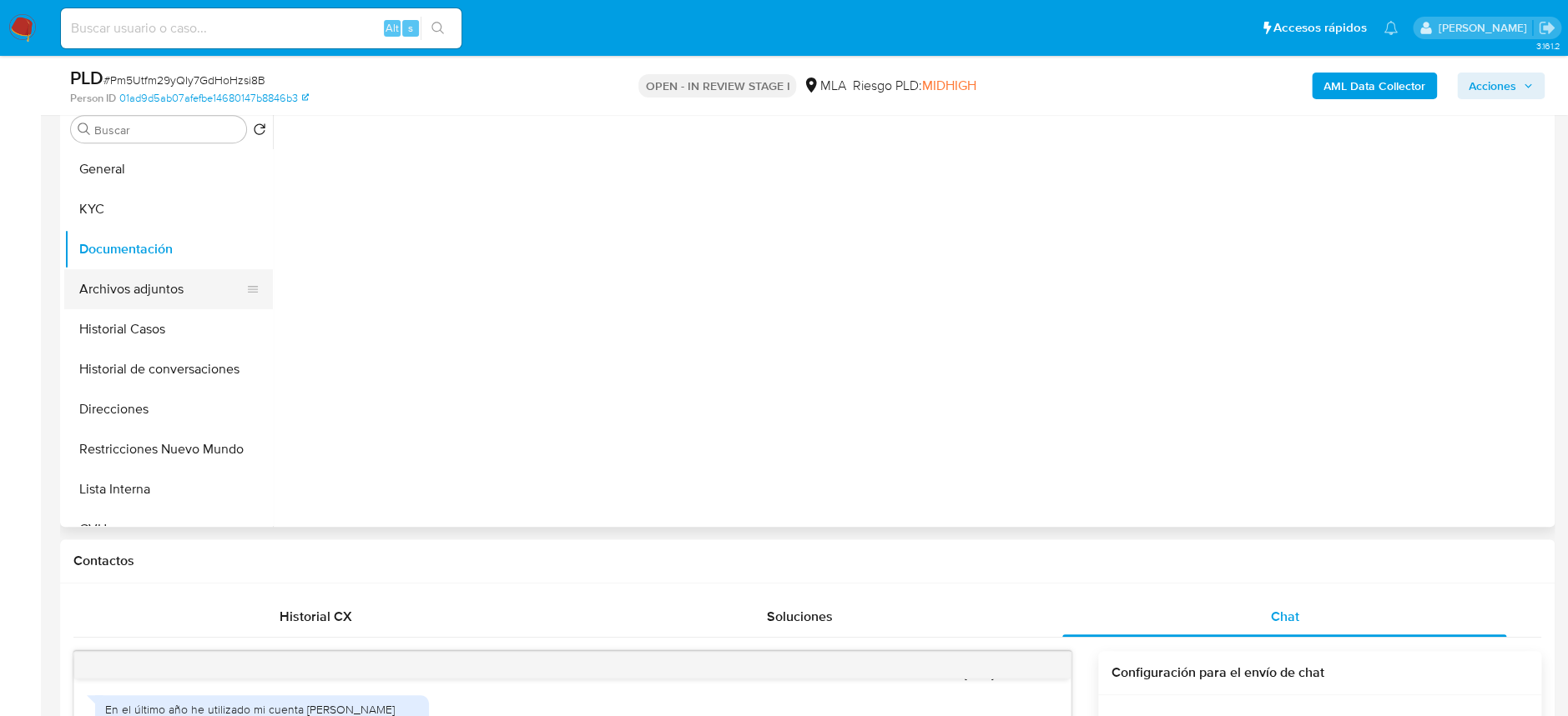
scroll to position [0, 0]
click at [162, 284] on button "Archivos adjuntos" at bounding box center [162, 289] width 195 height 40
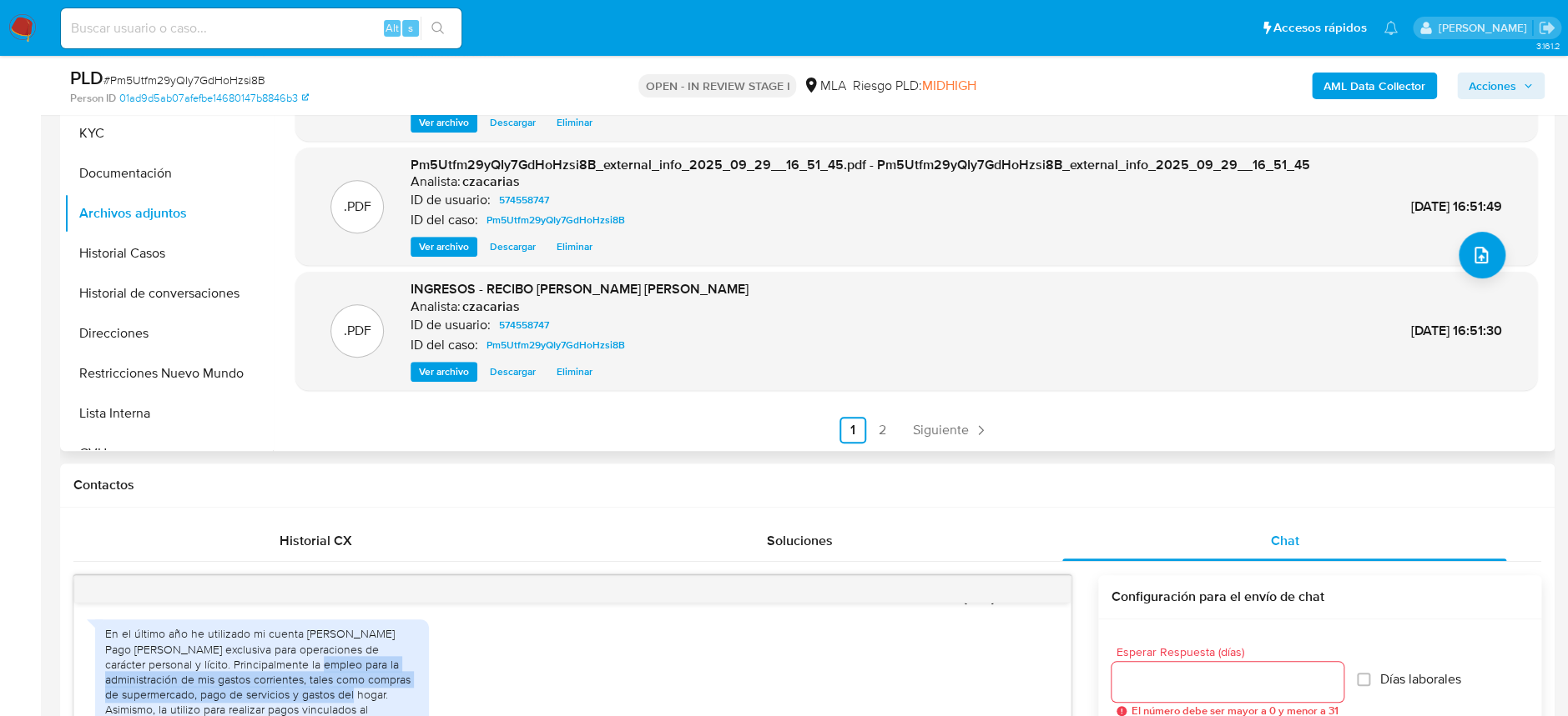
scroll to position [444, 0]
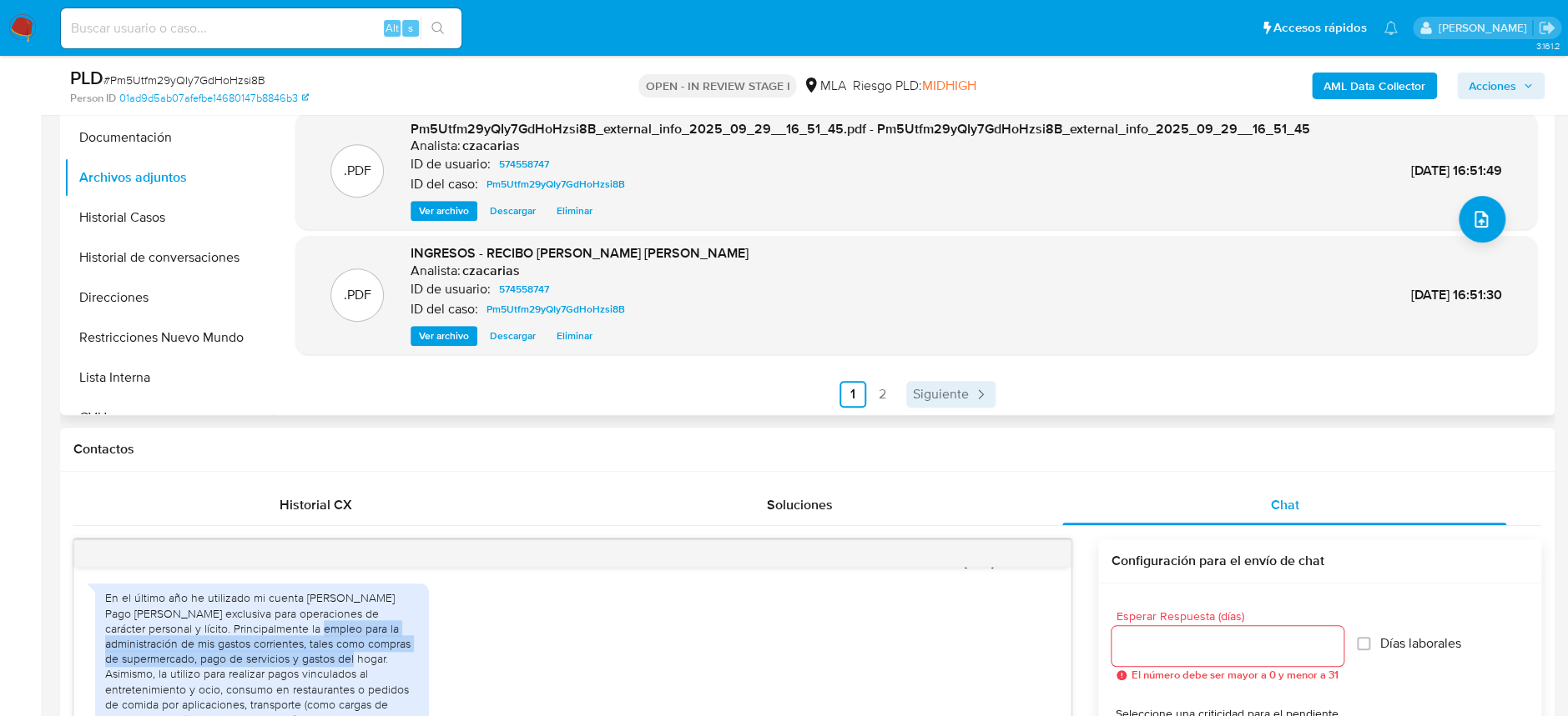
click at [926, 395] on span "Siguiente" at bounding box center [940, 394] width 56 height 13
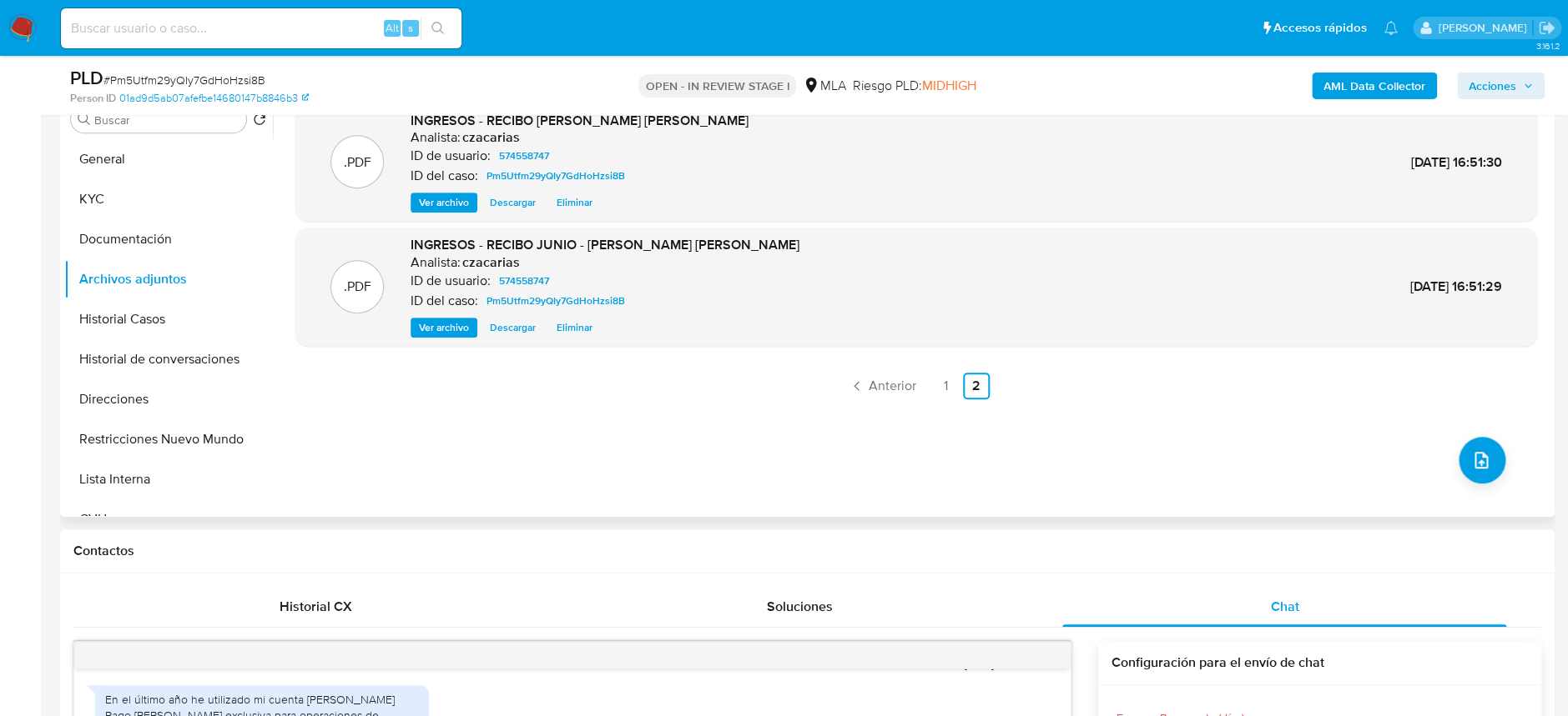
scroll to position [333, 0]
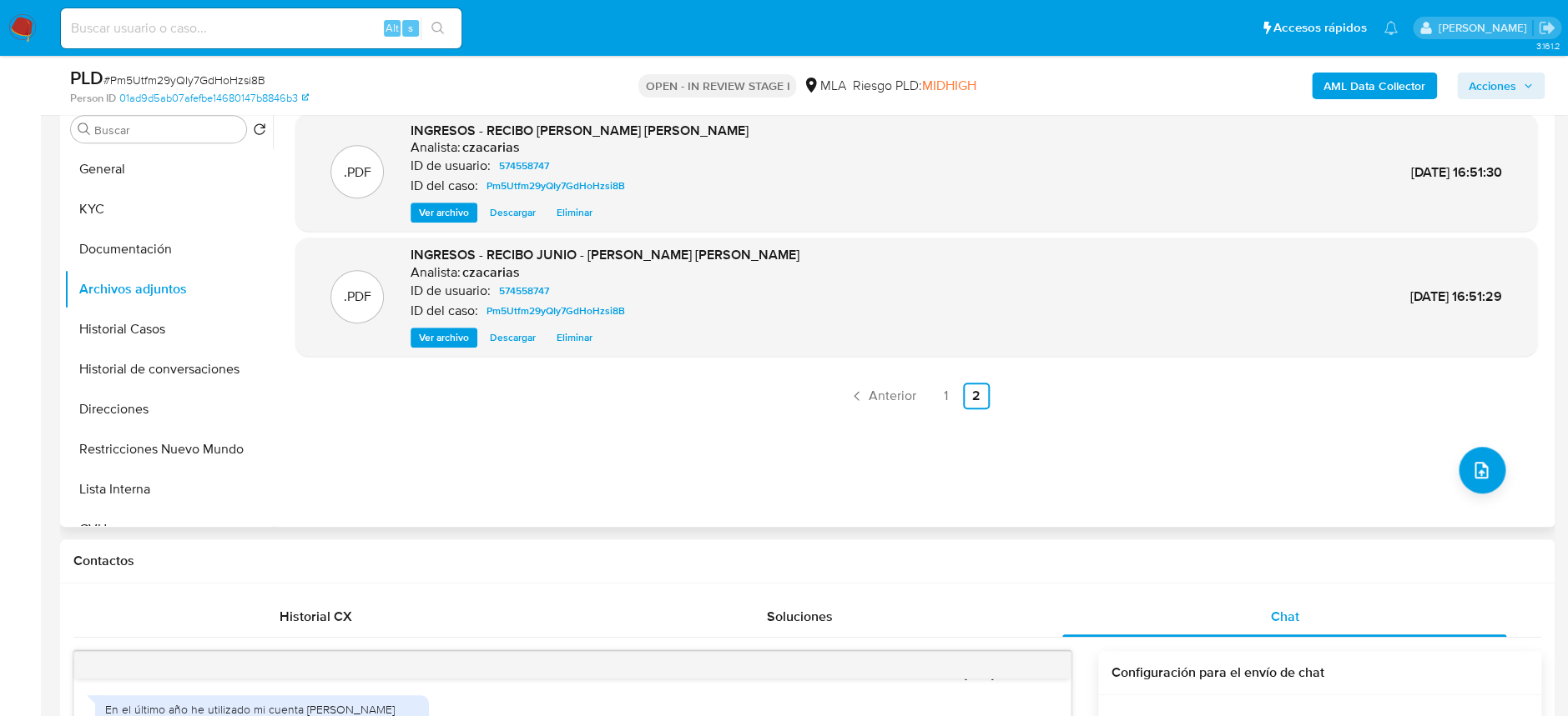
click at [438, 338] on span "Ver archivo" at bounding box center [444, 337] width 50 height 17
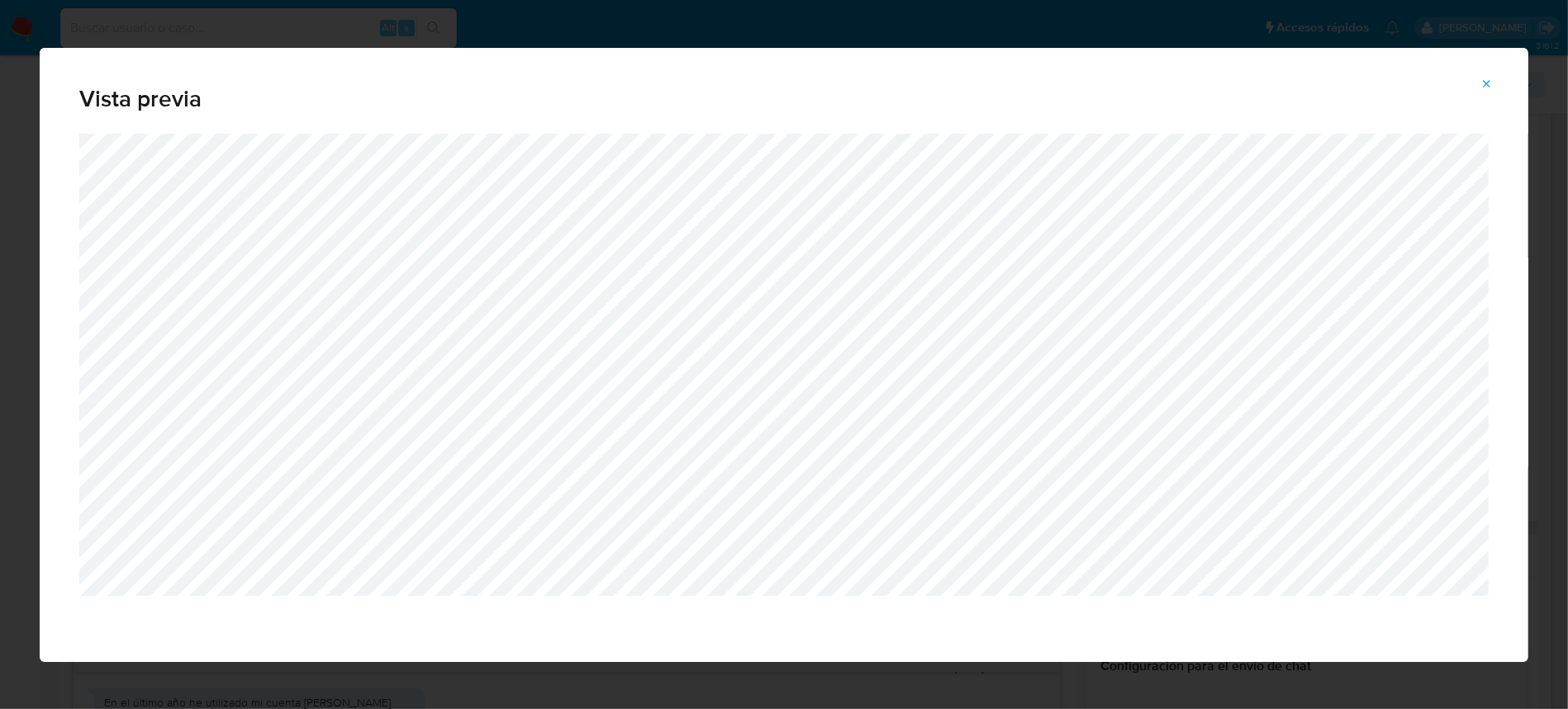
click at [1488, 87] on icon "Attachment preview" at bounding box center [1487, 84] width 13 height 13
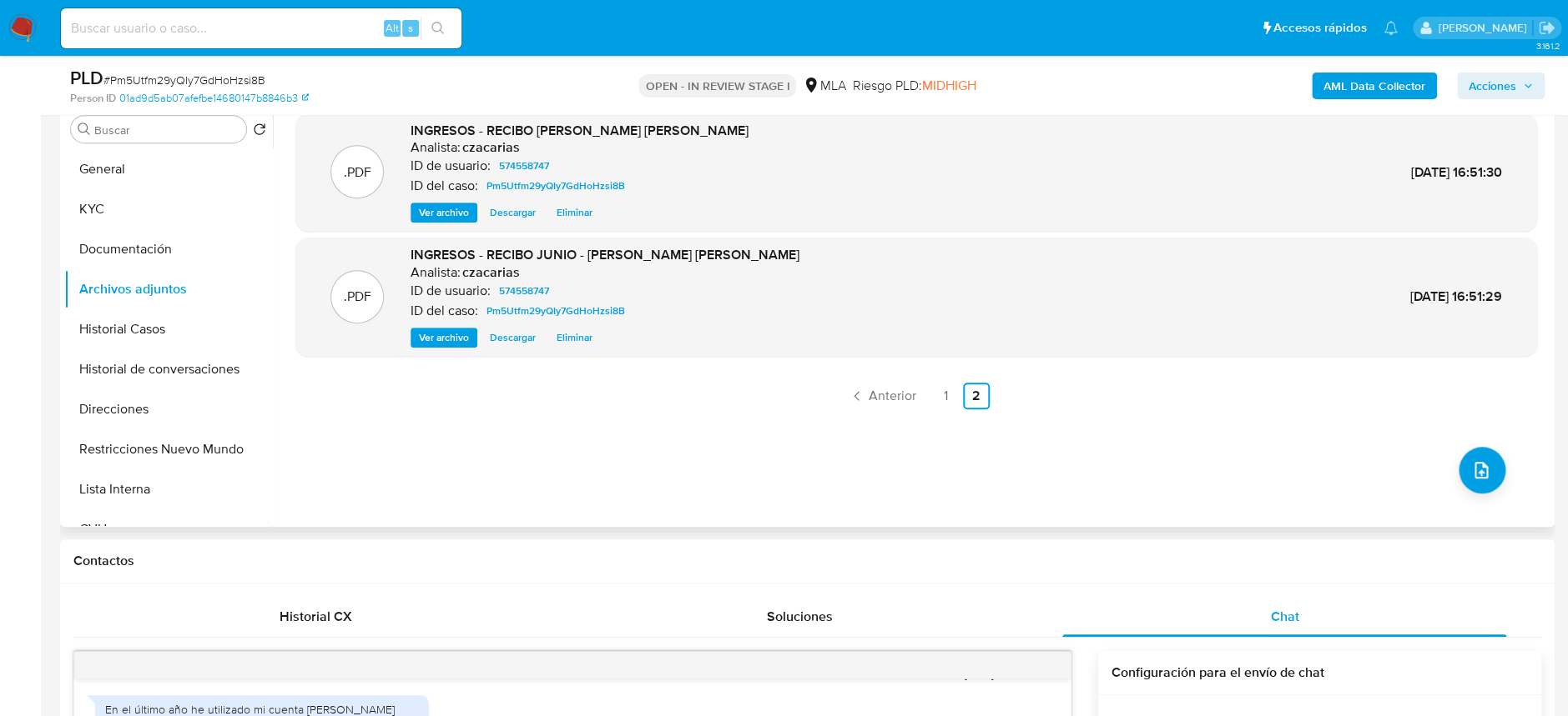
click at [441, 212] on span "Ver archivo" at bounding box center [444, 213] width 50 height 17
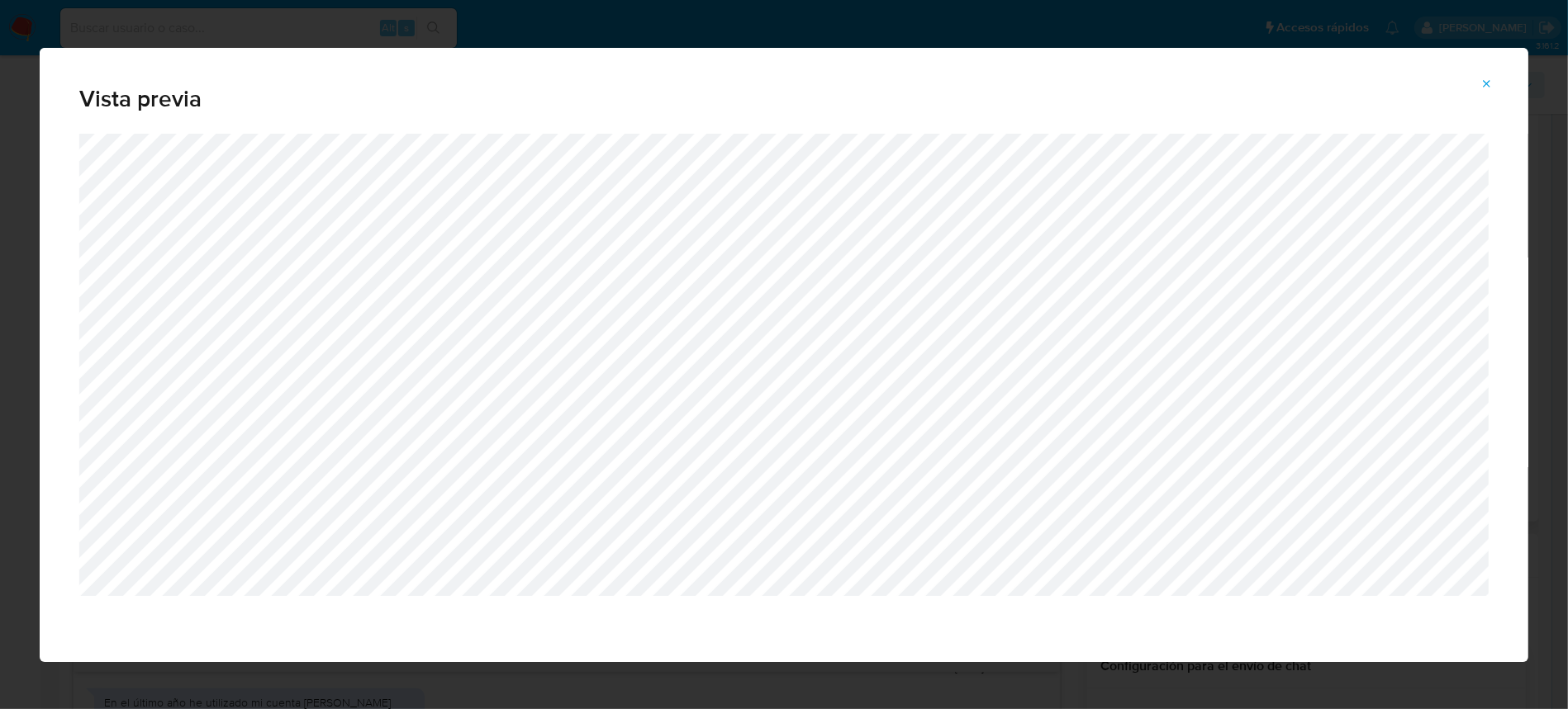
click at [1482, 75] on span "Attachment preview" at bounding box center [1487, 84] width 13 height 23
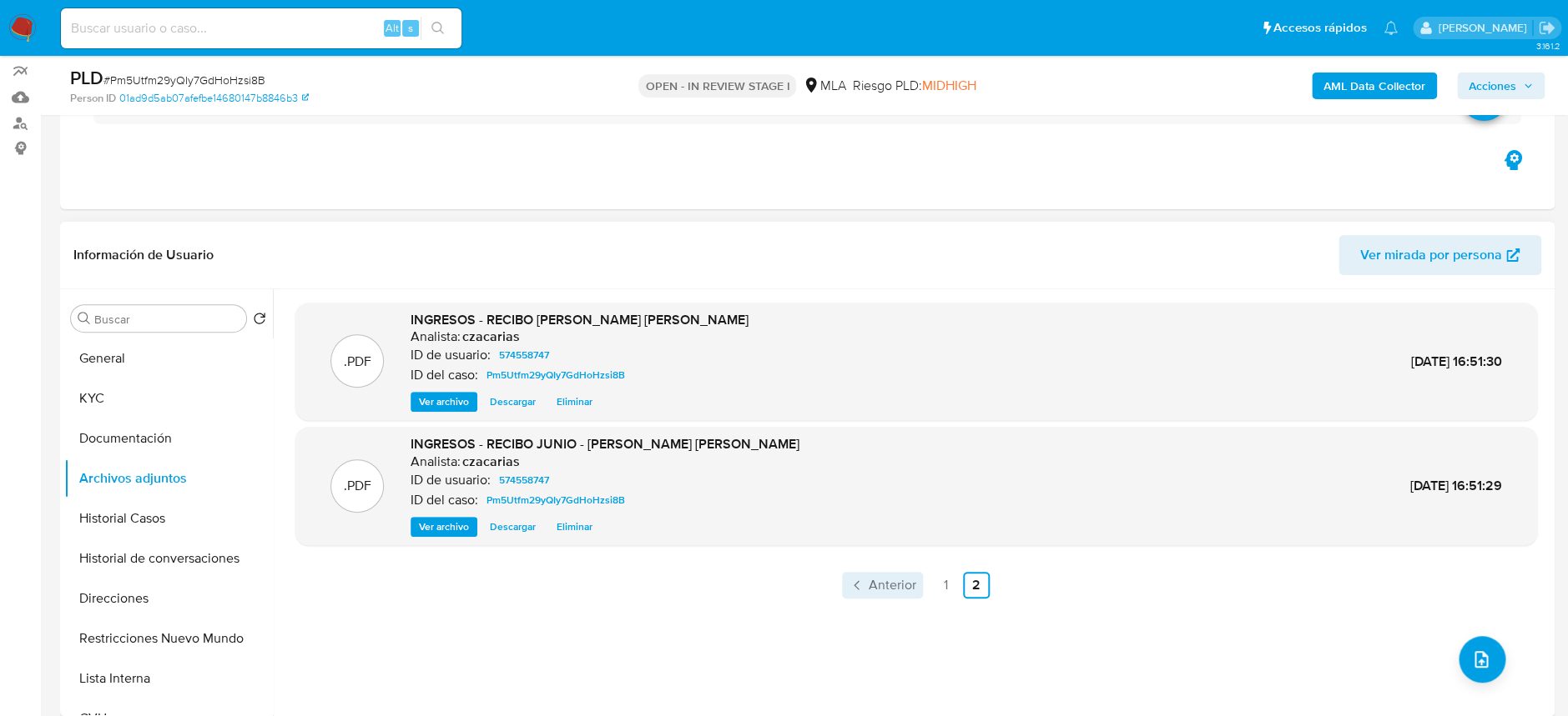
scroll to position [111, 0]
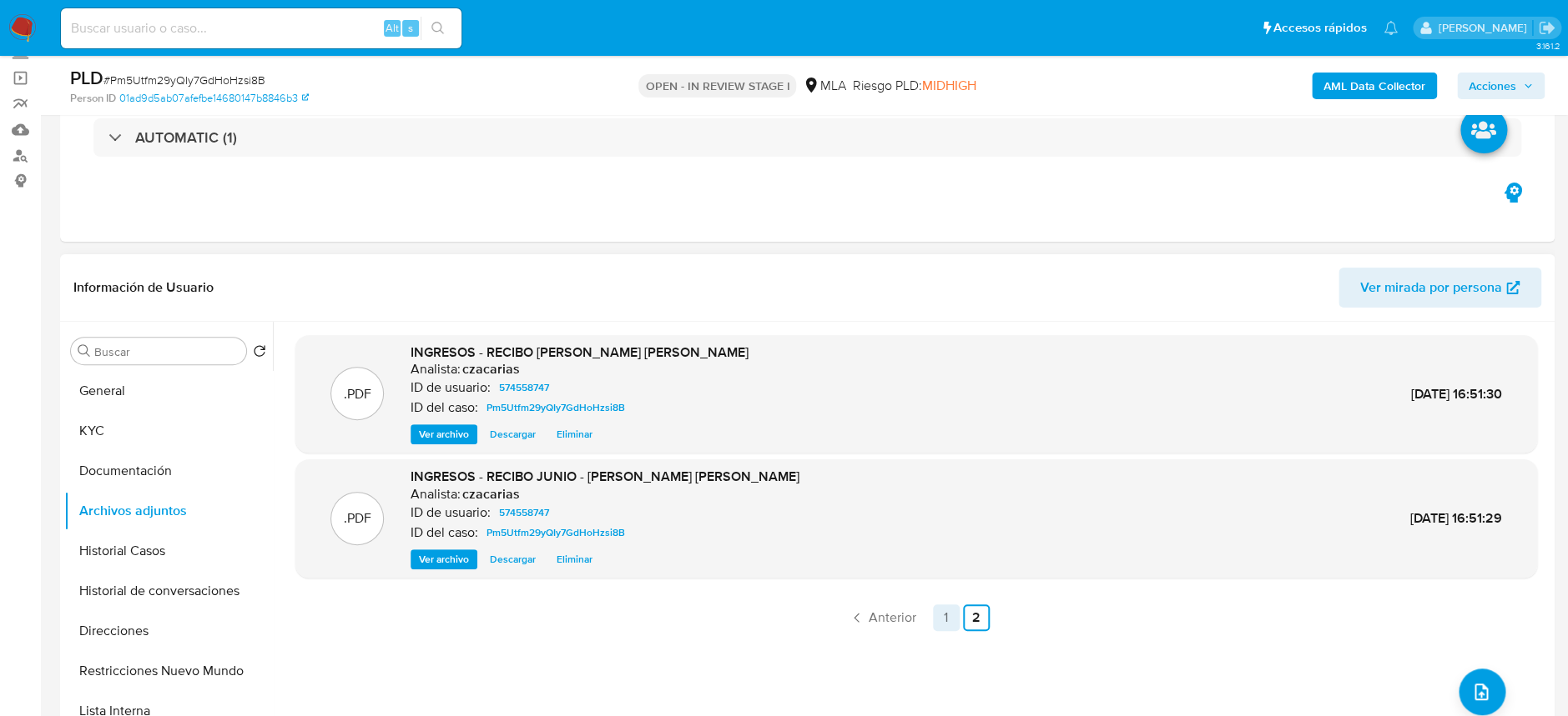
click at [939, 627] on link "1" at bounding box center [946, 618] width 27 height 27
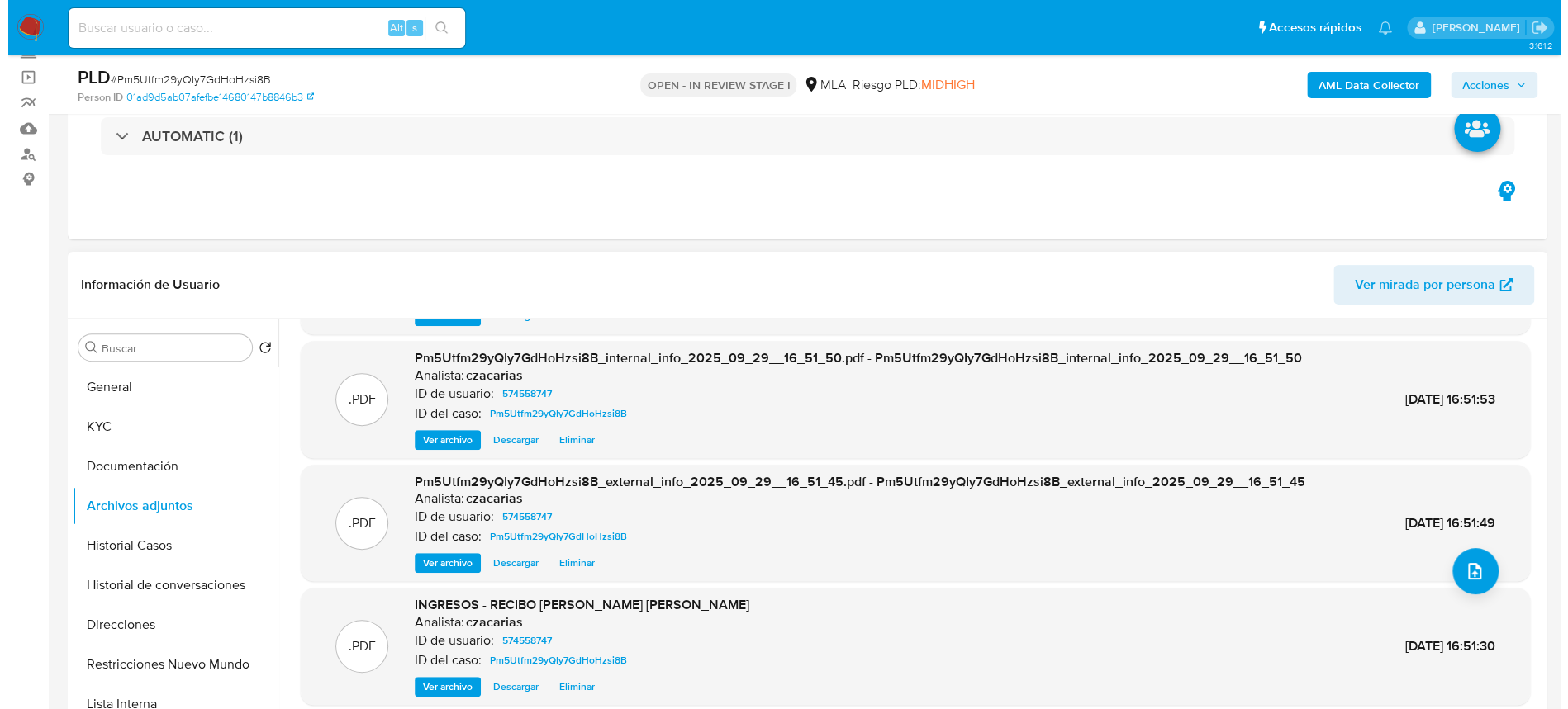
scroll to position [138, 0]
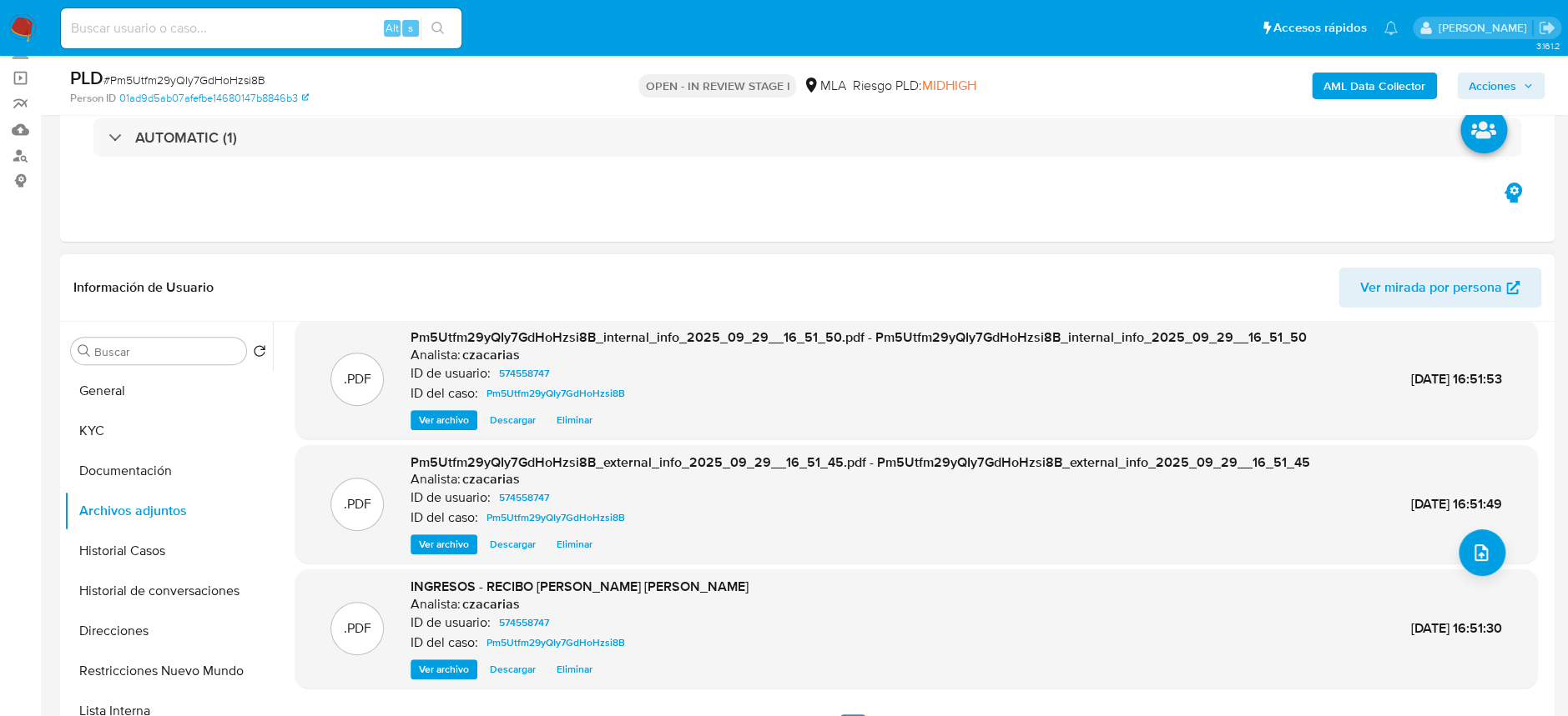
click at [440, 683] on div ".PDF INGRESOS - RECIBO ABRIL - Ezequiel Leandro Buscemi Analista: czacarias ID …" at bounding box center [916, 629] width 1242 height 118
click at [445, 676] on span "Ver archivo" at bounding box center [444, 669] width 50 height 17
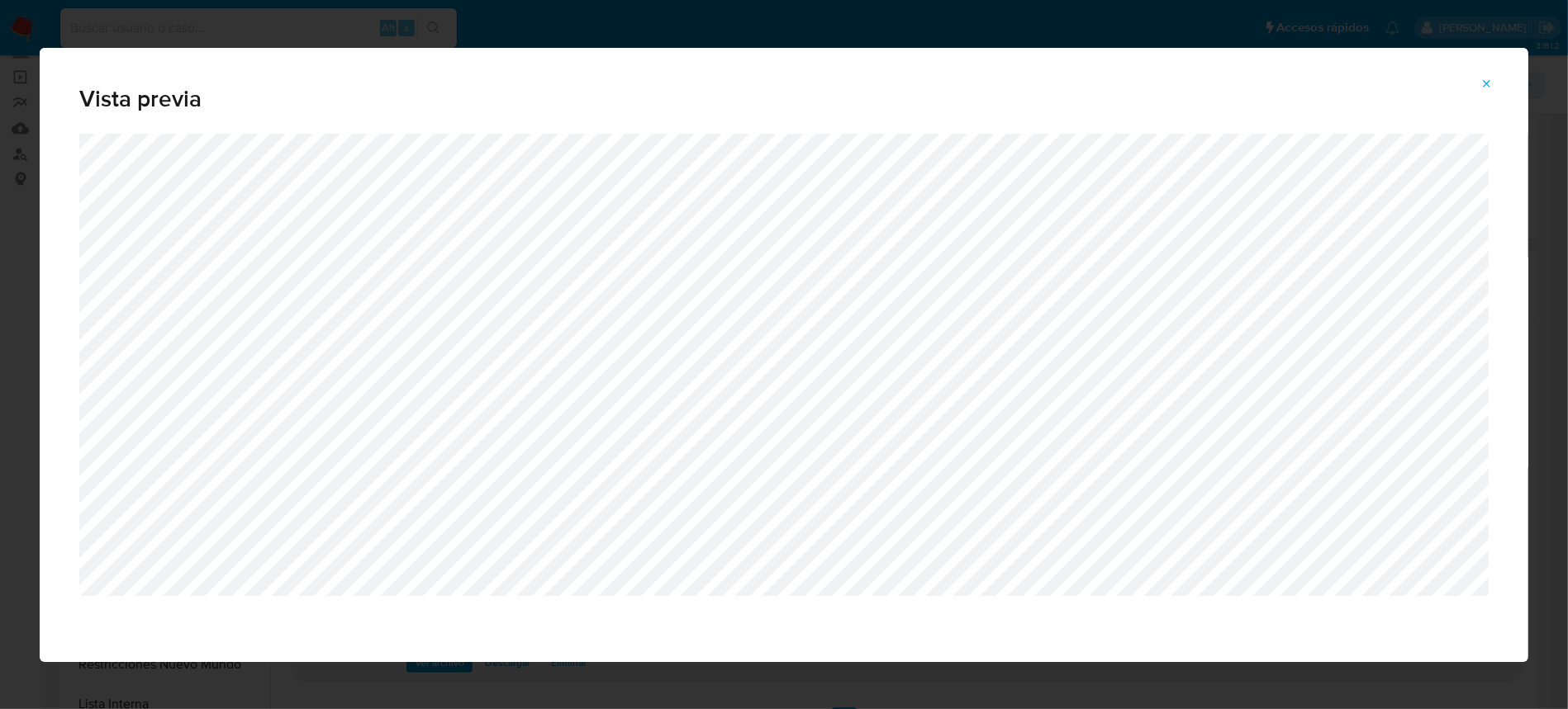
click at [1487, 81] on icon "Attachment preview" at bounding box center [1487, 84] width 13 height 13
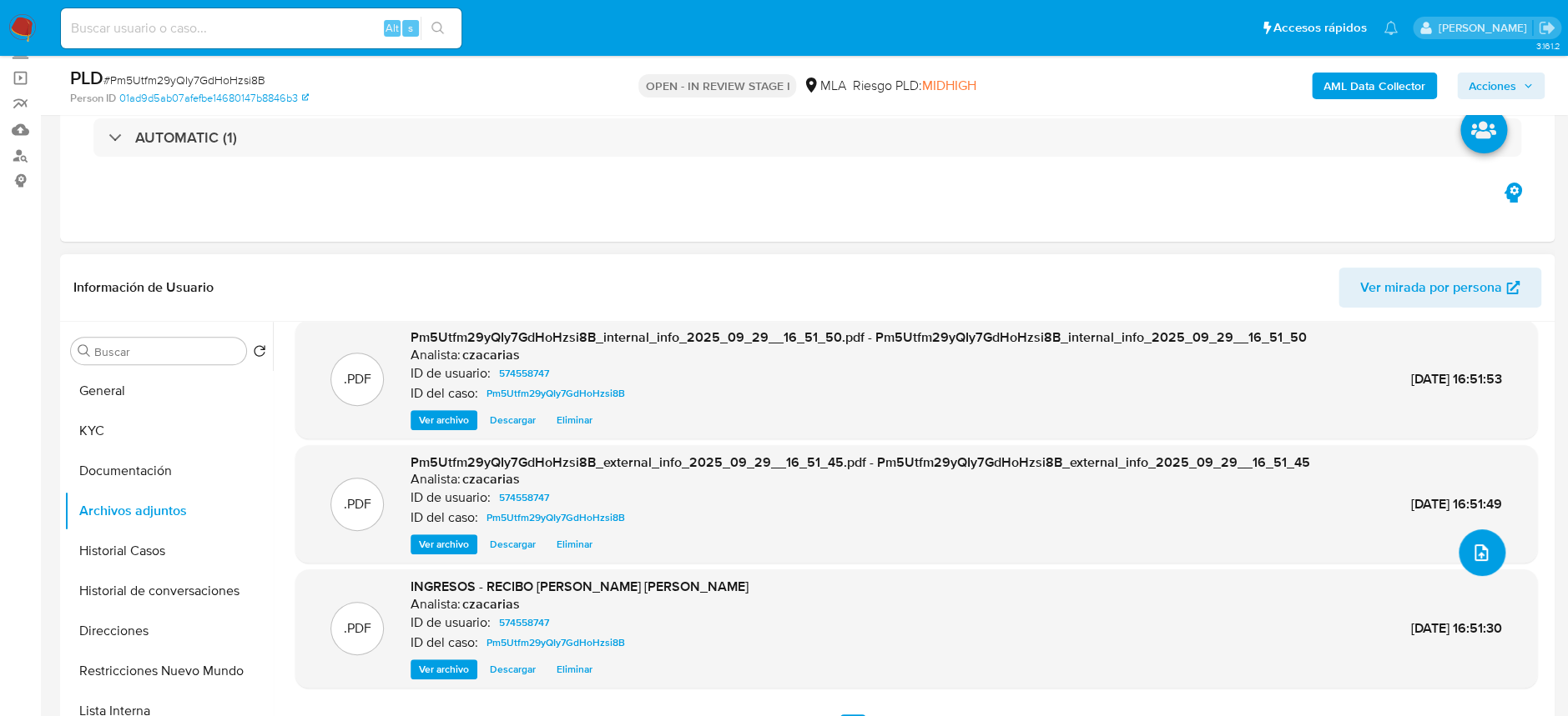
click at [1481, 557] on icon "upload-file" at bounding box center [1481, 552] width 20 height 20
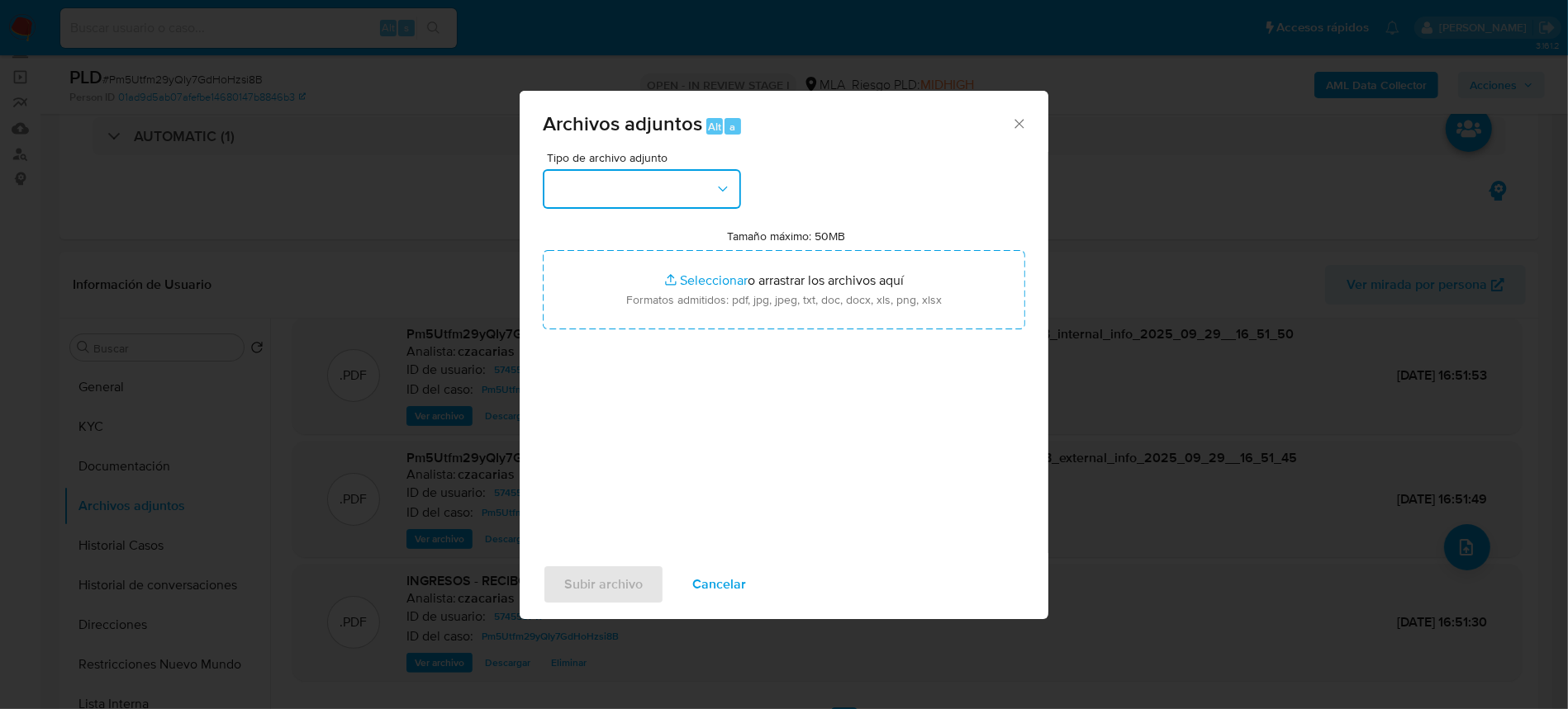
click at [701, 171] on button "button" at bounding box center [642, 189] width 198 height 40
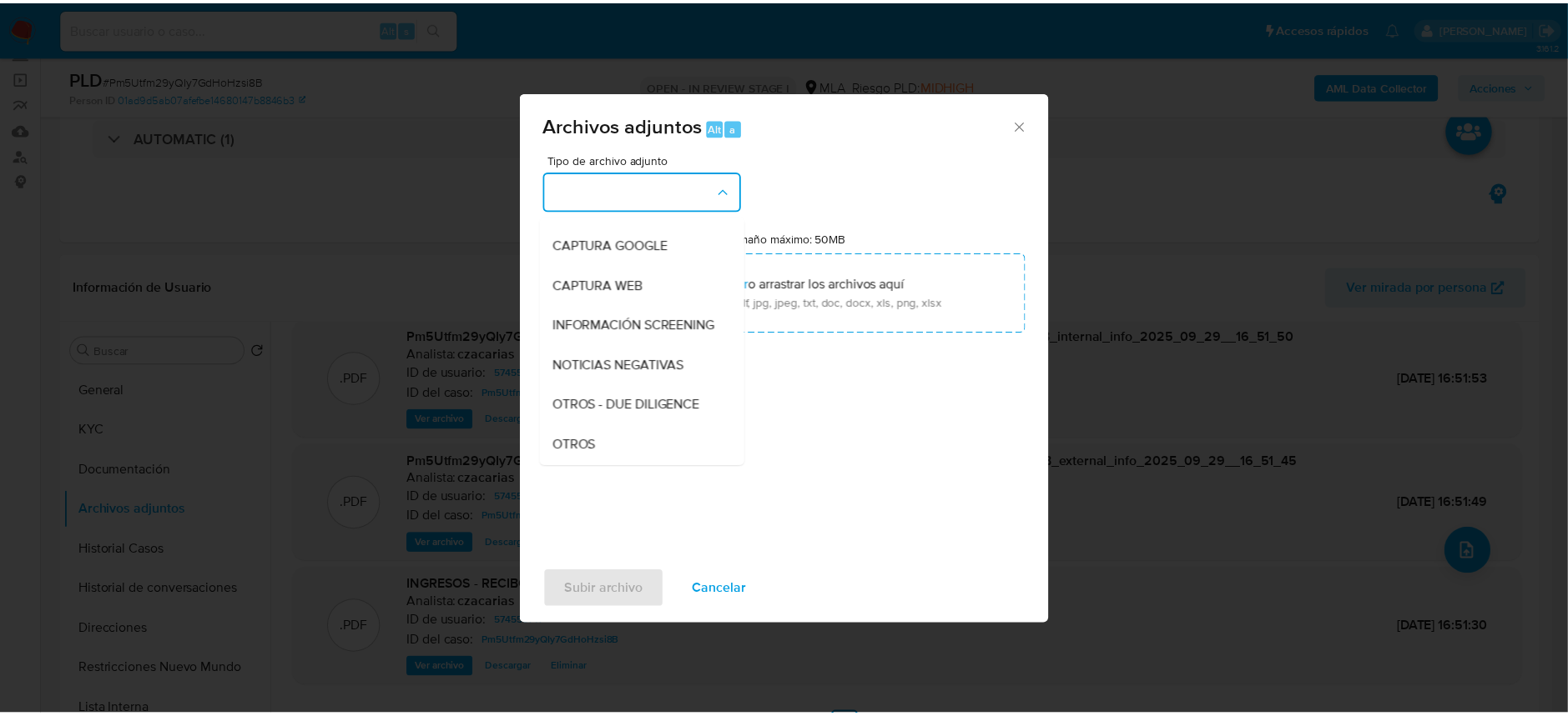
scroll to position [222, 0]
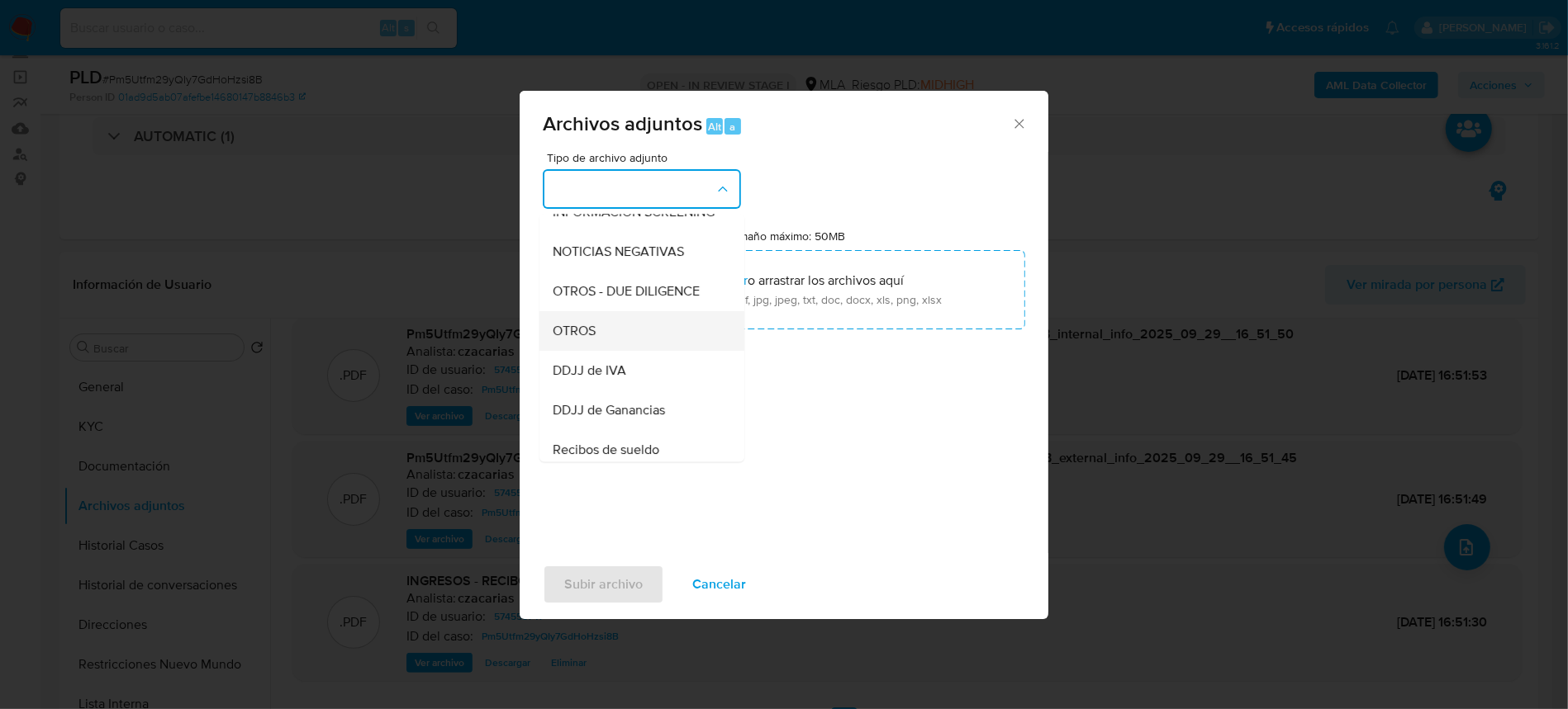
click at [599, 343] on div "OTROS" at bounding box center [637, 331] width 168 height 40
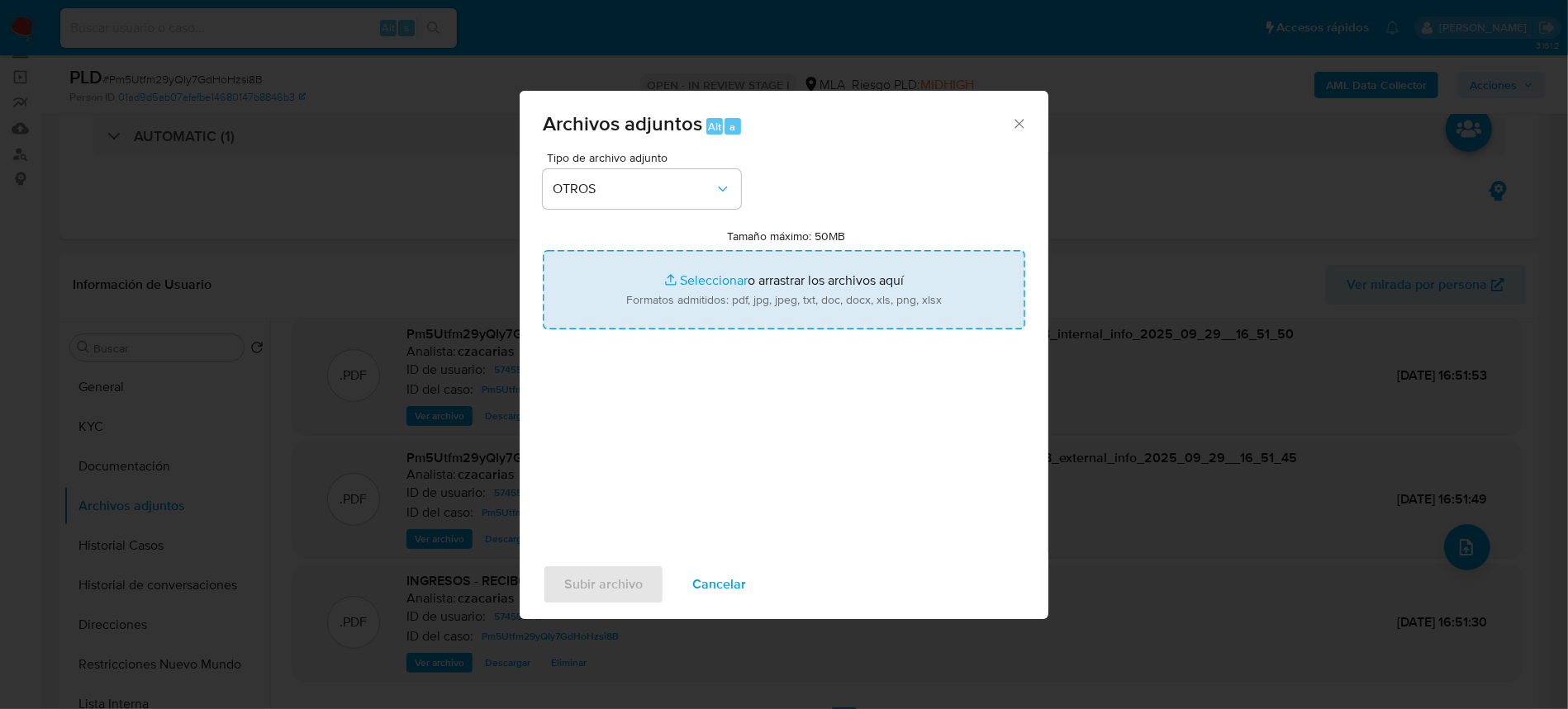
type input "C:\fakepath\Caselog Pm5Utfm29yQIy7GdHoHzsi8B_2025_08_18_20_14_57.docx"
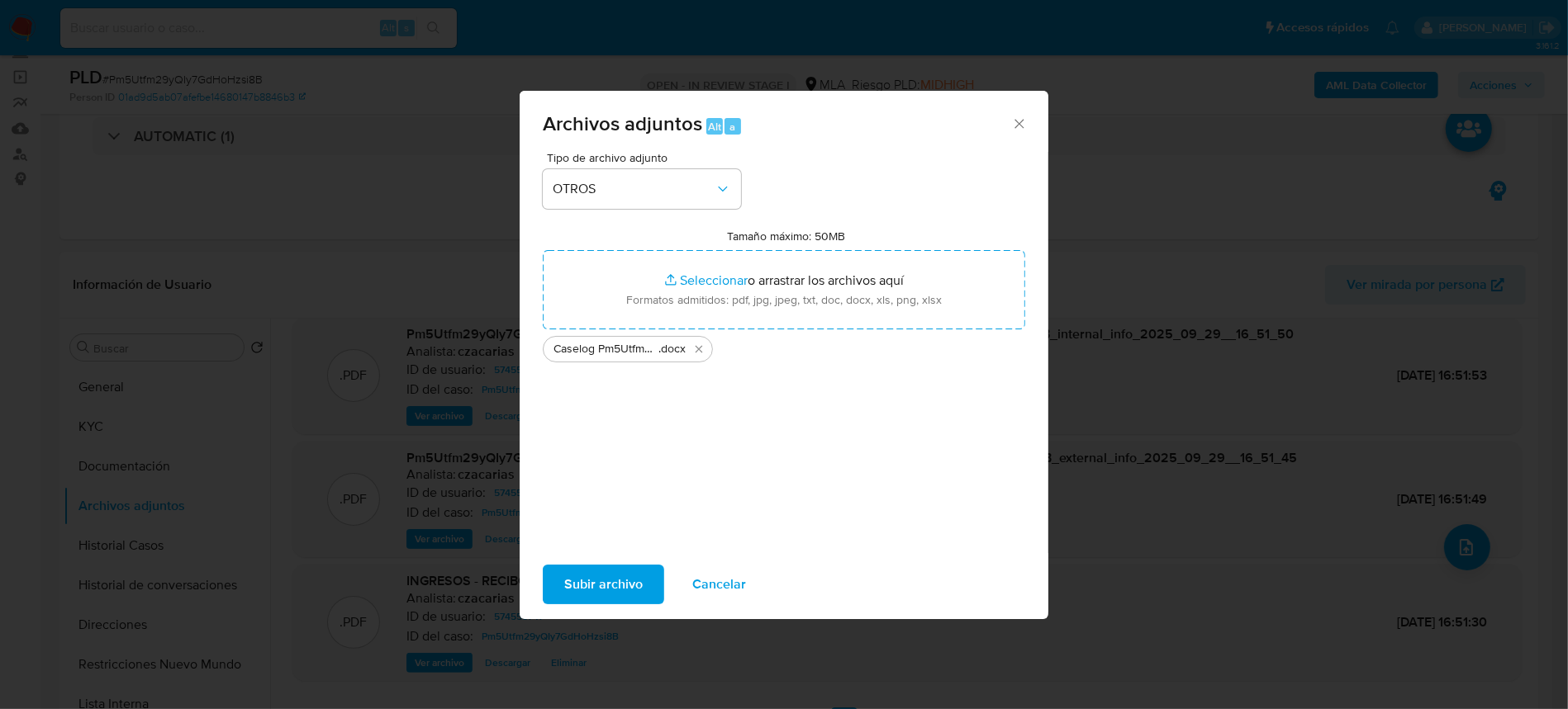
click at [604, 576] on span "Subir archivo" at bounding box center [603, 585] width 79 height 36
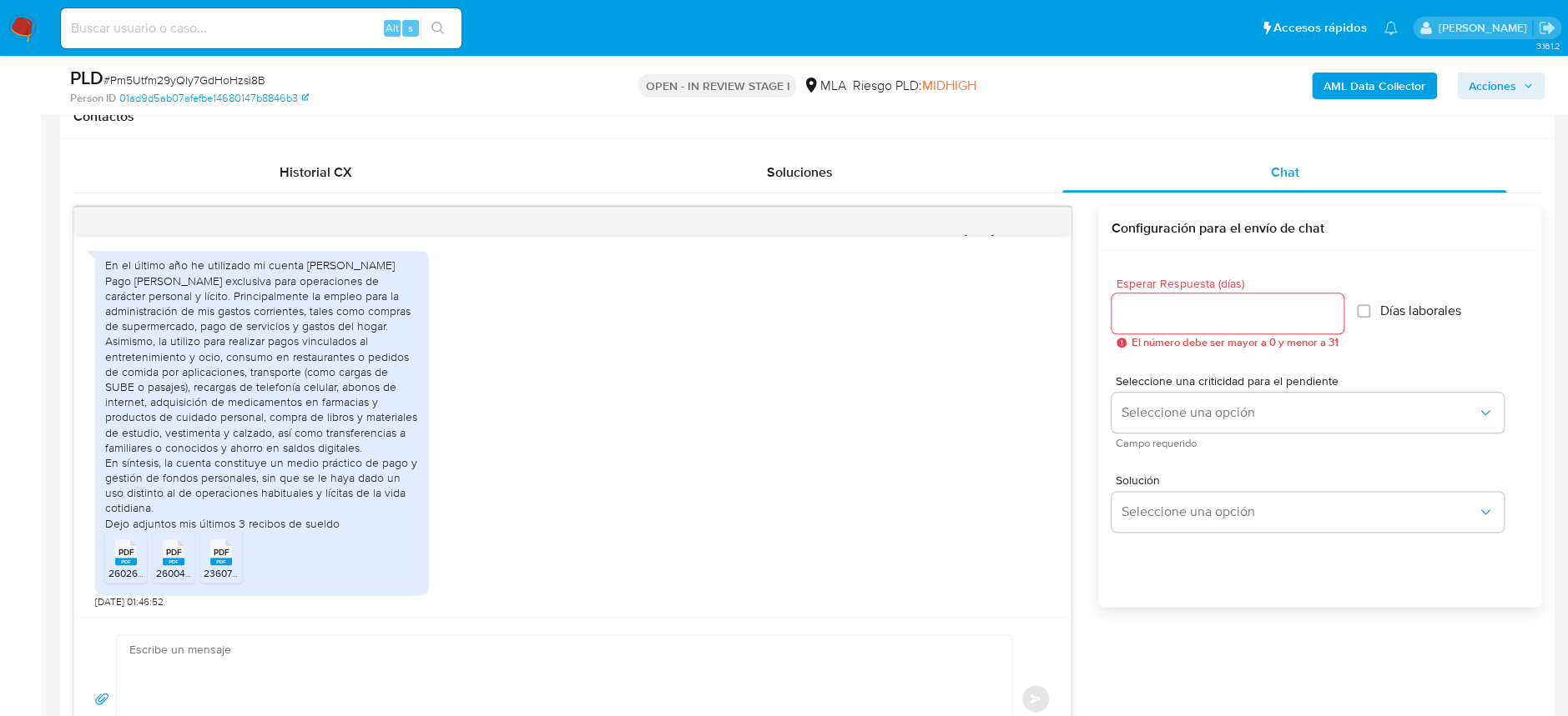
scroll to position [778, 0]
click at [1503, 72] on span "Acciones" at bounding box center [1492, 85] width 48 height 27
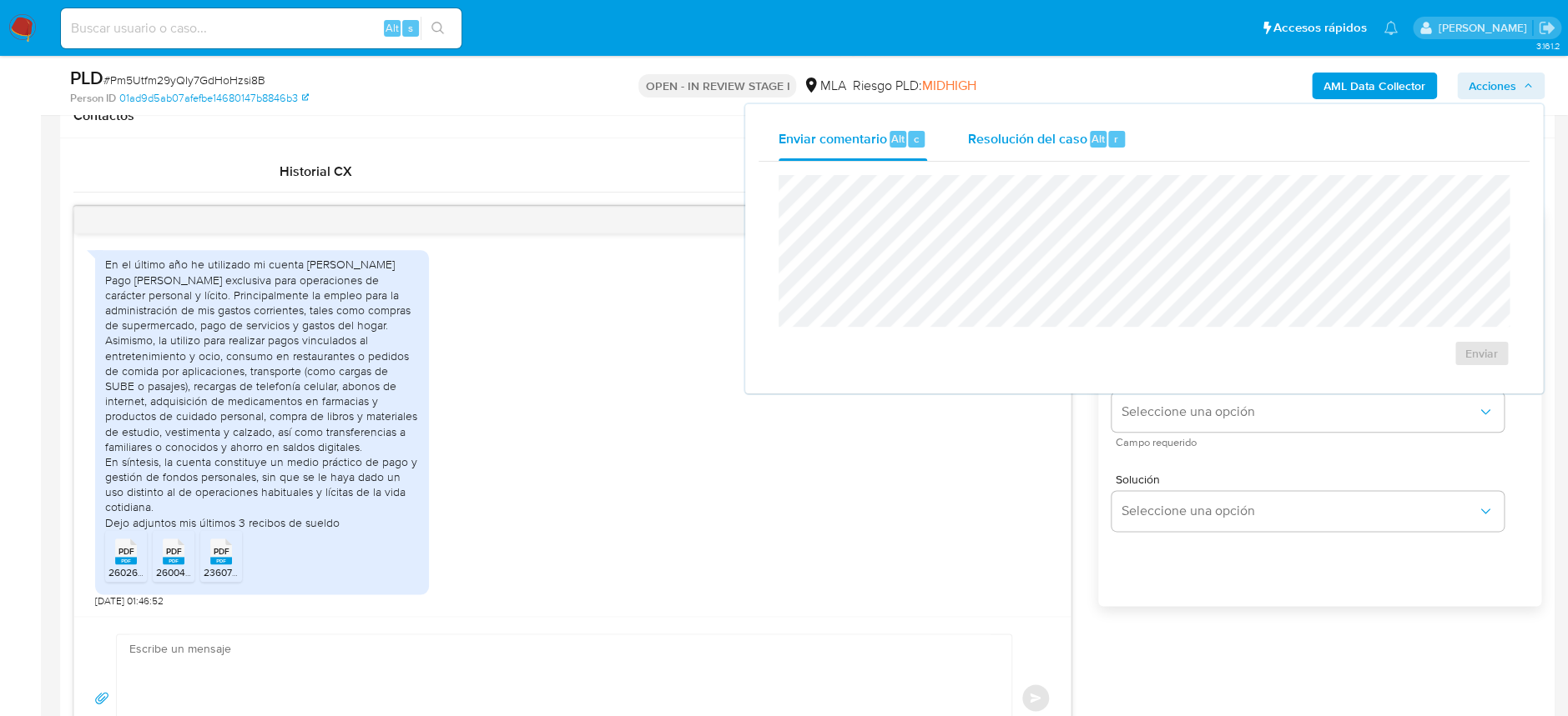
click at [1047, 137] on span "Resolución del caso" at bounding box center [1027, 138] width 119 height 19
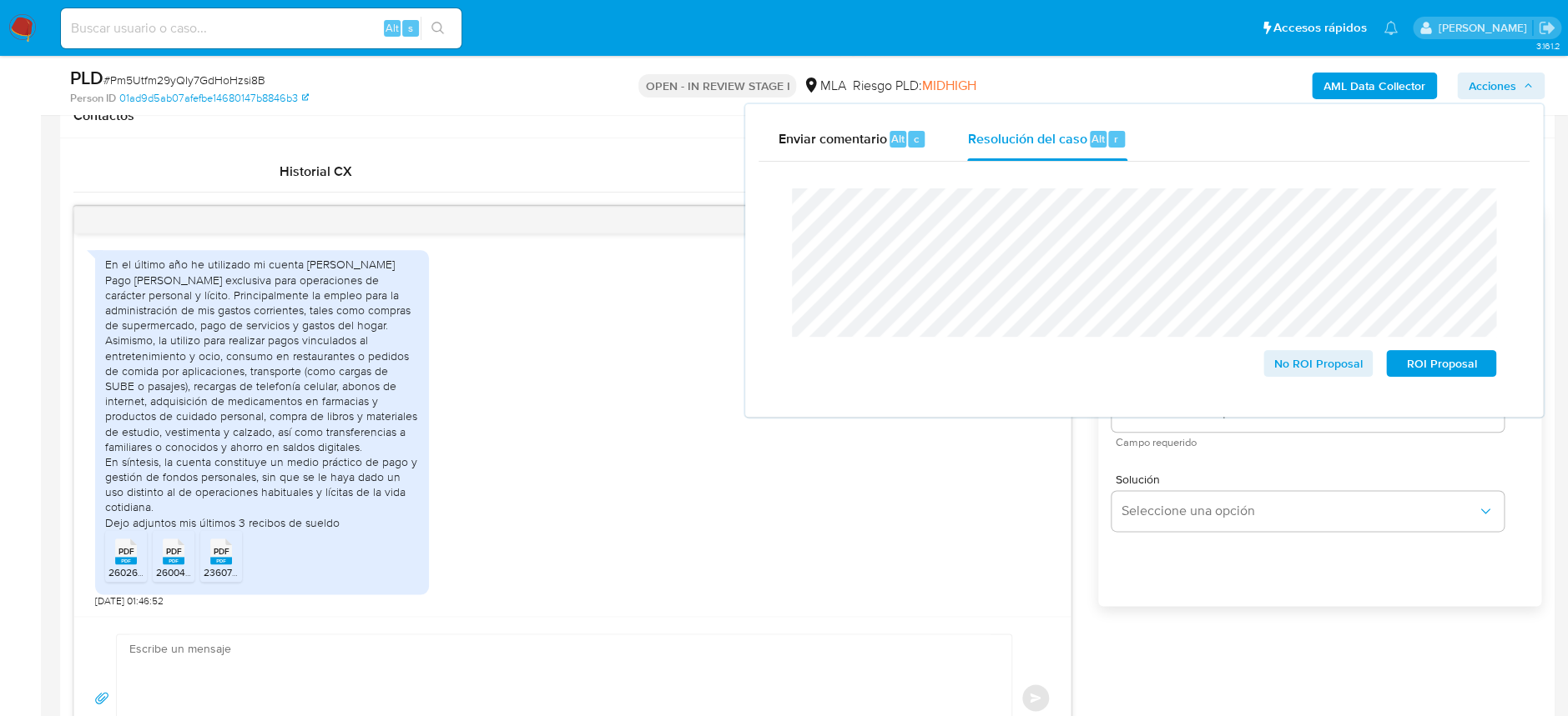
click at [221, 79] on span "# Pm5Utfm29yQIy7GdHoHzsi8B" at bounding box center [185, 79] width 162 height 17
drag, startPoint x: 221, startPoint y: 79, endPoint x: 236, endPoint y: 81, distance: 15.1
click at [222, 79] on span "# Pm5Utfm29yQIy7GdHoHzsi8B" at bounding box center [185, 79] width 162 height 17
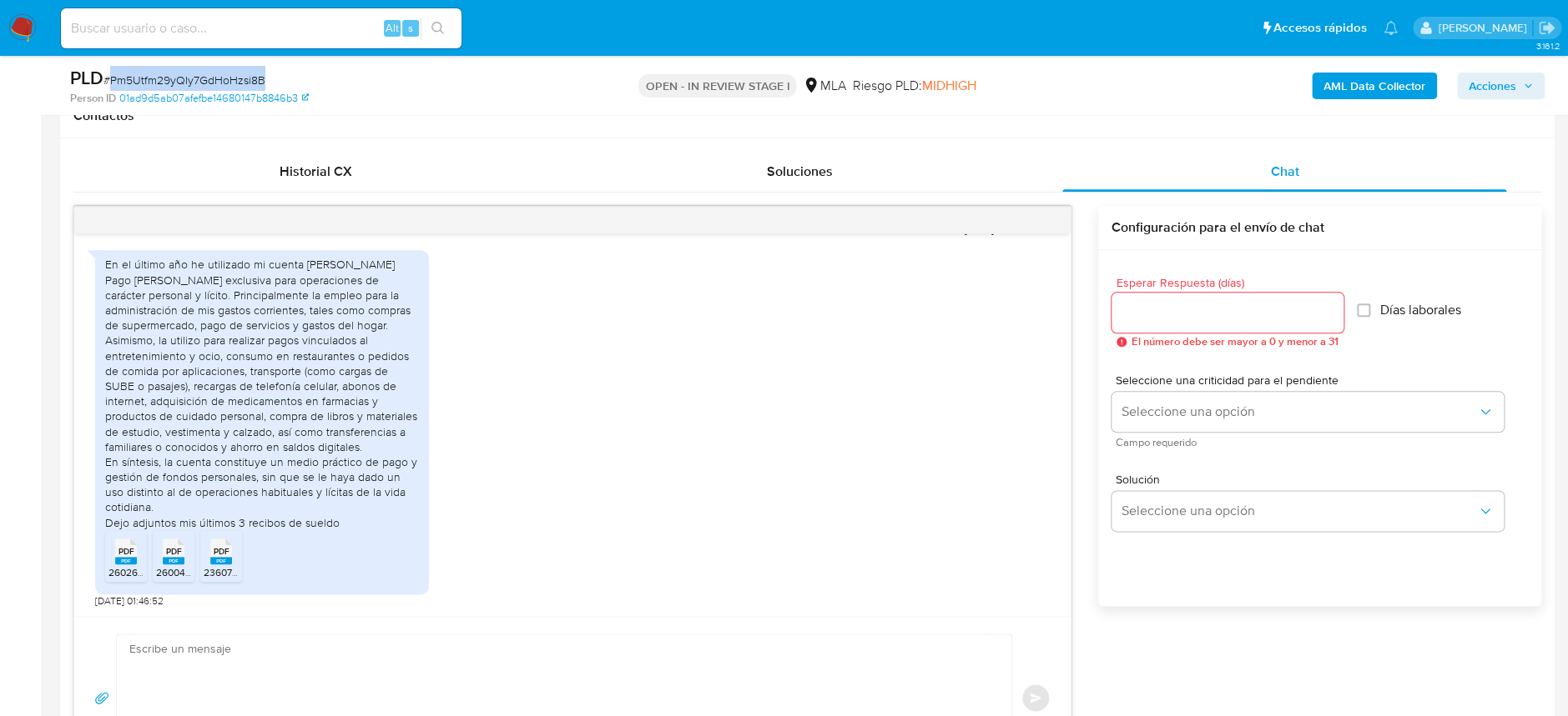
copy span "Pm5Utfm29yQIy7GdHoHzsi8B"
click at [1493, 92] on span "Acciones" at bounding box center [1492, 85] width 48 height 27
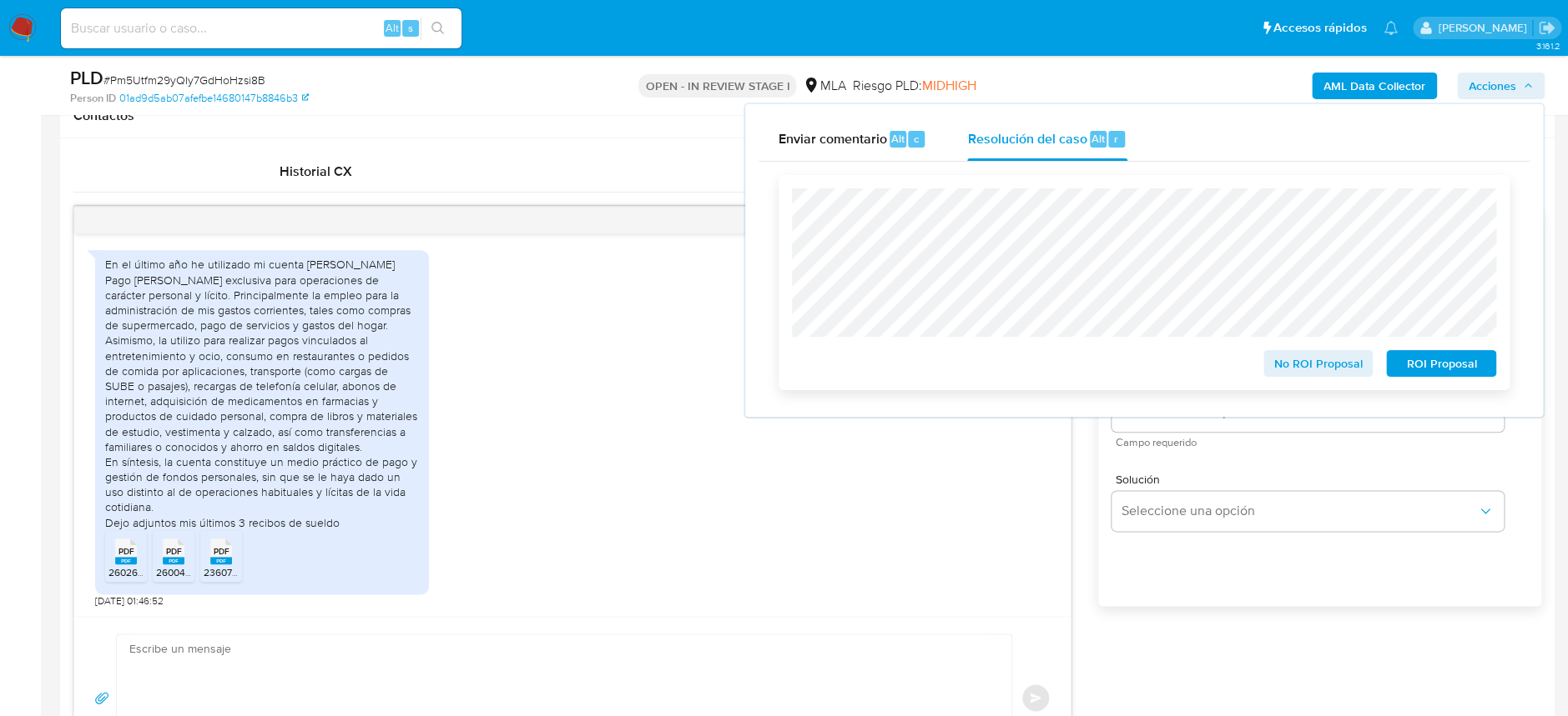
click at [1334, 363] on span "No ROI Proposal" at bounding box center [1319, 363] width 87 height 24
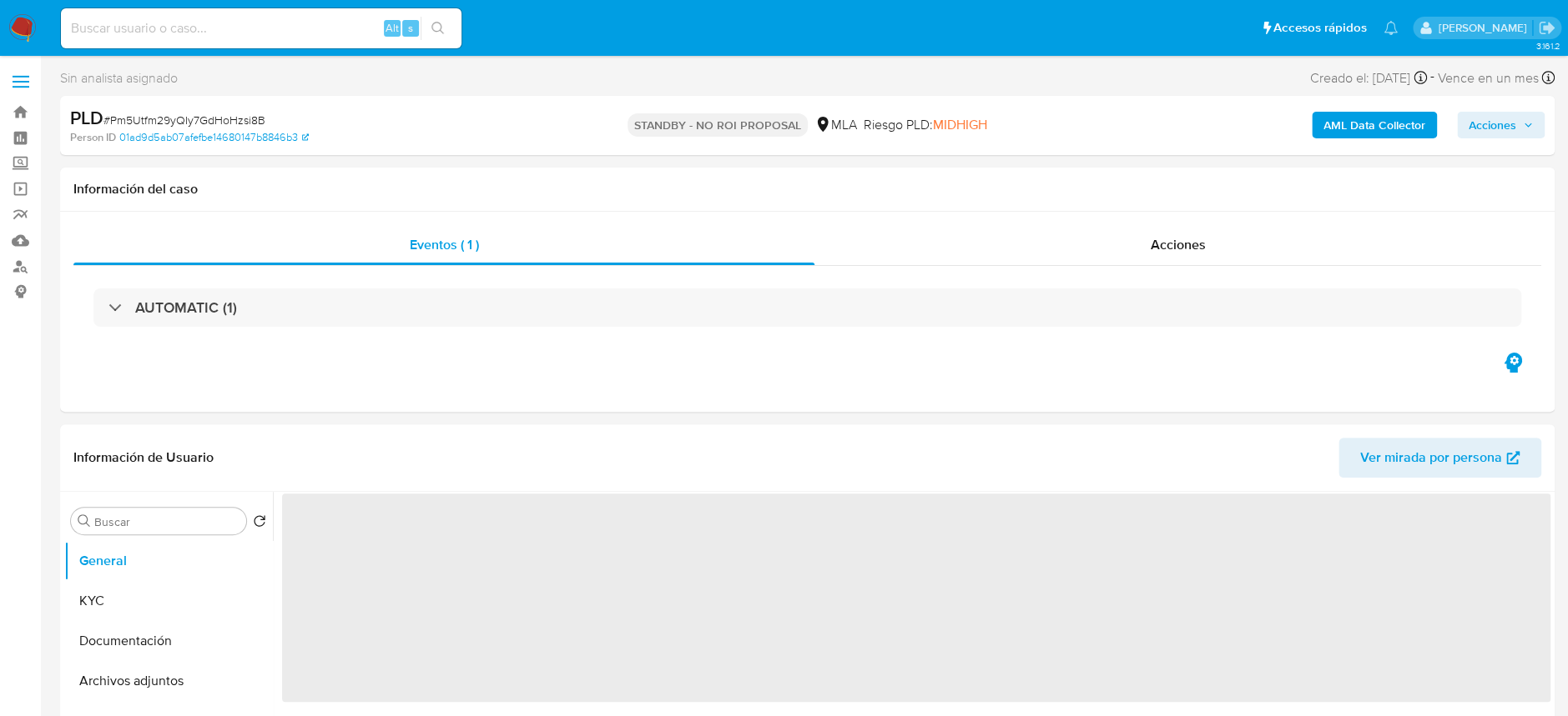
drag, startPoint x: 290, startPoint y: 33, endPoint x: 302, endPoint y: 33, distance: 12.0
click at [290, 33] on input at bounding box center [261, 28] width 401 height 22
paste input "gCwYCw8gD28vQLUcafKCuC8a"
type input "gCwYCw8gD28vQLUcafKCuC8a"
click at [450, 23] on button "search-icon" at bounding box center [438, 28] width 34 height 24
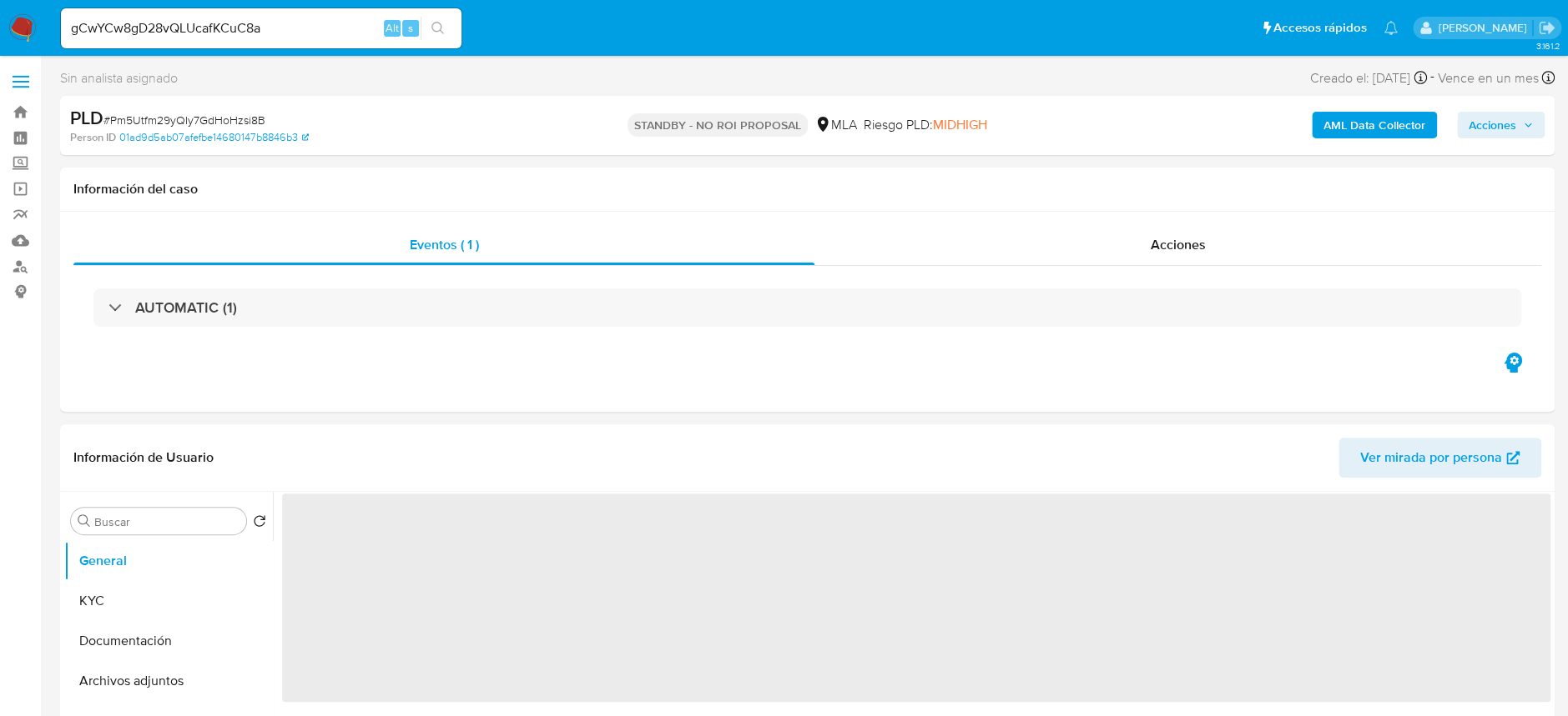
select select "10"
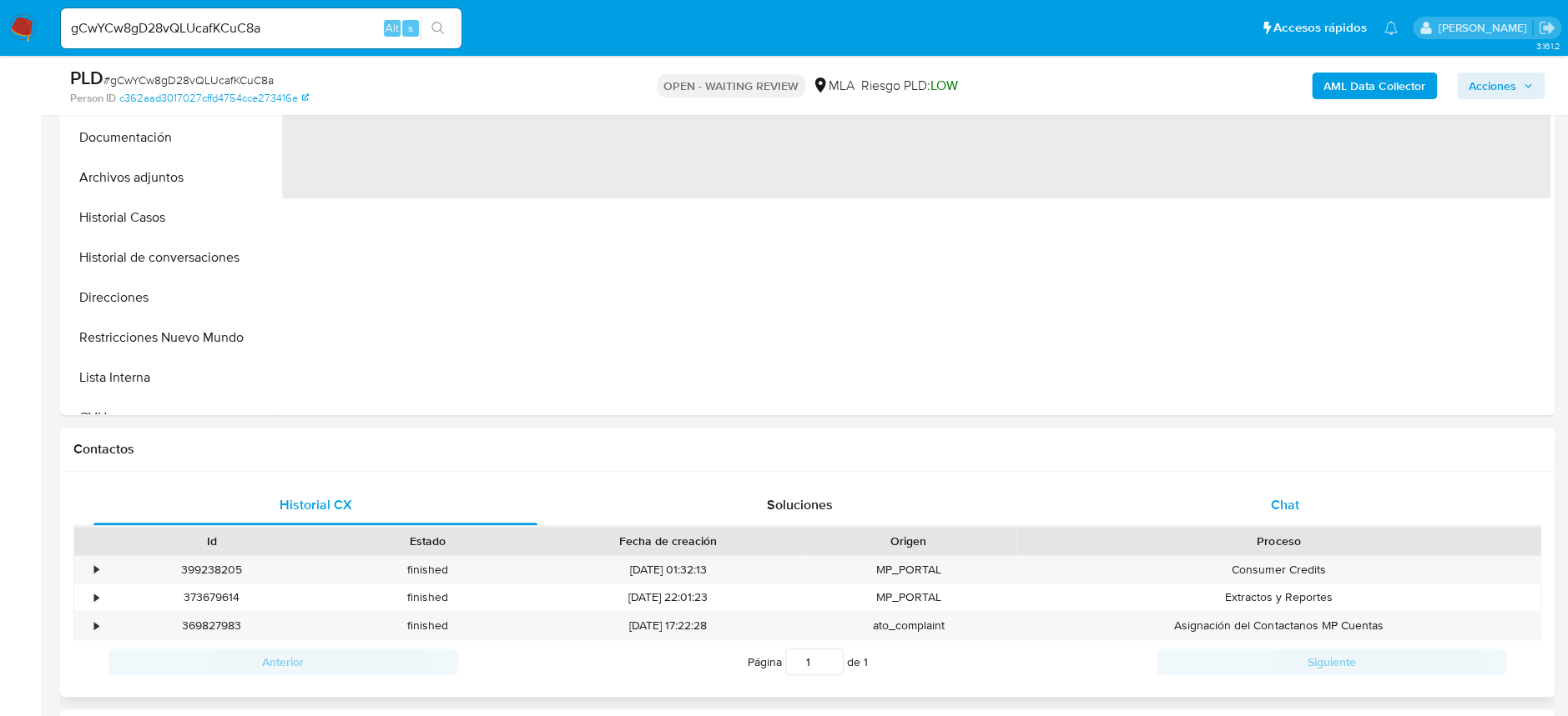
select select "10"
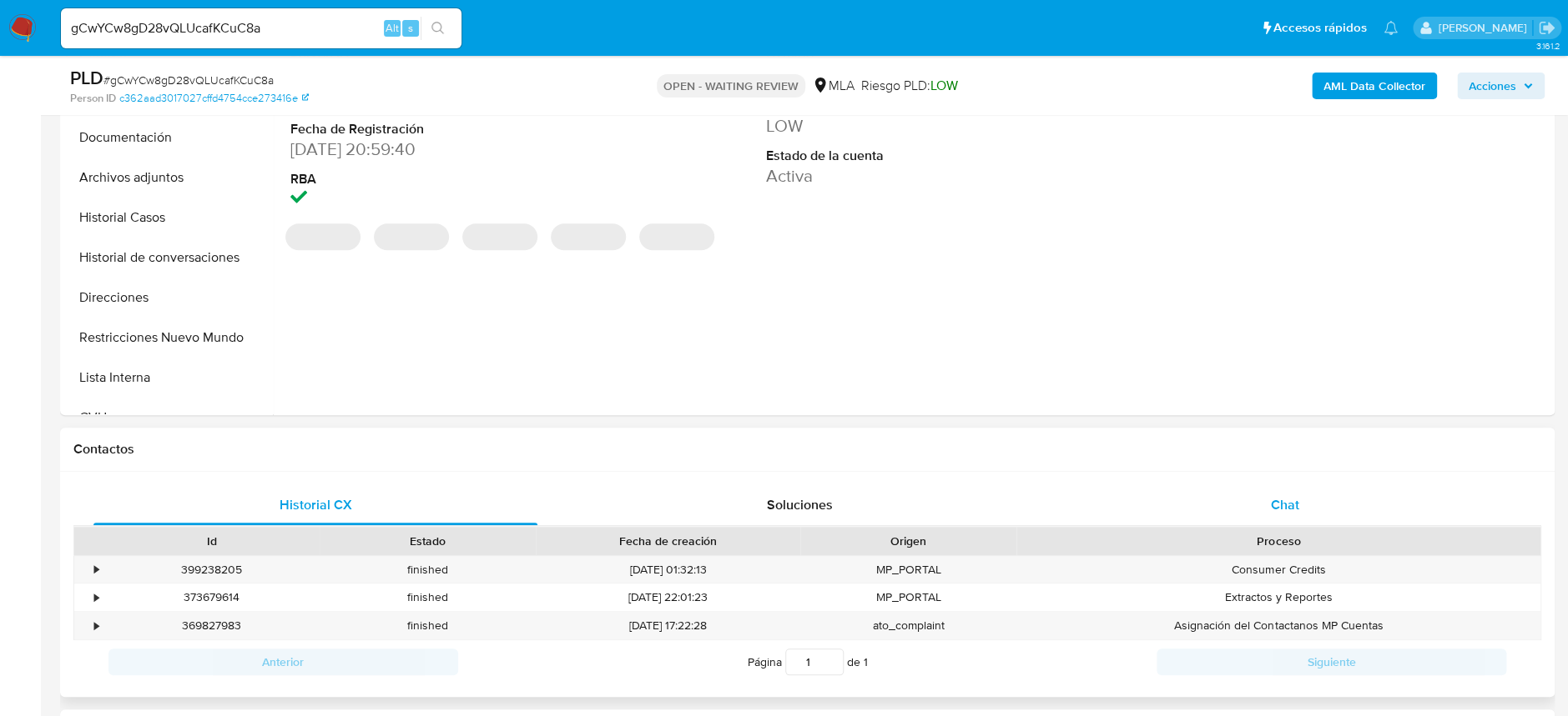
drag, startPoint x: 1341, startPoint y: 513, endPoint x: 1200, endPoint y: 443, distance: 157.4
click at [1341, 513] on div "Chat" at bounding box center [1284, 505] width 444 height 40
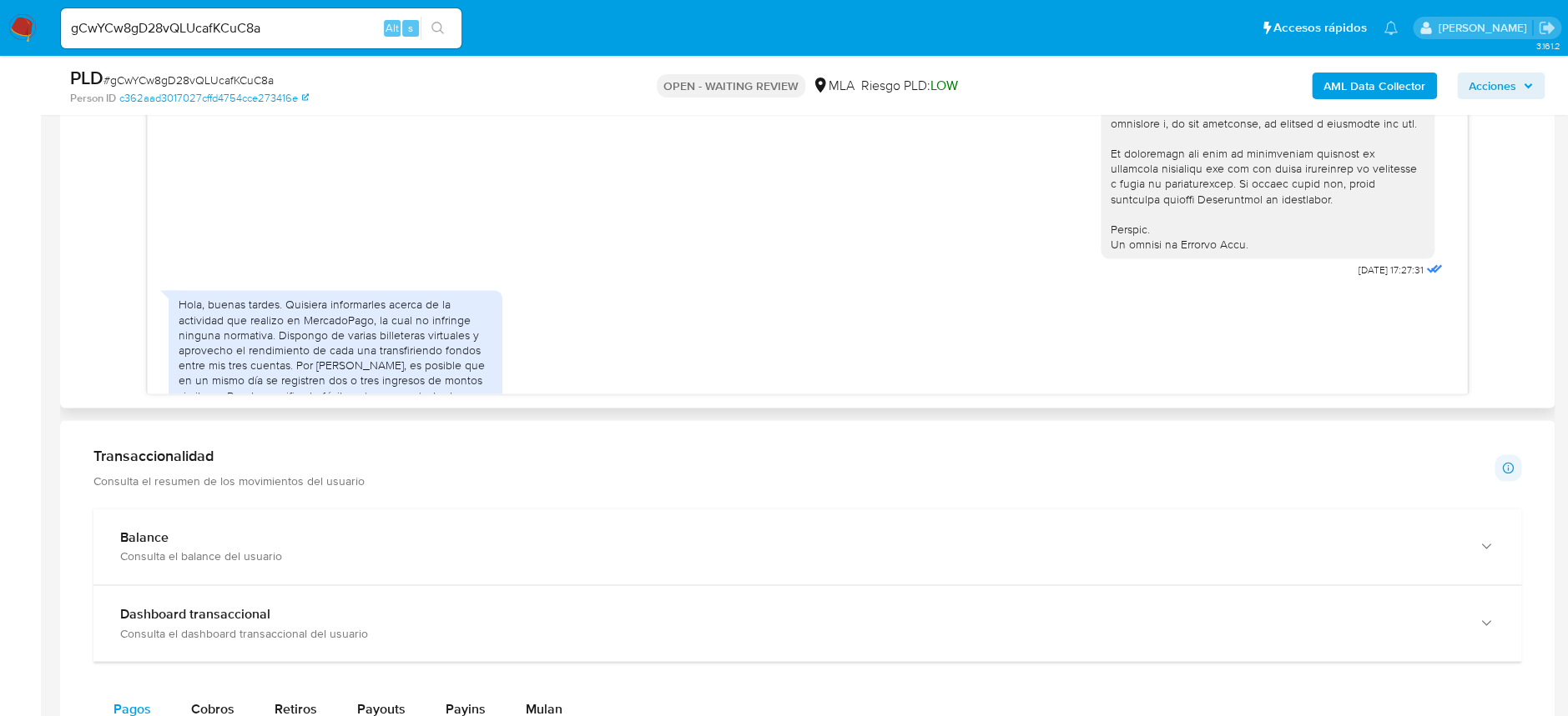
scroll to position [760, 0]
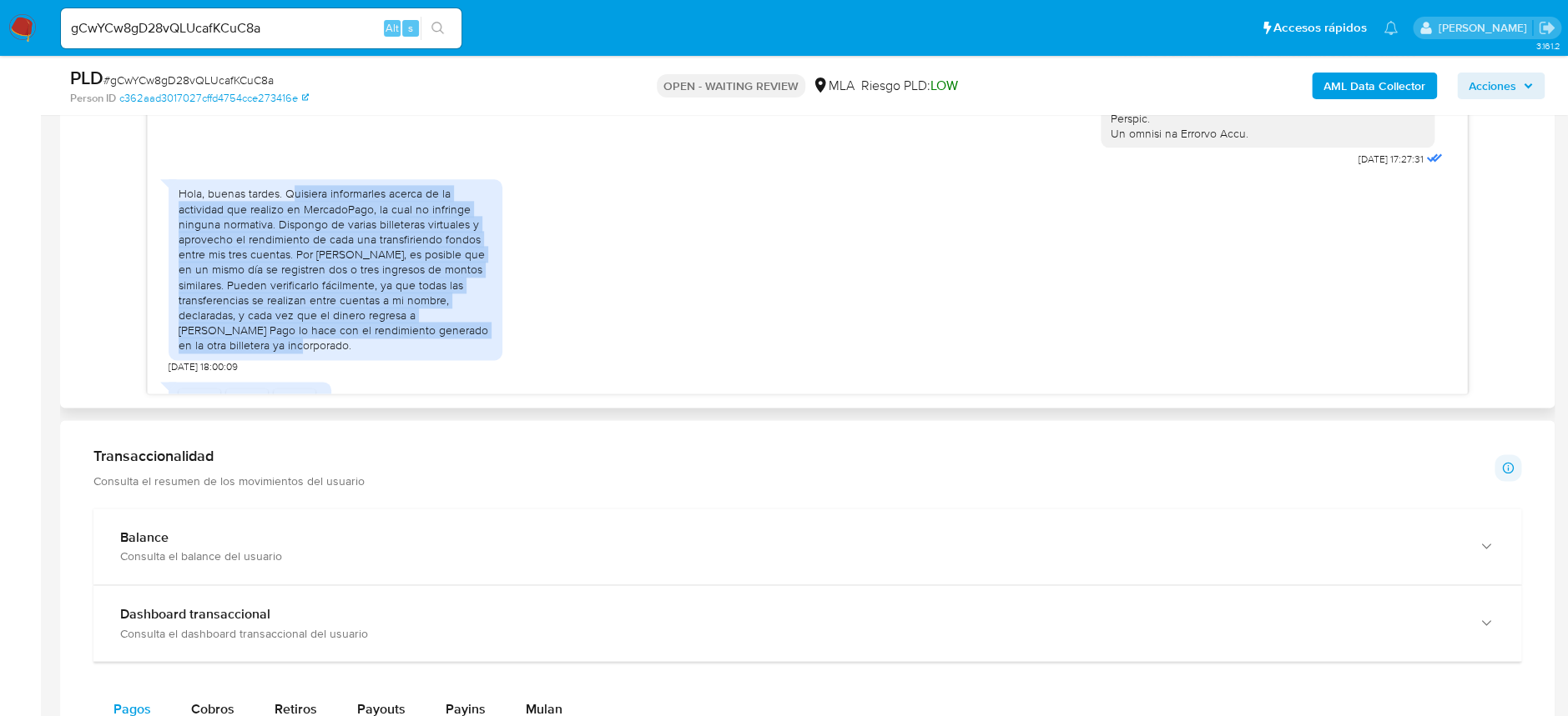
drag, startPoint x: 294, startPoint y: 225, endPoint x: 470, endPoint y: 370, distance: 228.0
click at [470, 353] on div "Hola, buenas tardes. Quisiera informarles acerca de la actividad que realizo en…" at bounding box center [336, 269] width 314 height 166
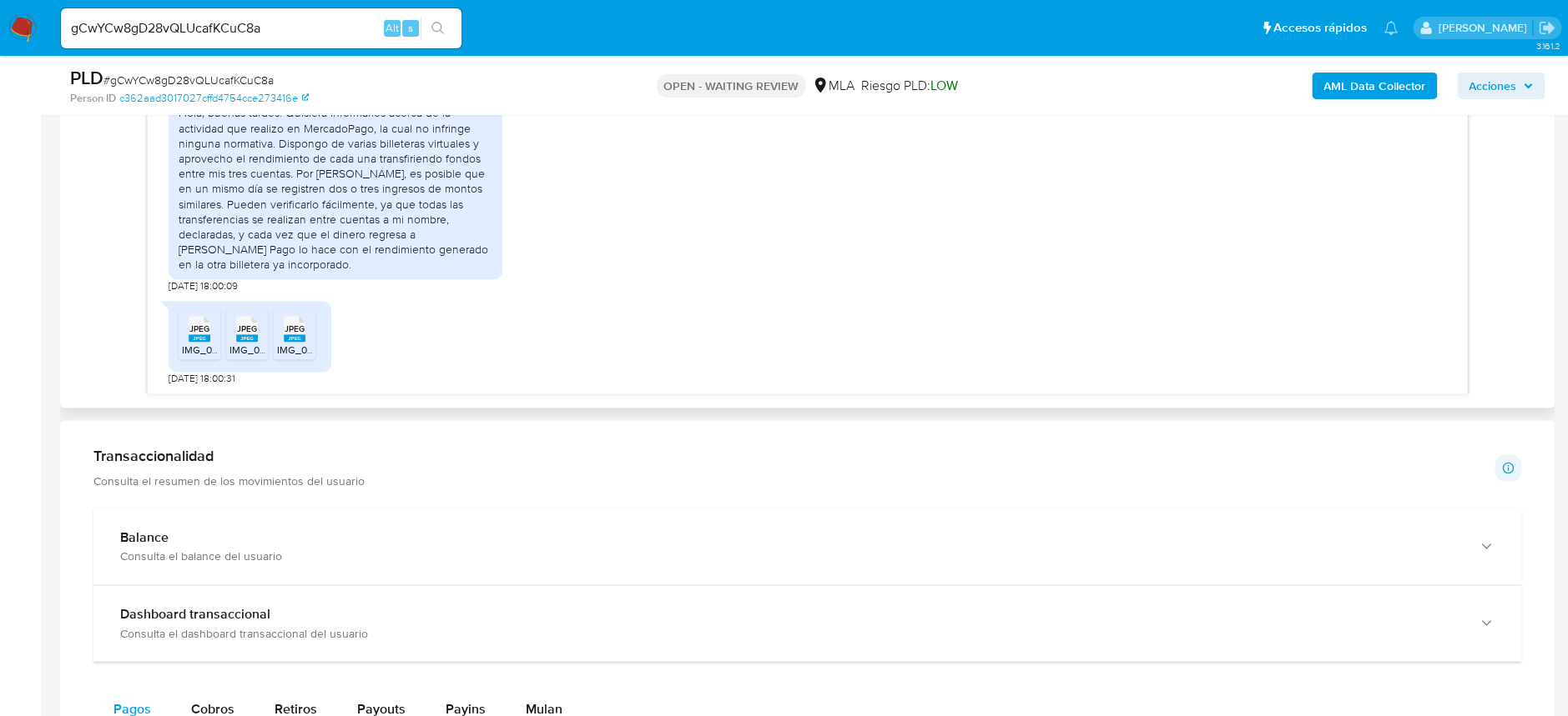
click at [206, 333] on span "JPEG" at bounding box center [199, 328] width 20 height 10
click at [248, 341] on rect at bounding box center [247, 338] width 22 height 8
click at [302, 348] on span "IMG_0160.jpeg" at bounding box center [311, 350] width 68 height 14
click at [251, 72] on span "# gCwYCw8gD28vQLUcafKCuC8a" at bounding box center [188, 79] width 170 height 17
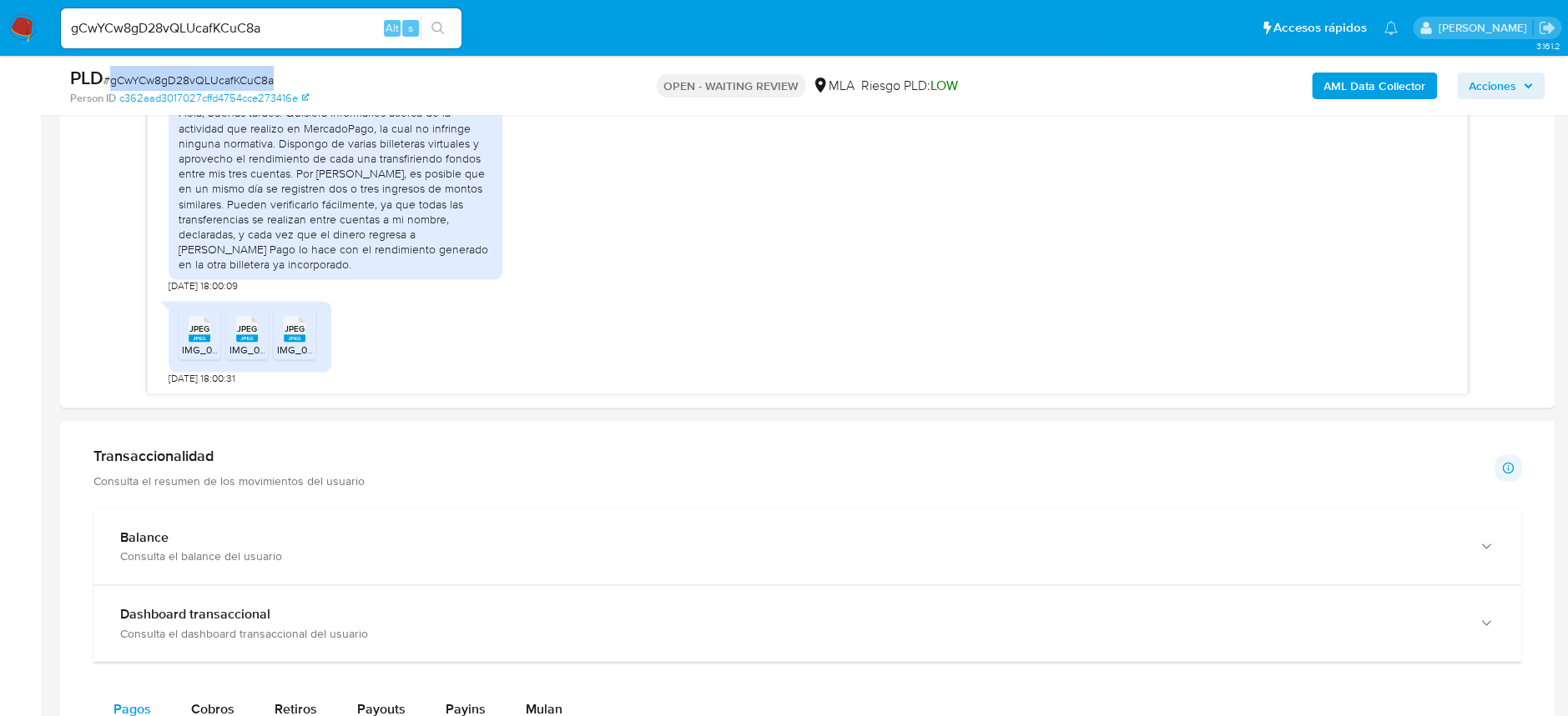
copy span "gCwYCw8gD28vQLUcafKCuC8a"
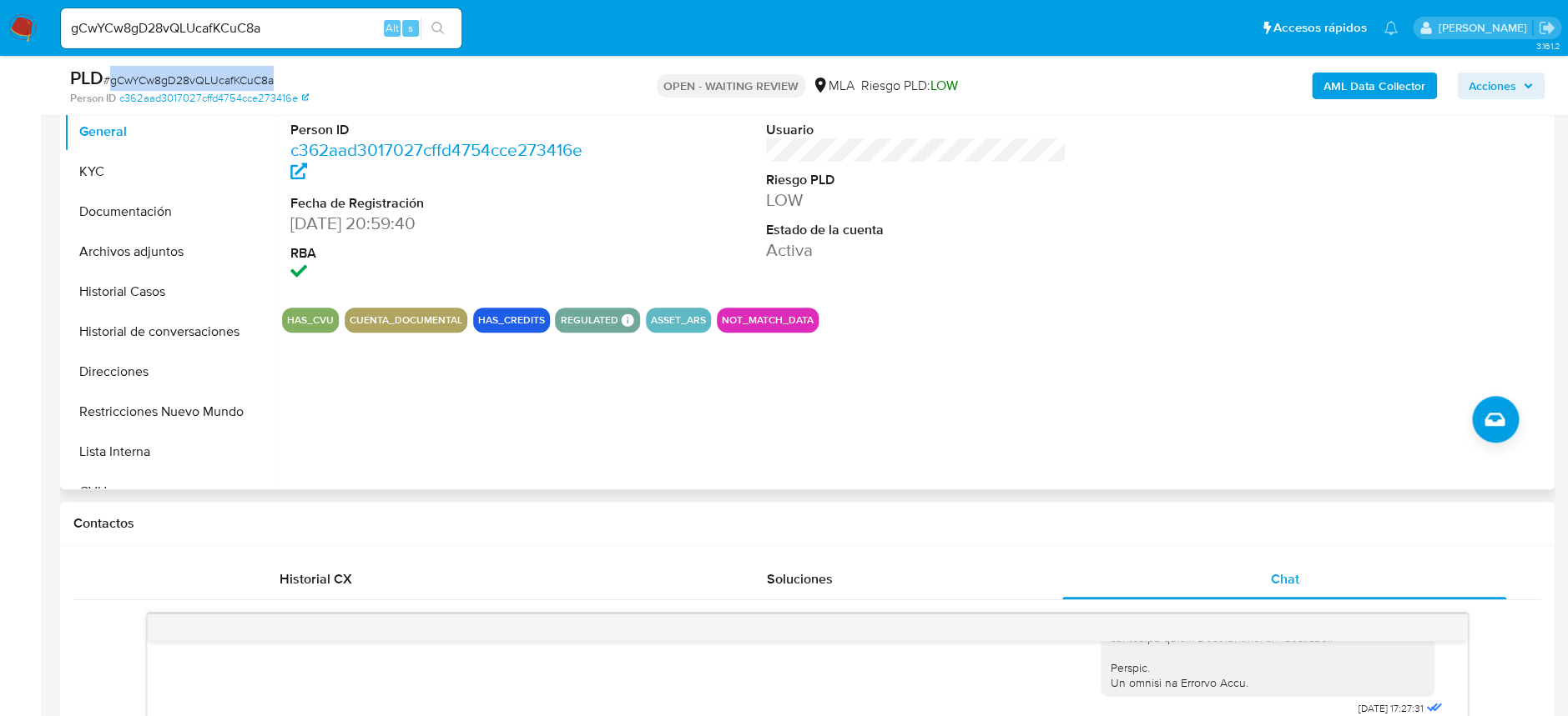
scroll to position [333, 0]
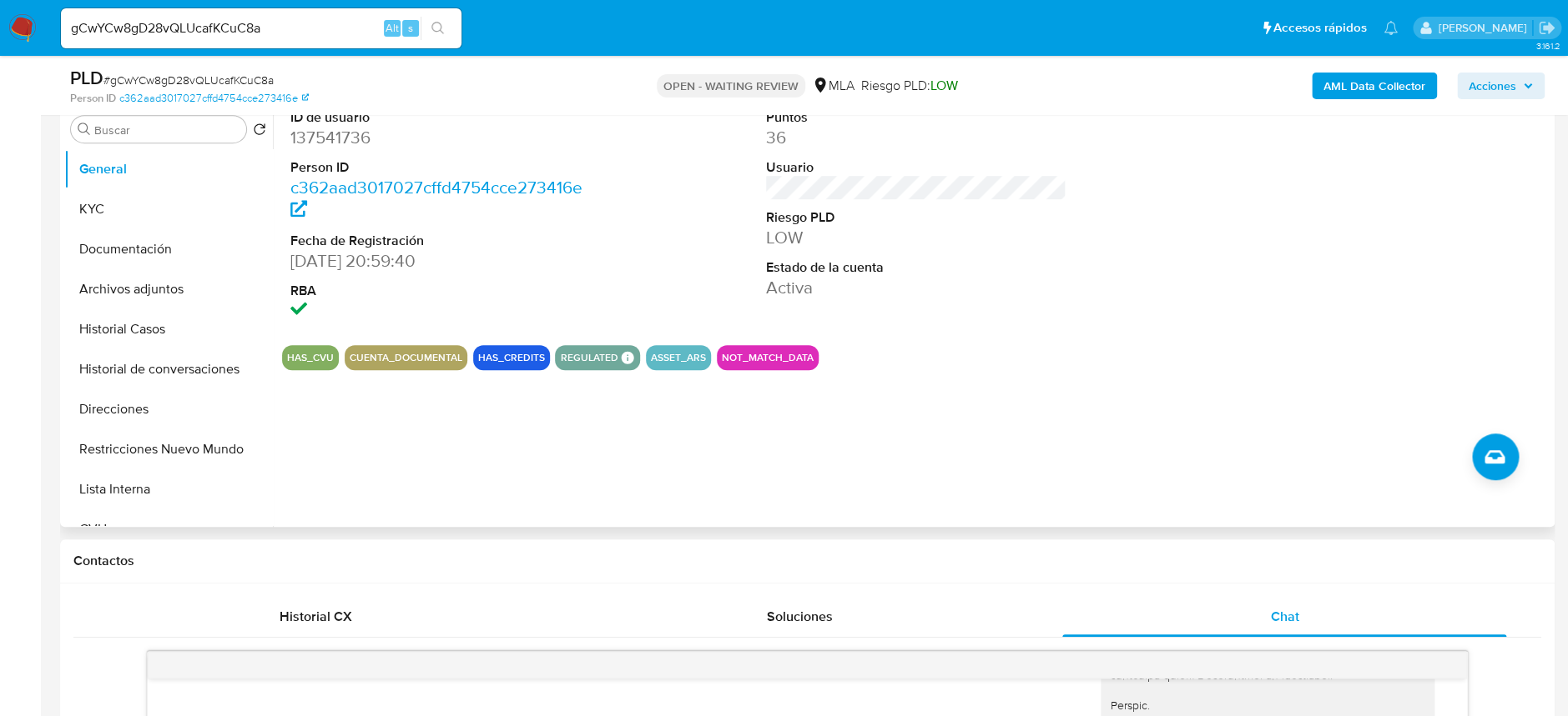
click at [343, 133] on dd "137541736" at bounding box center [440, 138] width 301 height 24
copy dd "137541736"
click at [159, 330] on button "Historial Casos" at bounding box center [162, 329] width 195 height 40
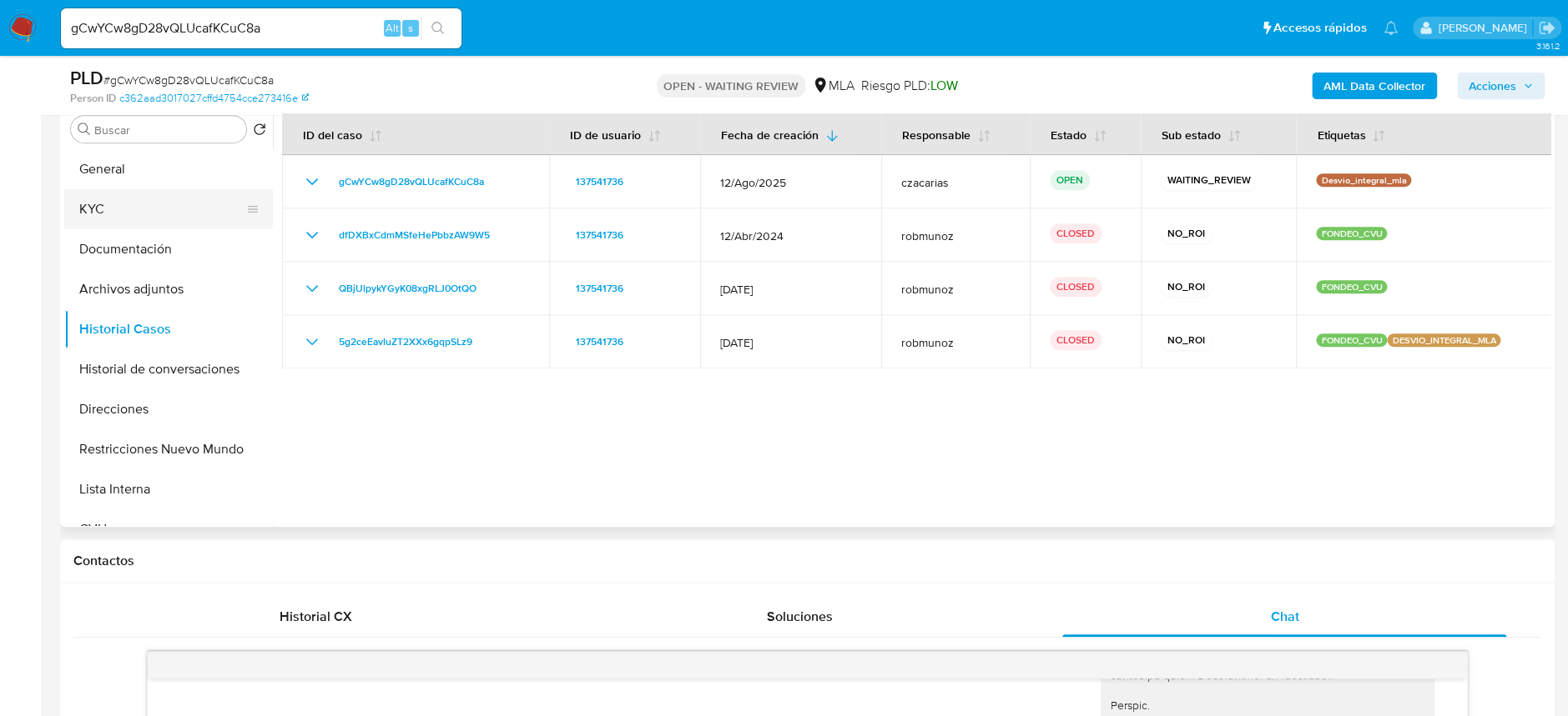
click at [132, 191] on button "KYC" at bounding box center [162, 209] width 195 height 40
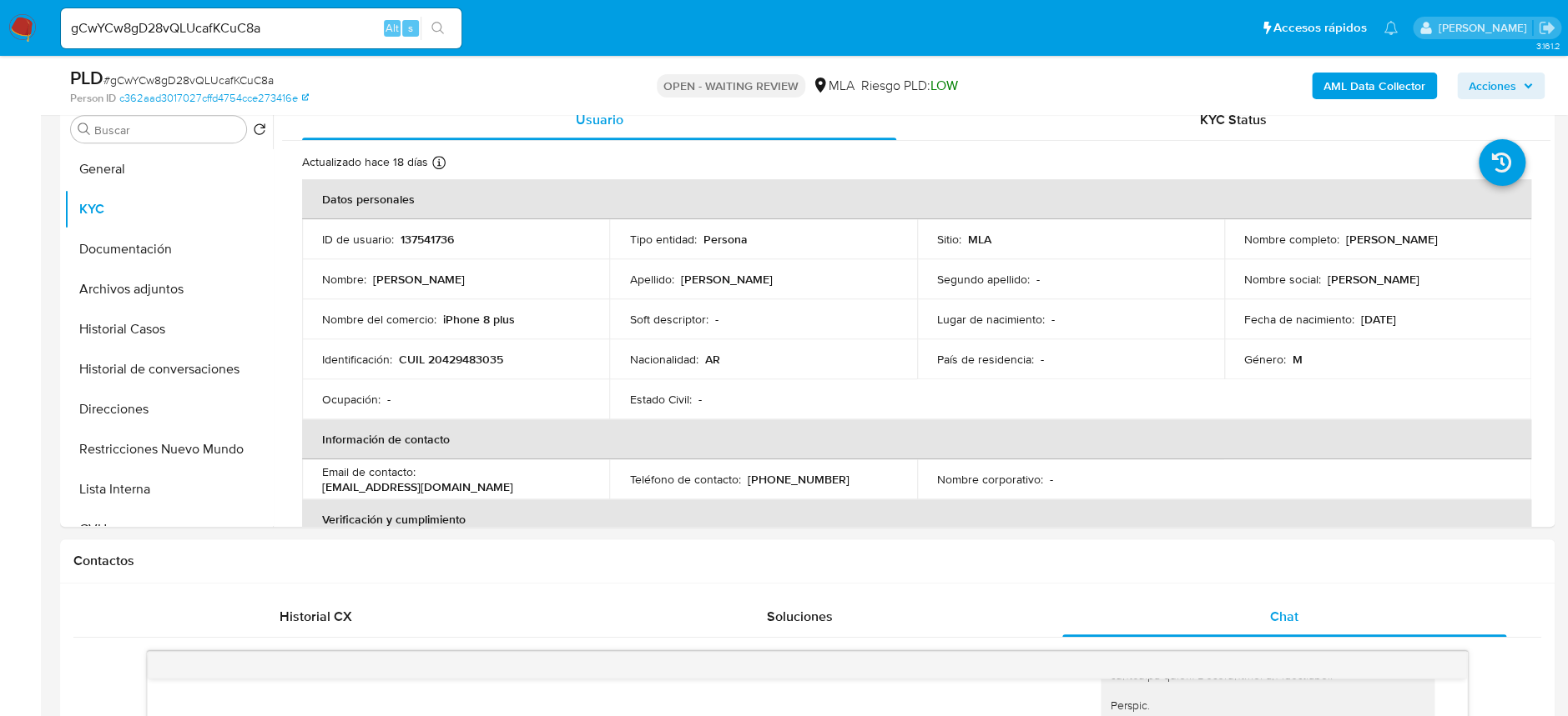
click at [227, 76] on span "# gCwYCw8gD28vQLUcafKCuC8a" at bounding box center [188, 79] width 170 height 17
copy span "gCwYCw8gD28vQLUcafKCuC8a"
click at [475, 354] on p "CUIL 20429483035" at bounding box center [451, 359] width 105 height 15
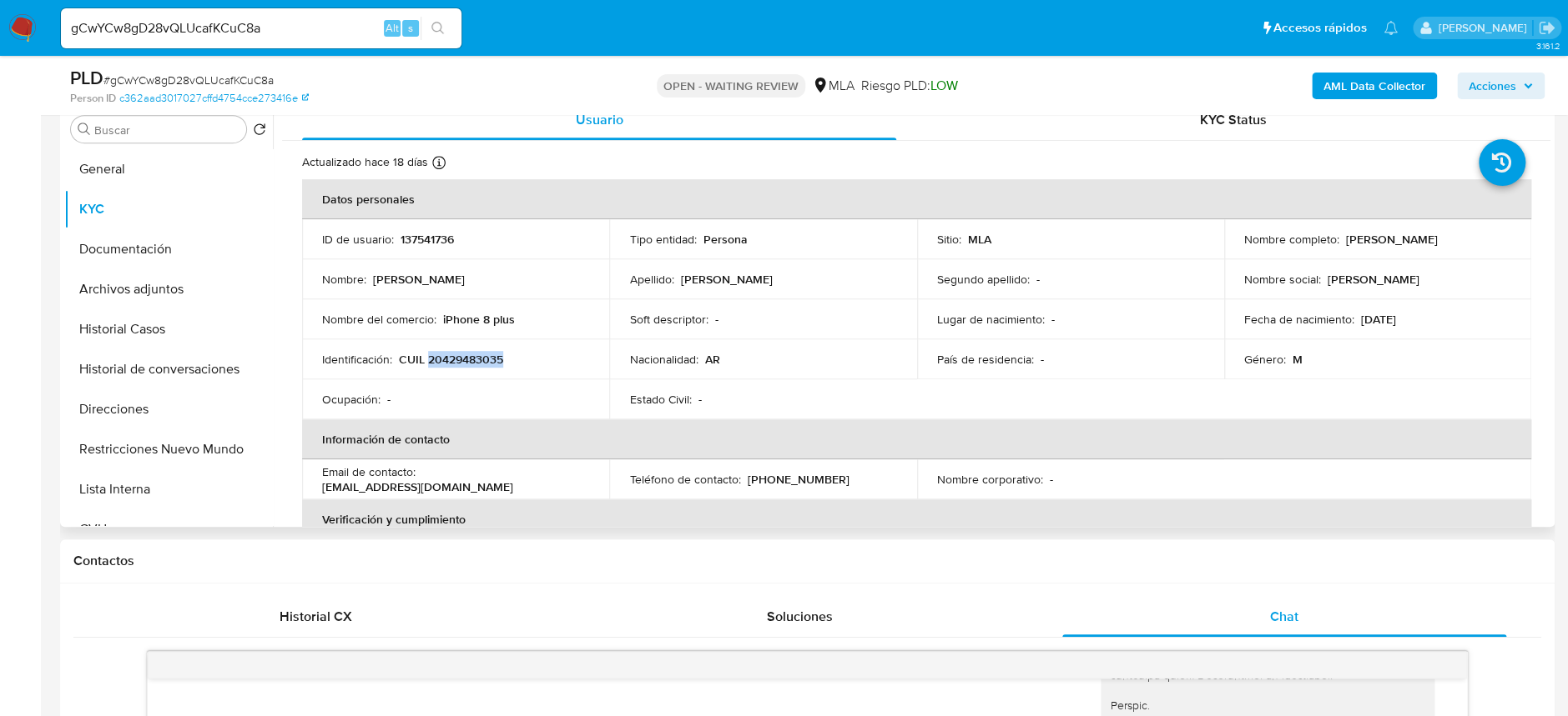
copy p "20429483035"
drag, startPoint x: 1343, startPoint y: 240, endPoint x: 1442, endPoint y: 235, distance: 99.1
click at [1438, 235] on p "[PERSON_NAME]" at bounding box center [1391, 239] width 92 height 15
copy p "[PERSON_NAME]"
click at [124, 292] on button "Archivos adjuntos" at bounding box center [162, 289] width 195 height 40
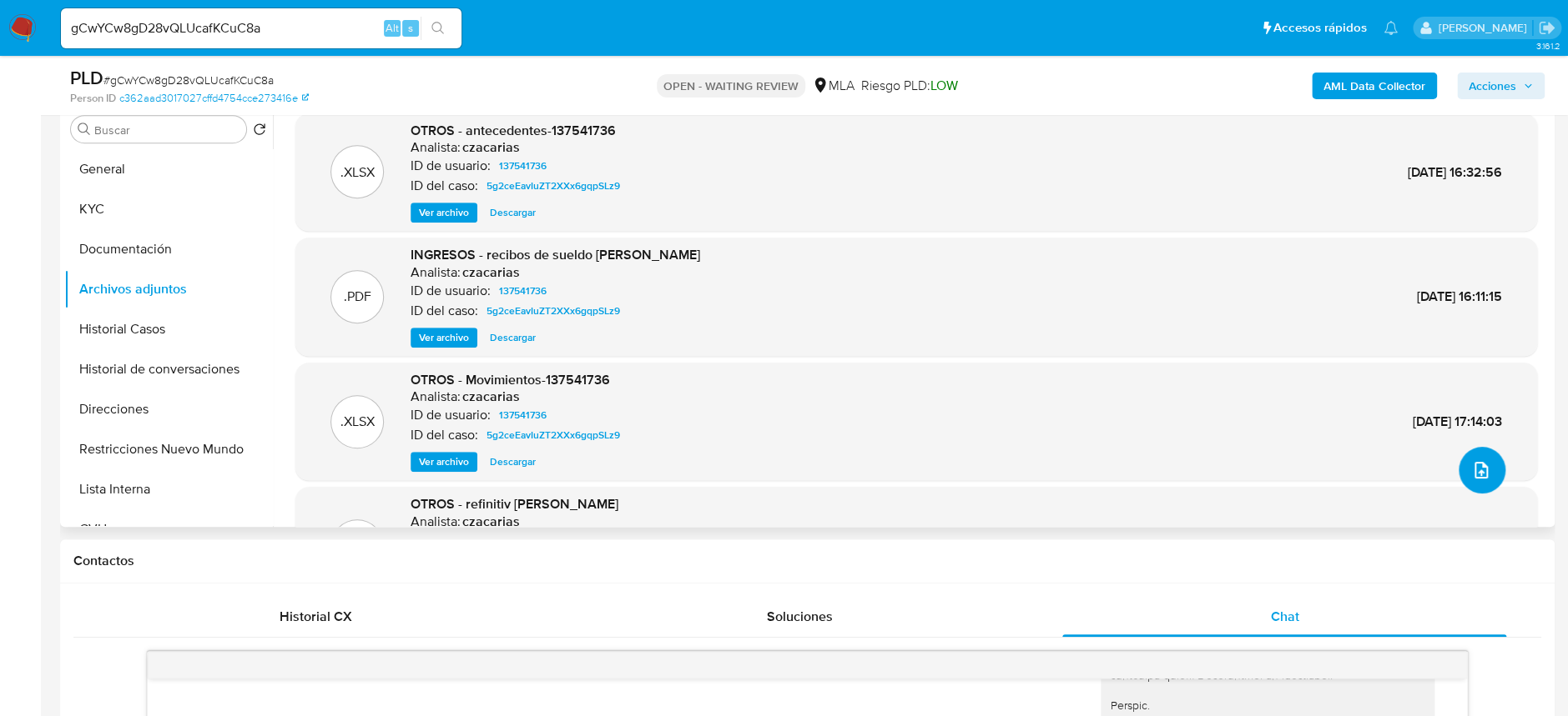
click at [1476, 469] on icon "upload-file" at bounding box center [1481, 470] width 20 height 20
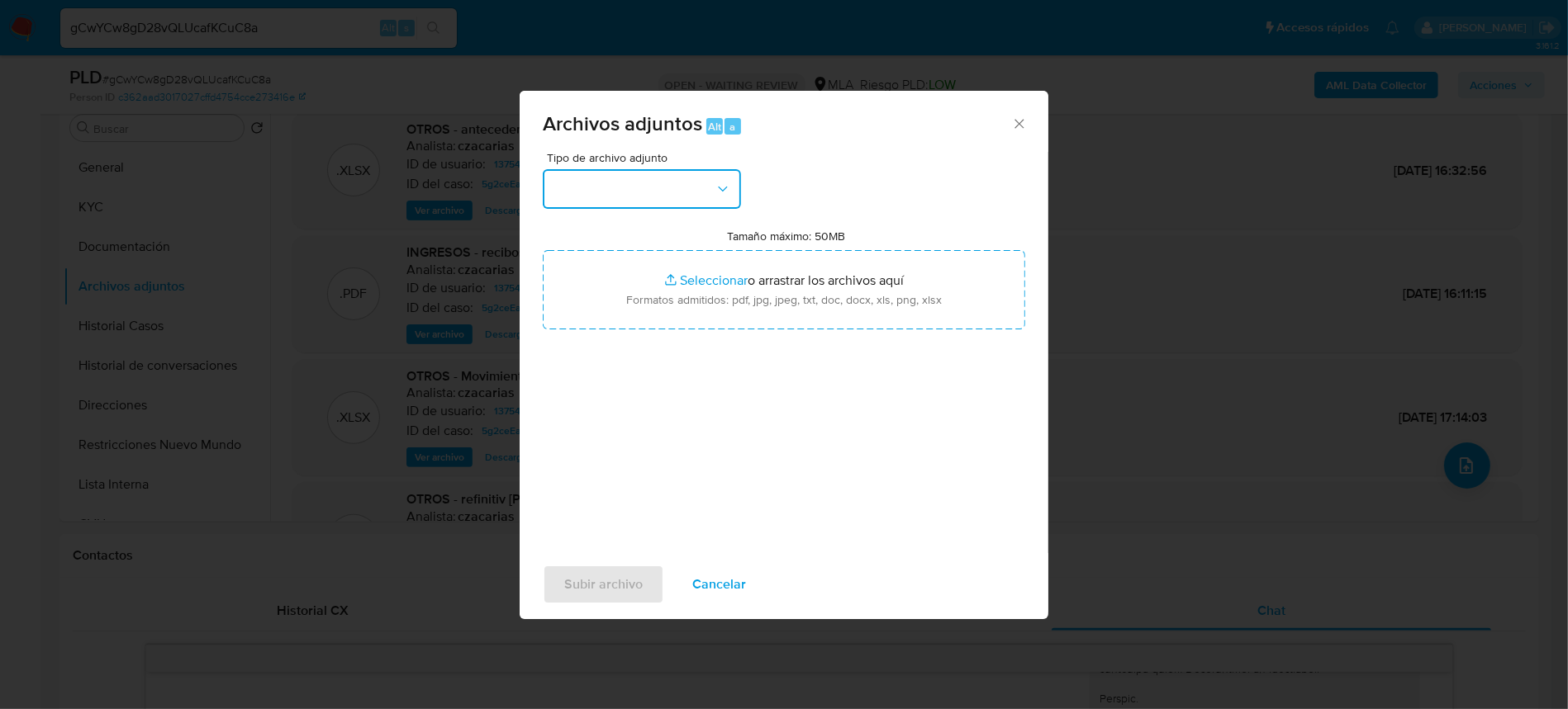
click at [653, 183] on button "button" at bounding box center [642, 189] width 198 height 40
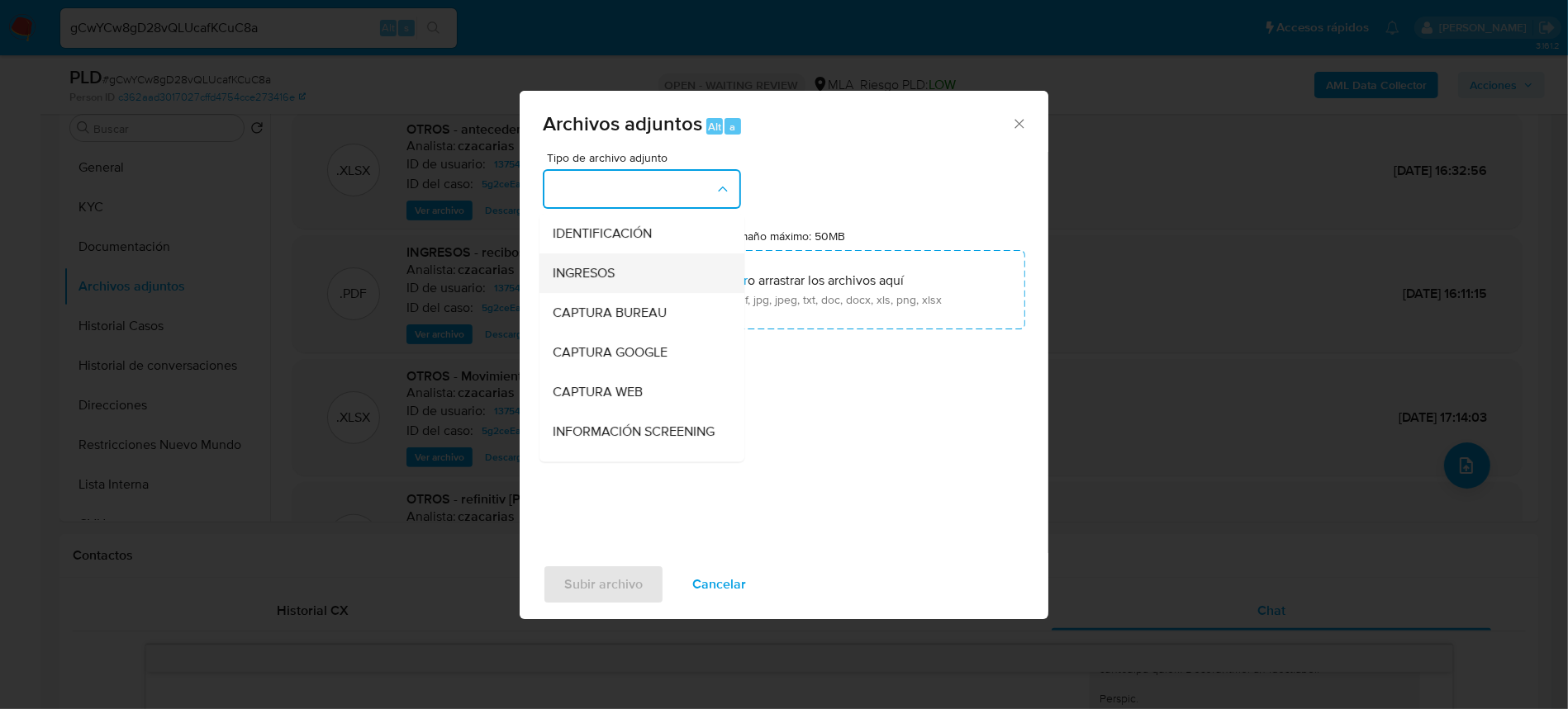
click at [622, 279] on div "INGRESOS" at bounding box center [637, 273] width 168 height 40
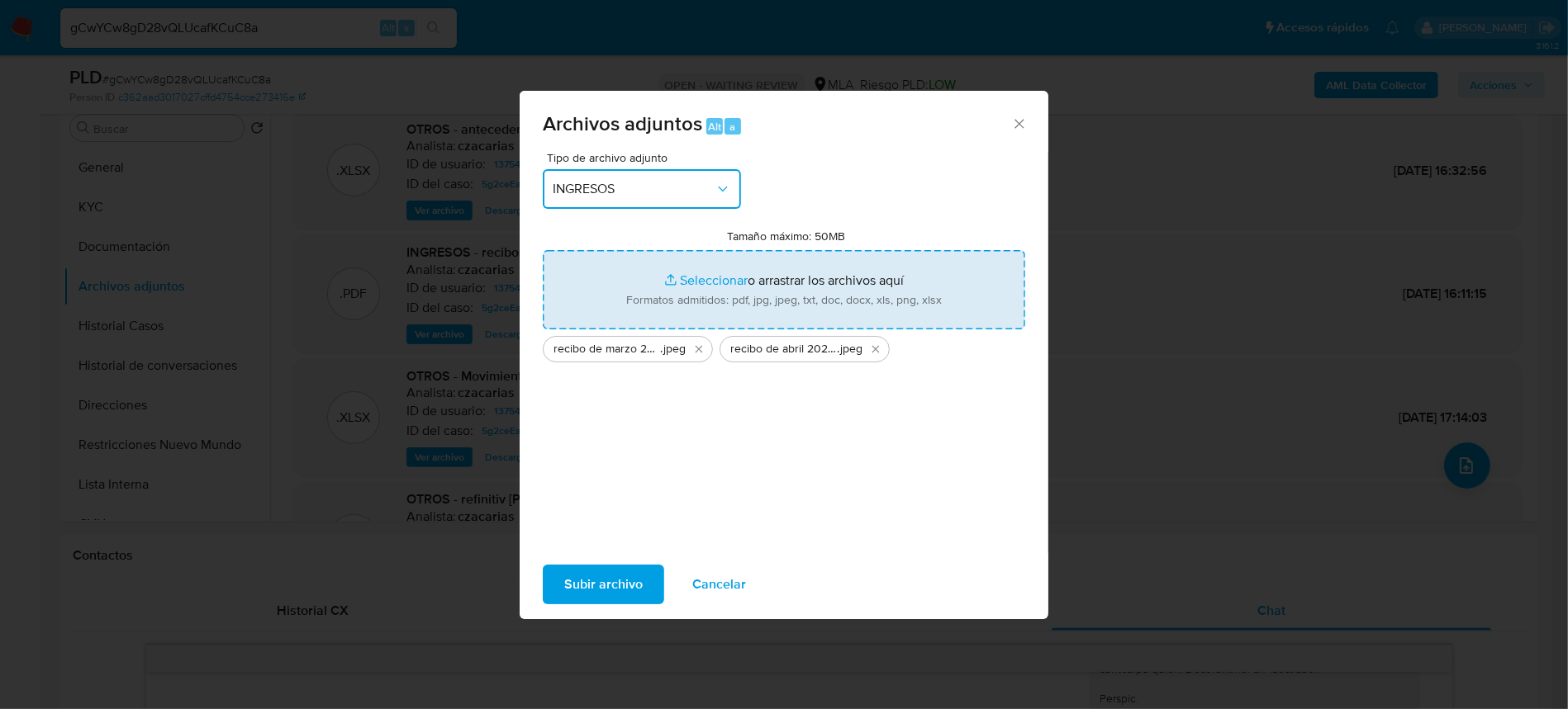
type input "C:\fakepath\recibo [PERSON_NAME] 2025 [PERSON_NAME].jpeg"
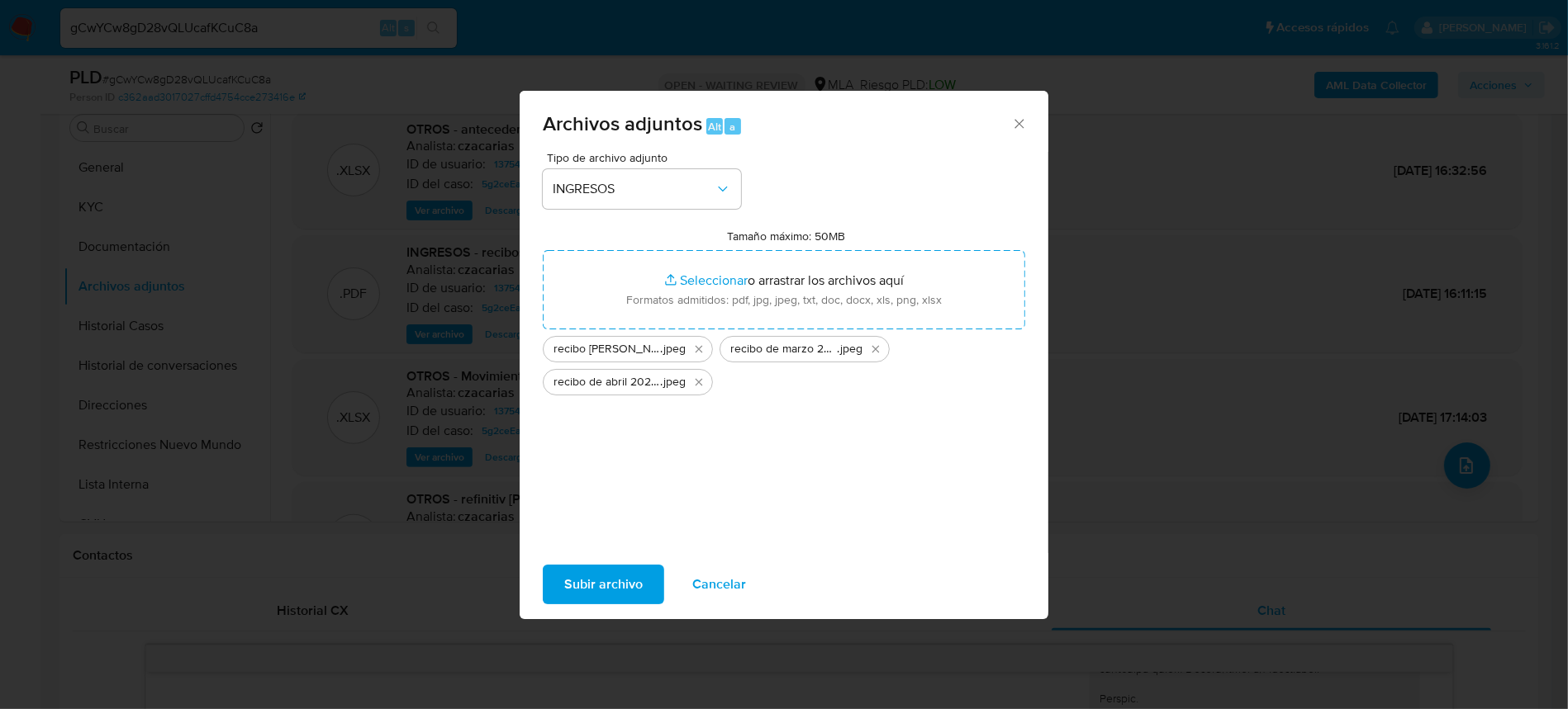
click at [614, 574] on span "Subir archivo" at bounding box center [603, 585] width 79 height 36
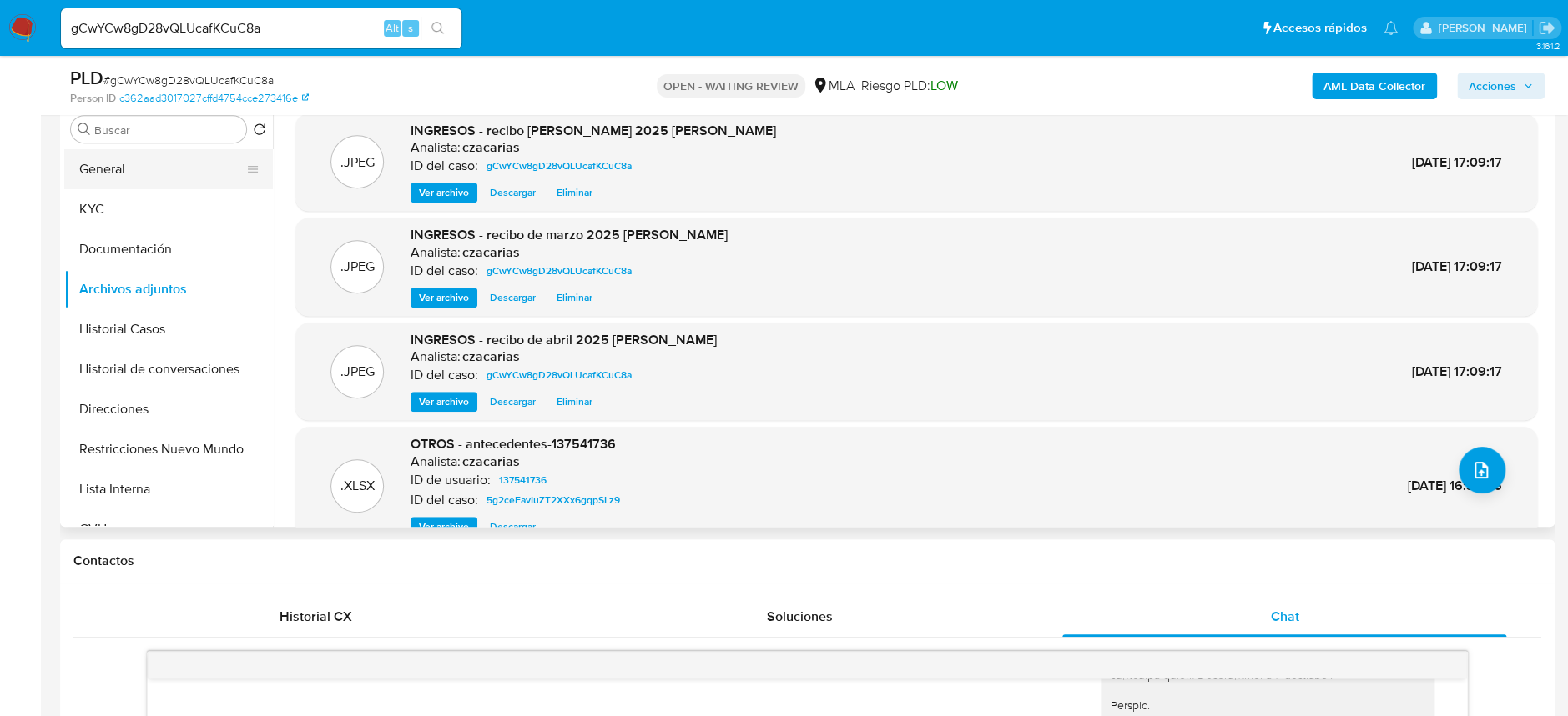
click at [98, 164] on button "General" at bounding box center [162, 169] width 195 height 40
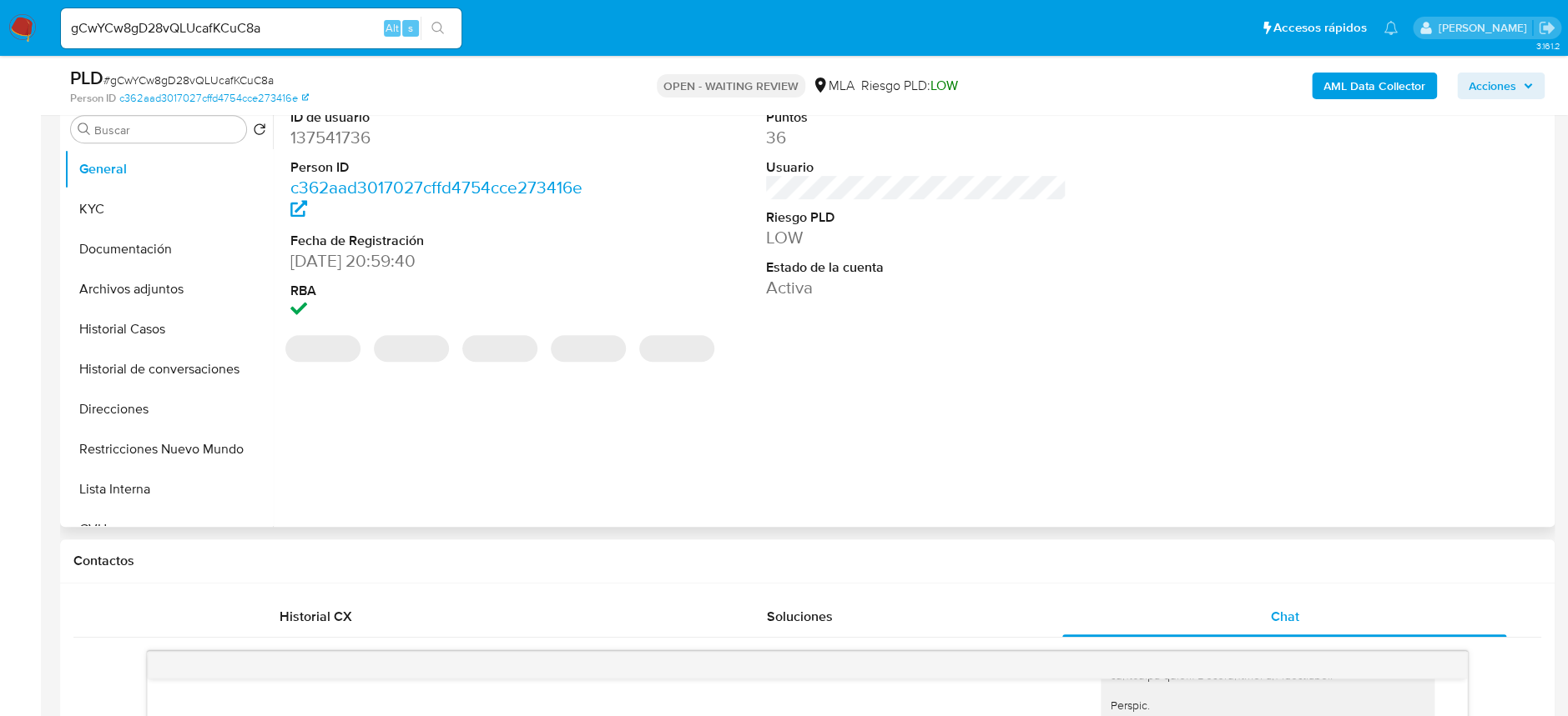
click at [326, 138] on dd "137541736" at bounding box center [440, 138] width 301 height 24
copy dd "137541736"
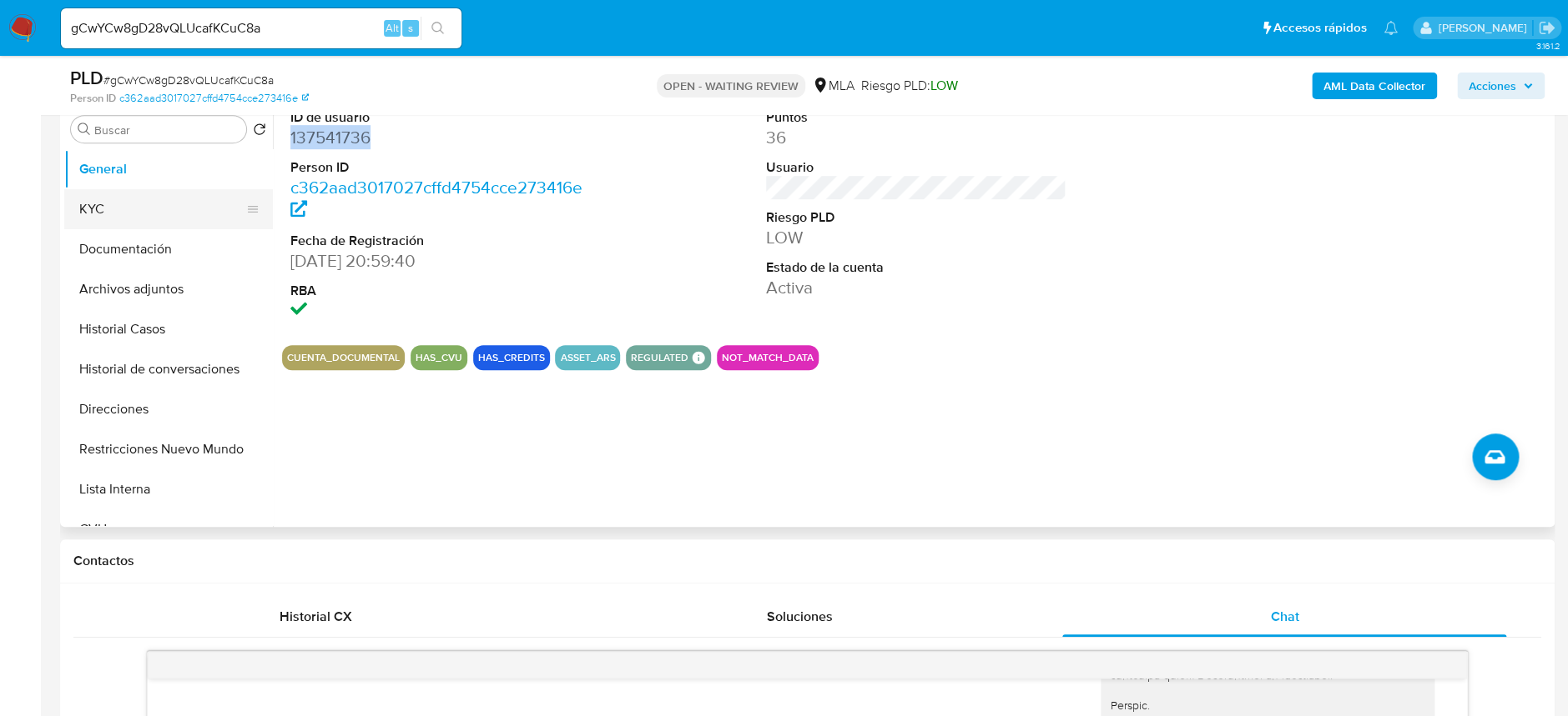
click at [164, 220] on button "KYC" at bounding box center [162, 209] width 195 height 40
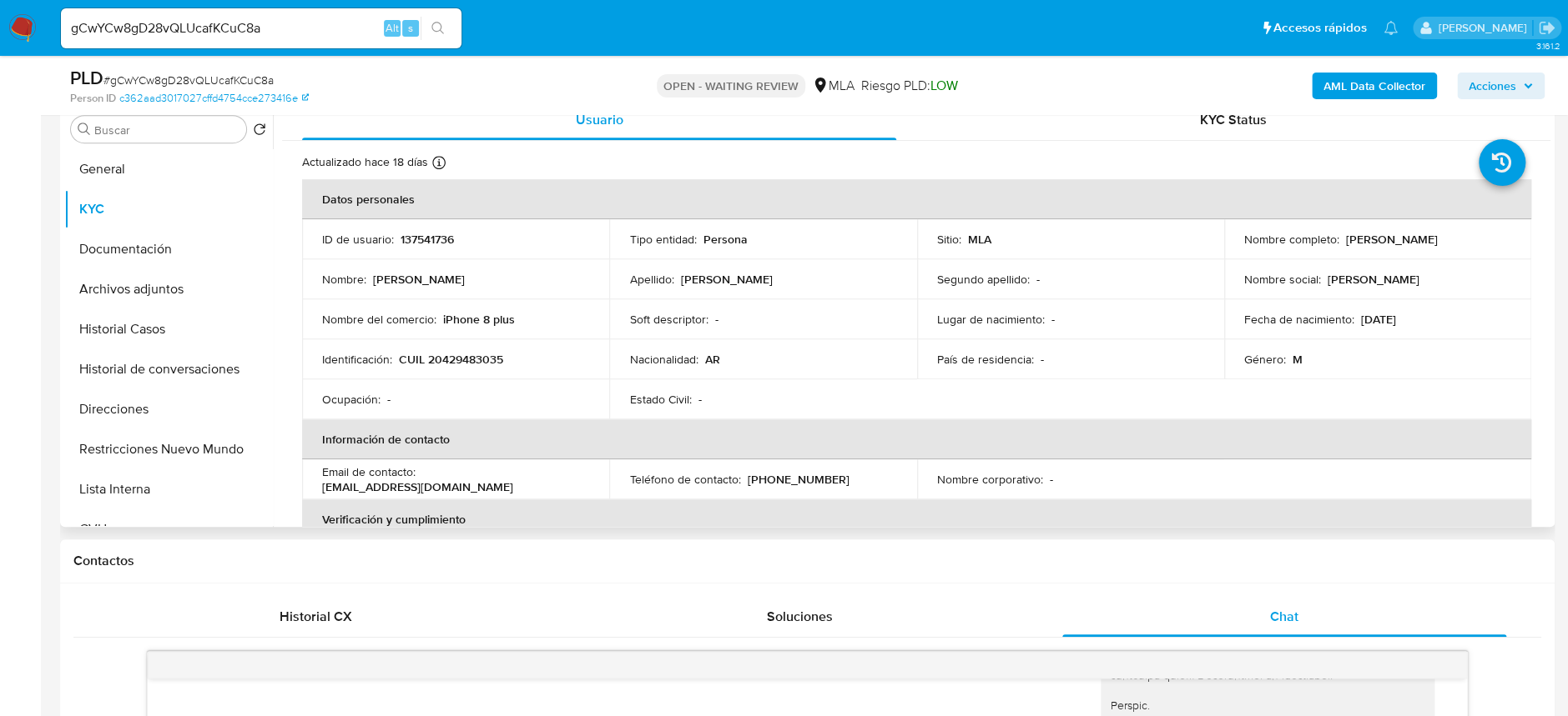
click at [471, 352] on p "CUIL 20429483035" at bounding box center [451, 359] width 105 height 15
copy p "20429483035"
drag, startPoint x: 180, startPoint y: 260, endPoint x: 172, endPoint y: 267, distance: 10.6
click at [180, 260] on button "Documentación" at bounding box center [168, 249] width 208 height 40
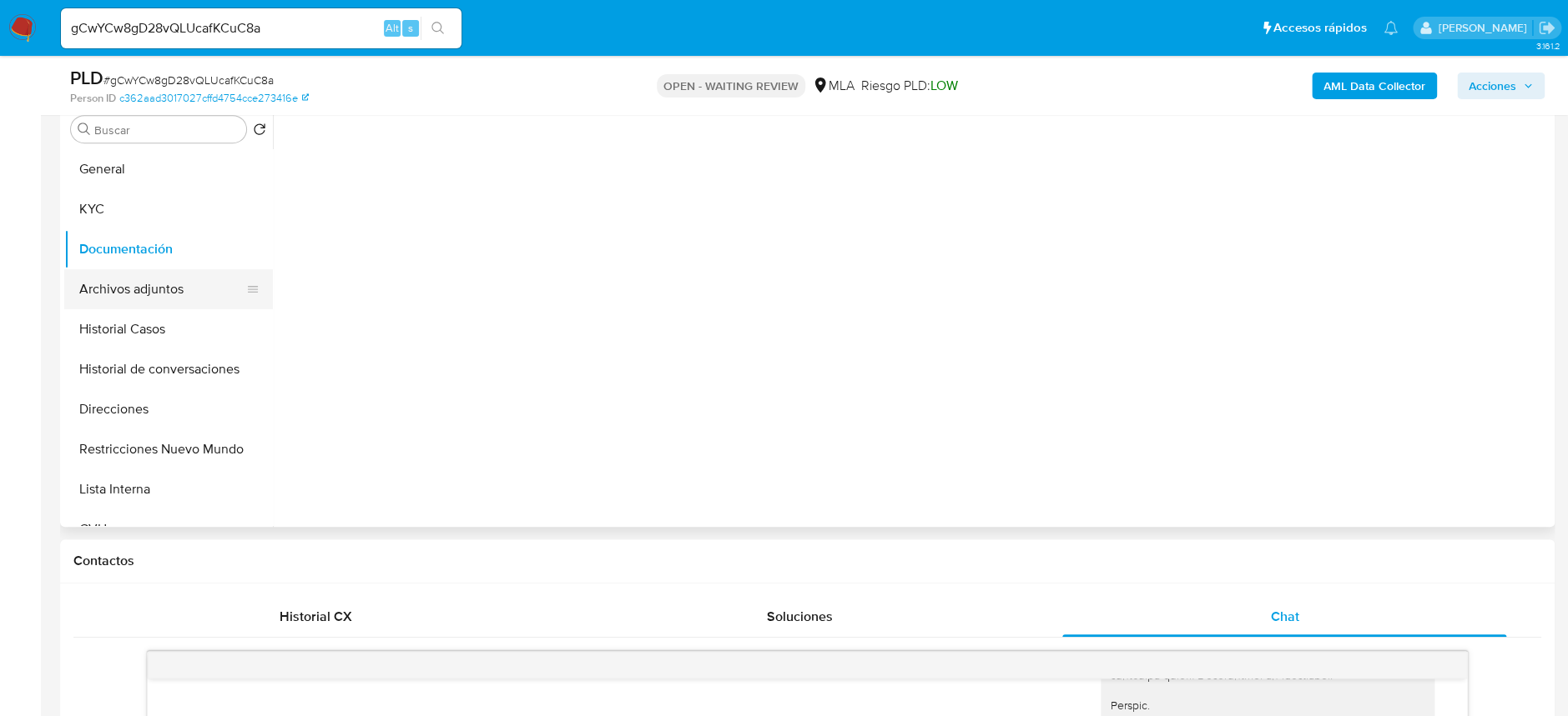
click at [166, 284] on button "Archivos adjuntos" at bounding box center [162, 289] width 195 height 40
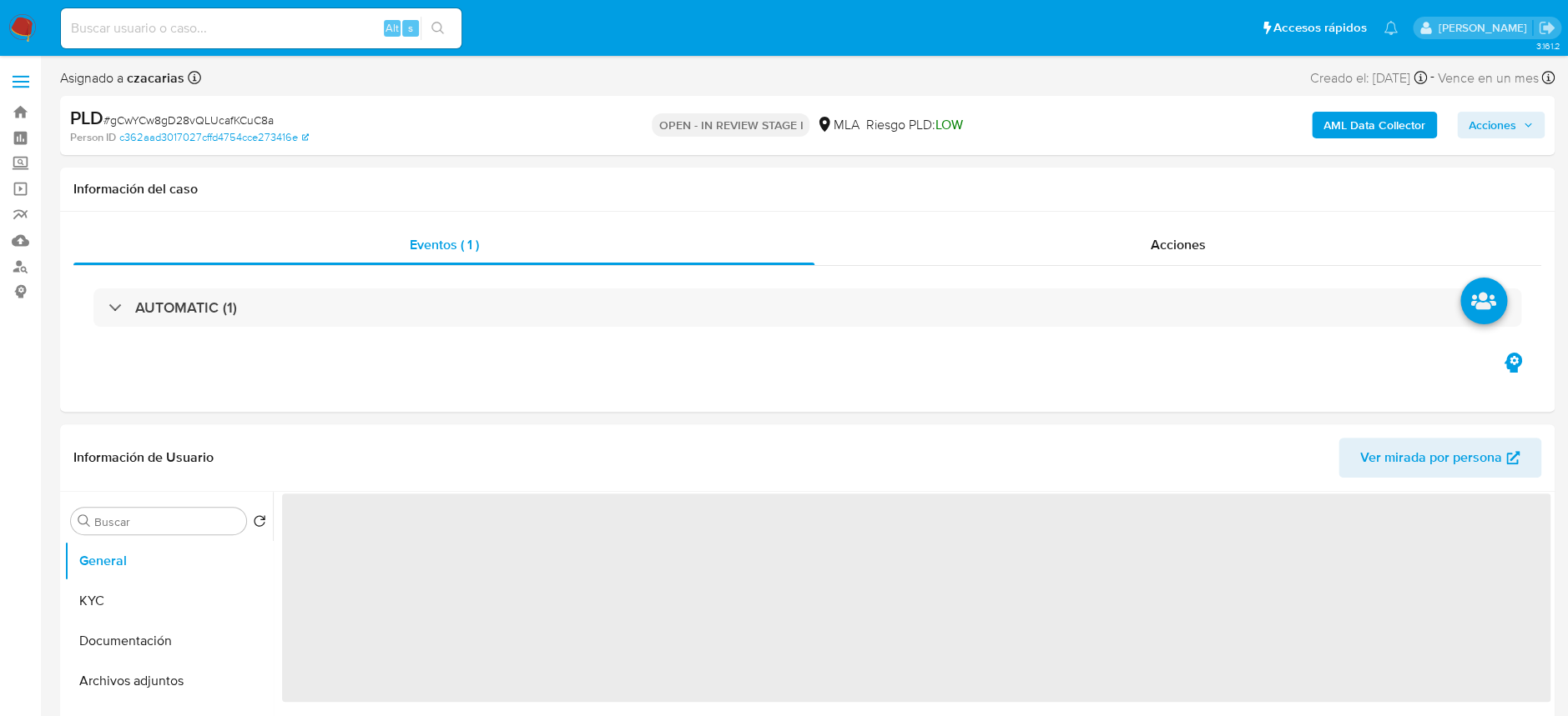
select select "10"
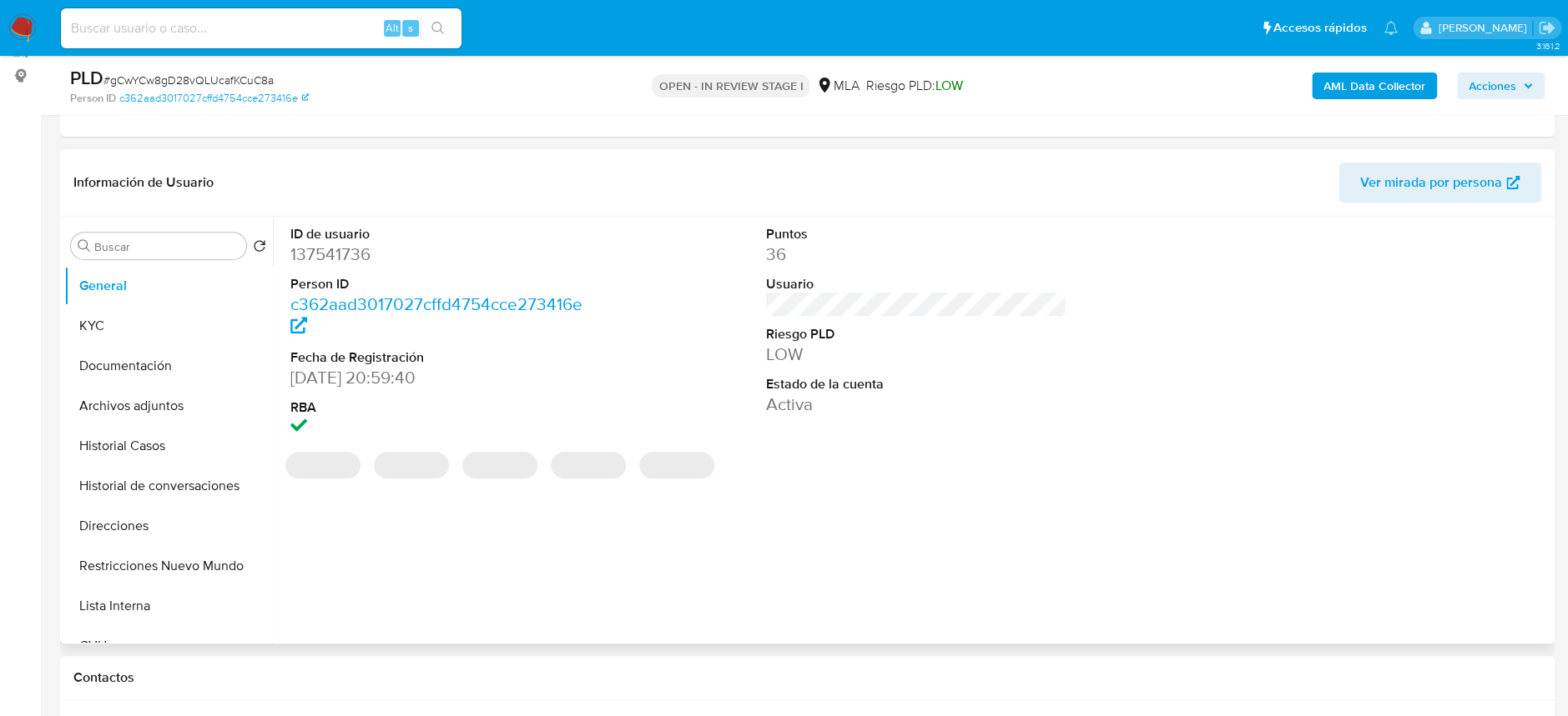
scroll to position [333, 0]
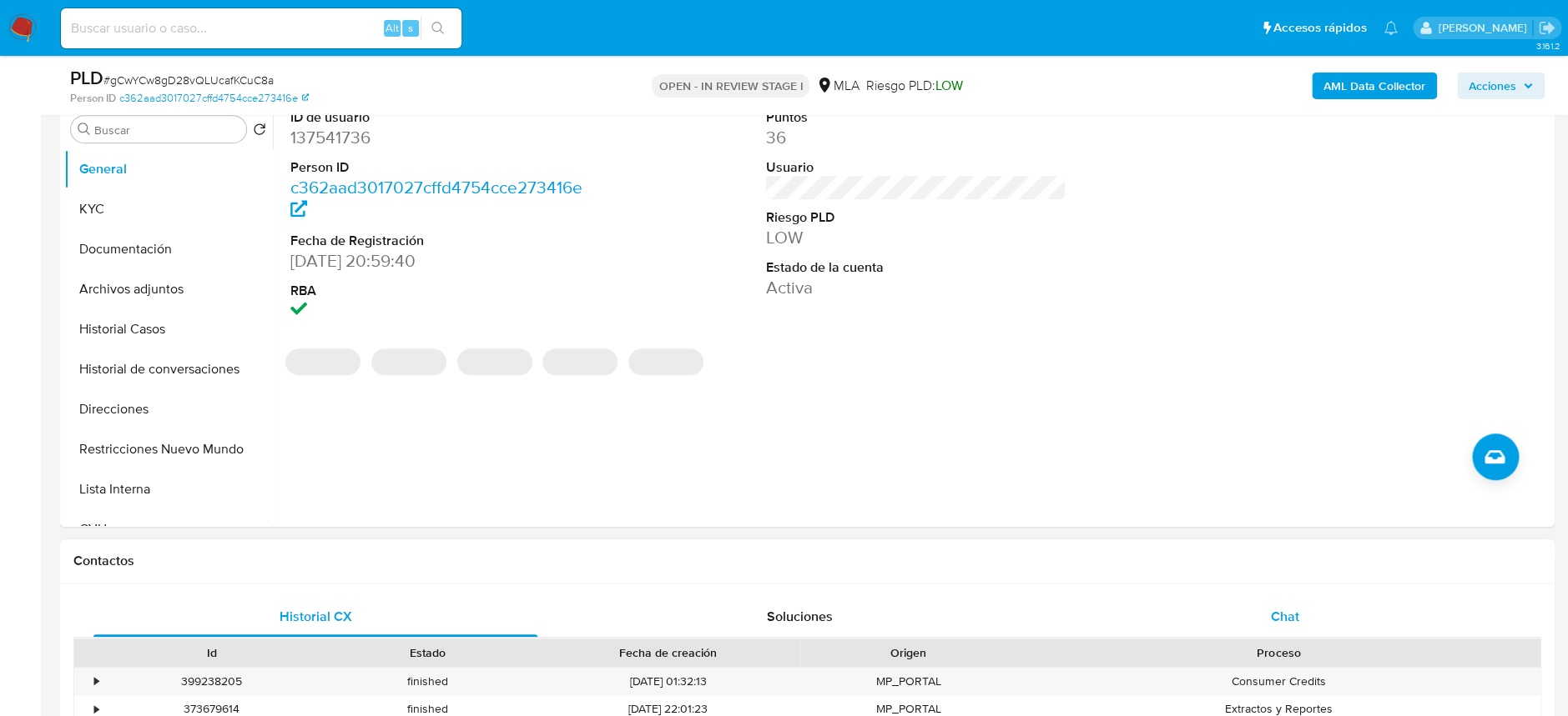
click at [1278, 619] on span "Chat" at bounding box center [1284, 617] width 29 height 19
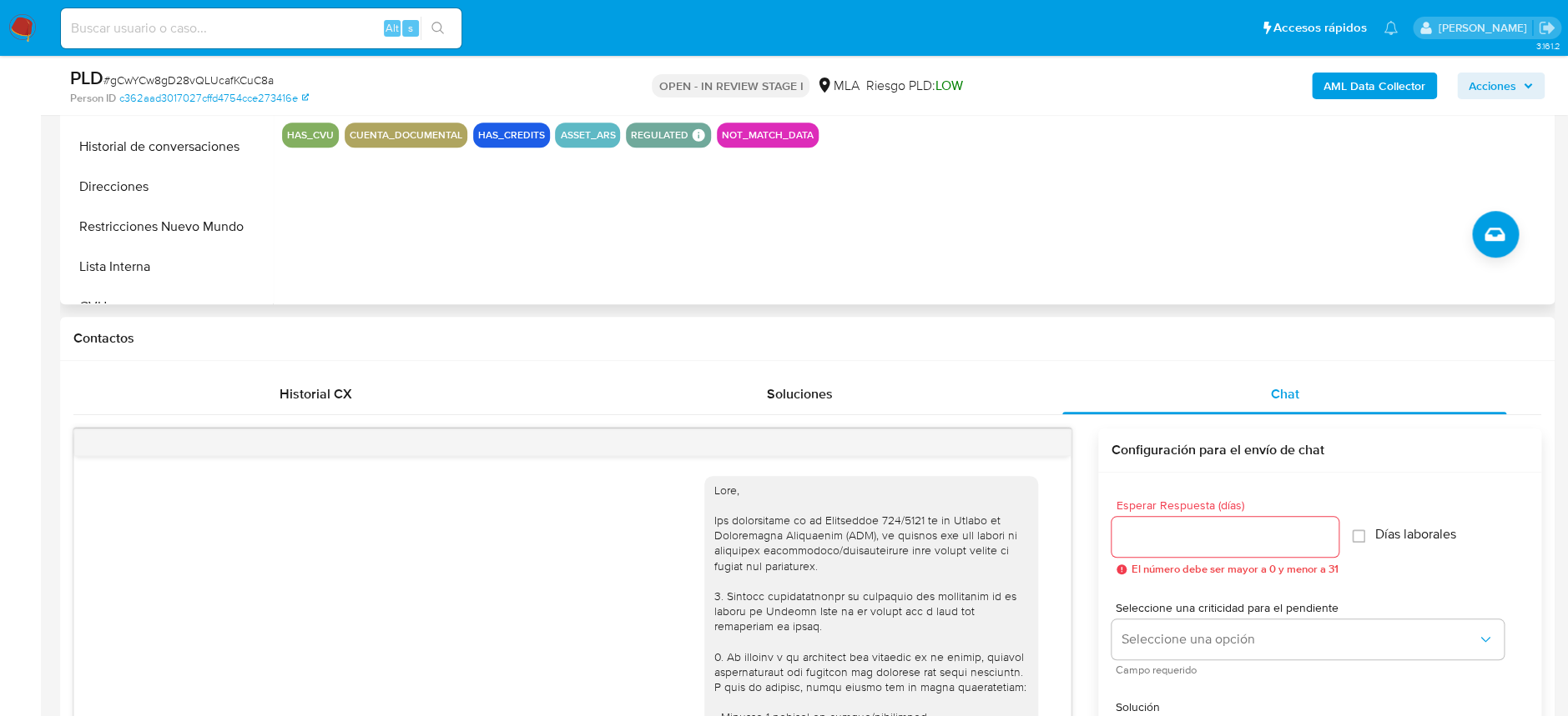
scroll to position [872, 0]
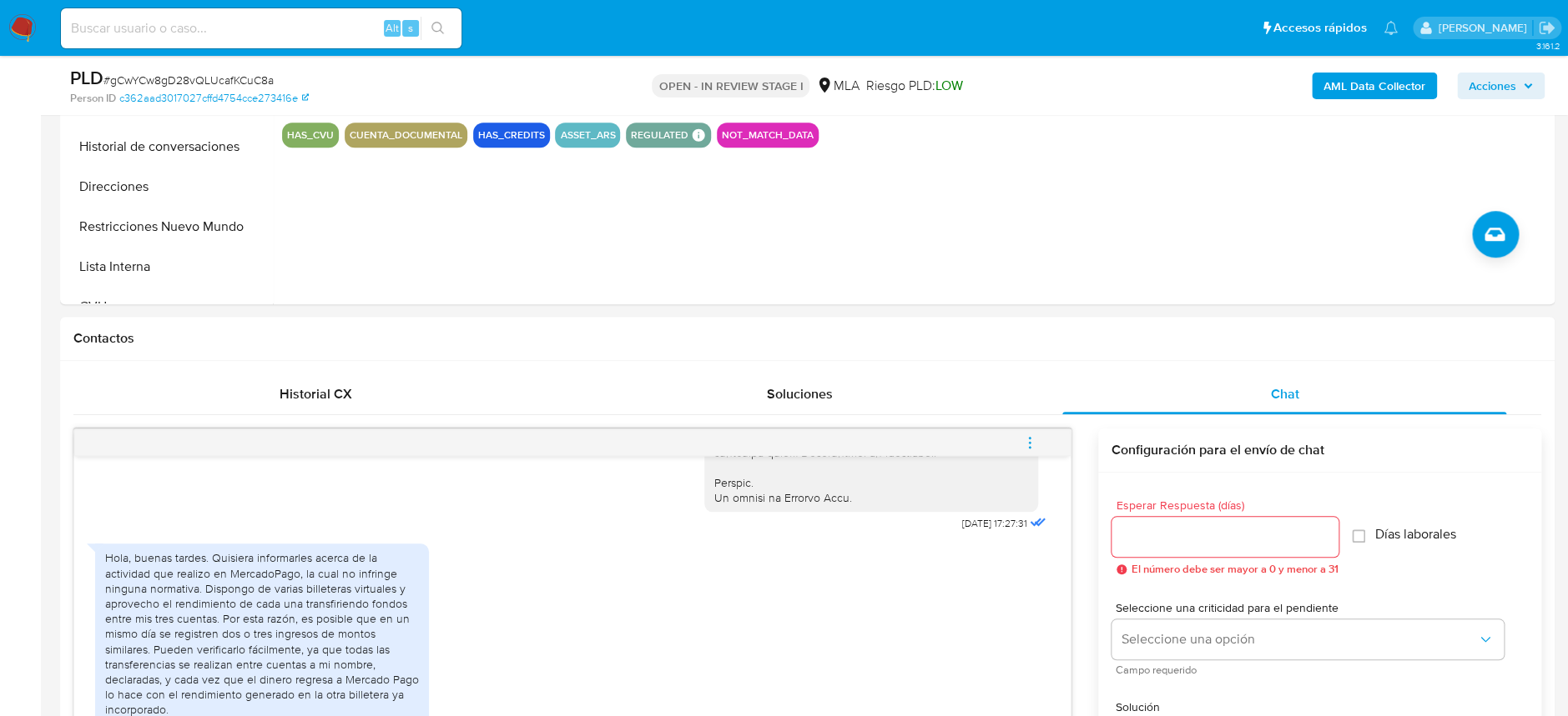
click at [1029, 440] on icon "menu-action" at bounding box center [1029, 442] width 15 height 15
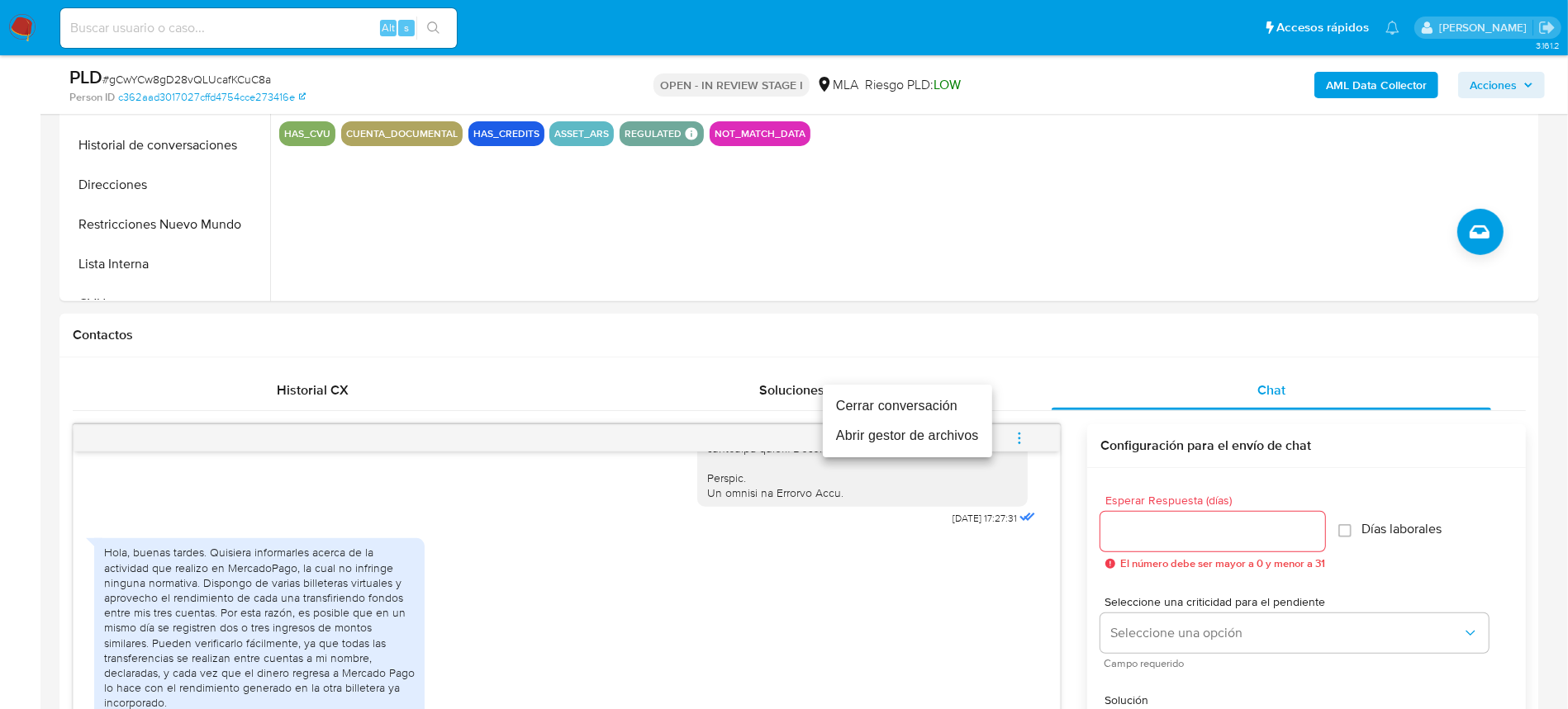
click at [932, 409] on li "Cerrar conversación" at bounding box center [908, 406] width 169 height 29
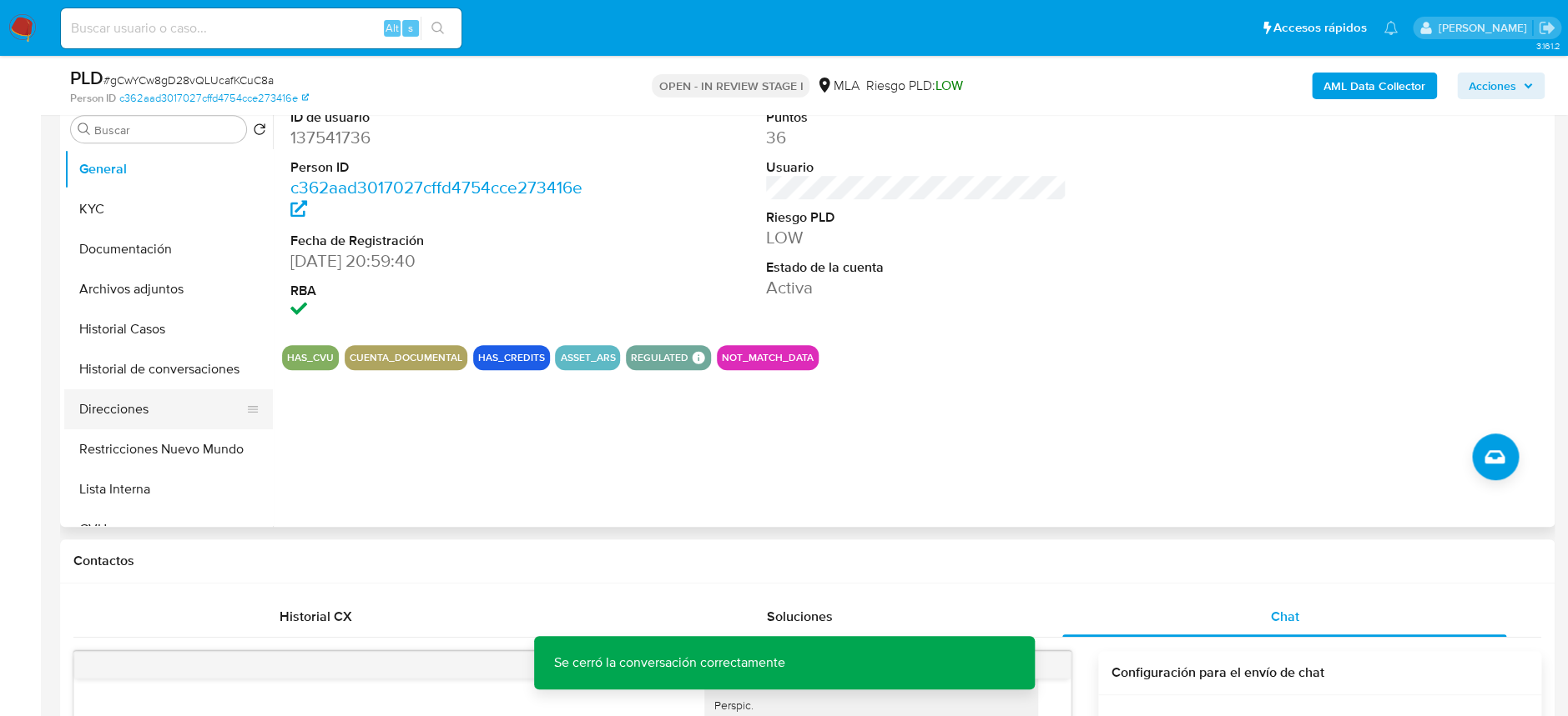
scroll to position [222, 0]
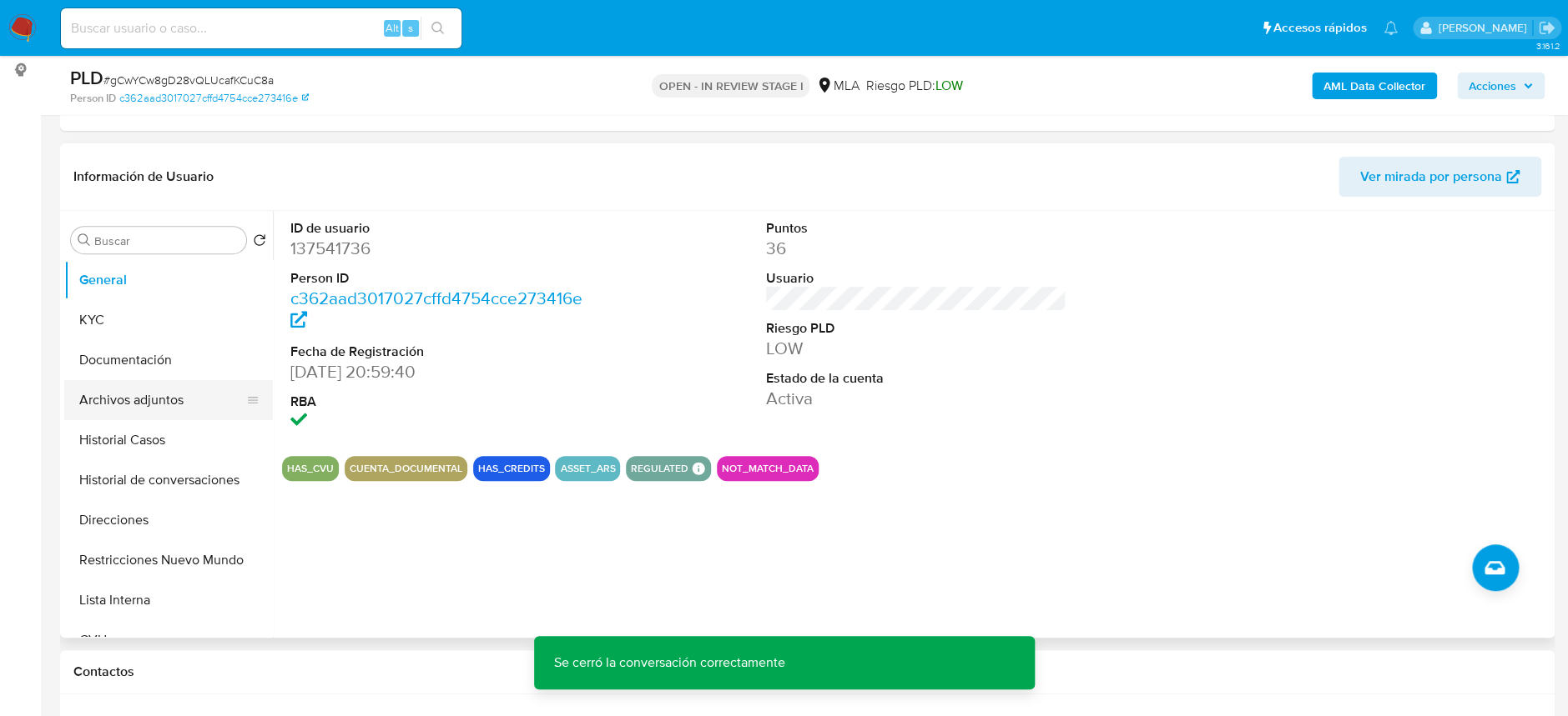
click at [160, 412] on button "Archivos adjuntos" at bounding box center [162, 401] width 195 height 40
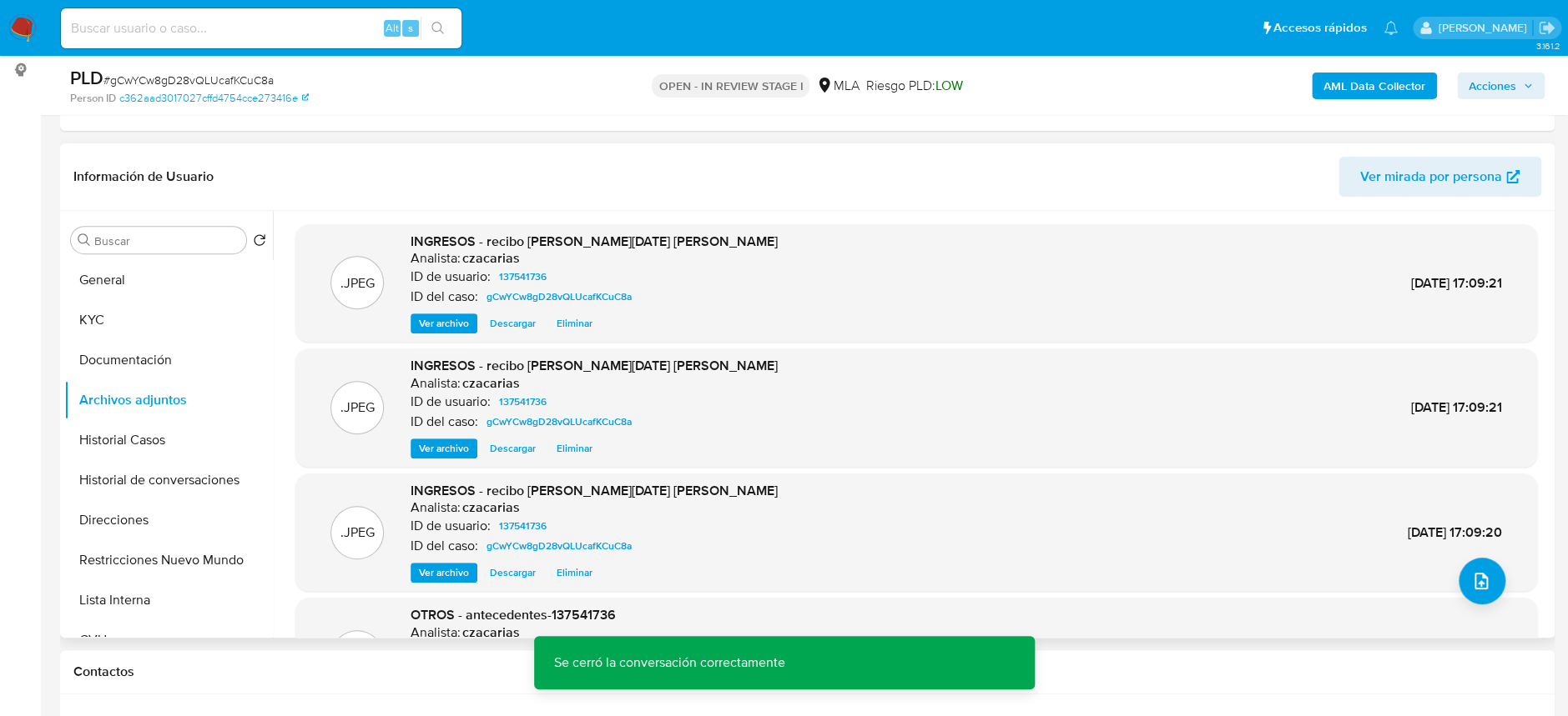
scroll to position [111, 0]
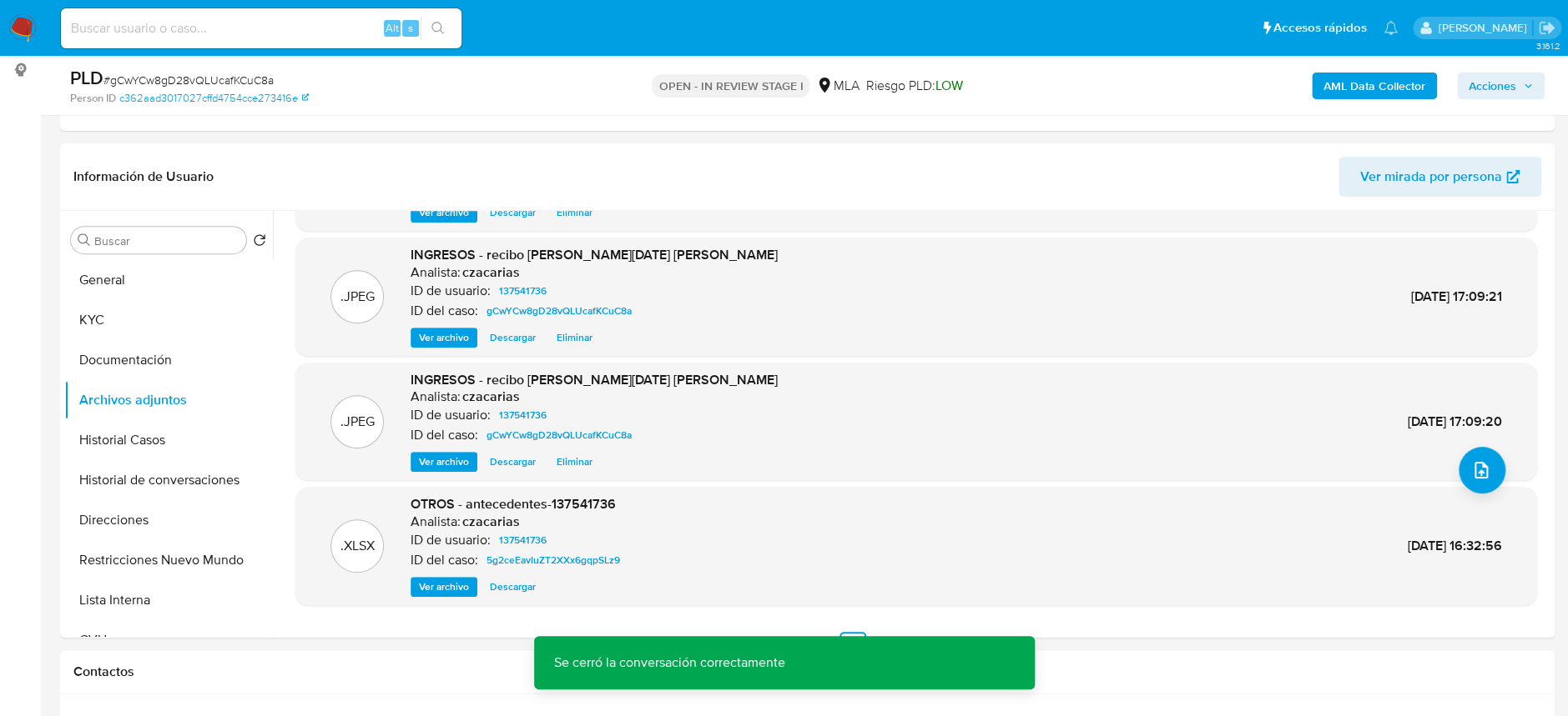
click at [1370, 75] on b "AML Data Collector" at bounding box center [1374, 85] width 102 height 27
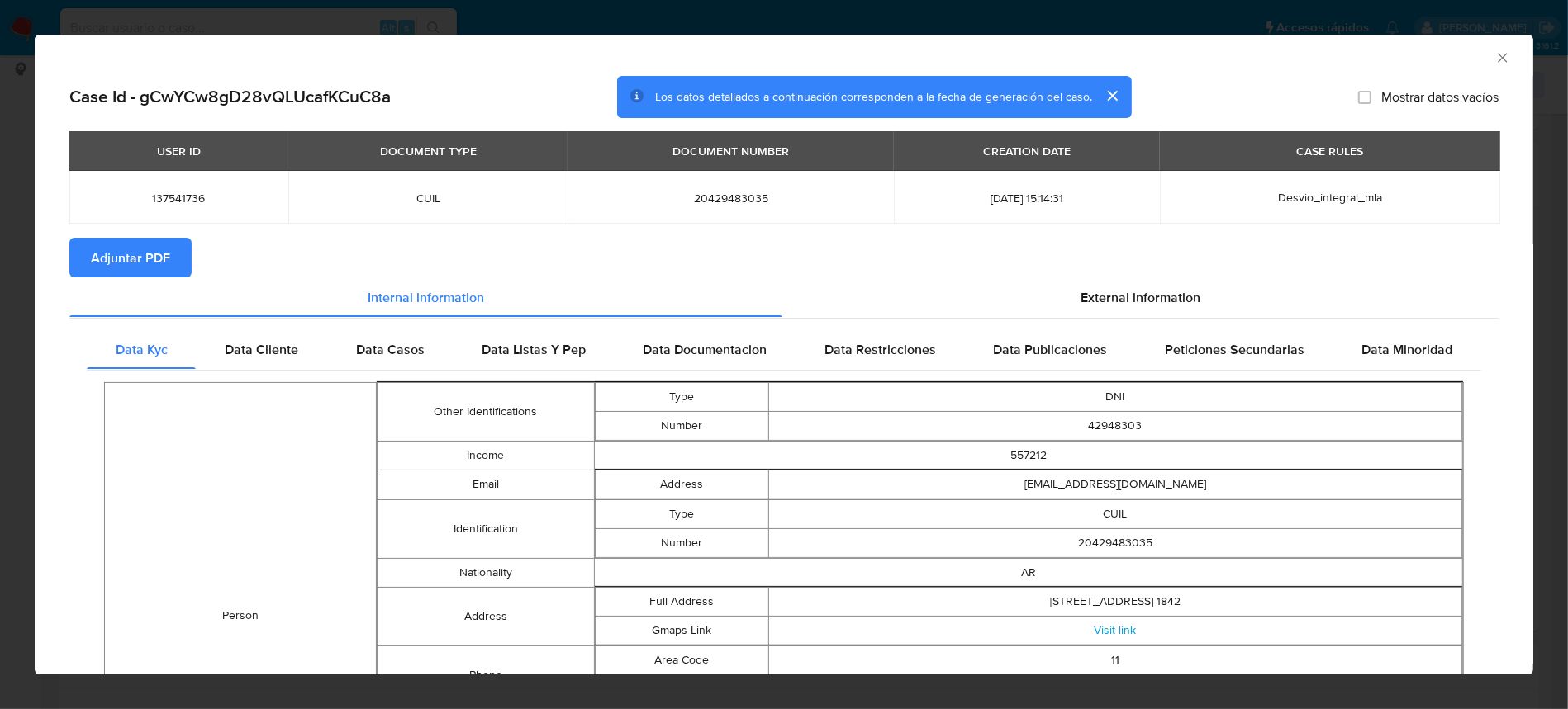
click at [133, 257] on span "Adjuntar PDF" at bounding box center [130, 258] width 79 height 36
click at [1495, 58] on icon "Cerrar ventana" at bounding box center [1502, 57] width 16 height 16
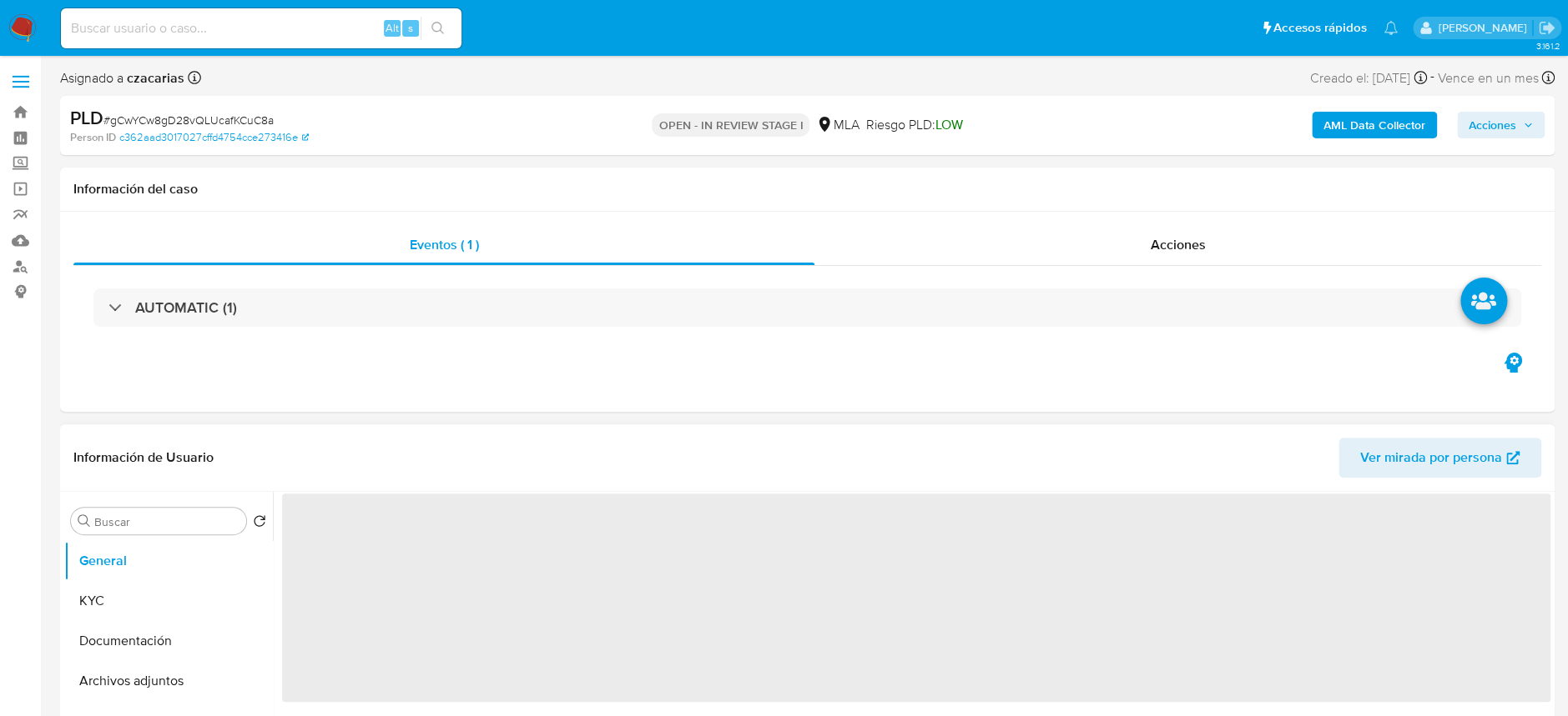
select select "10"
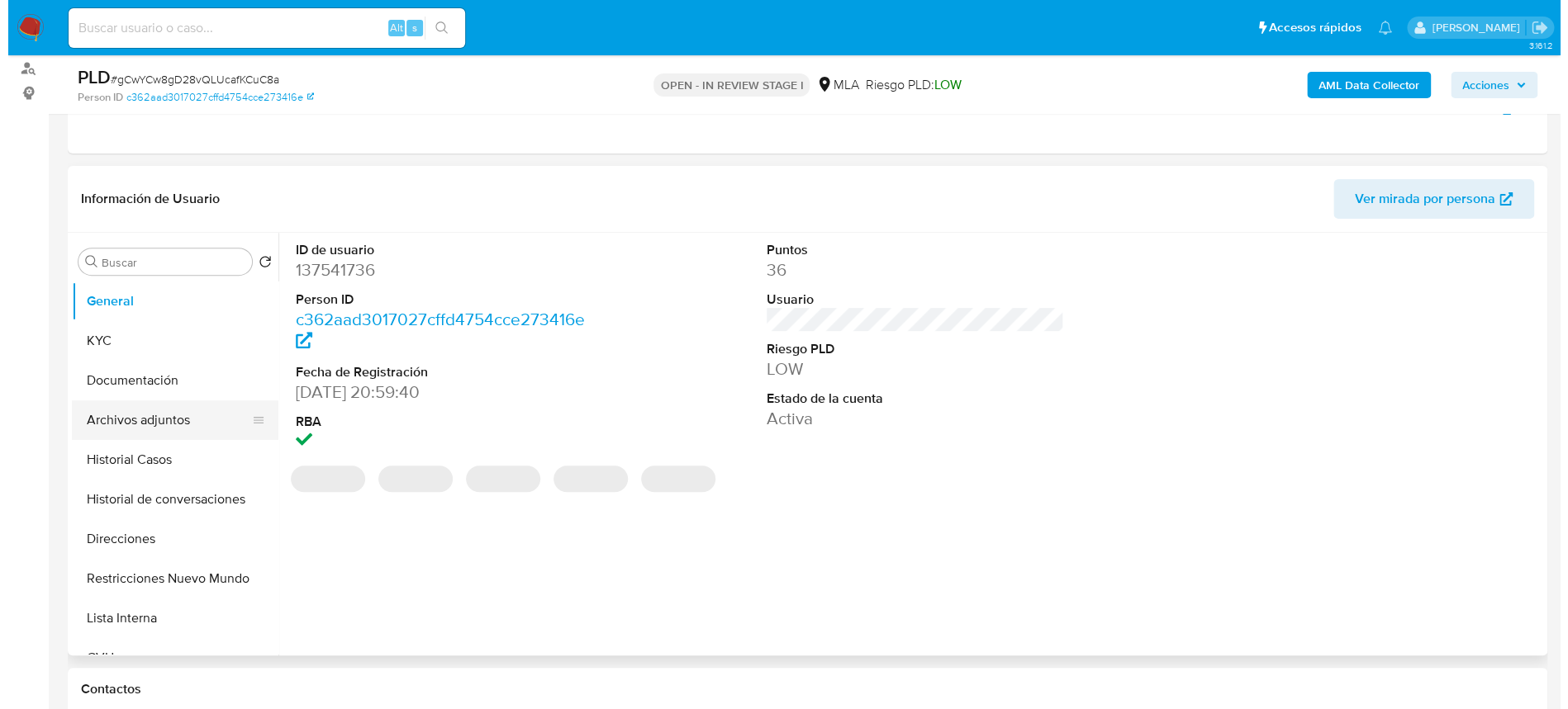
scroll to position [220, 0]
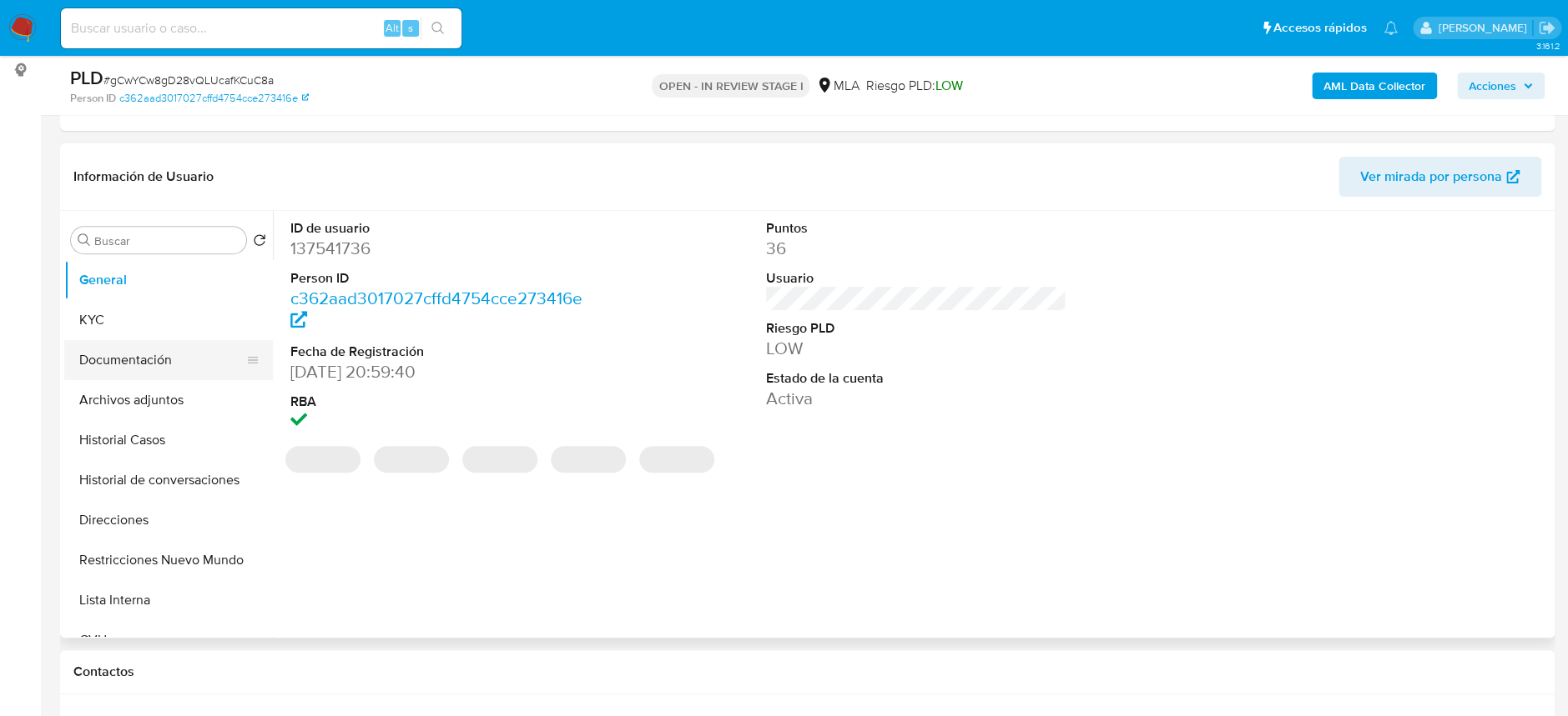
click at [146, 368] on button "Documentación" at bounding box center [162, 361] width 195 height 40
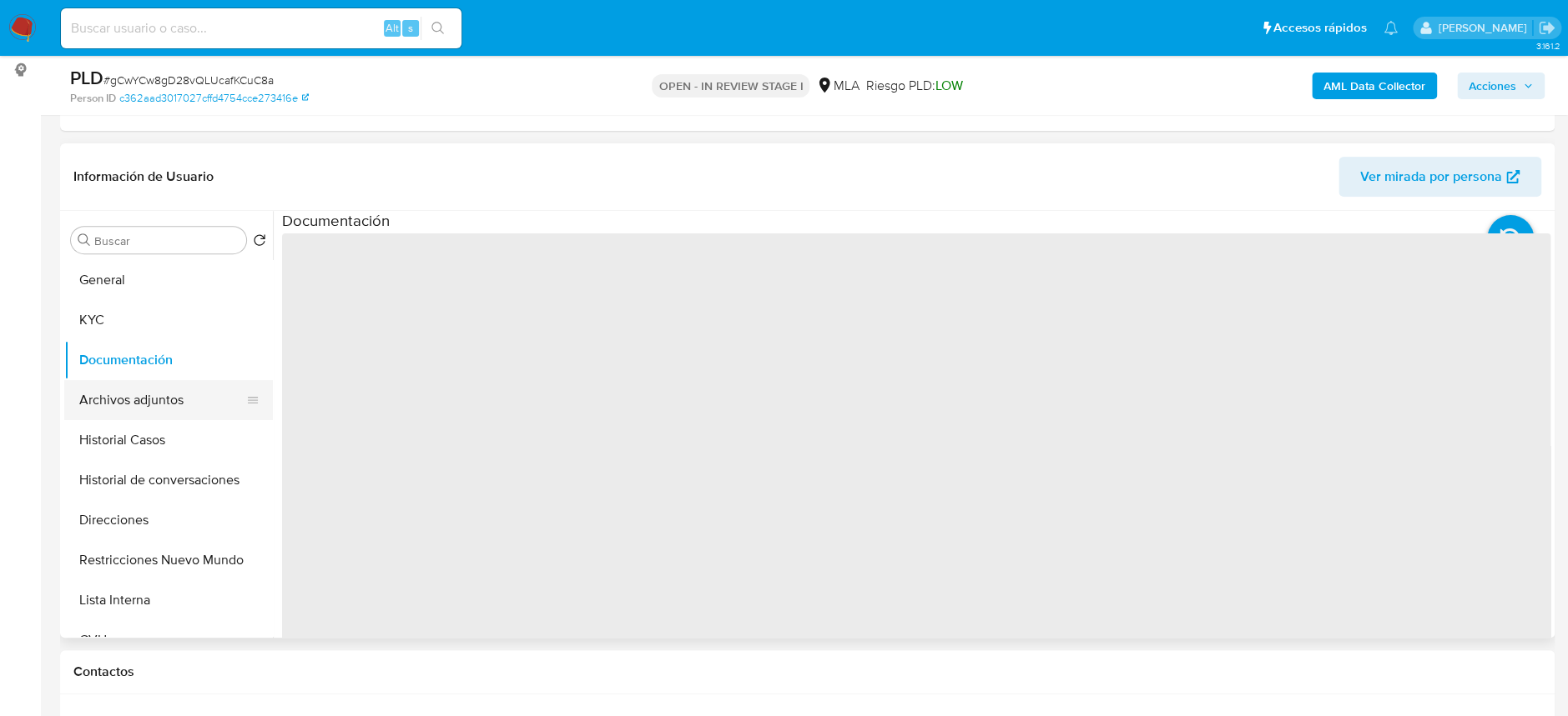
click at [155, 390] on button "Archivos adjuntos" at bounding box center [162, 401] width 195 height 40
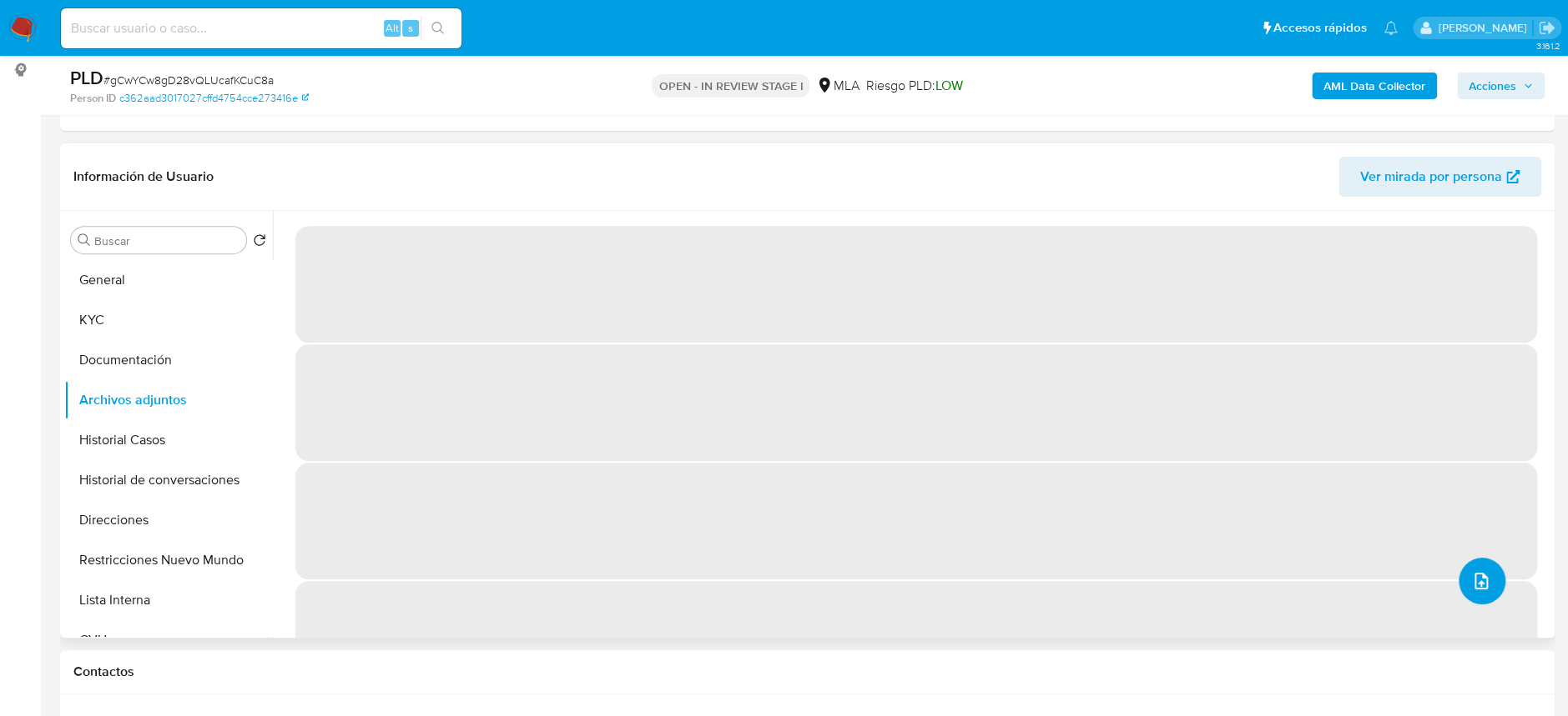
click at [1478, 575] on icon "upload-file" at bounding box center [1481, 581] width 20 height 20
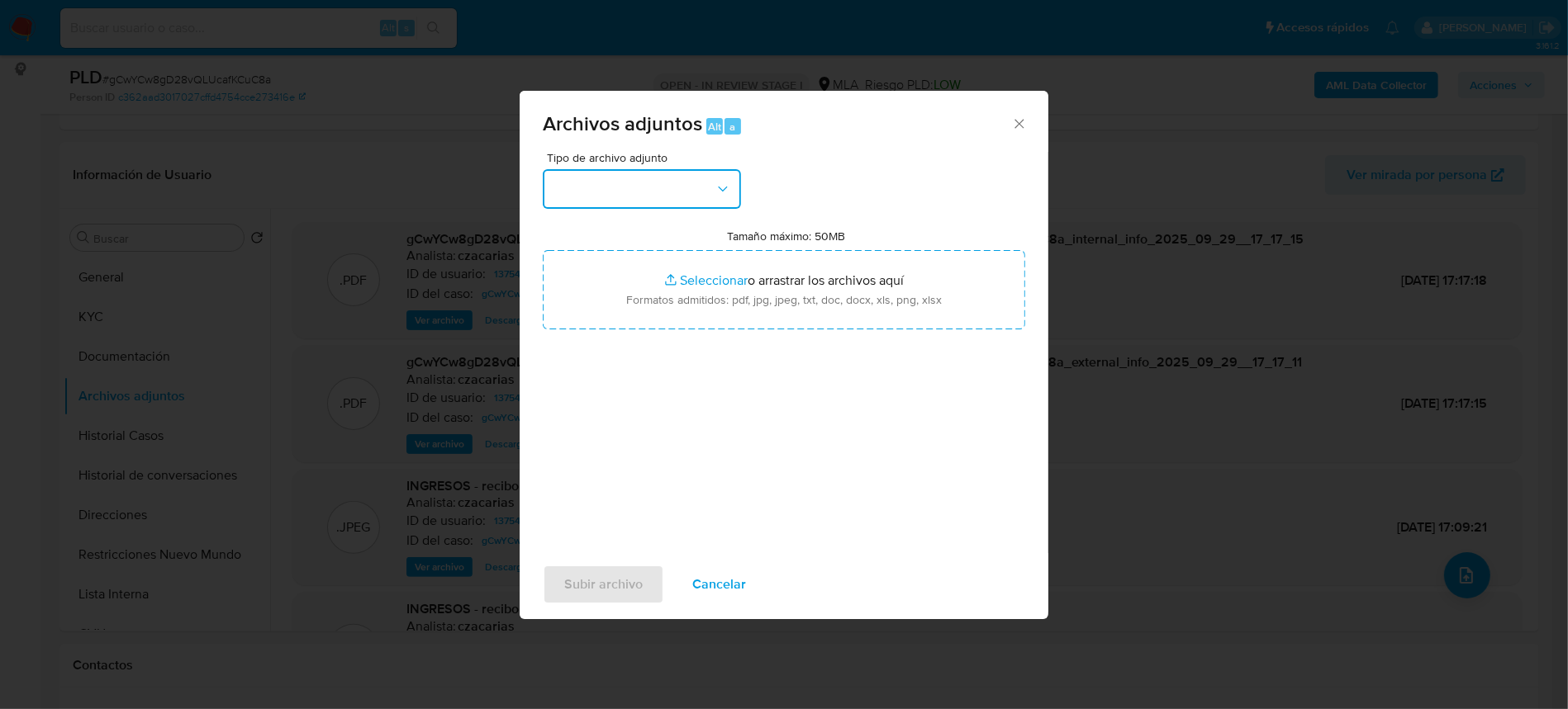
click at [655, 172] on button "button" at bounding box center [642, 189] width 198 height 40
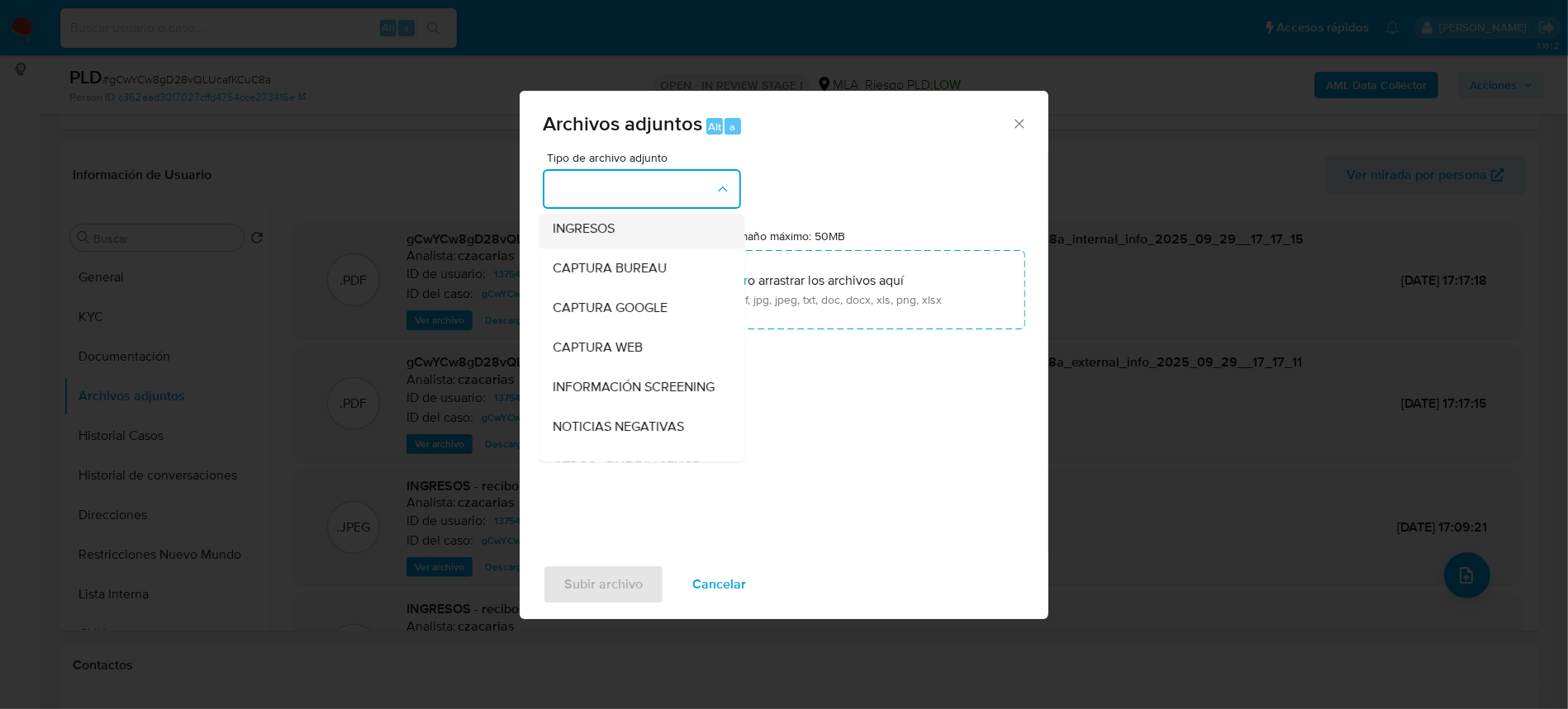
scroll to position [110, 0]
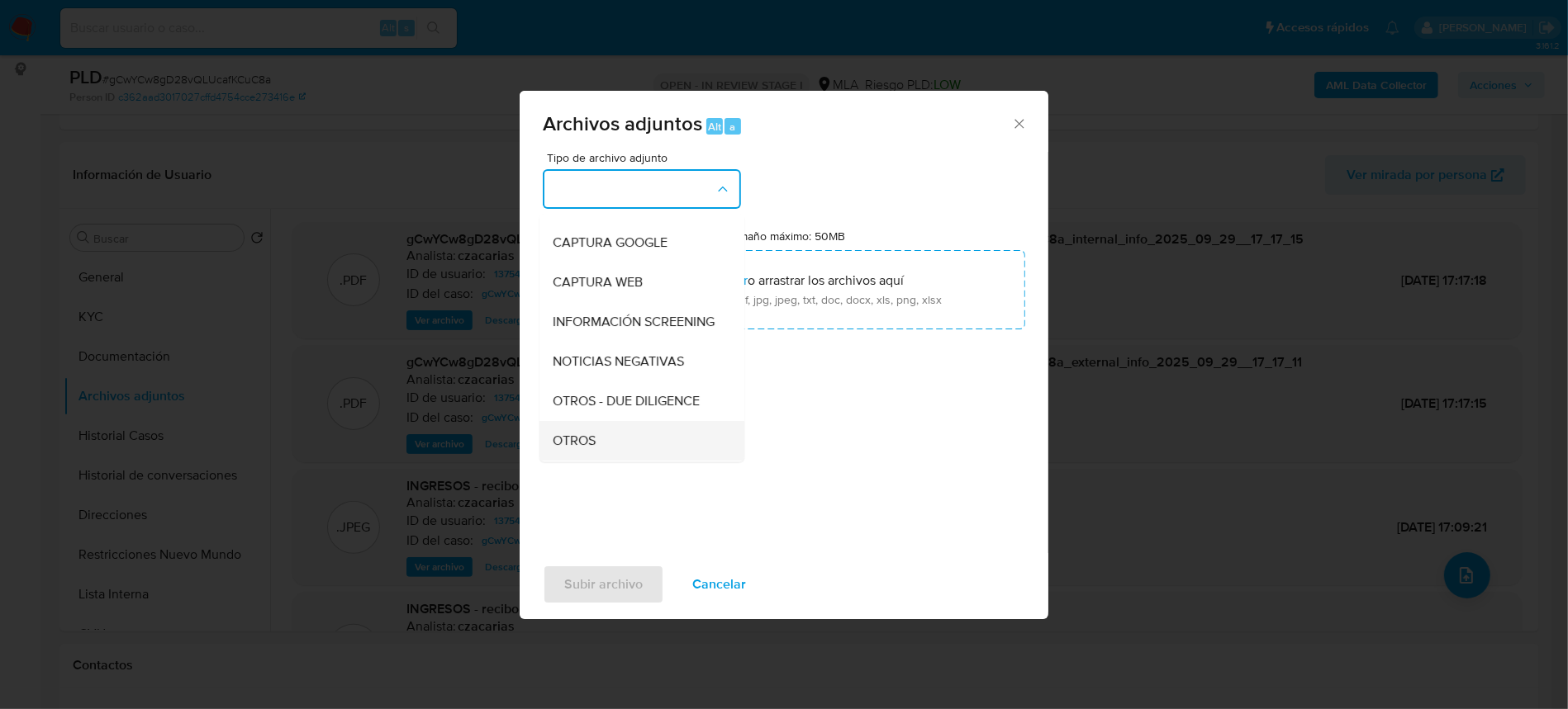
click at [602, 455] on div "OTROS" at bounding box center [637, 441] width 168 height 40
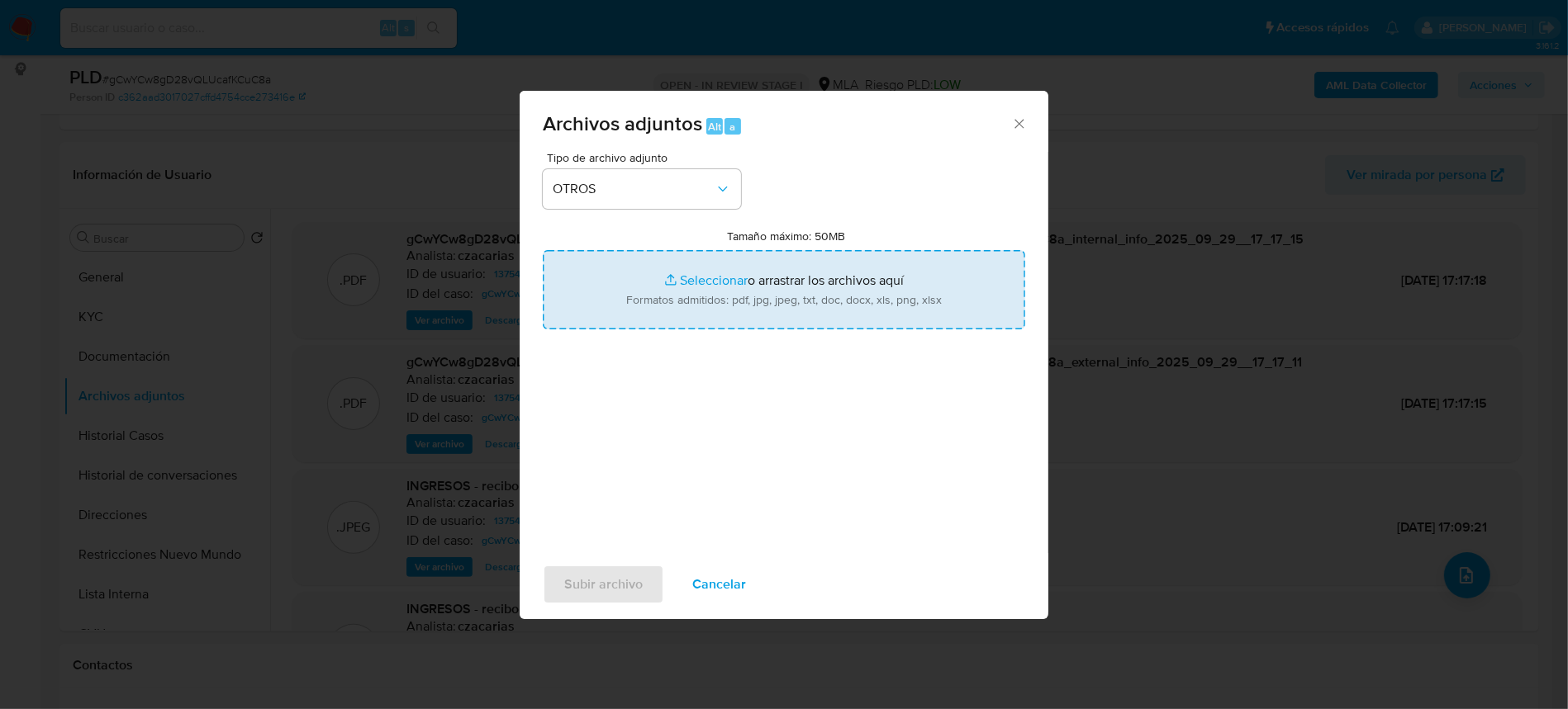
type input "C:\fakepath\Movimientos-137541736.xlsx"
click at [617, 580] on span "Subir archivo" at bounding box center [603, 585] width 79 height 36
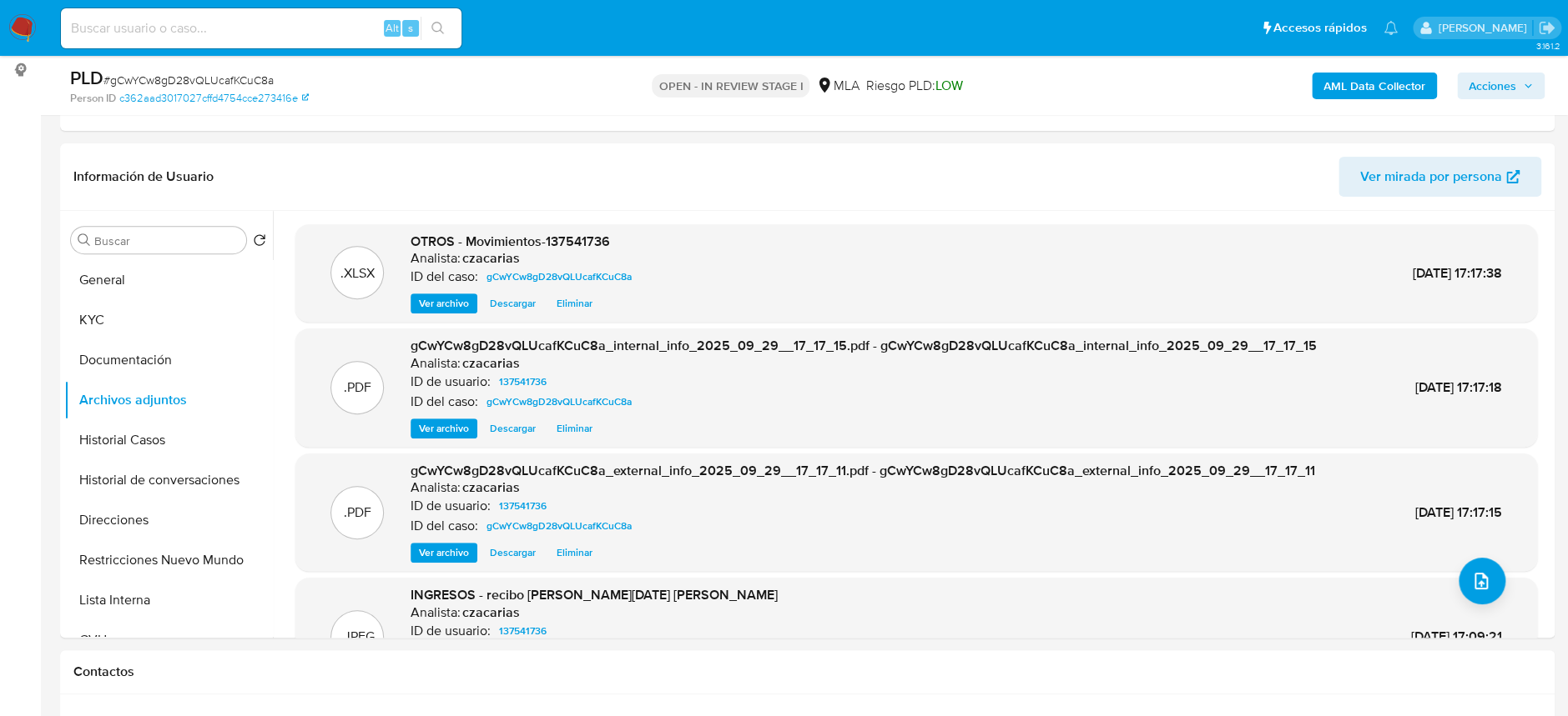
click at [172, 284] on button "General" at bounding box center [168, 280] width 208 height 40
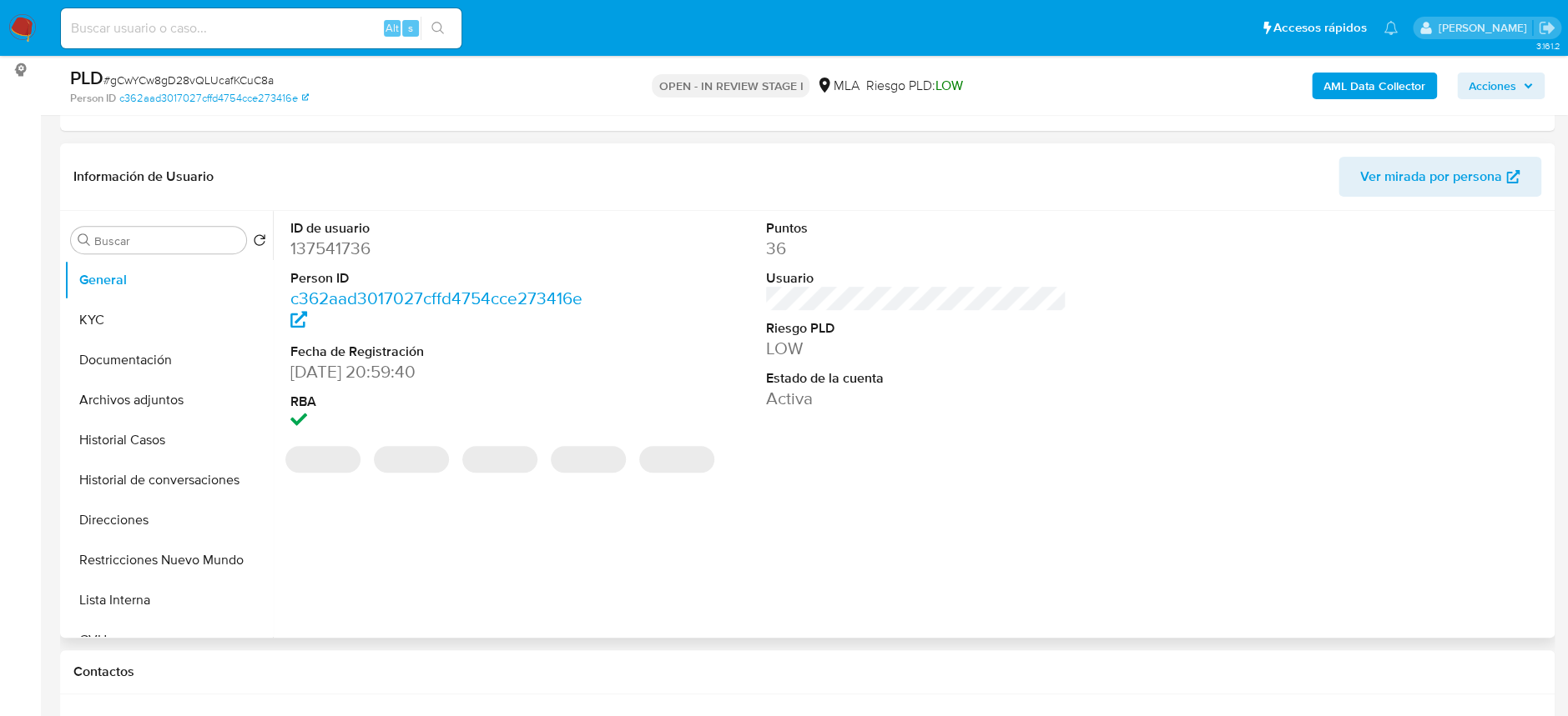
click at [318, 251] on dd "137541736" at bounding box center [440, 248] width 301 height 24
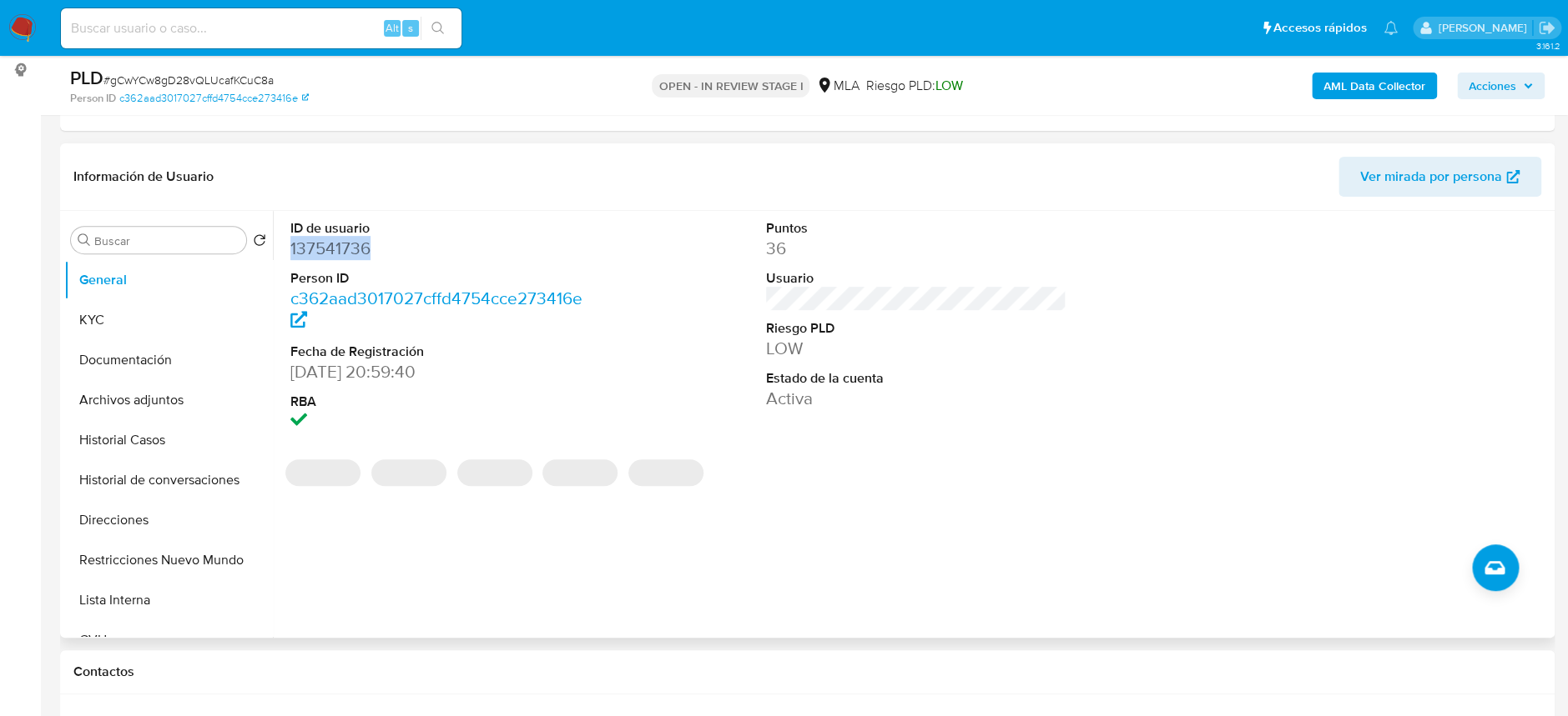
click at [319, 250] on dd "137541736" at bounding box center [440, 248] width 301 height 24
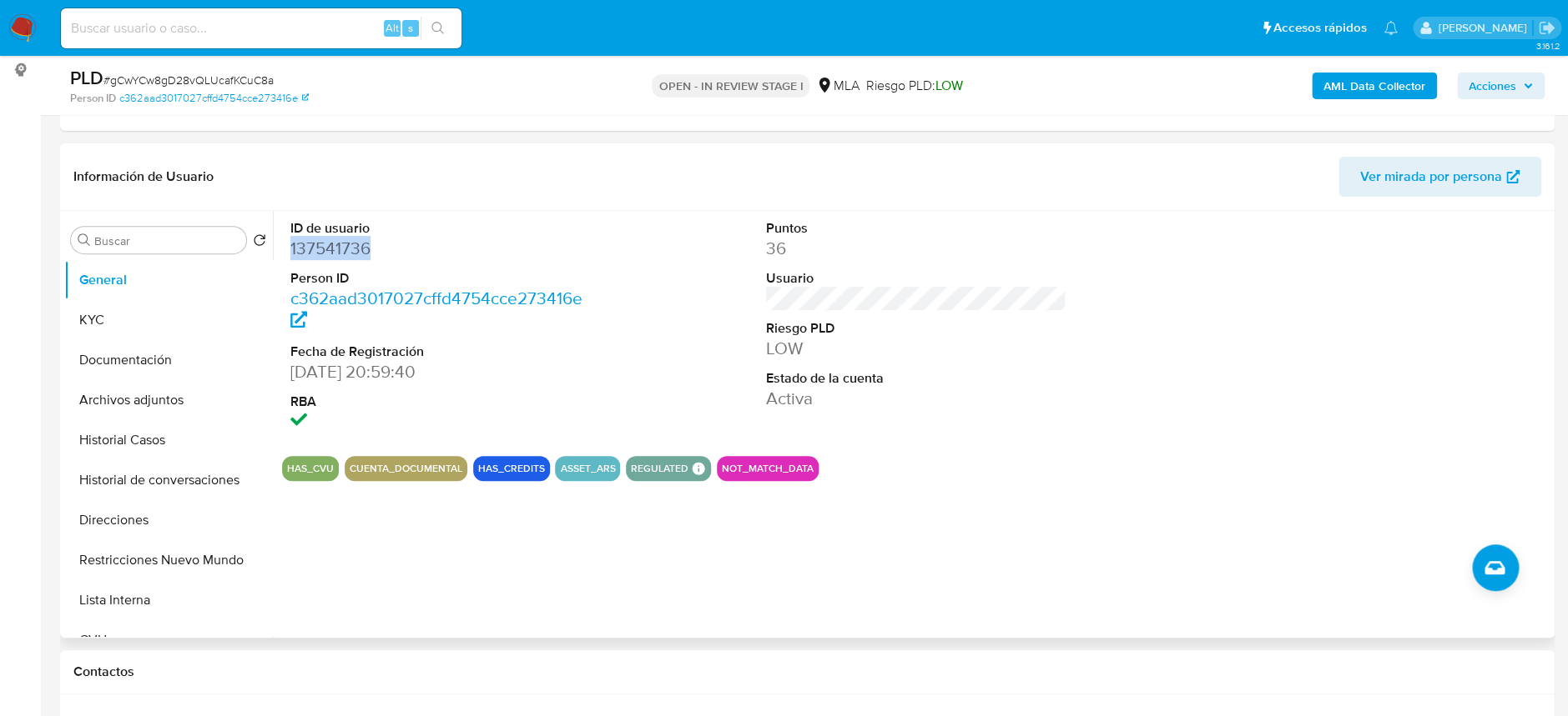
click at [333, 252] on dd "137541736" at bounding box center [440, 248] width 301 height 24
click at [111, 326] on button "KYC" at bounding box center [162, 321] width 195 height 40
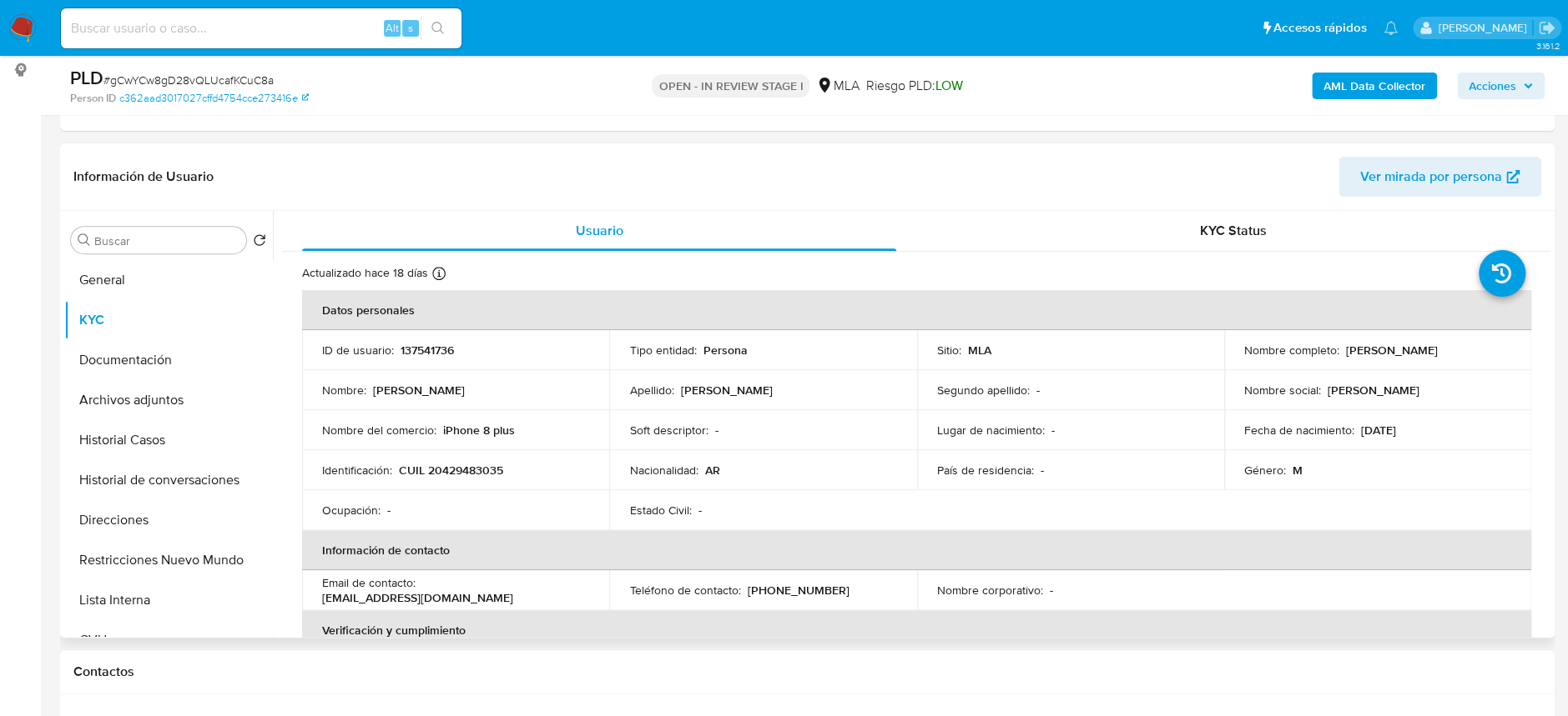
click at [462, 469] on p "CUIL 20429483035" at bounding box center [451, 469] width 105 height 15
copy p "20429483035"
click at [1382, 69] on div "AML Data Collector Acciones" at bounding box center [1300, 85] width 487 height 39
click at [1372, 81] on b "AML Data Collector" at bounding box center [1374, 85] width 102 height 27
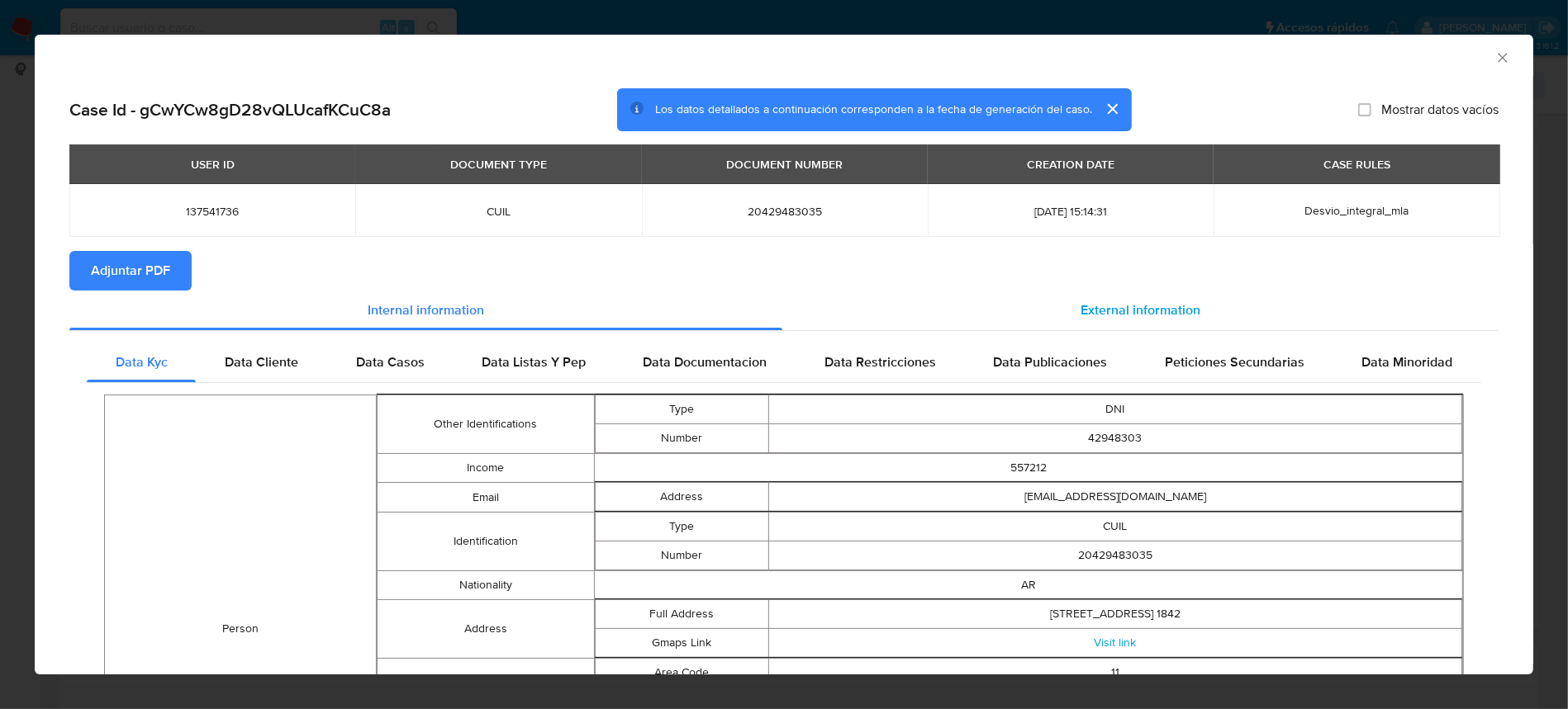
click at [1128, 311] on span "External information" at bounding box center [1140, 311] width 120 height 19
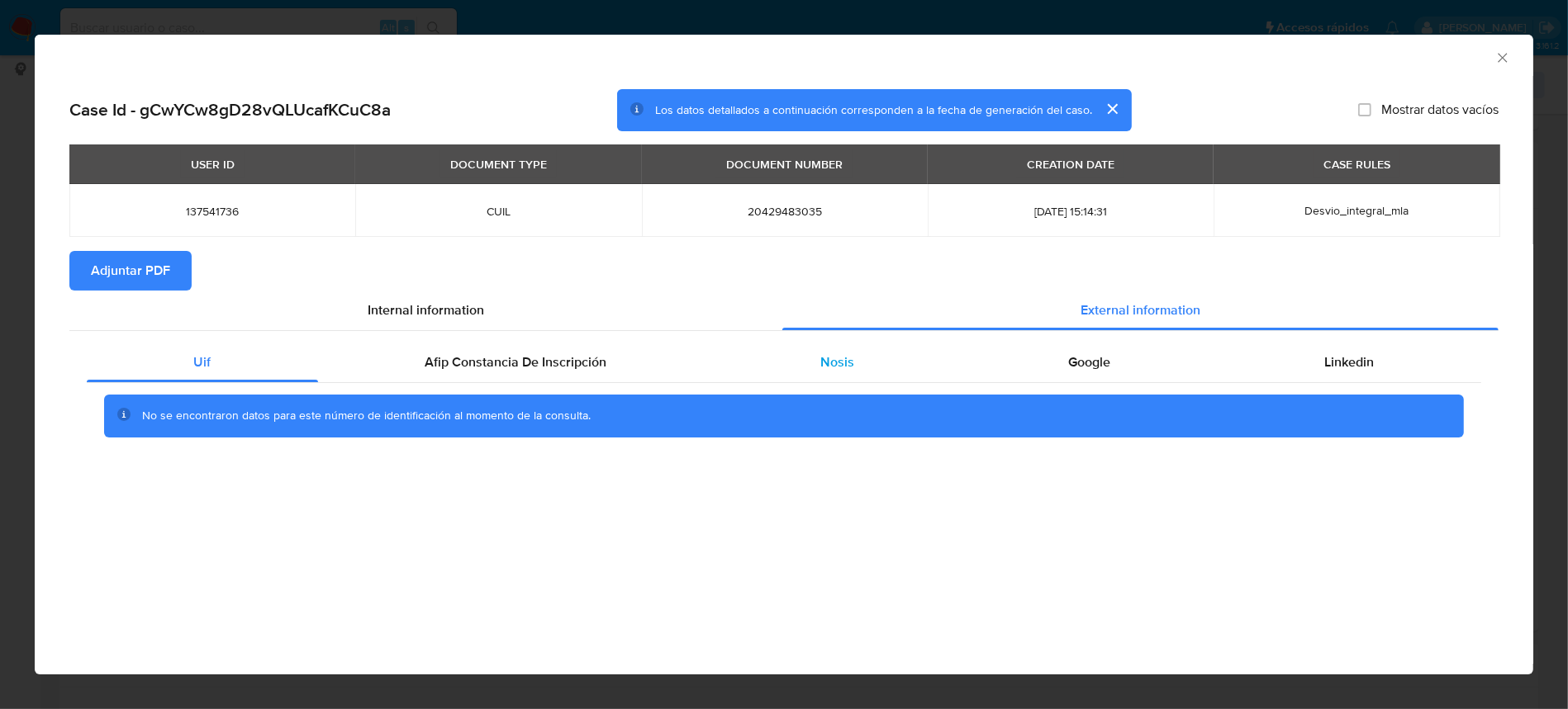
click at [860, 354] on div "Nosis" at bounding box center [837, 362] width 248 height 40
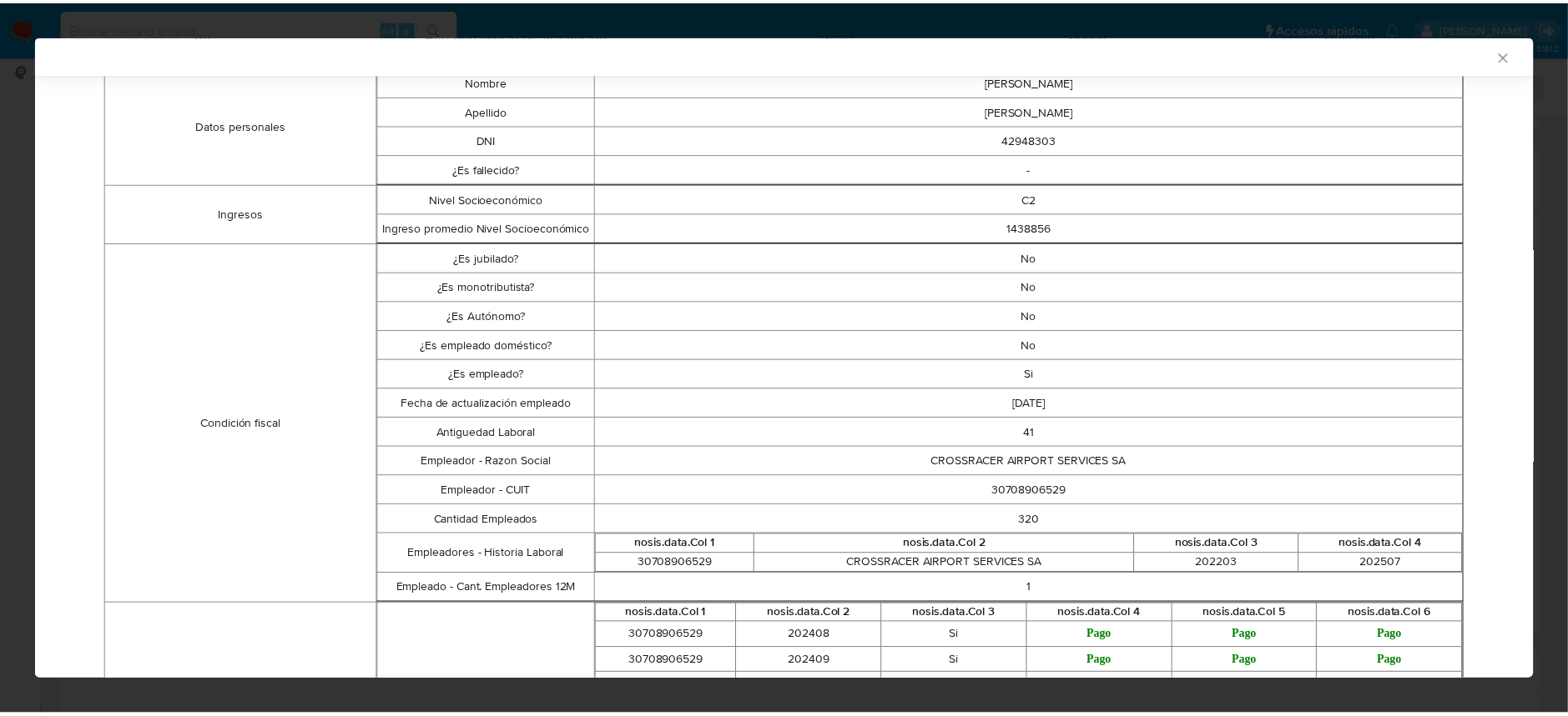
scroll to position [330, 0]
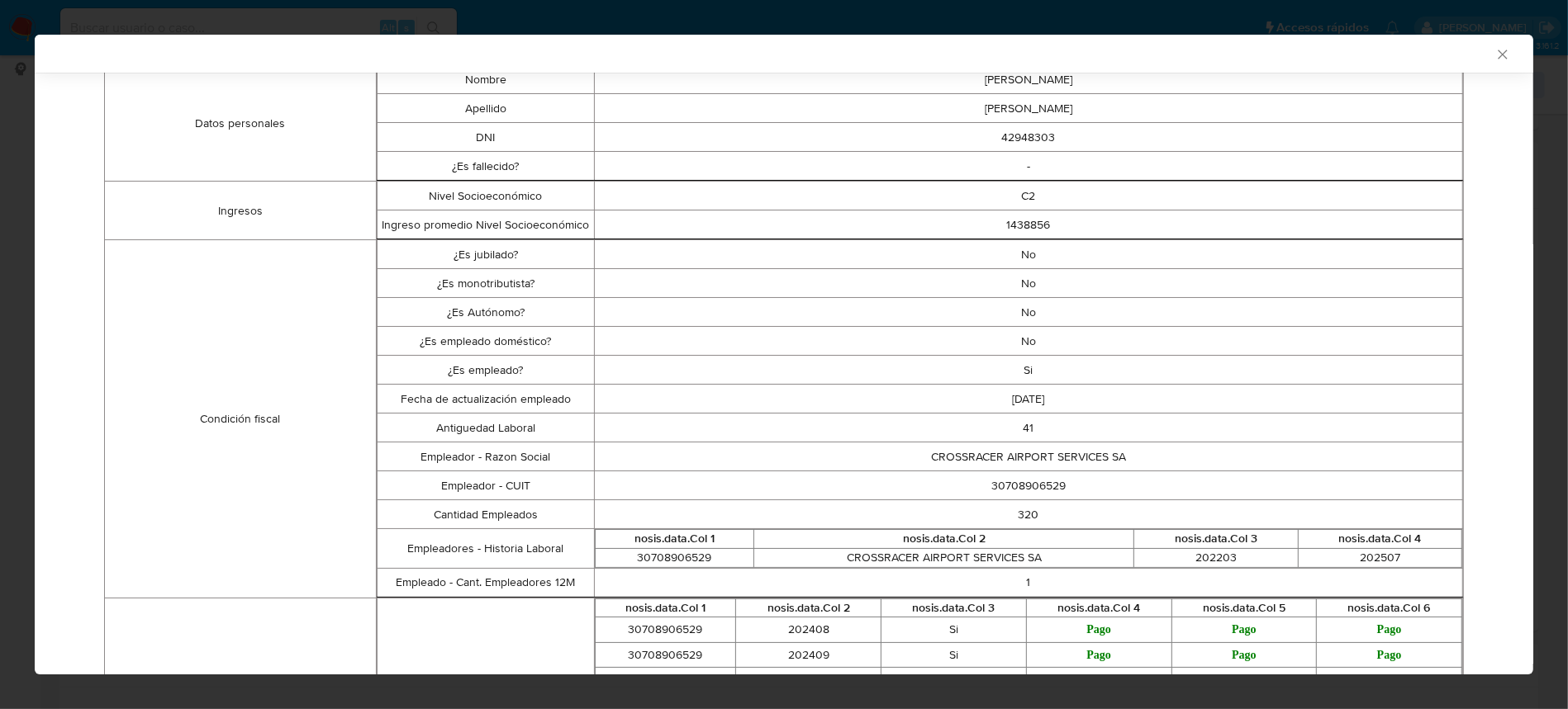
click at [1495, 56] on icon "Cerrar ventana" at bounding box center [1502, 54] width 16 height 16
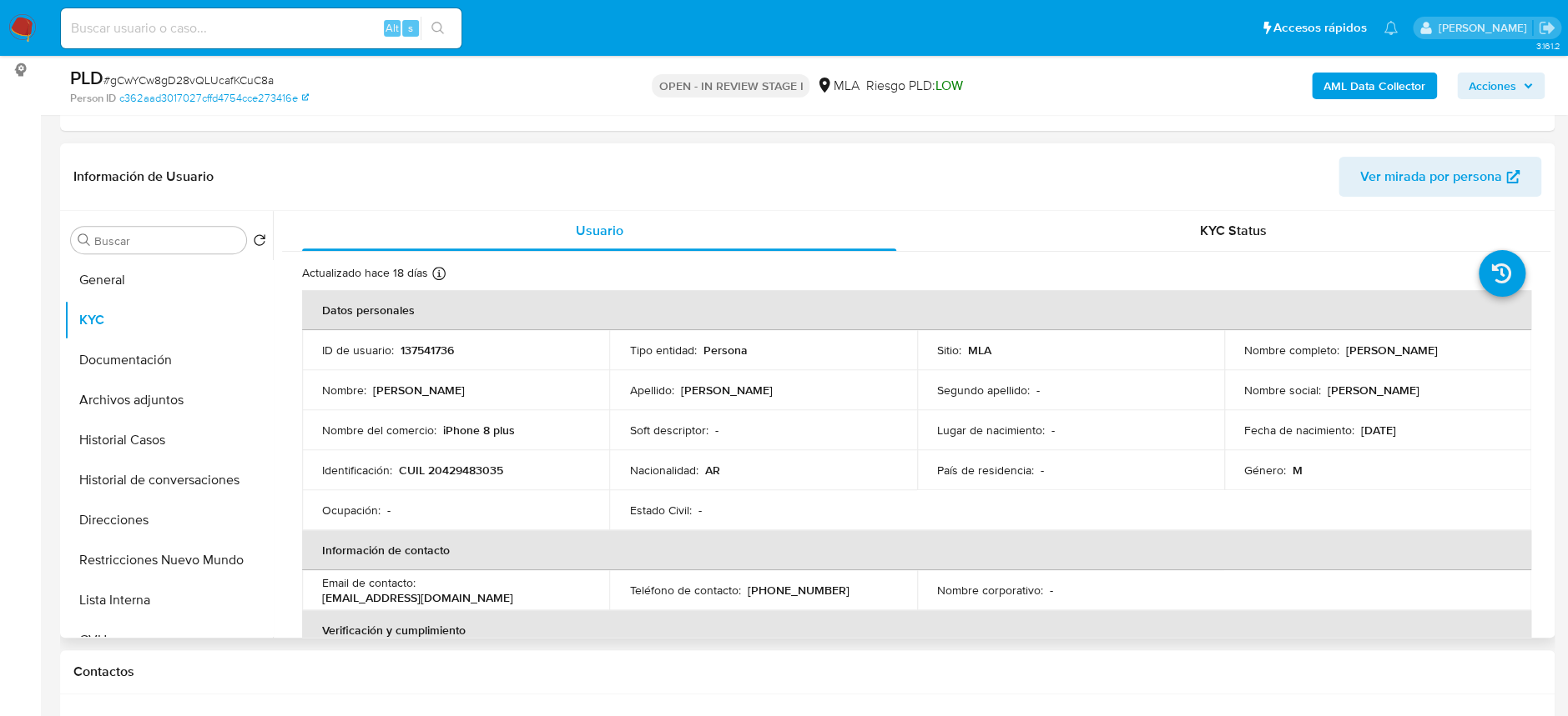
drag, startPoint x: 1341, startPoint y: 353, endPoint x: 1486, endPoint y: 338, distance: 145.8
click at [1486, 338] on td "Nombre completo : Agustin Dominguez" at bounding box center [1378, 350] width 307 height 40
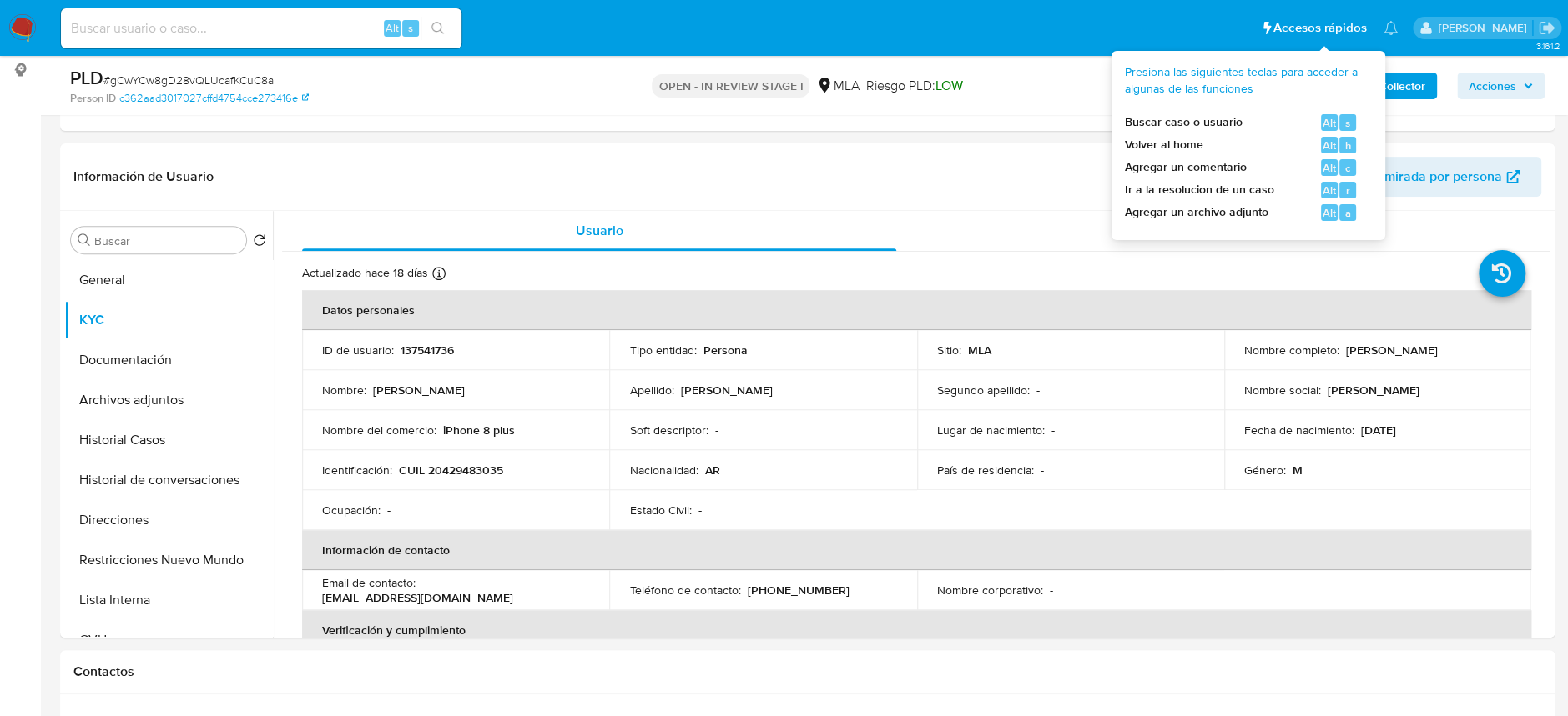
copy p "[PERSON_NAME]"
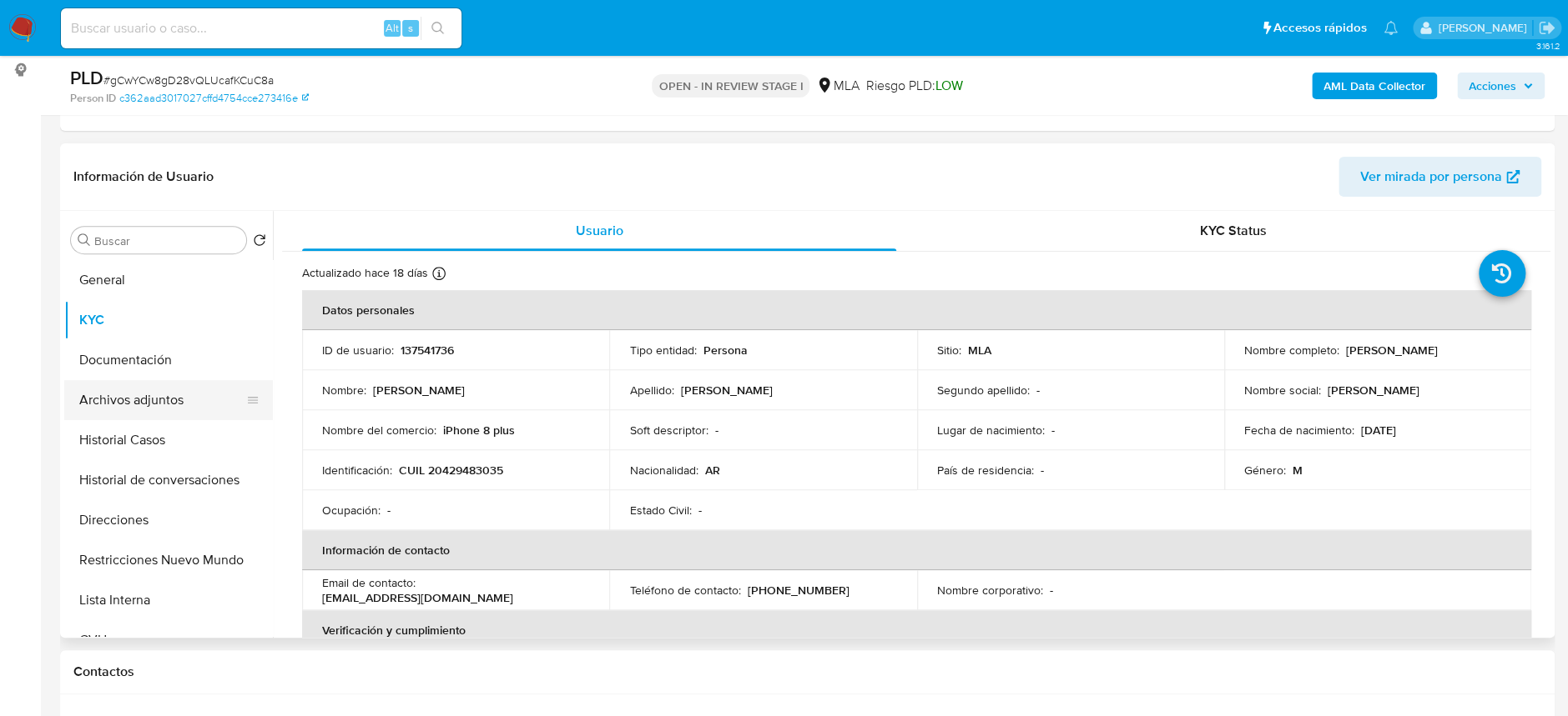
click at [138, 382] on button "Archivos adjuntos" at bounding box center [162, 401] width 195 height 40
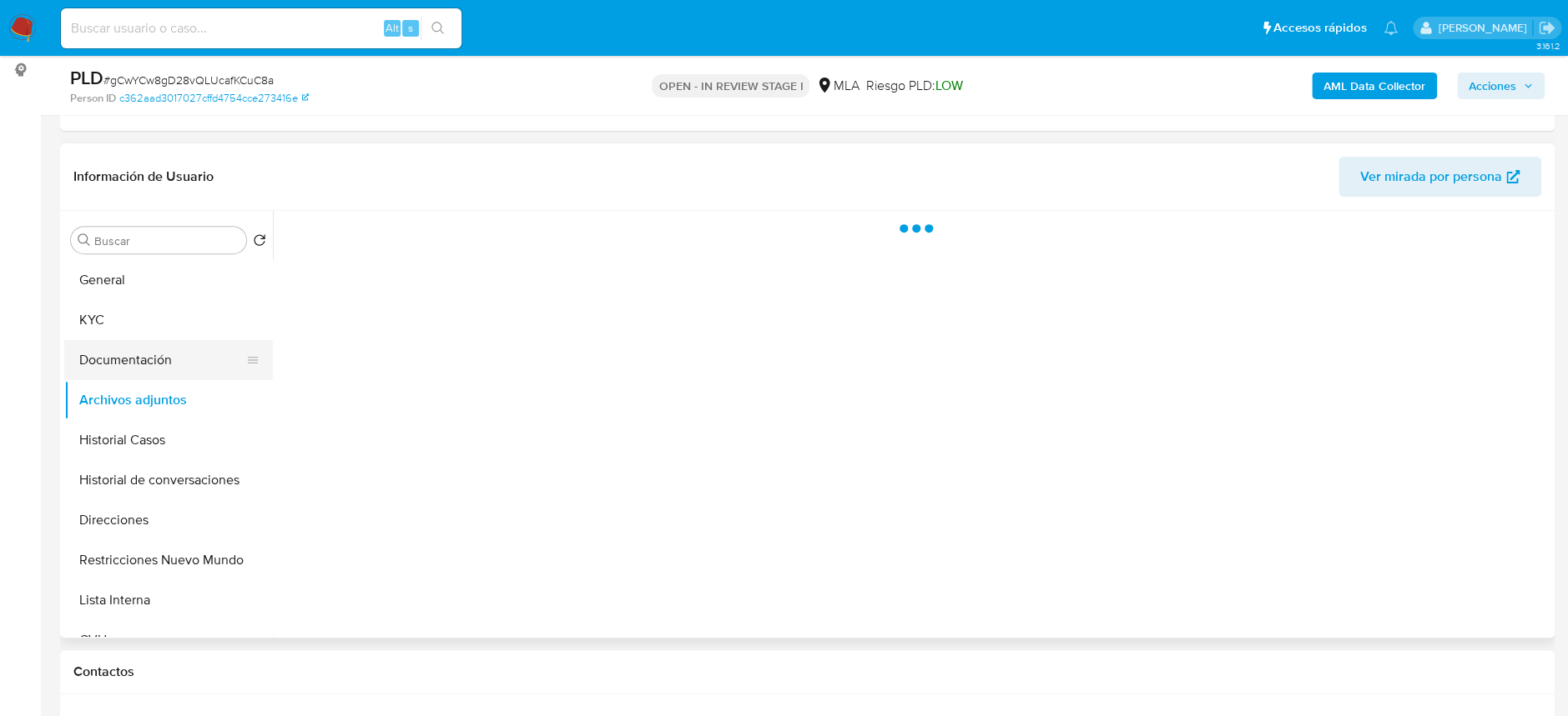
click at [135, 368] on button "Documentación" at bounding box center [162, 361] width 195 height 40
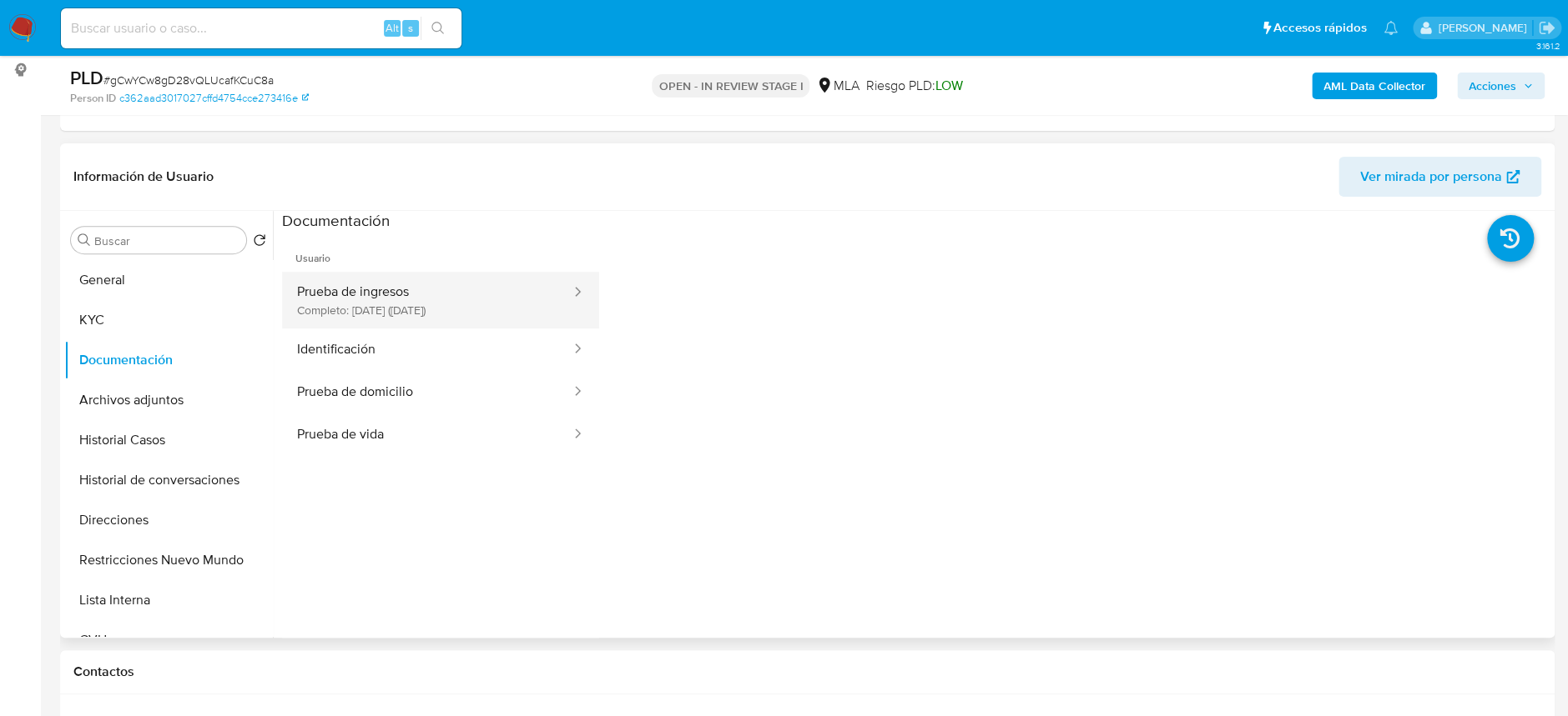
click at [351, 300] on button "Prueba de ingresos Completo: 09/04/2024 (hace un año)" at bounding box center [427, 300] width 290 height 57
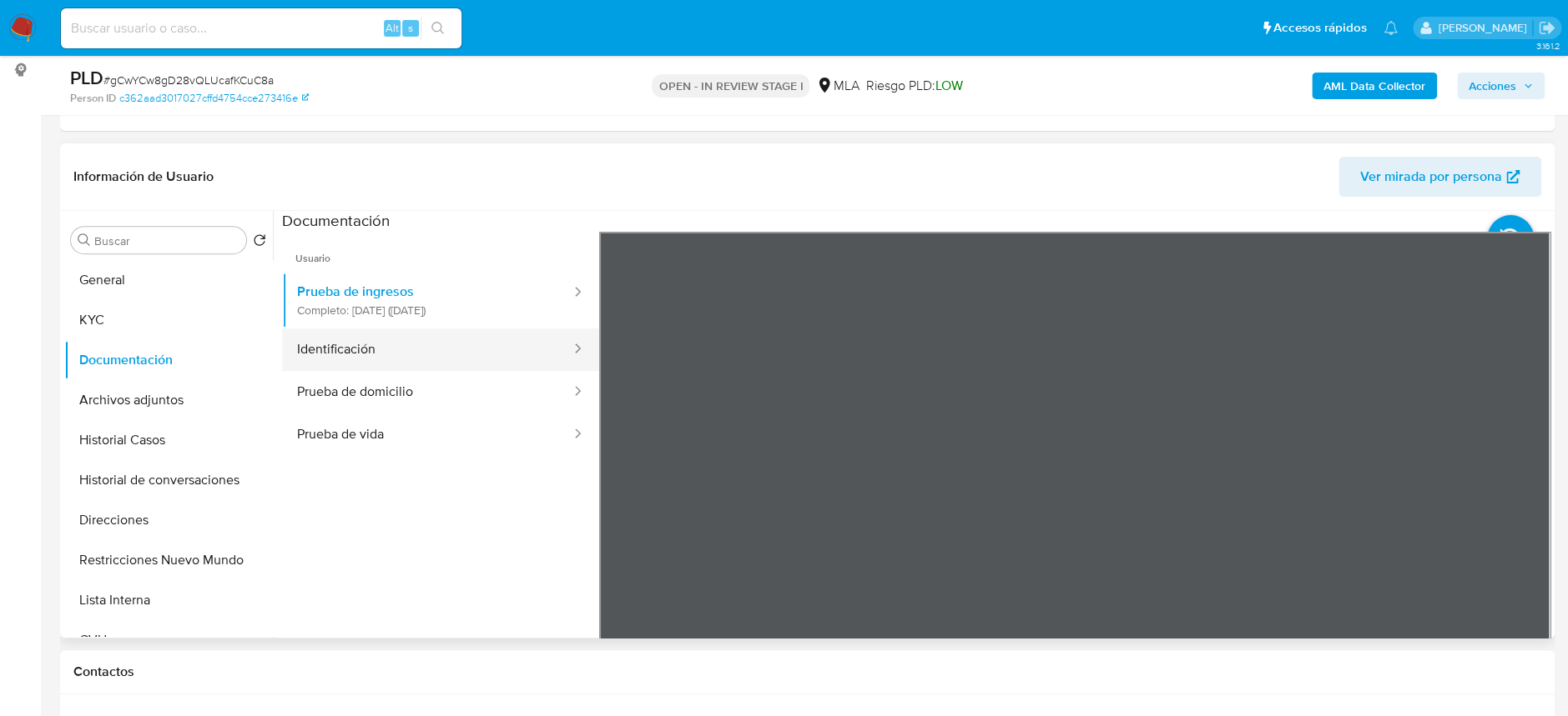
click at [443, 342] on button "Identificación" at bounding box center [427, 349] width 290 height 43
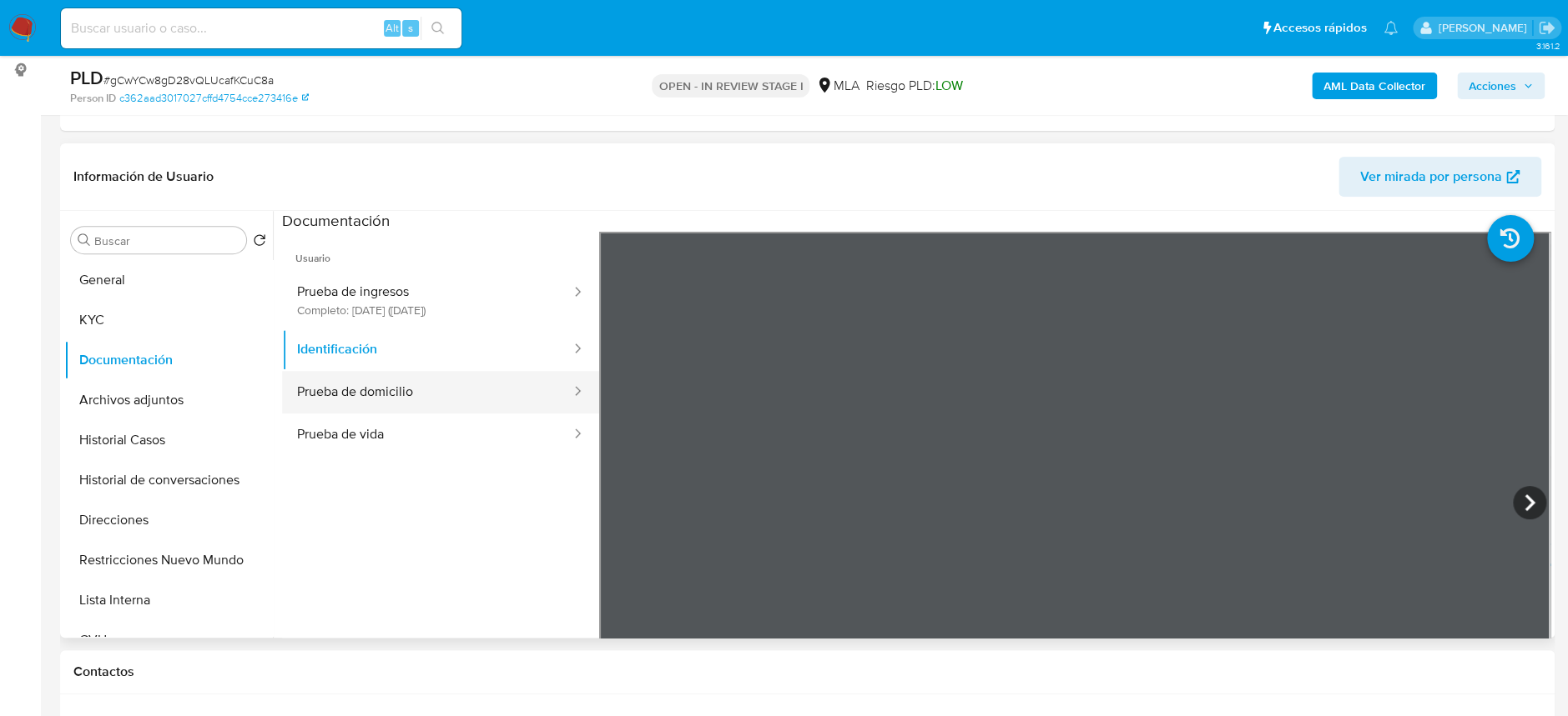
click at [465, 389] on button "Prueba de domicilio" at bounding box center [427, 392] width 290 height 43
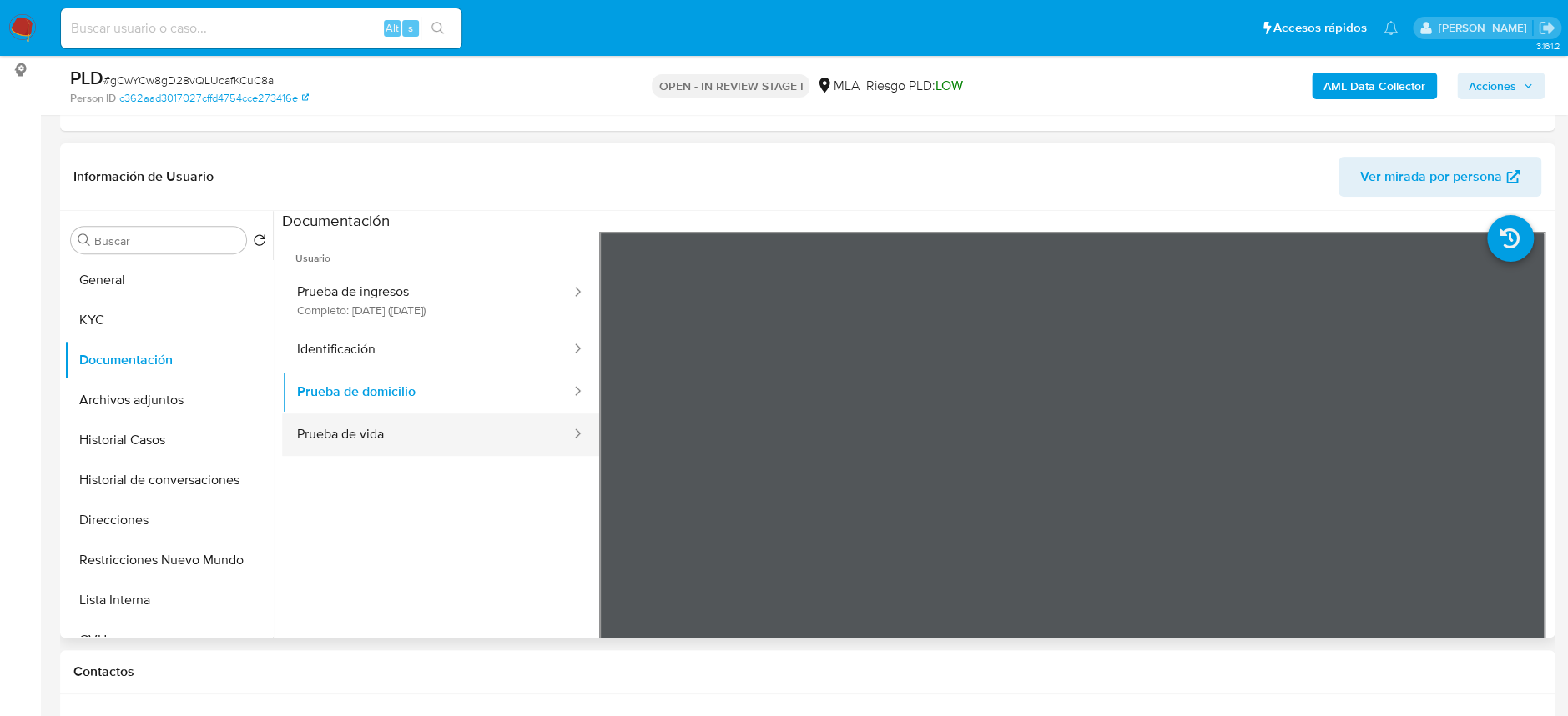
click at [454, 445] on button "Prueba de vida" at bounding box center [427, 435] width 290 height 43
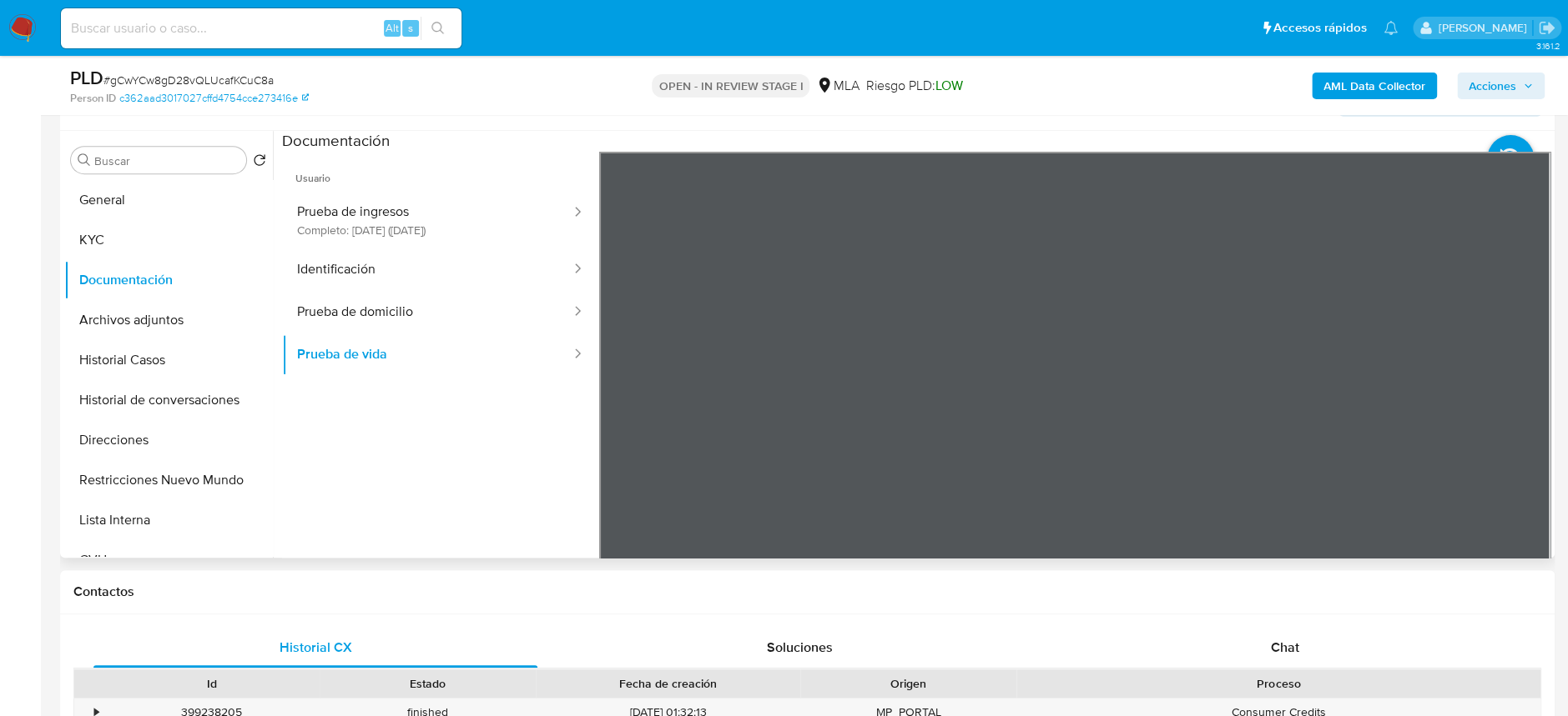
scroll to position [333, 0]
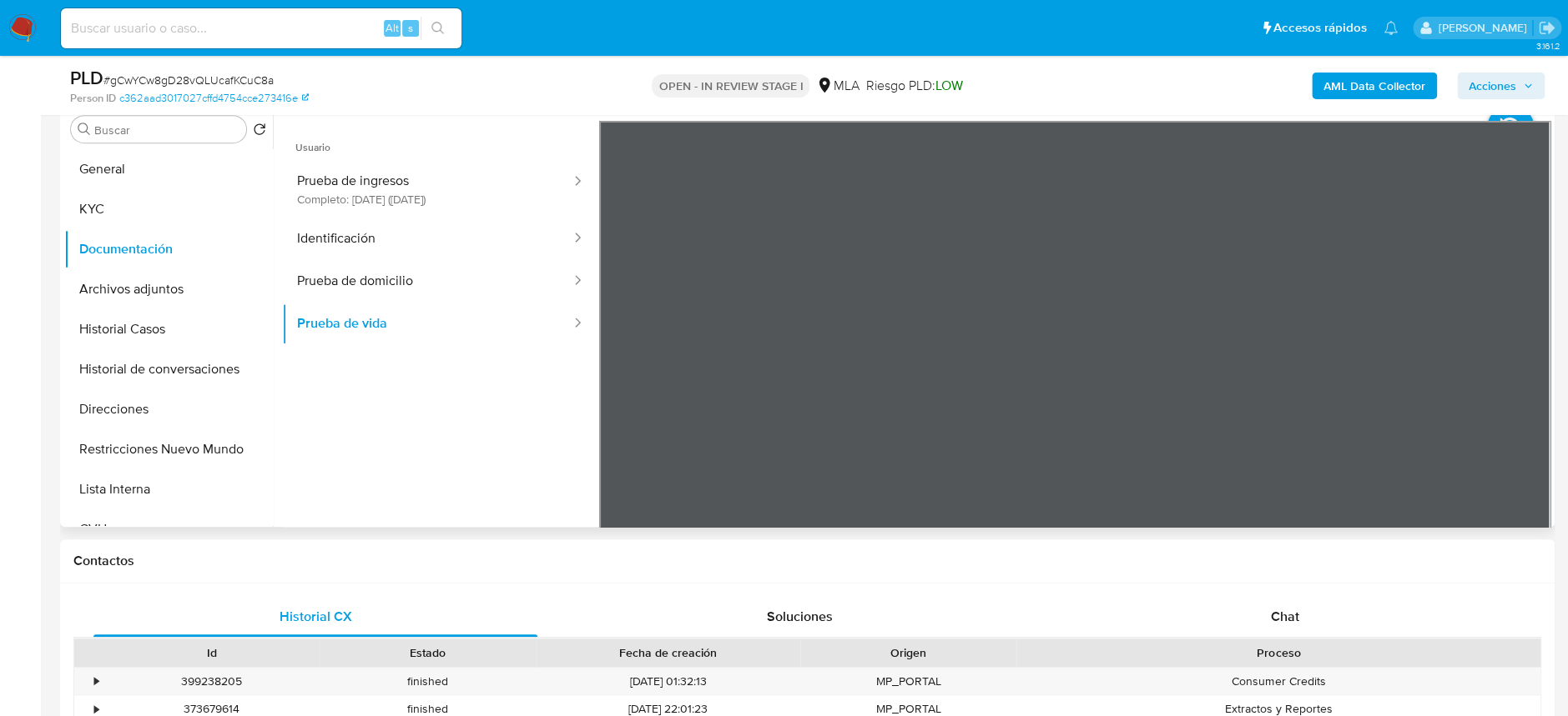
drag, startPoint x: 1337, startPoint y: 393, endPoint x: 1322, endPoint y: 194, distance: 199.6
click at [1322, 194] on div at bounding box center [1074, 395] width 951 height 547
click at [1310, 652] on div "Proceso" at bounding box center [1279, 652] width 500 height 17
drag, startPoint x: 1317, startPoint y: 610, endPoint x: 1278, endPoint y: 605, distance: 39.3
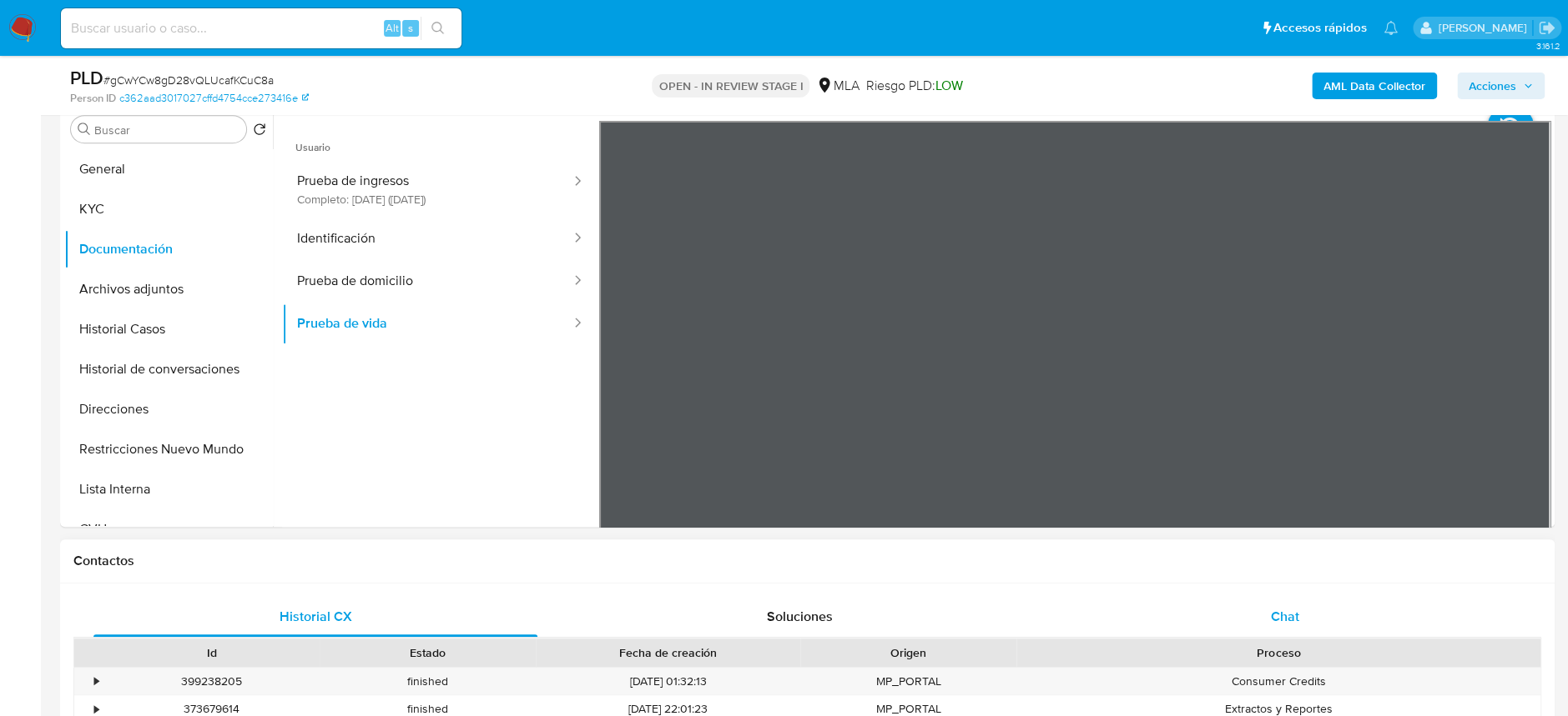
click at [1317, 609] on div "Chat" at bounding box center [1284, 618] width 444 height 40
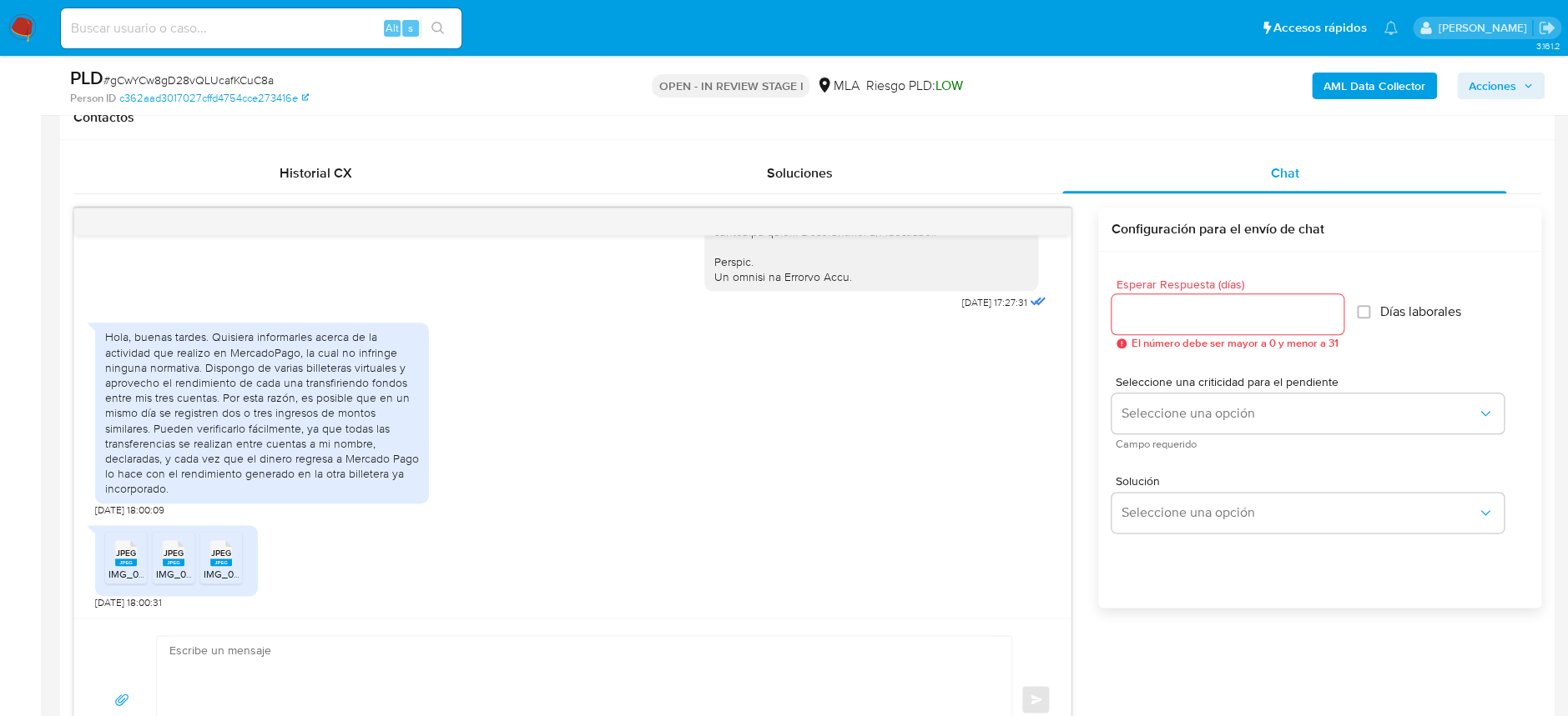
scroll to position [778, 0]
drag, startPoint x: 206, startPoint y: 369, endPoint x: 220, endPoint y: 401, distance: 34.9
click at [220, 401] on div "Hola, buenas tardes. Quisiera informarles acerca de la actividad que realizo en…" at bounding box center [262, 410] width 314 height 166
copy div "Dispongo de varias billeteras virtuales y aprovecho el rendimiento de cada una …"
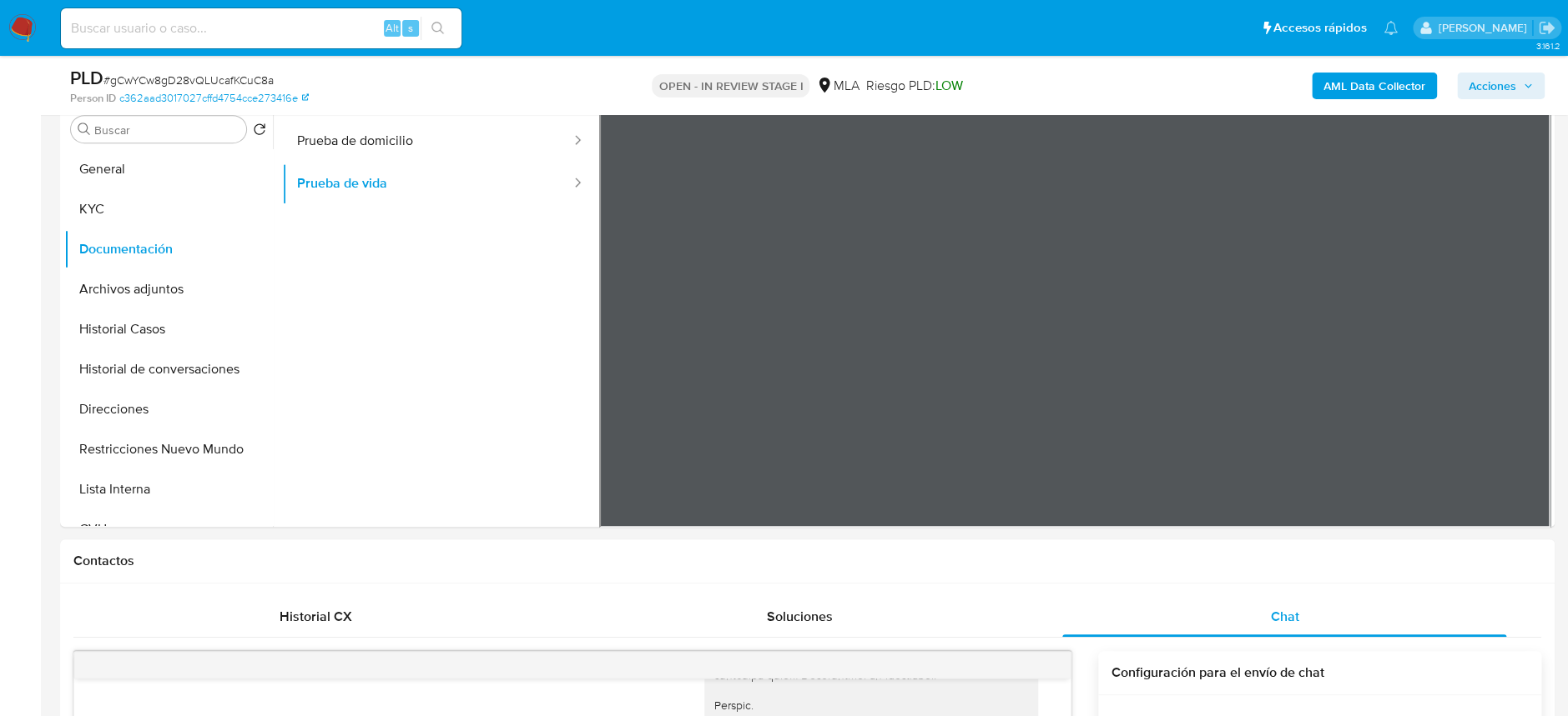
scroll to position [222, 0]
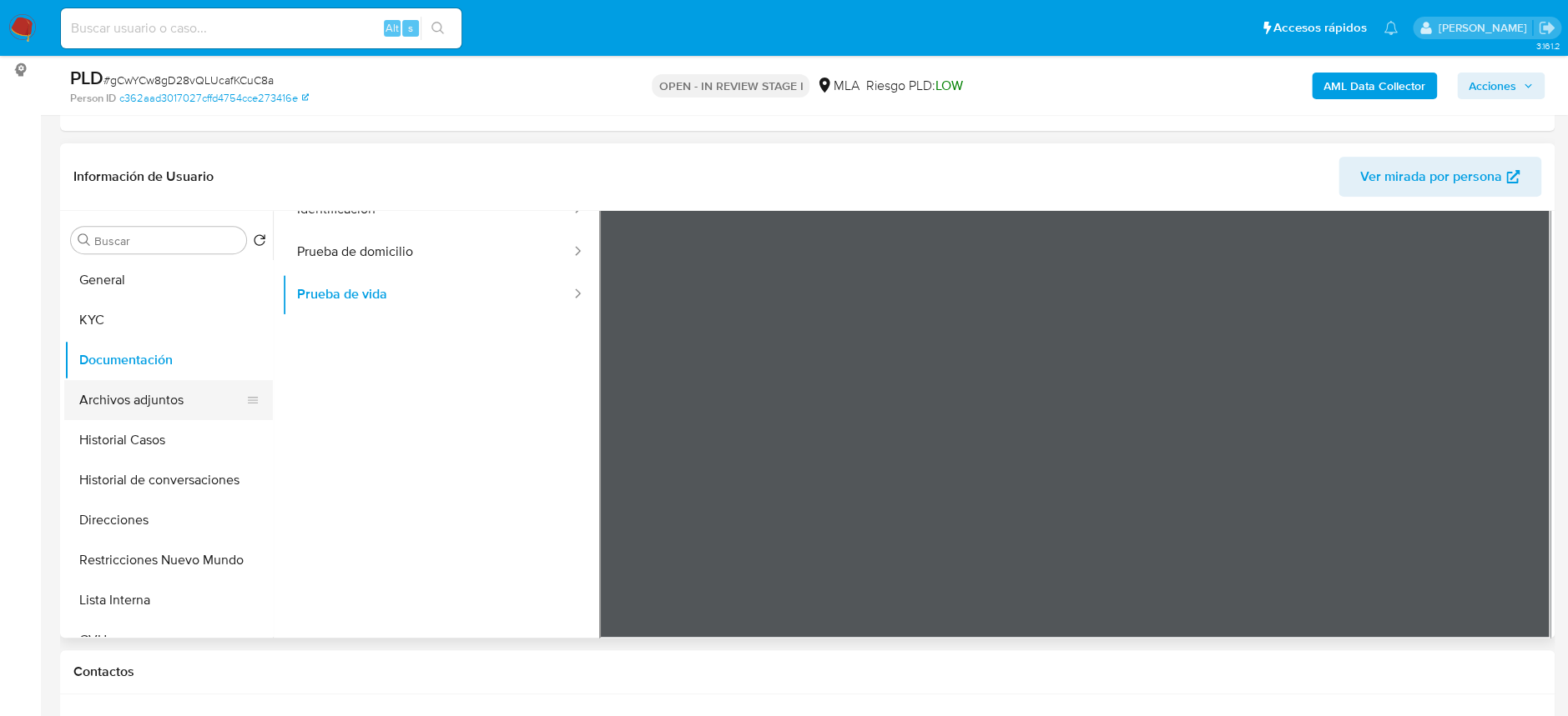
click at [132, 409] on button "Archivos adjuntos" at bounding box center [162, 401] width 195 height 40
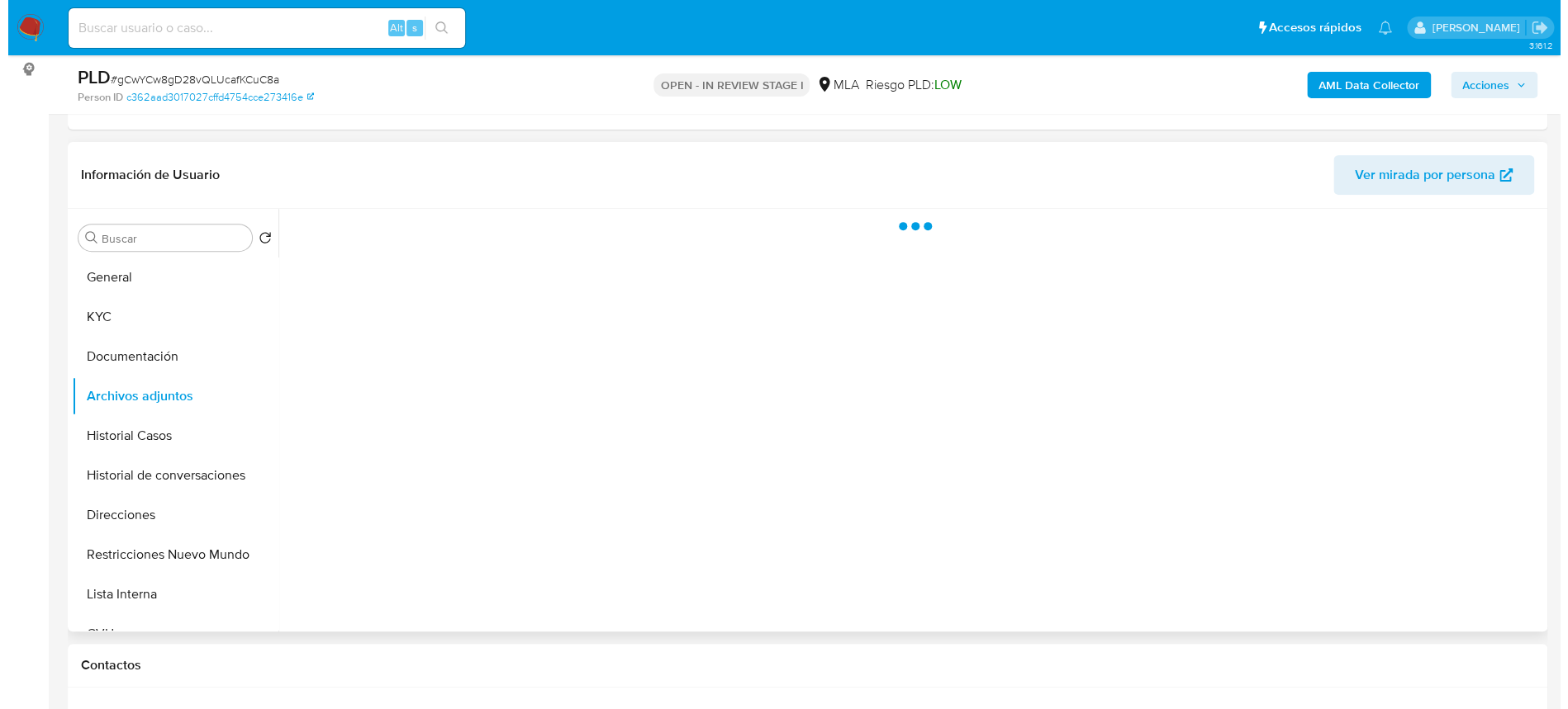
scroll to position [0, 0]
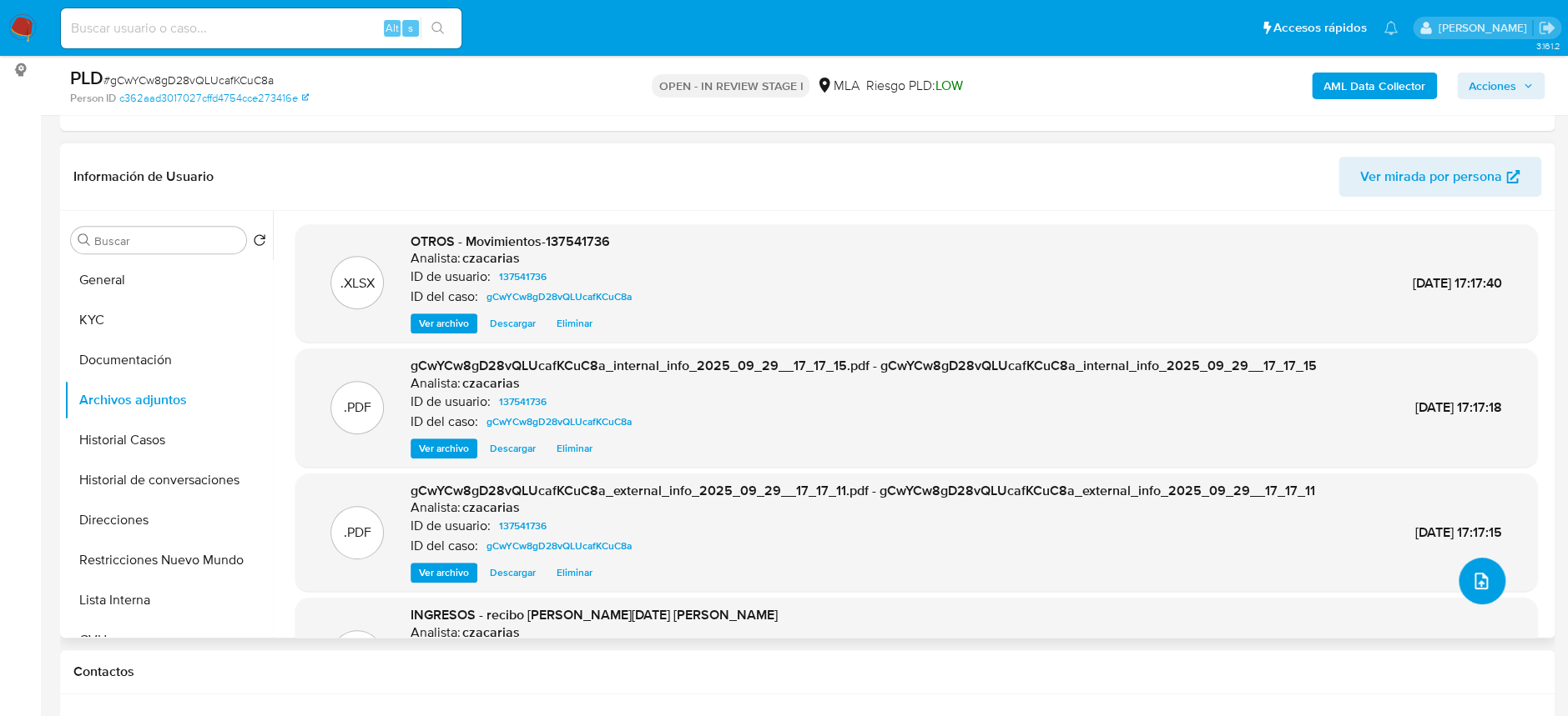
click at [1483, 593] on button "upload-file" at bounding box center [1483, 582] width 47 height 47
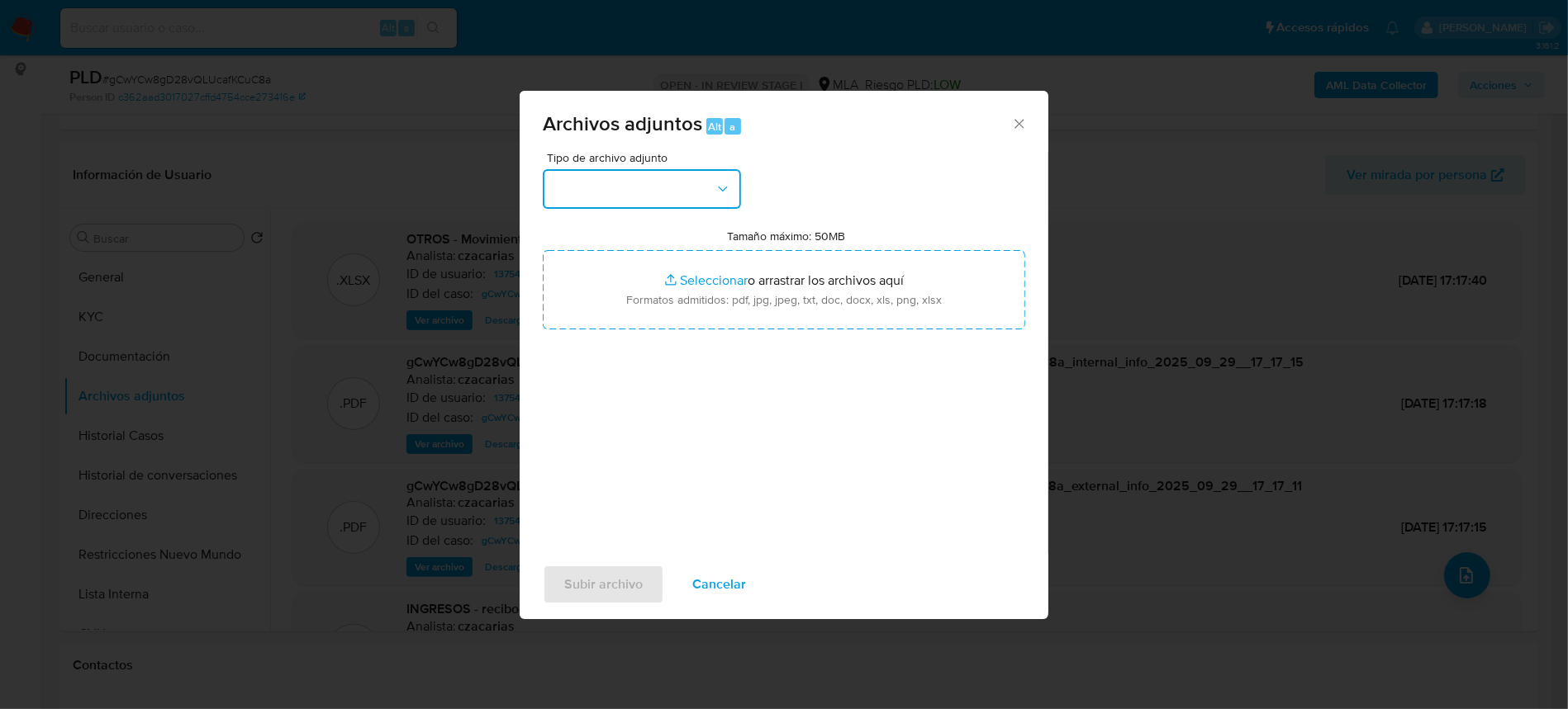
click at [730, 182] on icon "button" at bounding box center [722, 189] width 16 height 16
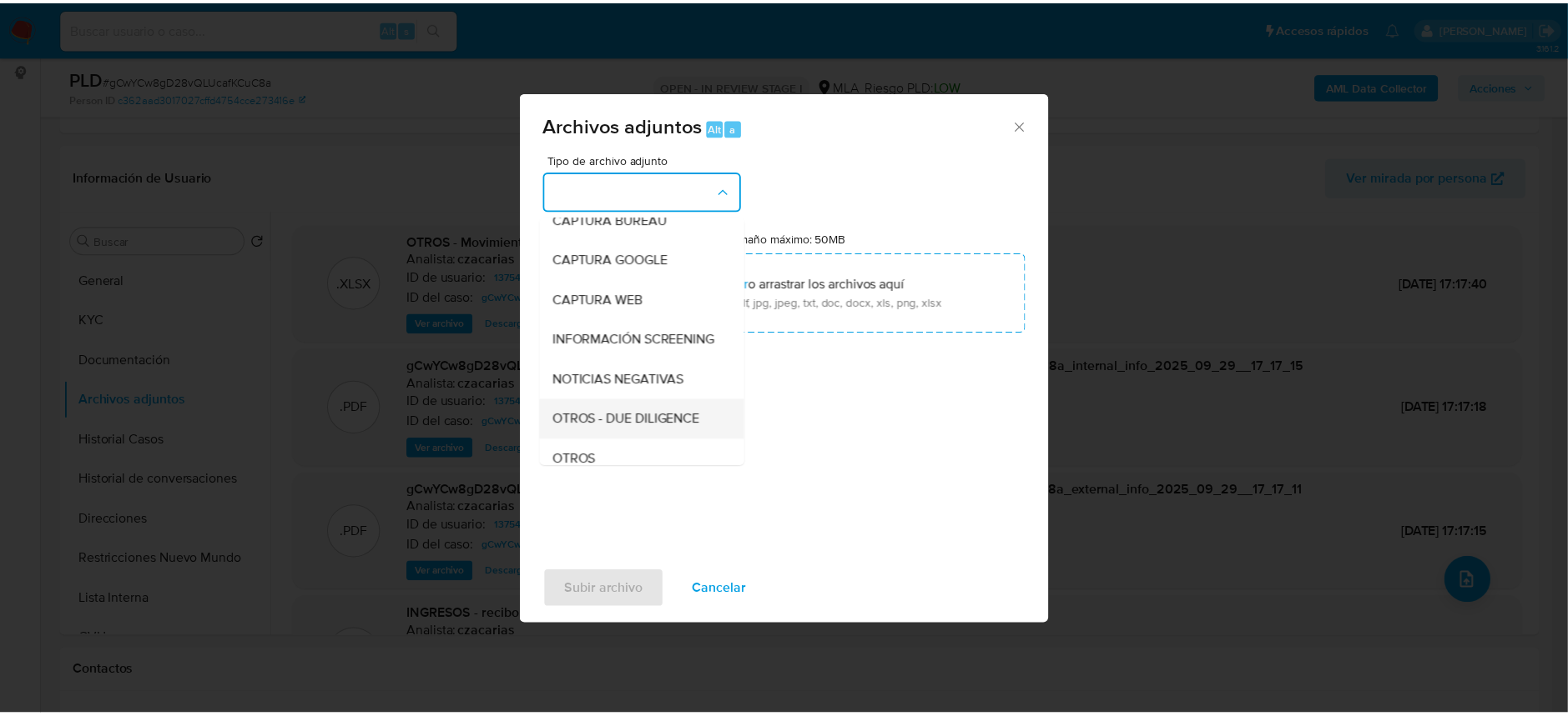
scroll to position [222, 0]
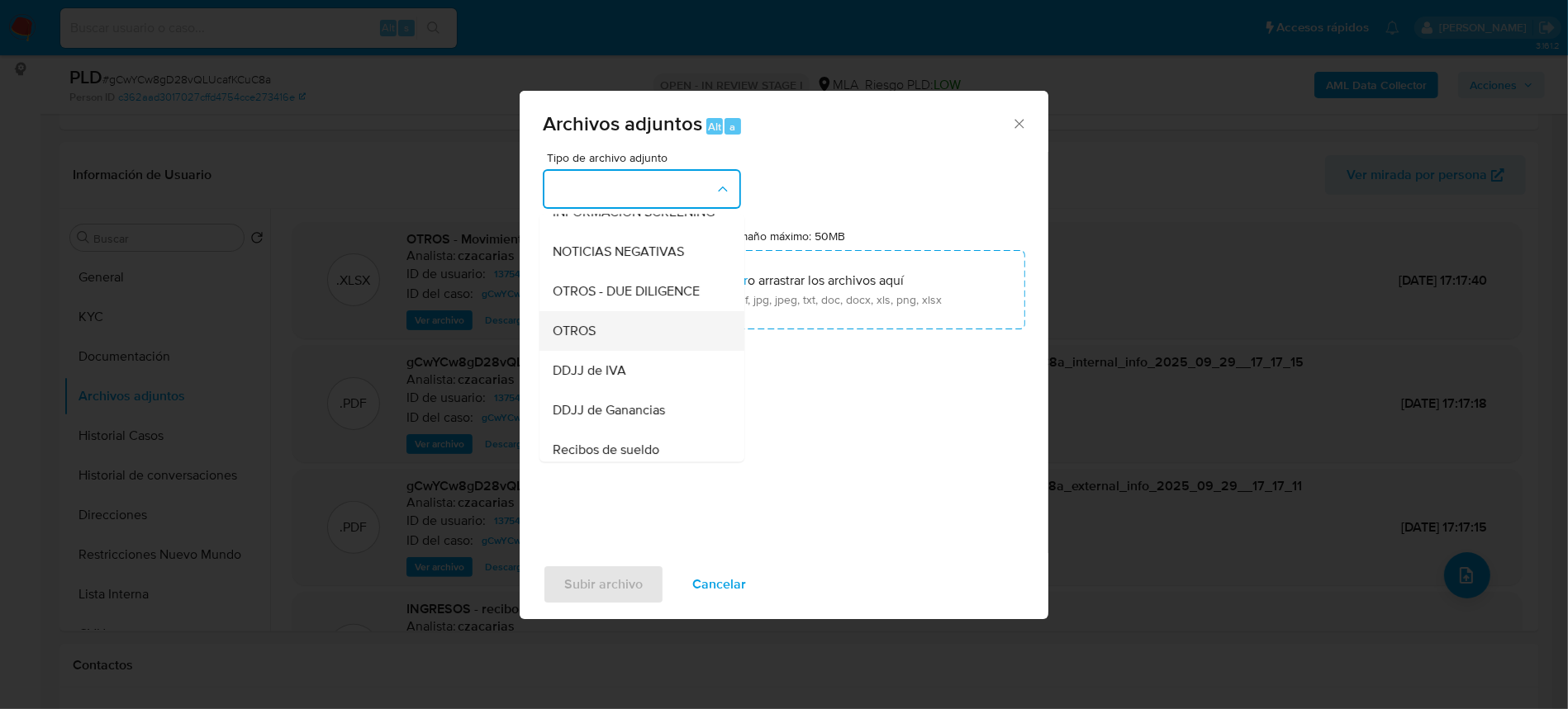
click at [654, 350] on div "OTROS" at bounding box center [637, 331] width 168 height 40
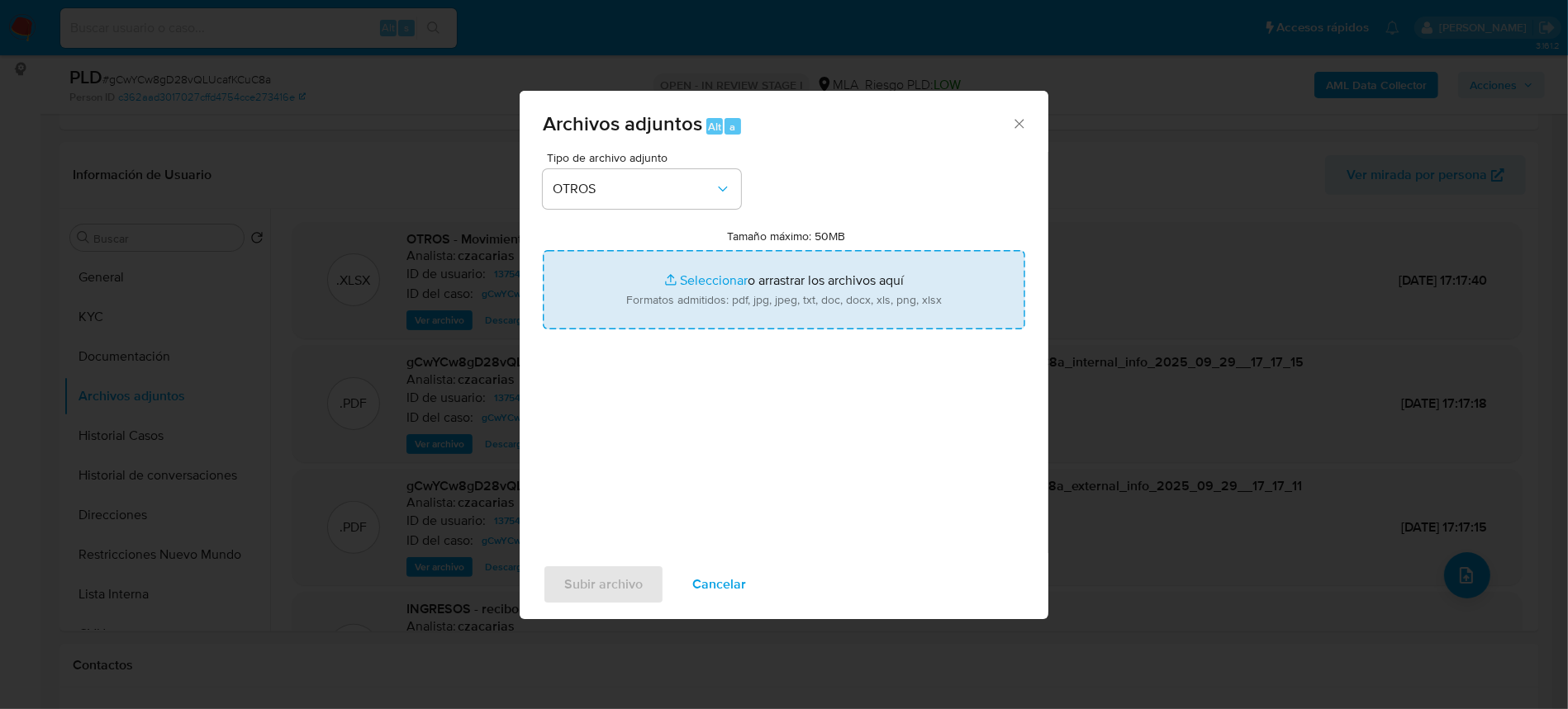
type input "C:\fakepath\Caselog gCwYCw8gD28vQLUcafKCuC8a_2025_08_19_13_09_10.docx"
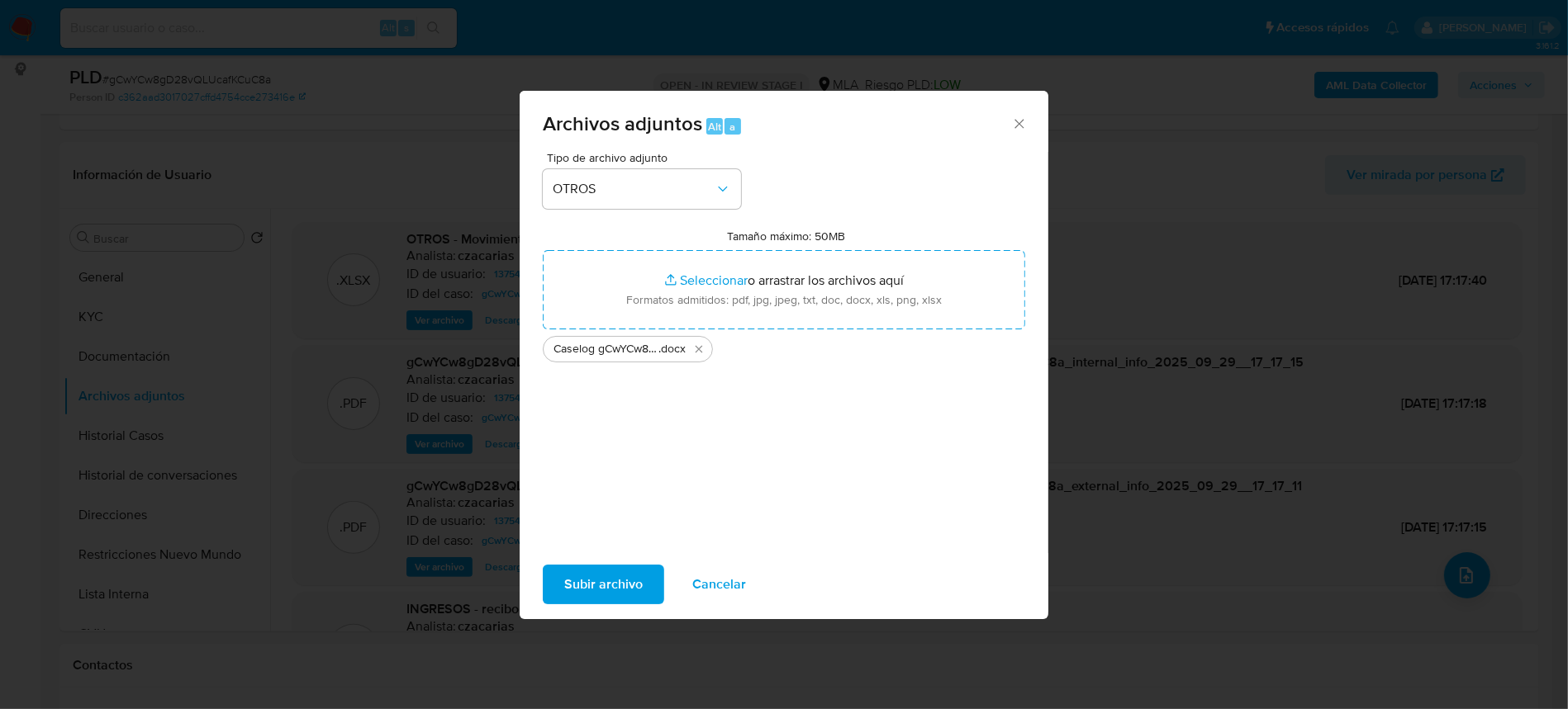
click at [583, 573] on span "Subir archivo" at bounding box center [603, 585] width 79 height 36
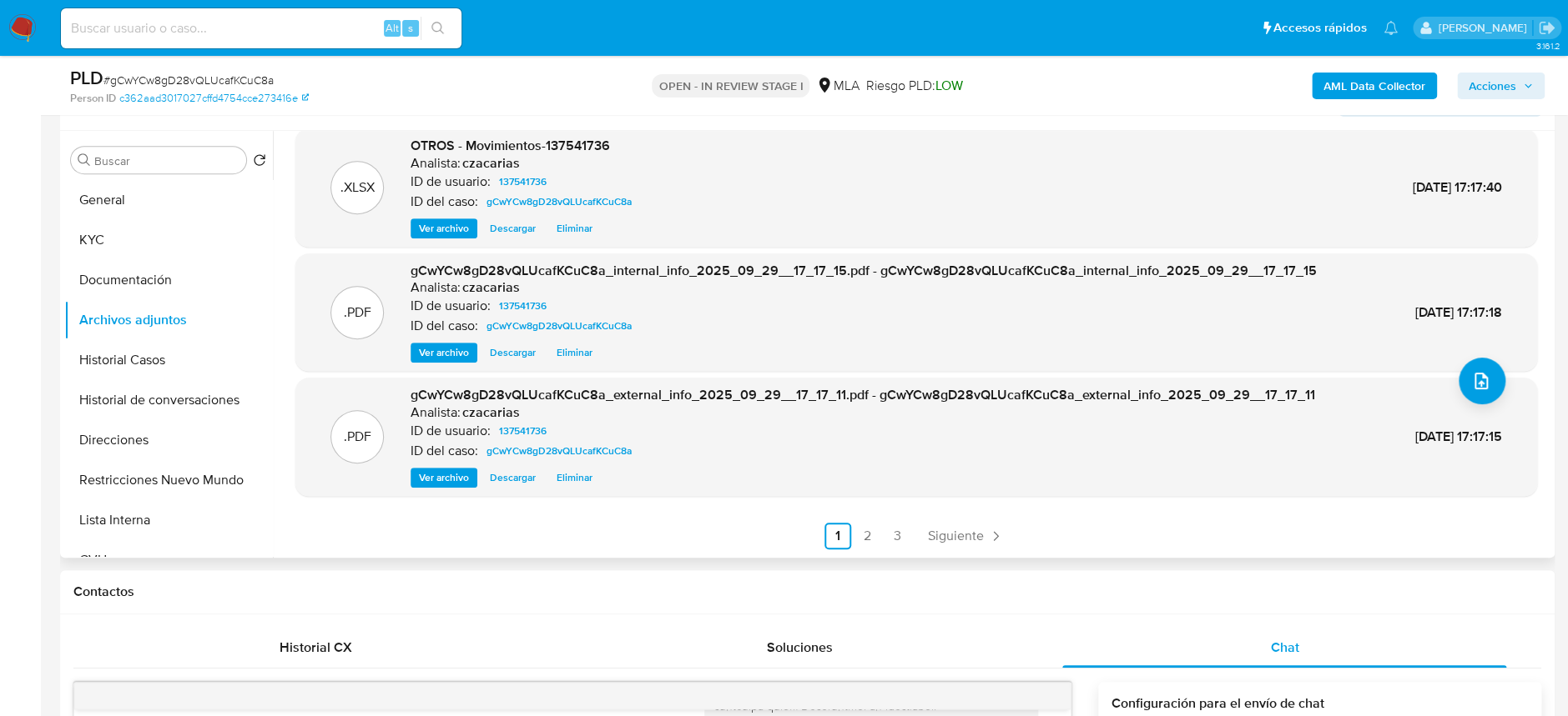
scroll to position [333, 0]
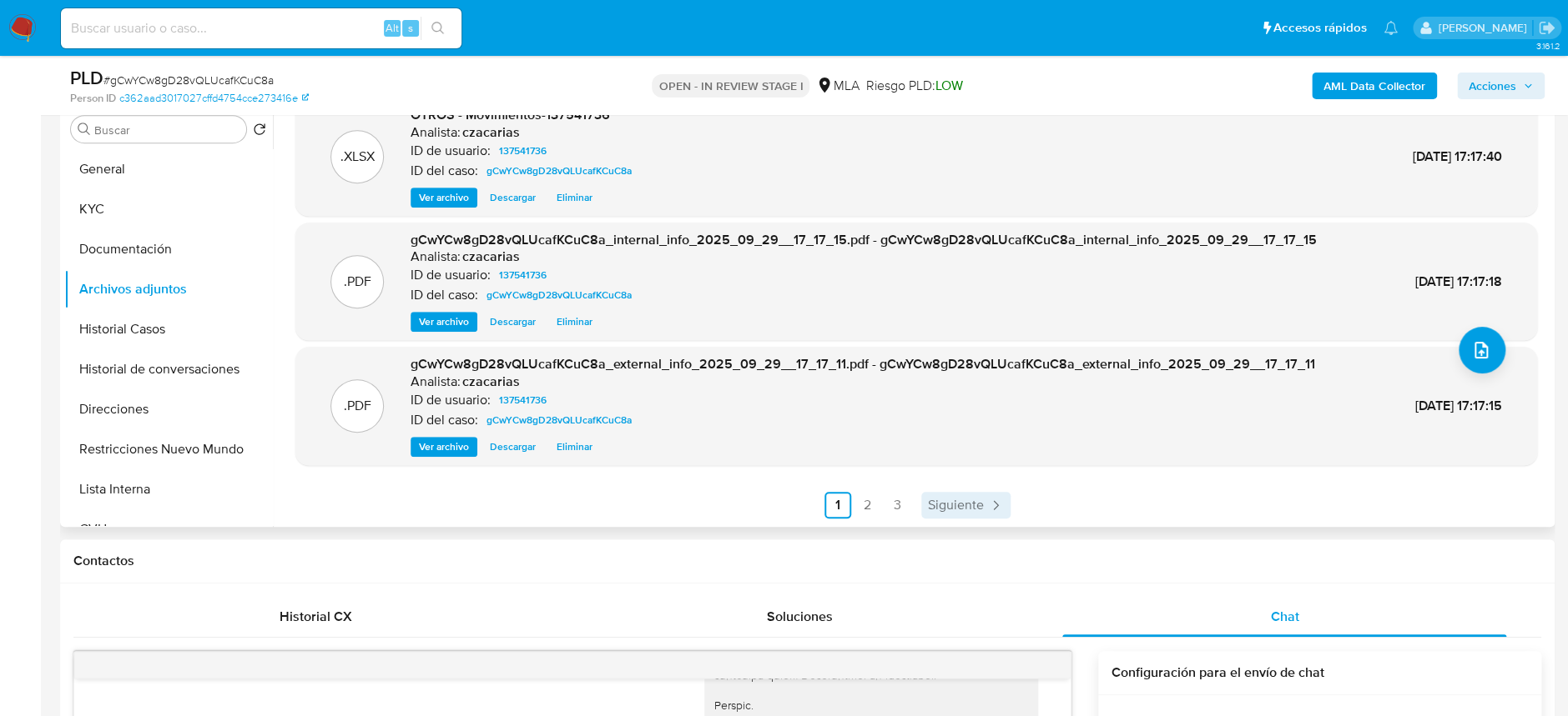
click at [960, 502] on span "Siguiente" at bounding box center [956, 505] width 56 height 13
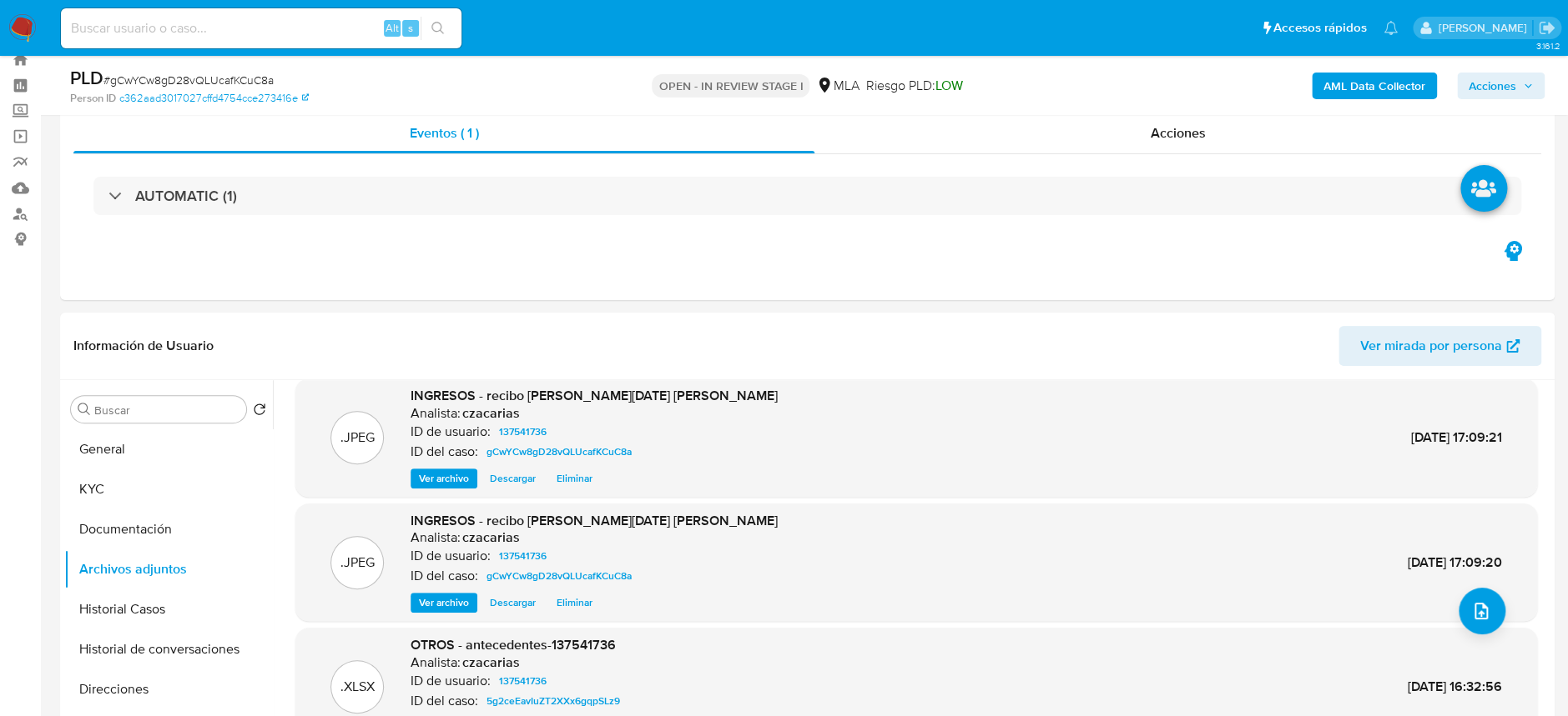
scroll to position [0, 0]
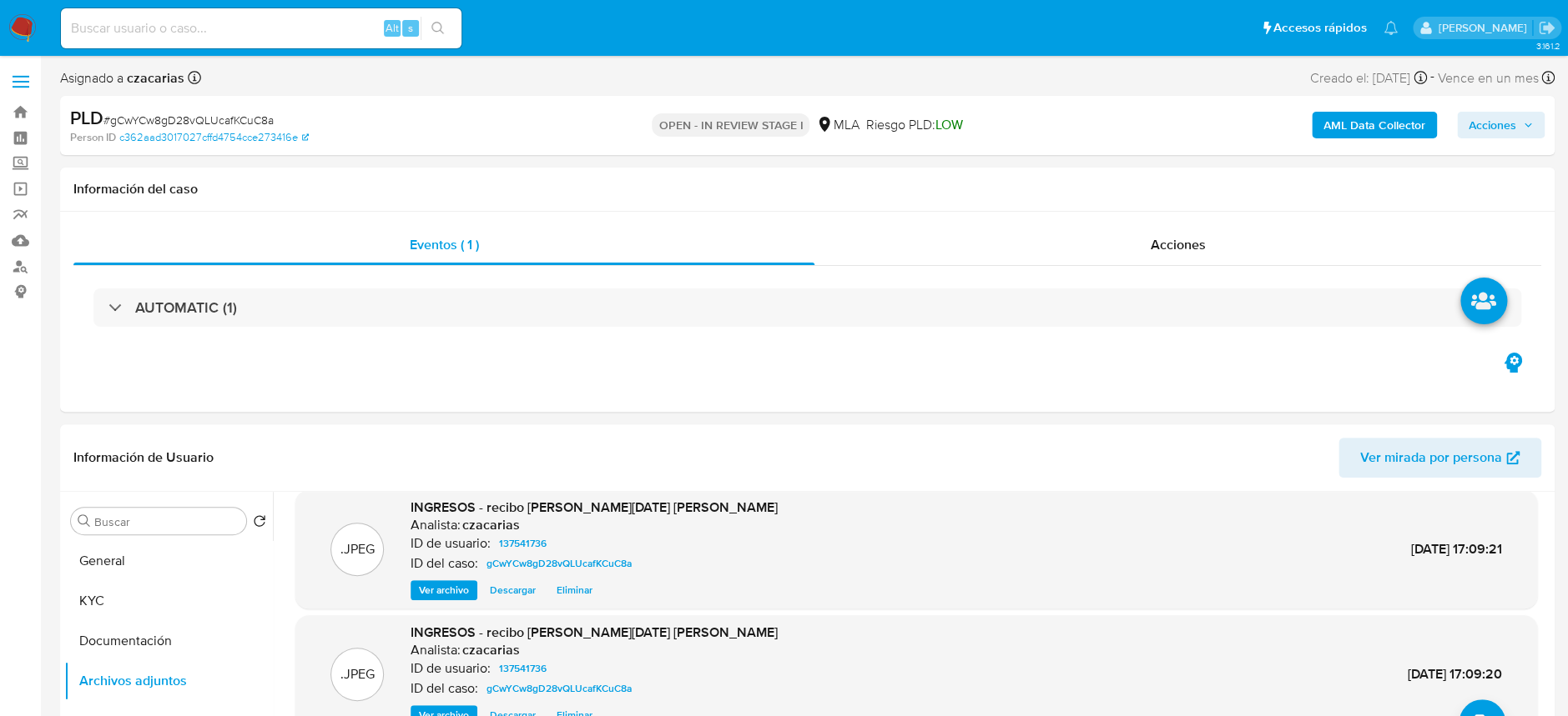
click at [1490, 106] on div "AML Data Collector Acciones" at bounding box center [1300, 125] width 487 height 39
click at [1504, 116] on span "Acciones" at bounding box center [1492, 125] width 48 height 27
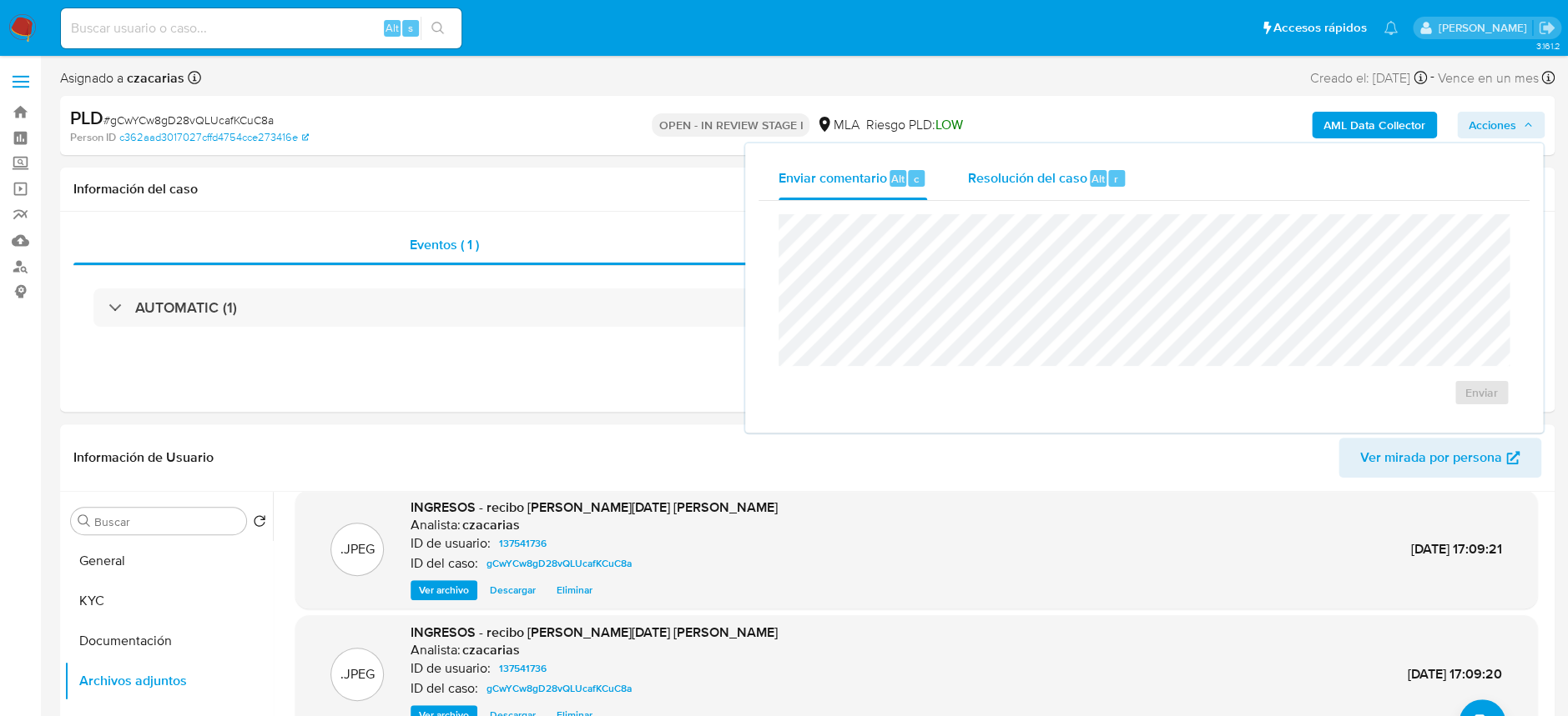
click at [1108, 178] on div "r" at bounding box center [1116, 178] width 17 height 17
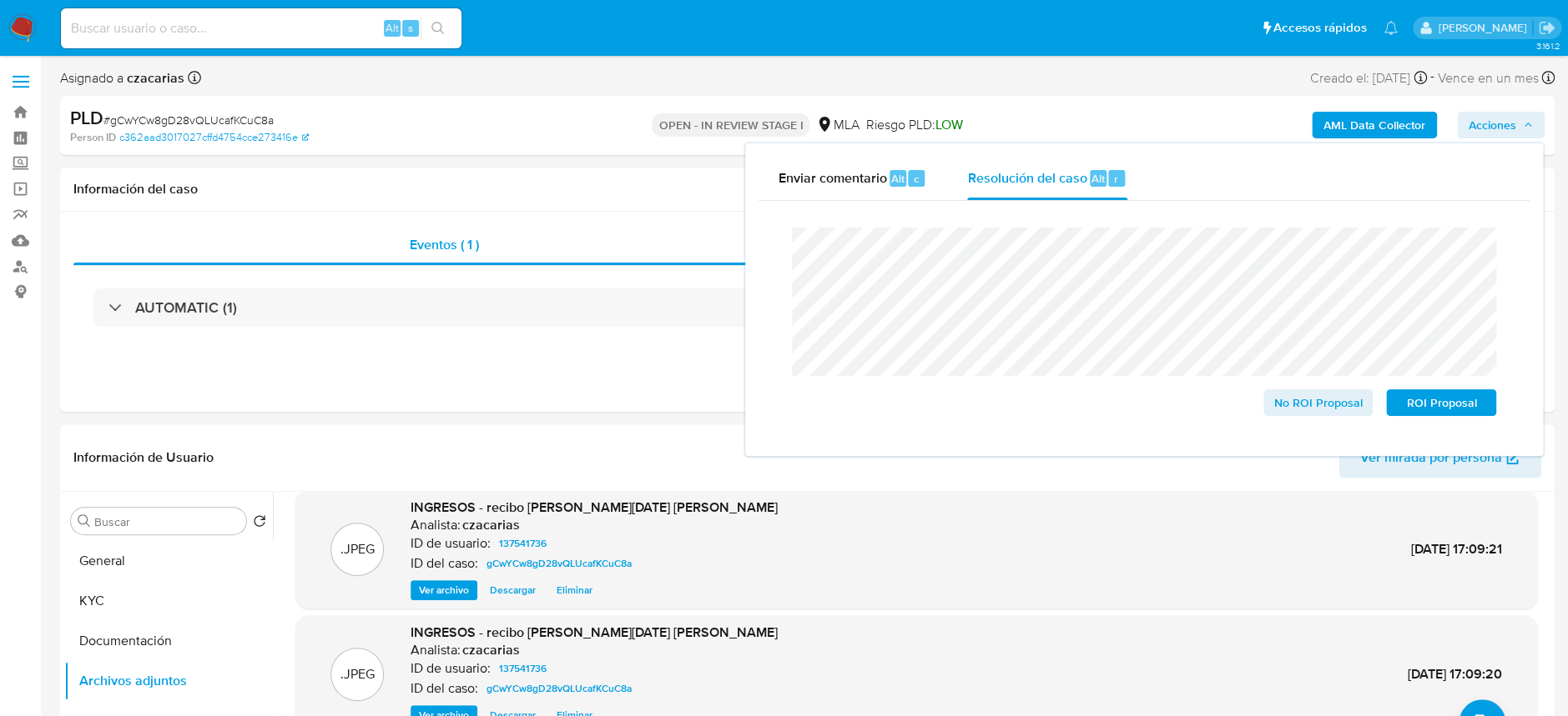
click at [242, 127] on span "# gCwYCw8gD28vQLUcafKCuC8a" at bounding box center [188, 119] width 170 height 17
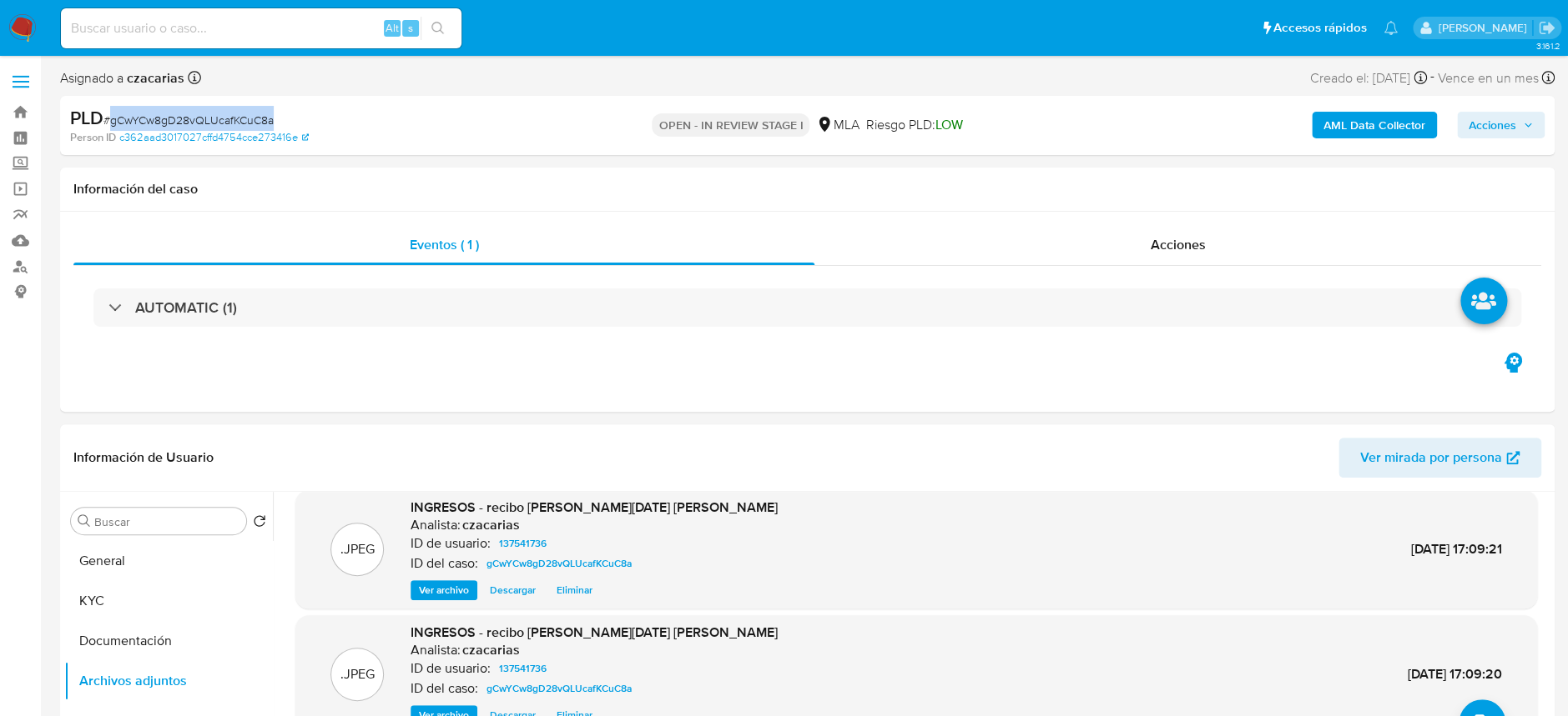
click at [242, 127] on span "# gCwYCw8gD28vQLUcafKCuC8a" at bounding box center [188, 119] width 170 height 17
copy span "gCwYCw8gD28vQLUcafKCuC8a"
click at [1474, 119] on span "Acciones" at bounding box center [1492, 125] width 48 height 27
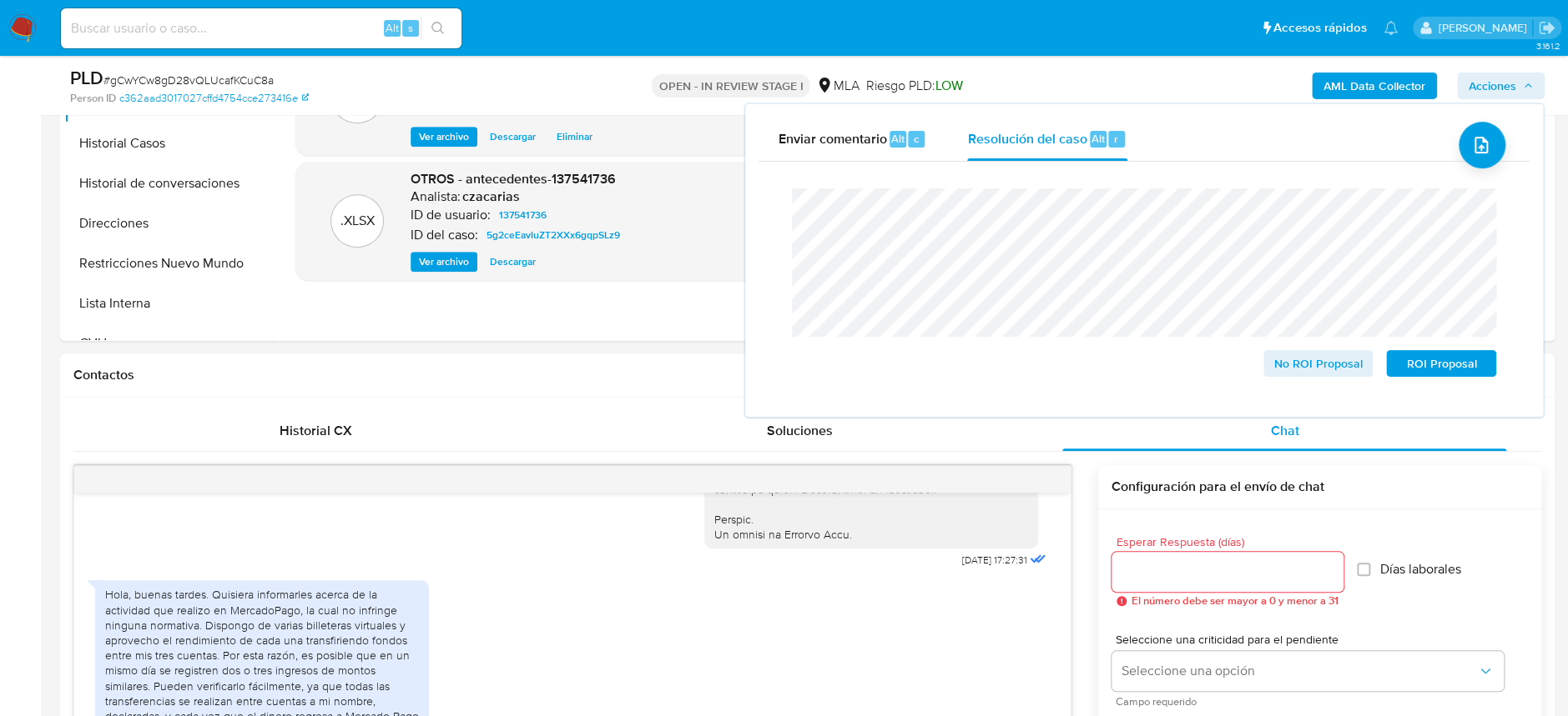
scroll to position [556, 0]
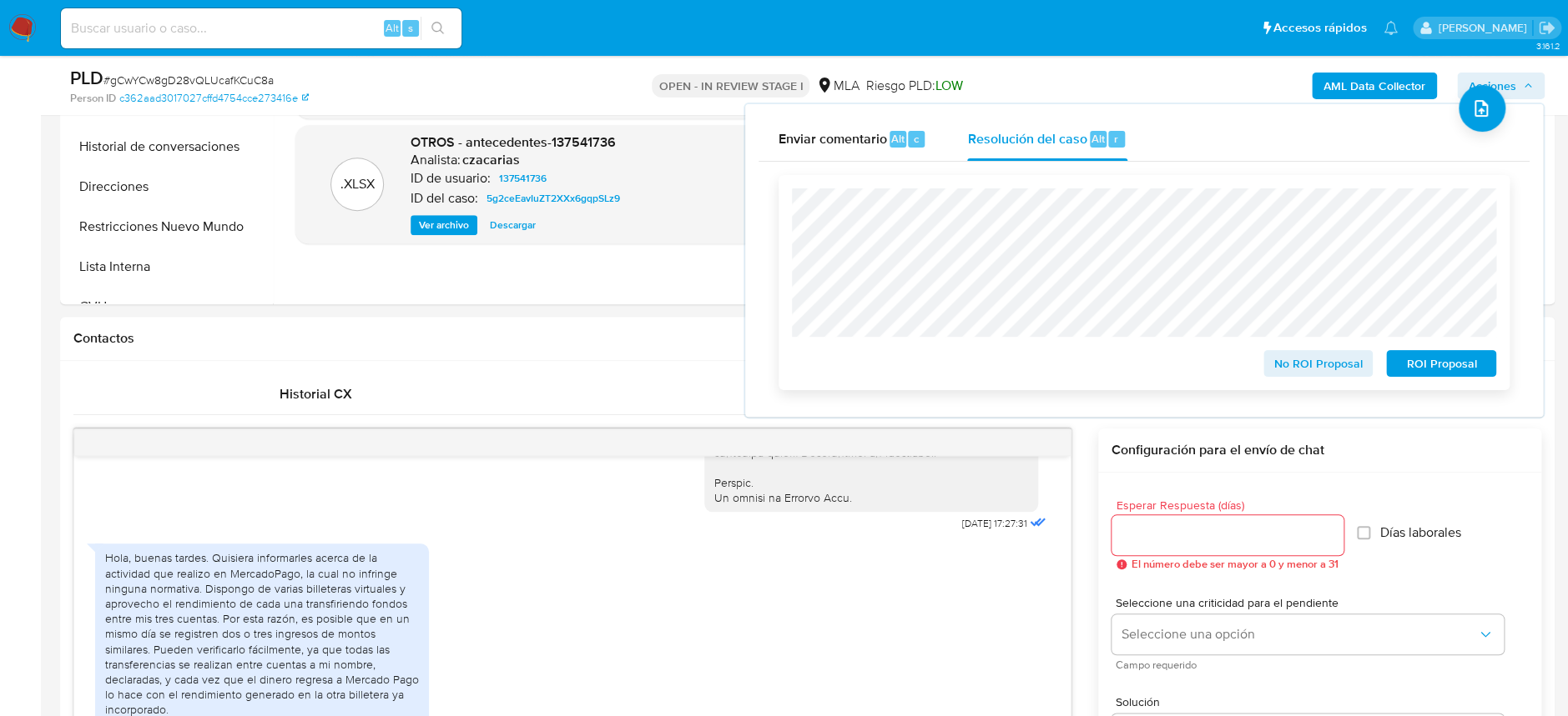
click at [1322, 374] on span "No ROI Proposal" at bounding box center [1319, 363] width 87 height 24
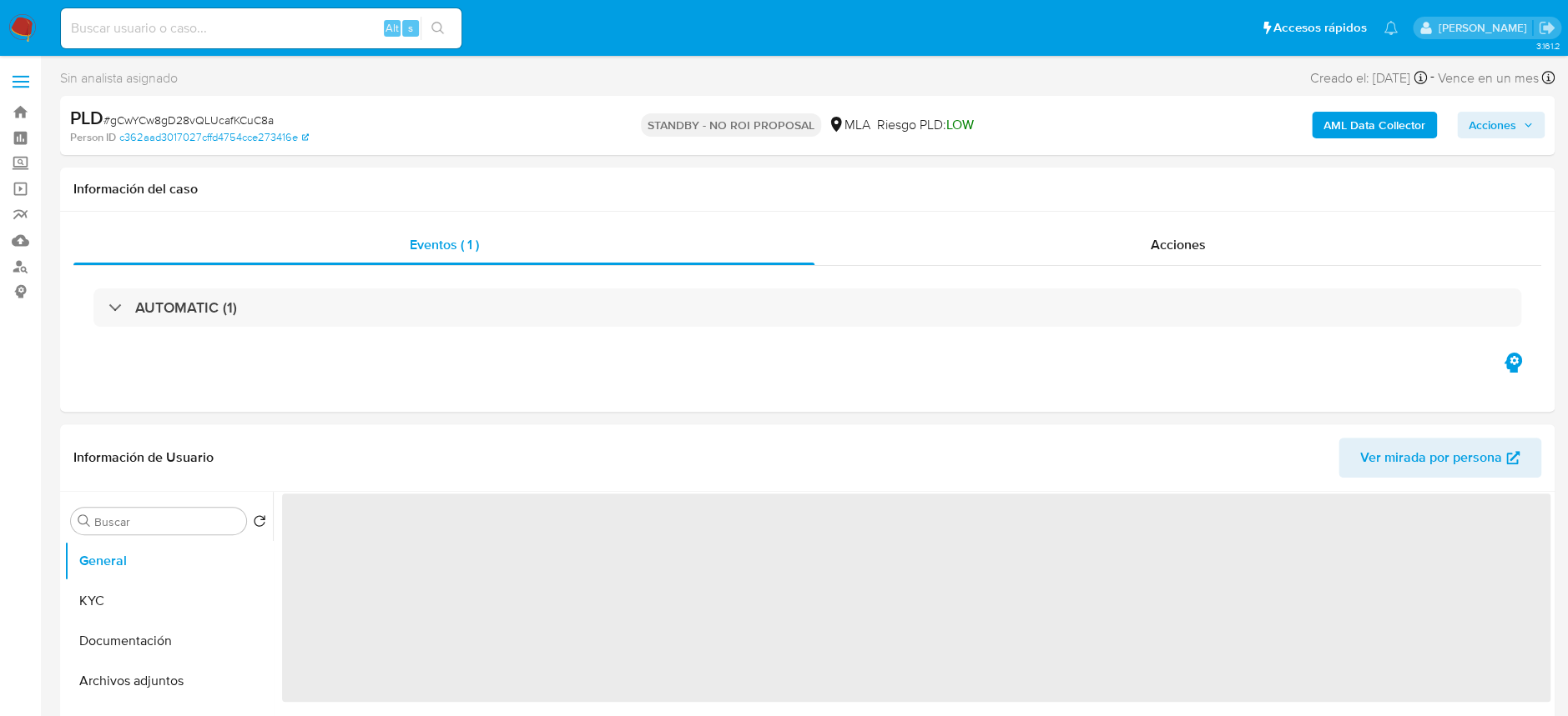
select select "10"
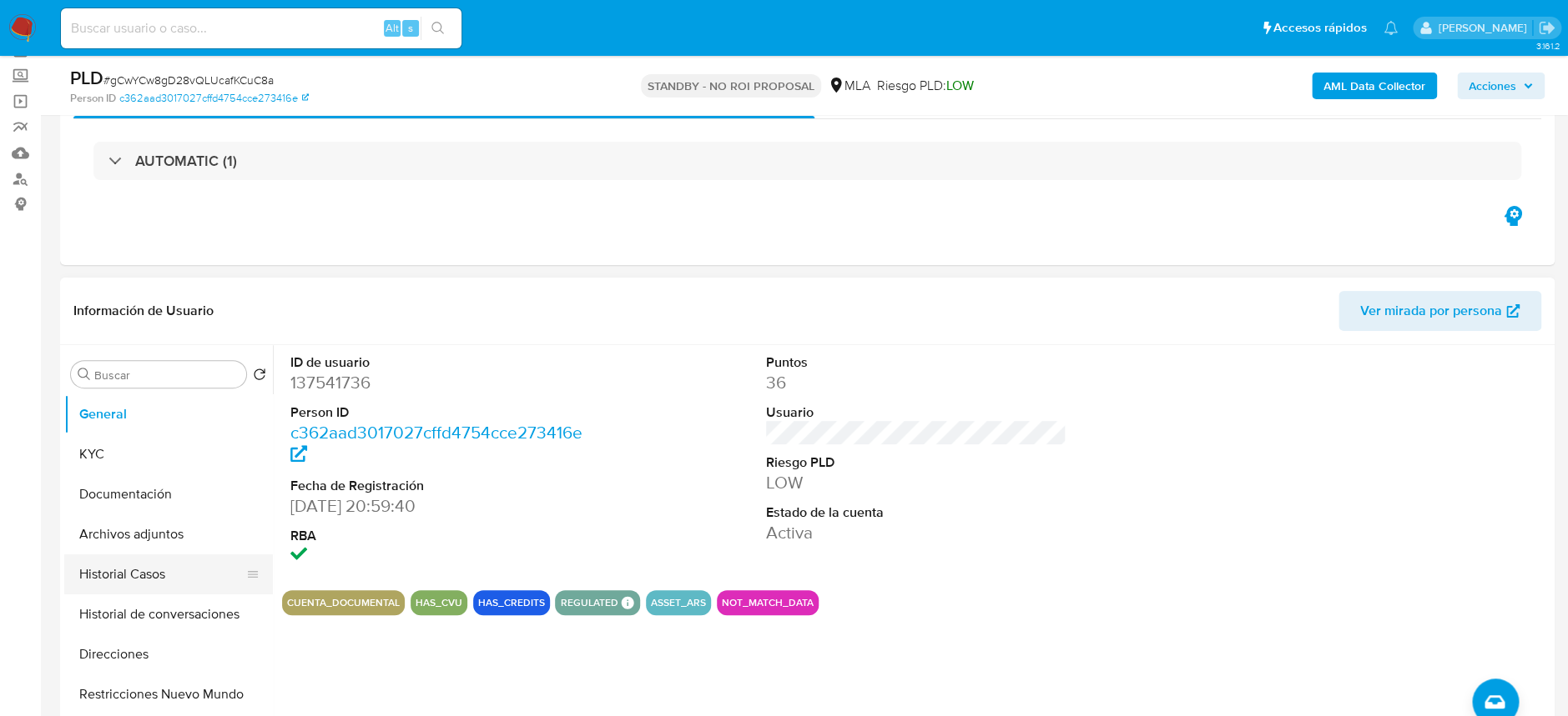
scroll to position [222, 0]
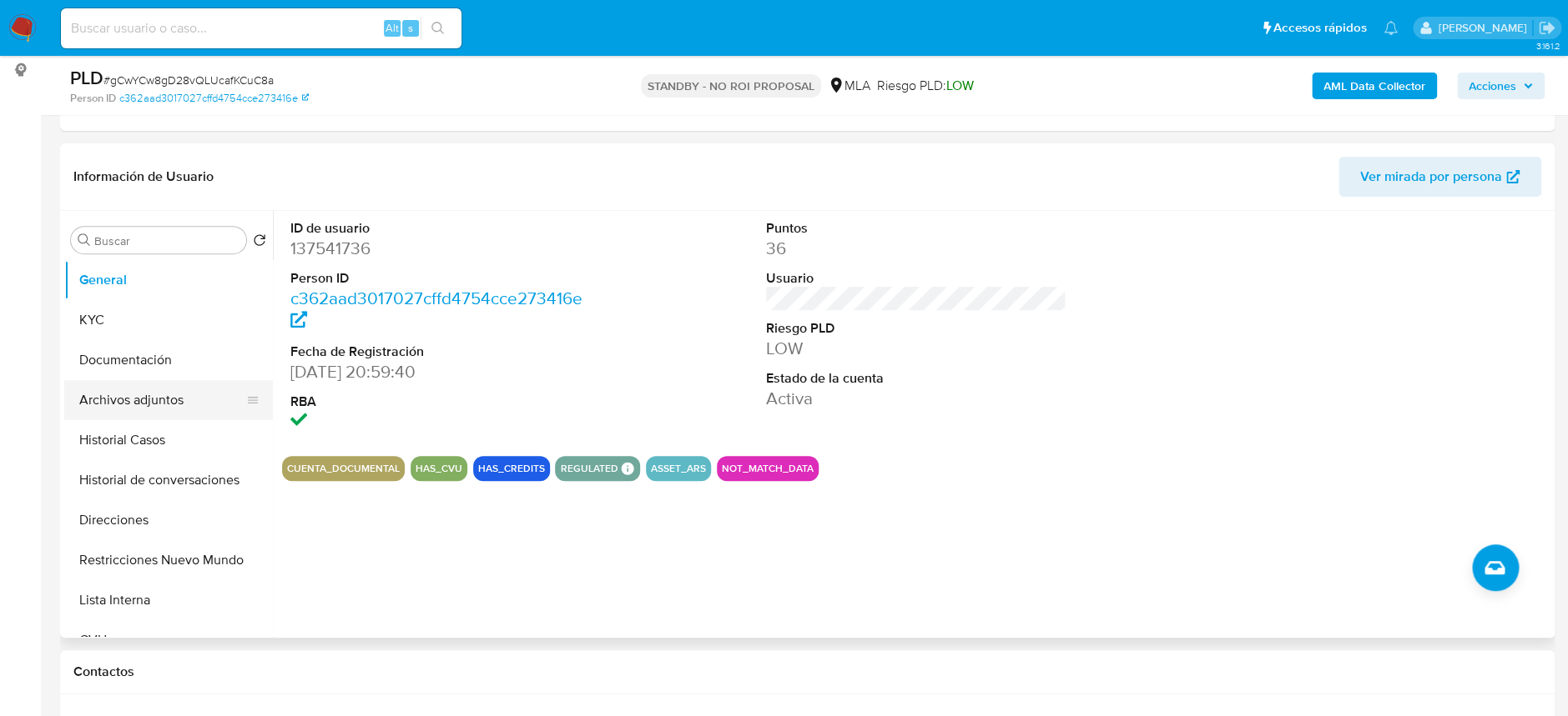
click at [127, 405] on button "Archivos adjuntos" at bounding box center [162, 401] width 195 height 40
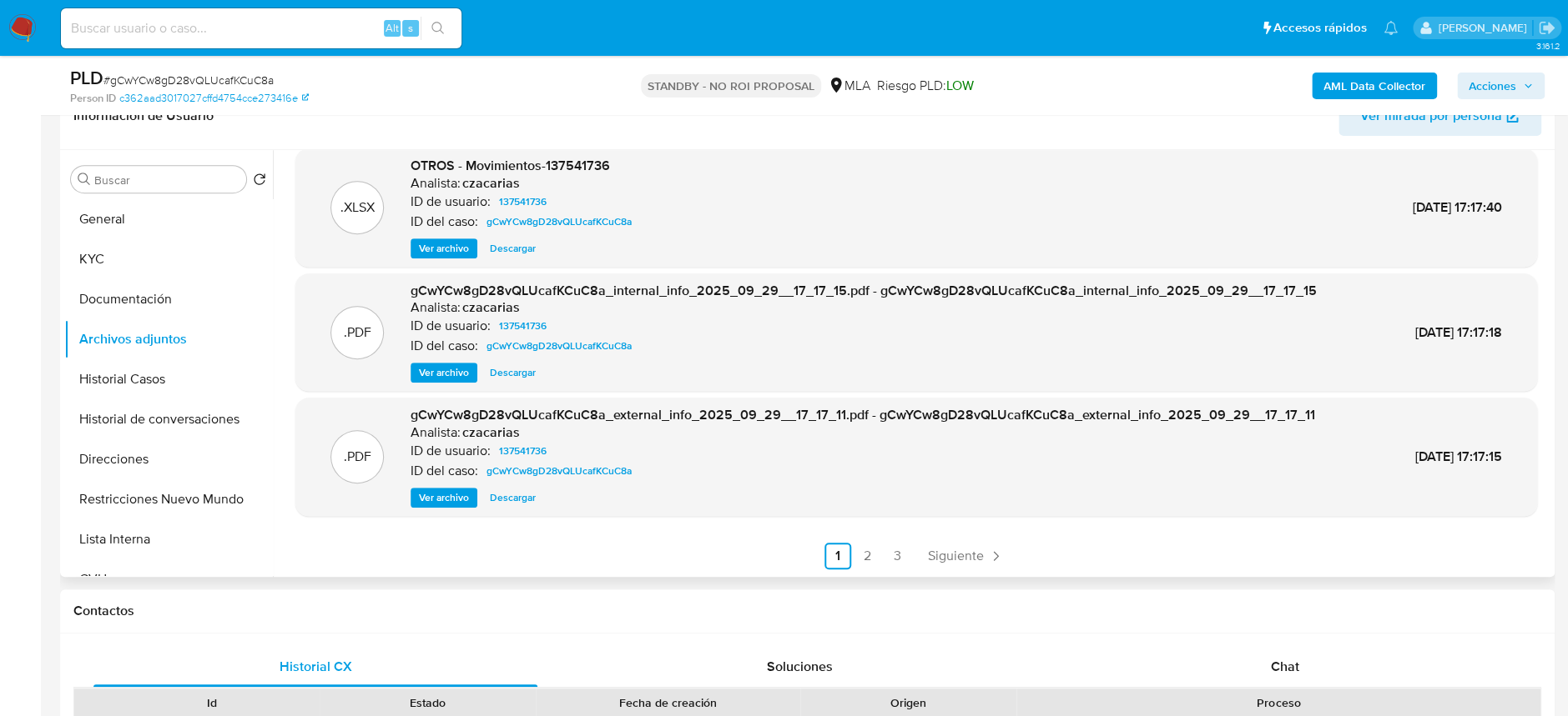
scroll to position [333, 0]
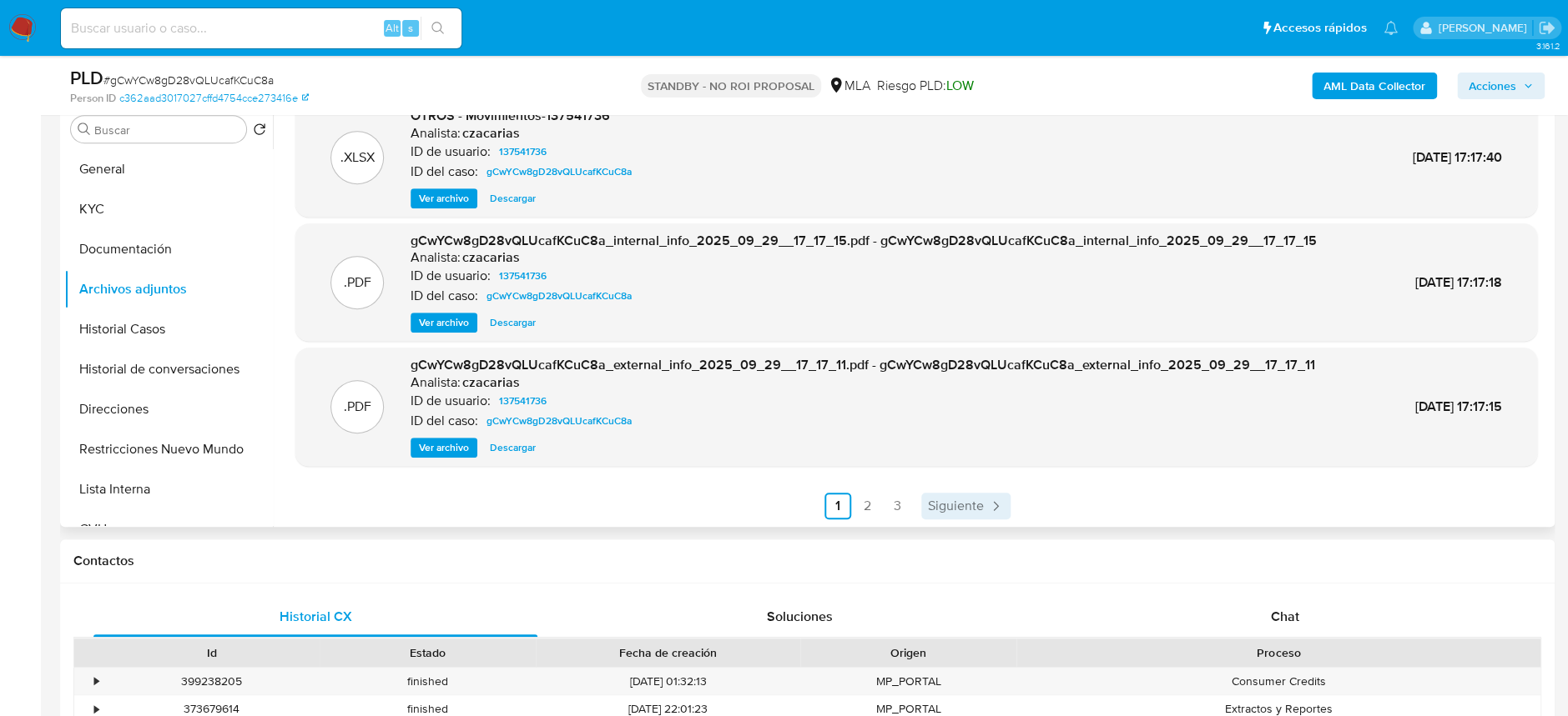
click at [964, 493] on link "Siguiente" at bounding box center [966, 506] width 89 height 27
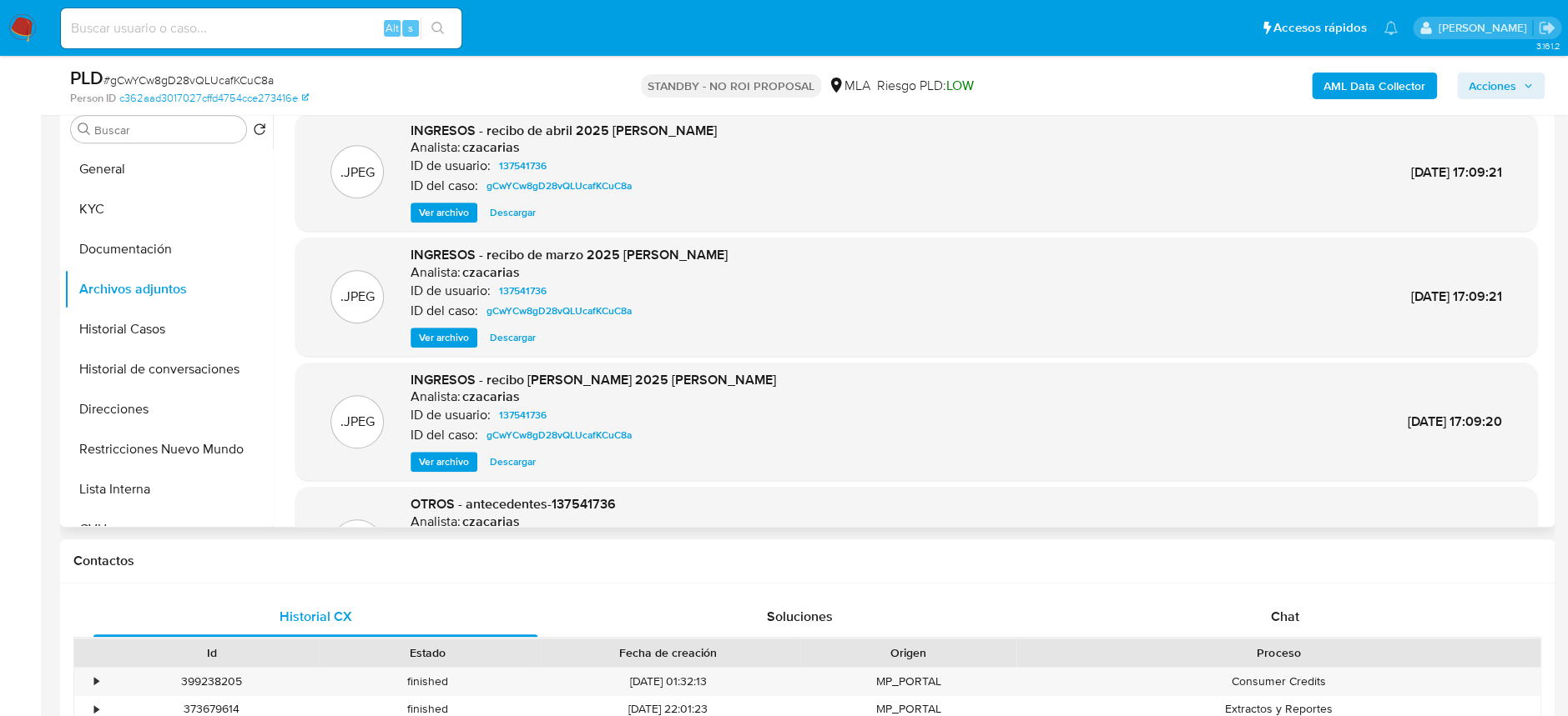
click at [311, 38] on input at bounding box center [261, 28] width 401 height 22
paste input "KHomLi7fEo0s4sign7W2Wy8v"
type input "KHomLi7fEo0s4sign7W2Wy8v"
click at [439, 17] on button "search-icon" at bounding box center [438, 28] width 34 height 24
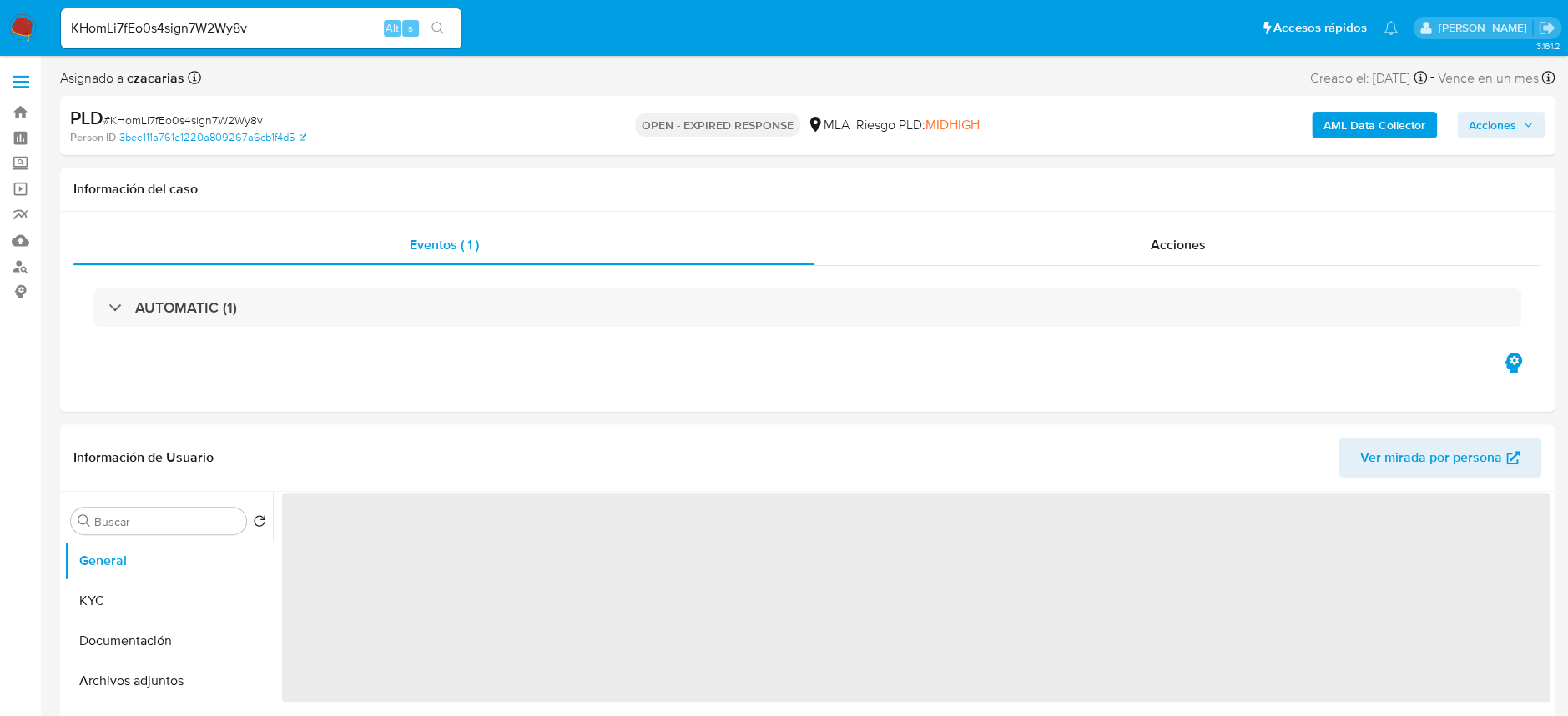
select select "10"
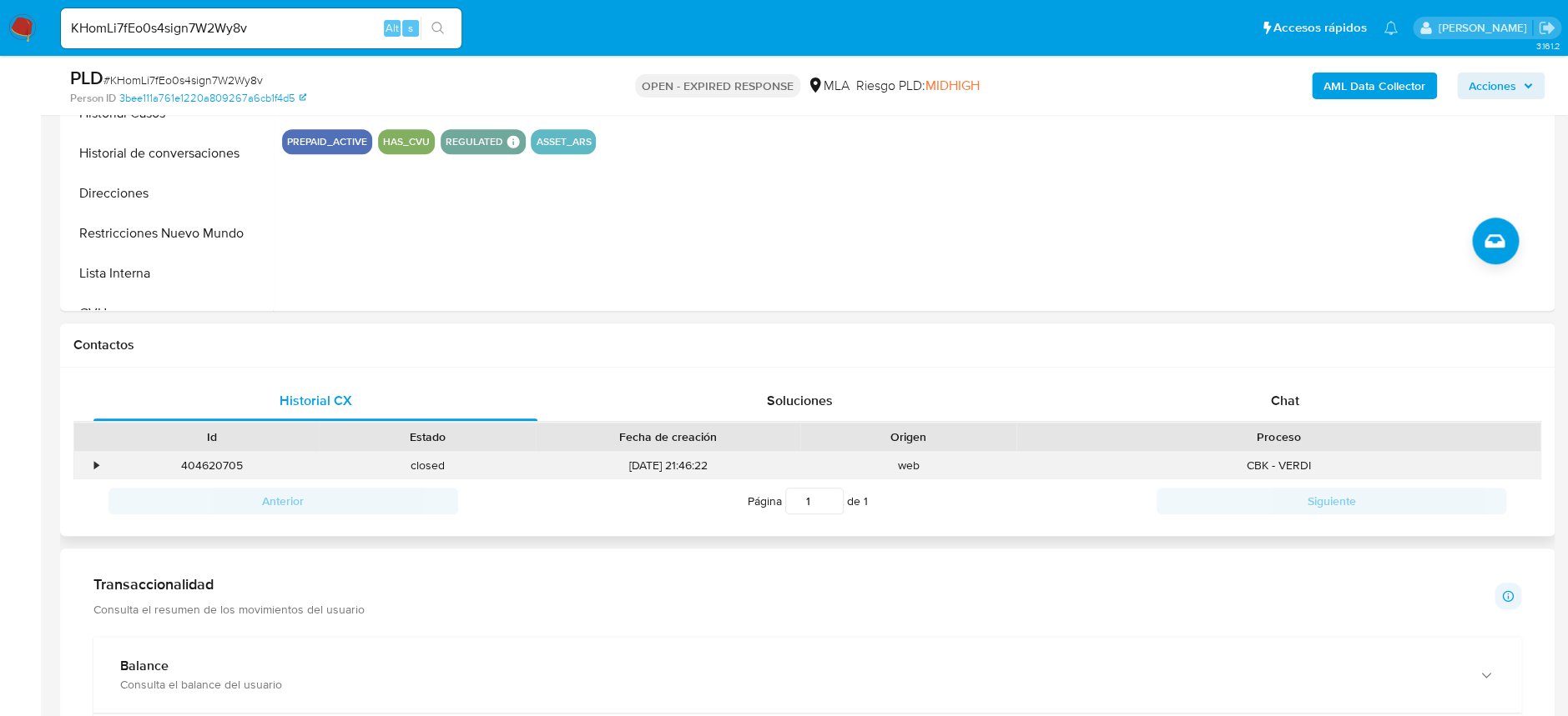
scroll to position [556, 0]
